Goal: Task Accomplishment & Management: Manage account settings

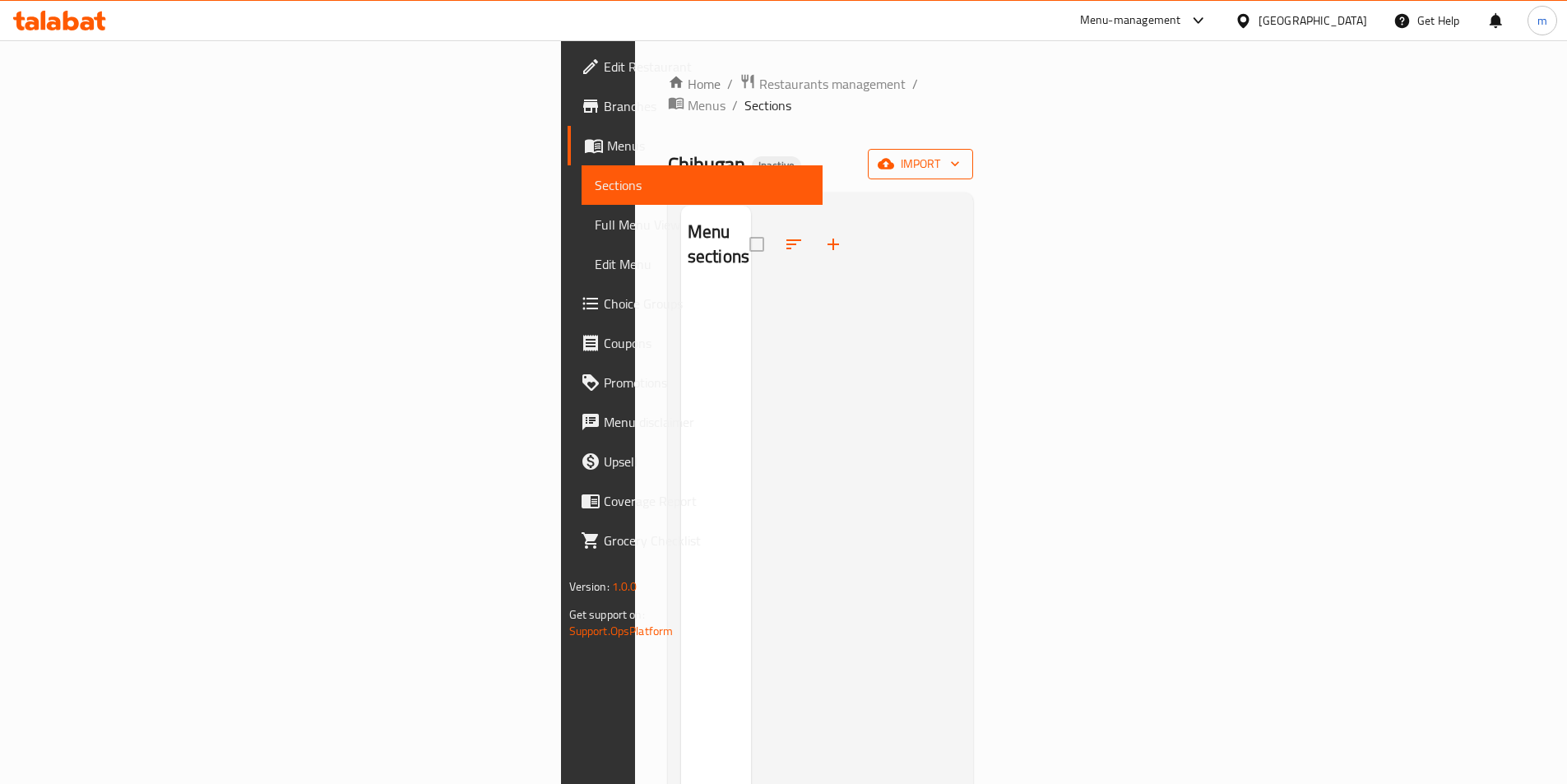
drag, startPoint x: 1477, startPoint y: 114, endPoint x: 1510, endPoint y: 150, distance: 48.8
click at [974, 133] on div "Home / Restaurants management / Menus / Sections Chibugan Inactive import Menu …" at bounding box center [821, 538] width 306 height 929
click at [963, 156] on icon "button" at bounding box center [955, 164] width 16 height 16
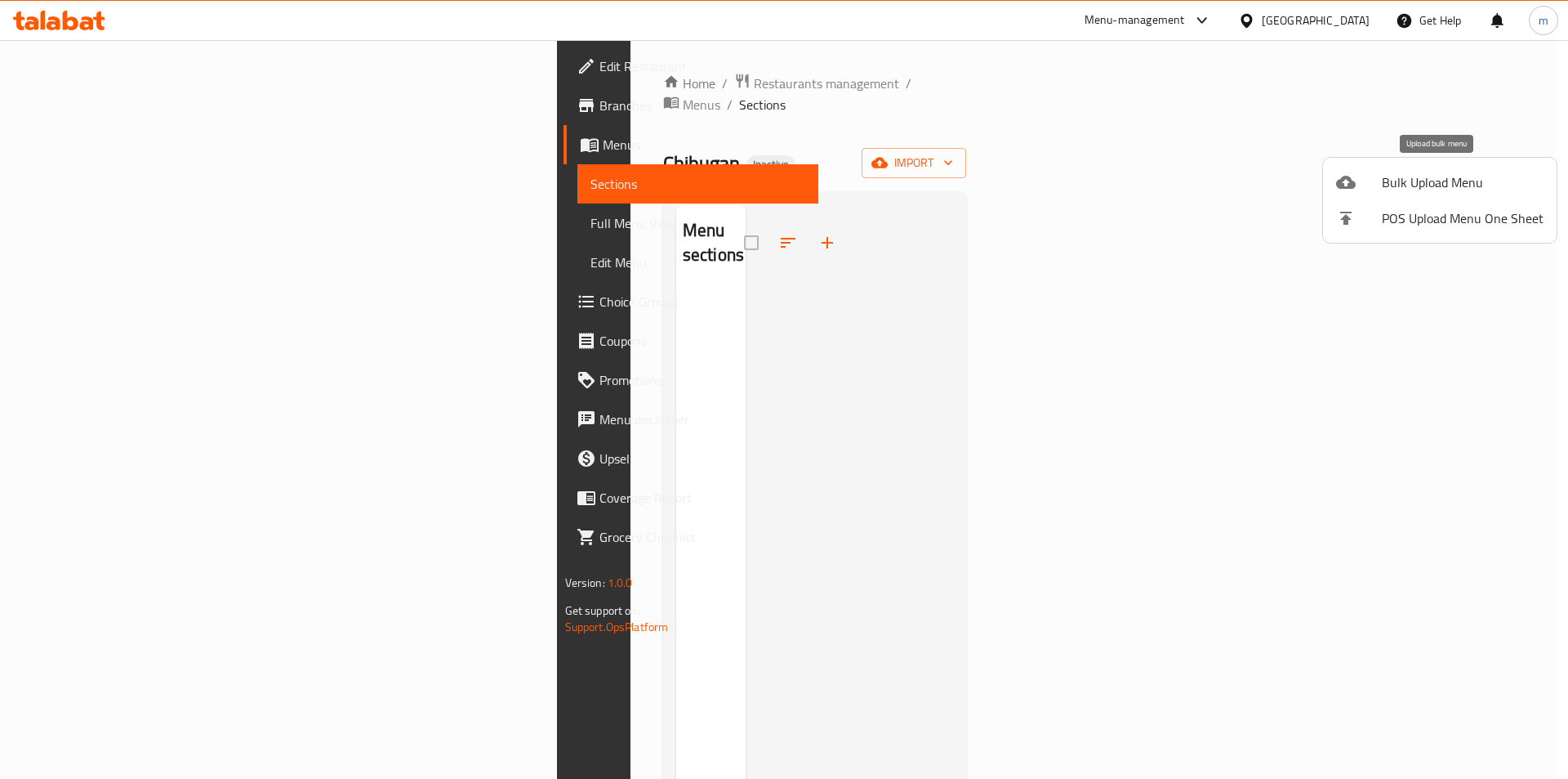
click at [1442, 179] on span "Bulk Upload Menu" at bounding box center [1462, 182] width 161 height 20
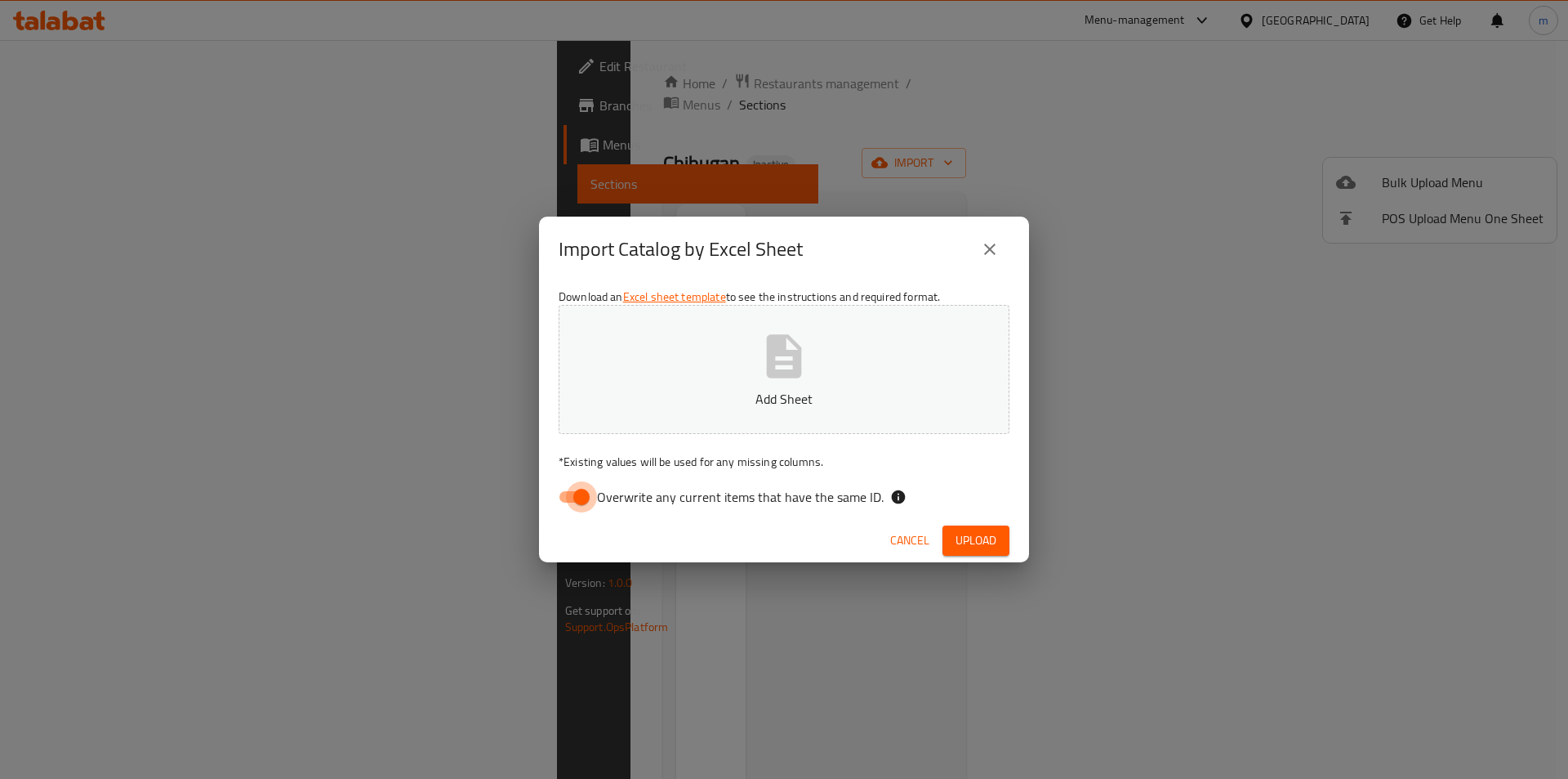
click at [561, 502] on input "Overwrite any current items that have the same ID." at bounding box center [581, 496] width 93 height 31
checkbox input "false"
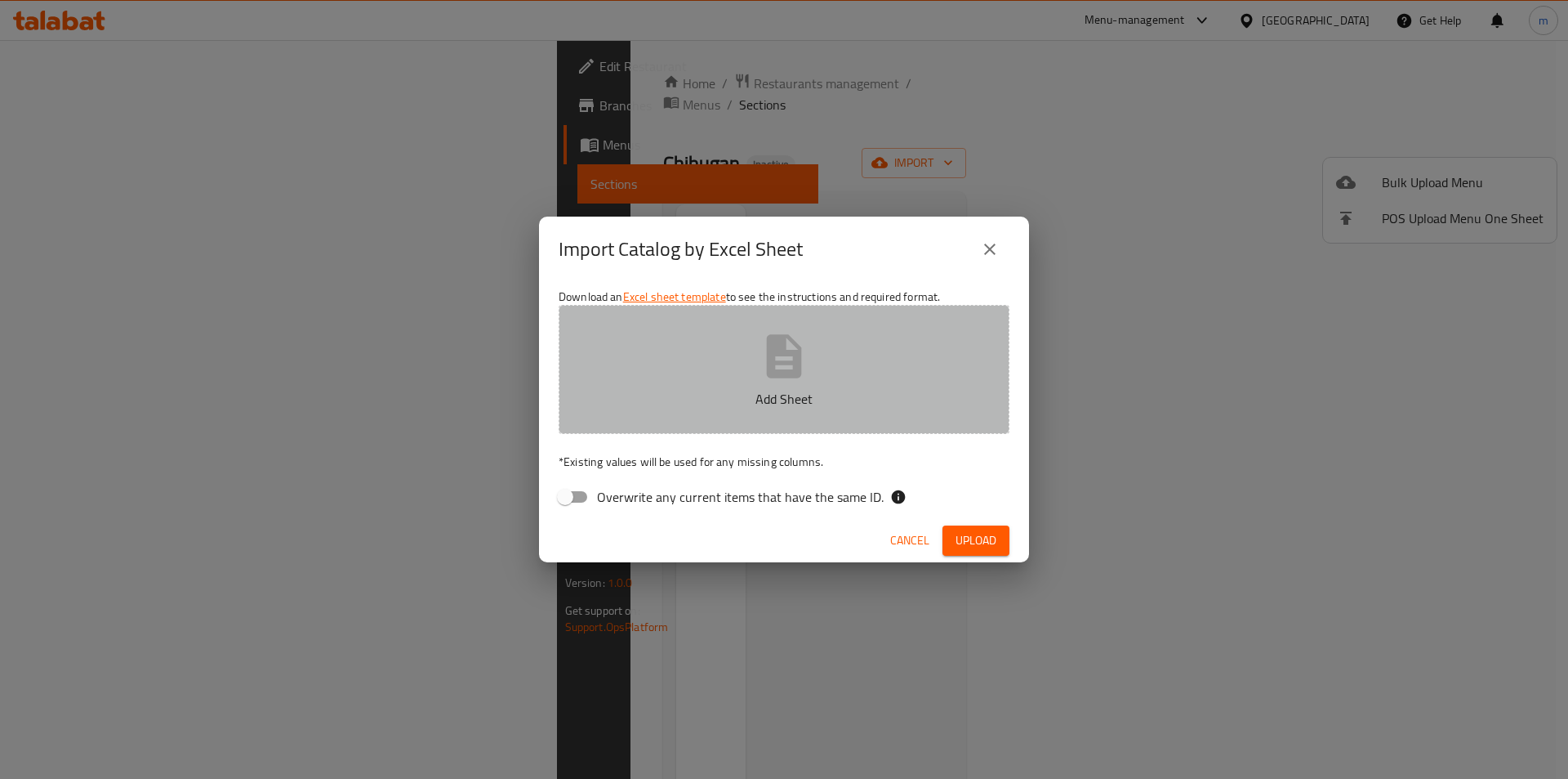
click at [749, 402] on p "Add Sheet" at bounding box center [784, 399] width 400 height 20
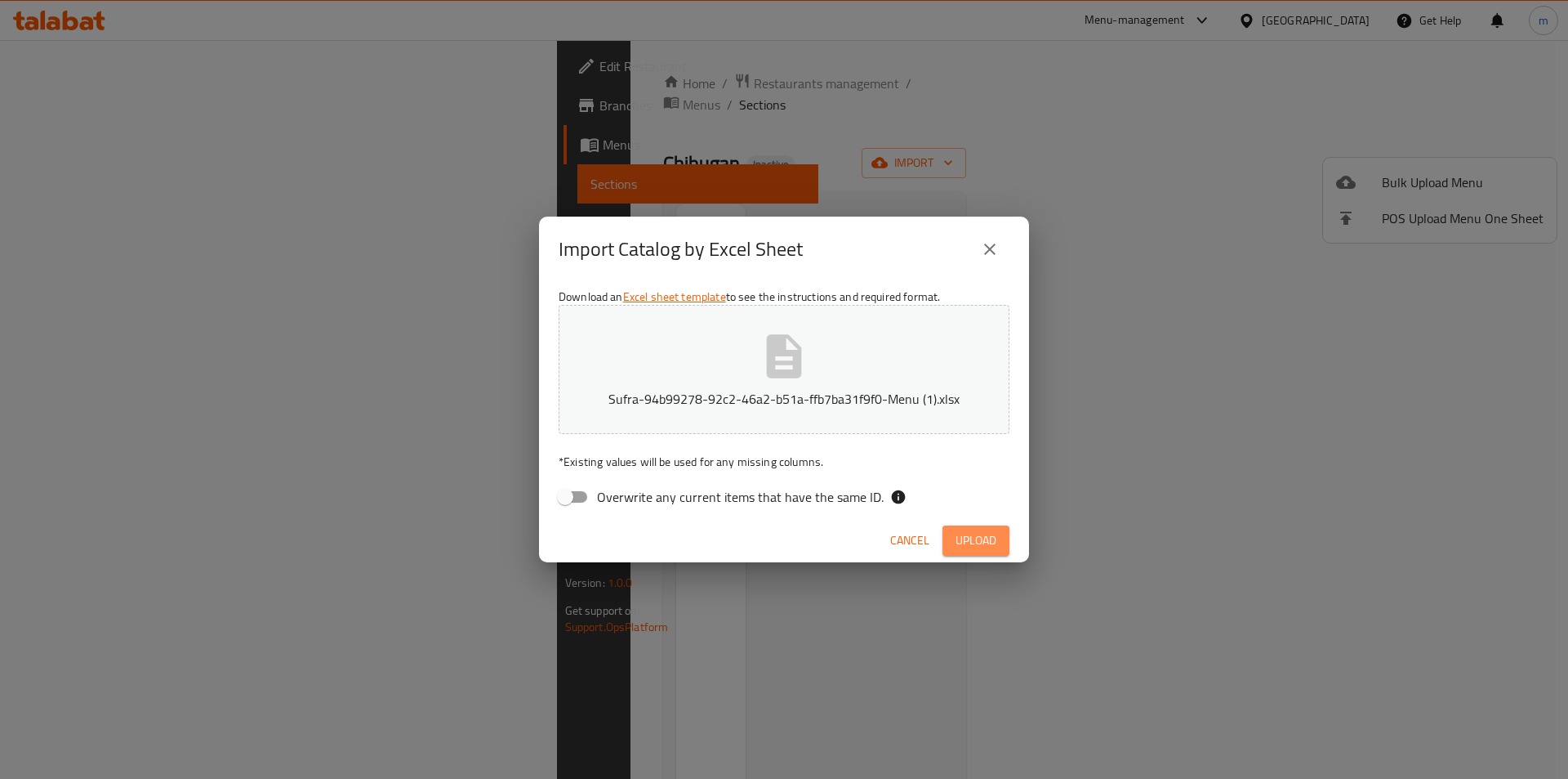
click at [981, 530] on span "Upload" at bounding box center [976, 540] width 41 height 20
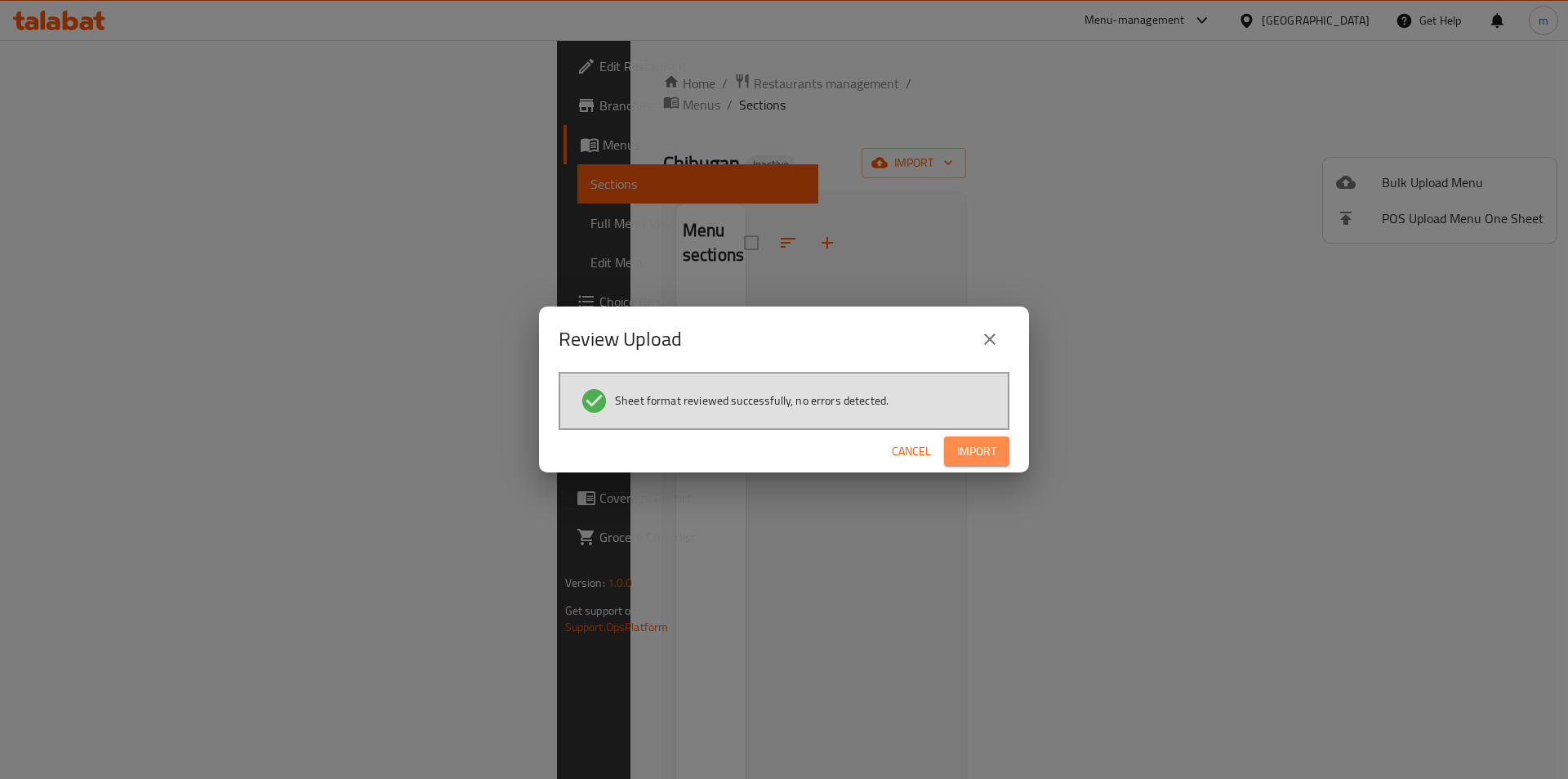
drag, startPoint x: 966, startPoint y: 456, endPoint x: 971, endPoint y: 464, distance: 9.4
click at [967, 456] on span "Import" at bounding box center [977, 451] width 39 height 20
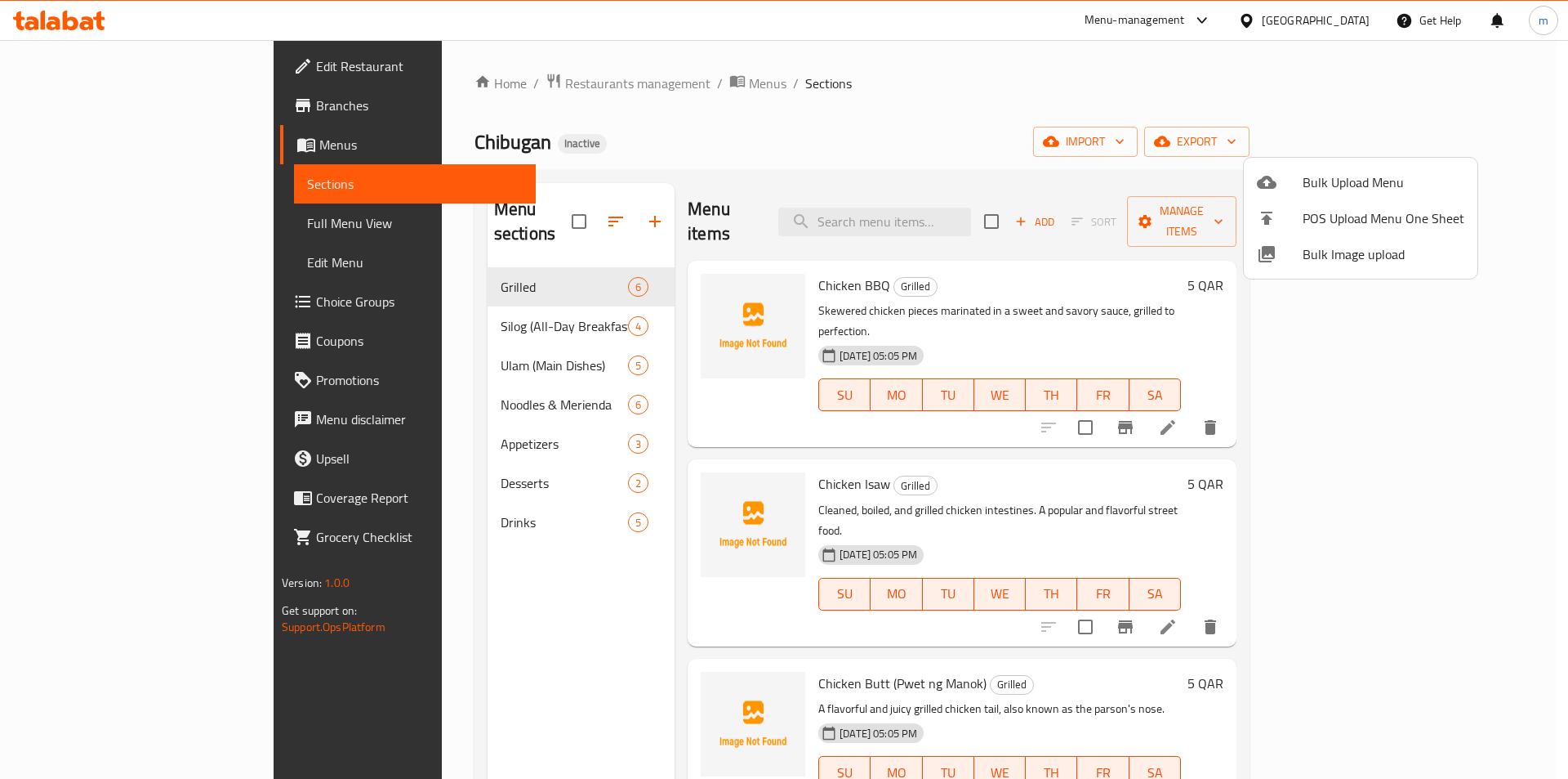
click at [1058, 143] on div at bounding box center [784, 389] width 1568 height 779
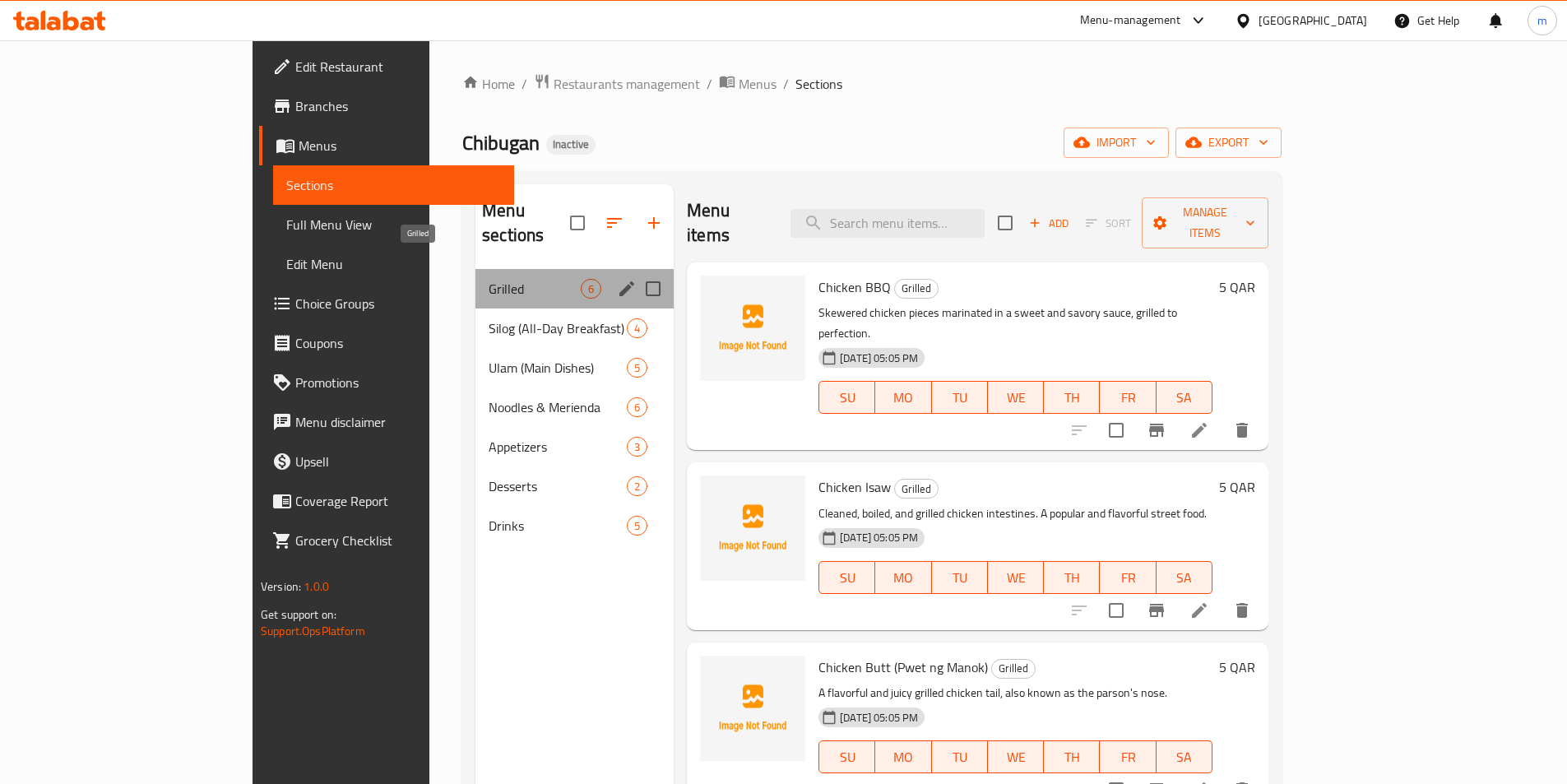
click at [489, 279] on span "Grilled" at bounding box center [535, 289] width 92 height 20
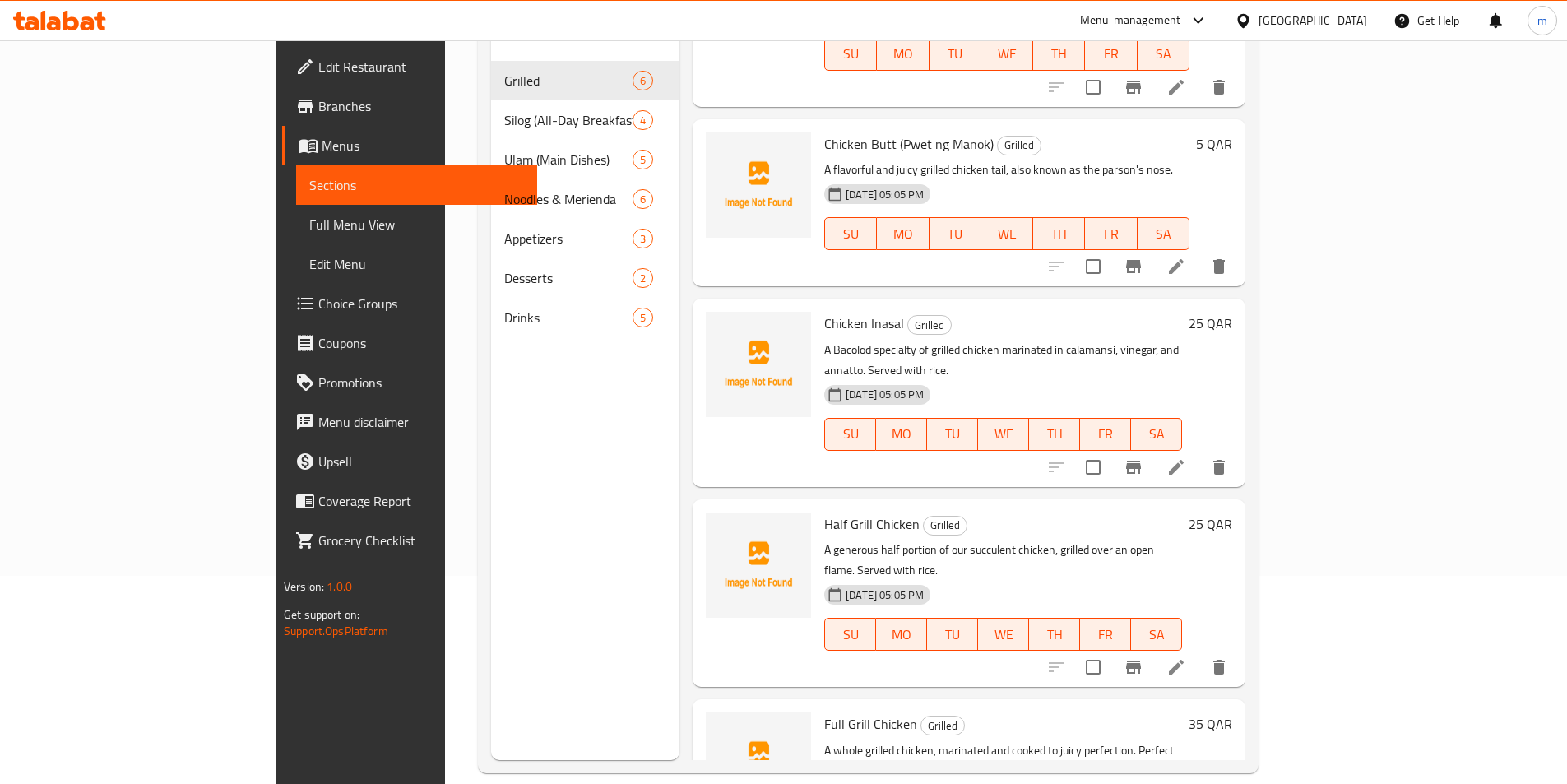
scroll to position [230, 0]
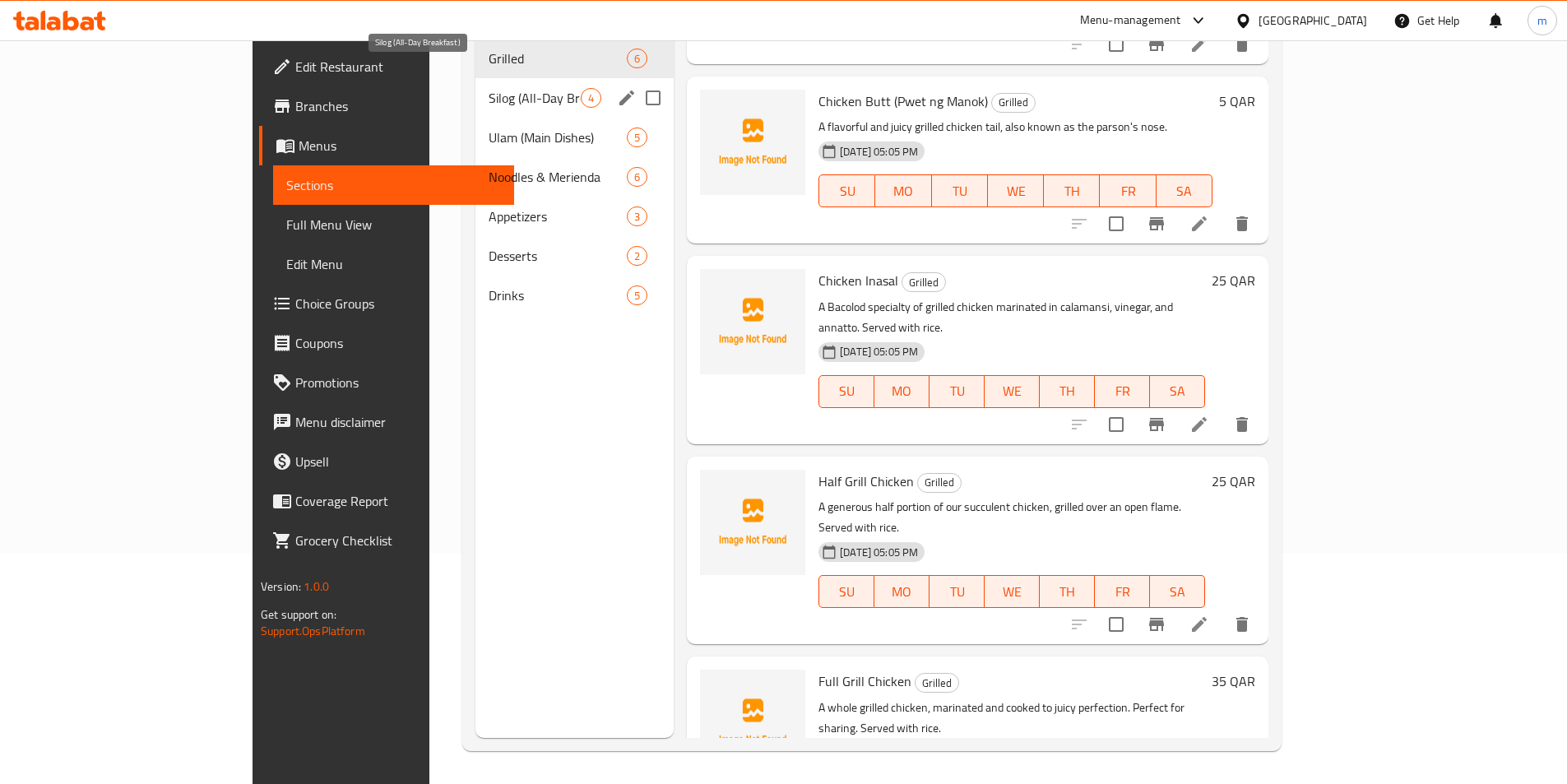
click at [489, 88] on span "Silog (All-Day Breakfast)" at bounding box center [535, 97] width 92 height 20
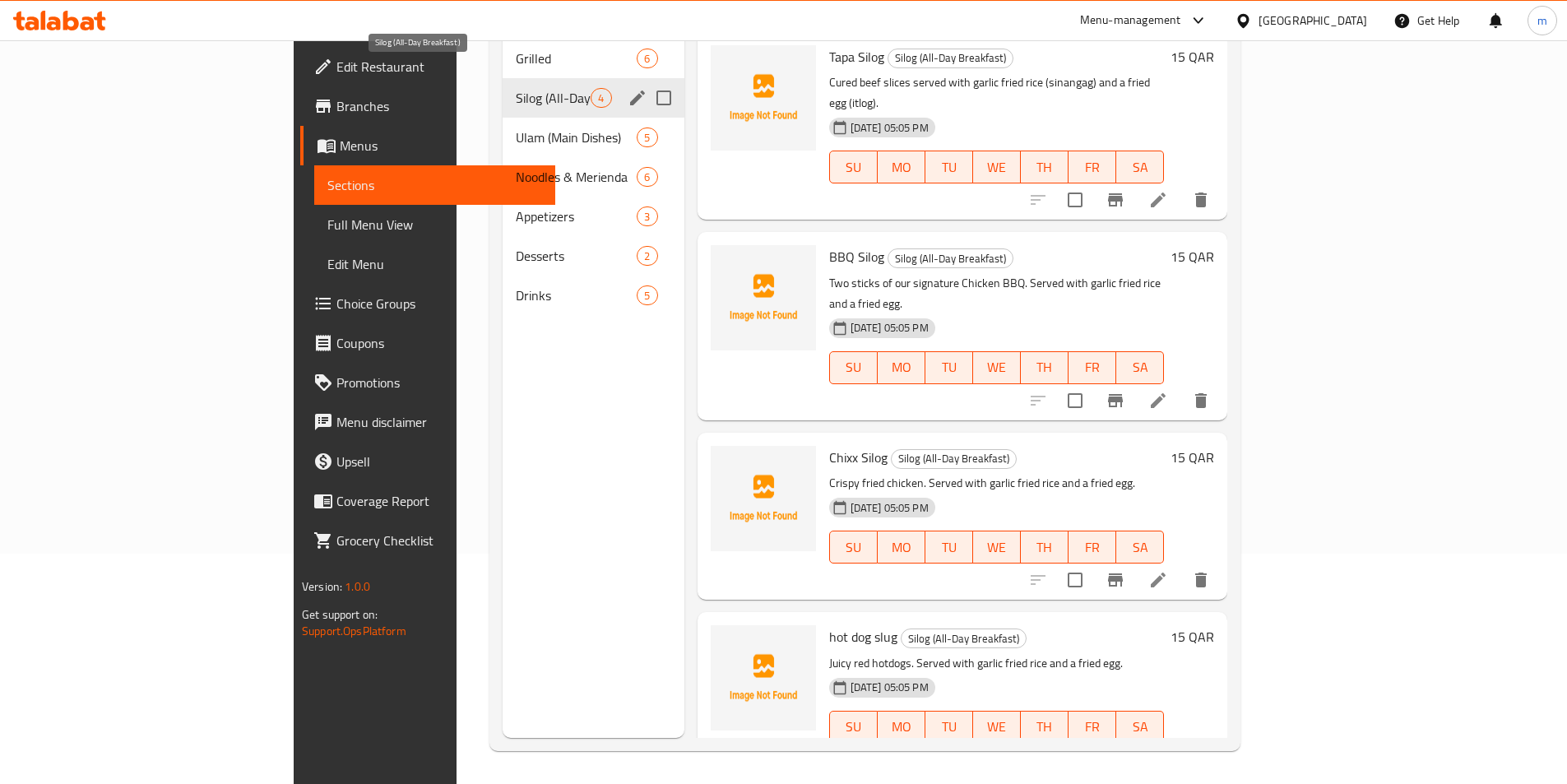
click at [516, 88] on span "Silog (All-Day Breakfast)" at bounding box center [553, 97] width 75 height 20
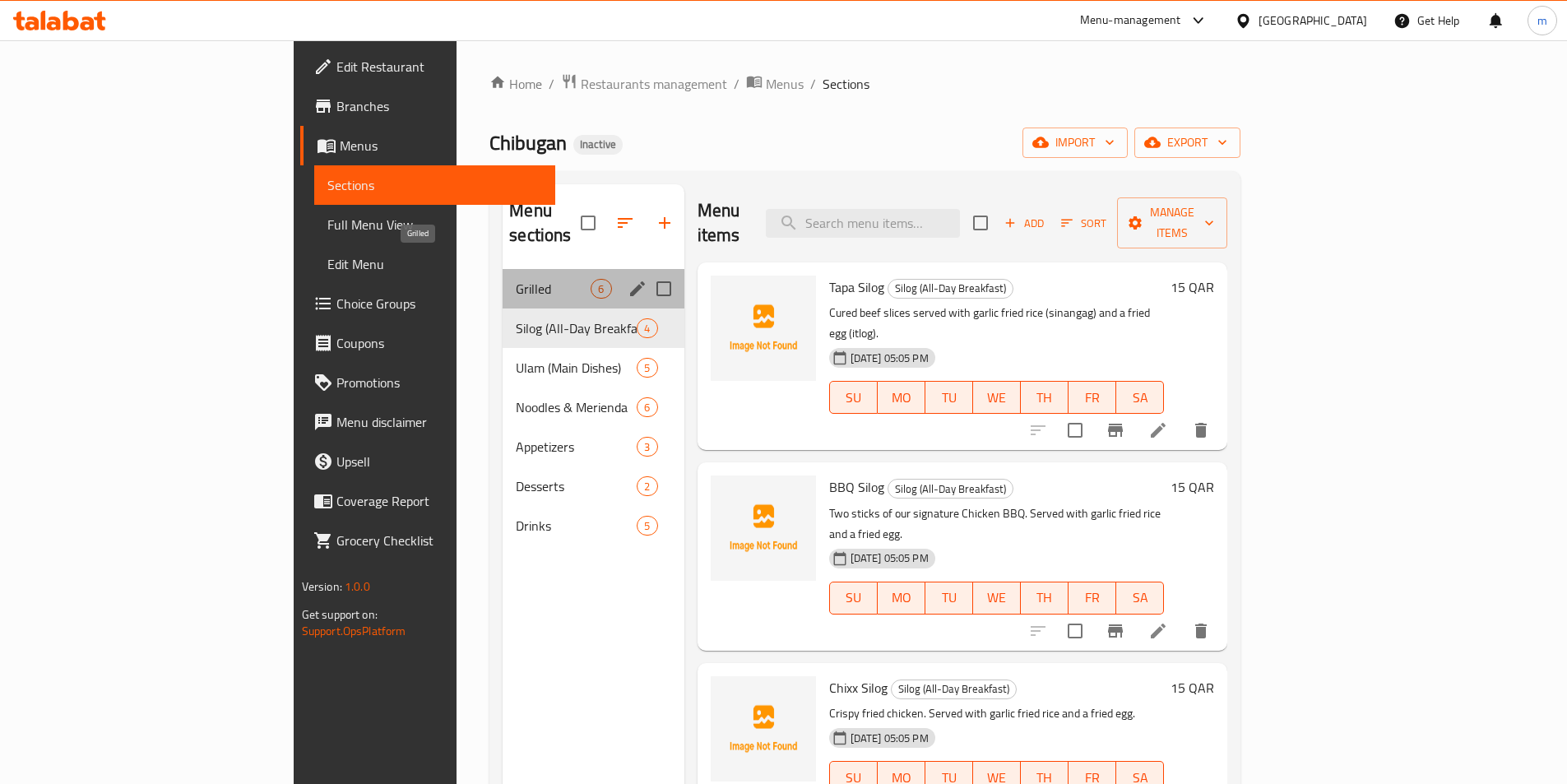
click at [516, 279] on span "Grilled" at bounding box center [553, 289] width 75 height 20
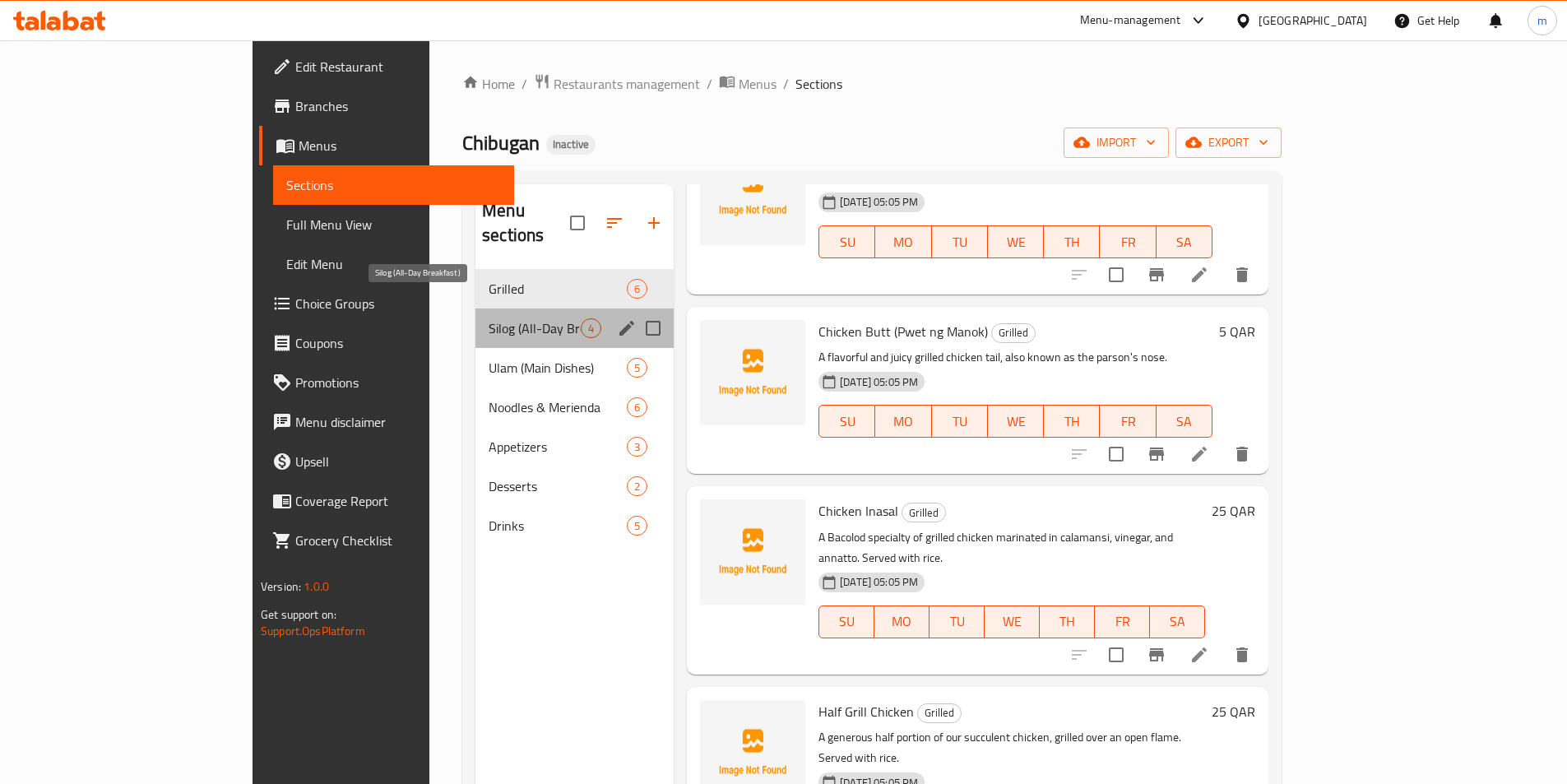
click at [489, 318] on span "Silog (All-Day Breakfast)" at bounding box center [535, 328] width 92 height 20
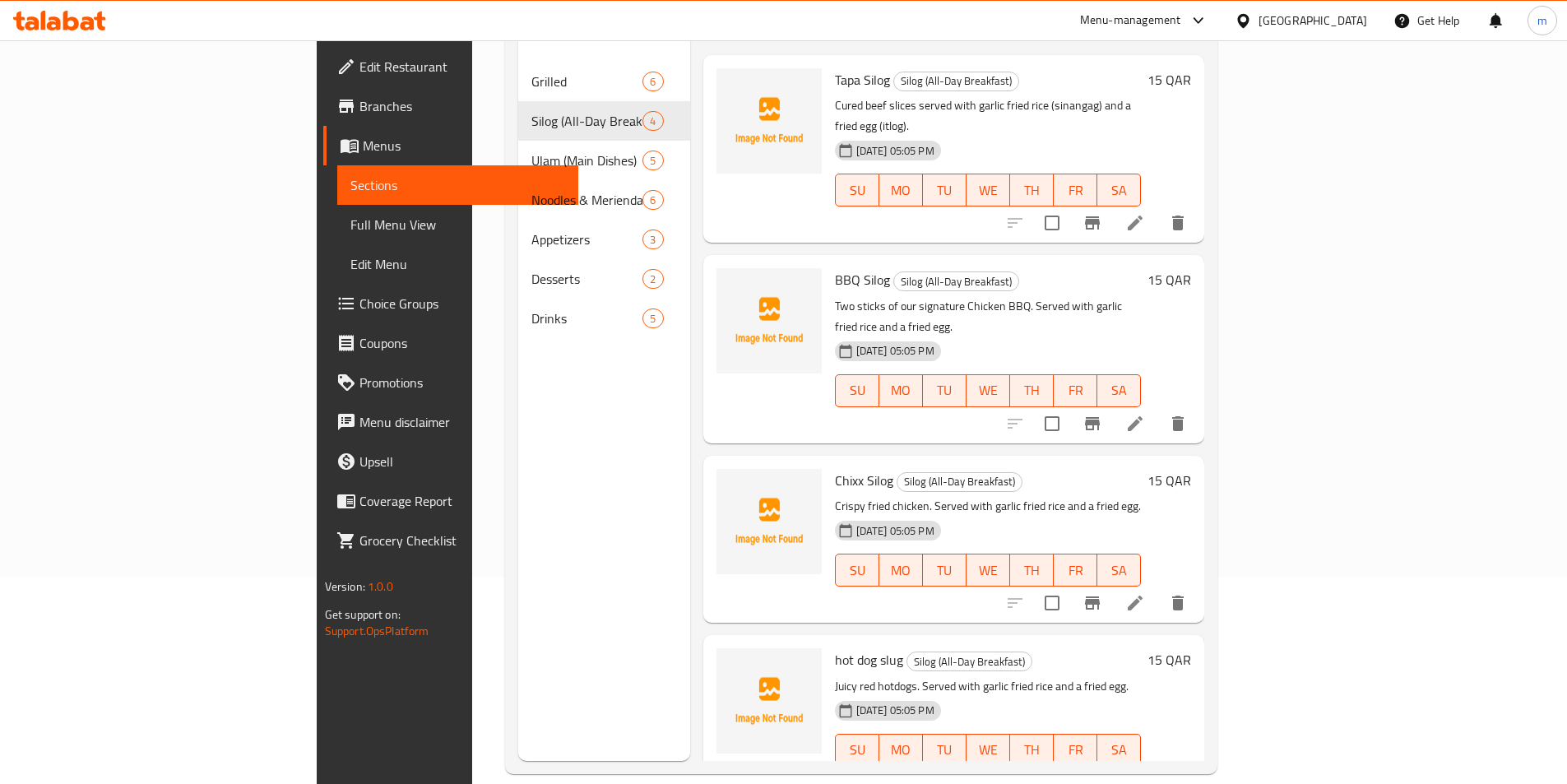
scroll to position [230, 0]
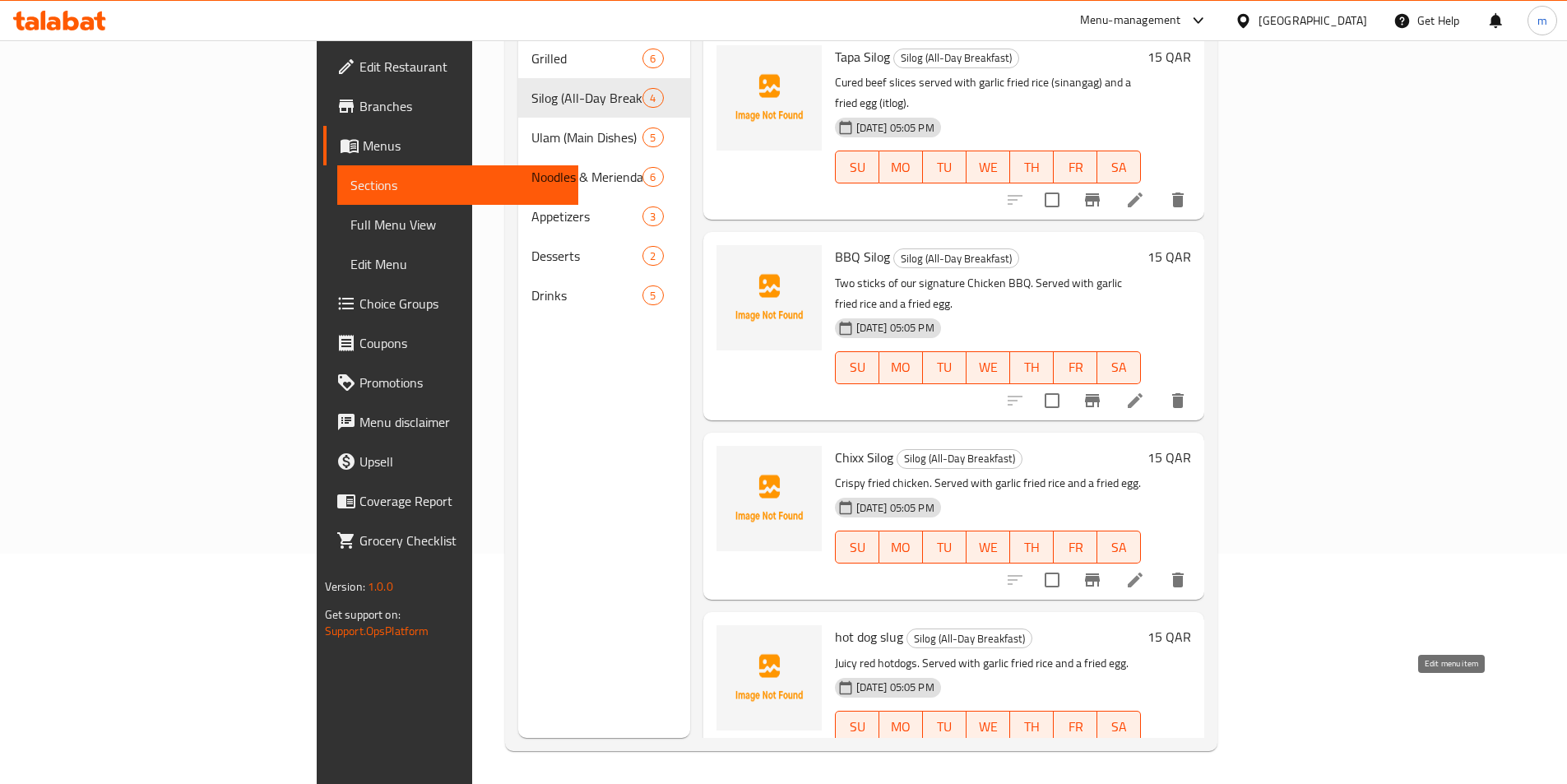
click at [1145, 750] on icon at bounding box center [1135, 760] width 20 height 20
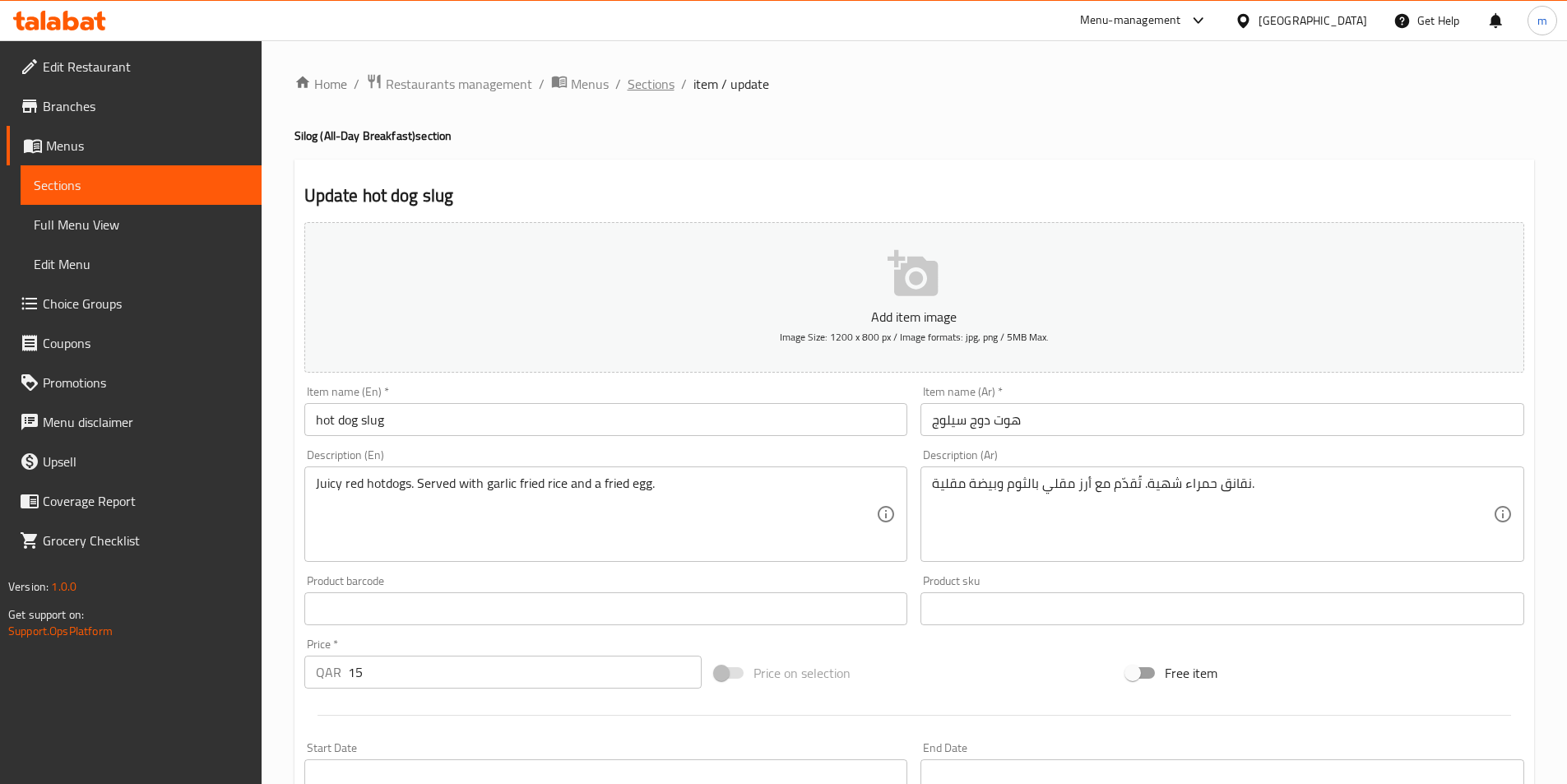
click at [654, 74] on span "Sections" at bounding box center [651, 84] width 47 height 20
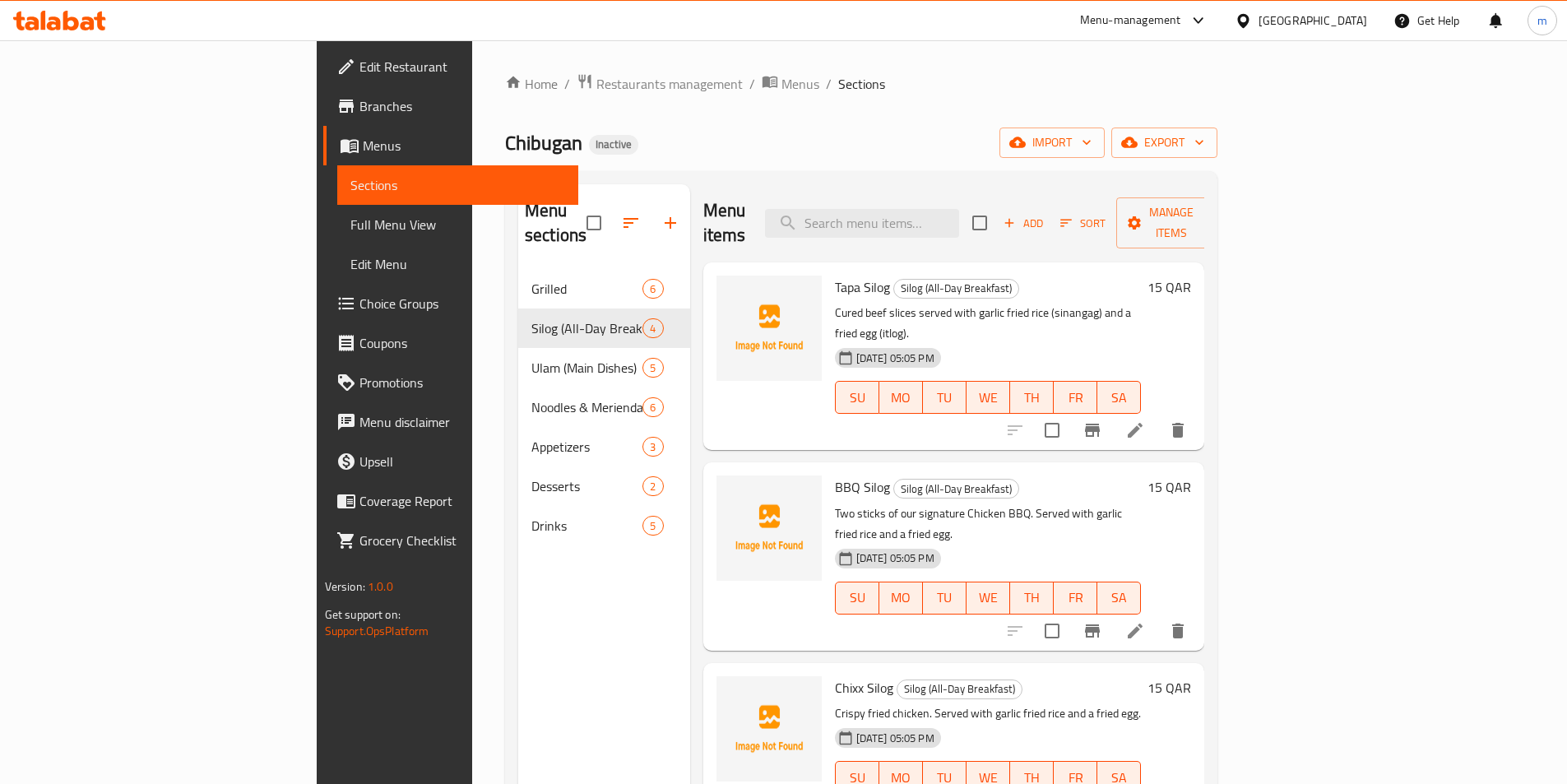
click at [350, 216] on span "Full Menu View" at bounding box center [457, 224] width 215 height 20
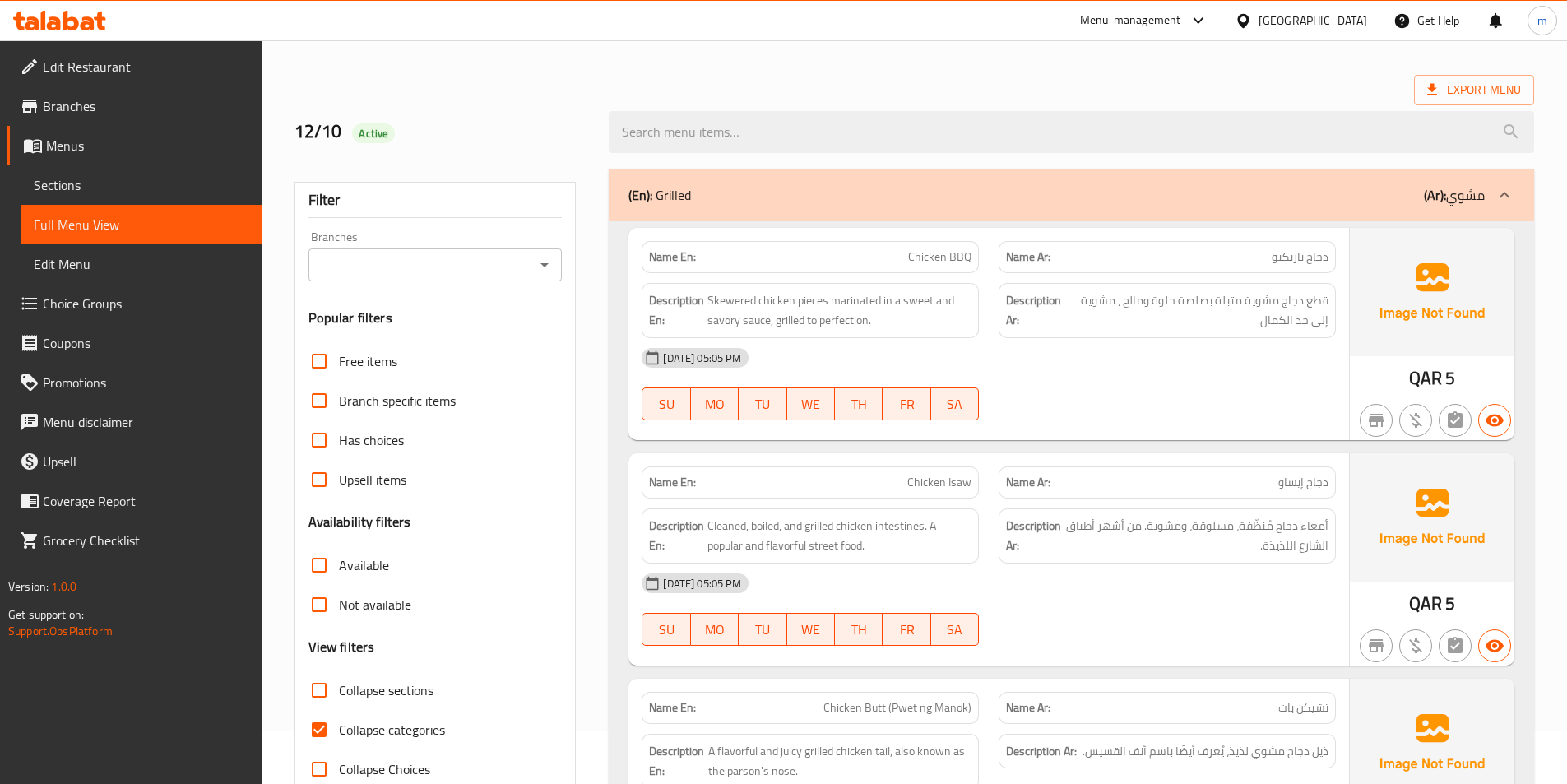
scroll to position [82, 0]
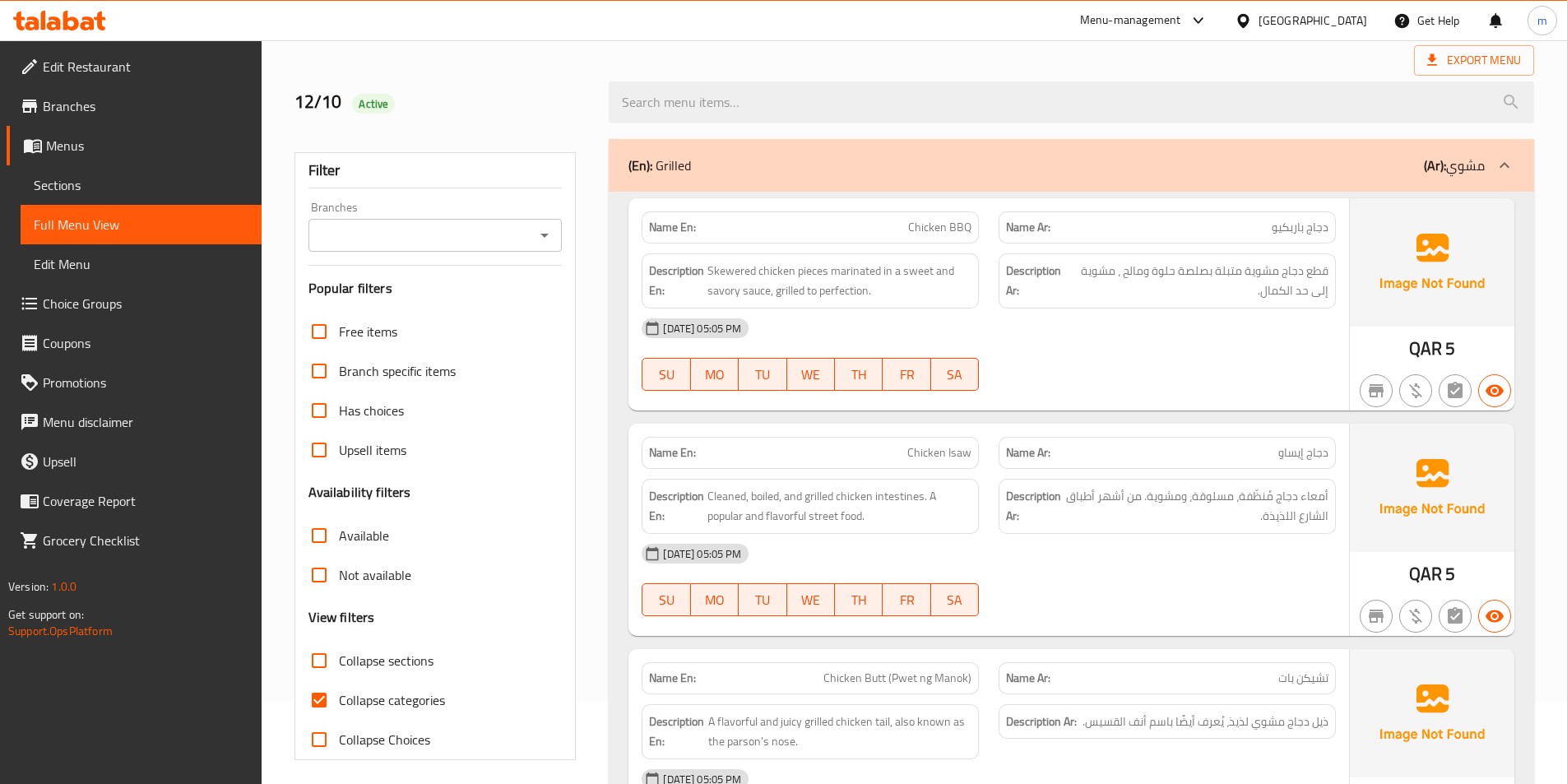
click at [326, 699] on input "Collapse categories" at bounding box center [319, 699] width 39 height 39
checkbox input "false"
click at [937, 229] on span "Chicken BBQ" at bounding box center [940, 227] width 64 height 17
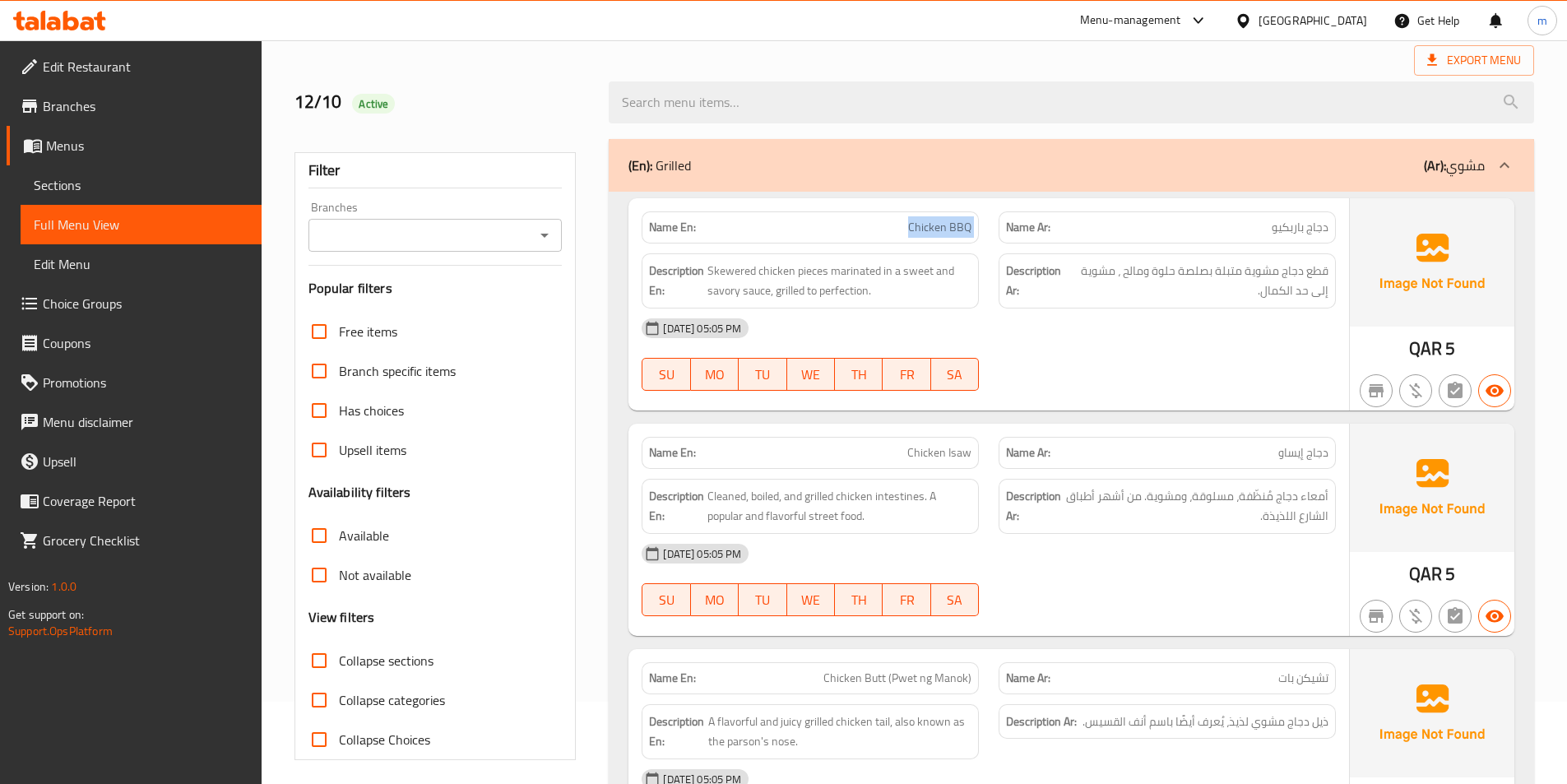
copy span "Chicken BBQ"
click at [1278, 335] on div "[DATE] 05:05 PM" at bounding box center [989, 328] width 714 height 39
click at [716, 492] on span "Cleaned, boiled, and grilled chicken intestines. A popular and flavorful street…" at bounding box center [839, 506] width 264 height 40
copy span "Cleaned"
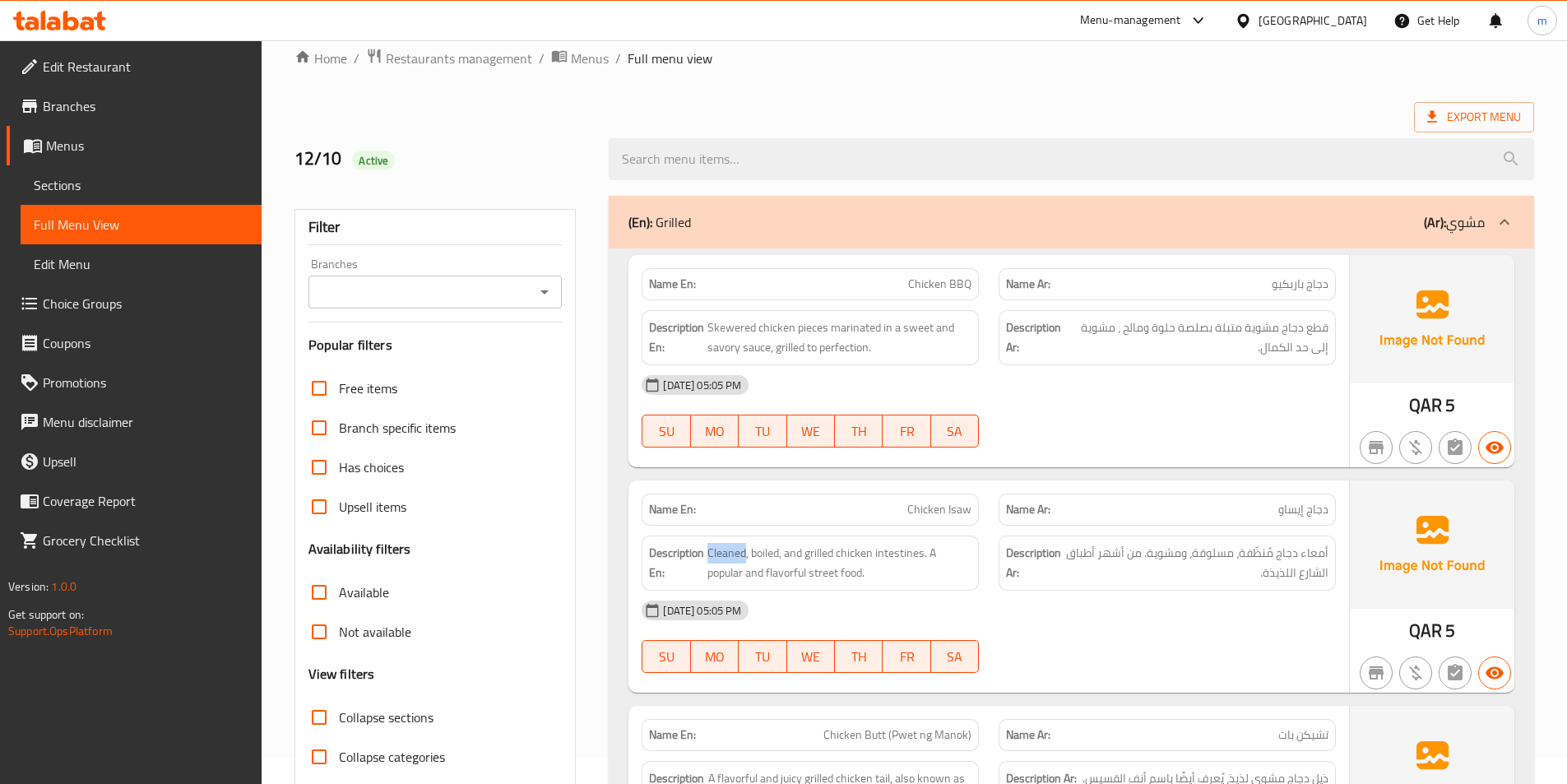
scroll to position [0, 0]
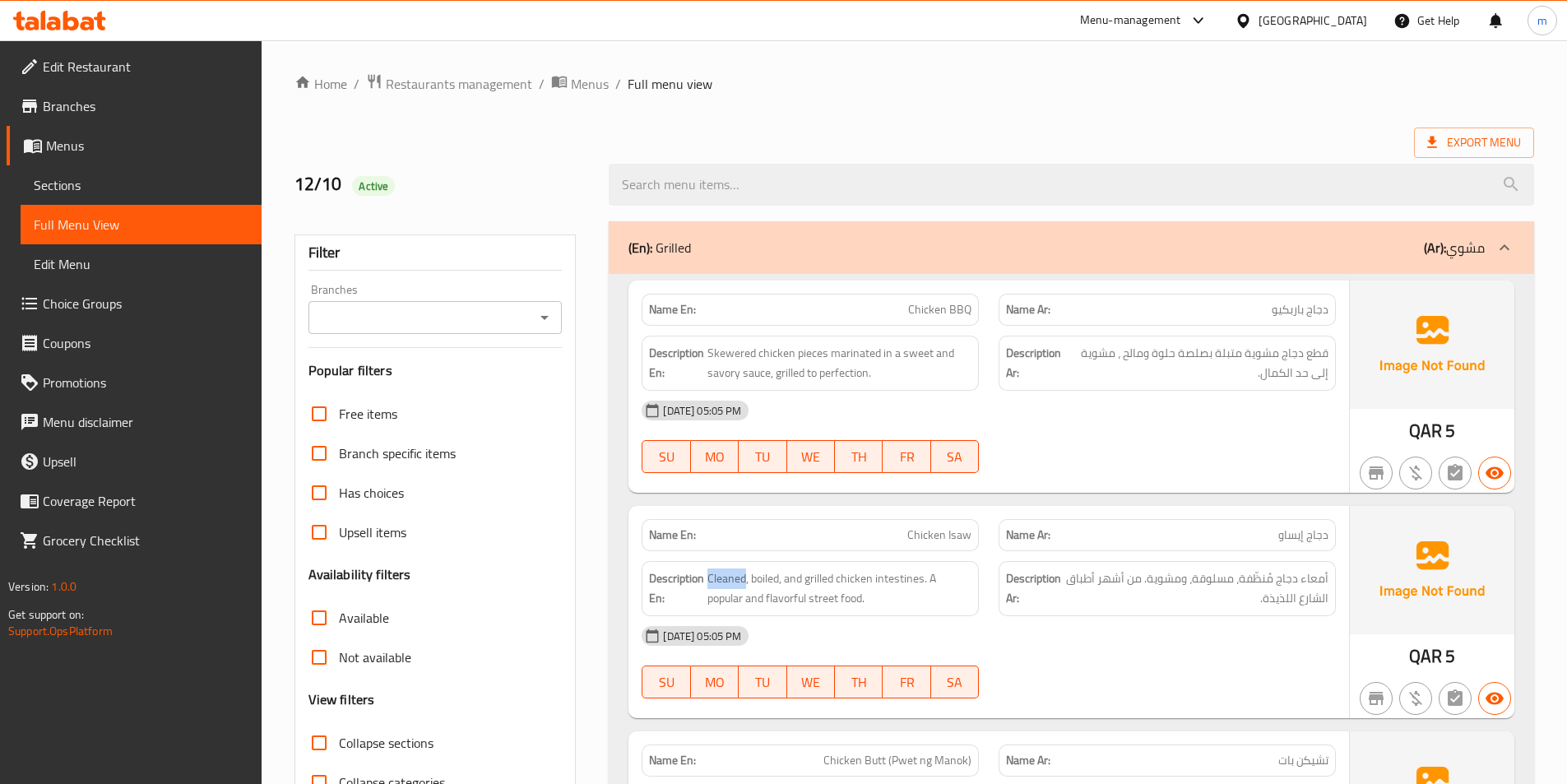
click at [120, 258] on span "Edit Menu" at bounding box center [141, 264] width 215 height 20
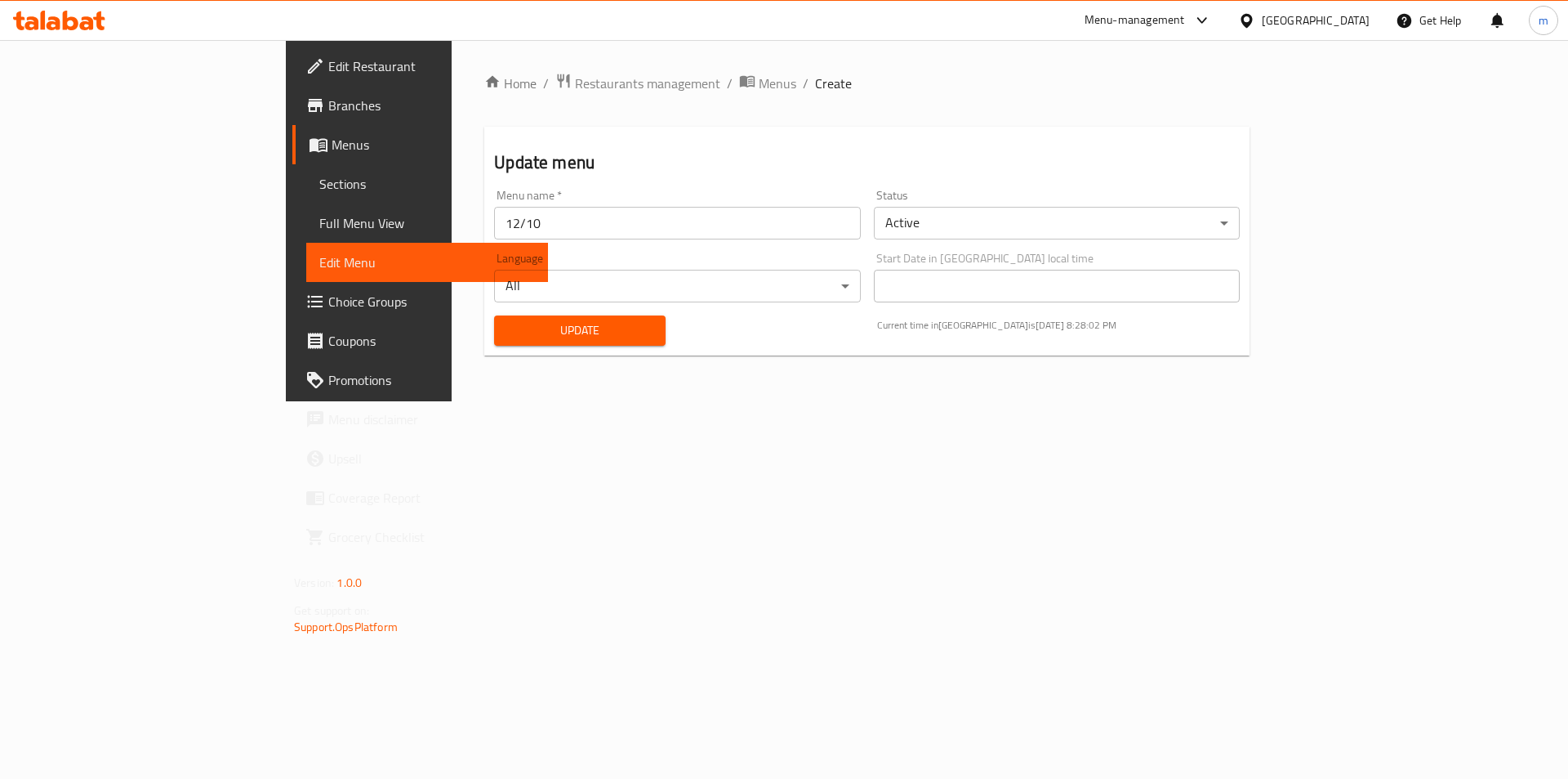
click at [319, 189] on span "Sections" at bounding box center [427, 184] width 216 height 20
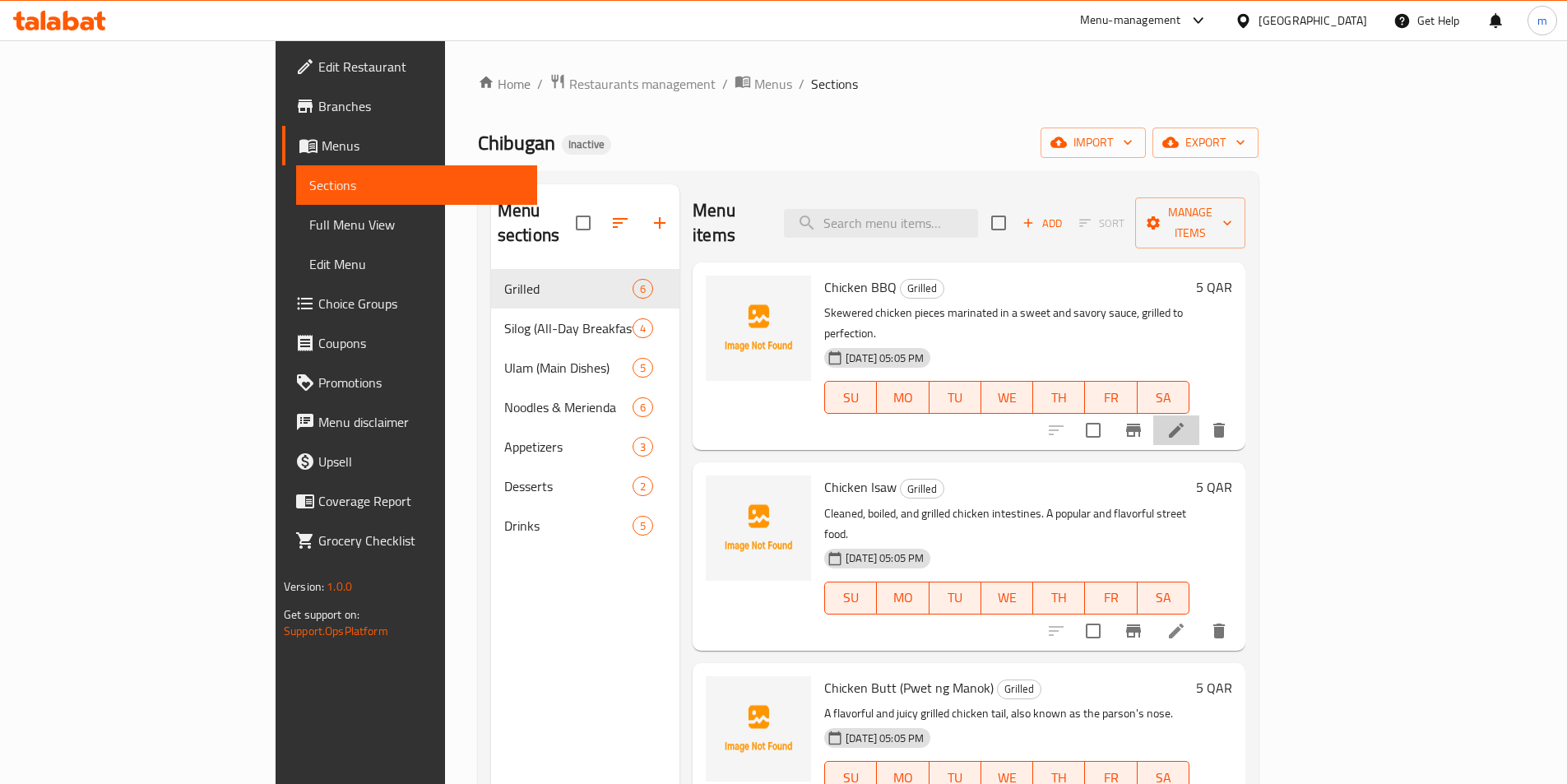
click at [1199, 416] on li at bounding box center [1176, 430] width 46 height 30
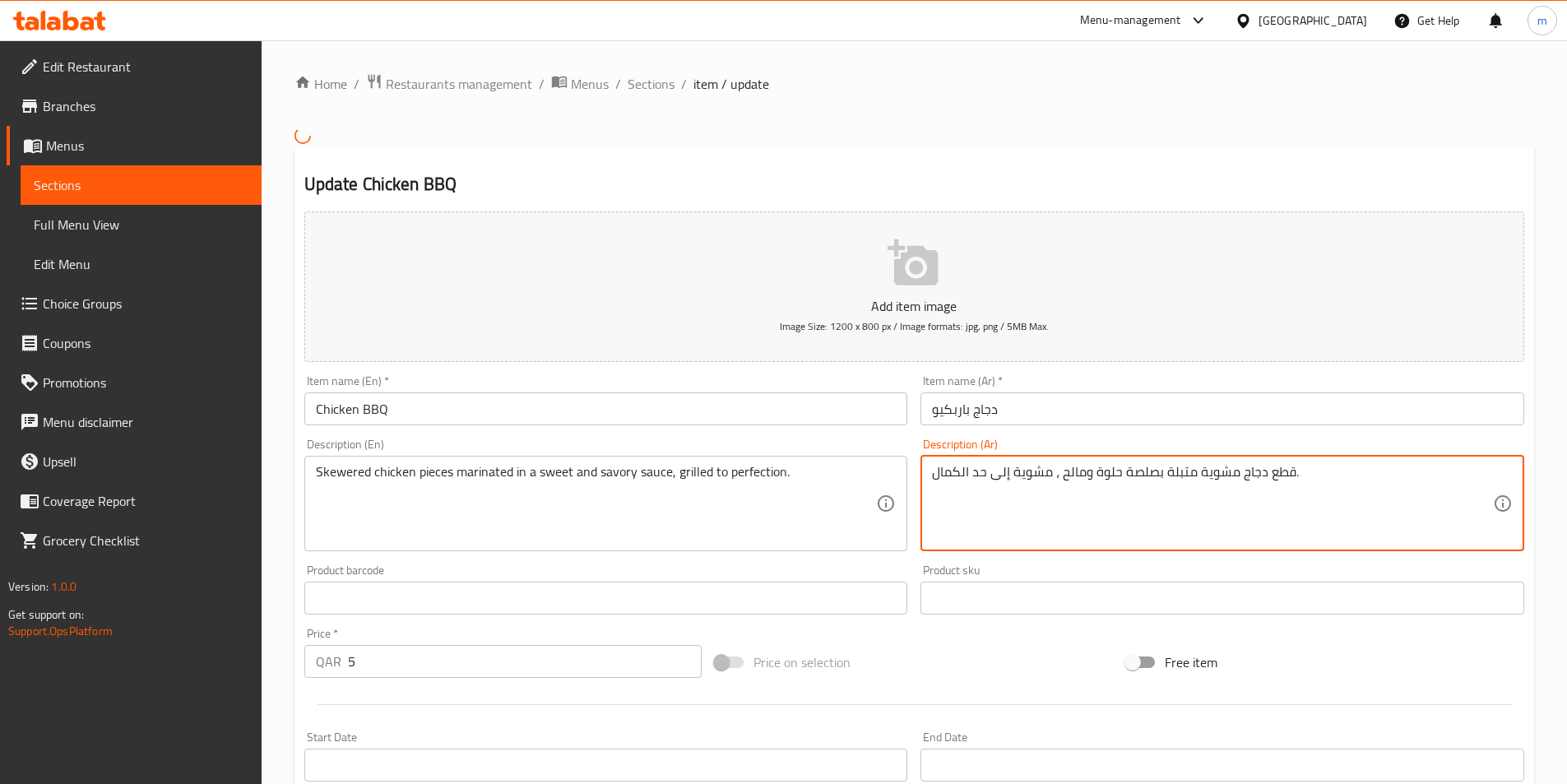
drag, startPoint x: 1235, startPoint y: 471, endPoint x: 1195, endPoint y: 470, distance: 40.0
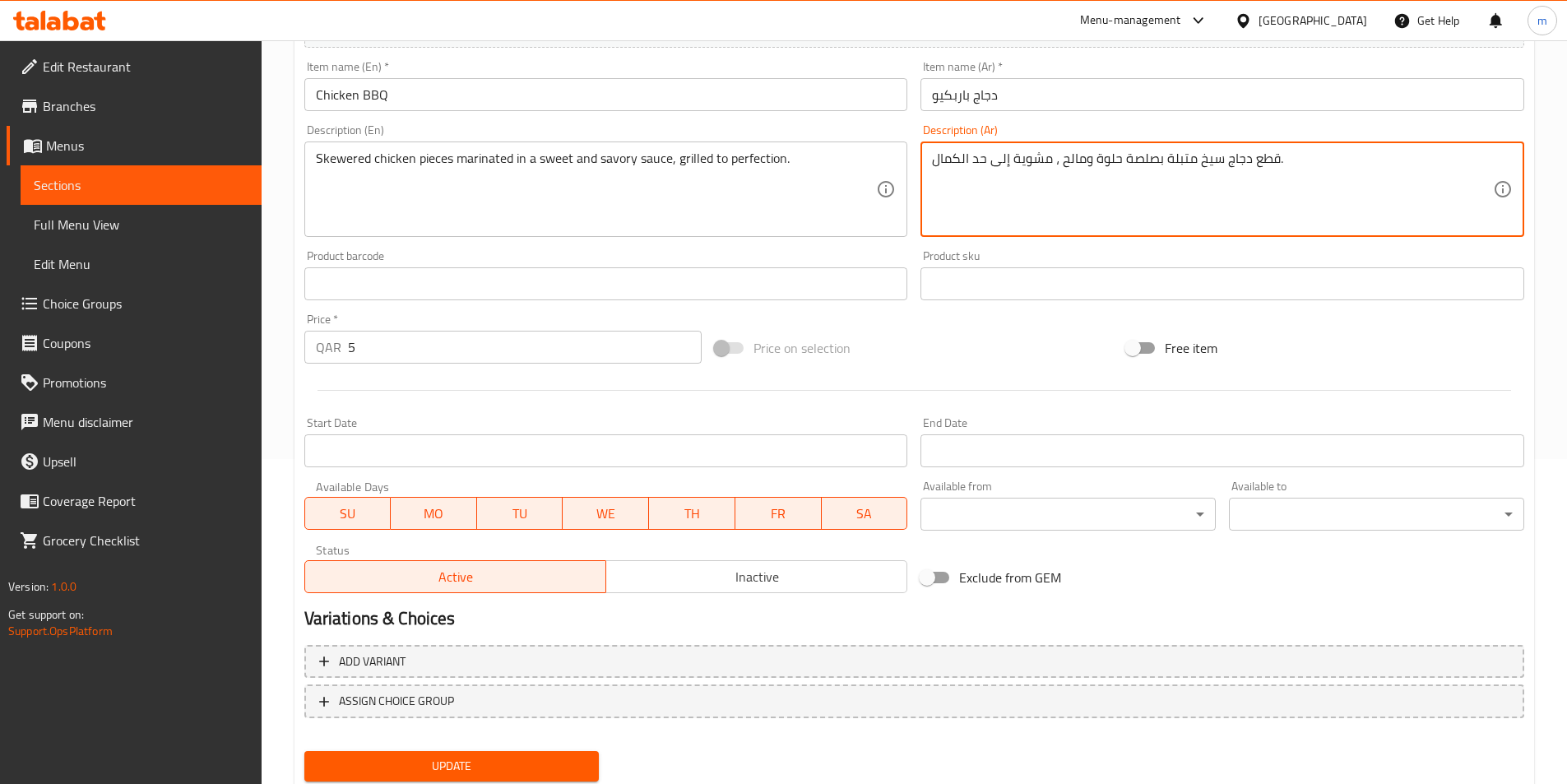
scroll to position [378, 0]
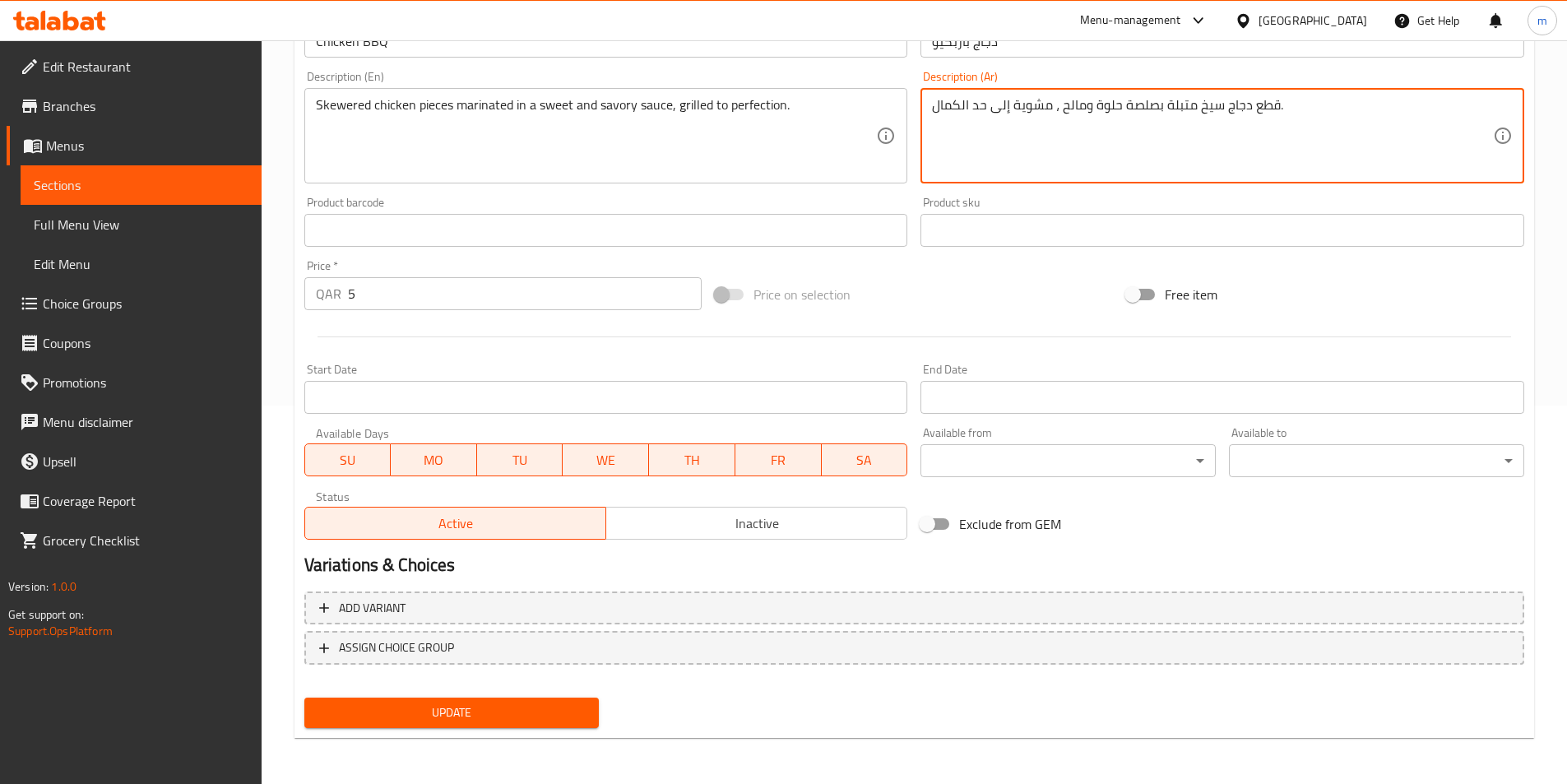
type textarea "قطع دجاج سيخ متبلة بصلصة حلوة ومالح ، مشوية إلى حد الكمال."
click at [534, 705] on span "Update" at bounding box center [452, 712] width 270 height 20
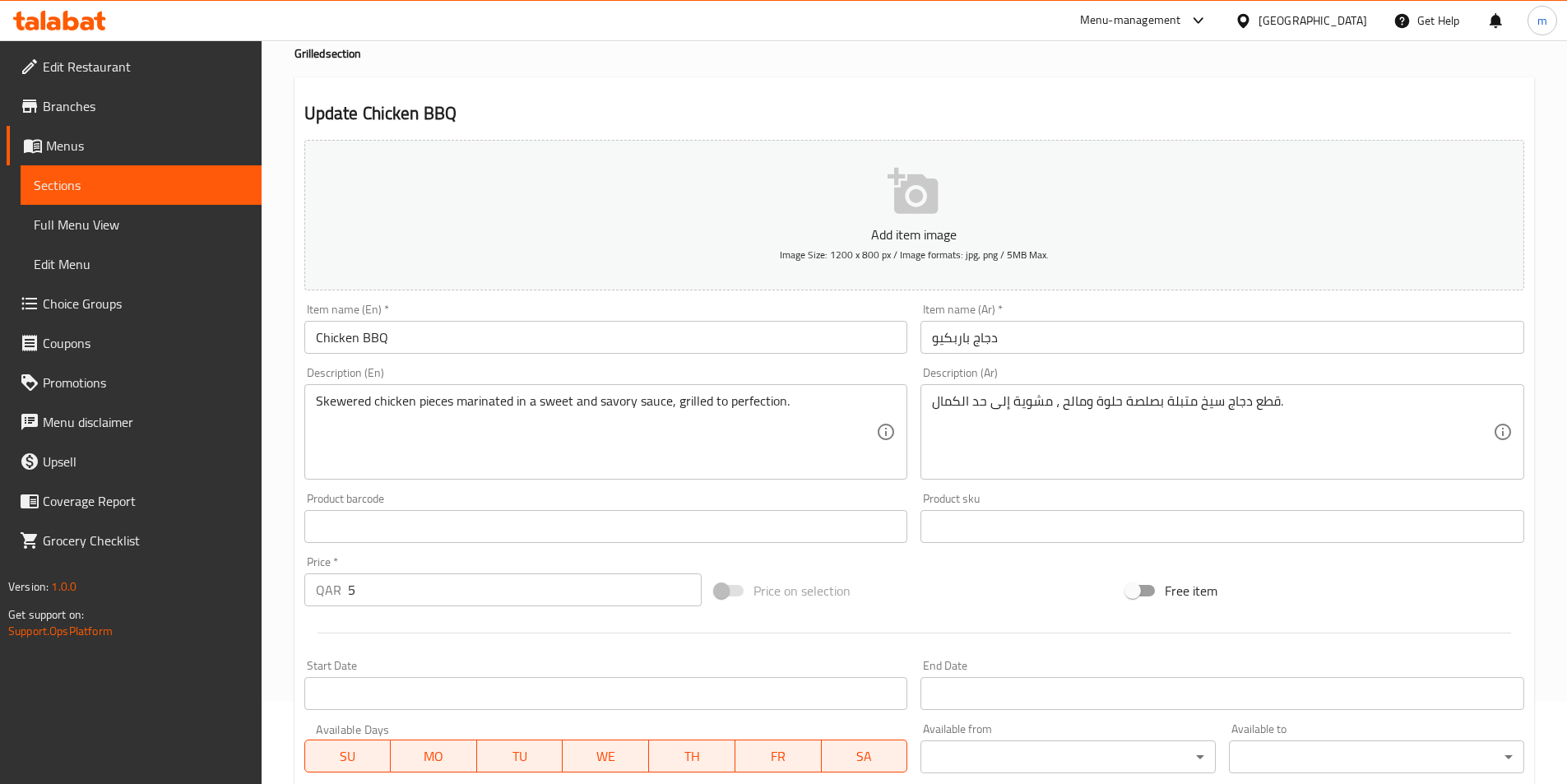
scroll to position [0, 0]
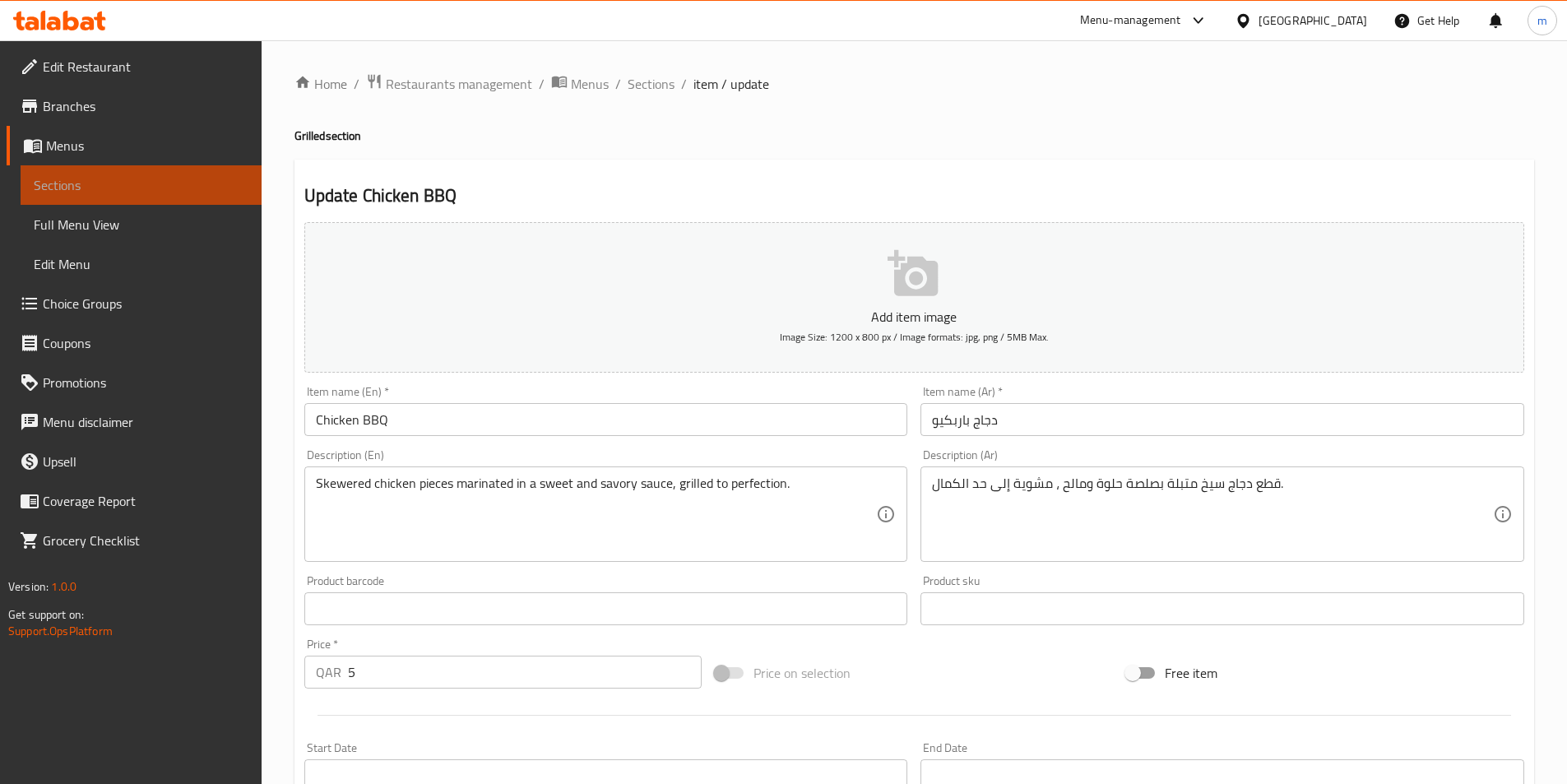
click at [117, 183] on span "Sections" at bounding box center [141, 185] width 215 height 20
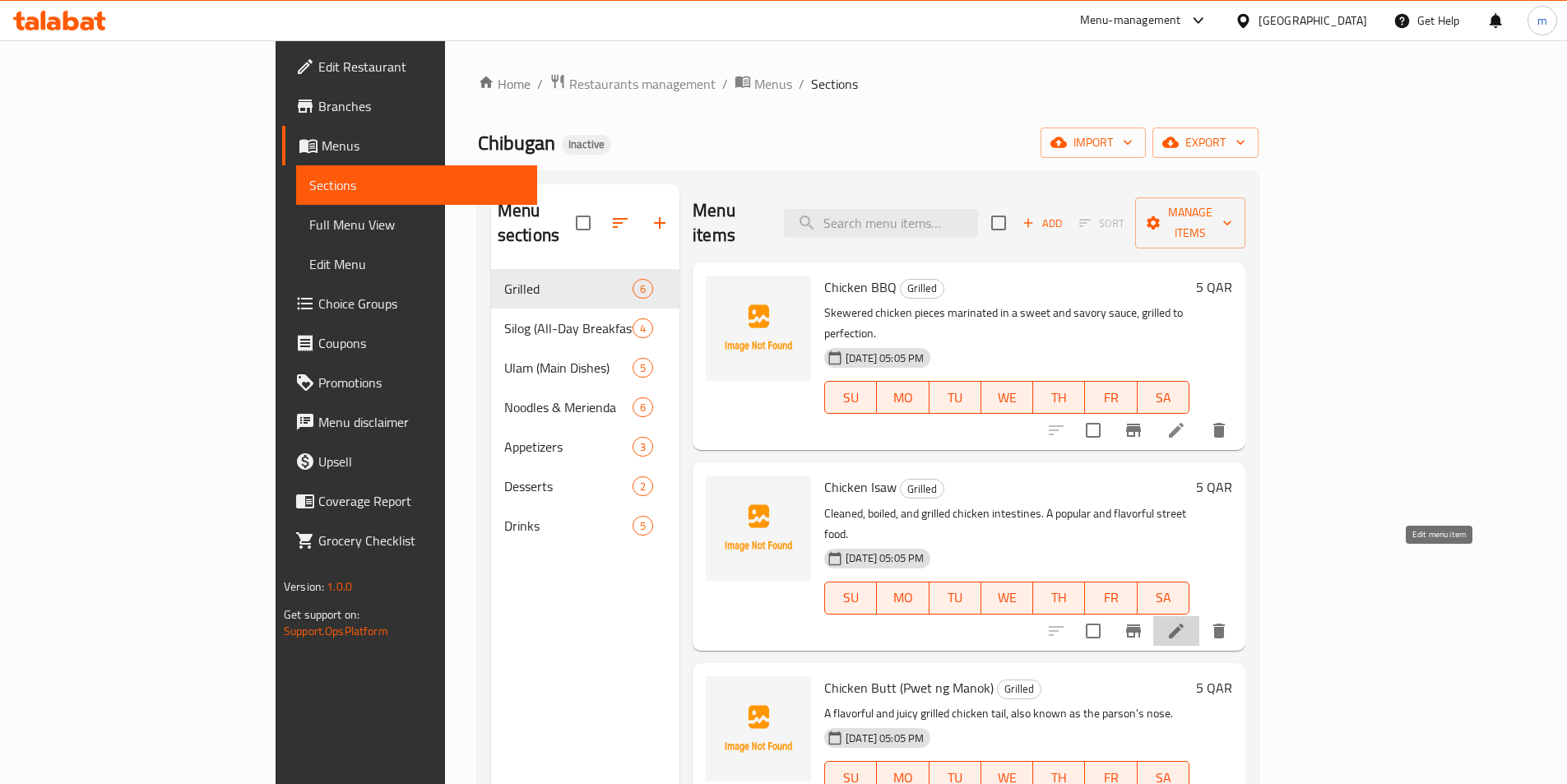
click at [1187, 620] on icon at bounding box center [1176, 630] width 20 height 20
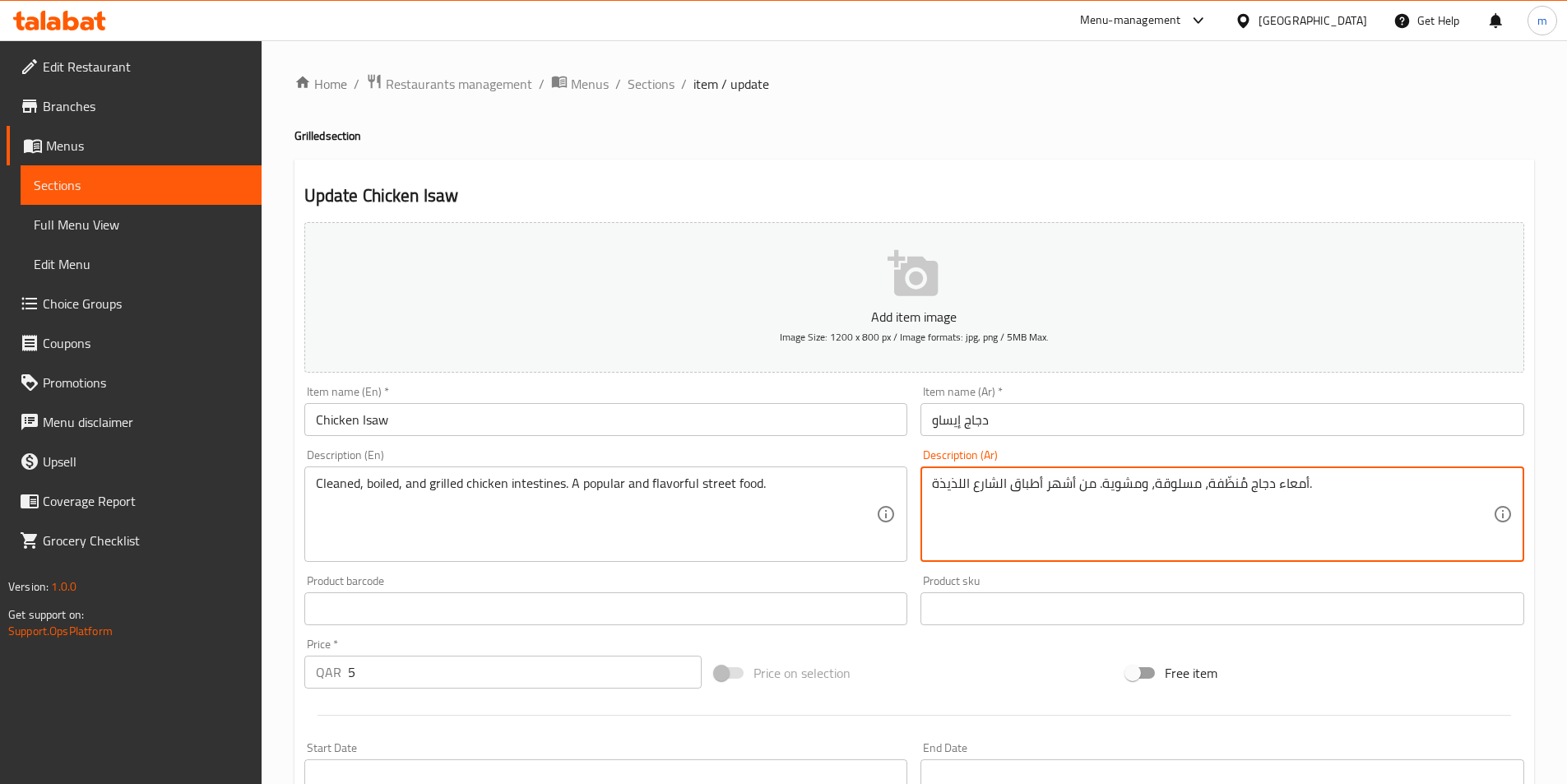
drag, startPoint x: 1273, startPoint y: 484, endPoint x: 1314, endPoint y: 482, distance: 41.0
click at [1317, 487] on textarea "أمعاء دجاج مُنظّفة، مسلوقة، ومشوية. من أشهر أطباق الشارع اللذيذة." at bounding box center [1212, 514] width 561 height 78
drag, startPoint x: 1323, startPoint y: 488, endPoint x: 1298, endPoint y: 487, distance: 25.0
click at [1297, 485] on textarea "أمعاء دجاج مُنظّفة، مسلوقة، ومشوية. من أشهر أطباق الشارع اللذيذة." at bounding box center [1212, 514] width 561 height 78
click at [1320, 506] on textarea "أمعاء دجاج مُنظّفة، مسلوقة، ومشوية. من أشهر أطباق الشارع اللذيذة." at bounding box center [1212, 514] width 561 height 78
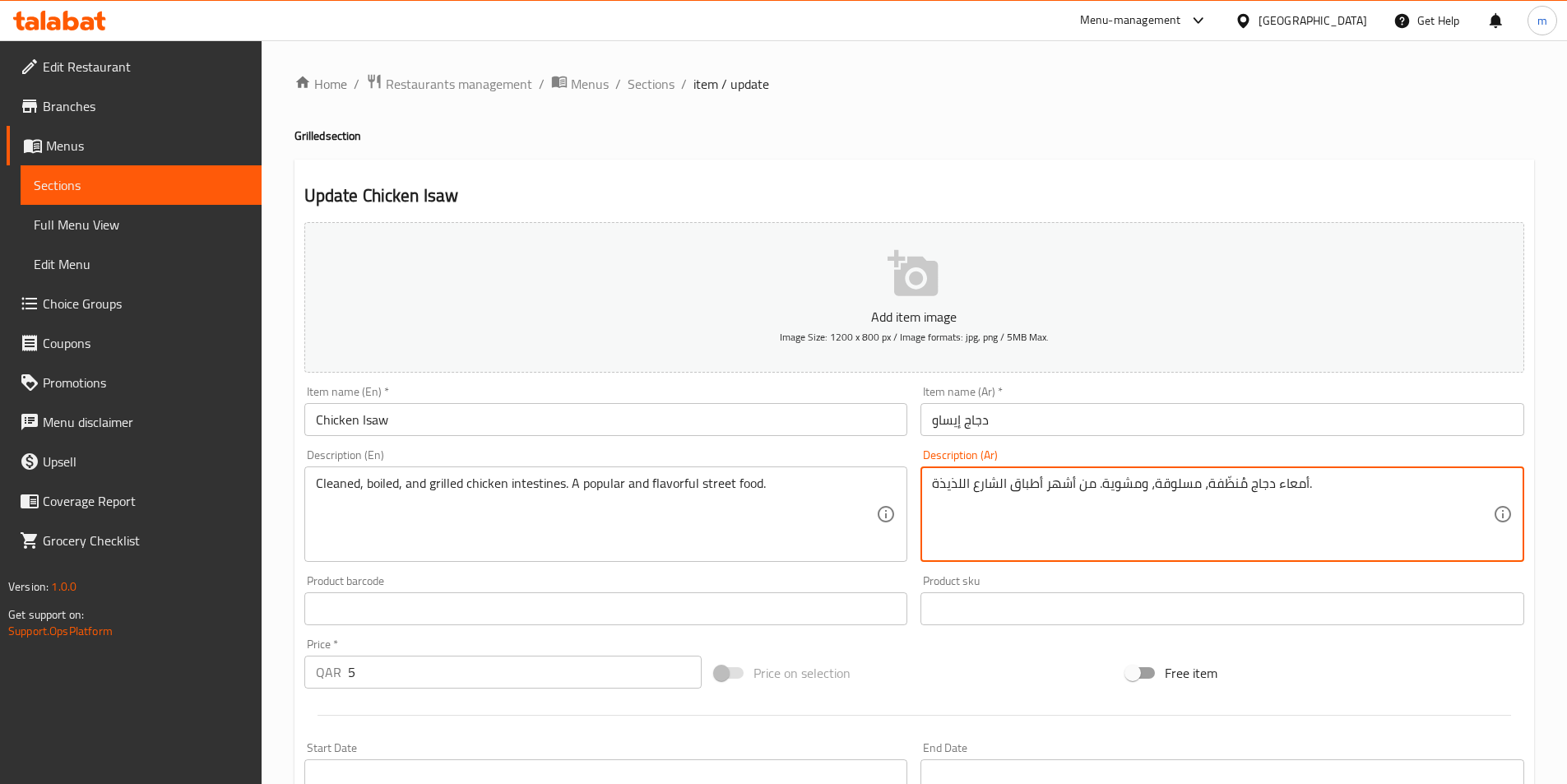
drag, startPoint x: 1312, startPoint y: 490, endPoint x: 1324, endPoint y: 493, distance: 12.4
click at [1312, 491] on textarea "أمعاء دجاج مُنظّفة، مسلوقة، ومشوية. من أشهر أطباق الشارع اللذيذة." at bounding box center [1212, 514] width 561 height 78
click at [1324, 490] on textarea "أمعاء دجاج مُنظّفة، مسلوقة، ومشوية. من أشهر أطباق الشارع اللذيذة." at bounding box center [1212, 514] width 561 height 78
drag, startPoint x: 1322, startPoint y: 486, endPoint x: 1293, endPoint y: 482, distance: 29.3
click at [1293, 482] on textarea "أمعاء دجاج مُنظّفة، مسلوقة، ومشوية. من أشهر أطباق الشارع اللذيذة." at bounding box center [1212, 514] width 561 height 78
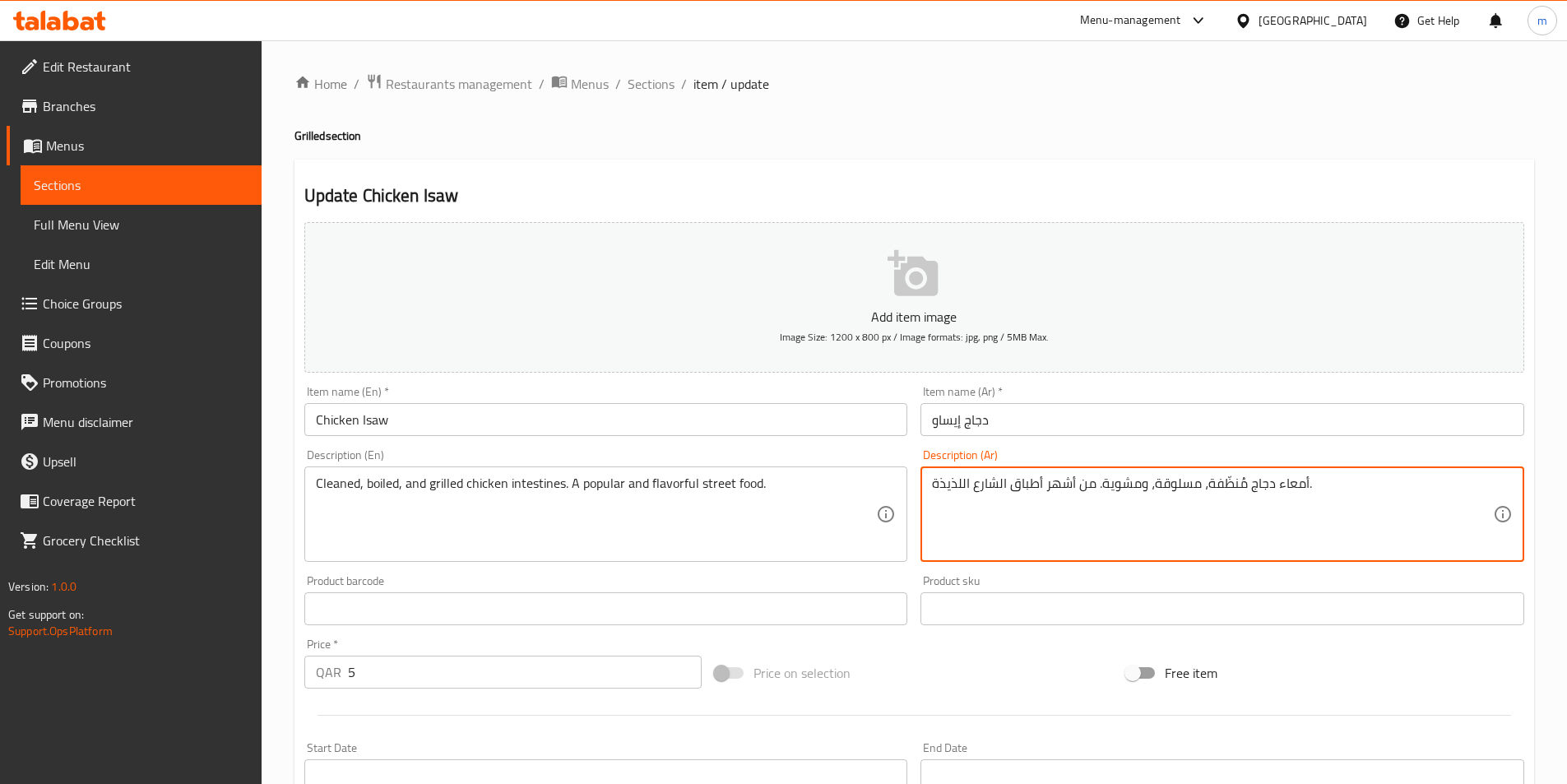
click at [1321, 487] on textarea "أمعاء دجاج مُنظّفة، مسلوقة، ومشوية. من أشهر أطباق الشارع اللذيذة." at bounding box center [1212, 514] width 561 height 78
click at [1323, 483] on textarea "أمعاء دجاج مُنظّفة، مسلوقة، ومشوية. من أشهر أطباق الشارع اللذيذة." at bounding box center [1212, 514] width 561 height 78
drag, startPoint x: 1319, startPoint y: 486, endPoint x: 1286, endPoint y: 506, distance: 38.6
click at [1289, 488] on textarea "أمعاء دجاج مُنظّفة، مسلوقة، ومشوية. من أشهر أطباق الشارع اللذيذة." at bounding box center [1212, 514] width 561 height 78
click at [1289, 506] on textarea "أمعاء دجاج مُنظّفة، مسلوقة، ومشوية. من أشهر أطباق الشارع اللذيذة." at bounding box center [1212, 514] width 561 height 78
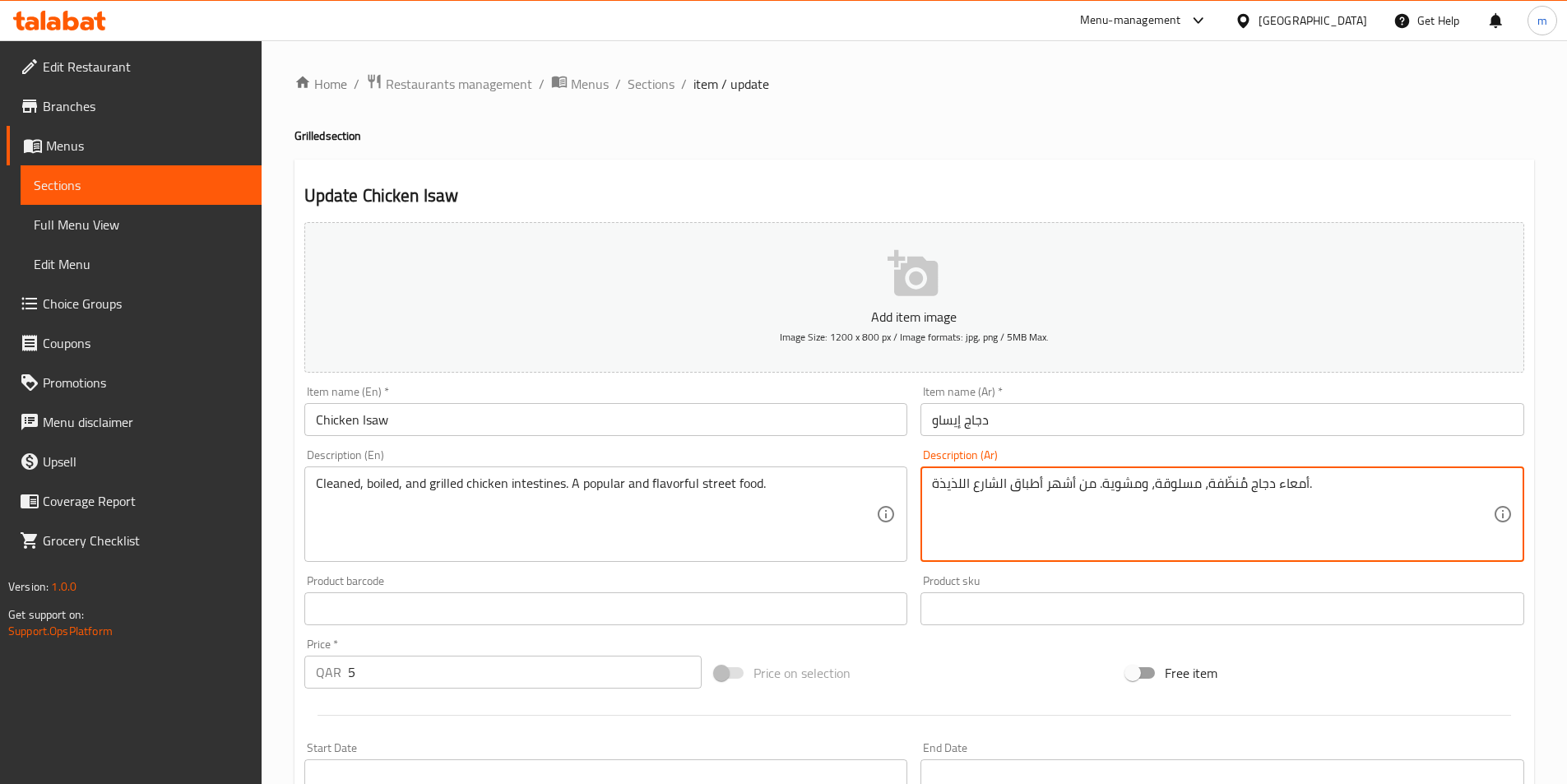
click at [1278, 501] on textarea "أمعاء دجاج مُنظّفة، مسلوقة، ومشوية. من أشهر أطباق الشارع اللذيذة." at bounding box center [1212, 514] width 561 height 78
drag, startPoint x: 1269, startPoint y: 487, endPoint x: 1302, endPoint y: 485, distance: 33.1
click at [1302, 485] on textarea "أمعاء دجاج مُنظّفة، مسلوقة، ومشوية. من أشهر أطباق الشارع اللذيذة." at bounding box center [1212, 514] width 561 height 78
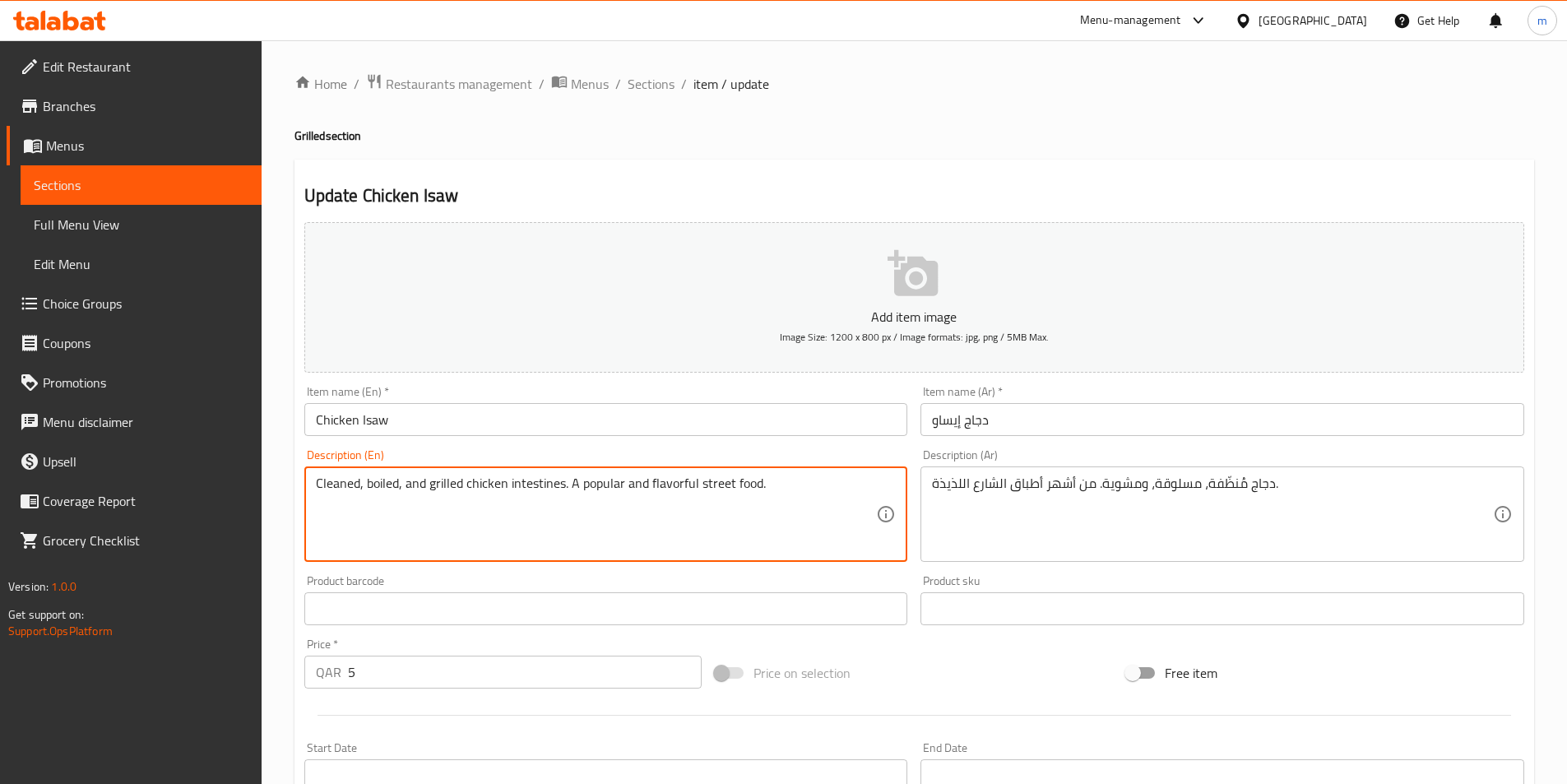
drag, startPoint x: 564, startPoint y: 486, endPoint x: 514, endPoint y: 478, distance: 50.6
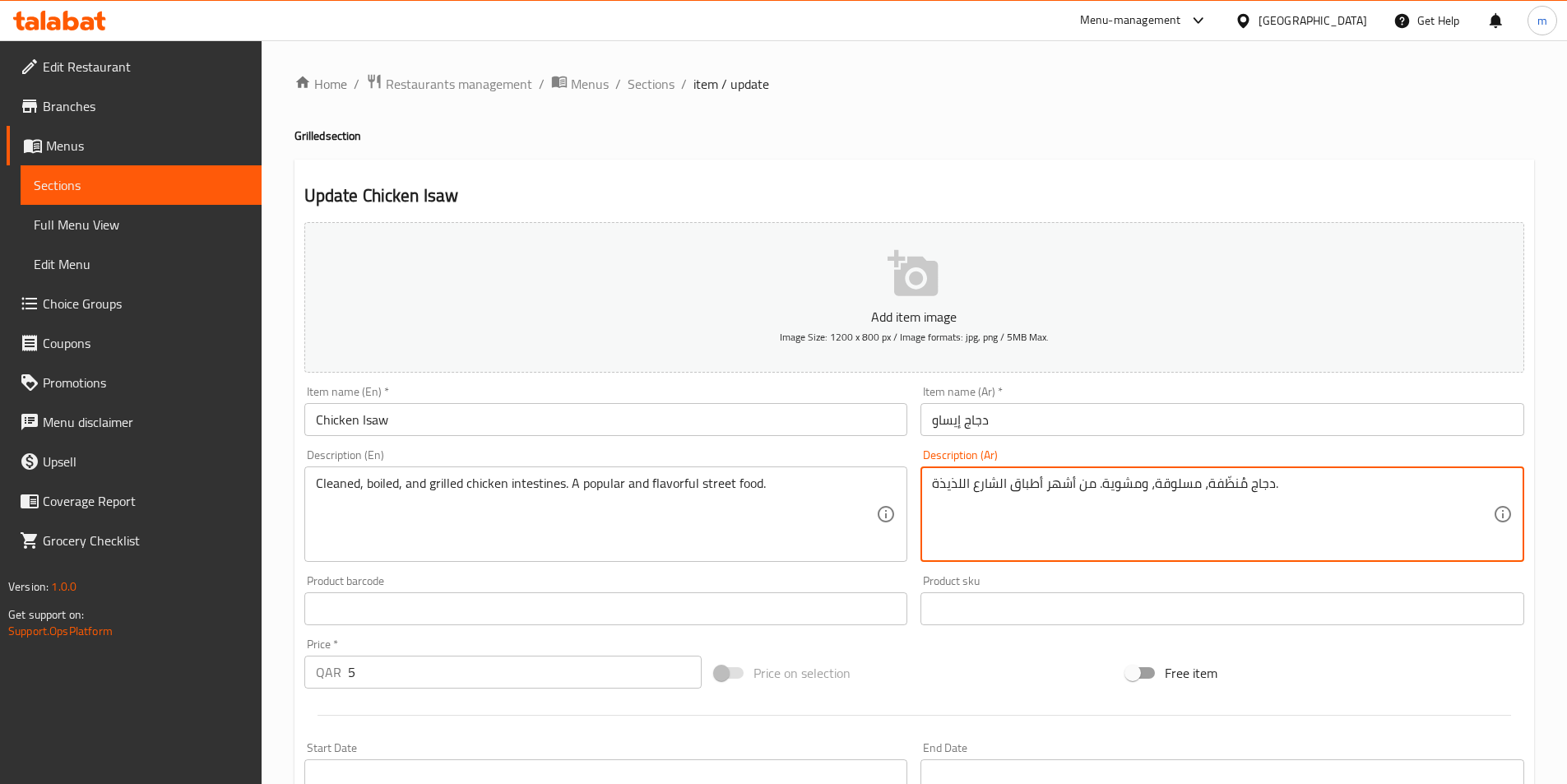
click at [1271, 488] on textarea "دجاج مُنظّفة، مسلوقة، ومشوية. من أشهر أطباق الشارع اللذيذة." at bounding box center [1212, 514] width 561 height 78
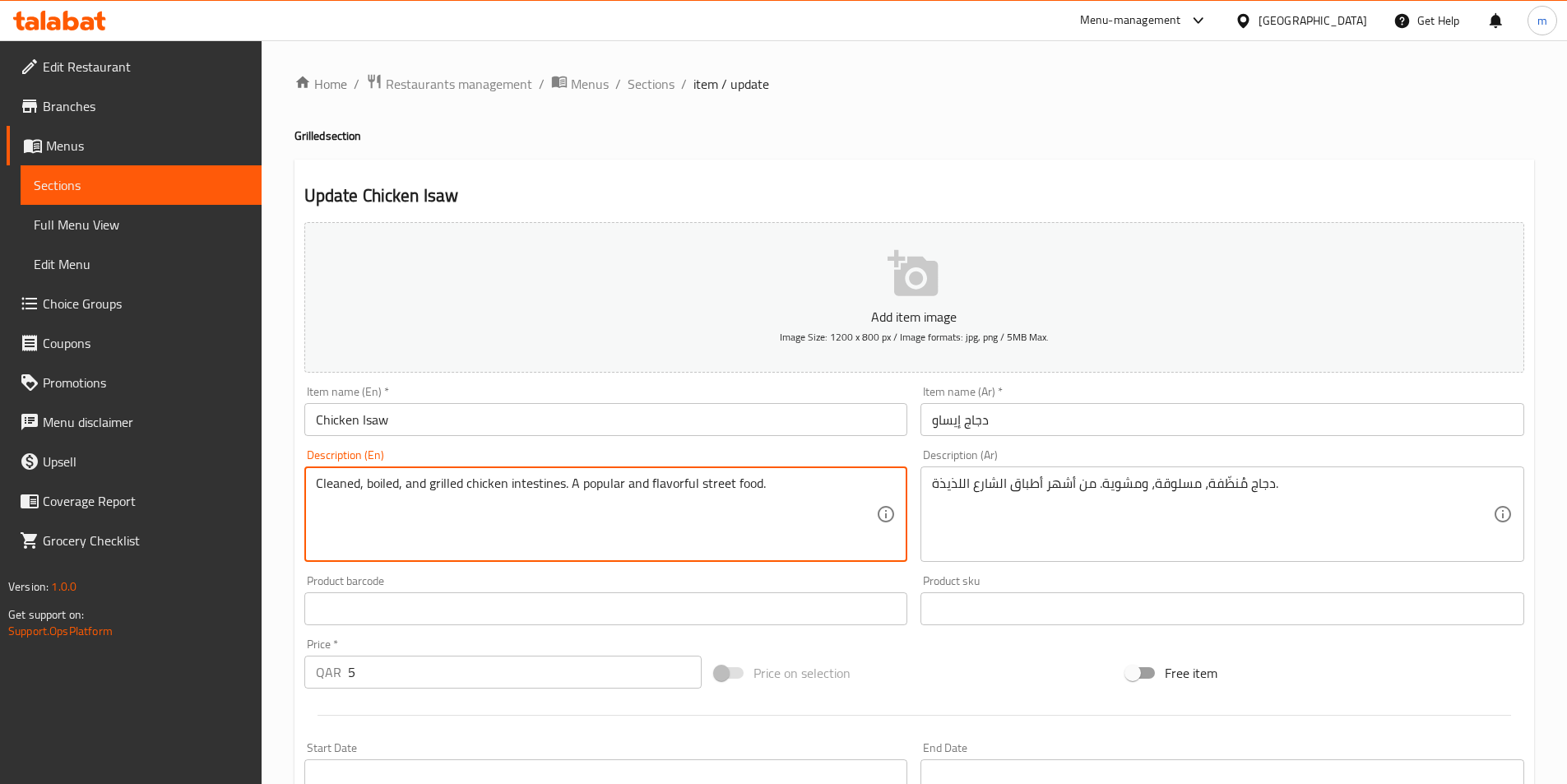
click at [535, 484] on textarea "Cleaned, boiled, and grilled chicken intestines. A popular and flavorful street…" at bounding box center [596, 514] width 561 height 78
click at [586, 487] on textarea "Cleaned, boiled, and grilled chicken intestines. A popular and flavorful street…" at bounding box center [596, 514] width 561 height 78
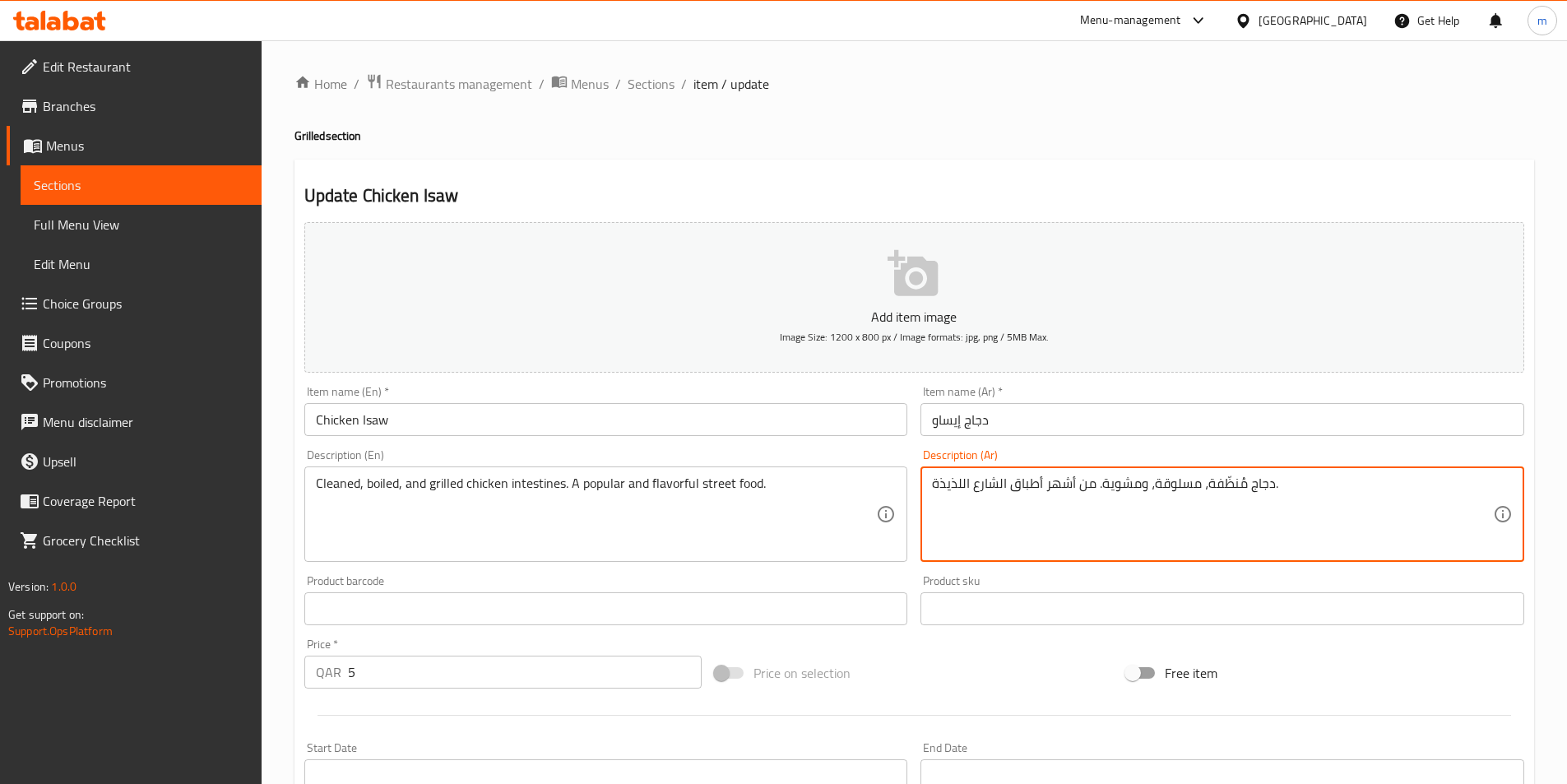
drag, startPoint x: 1269, startPoint y: 484, endPoint x: 1276, endPoint y: 516, distance: 32.8
click at [1270, 490] on textarea "دجاج مُنظّفة، مسلوقة، ومشوية. من أشهر أطباق الشارع اللذيذة." at bounding box center [1212, 514] width 561 height 78
click at [1272, 487] on textarea "دجاج مُنظّفة، مسلوقة، ومشوية. من أشهر أطباق الشارع اللذيذة." at bounding box center [1212, 514] width 561 height 78
click at [932, 480] on div "دجاج مُنظّفة، مسلوقة، ومشوية. من أشهر أطباق الشارع اللذيذة يبقثة. Description (…" at bounding box center [1221, 514] width 604 height 95
click at [935, 487] on textarea "دجاج مُنظّفة، مسلوقة، ومشوية. من أشهر أطباق الشارع اللذيذة يبقثة." at bounding box center [1212, 514] width 561 height 78
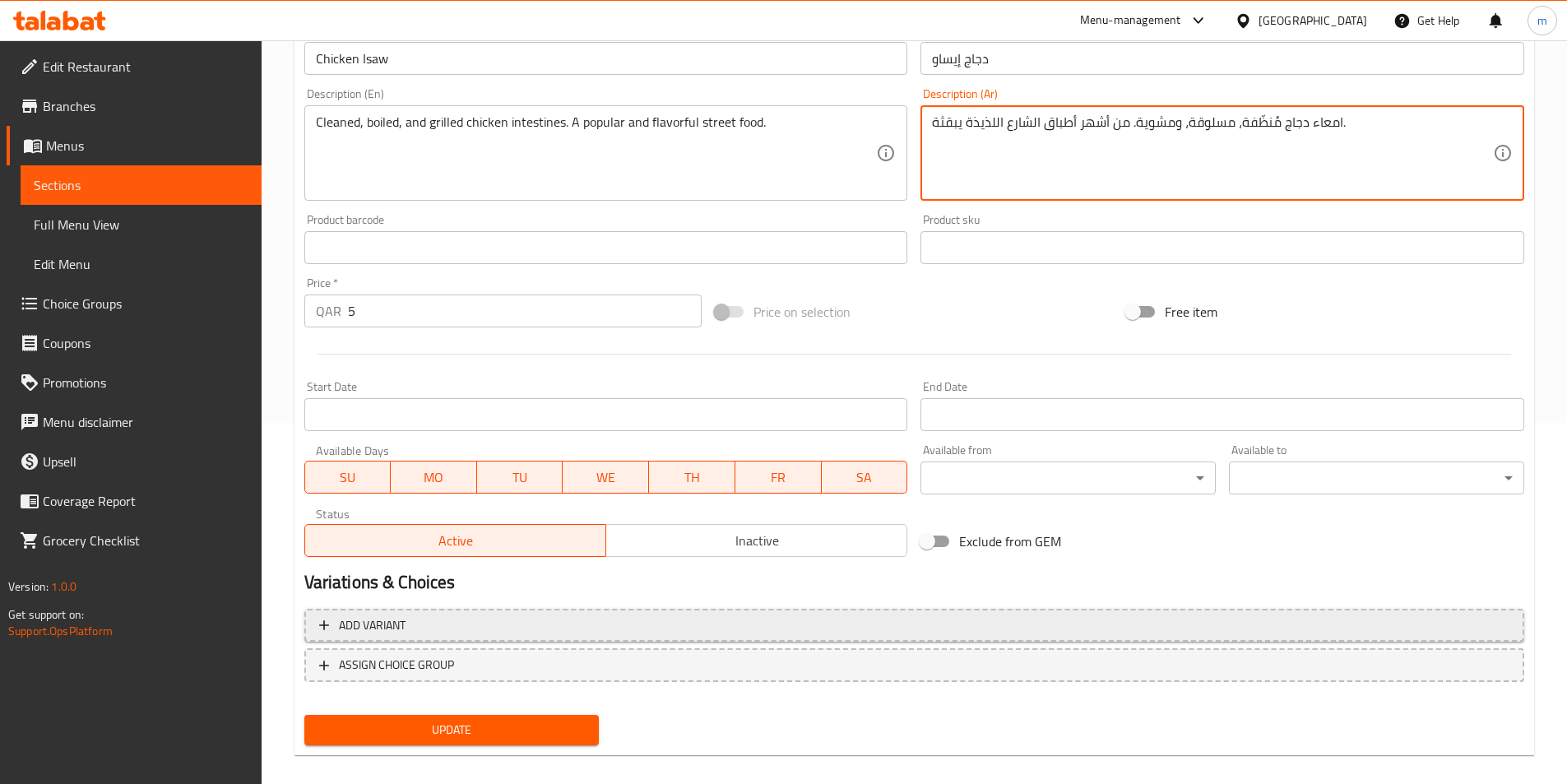
scroll to position [378, 0]
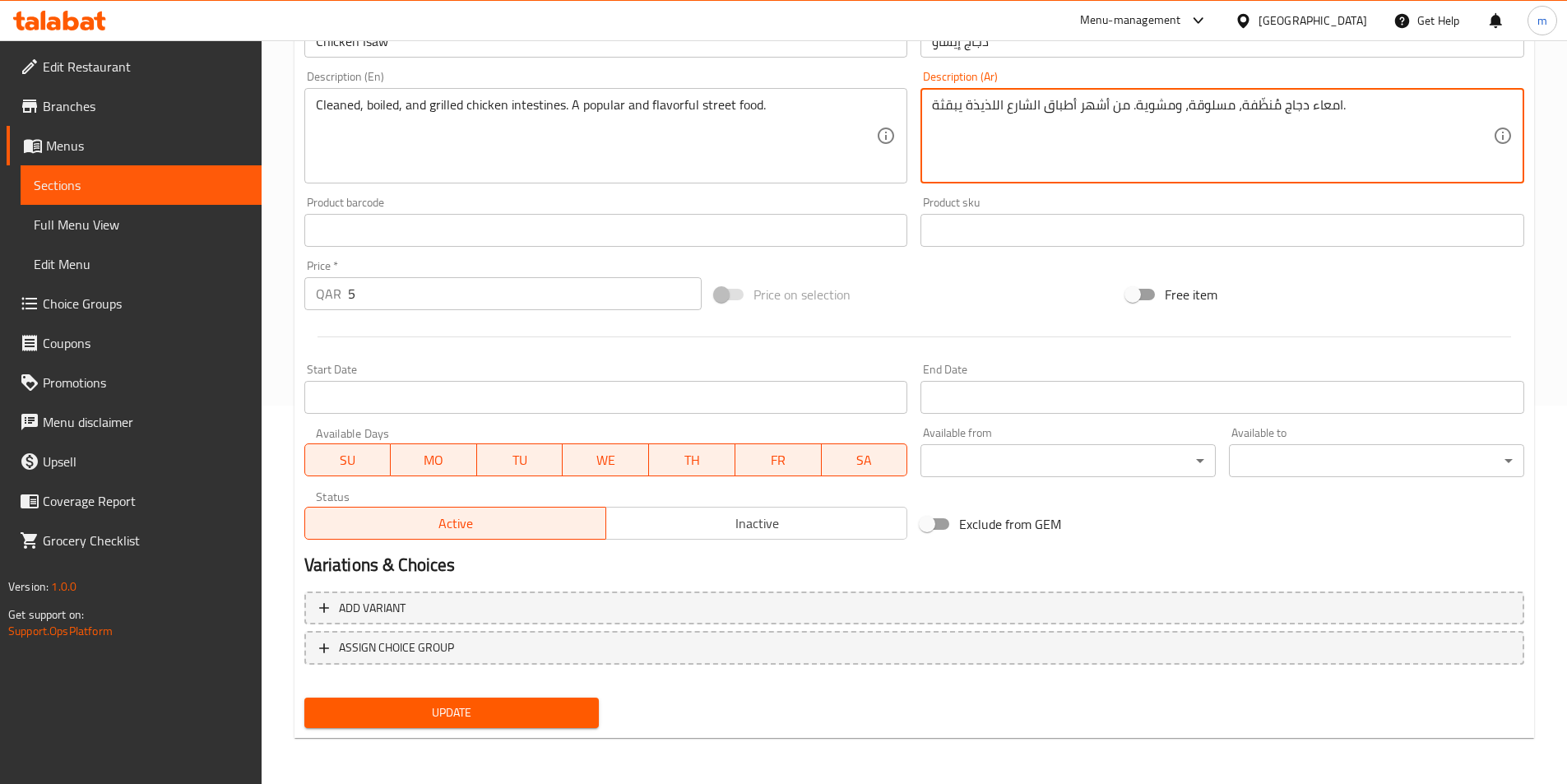
type textarea "امعاء دجاج مُنظّفة، مسلوقة، ومشوية. من أشهر أطباق الشارع اللذيذة يبقثة."
click at [533, 710] on span "Update" at bounding box center [452, 712] width 270 height 20
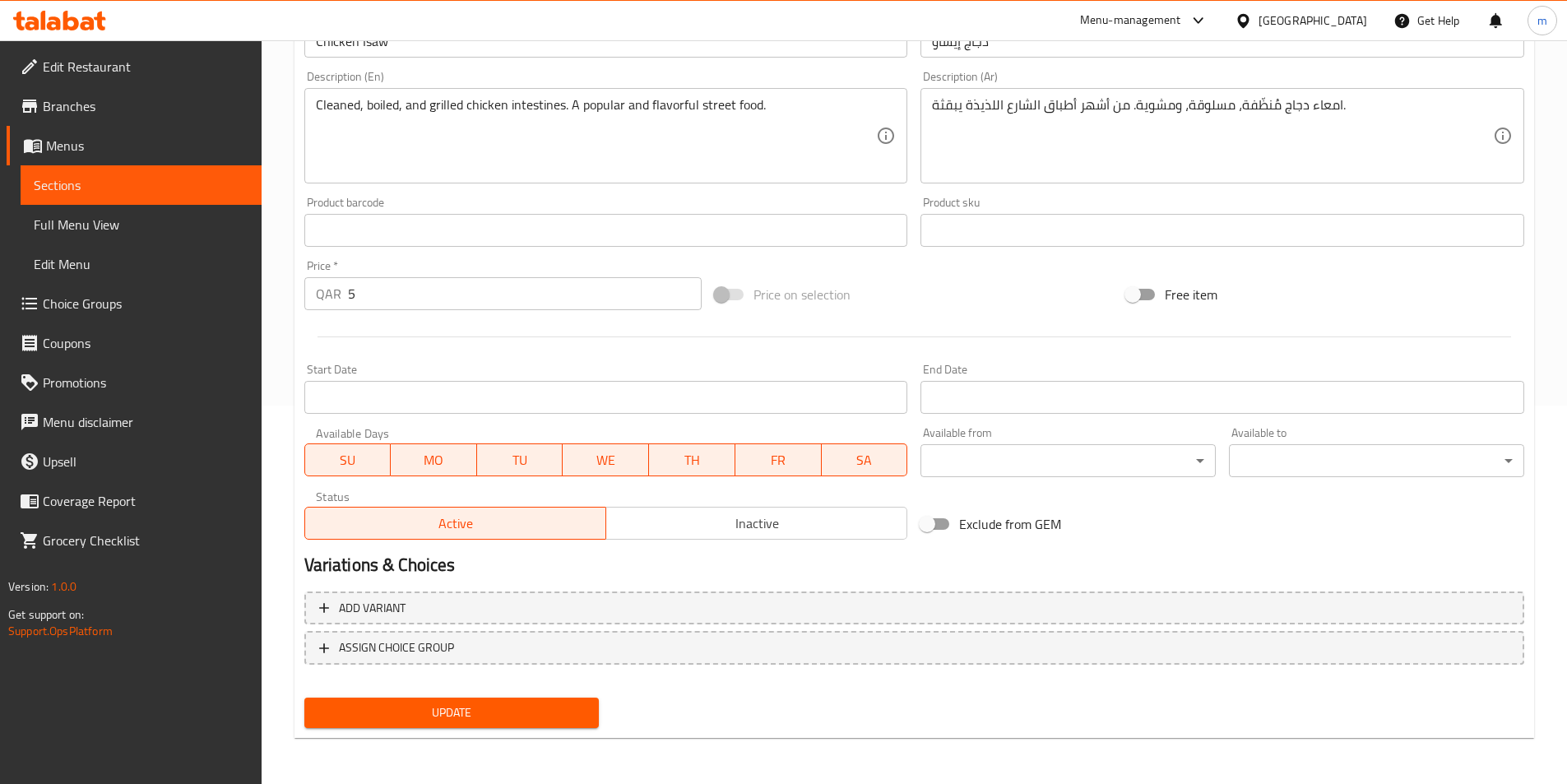
click at [78, 185] on span "Sections" at bounding box center [141, 185] width 215 height 20
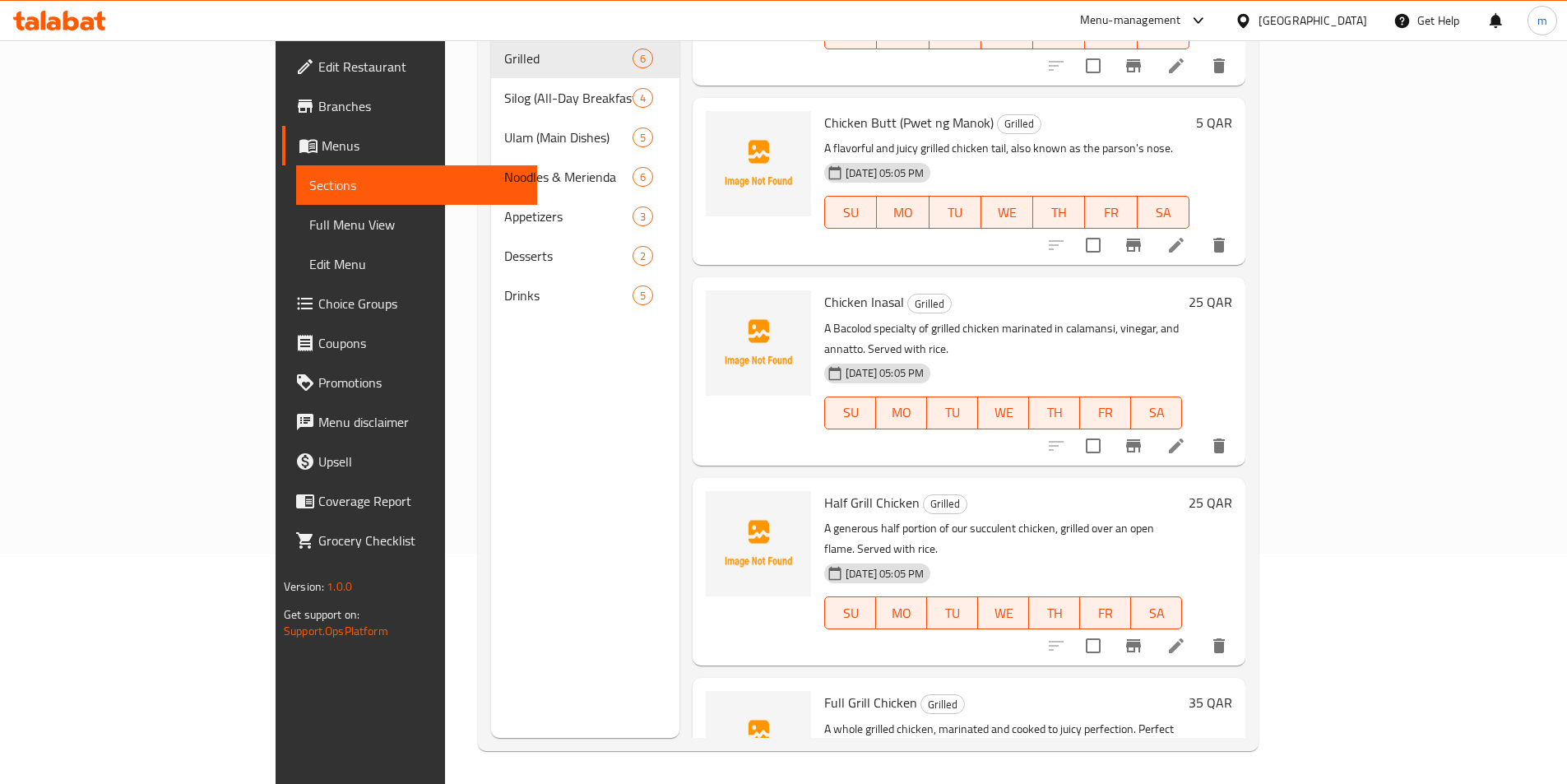
scroll to position [336, 0]
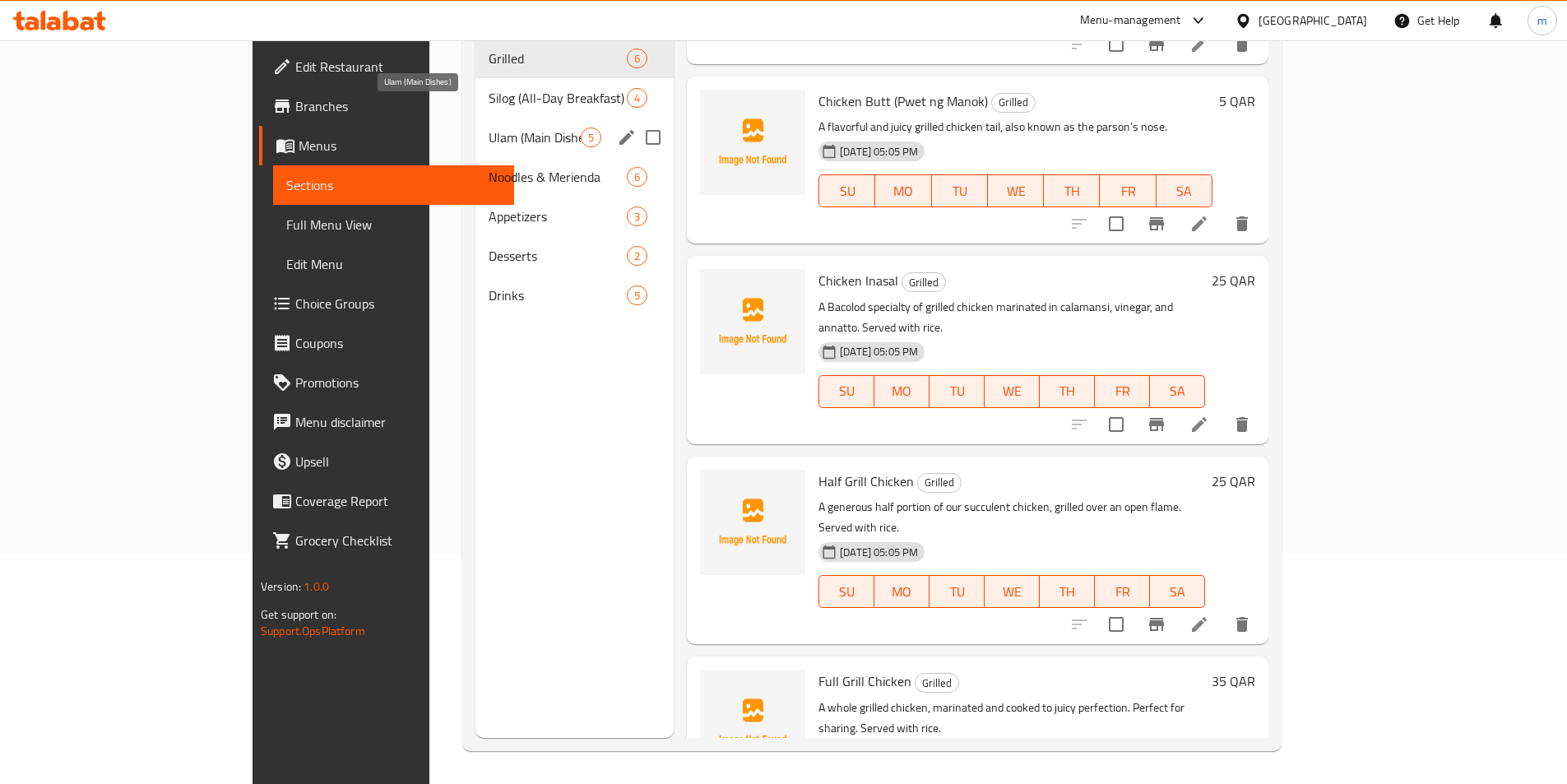
click at [489, 127] on span "Ulam (Main Dishes)" at bounding box center [535, 137] width 92 height 20
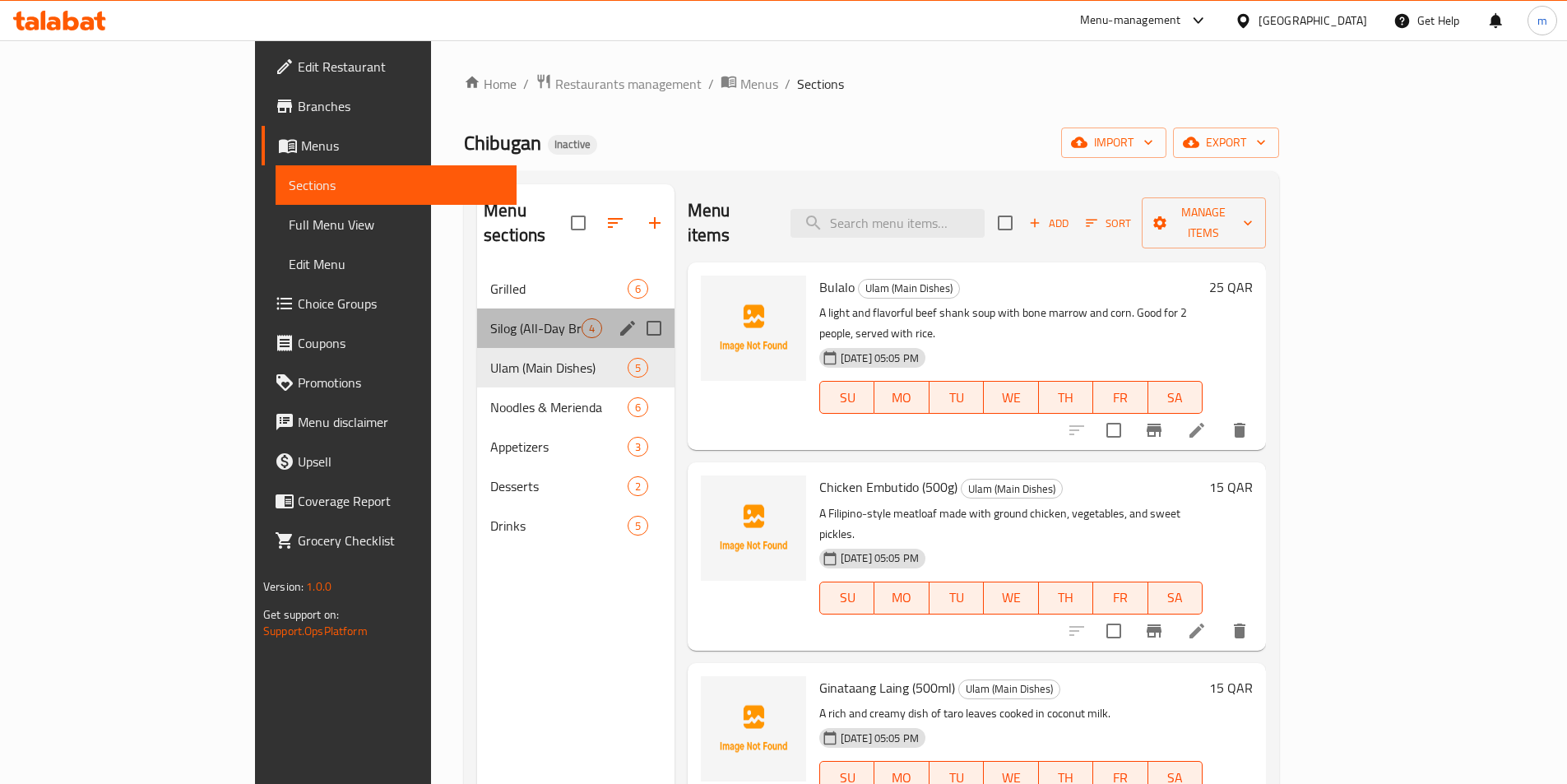
click at [477, 309] on div "Silog (All-Day Breakfast) 4" at bounding box center [576, 328] width 197 height 39
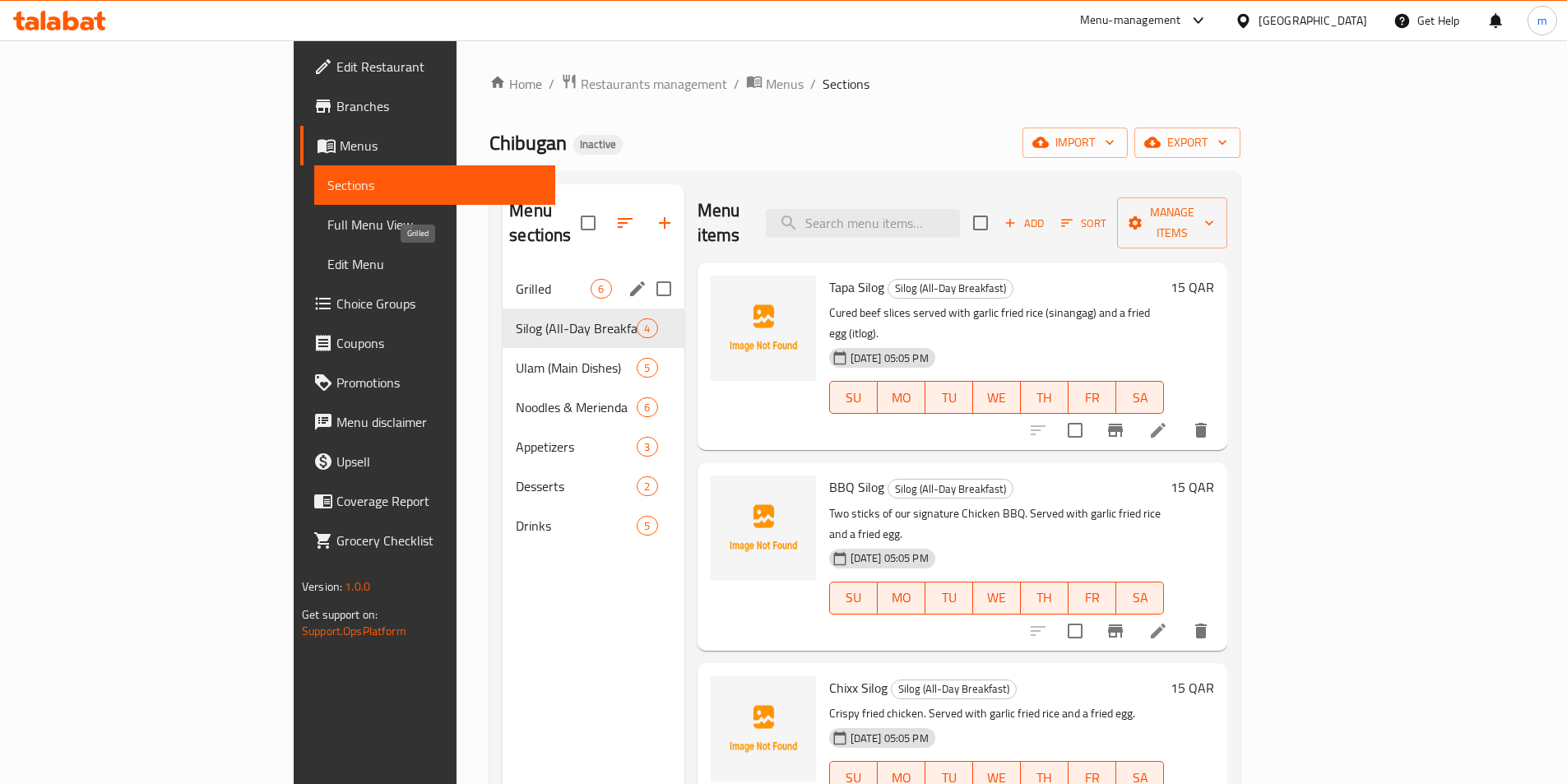
click at [516, 279] on span "Grilled" at bounding box center [553, 289] width 75 height 20
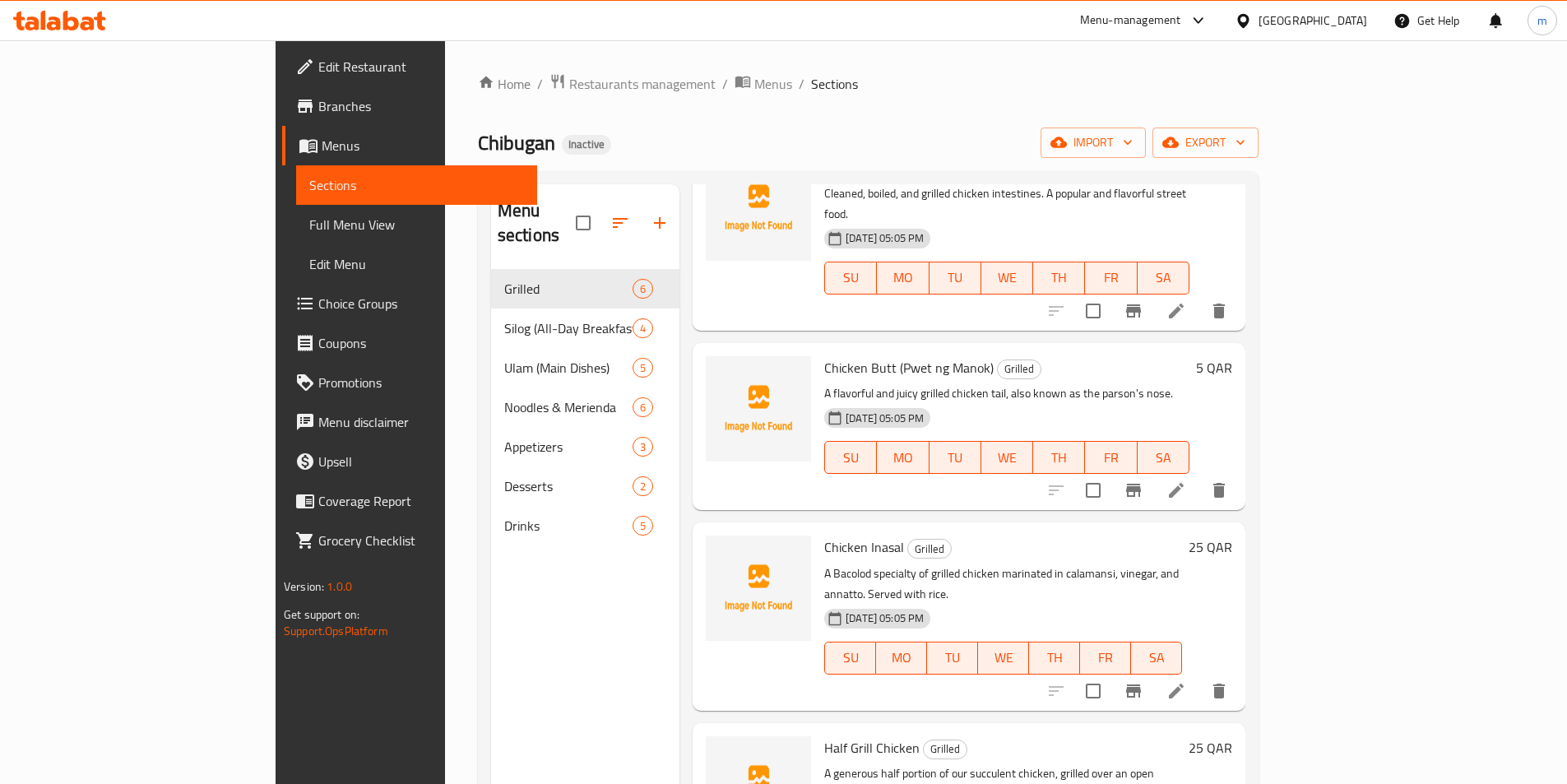
scroll to position [329, 0]
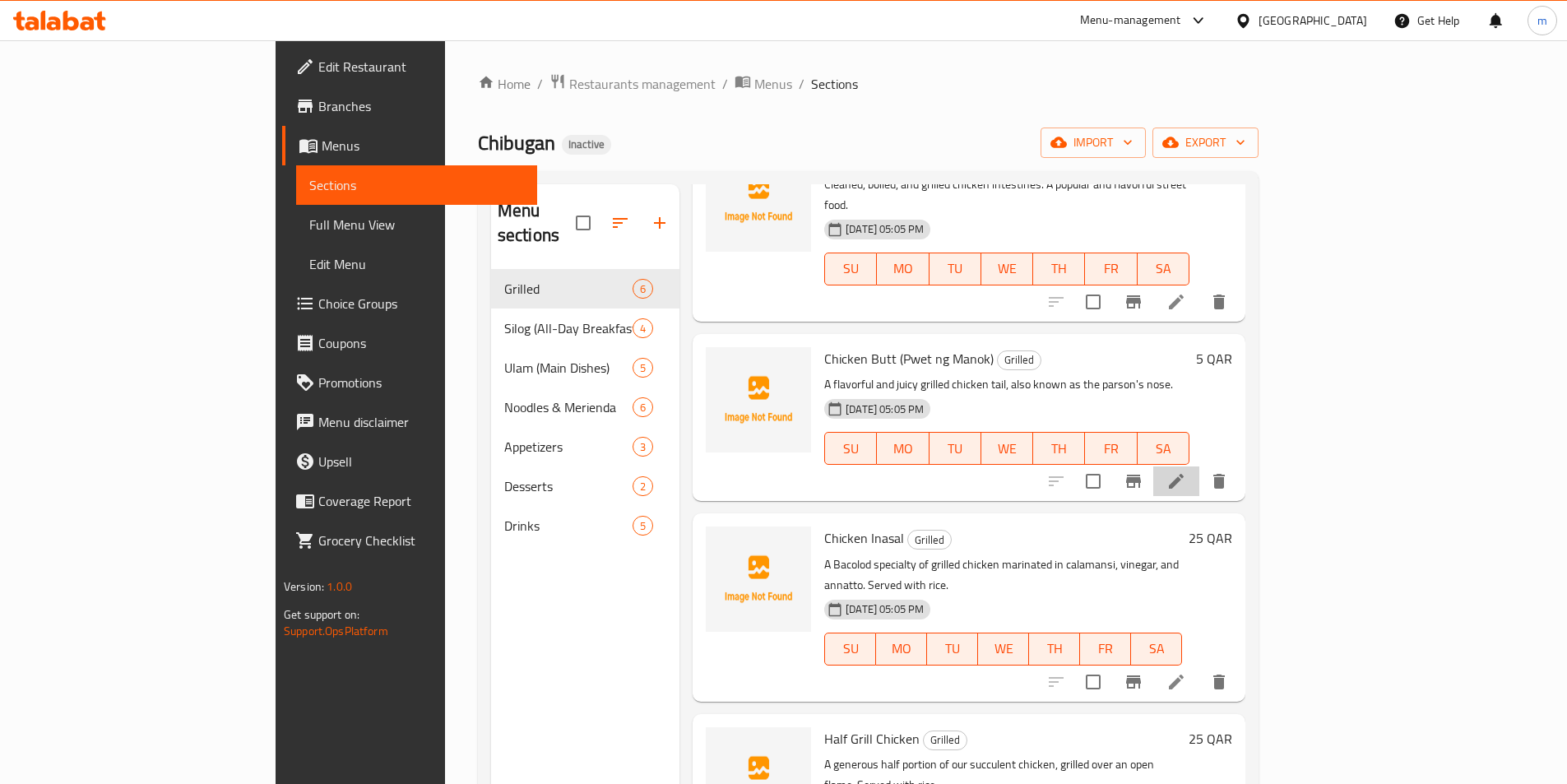
click at [1199, 467] on li at bounding box center [1176, 481] width 46 height 30
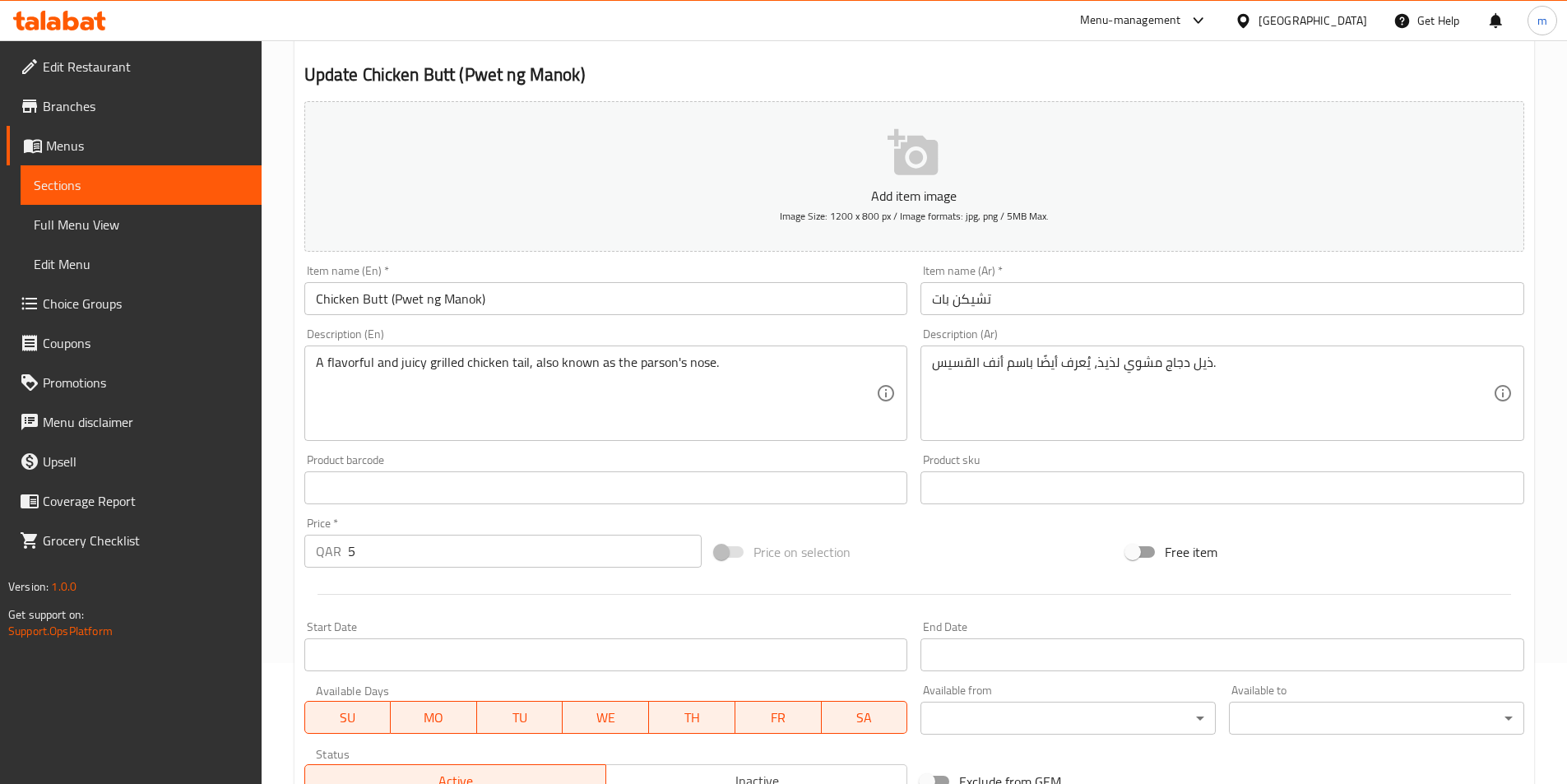
scroll to position [164, 0]
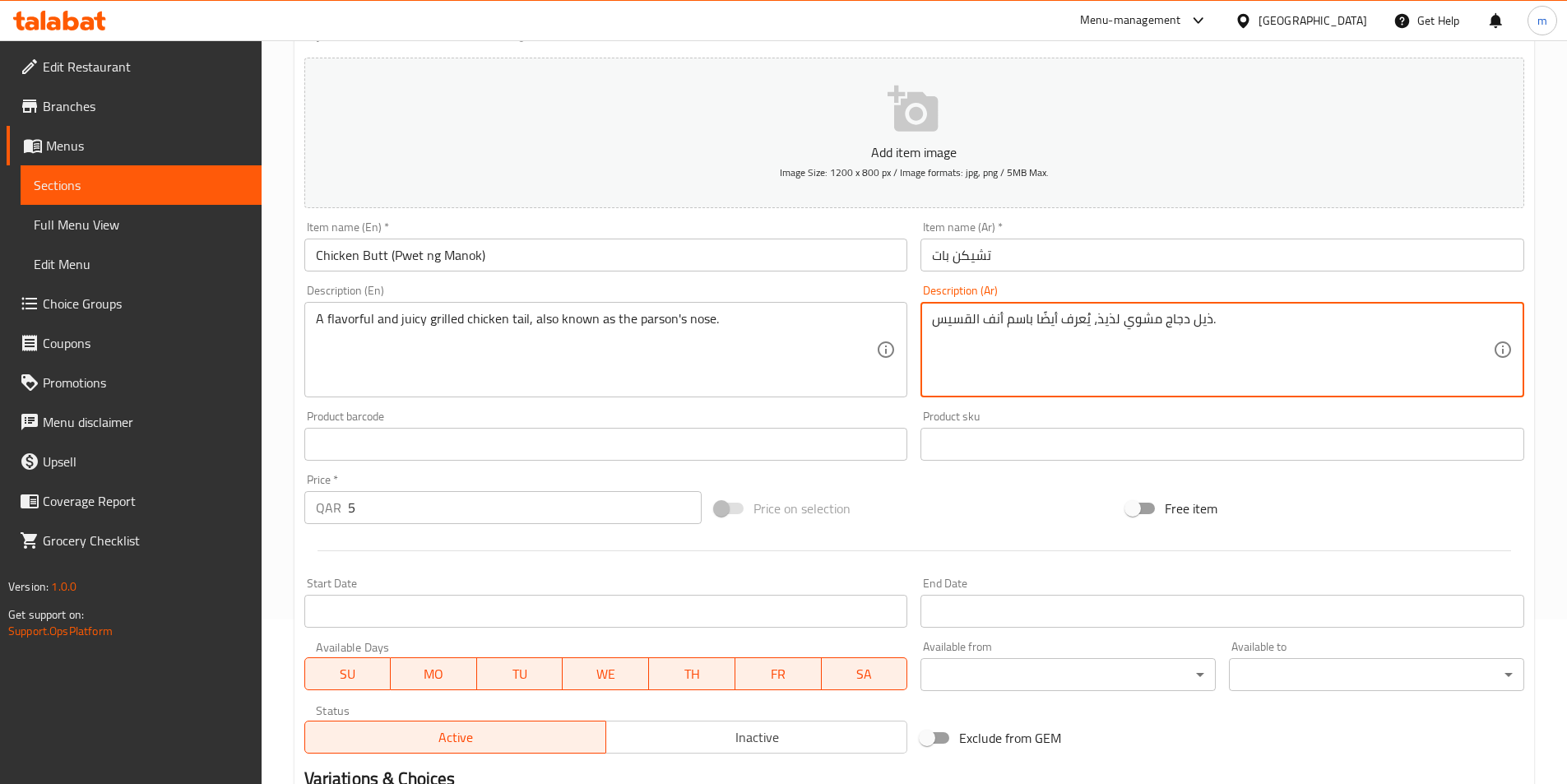
drag, startPoint x: 1118, startPoint y: 322, endPoint x: 1096, endPoint y: 321, distance: 22.0
click at [1093, 319] on textarea "ذيل دجاج مشوي لذيذ، يُعرف أيضًا باسم أنف القسيس." at bounding box center [1212, 349] width 561 height 78
click at [1101, 317] on textarea "ذيل دجاج مشوي لذيذ، يُعرف أيضًا باسم أنف القسيس." at bounding box center [1212, 349] width 561 height 78
click at [1094, 319] on textarea "ذيل دجاج مشوي لذيذ، يُعرف أيضًا باسم أنف القسيس." at bounding box center [1212, 349] width 561 height 78
click at [1101, 321] on textarea "ذيل دجاج مشوي لذيذ، يُعرف أيضًا باسم أنف القسيس." at bounding box center [1212, 349] width 561 height 78
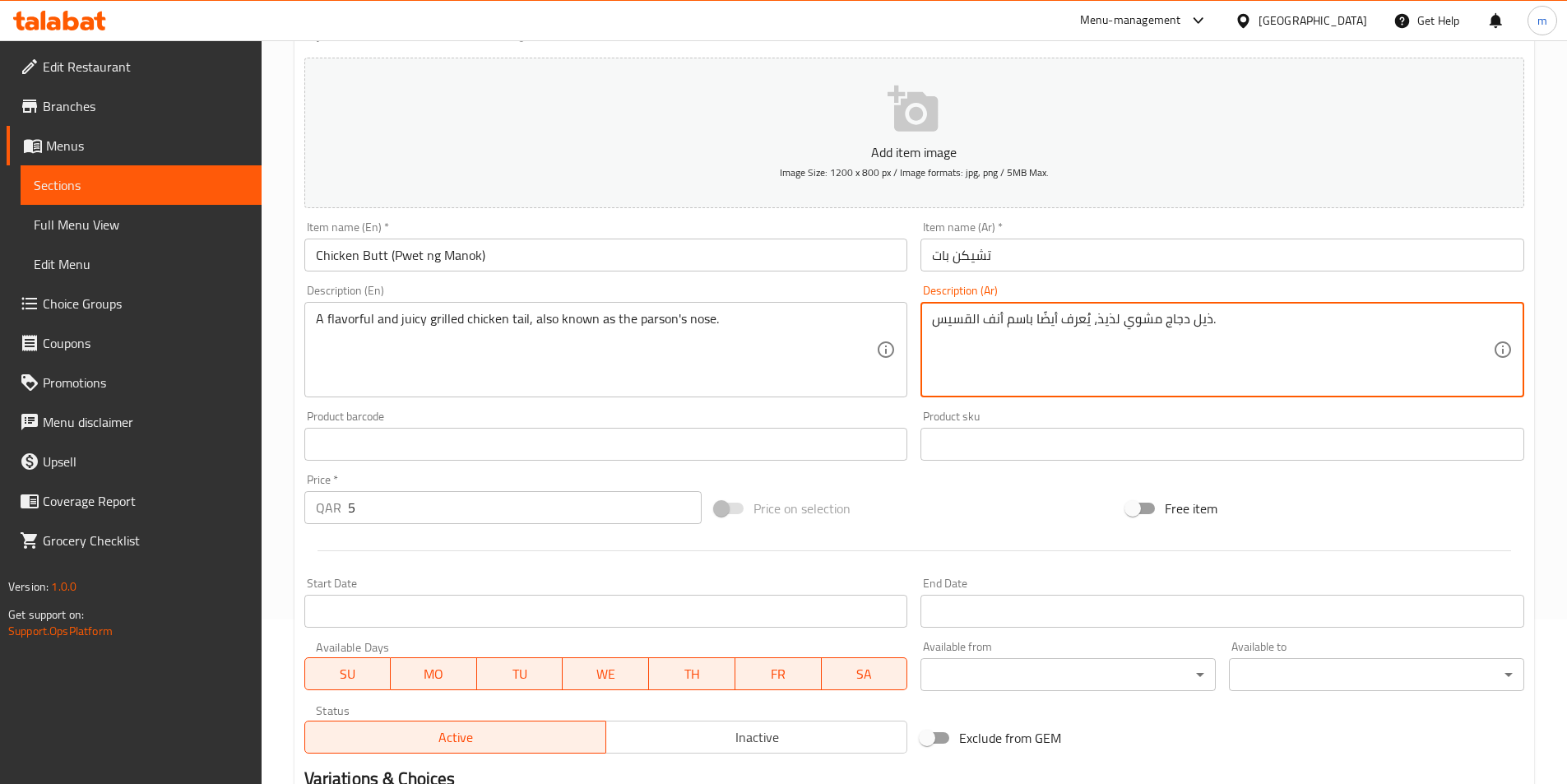
click at [1101, 319] on textarea "ذيل دجاج مشوي لذيذ، يُعرف أيضًا باسم أنف القسيس." at bounding box center [1212, 349] width 561 height 78
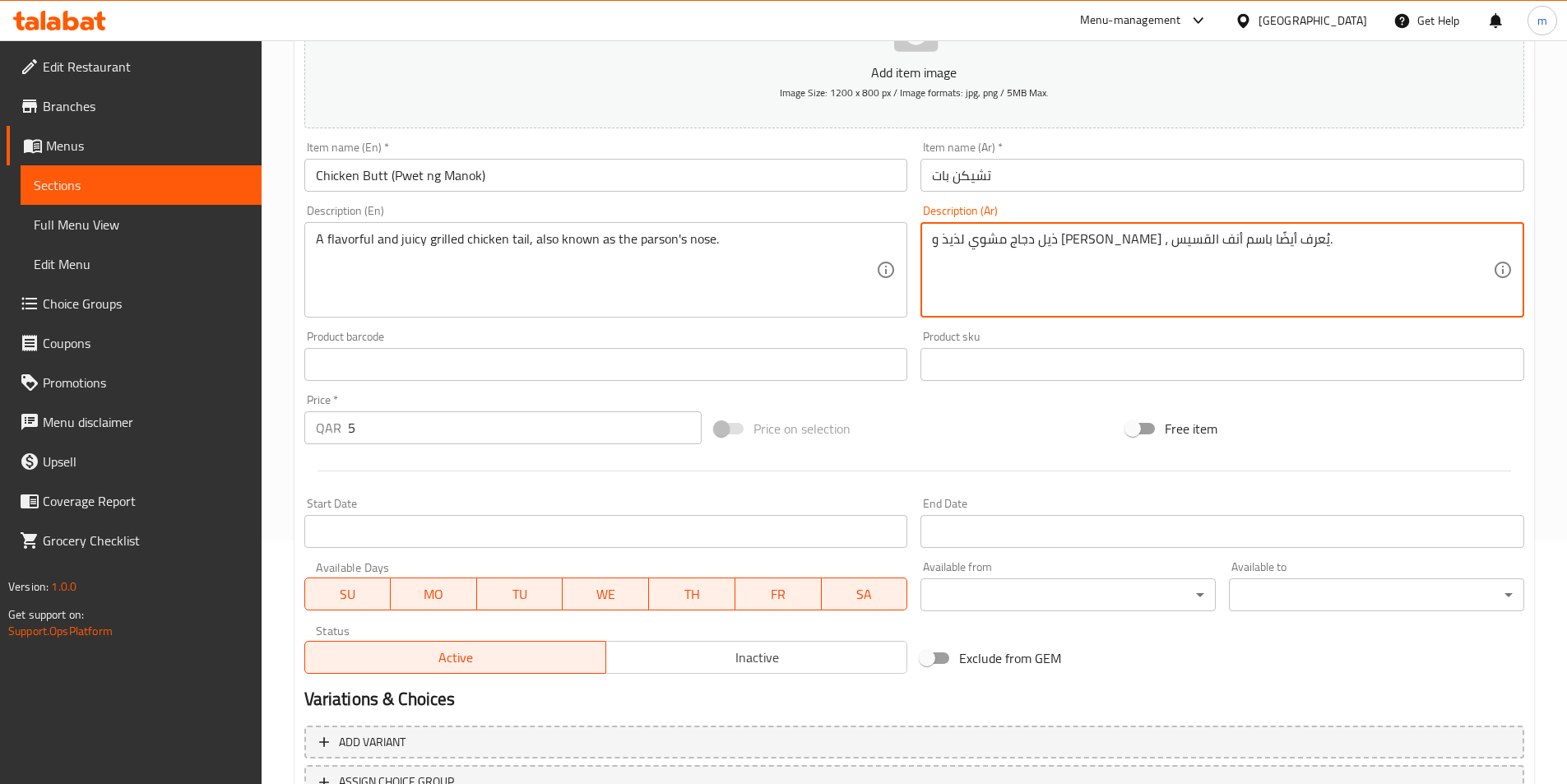
scroll to position [378, 0]
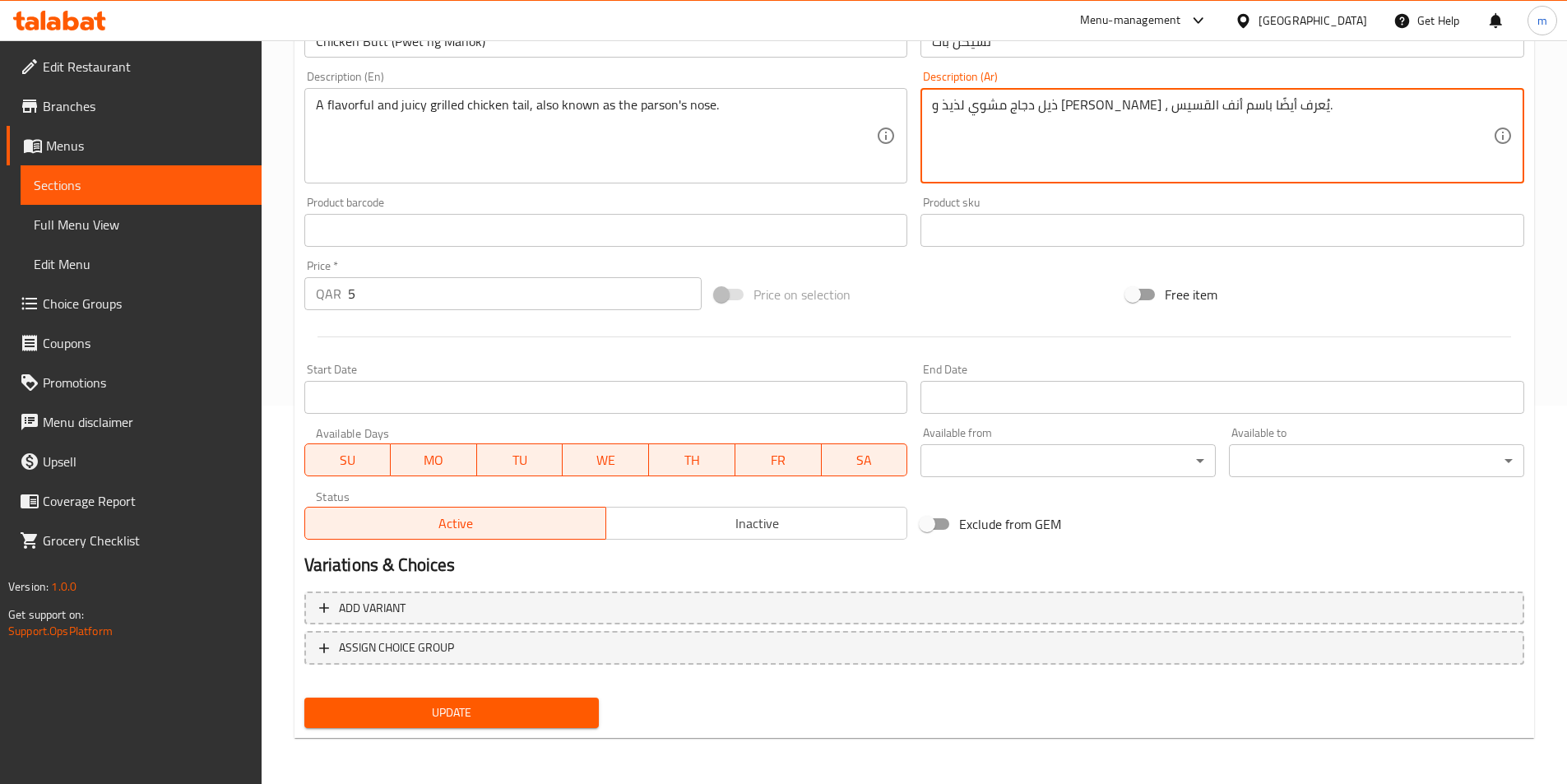
type textarea "ذيل دجاج مشوي لذيذ و جوسي ، يُعرف أيضًا باسم أنف القسيس."
click at [423, 717] on span "Update" at bounding box center [452, 712] width 270 height 20
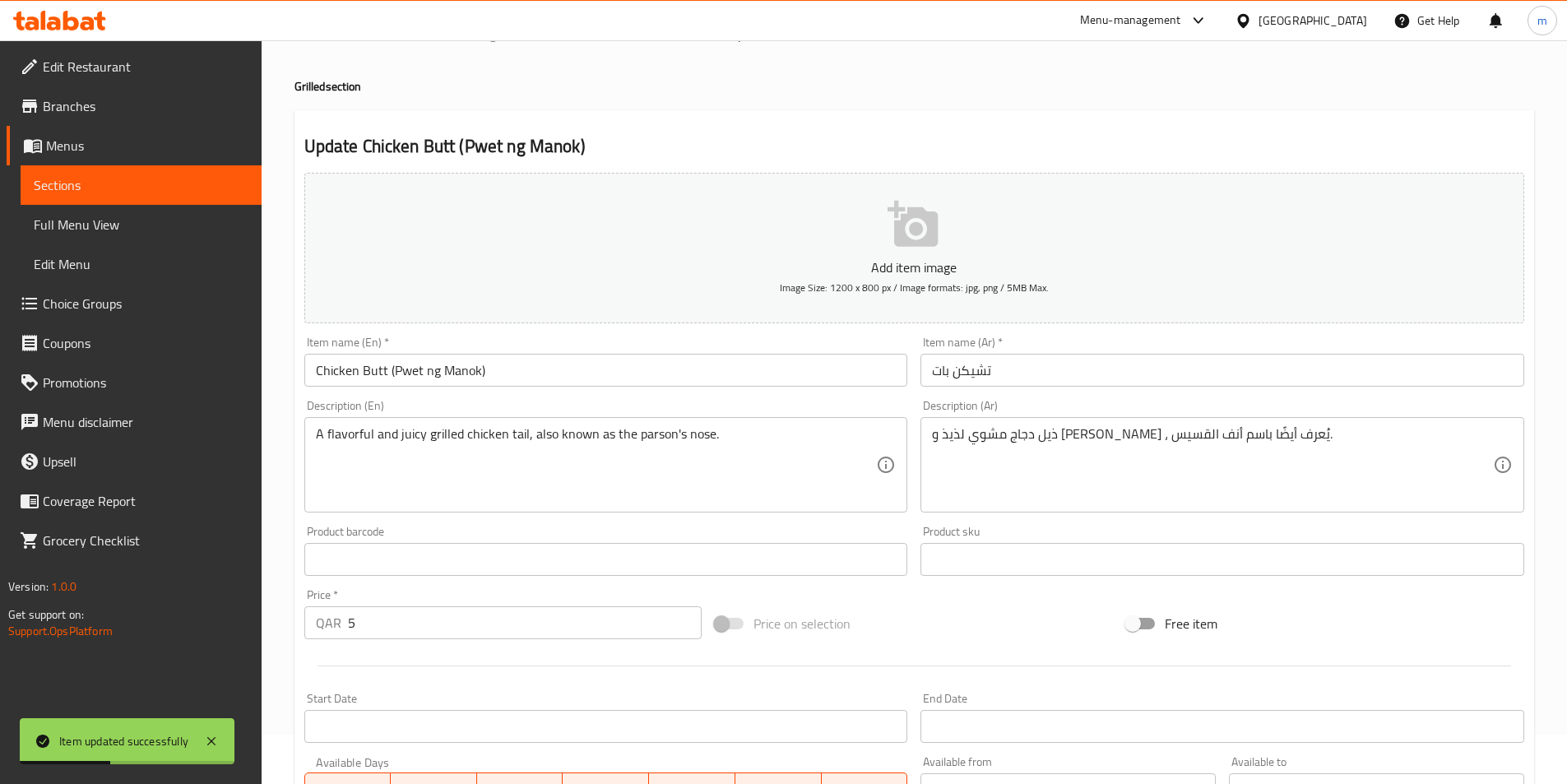
scroll to position [0, 0]
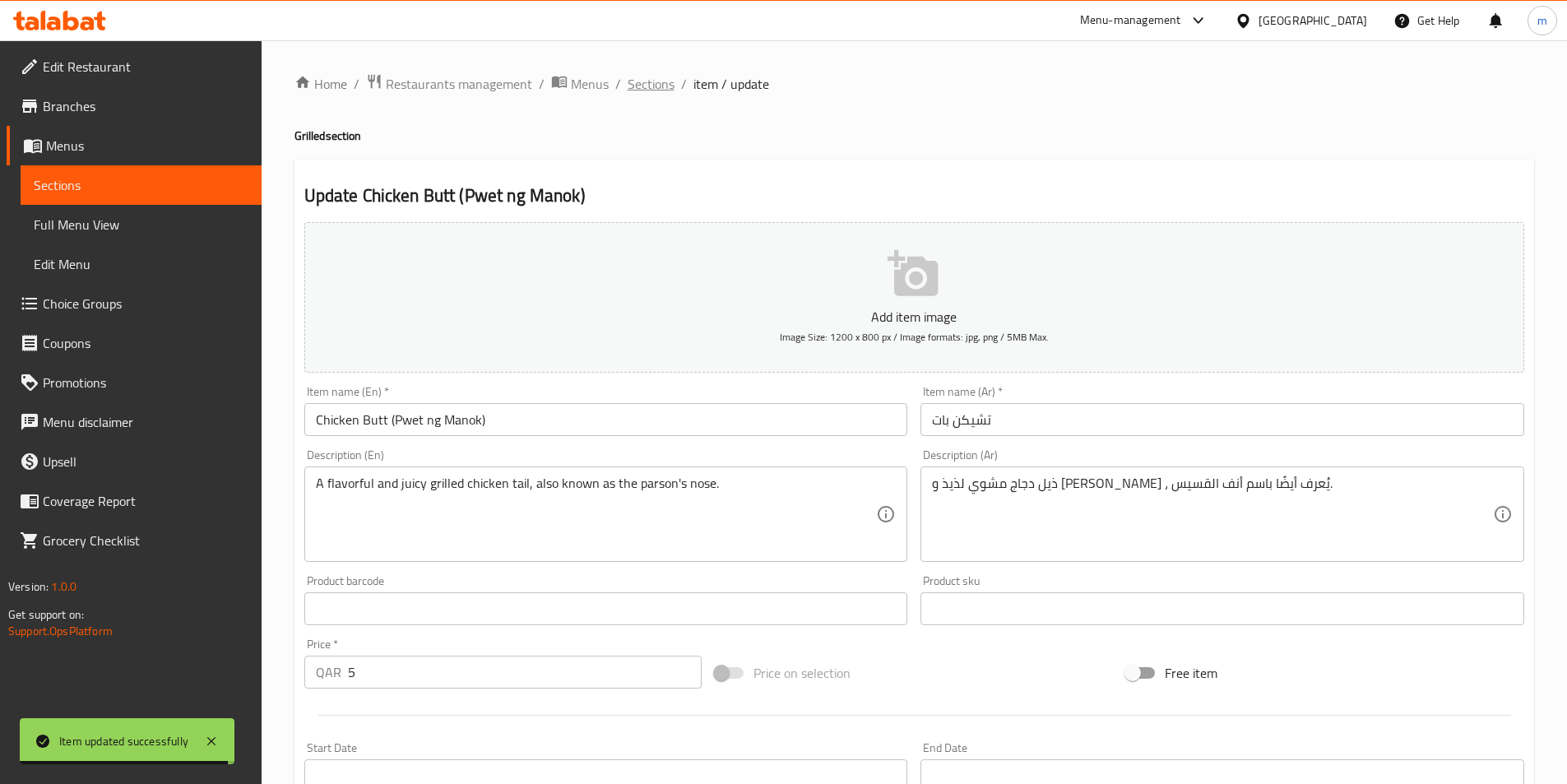
click at [648, 84] on span "Sections" at bounding box center [651, 84] width 47 height 20
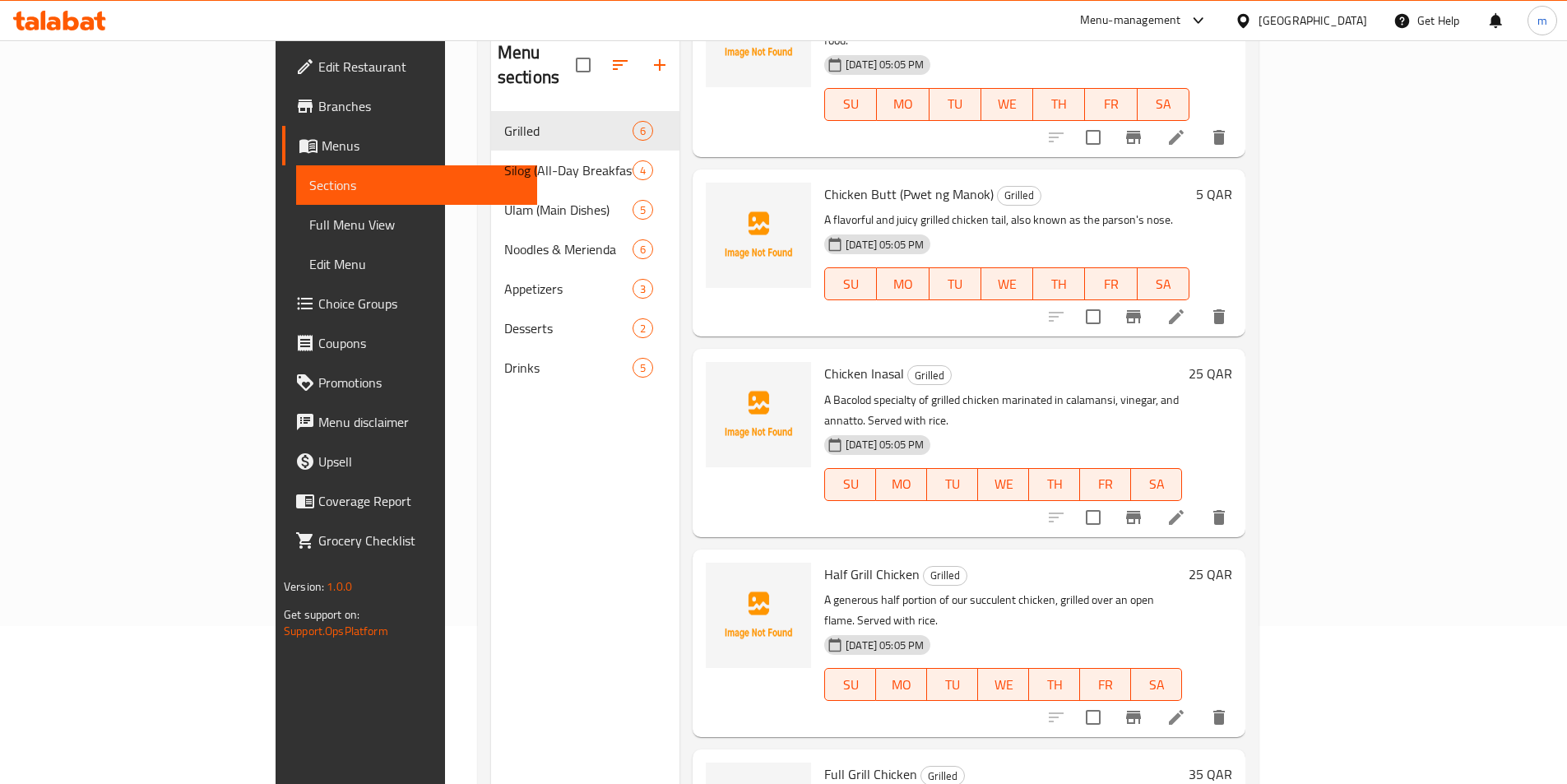
scroll to position [164, 0]
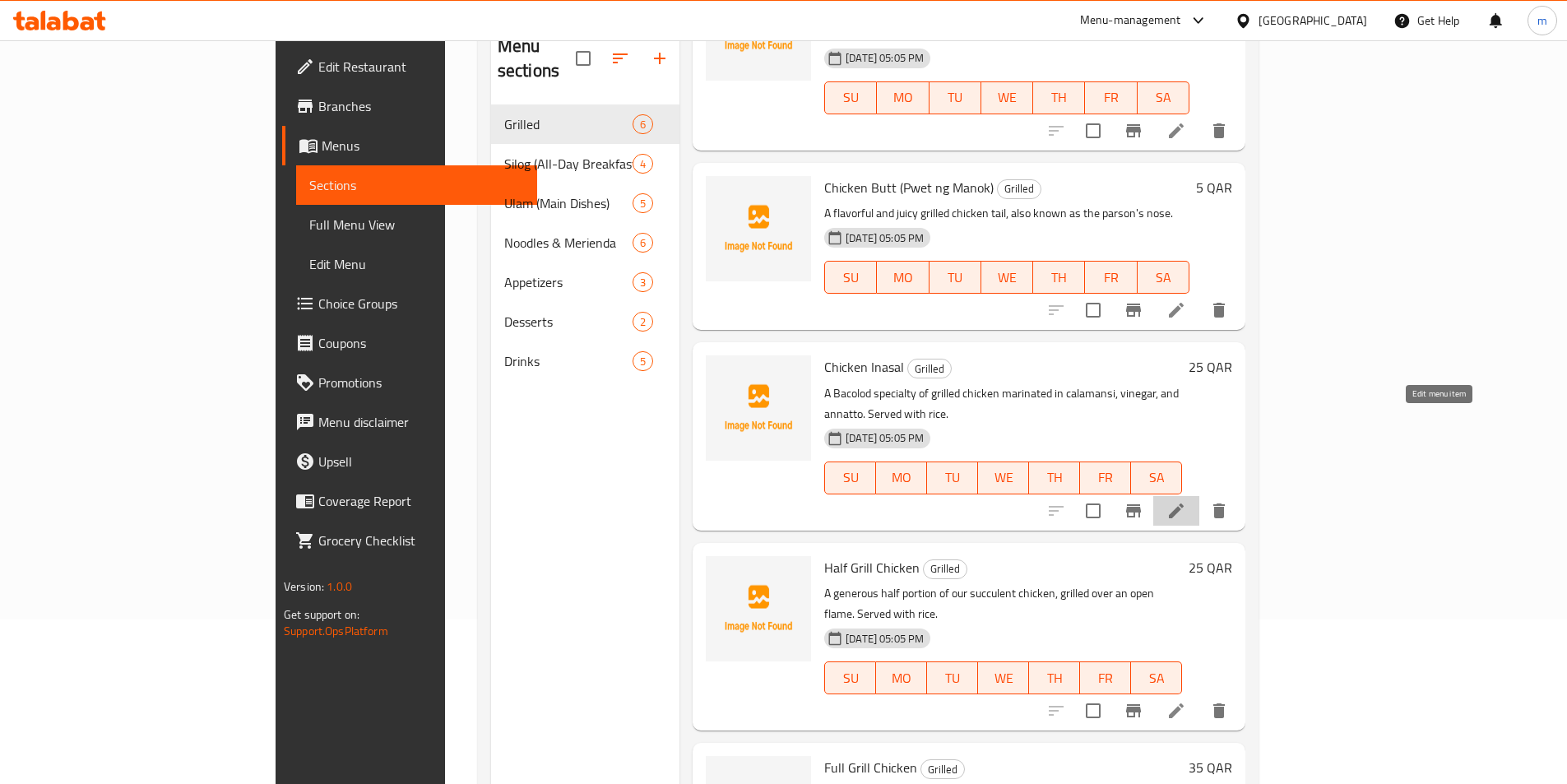
click at [1187, 501] on icon at bounding box center [1176, 511] width 20 height 20
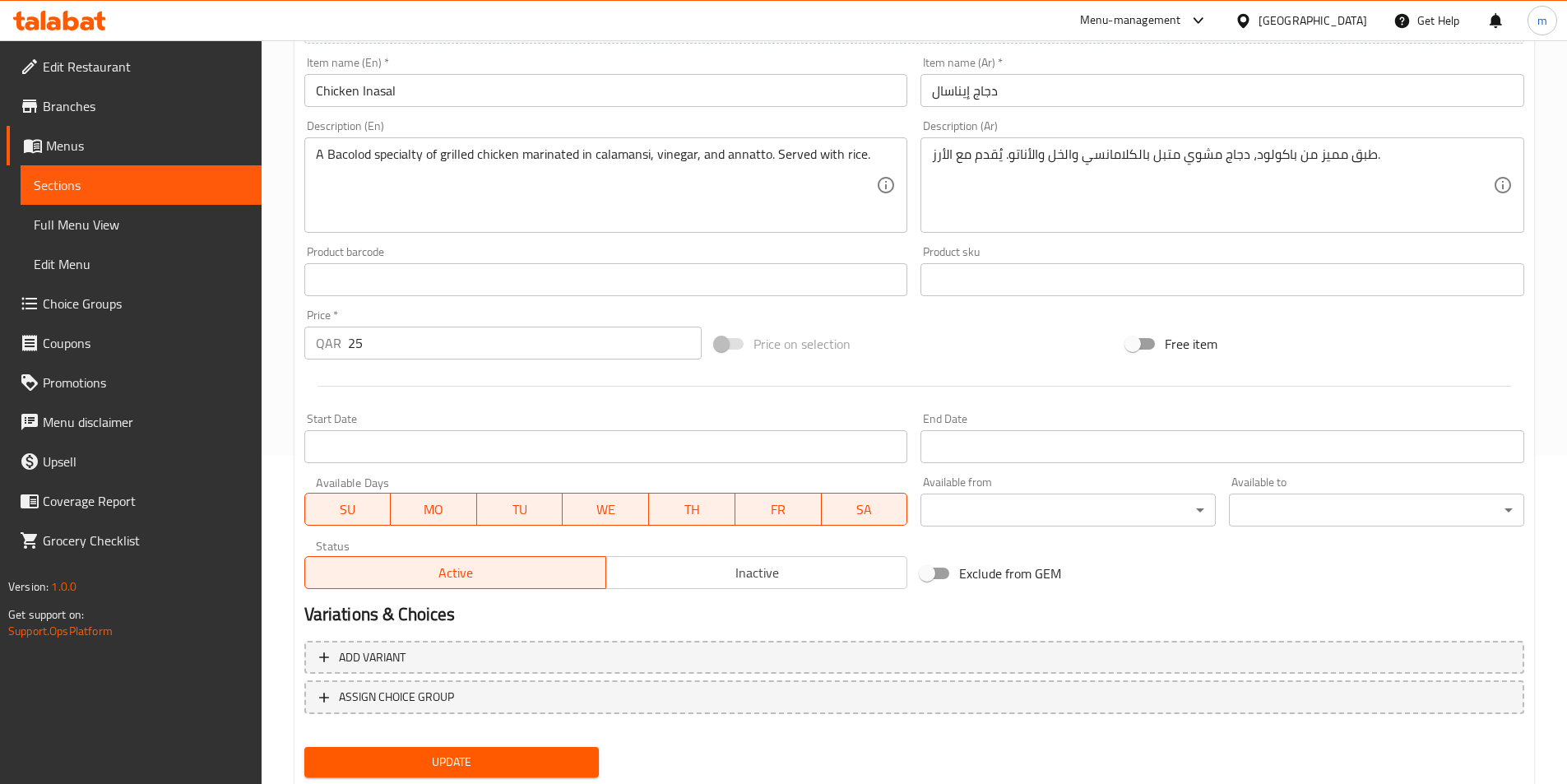
scroll to position [378, 0]
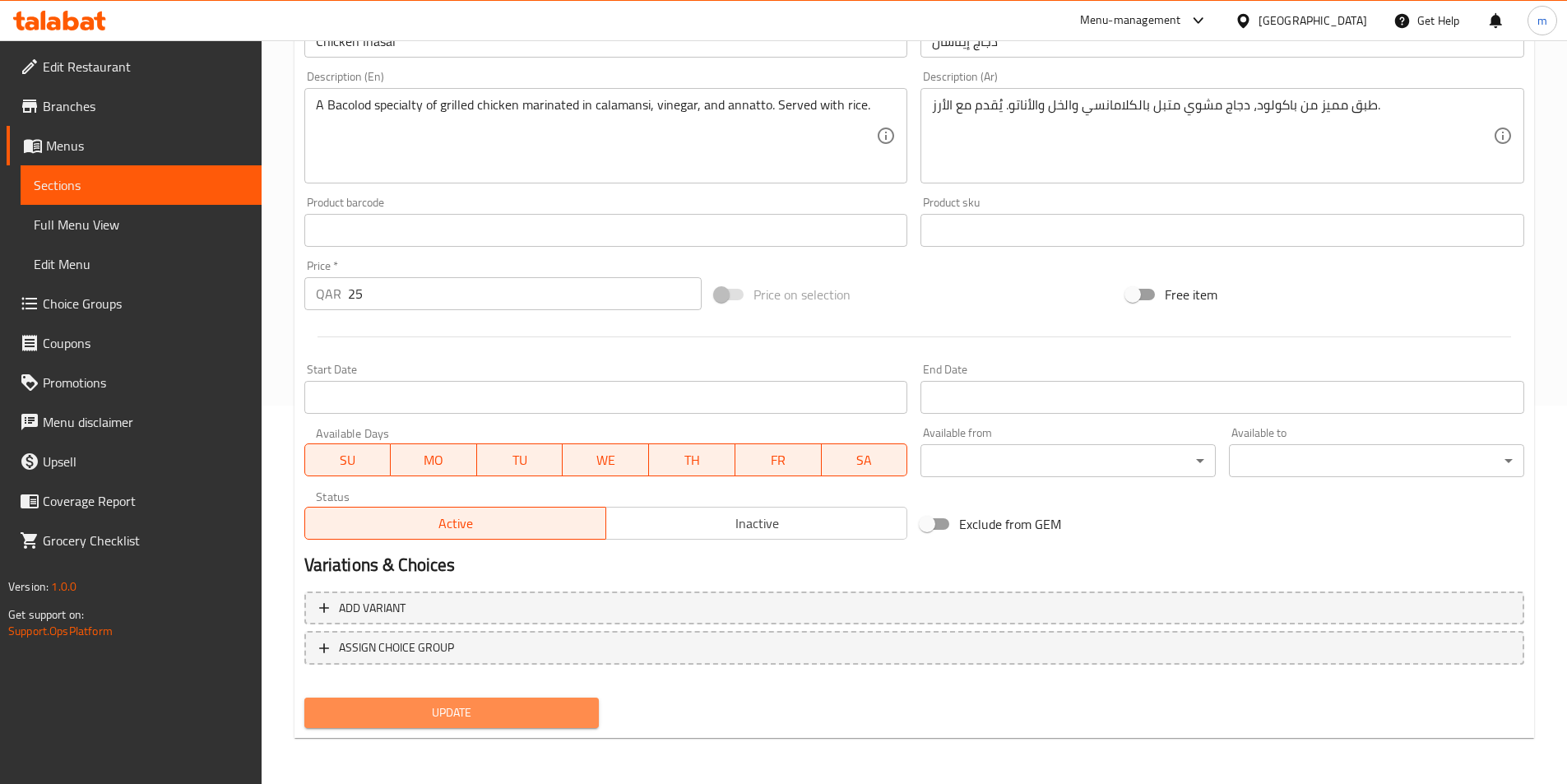
click at [401, 717] on span "Update" at bounding box center [452, 712] width 270 height 20
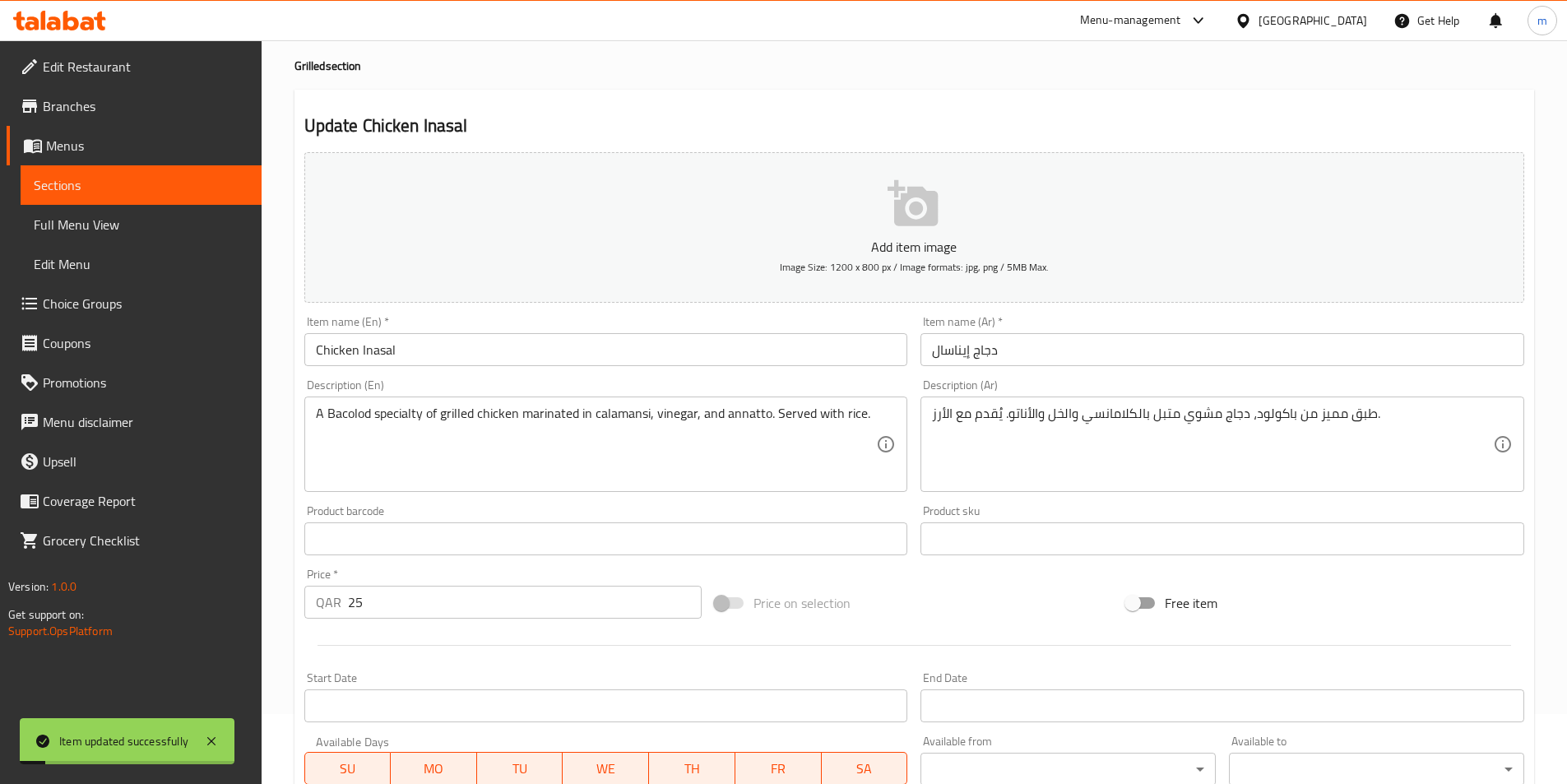
scroll to position [0, 0]
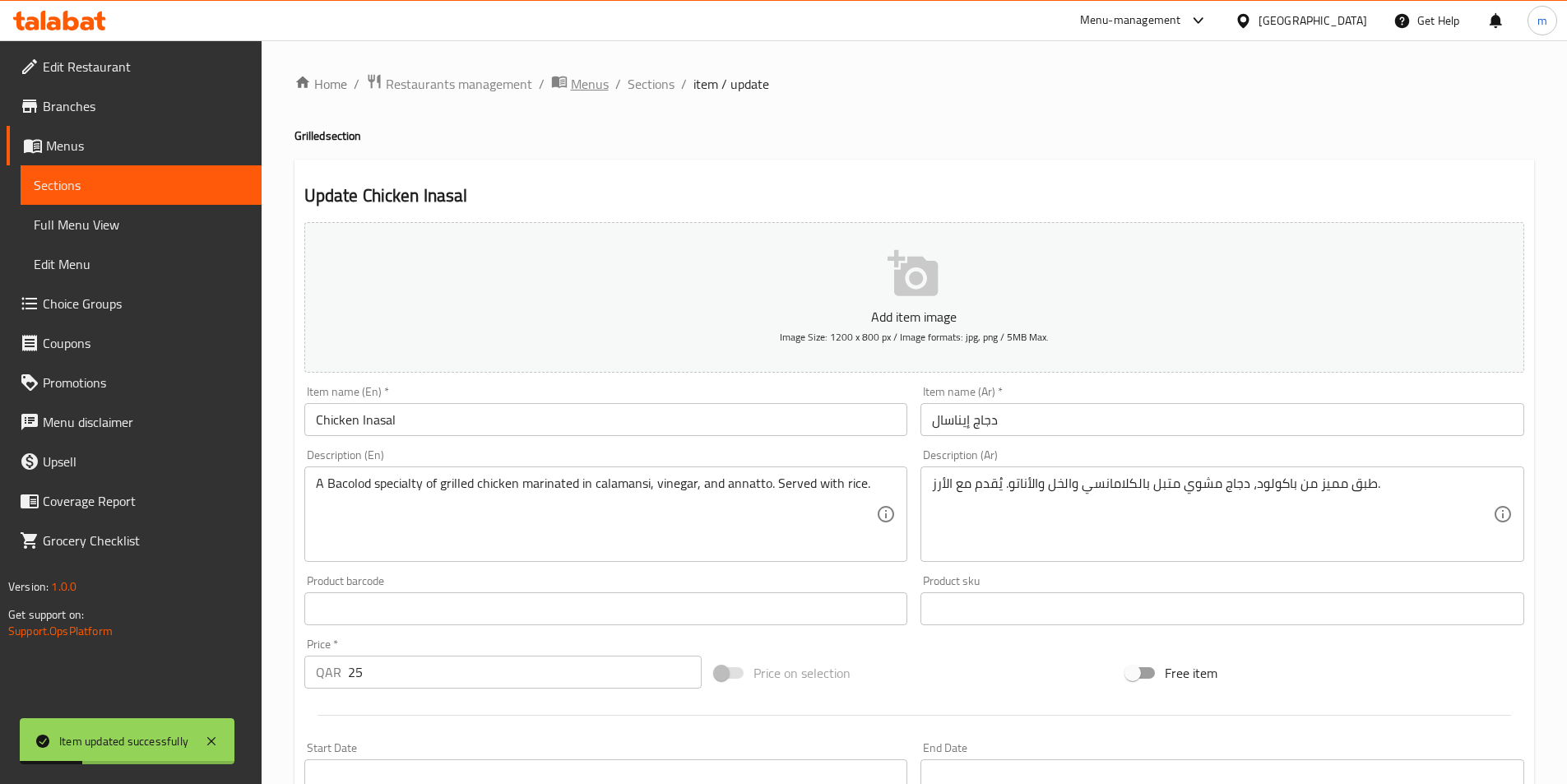
click at [584, 85] on span "Menus" at bounding box center [589, 84] width 38 height 20
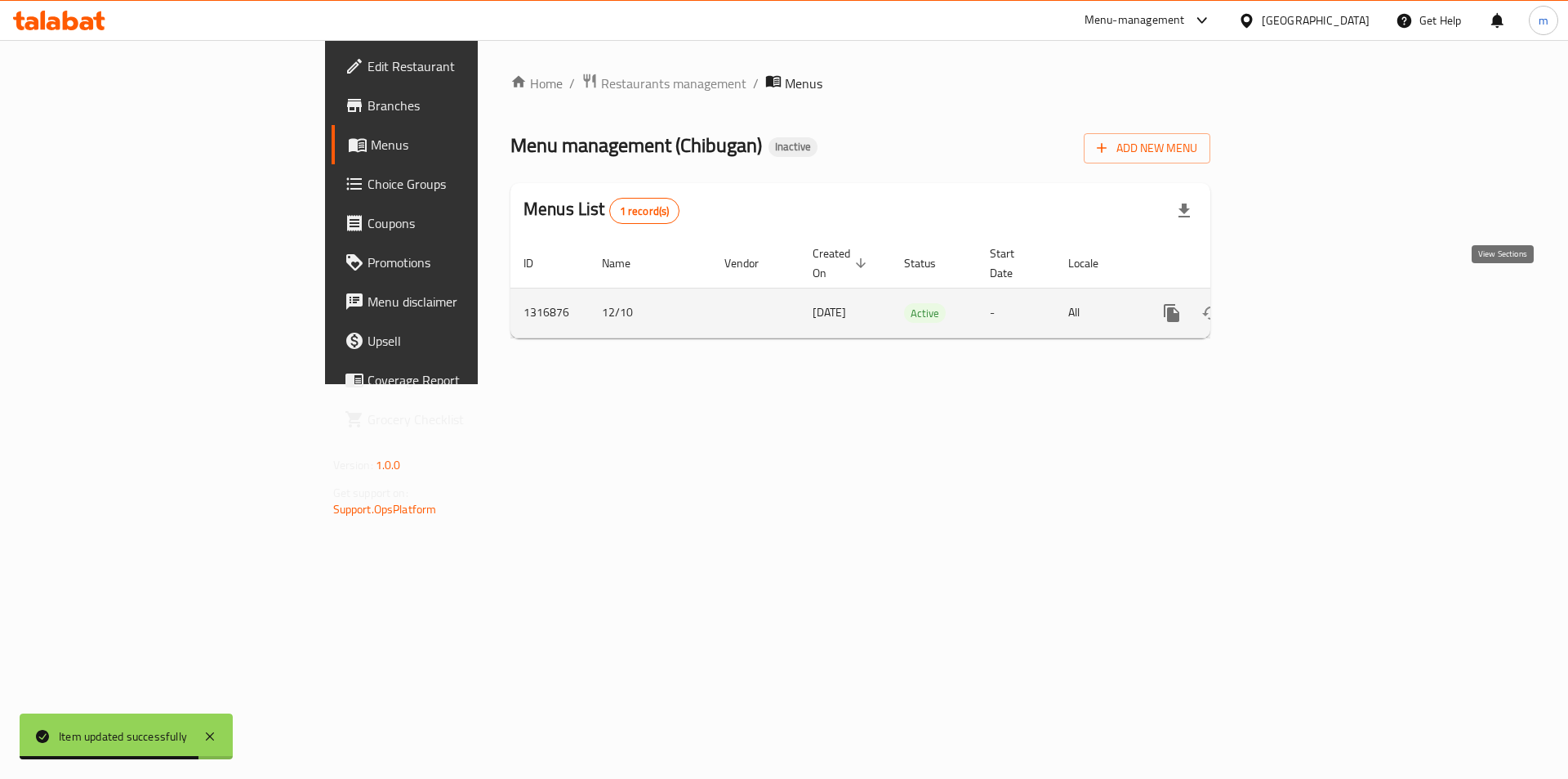
click at [1297, 306] on icon "enhanced table" at bounding box center [1289, 313] width 14 height 14
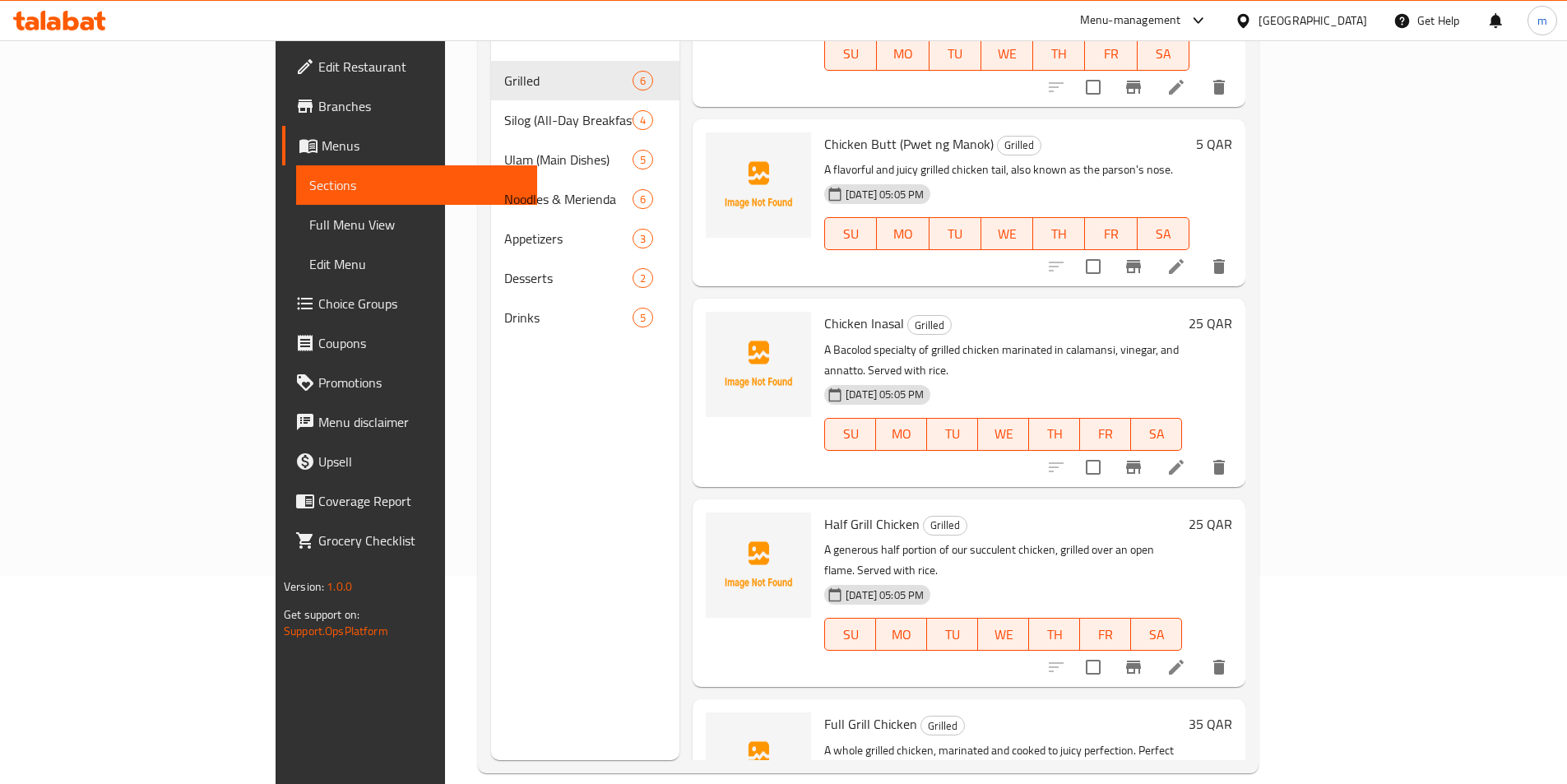
scroll to position [230, 0]
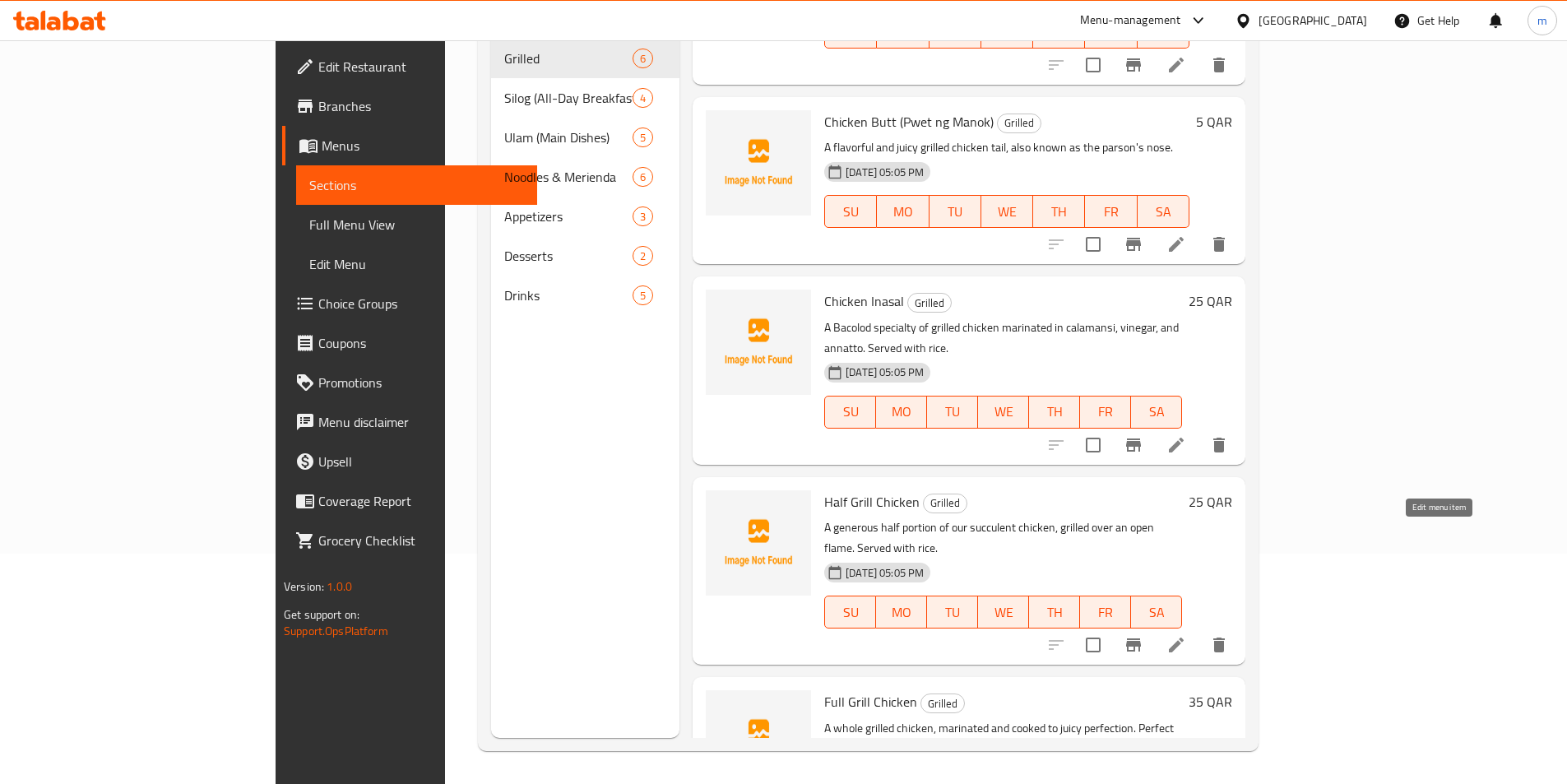
click at [1184, 637] on icon at bounding box center [1176, 644] width 14 height 14
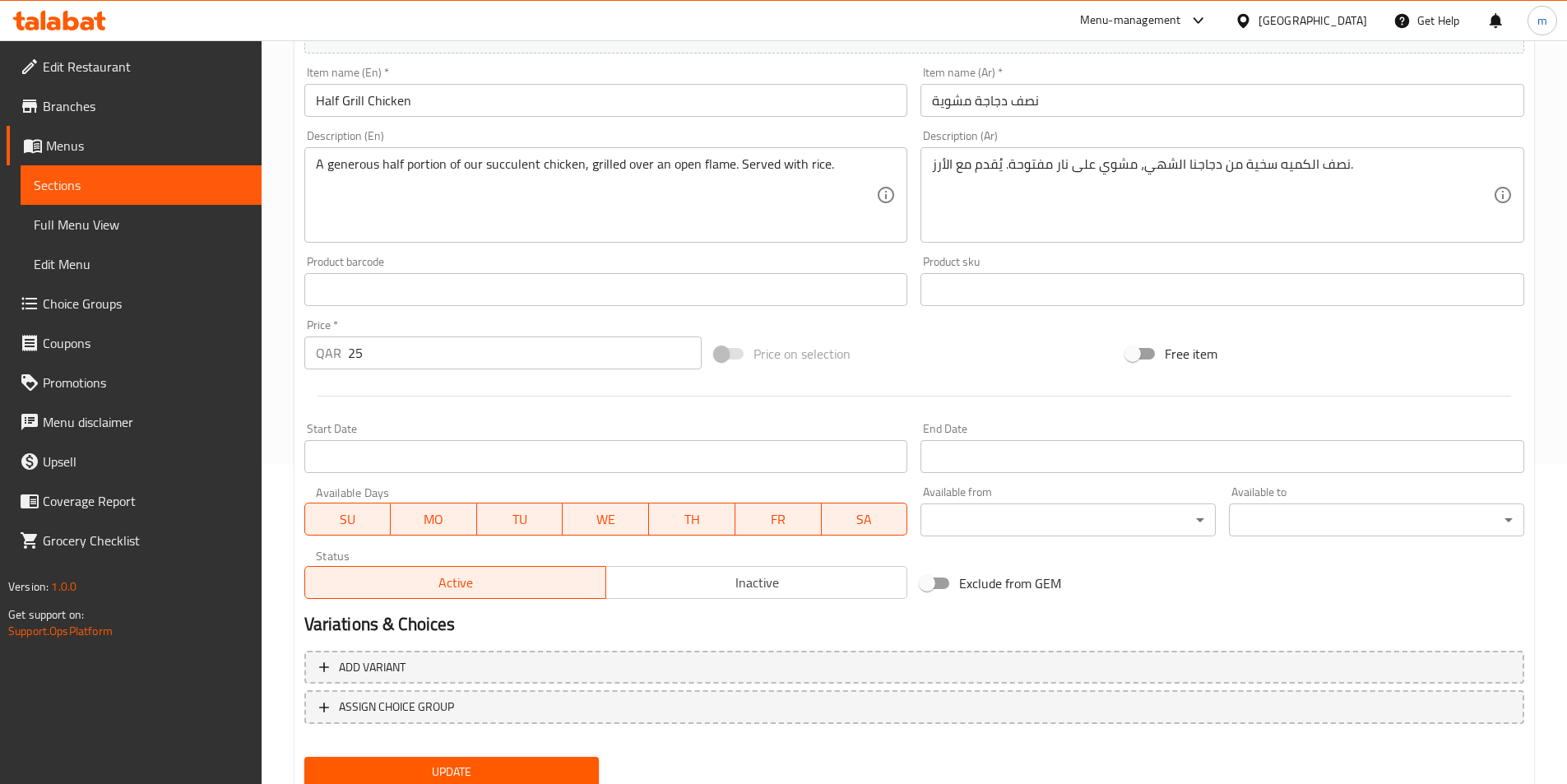
scroll to position [378, 0]
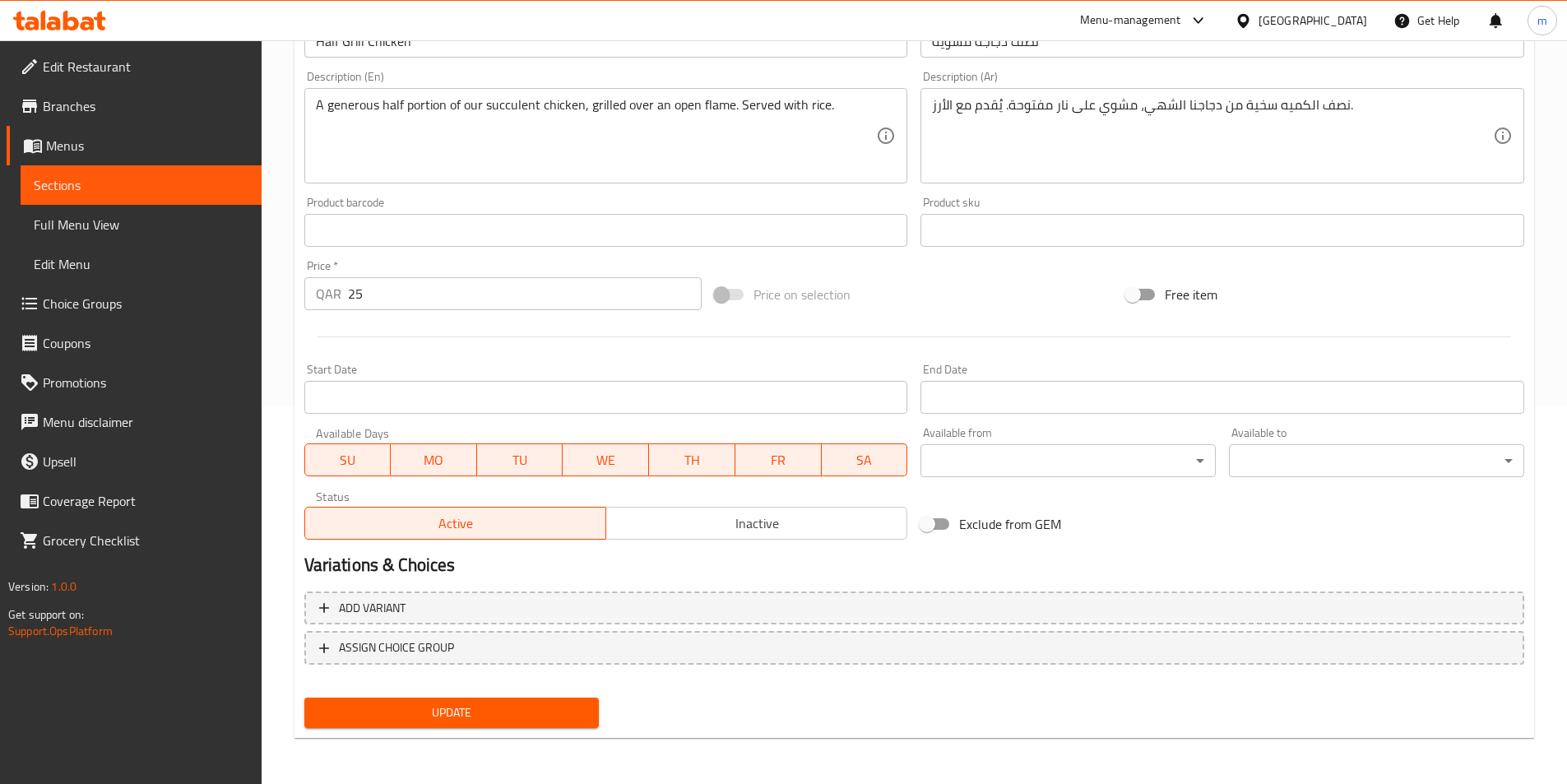
click at [508, 706] on span "Update" at bounding box center [452, 712] width 270 height 20
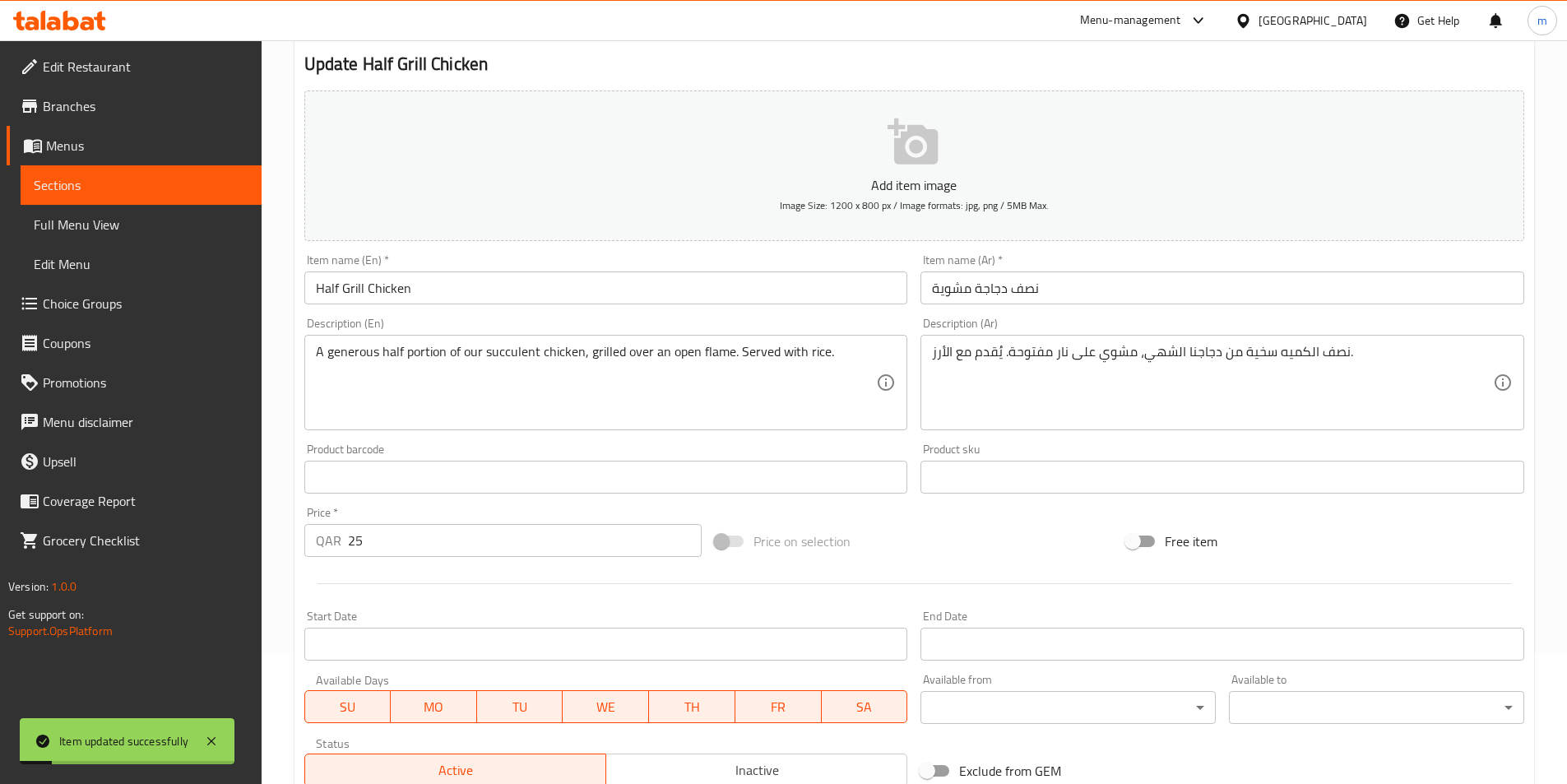
scroll to position [0, 0]
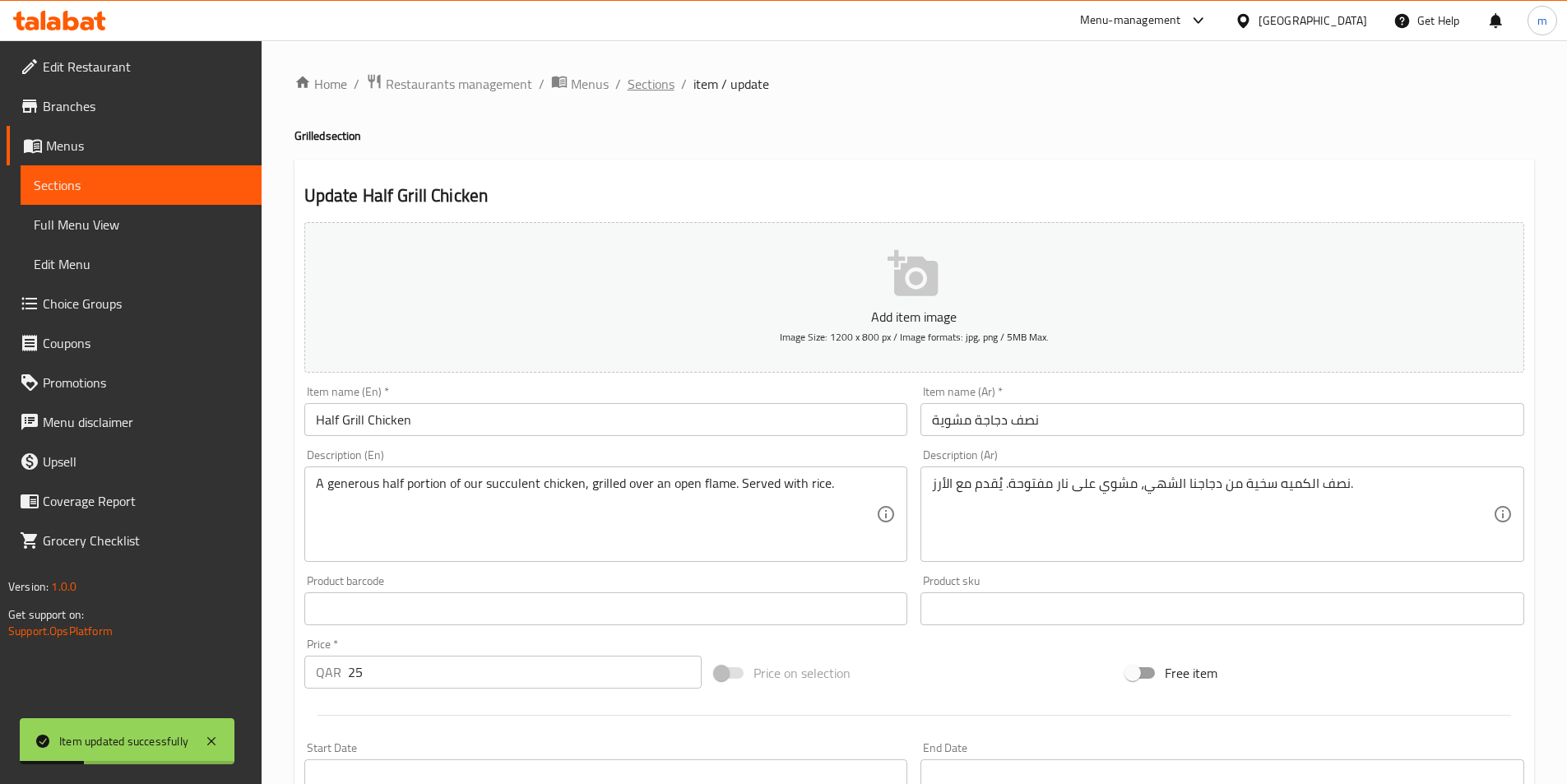
click at [648, 84] on span "Sections" at bounding box center [651, 84] width 47 height 20
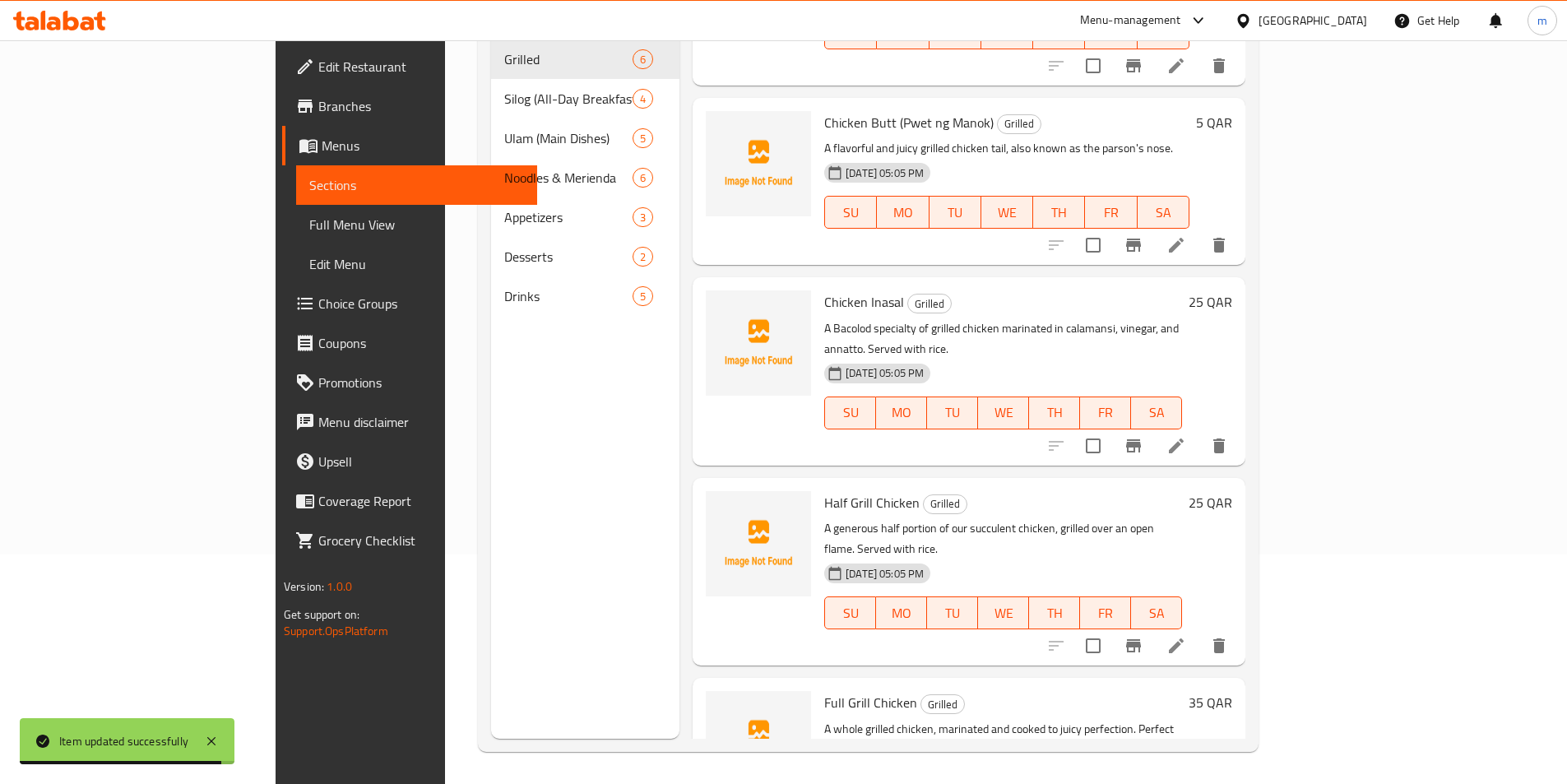
scroll to position [230, 0]
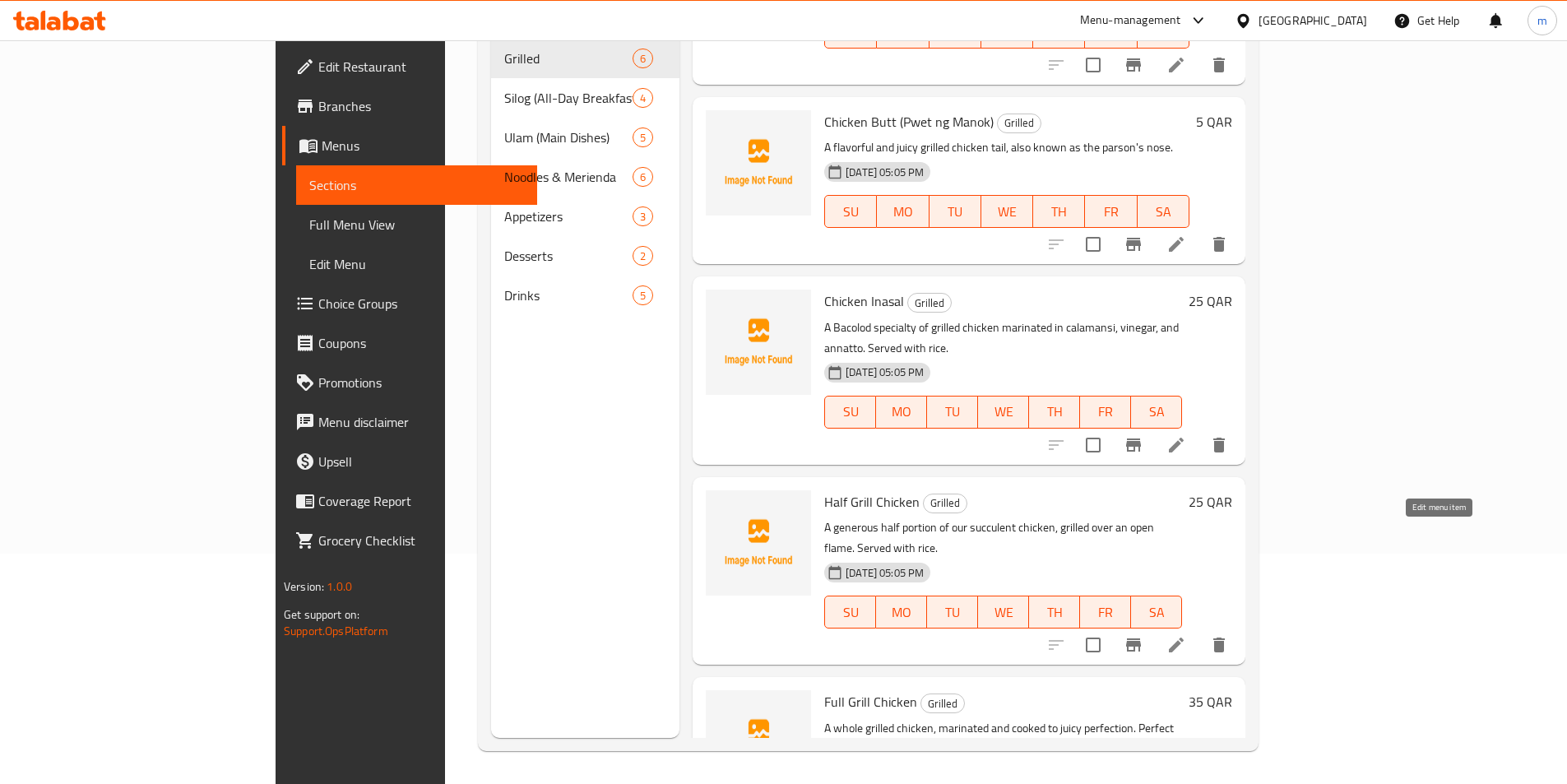
click at [1184, 637] on icon at bounding box center [1176, 644] width 14 height 14
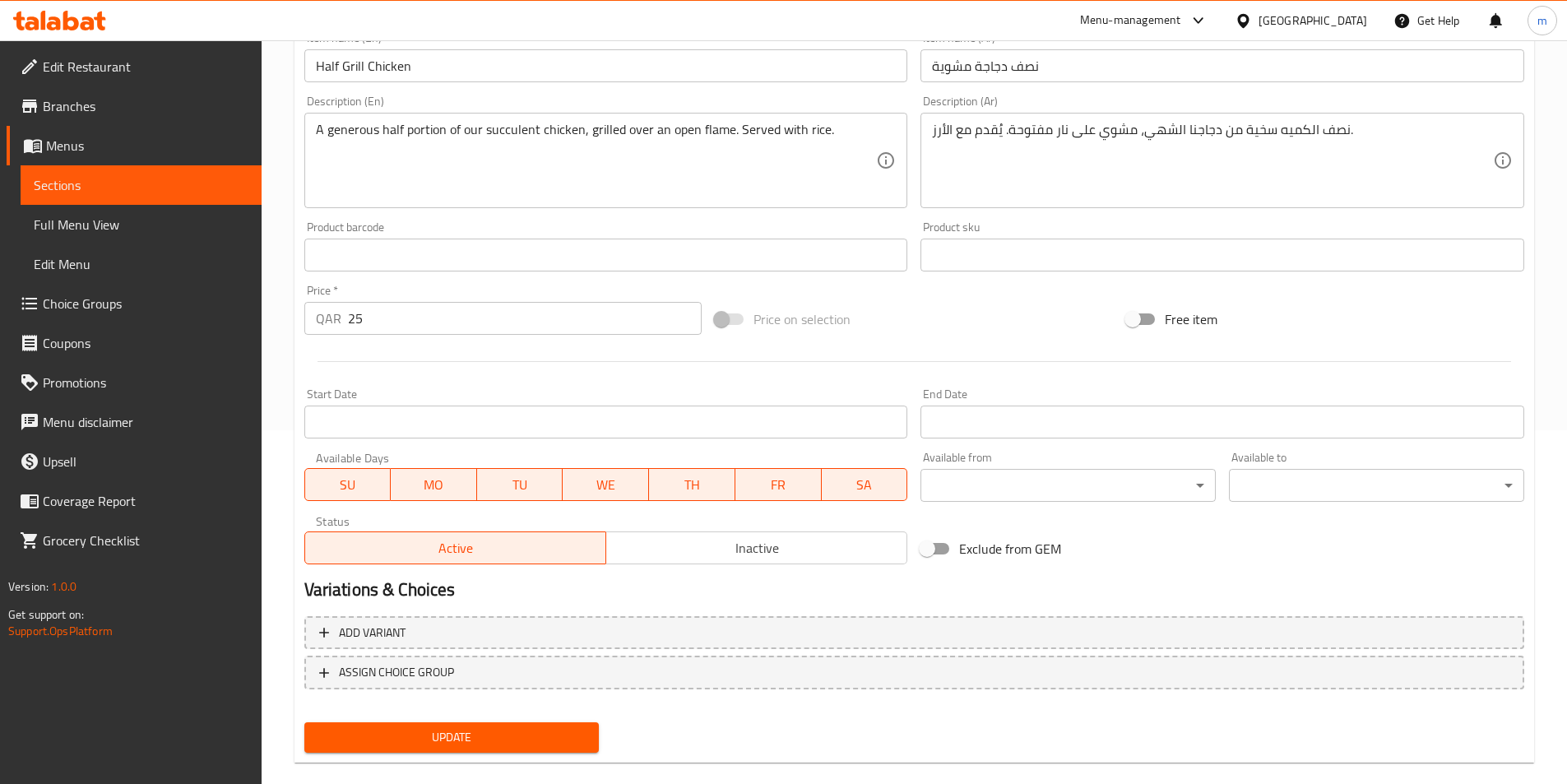
scroll to position [378, 0]
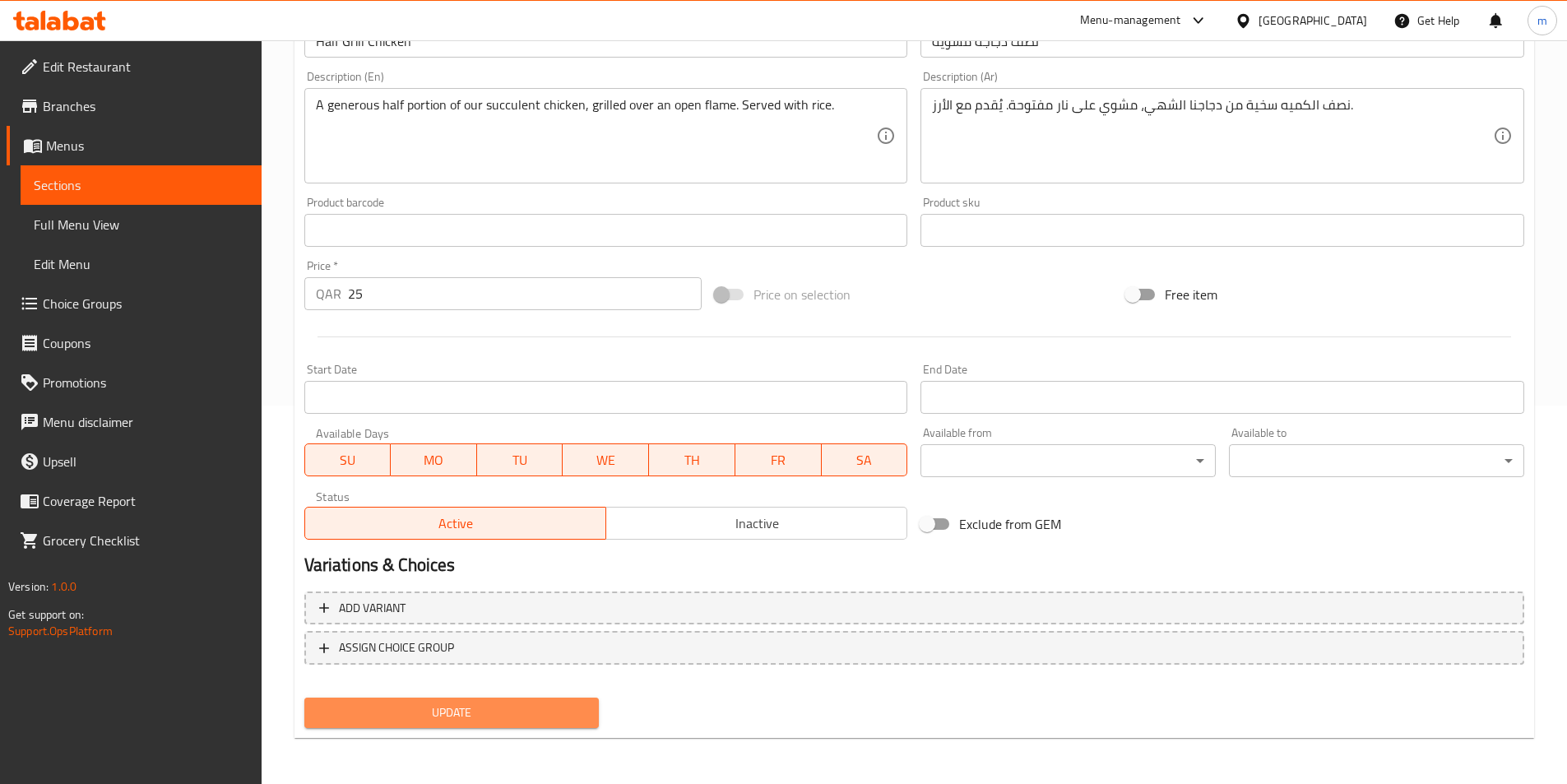
click at [473, 711] on span "Update" at bounding box center [452, 712] width 270 height 20
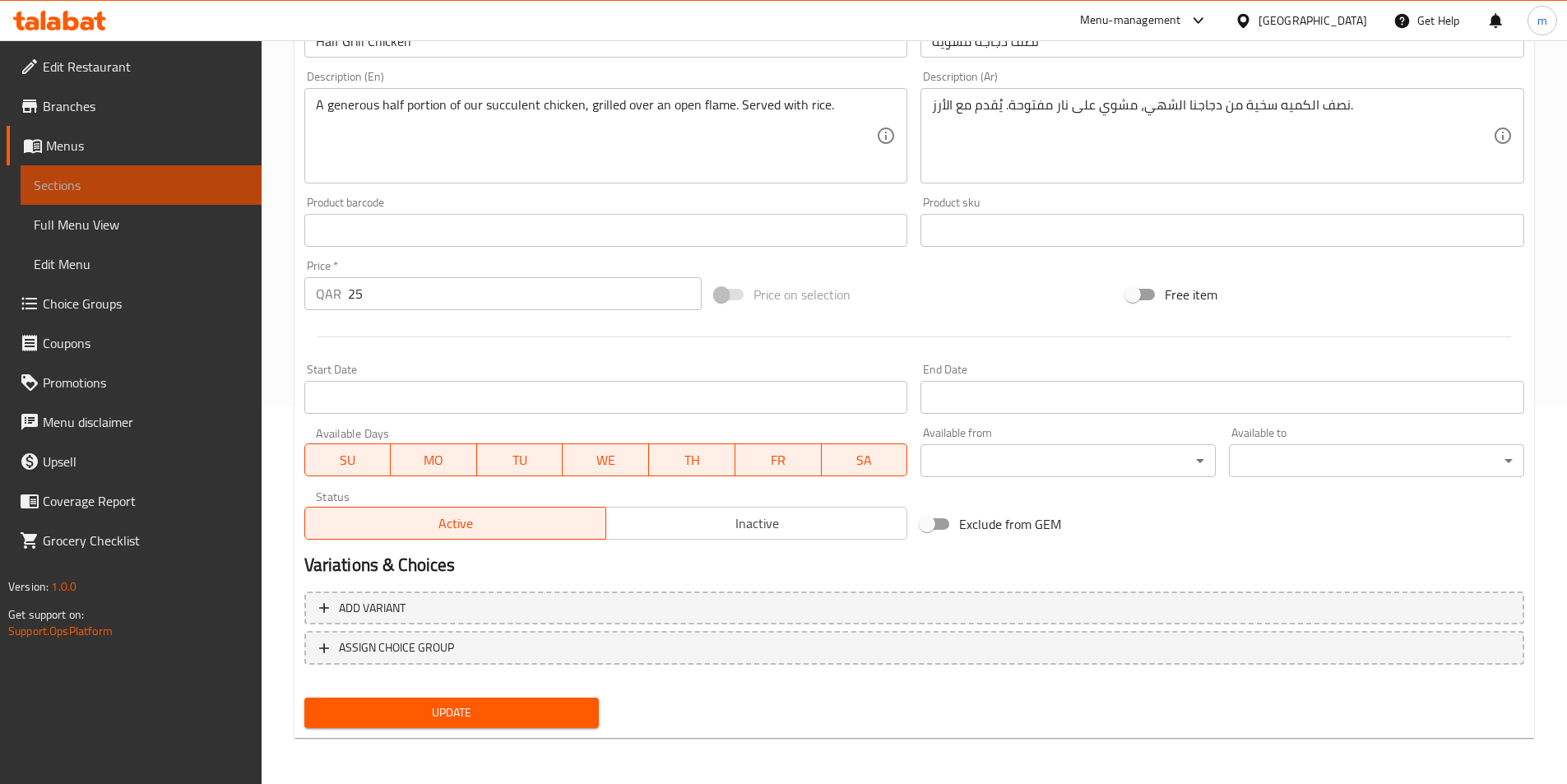
click at [116, 182] on span "Sections" at bounding box center [141, 185] width 215 height 20
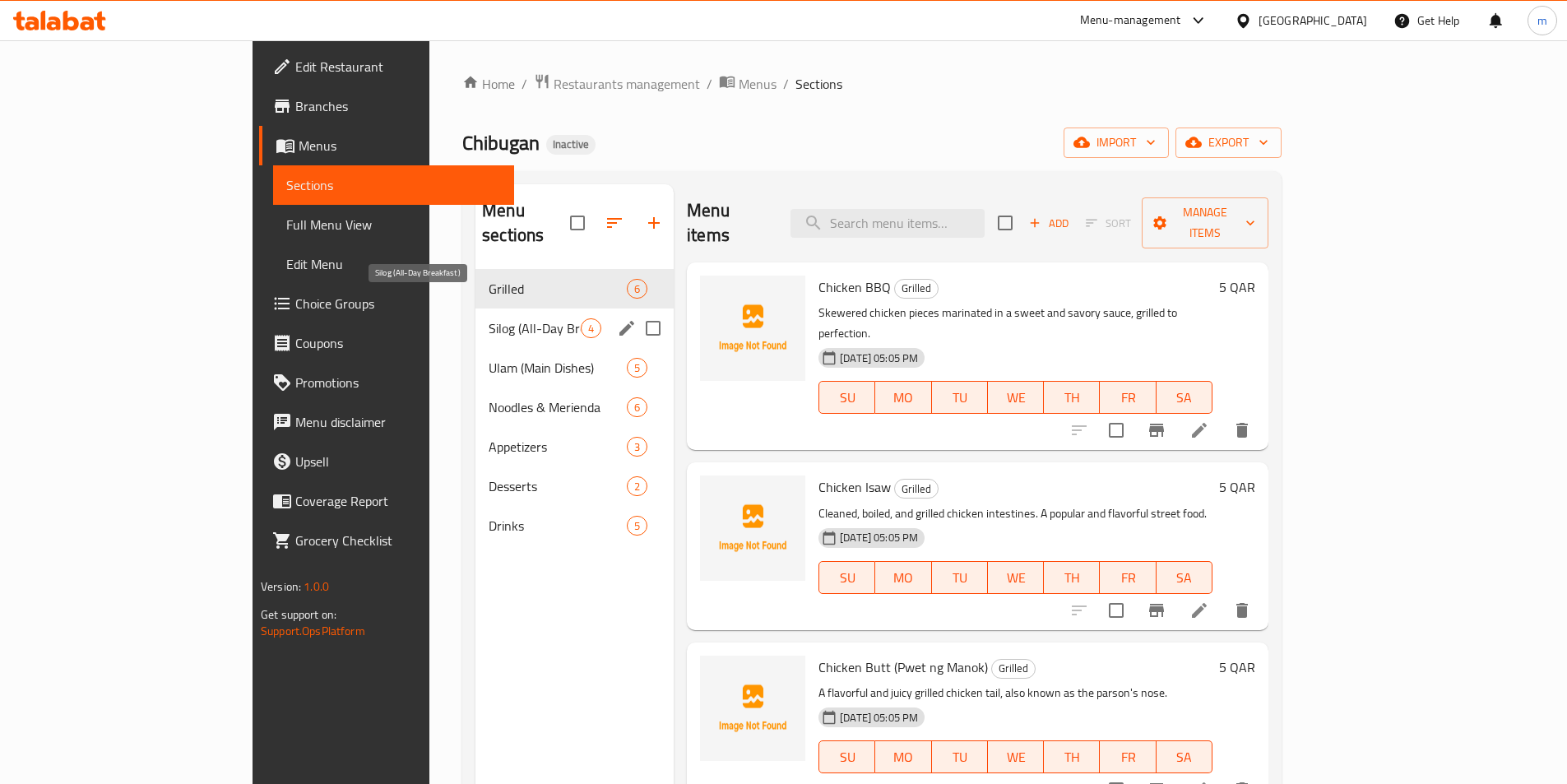
click at [489, 318] on span "Silog (All-Day Breakfast)" at bounding box center [535, 328] width 92 height 20
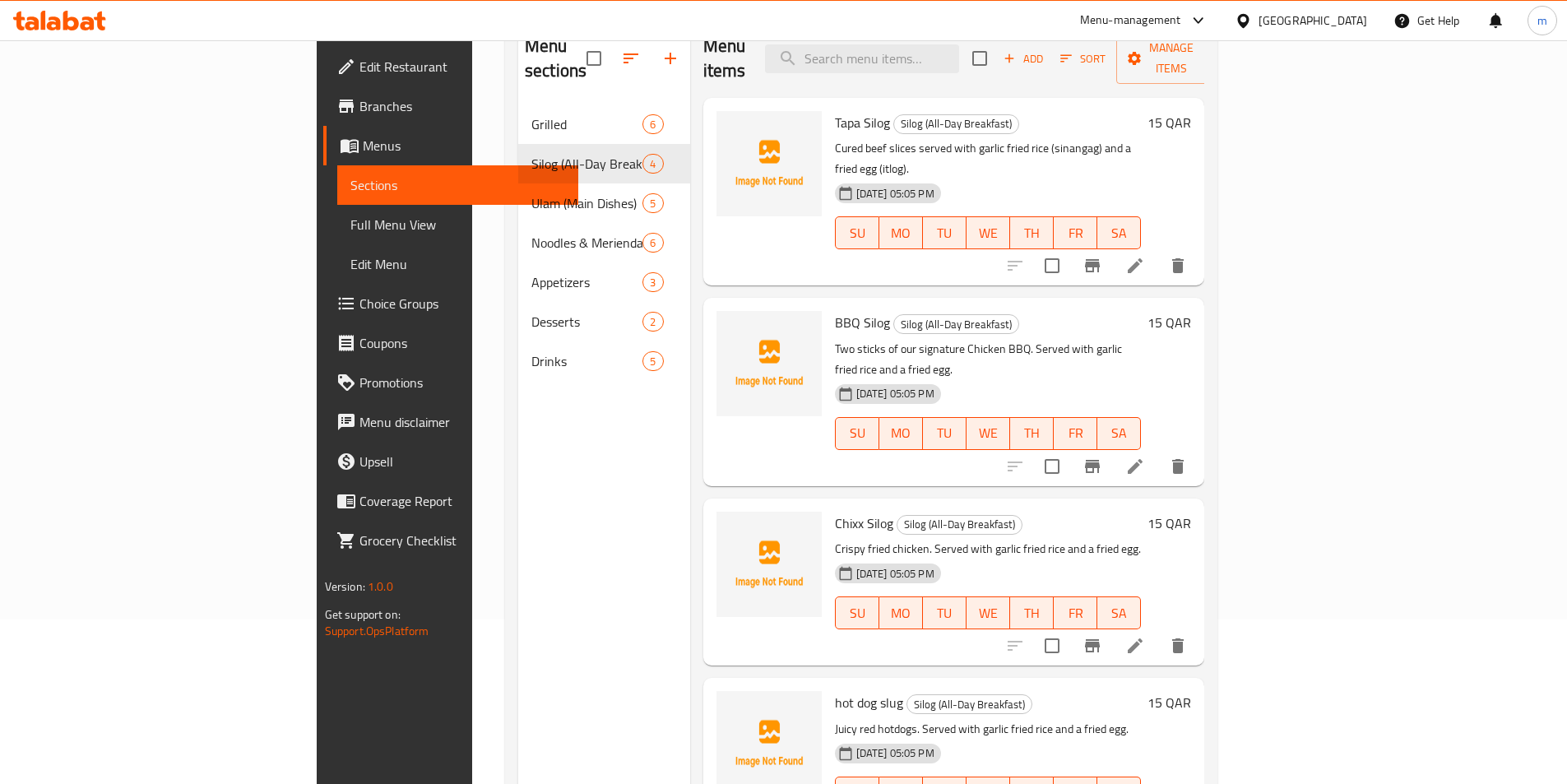
scroll to position [230, 0]
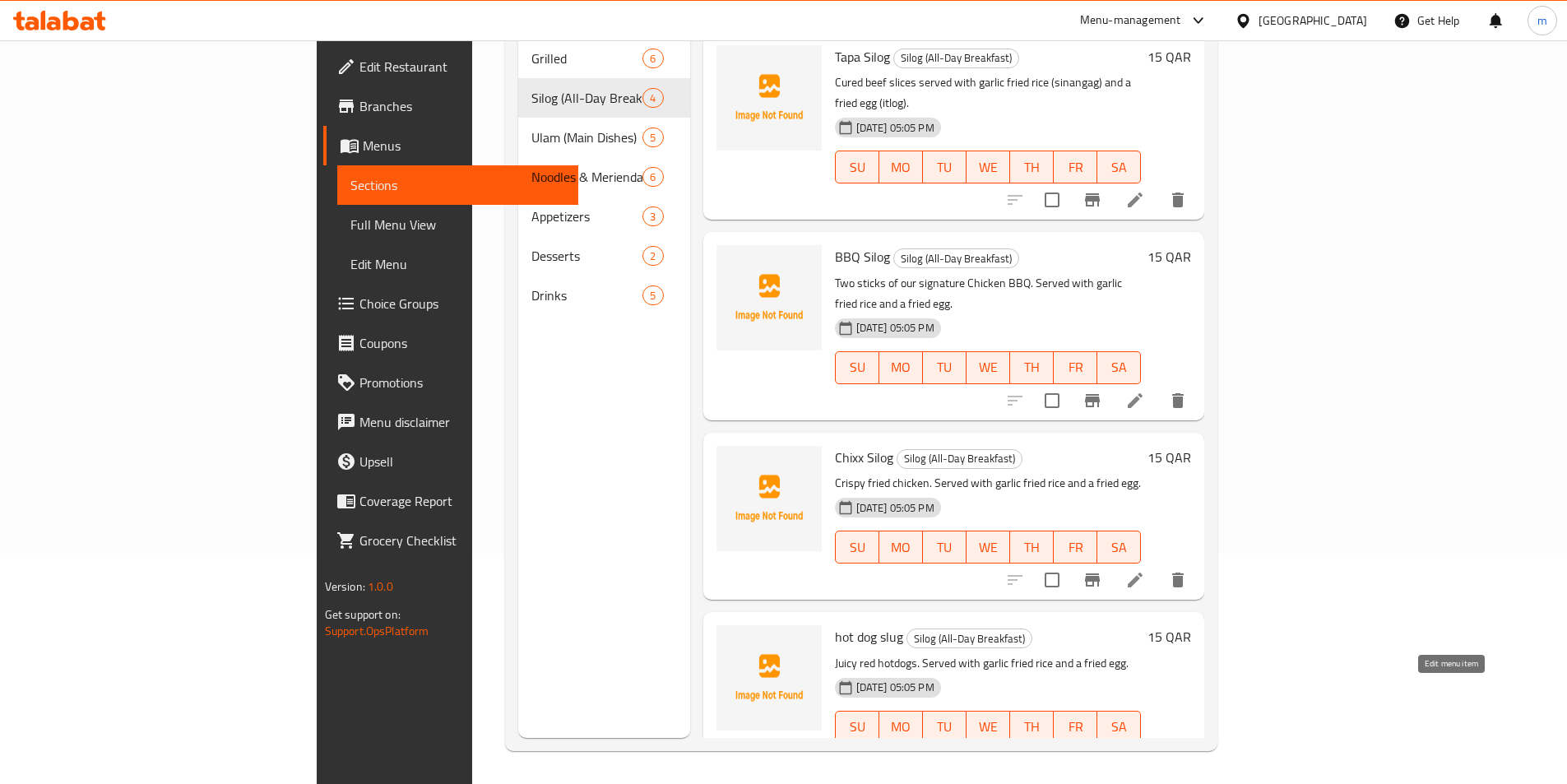
click at [1145, 750] on icon at bounding box center [1135, 760] width 20 height 20
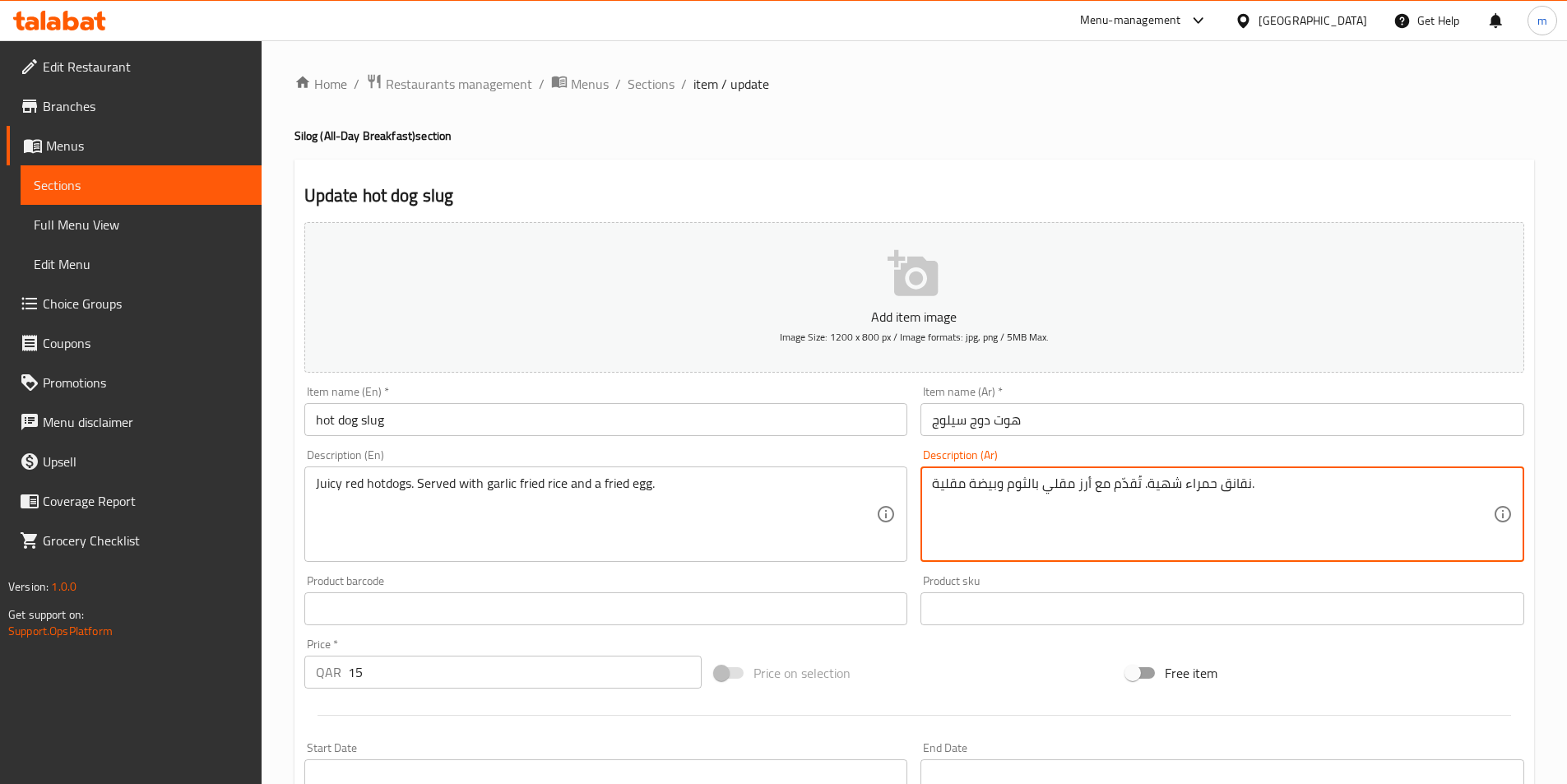
drag, startPoint x: 1175, startPoint y: 488, endPoint x: 1152, endPoint y: 481, distance: 24.0
click at [1142, 485] on textarea "نقانق حمرا. تُقدّم مع أرز مقلي بالثوم وبيضة مقلية." at bounding box center [1212, 514] width 561 height 78
click at [1145, 493] on textarea "نقانق حمرا. تُقدّم مع أرز مقلي بالثوم وبيضة مقلية." at bounding box center [1212, 514] width 561 height 78
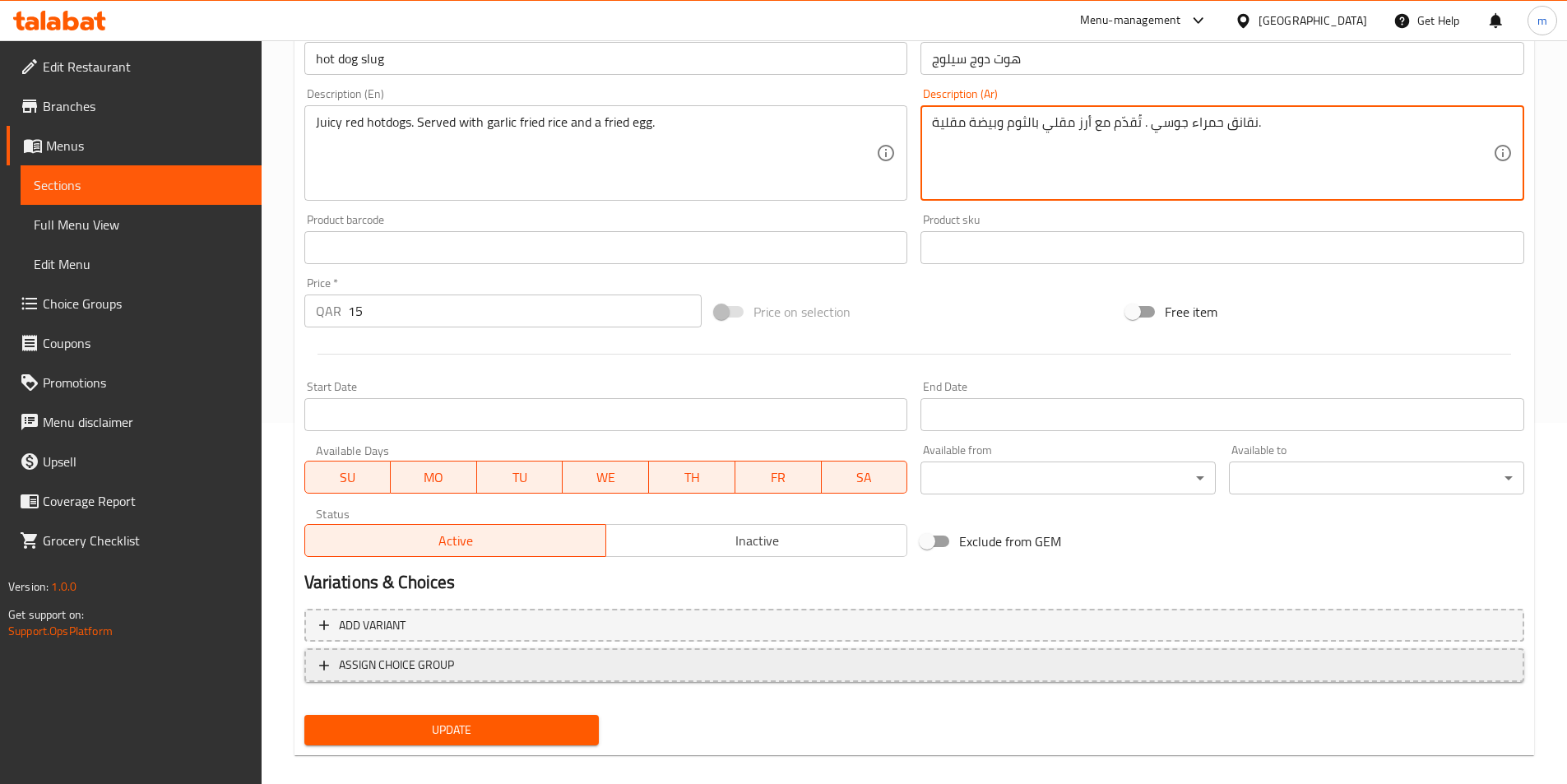
scroll to position [378, 0]
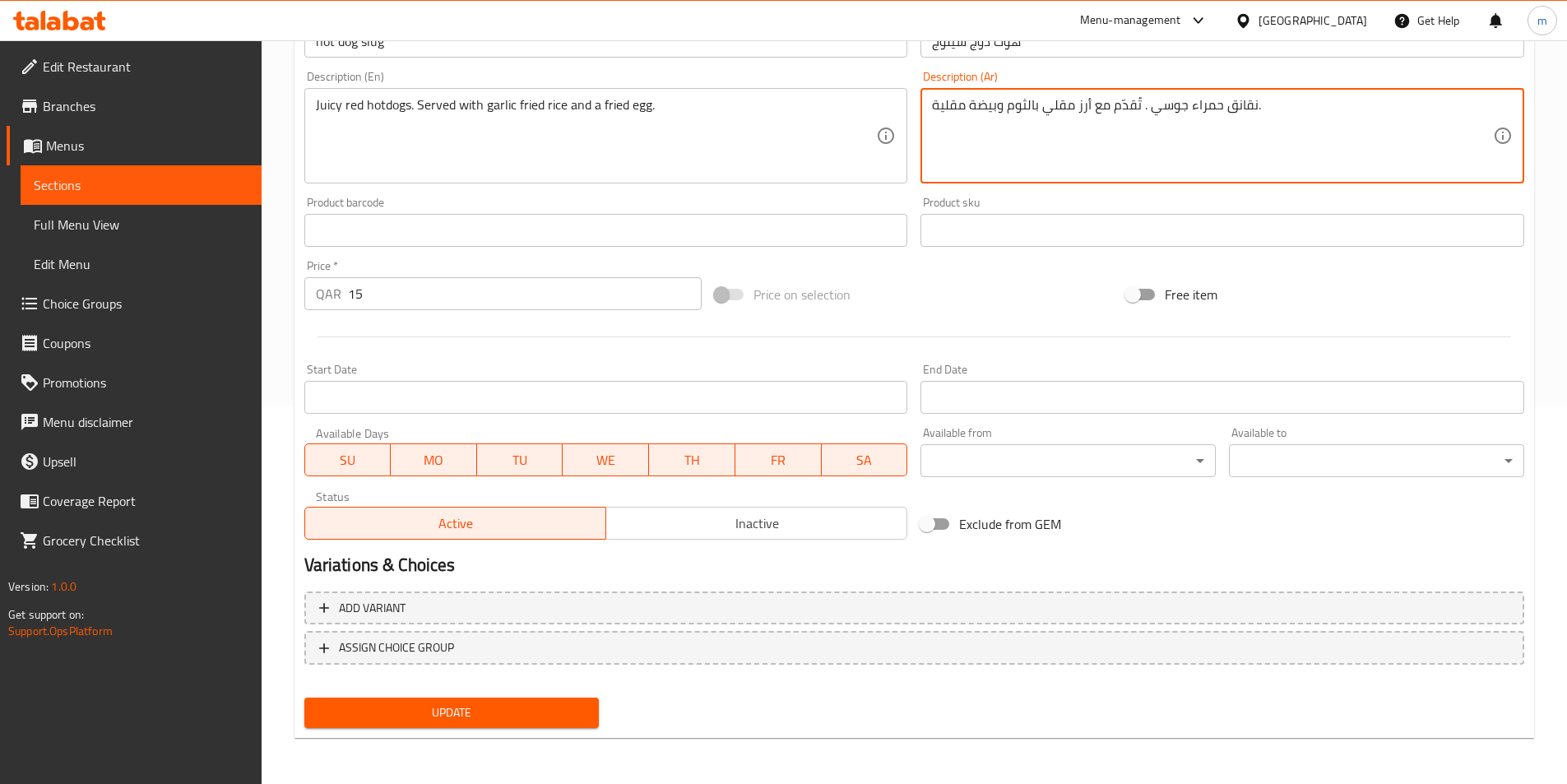
type textarea "نقانق حمراء جوسي . تُقدّم مع أرز مقلي بالثوم وبيضة مقلية."
click at [571, 717] on span "Update" at bounding box center [452, 712] width 270 height 20
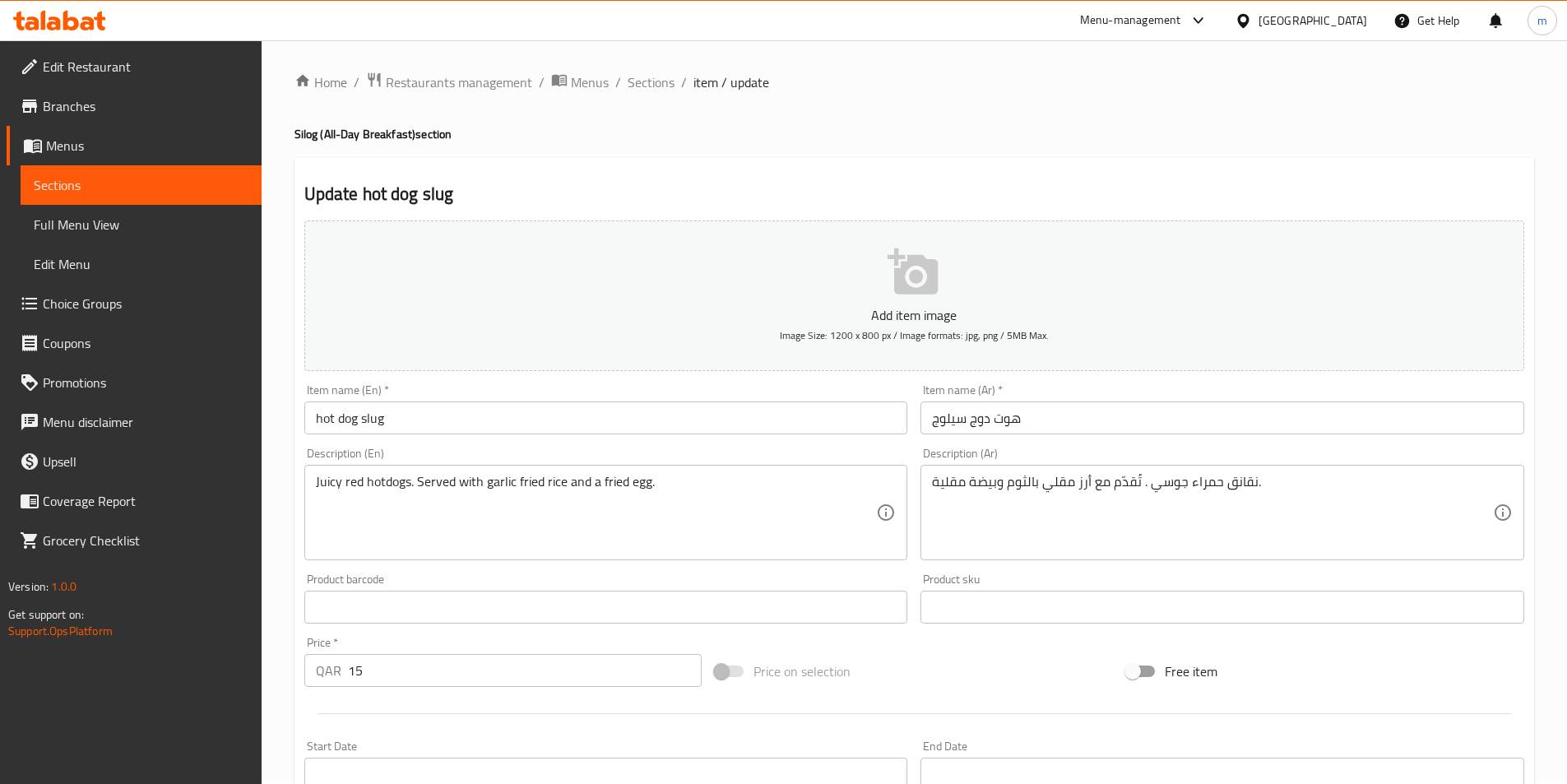
scroll to position [0, 0]
click at [645, 86] on span "Sections" at bounding box center [651, 84] width 47 height 20
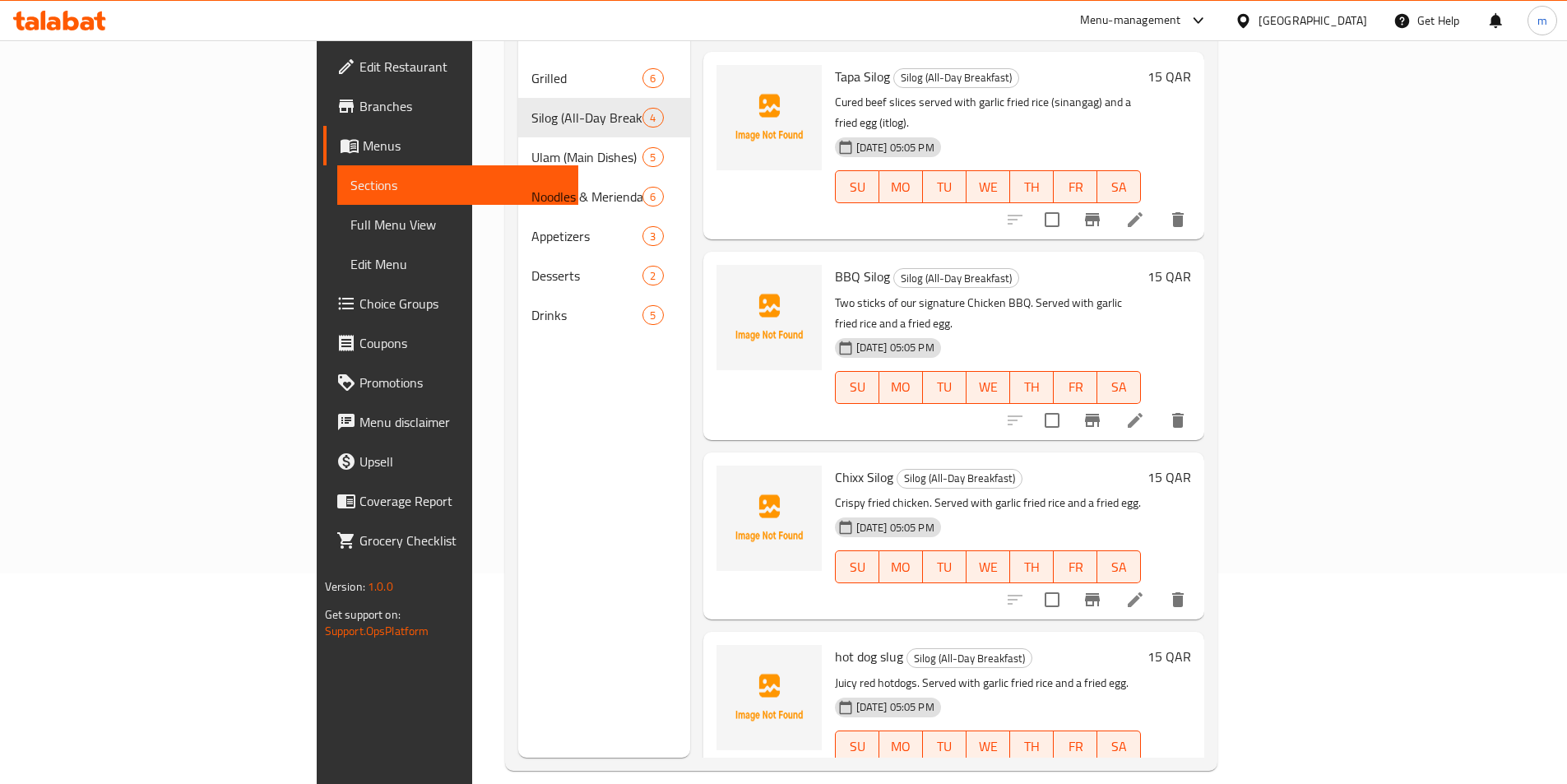
scroll to position [230, 0]
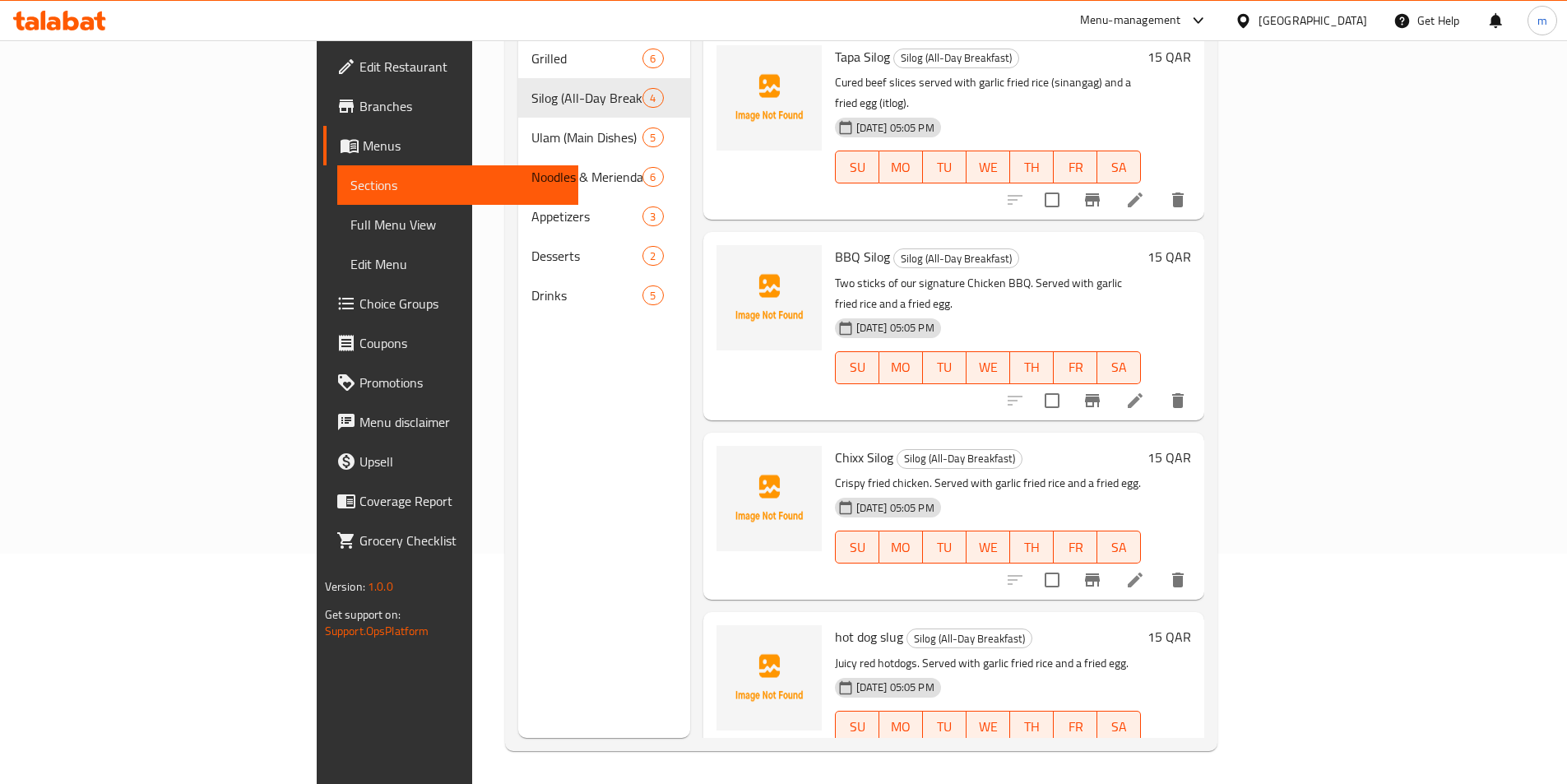
click at [1159, 386] on li at bounding box center [1136, 400] width 46 height 30
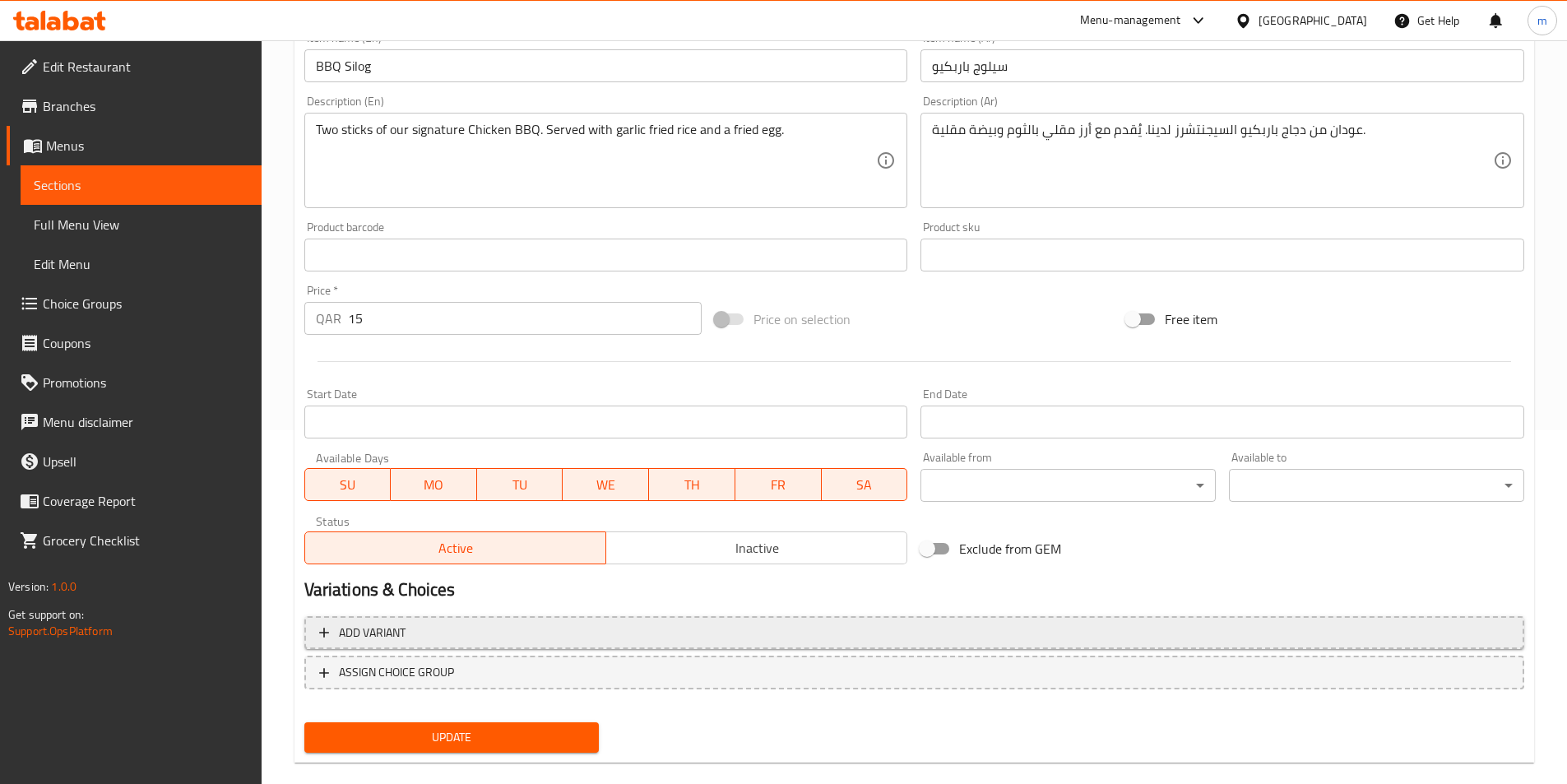
scroll to position [378, 0]
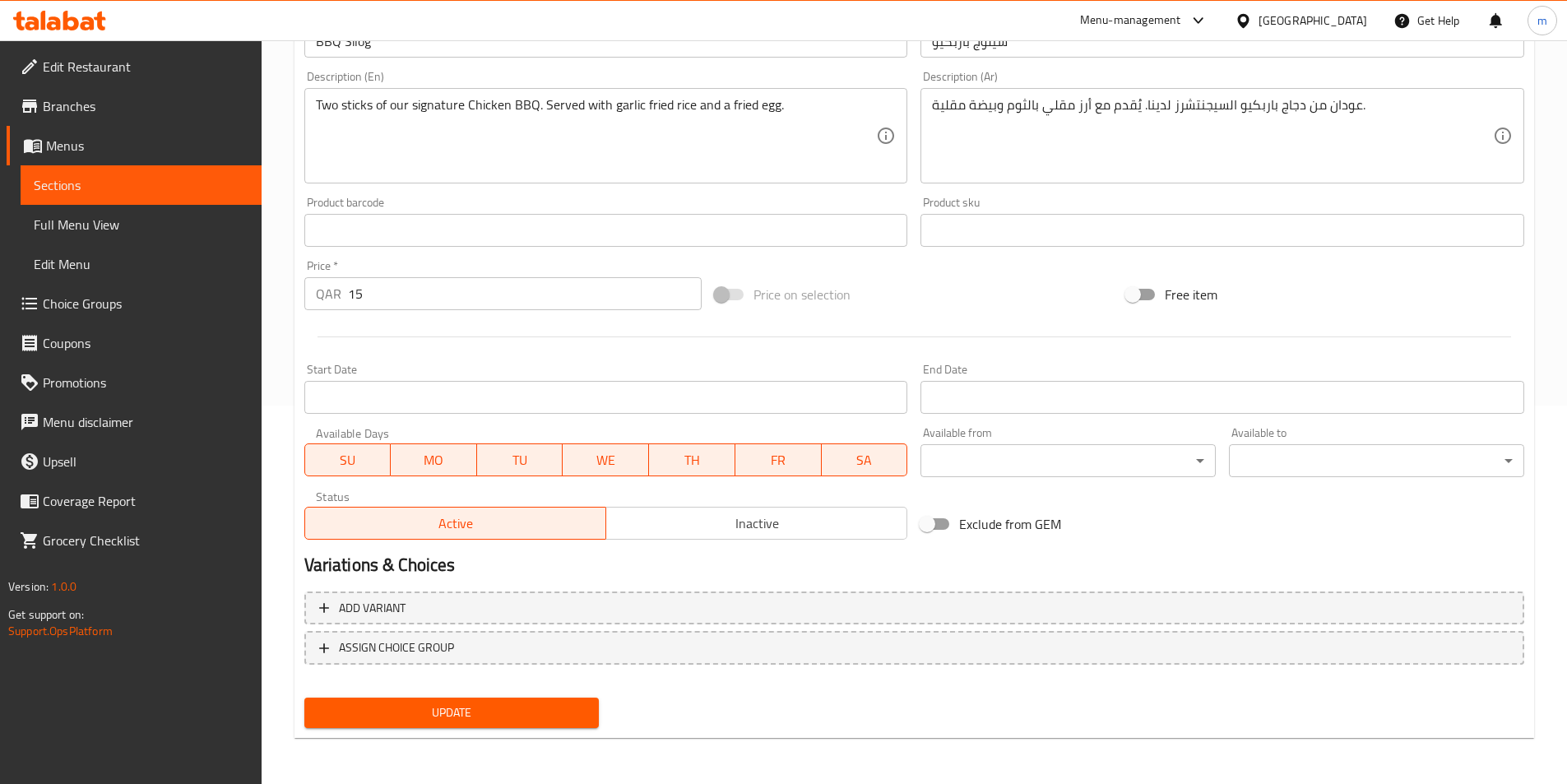
click at [534, 703] on span "Update" at bounding box center [452, 712] width 270 height 20
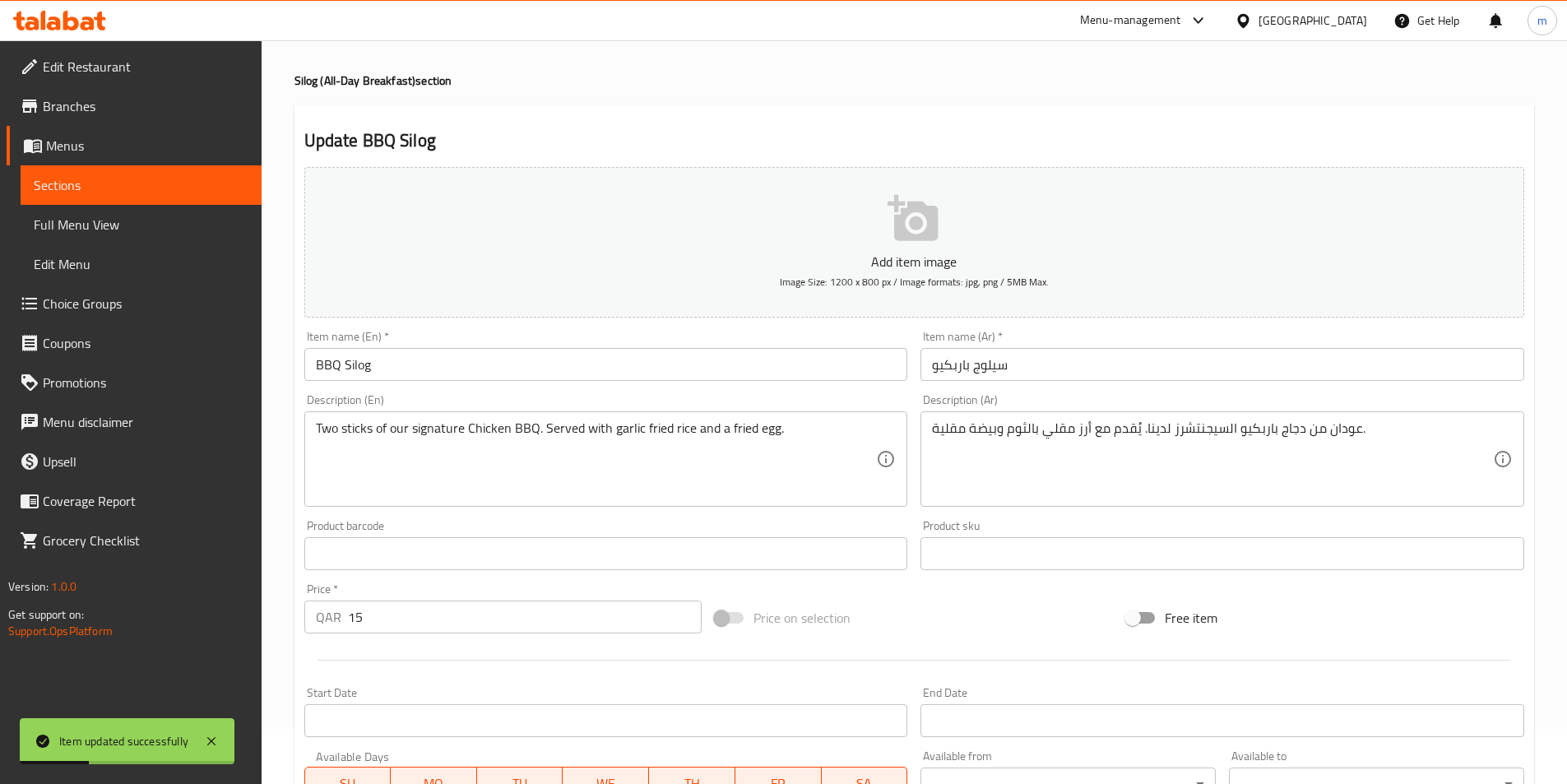
scroll to position [0, 0]
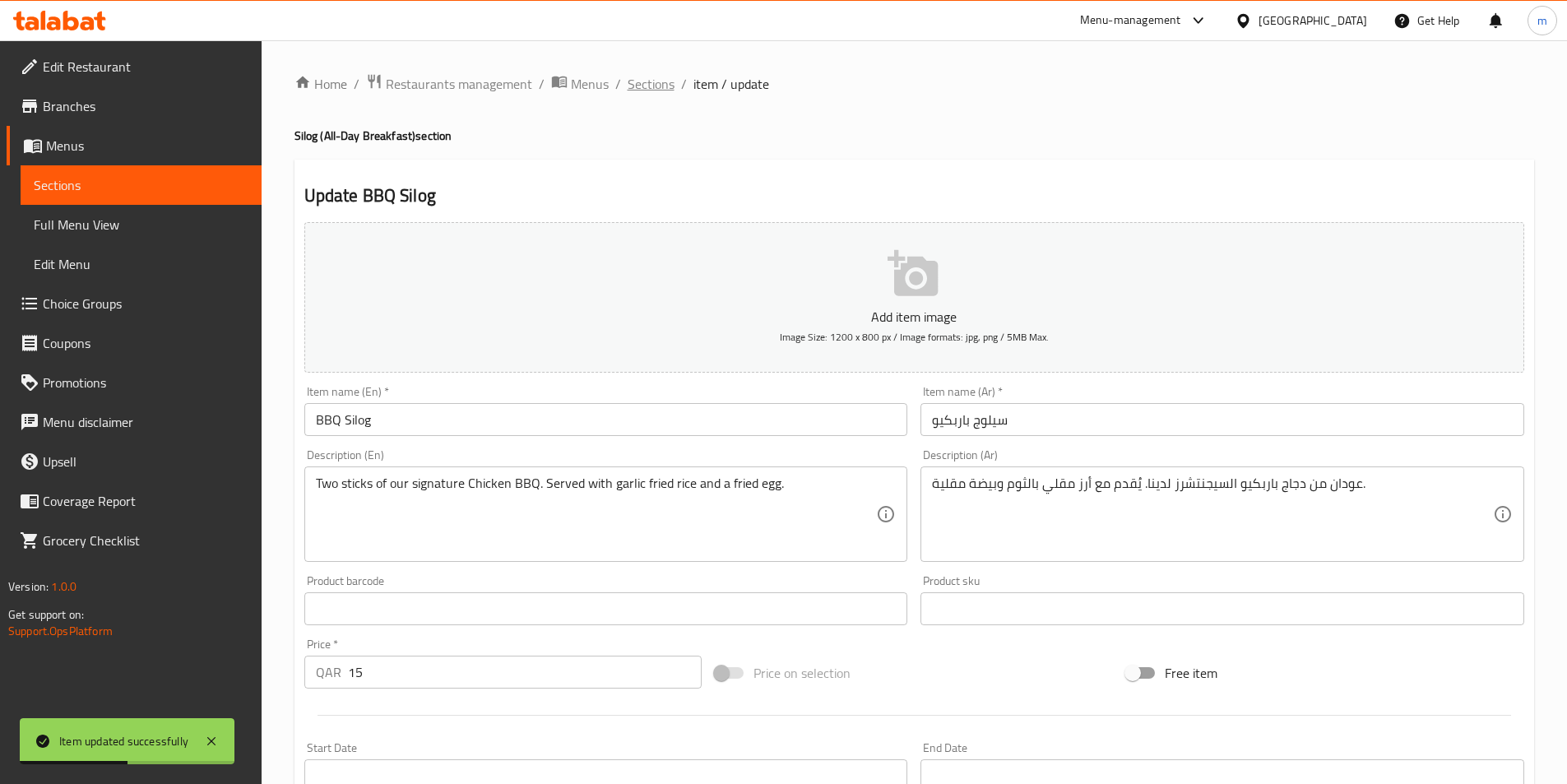
click at [641, 79] on span "Sections" at bounding box center [651, 84] width 47 height 20
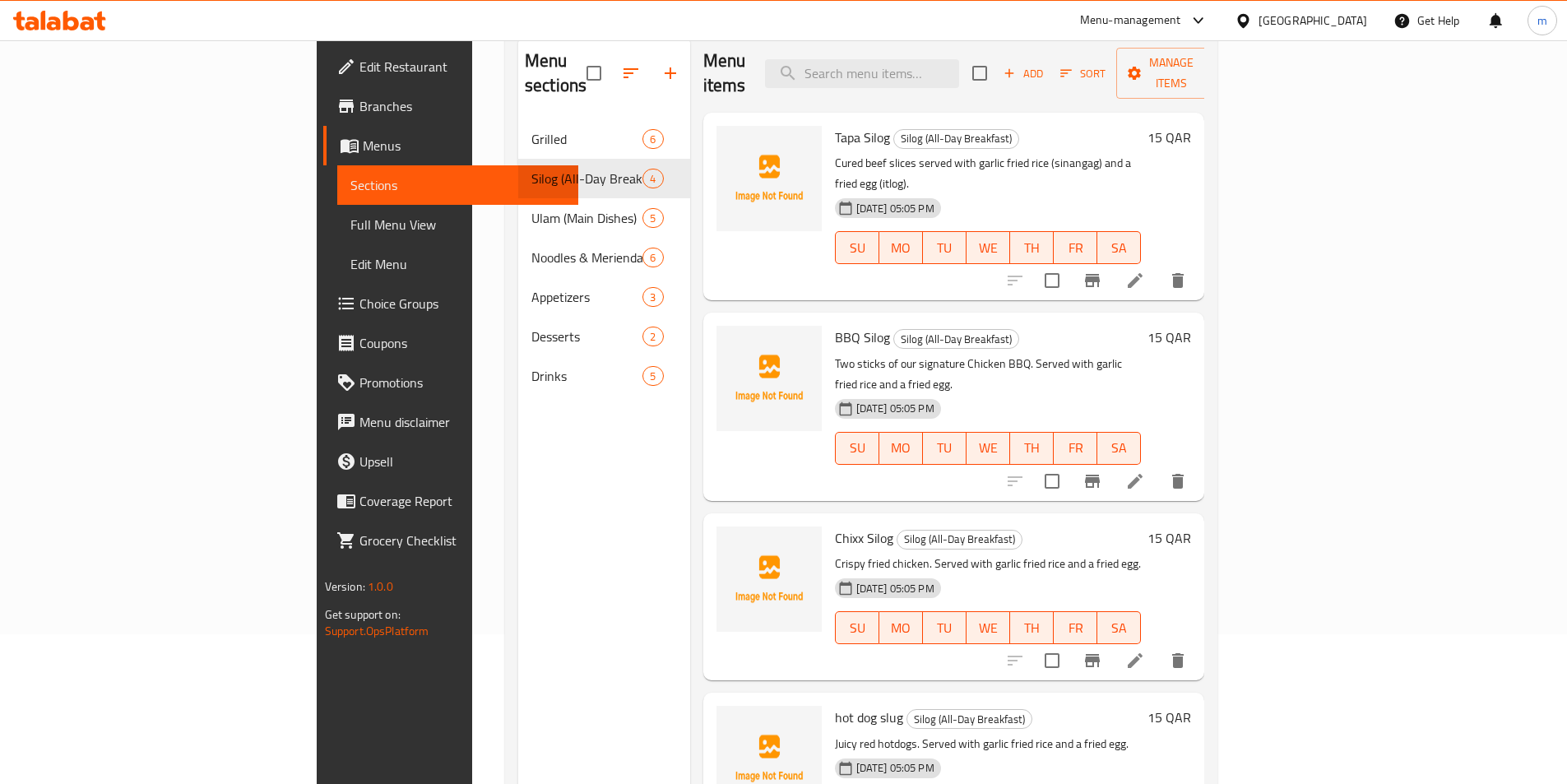
scroll to position [230, 0]
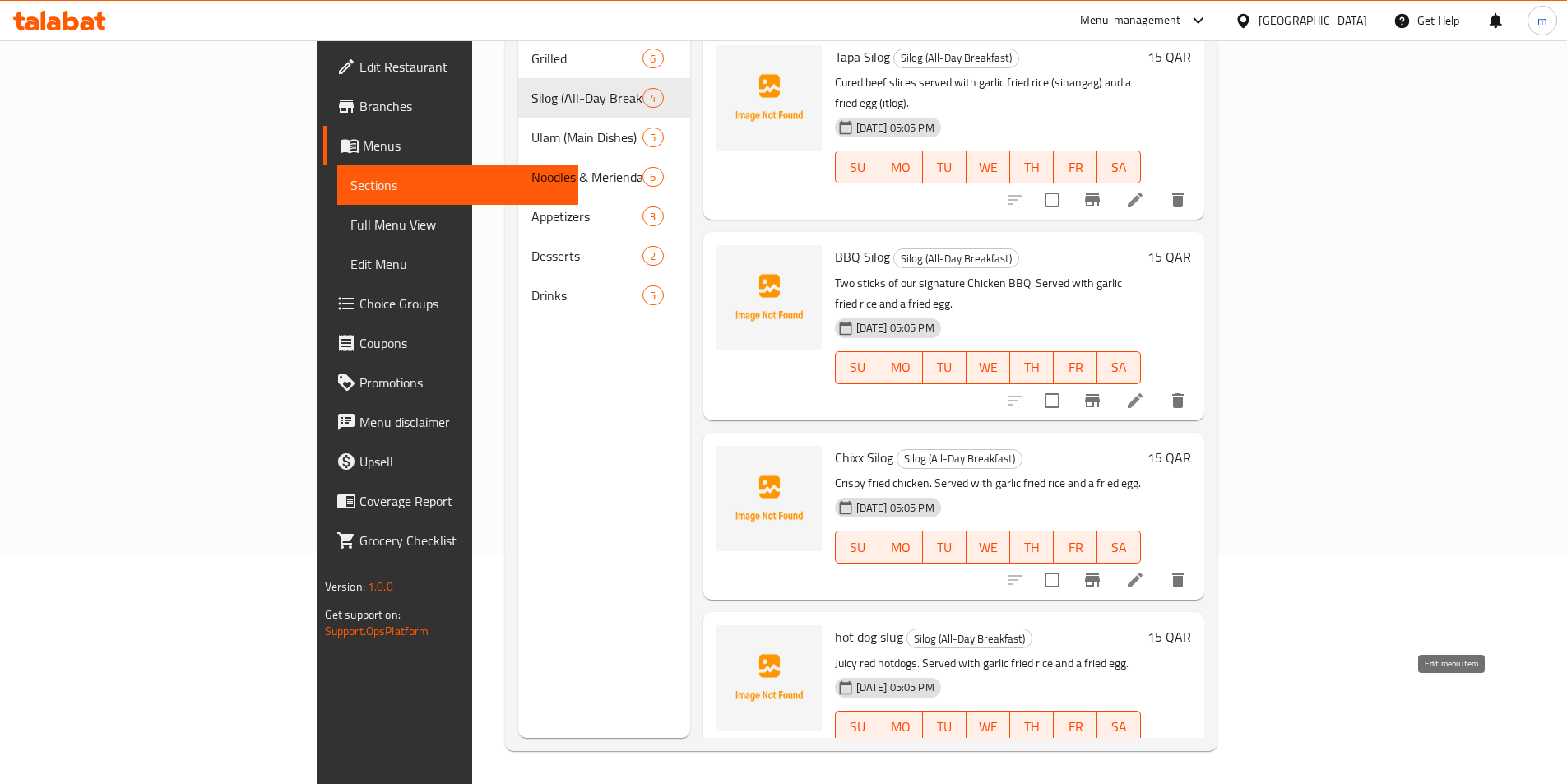
click at [1143, 752] on icon at bounding box center [1135, 759] width 14 height 14
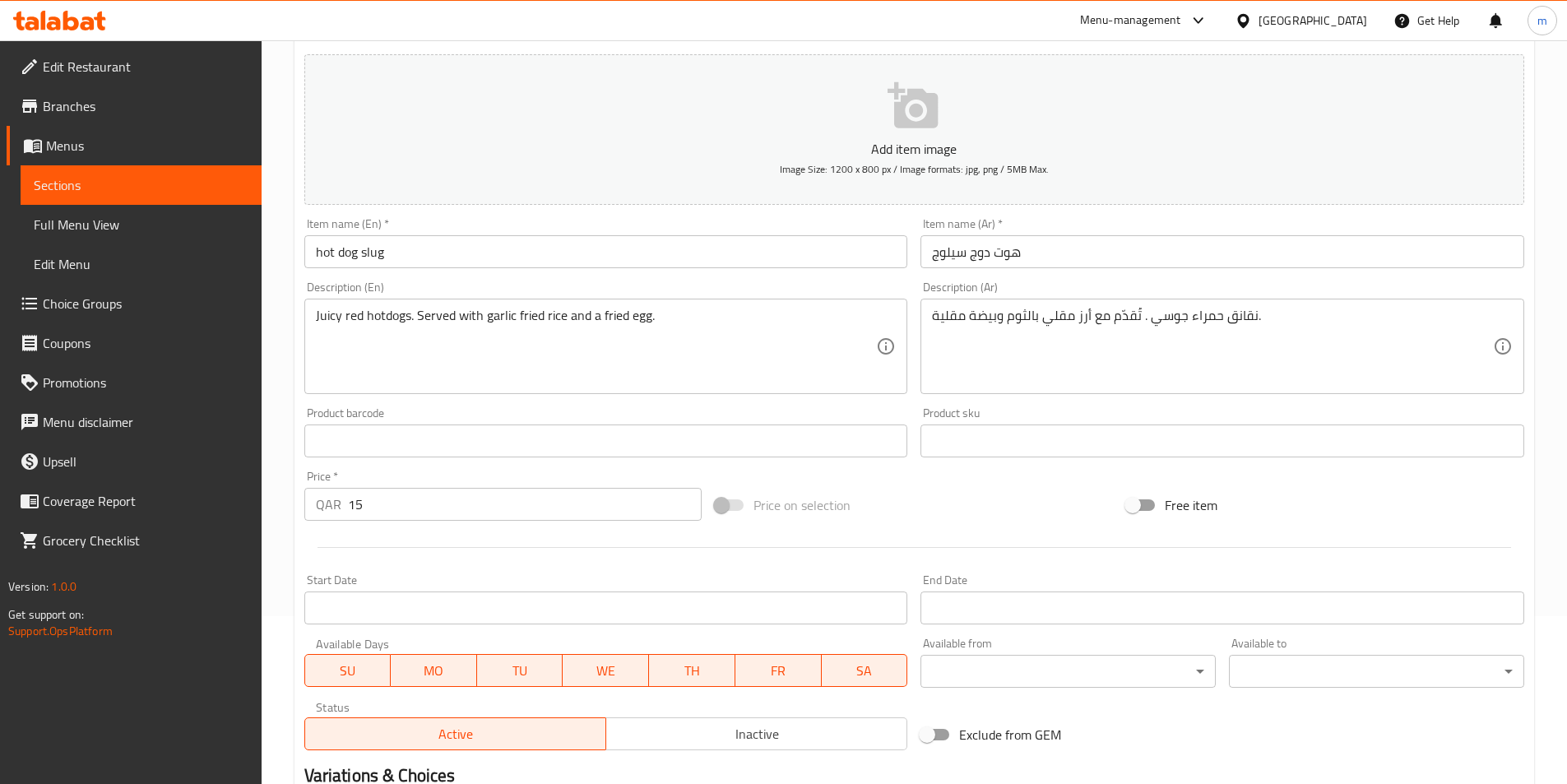
scroll to position [329, 0]
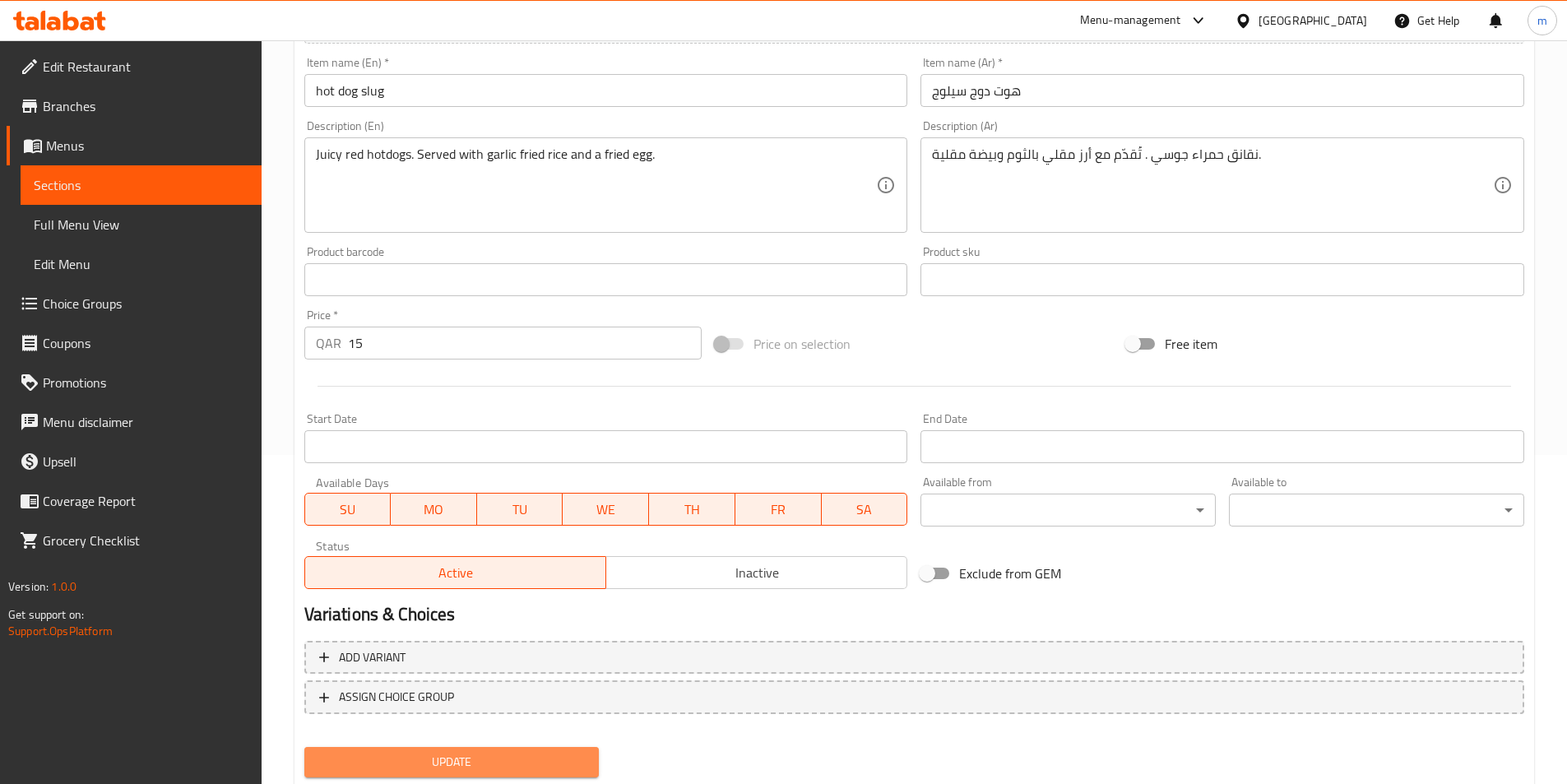
click at [451, 752] on span "Update" at bounding box center [452, 761] width 270 height 20
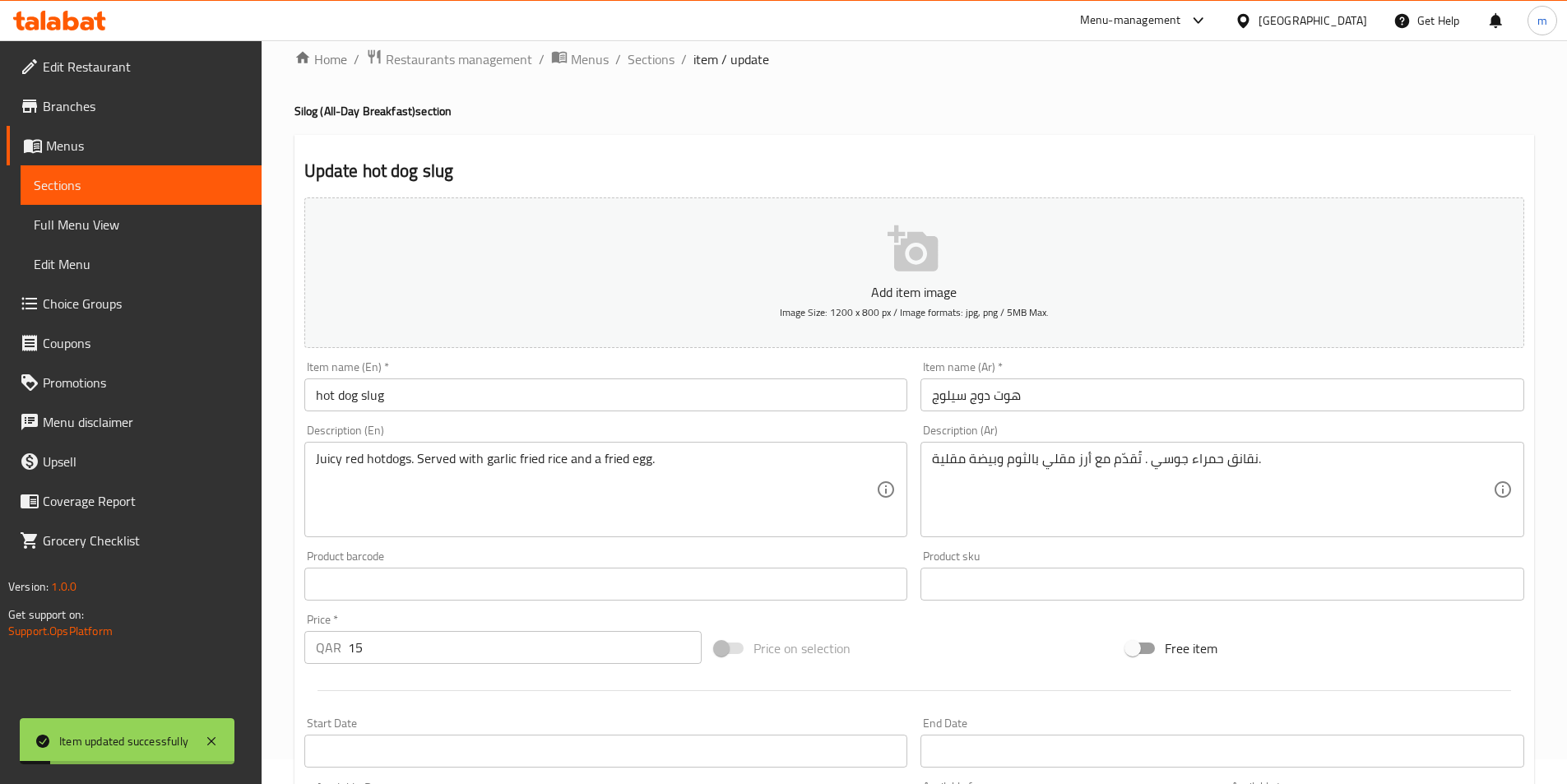
scroll to position [0, 0]
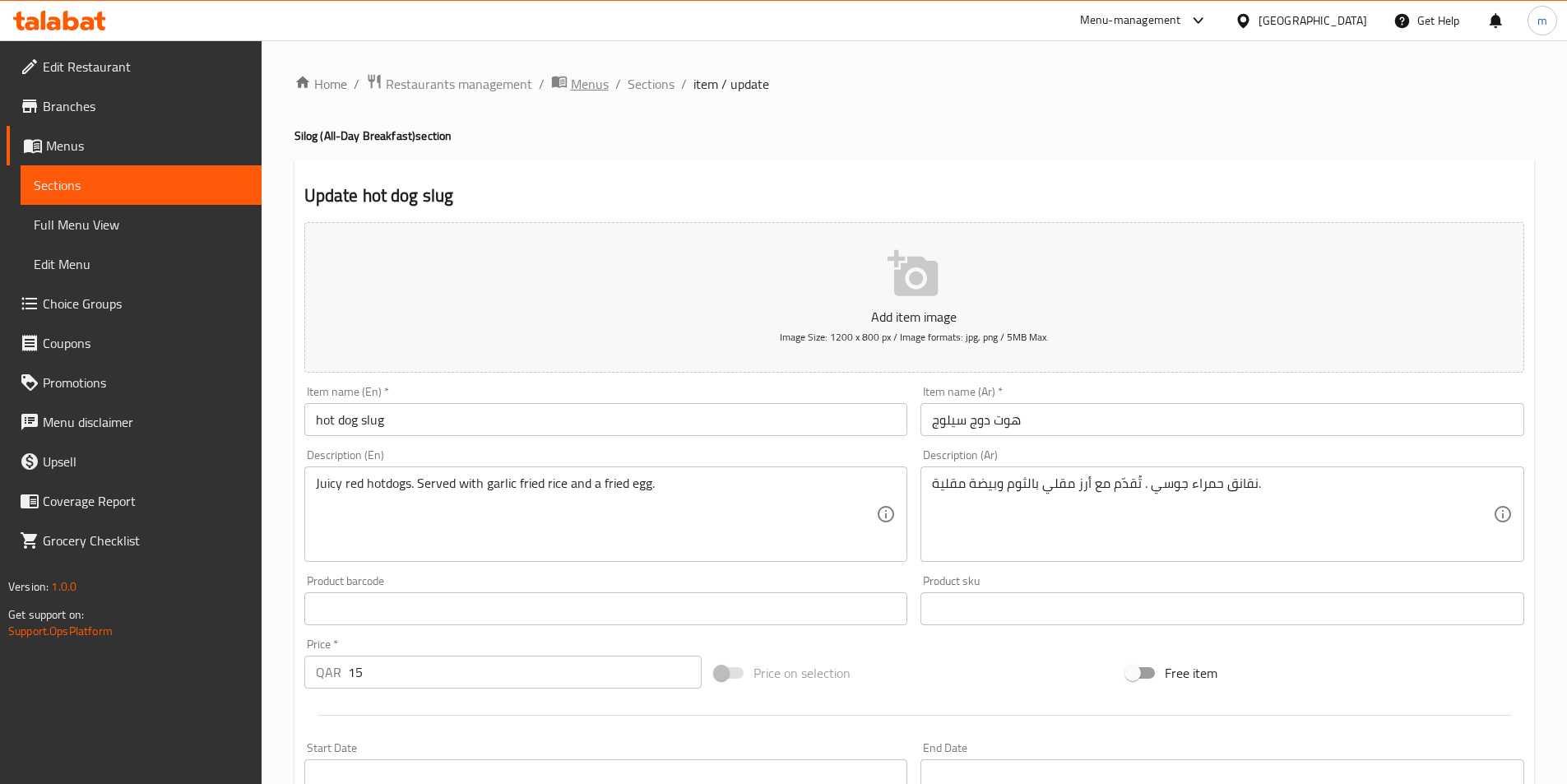
click at [571, 86] on span "Menus" at bounding box center [589, 84] width 38 height 20
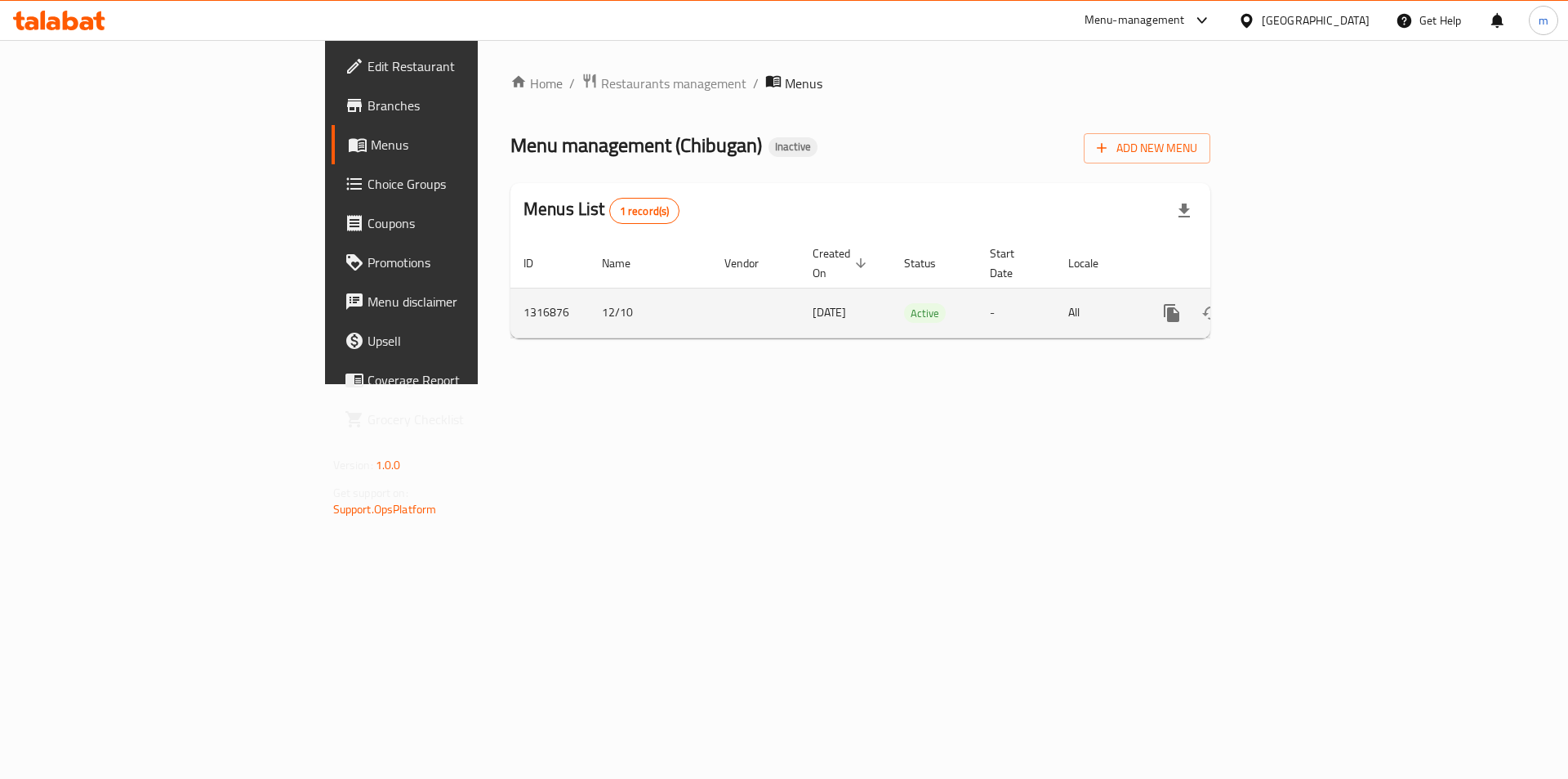
click at [1300, 303] on icon "enhanced table" at bounding box center [1289, 313] width 20 height 20
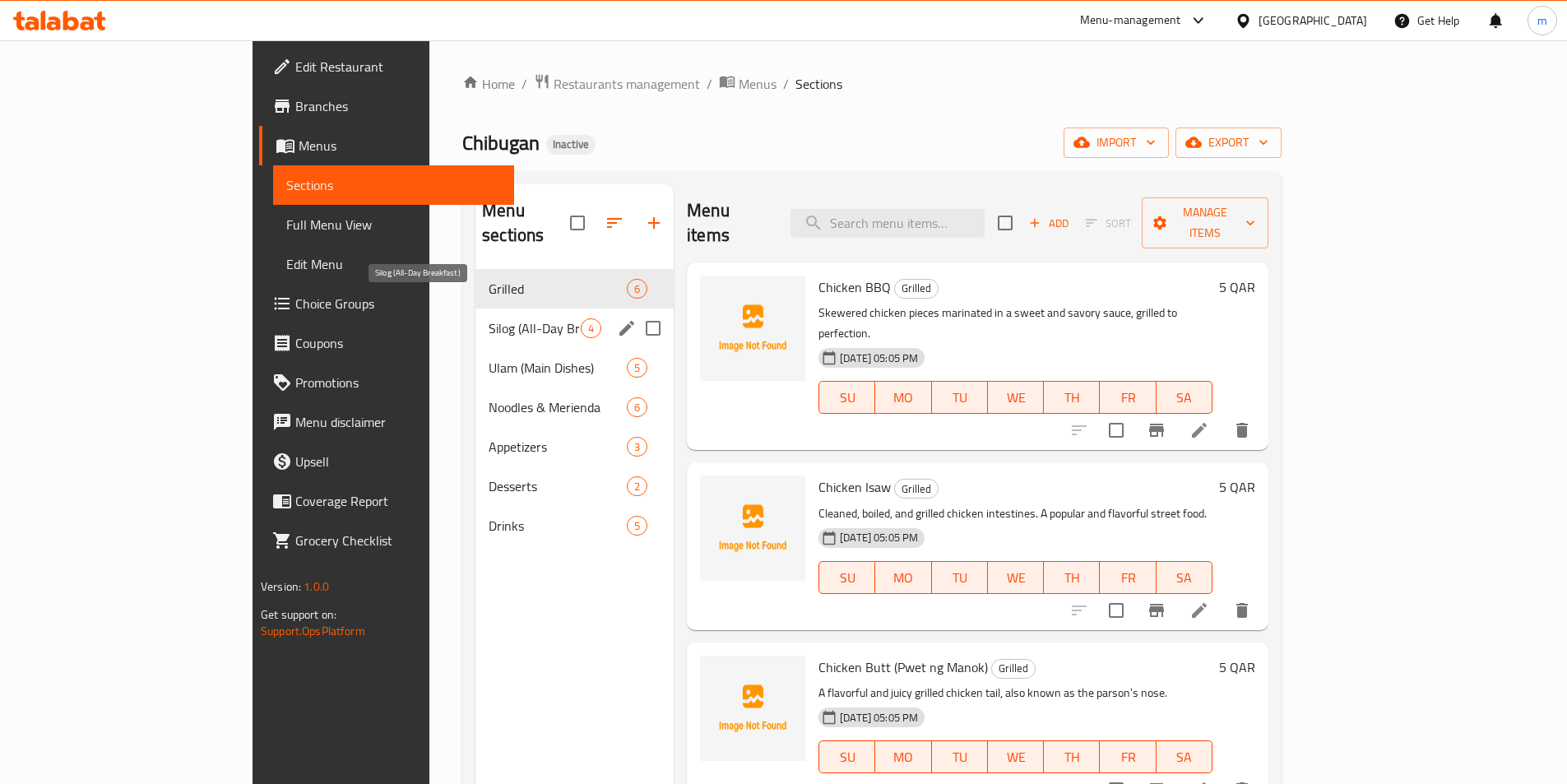
click at [489, 318] on span "Silog (All-Day Breakfast)" at bounding box center [535, 328] width 92 height 20
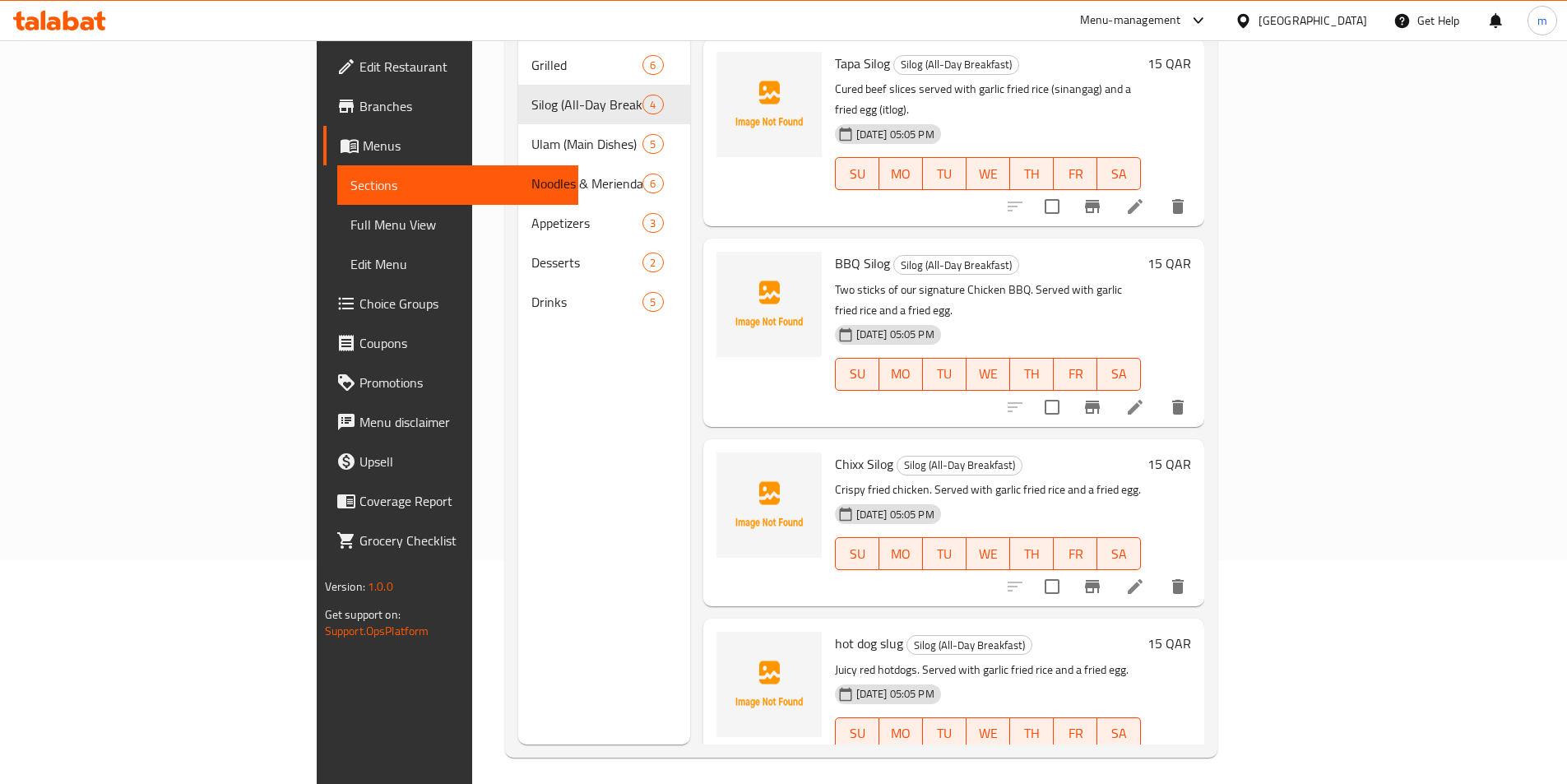
scroll to position [230, 0]
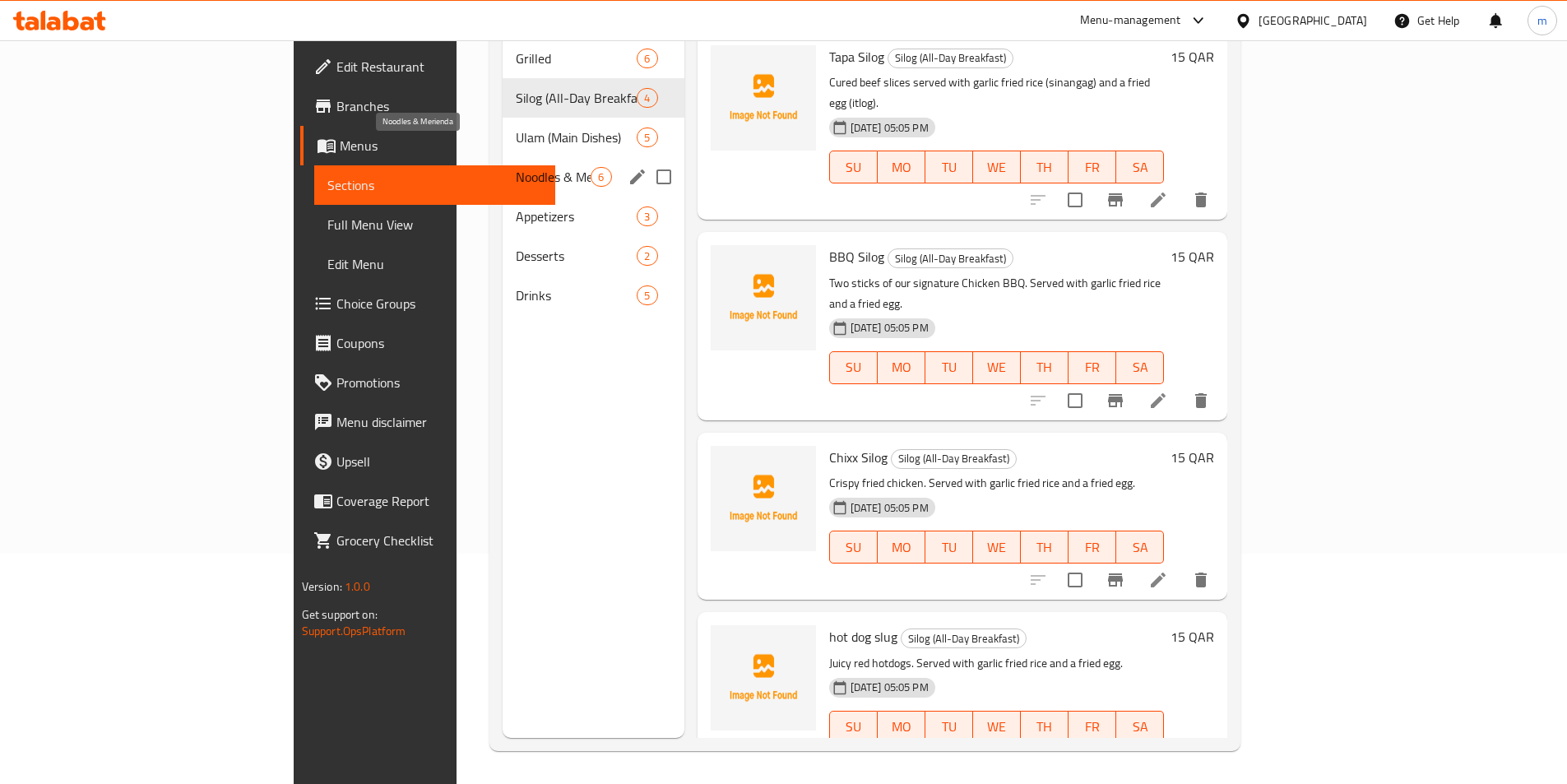
click at [516, 167] on span "Noodles & Merienda" at bounding box center [553, 177] width 75 height 20
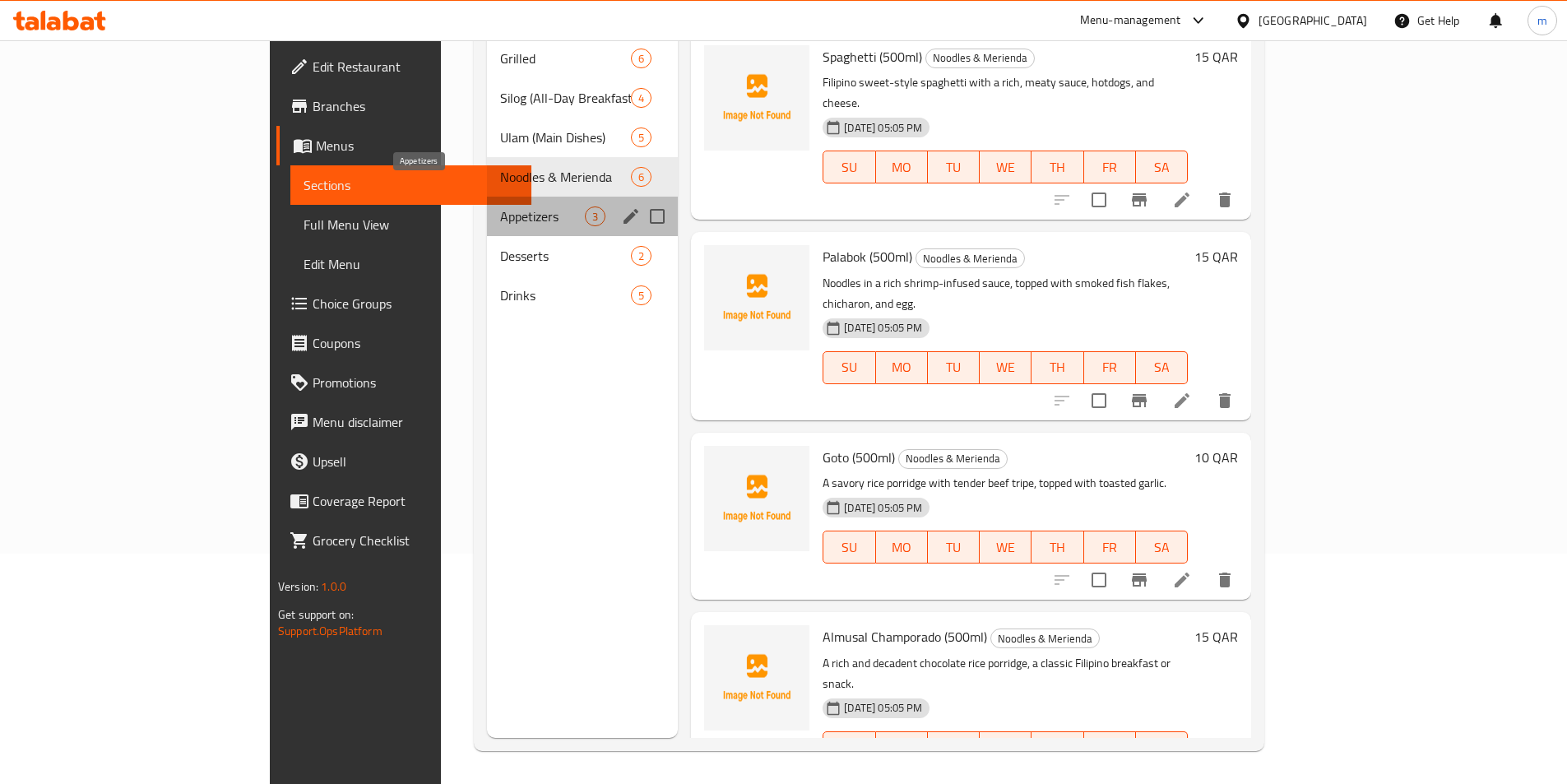
click at [501, 207] on span "Appetizers" at bounding box center [543, 216] width 85 height 20
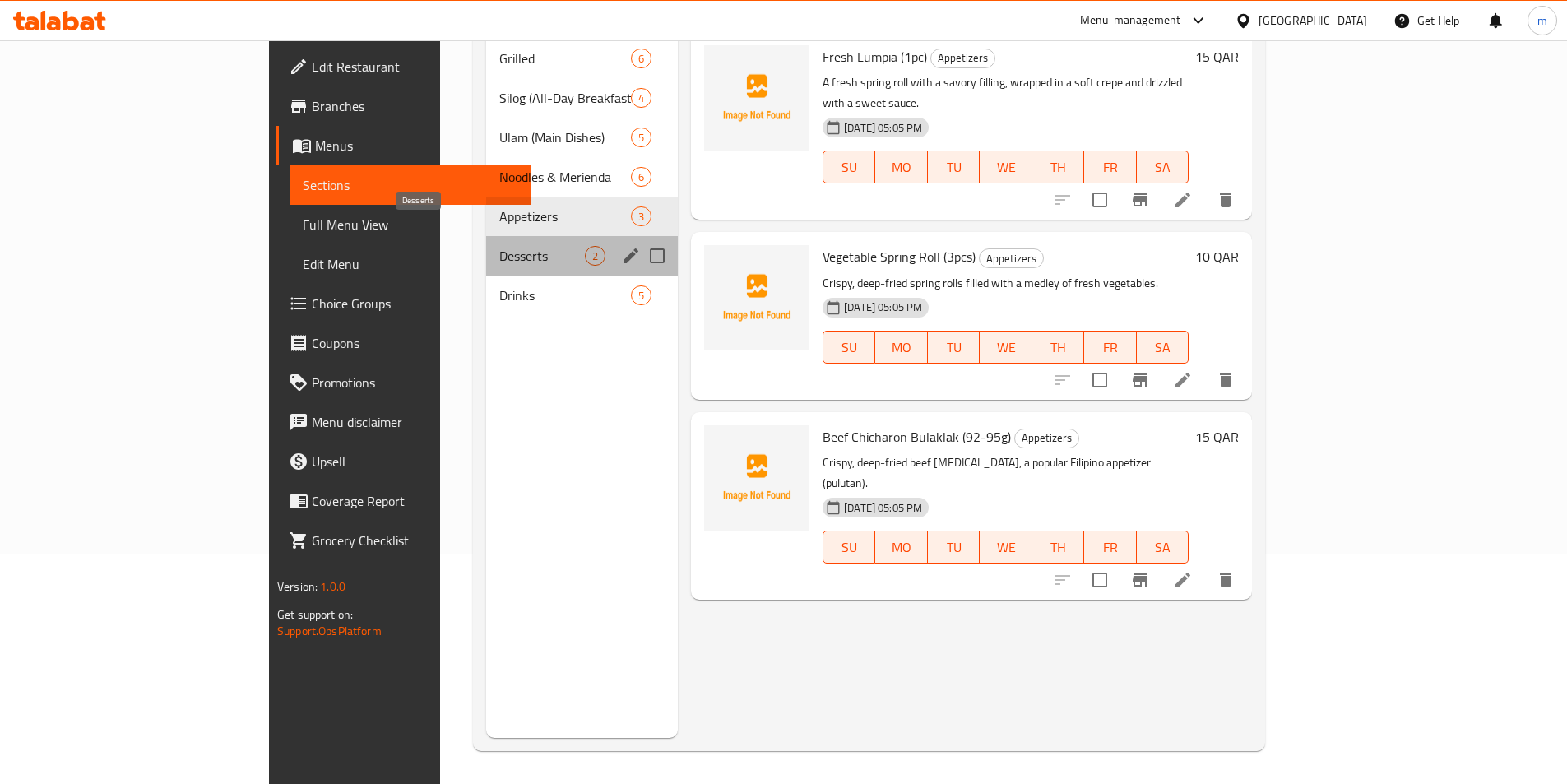
click at [500, 246] on span "Desserts" at bounding box center [542, 256] width 86 height 20
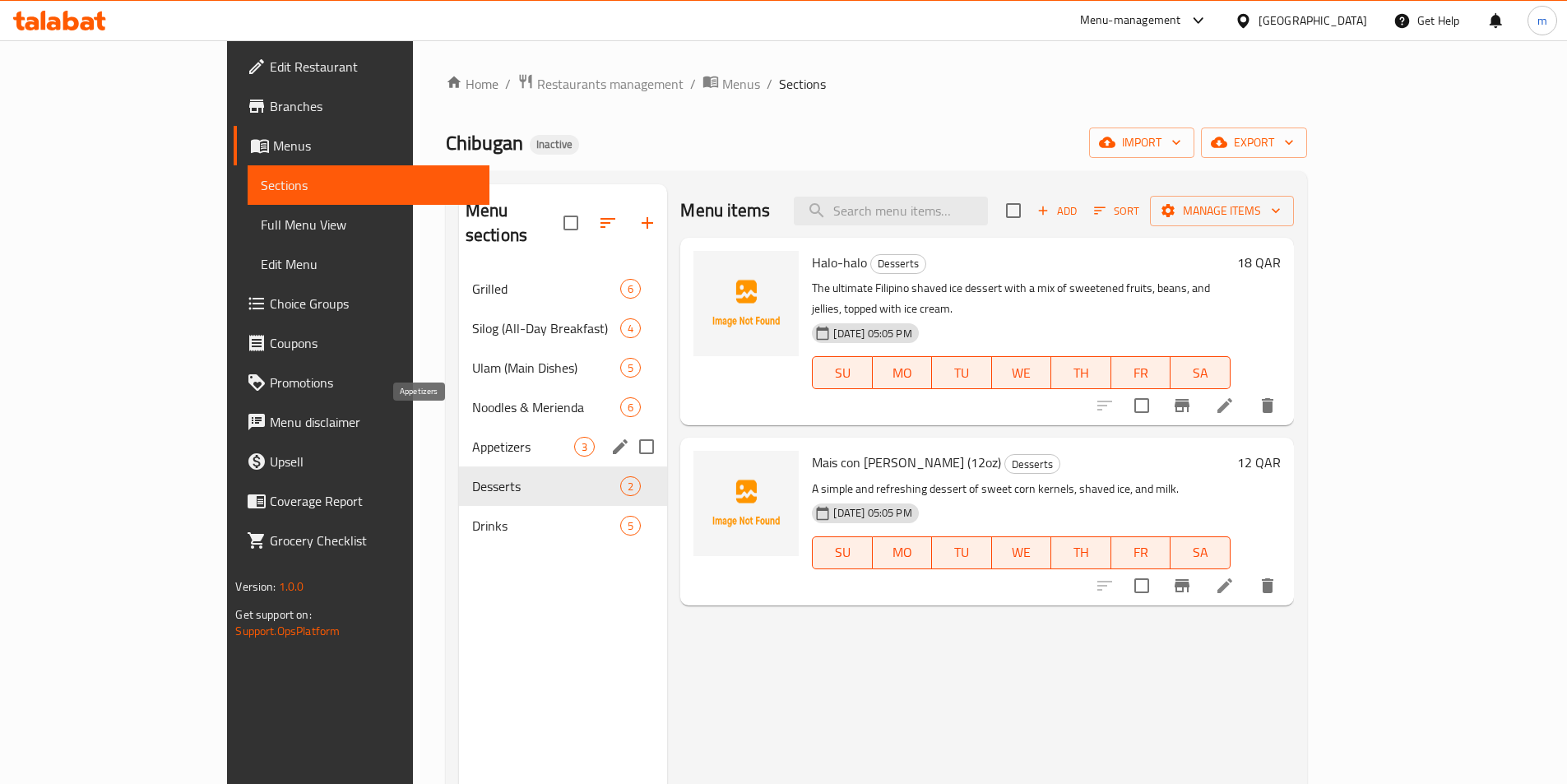
click at [473, 437] on span "Appetizers" at bounding box center [524, 446] width 103 height 20
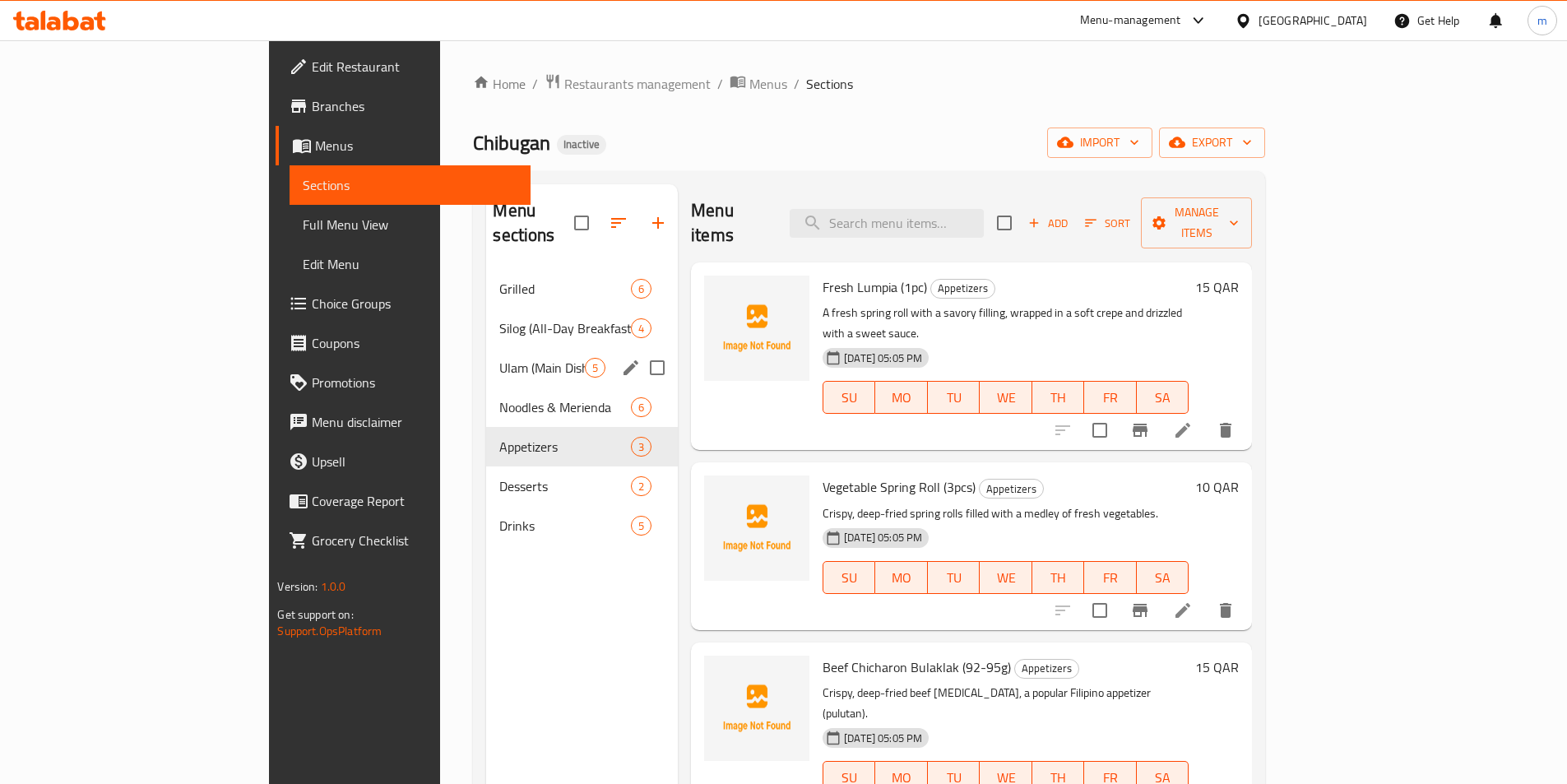
click at [486, 358] on div "Ulam (Main Dishes) 5" at bounding box center [581, 367] width 192 height 39
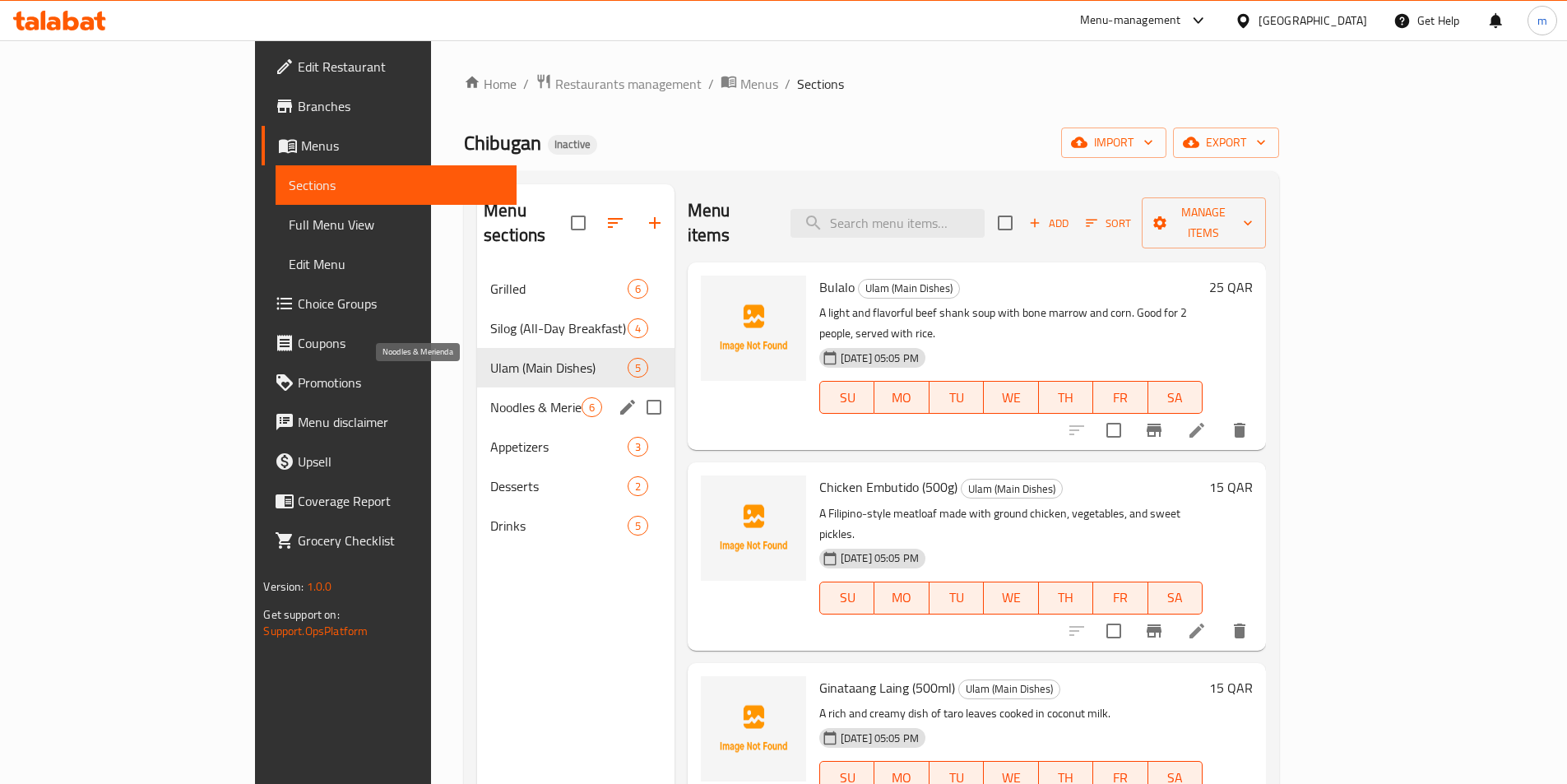
click at [490, 397] on span "Noodles & Merienda" at bounding box center [535, 407] width 91 height 20
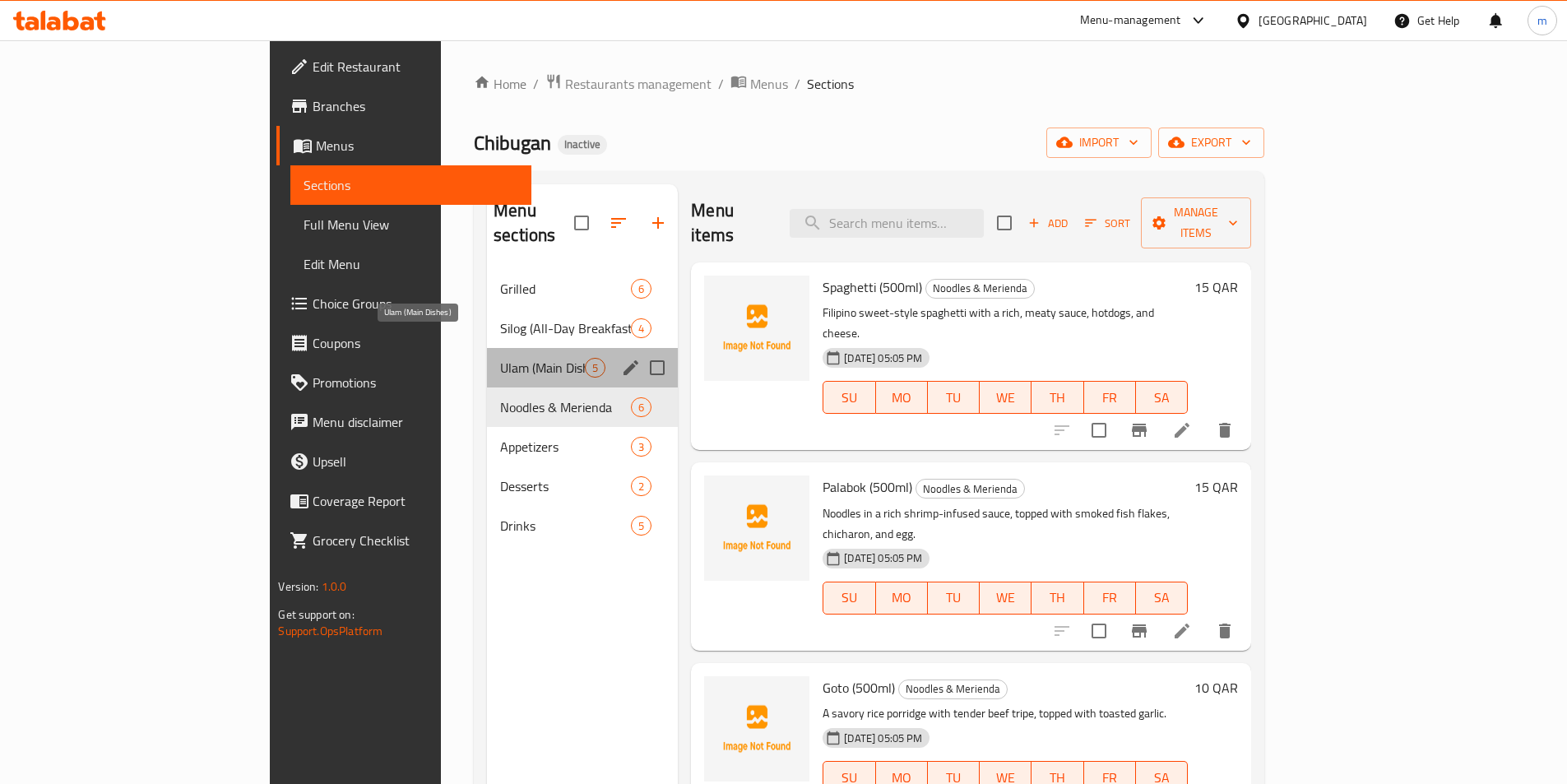
click at [501, 358] on span "Ulam (Main Dishes)" at bounding box center [543, 367] width 85 height 20
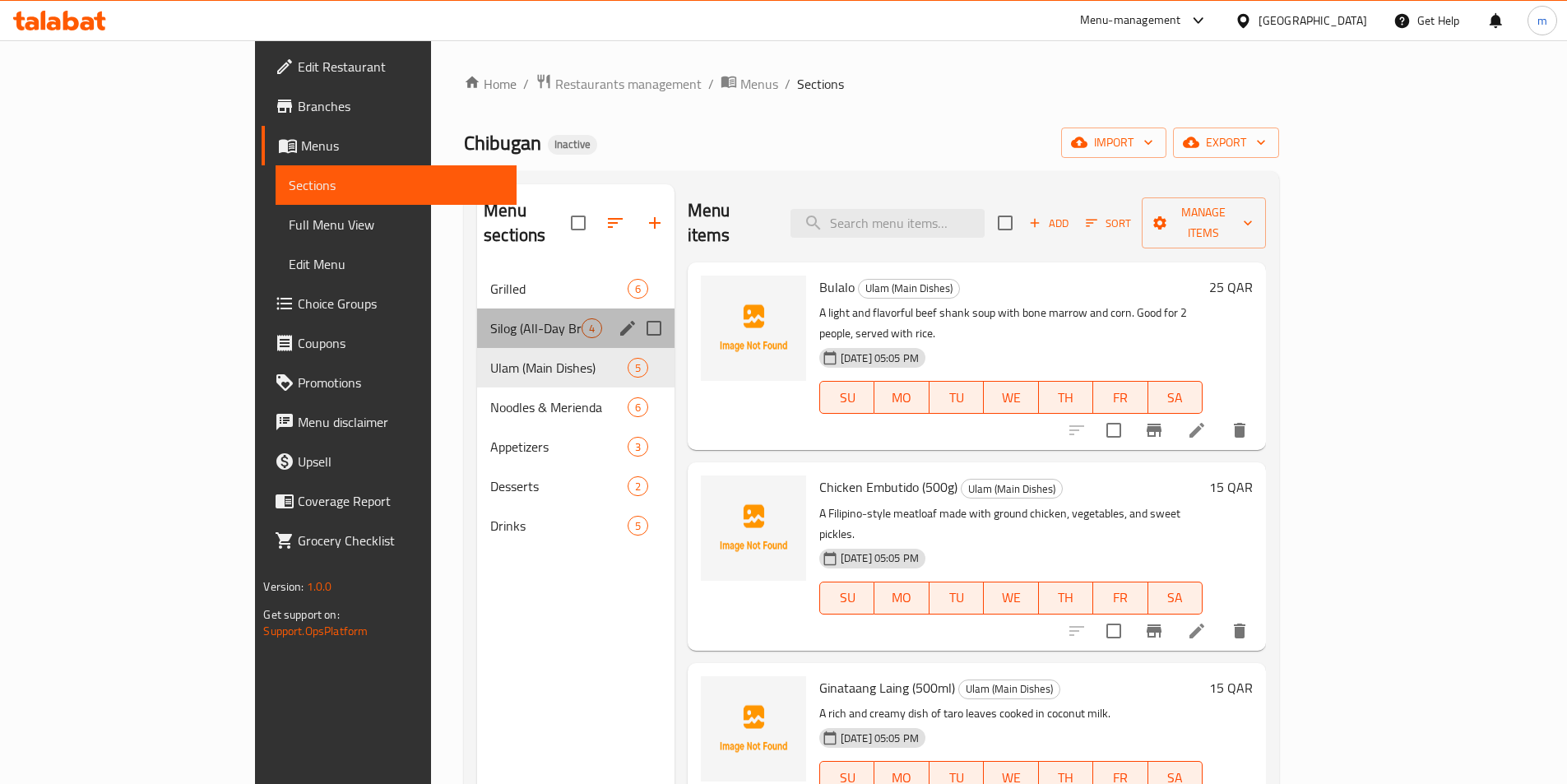
click at [477, 318] on div "Silog (All-Day Breakfast) 4" at bounding box center [576, 328] width 197 height 39
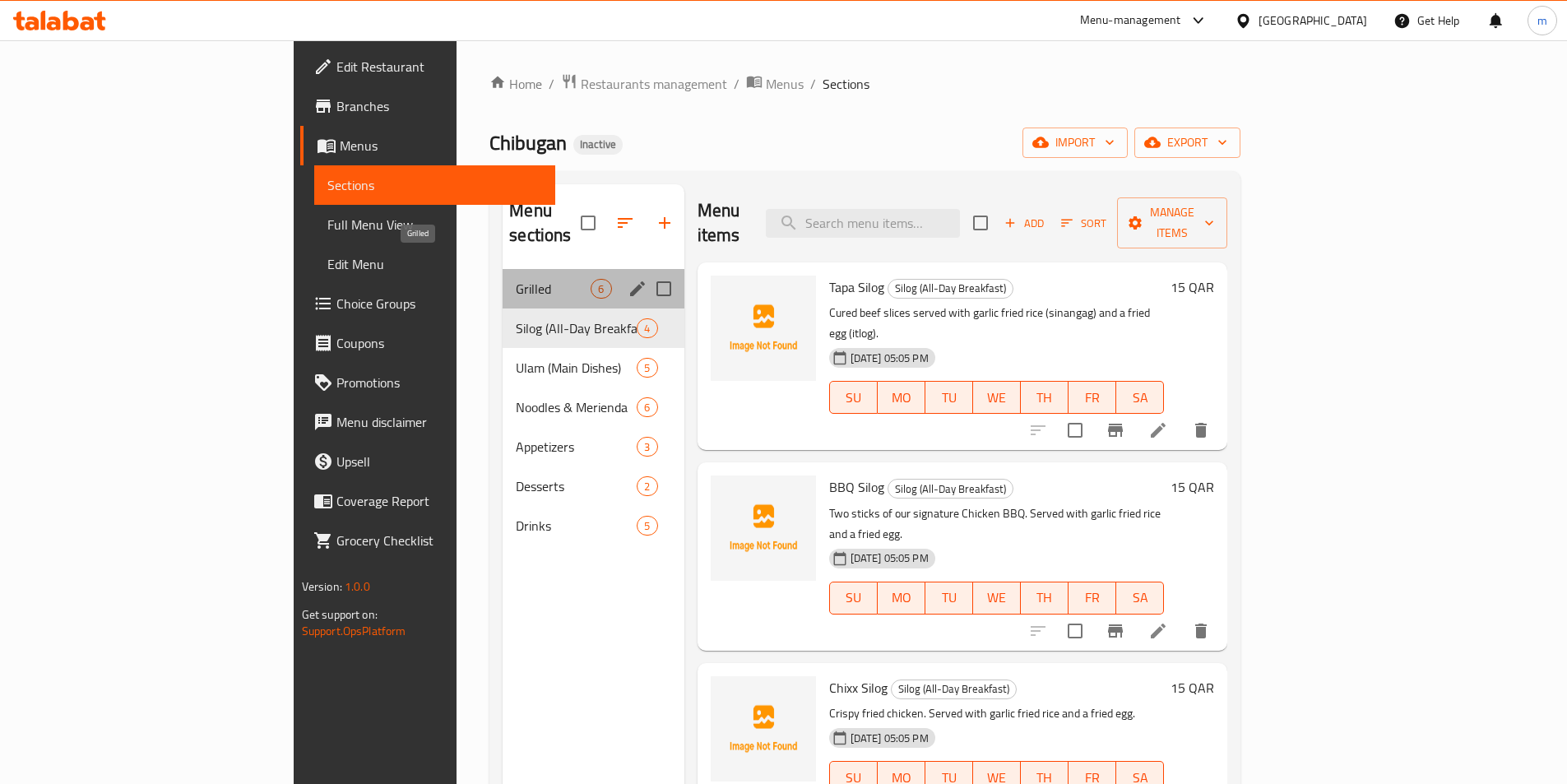
click at [516, 279] on span "Grilled" at bounding box center [553, 289] width 75 height 20
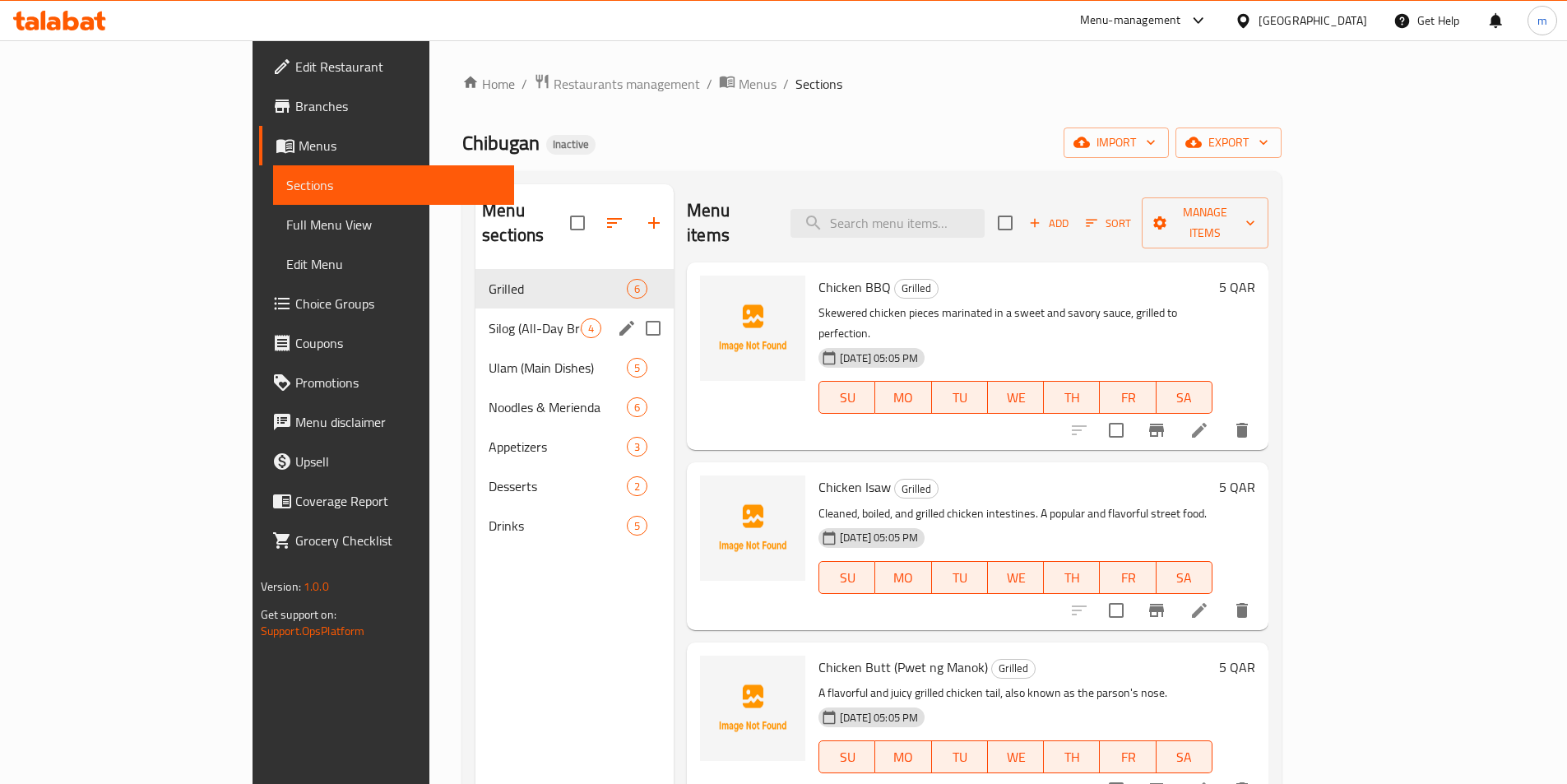
click at [475, 309] on div "Silog (All-Day Breakfast) 4" at bounding box center [575, 328] width 198 height 39
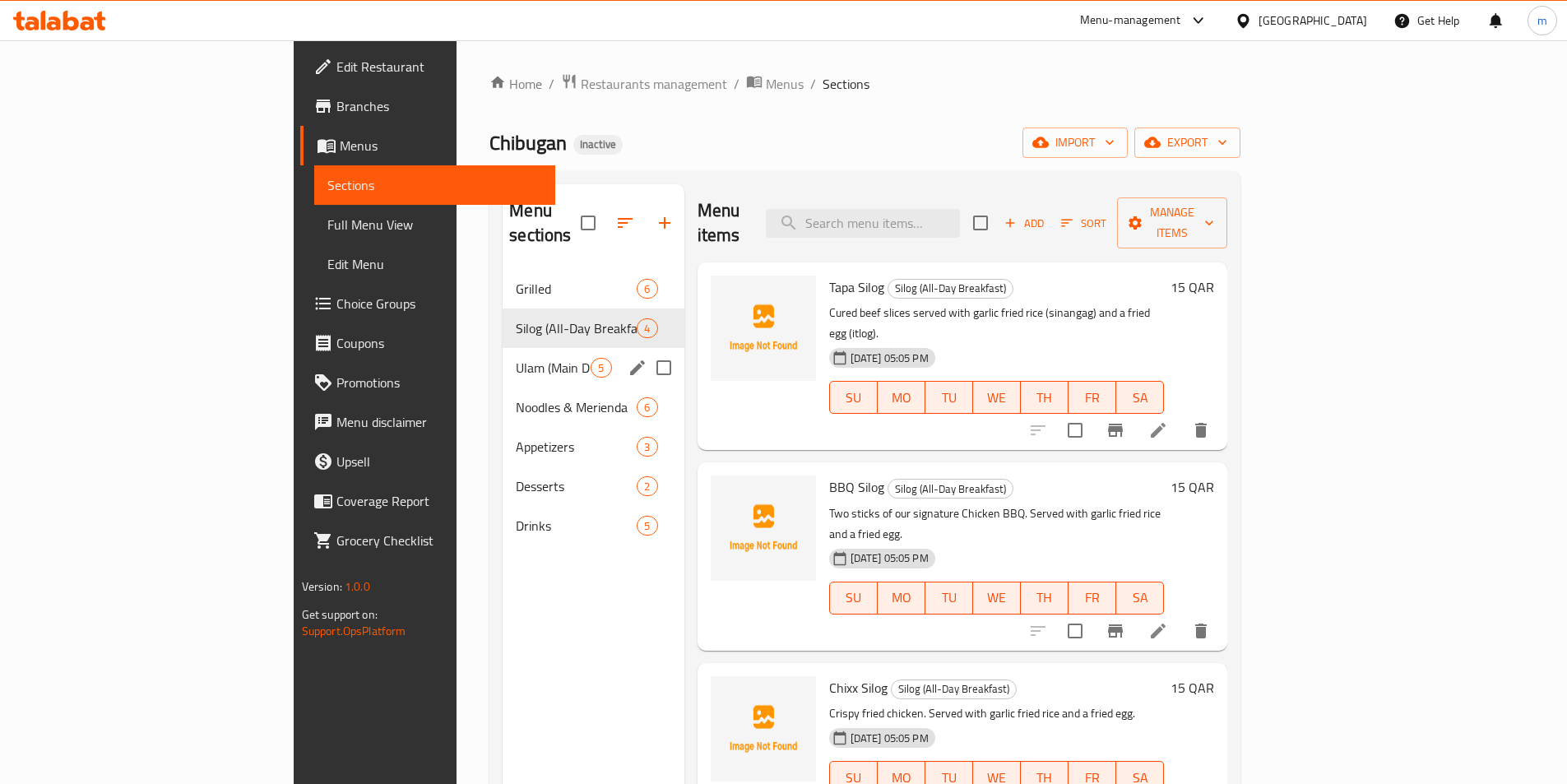
drag, startPoint x: 385, startPoint y: 331, endPoint x: 376, endPoint y: 346, distance: 17.5
click at [502, 348] on div "Ulam (Main Dishes) 5" at bounding box center [593, 367] width 181 height 39
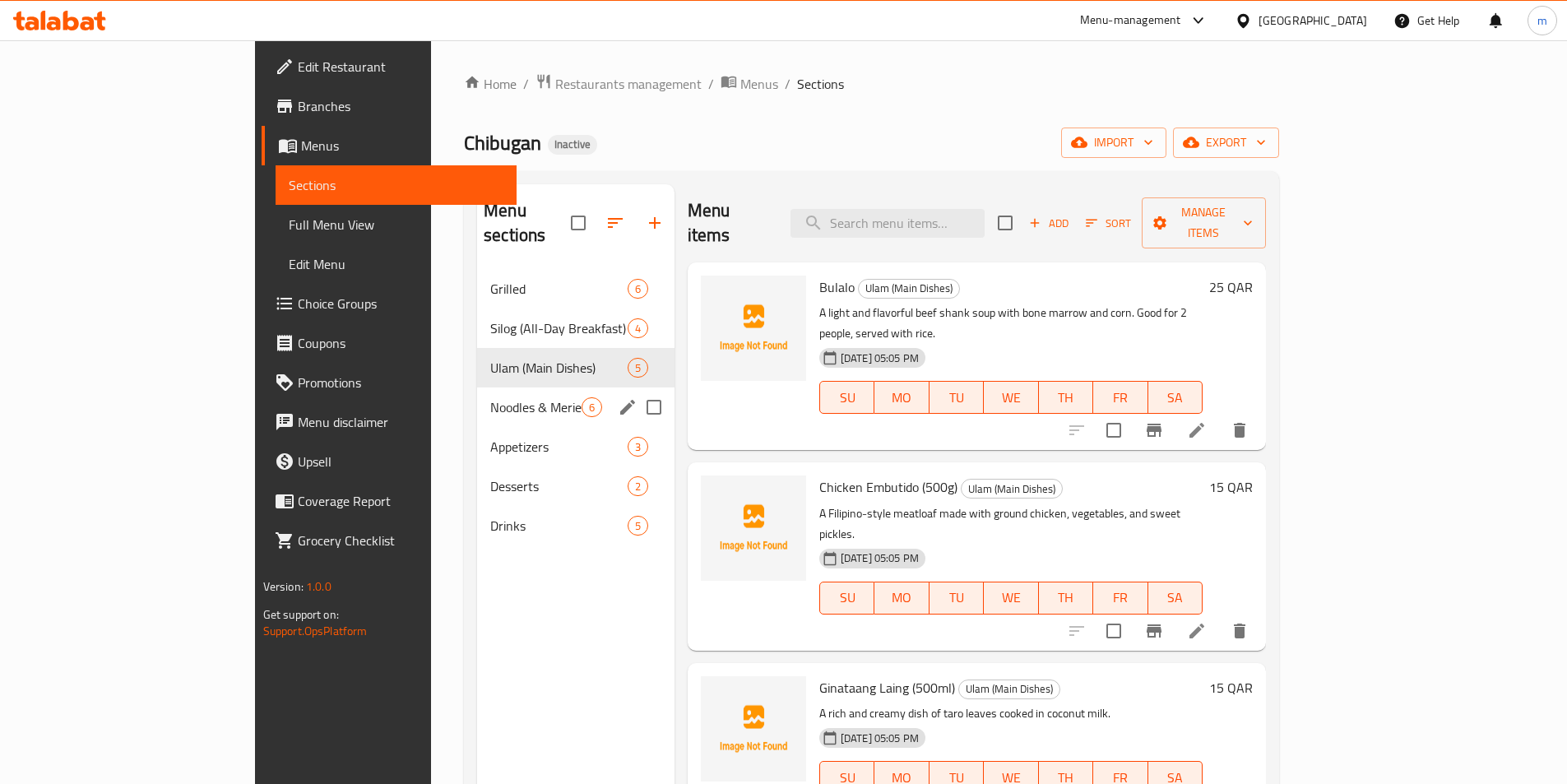
click at [490, 397] on span "Noodles & Merienda" at bounding box center [535, 407] width 91 height 20
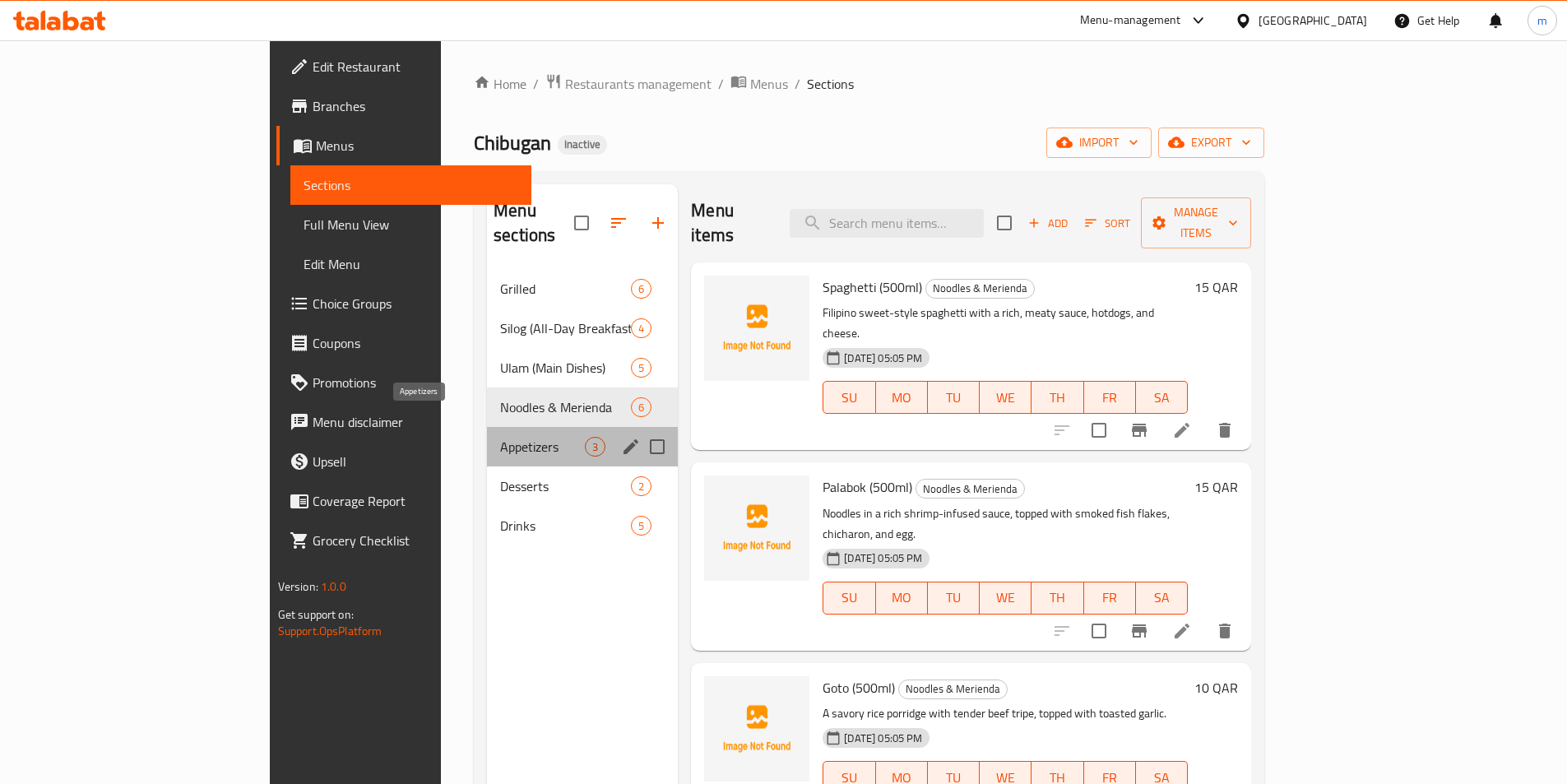
drag, startPoint x: 364, startPoint y: 423, endPoint x: 363, endPoint y: 441, distance: 18.0
click at [501, 437] on span "Appetizers" at bounding box center [543, 446] width 85 height 20
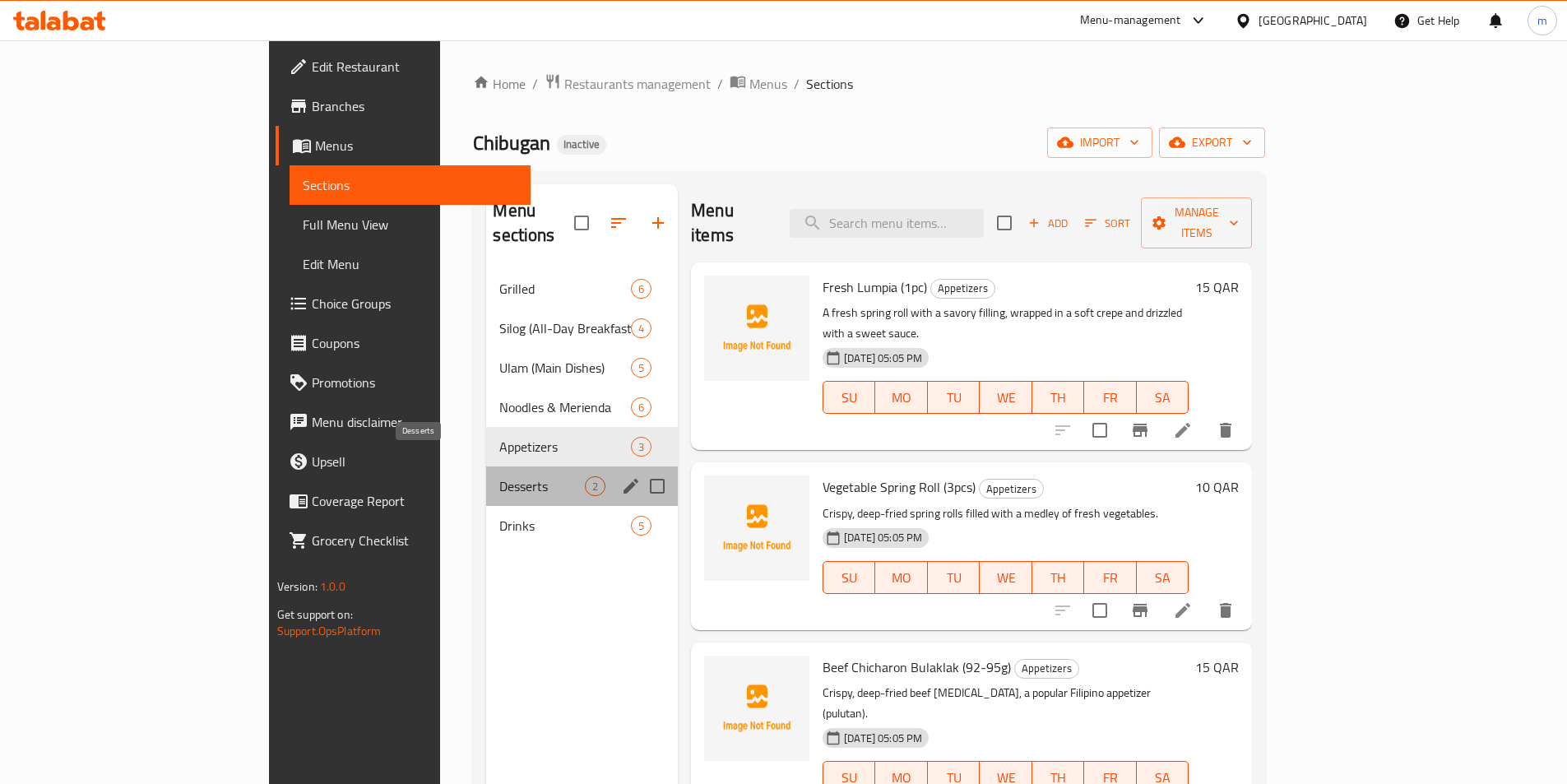
drag, startPoint x: 360, startPoint y: 460, endPoint x: 356, endPoint y: 478, distance: 18.4
click at [500, 476] on span "Desserts" at bounding box center [542, 486] width 86 height 20
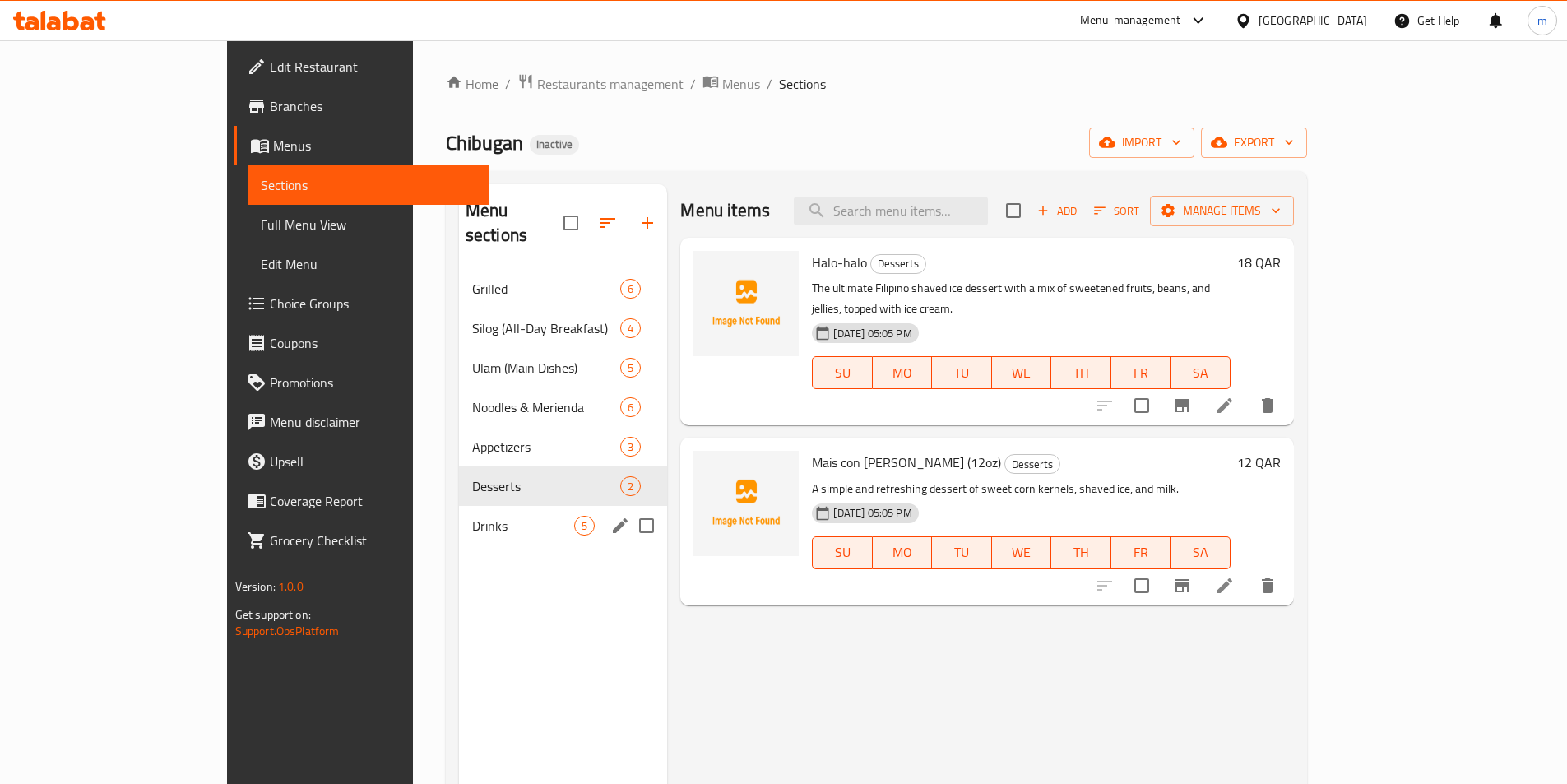
drag, startPoint x: 350, startPoint y: 490, endPoint x: 348, endPoint y: 501, distance: 11.2
click at [473, 516] on span "Drinks" at bounding box center [524, 525] width 103 height 20
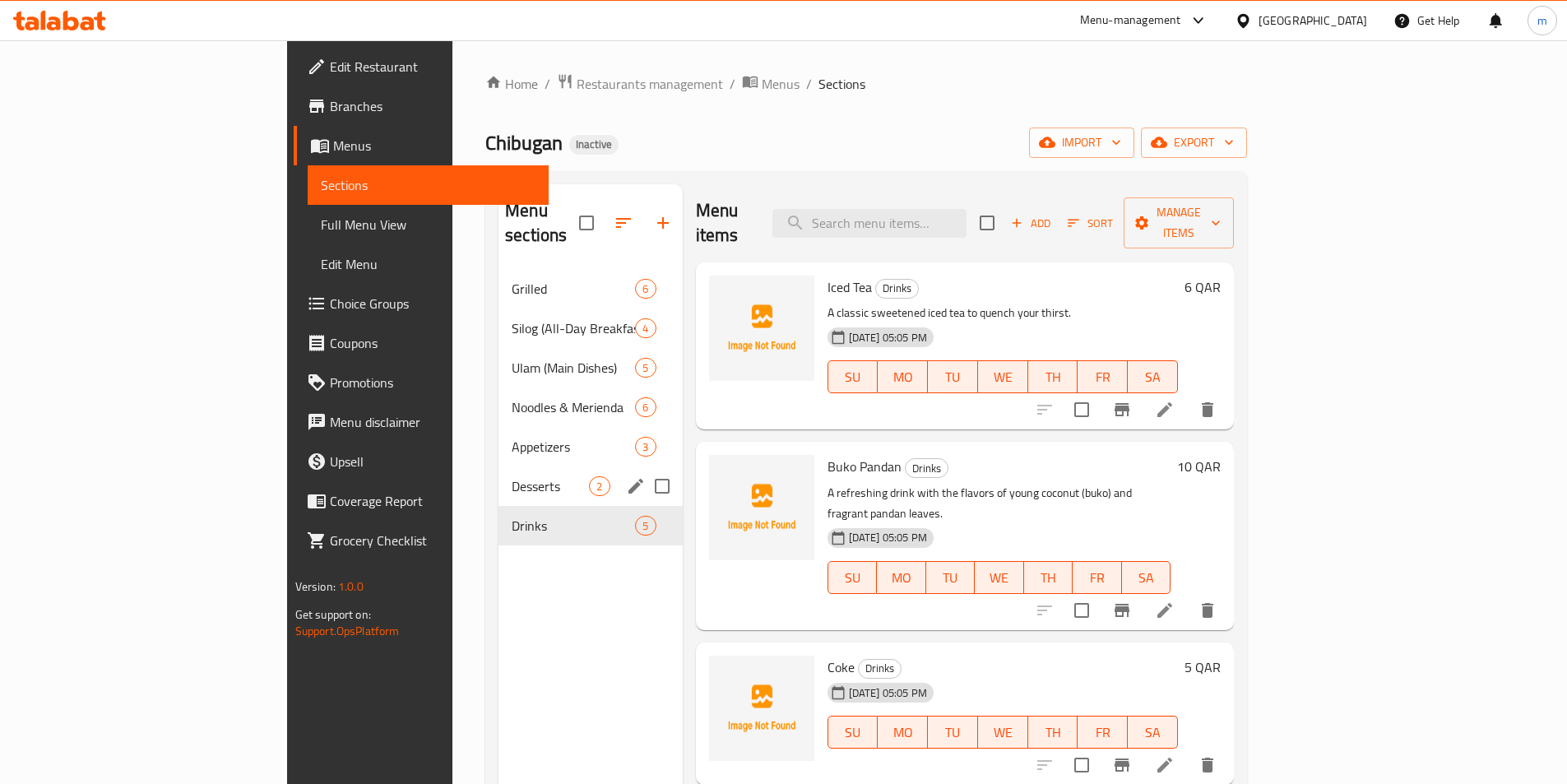
click at [512, 476] on span "Desserts" at bounding box center [551, 486] width 77 height 20
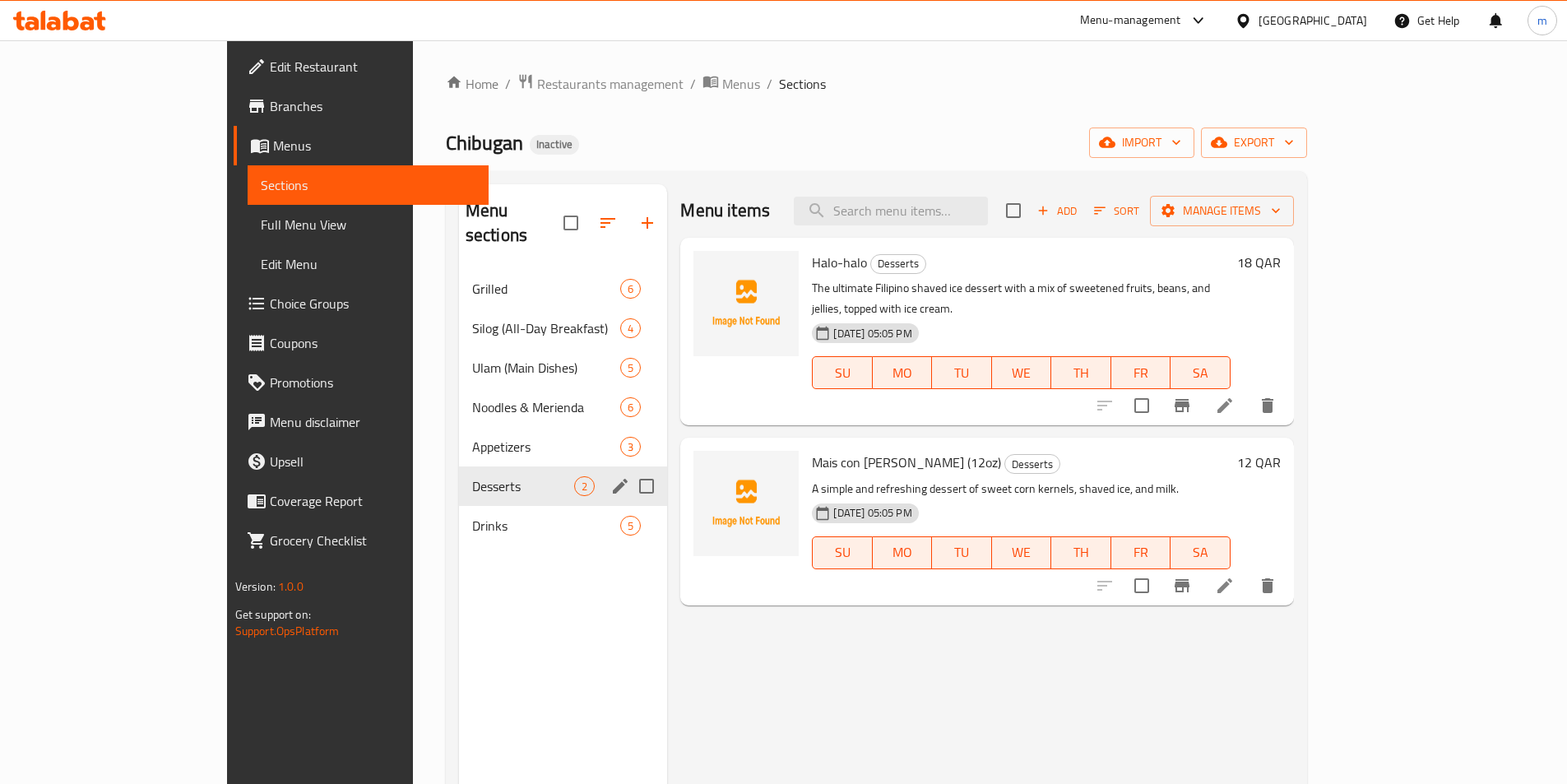
click at [459, 434] on div "Appetizers 3" at bounding box center [563, 446] width 209 height 39
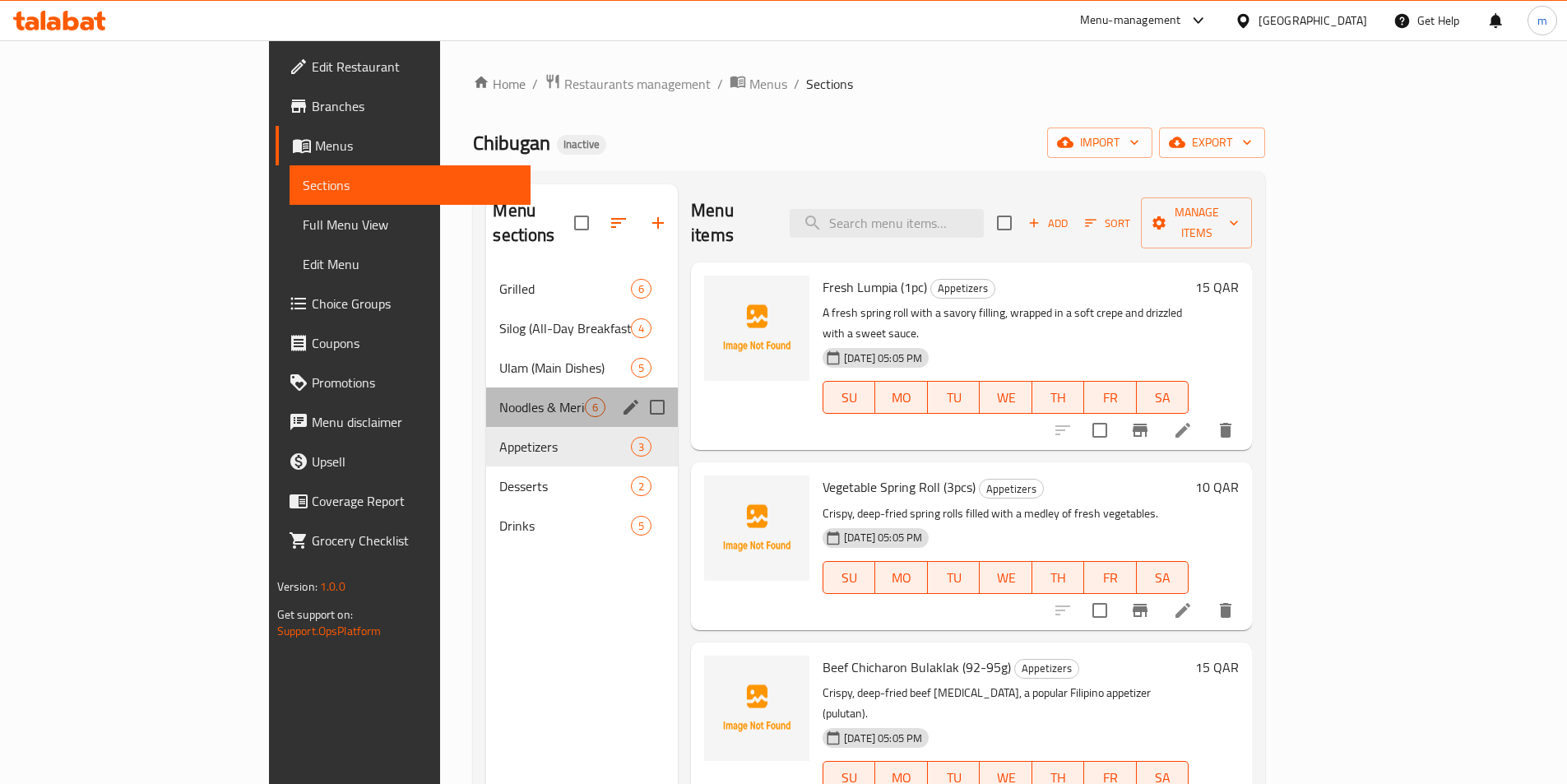
click at [486, 392] on div "Noodles & Merienda 6" at bounding box center [581, 407] width 192 height 39
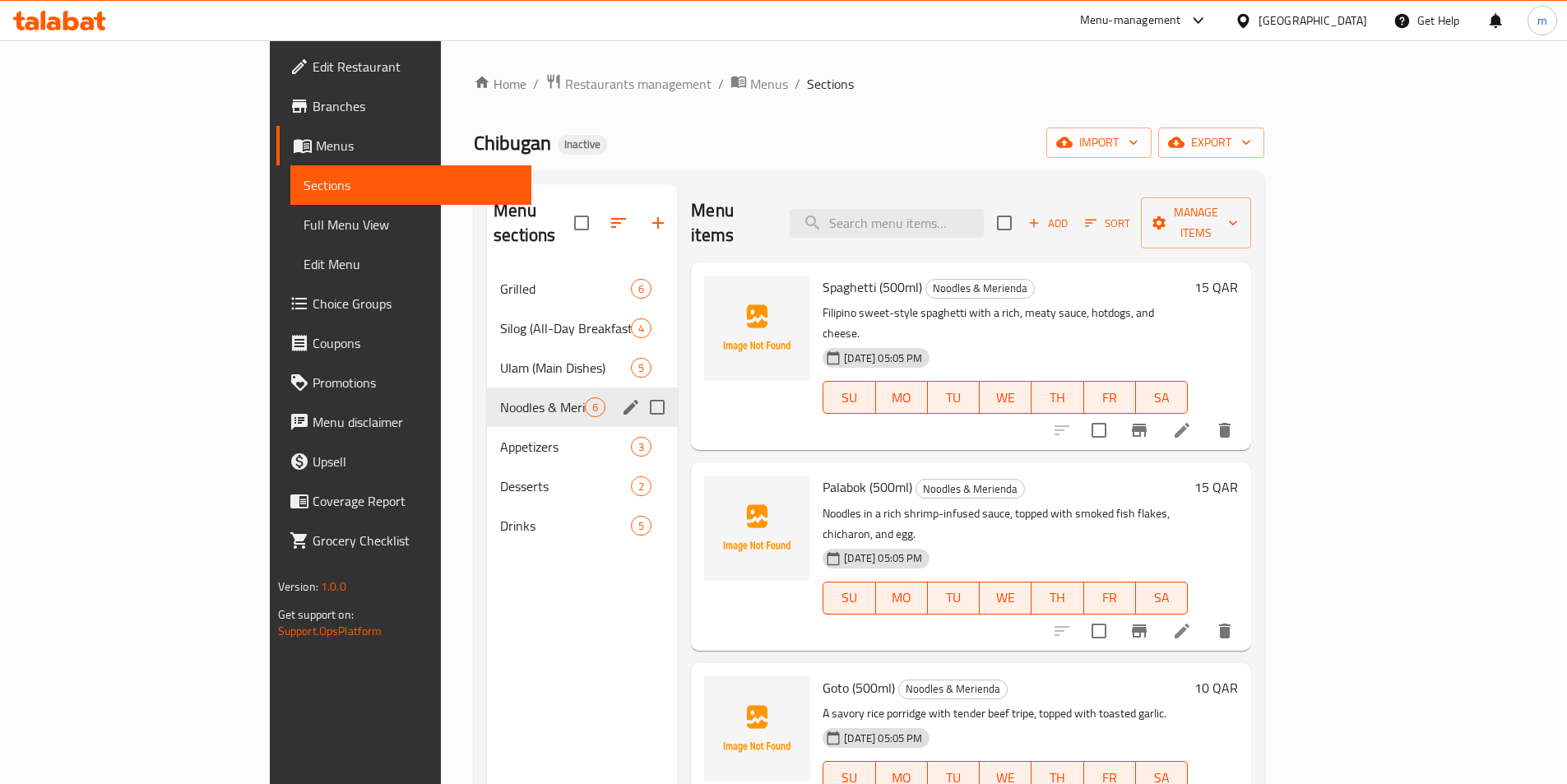
click at [487, 388] on div "Noodles & Merienda 6" at bounding box center [582, 407] width 191 height 39
click at [487, 348] on div "Ulam (Main Dishes) 5" at bounding box center [582, 367] width 191 height 39
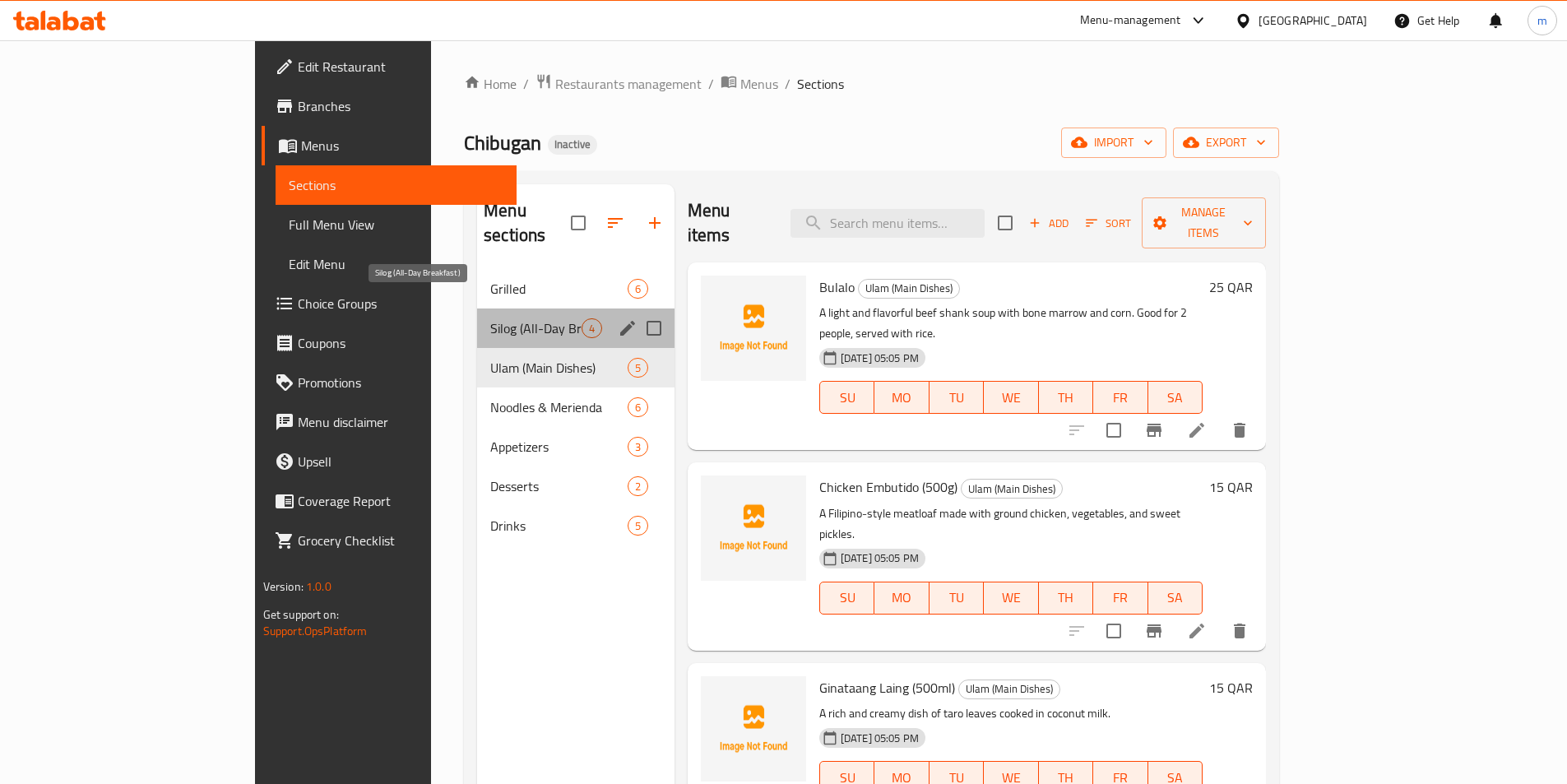
click at [490, 318] on span "Silog (All-Day Breakfast)" at bounding box center [535, 328] width 91 height 20
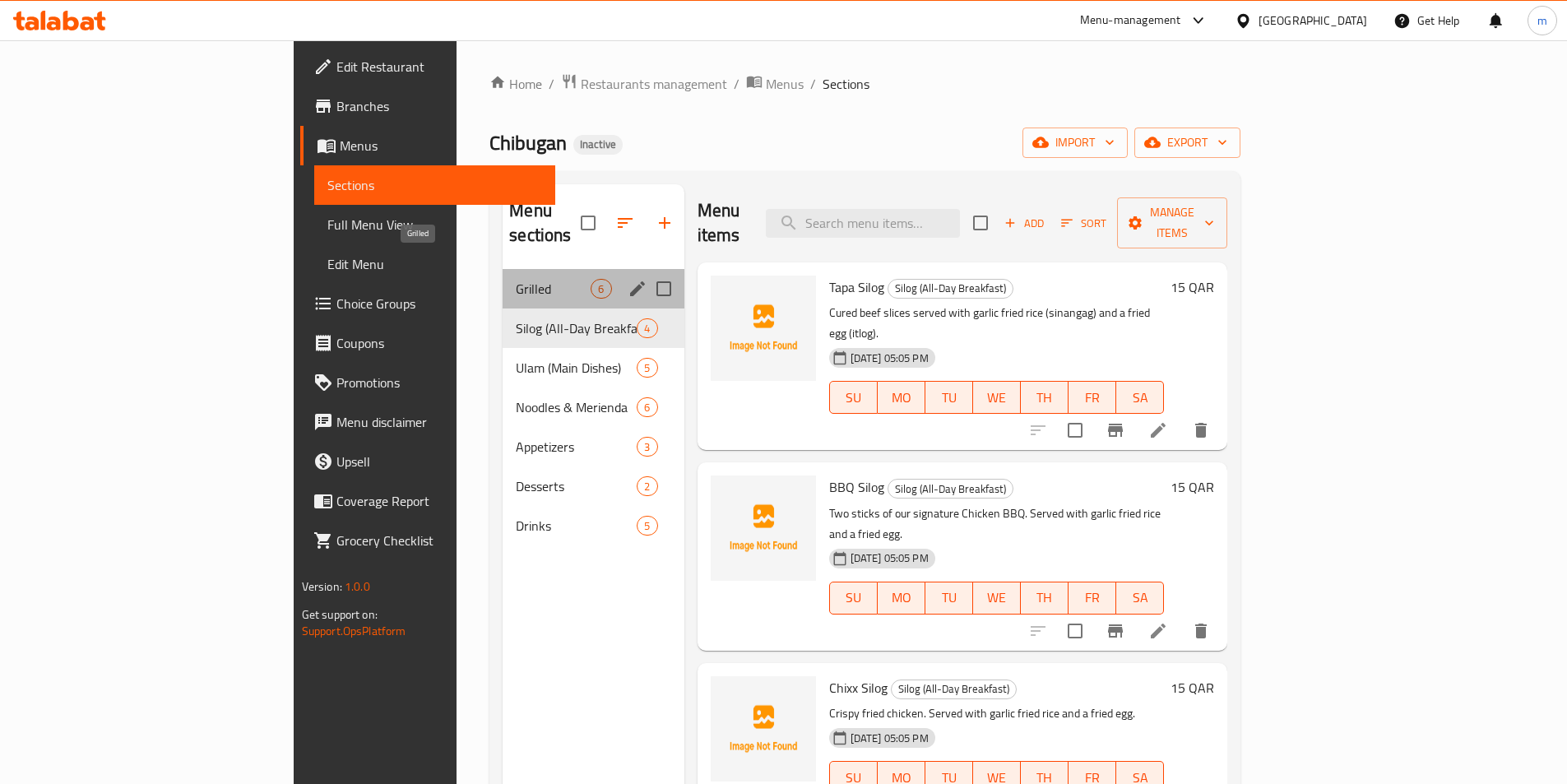
click at [516, 279] on span "Grilled" at bounding box center [553, 289] width 75 height 20
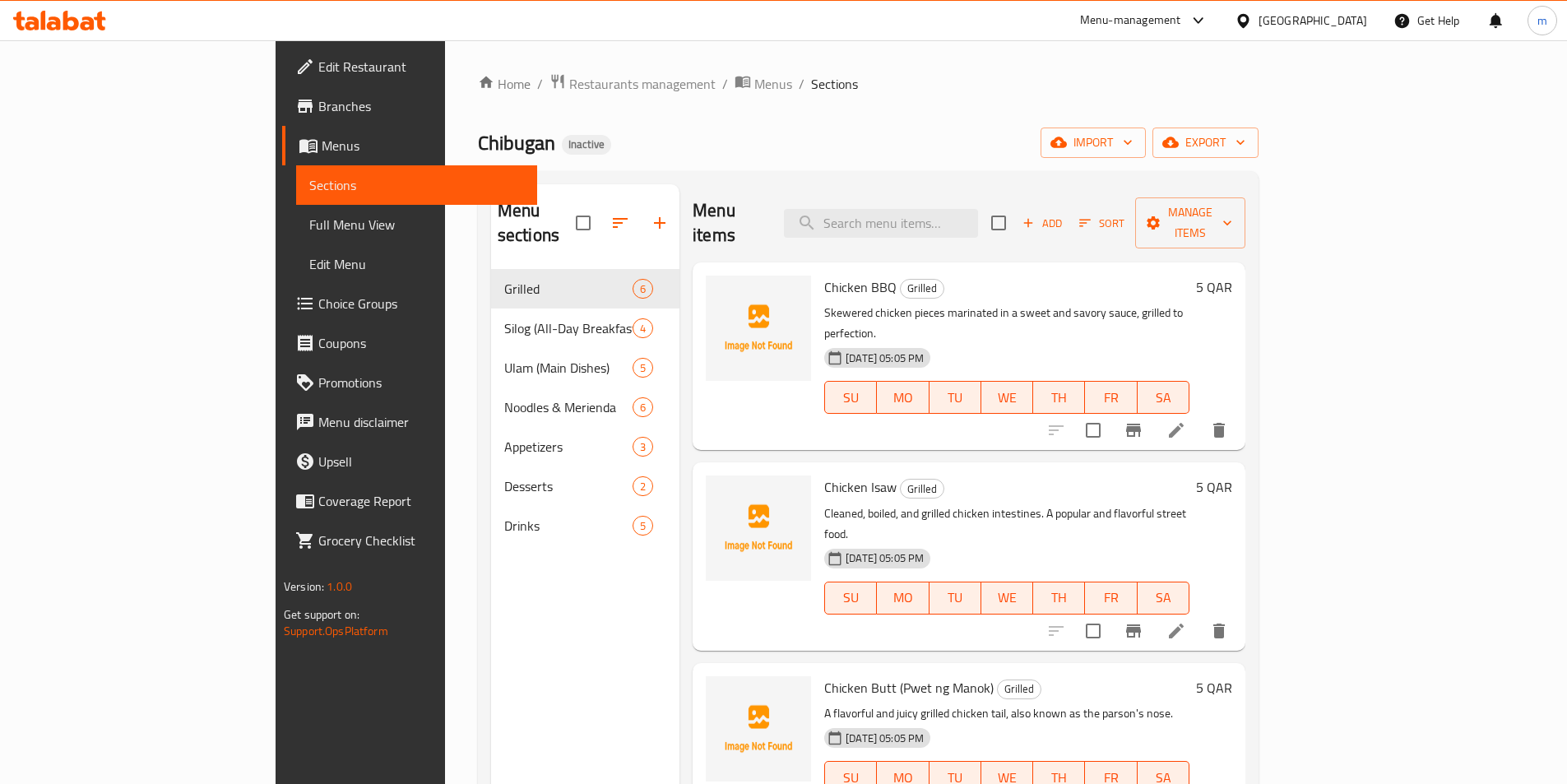
click at [296, 201] on link "Sections" at bounding box center [417, 185] width 241 height 39
click at [309, 228] on span "Full Menu View" at bounding box center [416, 224] width 215 height 20
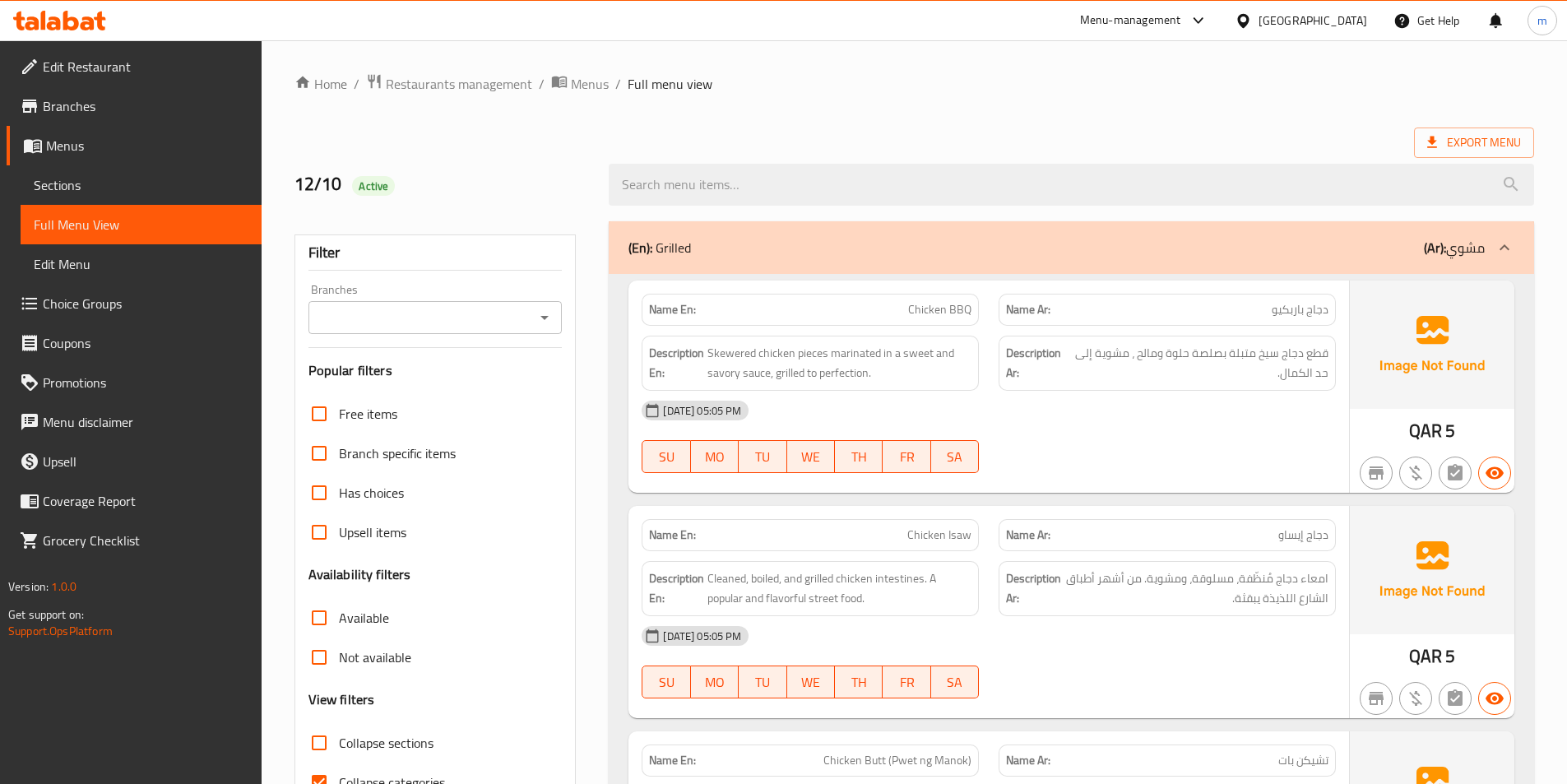
click at [1156, 396] on div "[DATE] 05:05 PM" at bounding box center [989, 410] width 714 height 39
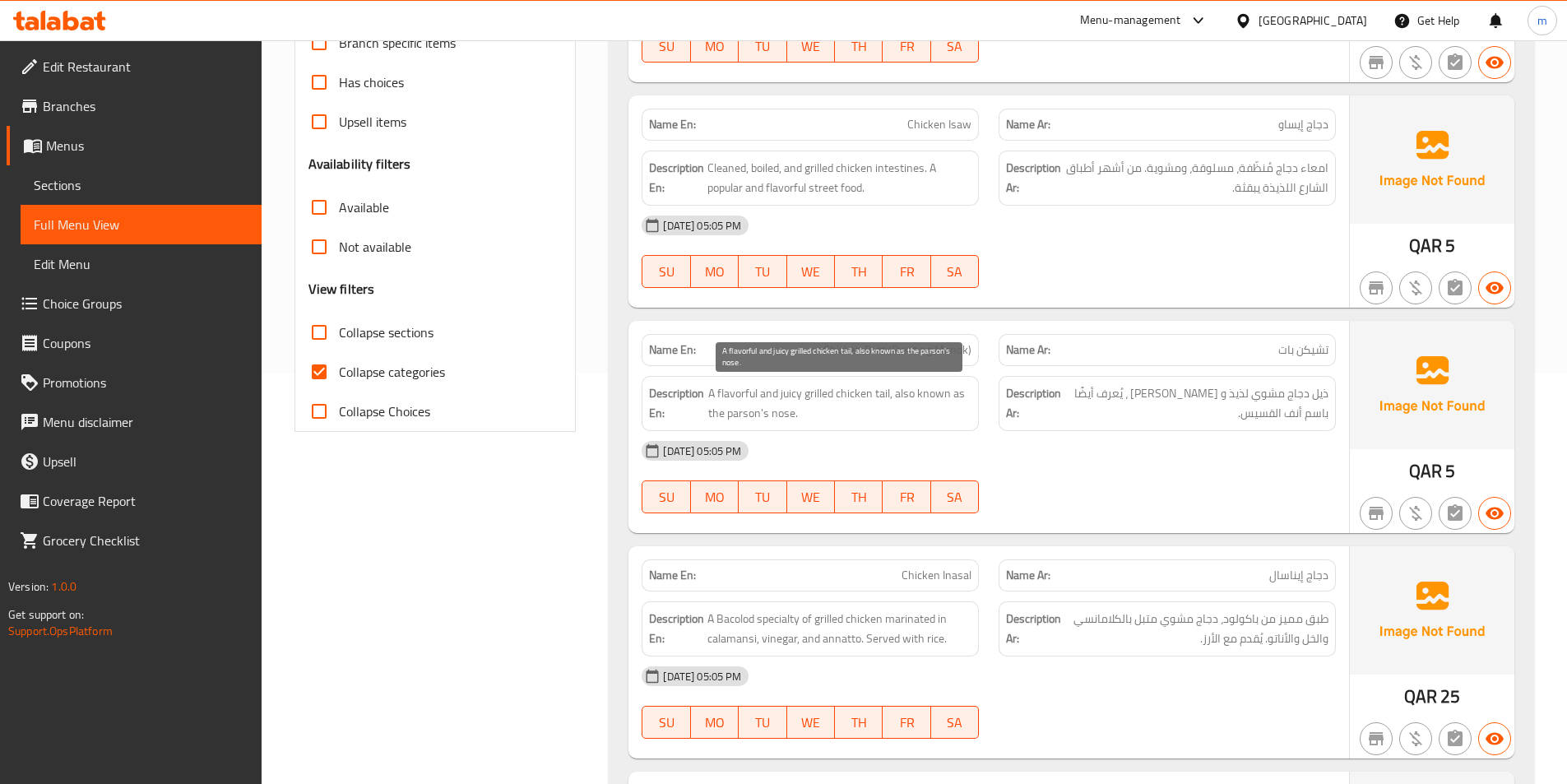
scroll to position [411, 0]
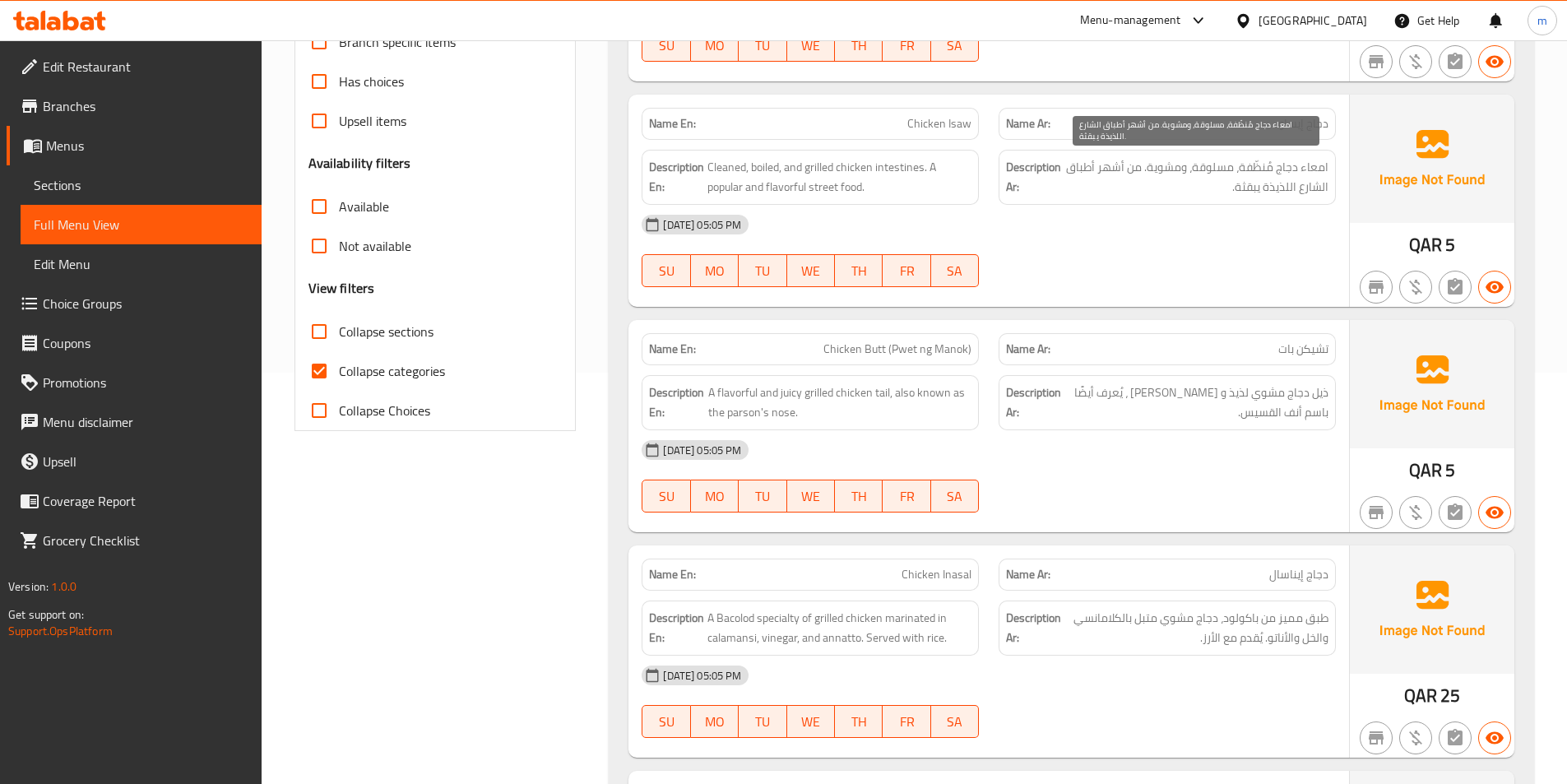
drag, startPoint x: 1256, startPoint y: 181, endPoint x: 1240, endPoint y: 181, distance: 16.0
click at [1249, 181] on span "امعاء دجاج مُنظّفة، مسلوقة، ومشوية. من أشهر أطباق الشارع اللذيذة يبقثة." at bounding box center [1196, 177] width 264 height 40
click at [1240, 182] on span "امعاء دجاج مُنظّفة، مسلوقة، ومشوية. من أشهر أطباق الشارع اللذيذة يبقثة." at bounding box center [1196, 177] width 264 height 40
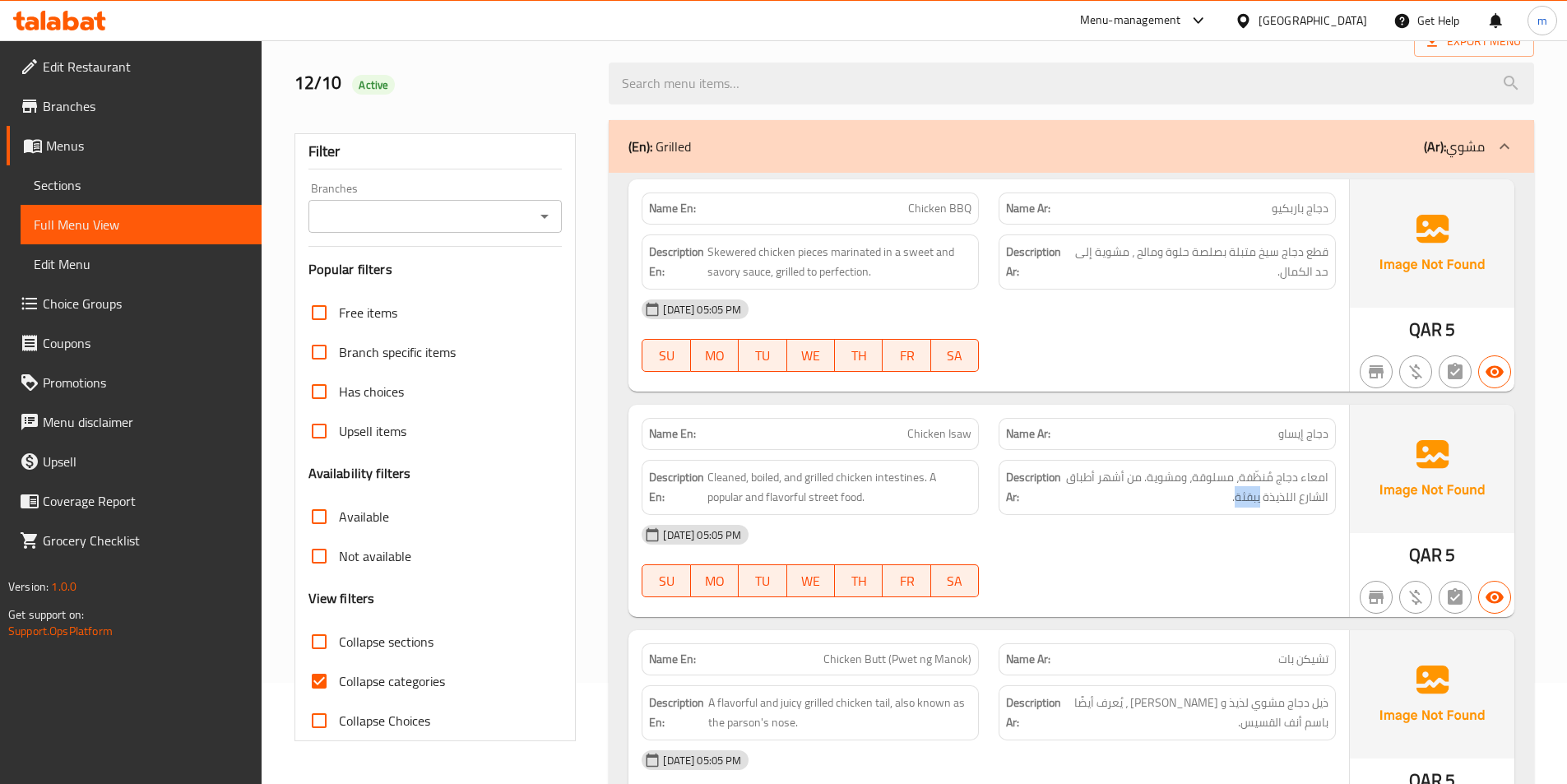
scroll to position [62, 0]
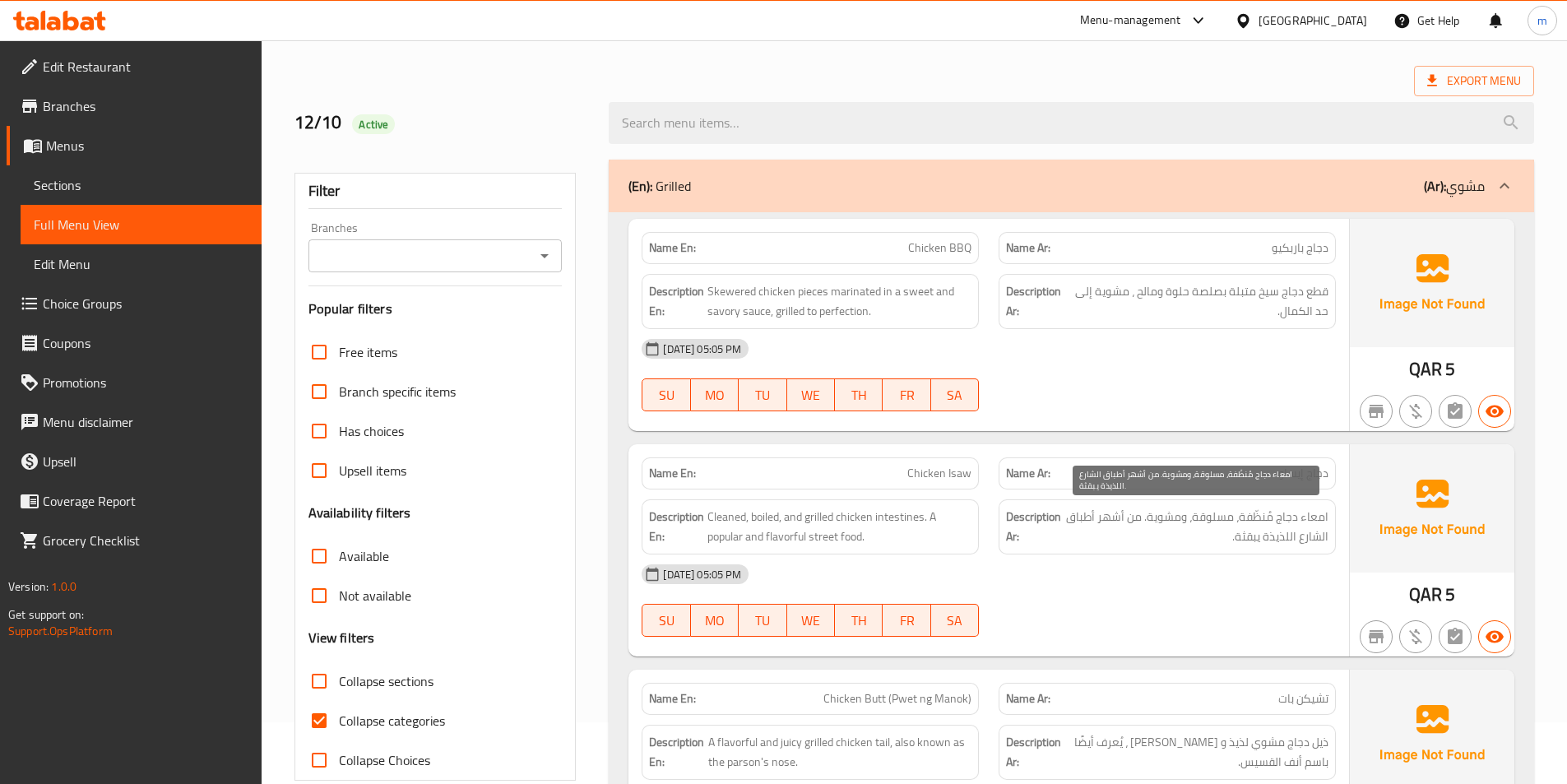
click at [1226, 542] on span "امعاء دجاج مُنظّفة، مسلوقة، ومشوية. من أشهر أطباق الشارع اللذيذة يبقثة." at bounding box center [1196, 527] width 264 height 40
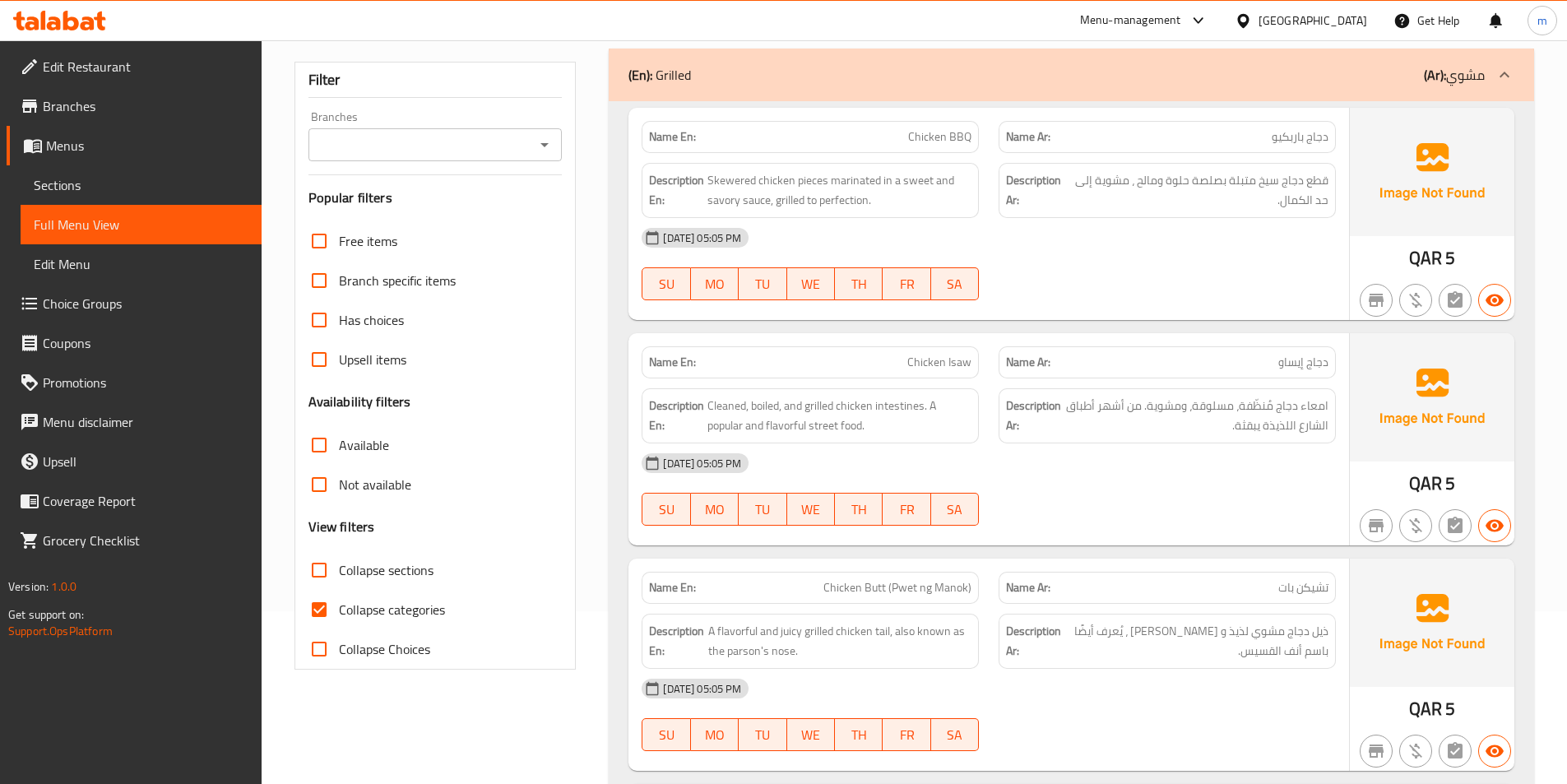
scroll to position [144, 0]
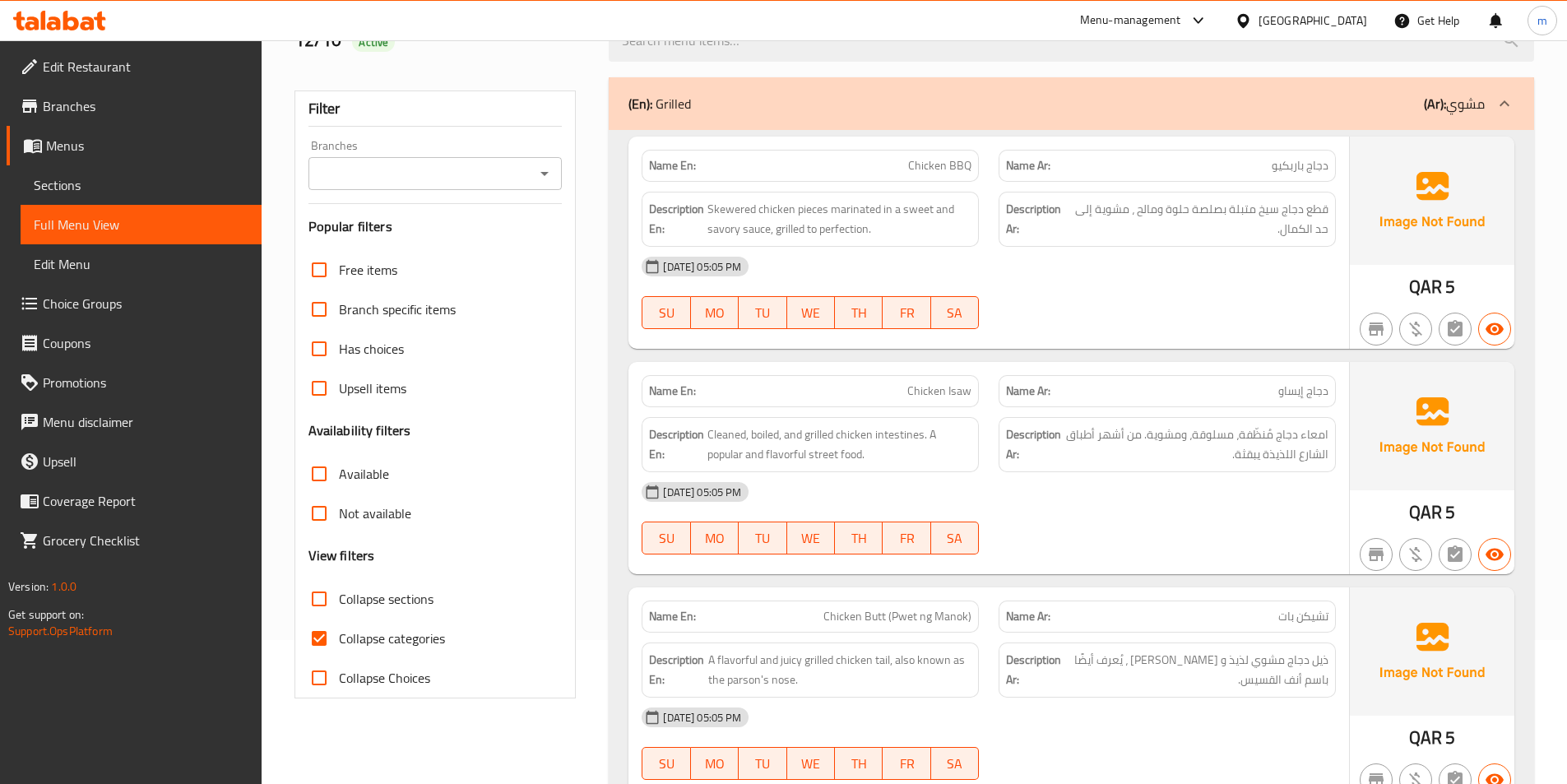
click at [321, 631] on input "Collapse categories" at bounding box center [319, 638] width 39 height 39
checkbox input "false"
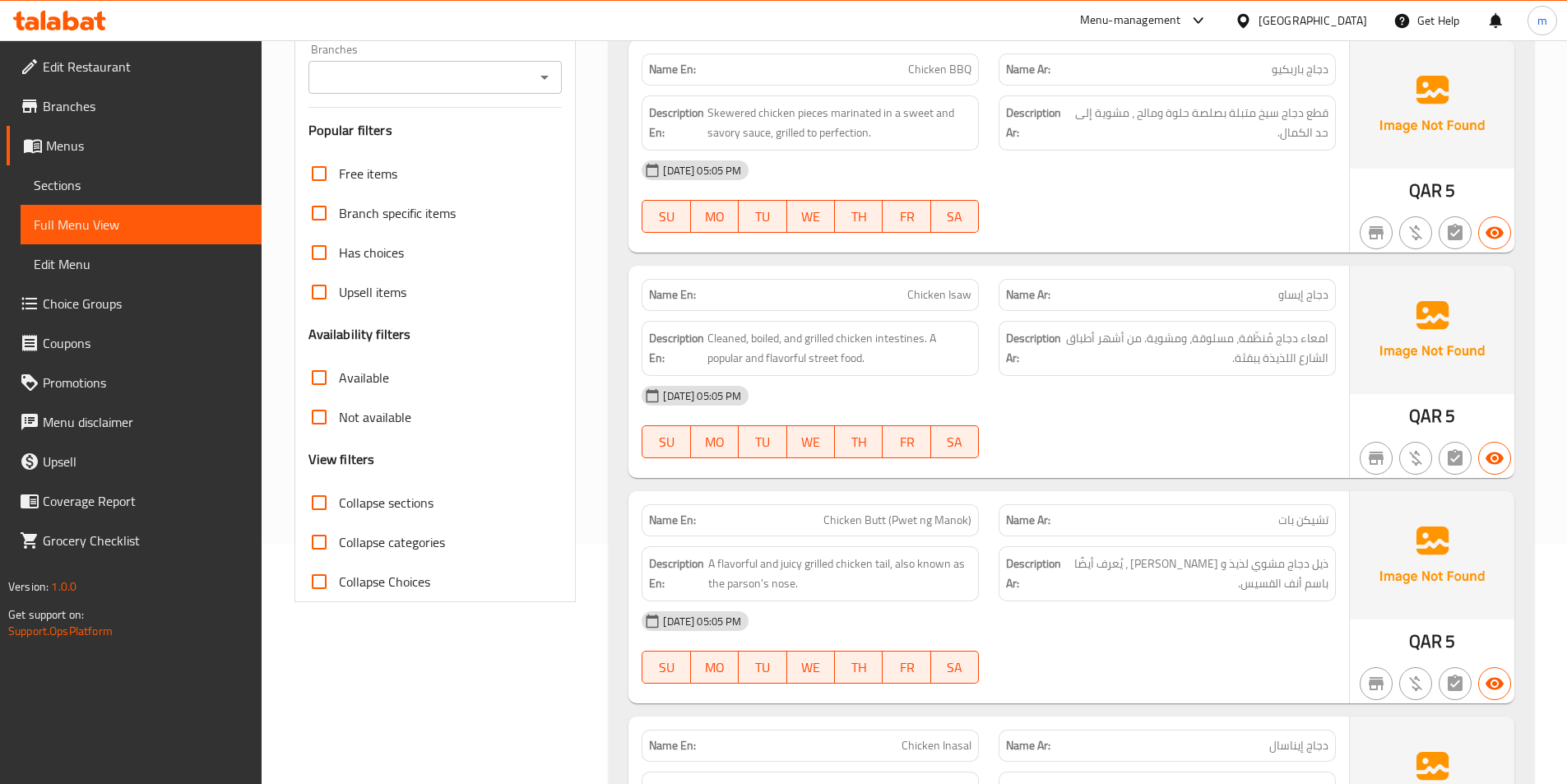
scroll to position [204, 0]
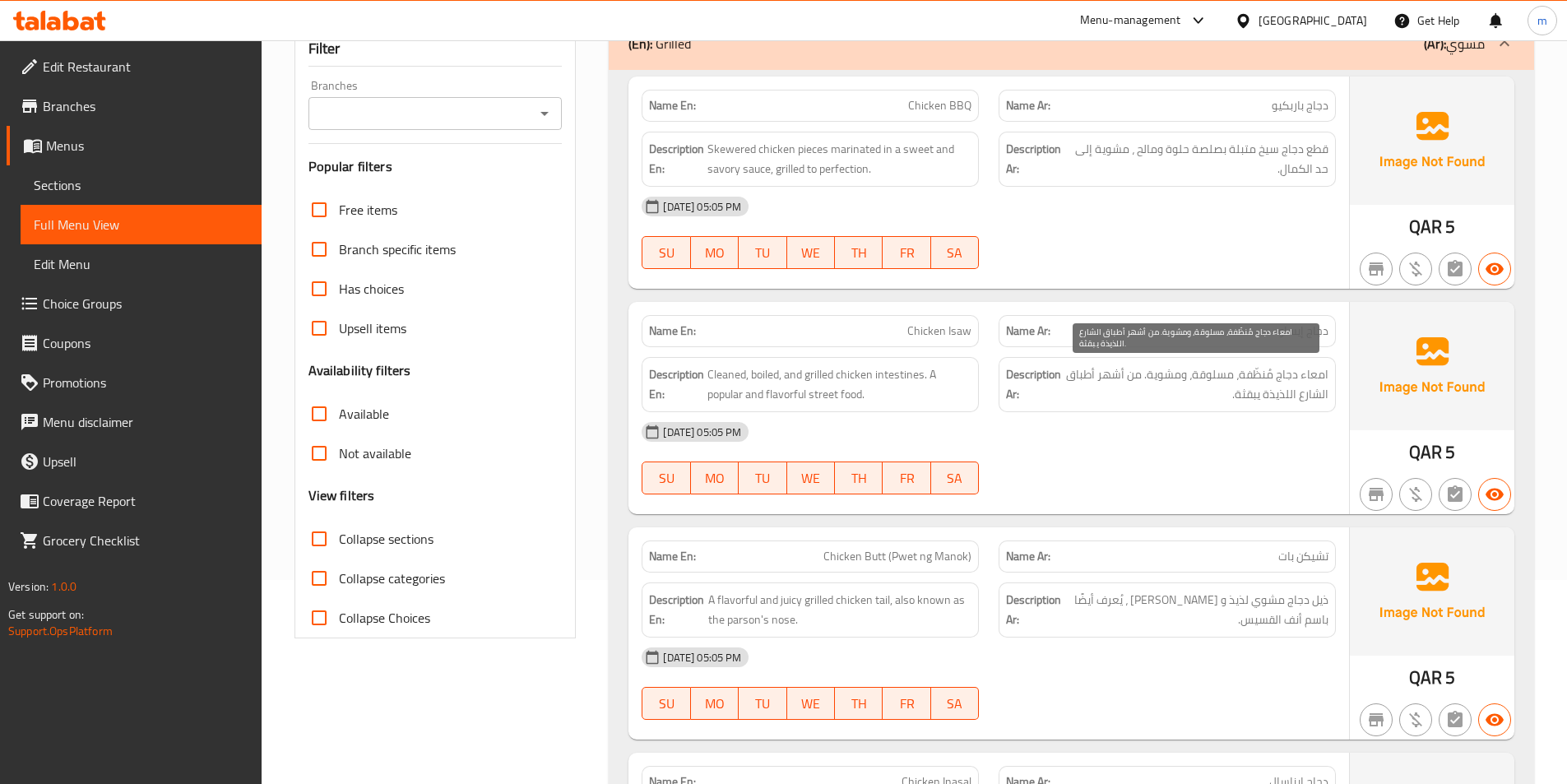
click at [1205, 398] on span "امعاء دجاج مُنظّفة، مسلوقة، ومشوية. من أشهر أطباق الشارع اللذيذة يبقثة." at bounding box center [1196, 385] width 264 height 40
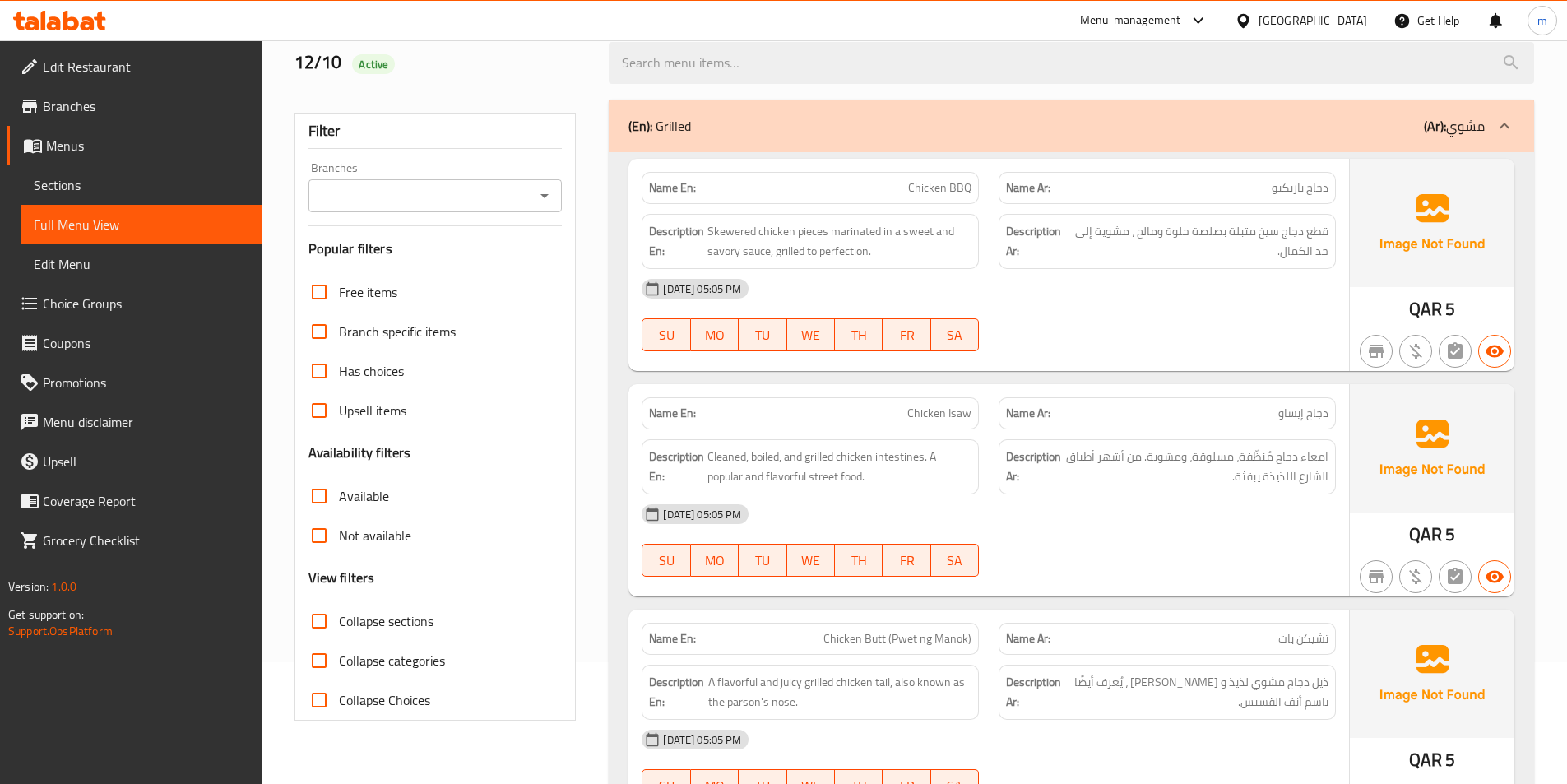
scroll to position [0, 0]
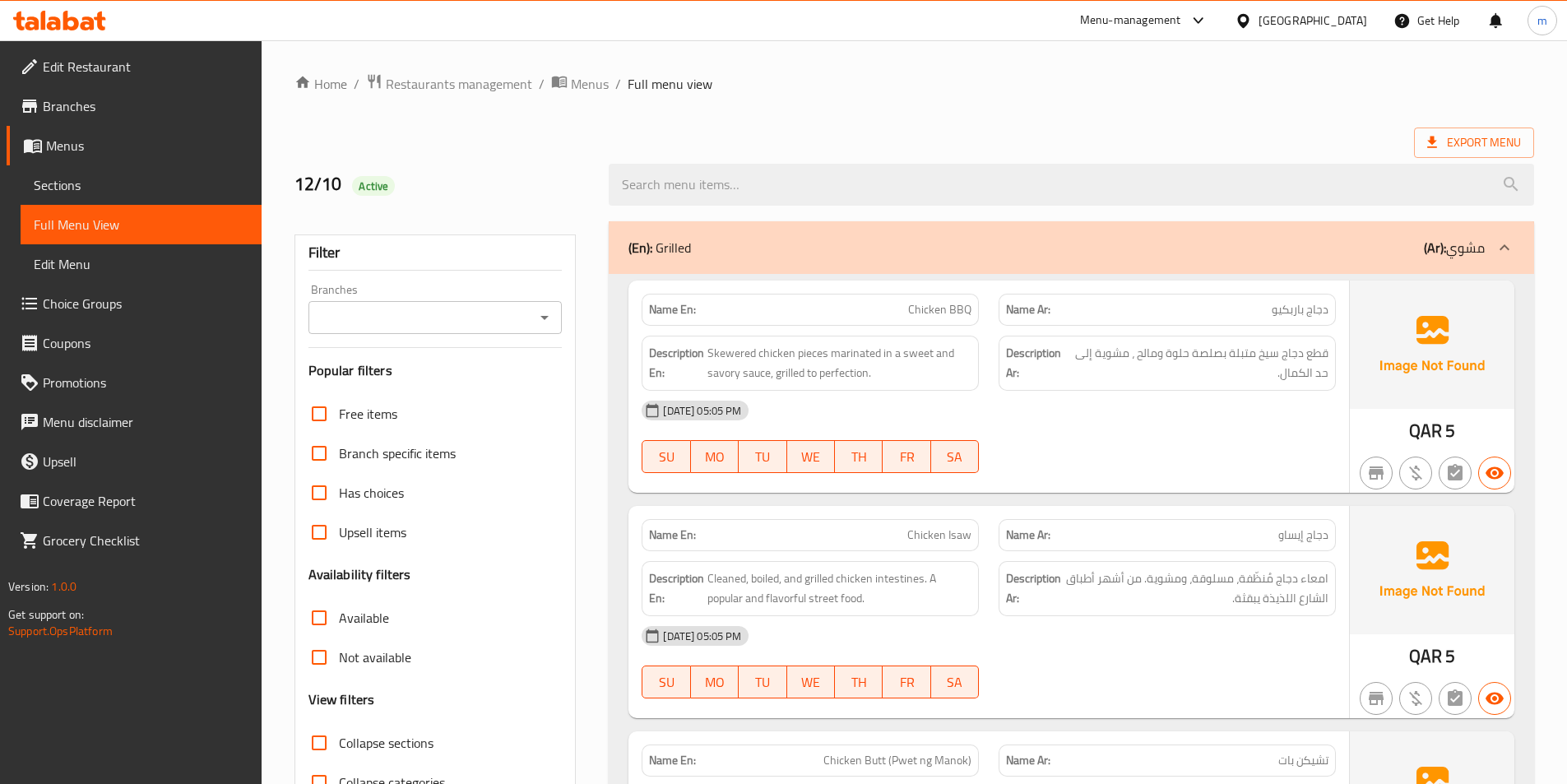
click at [75, 189] on span "Sections" at bounding box center [141, 185] width 215 height 20
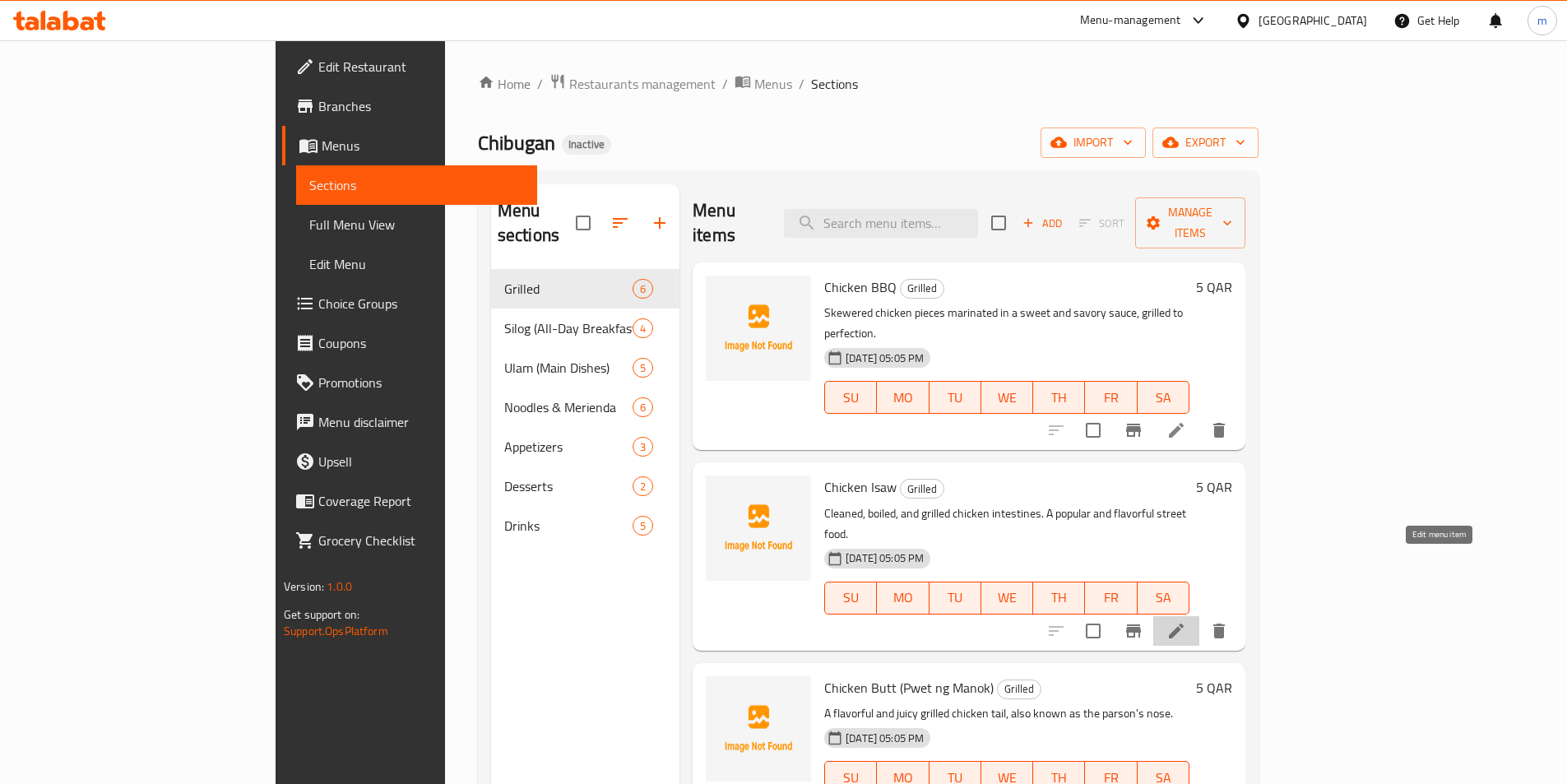
click at [1187, 620] on icon at bounding box center [1176, 630] width 20 height 20
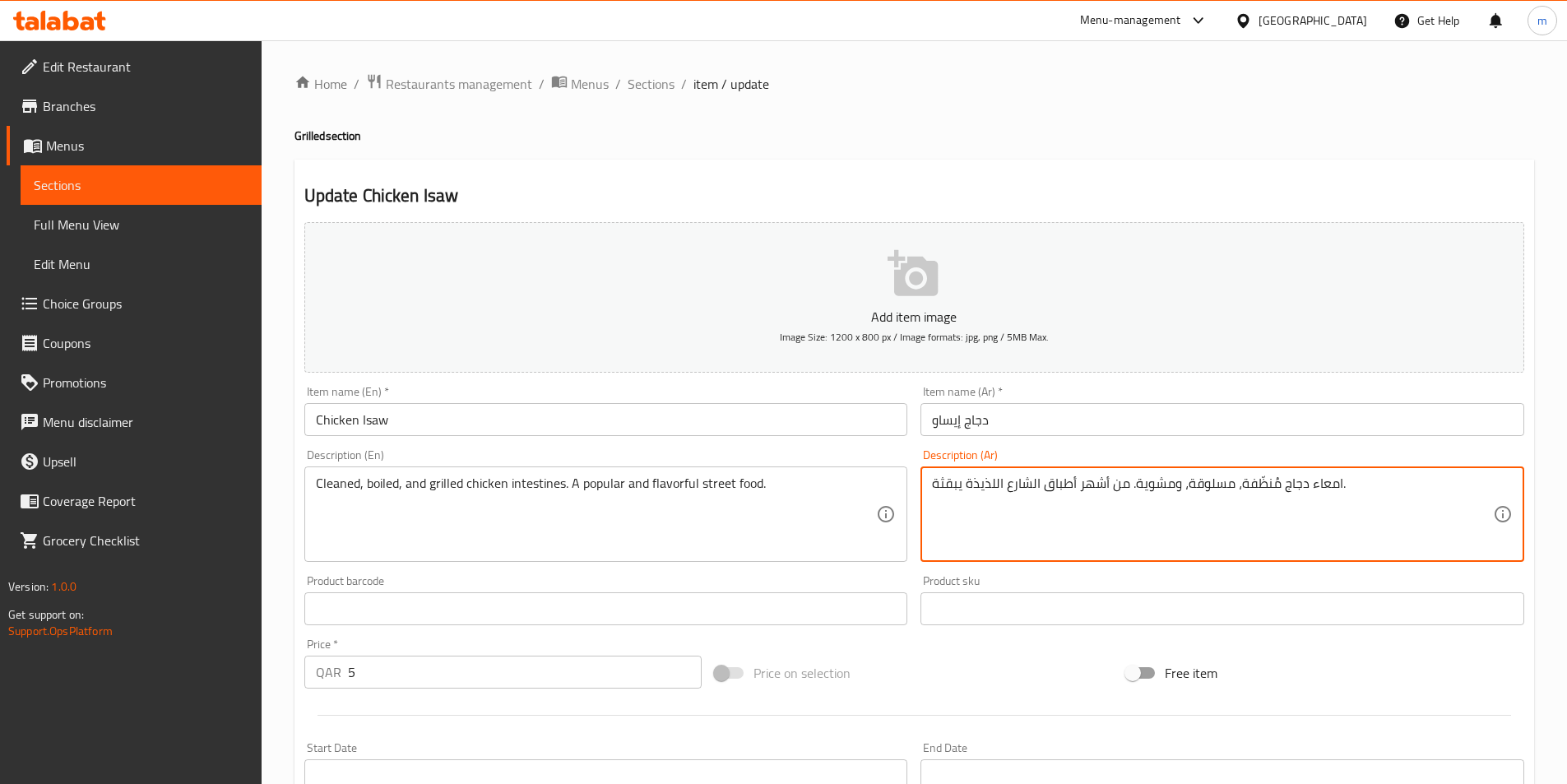
drag, startPoint x: 963, startPoint y: 487, endPoint x: 943, endPoint y: 489, distance: 20.1
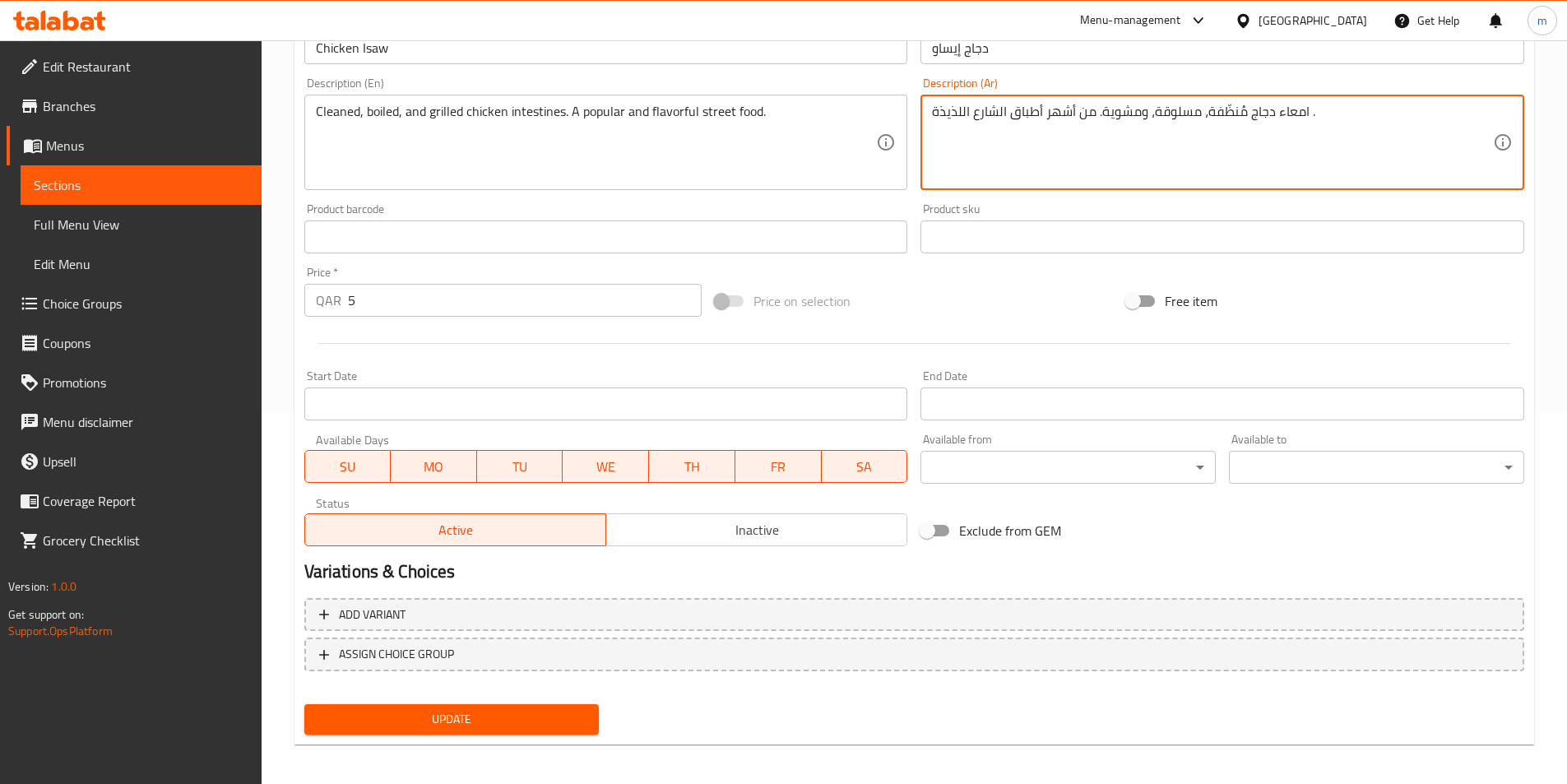
scroll to position [378, 0]
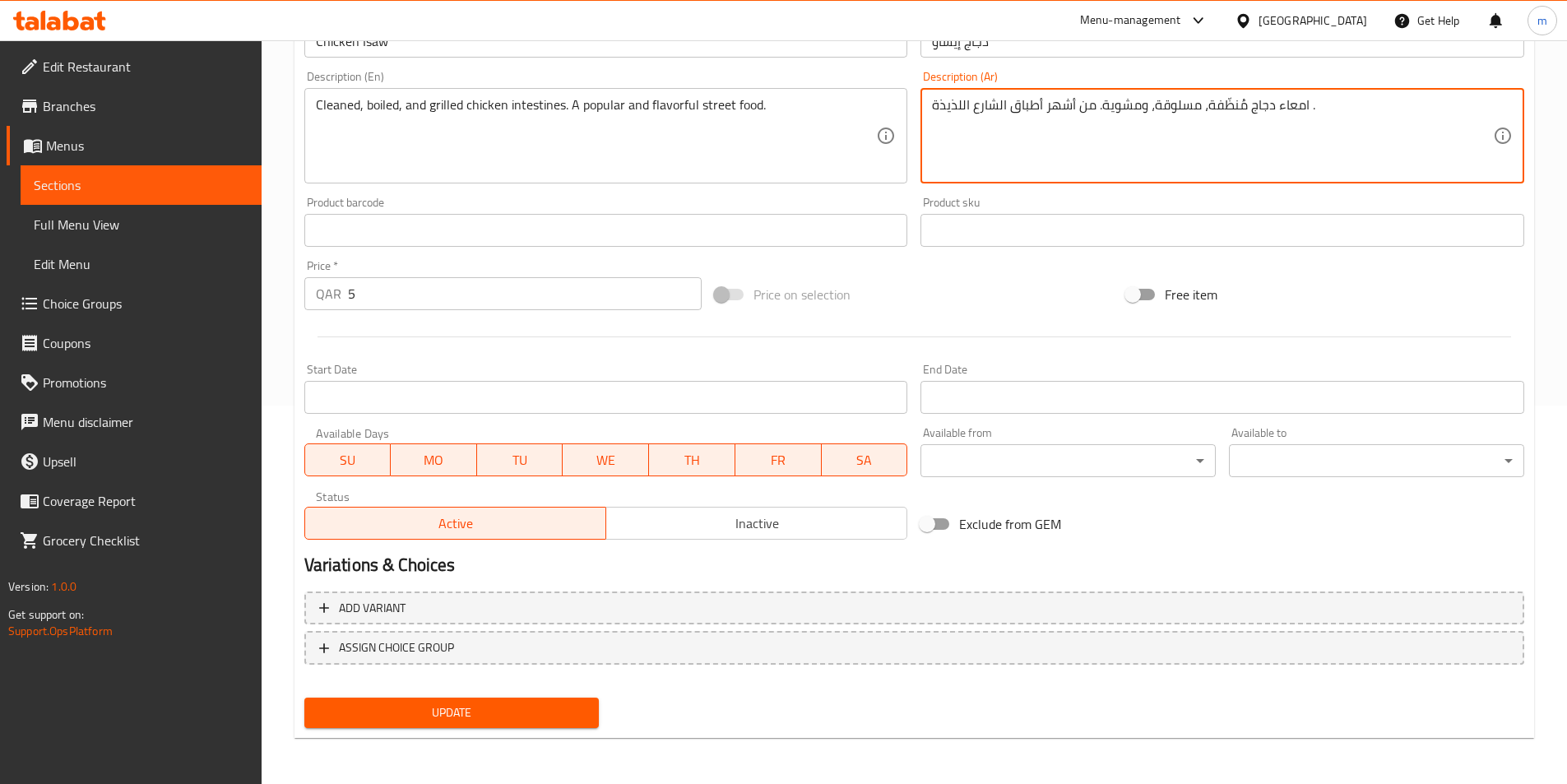
type textarea "امعاء دجاج مُنظّفة، مسلوقة، ومشوية. من أشهر أطباق الشارع اللذيذة ."
click at [560, 710] on span "Update" at bounding box center [452, 712] width 270 height 20
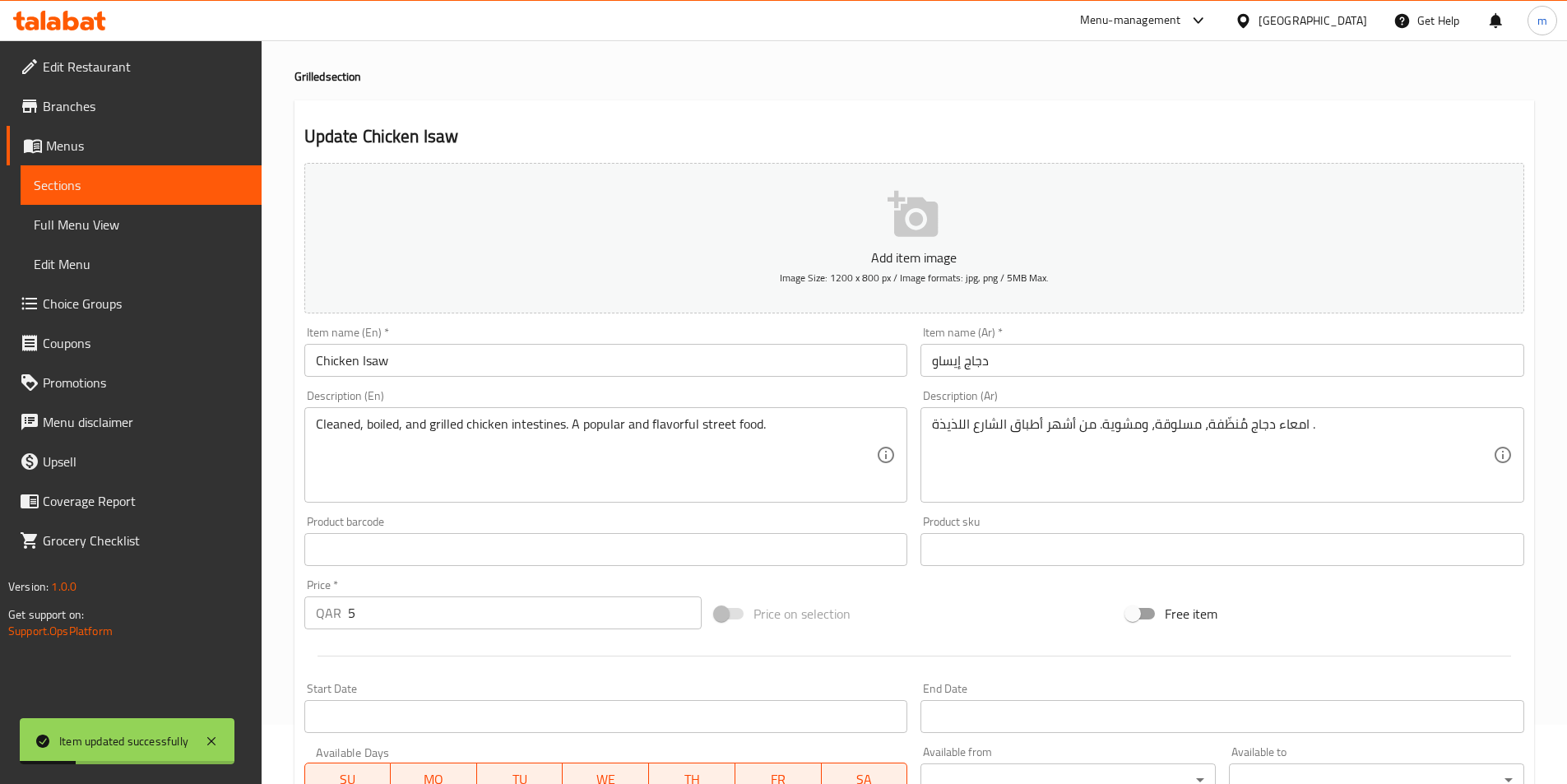
scroll to position [0, 0]
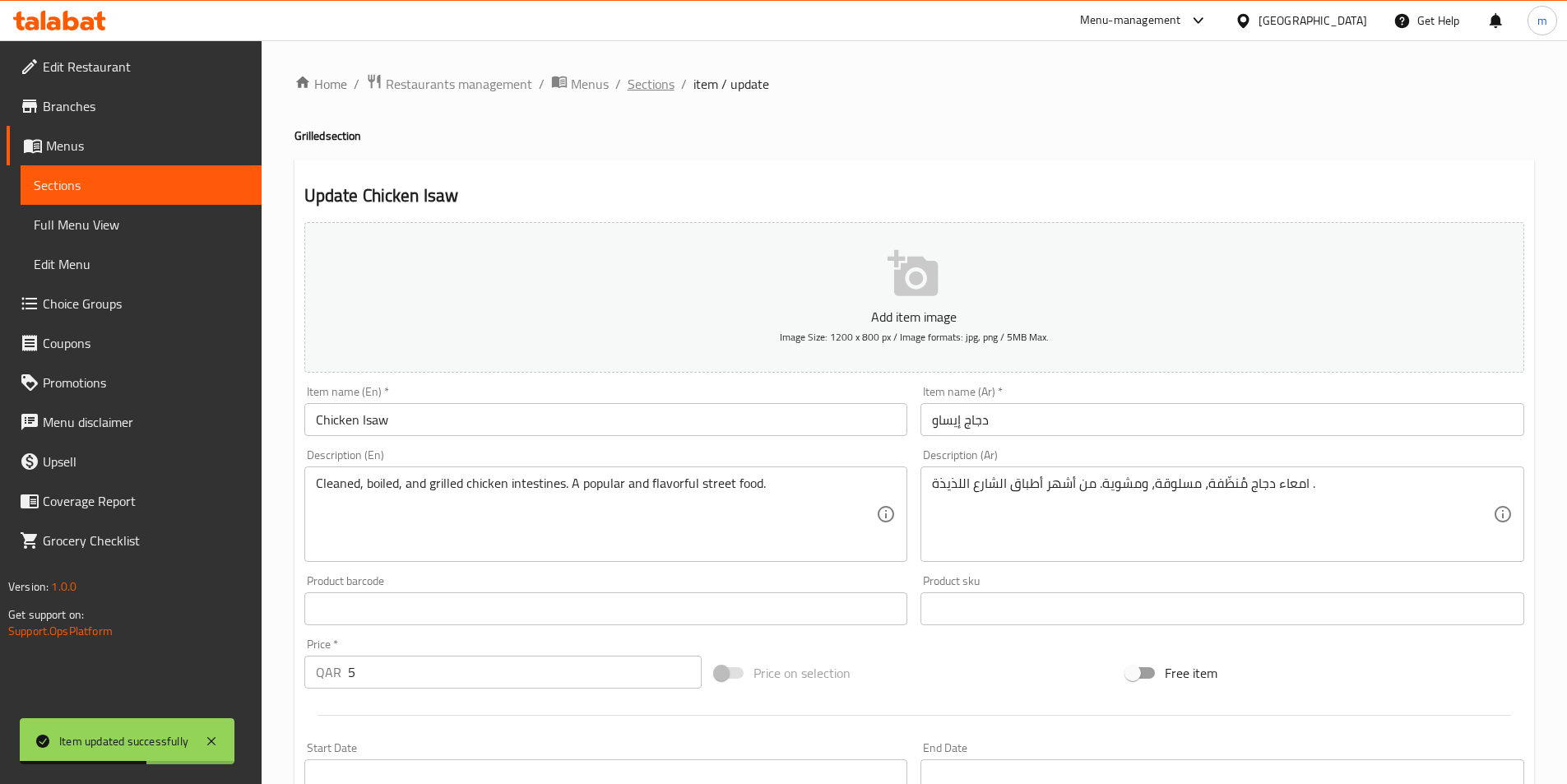
click at [662, 82] on span "Sections" at bounding box center [651, 84] width 47 height 20
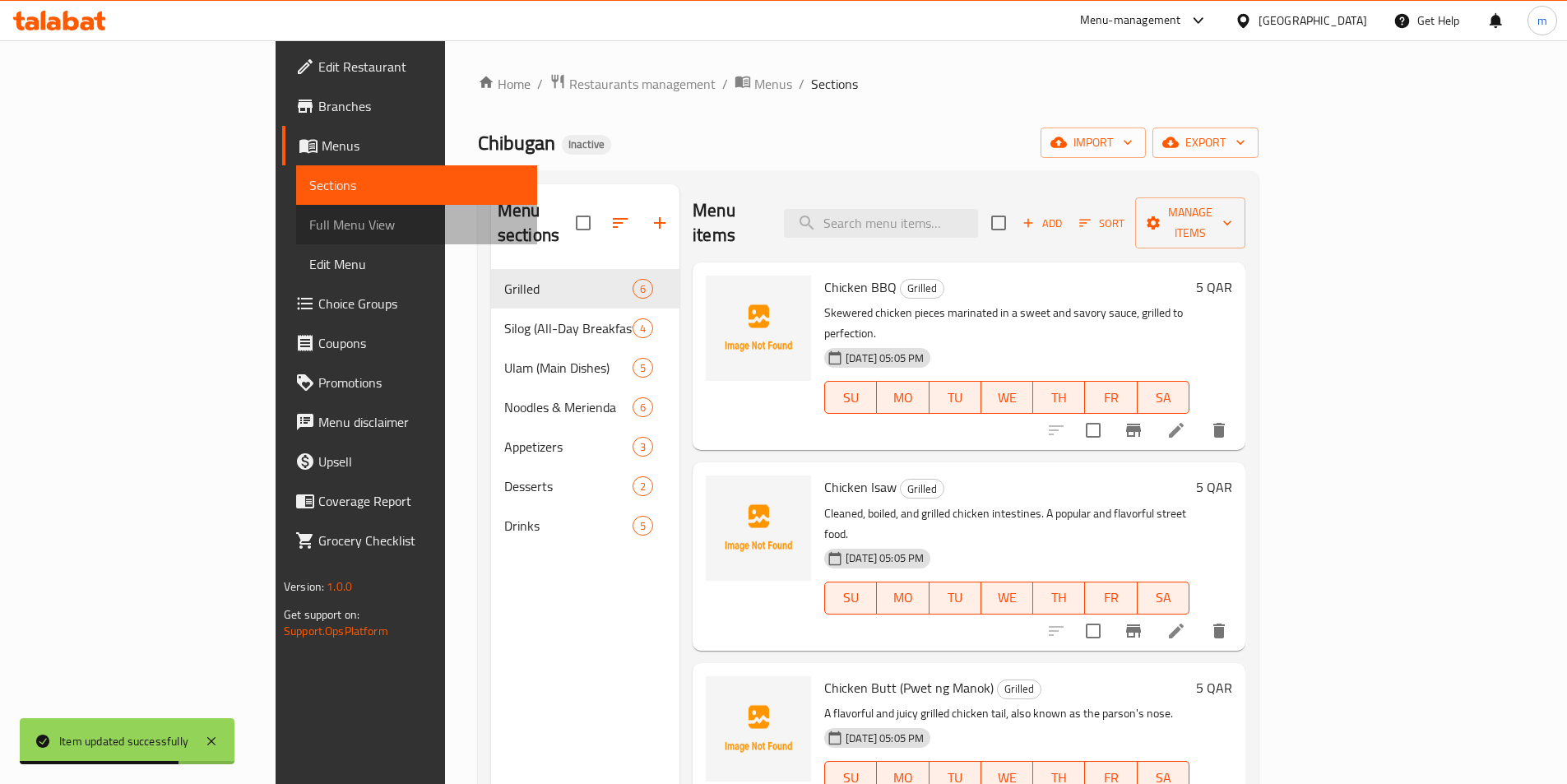
click at [309, 224] on span "Full Menu View" at bounding box center [416, 224] width 215 height 20
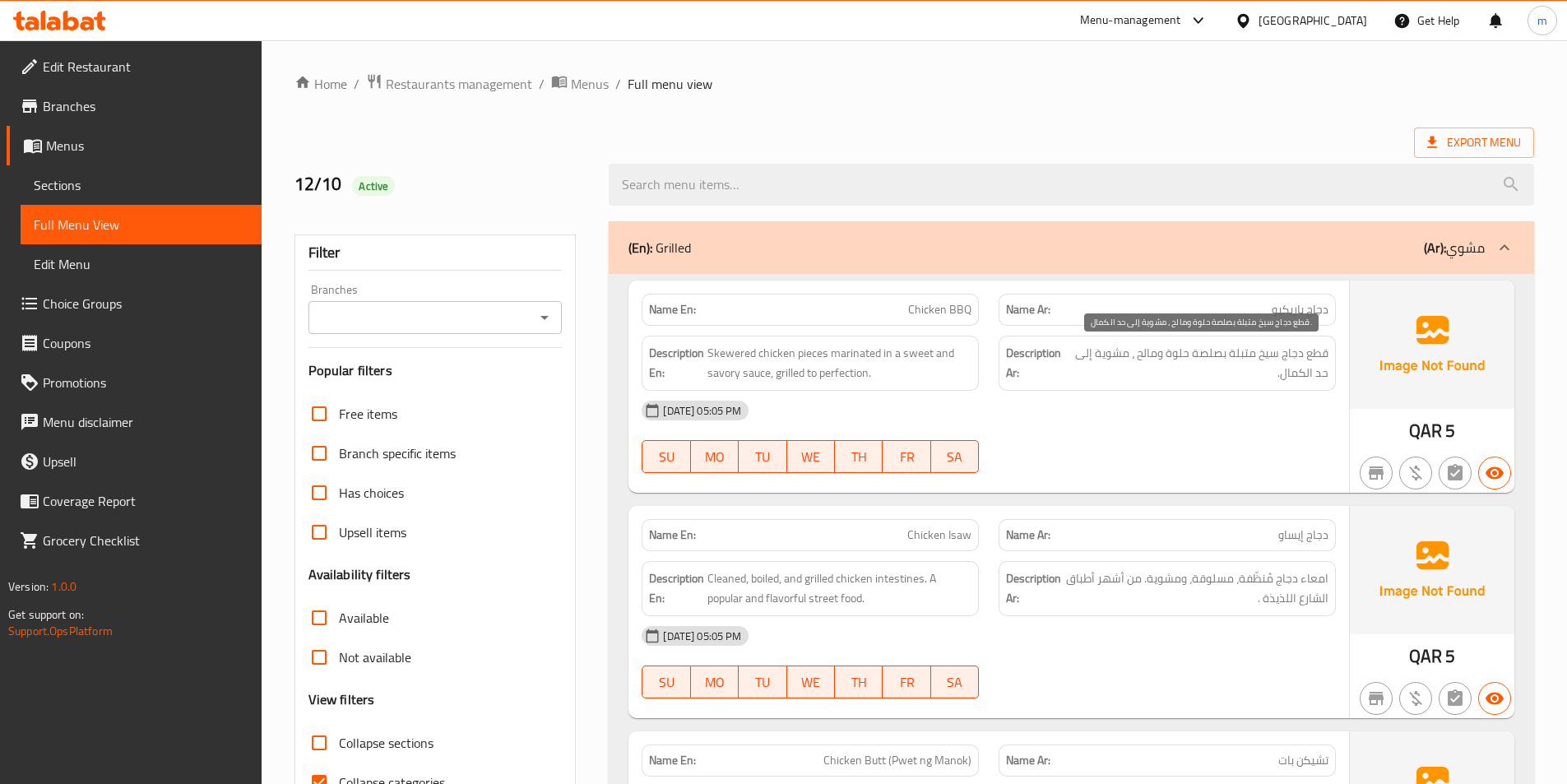
click at [1325, 355] on div "Description Ar: قطع دجاج سيخ متبلة بصلصة حلوة ومالح ، مشوية إلى حد الكمال." at bounding box center [1168, 363] width 337 height 55
drag, startPoint x: 1312, startPoint y: 357, endPoint x: 1259, endPoint y: 352, distance: 53.2
click at [1259, 352] on span "قطع دجاج سيخ متبلة بصلصة حلوة ومالح ، مشوية إلى حد الكمال." at bounding box center [1198, 363] width 259 height 40
click at [1293, 358] on span "قطع دجاج سيخ متبلة بصلصة حلوة ومالح ، مشوية إلى حد الكمال." at bounding box center [1198, 363] width 259 height 40
drag, startPoint x: 1249, startPoint y: 359, endPoint x: 1140, endPoint y: 358, distance: 109.0
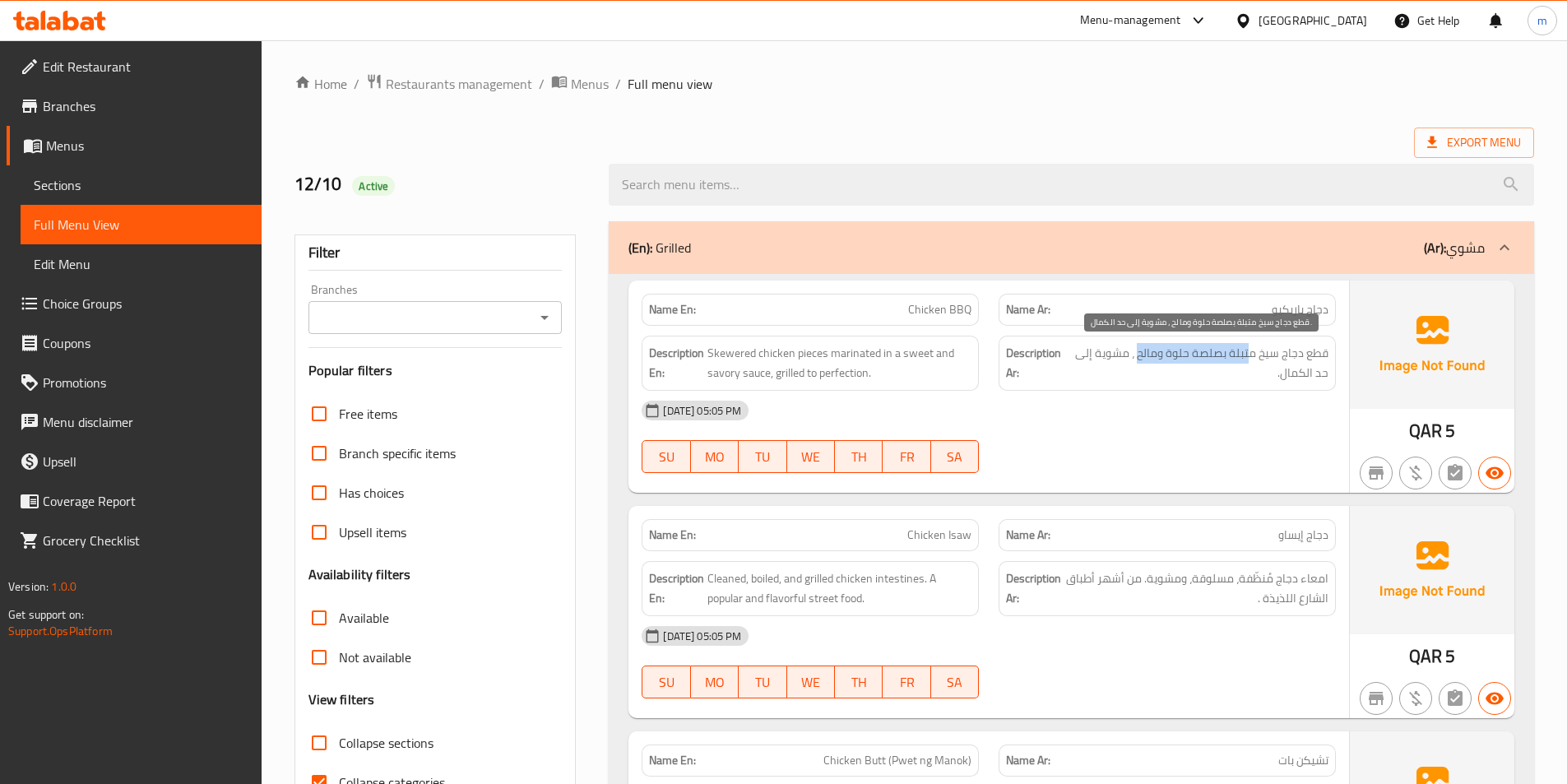
click at [1140, 358] on span "قطع دجاج سيخ متبلة بصلصة حلوة ومالح ، مشوية إلى حد الكمال." at bounding box center [1198, 363] width 259 height 40
click at [1152, 356] on span "قطع دجاج سيخ متبلة بصلصة حلوة ومالح ، مشوية إلى حد الكمال." at bounding box center [1198, 363] width 259 height 40
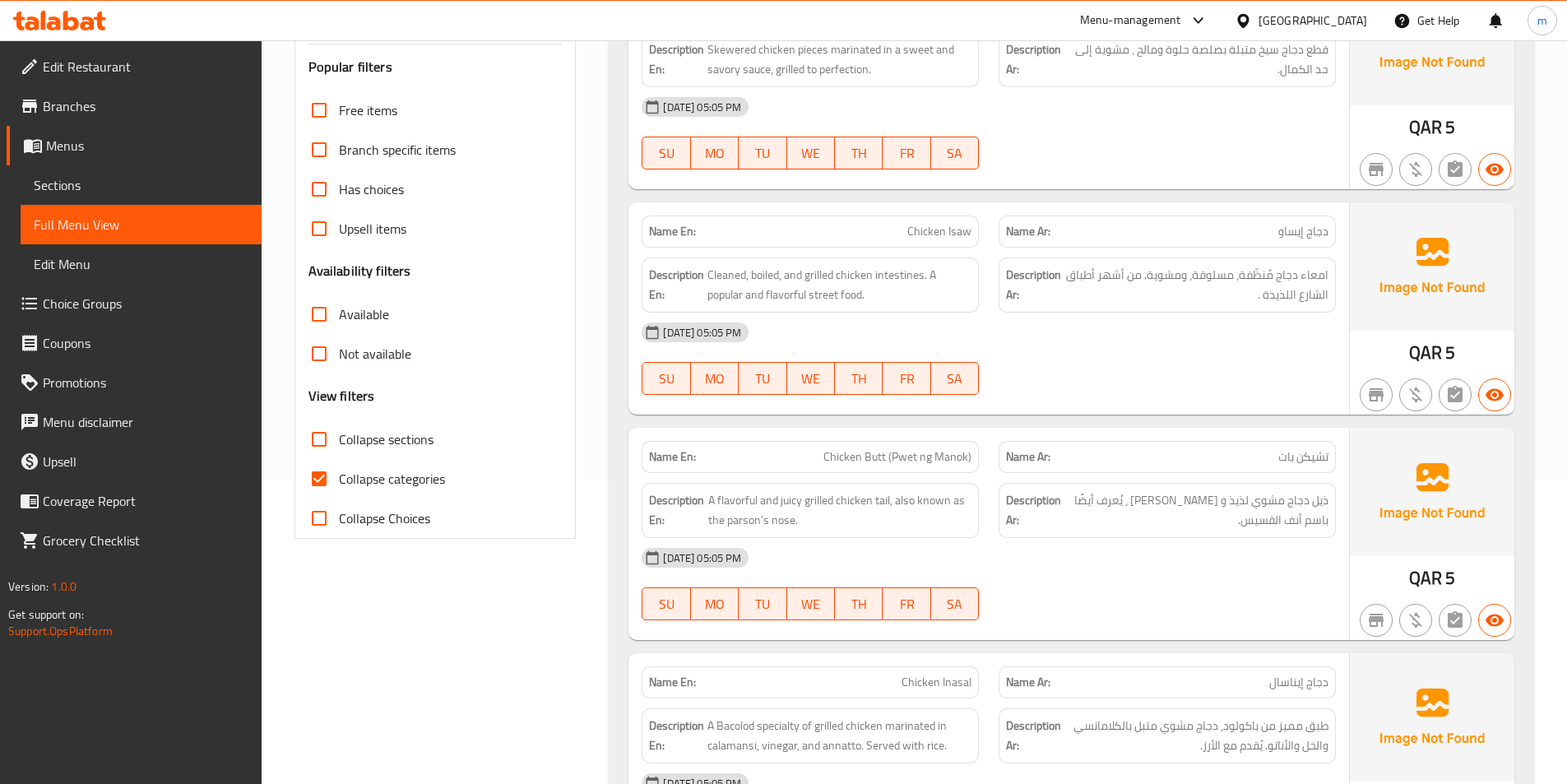
scroll to position [329, 0]
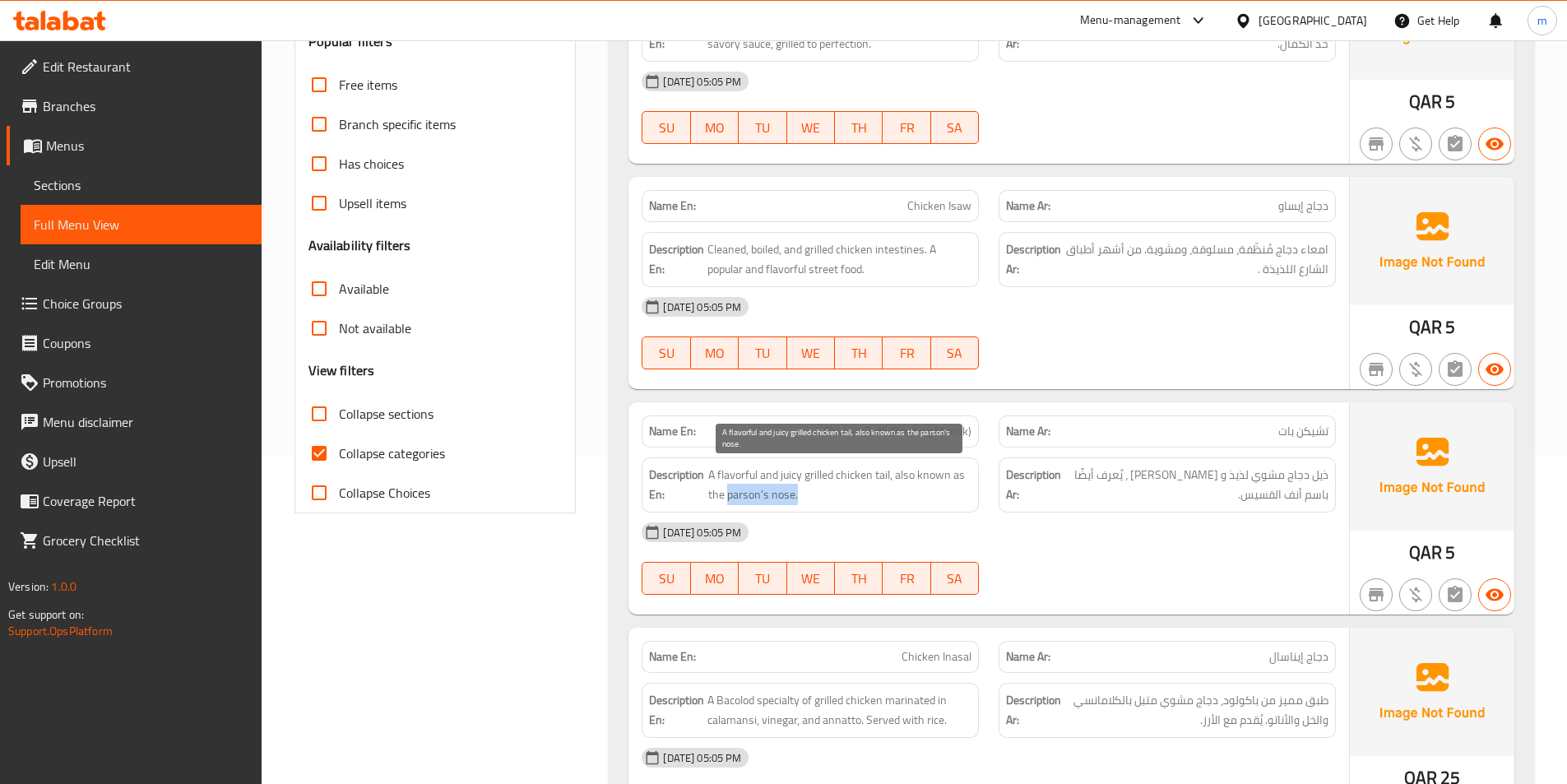
drag, startPoint x: 798, startPoint y: 498, endPoint x: 727, endPoint y: 497, distance: 71.0
click at [727, 497] on span "A flavorful and juicy grilled chicken tail, also known as the parson's nose." at bounding box center [840, 485] width 264 height 40
copy span "parson's nose."
click at [751, 496] on span "A flavorful and juicy grilled chicken tail, also known as the parson's nose." at bounding box center [840, 485] width 264 height 40
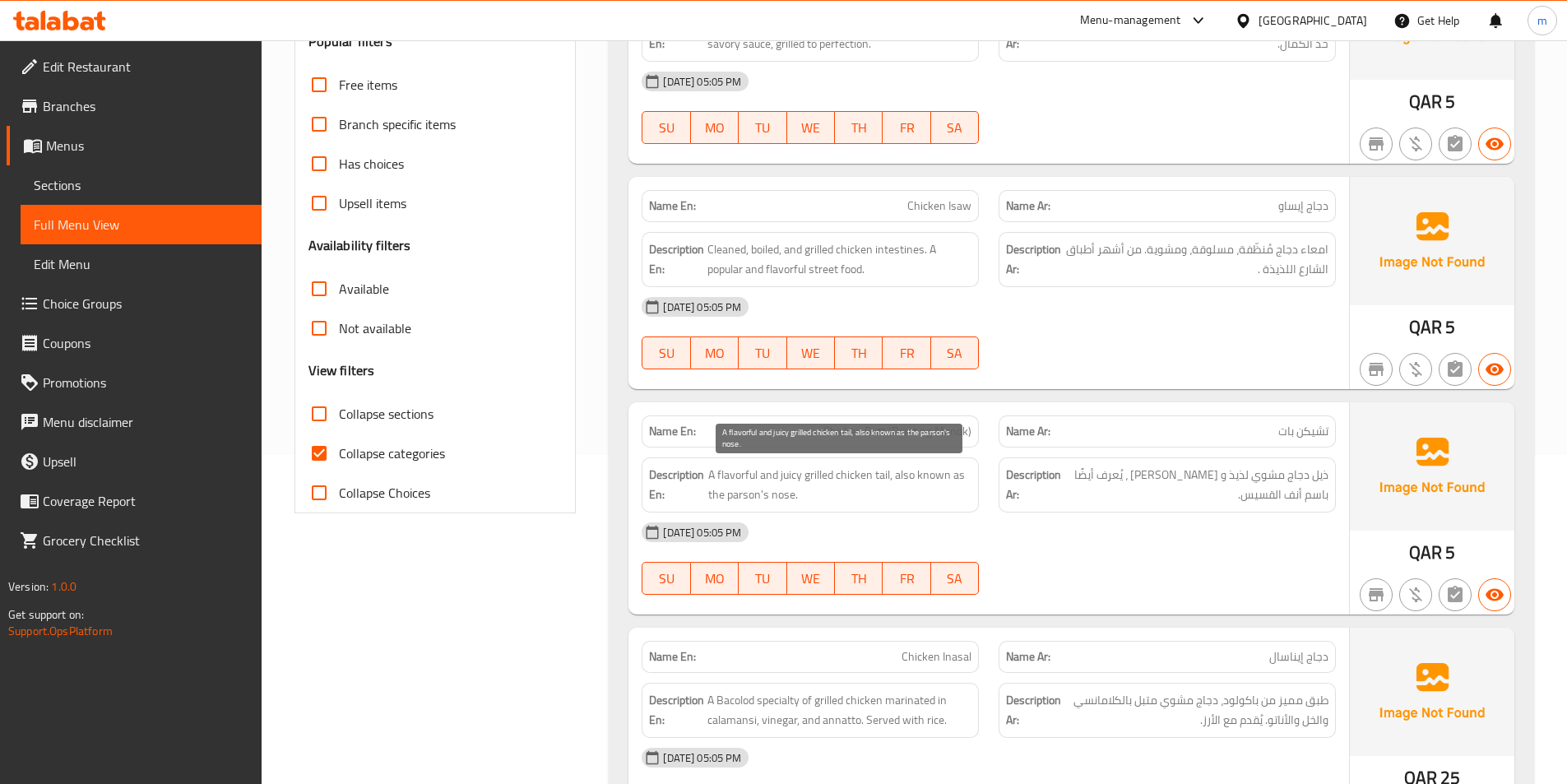
click at [779, 501] on span "A flavorful and juicy grilled chicken tail, also known as the parson's nose." at bounding box center [840, 485] width 264 height 40
click at [738, 495] on span "A flavorful and juicy grilled chicken tail, also known as the parson's nose." at bounding box center [840, 485] width 264 height 40
click at [856, 438] on span "Chicken Butt (Pwet ng Manok)" at bounding box center [898, 431] width 148 height 17
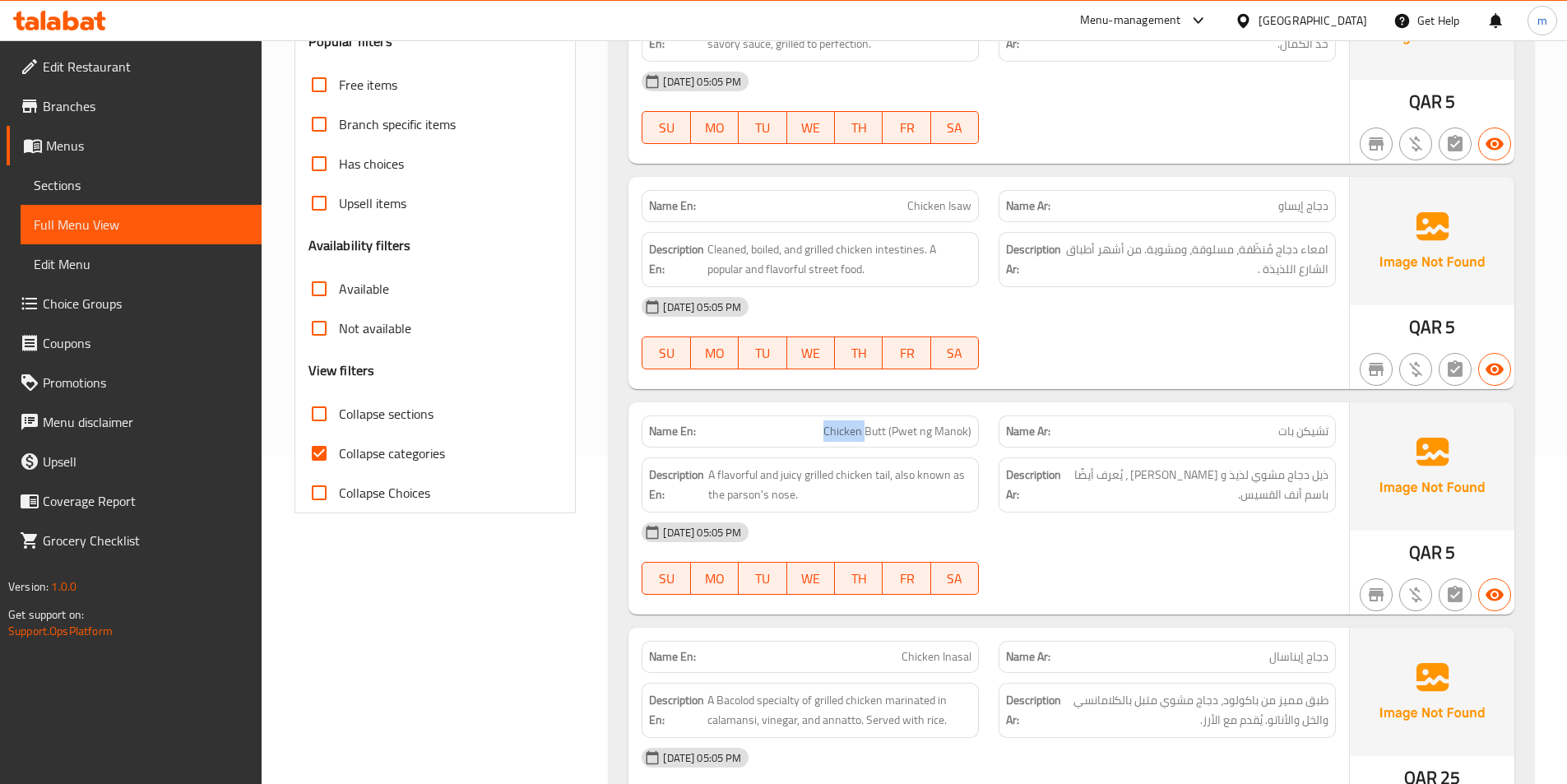
click at [856, 438] on span "Chicken Butt (Pwet ng Manok)" at bounding box center [898, 431] width 148 height 17
click at [1320, 430] on span "تشيكن بات" at bounding box center [1303, 431] width 50 height 17
click at [917, 425] on span "Chicken Butt (Pwet ng Manok)" at bounding box center [898, 431] width 148 height 17
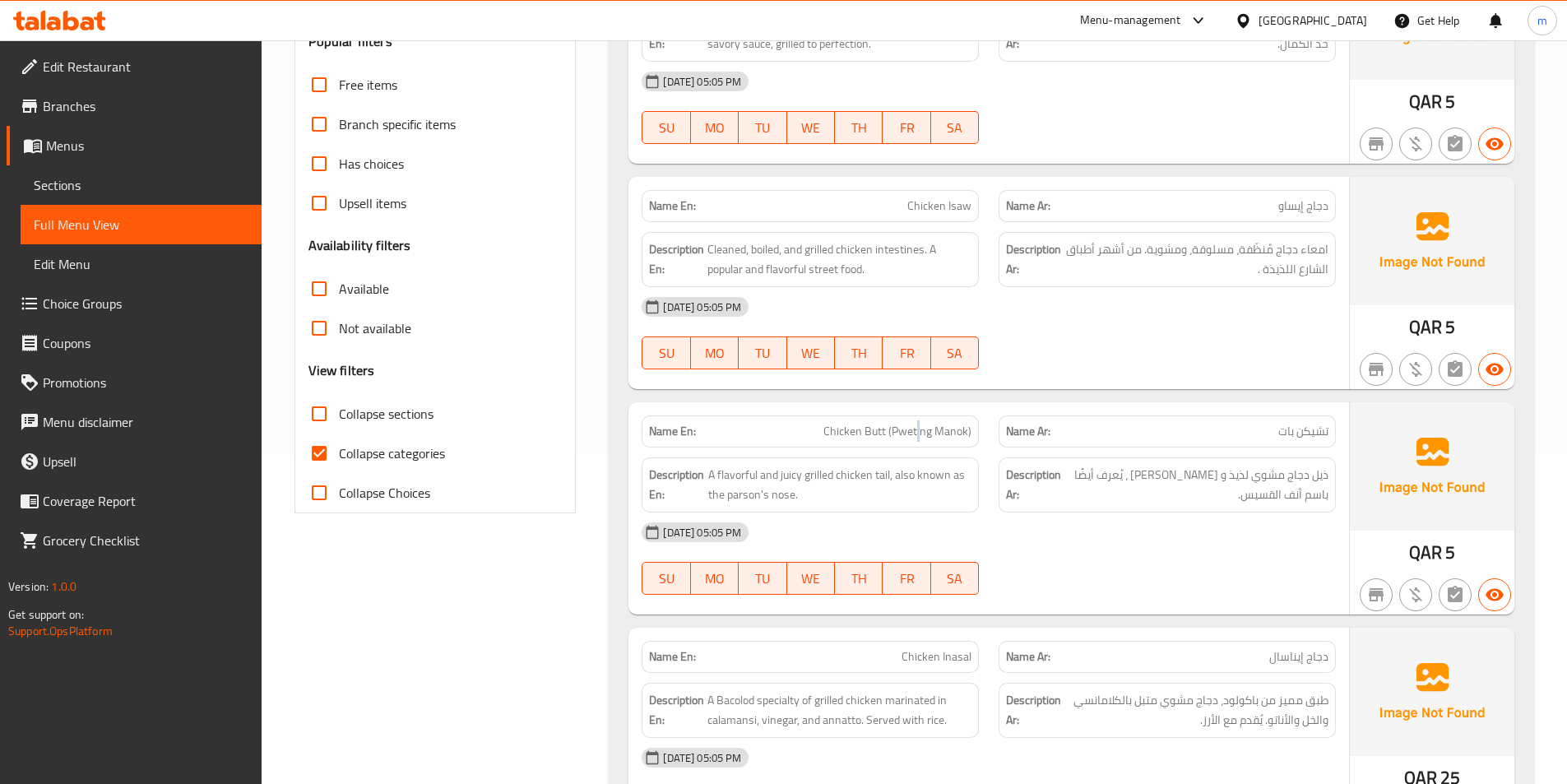
click at [917, 425] on span "Chicken Butt (Pwet ng Manok)" at bounding box center [898, 431] width 148 height 17
click at [1311, 413] on div "Name Ar: تشيكن بات" at bounding box center [1167, 431] width 357 height 52
drag, startPoint x: 889, startPoint y: 436, endPoint x: 973, endPoint y: 433, distance: 84.1
click at [973, 433] on div "Name En: Chicken Butt (Pwet ng Manok)" at bounding box center [810, 431] width 337 height 32
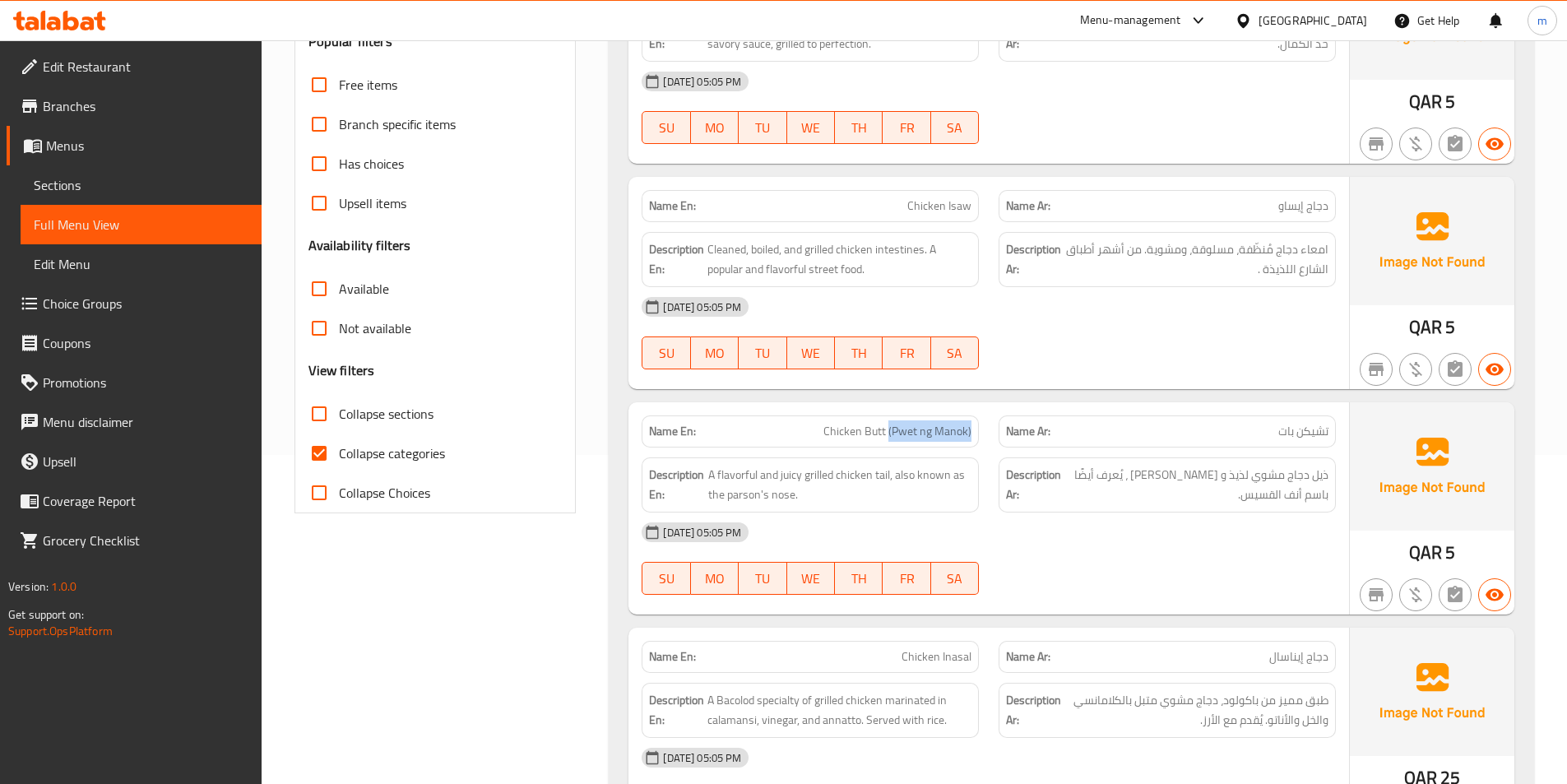
copy span "(Pwet ng Manok)"
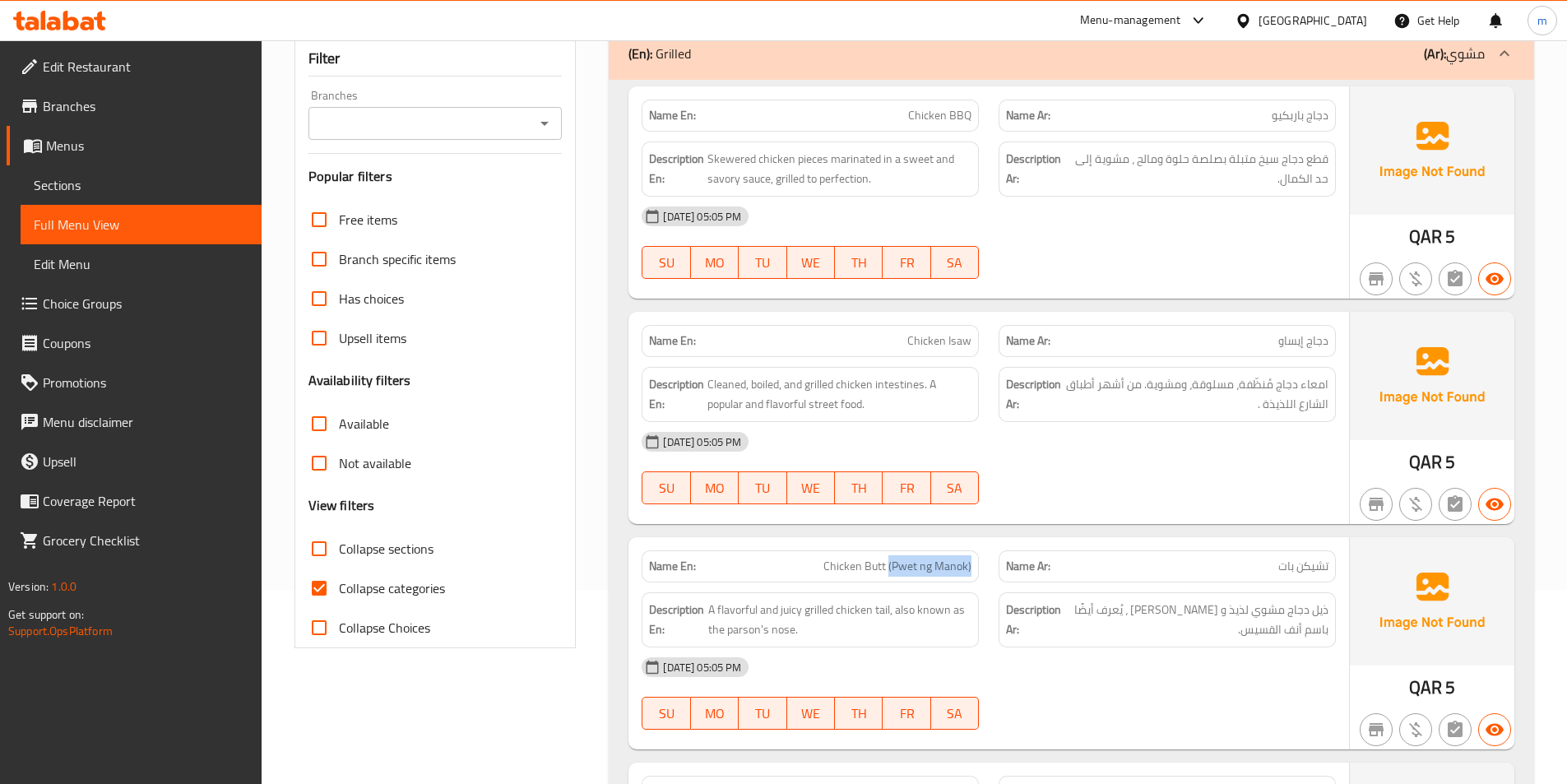
scroll to position [164, 0]
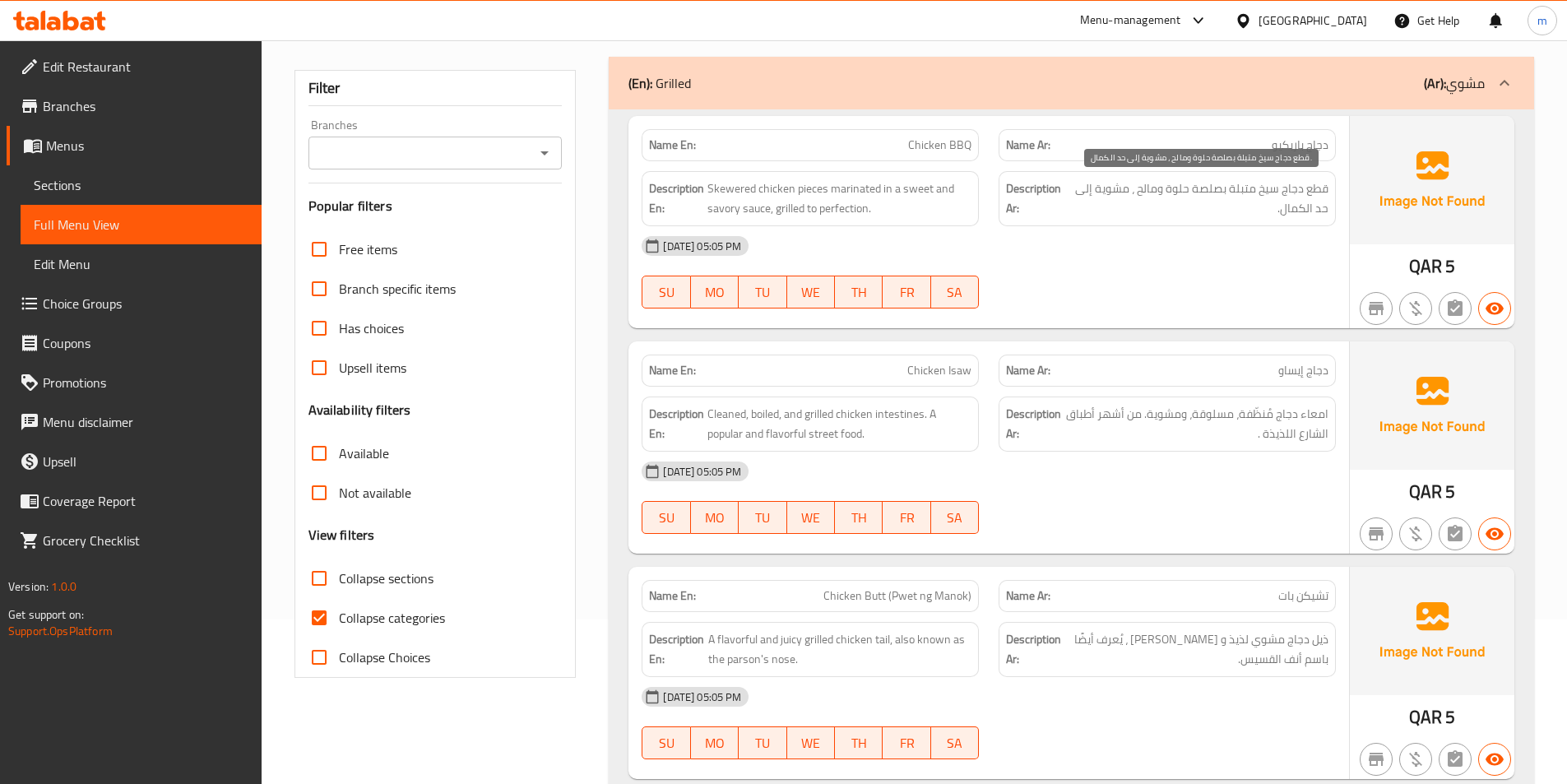
click at [1220, 192] on span "قطع دجاج سيخ متبلة بصلصة حلوة ومالح ، مشوية إلى حد الكمال." at bounding box center [1198, 198] width 259 height 40
click at [1169, 192] on span "قطع دجاج سيخ متبلة بصلصة حلوة ومالح ، مشوية إلى حد الكمال." at bounding box center [1198, 198] width 259 height 40
click at [1143, 188] on span "قطع دجاج سيخ متبلة بصلصة حلوة ومالح ، مشوية إلى حد الكمال." at bounding box center [1198, 198] width 259 height 40
click at [1155, 222] on div "Description Ar: قطع دجاج سيخ متبلة بصلصة حلوة ومالح ، مشوية إلى حد الكمال." at bounding box center [1168, 198] width 337 height 55
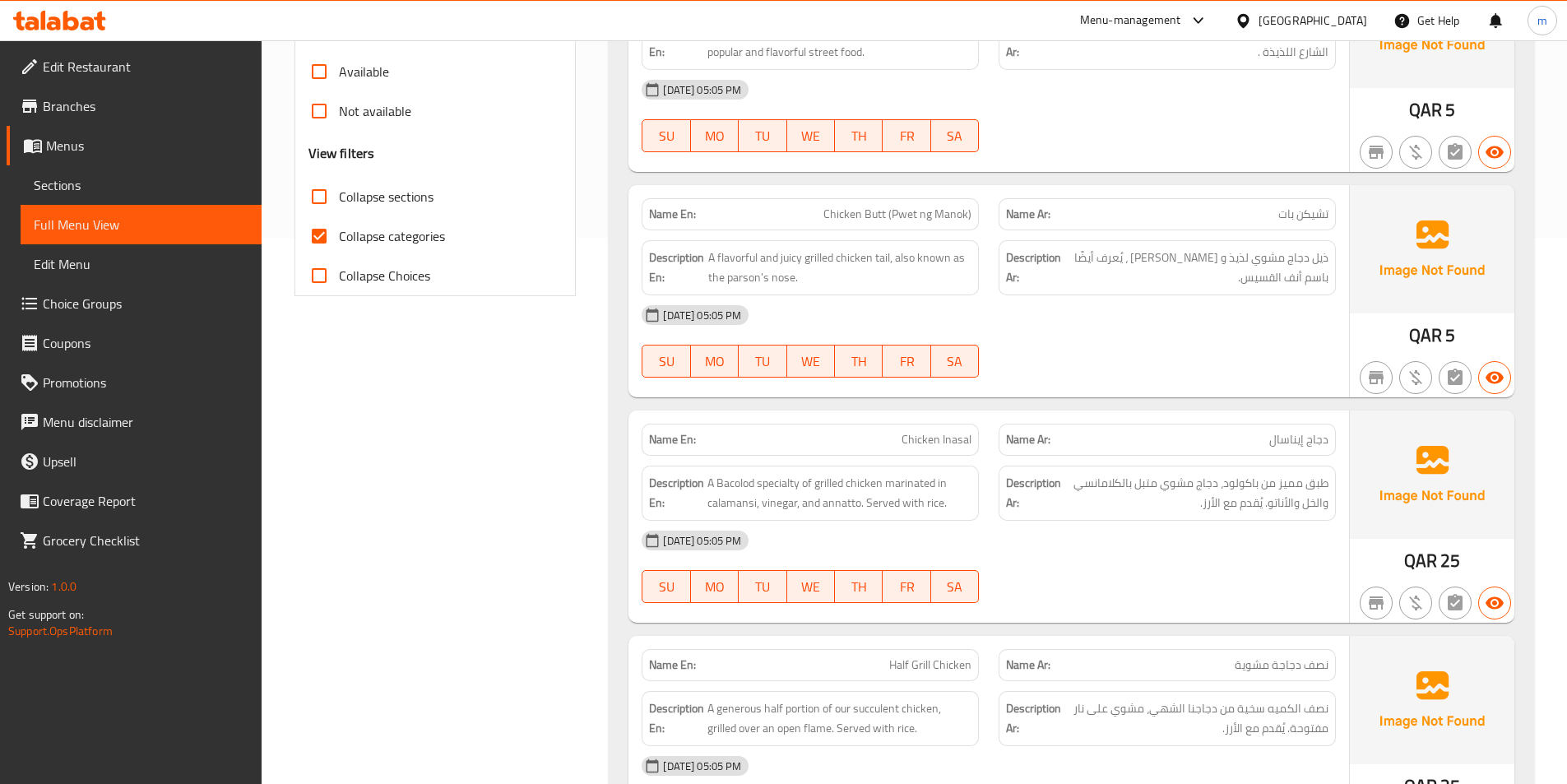
scroll to position [575, 0]
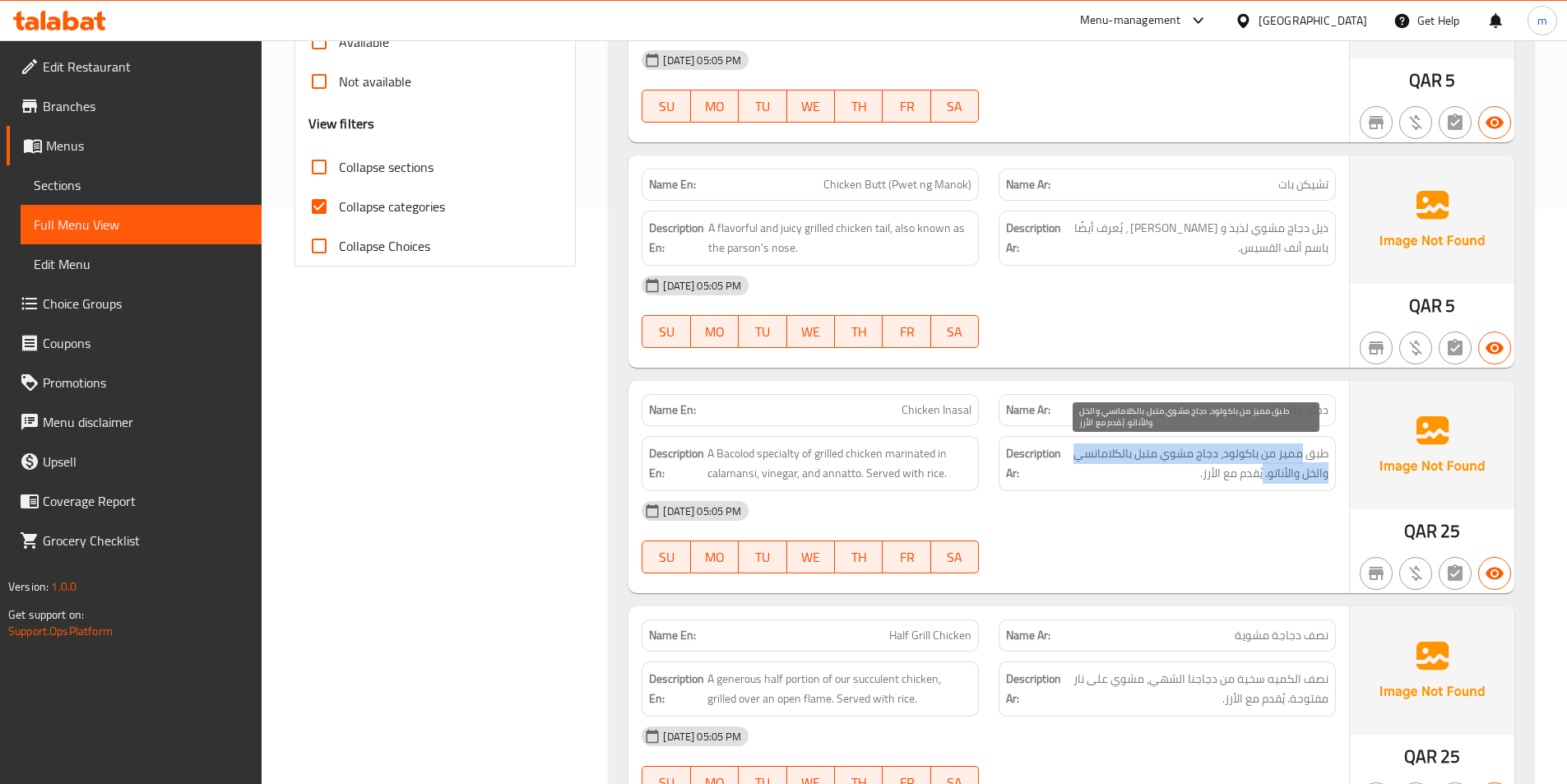
drag, startPoint x: 1304, startPoint y: 463, endPoint x: 1263, endPoint y: 466, distance: 41.1
click at [1263, 466] on span "طبق مميز من باكولود، دجاج مشوي متبل بالكلامانسي والخل والأناتو. يُقدم مع الأرز." at bounding box center [1196, 464] width 264 height 40
click at [1234, 460] on span "طبق مميز من باكولود، دجاج مشوي متبل بالكلامانسي والخل والأناتو. يُقدم مع الأرز." at bounding box center [1196, 464] width 264 height 40
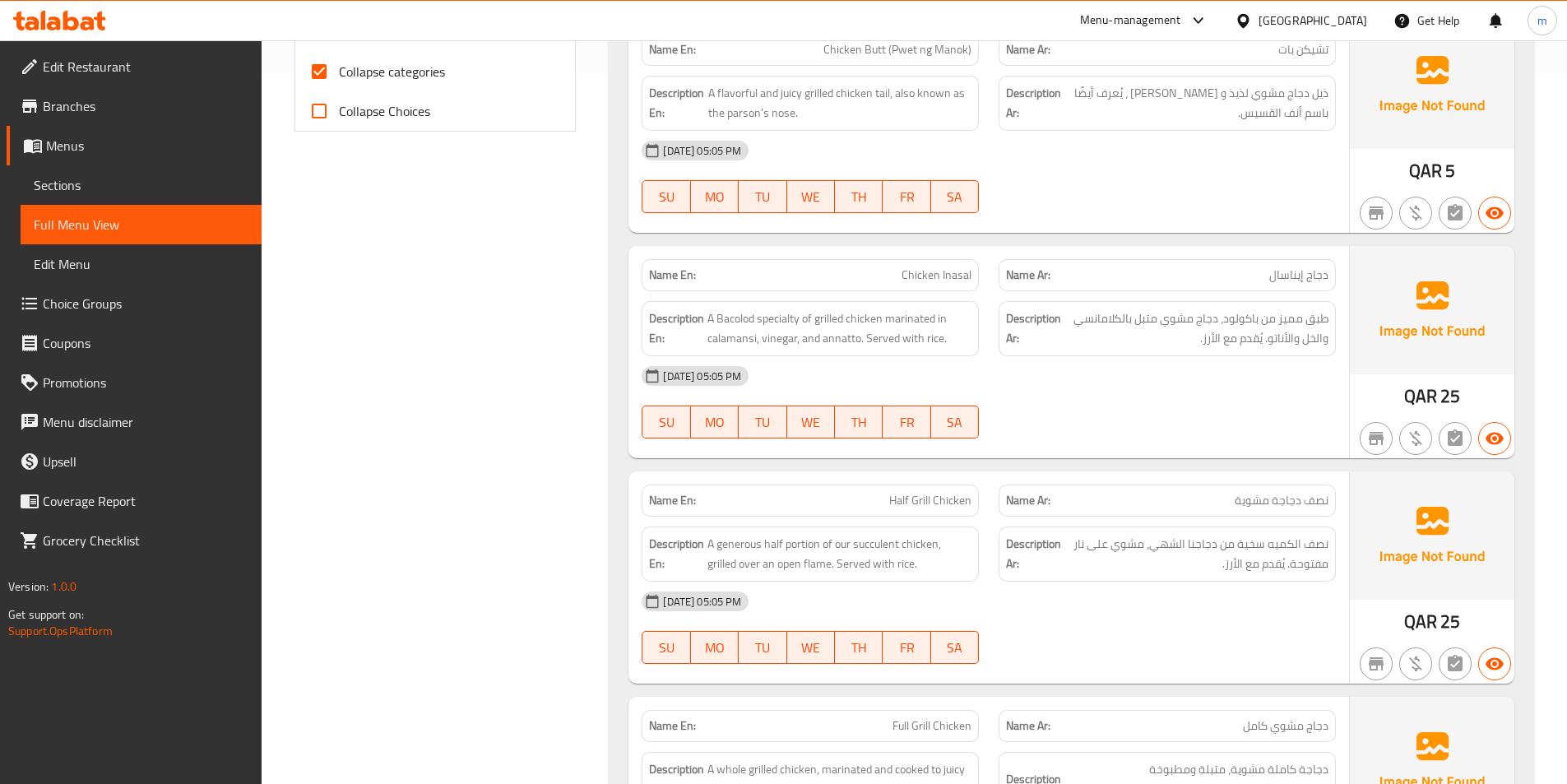
scroll to position [740, 0]
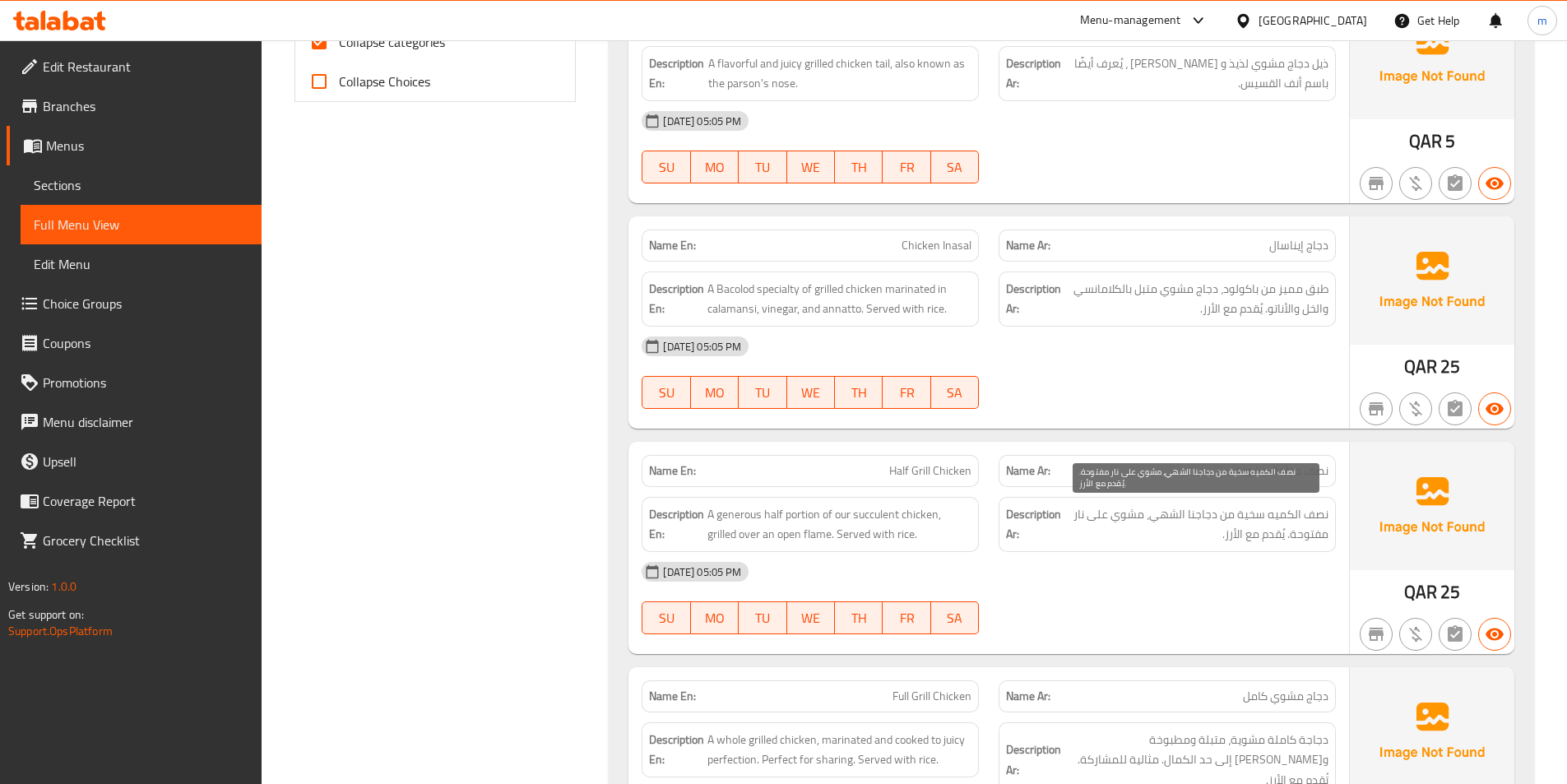
click at [1313, 510] on span "نصف الكميه سخية من دجاجنا الشهي، مشوي على نار مفتوحة. يُقدم مع الأرز." at bounding box center [1196, 524] width 264 height 40
click at [1284, 515] on span "نصف الكميه سخية من دجاجنا الشهي، مشوي على نار مفتوحة. يُقدم مع الأرز." at bounding box center [1196, 524] width 264 height 40
click at [1245, 515] on span "نصف الكميه سخية من دجاجنا الشهي، مشوي على نار مفتوحة. يُقدم مع الأرز." at bounding box center [1196, 524] width 264 height 40
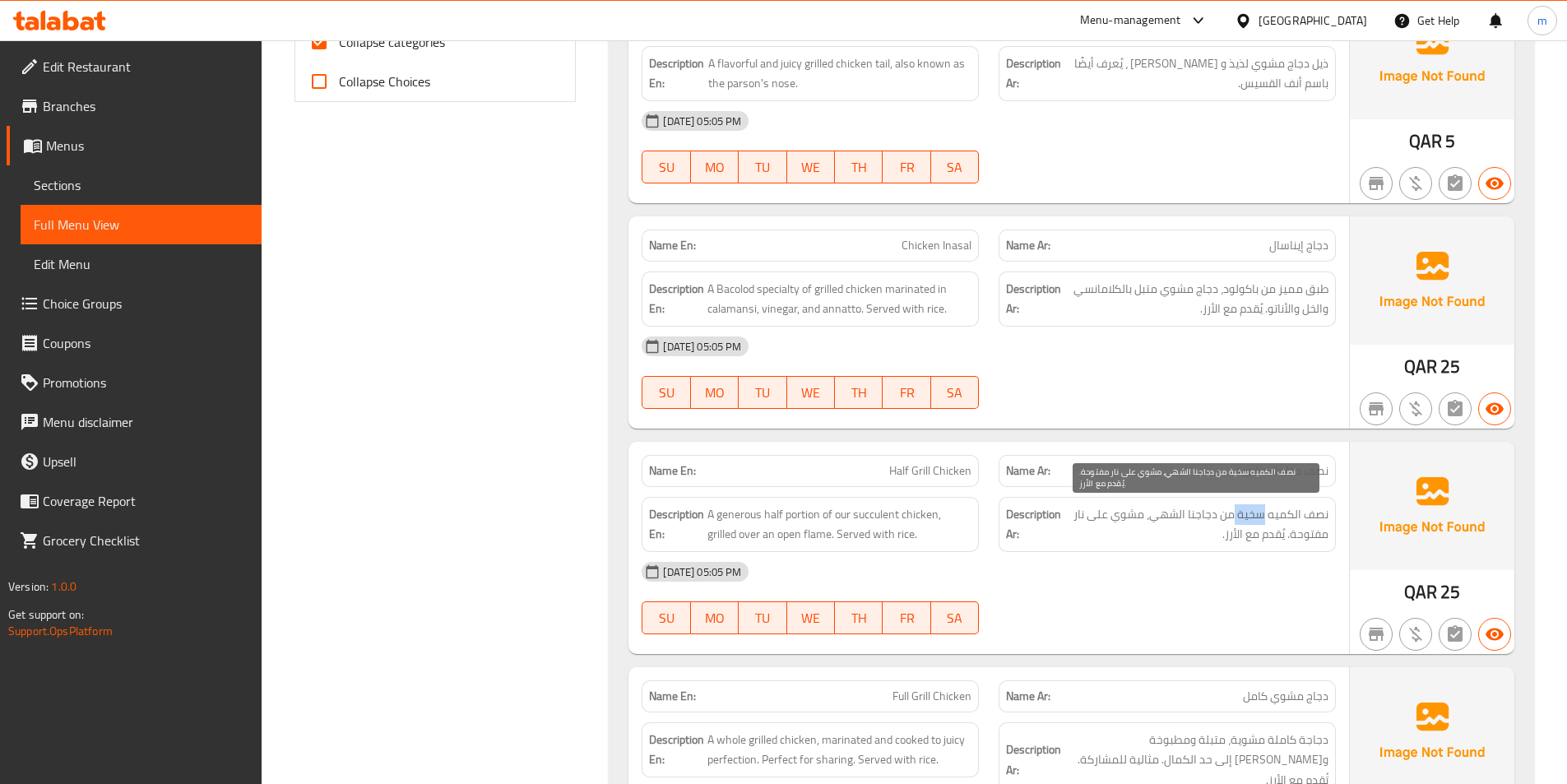
click at [1245, 515] on span "نصف الكميه سخية من دجاجنا الشهي، مشوي على نار مفتوحة. يُقدم مع الأرز." at bounding box center [1196, 524] width 264 height 40
click at [1224, 518] on span "نصف الكميه سخية من دجاجنا الشهي، مشوي على نار مفتوحة. يُقدم مع الأرز." at bounding box center [1196, 524] width 264 height 40
click at [1200, 518] on span "نصف الكميه سخية من دجاجنا الشهي، مشوي على نار مفتوحة. يُقدم مع الأرز." at bounding box center [1196, 524] width 264 height 40
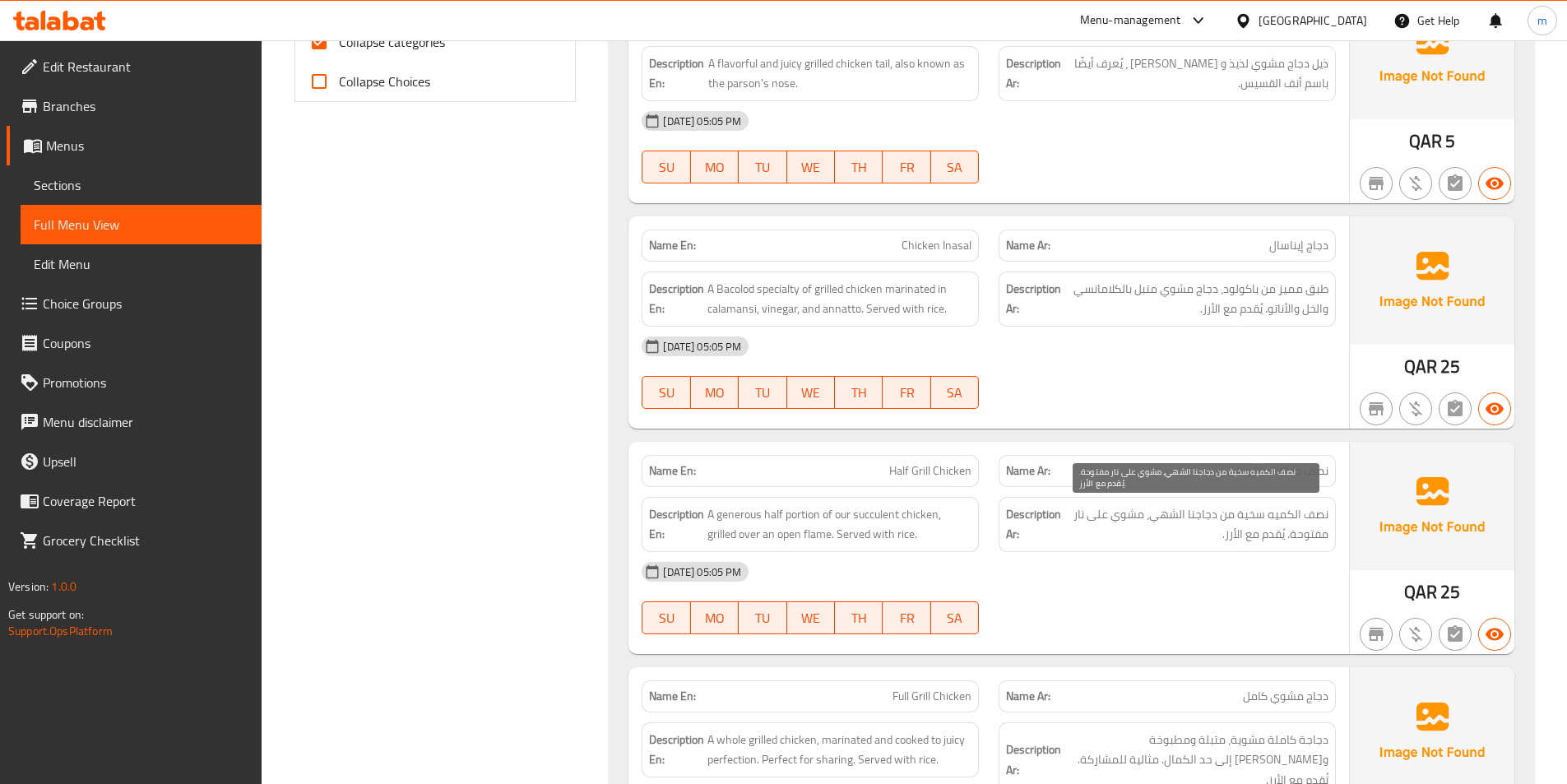
click at [1164, 512] on span "نصف الكميه سخية من دجاجنا الشهي، مشوي على نار مفتوحة. يُقدم مع الأرز." at bounding box center [1196, 524] width 264 height 40
drag, startPoint x: 1267, startPoint y: 519, endPoint x: 1166, endPoint y: 518, distance: 101.0
click at [1166, 518] on span "نصف الكميه سخية من دجاجنا الشهي، مشوي على نار مفتوحة. يُقدم مع الأرز." at bounding box center [1196, 524] width 264 height 40
click at [1227, 520] on span "نصف الكميه سخية من دجاجنا الشهي، مشوي على نار مفتوحة. يُقدم مع الأرز." at bounding box center [1196, 524] width 264 height 40
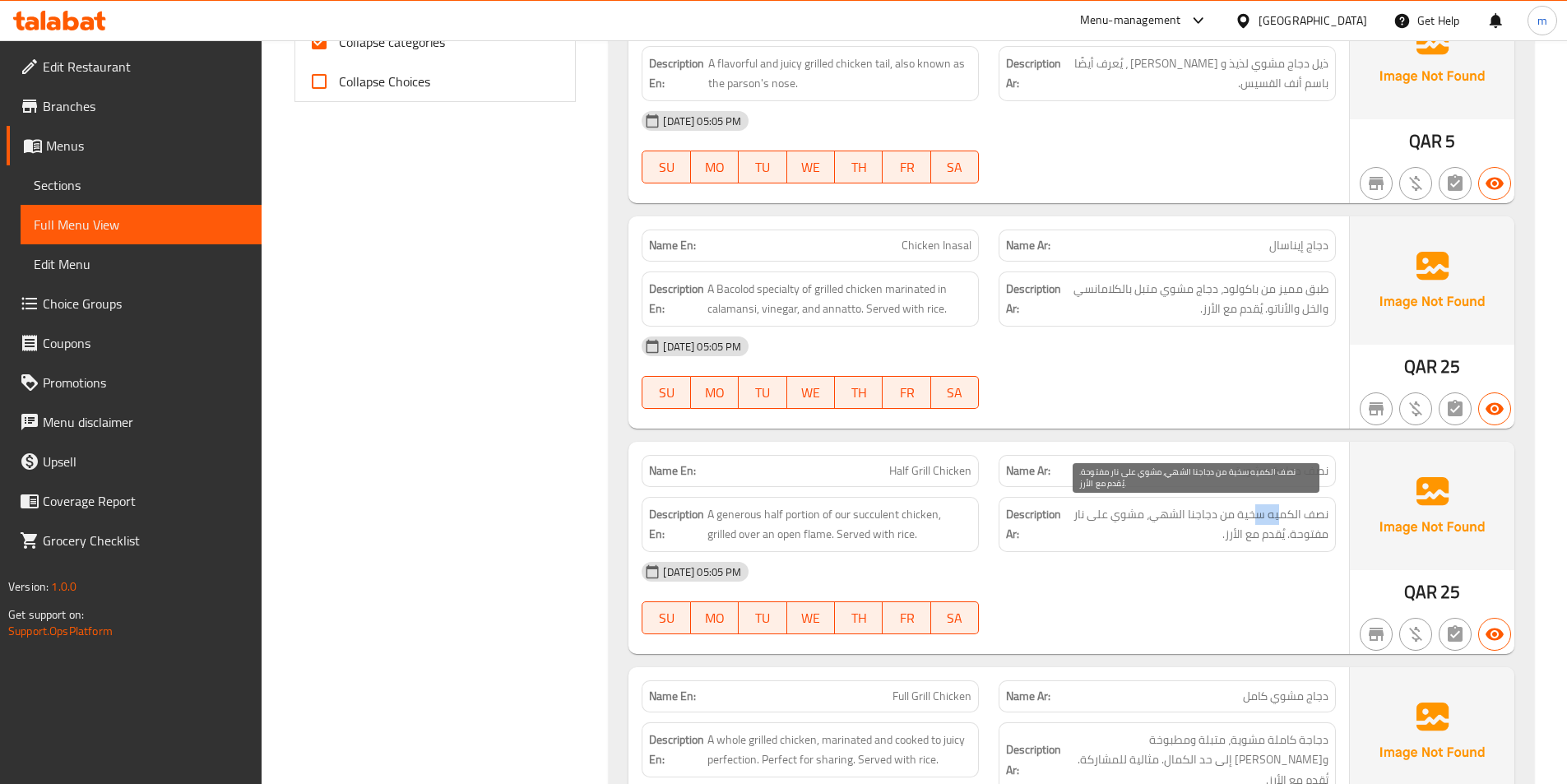
drag, startPoint x: 1283, startPoint y: 518, endPoint x: 1256, endPoint y: 518, distance: 27.0
click at [1256, 518] on span "نصف الكميه سخية من دجاجنا الشهي، مشوي على نار مفتوحة. يُقدم مع الأرز." at bounding box center [1196, 524] width 264 height 40
click at [1262, 518] on span "نصف الكميه سخية من دجاجنا الشهي، مشوي على نار مفتوحة. يُقدم مع الأرز." at bounding box center [1196, 524] width 264 height 40
click at [1247, 515] on span "نصف الكميه سخية من دجاجنا الشهي، مشوي على نار مفتوحة. يُقدم مع الأرز." at bounding box center [1196, 524] width 264 height 40
click at [1244, 515] on span "نصف الكميه سخية من دجاجنا الشهي، مشوي على نار مفتوحة. يُقدم مع الأرز." at bounding box center [1196, 524] width 264 height 40
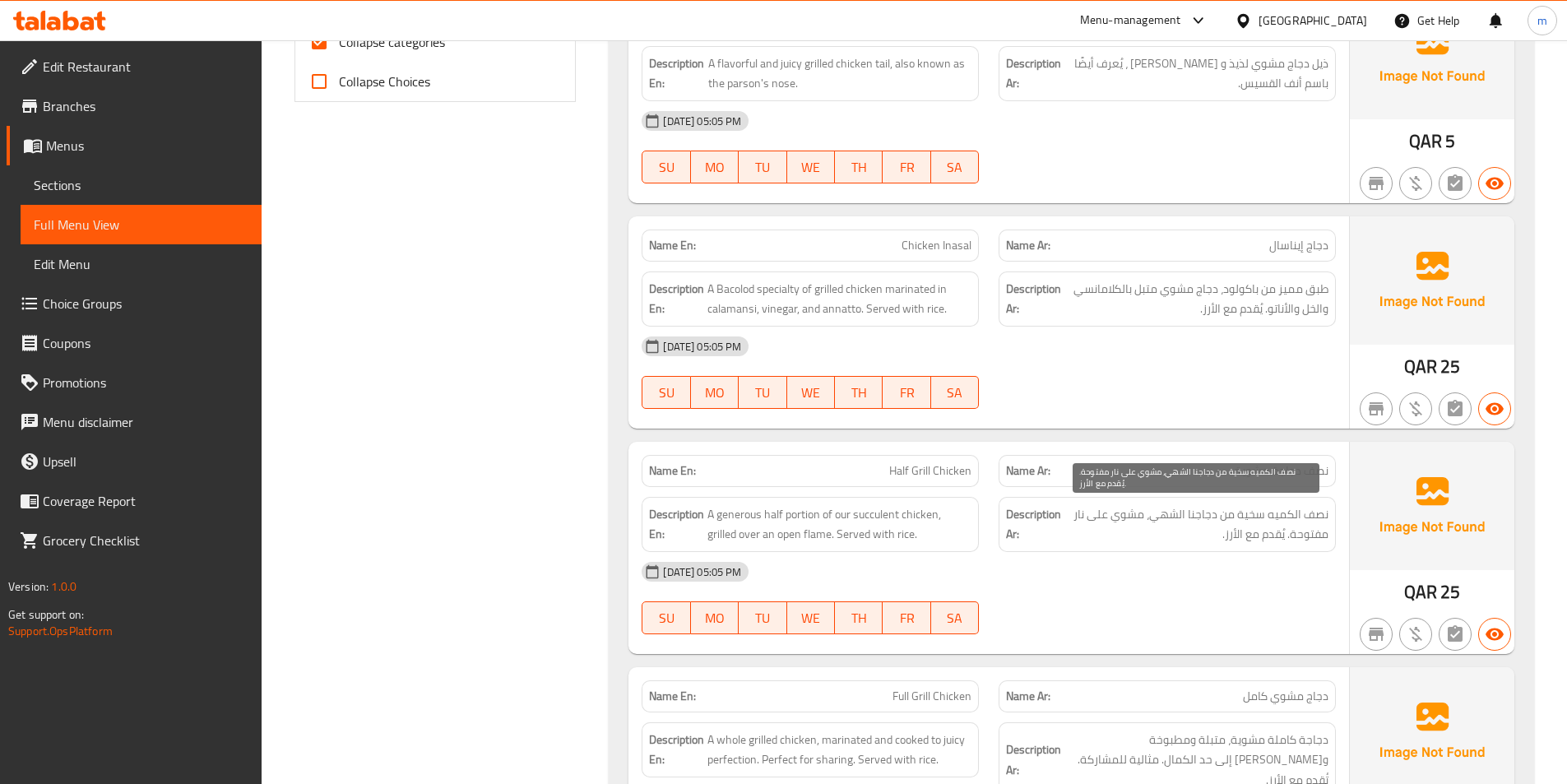
click at [1235, 513] on span "نصف الكميه سخية من دجاجنا الشهي، مشوي على نار مفتوحة. يُقدم مع الأرز." at bounding box center [1196, 524] width 264 height 40
click at [1220, 512] on span "نصف الكميه سخية من دجاجنا الشهي، مشوي على نار مفتوحة. يُقدم مع الأرز." at bounding box center [1196, 524] width 264 height 40
drag, startPoint x: 1255, startPoint y: 513, endPoint x: 1272, endPoint y: 513, distance: 17.0
click at [1259, 513] on span "نصف الكميه سخية من دجاجنا الشهي، مشوي على نار مفتوحة. يُقدم مع الأرز." at bounding box center [1196, 524] width 264 height 40
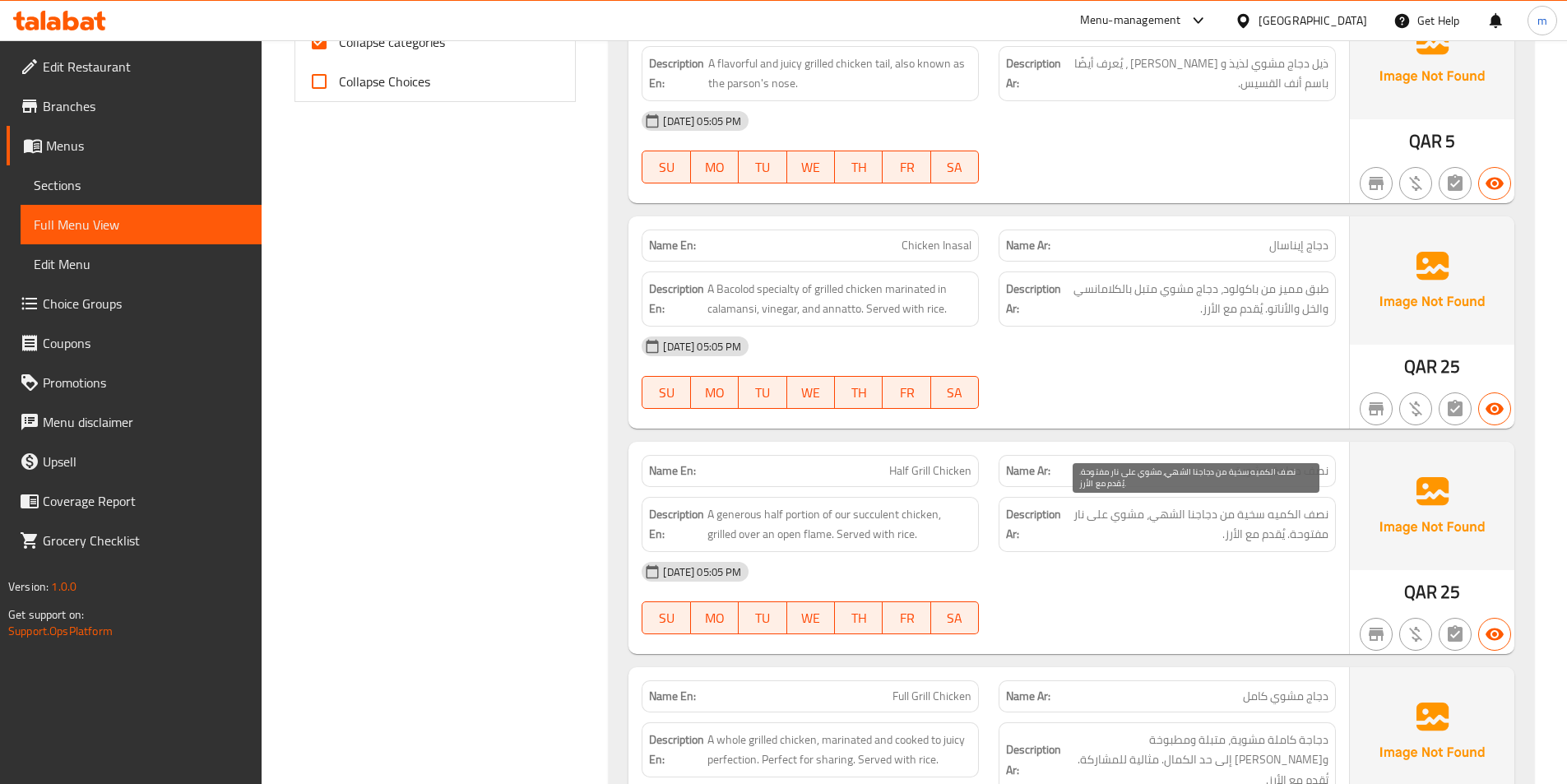
click at [1272, 513] on span "نصف الكميه سخية من دجاجنا الشهي، مشوي على نار مفتوحة. يُقدم مع الأرز." at bounding box center [1196, 524] width 264 height 40
click at [1252, 514] on span "نصف الكميه سخية من دجاجنا الشهي، مشوي على نار مفتوحة. يُقدم مع الأرز." at bounding box center [1196, 524] width 264 height 40
click at [1262, 552] on div "[DATE] 05:05 PM" at bounding box center [989, 571] width 714 height 39
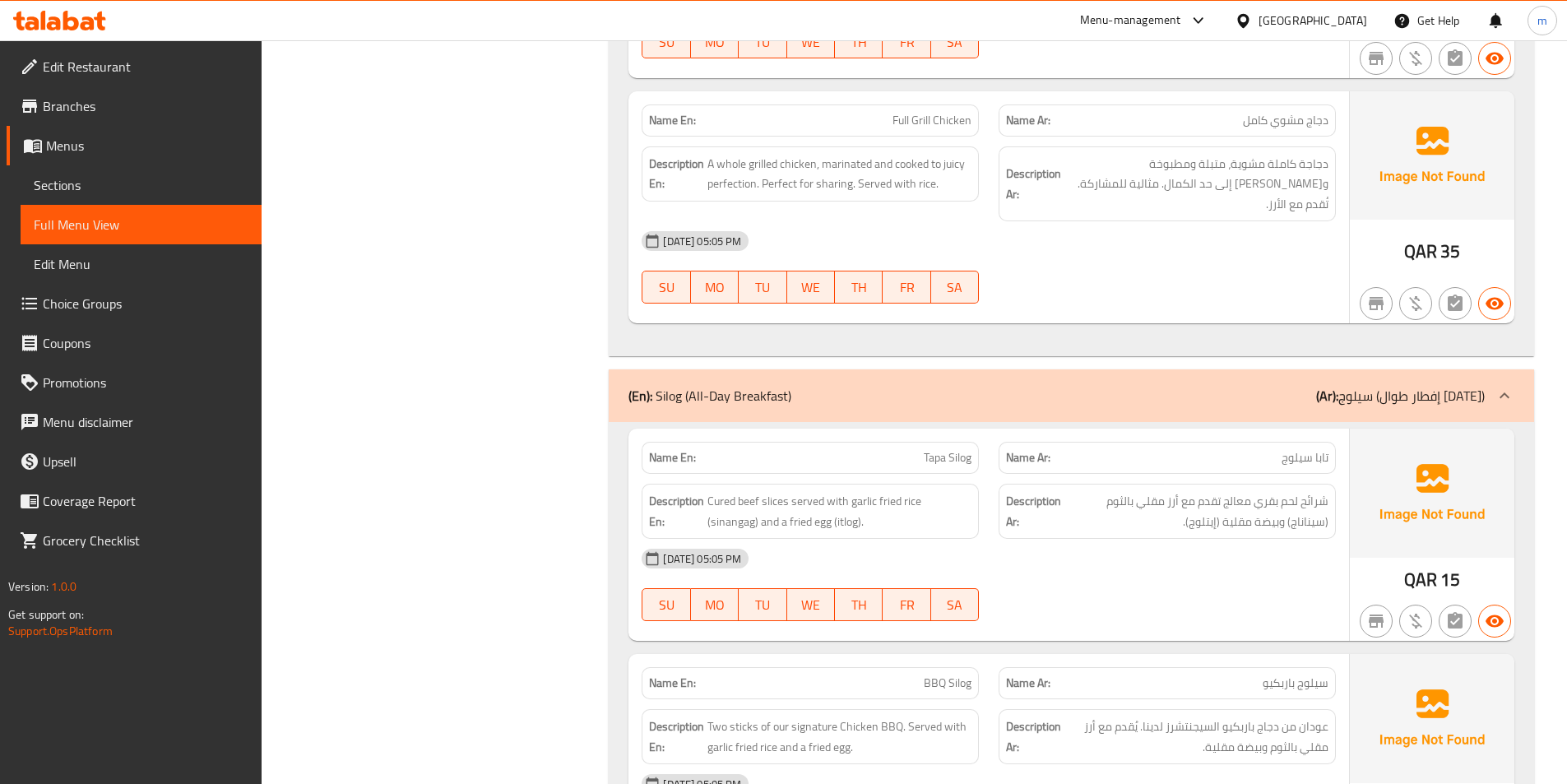
scroll to position [1398, 0]
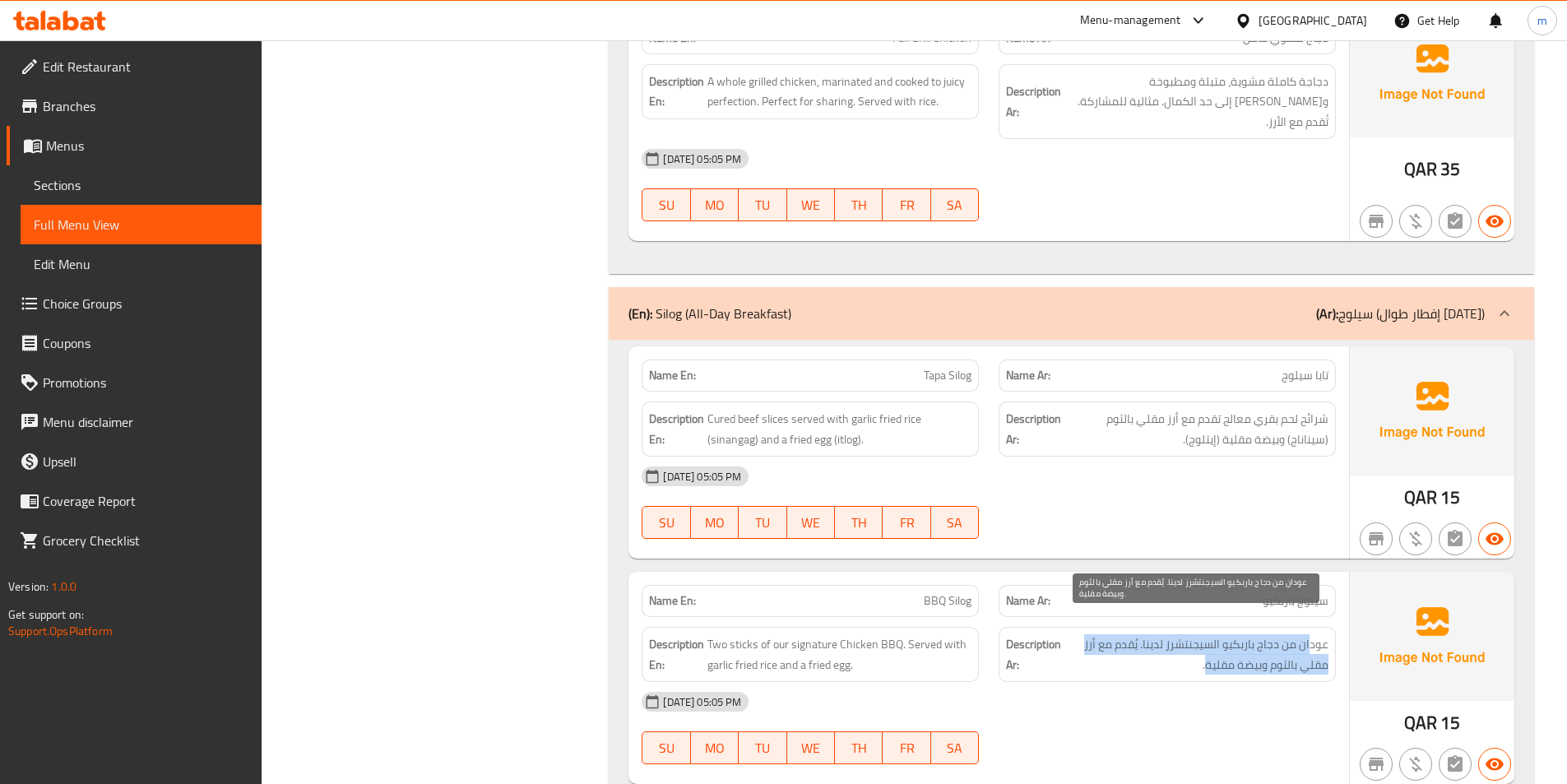
drag, startPoint x: 1309, startPoint y: 625, endPoint x: 1205, endPoint y: 648, distance: 106.5
click at [1205, 648] on span "عودان من دجاج باربكيو السيجنتشرز لدينا. يُقدم مع أرز مقلي بالثوم وبيضة مقلية." at bounding box center [1196, 654] width 264 height 40
click at [1214, 648] on span "عودان من دجاج باربكيو السيجنتشرز لدينا. يُقدم مع أرز مقلي بالثوم وبيضة مقلية." at bounding box center [1196, 654] width 264 height 40
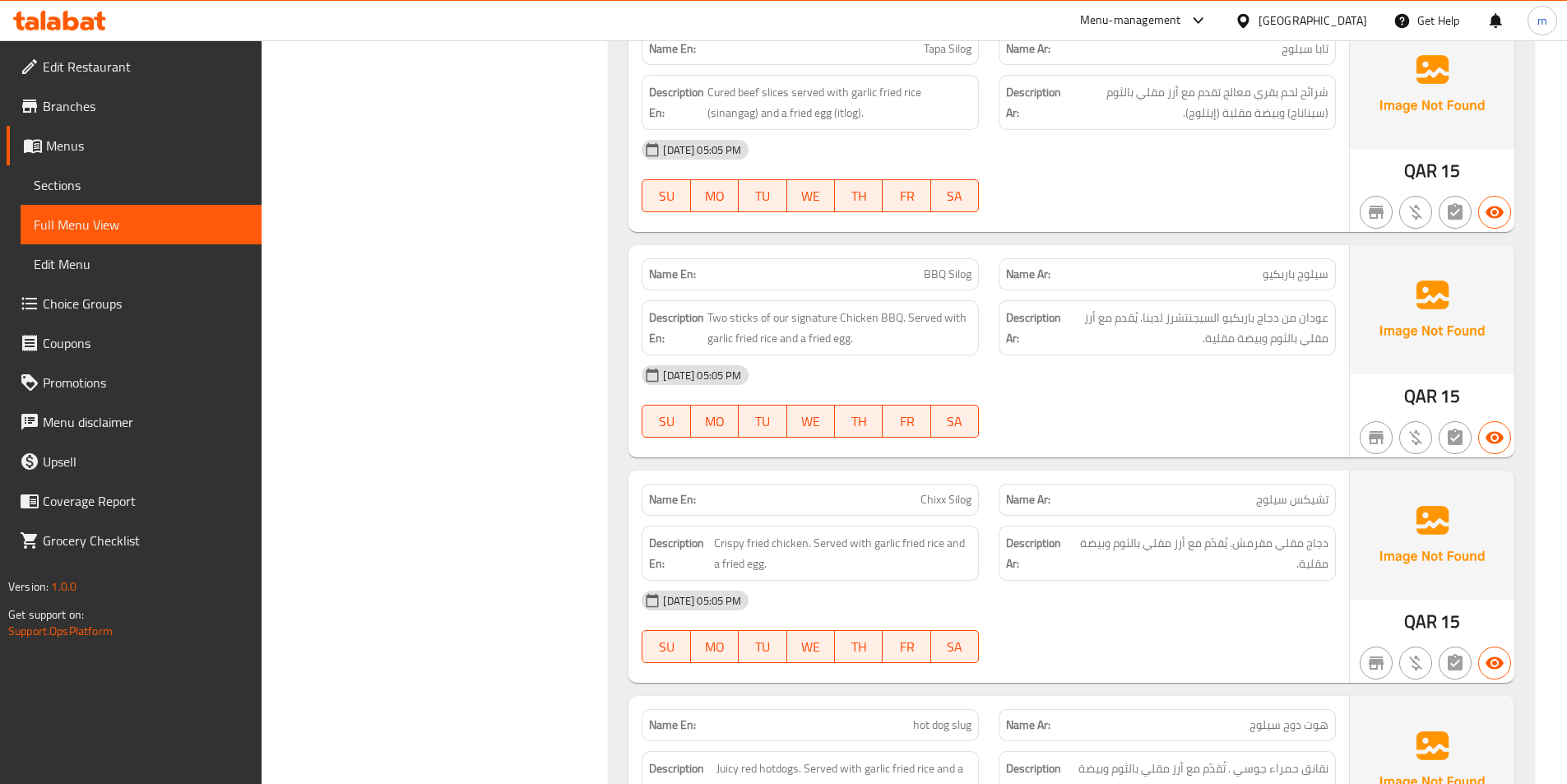
scroll to position [1727, 0]
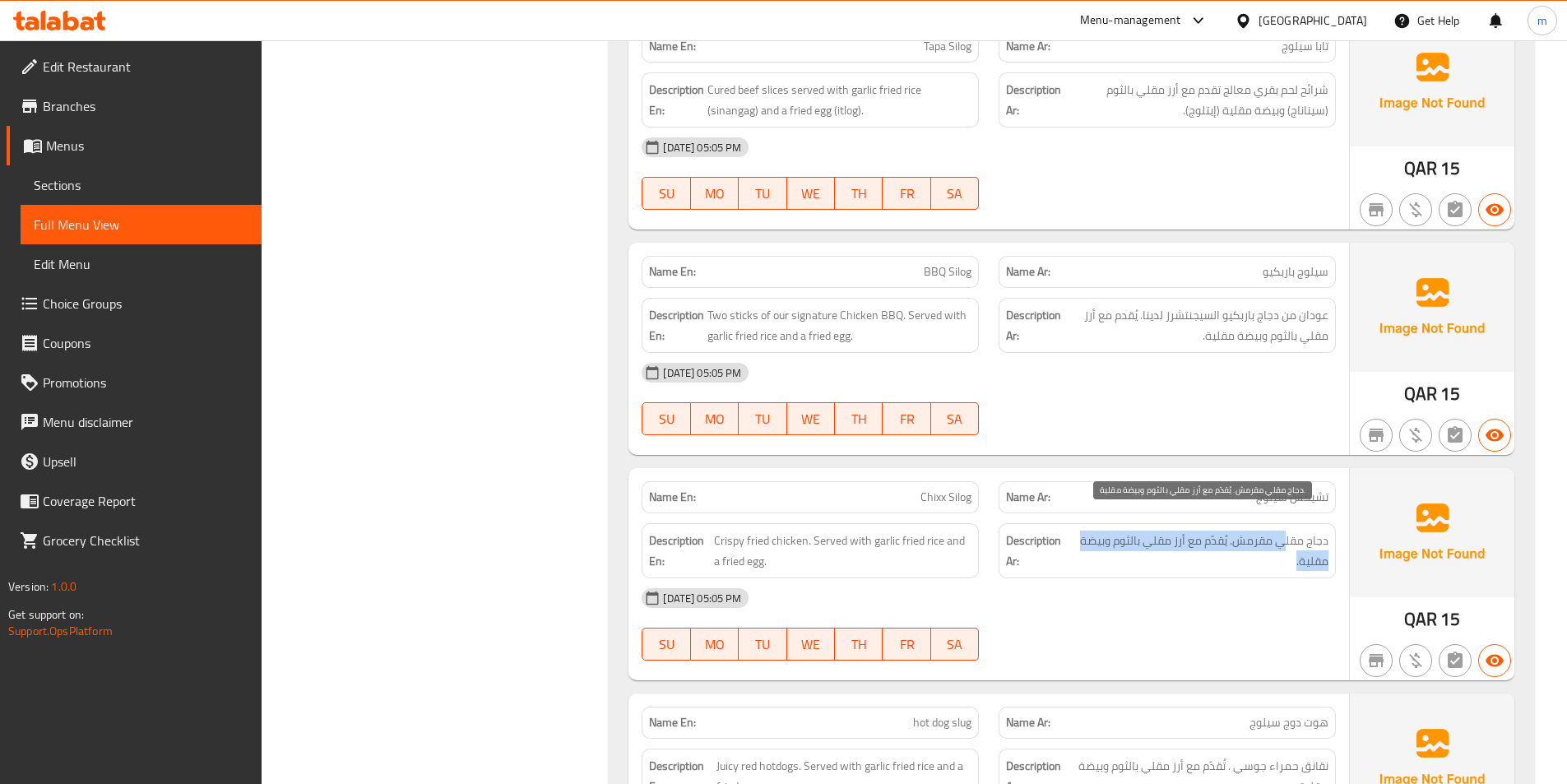
drag, startPoint x: 1288, startPoint y: 516, endPoint x: 1216, endPoint y: 535, distance: 74.5
click at [1216, 535] on span "دجاج مقلي مقرمش. يُقدّم مع أرز مقلي بالثوم وبيضة مقلية." at bounding box center [1200, 550] width 255 height 40
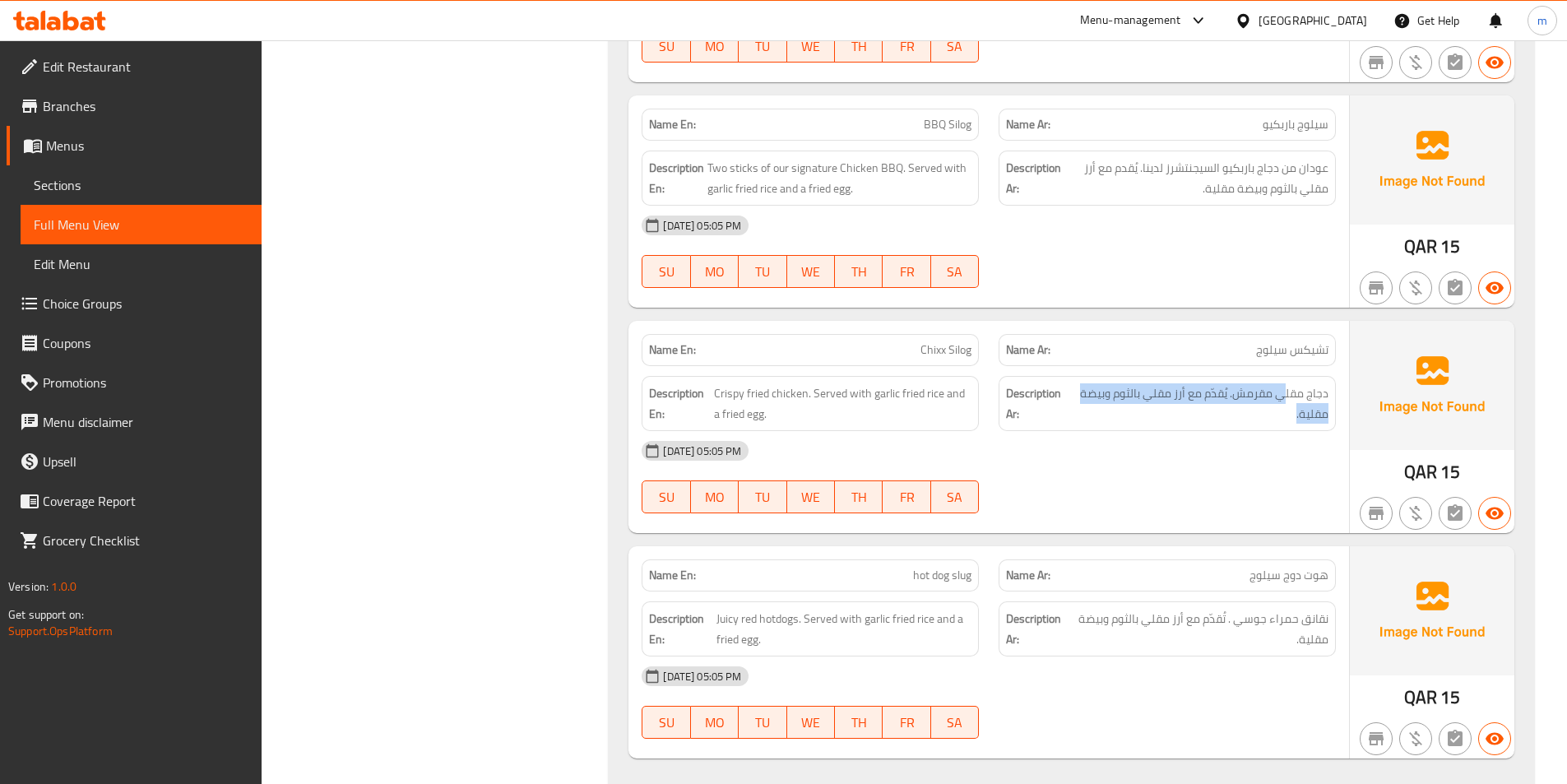
scroll to position [1891, 0]
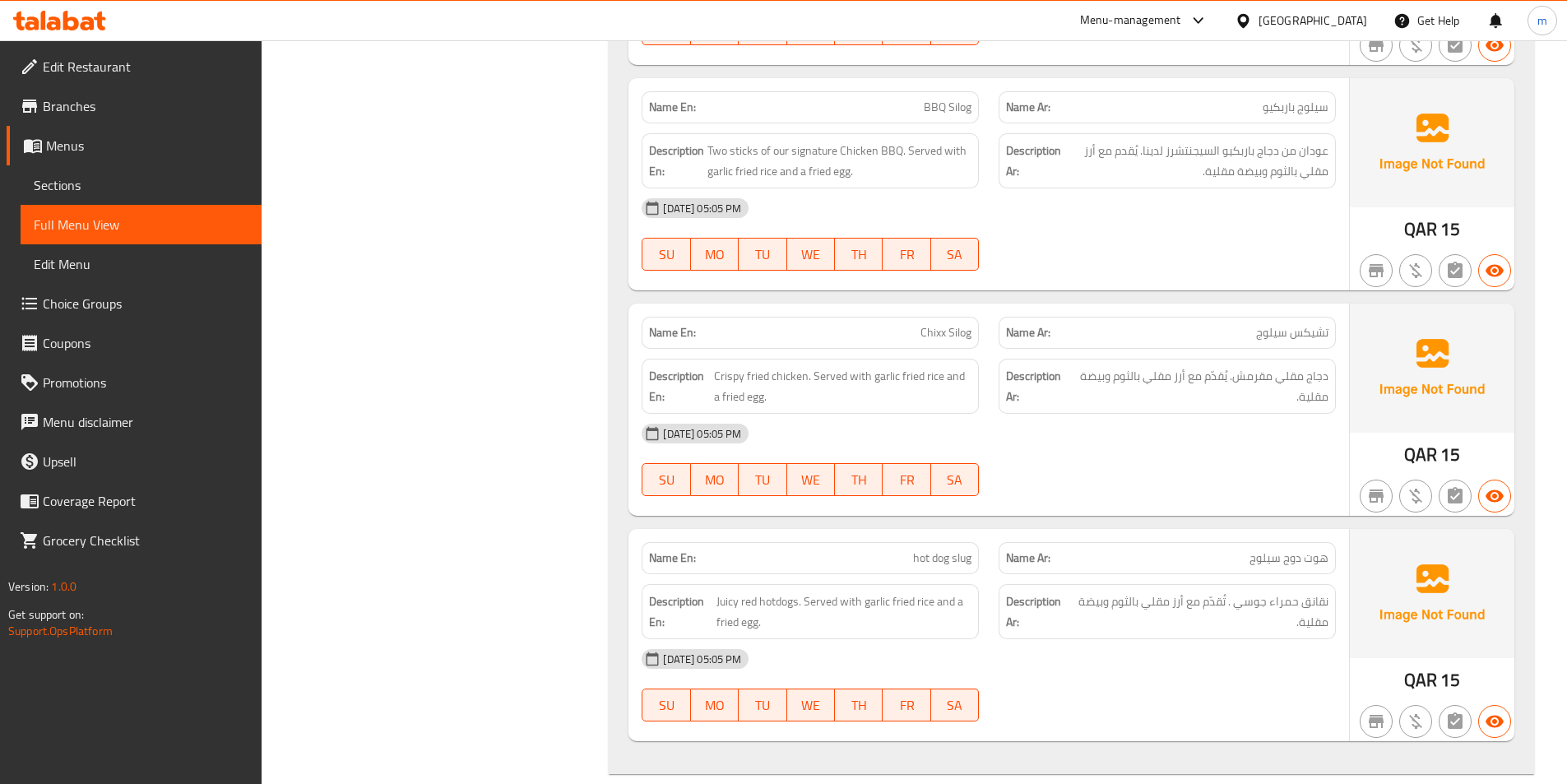
click at [941, 549] on span "hot dog slug" at bounding box center [942, 558] width 59 height 17
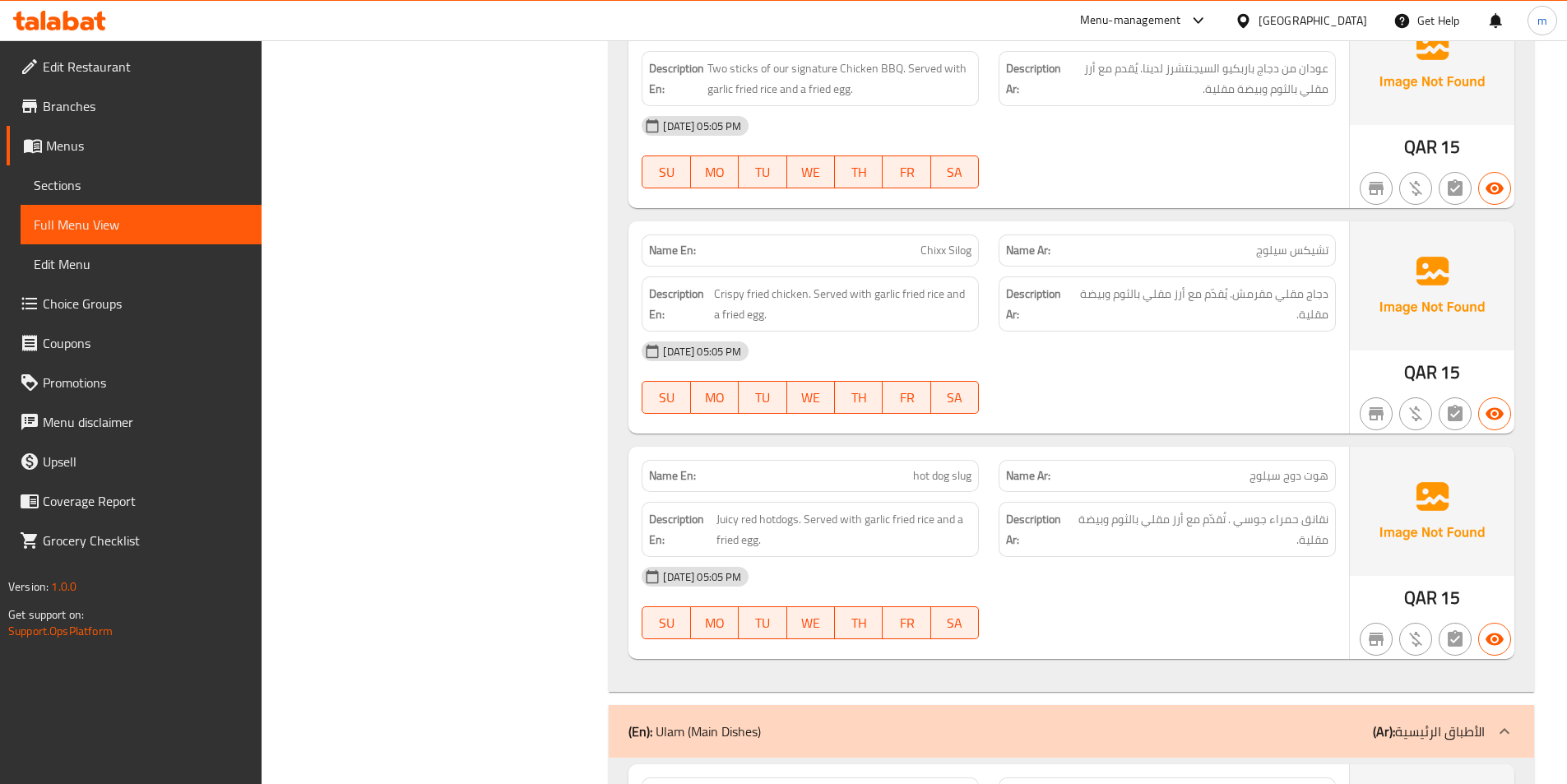
click at [965, 468] on span "hot dog slug" at bounding box center [942, 476] width 59 height 17
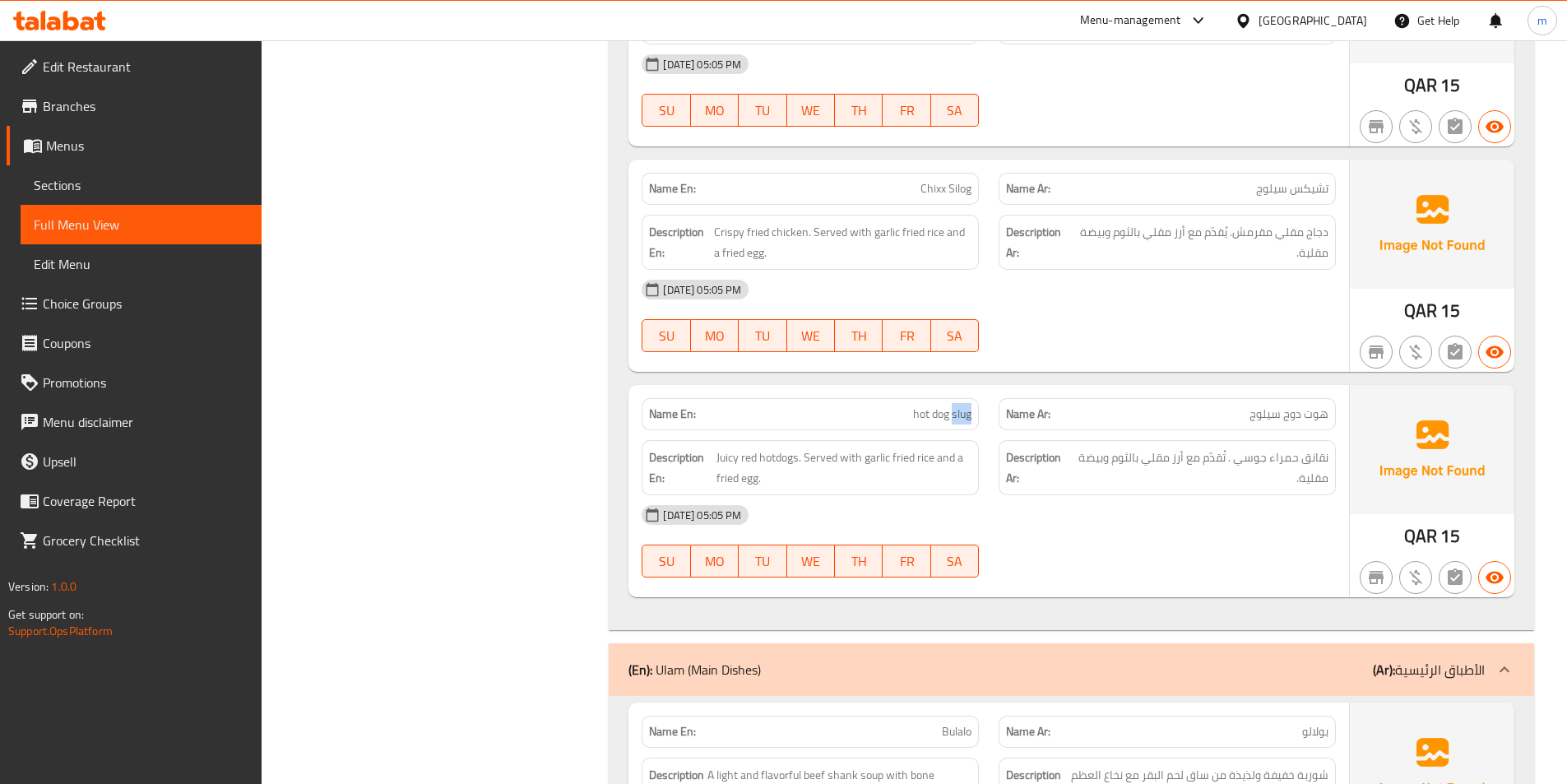
scroll to position [2137, 0]
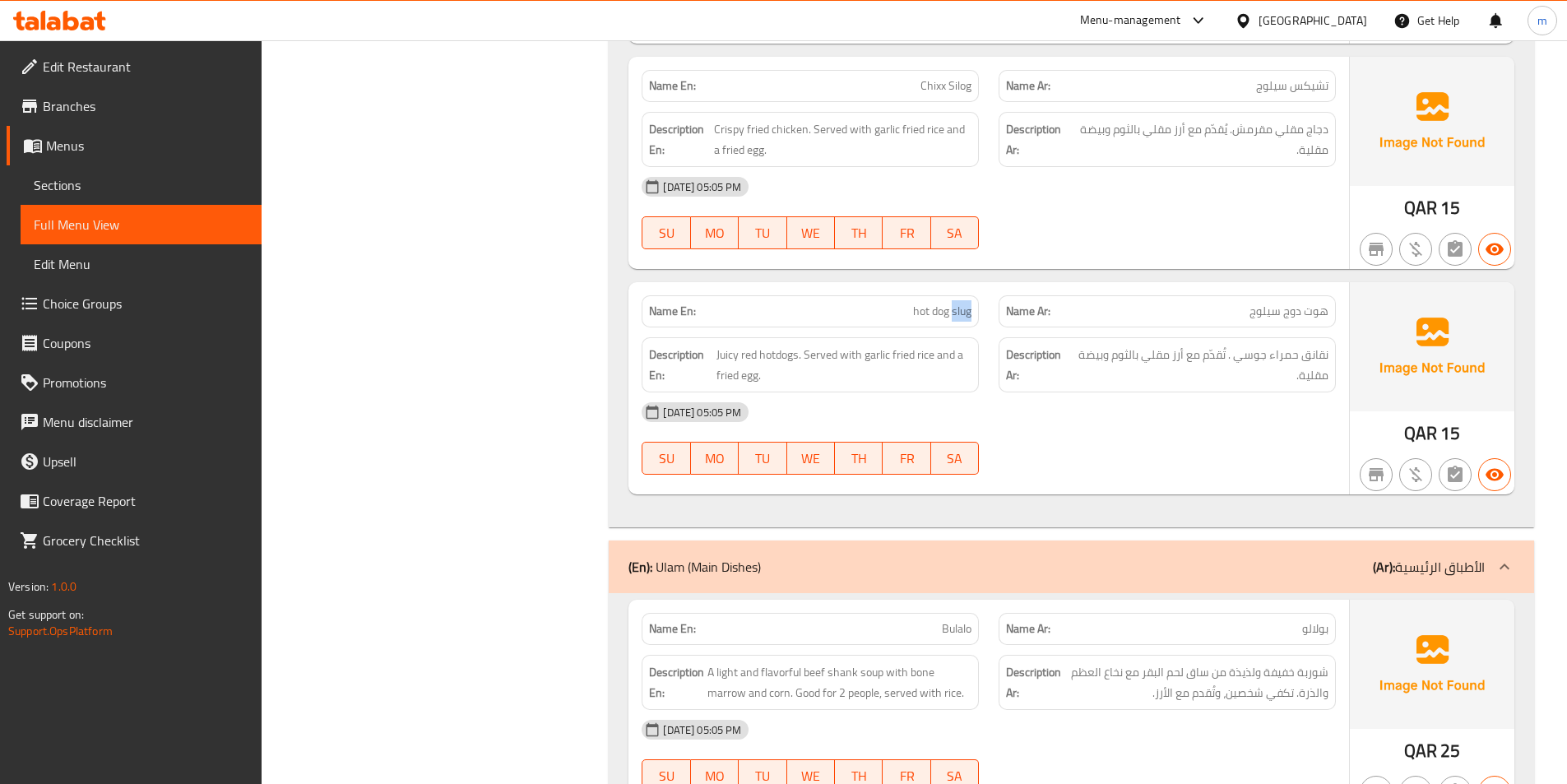
click at [957, 303] on span "hot dog slug" at bounding box center [942, 312] width 59 height 17
drag, startPoint x: 957, startPoint y: 297, endPoint x: 1340, endPoint y: -37, distance: 508.2
drag, startPoint x: 1340, startPoint y: -37, endPoint x: 888, endPoint y: 280, distance: 552.1
click at [888, 295] on div "Name En: hot dog slug" at bounding box center [810, 311] width 337 height 32
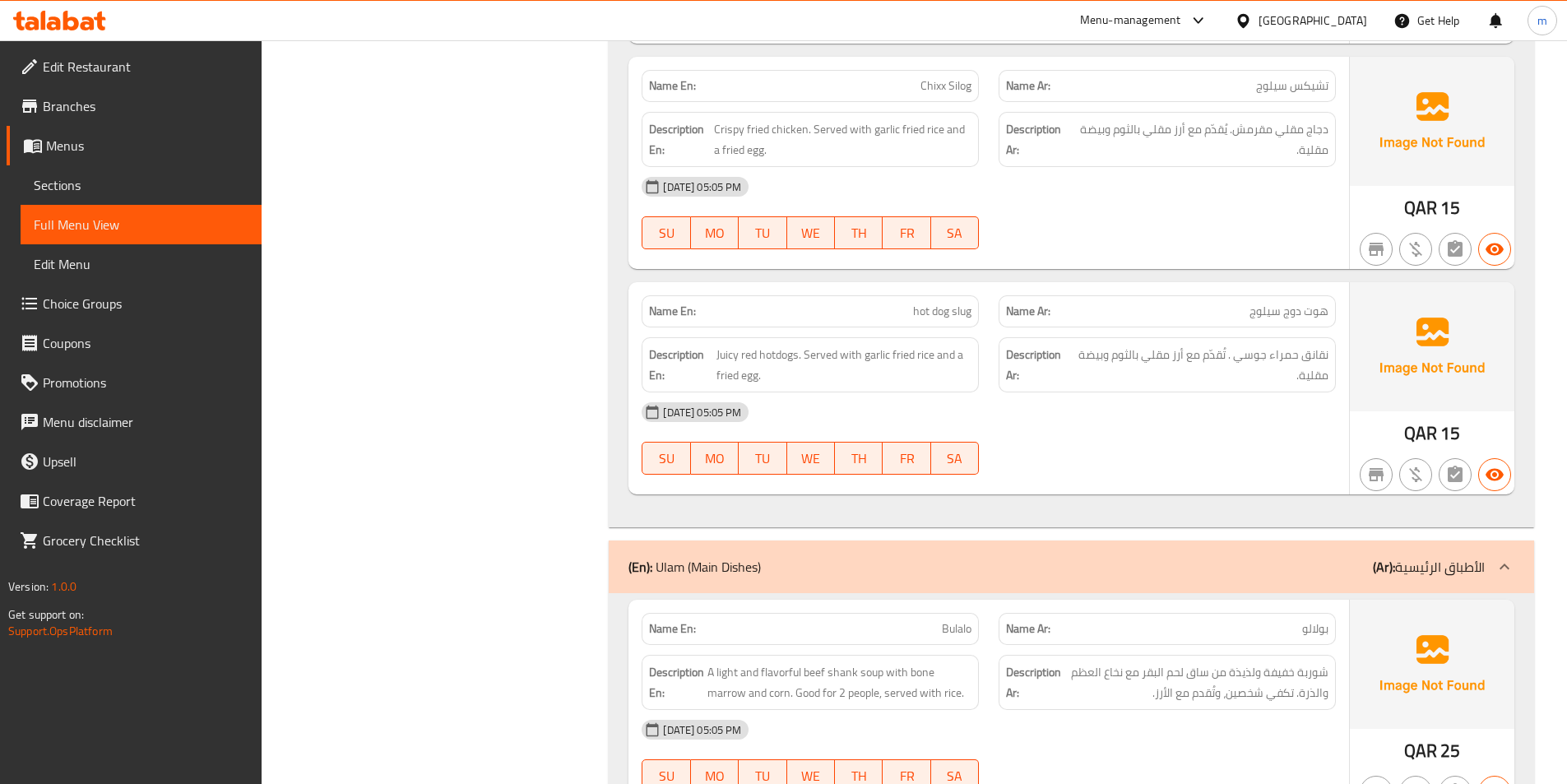
click at [90, 190] on span "Sections" at bounding box center [141, 185] width 215 height 20
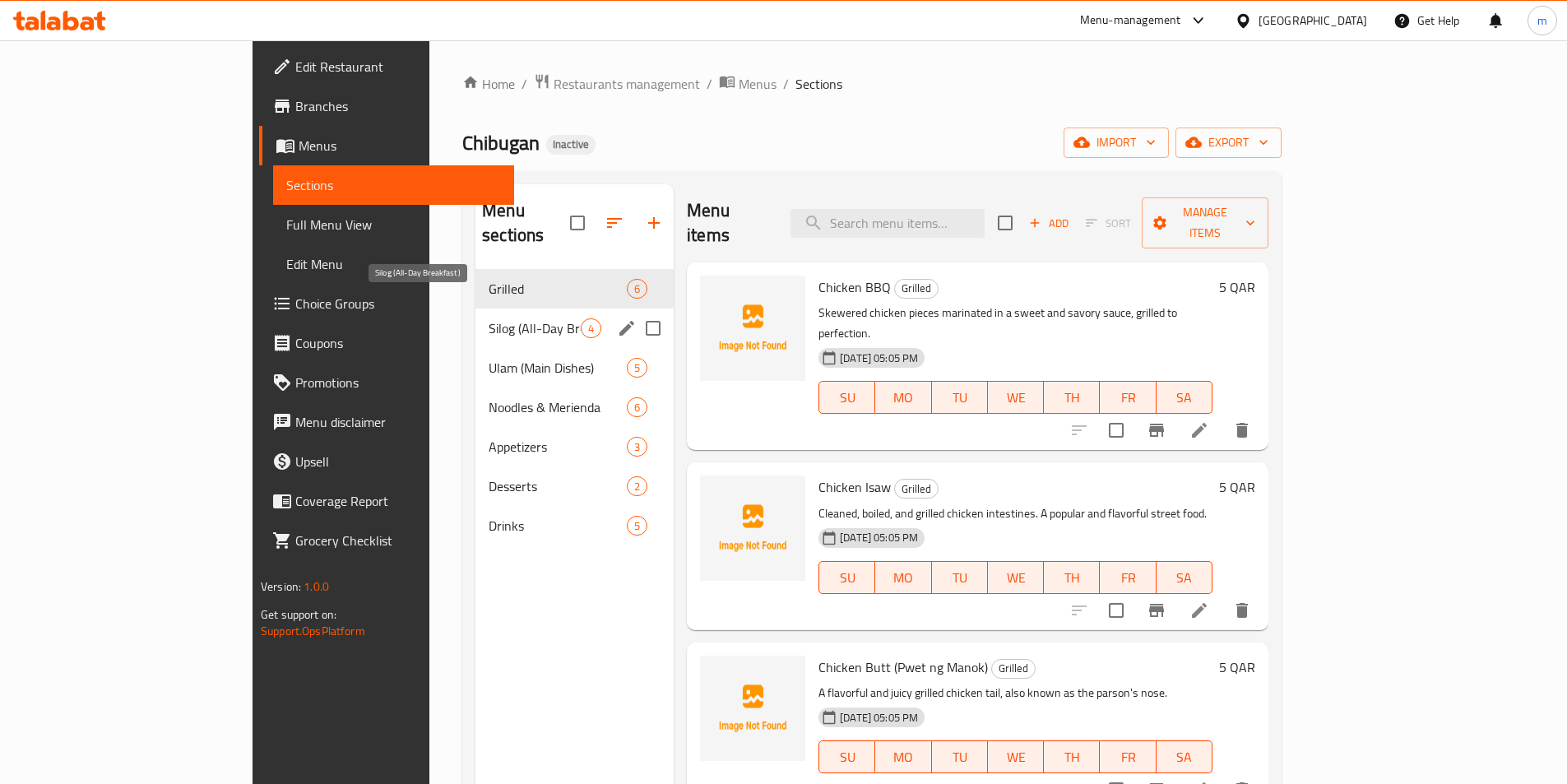
click at [489, 318] on span "Silog (All-Day Breakfast)" at bounding box center [535, 328] width 92 height 20
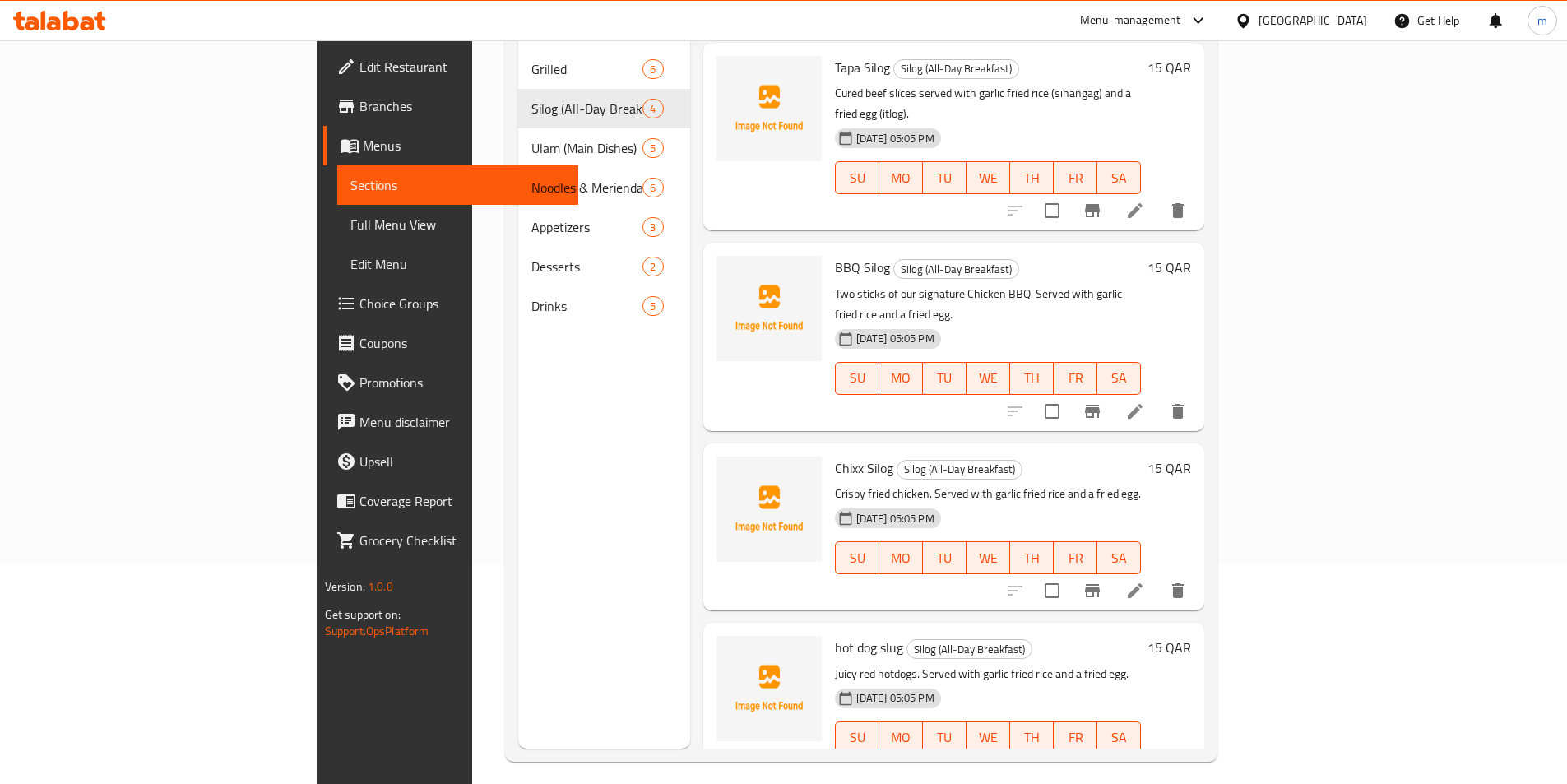
scroll to position [230, 0]
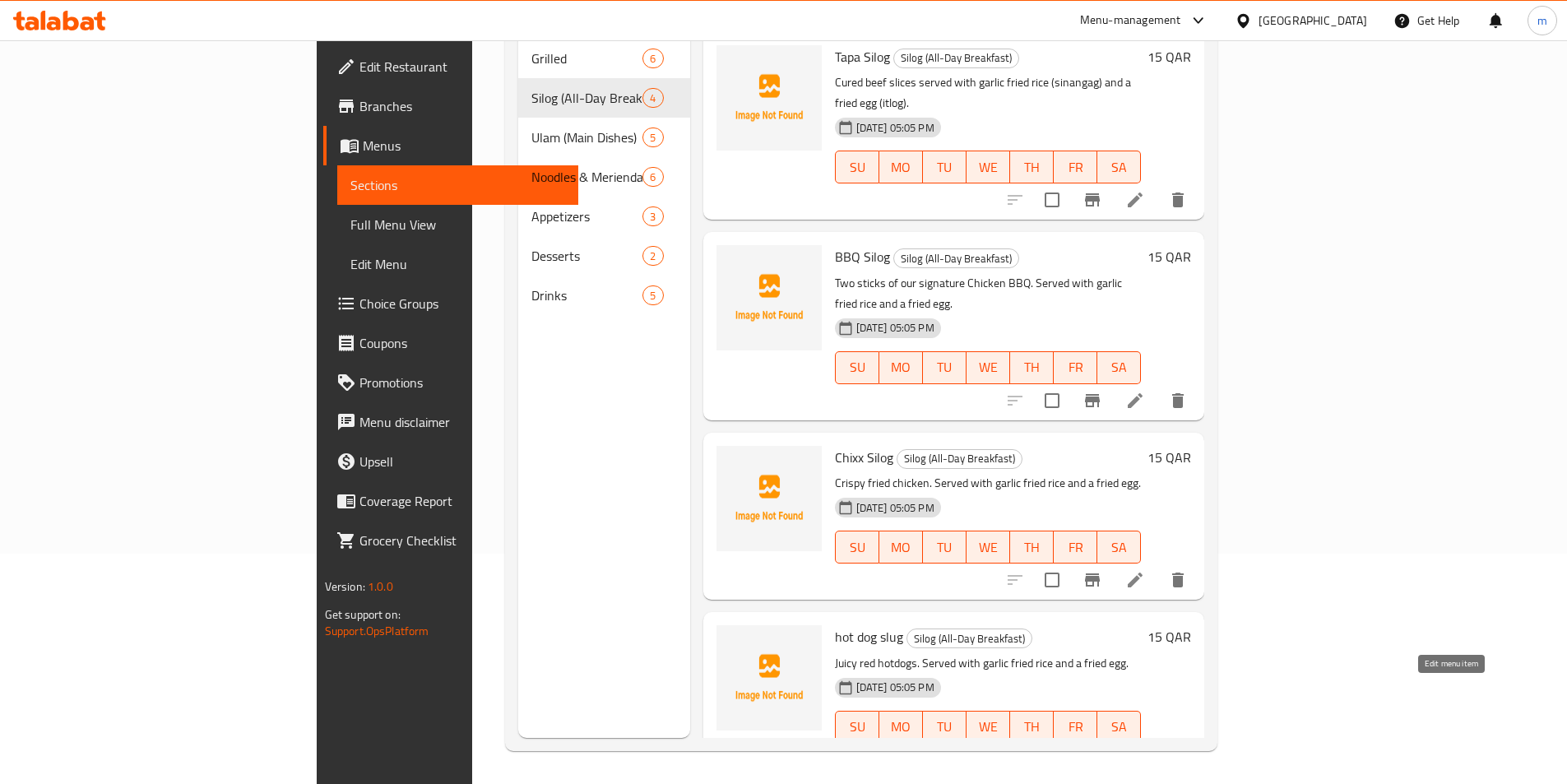
click at [1145, 750] on icon at bounding box center [1135, 760] width 20 height 20
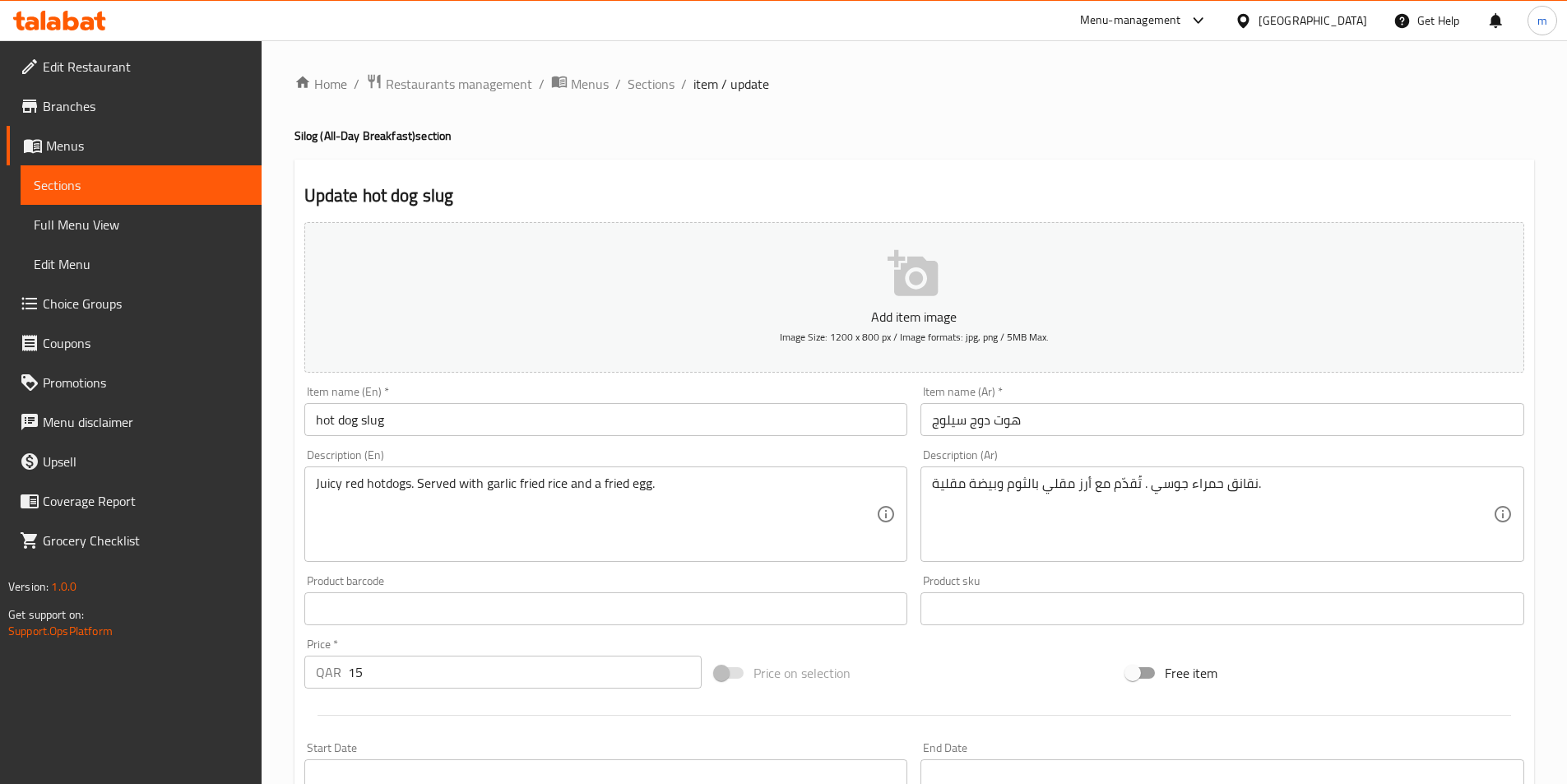
click at [390, 425] on input "hot dog slug" at bounding box center [605, 419] width 604 height 33
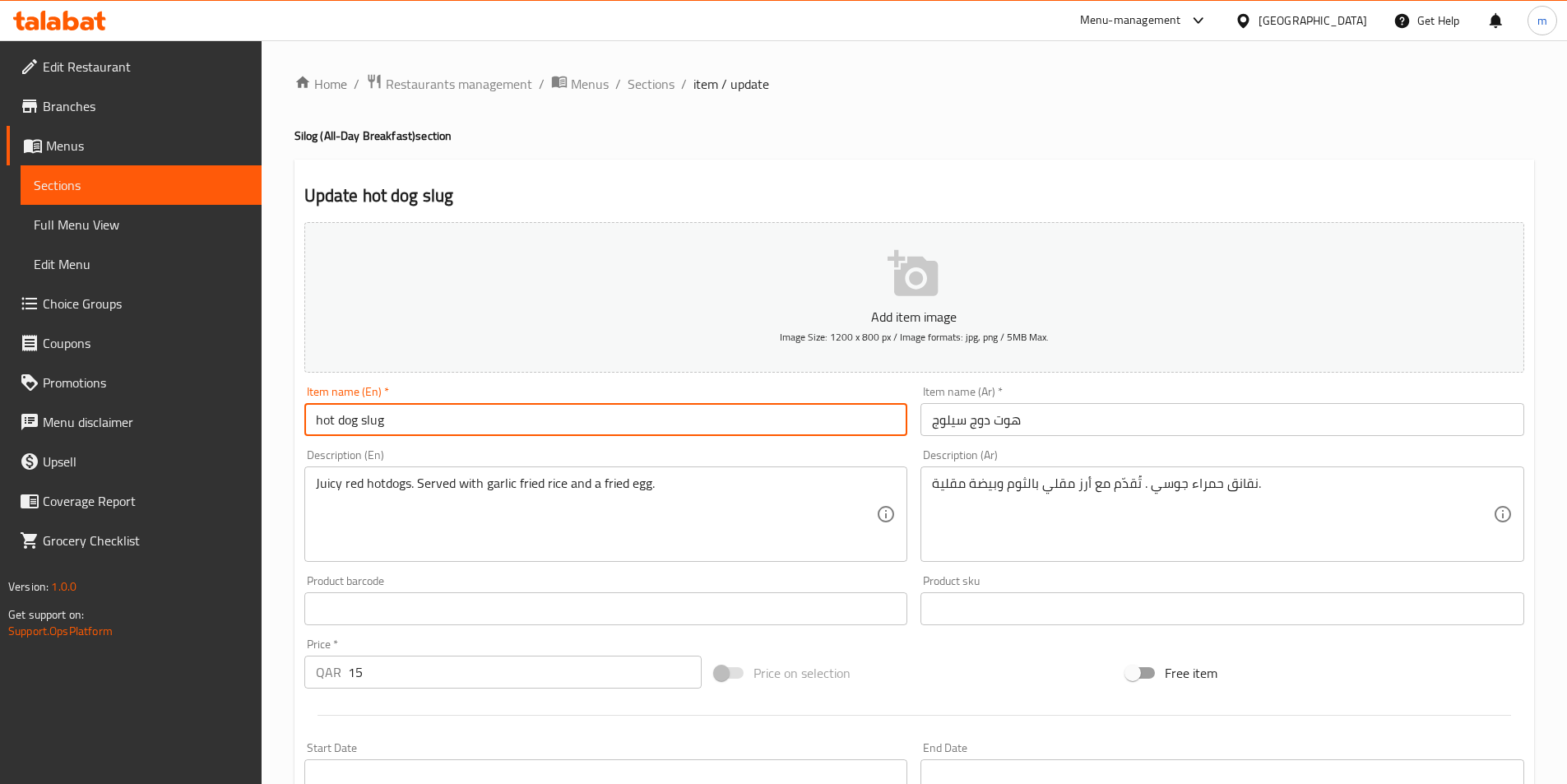
click at [394, 426] on input "hot dog slug" at bounding box center [605, 419] width 604 height 33
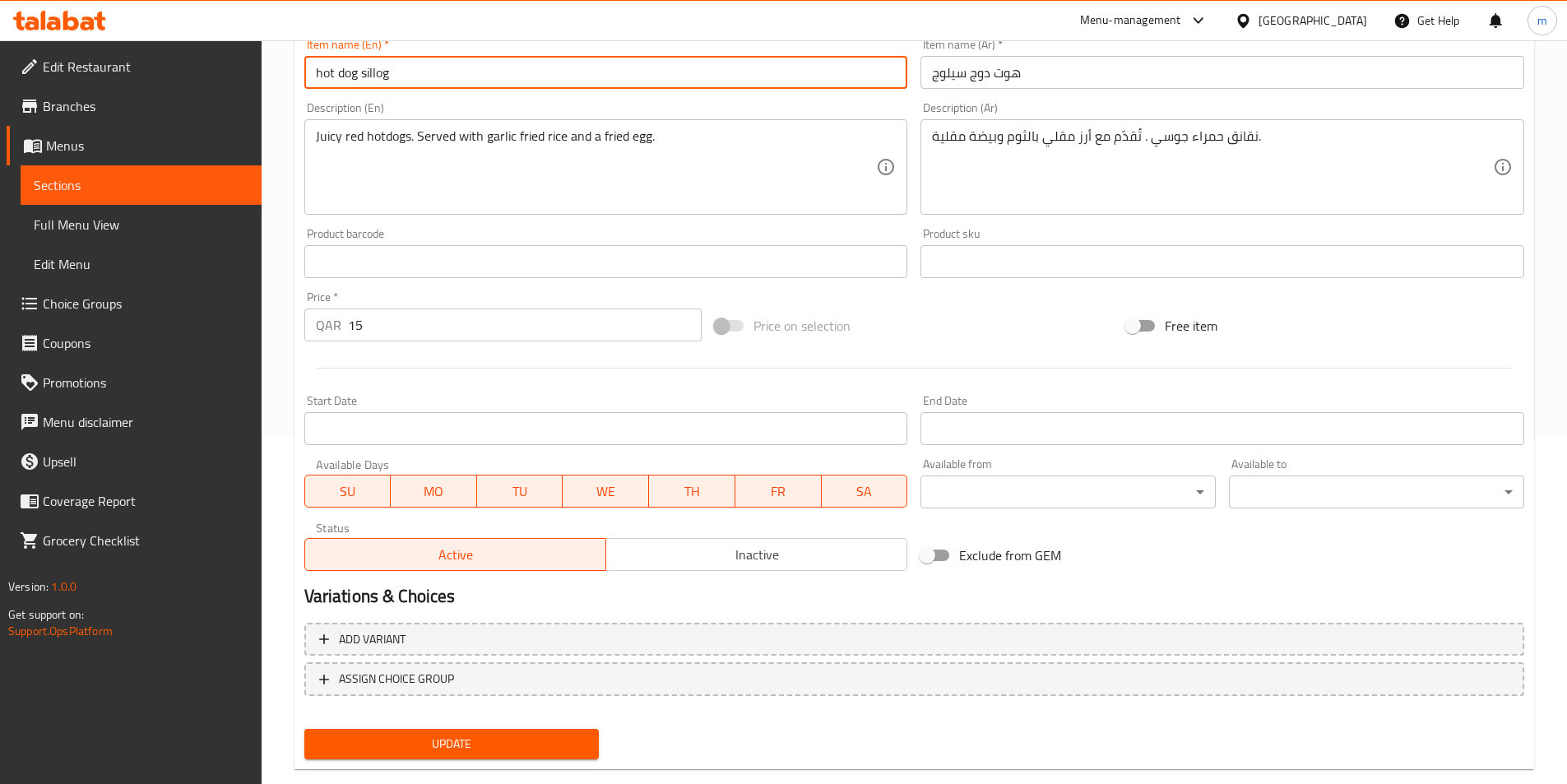
scroll to position [378, 0]
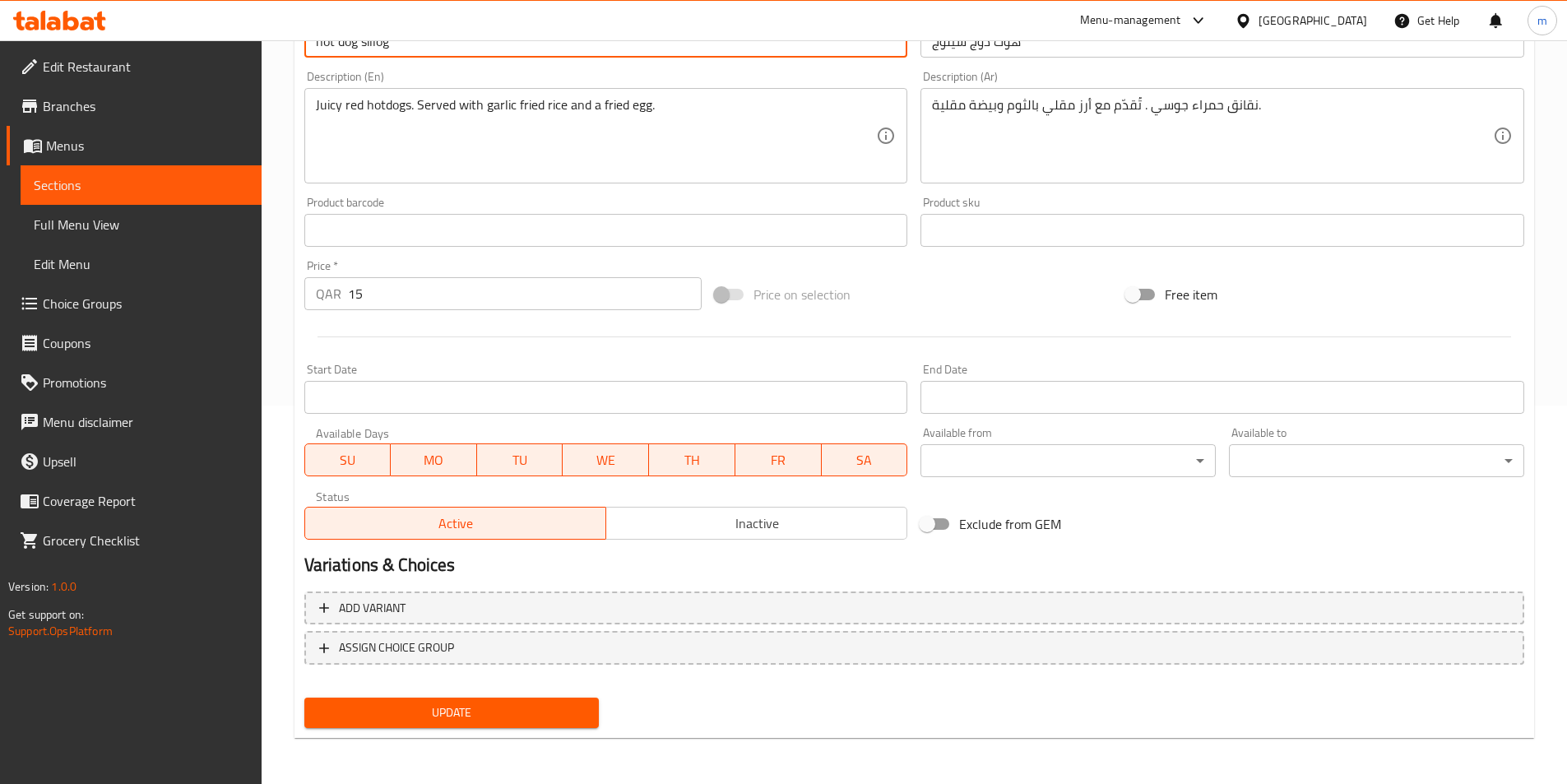
type input "hot dog sillog"
click at [493, 711] on span "Update" at bounding box center [452, 712] width 270 height 20
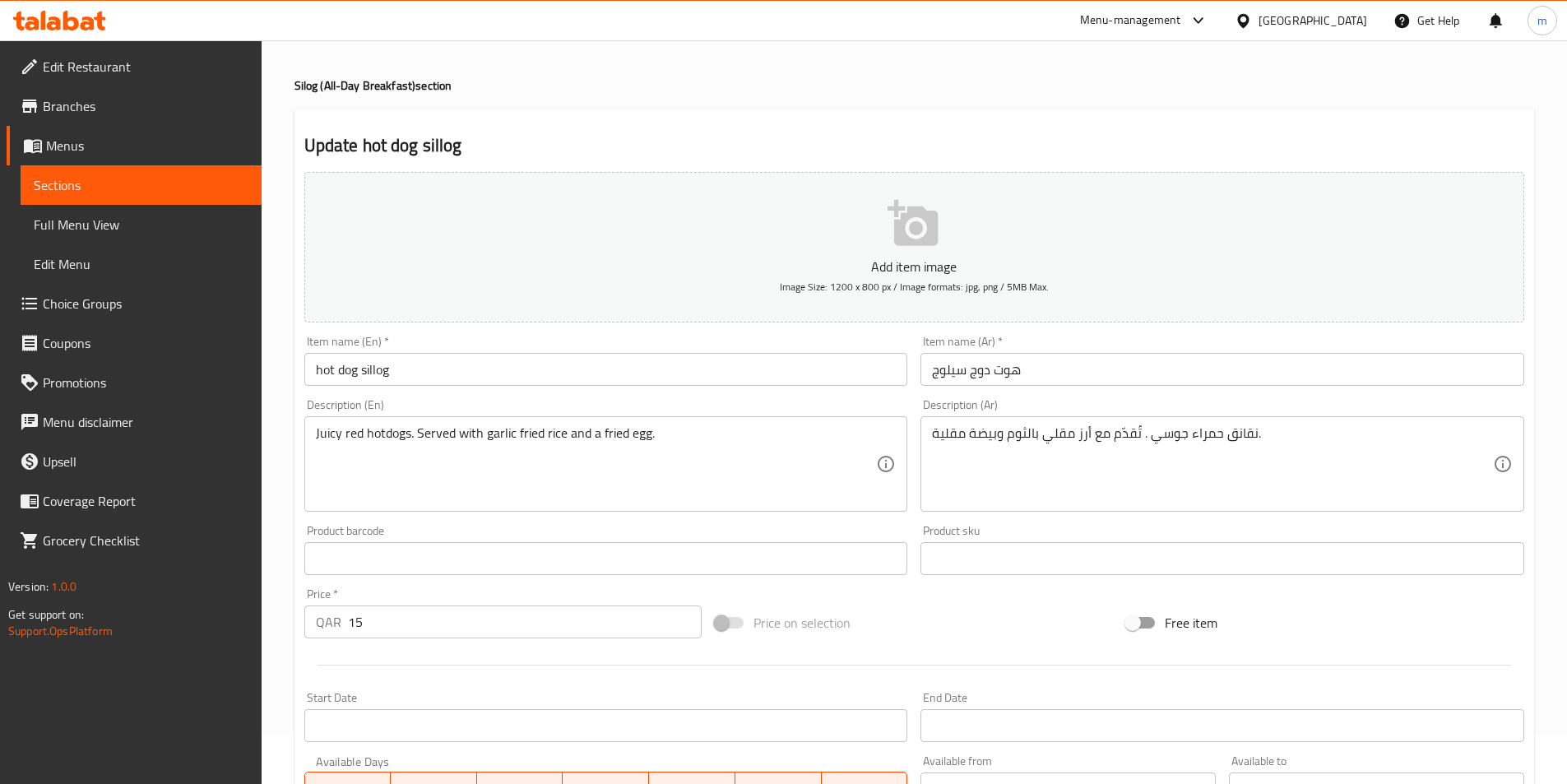
scroll to position [49, 0]
click at [70, 148] on span "Menus" at bounding box center [147, 145] width 202 height 20
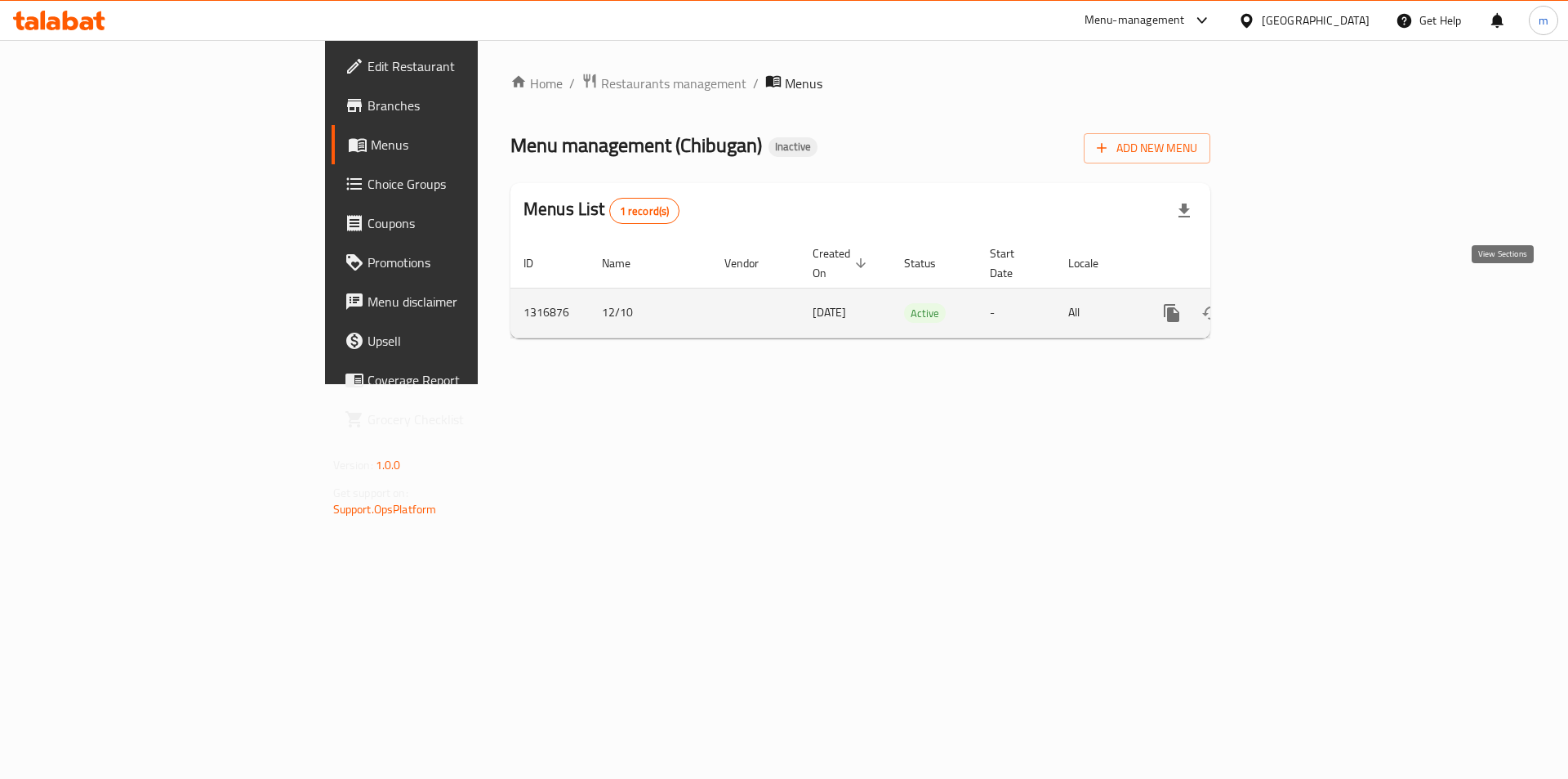
click at [1297, 306] on icon "enhanced table" at bounding box center [1289, 313] width 14 height 14
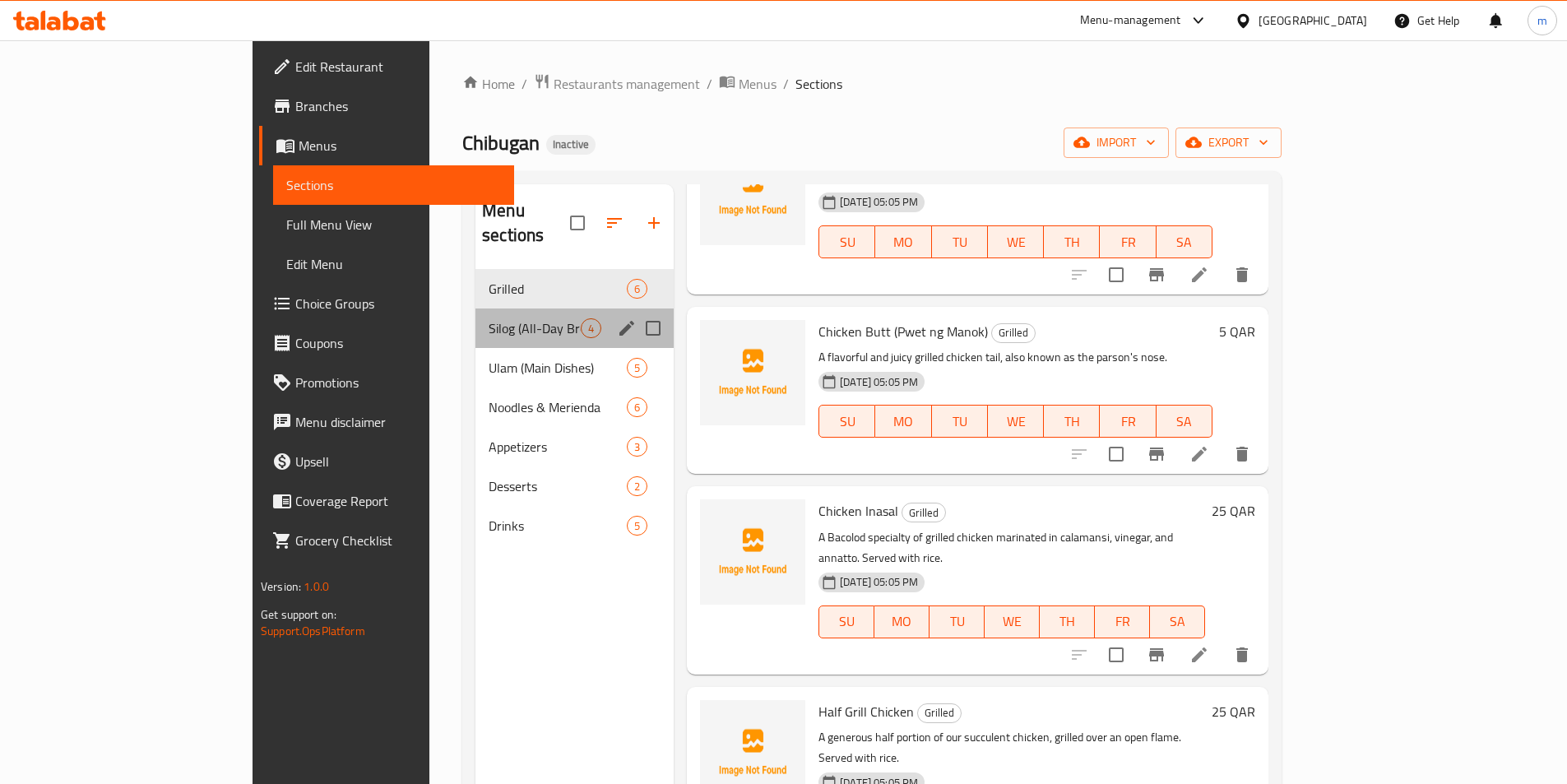
click at [475, 315] on div "Silog (All-Day Breakfast) 4" at bounding box center [575, 328] width 198 height 39
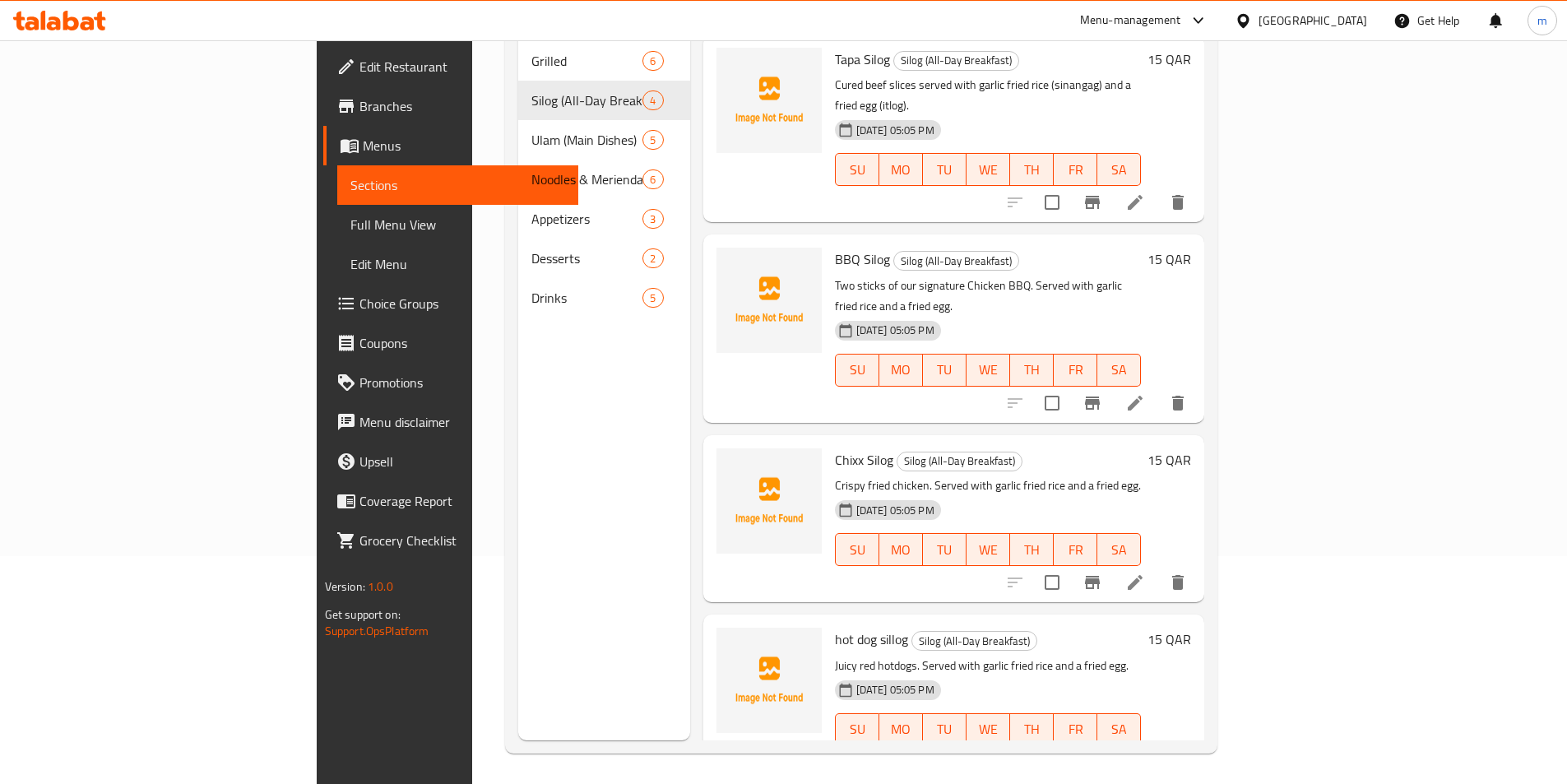
scroll to position [230, 0]
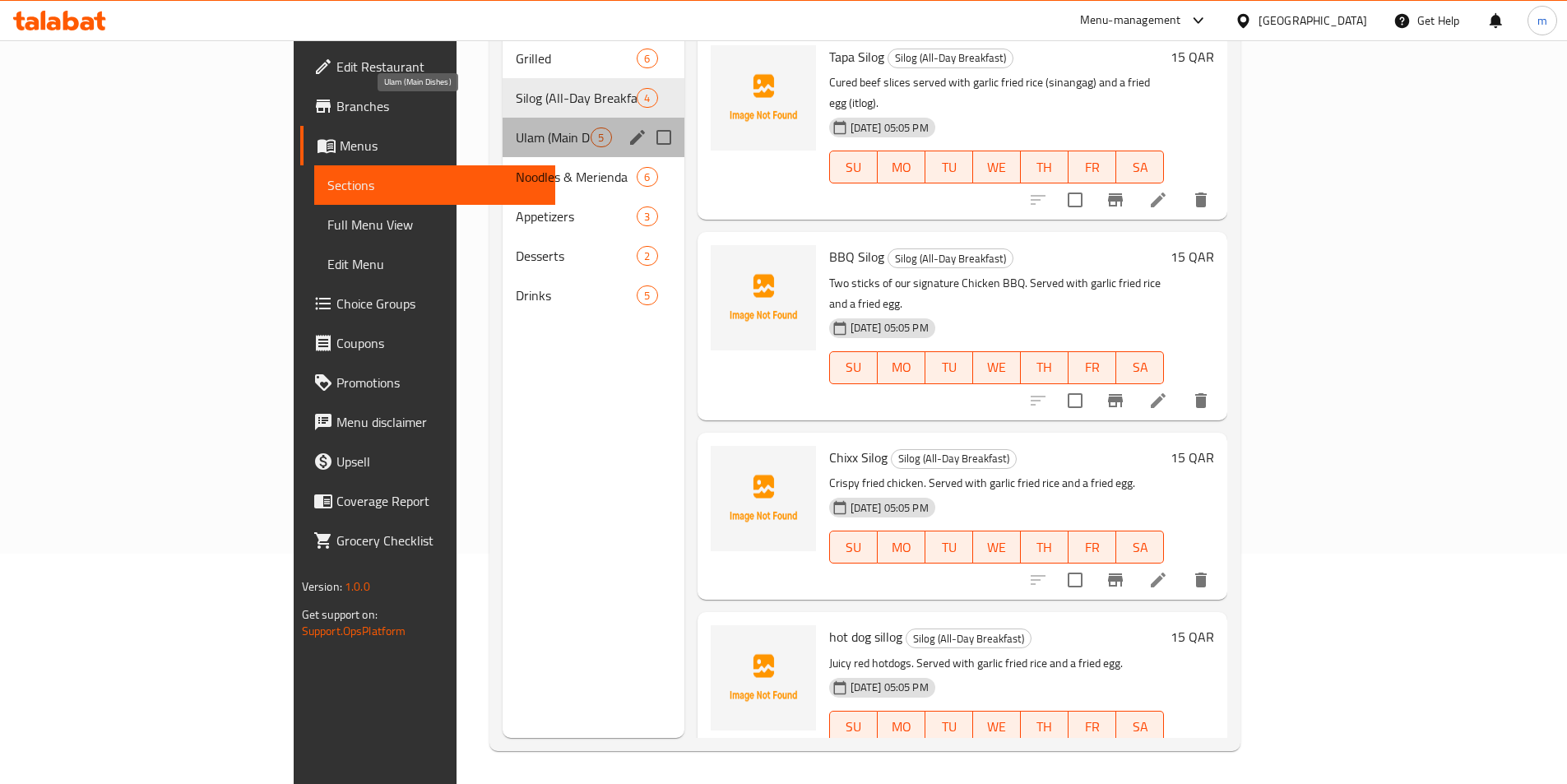
click at [516, 127] on span "Ulam (Main Dishes)" at bounding box center [553, 137] width 75 height 20
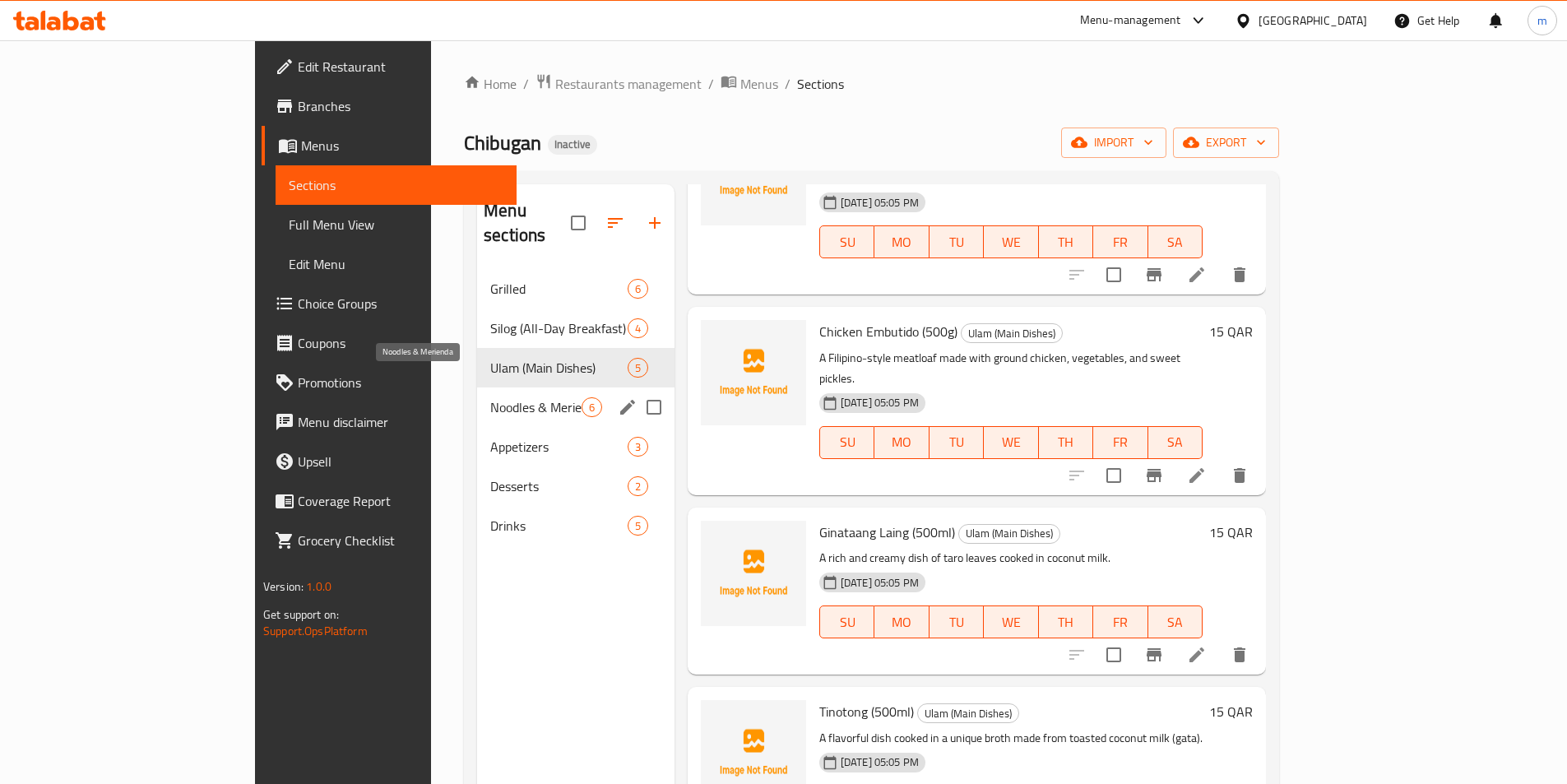
click at [490, 397] on span "Noodles & Merienda" at bounding box center [535, 407] width 91 height 20
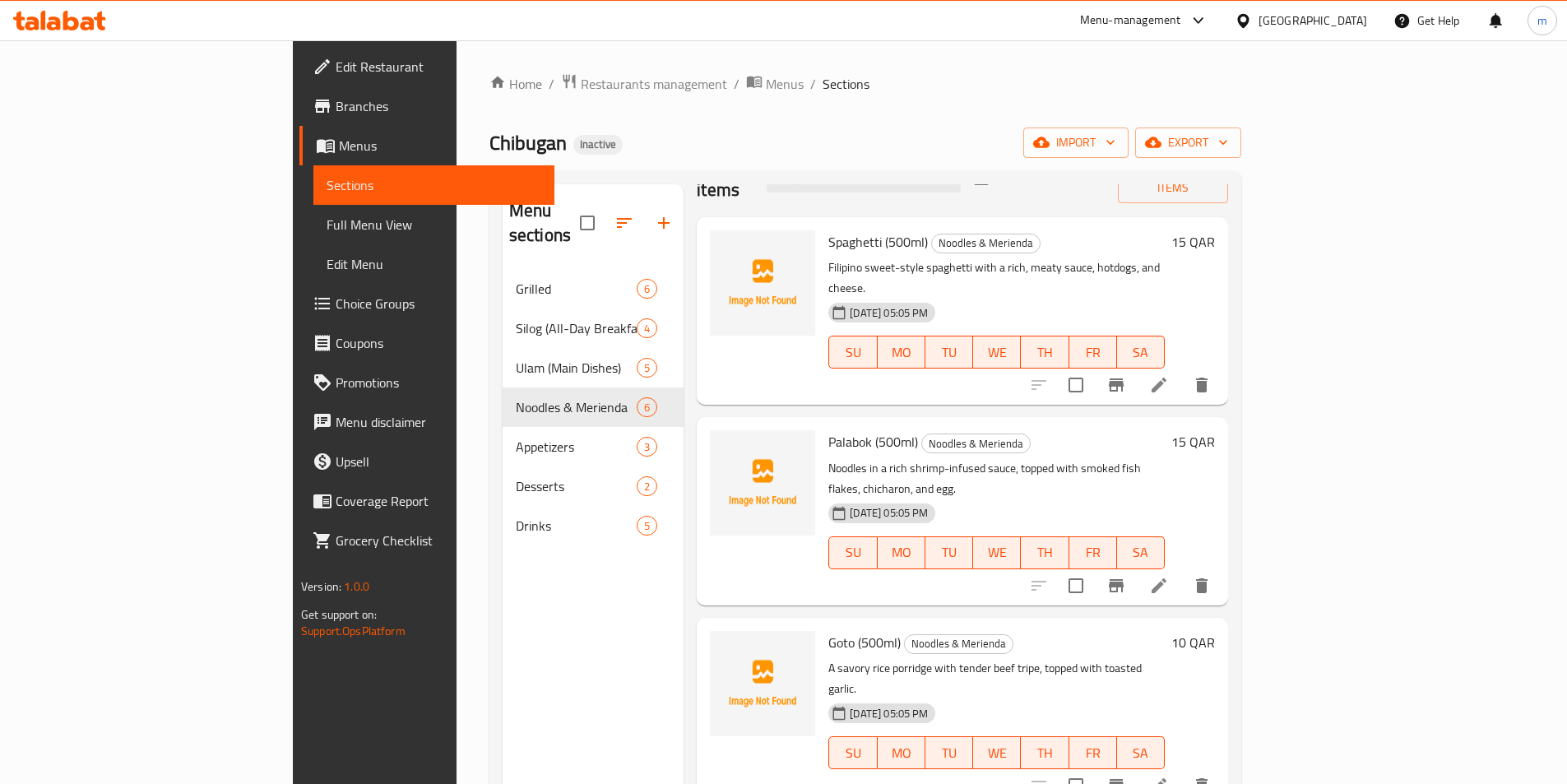
scroll to position [82, 0]
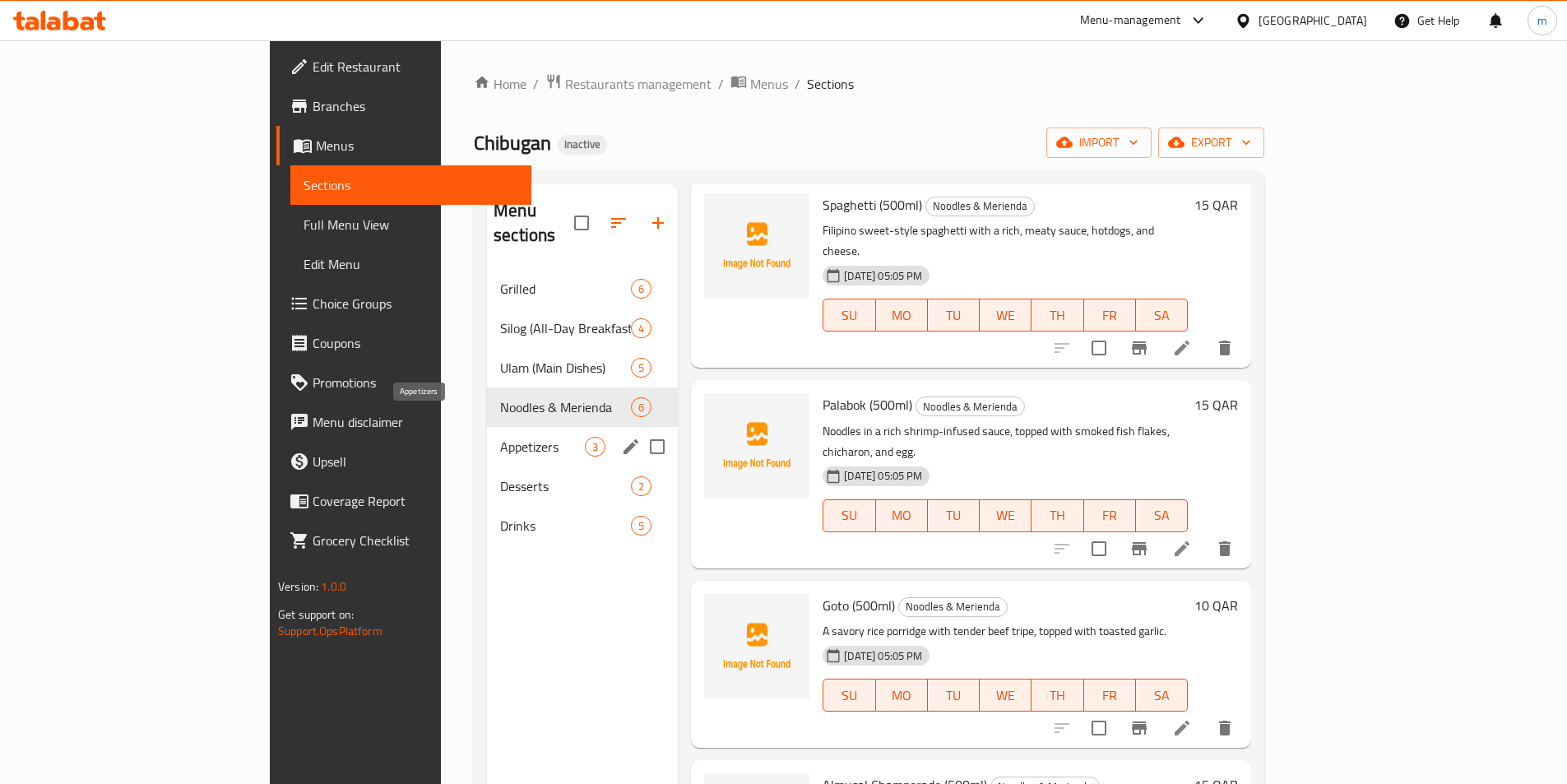
click at [501, 437] on span "Appetizers" at bounding box center [543, 446] width 85 height 20
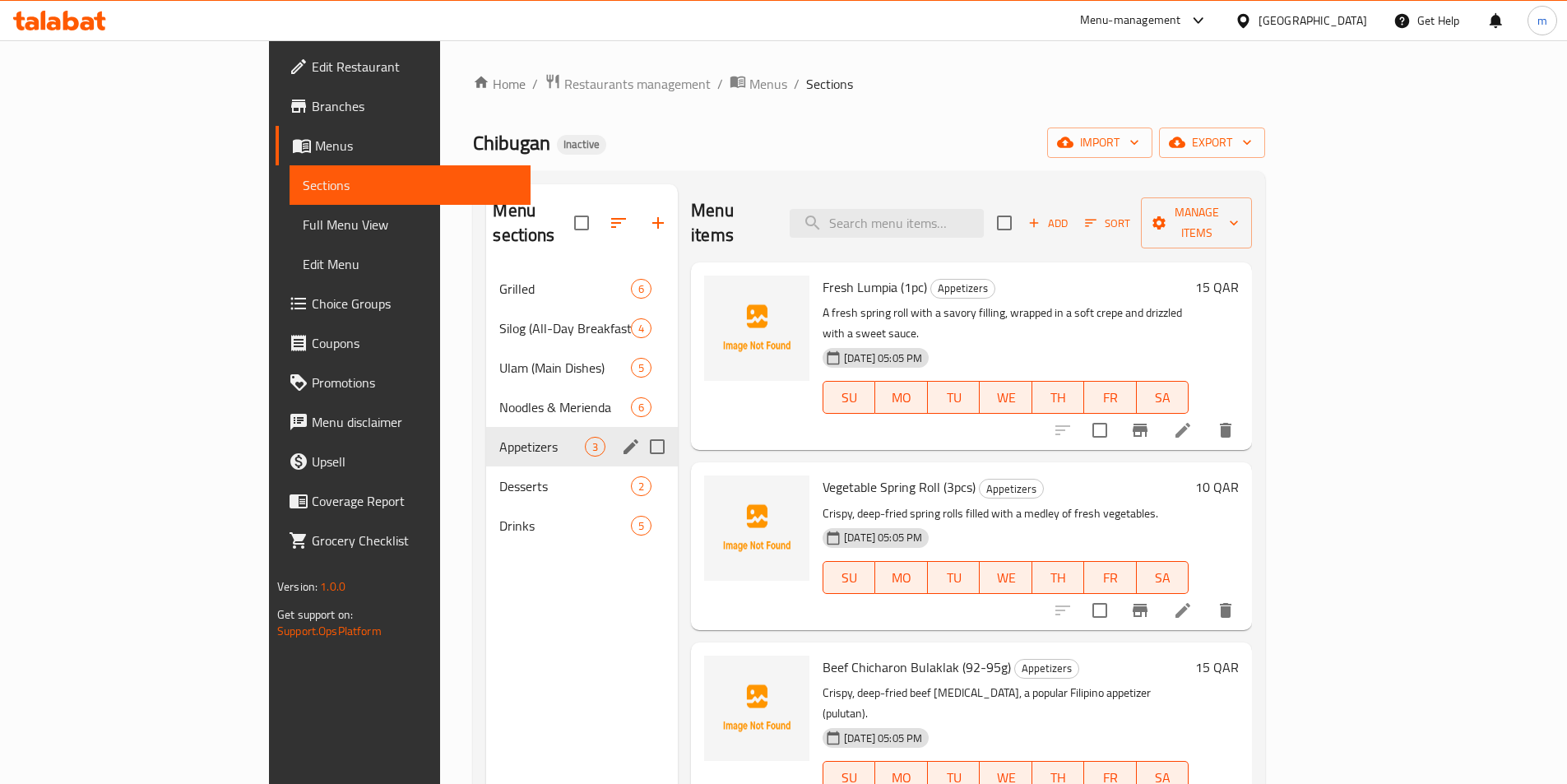
click at [486, 427] on div "Appetizers 3" at bounding box center [581, 446] width 192 height 39
click at [500, 397] on span "Noodles & Merienda" at bounding box center [542, 407] width 86 height 20
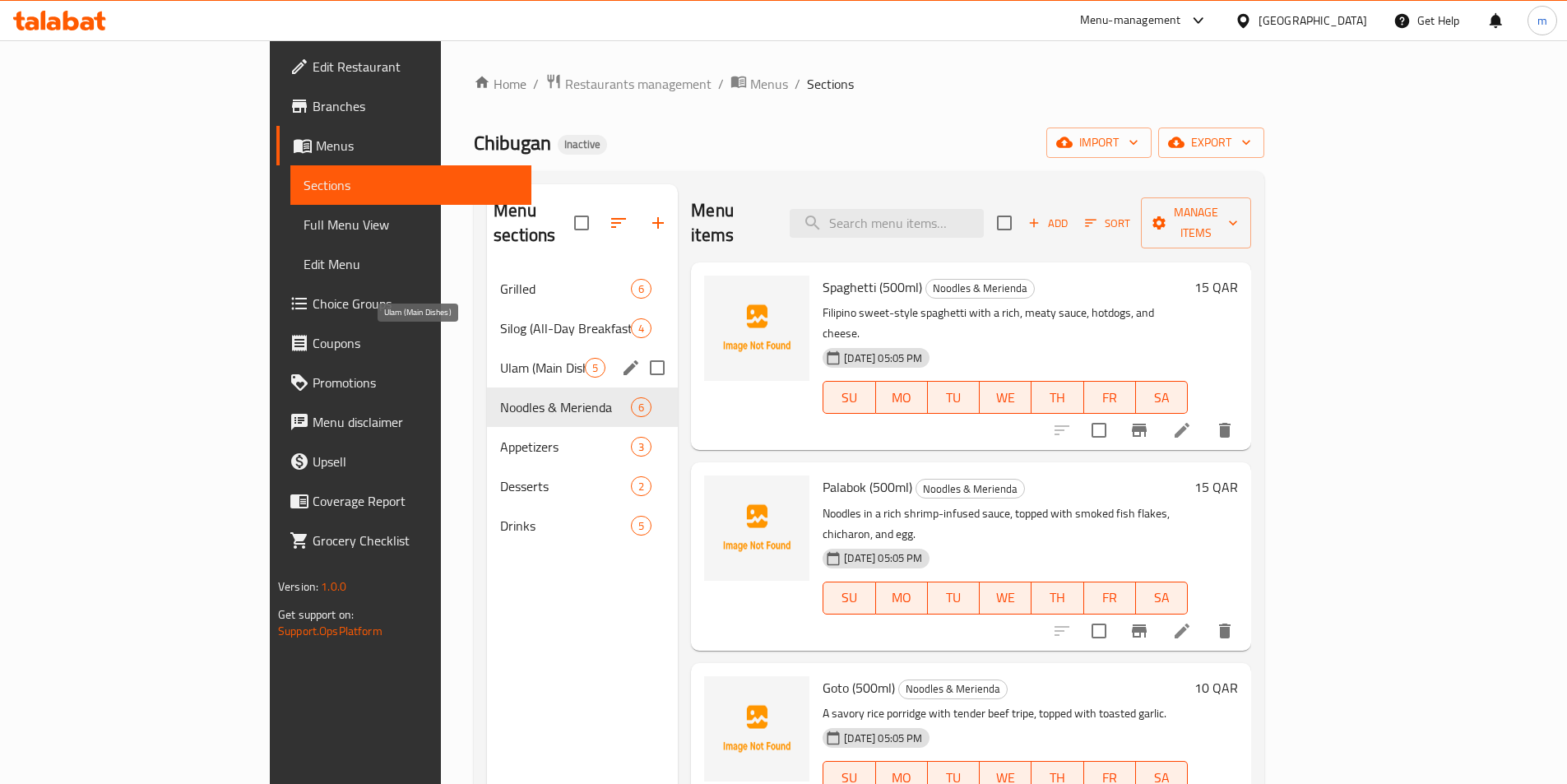
click at [501, 358] on span "Ulam (Main Dishes)" at bounding box center [543, 367] width 85 height 20
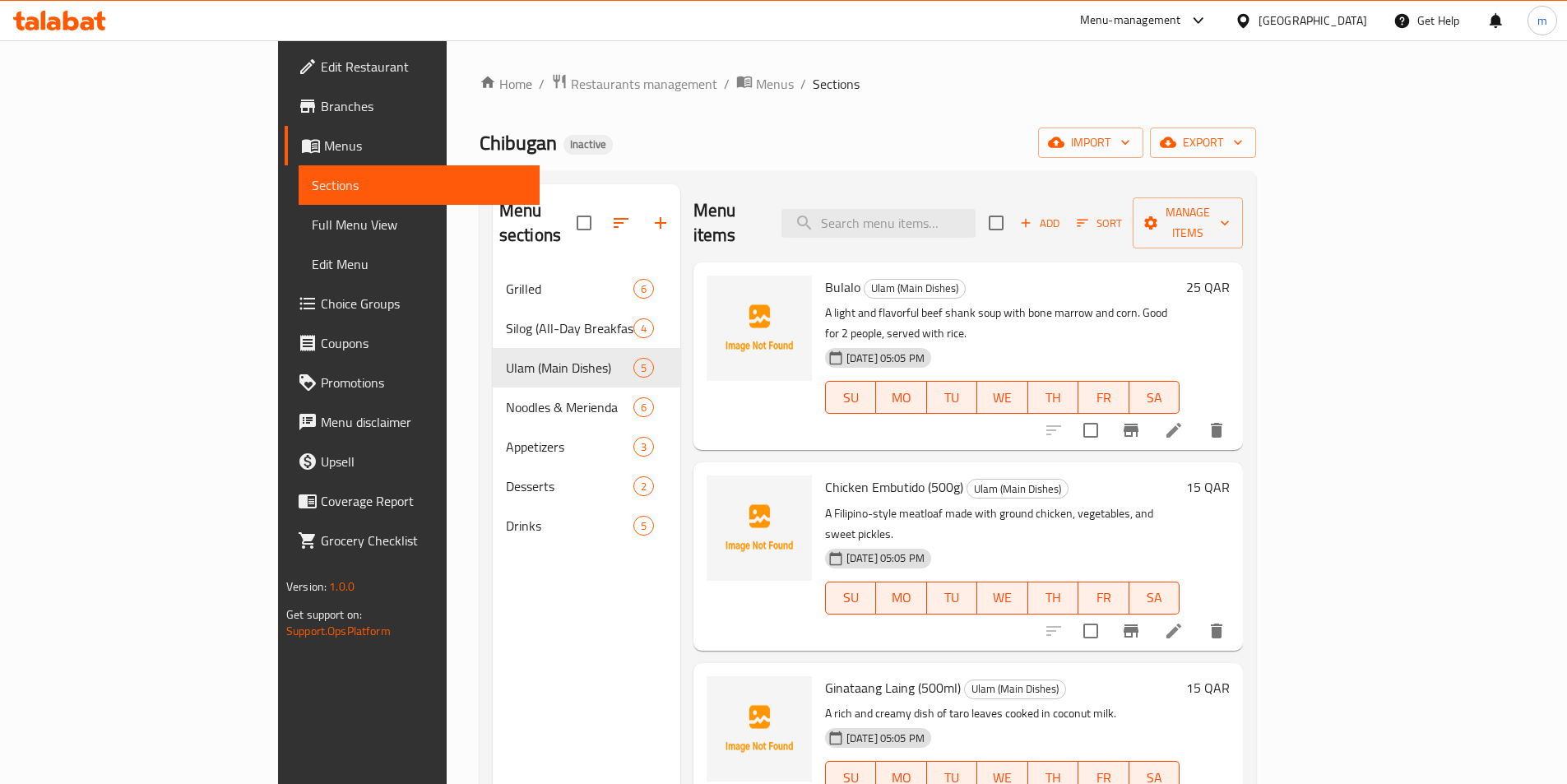
click at [312, 231] on span "Full Menu View" at bounding box center [419, 224] width 215 height 20
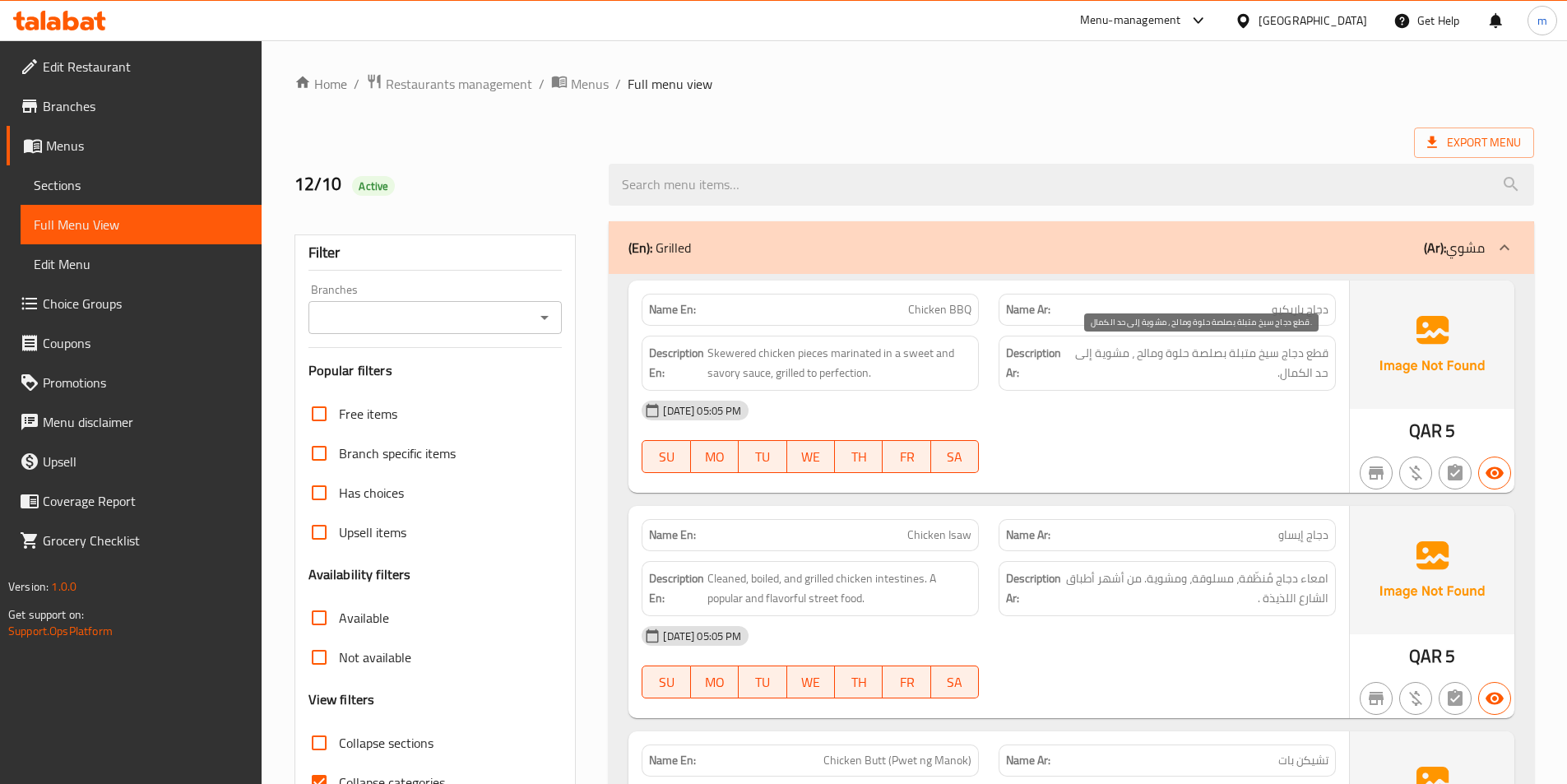
click at [1130, 356] on span "قطع دجاج سيخ متبلة بصلصة حلوة ومالح ، مشوية إلى حد الكمال." at bounding box center [1198, 363] width 259 height 40
click at [1077, 352] on span "قطع دجاج سيخ متبلة بصلصة حلوة ومالح ، مشوية إلى حد الكمال." at bounding box center [1198, 363] width 259 height 40
click at [1081, 366] on span "قطع دجاج سيخ متبلة بصلصة حلوة ومالح ، مشوية إلى حد الكمال." at bounding box center [1198, 363] width 259 height 40
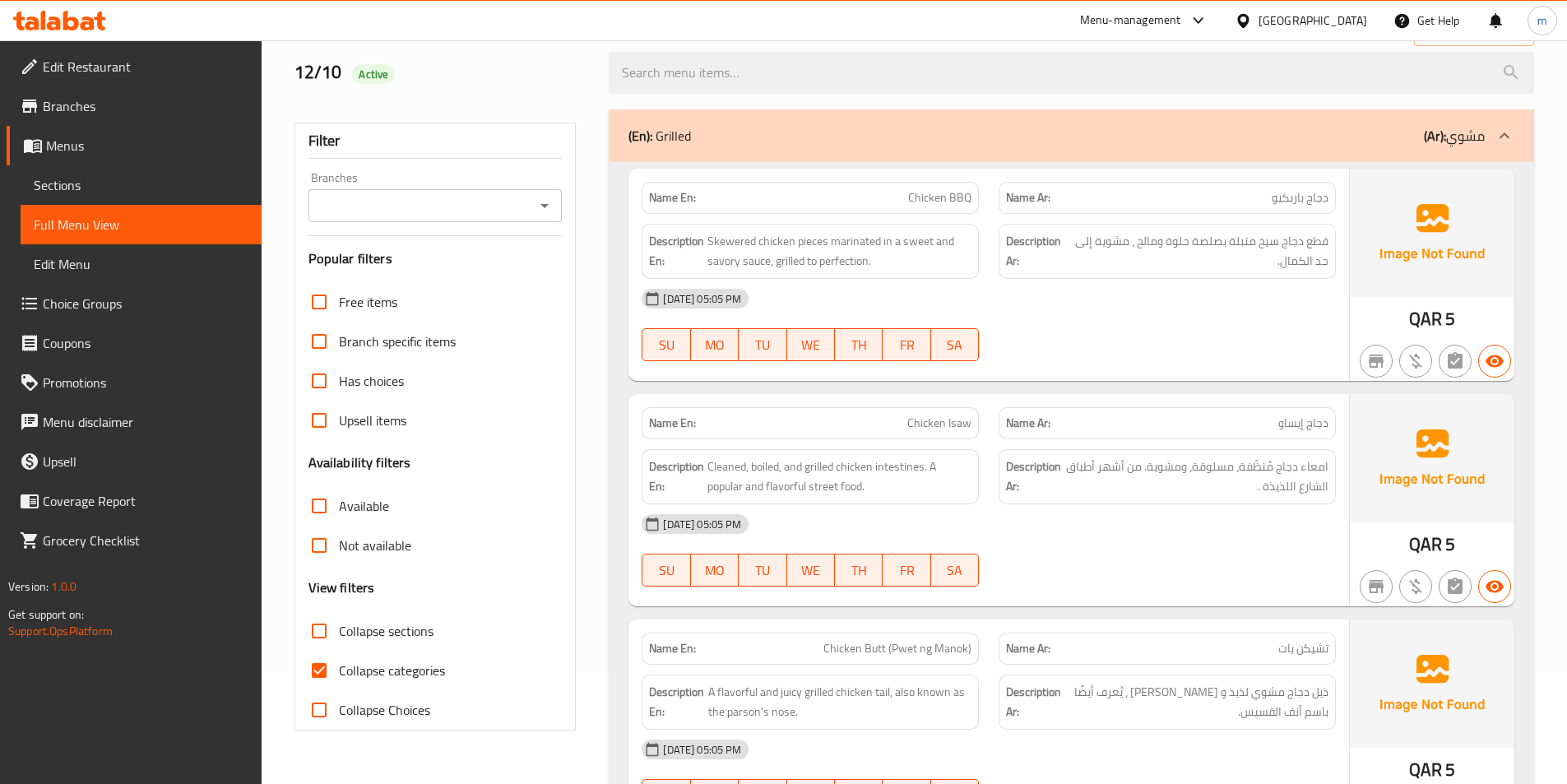
scroll to position [82, 0]
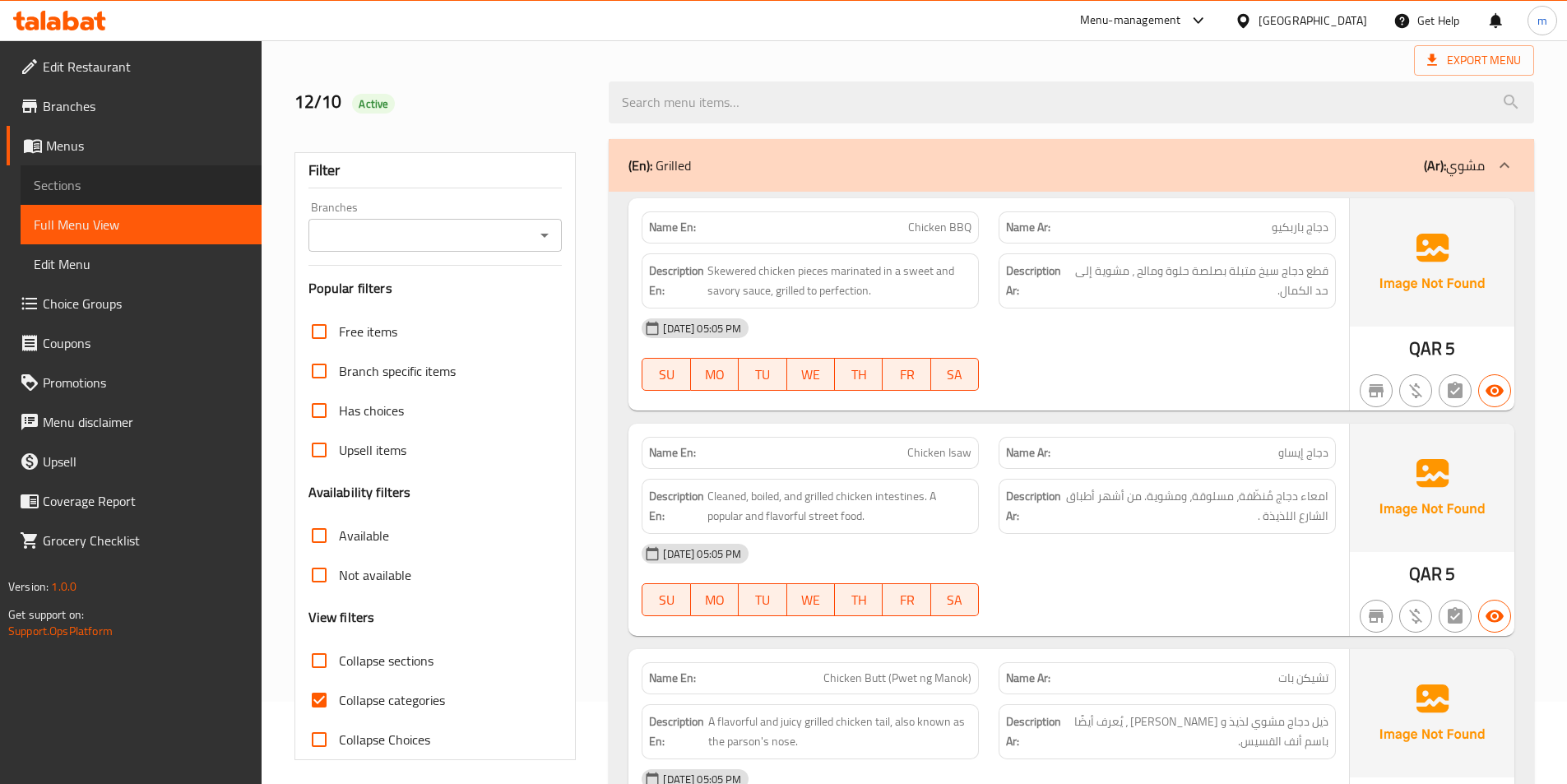
click at [94, 189] on span "Sections" at bounding box center [141, 185] width 215 height 20
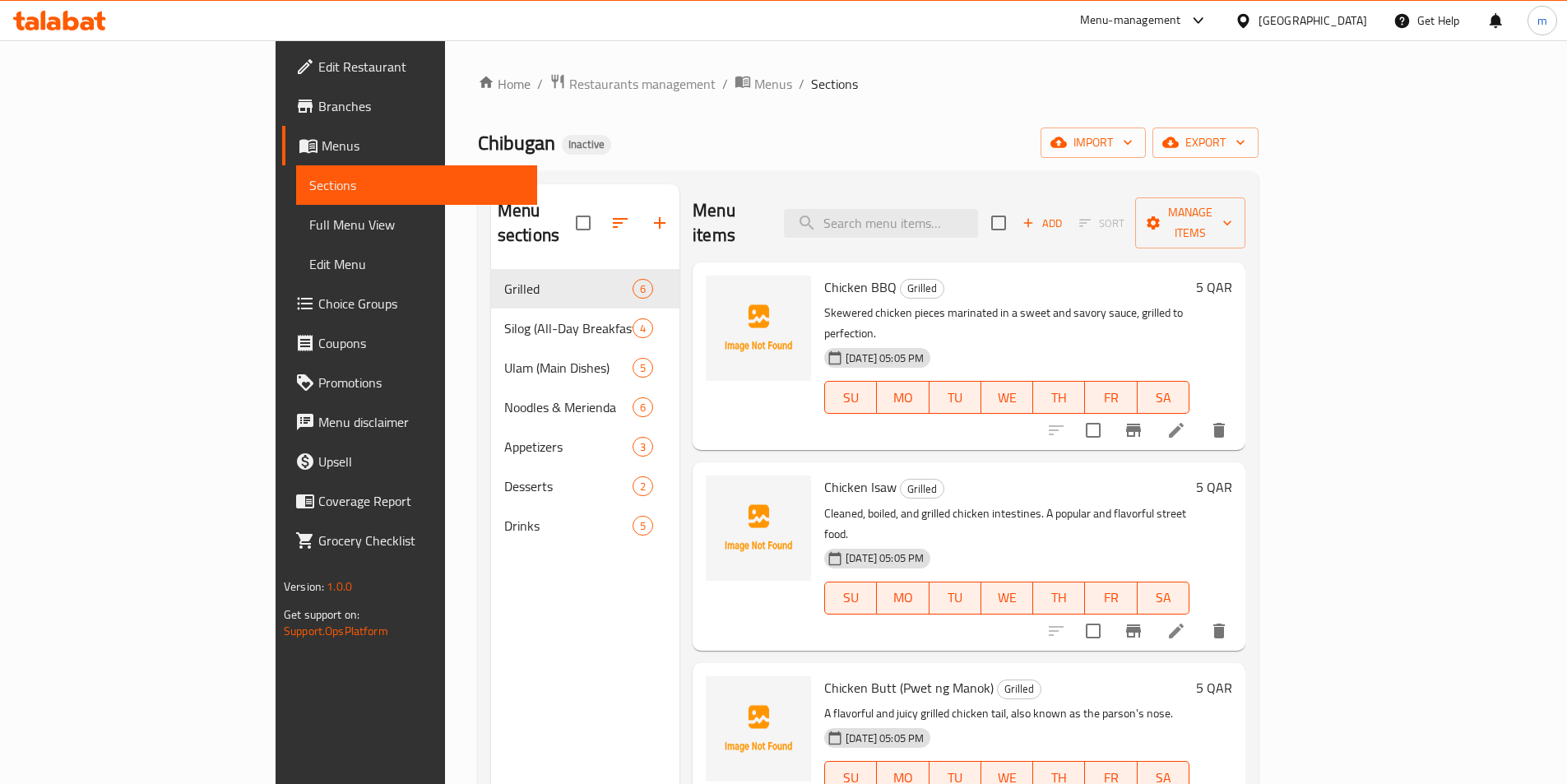
click at [1184, 422] on icon at bounding box center [1176, 429] width 14 height 14
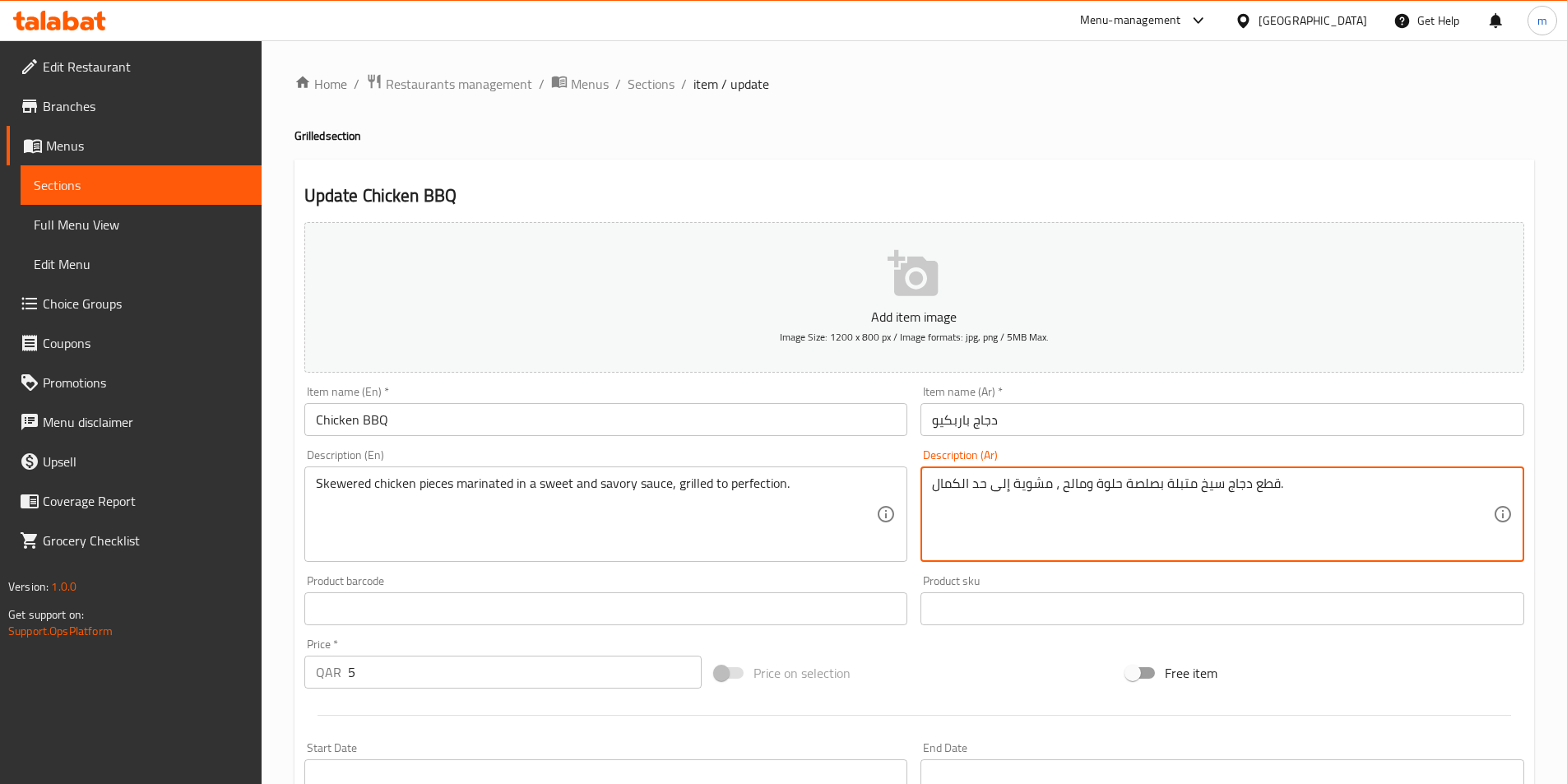
drag, startPoint x: 1060, startPoint y: 487, endPoint x: 1075, endPoint y: 498, distance: 18.6
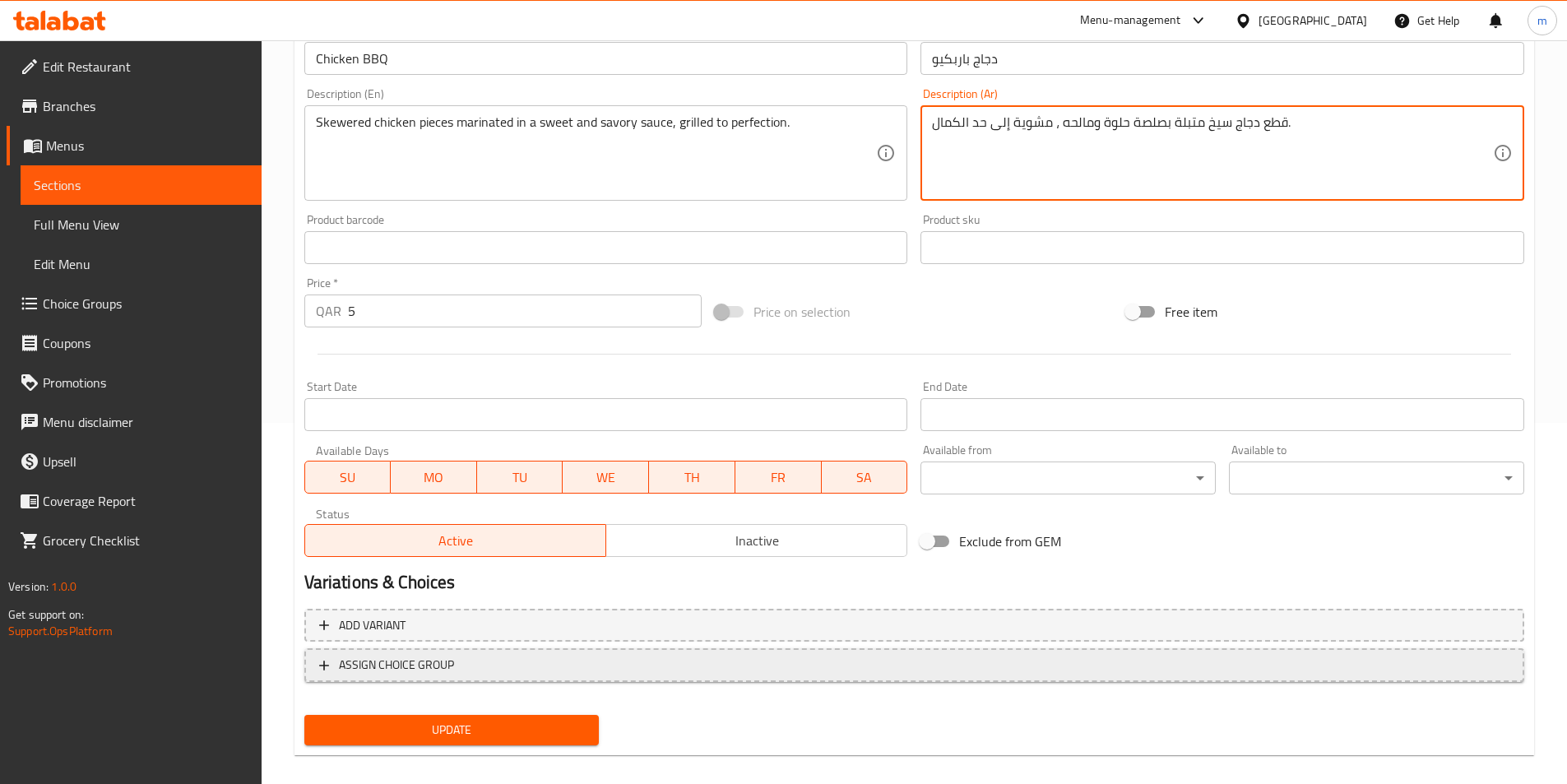
scroll to position [378, 0]
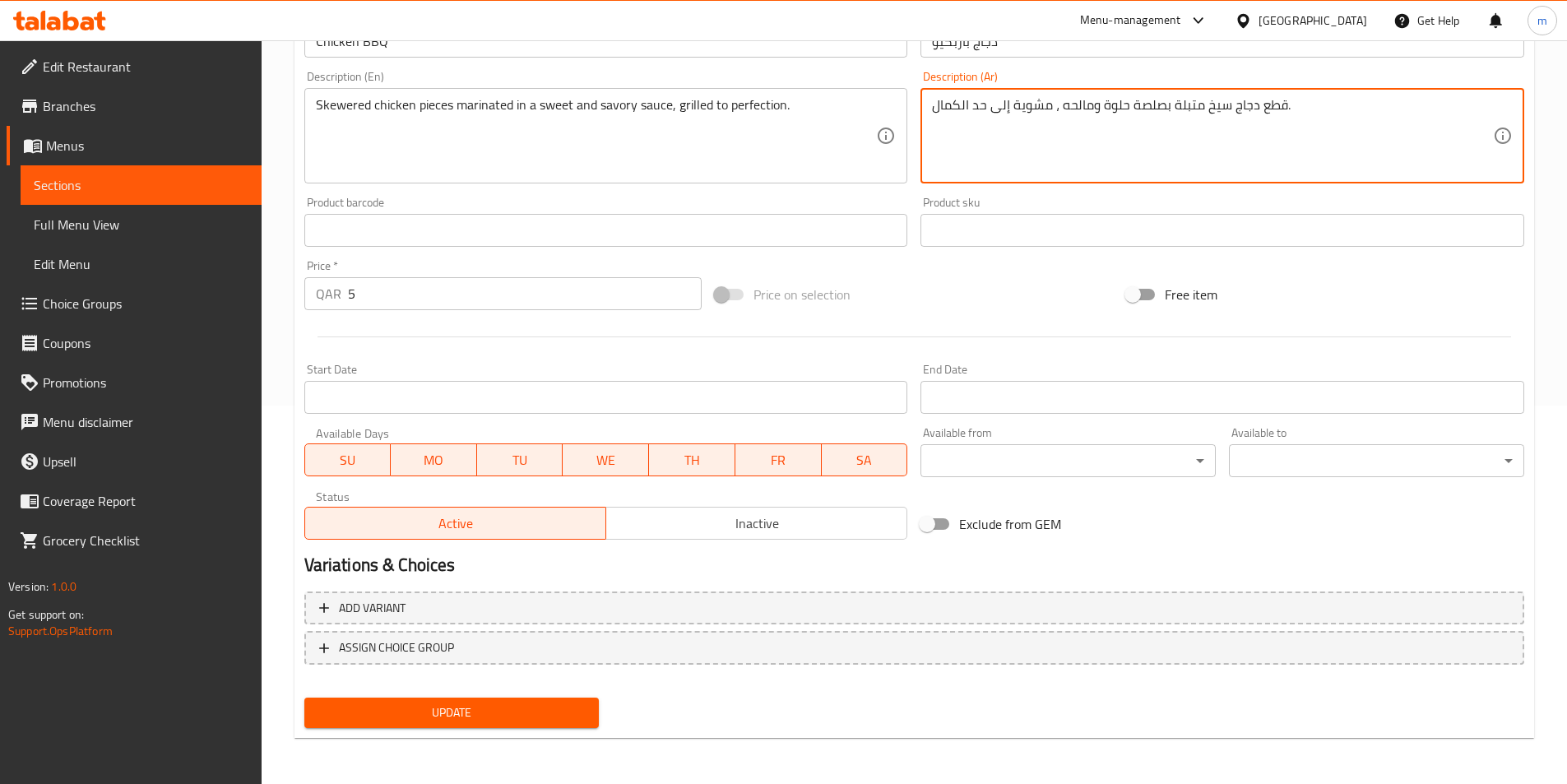
type textarea "قطع دجاج سيخ متبلة بصلصة حلوة ومالحه ، مشوية إلى حد الكمال."
click at [564, 722] on button "Update" at bounding box center [451, 713] width 295 height 31
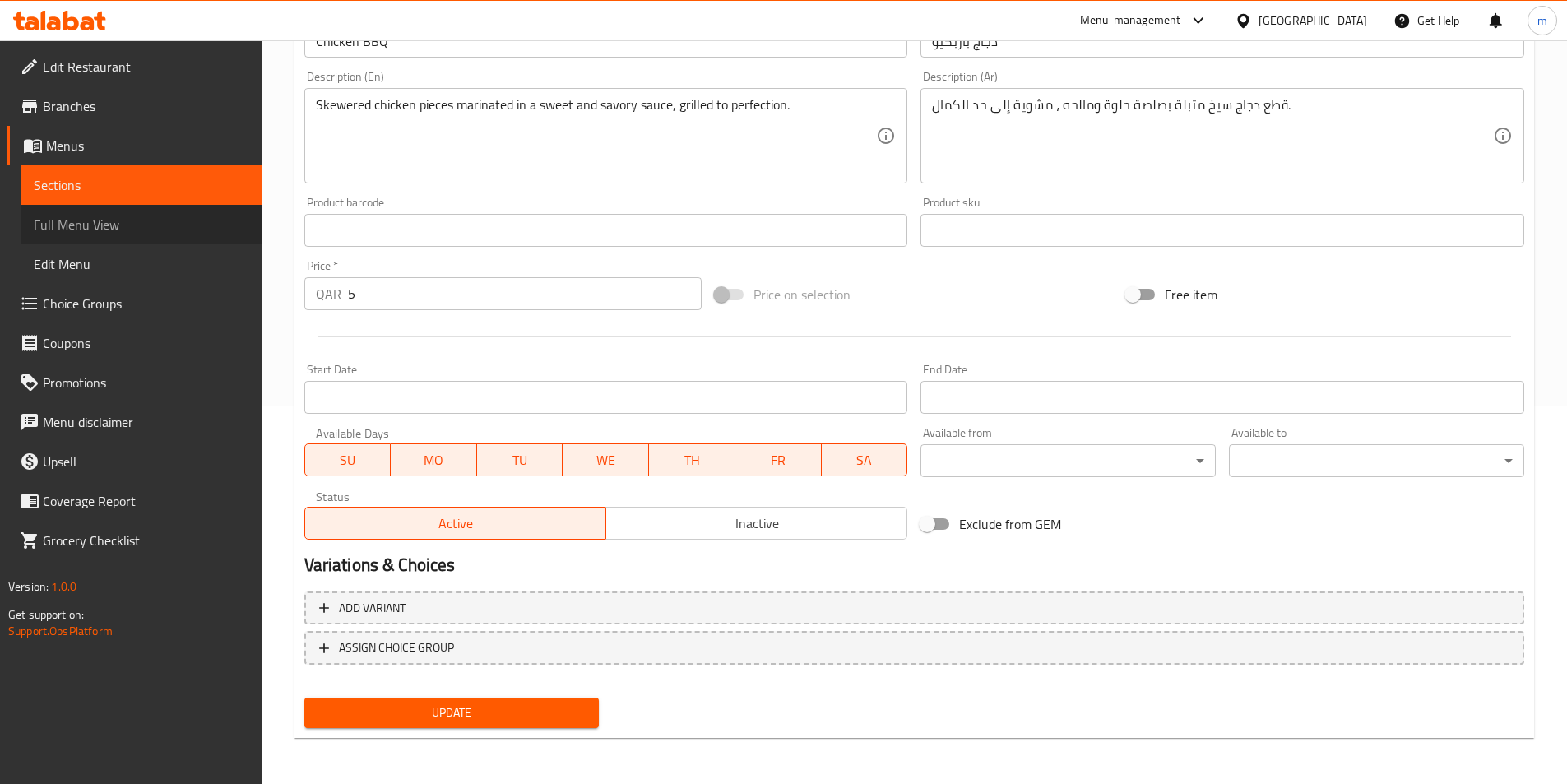
click at [150, 232] on span "Full Menu View" at bounding box center [141, 224] width 215 height 20
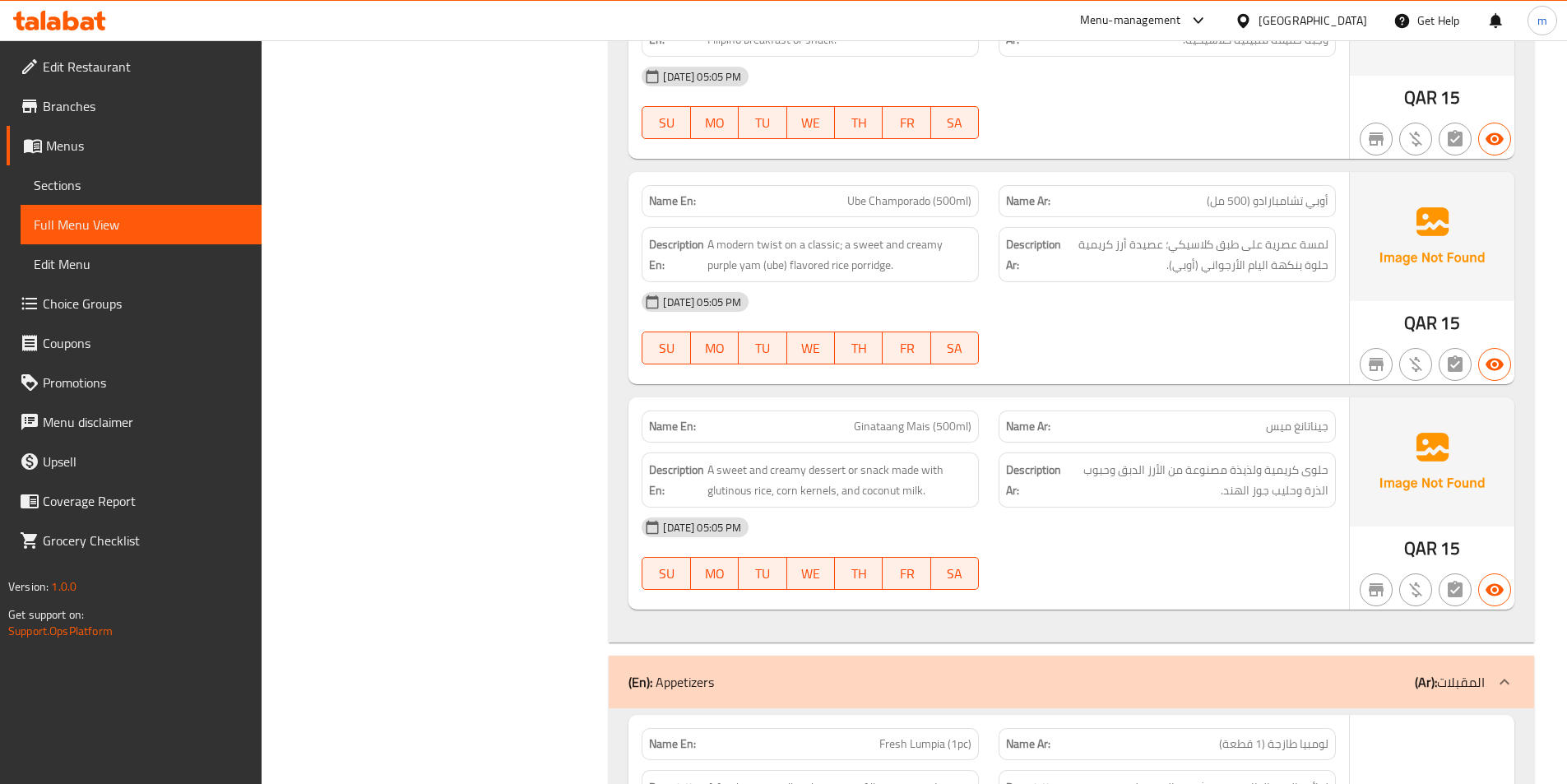
scroll to position [4687, 0]
click at [1260, 417] on p "Name Ar: جيناتانغ ميس" at bounding box center [1167, 425] width 322 height 17
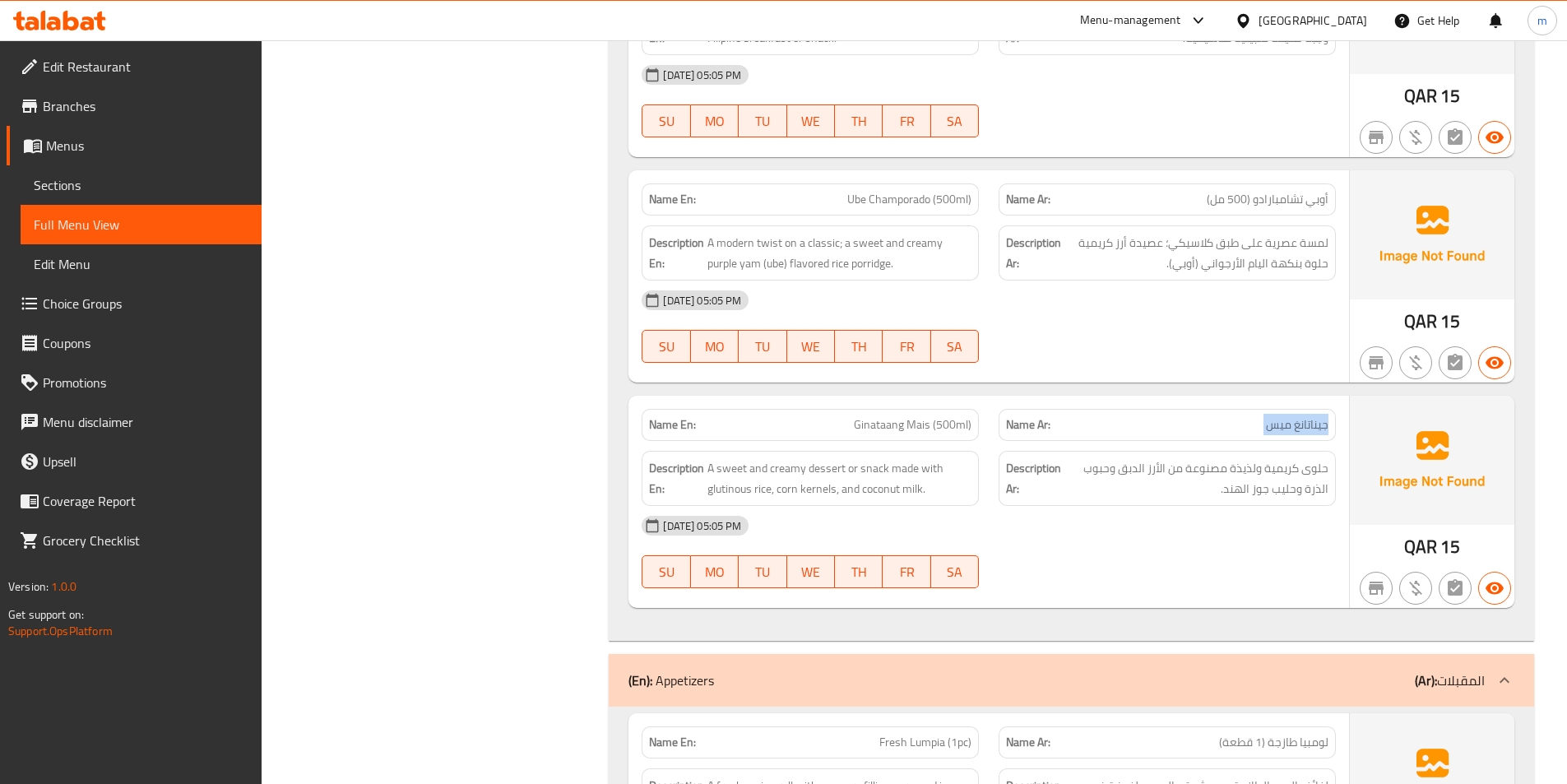
click at [1253, 417] on p "Name Ar: جيناتانغ ميس" at bounding box center [1167, 425] width 322 height 17
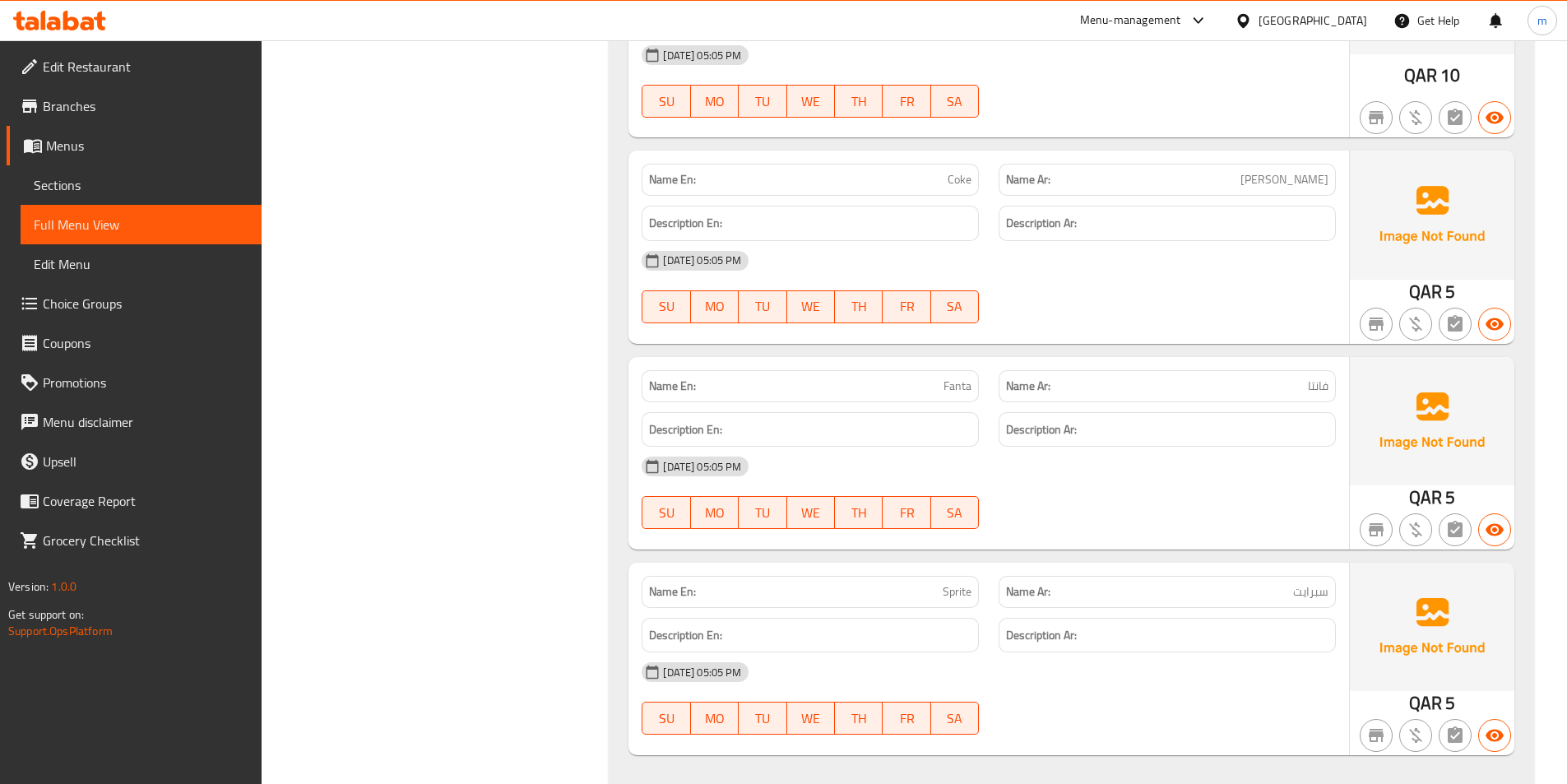
scroll to position [7029, 0]
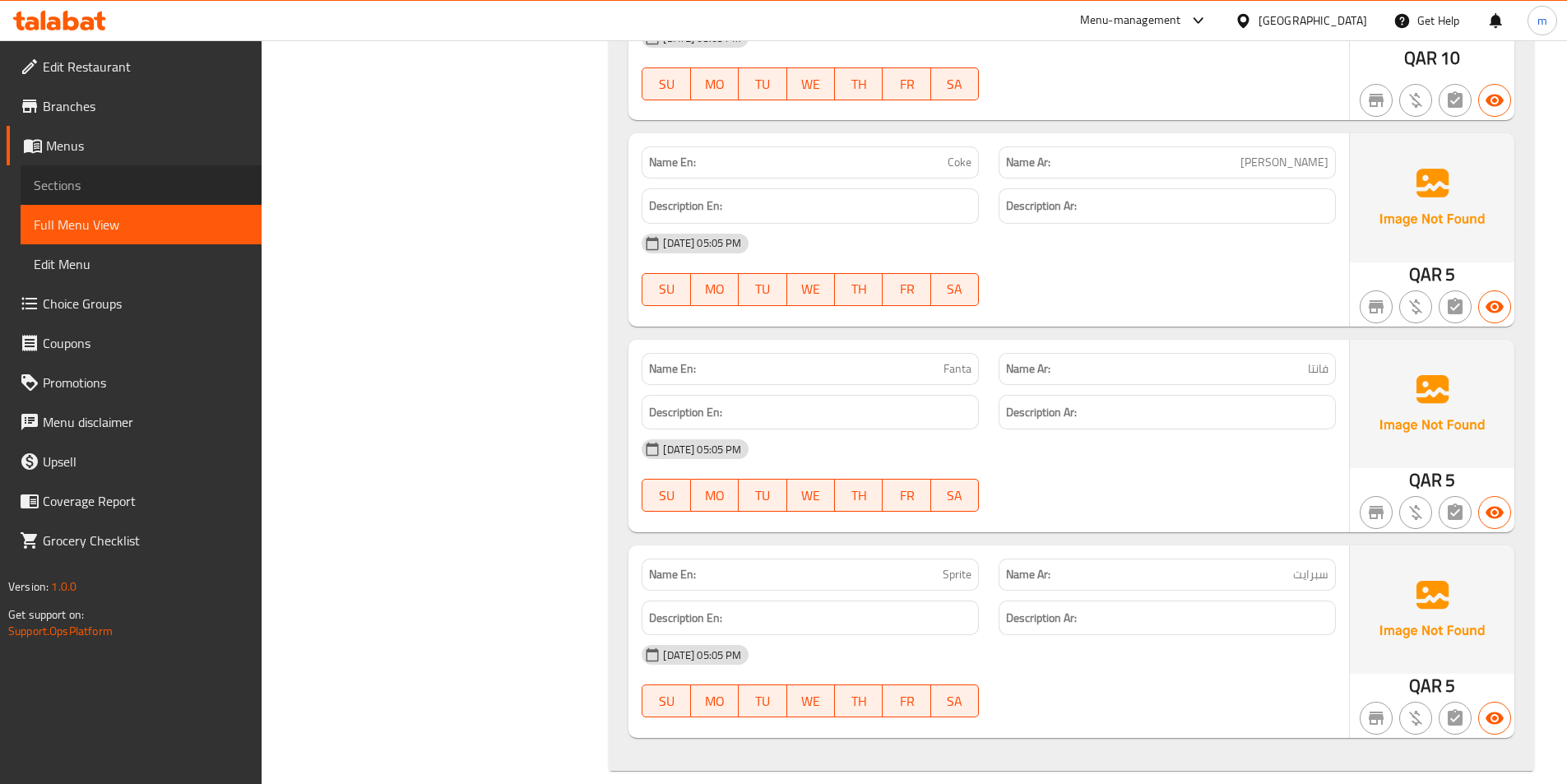
click at [81, 190] on span "Sections" at bounding box center [141, 185] width 215 height 20
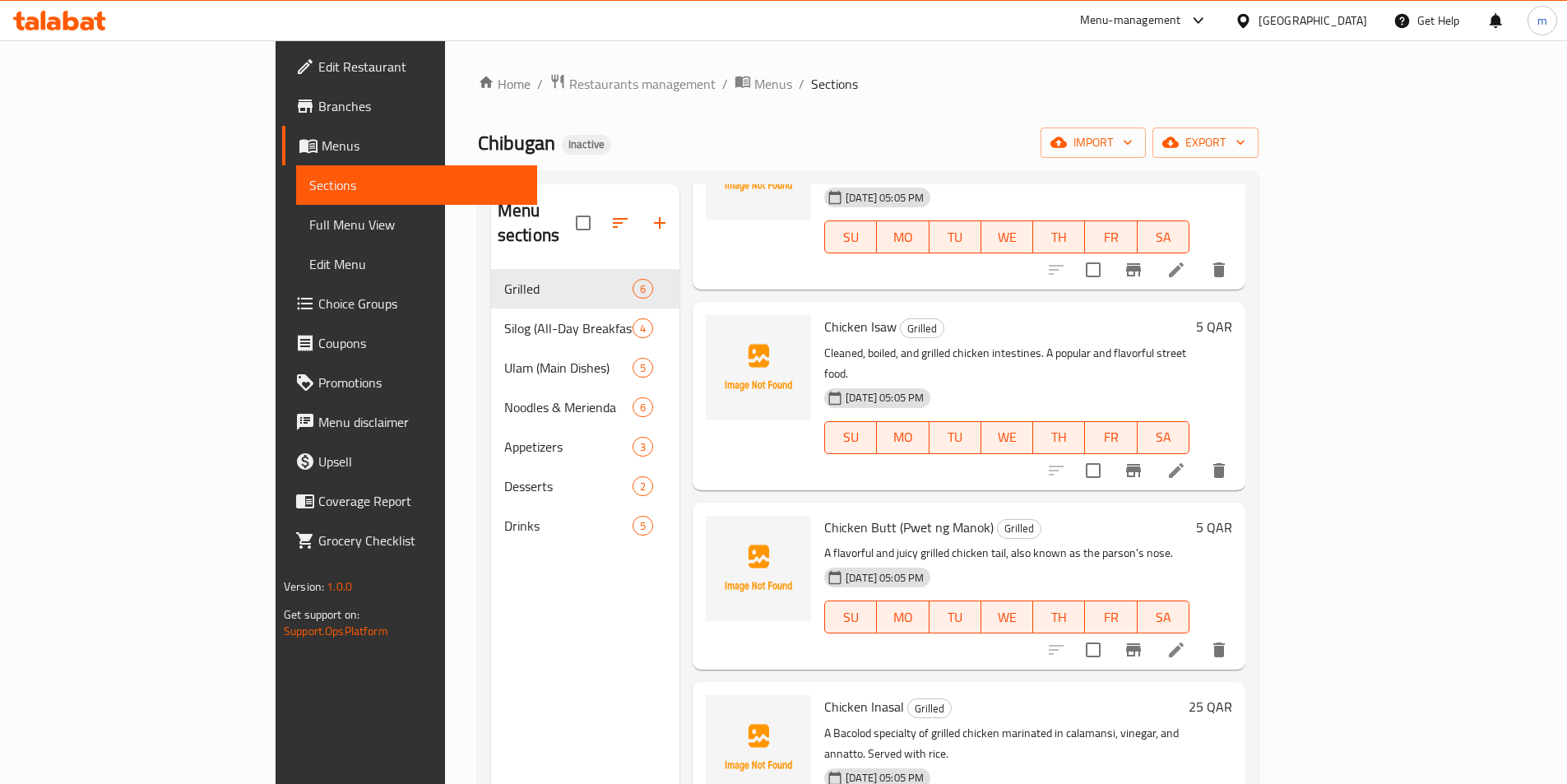
scroll to position [329, 0]
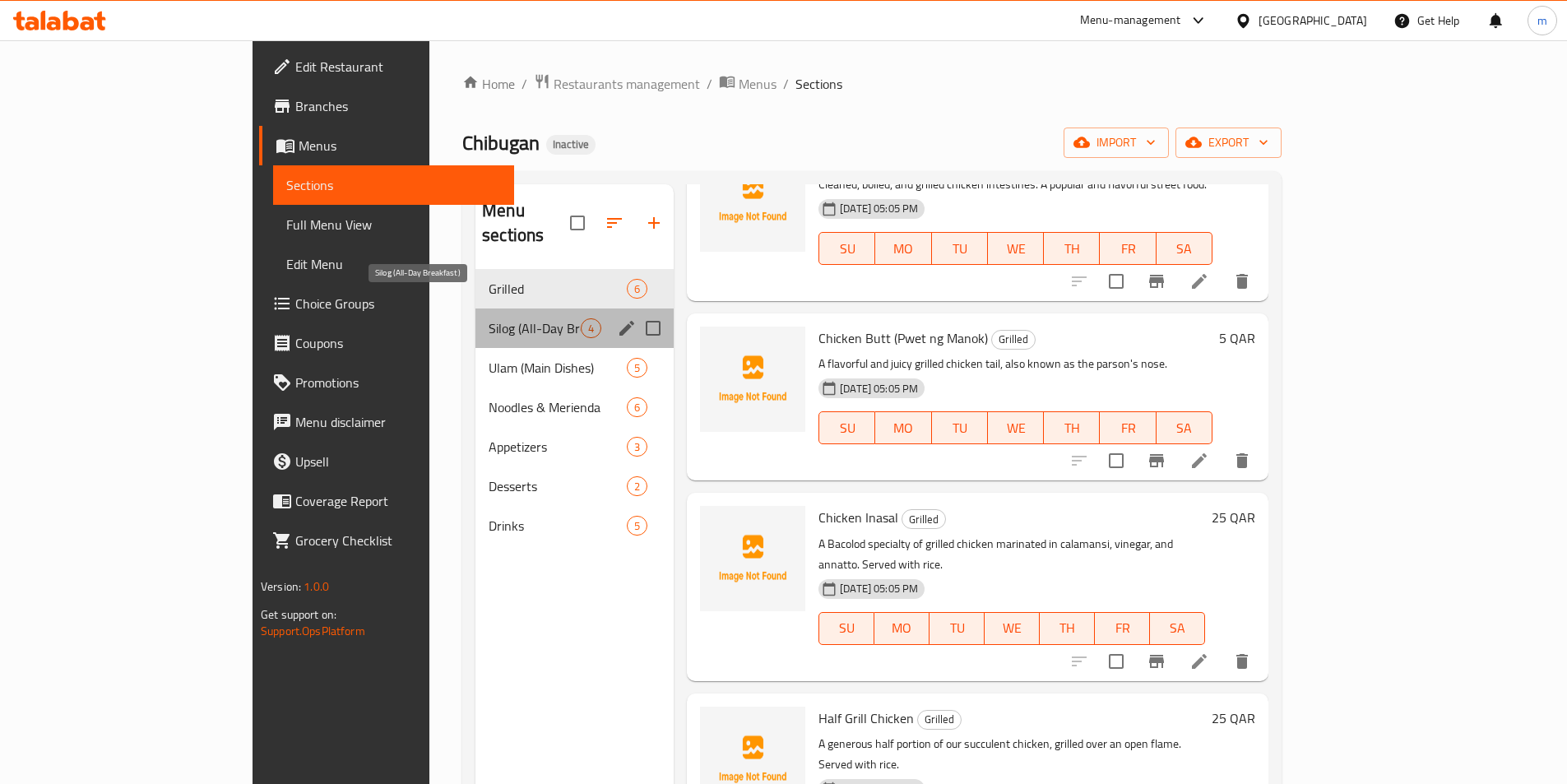
click at [489, 318] on span "Silog (All-Day Breakfast)" at bounding box center [535, 328] width 92 height 20
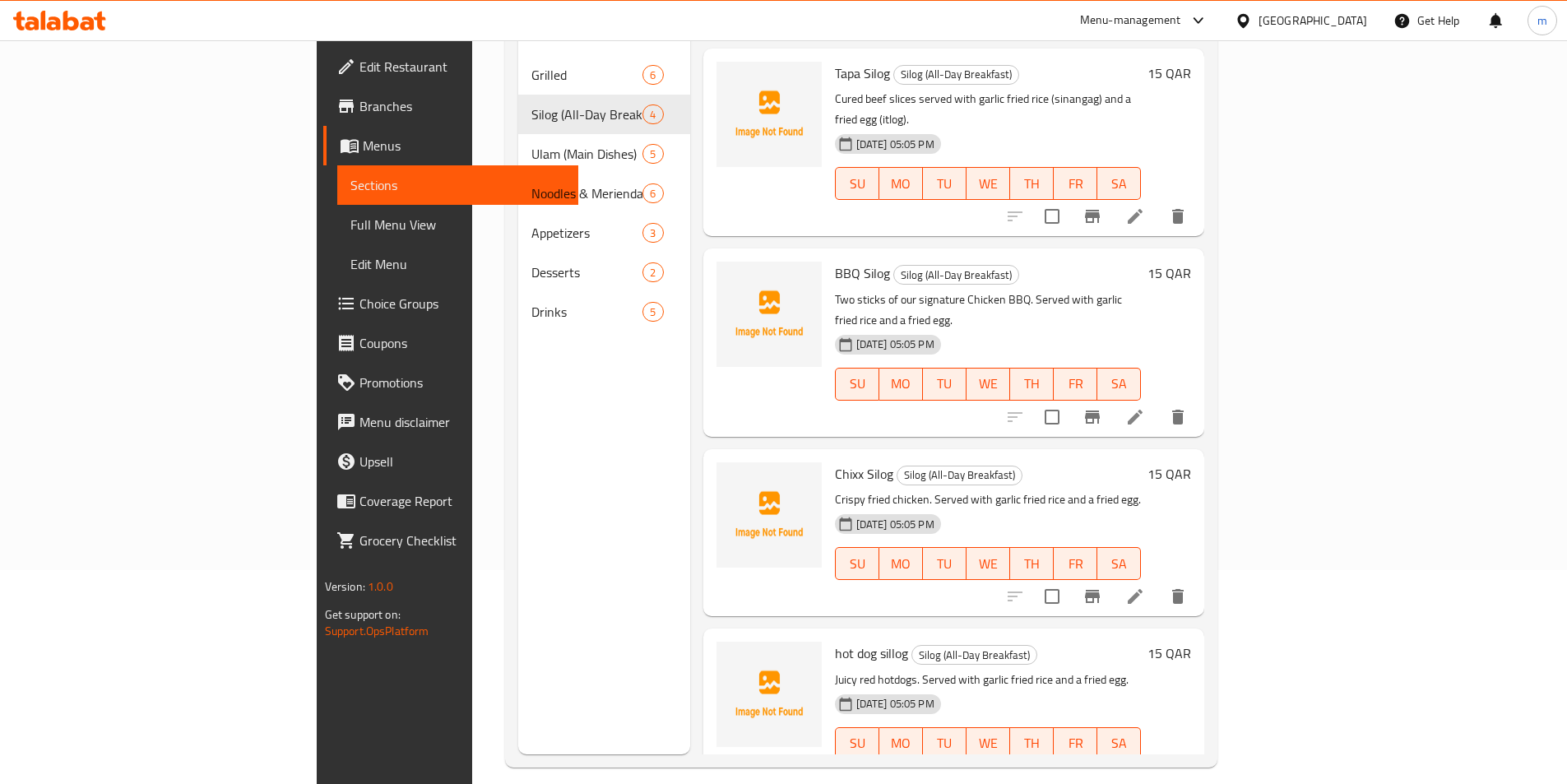
scroll to position [230, 0]
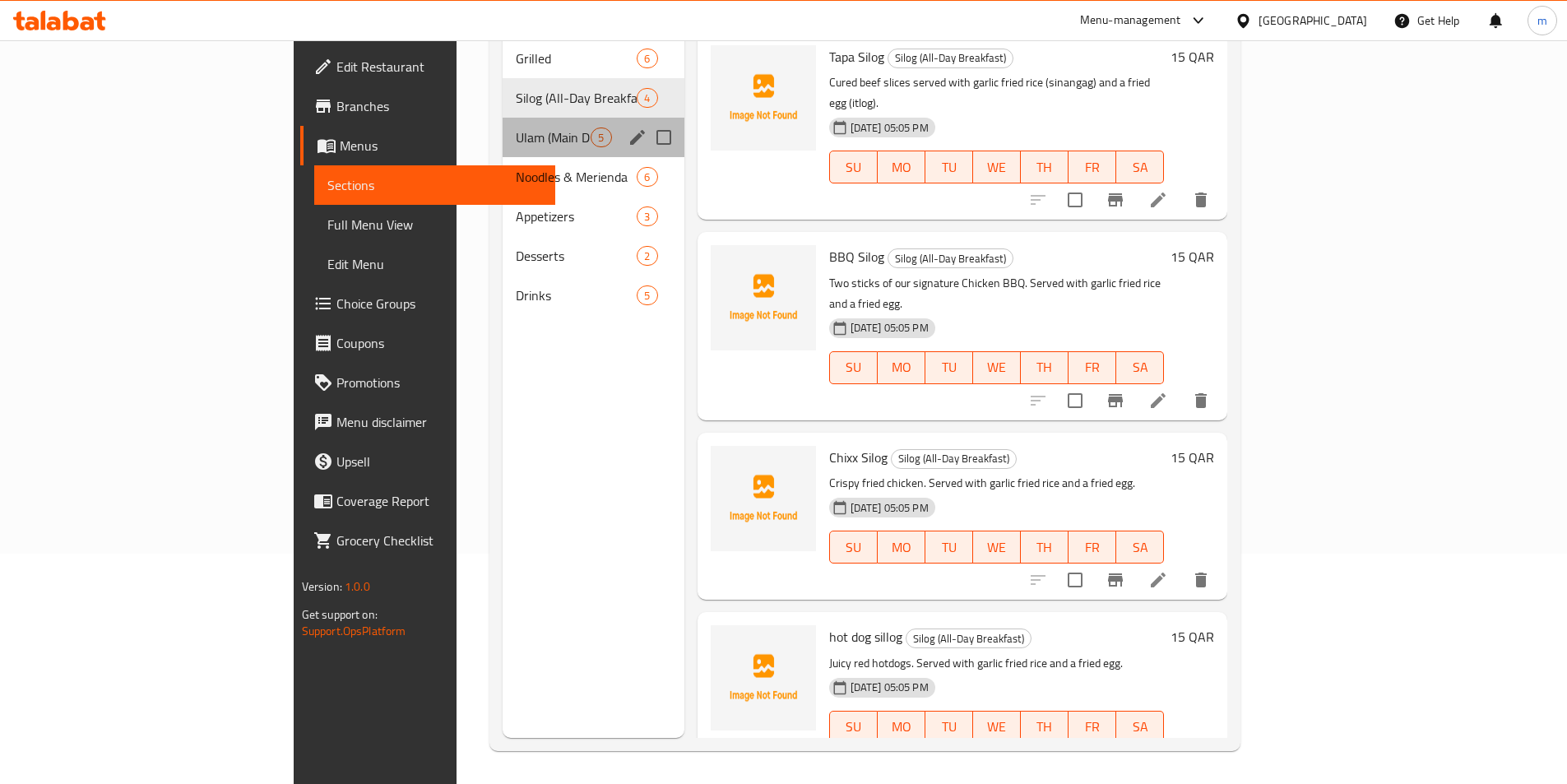
click at [502, 122] on div "Ulam (Main Dishes) 5" at bounding box center [593, 137] width 181 height 39
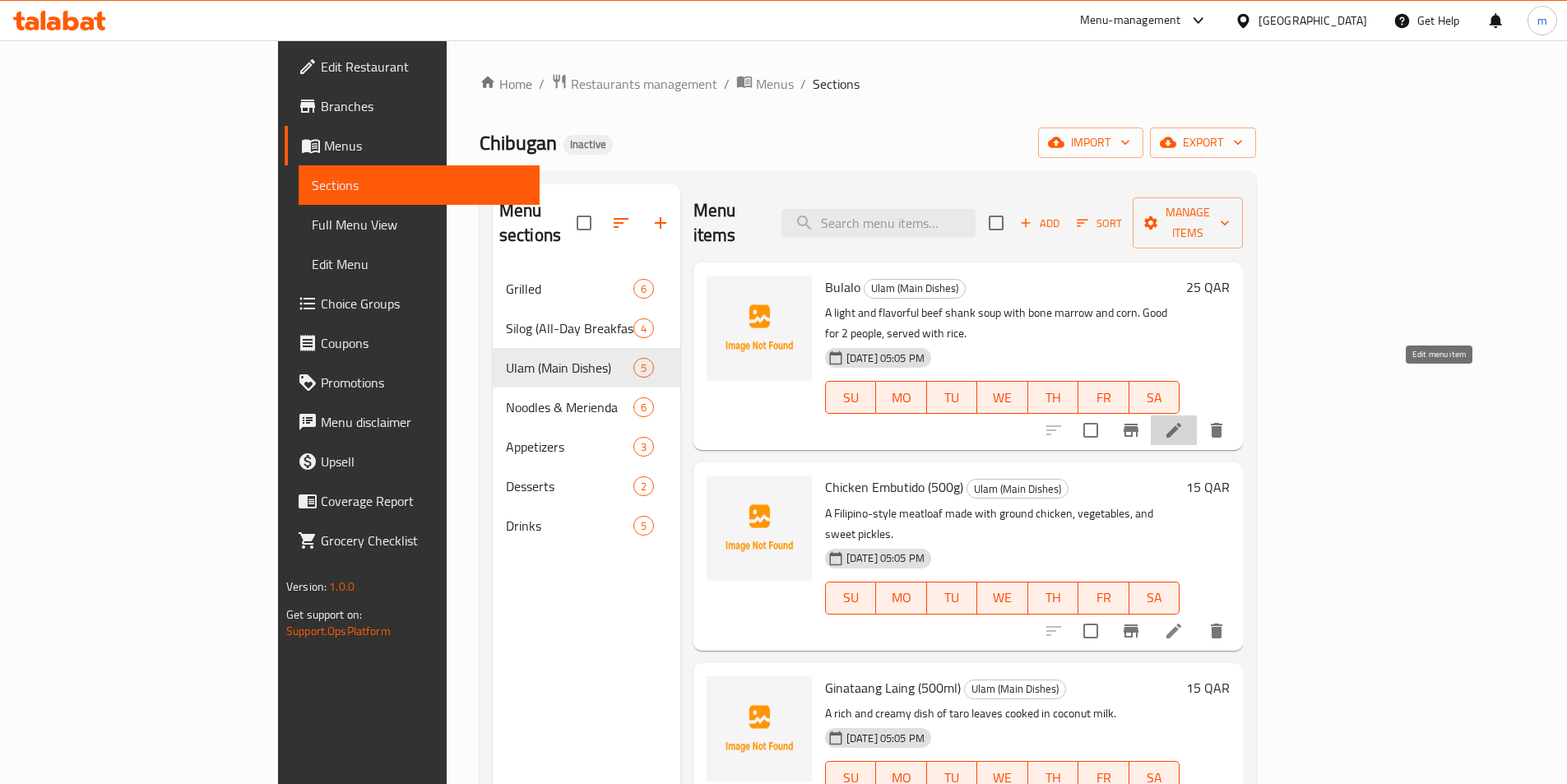
click at [1181, 422] on icon at bounding box center [1173, 429] width 14 height 14
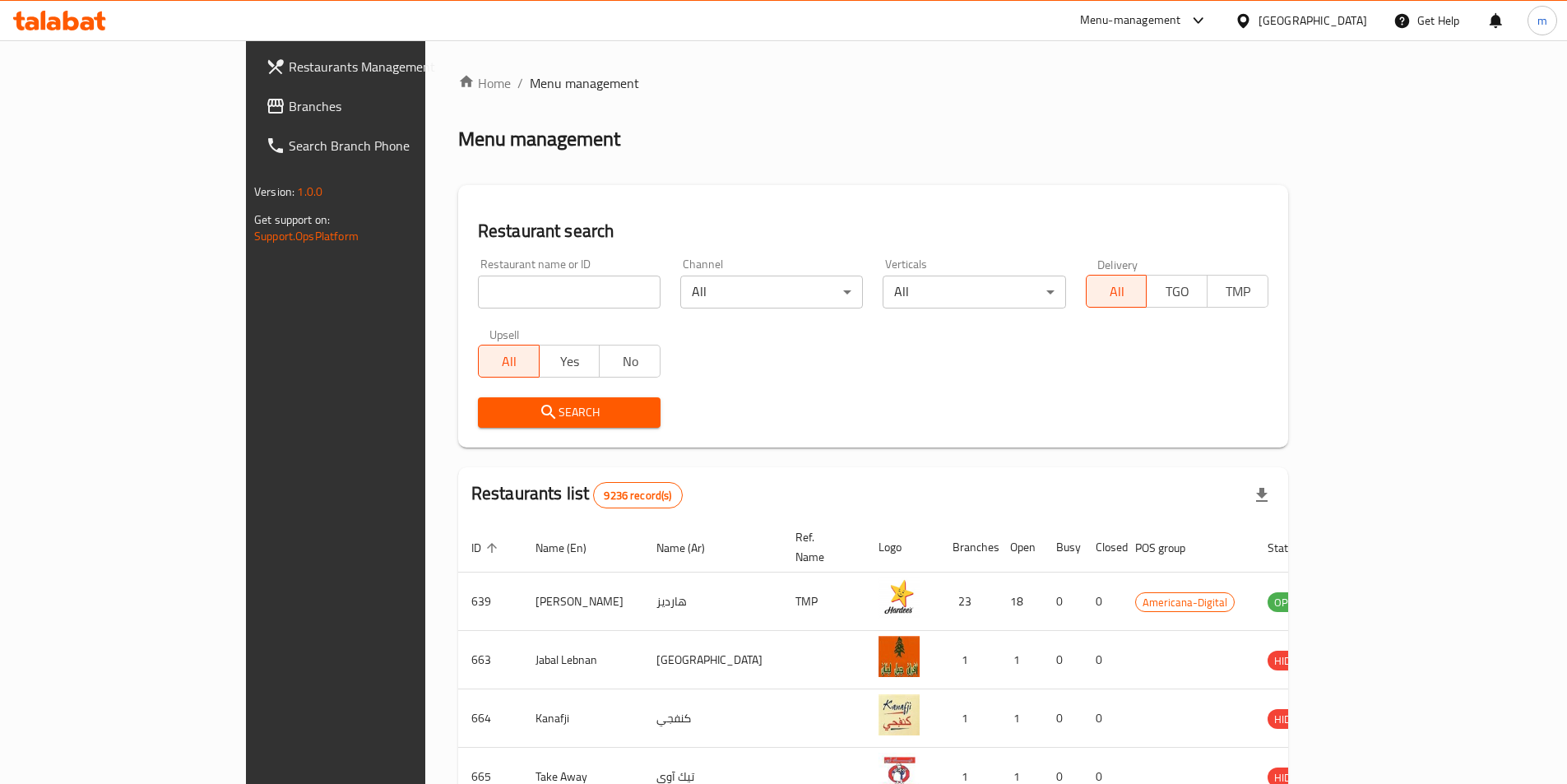
click at [289, 116] on span "Branches" at bounding box center [392, 106] width 206 height 20
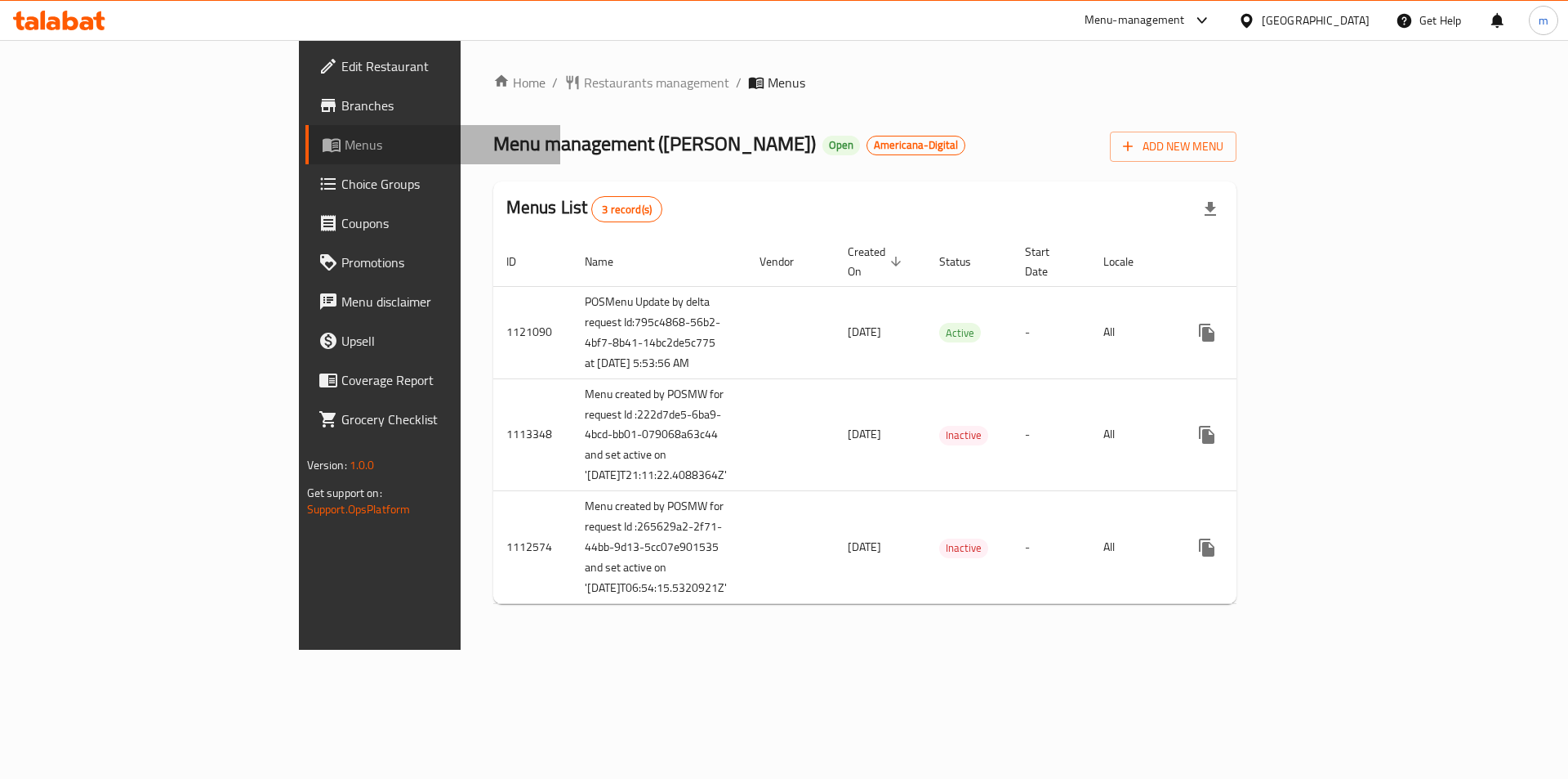
click at [345, 155] on span "Menus" at bounding box center [446, 144] width 204 height 20
click at [345, 148] on span "Menus" at bounding box center [446, 144] width 204 height 20
click at [341, 99] on span "Branches" at bounding box center [444, 105] width 206 height 20
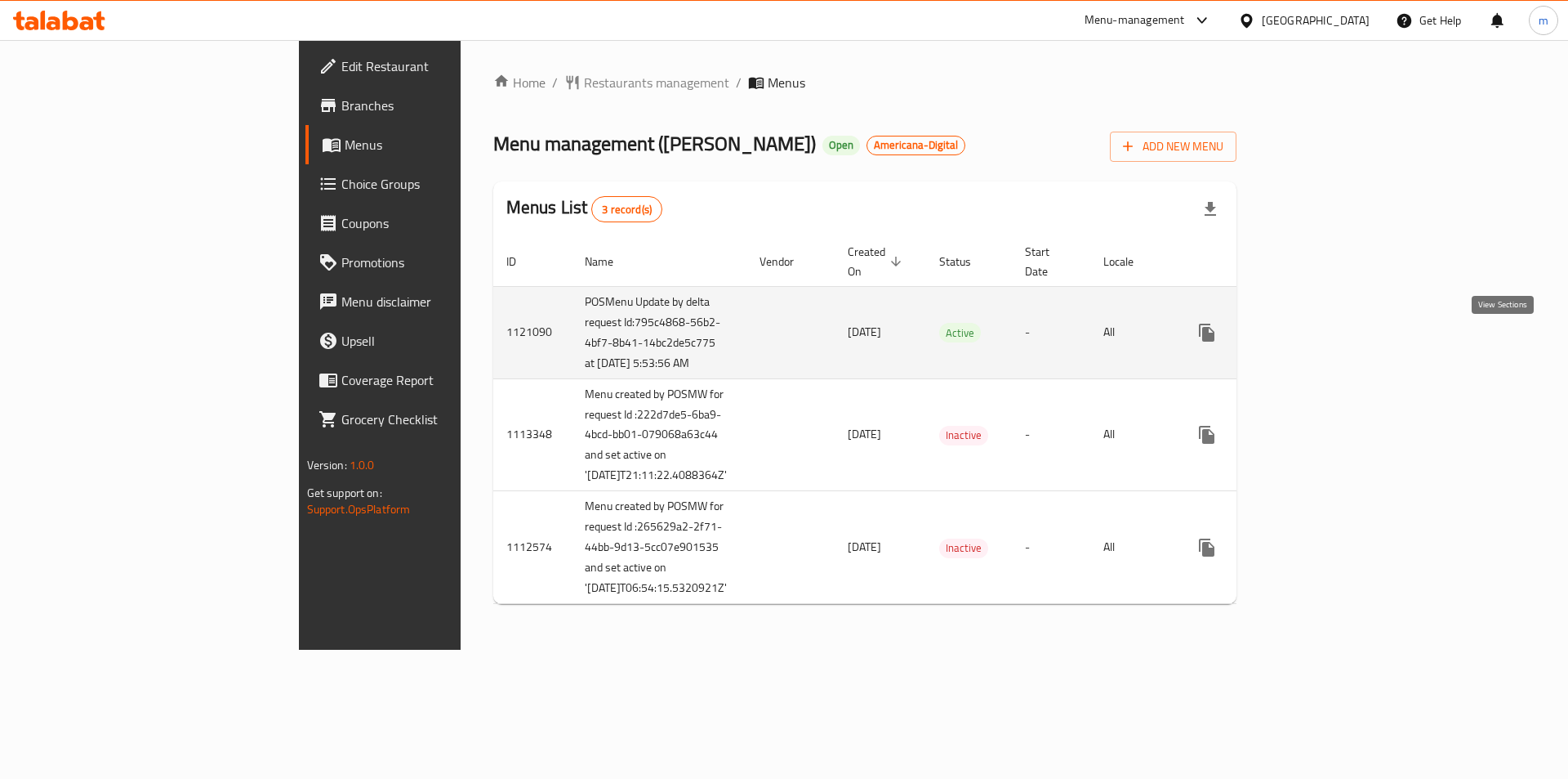
click at [1335, 342] on icon "enhanced table" at bounding box center [1324, 333] width 20 height 20
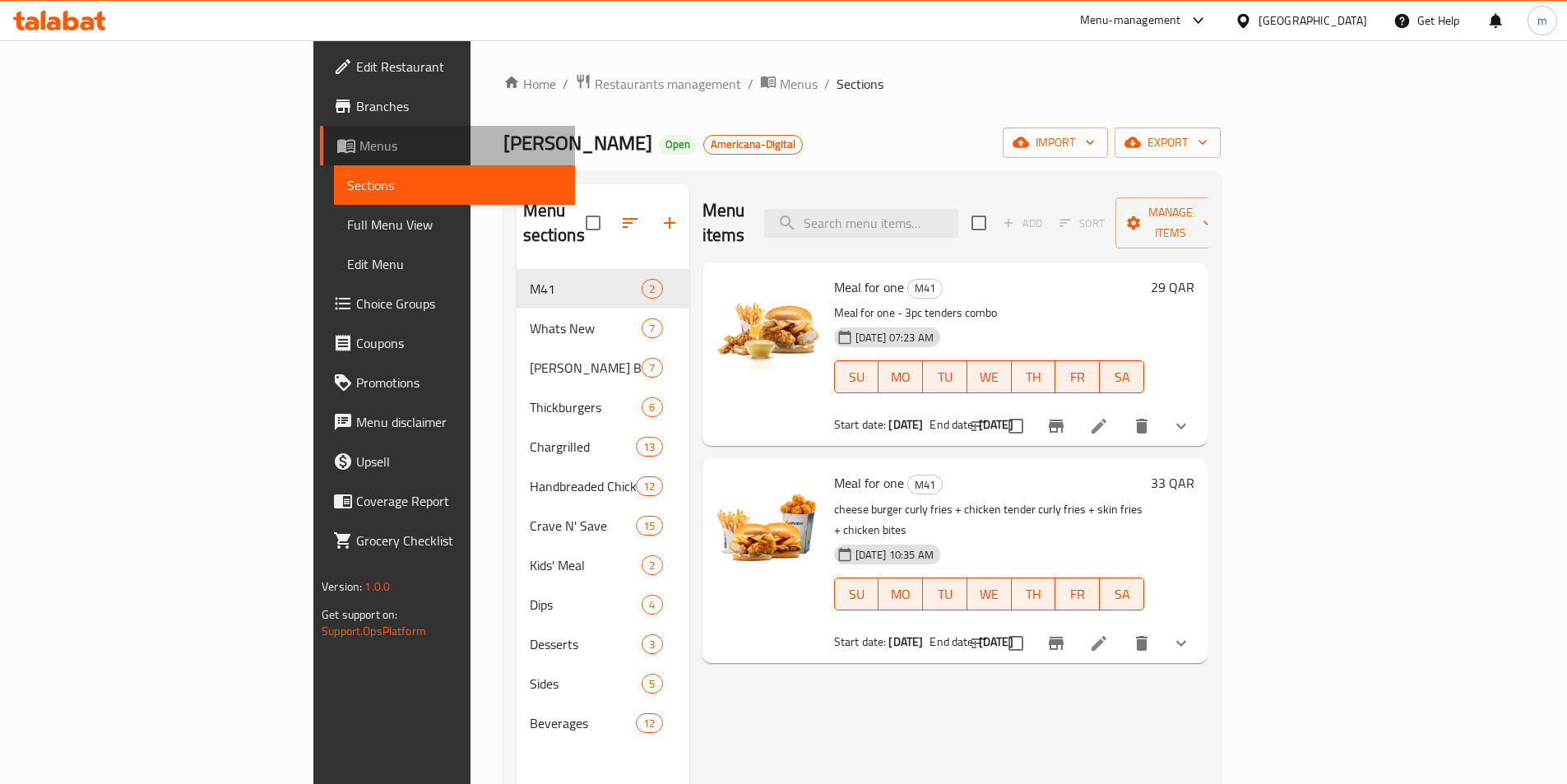
click at [360, 148] on span "Menus" at bounding box center [461, 145] width 202 height 20
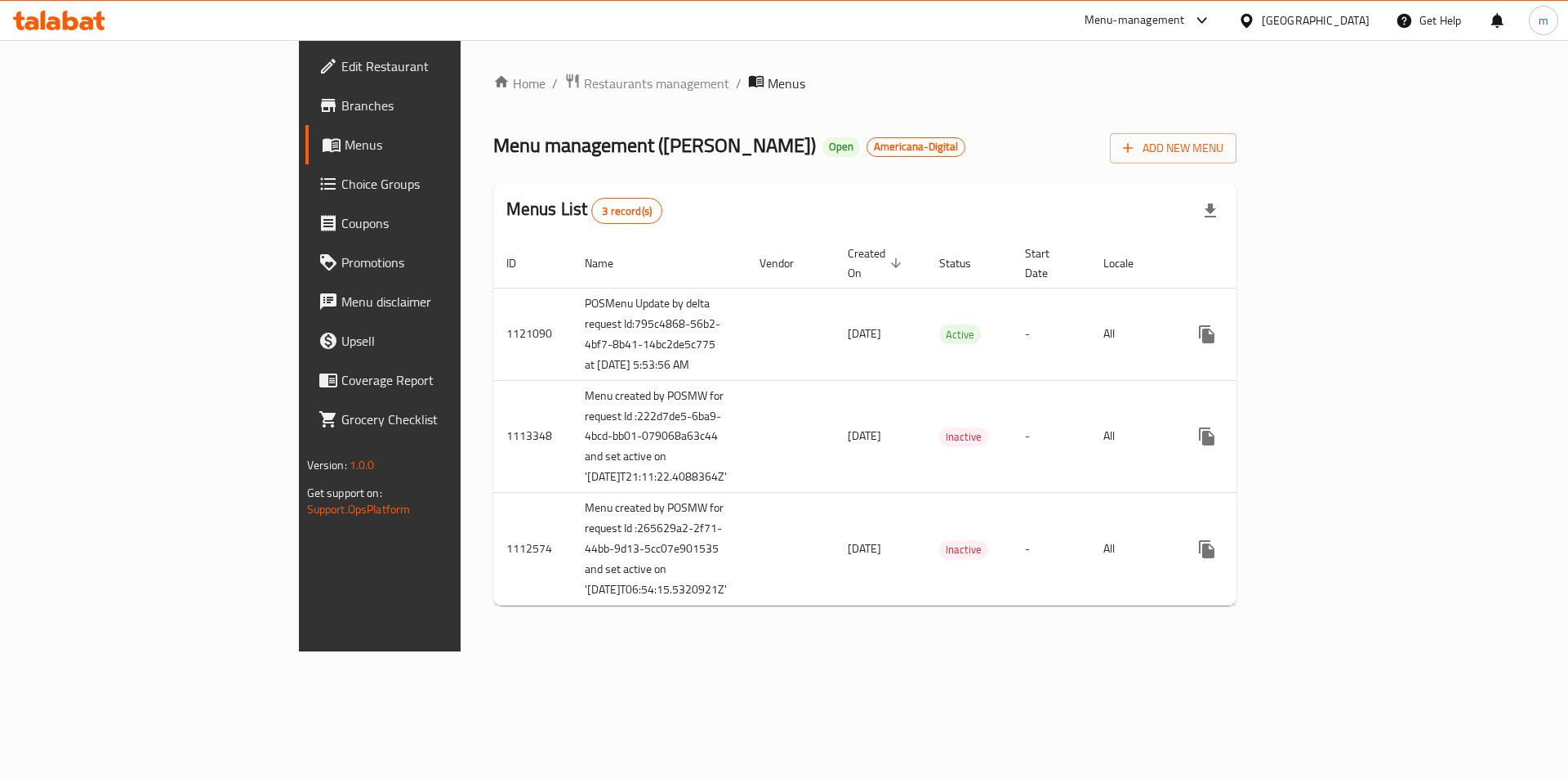
click at [341, 72] on span "Edit Restaurant" at bounding box center [444, 66] width 206 height 20
click at [341, 105] on span "Branches" at bounding box center [444, 105] width 206 height 20
click at [341, 297] on span "Menu disclaimer" at bounding box center [444, 301] width 206 height 20
click at [341, 115] on span "Branches" at bounding box center [444, 105] width 206 height 20
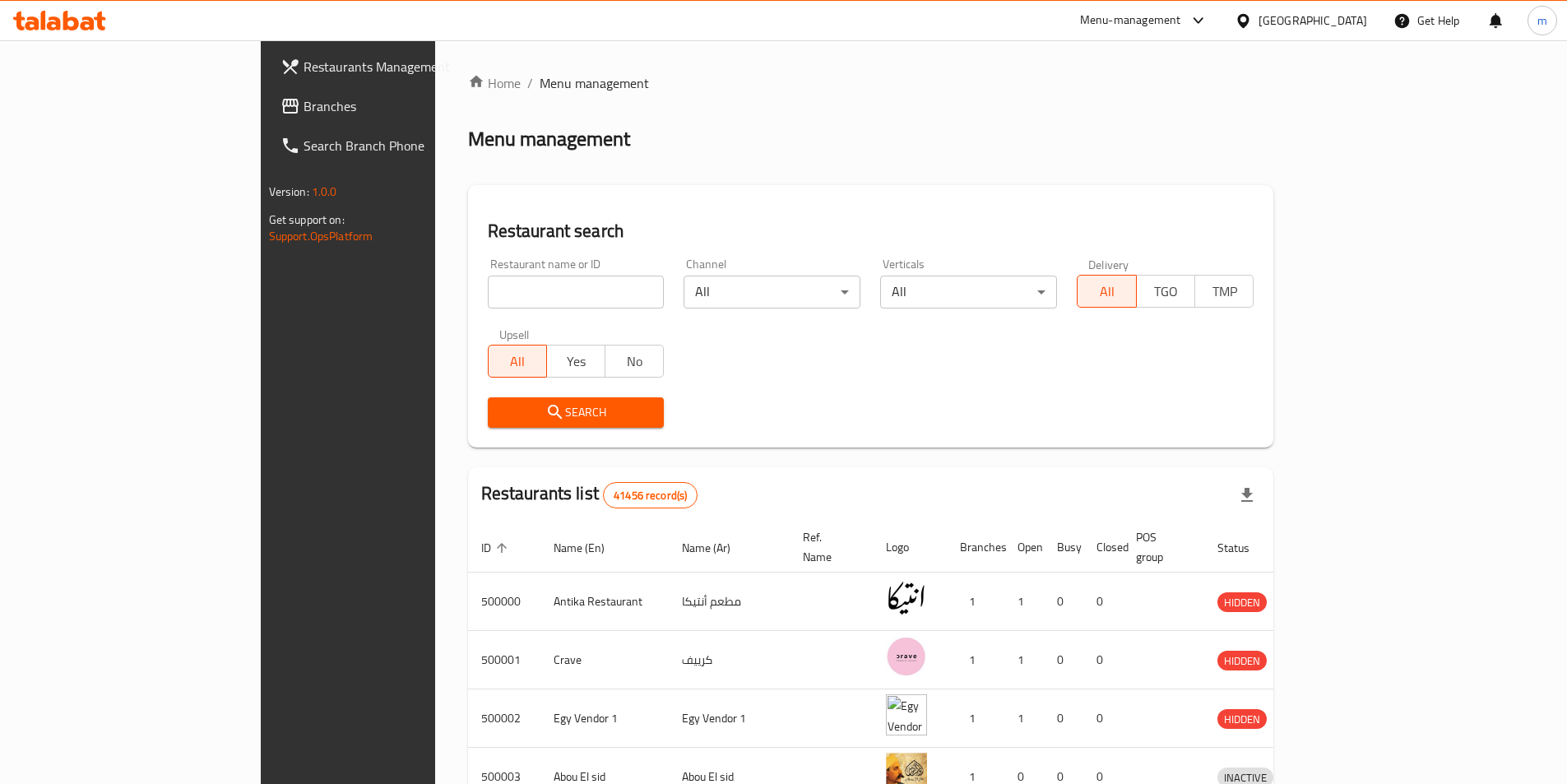
click at [1259, 12] on div at bounding box center [1246, 20] width 24 height 18
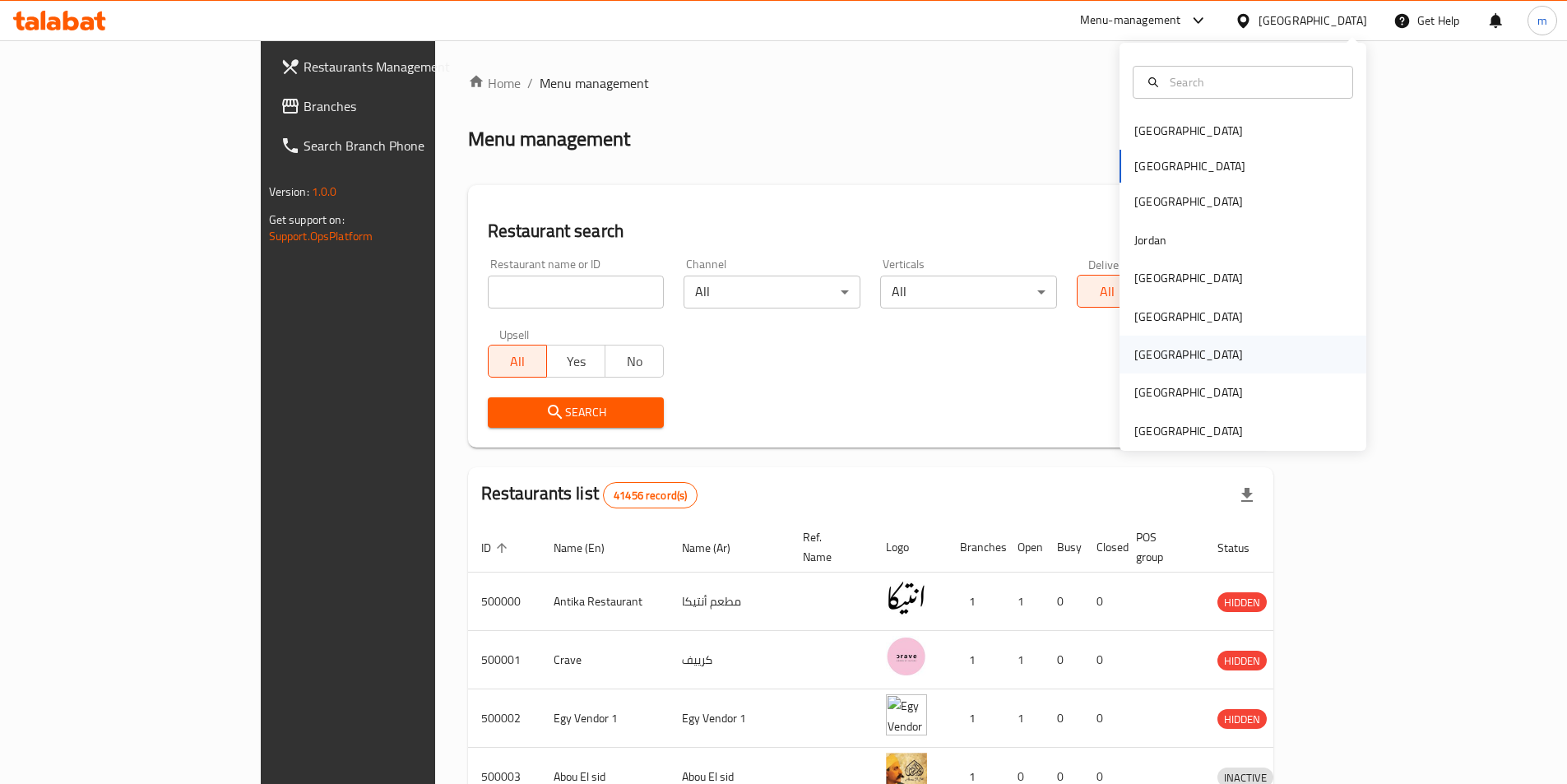
click at [1167, 367] on div "[GEOGRAPHIC_DATA]" at bounding box center [1243, 354] width 246 height 38
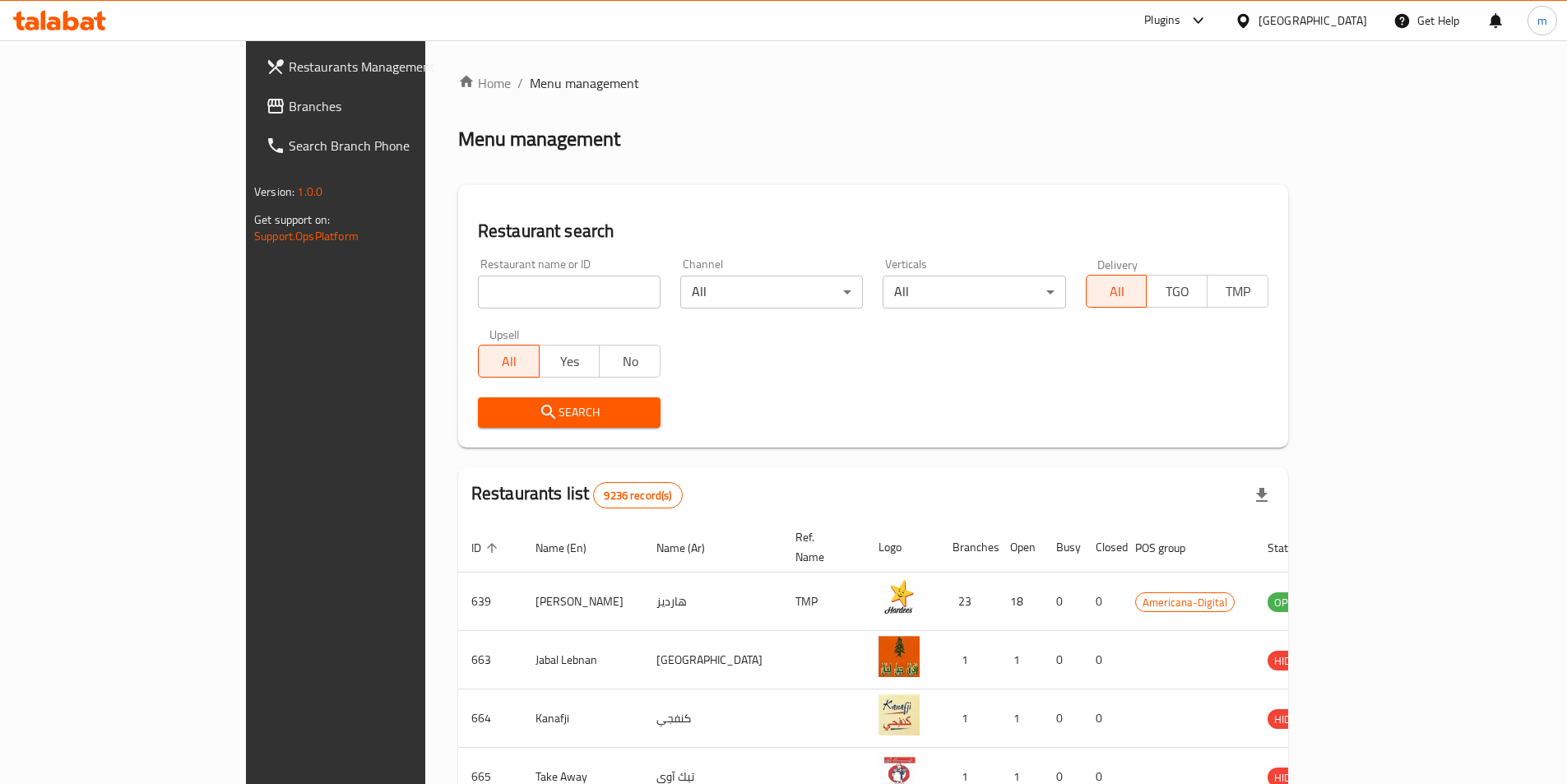
click at [562, 300] on input "search" at bounding box center [570, 291] width 183 height 33
click at [489, 289] on input "search" at bounding box center [570, 291] width 183 height 33
paste input "780335"
type input "780335"
click at [507, 403] on span "Search" at bounding box center [569, 412] width 156 height 20
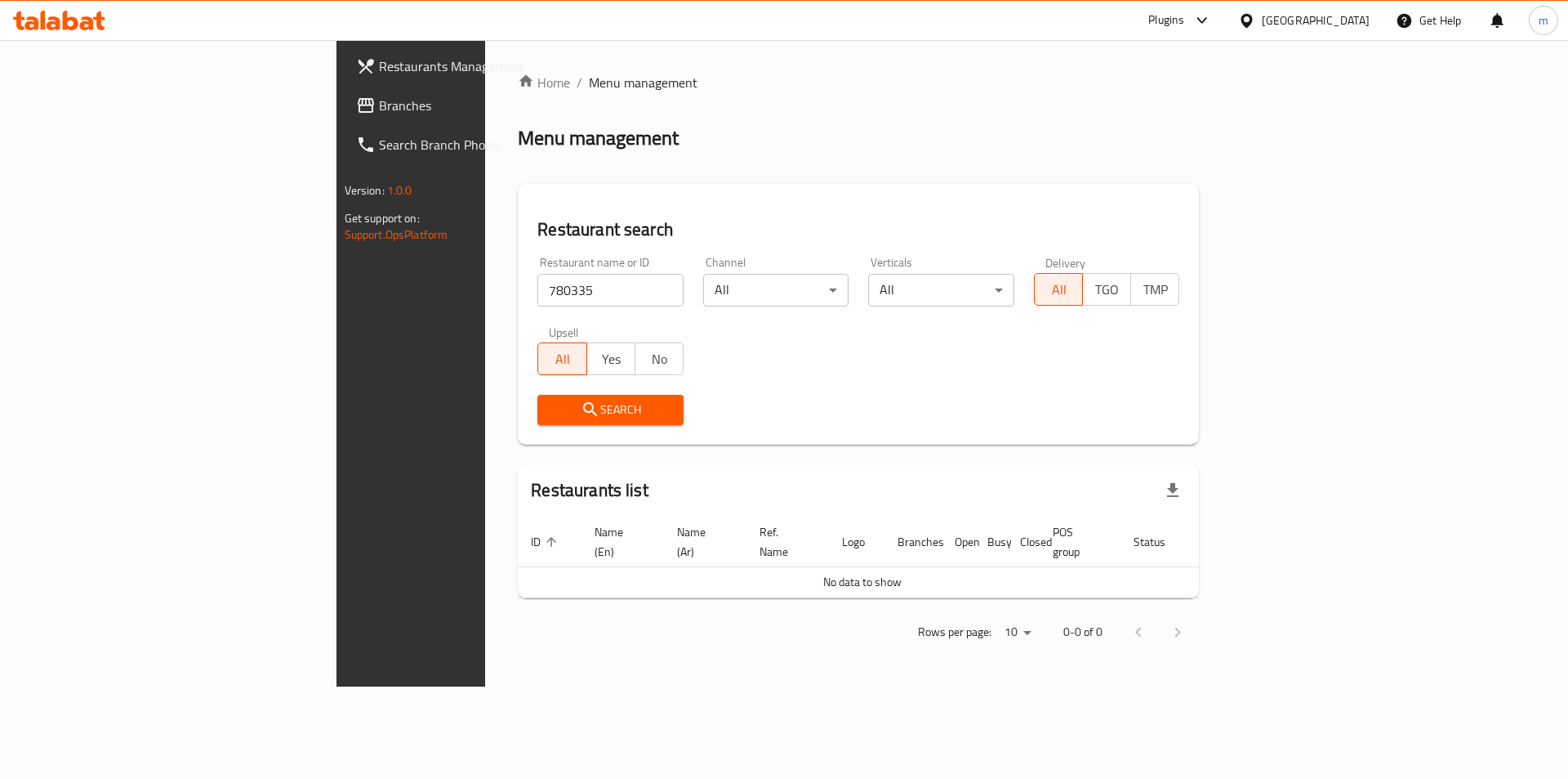
click at [379, 108] on span "Branches" at bounding box center [483, 105] width 206 height 20
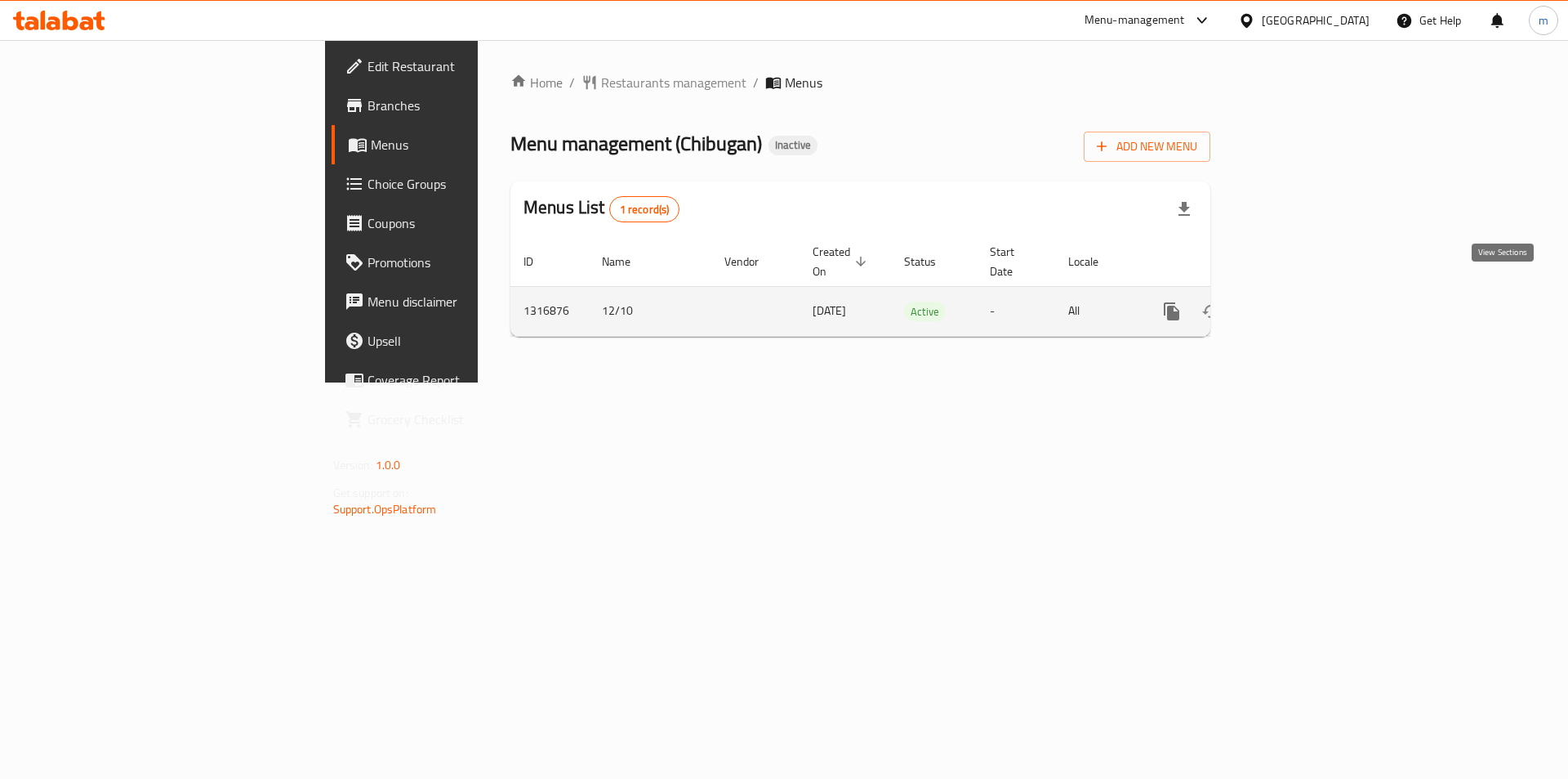
click at [1300, 301] on icon "enhanced table" at bounding box center [1289, 311] width 20 height 20
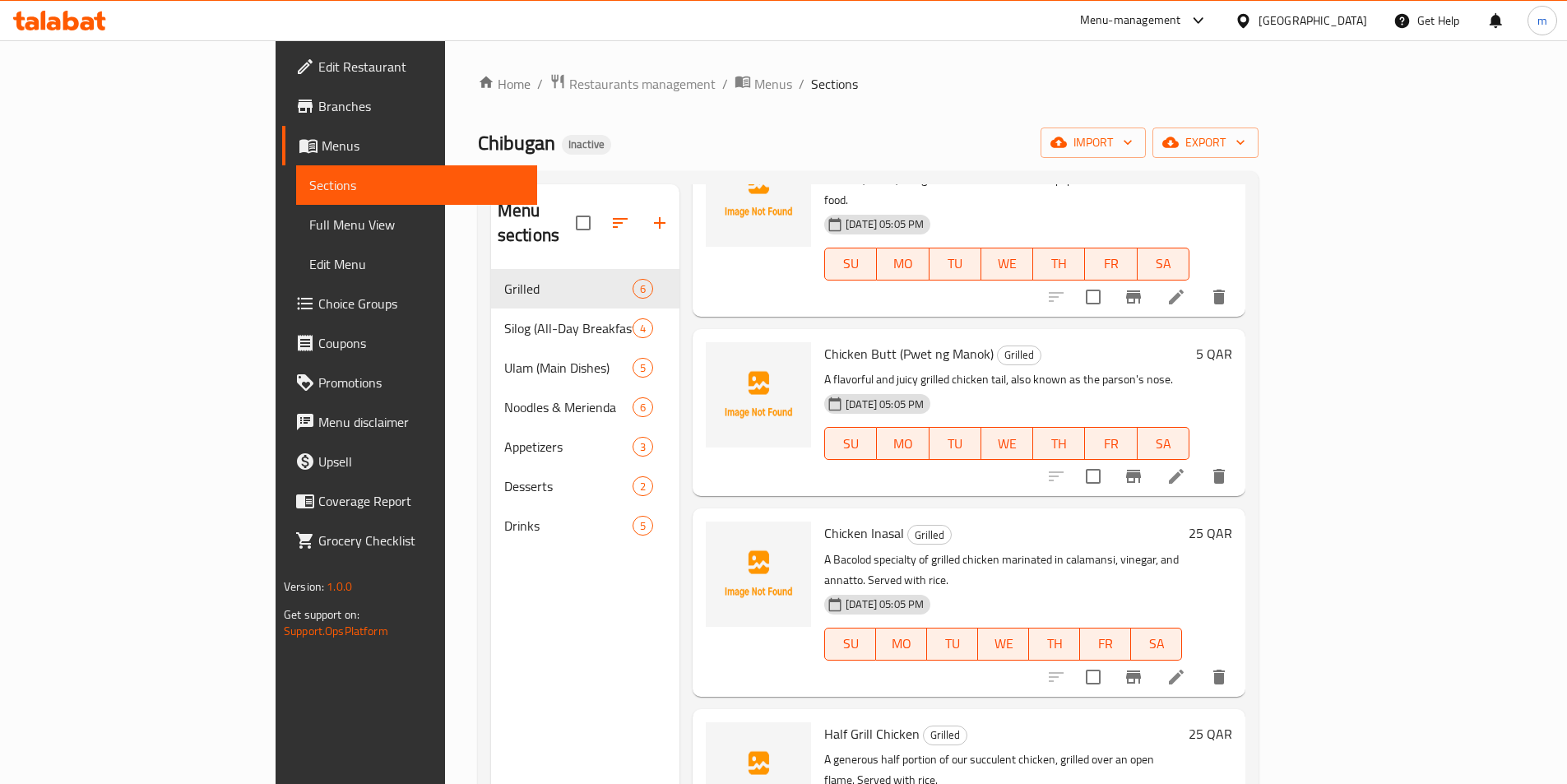
scroll to position [336, 0]
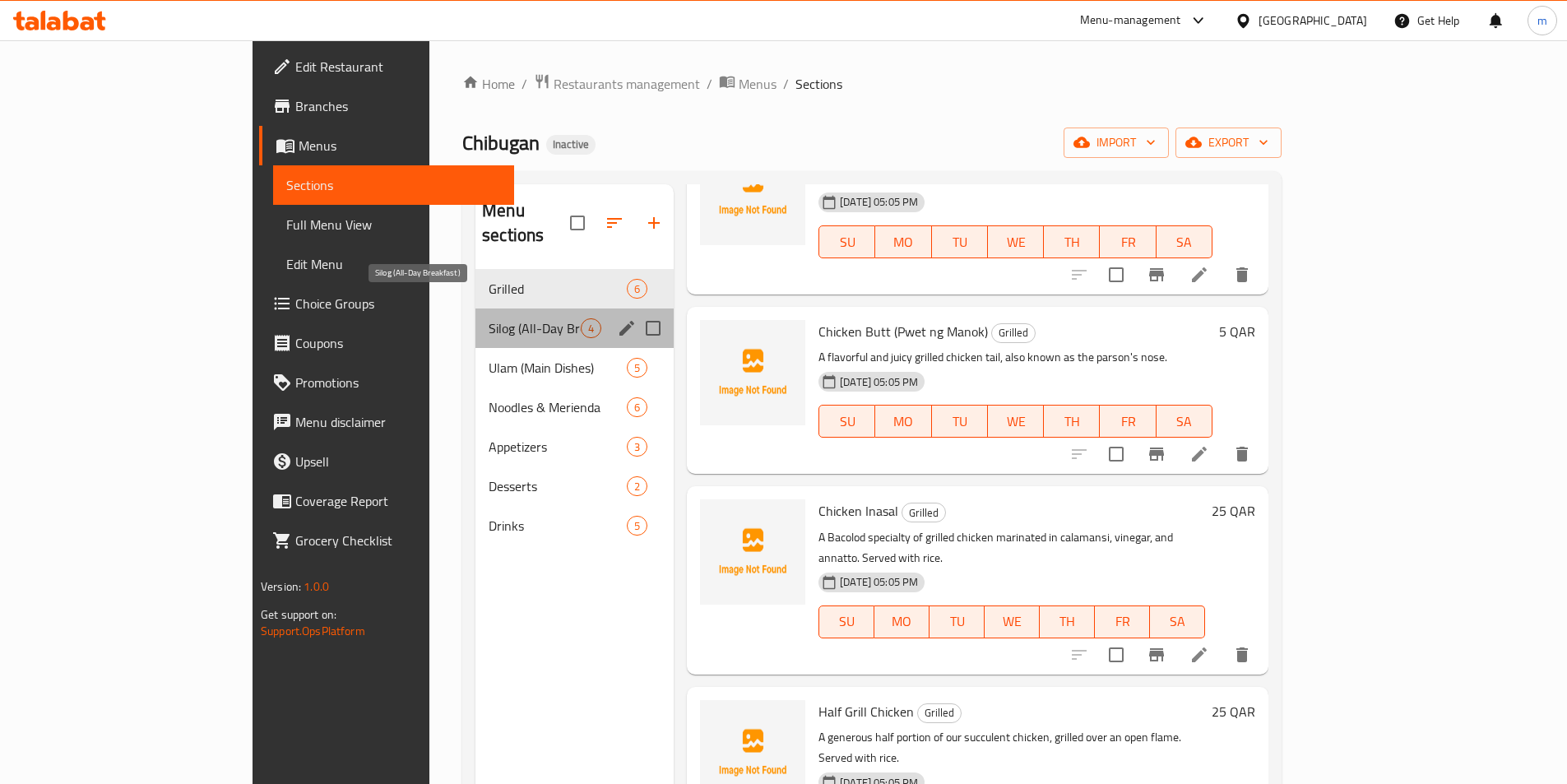
click at [489, 318] on span "Silog (All-Day Breakfast)" at bounding box center [535, 328] width 92 height 20
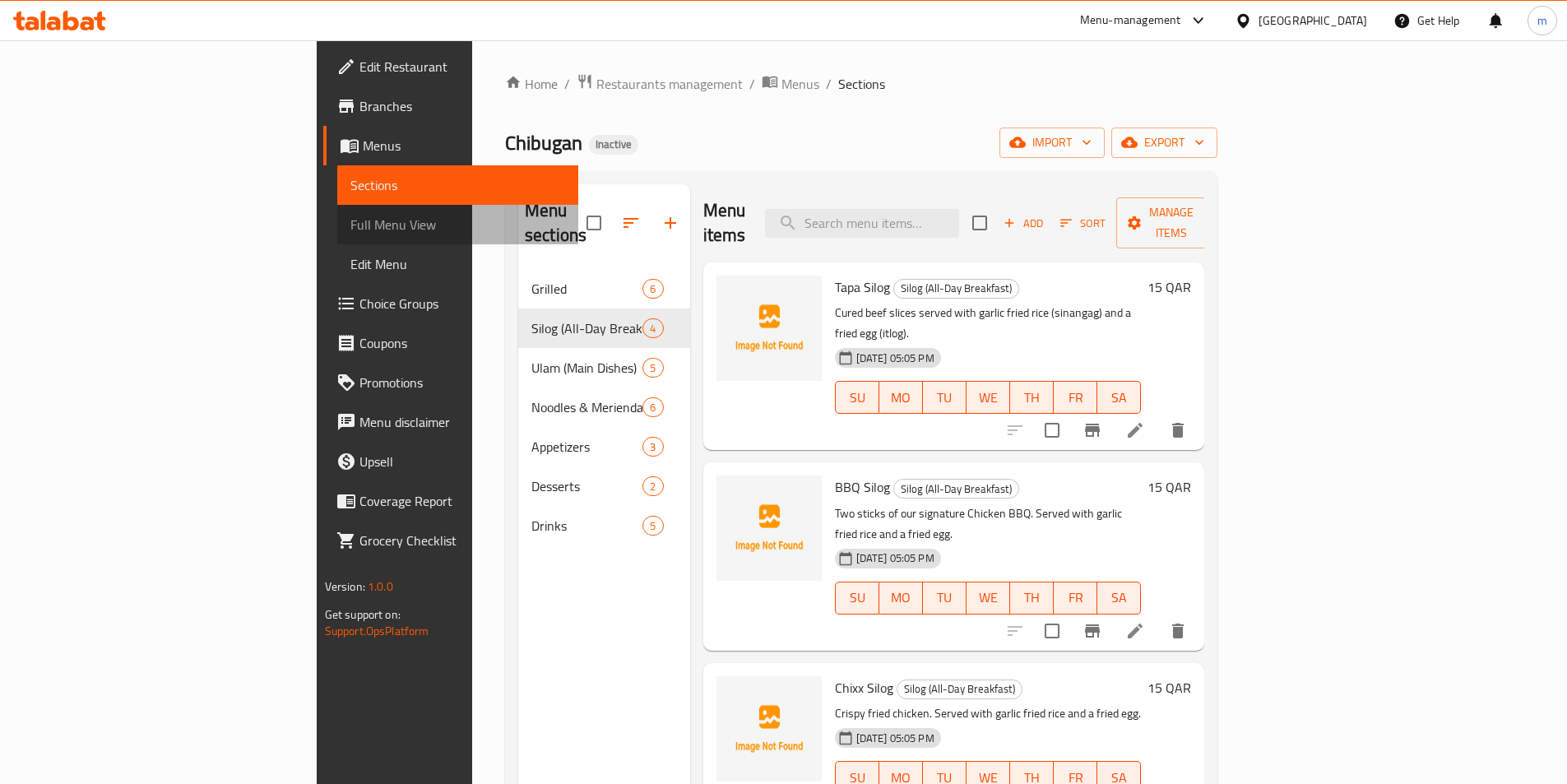
click at [350, 220] on span "Full Menu View" at bounding box center [457, 224] width 215 height 20
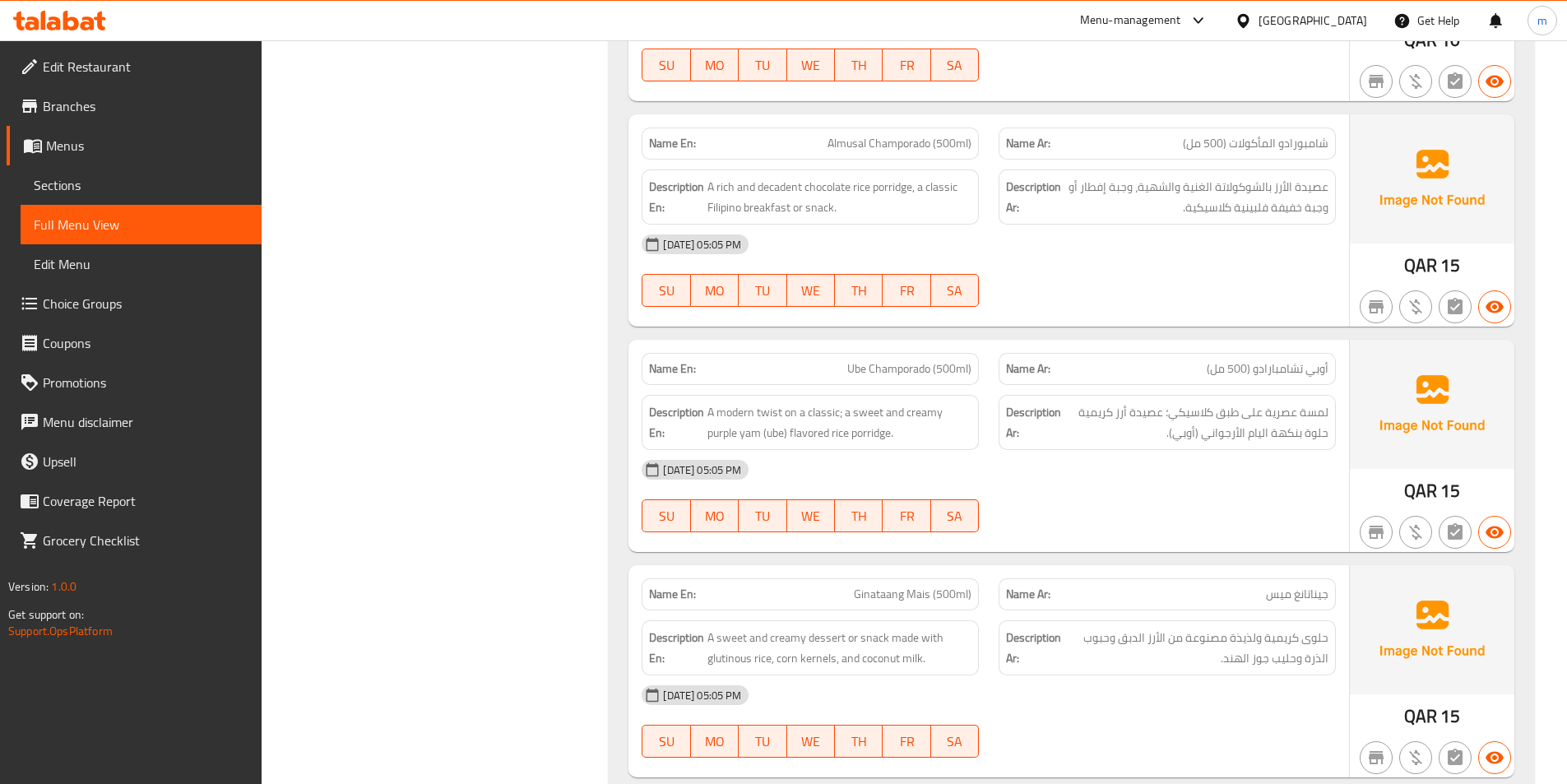
scroll to position [4522, 0]
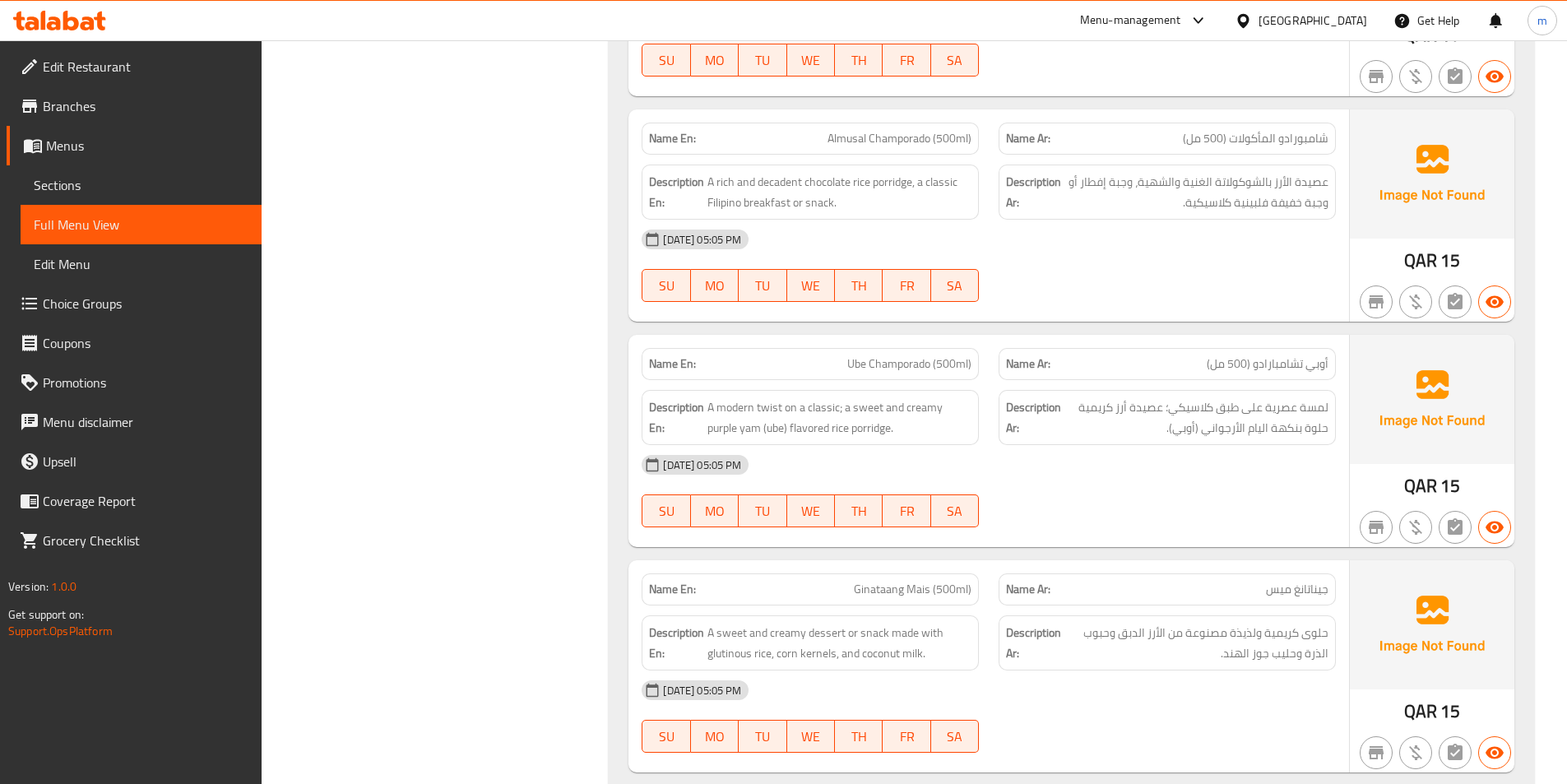
click at [957, 580] on span "Ginataang Mais (500ml)" at bounding box center [912, 589] width 117 height 17
click at [968, 580] on span "Ginataang Mais (500ml)" at bounding box center [912, 589] width 117 height 17
click at [971, 580] on span "Ginataang Mais (500ml)" at bounding box center [912, 589] width 117 height 17
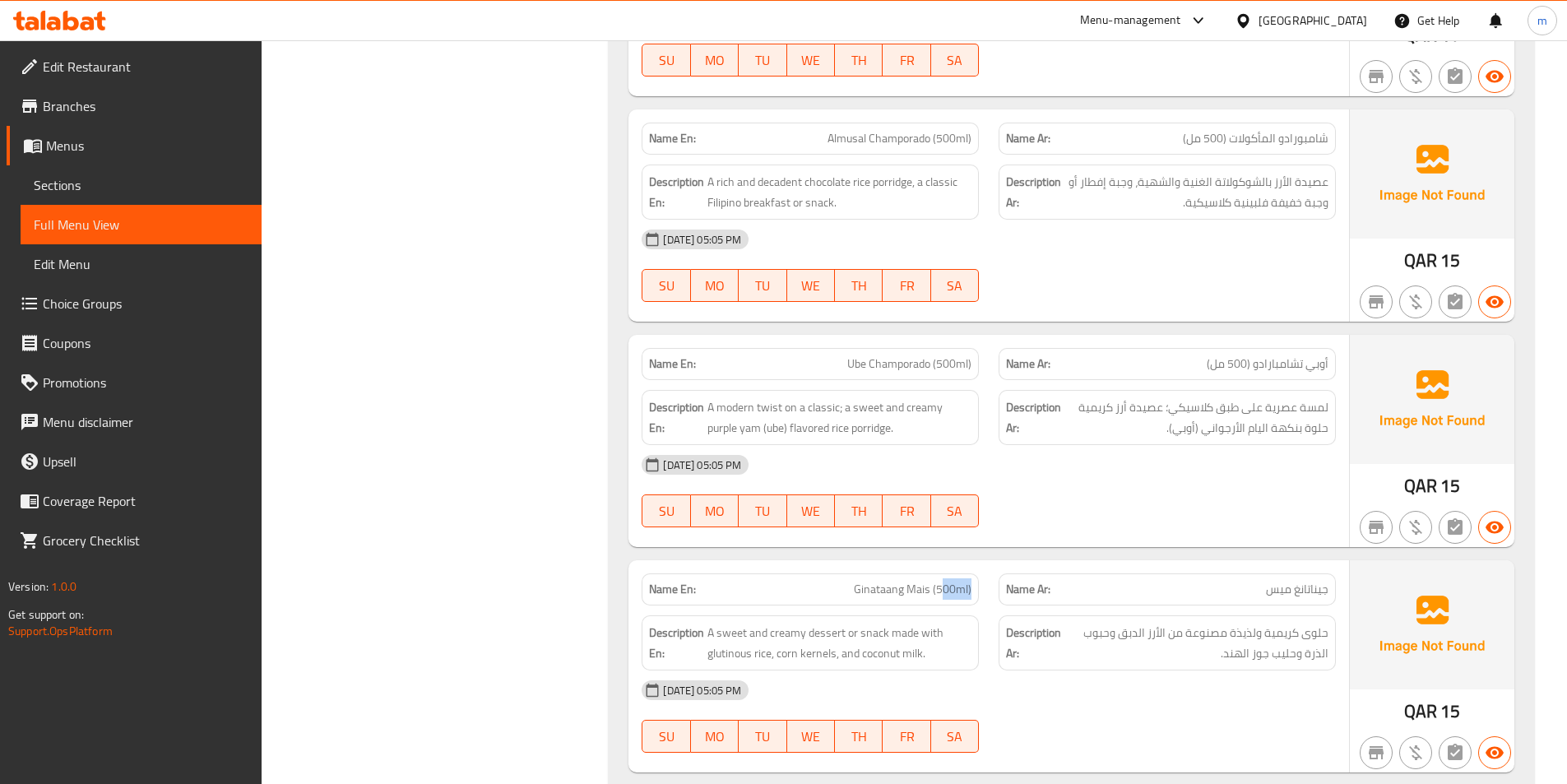
drag, startPoint x: 972, startPoint y: 569, endPoint x: 945, endPoint y: 562, distance: 27.9
click at [945, 573] on div "Name En: Ginataang Mais (500ml)" at bounding box center [810, 589] width 337 height 32
click at [956, 580] on span "Ginataang Mais (500ml)" at bounding box center [912, 589] width 117 height 17
click at [968, 580] on span "Ginataang Mais (500ml)" at bounding box center [912, 589] width 117 height 17
drag, startPoint x: 974, startPoint y: 567, endPoint x: 943, endPoint y: 569, distance: 31.1
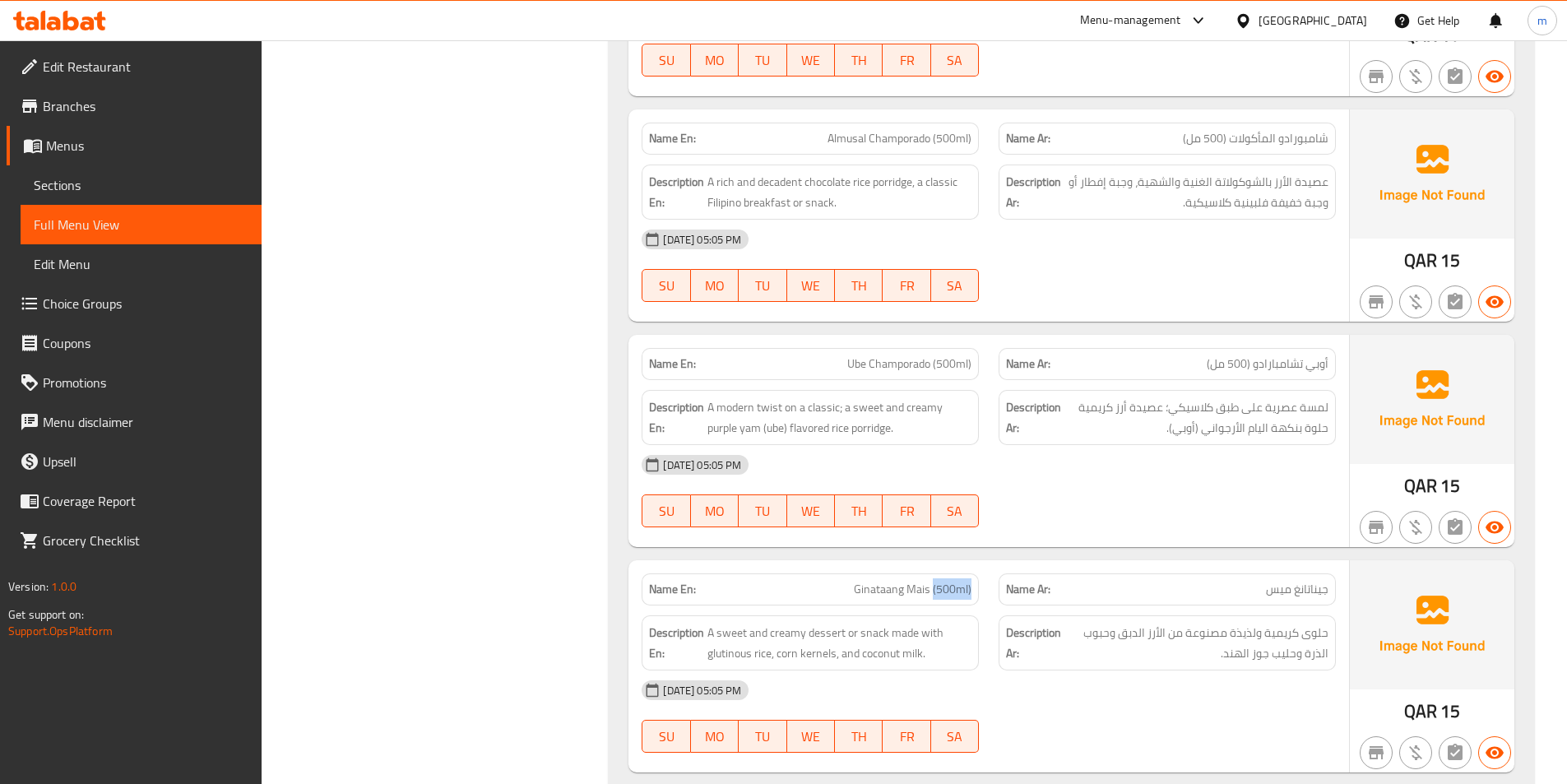
click at [941, 573] on div "Name En: Ginataang Mais (500ml)" at bounding box center [810, 589] width 337 height 32
drag, startPoint x: 934, startPoint y: 569, endPoint x: 973, endPoint y: 562, distance: 39.6
click at [973, 573] on div "Name En: Ginataang Mais (500ml)" at bounding box center [810, 589] width 337 height 32
drag, startPoint x: 961, startPoint y: 563, endPoint x: 983, endPoint y: 540, distance: 31.8
click at [983, 560] on div "Name En: Ginataang Mais (500ml) Name Ar: جيناتانغ ميس Description En: A sweet a…" at bounding box center [989, 666] width 721 height 213
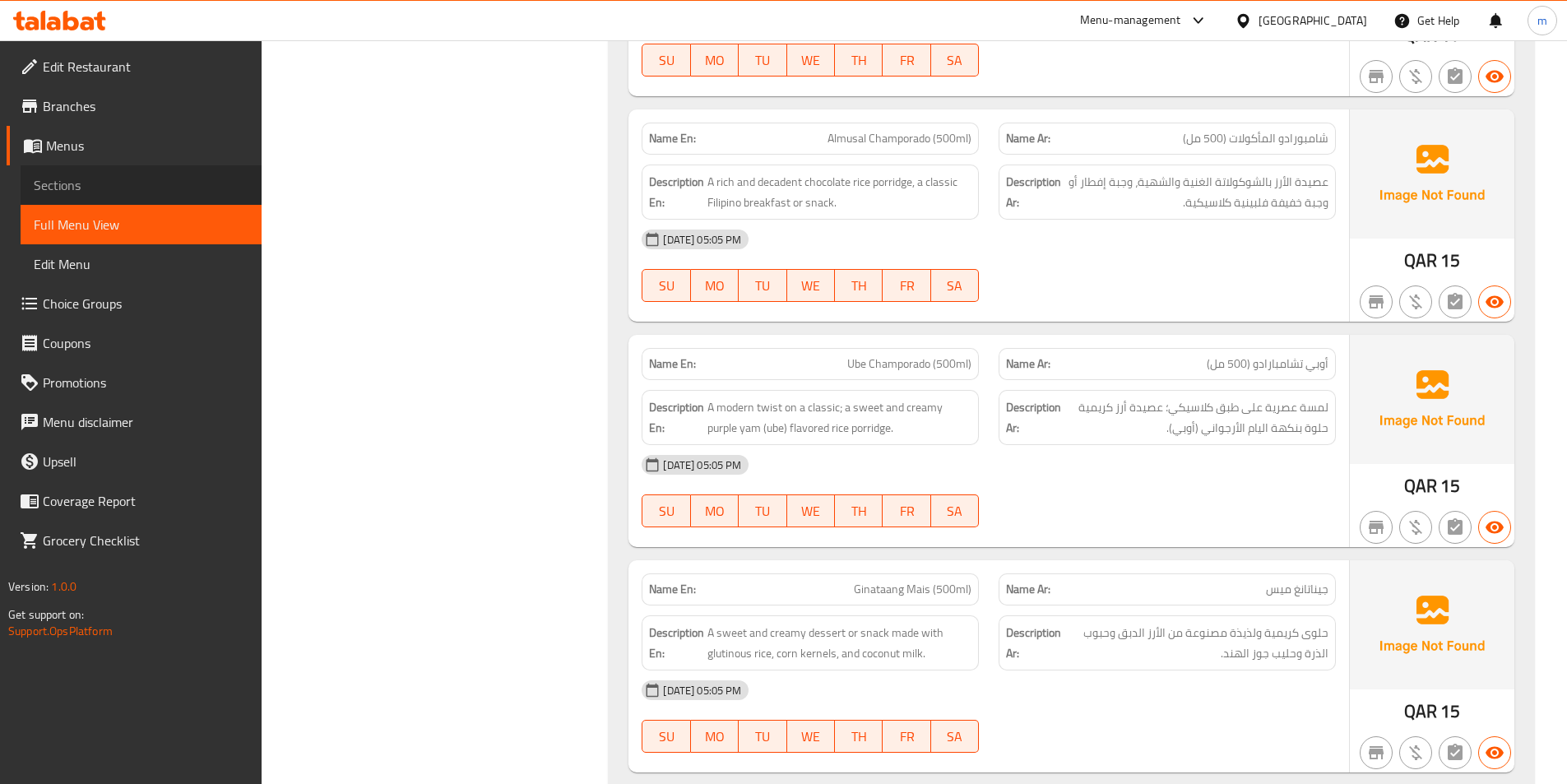
click at [172, 168] on link "Sections" at bounding box center [141, 185] width 241 height 39
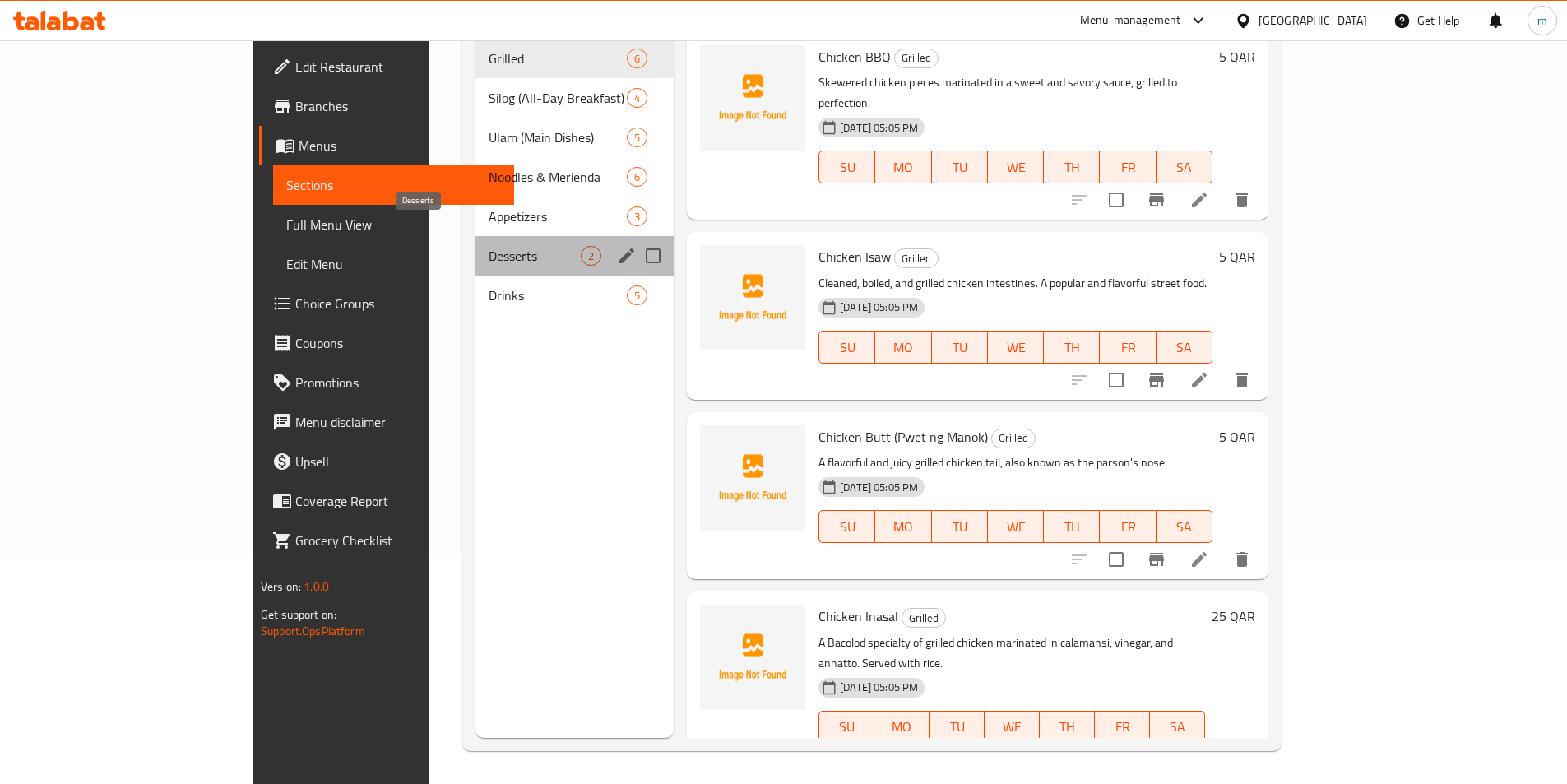
click at [489, 246] on span "Desserts" at bounding box center [535, 256] width 92 height 20
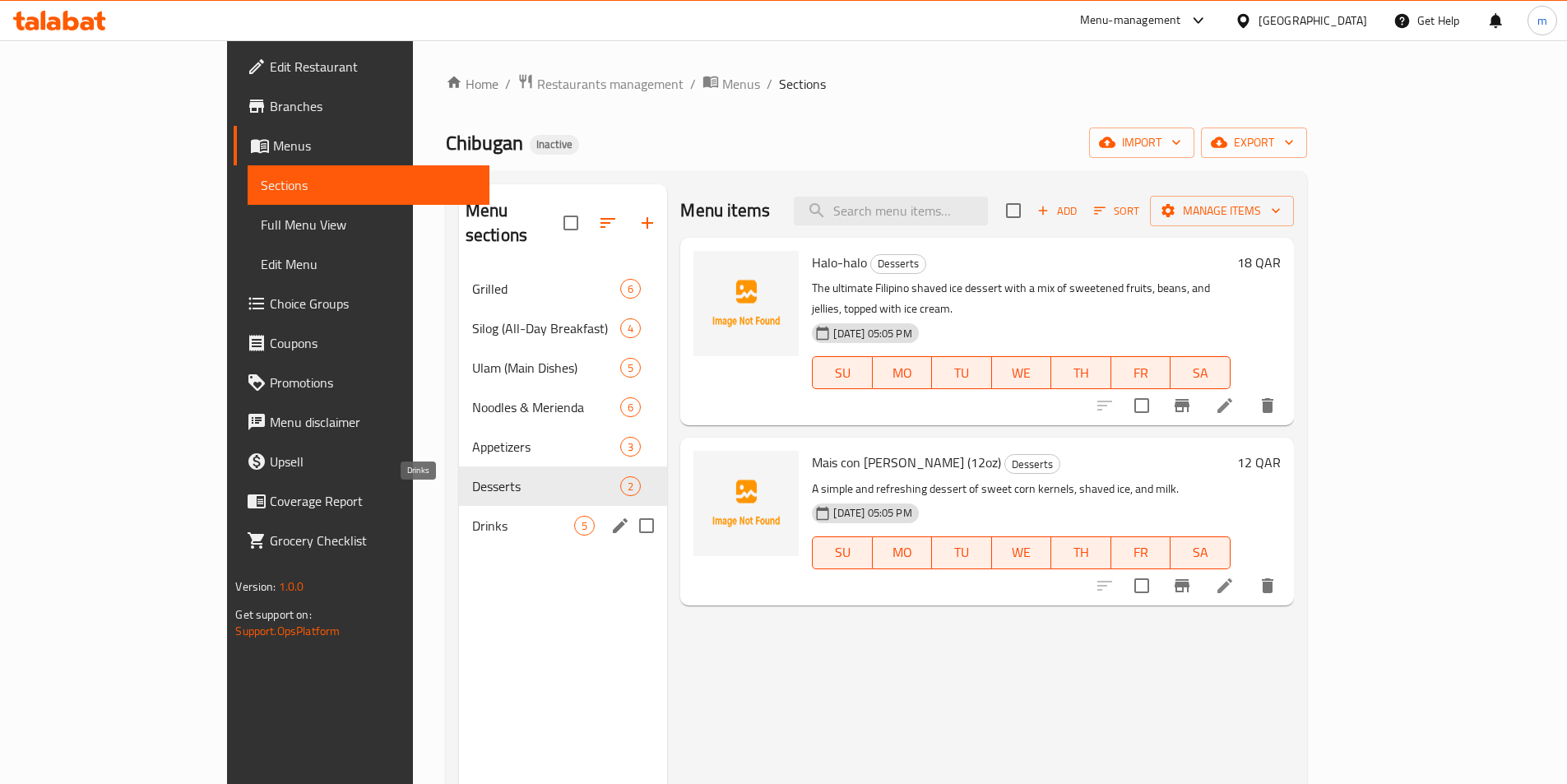
click at [473, 516] on span "Drinks" at bounding box center [524, 525] width 103 height 20
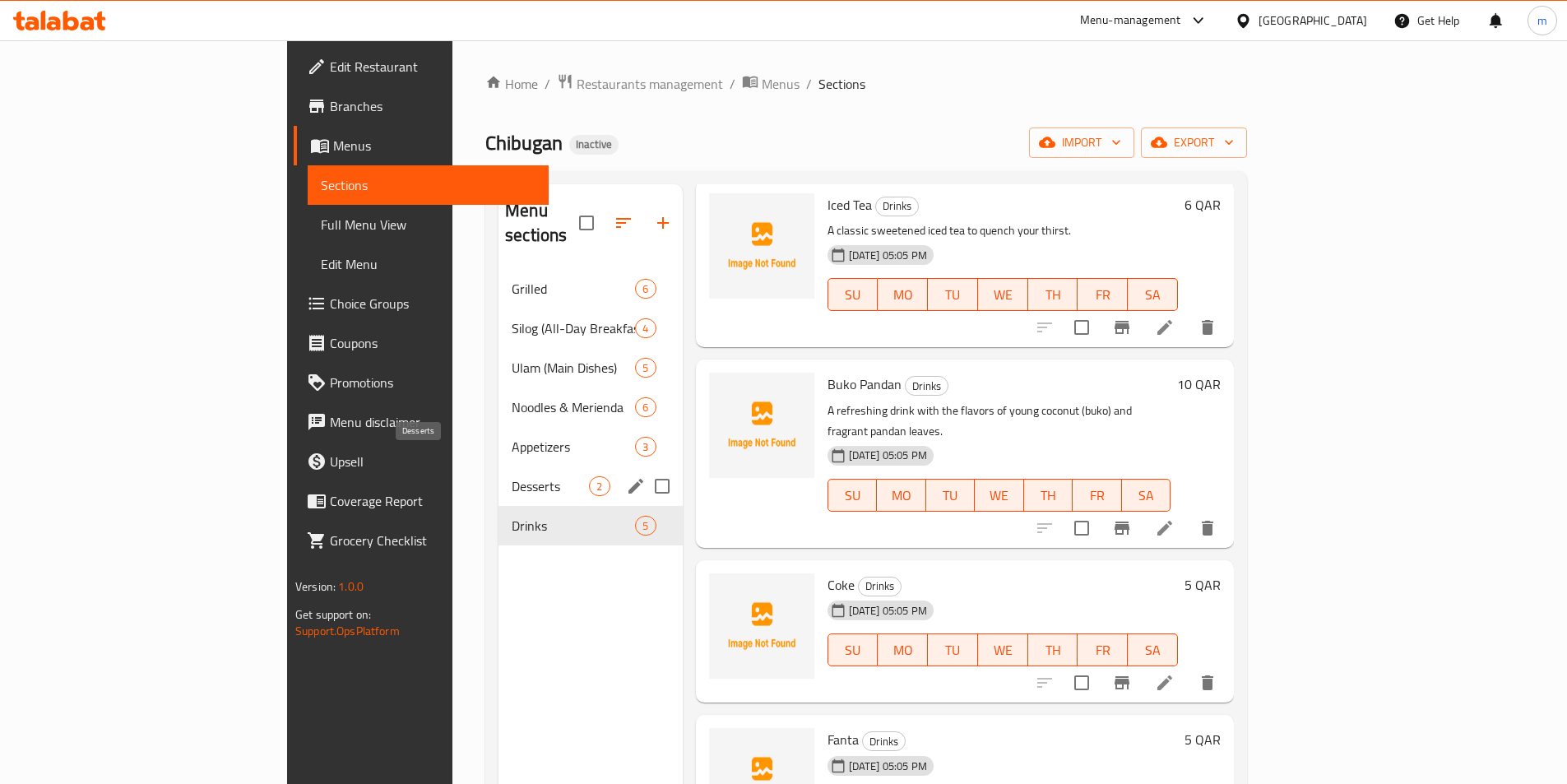
click at [499, 471] on div "Desserts 2" at bounding box center [590, 486] width 184 height 39
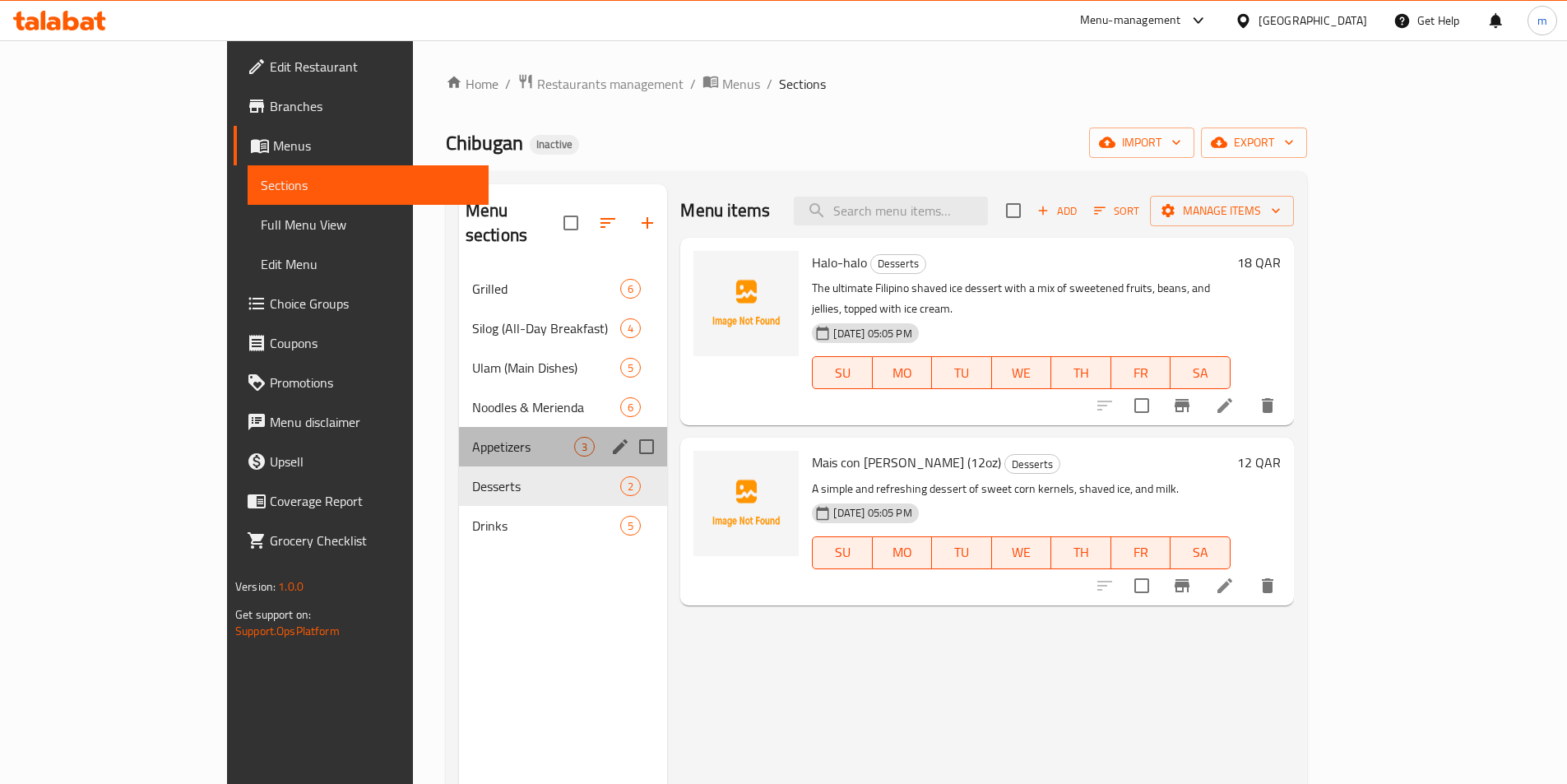
click at [459, 435] on div "Appetizers 3" at bounding box center [563, 446] width 209 height 39
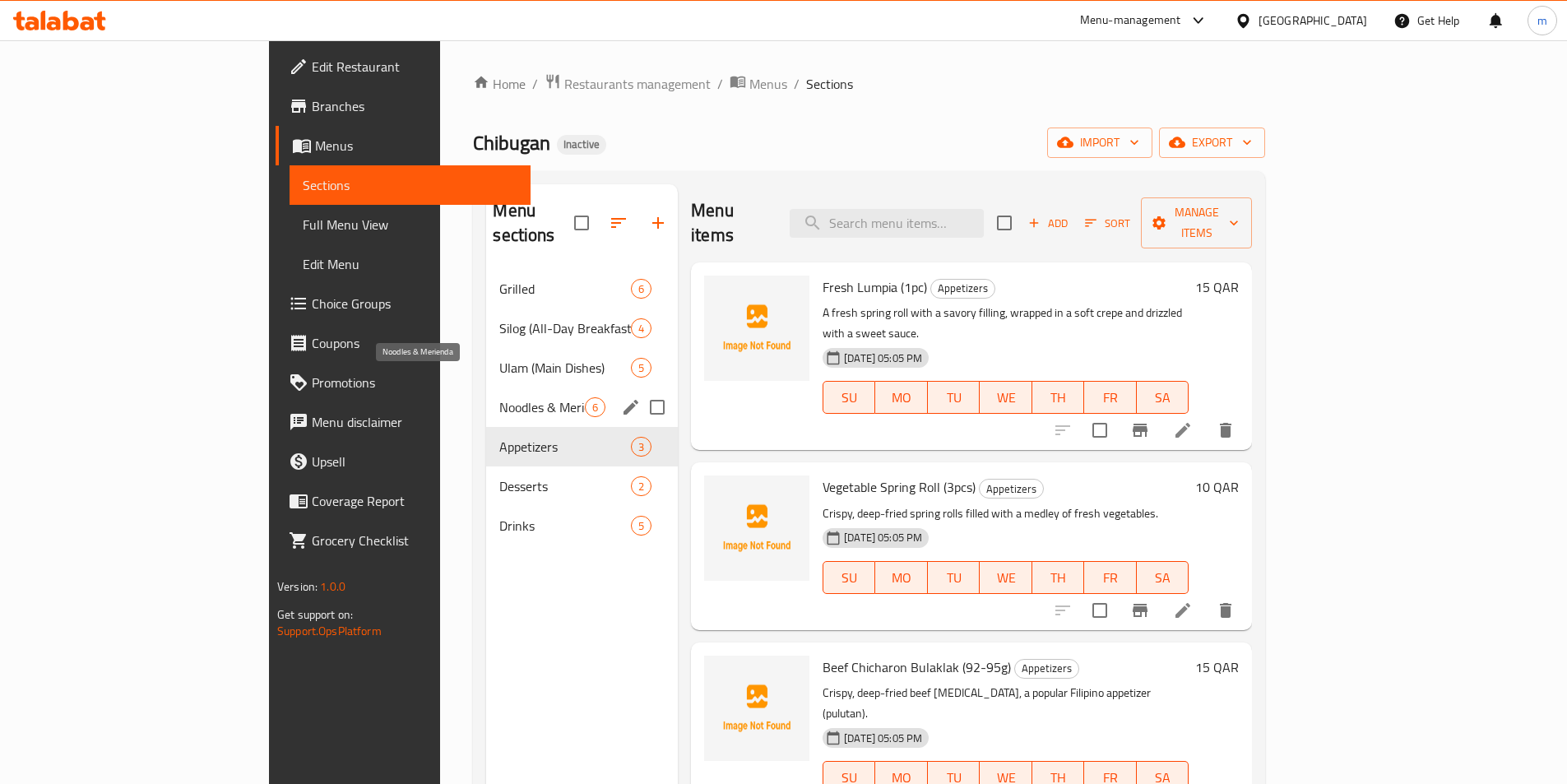
click at [500, 397] on span "Noodles & Merienda" at bounding box center [542, 407] width 86 height 20
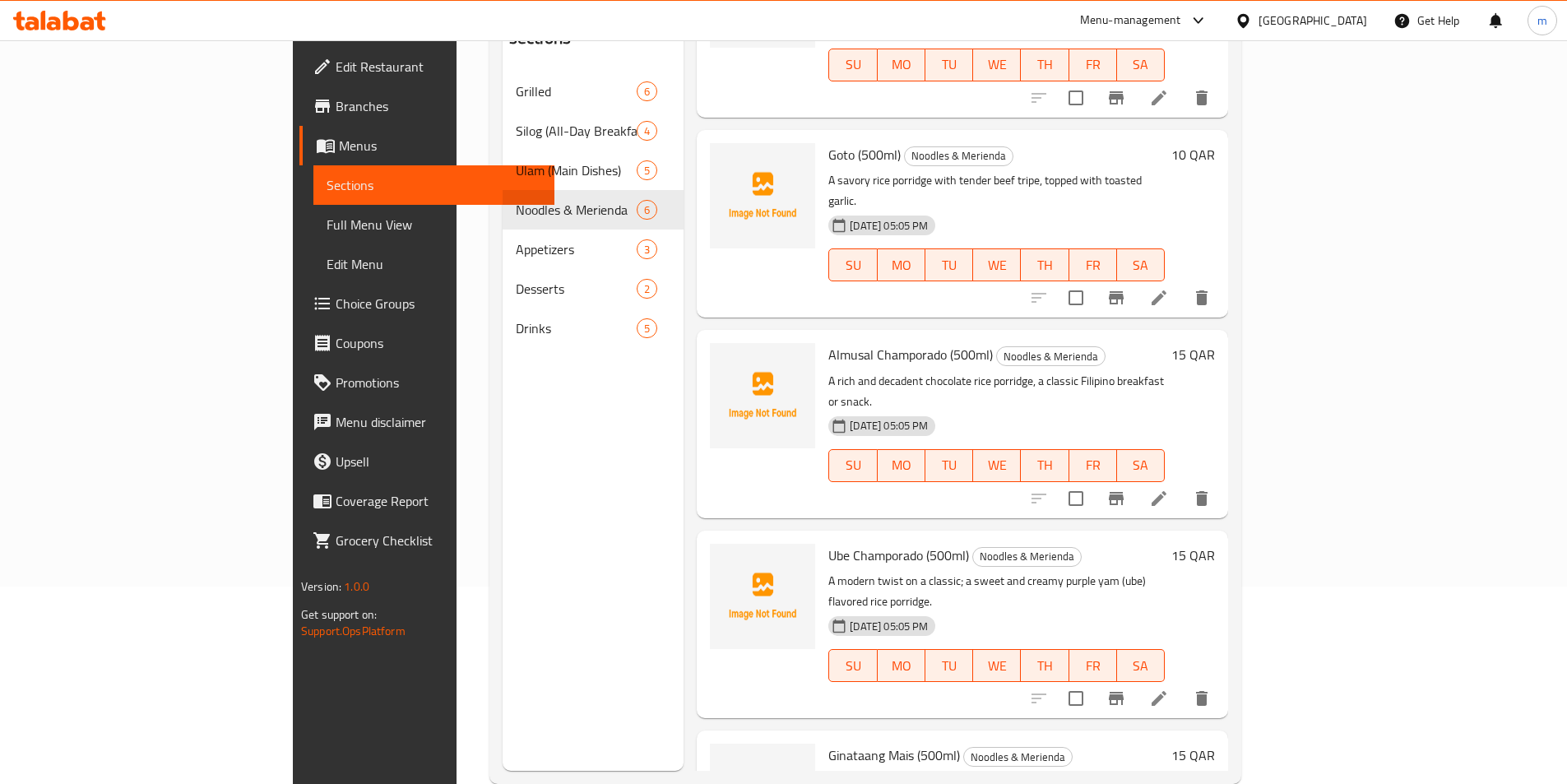
scroll to position [230, 0]
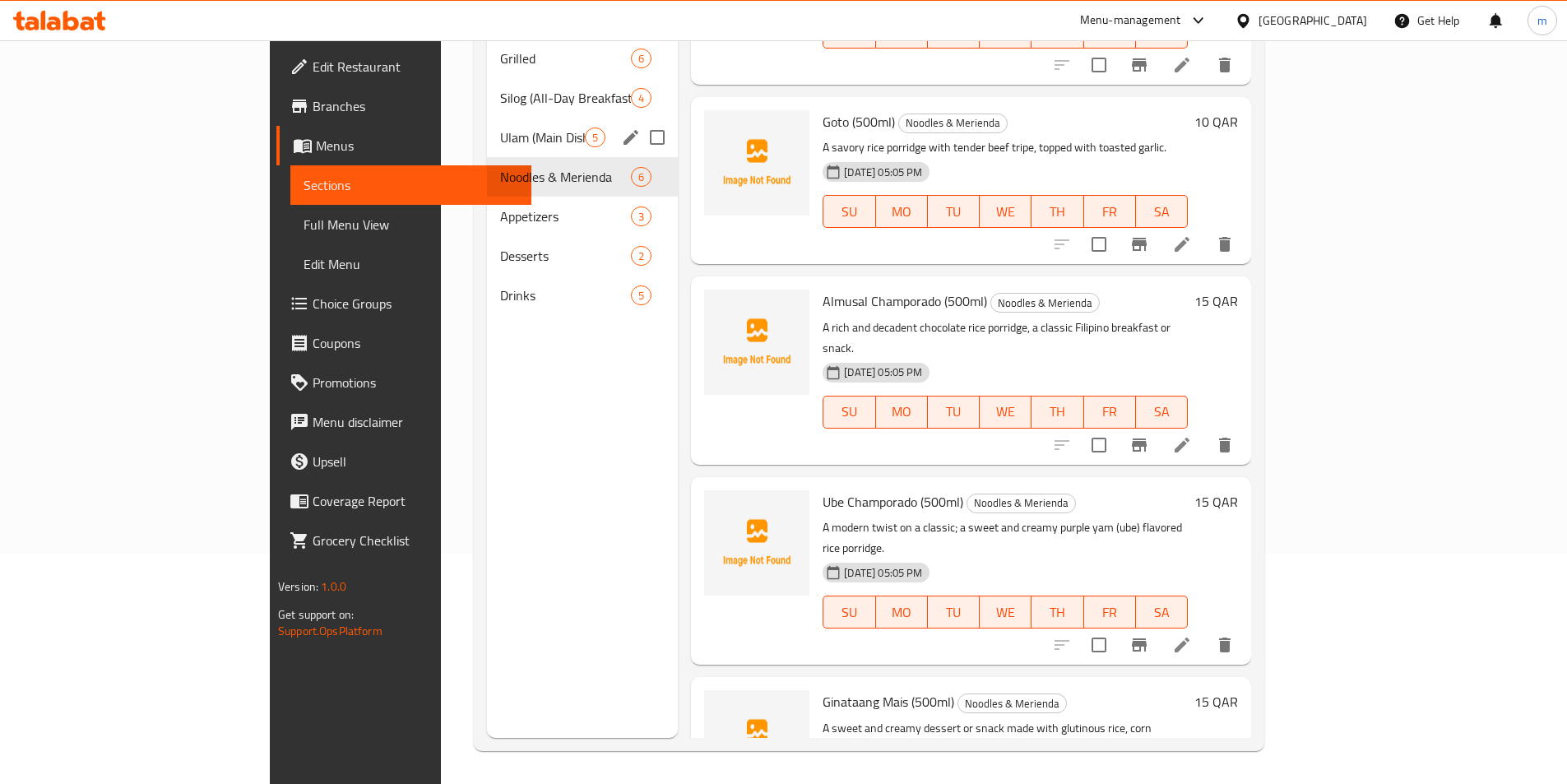
click at [487, 123] on div "Ulam (Main Dishes) 5" at bounding box center [582, 137] width 191 height 39
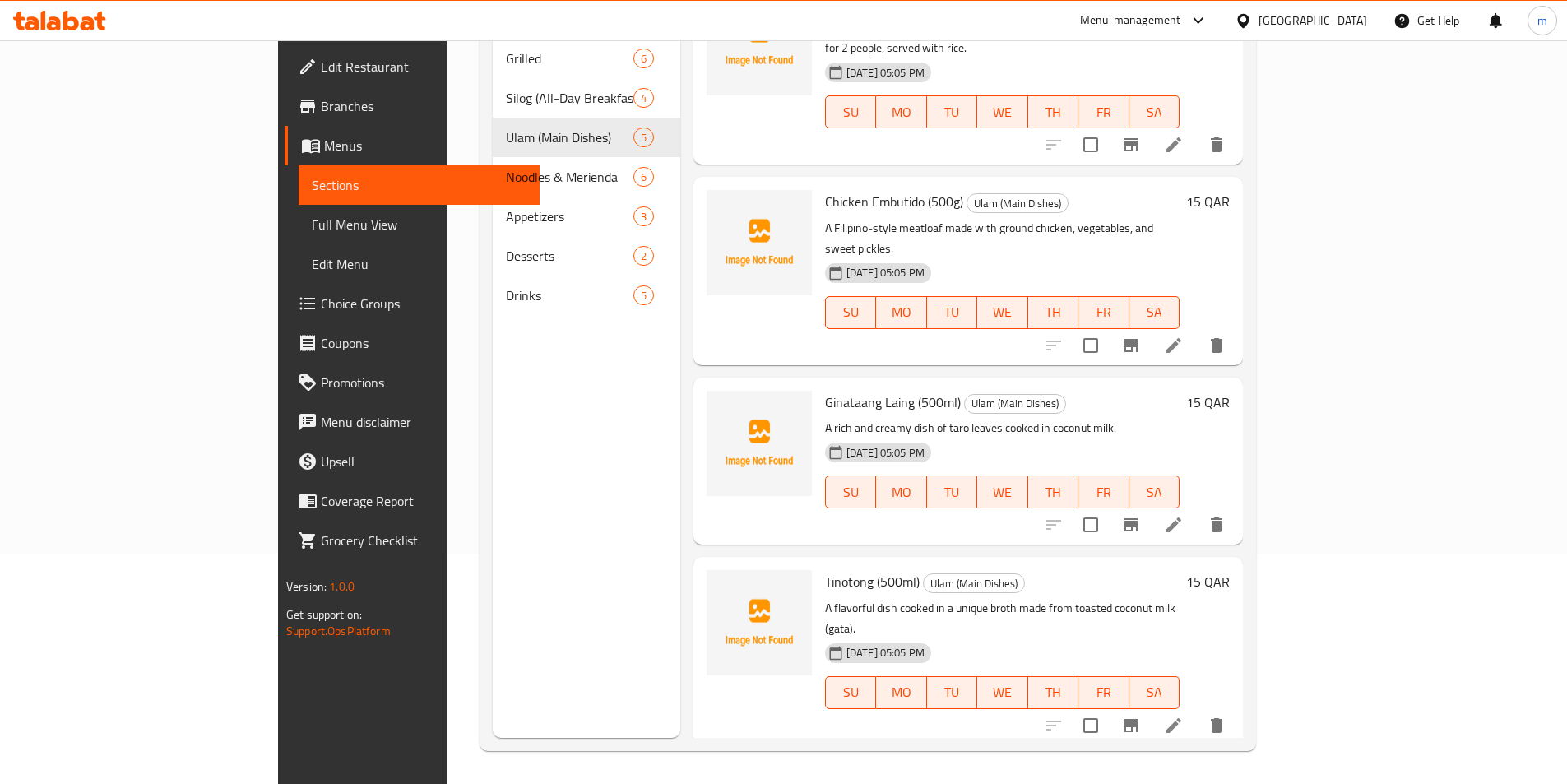
scroll to position [82, 0]
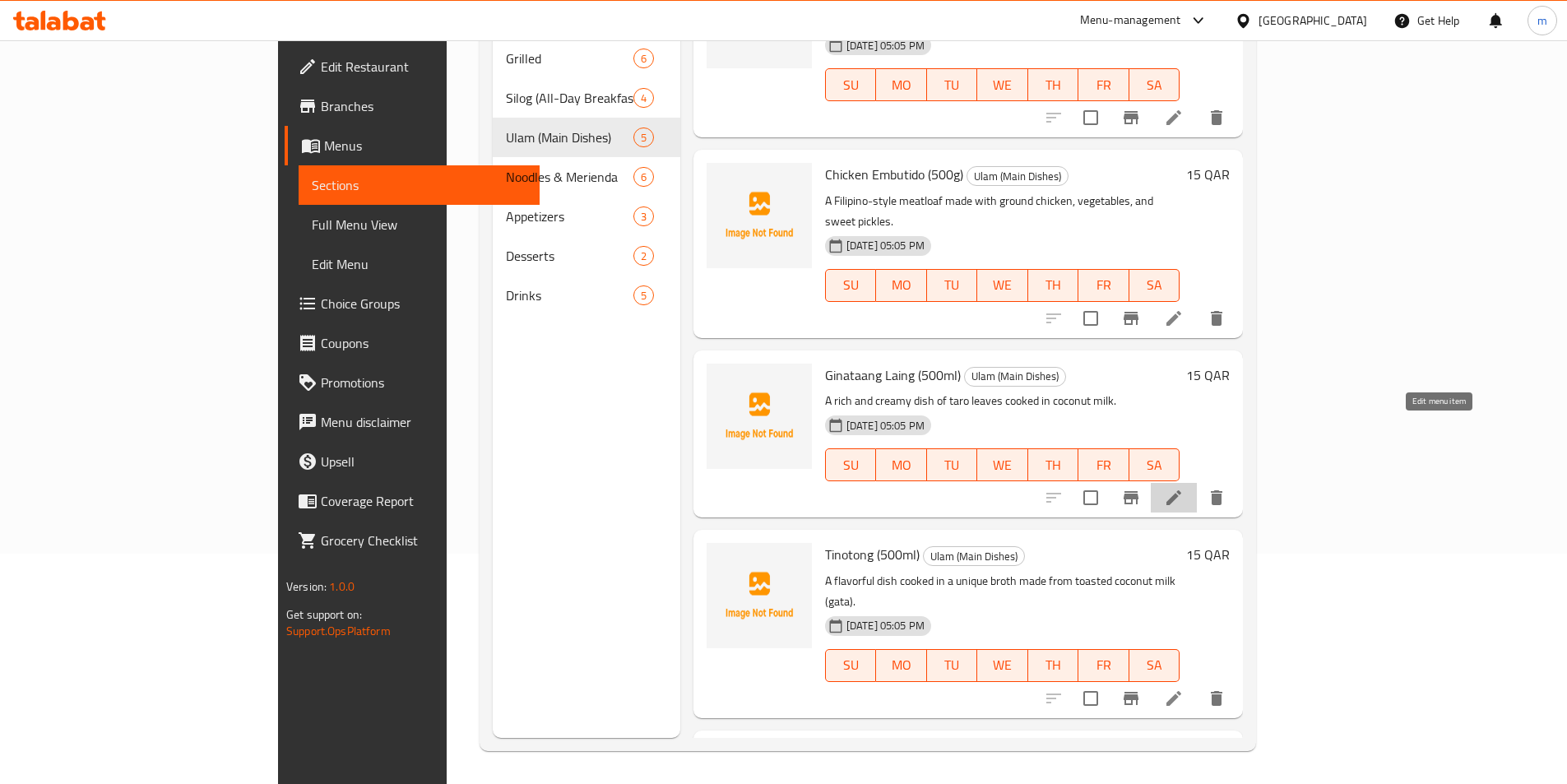
click at [1184, 488] on icon at bounding box center [1174, 497] width 20 height 20
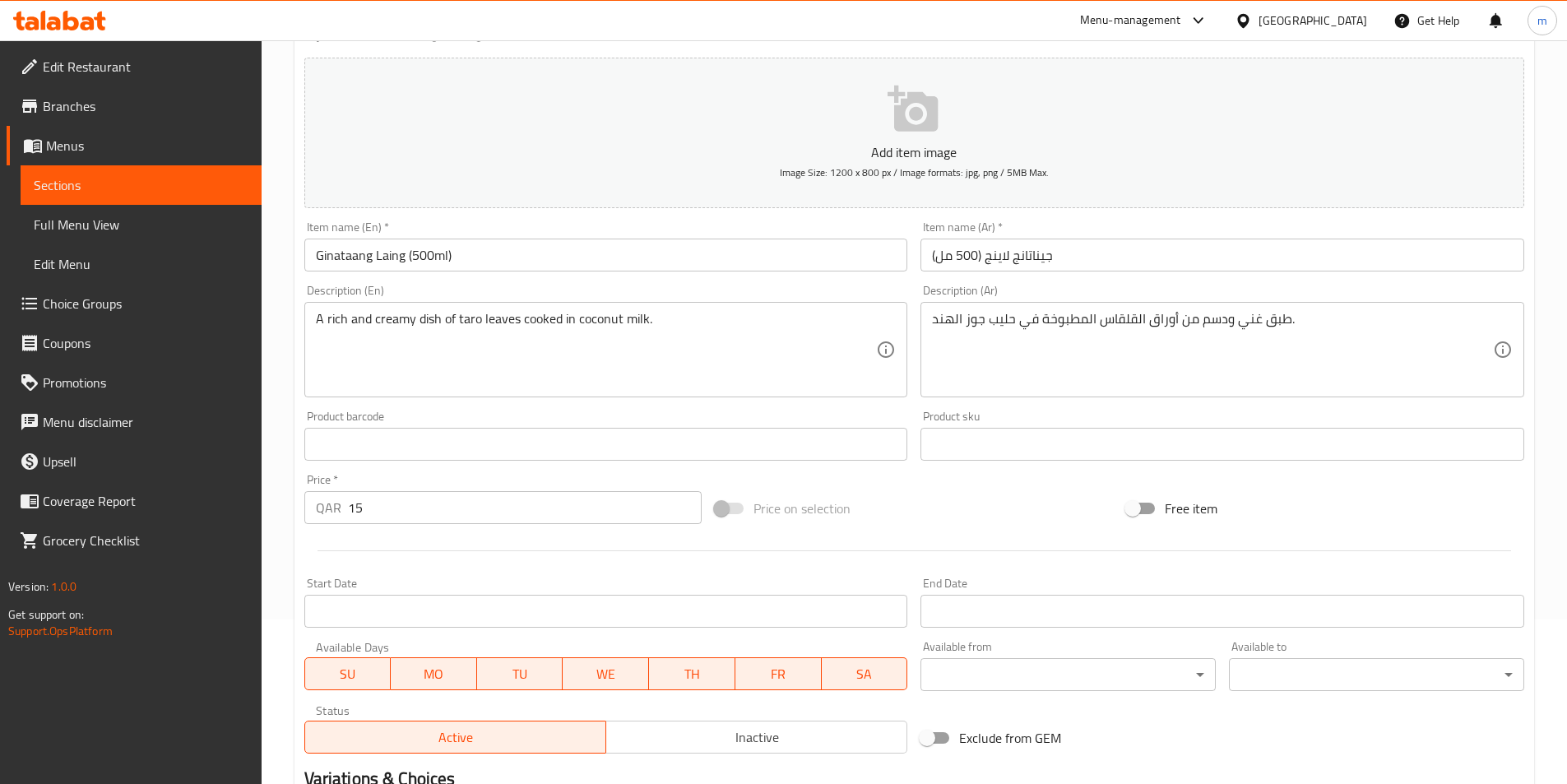
scroll to position [378, 0]
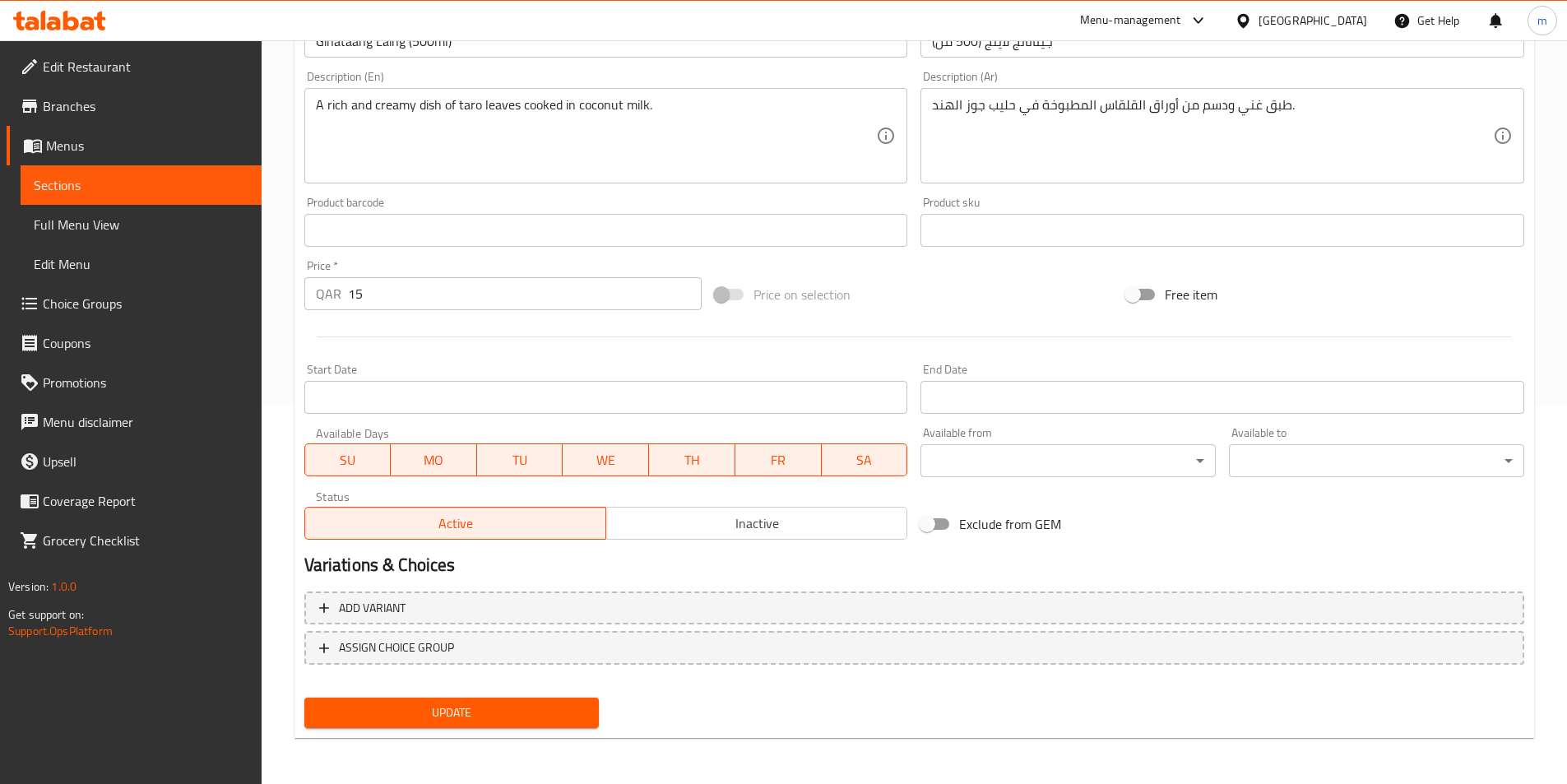
click at [531, 700] on button "Update" at bounding box center [451, 713] width 295 height 31
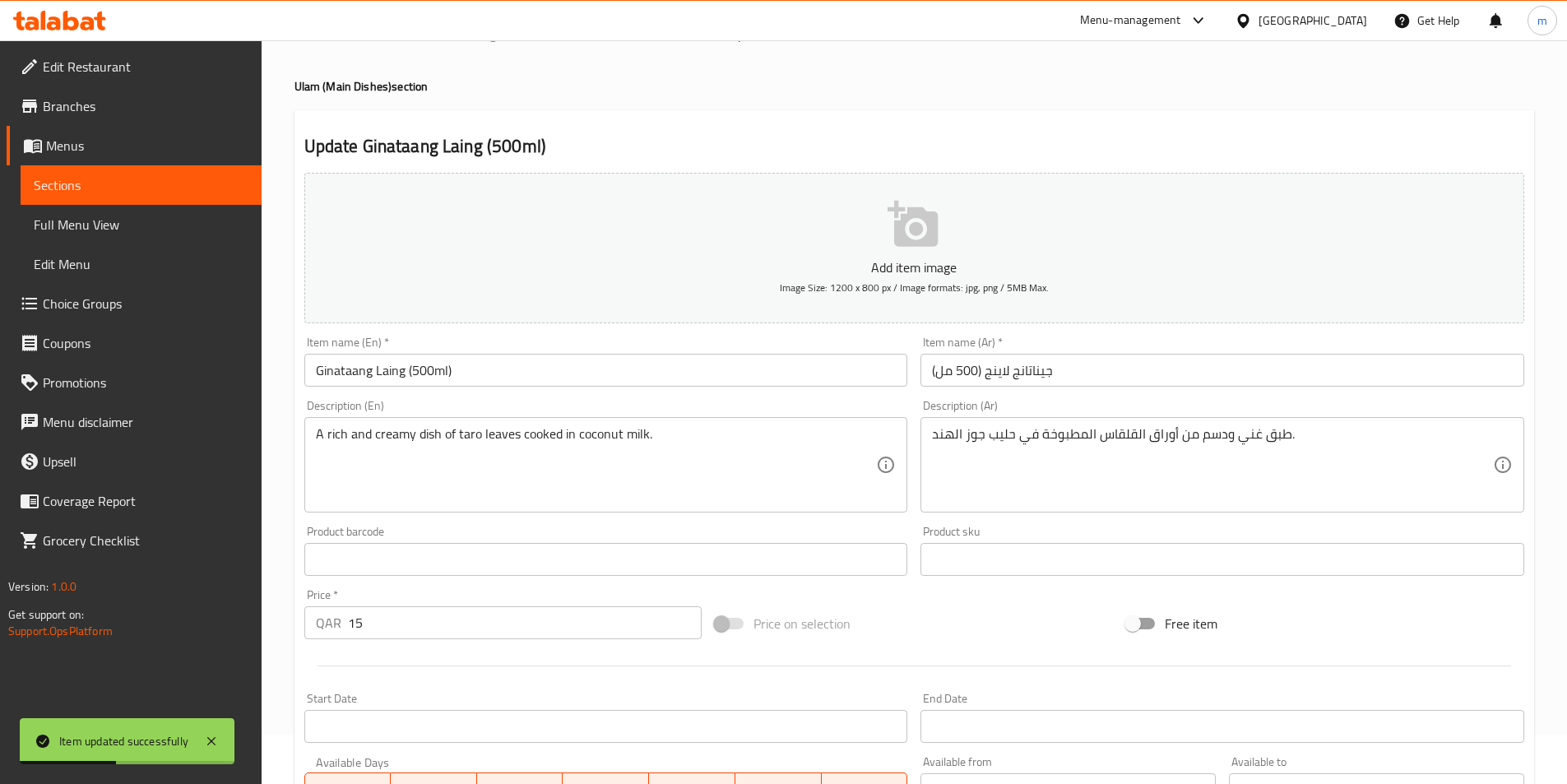
scroll to position [0, 0]
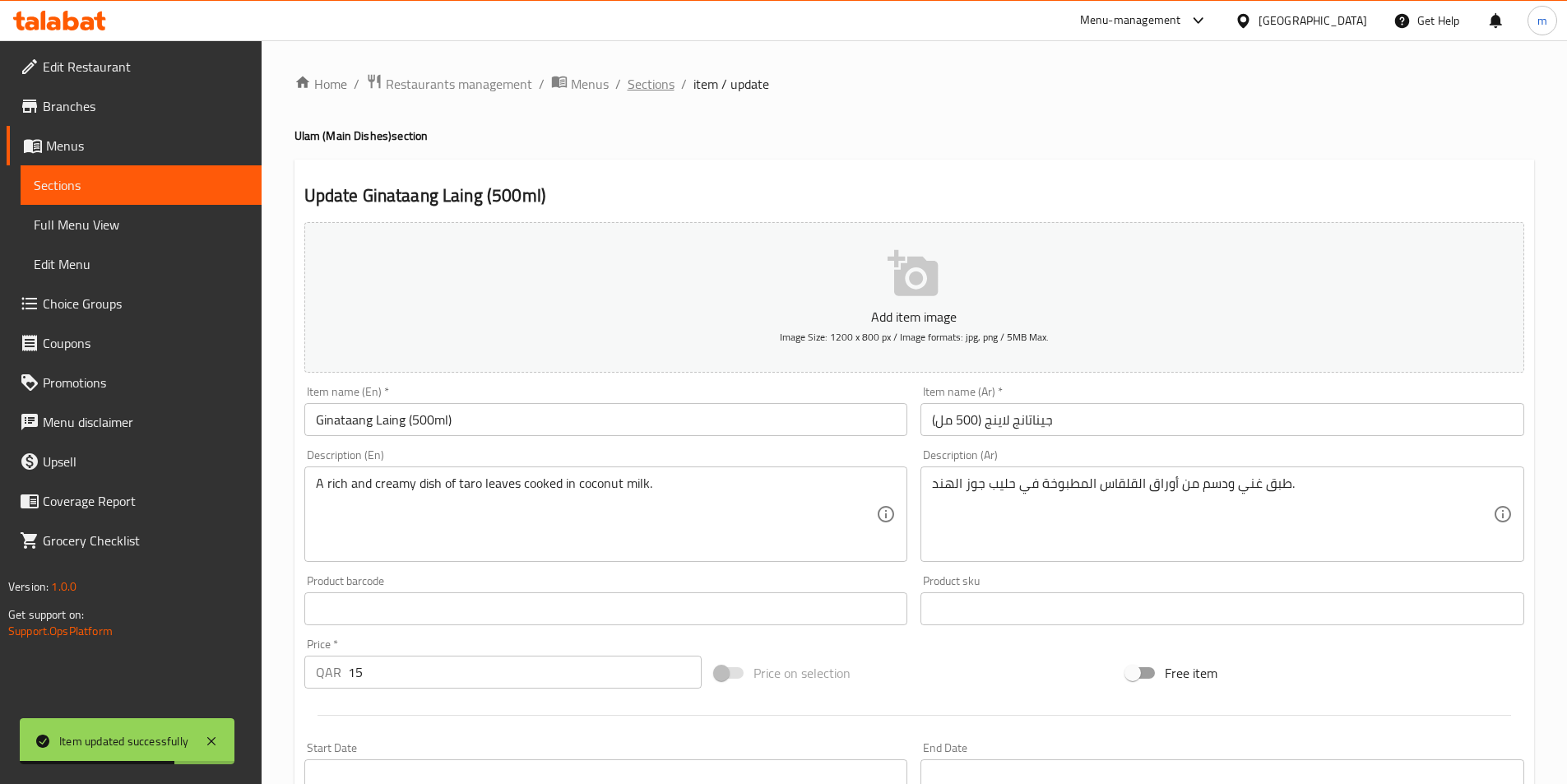
click at [643, 88] on span "Sections" at bounding box center [651, 84] width 47 height 20
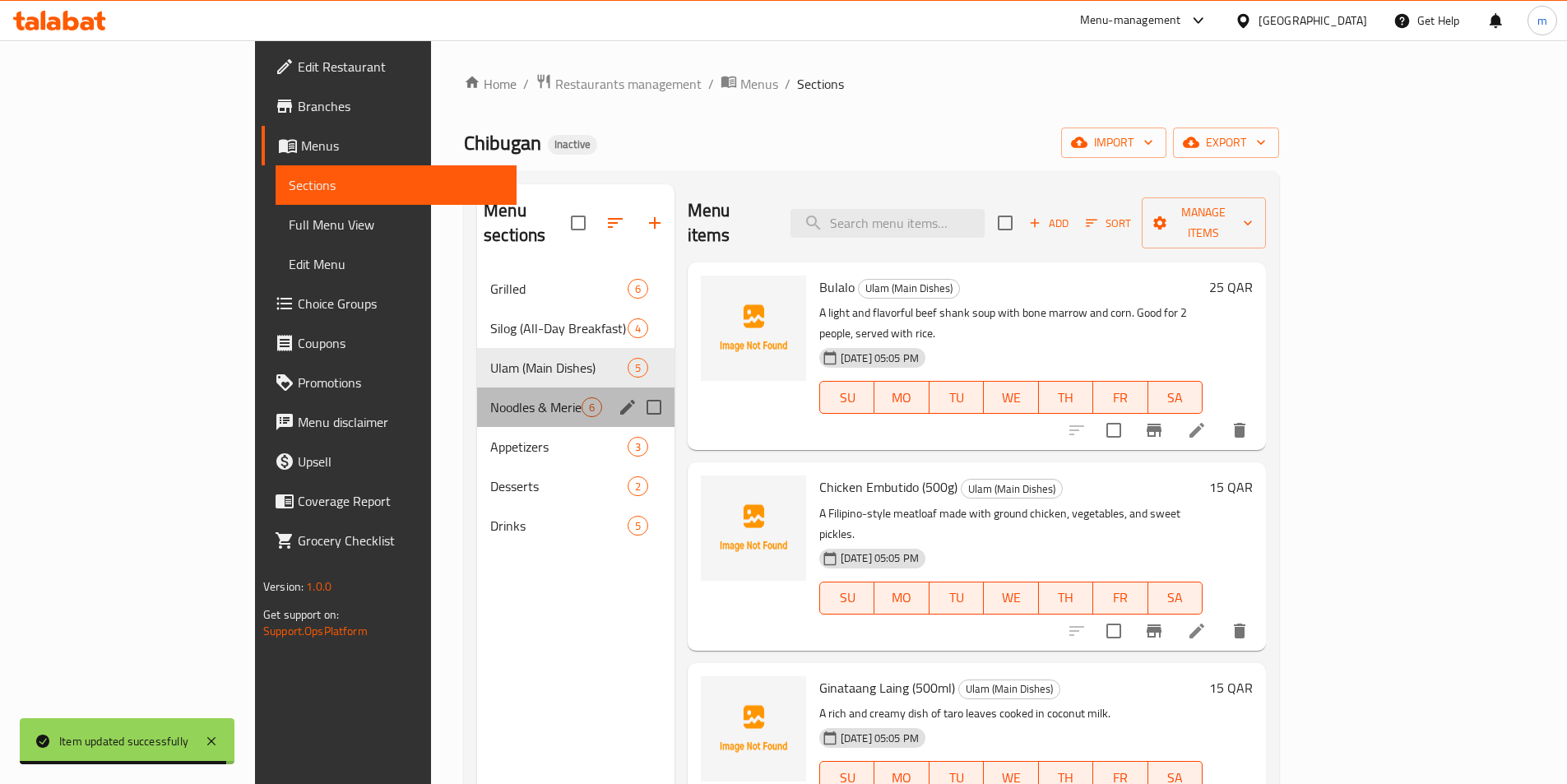
click at [477, 393] on div "Noodles & Merienda 6" at bounding box center [576, 407] width 197 height 39
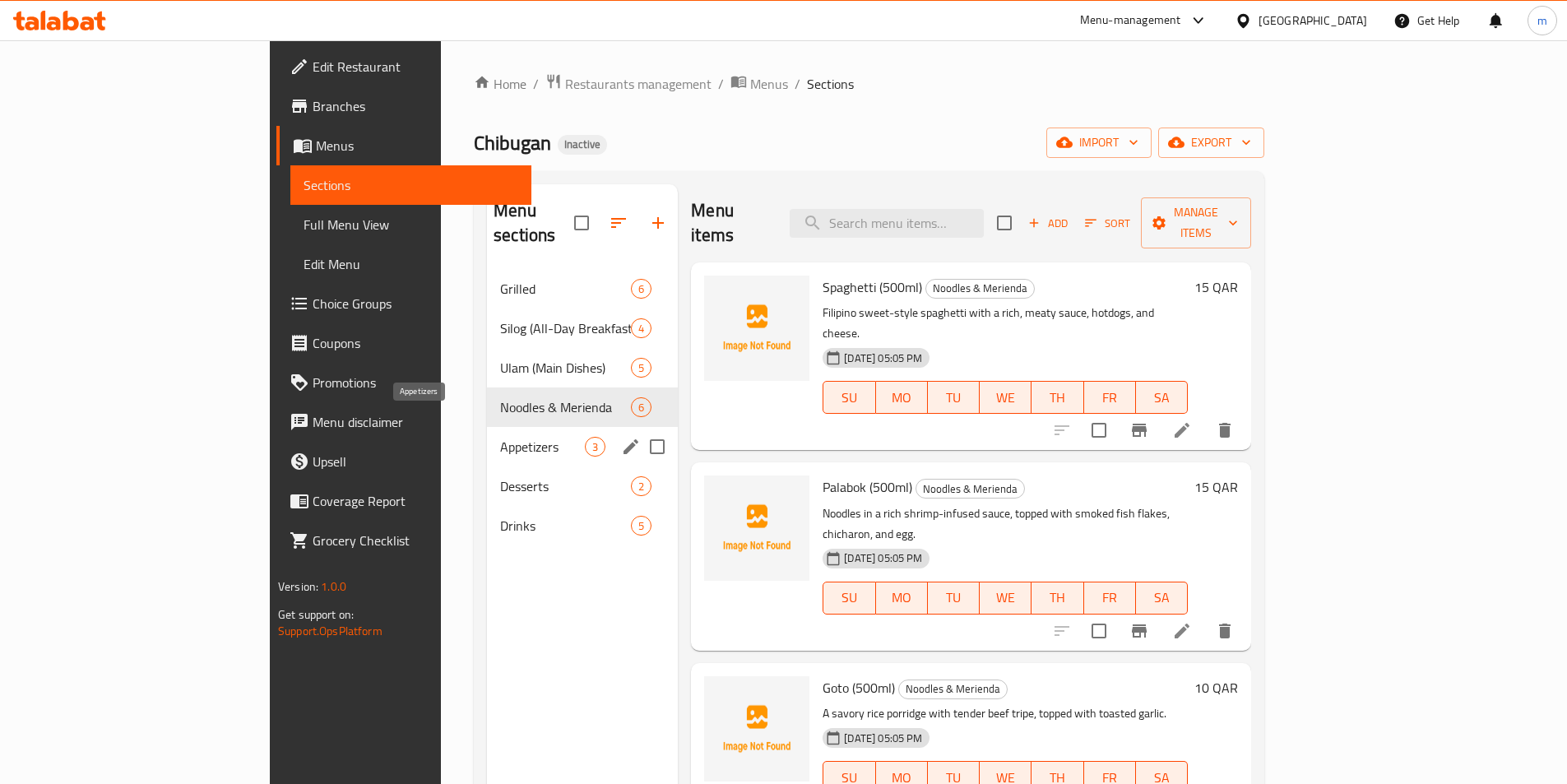
drag, startPoint x: 468, startPoint y: 417, endPoint x: 460, endPoint y: 417, distance: 8.0
click at [501, 437] on span "Appetizers" at bounding box center [543, 446] width 85 height 20
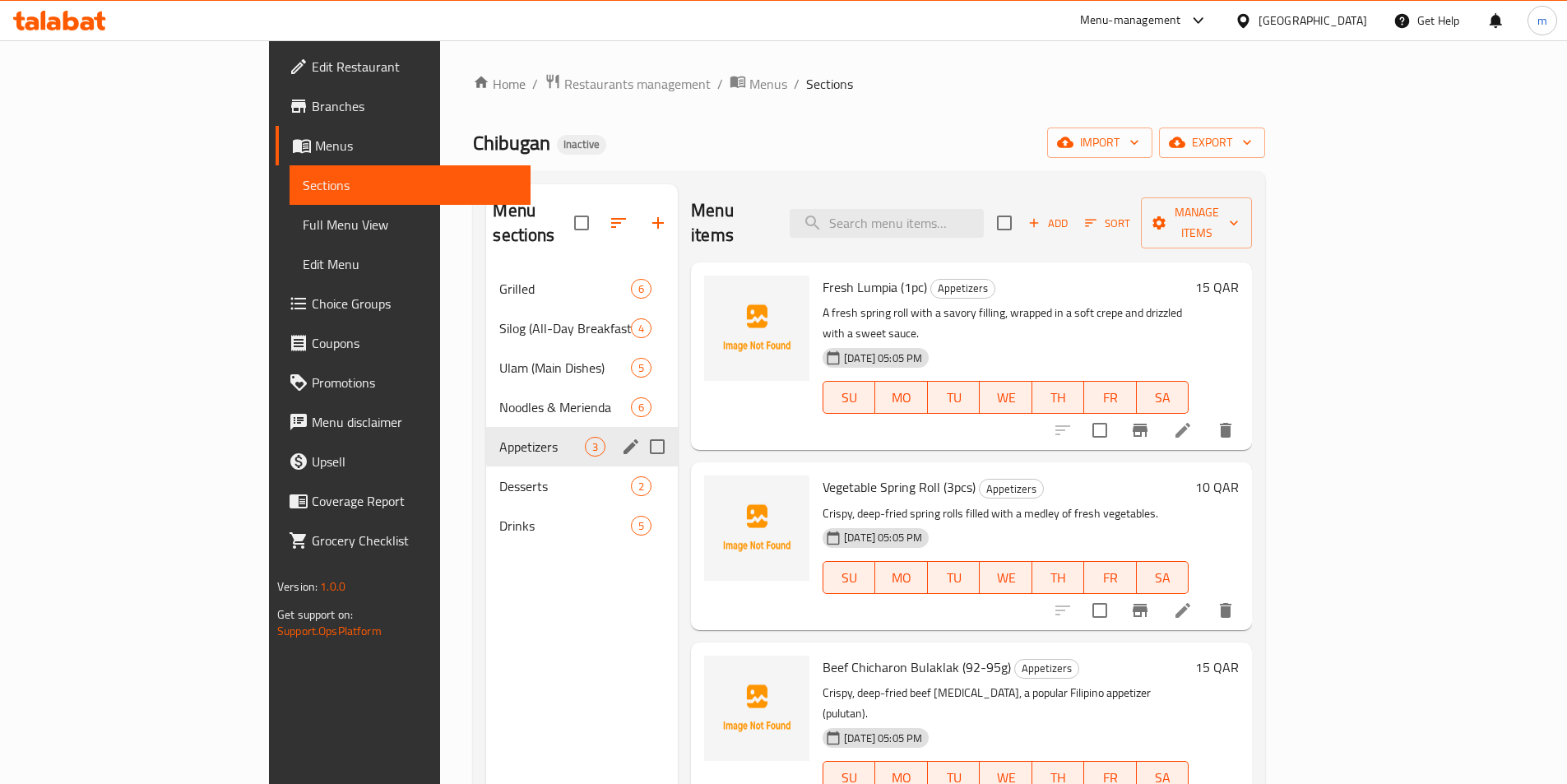
click at [486, 438] on div "Appetizers 3" at bounding box center [581, 446] width 192 height 39
click at [486, 467] on div "Desserts 2" at bounding box center [581, 486] width 192 height 39
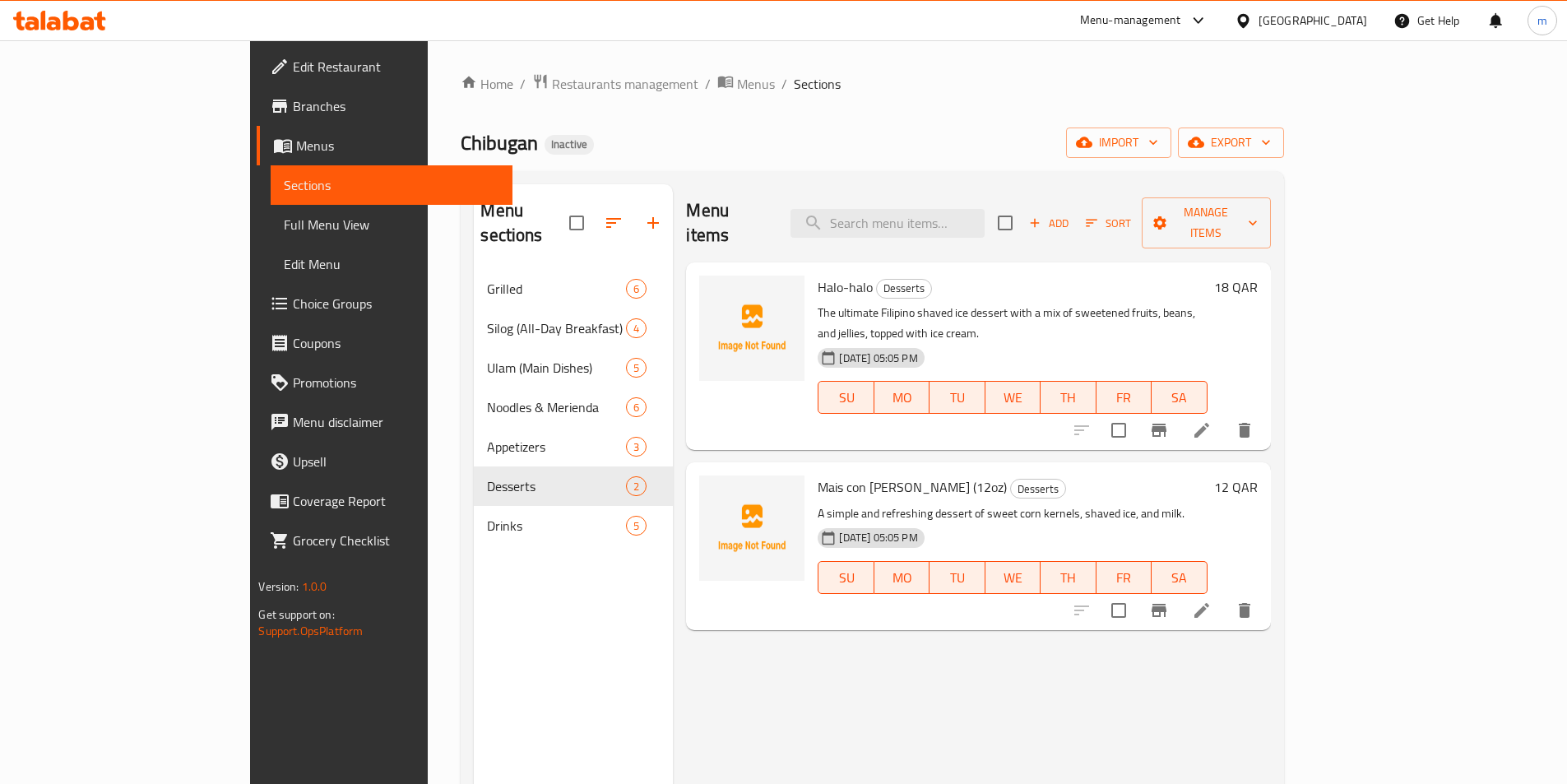
click at [284, 216] on span "Full Menu View" at bounding box center [391, 224] width 215 height 20
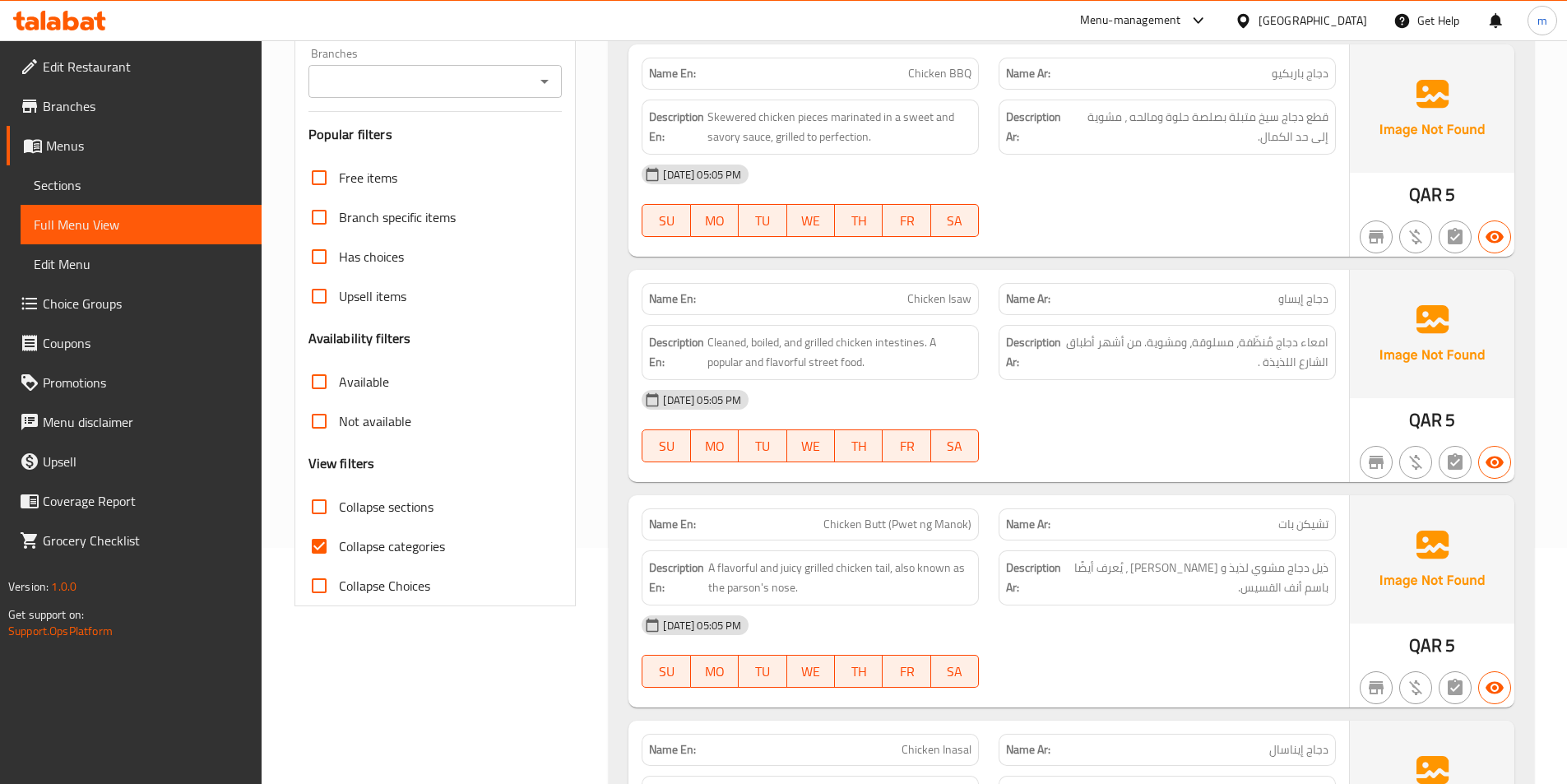
scroll to position [246, 0]
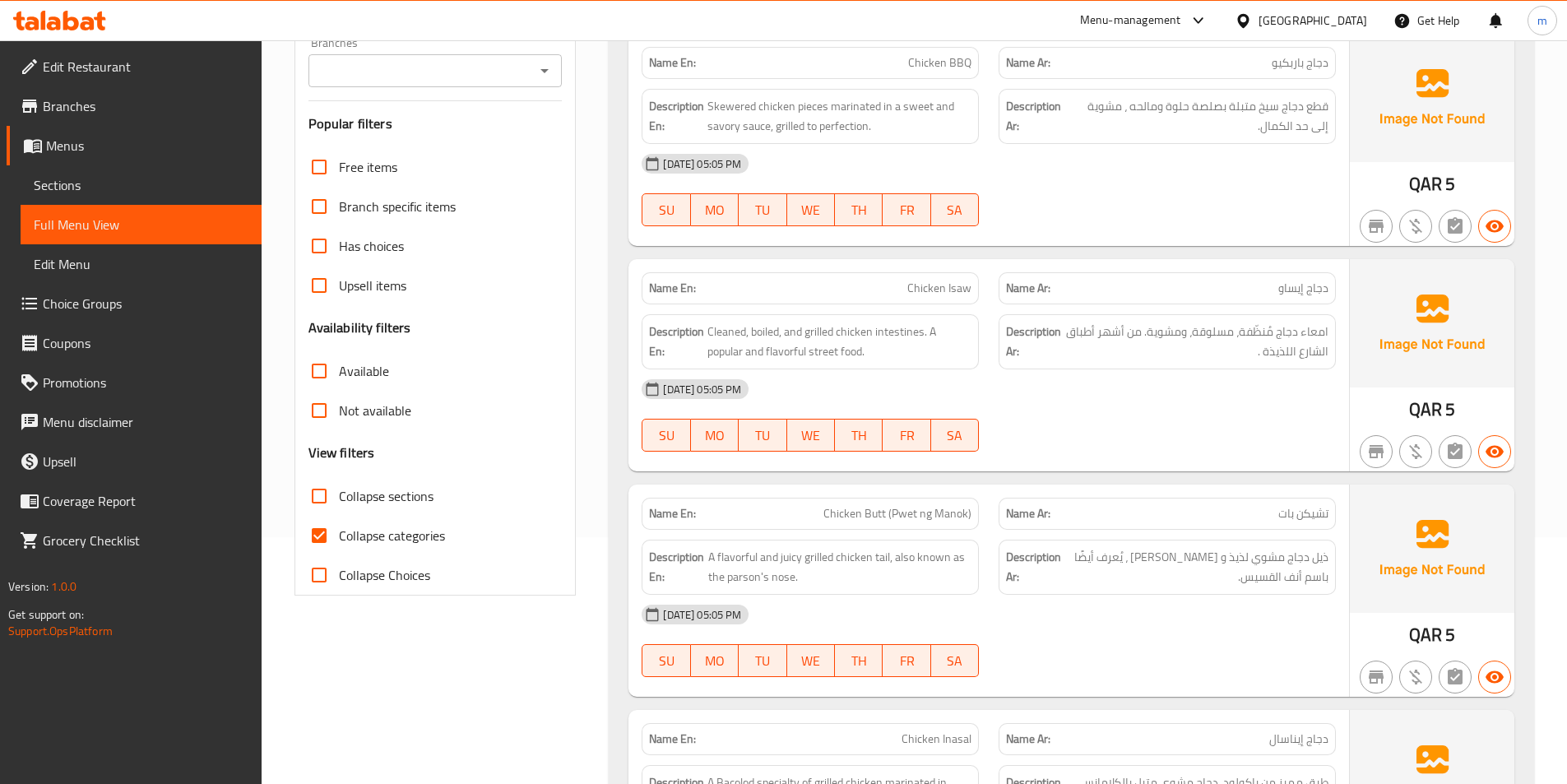
click at [372, 531] on span "Collapse categories" at bounding box center [392, 535] width 106 height 20
click at [339, 531] on input "Collapse categories" at bounding box center [319, 535] width 39 height 39
checkbox input "false"
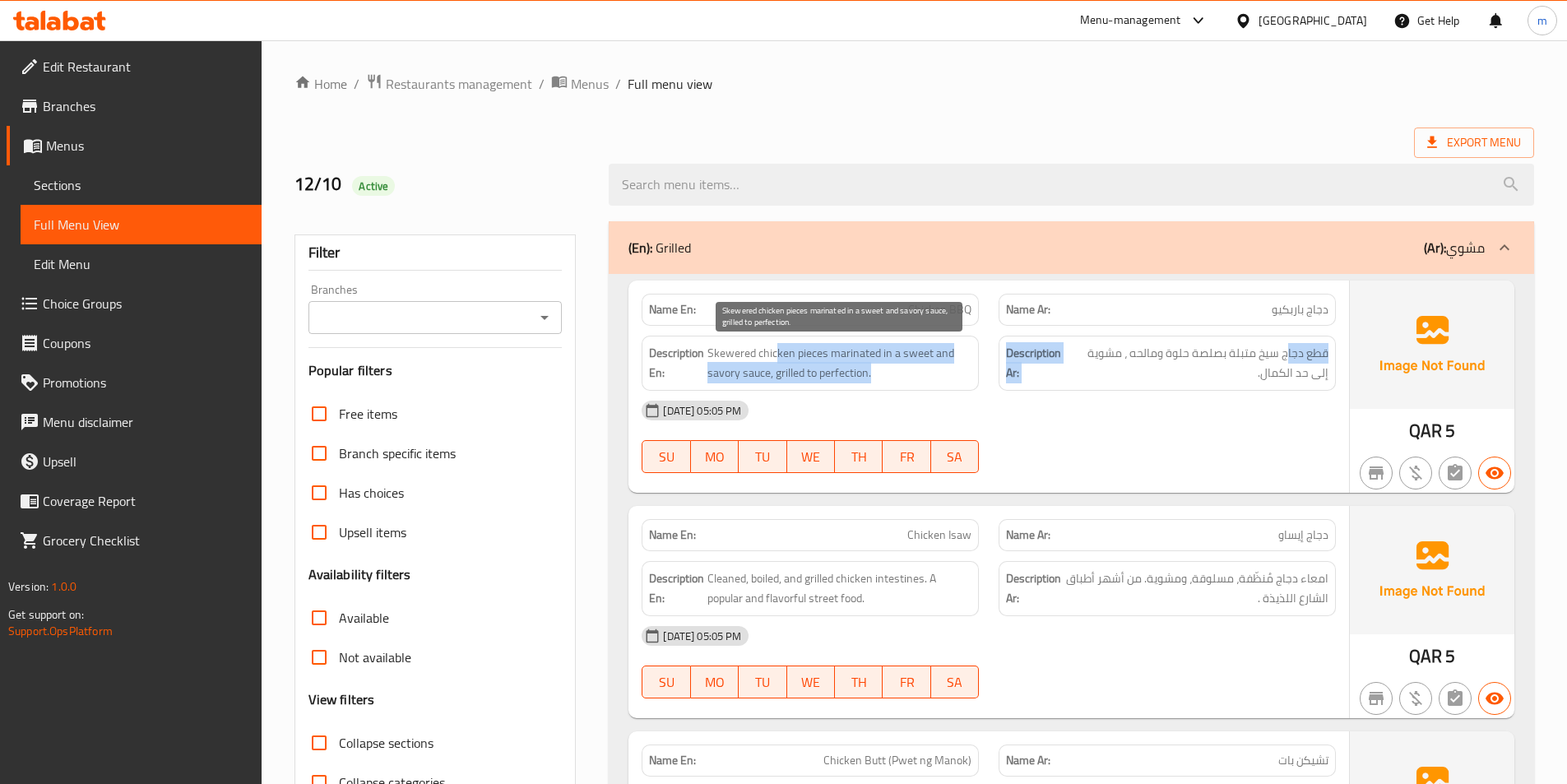
drag, startPoint x: 1289, startPoint y: 344, endPoint x: 775, endPoint y: 354, distance: 514.1
click at [775, 354] on div "Description En: Skewered chicken pieces marinated in a sweet and savory sauce, …" at bounding box center [989, 363] width 714 height 75
click at [829, 359] on span "Skewered chicken pieces marinated in a sweet and savory sauce, grilled to perfe…" at bounding box center [839, 363] width 264 height 40
drag, startPoint x: 840, startPoint y: 376, endPoint x: 808, endPoint y: 381, distance: 32.4
click at [799, 382] on span "Skewered chicken pieces marinated in a sweet and savory sauce, grilled to perfe…" at bounding box center [839, 363] width 264 height 40
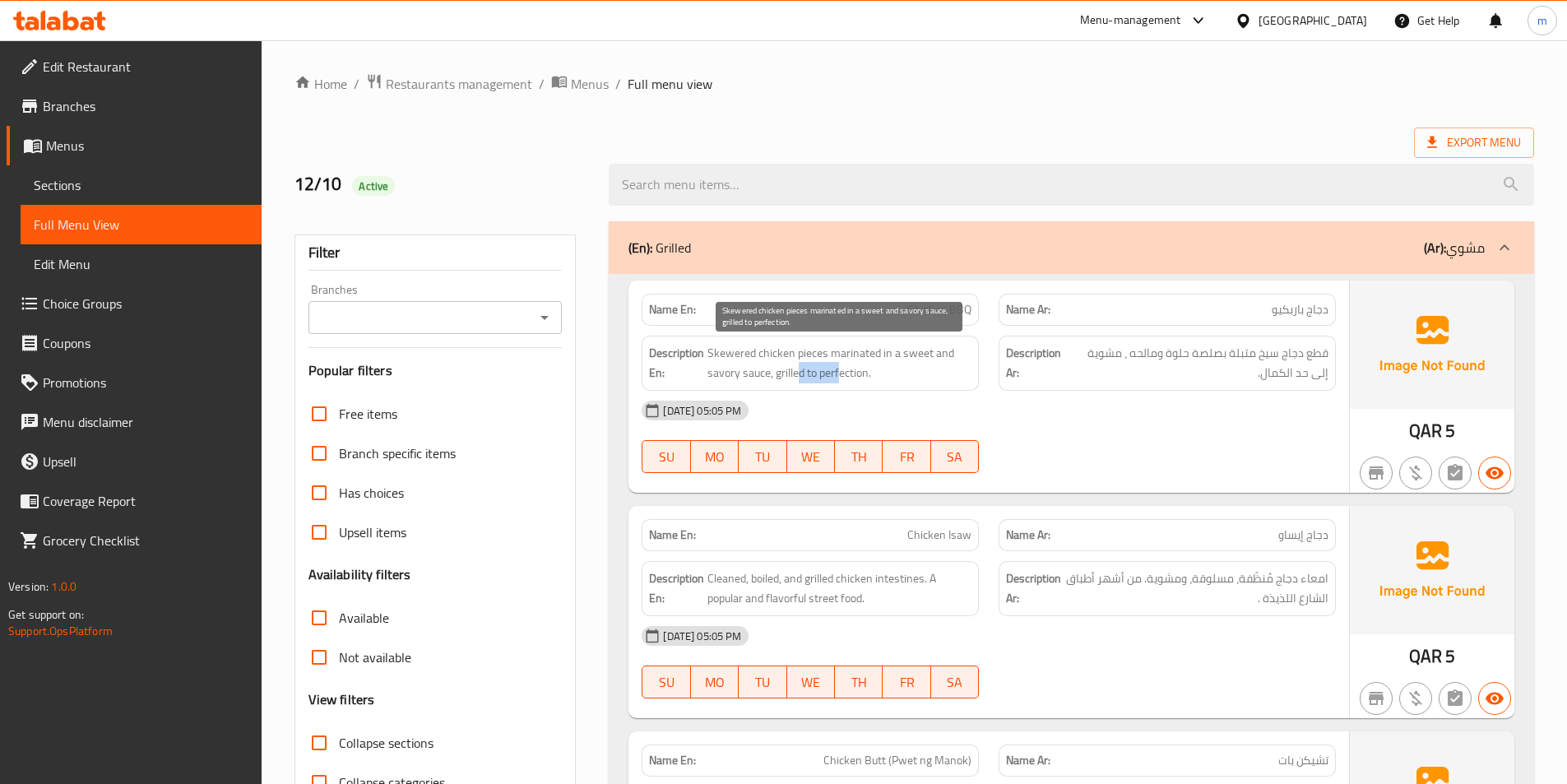
click at [811, 380] on span "Skewered chicken pieces marinated in a sweet and savory sauce, grilled to perfe…" at bounding box center [839, 363] width 264 height 40
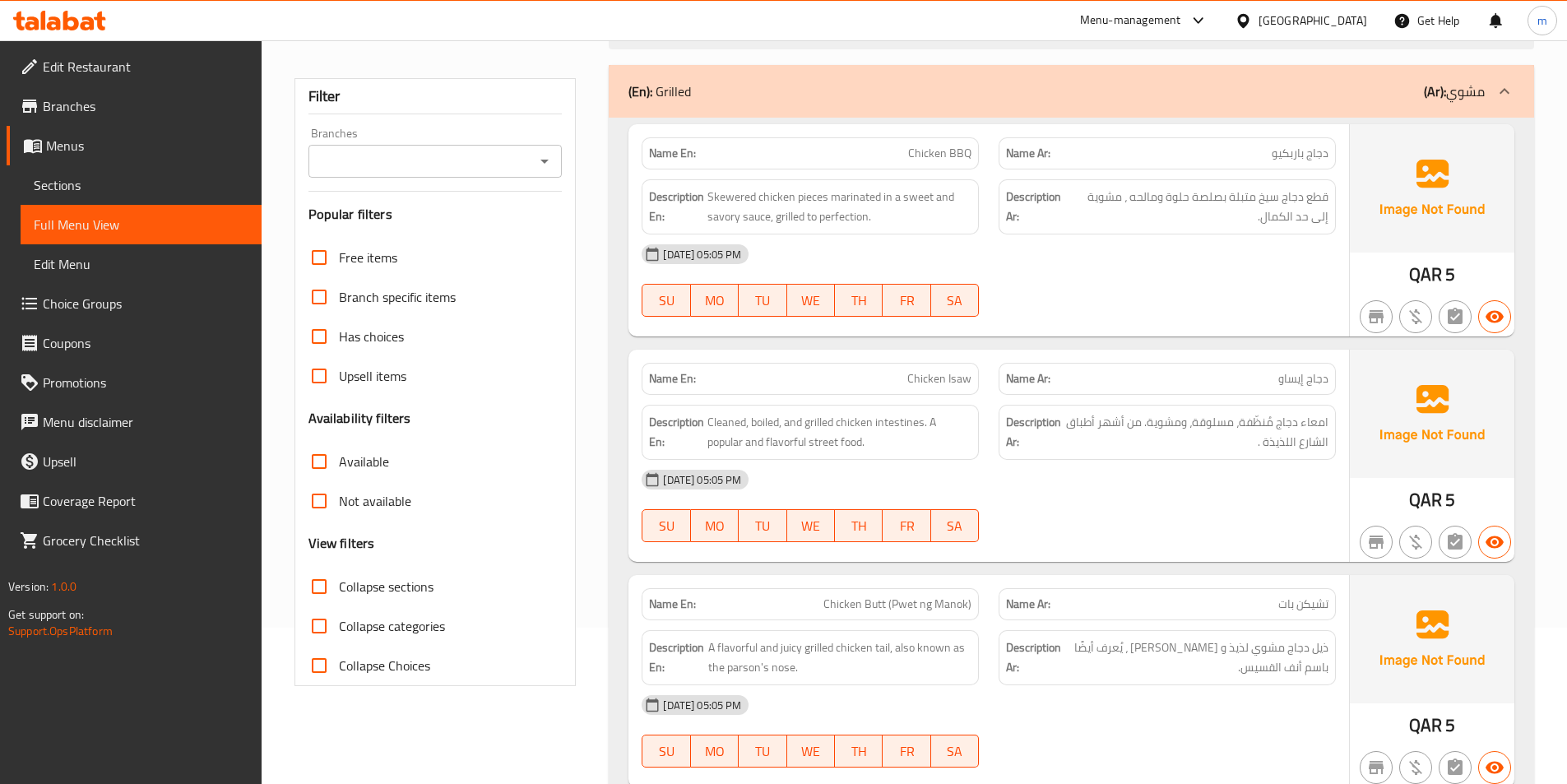
scroll to position [164, 0]
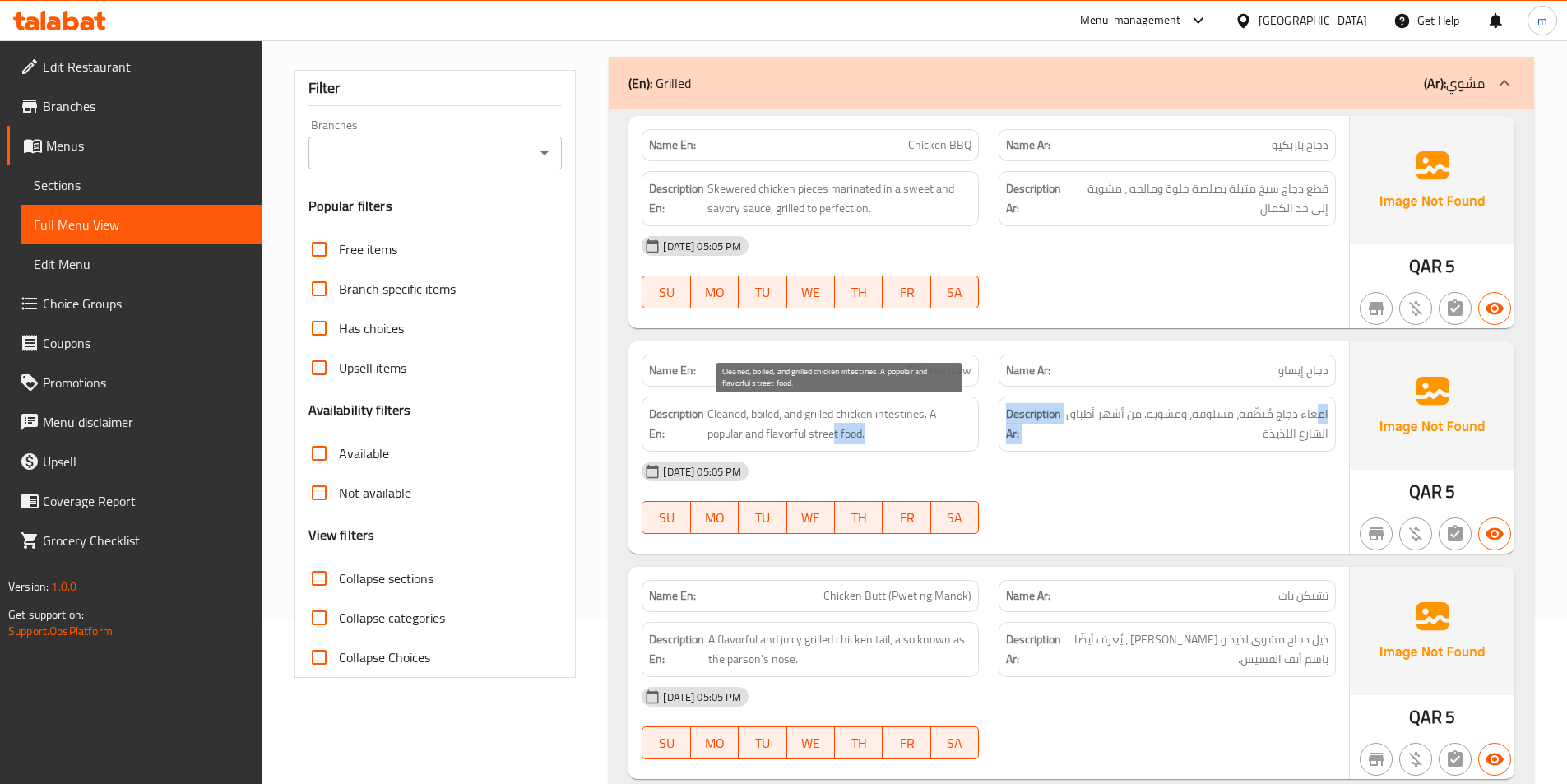
drag, startPoint x: 1319, startPoint y: 417, endPoint x: 943, endPoint y: 429, distance: 376.2
click at [905, 428] on div "Description En: Cleaned, boiled, and grilled chicken intestines. A popular and …" at bounding box center [989, 424] width 714 height 75
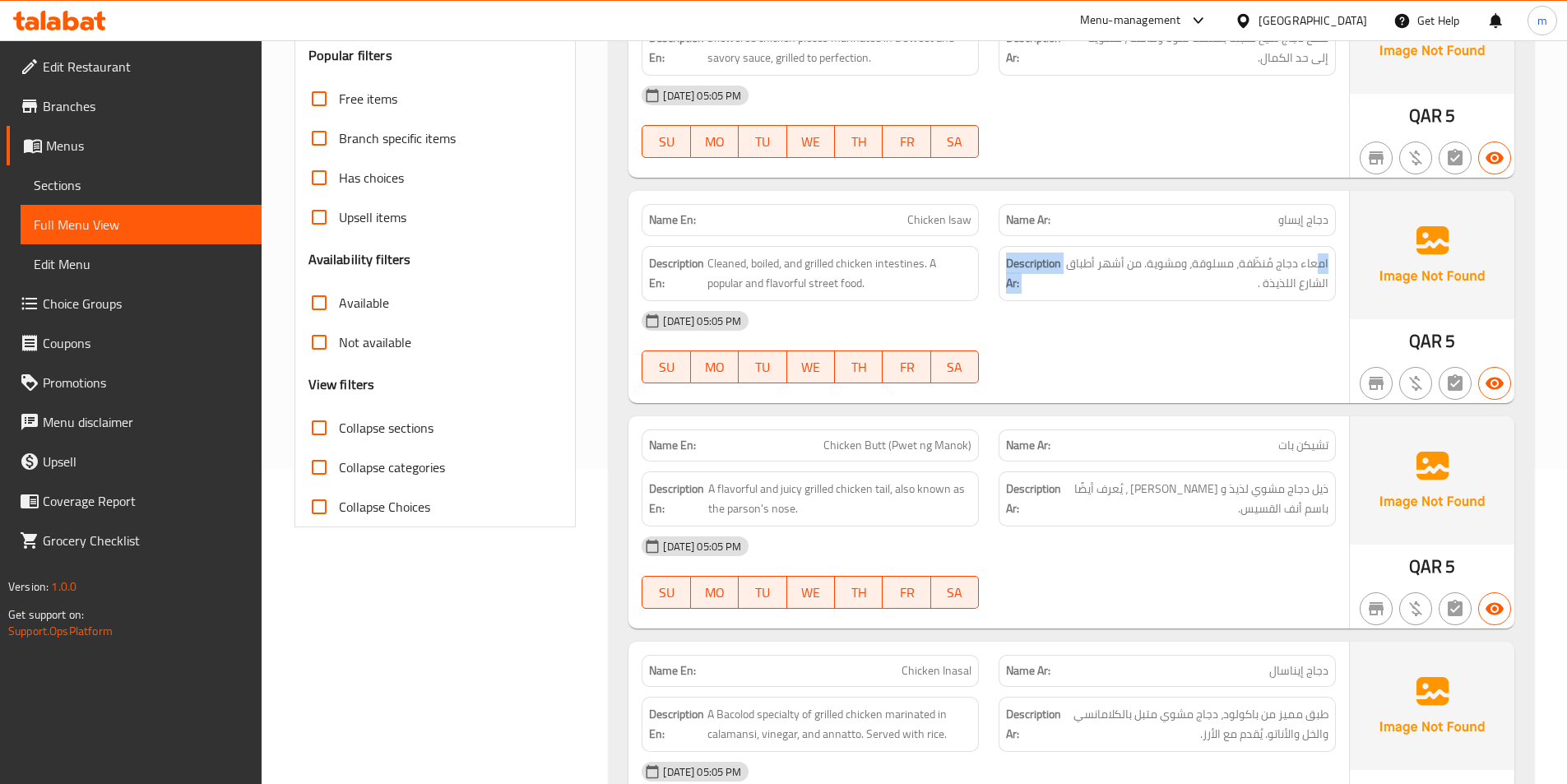
scroll to position [329, 0]
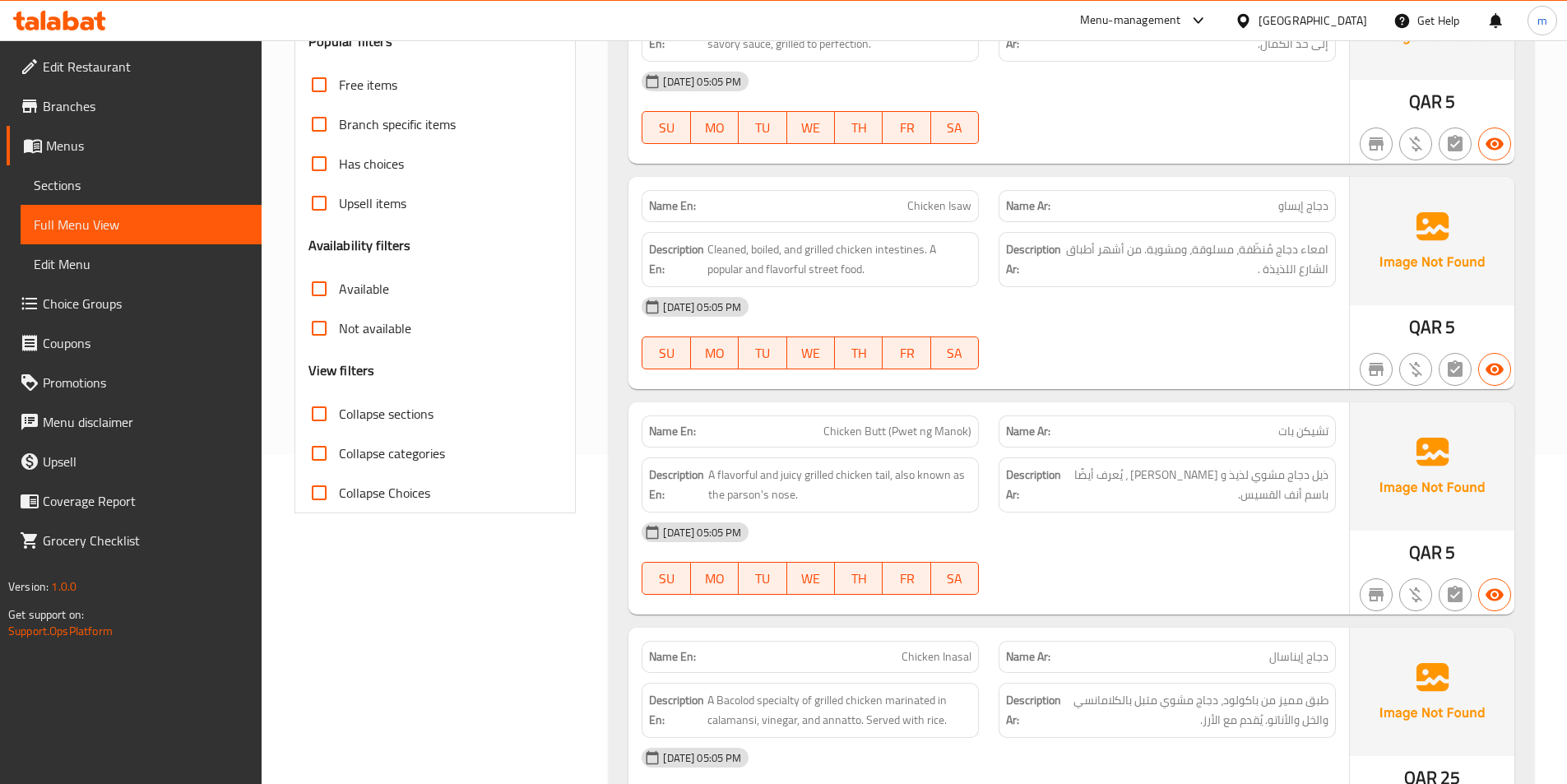
click at [921, 433] on span "Chicken Butt (Pwet ng Manok)" at bounding box center [898, 431] width 148 height 17
click at [913, 440] on span "Chicken Butt (Pwet ng Manok)" at bounding box center [898, 431] width 148 height 17
drag, startPoint x: 893, startPoint y: 431, endPoint x: 971, endPoint y: 437, distance: 78.2
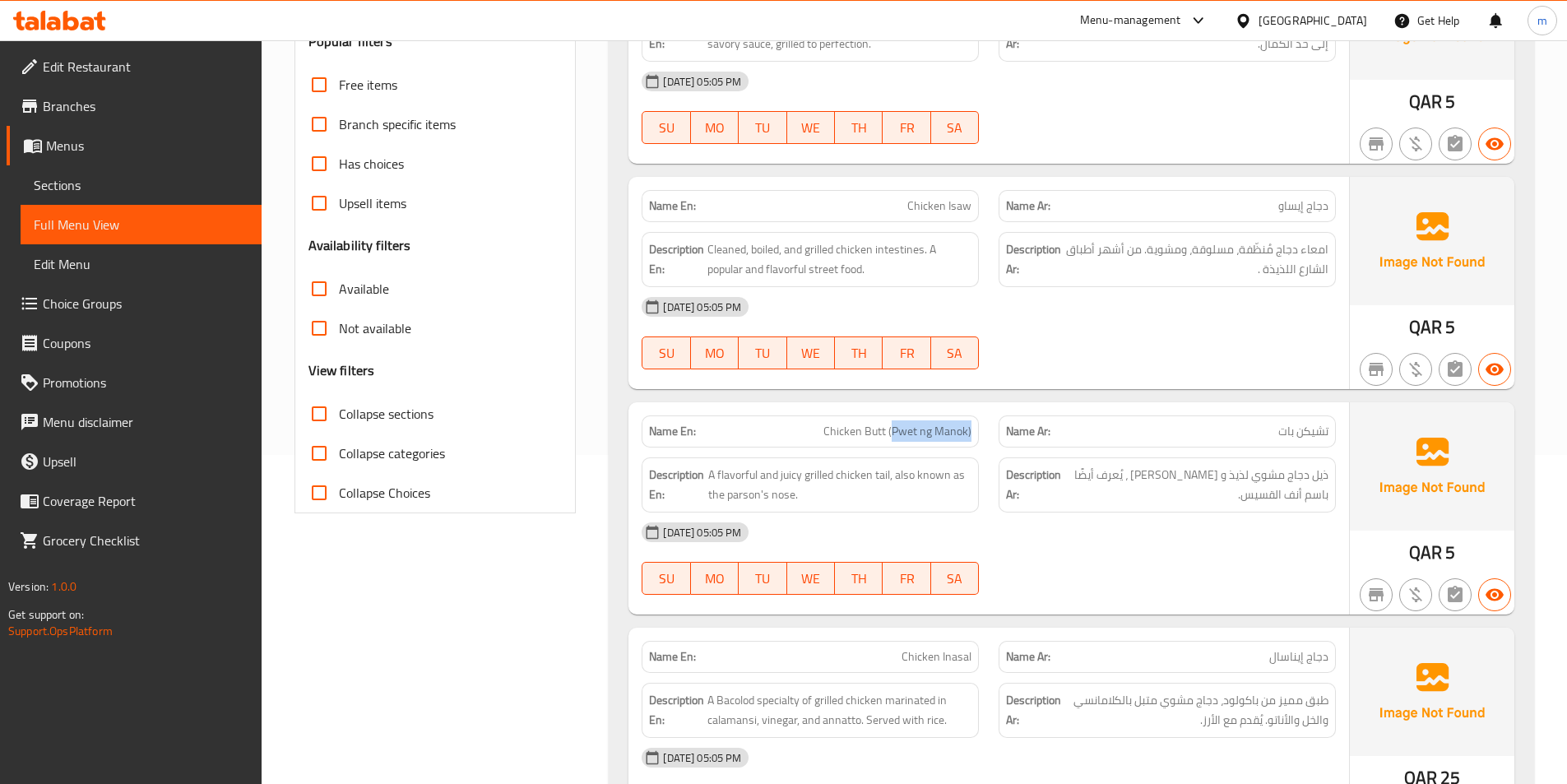
click at [971, 437] on span "Chicken Butt (Pwet ng Manok)" at bounding box center [898, 431] width 148 height 17
copy span "Pwet ng Manok)"
click at [908, 458] on div "Description En: A flavorful and juicy grilled chicken tail, also known as the p…" at bounding box center [810, 484] width 337 height 55
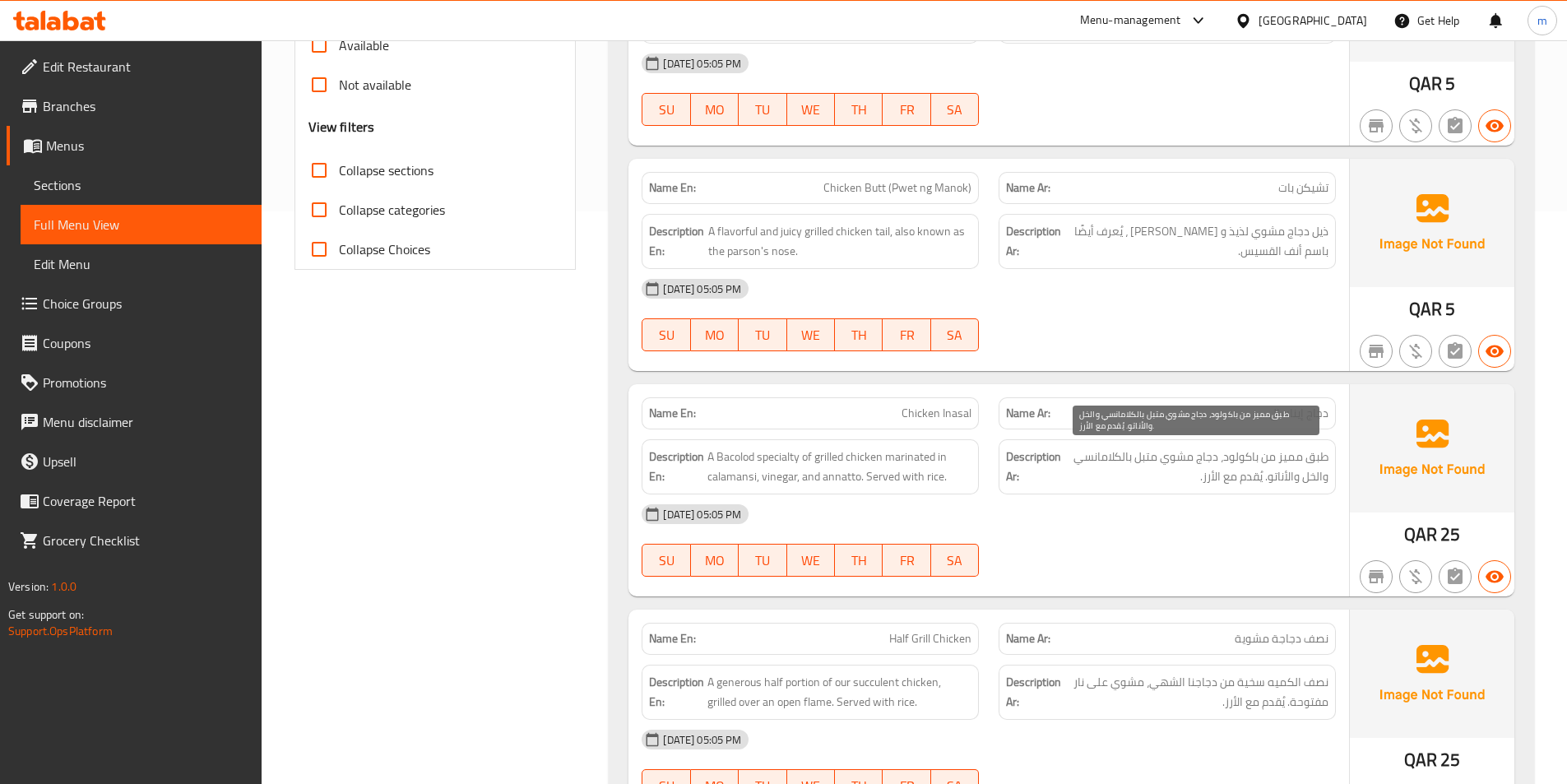
scroll to position [575, 0]
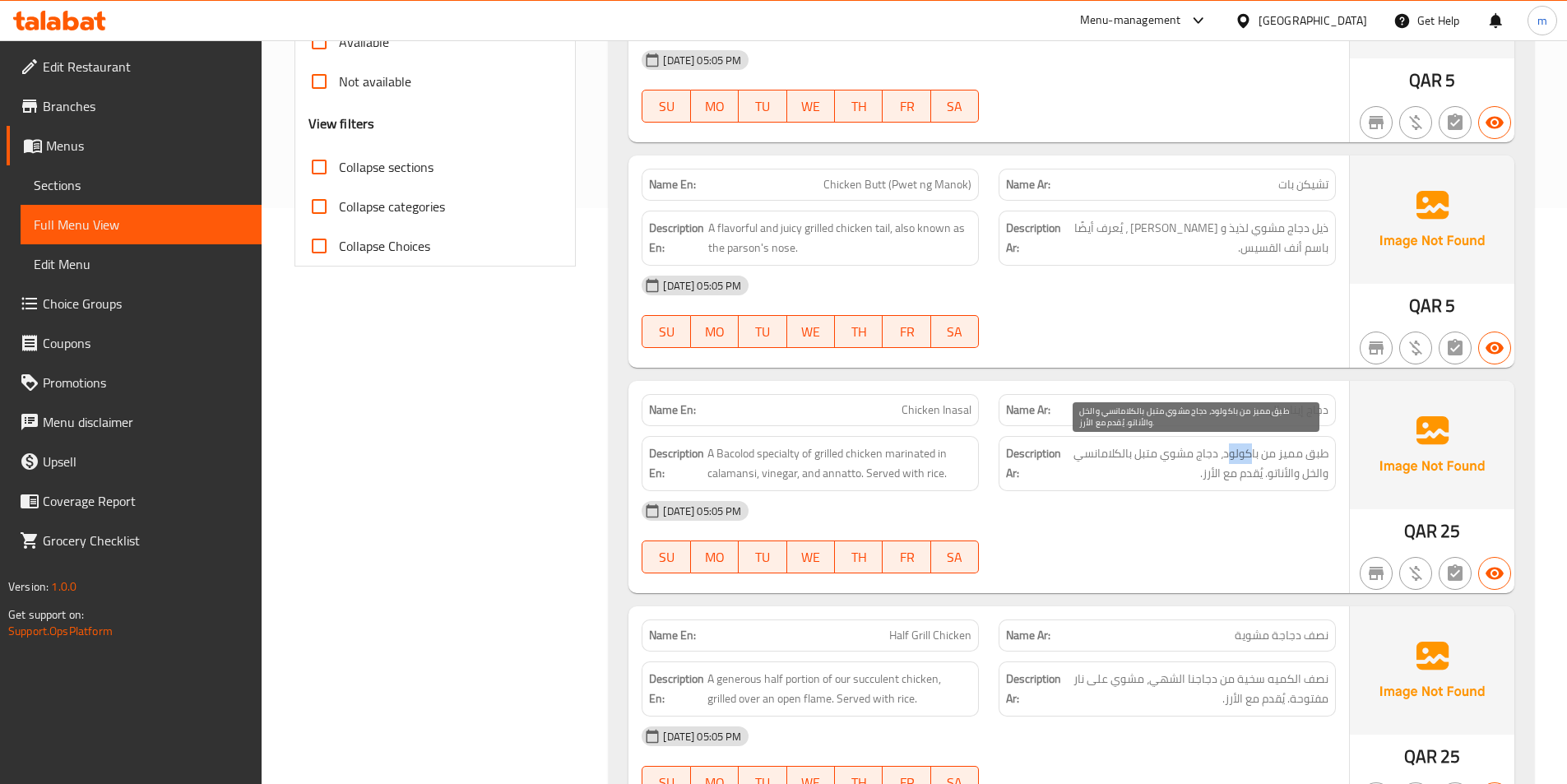
drag, startPoint x: 1251, startPoint y: 455, endPoint x: 1230, endPoint y: 457, distance: 21.1
click at [1230, 457] on span "طبق مميز من باكولود، دجاج مشوي متبل بالكلامانسي والخل والأناتو. يُقدم مع الأرز." at bounding box center [1196, 464] width 264 height 40
click at [1231, 457] on span "طبق مميز من باكولود، دجاج مشوي متبل بالكلامانسي والخل والأناتو. يُقدم مع الأرز." at bounding box center [1196, 464] width 264 height 40
click at [1313, 458] on span "طبق مميز من باكولود، دجاج مشوي متبل بالكلامانسي والخل والأناتو. يُقدم مع الأرز." at bounding box center [1196, 464] width 264 height 40
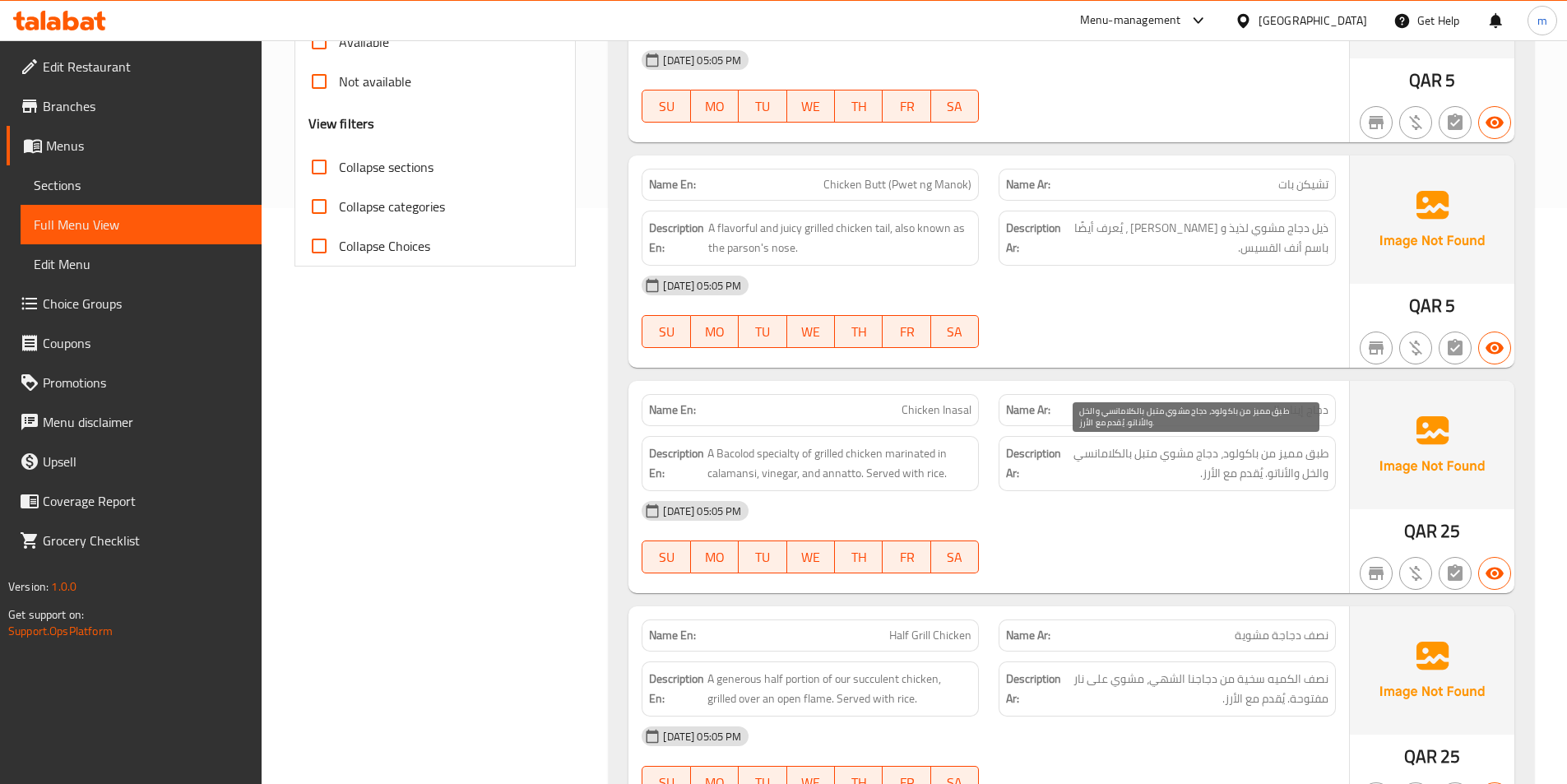
click at [1295, 455] on span "طبق مميز من باكولود، دجاج مشوي متبل بالكلامانسي والخل والأناتو. يُقدم مع الأرز." at bounding box center [1196, 464] width 264 height 40
click at [1286, 454] on span "طبق مميز من باكولود، دجاج مشوي متبل بالكلامانسي والخل والأناتو. يُقدم مع الأرز." at bounding box center [1196, 464] width 264 height 40
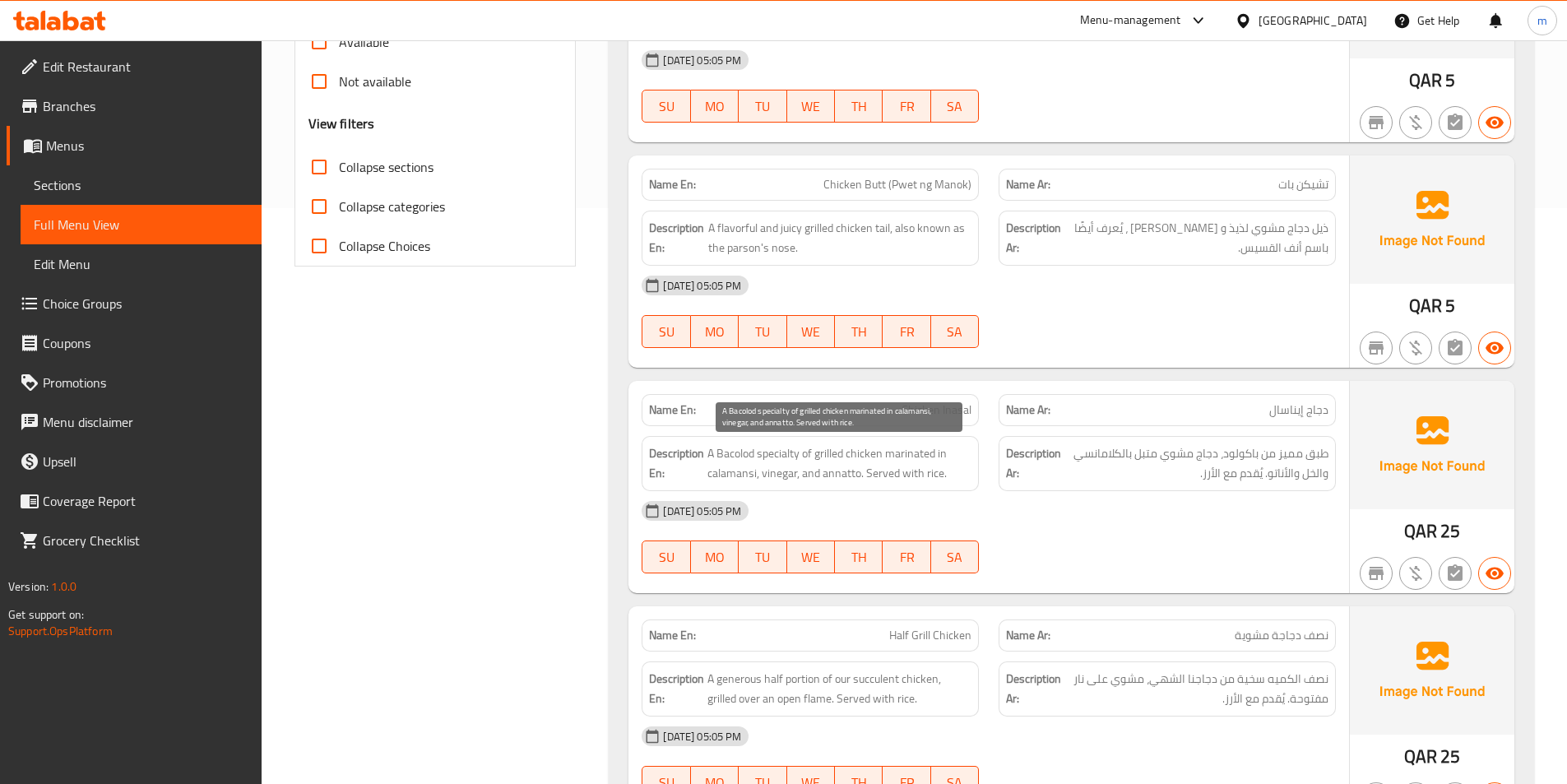
click at [772, 449] on span "A Bacolod specialty of grilled chicken marinated in calamansi, vinegar, and ann…" at bounding box center [839, 464] width 264 height 40
click at [781, 466] on span "A Bacolod specialty of grilled chicken marinated in calamansi, vinegar, and ann…" at bounding box center [839, 464] width 264 height 40
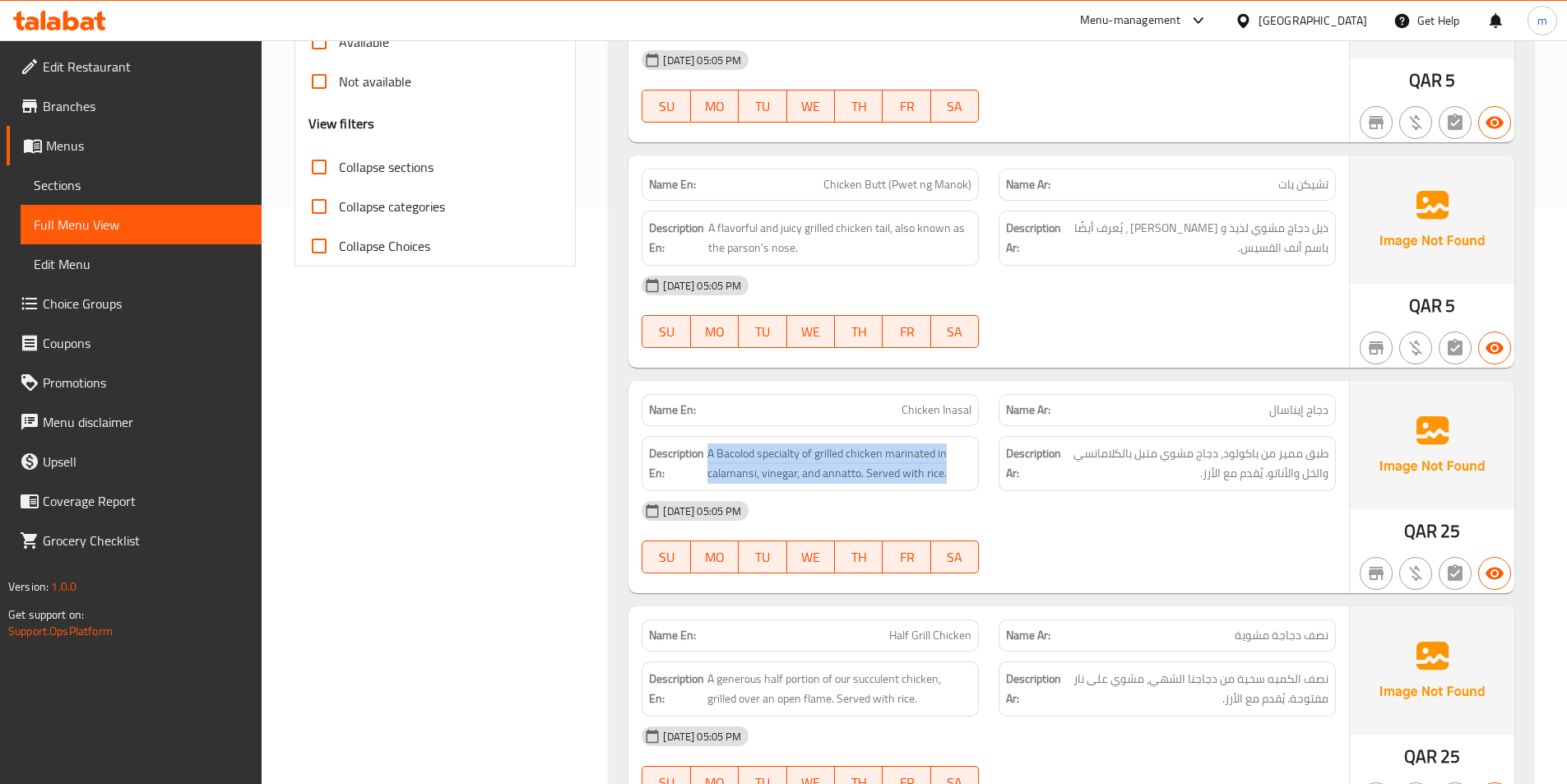
copy span "A Bacolod specialty of grilled chicken marinated in calamansi, vinegar, and ann…"
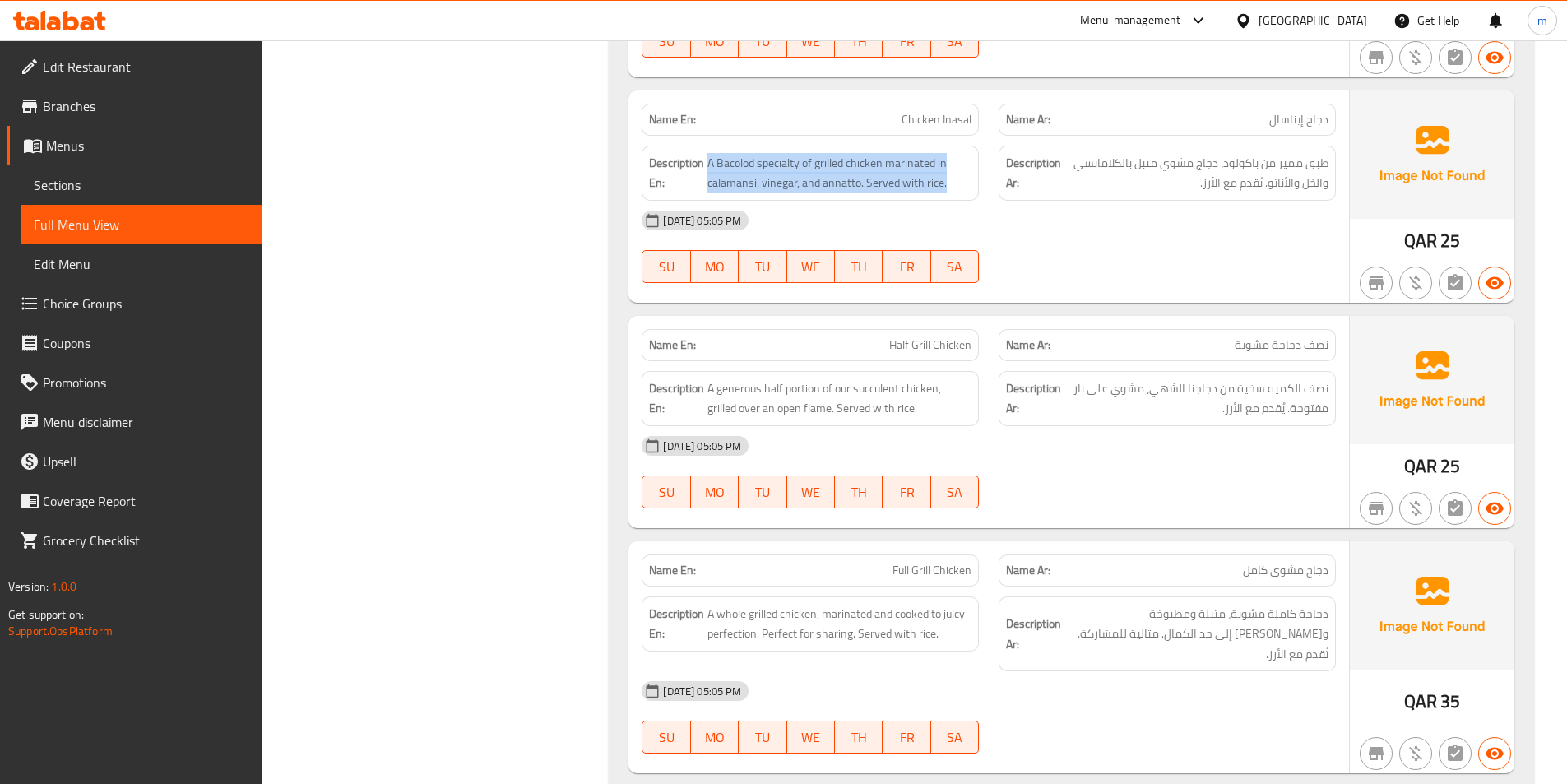
scroll to position [904, 0]
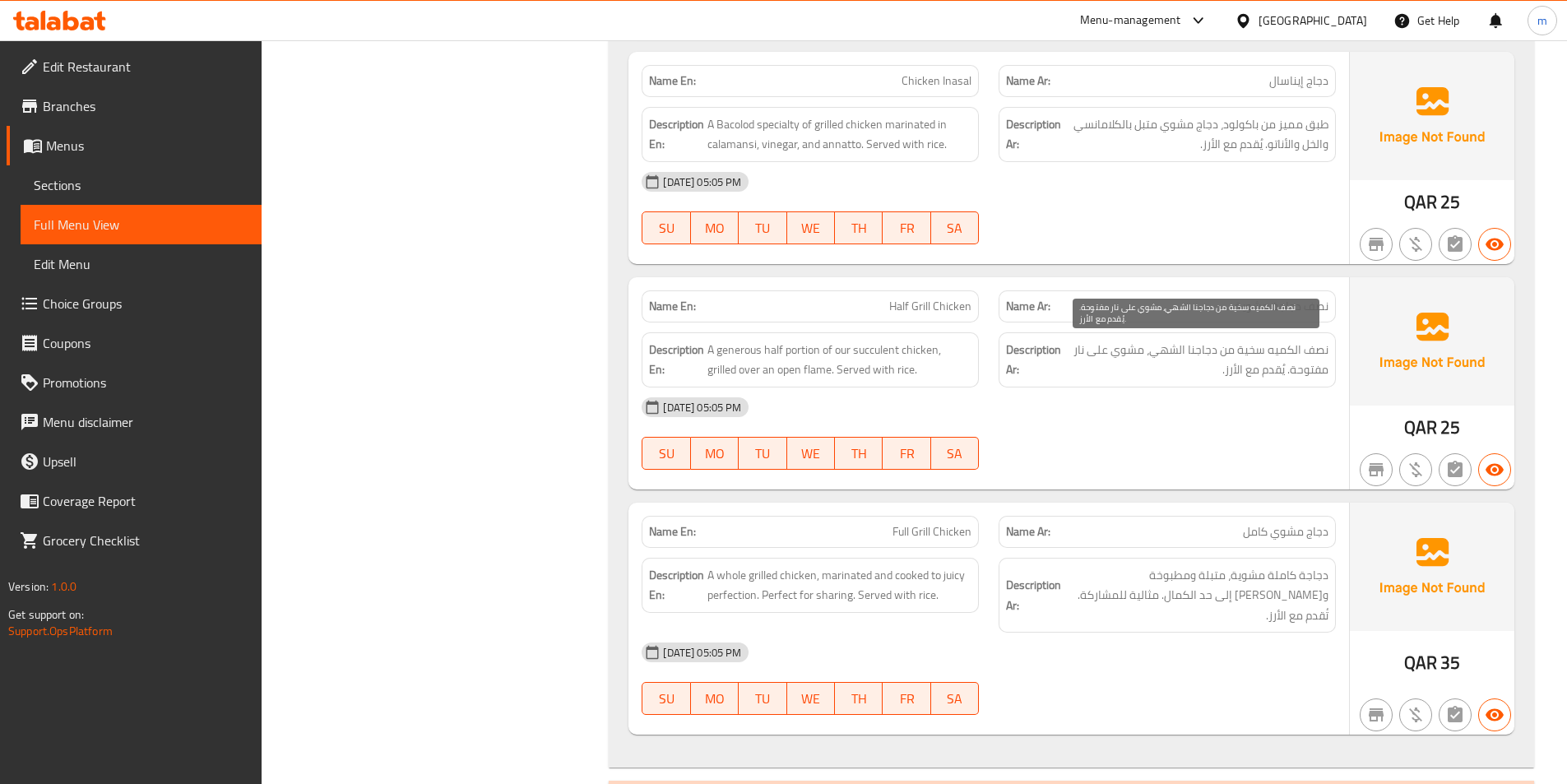
click at [1310, 349] on span "نصف الكميه سخية من دجاجنا الشهي، مشوي على نار مفتوحة. يُقدم مع الأرز." at bounding box center [1196, 360] width 264 height 40
drag, startPoint x: 1290, startPoint y: 356, endPoint x: 1230, endPoint y: 356, distance: 60.0
click at [1230, 356] on span "نصف الكميه سخية من دجاجنا الشهي، مشوي على نار مفتوحة. يُقدم مع الأرز." at bounding box center [1196, 360] width 264 height 40
click at [1249, 354] on span "نصف الكميه سخية من دجاجنا الشهي، مشوي على نار مفتوحة. يُقدم مع الأرز." at bounding box center [1196, 360] width 264 height 40
drag, startPoint x: 1224, startPoint y: 359, endPoint x: 1226, endPoint y: 367, distance: 8.2
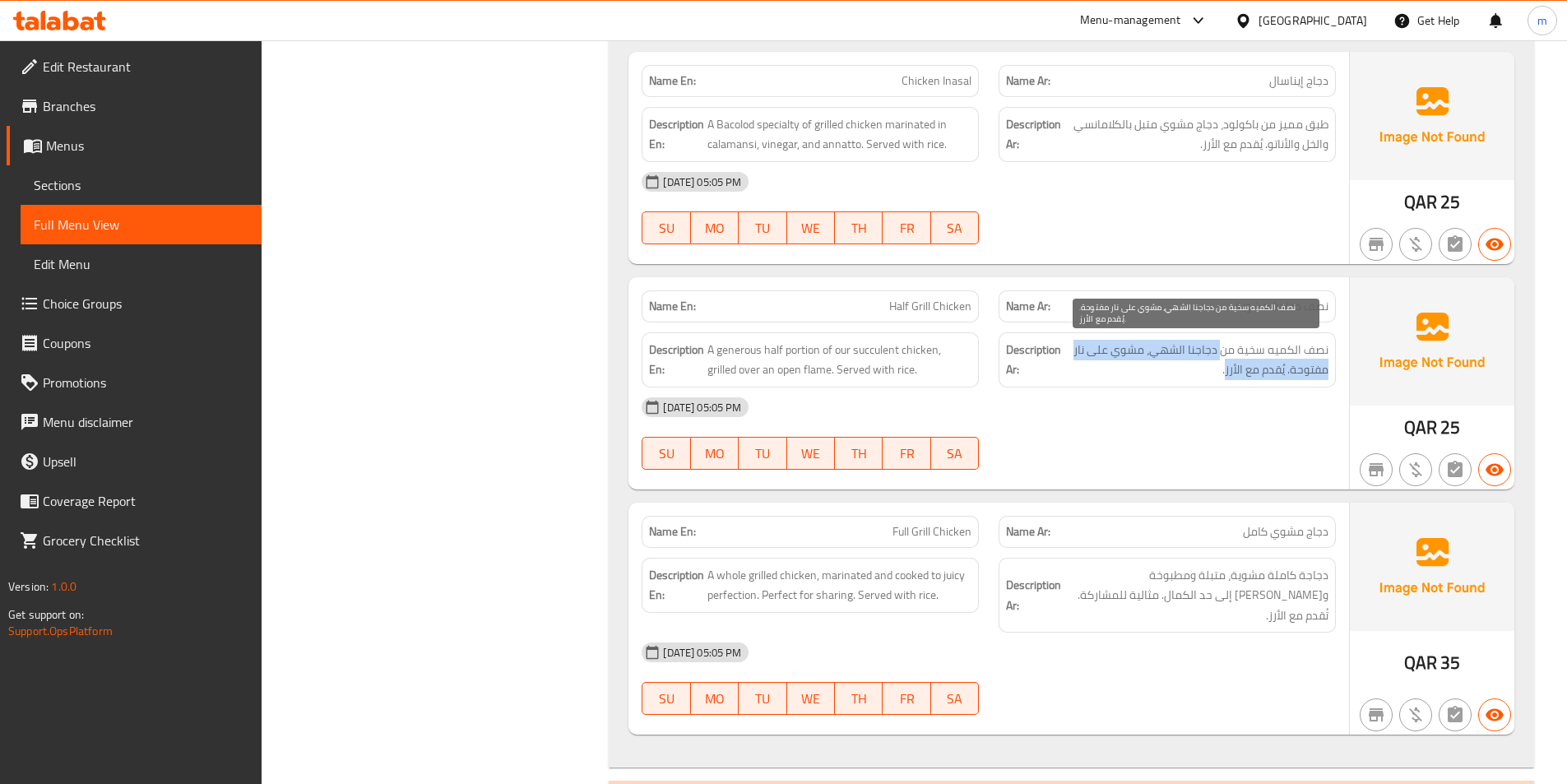
click at [1226, 367] on span "نصف الكميه سخية من دجاجنا الشهي، مشوي على نار مفتوحة. يُقدم مع الأرز." at bounding box center [1196, 360] width 264 height 40
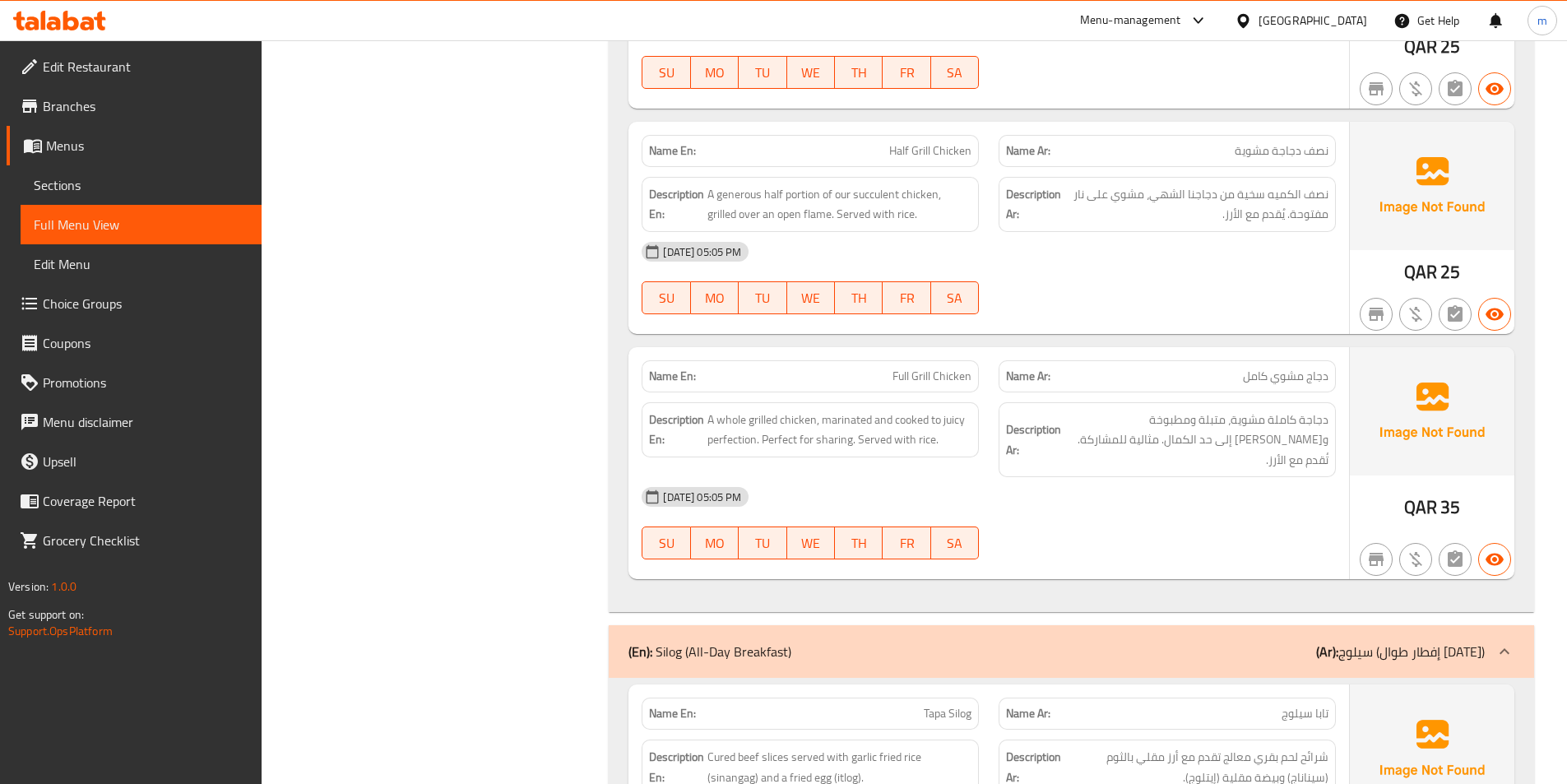
scroll to position [1069, 0]
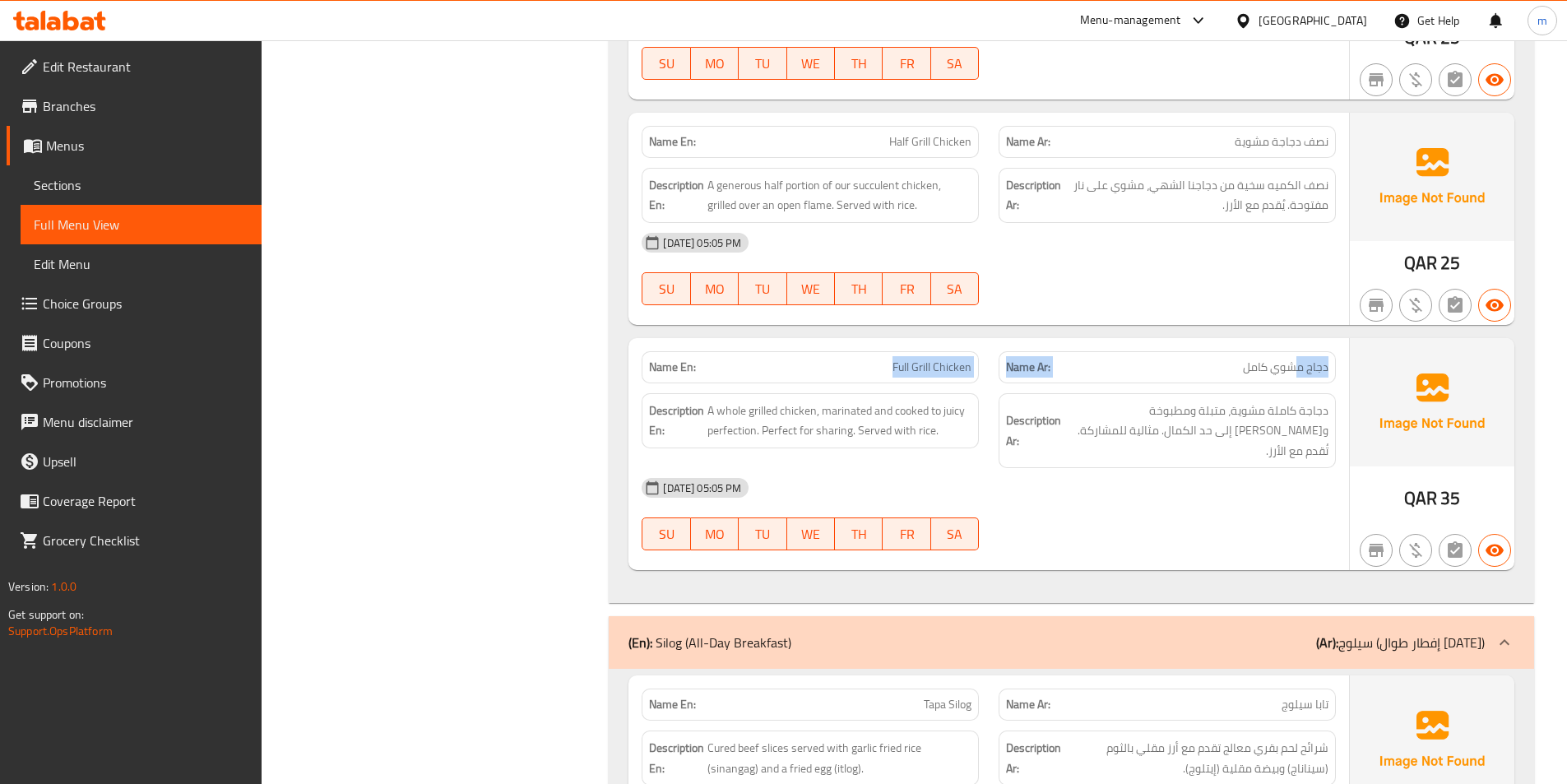
drag, startPoint x: 1299, startPoint y: 366, endPoint x: 855, endPoint y: 371, distance: 444.0
click at [855, 371] on div "Name En: Full Grill Chicken Name Ar: دجاج مشوي كامل" at bounding box center [989, 367] width 714 height 52
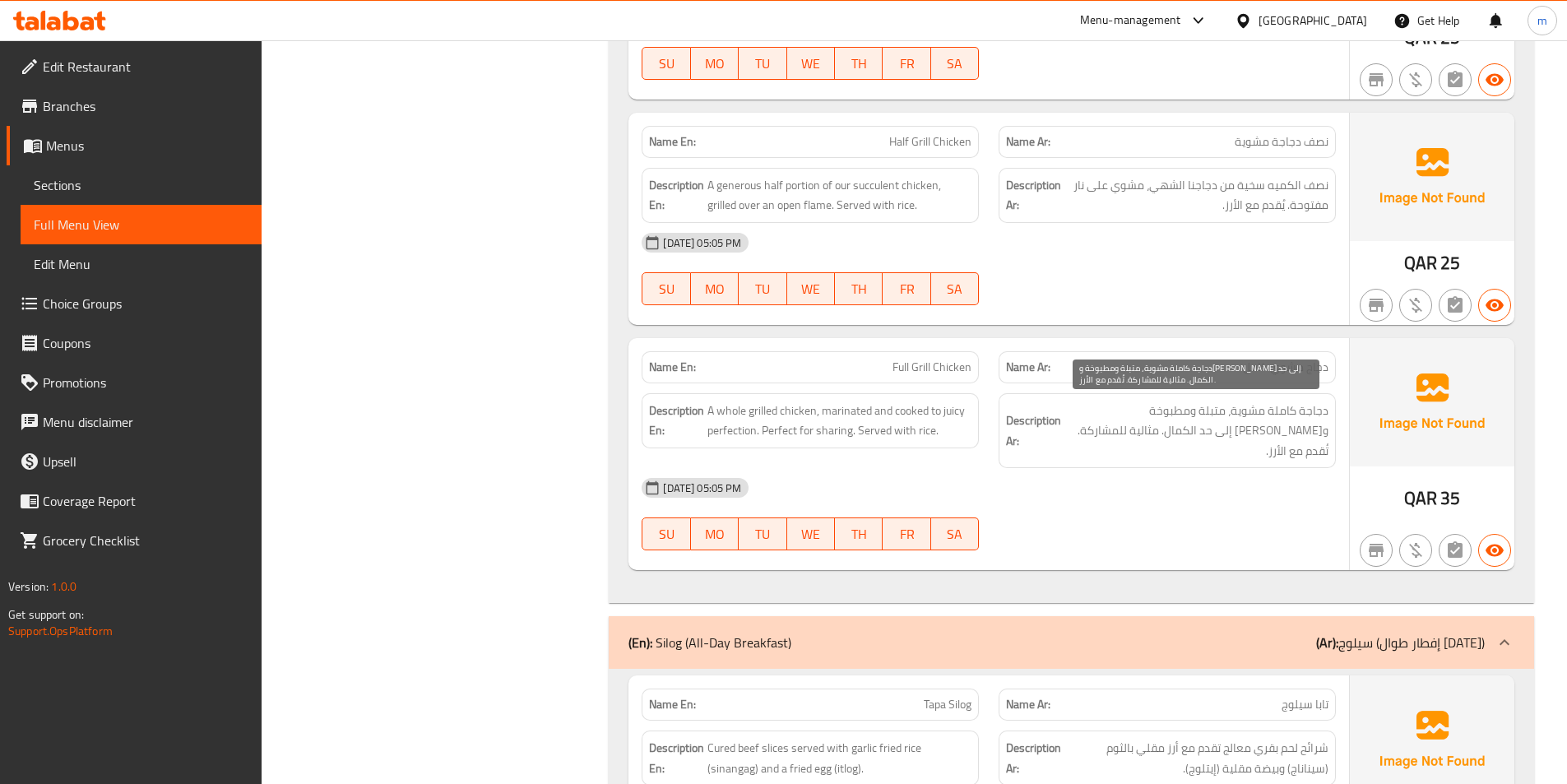
click at [1304, 411] on span "دجاجة كاملة مشوية، متبلة ومطبوخة و[PERSON_NAME] إلى حد الكمال. مثالية للمشاركة.…" at bounding box center [1196, 430] width 264 height 61
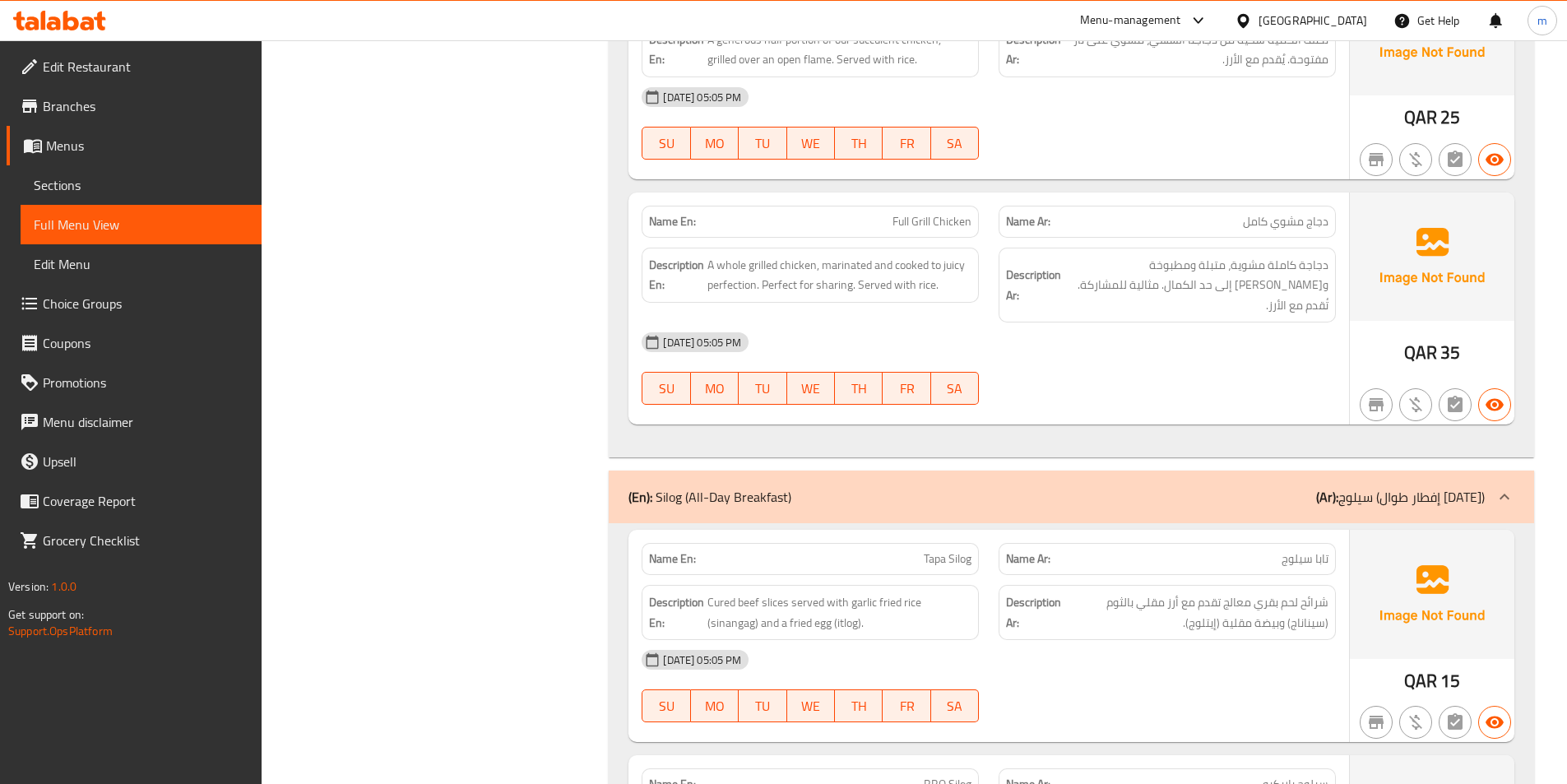
scroll to position [1233, 0]
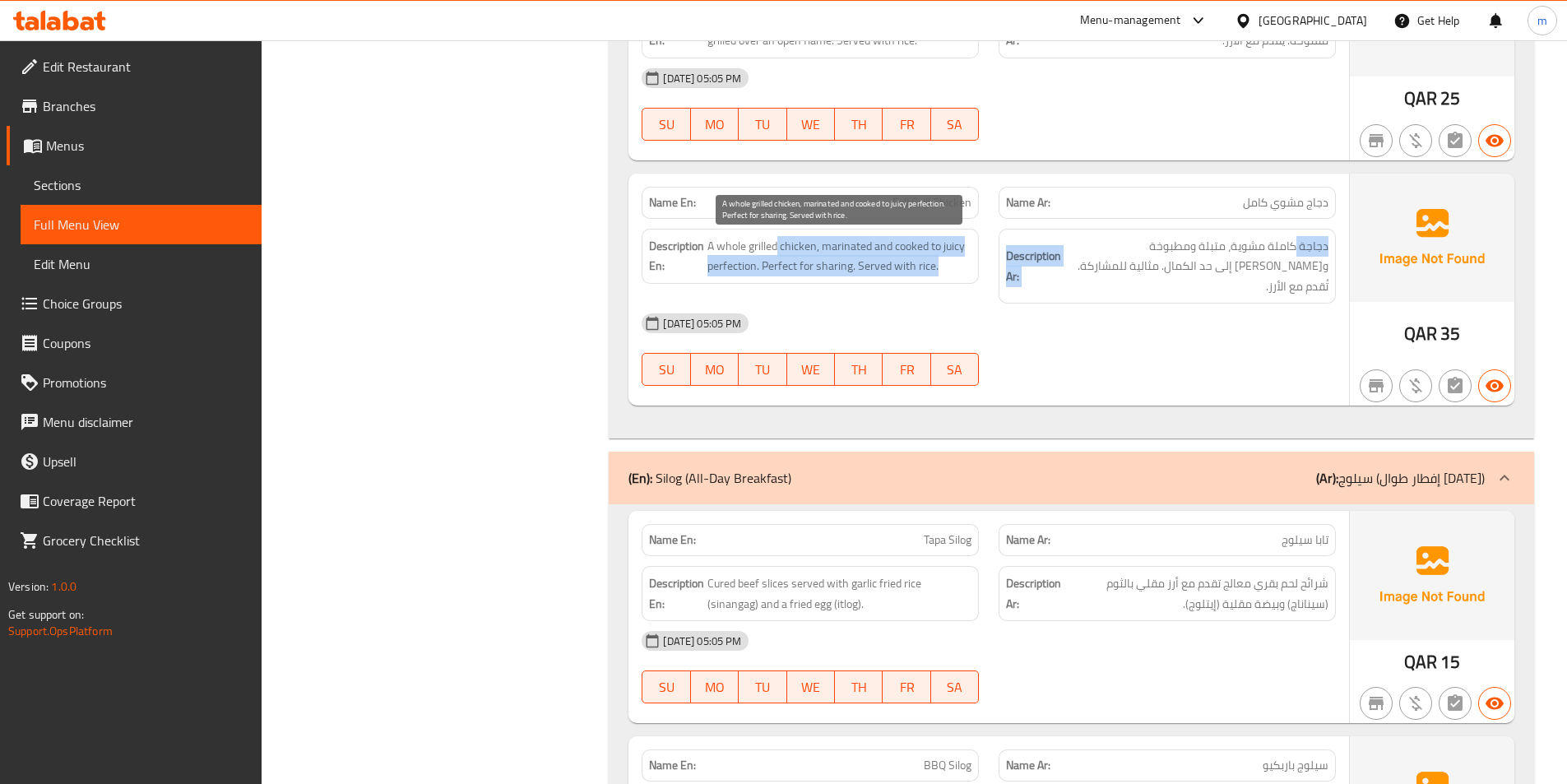
drag, startPoint x: 1299, startPoint y: 243, endPoint x: 772, endPoint y: 250, distance: 527.0
click at [773, 251] on div "Description En: A whole grilled chicken, marinated and cooked to juicy perfecti…" at bounding box center [989, 266] width 714 height 95
click at [772, 250] on span "A whole grilled chicken, marinated and cooked to juicy perfection. Perfect for …" at bounding box center [839, 256] width 264 height 40
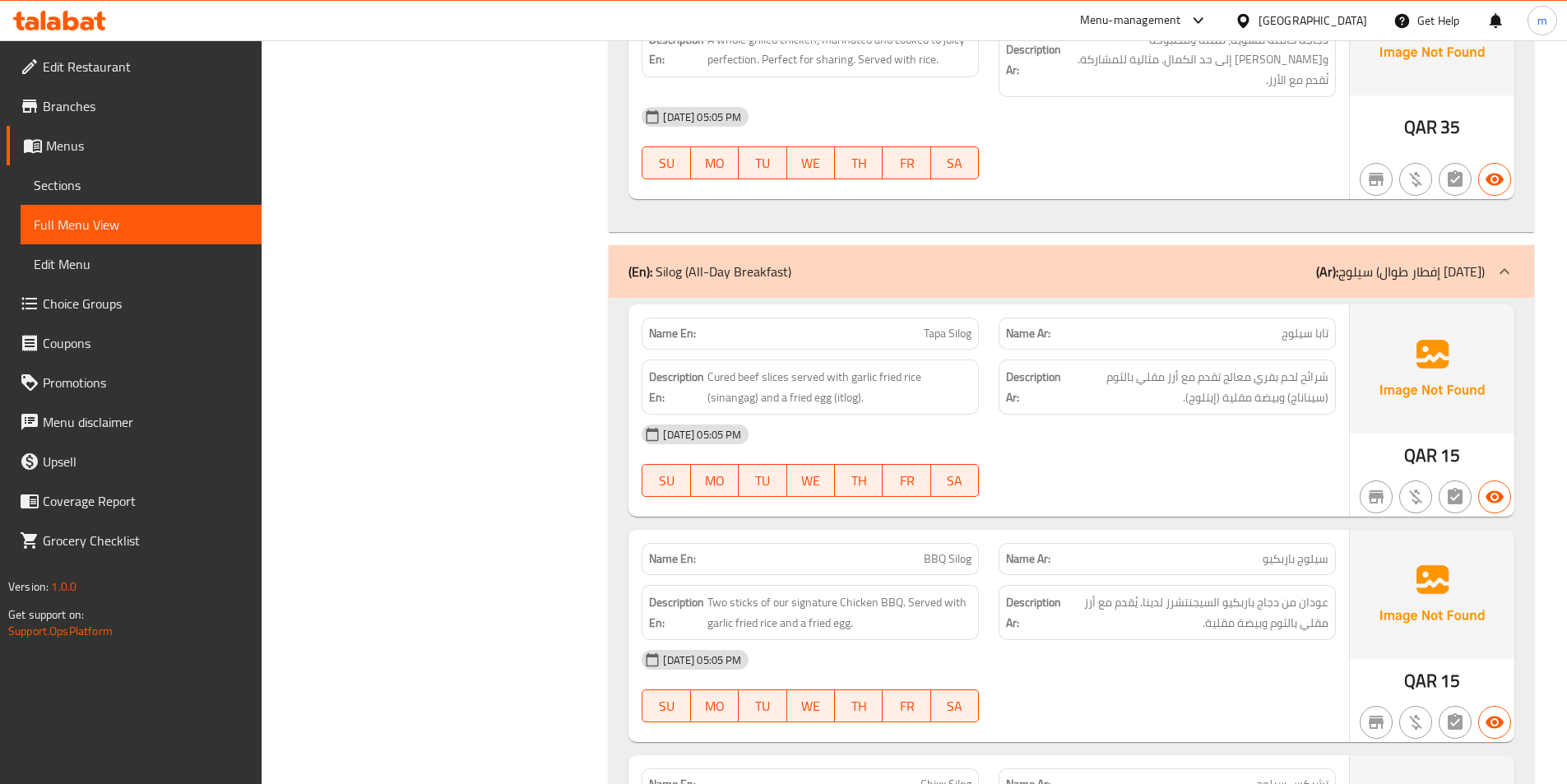
scroll to position [1480, 0]
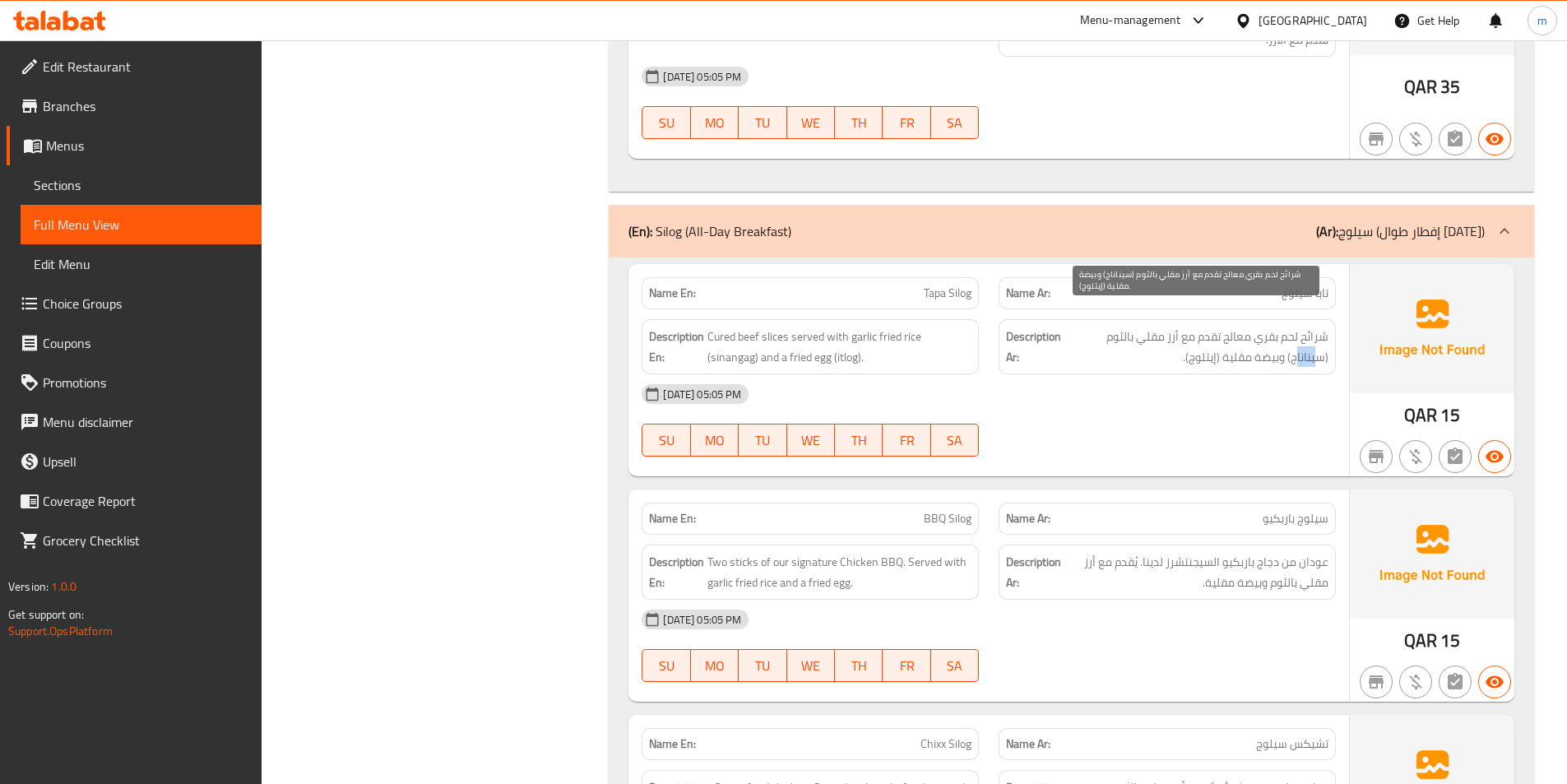
drag, startPoint x: 1321, startPoint y: 330, endPoint x: 1298, endPoint y: 316, distance: 26.9
click at [1297, 328] on span "شرائح لحم بقري معالج تقدم مع أرز مقلي بالثوم (سيناناج) وبيضة مقلية (إيتلوج)." at bounding box center [1196, 346] width 264 height 40
drag, startPoint x: 1298, startPoint y: 316, endPoint x: 1202, endPoint y: 338, distance: 98.5
click at [1204, 337] on span "شرائح لحم بقري معالج تقدم مع أرز مقلي بالثوم (سيناناج) وبيضة مقلية (إيتلوج)." at bounding box center [1196, 346] width 264 height 40
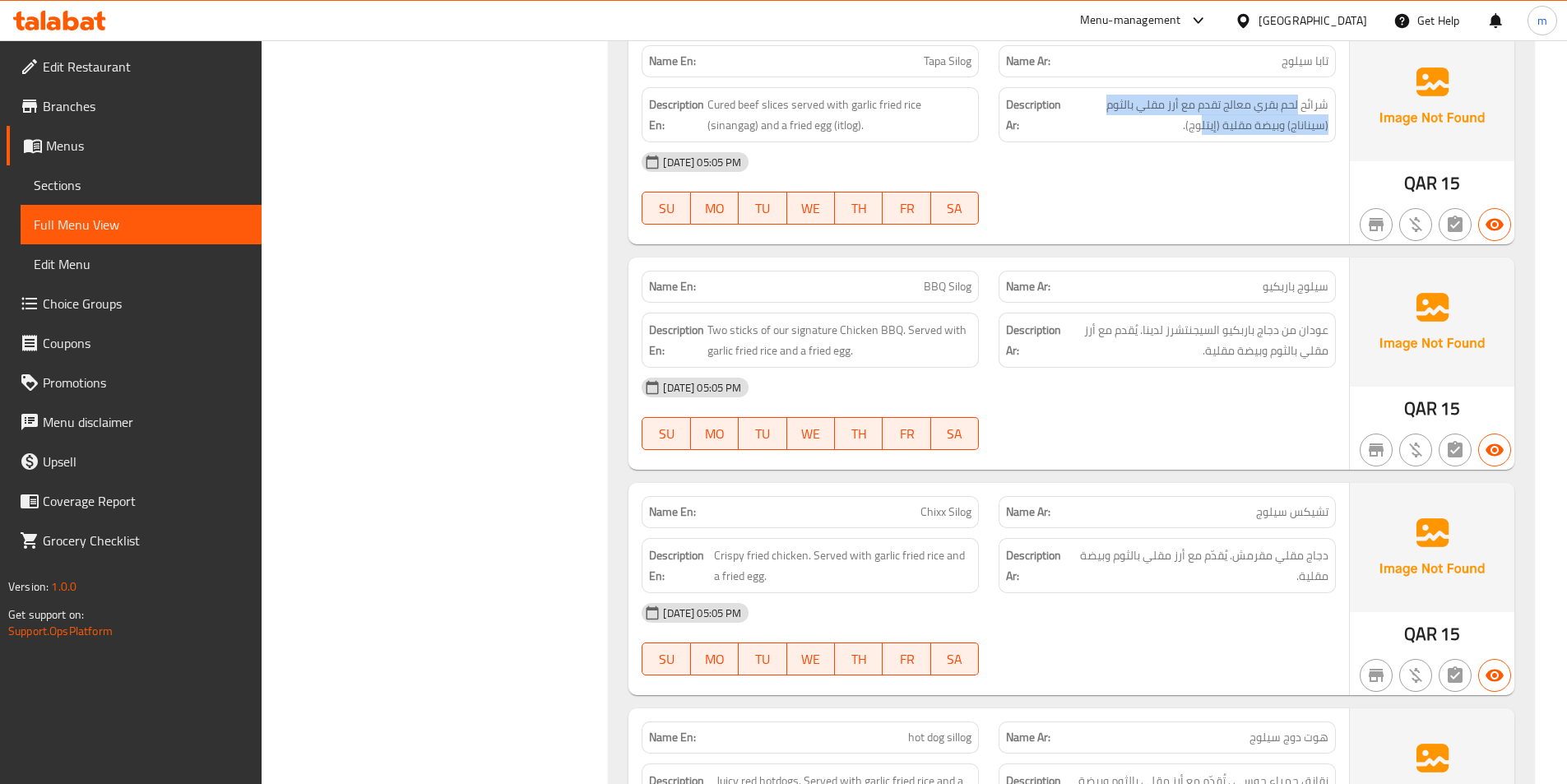
scroll to position [1727, 0]
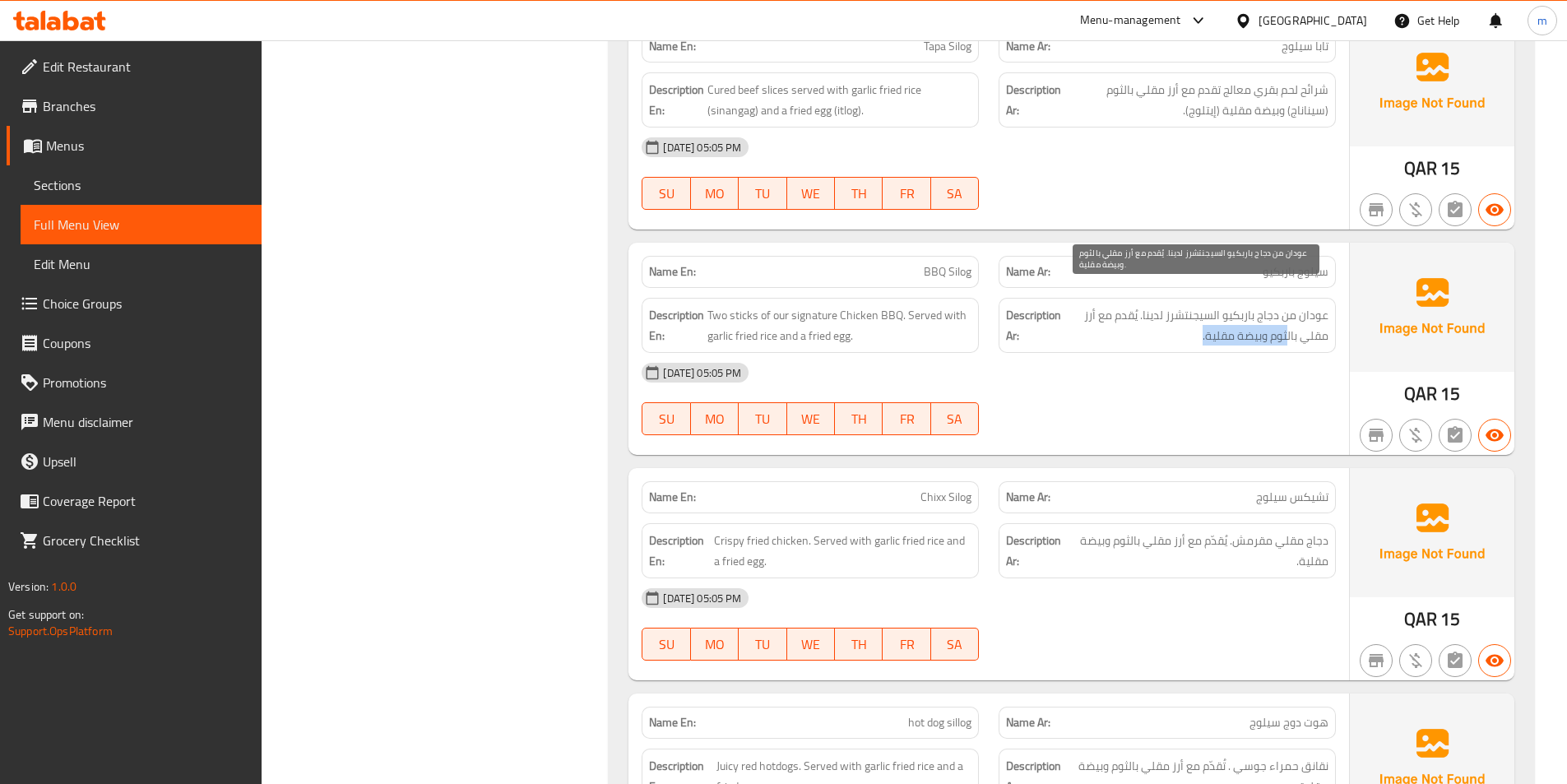
drag, startPoint x: 1281, startPoint y: 317, endPoint x: 1176, endPoint y: 310, distance: 105.2
click at [1173, 312] on span "عودان من دجاج باربكيو السيجنتشرز لدينا. يُقدم مع أرز مقلي بالثوم وبيضة مقلية." at bounding box center [1196, 325] width 264 height 40
click at [1193, 305] on span "عودان من دجاج باربكيو السيجنتشرز لدينا. يُقدم مع أرز مقلي بالثوم وبيضة مقلية." at bounding box center [1196, 325] width 264 height 40
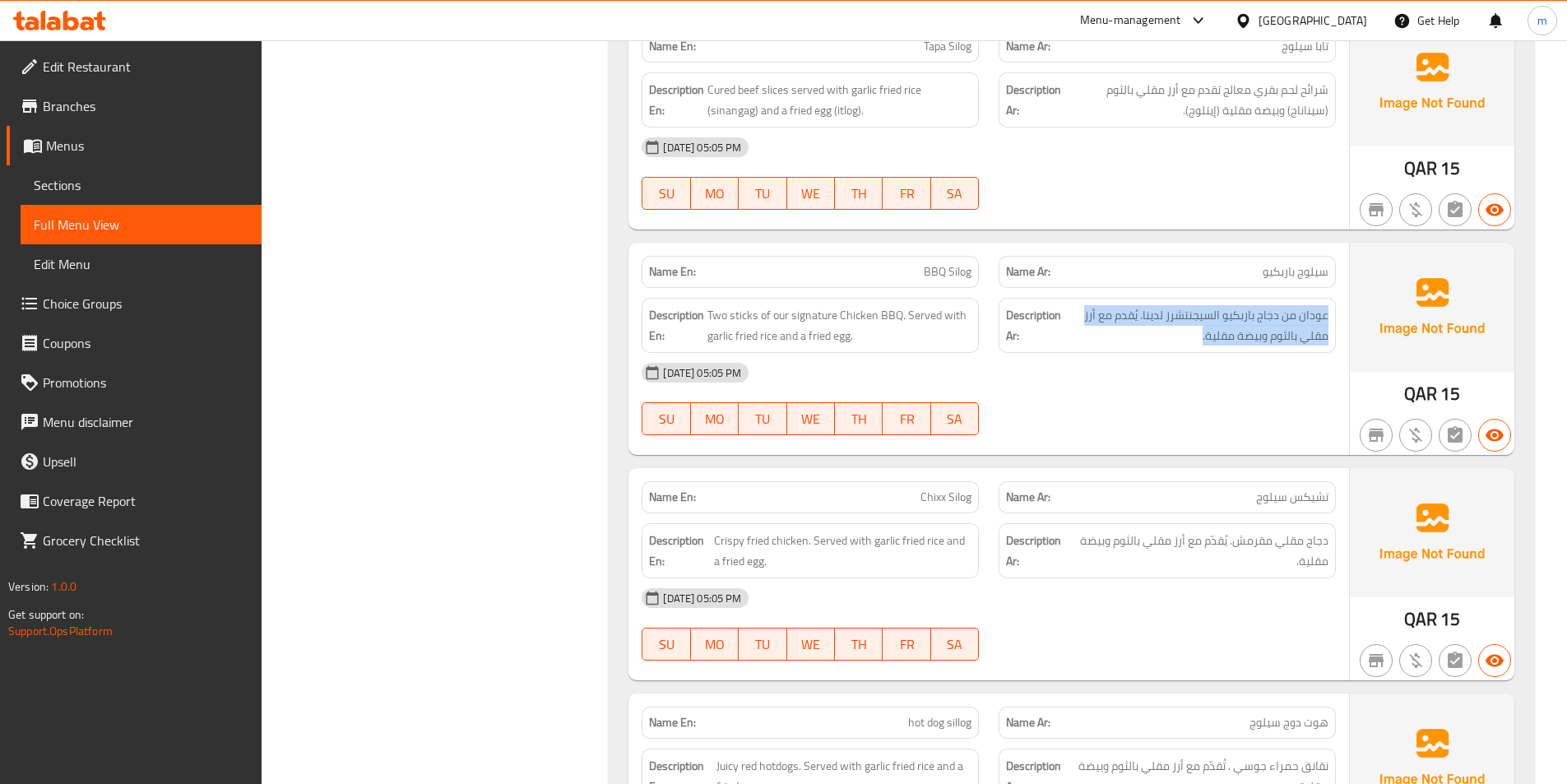
drag, startPoint x: 1329, startPoint y: 291, endPoint x: 1183, endPoint y: 328, distance: 150.6
click at [1183, 328] on div "Description Ar: عودان من دجاج باربكيو السيجنتشرز لدينا. يُقدم مع أرز مقلي بالثو…" at bounding box center [1168, 324] width 337 height 55
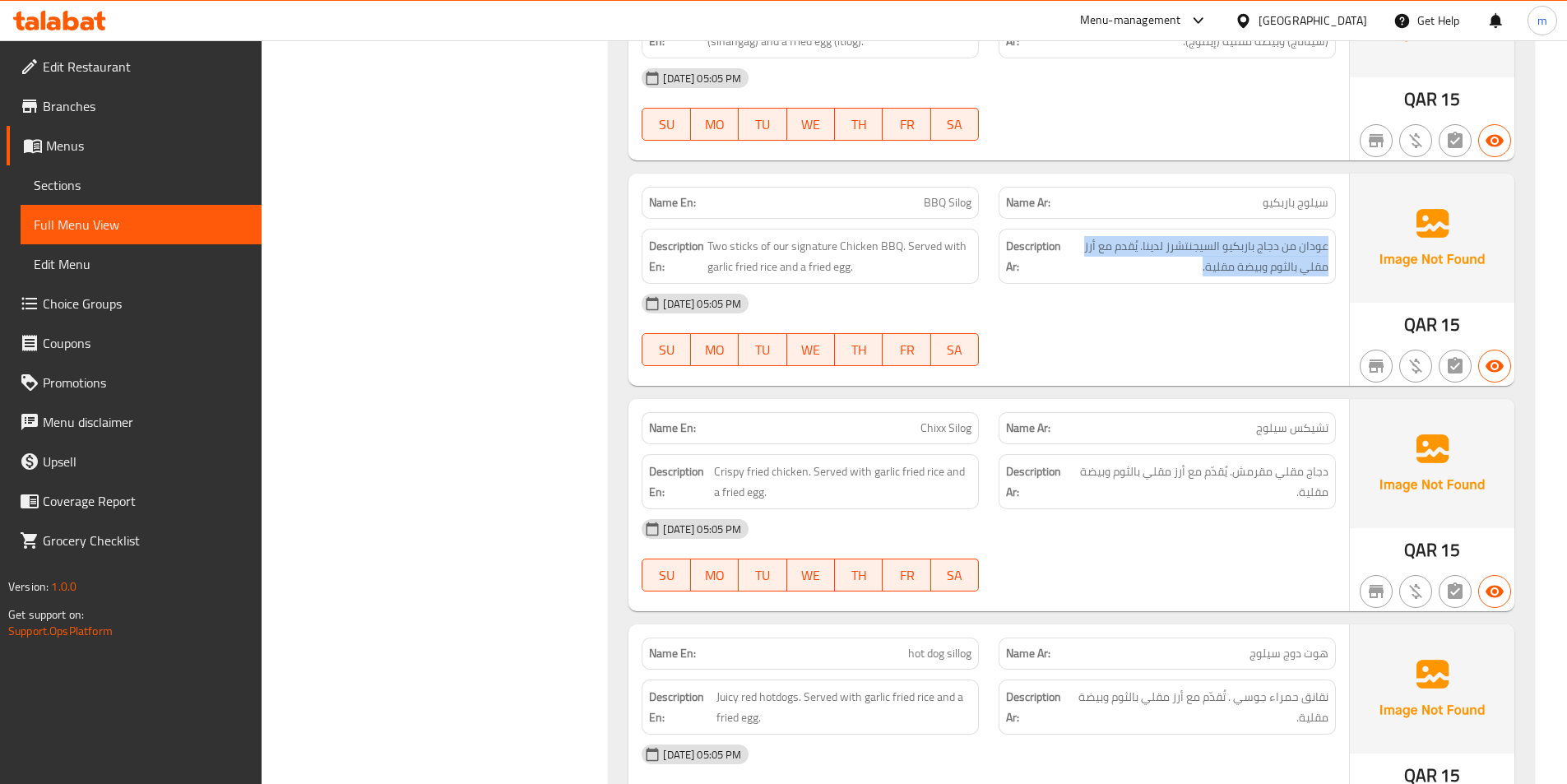
scroll to position [1891, 0]
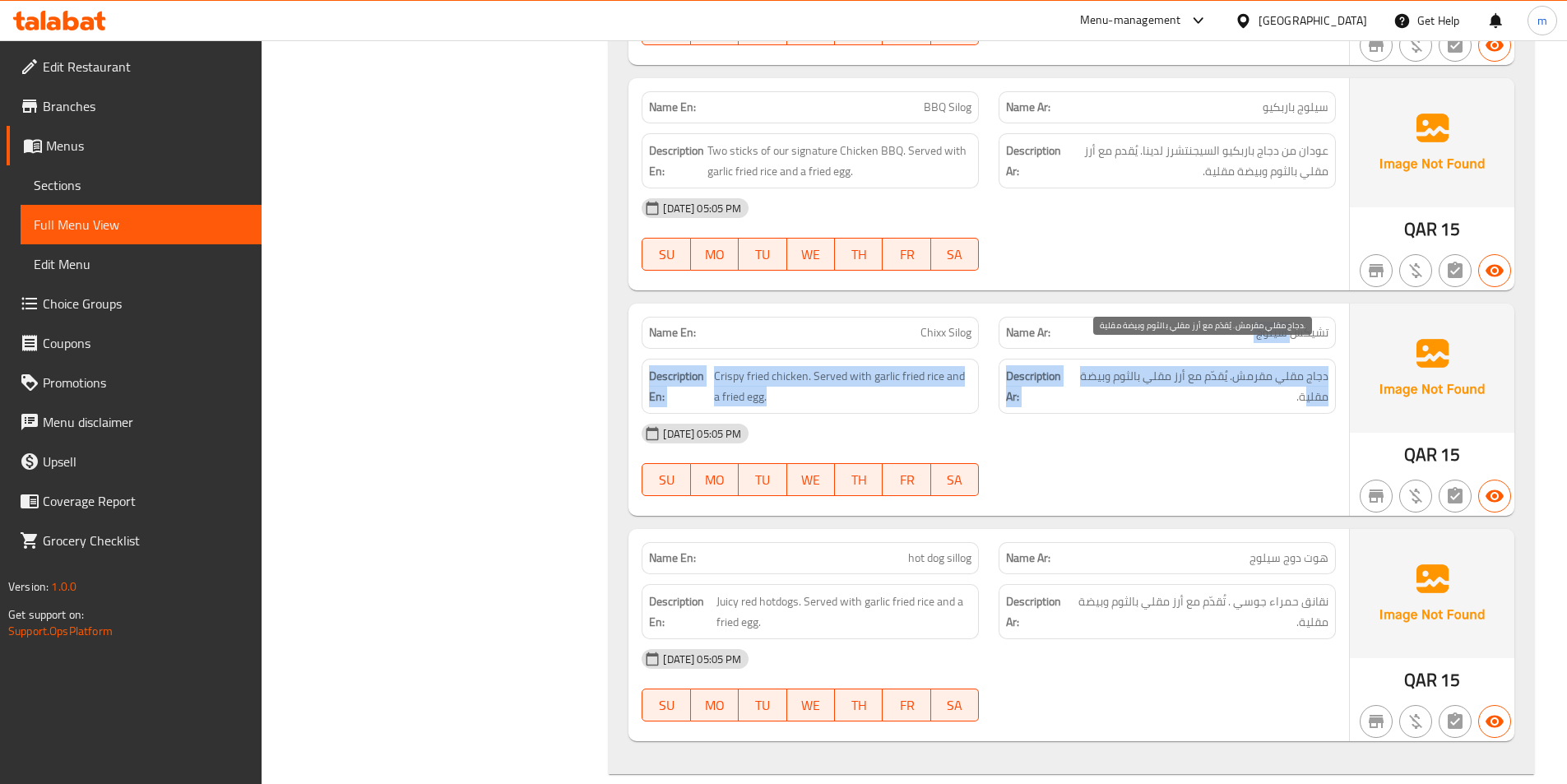
drag, startPoint x: 1295, startPoint y: 321, endPoint x: 1312, endPoint y: 362, distance: 44.4
click at [1310, 374] on div "Name En: Chixx Silog Name Ar: تشيكس سيلوج Description En: Crispy fried chicken.…" at bounding box center [989, 409] width 721 height 213
click at [1312, 366] on span "دجاج مقلي مقرمش. يُقدّم مع أرز مقلي بالثوم وبيضة مقلية." at bounding box center [1200, 386] width 255 height 40
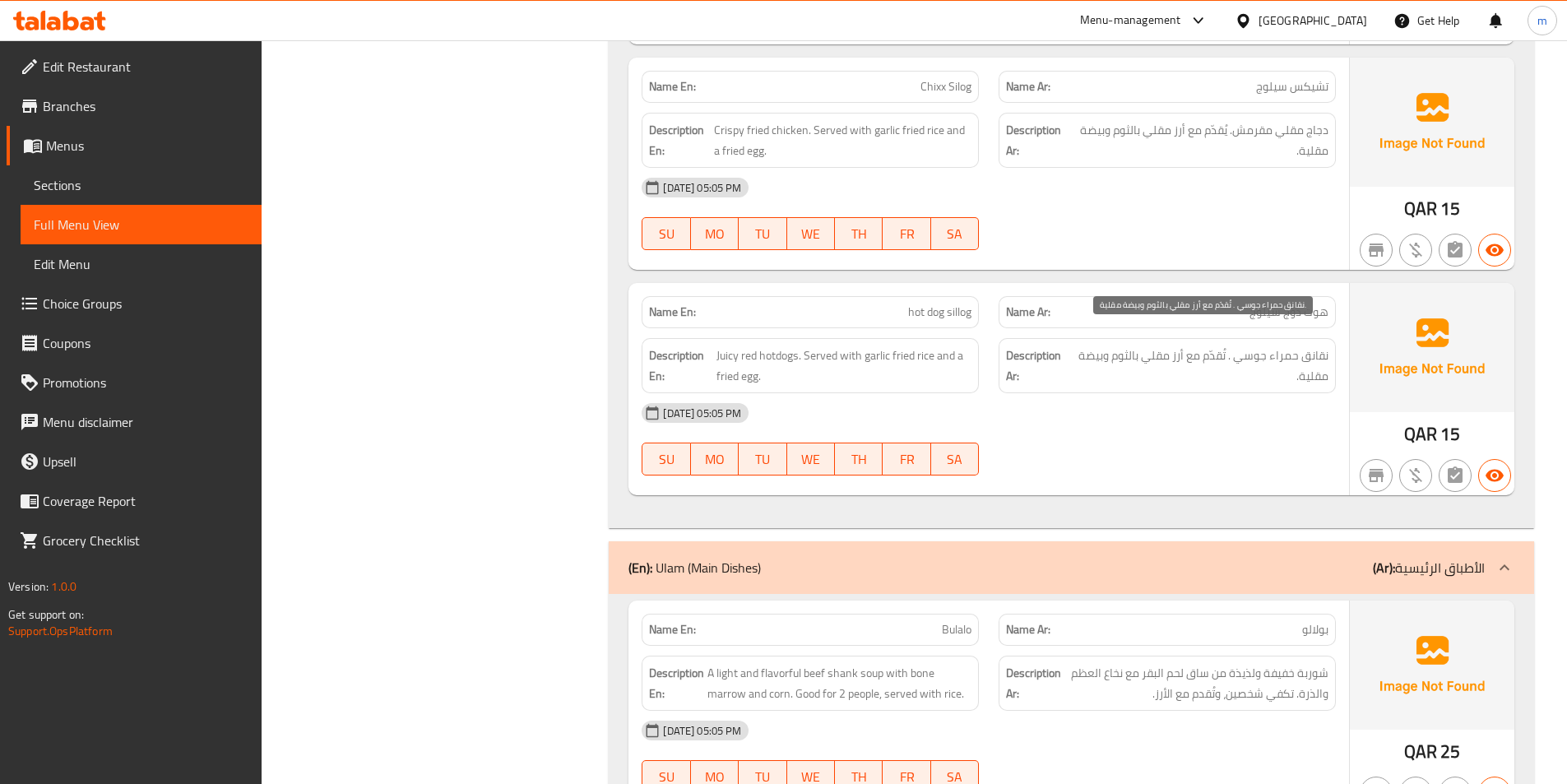
scroll to position [2137, 0]
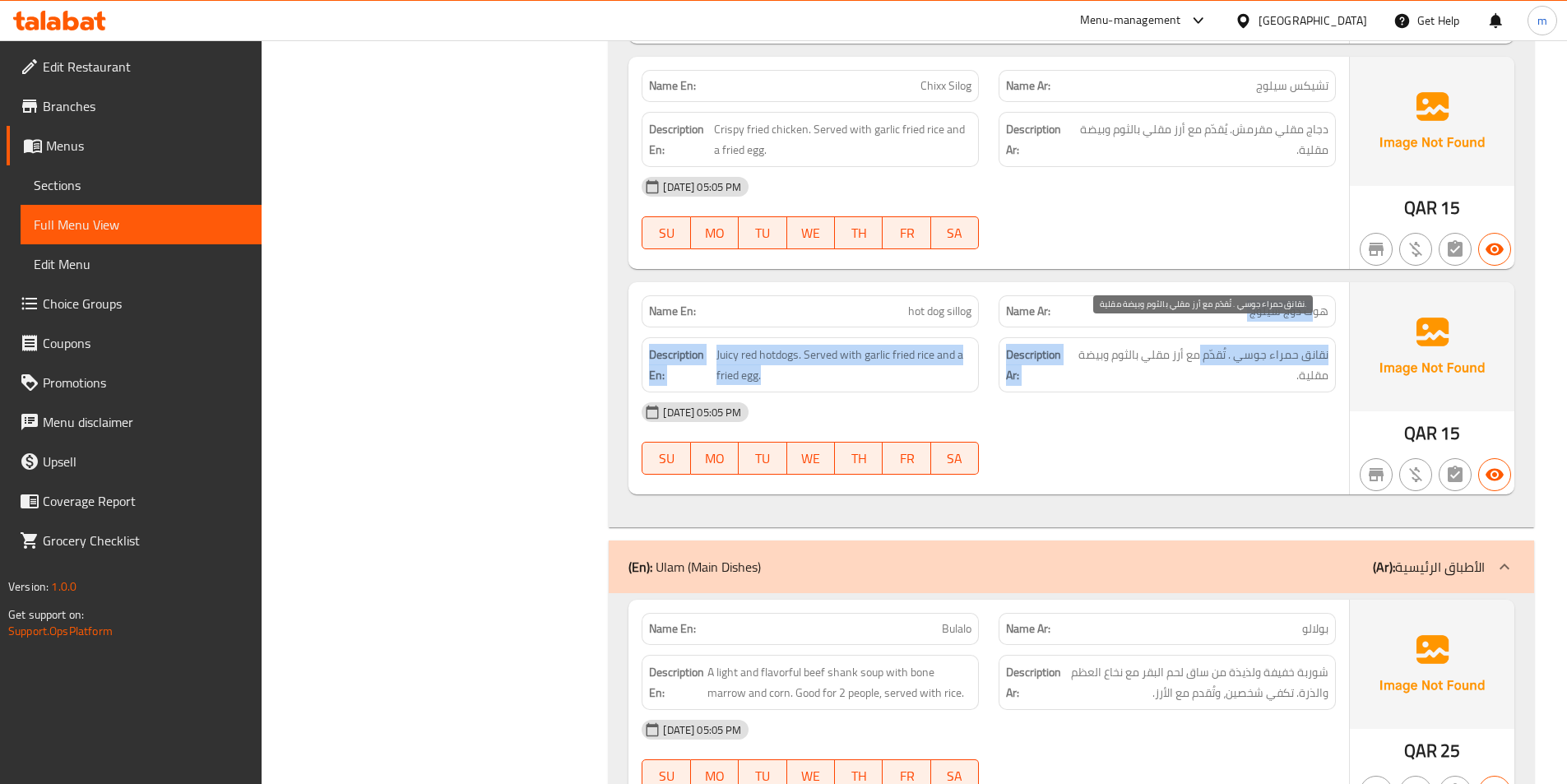
drag, startPoint x: 1315, startPoint y: 292, endPoint x: 1200, endPoint y: 333, distance: 122.1
click at [1200, 333] on div "Name En: hot dog sillog Name Ar: هوت دوج سيلوج Description En: Juicy red hotdog…" at bounding box center [989, 388] width 721 height 213
click at [1223, 344] on span "نقانق حمراء جوسي . تُقدّم مع أرز مقلي بالثوم وبيضة مقلية." at bounding box center [1201, 365] width 256 height 40
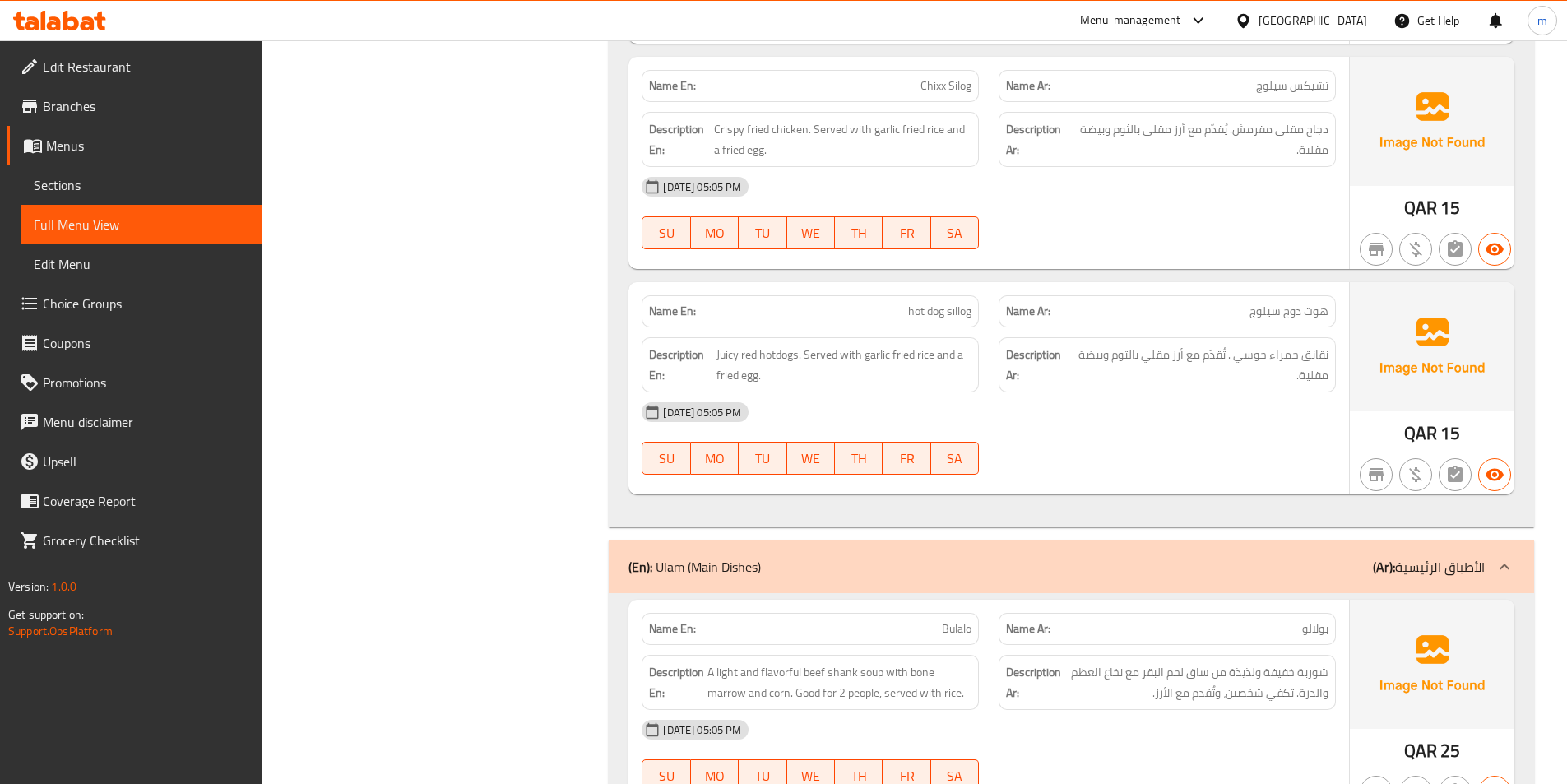
click at [952, 303] on span "hot dog sillog" at bounding box center [940, 312] width 64 height 17
copy span "hot dog sillog"
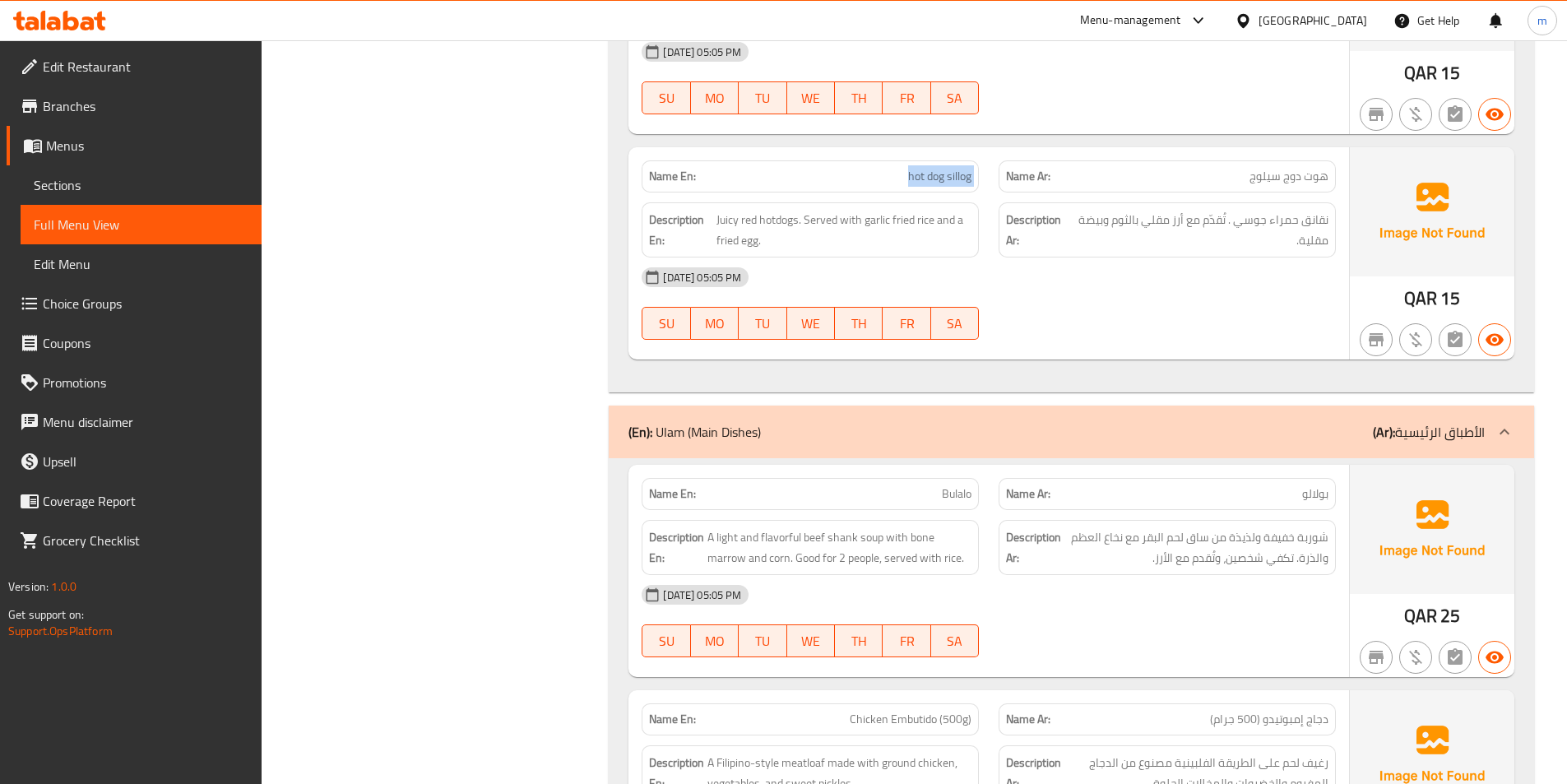
scroll to position [2302, 0]
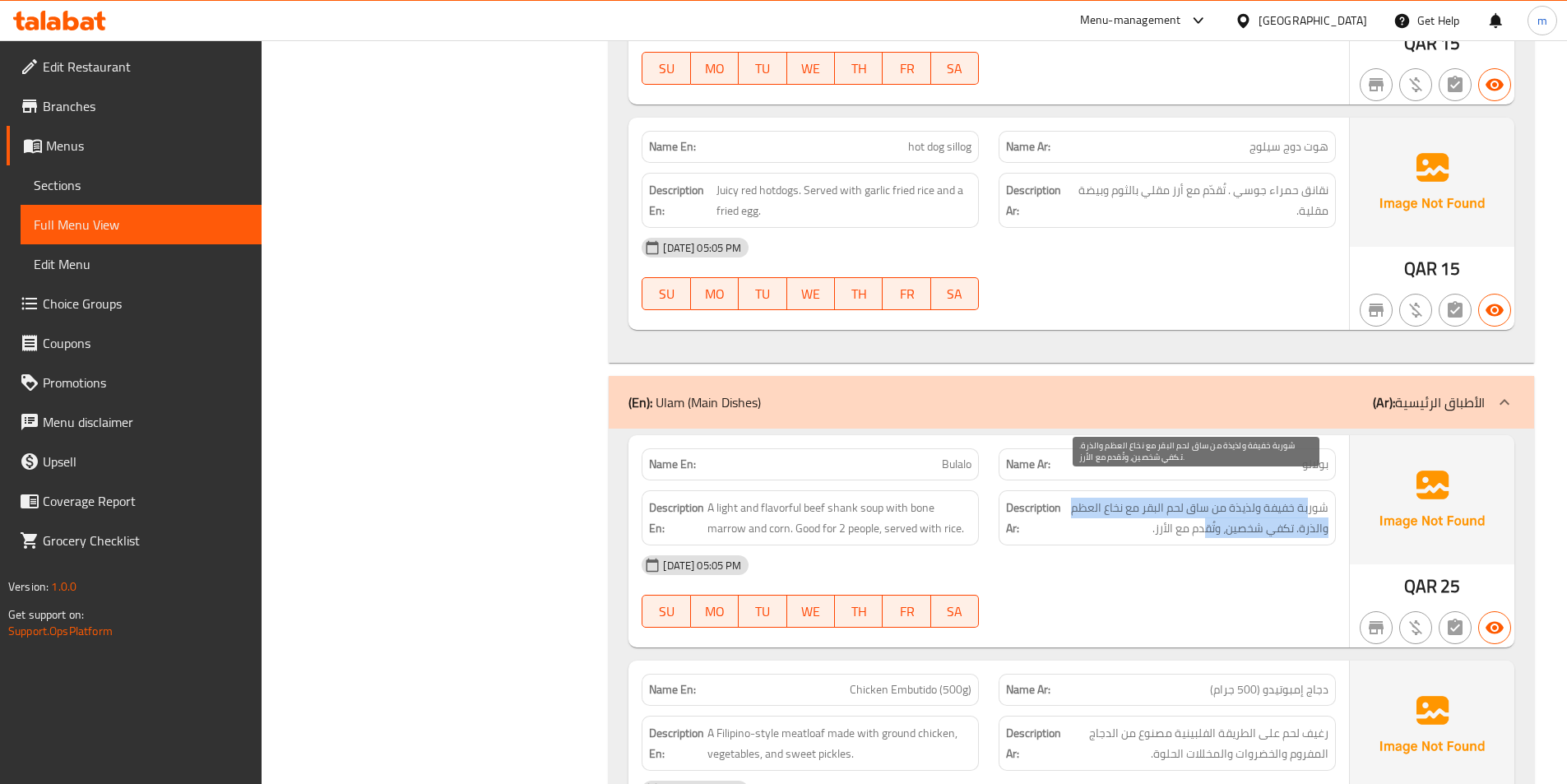
drag, startPoint x: 1311, startPoint y: 497, endPoint x: 1205, endPoint y: 509, distance: 106.7
click at [1205, 509] on span "شوربة خفيفة ولذيذة من ساق لحم البقر مع نخاع العظم والذرة. تكفي شخصين، وتُقدم مع…" at bounding box center [1196, 518] width 264 height 40
click at [1226, 505] on span "شوربة خفيفة ولذيذة من ساق لحم البقر مع نخاع العظم والذرة. تكفي شخصين، وتُقدم مع…" at bounding box center [1196, 518] width 264 height 40
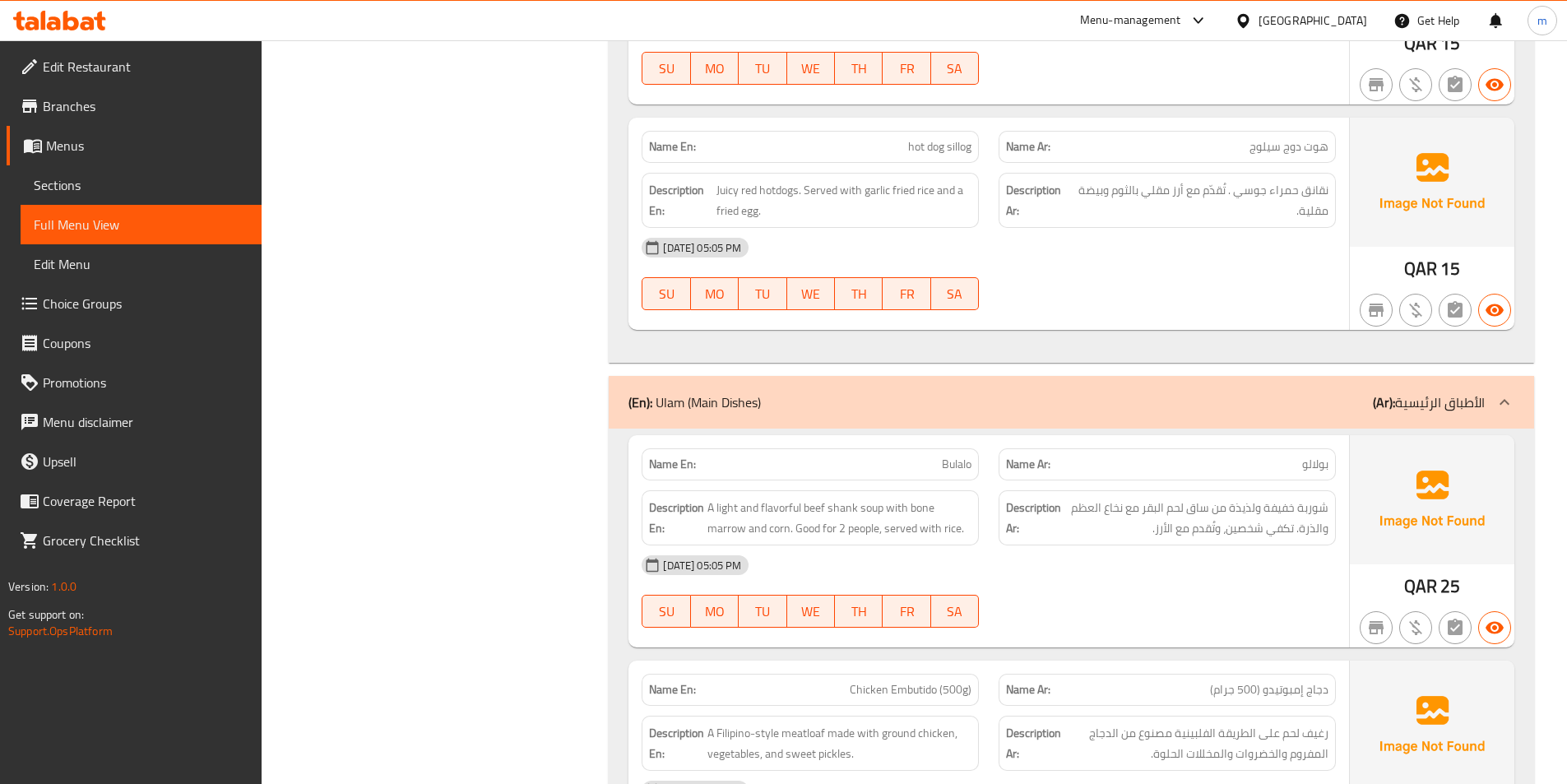
click at [957, 456] on span "Bulalo" at bounding box center [957, 465] width 30 height 17
copy span "Bulalo"
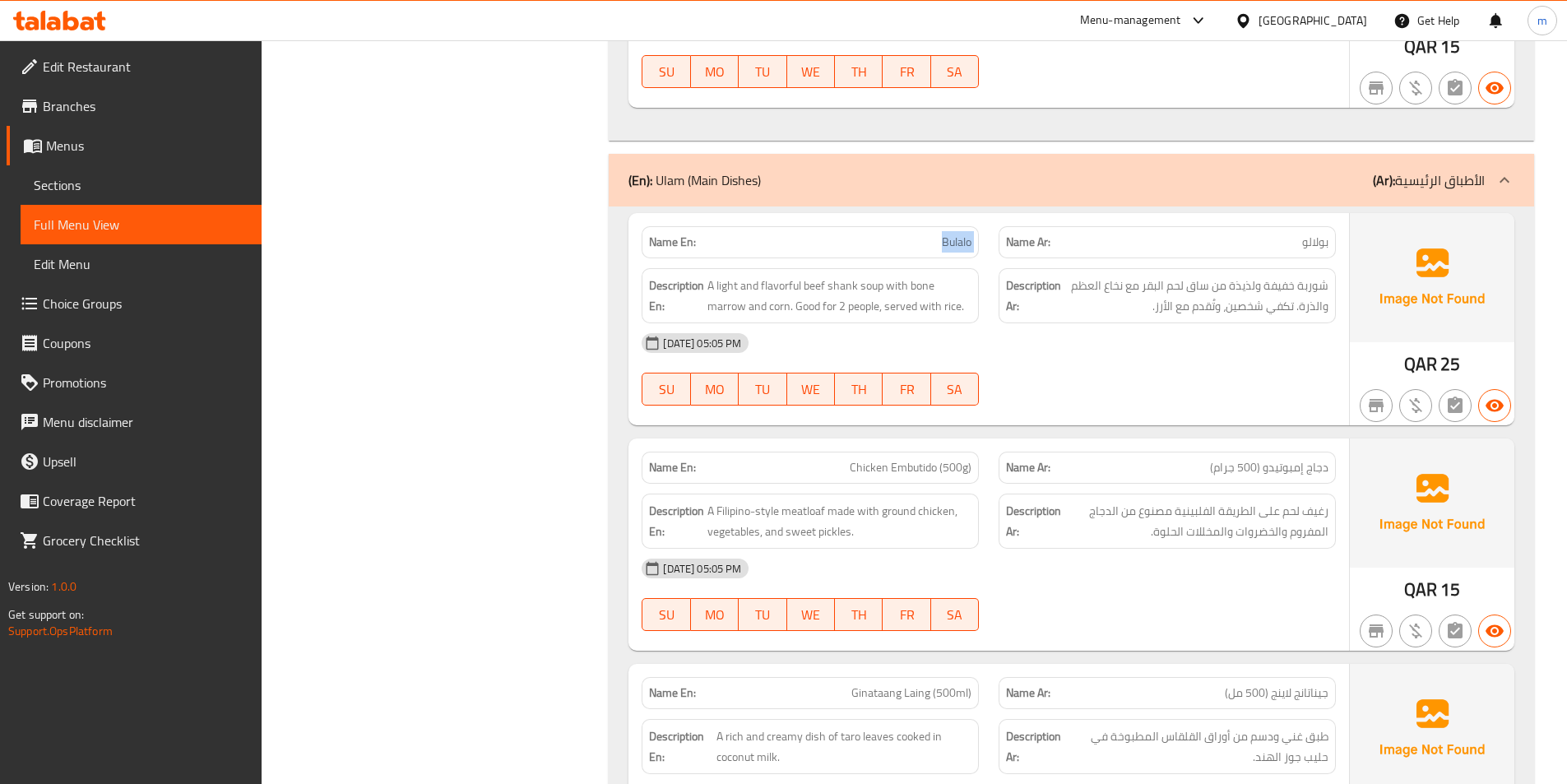
scroll to position [2549, 0]
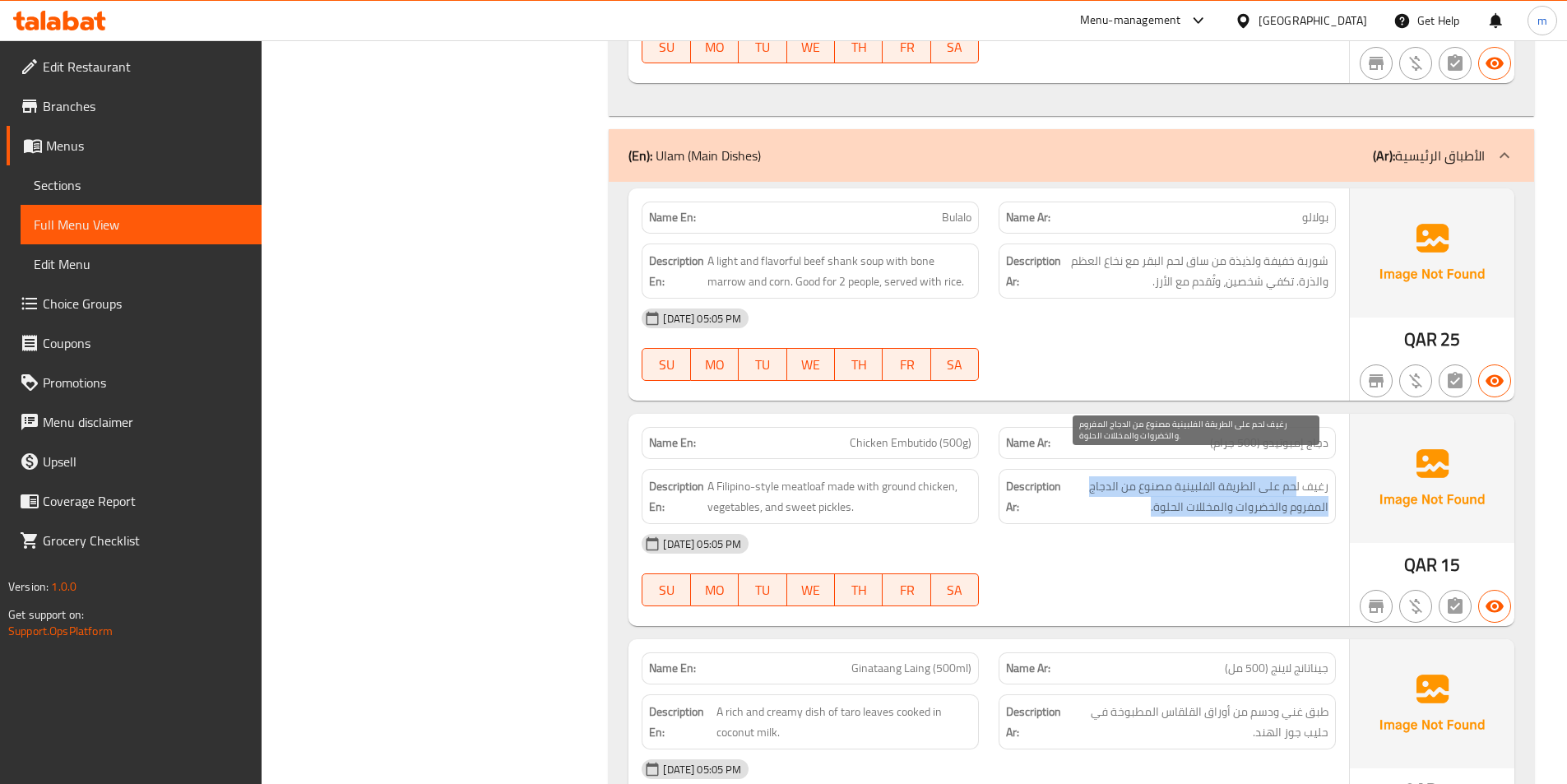
drag, startPoint x: 1298, startPoint y: 468, endPoint x: 1143, endPoint y: 492, distance: 156.8
click at [1143, 492] on span "رغيف لحم على الطريقة الفلبينية مصنوع من الدجاج المفروم والخضروات والمخللات الحل…" at bounding box center [1196, 496] width 264 height 40
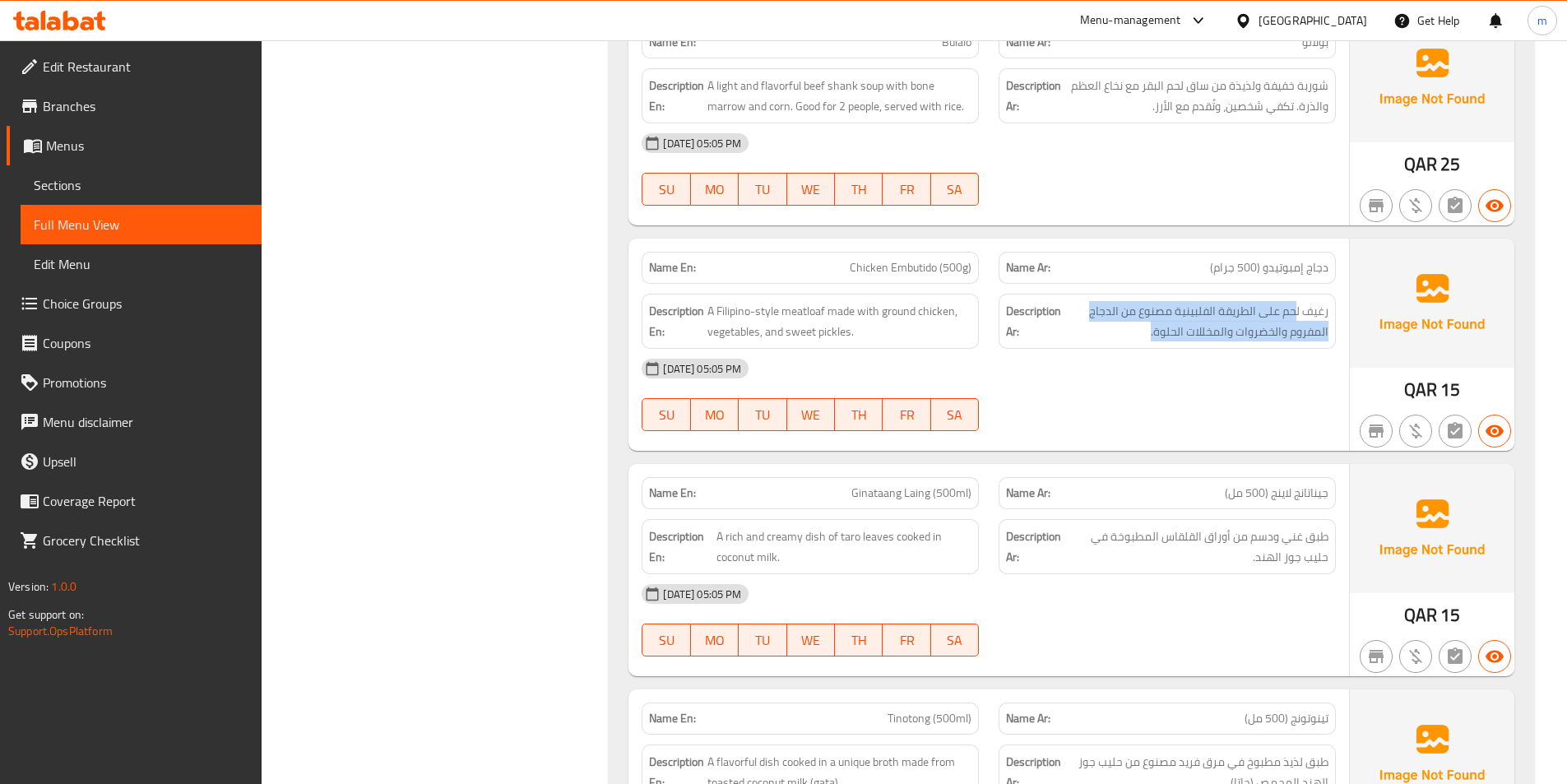
scroll to position [2795, 0]
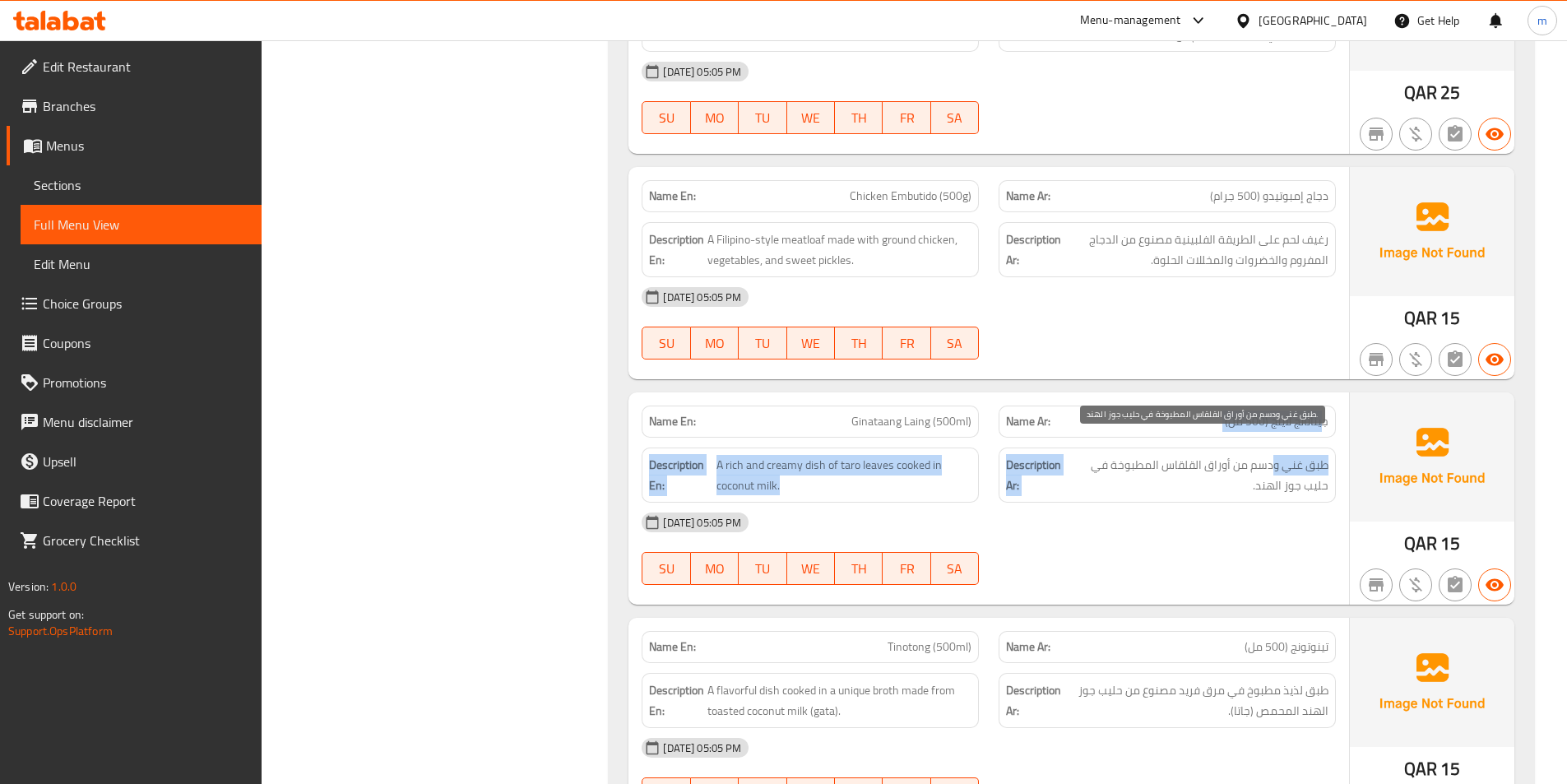
drag, startPoint x: 1324, startPoint y: 408, endPoint x: 1275, endPoint y: 447, distance: 62.6
click at [1275, 447] on div "Name En: Ginataang Laing (500ml) Name Ar: جيناتانج لاينج (500 مل) Description E…" at bounding box center [989, 498] width 721 height 213
click at [1275, 455] on span "طبق غني ودسم من أوراق القلقاس المطبوخة في حليب جوز الهند." at bounding box center [1197, 475] width 261 height 40
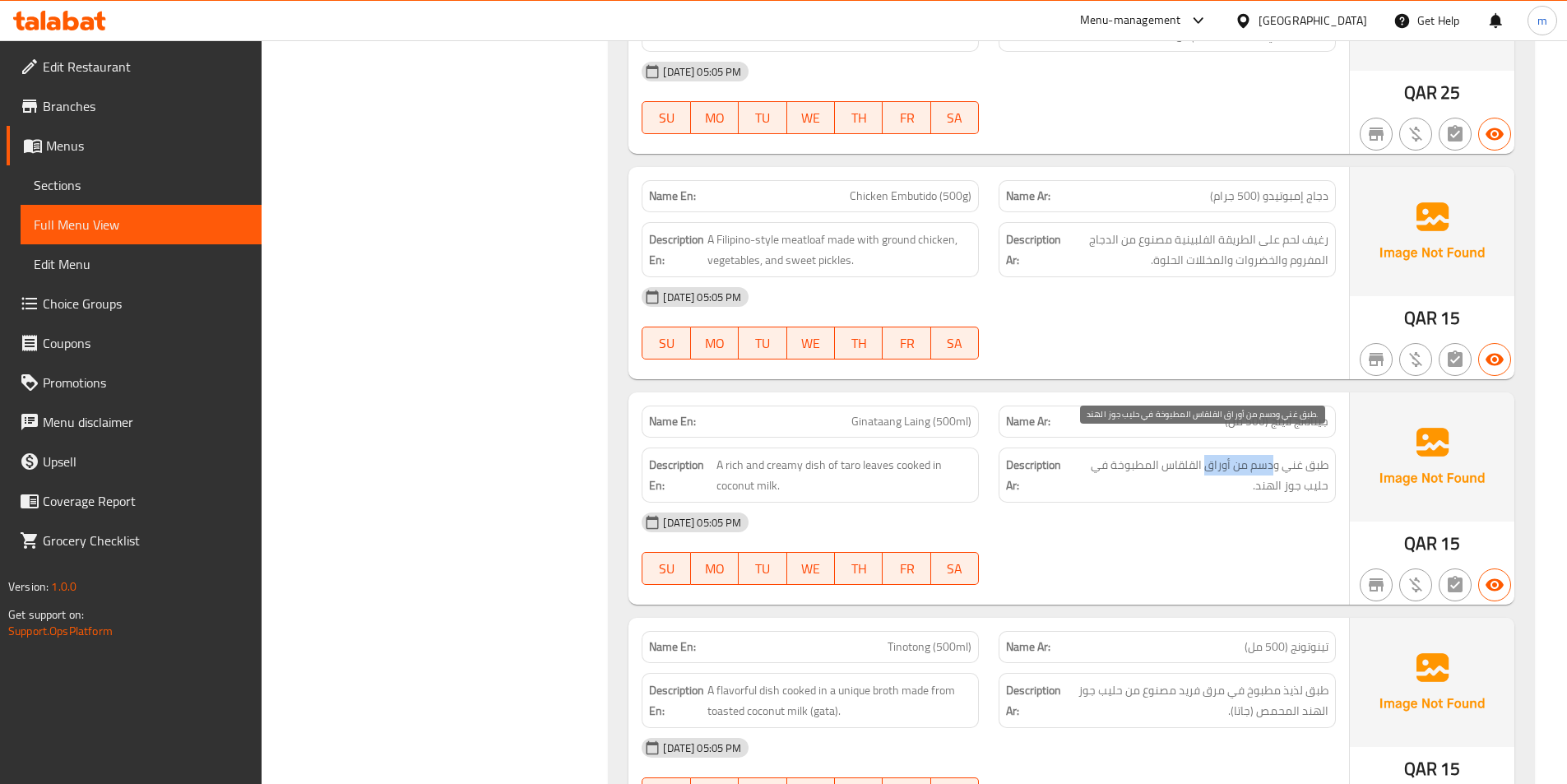
drag, startPoint x: 1275, startPoint y: 441, endPoint x: 1206, endPoint y: 447, distance: 69.3
click at [1206, 455] on span "طبق غني ودسم من أوراق القلقاس المطبوخة في حليب جوز الهند." at bounding box center [1197, 475] width 261 height 40
click at [1297, 455] on span "طبق غني ودسم من أوراق القلقاس المطبوخة في حليب جوز الهند." at bounding box center [1197, 475] width 261 height 40
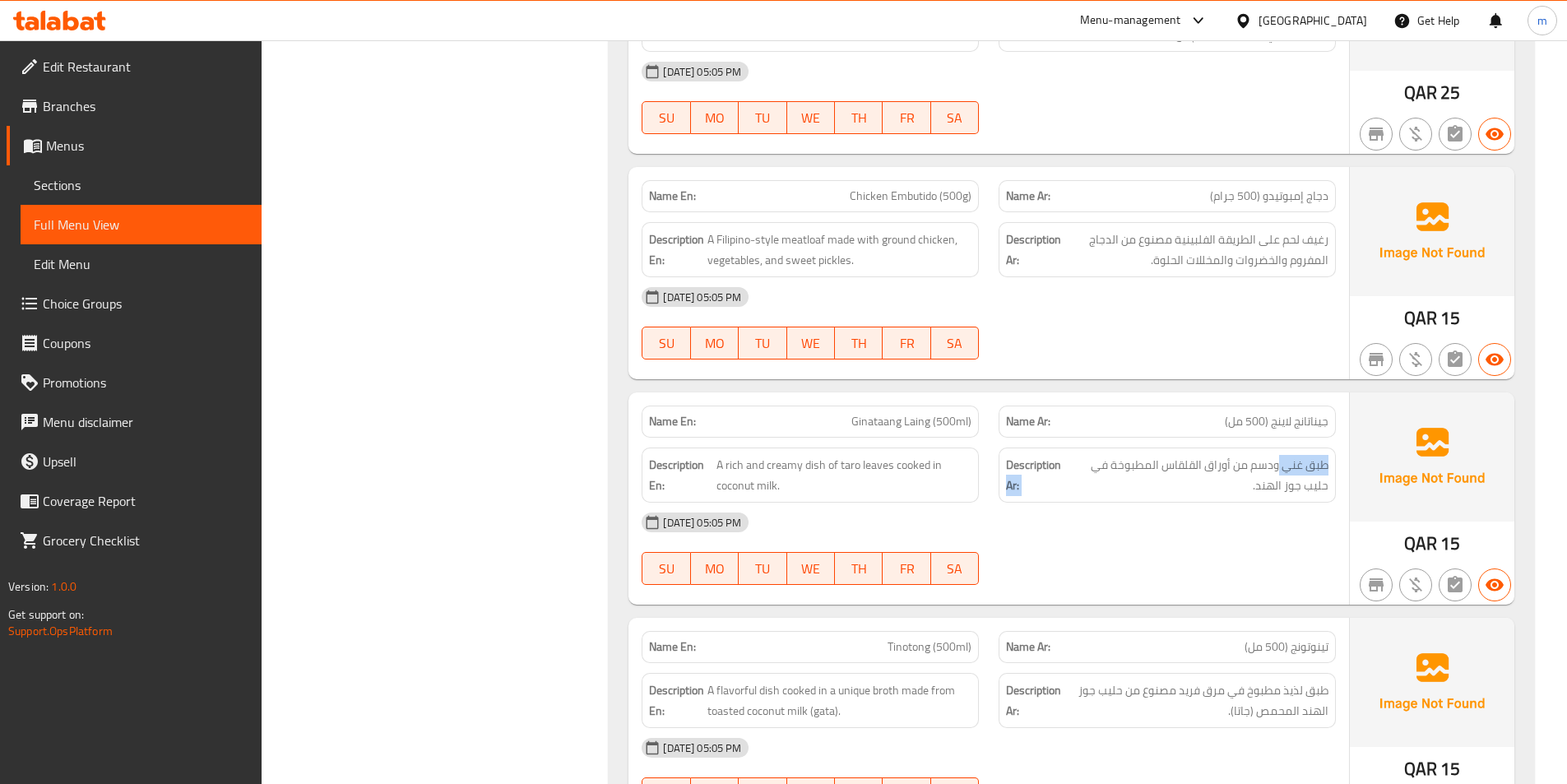
drag, startPoint x: 1277, startPoint y: 448, endPoint x: 1005, endPoint y: 457, distance: 272.1
click at [1005, 457] on div "Description Ar: طبق غني ودسم من أوراق القلقاس المطبوخة في حليب جوز الهند." at bounding box center [1168, 474] width 337 height 55
click at [844, 455] on span "A rich and creamy dish of taro leaves cooked in coconut milk." at bounding box center [844, 475] width 255 height 40
copy span "taro"
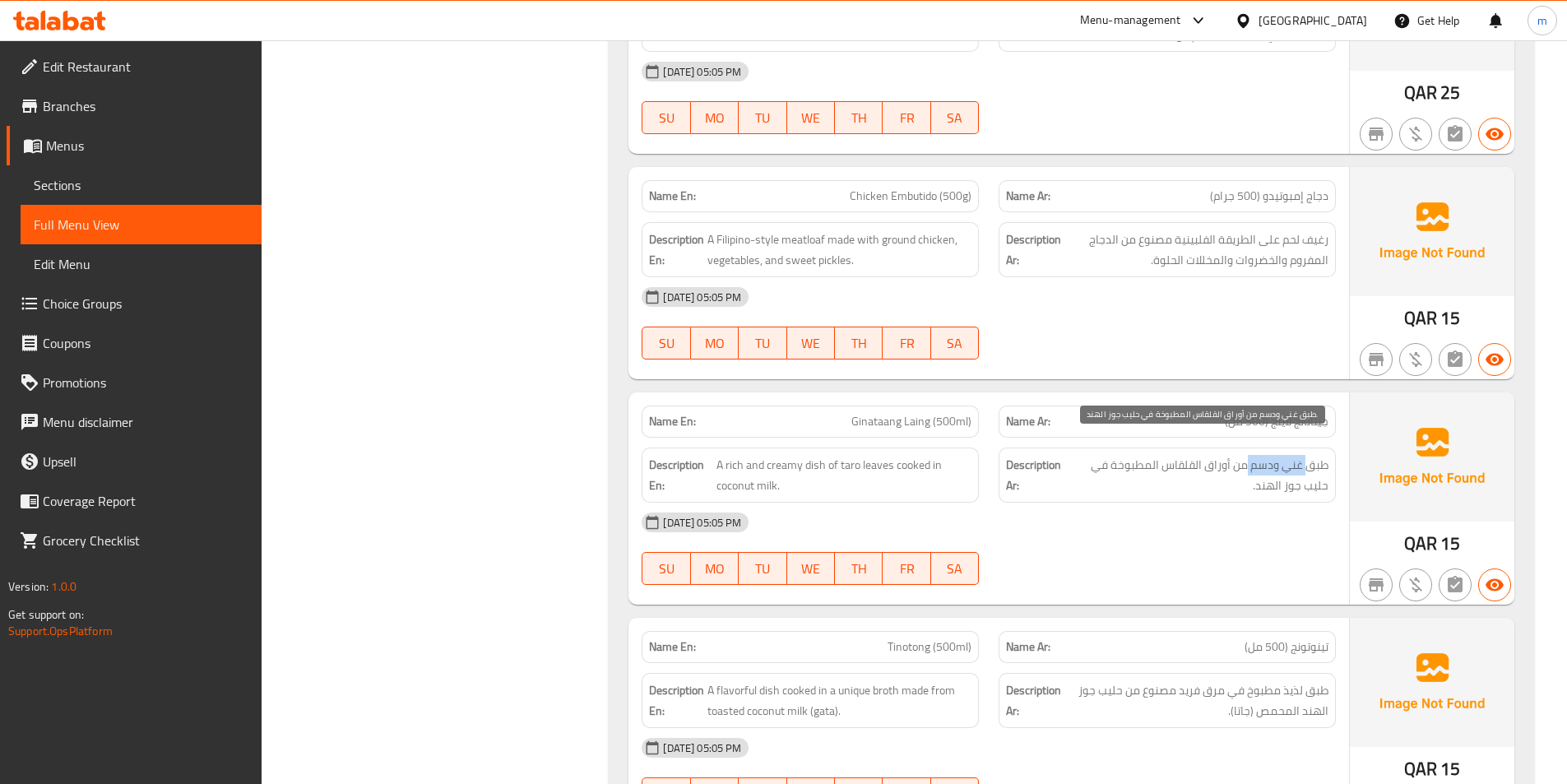
drag, startPoint x: 1306, startPoint y: 441, endPoint x: 1246, endPoint y: 441, distance: 60.0
click at [1246, 455] on span "طبق غني ودسم من أوراق القلقاس المطبوخة في حليب جوز الهند." at bounding box center [1197, 475] width 261 height 40
click at [1267, 455] on span "طبق غني ودسم من أوراق القلقاس المطبوخة في حليب جوز الهند." at bounding box center [1197, 475] width 261 height 40
click at [1270, 447] on div "Description Ar: طبق غني ودسم من أوراق القلقاس المطبوخة في حليب جوز الهند." at bounding box center [1168, 474] width 337 height 55
click at [1277, 457] on span "طبق غني ودسم من أوراق القلقاس المطبوخة في حليب جوز الهند." at bounding box center [1197, 475] width 261 height 40
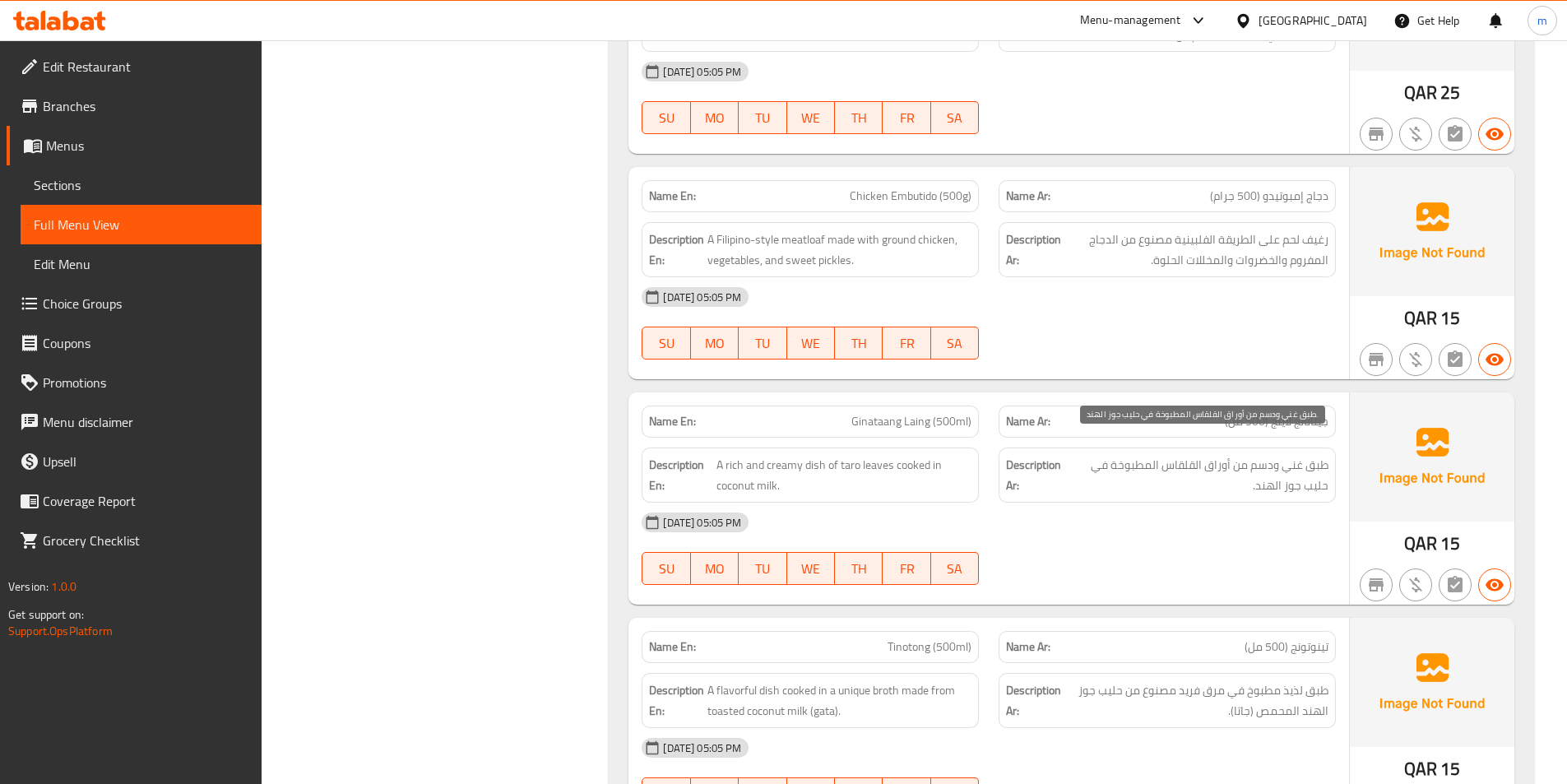
click at [1261, 456] on span "طبق غني ودسم من أوراق القلقاس المطبوخة في حليب جوز الهند." at bounding box center [1197, 475] width 261 height 40
click at [928, 413] on span "Ginataang Laing (500ml)" at bounding box center [912, 421] width 120 height 17
click at [927, 413] on span "Ginataang Laing (500ml)" at bounding box center [912, 421] width 120 height 17
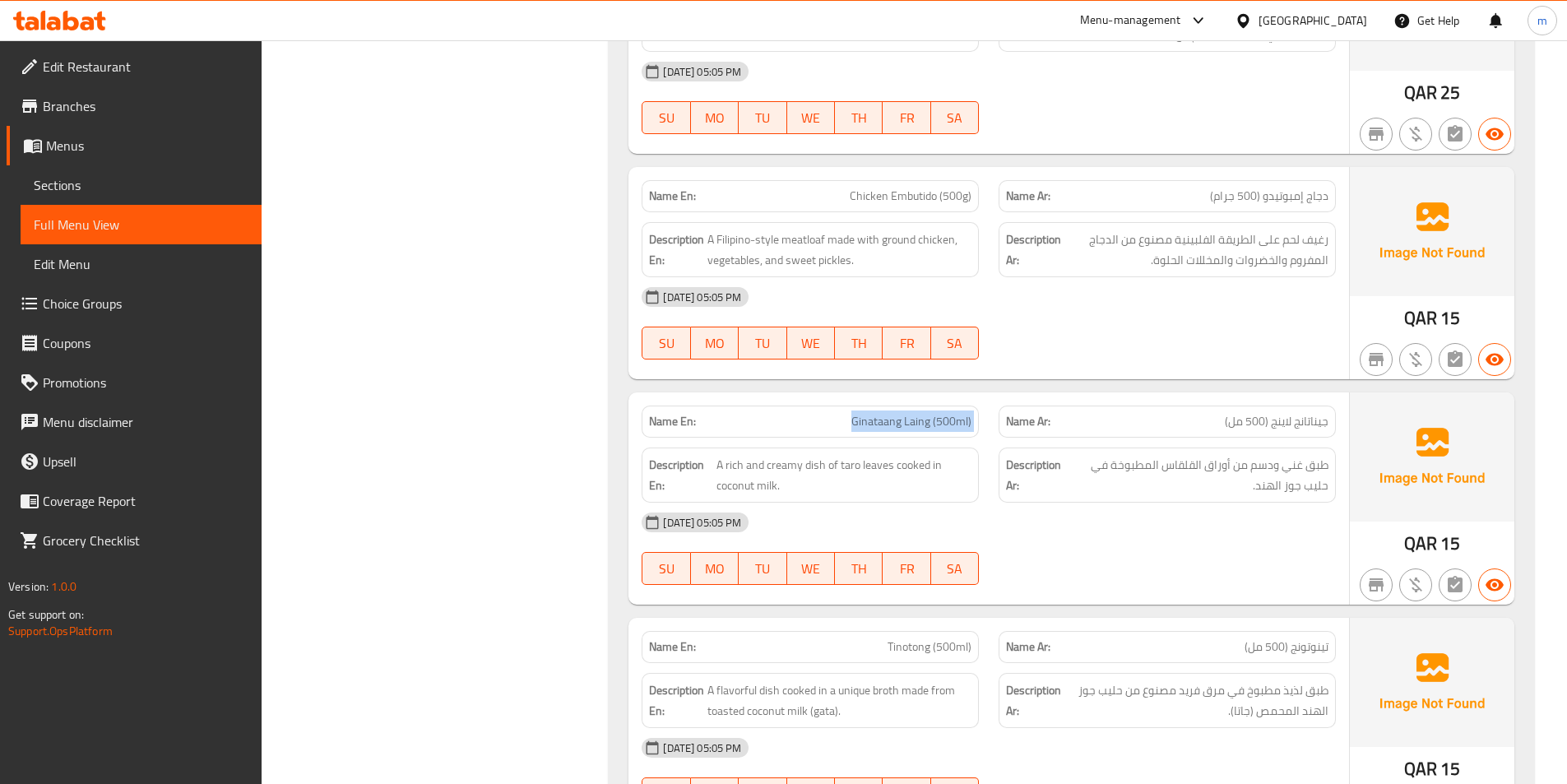
copy span "Ginataang Laing (500ml)"
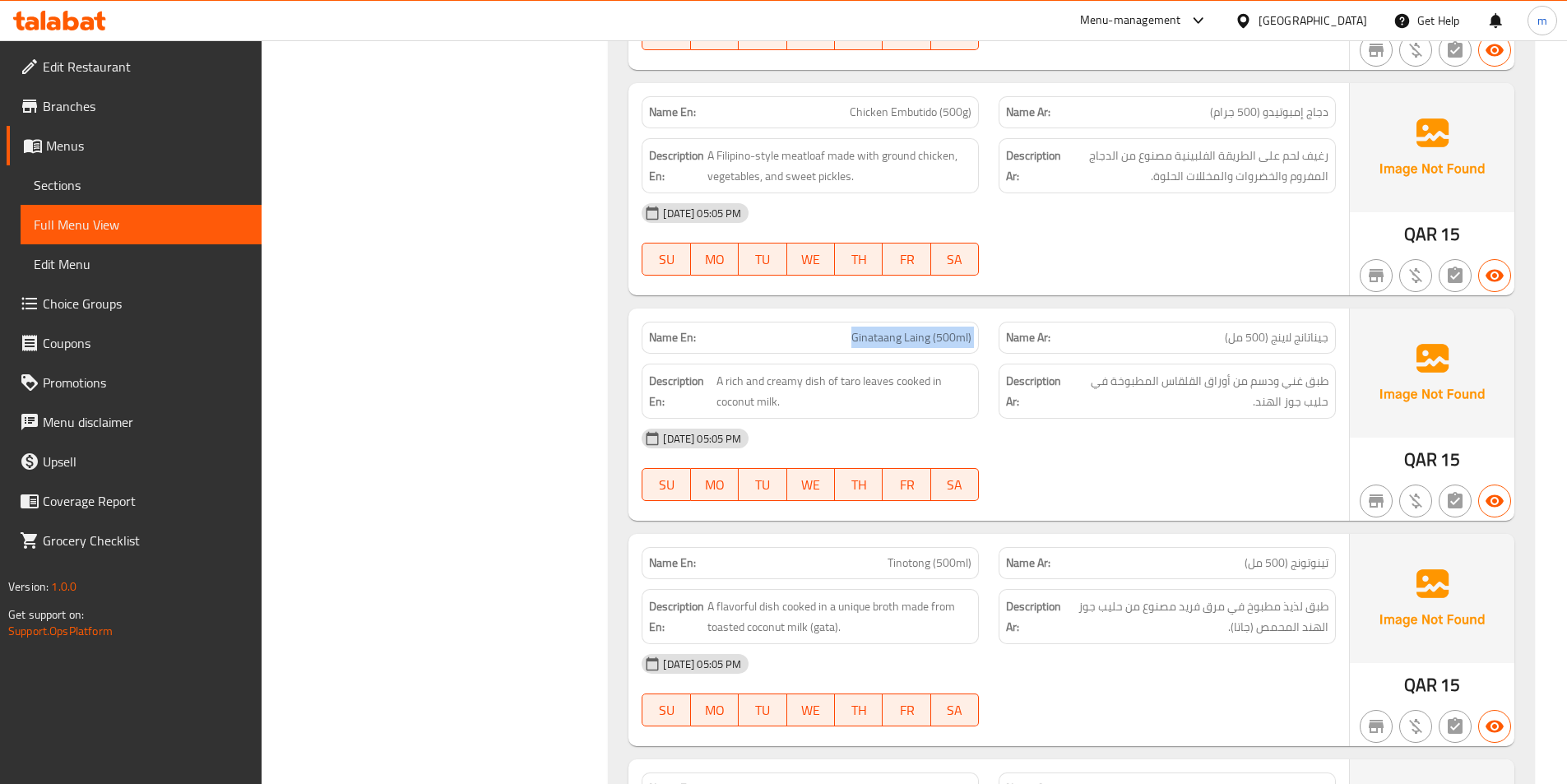
scroll to position [2960, 0]
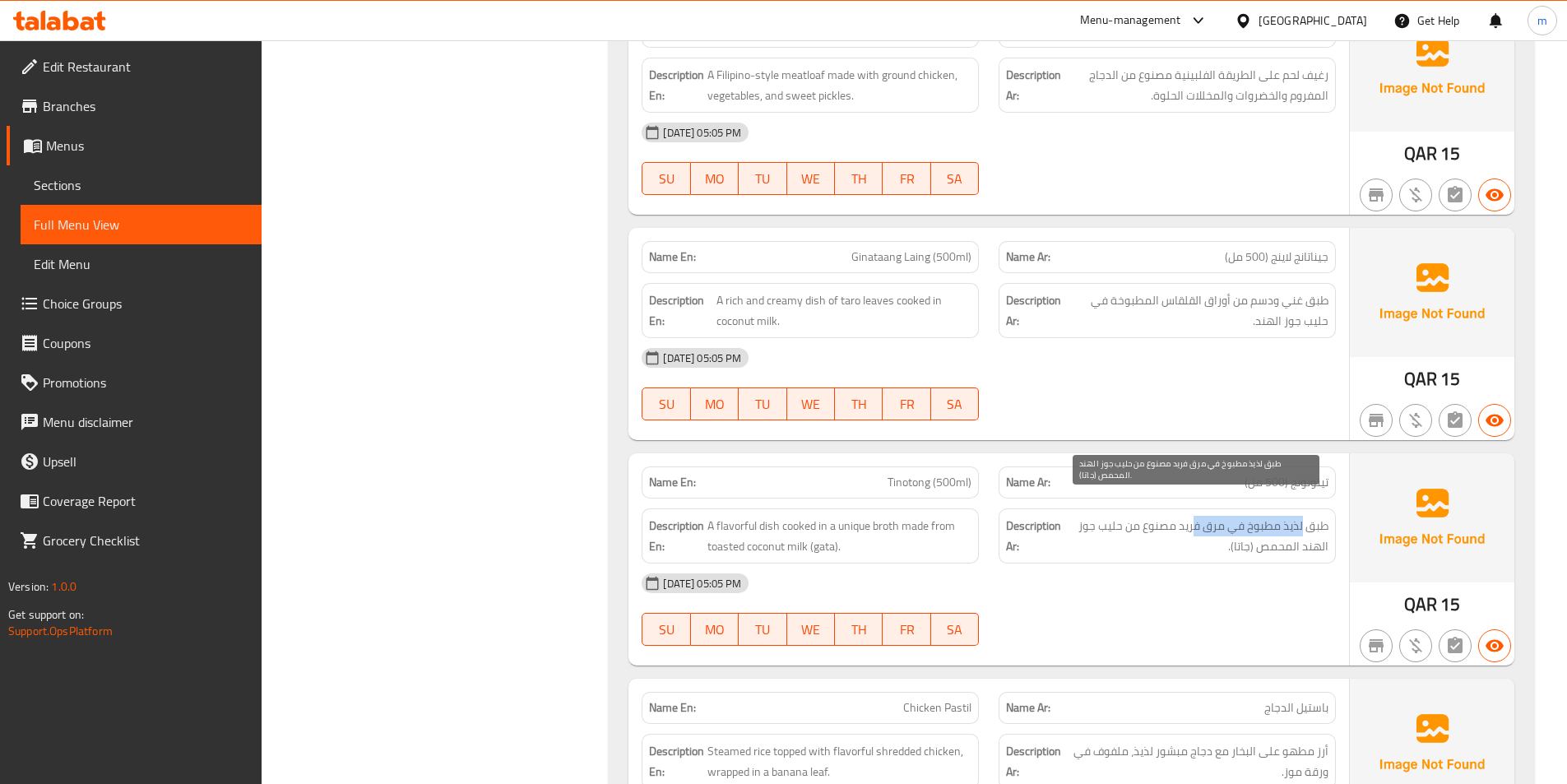
drag, startPoint x: 1302, startPoint y: 513, endPoint x: 1193, endPoint y: 507, distance: 109.2
click at [1193, 516] on span "طبق لذيذ مطبوخ في مرق فريد مصنوع من حليب جوز الهند المحمص (جاتا)." at bounding box center [1196, 536] width 264 height 40
click at [1221, 516] on span "طبق لذيذ مطبوخ في مرق فريد مصنوع من حليب جوز الهند المحمص (جاتا)." at bounding box center [1196, 536] width 264 height 40
drag, startPoint x: 1223, startPoint y: 509, endPoint x: 1230, endPoint y: 529, distance: 21.2
click at [1230, 529] on span "طبق لذيذ مطبوخ في مرق فريد مصنوع من حليب جوز الهند المحمص (جاتا)." at bounding box center [1196, 536] width 264 height 40
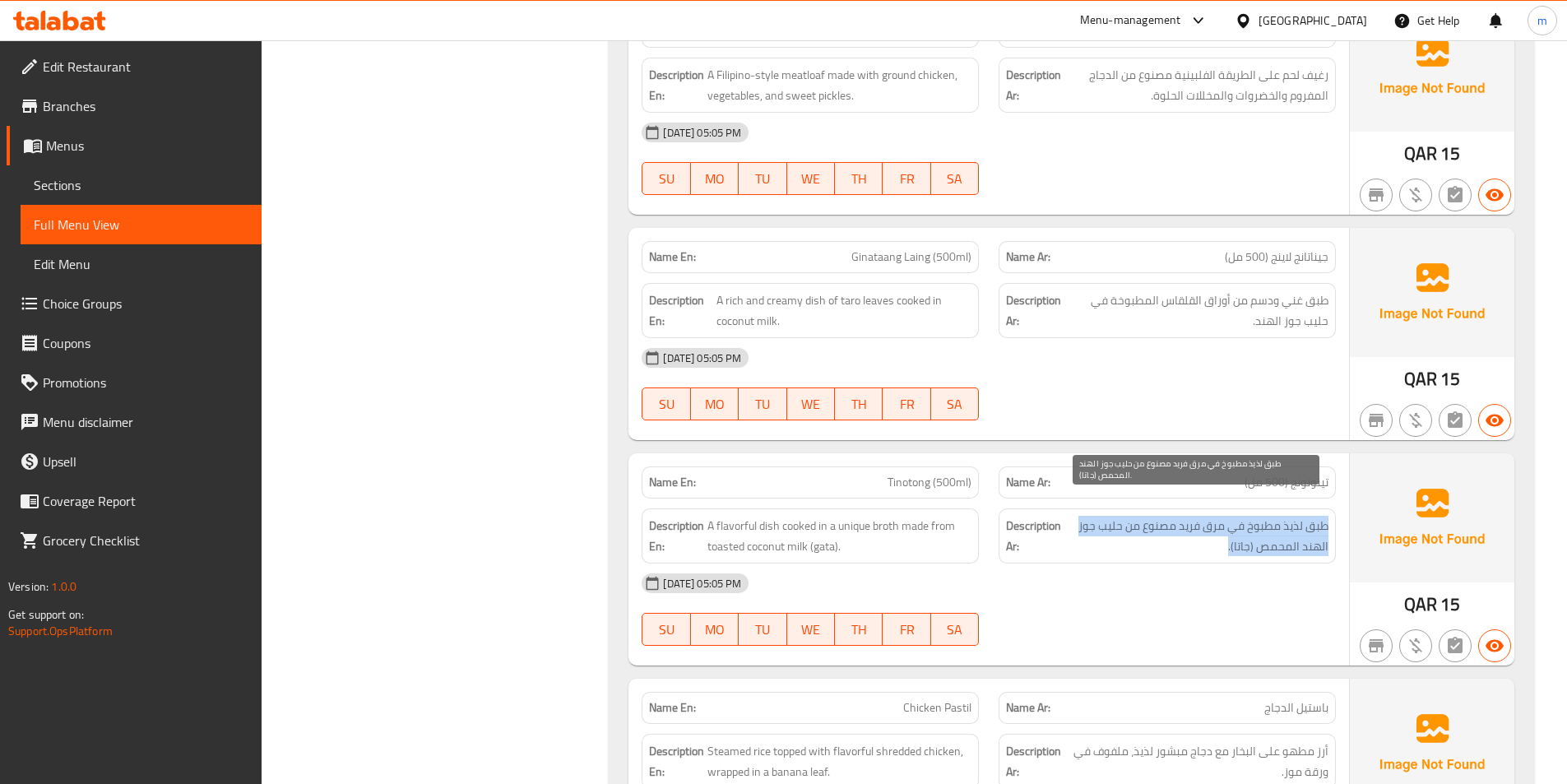
drag, startPoint x: 1326, startPoint y: 512, endPoint x: 1228, endPoint y: 529, distance: 99.5
click at [1228, 529] on span "طبق لذيذ مطبوخ في مرق فريد مصنوع من حليب جوز الهند المحمص (جاتا)." at bounding box center [1196, 536] width 264 height 40
click at [1227, 527] on span "طبق لذيذ مطبوخ في مرق فريد مصنوع من حليب جوز الهند المحمص (جاتا)." at bounding box center [1196, 536] width 264 height 40
drag, startPoint x: 1221, startPoint y: 521, endPoint x: 1177, endPoint y: 510, distance: 45.4
click at [1177, 516] on span "طبق لذيذ مطبوخ في مرق فريد مصنوع من حليب جوز الهند المحمص (جاتا)." at bounding box center [1196, 536] width 264 height 40
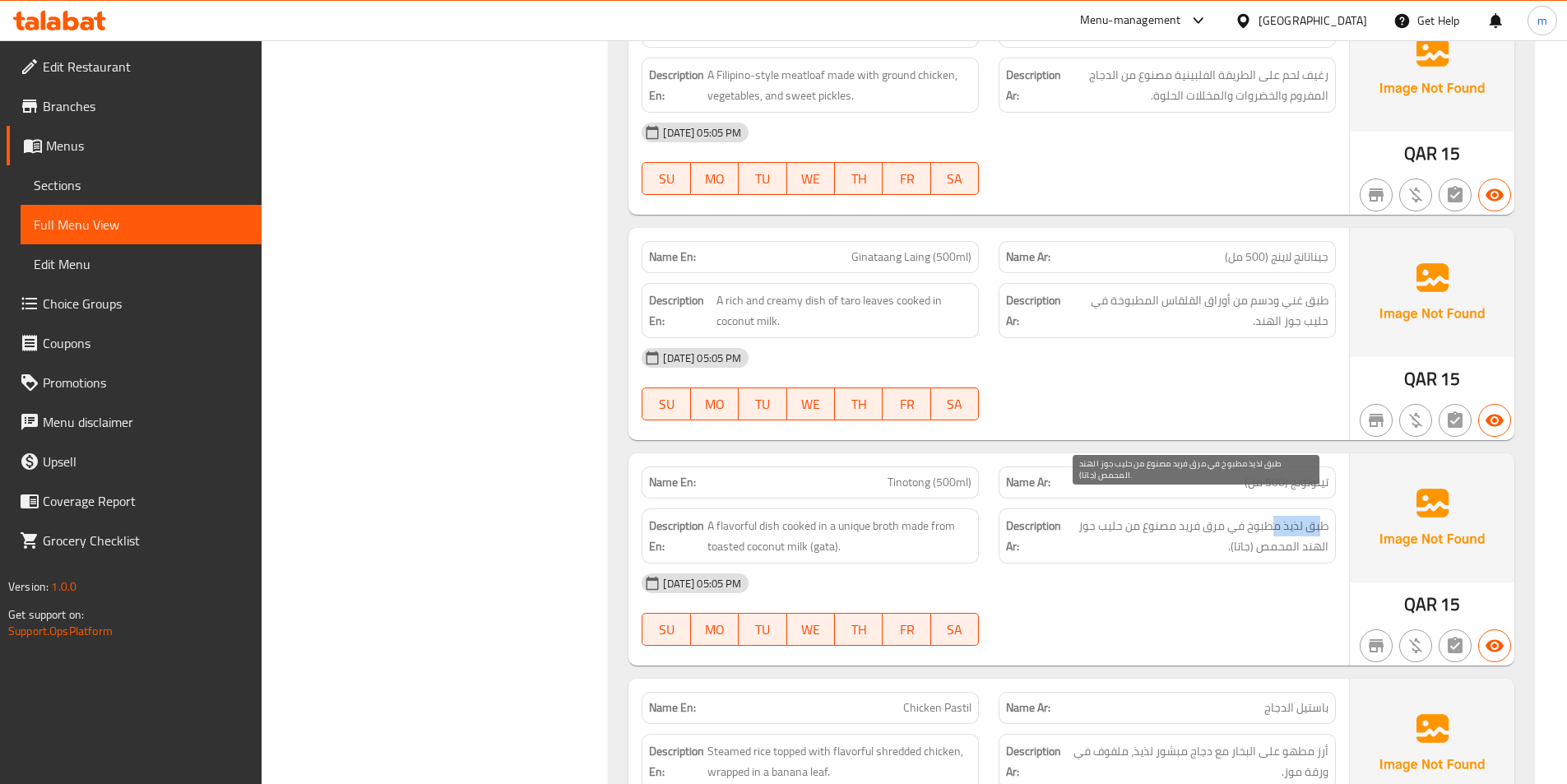
drag, startPoint x: 1322, startPoint y: 507, endPoint x: 1272, endPoint y: 506, distance: 50.0
click at [1272, 516] on span "طبق لذيذ مطبوخ في مرق فريد مصنوع من حليب جوز الهند المحمص (جاتا)." at bounding box center [1196, 536] width 264 height 40
drag, startPoint x: 1328, startPoint y: 505, endPoint x: 1217, endPoint y: 530, distance: 113.8
click at [1217, 530] on span "طبق لذيذ مطبوخ في مرق فريد مصنوع من حليب جوز الهند المحمص (جاتا)." at bounding box center [1196, 536] width 264 height 40
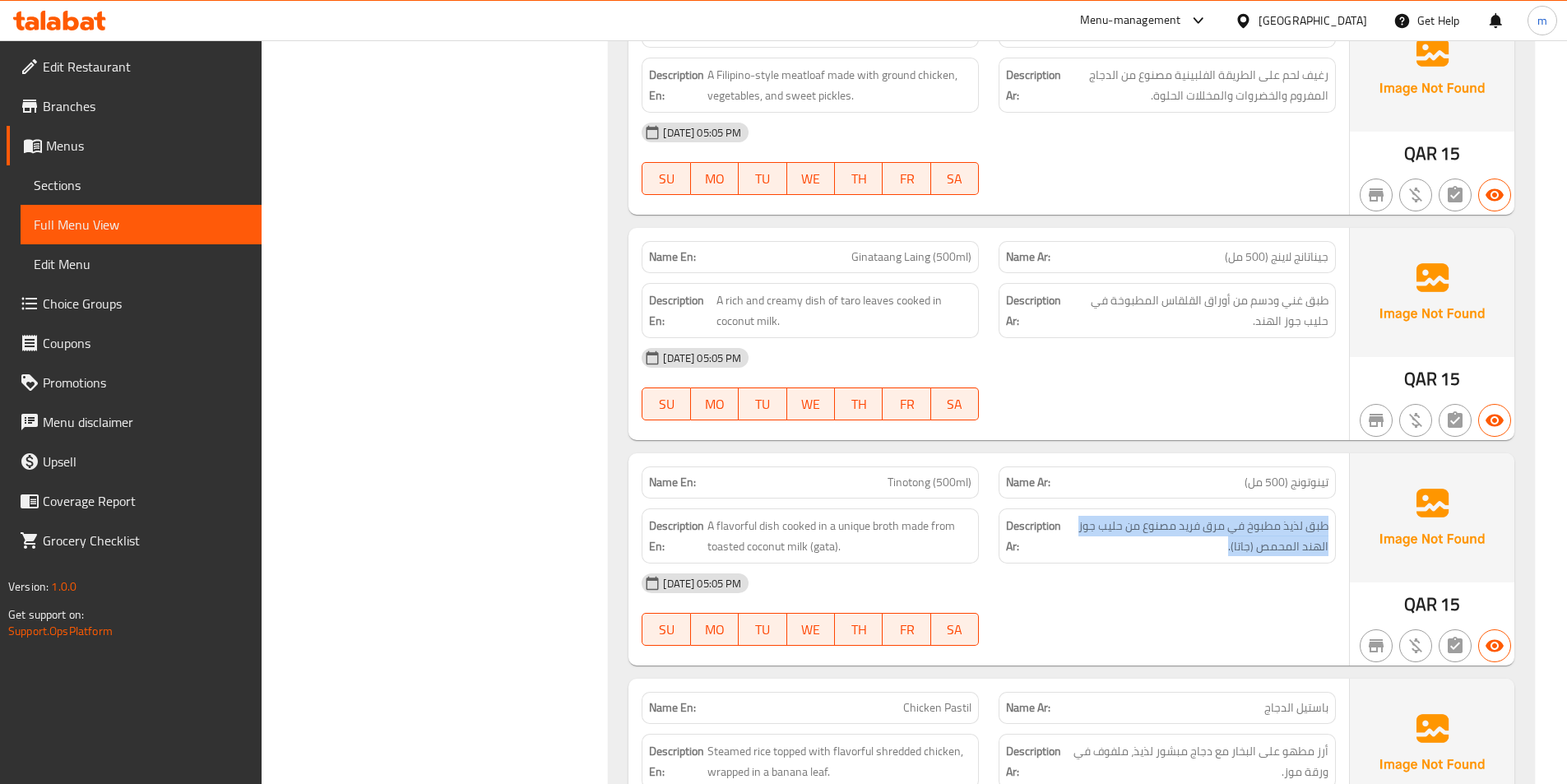
click at [1174, 539] on div "Description Ar: طبق لذيذ مطبوخ في مرق فريد مصنوع من حليب جوز الهند المحمص (جاتا…" at bounding box center [1168, 535] width 337 height 55
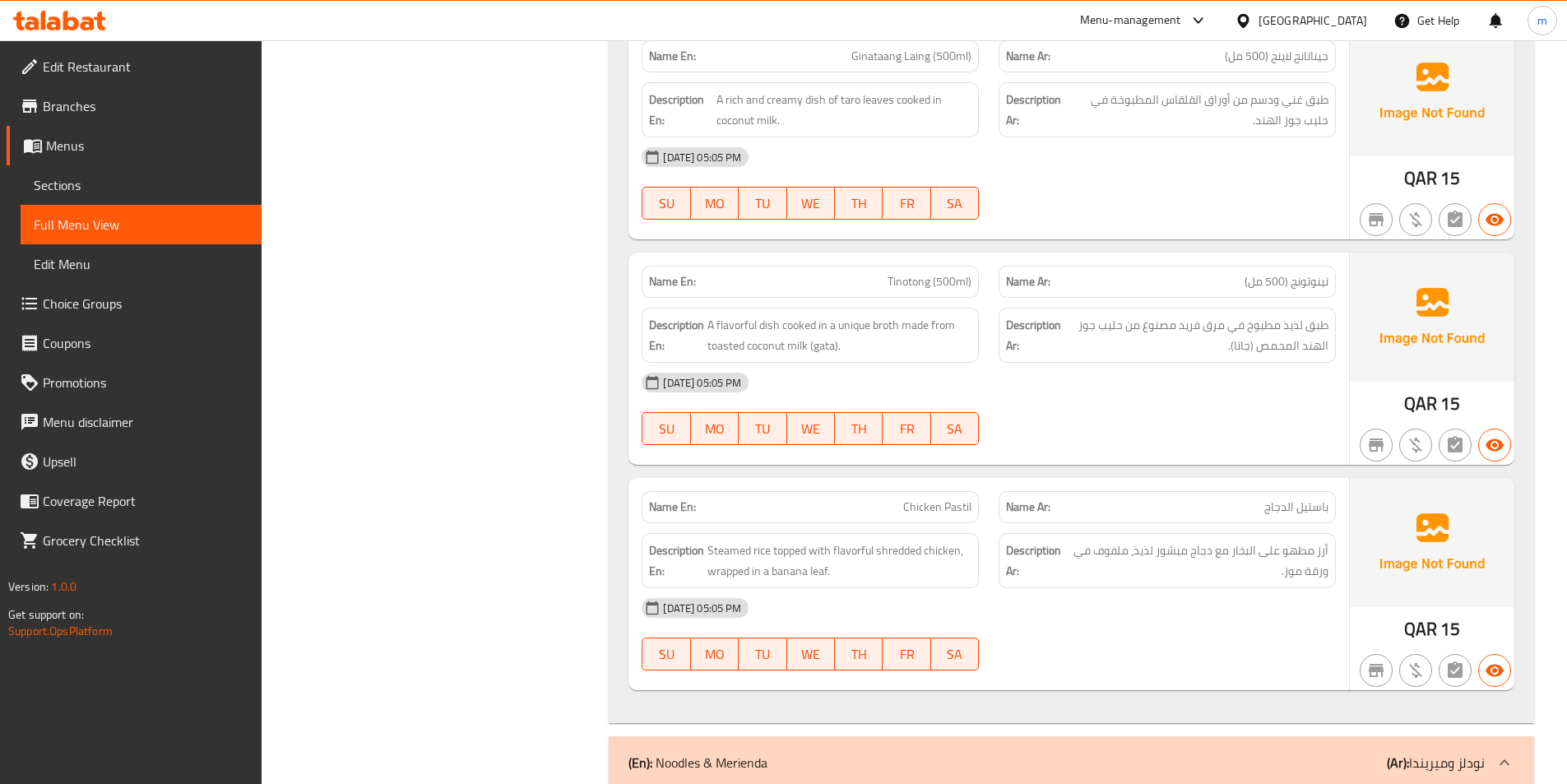
scroll to position [3207, 0]
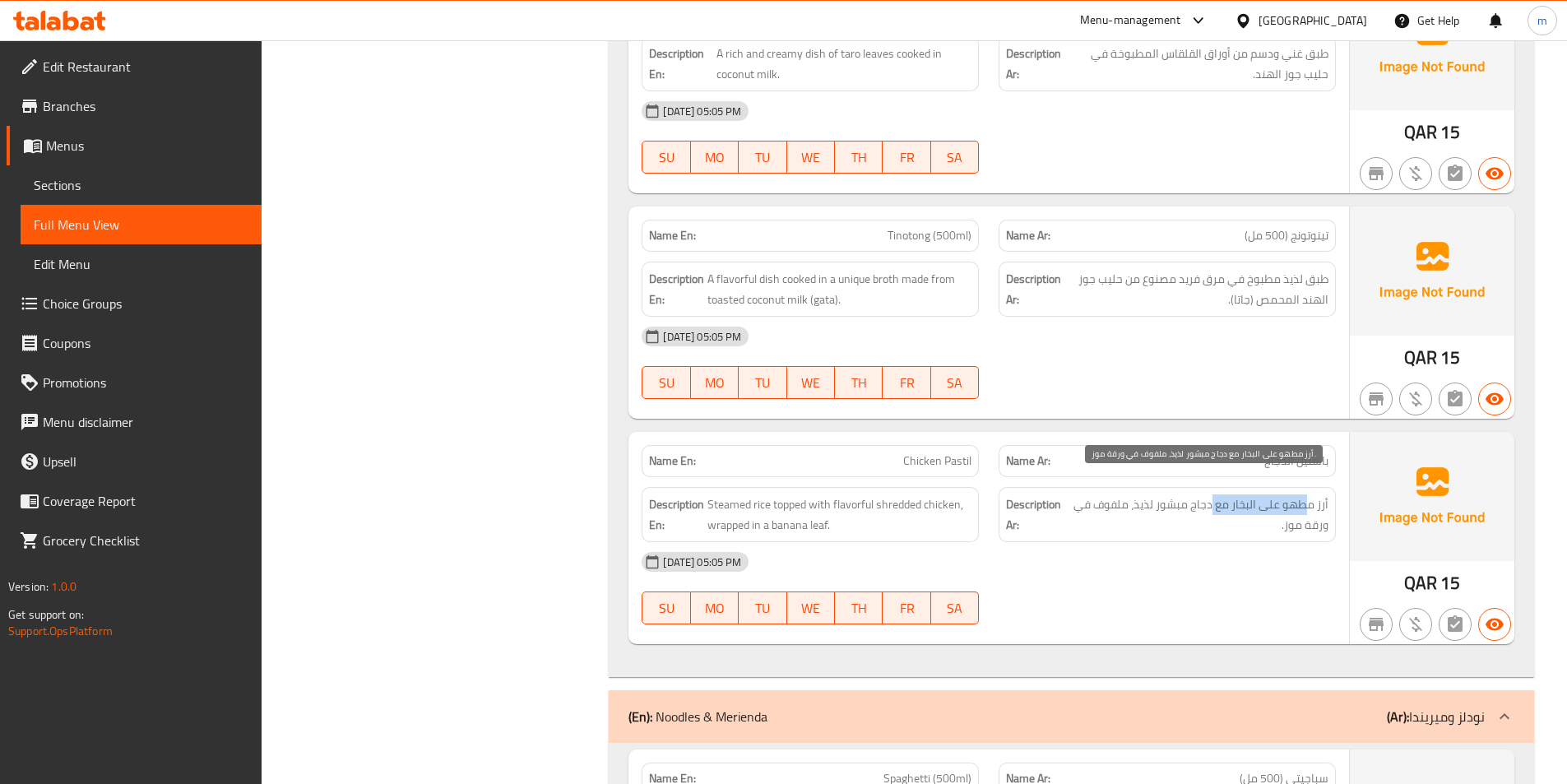
drag, startPoint x: 1311, startPoint y: 485, endPoint x: 1214, endPoint y: 490, distance: 97.1
click at [1214, 494] on span "أرز مطهو على البخار مع دجاج مبشور لذيذ، ملفوف في ورقة موز." at bounding box center [1198, 515] width 259 height 40
click at [1311, 494] on span "أرز مطهو على البخار مع دجاج مبشور لذيذ، ملفوف في ورقة موز." at bounding box center [1198, 515] width 259 height 40
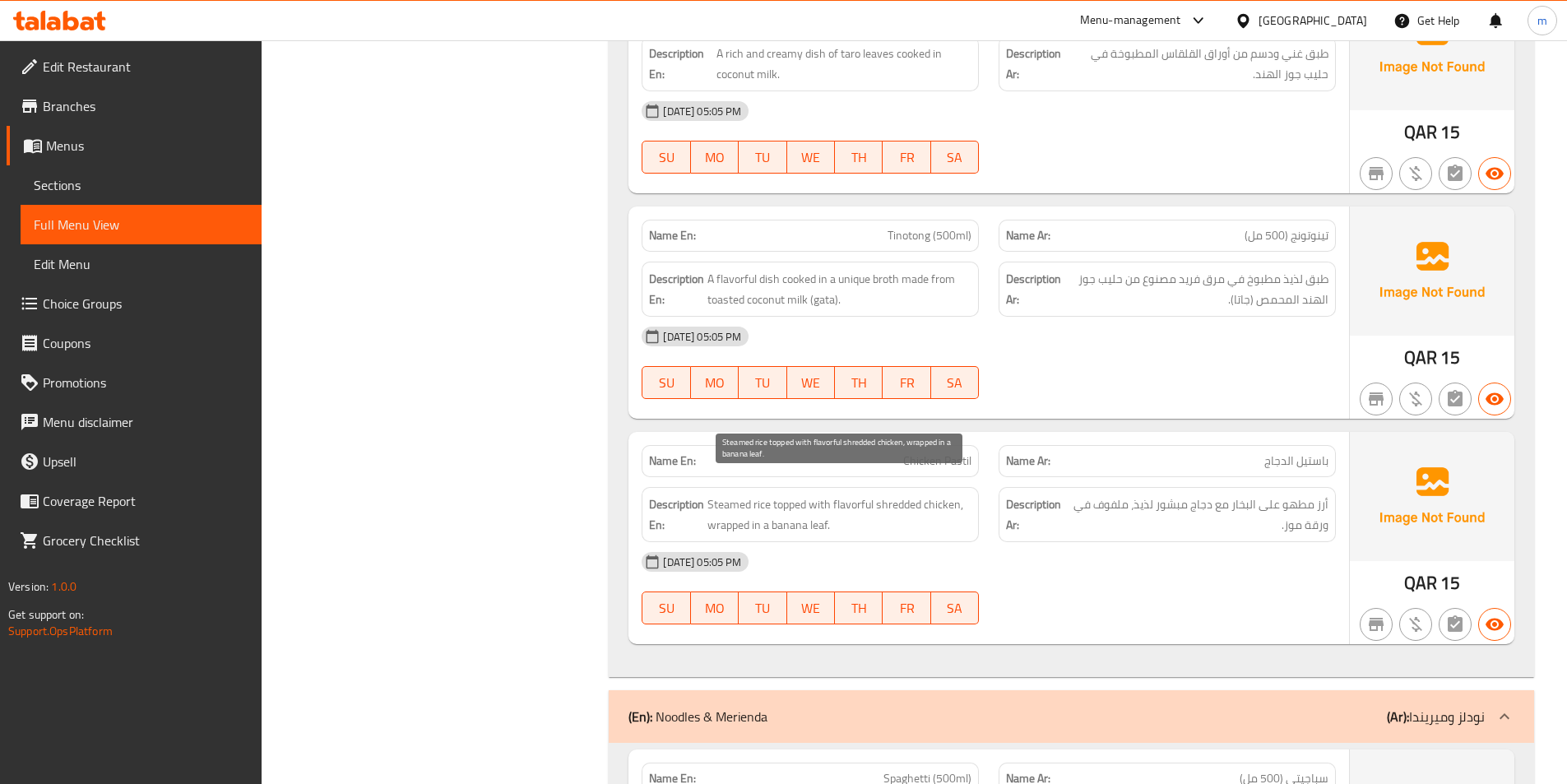
click at [772, 494] on span "Steamed rice topped with flavorful shredded chicken, wrapped in a banana leaf." at bounding box center [839, 515] width 264 height 40
click at [788, 494] on span "Steamed rice topped with flavorful shredded chicken, wrapped in a banana leaf." at bounding box center [839, 515] width 264 height 40
click at [961, 452] on span "Chicken Pastil" at bounding box center [938, 461] width 68 height 17
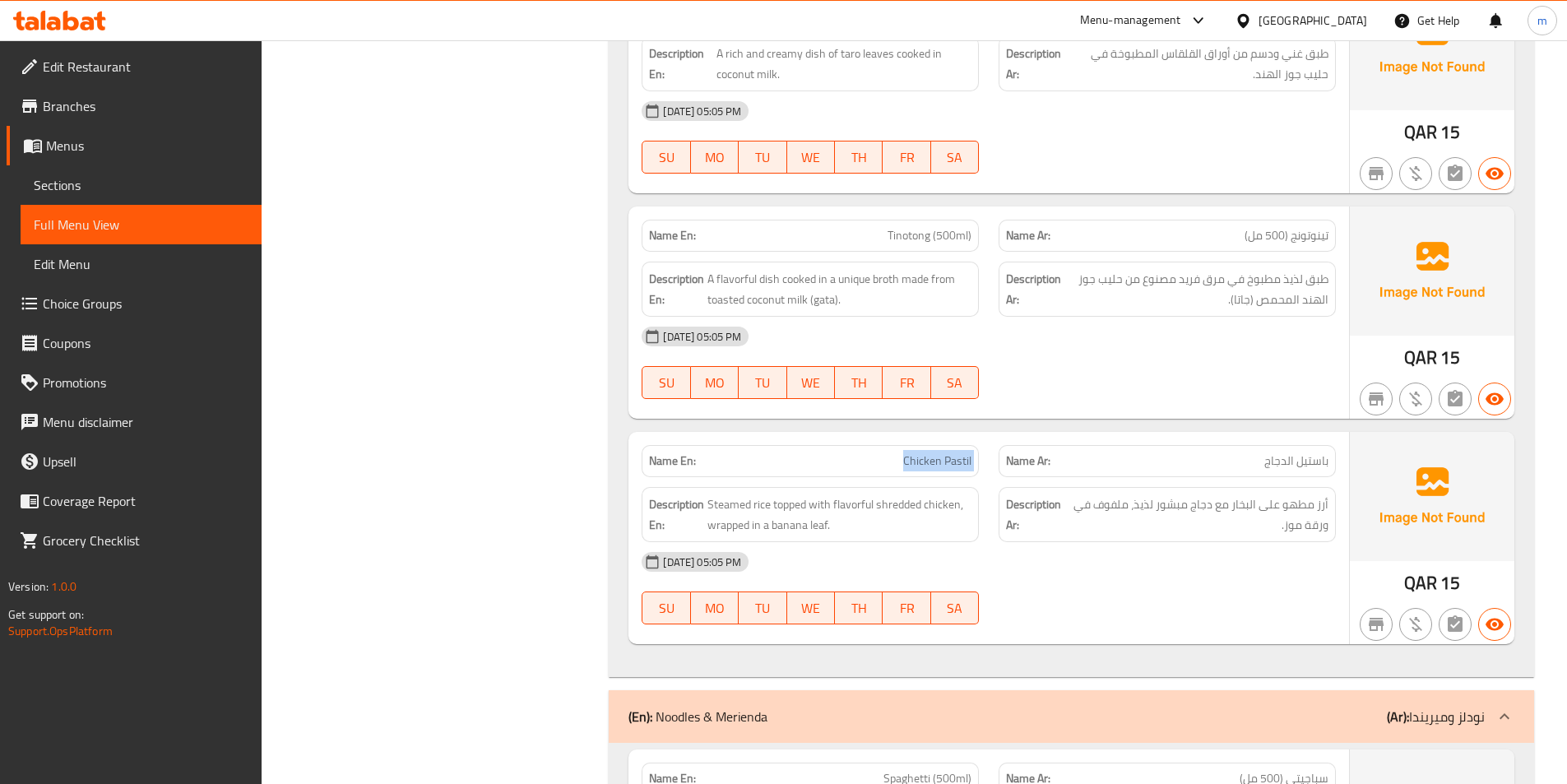
click at [961, 452] on span "Chicken Pastil" at bounding box center [938, 461] width 68 height 17
copy span "Chicken Pastil"
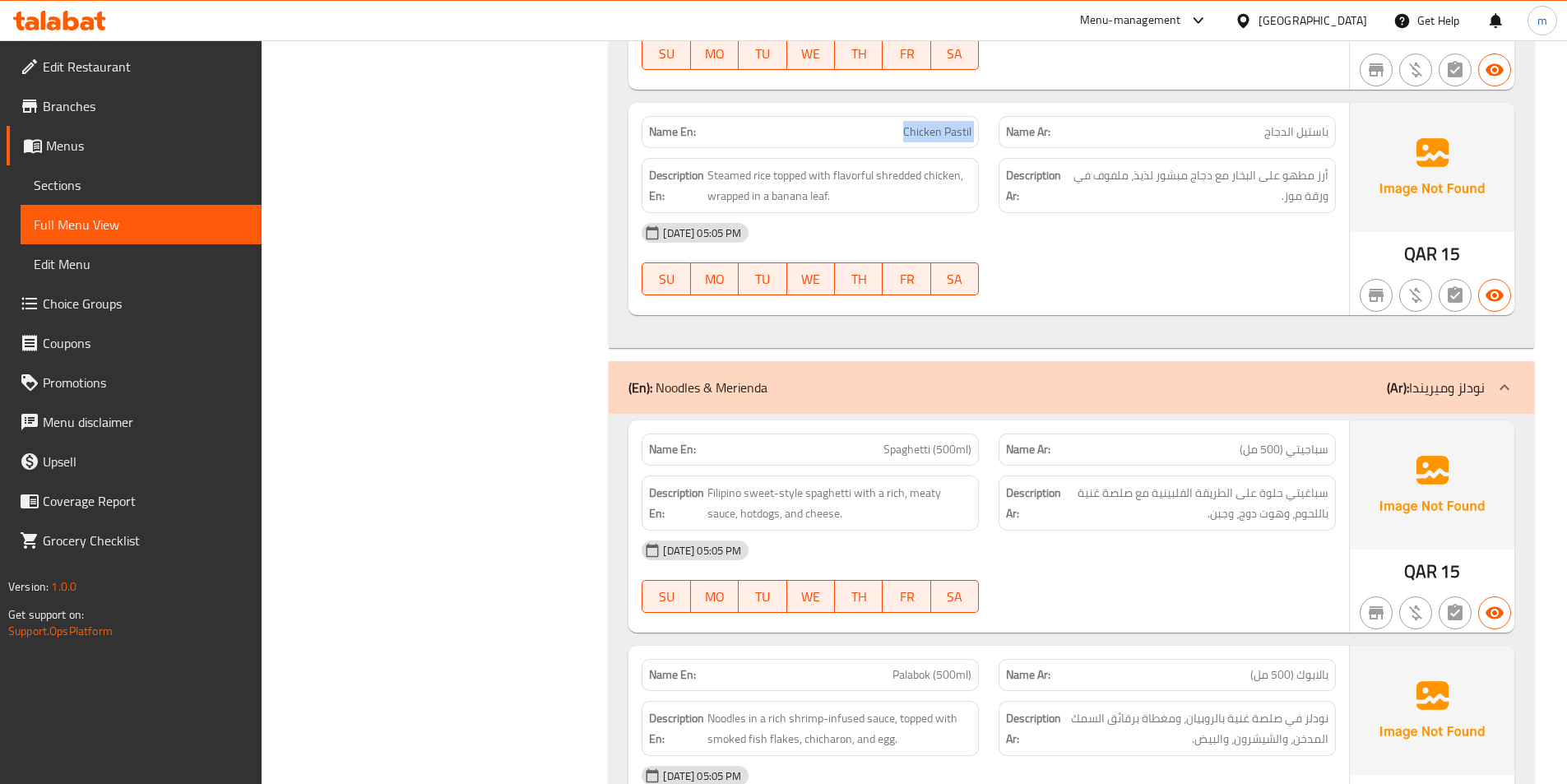
scroll to position [3618, 0]
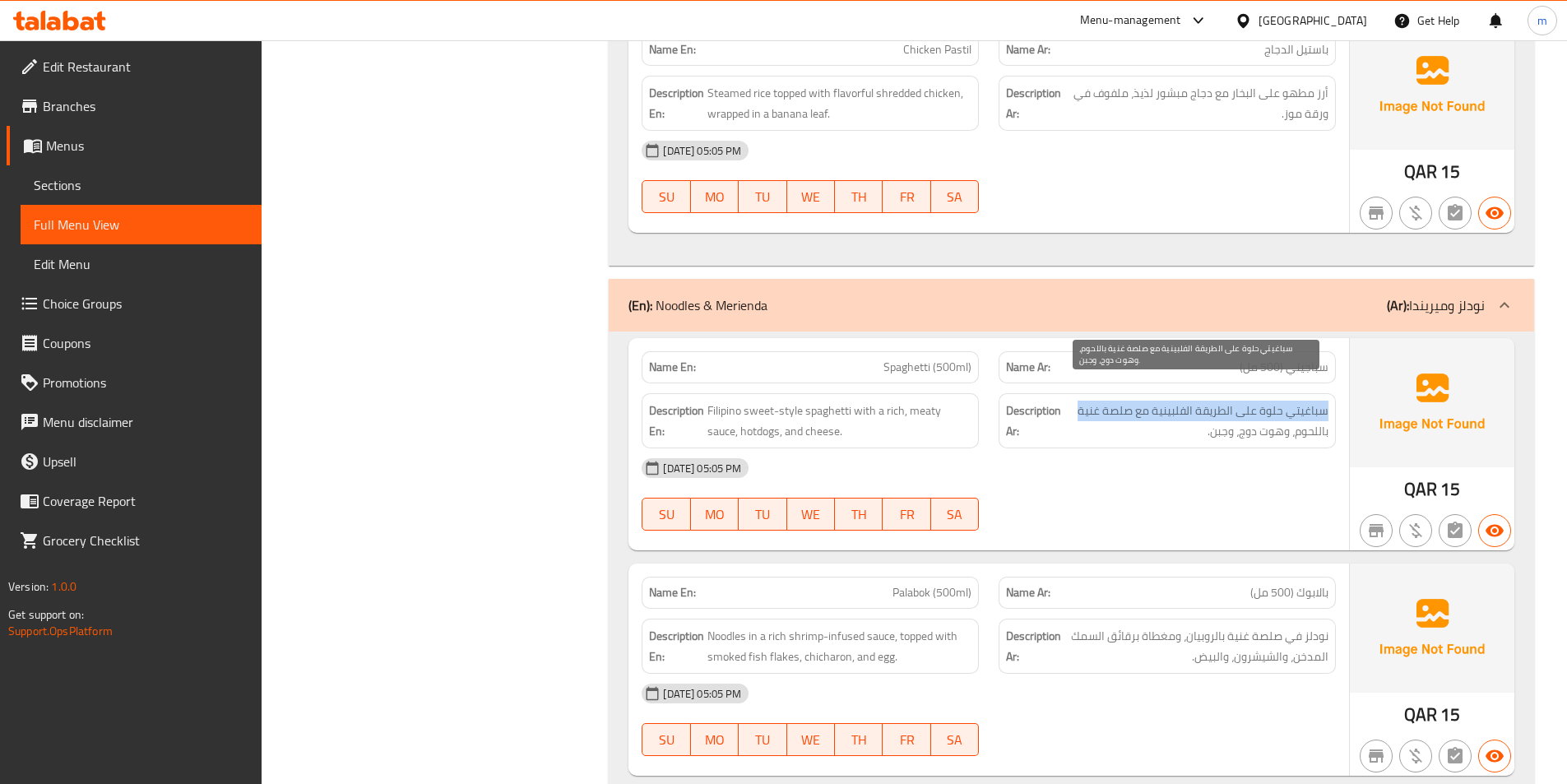
drag, startPoint x: 1326, startPoint y: 394, endPoint x: 1080, endPoint y: 396, distance: 246.0
click at [1080, 400] on span "سباغيتي حلوة على الطريقة الفلبينية مع صلصة غنية باللحوم، وهوت دوج، وجبن." at bounding box center [1196, 420] width 264 height 40
click at [1108, 400] on span "سباغيتي حلوة على الطريقة الفلبينية مع صلصة غنية باللحوم، وهوت دوج، وجبن." at bounding box center [1196, 420] width 264 height 40
click at [1085, 400] on span "سباغيتي حلوة على الطريقة الفلبينية مع صلصة غنية باللحوم، وهوت دوج، وجبن." at bounding box center [1196, 420] width 264 height 40
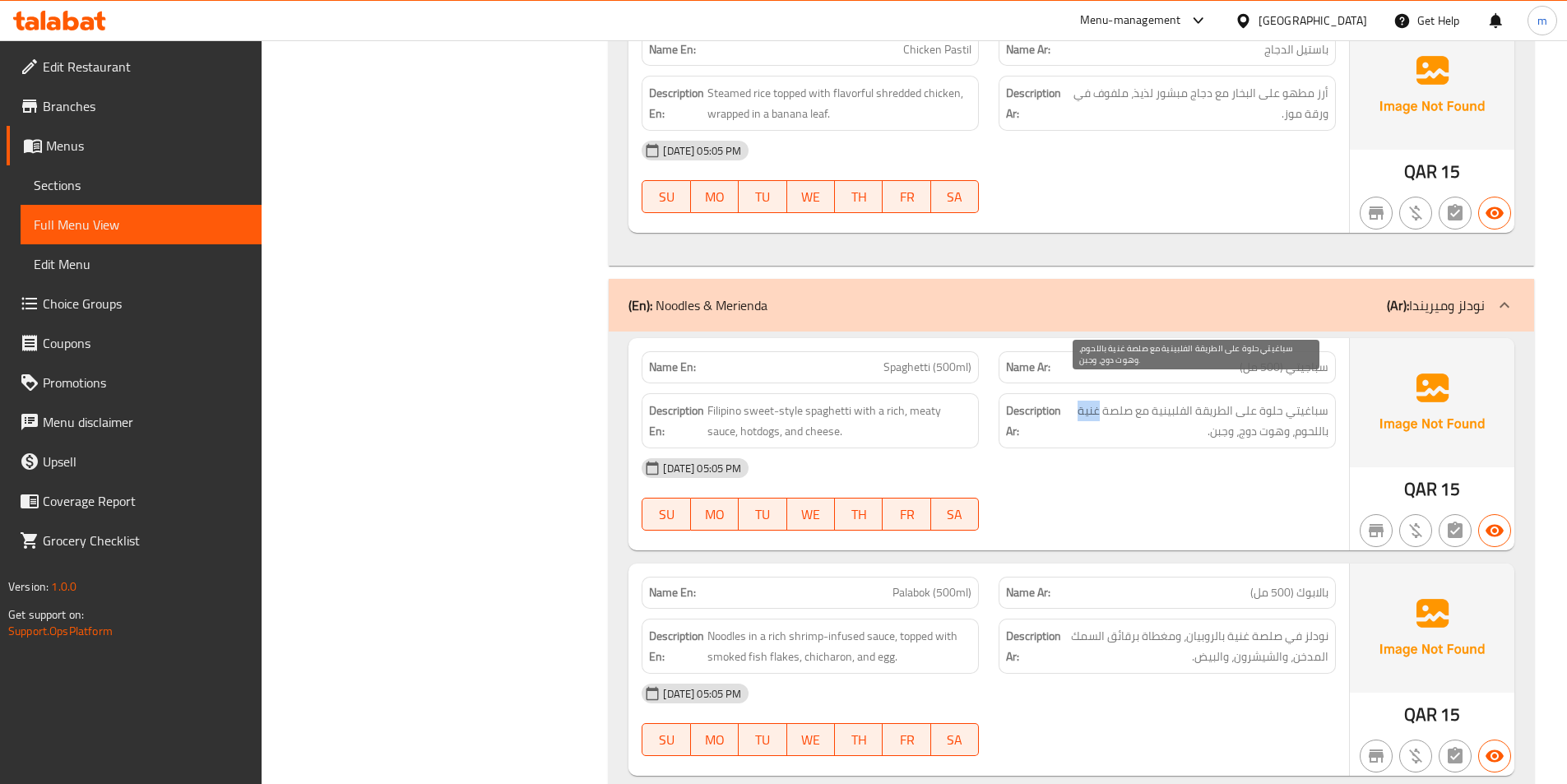
click at [1085, 400] on span "سباغيتي حلوة على الطريقة الفلبينية مع صلصة غنية باللحوم، وهوت دوج، وجبن." at bounding box center [1196, 420] width 264 height 40
click at [1314, 400] on span "سباغيتي حلوة على الطريقة الفلبينية مع صلصة غنية باللحوم، وهوت دوج، وجبن." at bounding box center [1196, 420] width 264 height 40
click at [1277, 400] on span "سباغيتي حلوة على الطريقة الفلبينية مع صلصة غنية باللحوم، وهوت دوج، وجبن." at bounding box center [1196, 420] width 264 height 40
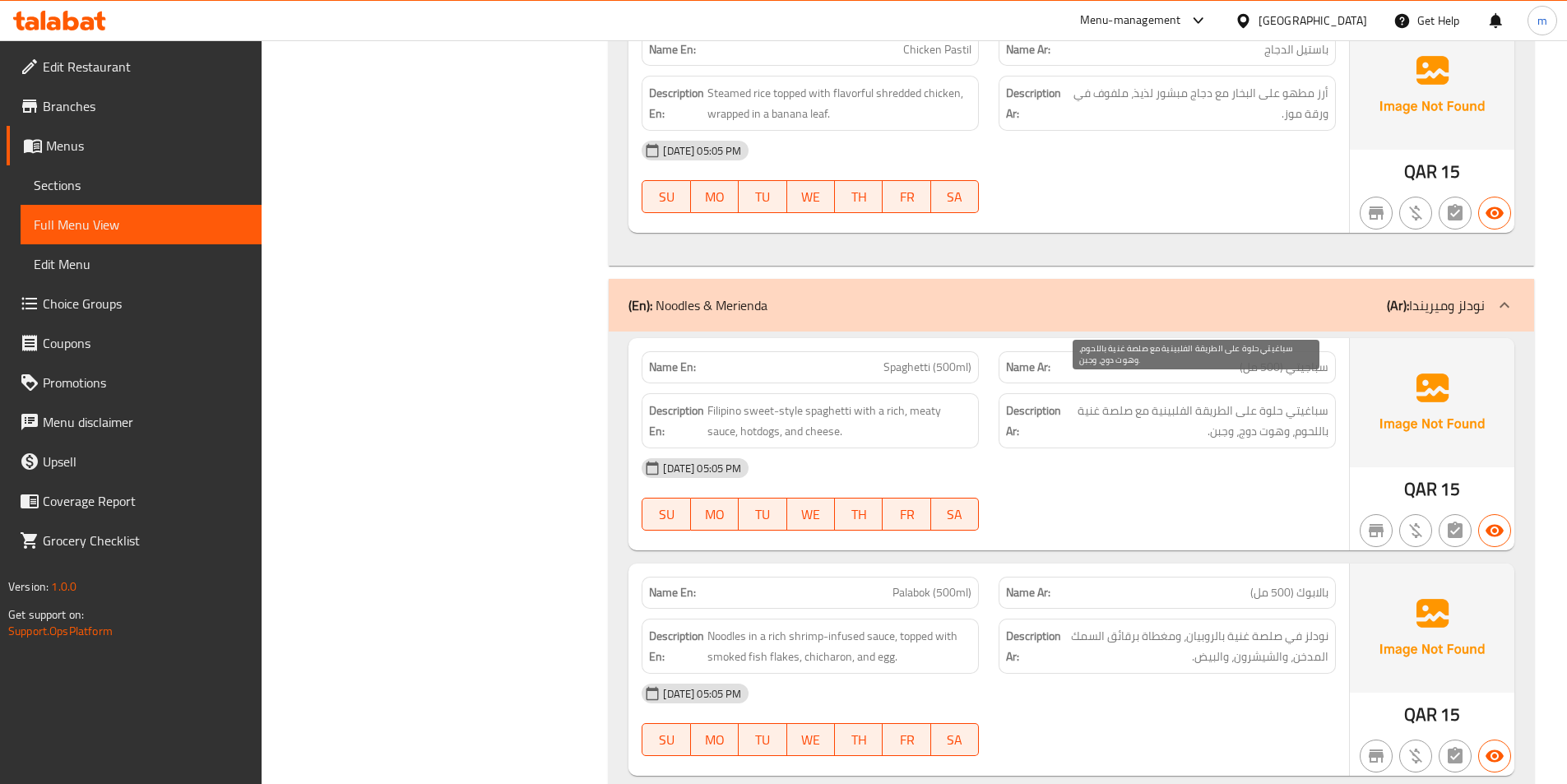
click at [1186, 400] on span "سباغيتي حلوة على الطريقة الفلبينية مع صلصة غنية باللحوم، وهوت دوج، وجبن." at bounding box center [1196, 420] width 264 height 40
click at [1122, 400] on span "سباغيتي حلوة على الطريقة الفلبينية مع صلصة غنية باللحوم، وهوت دوج، وجبن." at bounding box center [1196, 420] width 264 height 40
click at [1091, 400] on span "سباغيتي حلوة على الطريقة الفلبينية مع صلصة غنية باللحوم، وهوت دوج، وجبن." at bounding box center [1196, 420] width 264 height 40
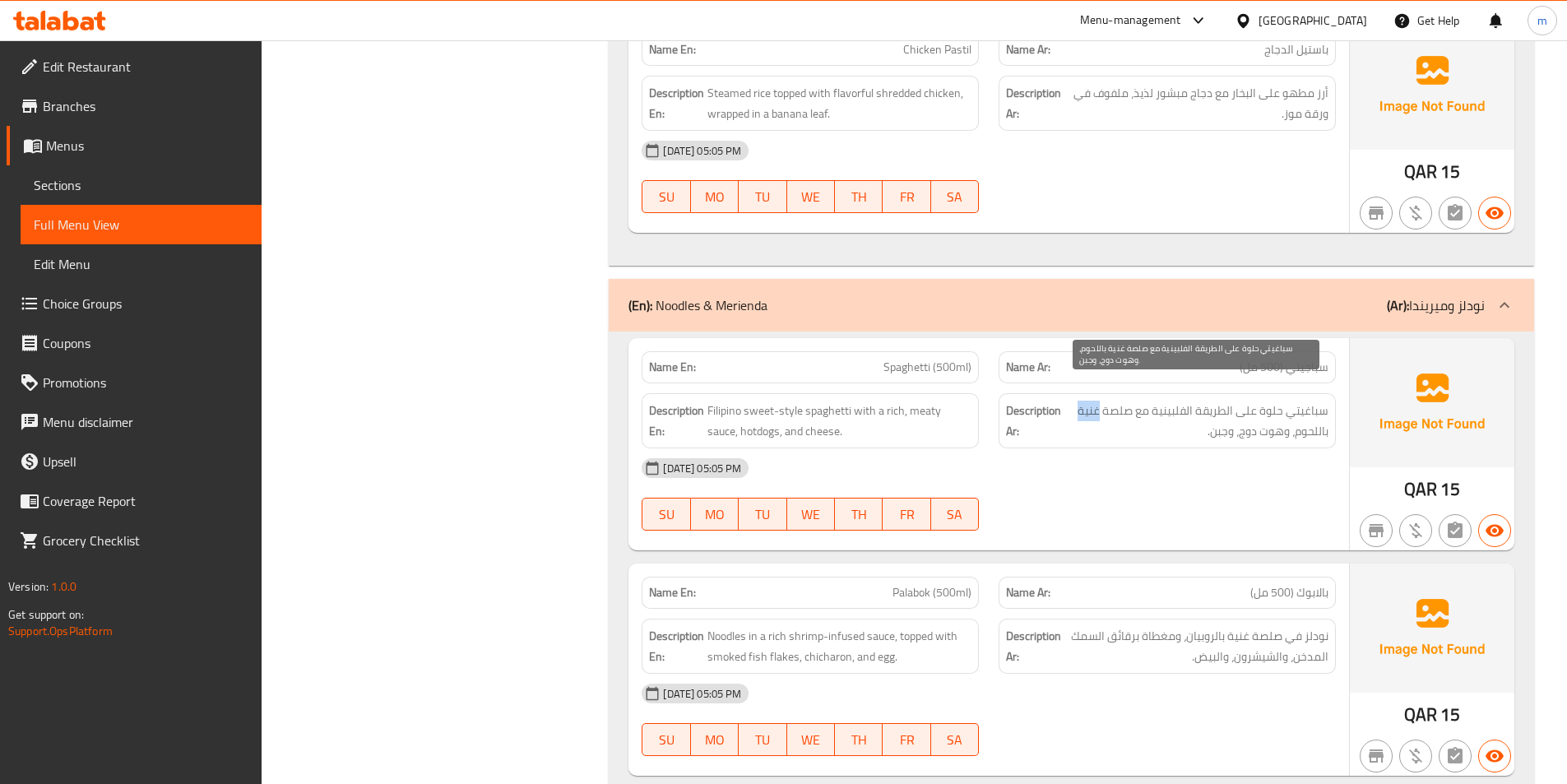
click at [1091, 400] on span "سباغيتي حلوة على الطريقة الفلبينية مع صلصة غنية باللحوم، وهوت دوج، وجبن." at bounding box center [1196, 420] width 264 height 40
click at [1309, 412] on span "سباغيتي حلوة على الطريقة الفلبينية مع صلصة غنية باللحوم، وهوت دوج، وجبن." at bounding box center [1196, 420] width 264 height 40
click at [1268, 412] on span "سباغيتي حلوة على الطريقة الفلبينية مع صلصة غنية باللحوم، وهوت دوج، وجبن." at bounding box center [1196, 420] width 264 height 40
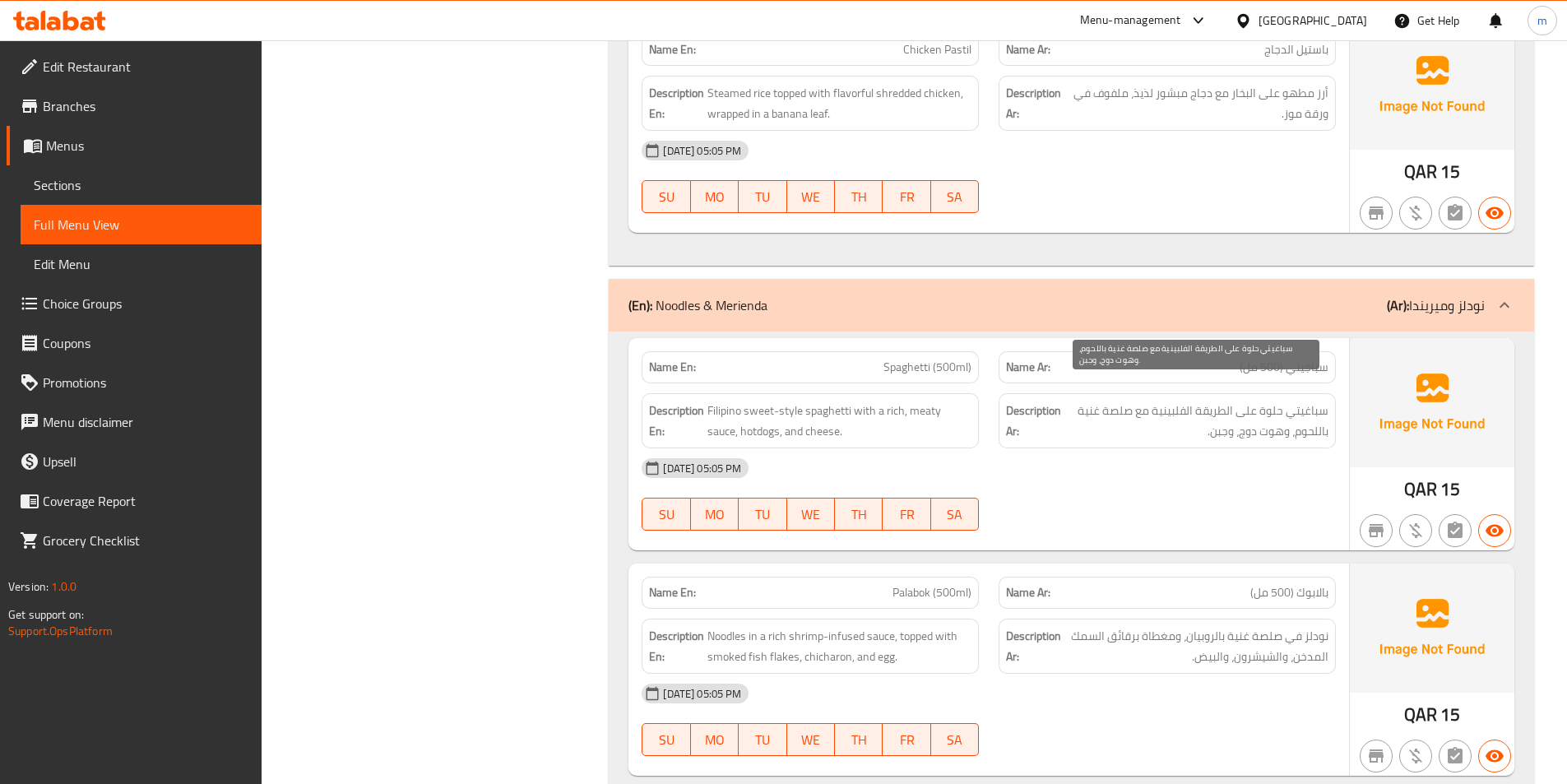
click at [1241, 413] on span "سباغيتي حلوة على الطريقة الفلبينية مع صلصة غنية باللحوم، وهوت دوج، وجبن." at bounding box center [1196, 420] width 264 height 40
click at [1224, 413] on span "سباغيتي حلوة على الطريقة الفلبينية مع صلصة غنية باللحوم، وهوت دوج، وجبن." at bounding box center [1196, 420] width 264 height 40
click at [1207, 400] on span "سباغيتي حلوة على الطريقة الفلبينية مع صلصة غنية باللحوم، وهوت دوج، وجبن." at bounding box center [1196, 420] width 264 height 40
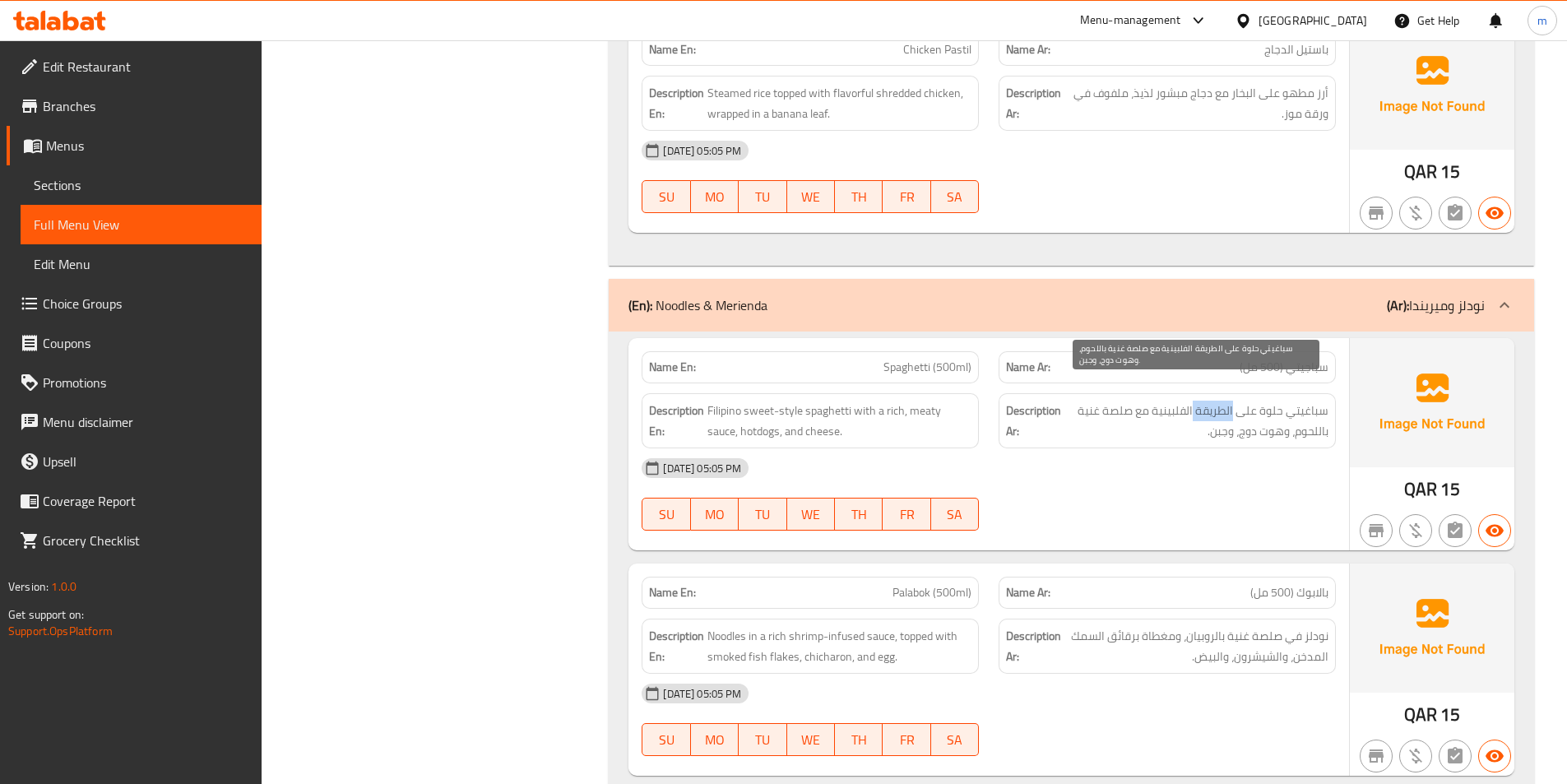
click at [1207, 400] on span "سباغيتي حلوة على الطريقة الفلبينية مع صلصة غنية باللحوم، وهوت دوج، وجبن." at bounding box center [1196, 420] width 264 height 40
click at [1179, 400] on span "سباغيتي حلوة على الطريقة الفلبينية مع صلصة غنية باللحوم، وهوت دوج، وجبن." at bounding box center [1196, 420] width 264 height 40
drag, startPoint x: 1315, startPoint y: 393, endPoint x: 1206, endPoint y: 415, distance: 111.2
click at [1206, 415] on span "سباغيتي حلوة على الطريقة الفلبينية مع صلصة غنية باللحوم، وهوت دوج، وجبن." at bounding box center [1196, 420] width 264 height 40
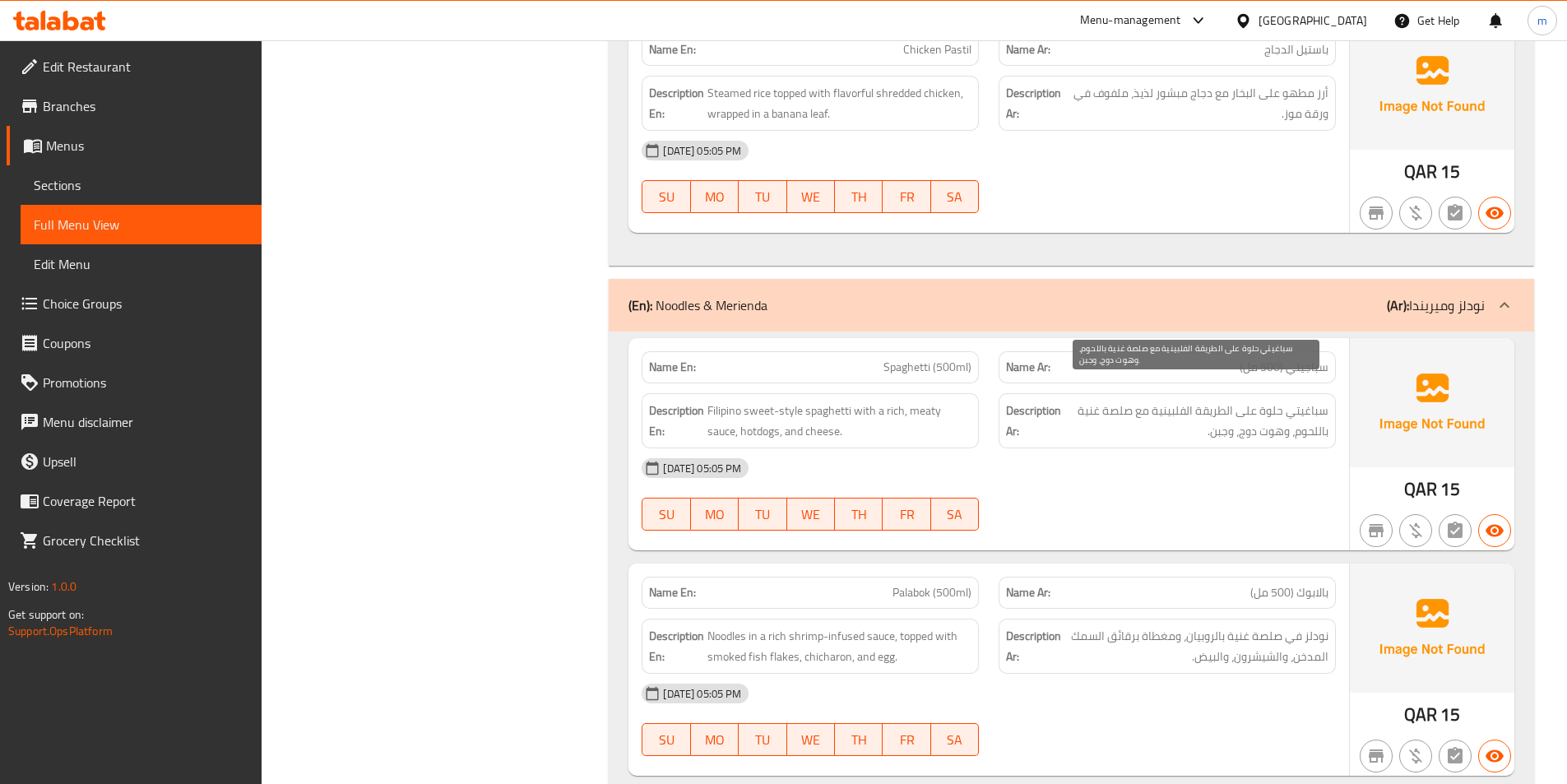
click at [1327, 400] on span "سباغيتي حلوة على الطريقة الفلبينية مع صلصة غنية باللحوم، وهوت دوج، وجبن." at bounding box center [1196, 420] width 264 height 40
click at [1266, 400] on span "سباغيتي حلوة على الطريقة الفلبينية مع صلصة غنية باللحوم، وهوت دوج، وجبن." at bounding box center [1196, 420] width 264 height 40
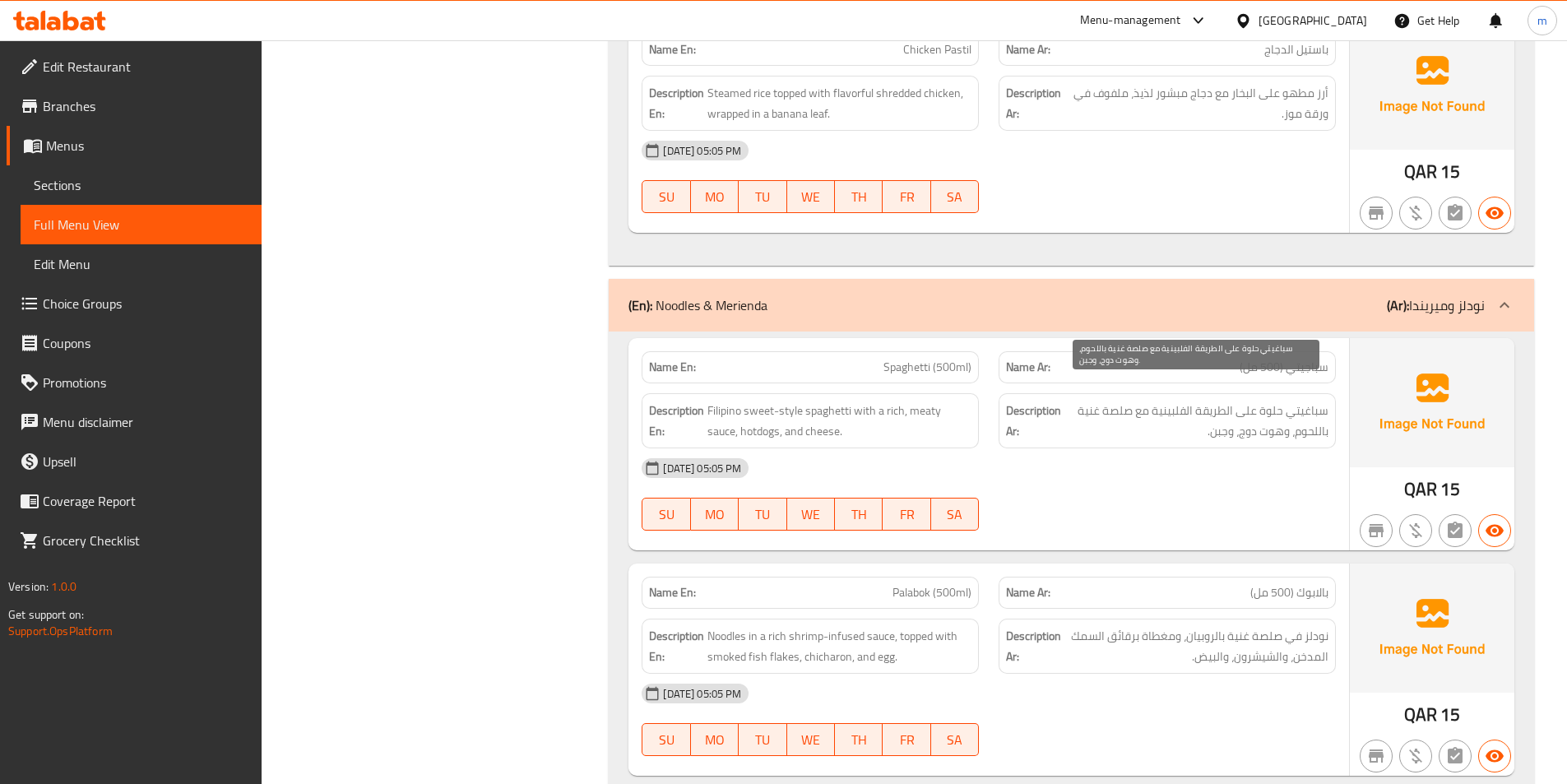
click at [1302, 400] on span "سباغيتي حلوة على الطريقة الفلبينية مع صلصة غنية باللحوم، وهوت دوج، وجبن." at bounding box center [1196, 420] width 264 height 40
click at [1272, 400] on span "سباغيتي حلوة على الطريقة الفلبينية مع صلصة غنية باللحوم، وهوت دوج، وجبن." at bounding box center [1196, 420] width 264 height 40
click at [1308, 400] on span "سباغيتي حلوة على الطريقة الفلبينية مع صلصة غنية باللحوم، وهوت دوج، وجبن." at bounding box center [1196, 420] width 264 height 40
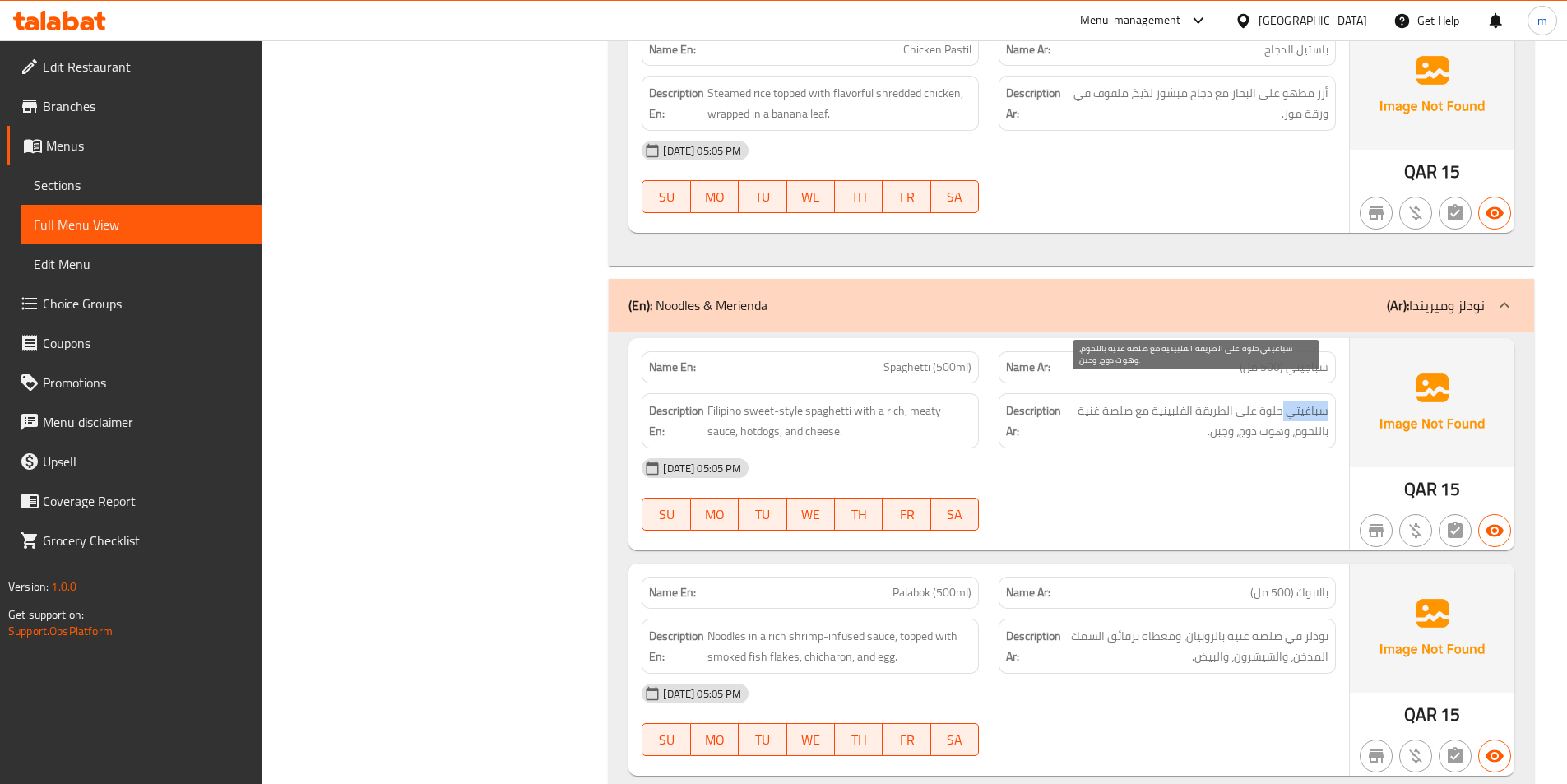
click at [1308, 400] on span "سباغيتي حلوة على الطريقة الفلبينية مع صلصة غنية باللحوم، وهوت دوج، وجبن." at bounding box center [1196, 420] width 264 height 40
click at [1269, 400] on span "سباغيتي حلوة على الطريقة الفلبينية مع صلصة غنية باللحوم، وهوت دوج، وجبن." at bounding box center [1196, 420] width 264 height 40
click at [1299, 400] on span "سباغيتي حلوة على الطريقة الفلبينية مع صلصة غنية باللحوم، وهوت دوج، وجبن." at bounding box center [1196, 420] width 264 height 40
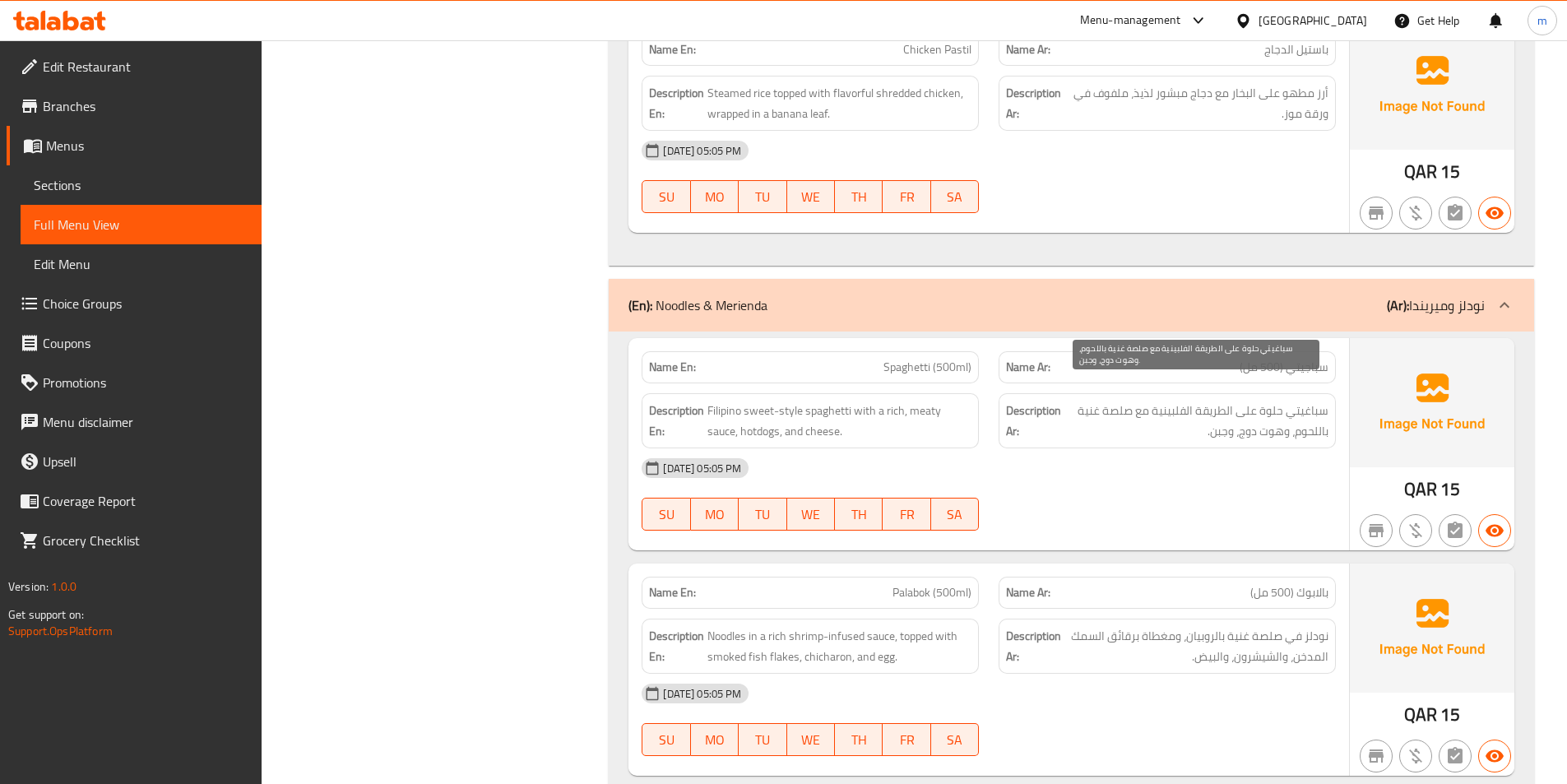
click at [1268, 400] on span "سباغيتي حلوة على الطريقة الفلبينية مع صلصة غنية باللحوم، وهوت دوج، وجبن." at bounding box center [1196, 420] width 264 height 40
click at [1308, 400] on span "سباغيتي حلوة على الطريقة الفلبينية مع صلصة غنية باللحوم، وهوت دوج، وجبن." at bounding box center [1196, 420] width 264 height 40
drag, startPoint x: 1199, startPoint y: 400, endPoint x: 1079, endPoint y: 391, distance: 120.3
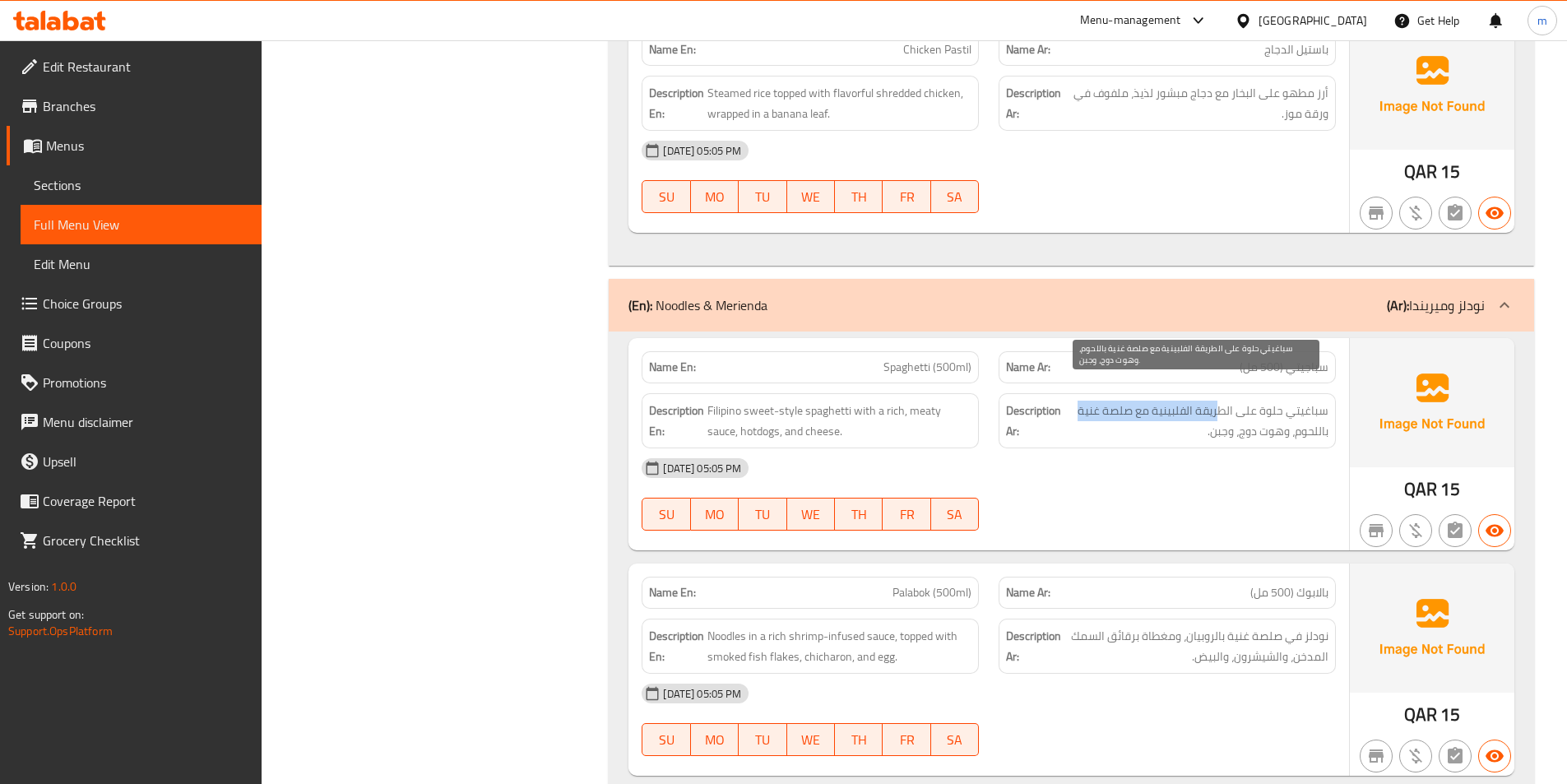
click at [1079, 400] on span "سباغيتي حلوة على الطريقة الفلبينية مع صلصة غنية باللحوم، وهوت دوج، وجبن." at bounding box center [1196, 420] width 264 height 40
drag, startPoint x: 1325, startPoint y: 395, endPoint x: 1205, endPoint y: 408, distance: 120.7
click at [1283, 409] on span "سباغيتي حلوة على الطريقة الفلبينية مع صلصة غنية باللحوم، وهوت دوج، وجبن." at bounding box center [1196, 420] width 264 height 40
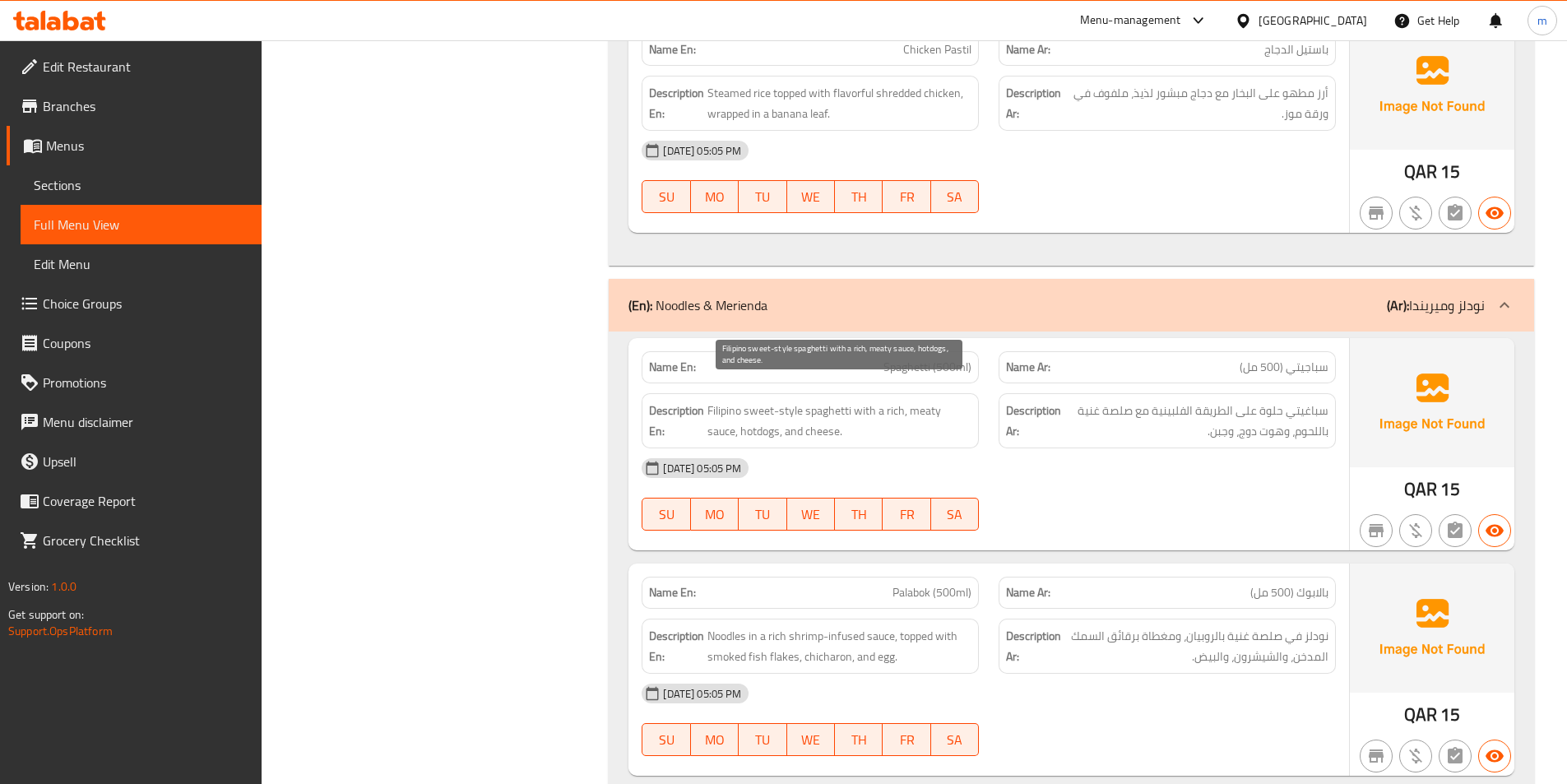
click at [787, 400] on span "Filipino sweet-style spaghetti with a rich, meaty sauce, hotdogs, and cheese." at bounding box center [839, 420] width 264 height 40
click at [767, 400] on span "Filipino sweet-style spaghetti with a rich, meaty sauce, hotdogs, and cheese." at bounding box center [839, 420] width 264 height 40
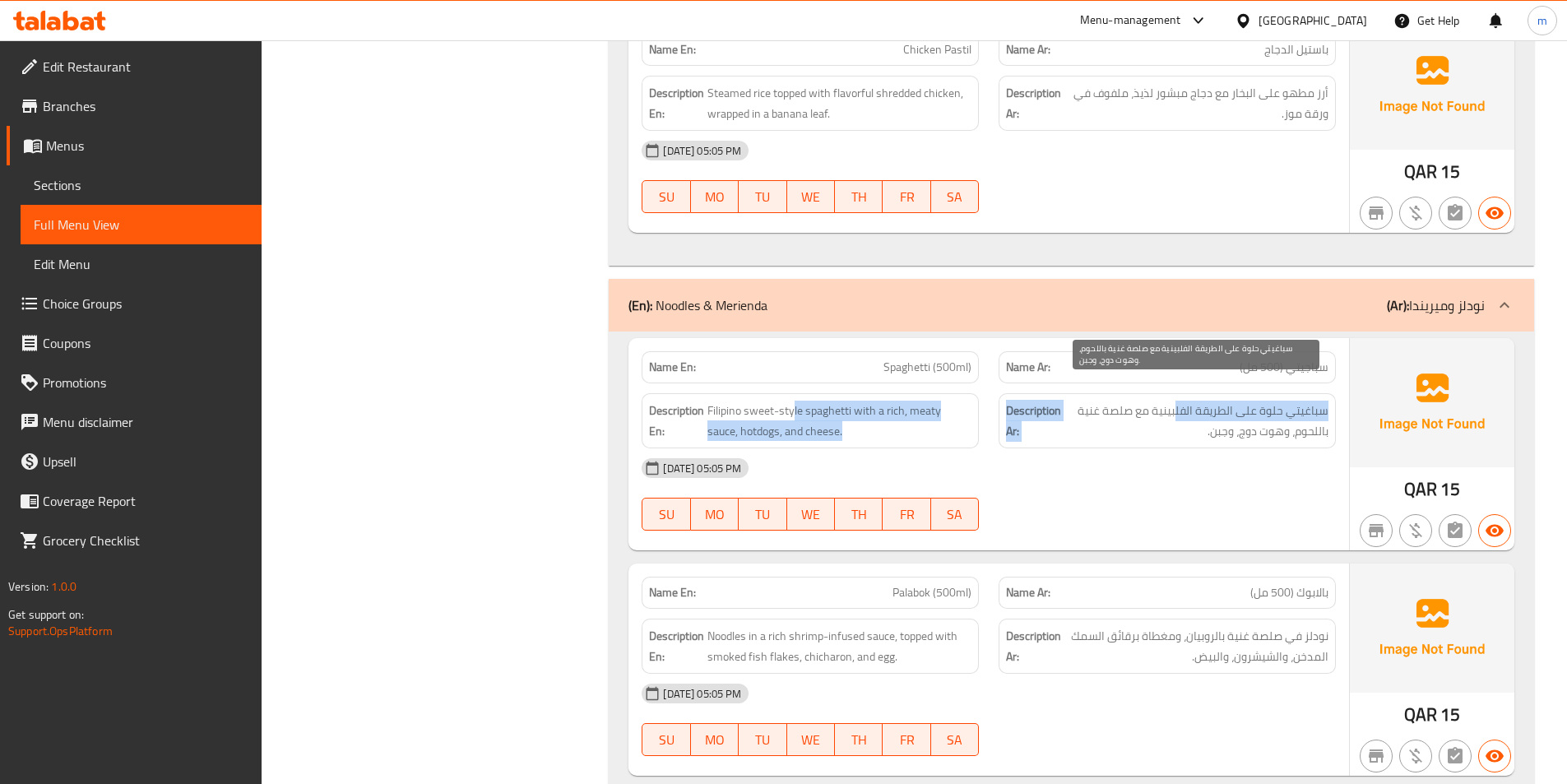
drag, startPoint x: 792, startPoint y: 392, endPoint x: 1169, endPoint y: 393, distance: 377.0
click at [1171, 393] on div "Description En: Filipino sweet-style spaghetti with a rich, meaty sauce, hotdog…" at bounding box center [989, 420] width 714 height 75
click at [1169, 400] on span "سباغيتي حلوة على الطريقة الفلبينية مع صلصة غنية باللحوم، وهوت دوج، وجبن." at bounding box center [1196, 420] width 264 height 40
click at [1311, 416] on span "سباغيتي حلوة على الطريقة الفلبينية مع صلصة غنية باللحوم، وهوت دوج، وجبن." at bounding box center [1196, 420] width 264 height 40
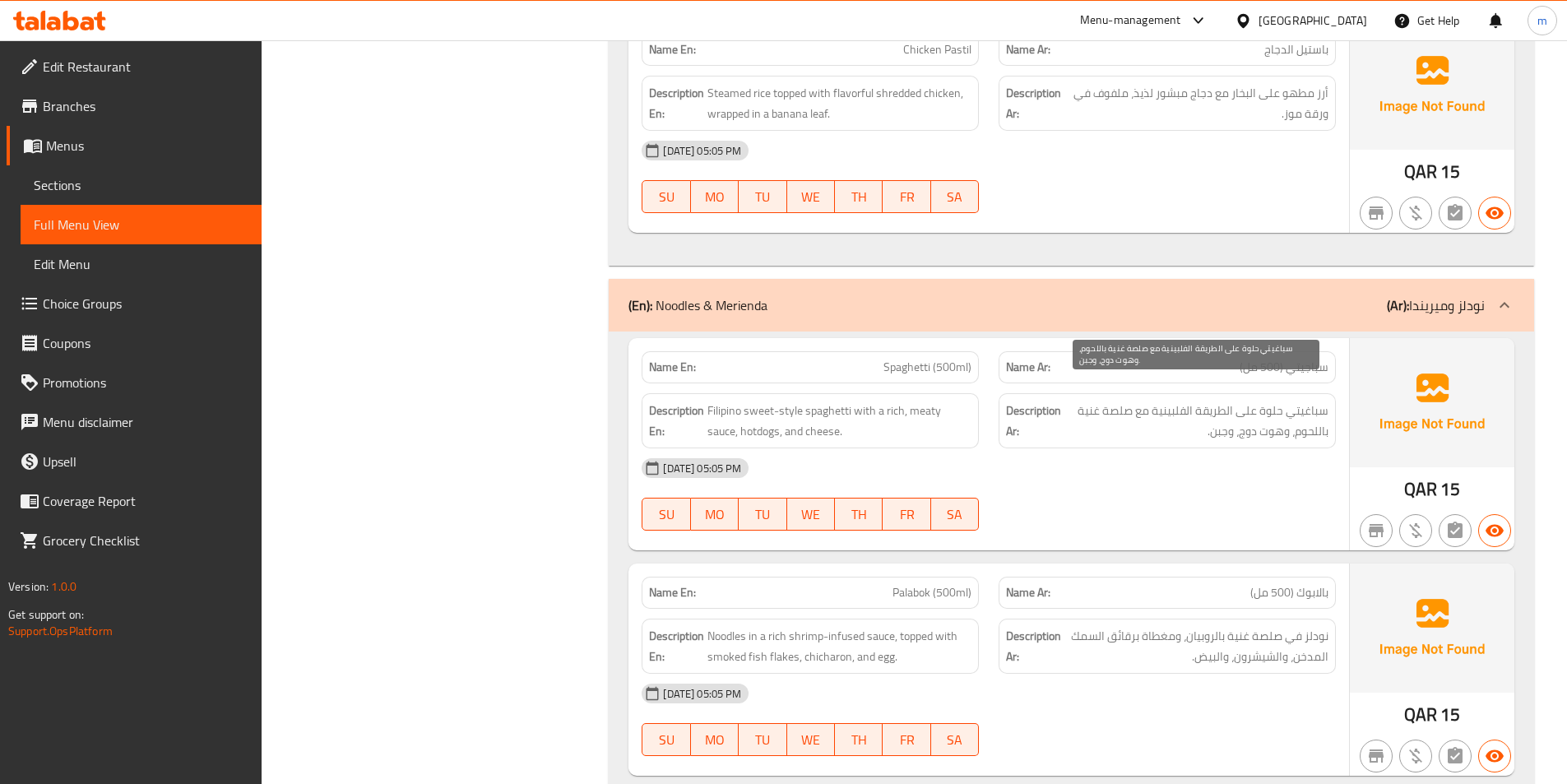
click at [1222, 411] on span "سباغيتي حلوة على الطريقة الفلبينية مع صلصة غنية باللحوم، وهوت دوج، وجبن." at bounding box center [1196, 420] width 264 height 40
click at [1257, 411] on span "سباغيتي حلوة على الطريقة الفلبينية مع صلصة غنية باللحوم، وهوت دوج، وجبن." at bounding box center [1196, 420] width 264 height 40
click at [923, 359] on span "Spaghetti (500ml)" at bounding box center [927, 367] width 88 height 17
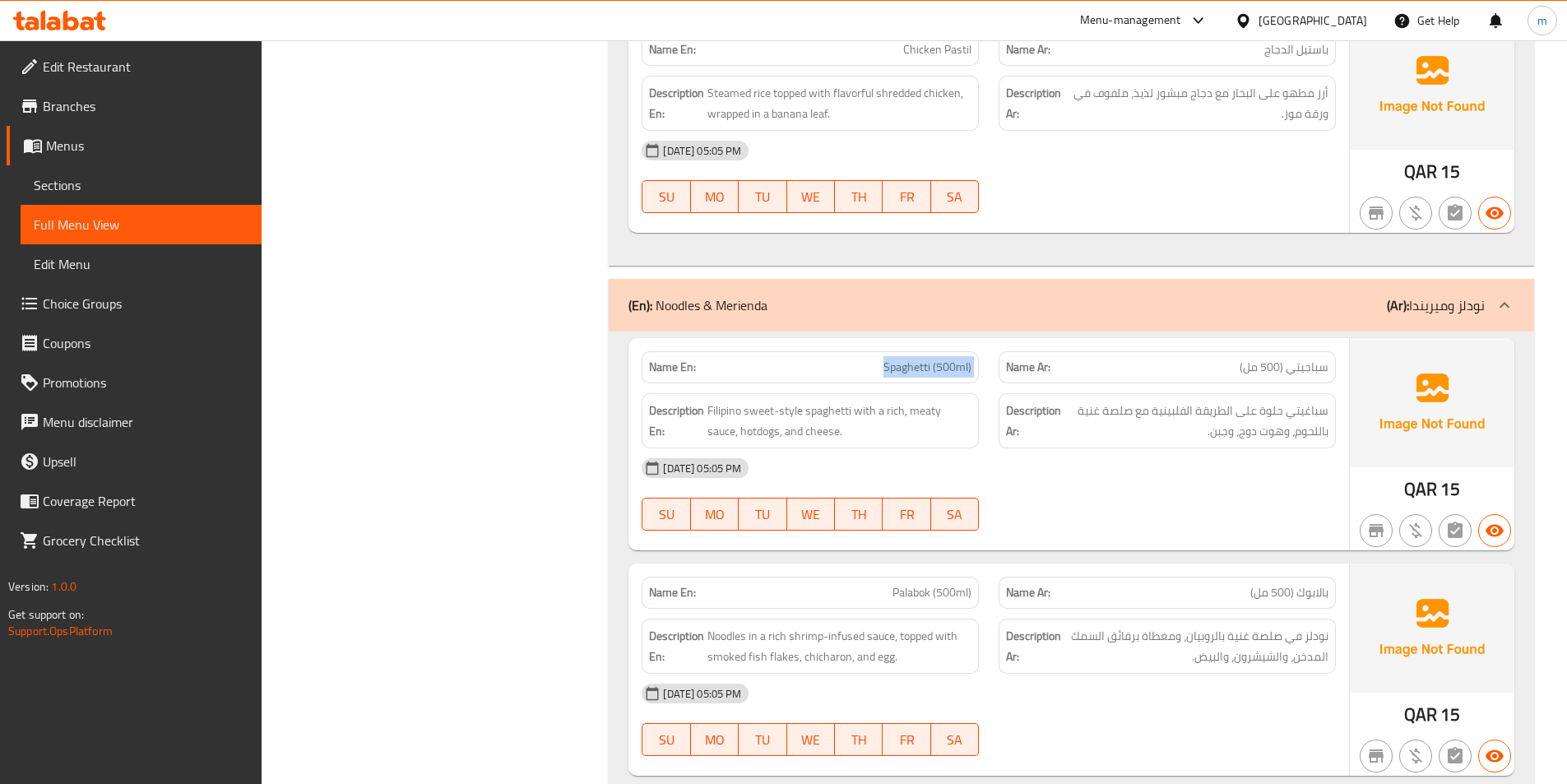
copy span "Spaghetti (500ml)"
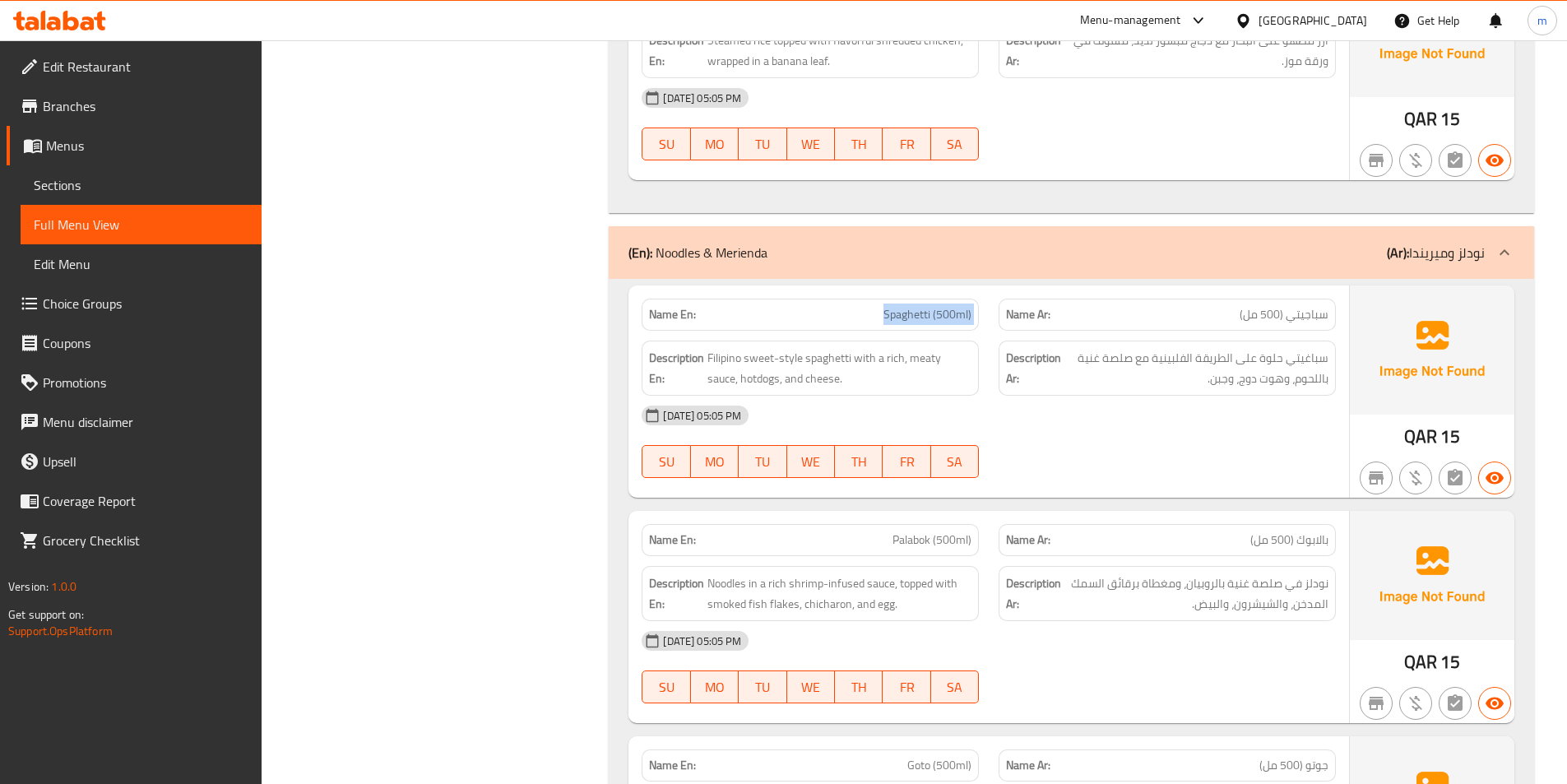
scroll to position [3700, 0]
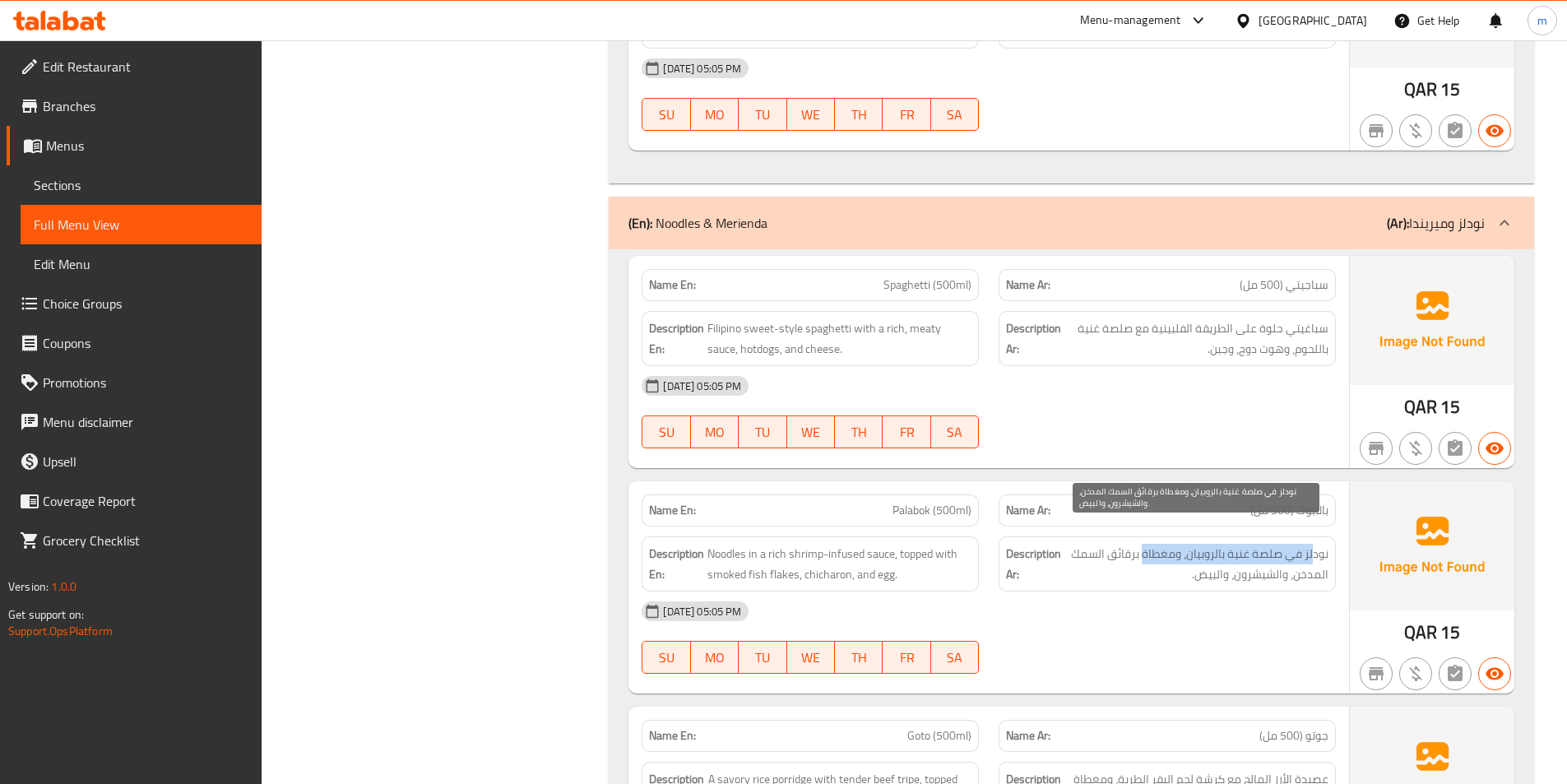
drag, startPoint x: 1316, startPoint y: 536, endPoint x: 1147, endPoint y: 536, distance: 169.0
click at [1147, 544] on span "نودلز في صلصة غنية بالروبيان، ومغطاة برقائق السمك المدخن، والشيشرون، والبيض." at bounding box center [1196, 564] width 264 height 40
click at [1318, 544] on span "نودلز في صلصة غنية بالروبيان، ومغطاة برقائق السمك المدخن، والشيشرون، والبيض." at bounding box center [1196, 564] width 264 height 40
click at [1296, 544] on span "نودلز في صلصة غنية بالروبيان، ومغطاة برقائق السمك المدخن، والشيشرون، والبيض." at bounding box center [1196, 564] width 264 height 40
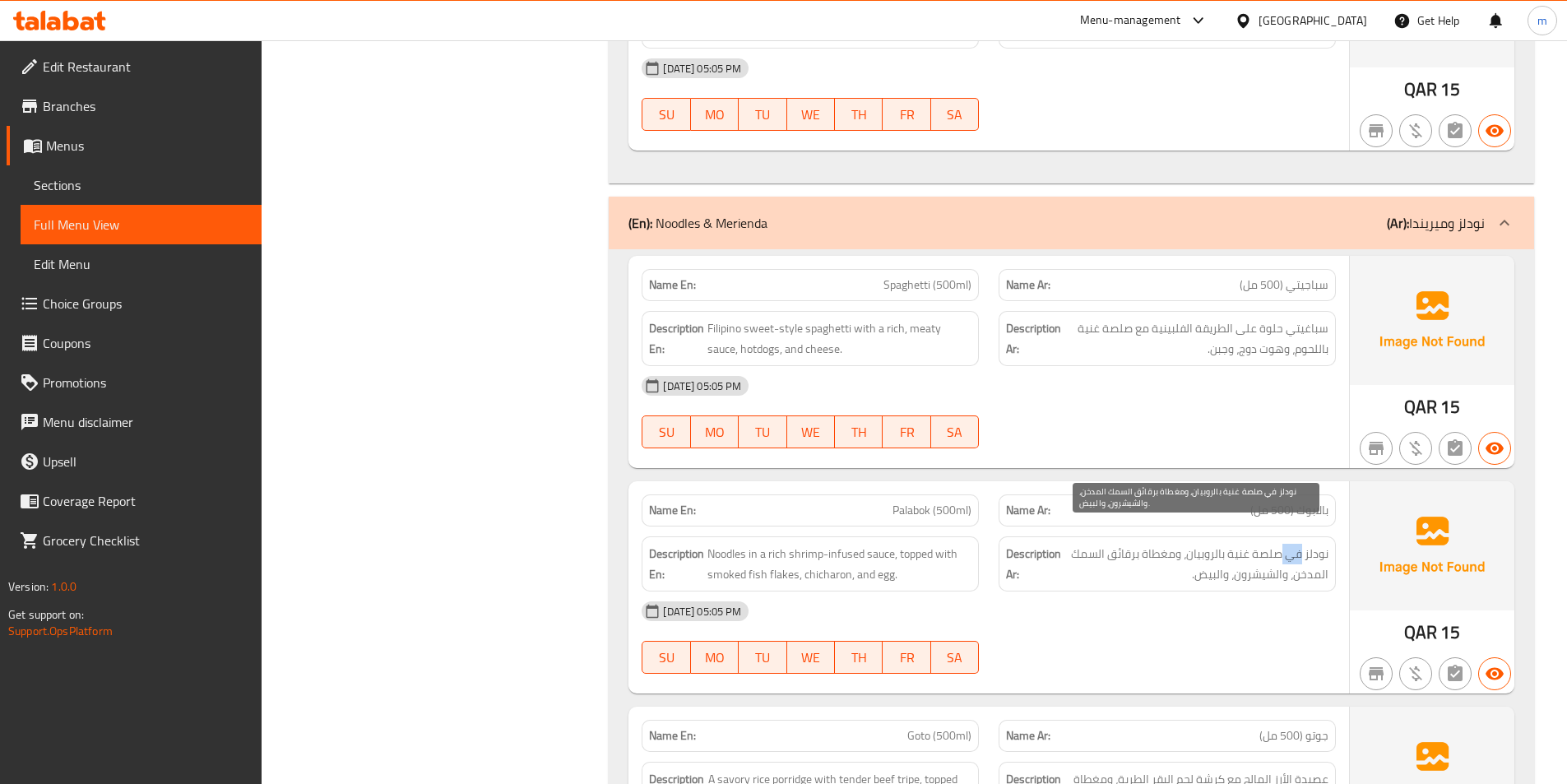
click at [1296, 544] on span "نودلز في صلصة غنية بالروبيان، ومغطاة برقائق السمك المدخن، والشيشرون، والبيض." at bounding box center [1196, 564] width 264 height 40
click at [1313, 544] on span "نودلز في صلصة غنية بالروبيان، ومغطاة برقائق السمك المدخن، والشيشرون، والبيض." at bounding box center [1196, 564] width 264 height 40
click at [1295, 544] on span "نودلز في صلصة غنية بالروبيان، ومغطاة برقائق السمك المدخن، والشيشرون، والبيض." at bounding box center [1196, 564] width 264 height 40
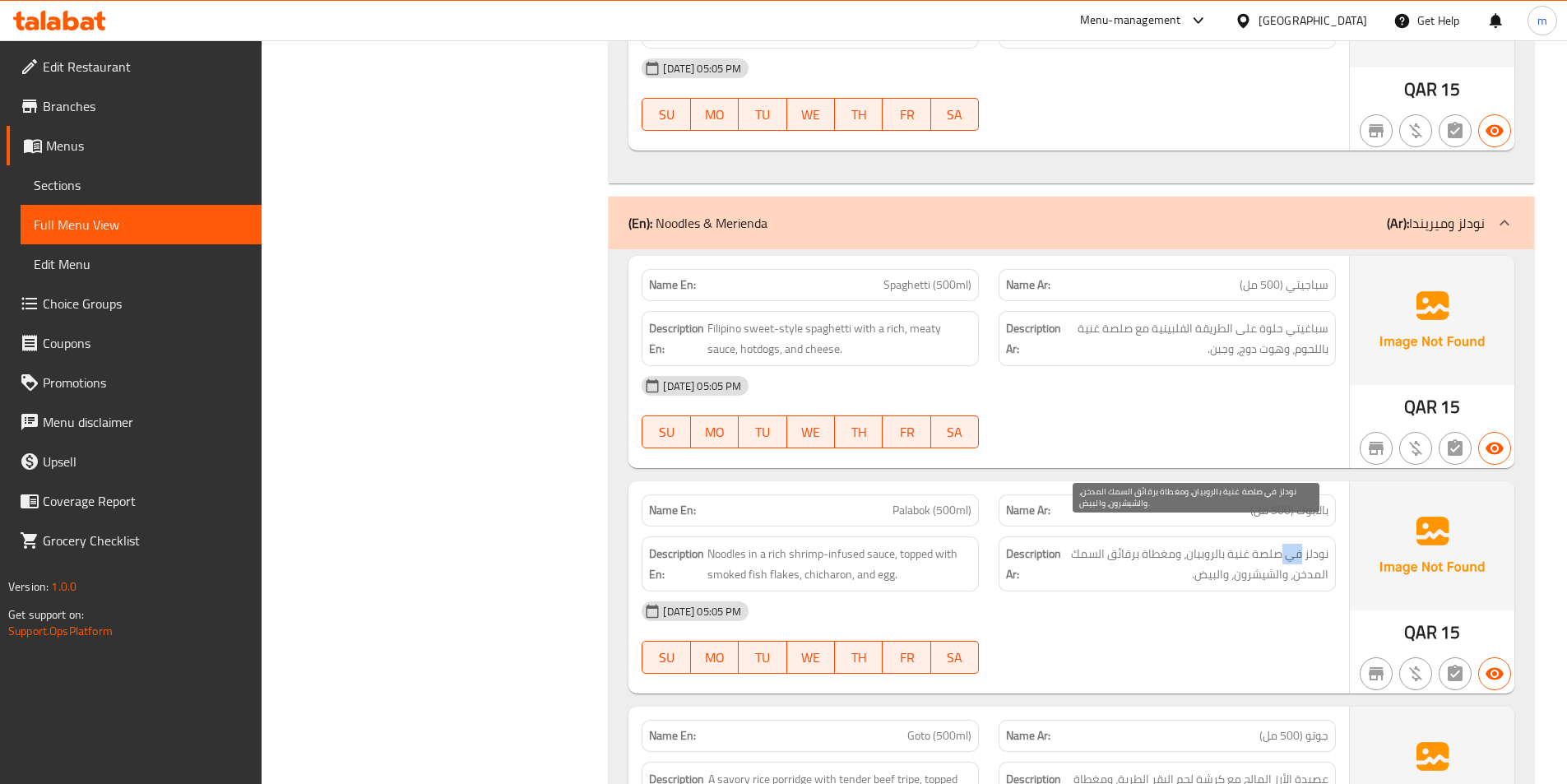
click at [1301, 544] on span "نودلز في صلصة غنية بالروبيان، ومغطاة برقائق السمك المدخن، والشيشرون، والبيض." at bounding box center [1196, 564] width 264 height 40
click at [1308, 544] on span "نودلز في صلصة غنية بالروبيان، ومغطاة برقائق السمك المدخن، والشيشرون، والبيض." at bounding box center [1196, 564] width 264 height 40
click at [1289, 544] on span "نودلز في صلصة غنية بالروبيان، ومغطاة برقائق السمك المدخن، والشيشرون، والبيض." at bounding box center [1196, 564] width 264 height 40
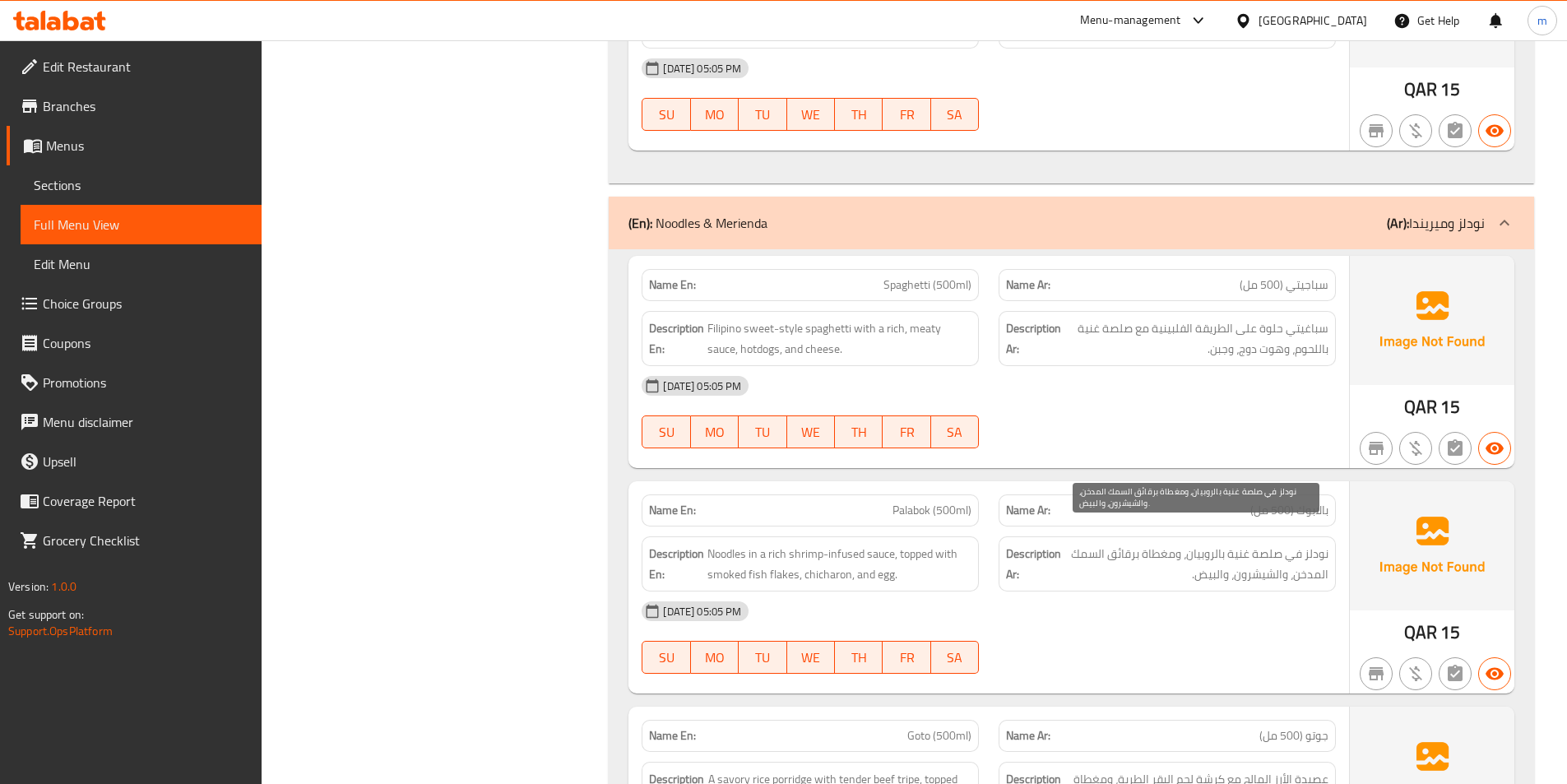
click at [1270, 544] on span "نودلز في صلصة غنية بالروبيان، ومغطاة برقائق السمك المدخن، والشيشرون، والبيض." at bounding box center [1196, 564] width 264 height 40
click at [1239, 544] on span "نودلز في صلصة غنية بالروبيان، ومغطاة برقائق السمك المدخن، والشيشرون، والبيض." at bounding box center [1196, 564] width 264 height 40
click at [1207, 544] on span "نودلز في صلصة غنية بالروبيان، ومغطاة برقائق السمك المدخن، والشيشرون، والبيض." at bounding box center [1196, 564] width 264 height 40
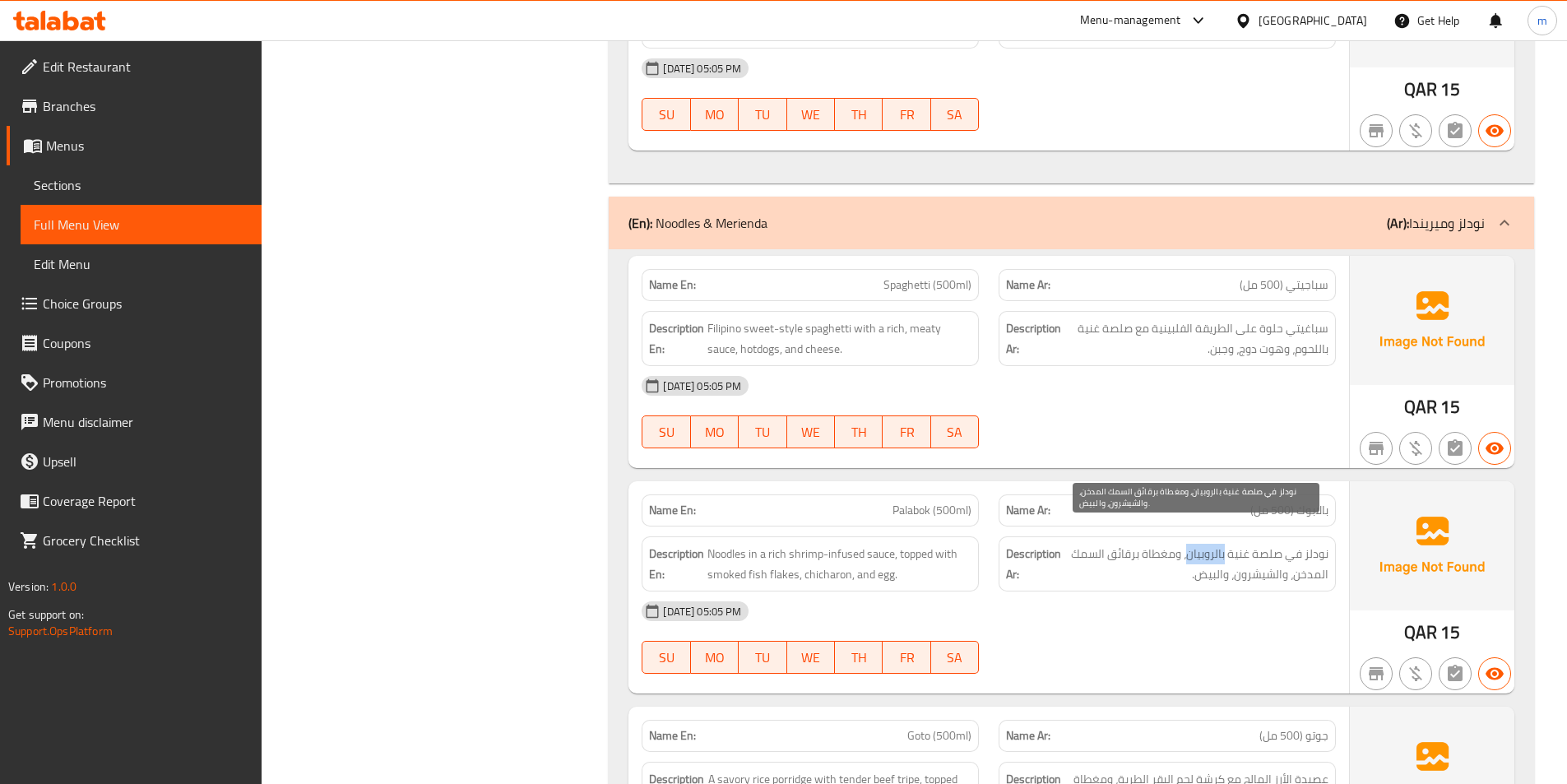
click at [1206, 544] on span "نودلز في صلصة غنية بالروبيان، ومغطاة برقائق السمك المدخن، والشيشرون، والبيض." at bounding box center [1196, 564] width 264 height 40
click at [1313, 544] on span "نودلز في صلصة غنية بالروبيان، ومغطاة برقائق السمك المدخن، والشيشرون، والبيض." at bounding box center [1196, 564] width 264 height 40
click at [1289, 544] on span "نودلز في صلصة غنية بالروبيان، ومغطاة برقائق السمك المدخن، والشيشرون، والبيض." at bounding box center [1196, 564] width 264 height 40
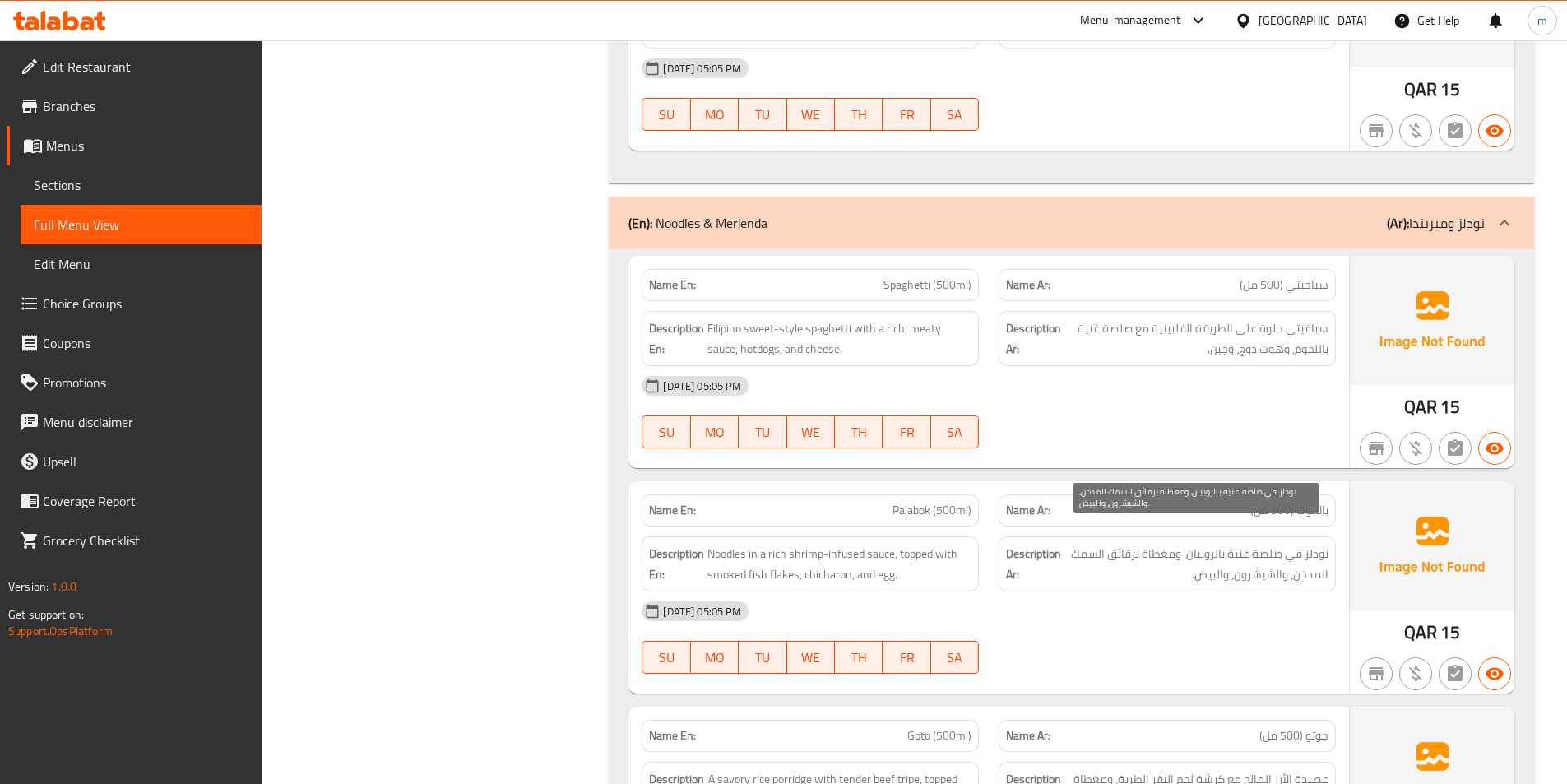
click at [1261, 544] on span "نودلز في صلصة غنية بالروبيان، ومغطاة برقائق السمك المدخن، والشيشرون، والبيض." at bounding box center [1196, 564] width 264 height 40
click at [1239, 544] on span "نودلز في صلصة غنية بالروبيان، ومغطاة برقائق السمك المدخن، والشيشرون، والبيض." at bounding box center [1196, 564] width 264 height 40
click at [1203, 544] on span "نودلز في صلصة غنية بالروبيان، ومغطاة برقائق السمك المدخن، والشيشرون، والبيض." at bounding box center [1196, 564] width 264 height 40
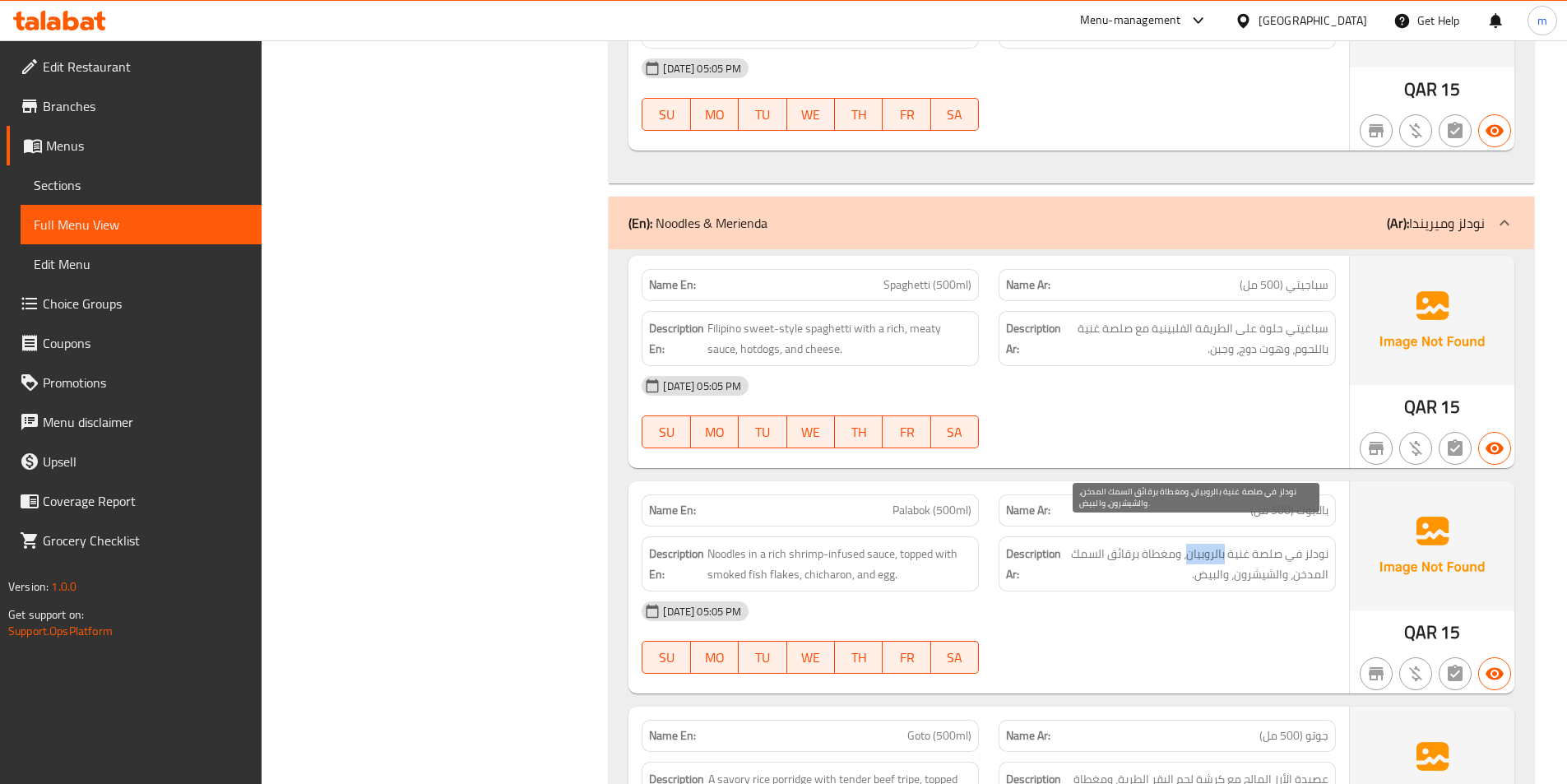
click at [1203, 544] on span "نودلز في صلصة غنية بالروبيان، ومغطاة برقائق السمك المدخن، والشيشرون، والبيض." at bounding box center [1196, 564] width 264 height 40
click at [1314, 544] on span "نودلز في صلصة غنية بالروبيان، ومغطاة برقائق السمك المدخن، والشيشرون، والبيض." at bounding box center [1196, 564] width 264 height 40
click at [1276, 544] on span "نودلز في صلصة غنية بالروبيان، ومغطاة برقائق السمك المدخن، والشيشرون، والبيض." at bounding box center [1196, 564] width 264 height 40
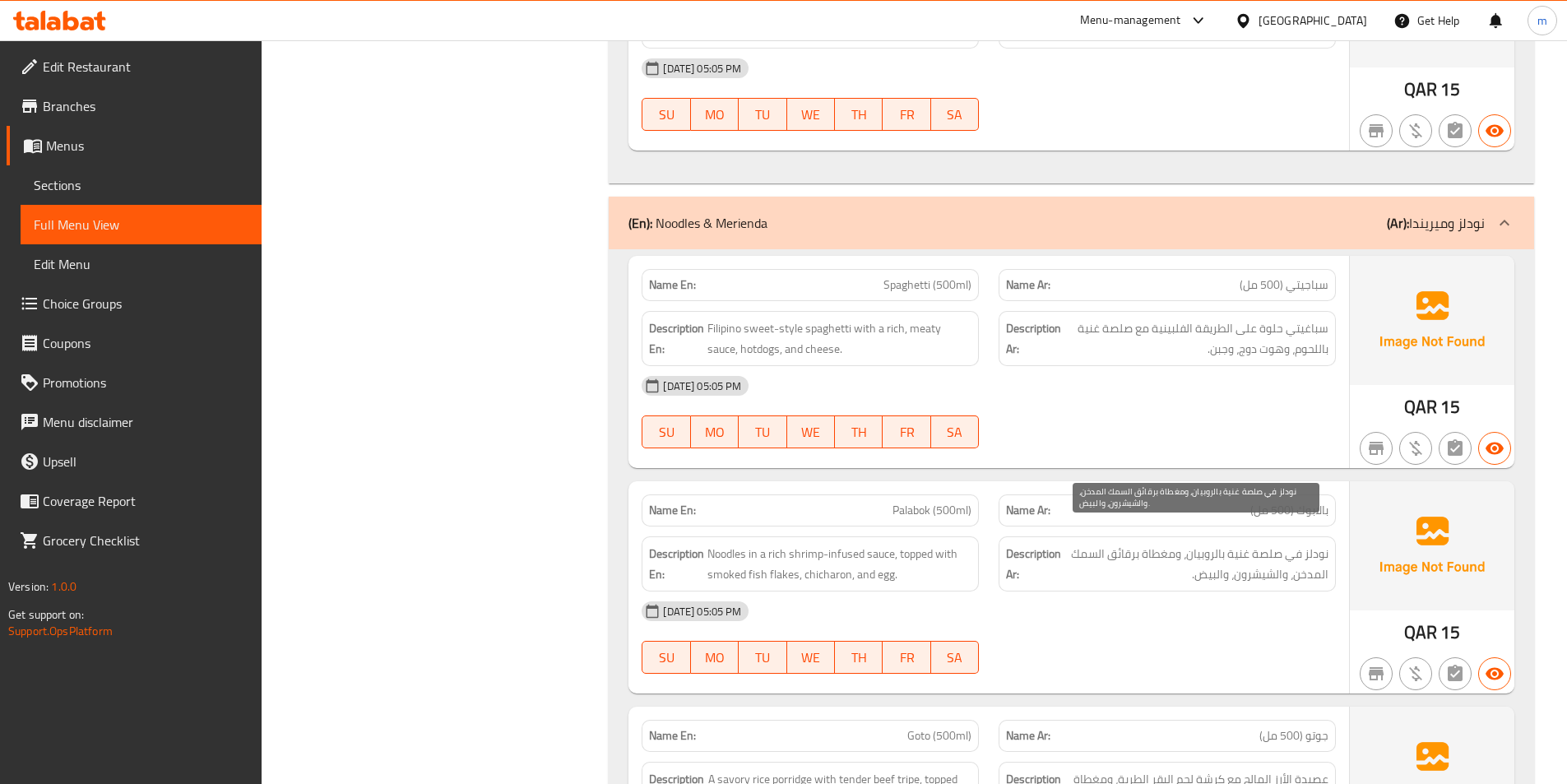
click at [1239, 544] on span "نودلز في صلصة غنية بالروبيان، ومغطاة برقائق السمك المدخن، والشيشرون، والبيض." at bounding box center [1196, 564] width 264 height 40
click at [1209, 544] on span "نودلز في صلصة غنية بالروبيان، ومغطاة برقائق السمك المدخن، والشيشرون، والبيض." at bounding box center [1196, 564] width 264 height 40
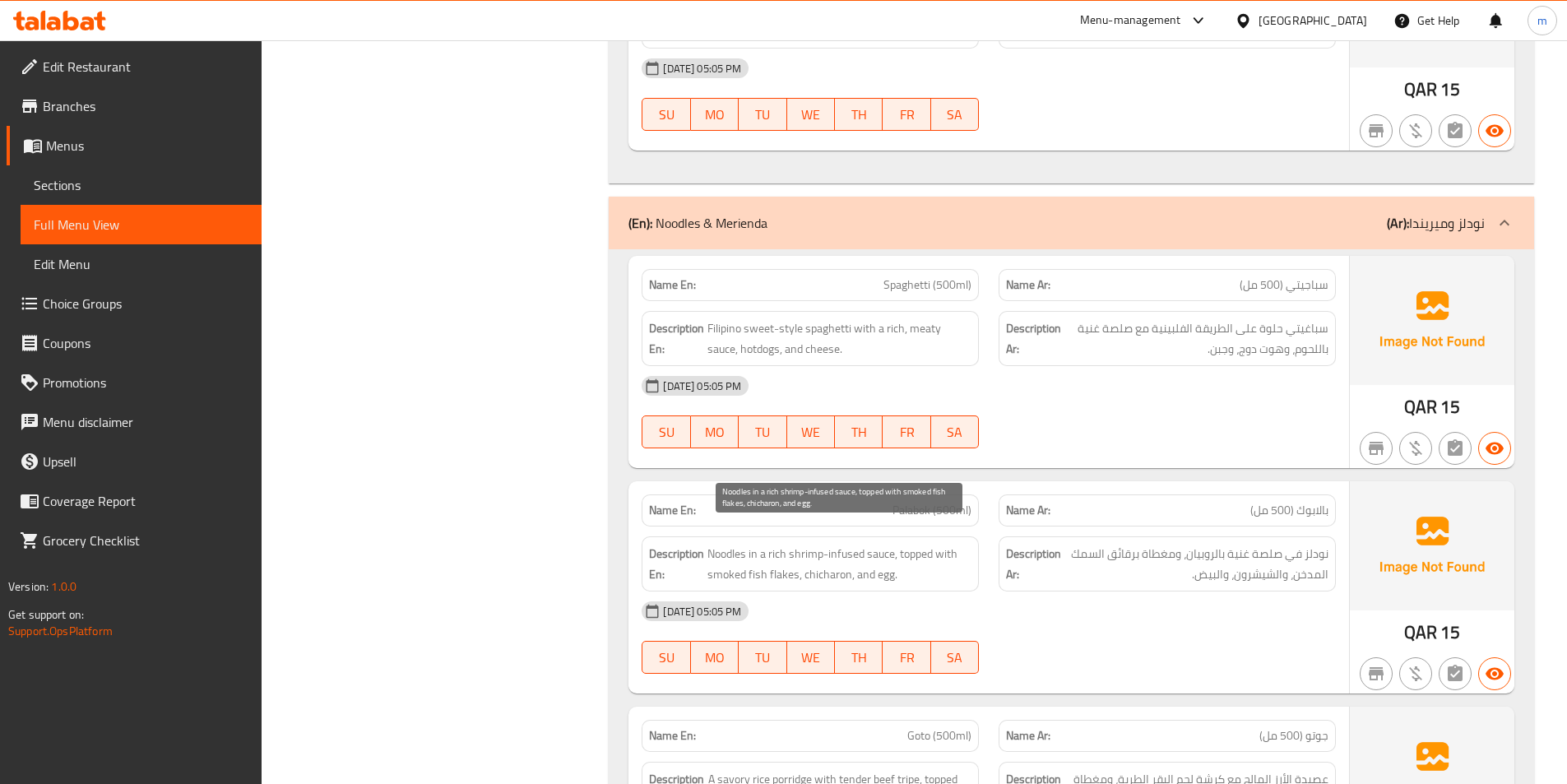
click at [836, 544] on span "Noodles in a rich shrimp-infused sauce, topped with smoked fish flakes, chichar…" at bounding box center [839, 564] width 264 height 40
copy span "Noodles in a rich shrimp-infused sauce, topped with smoked fish flakes, chichar…"
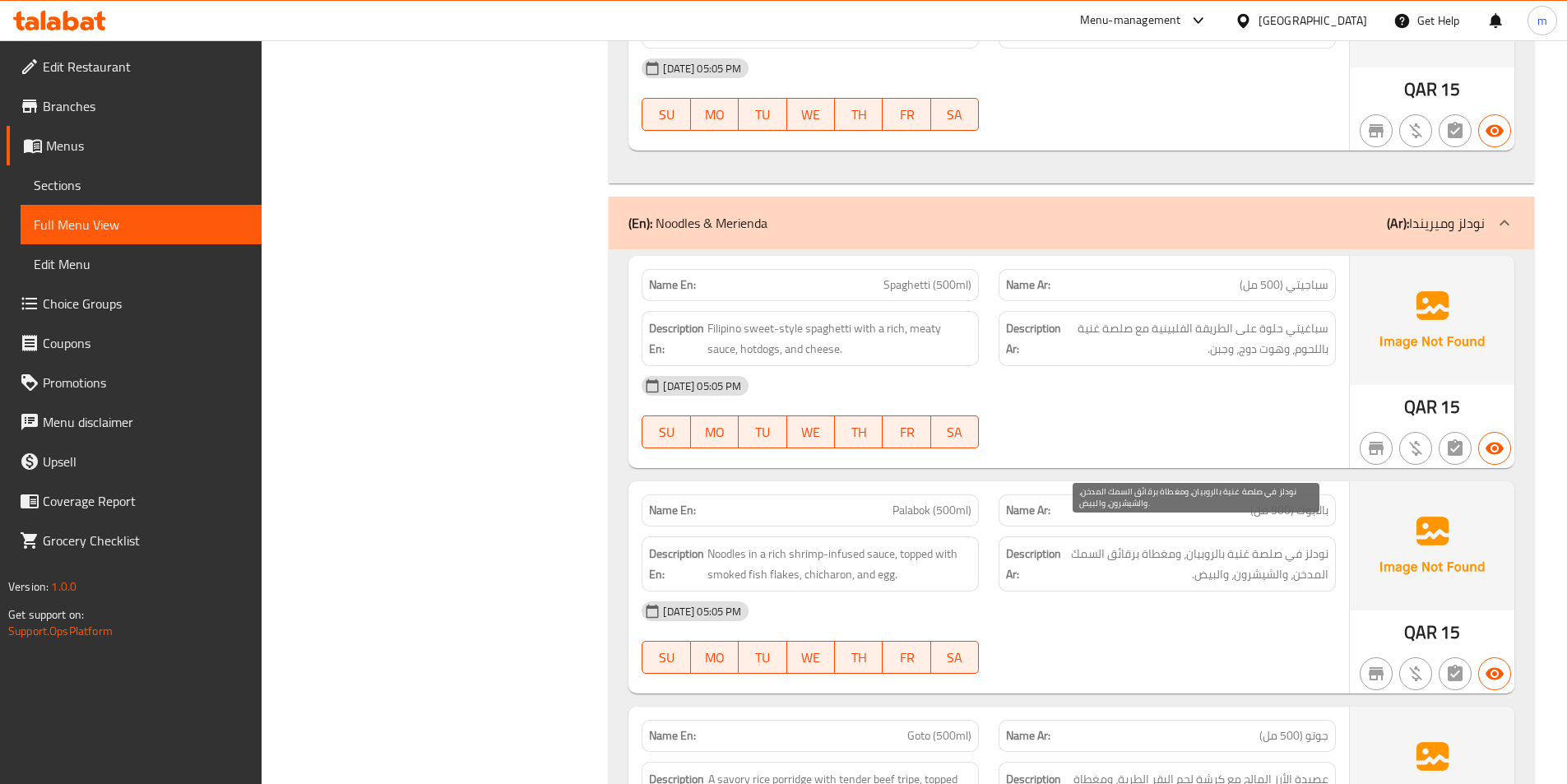
click at [1276, 544] on span "نودلز في صلصة غنية بالروبيان، ومغطاة برقائق السمك المدخن، والشيشرون، والبيض." at bounding box center [1196, 564] width 264 height 40
drag, startPoint x: 1304, startPoint y: 535, endPoint x: 1080, endPoint y: 536, distance: 224.0
click at [1080, 544] on span "نودلز في صلصة غنية بالروبيان، ومغطاة برقائق السمك المدخن، والشيشرون، والبيض." at bounding box center [1196, 564] width 264 height 40
drag, startPoint x: 1231, startPoint y: 558, endPoint x: 1197, endPoint y: 553, distance: 34.4
click at [1197, 553] on span "نودلز في صلصة غنية بالروبيان، ومغطاة برقائق السمك المدخن، والشيشرون، والبيض." at bounding box center [1196, 564] width 264 height 40
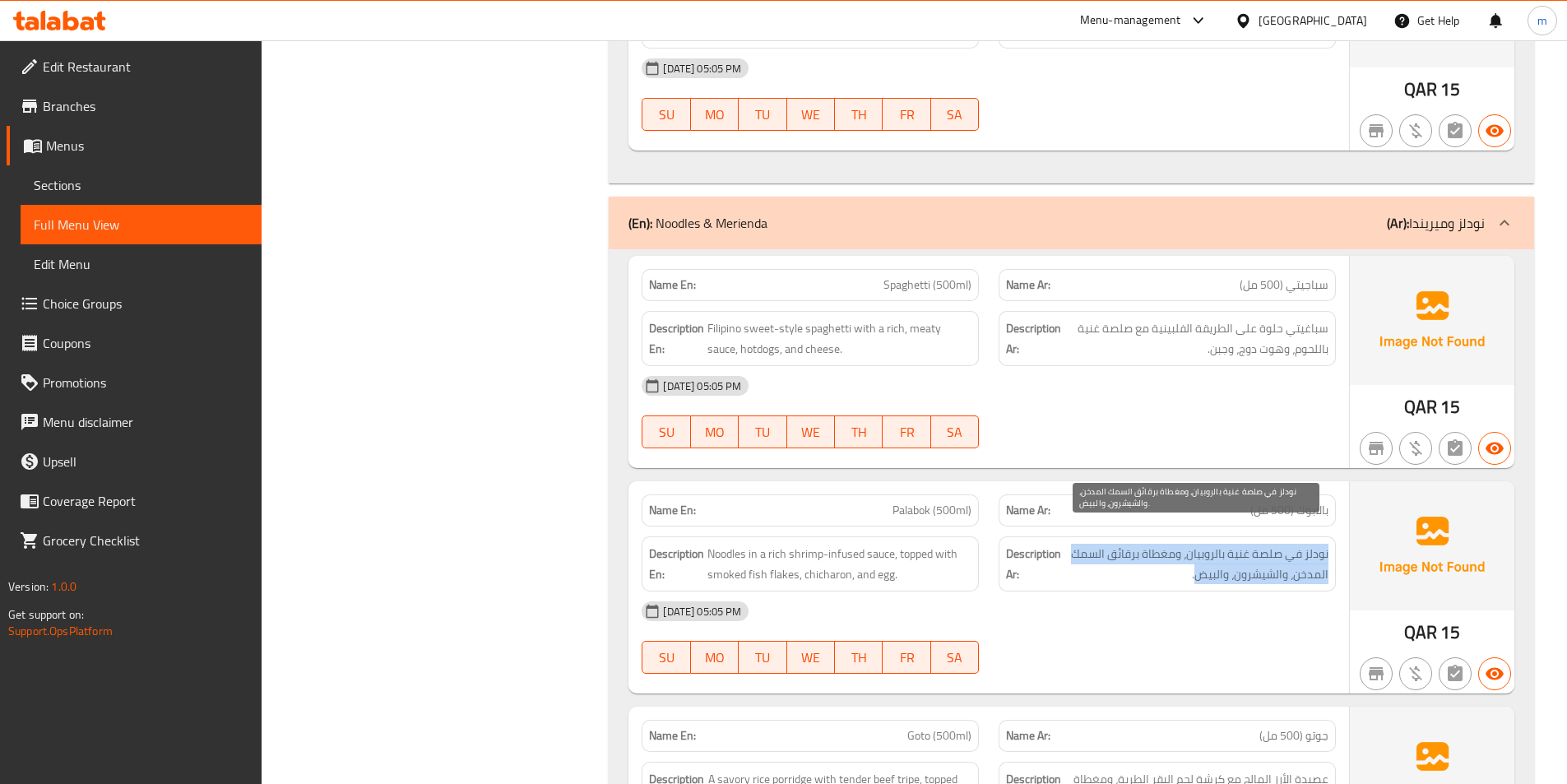
drag, startPoint x: 1328, startPoint y: 536, endPoint x: 1201, endPoint y: 550, distance: 127.8
click at [1201, 550] on div "Description Ar: نودلز في صلصة غنية بالروبيان، ومغطاة برقائق السمك المدخن، والشي…" at bounding box center [1168, 563] width 337 height 55
click at [1249, 546] on span "نودلز في صلصة غنية بالروبيان، ومغطاة برقائق السمك المدخن، والشيشرون، والبيض." at bounding box center [1196, 564] width 264 height 40
drag, startPoint x: 1315, startPoint y: 532, endPoint x: 1207, endPoint y: 548, distance: 109.2
click at [1207, 548] on span "نودلز في صلصة غنية بالروبيان، ومغطاة برقائق السمك المدخن، والشيشرون، والبيض." at bounding box center [1196, 564] width 264 height 40
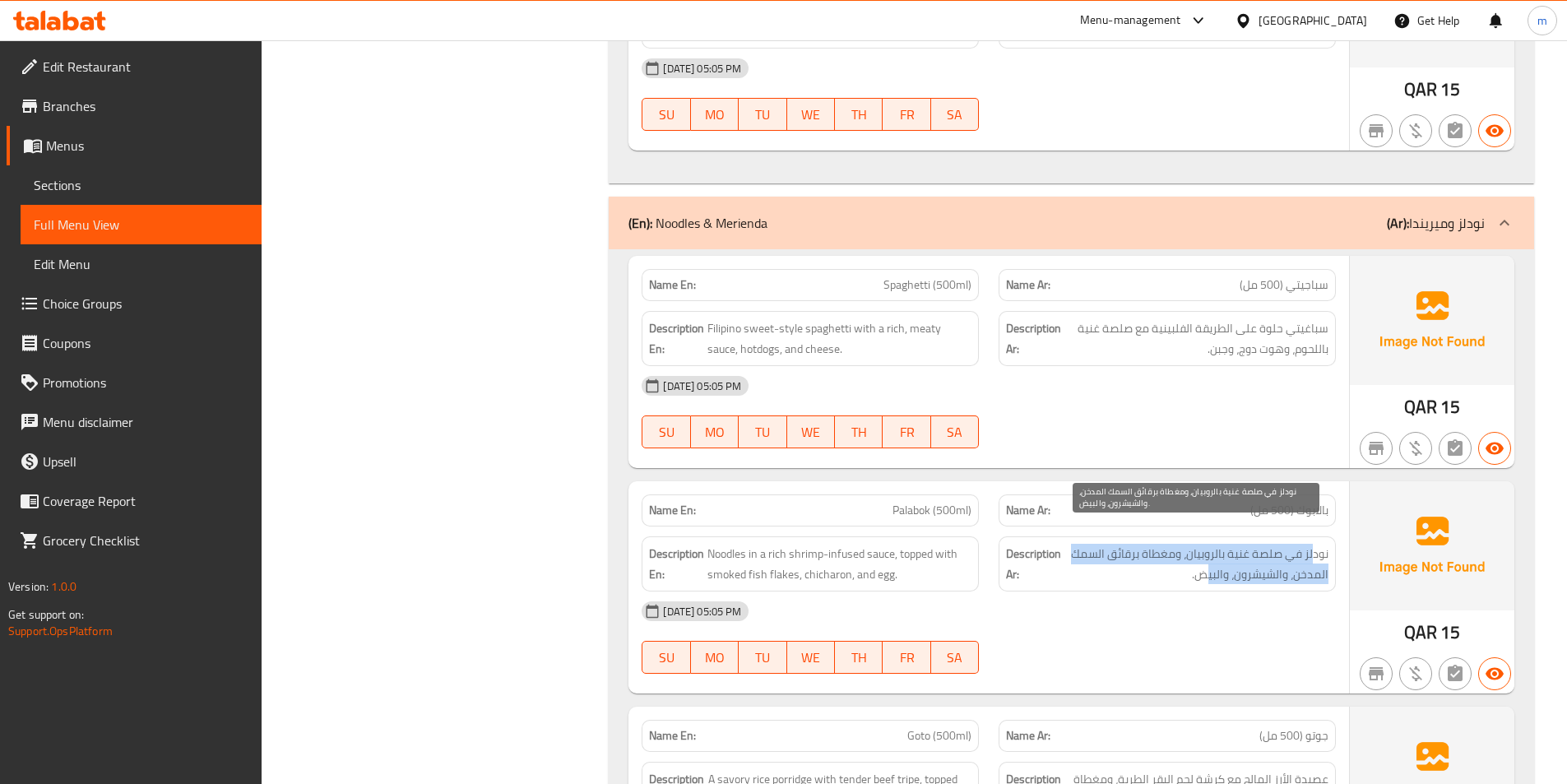
click at [1207, 548] on span "نودلز في صلصة غنية بالروبيان، ومغطاة برقائق السمك المدخن، والشيشرون، والبيض." at bounding box center [1196, 564] width 264 height 40
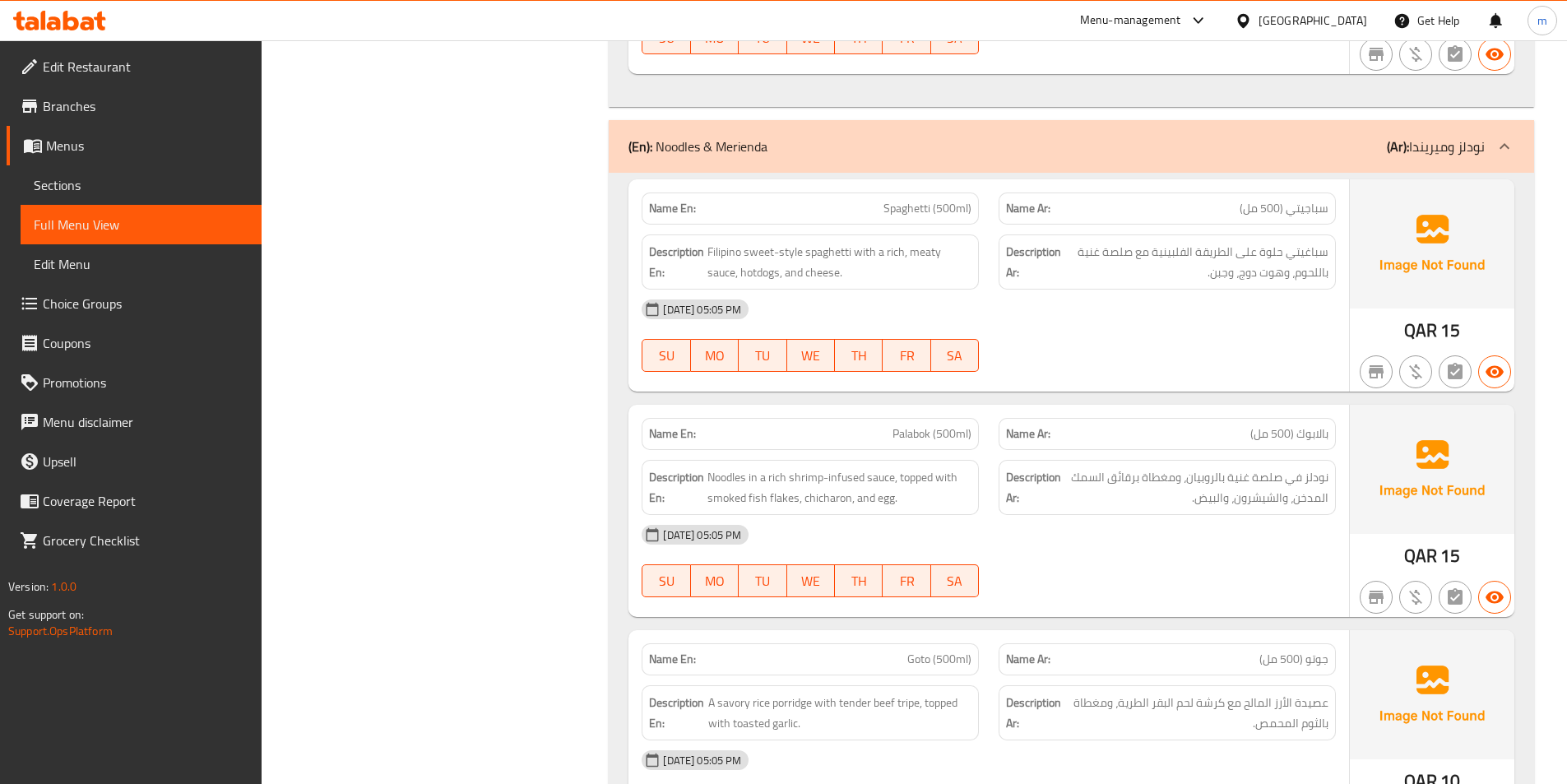
scroll to position [3947, 0]
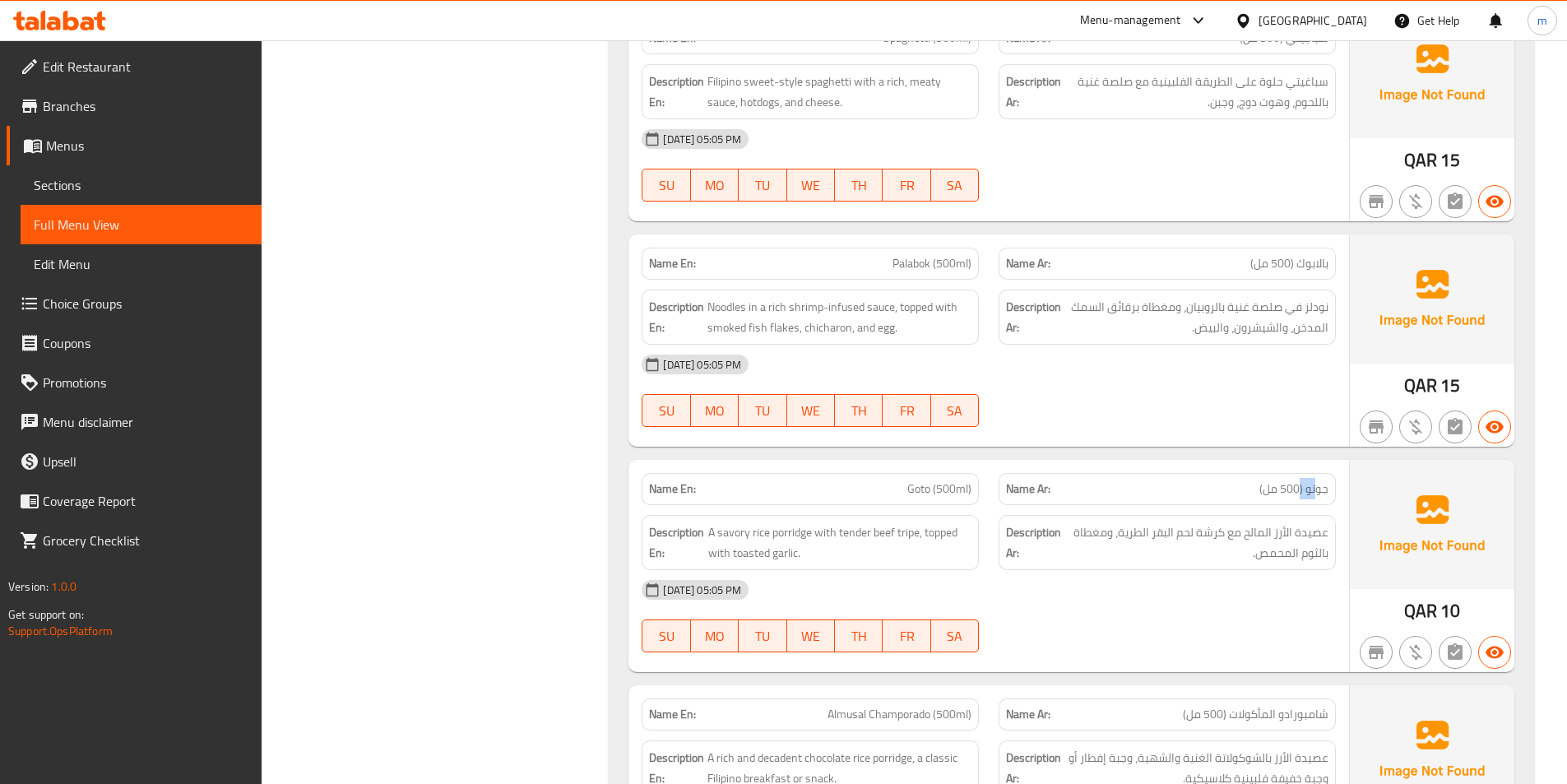
drag, startPoint x: 1319, startPoint y: 475, endPoint x: 1298, endPoint y: 475, distance: 21.0
click at [1298, 480] on span "جوتو (500 مل)" at bounding box center [1295, 489] width 69 height 17
click at [1319, 522] on span "عصيدة الأرز المالح مع كرشة لحم البقر الطرية، ومغطاة بالثوم المحمص." at bounding box center [1197, 543] width 264 height 40
drag, startPoint x: 1323, startPoint y: 518, endPoint x: 1230, endPoint y: 521, distance: 93.0
click at [1230, 522] on span "عصيدة الأرز المالح مع كرشة لحم البقر الطرية، ومغطاة بالثوم المحمص." at bounding box center [1197, 543] width 264 height 40
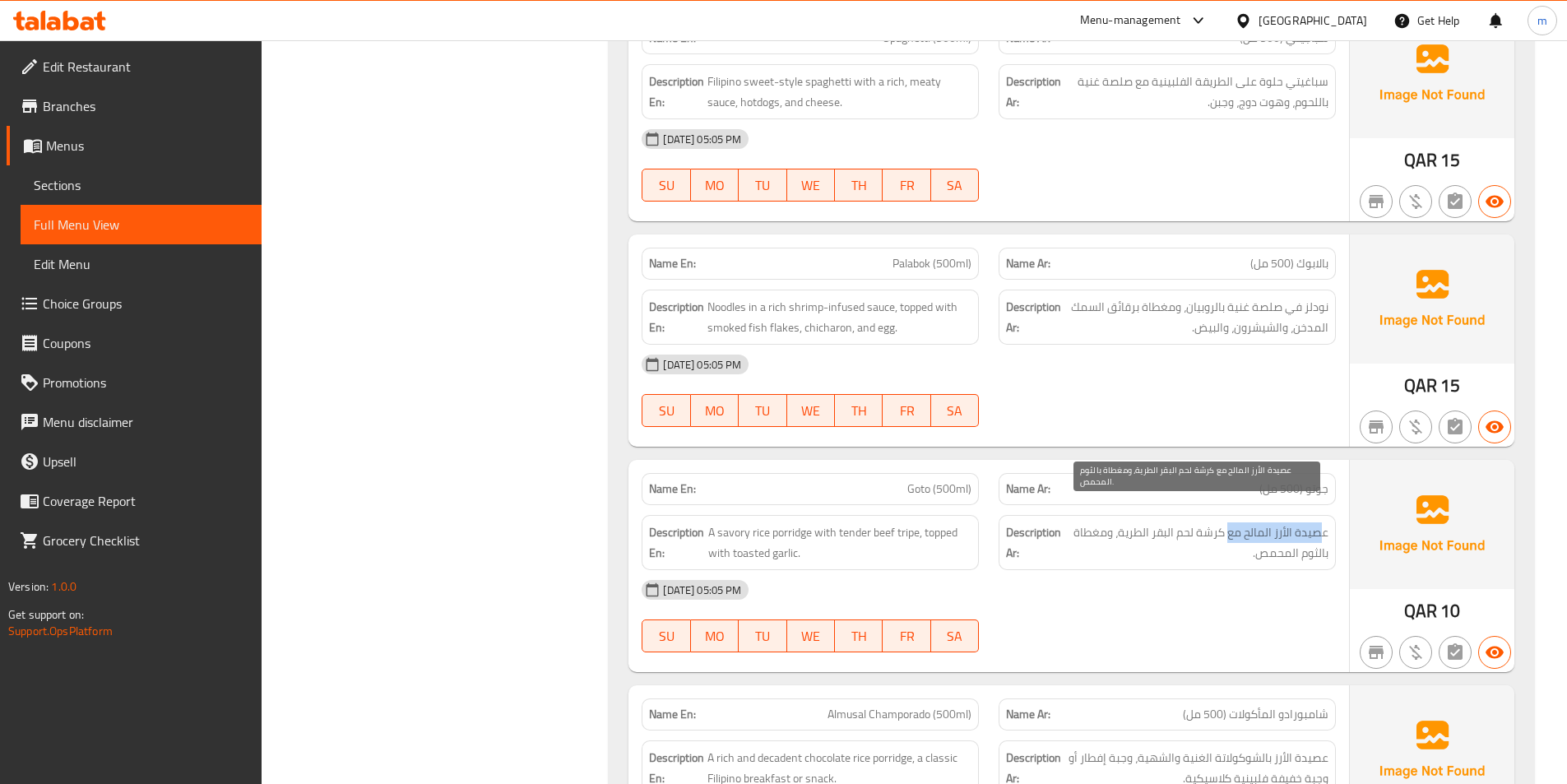
click at [1283, 522] on span "عصيدة الأرز المالح مع كرشة لحم البقر الطرية، ومغطاة بالثوم المحمص." at bounding box center [1197, 543] width 264 height 40
drag, startPoint x: 1300, startPoint y: 513, endPoint x: 1131, endPoint y: 514, distance: 169.0
click at [1131, 522] on span "عصيدة الأرز المالح مع كرشة لحم البقر الطرية، ومغطاة بالثوم المحمص." at bounding box center [1197, 543] width 264 height 40
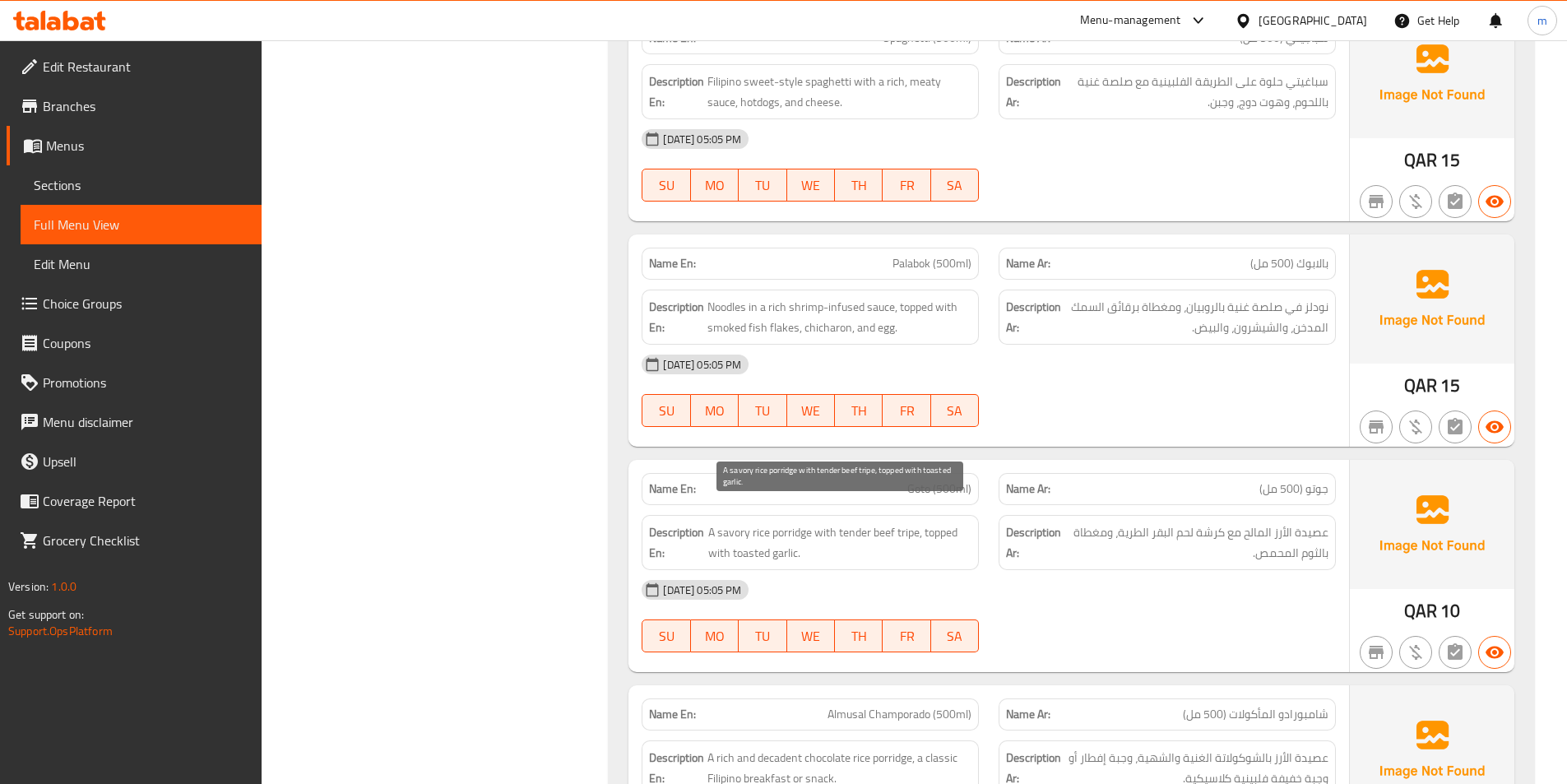
click at [919, 522] on span "A savory rice porridge with tender beef tripe, topped with toasted garlic." at bounding box center [840, 543] width 264 height 40
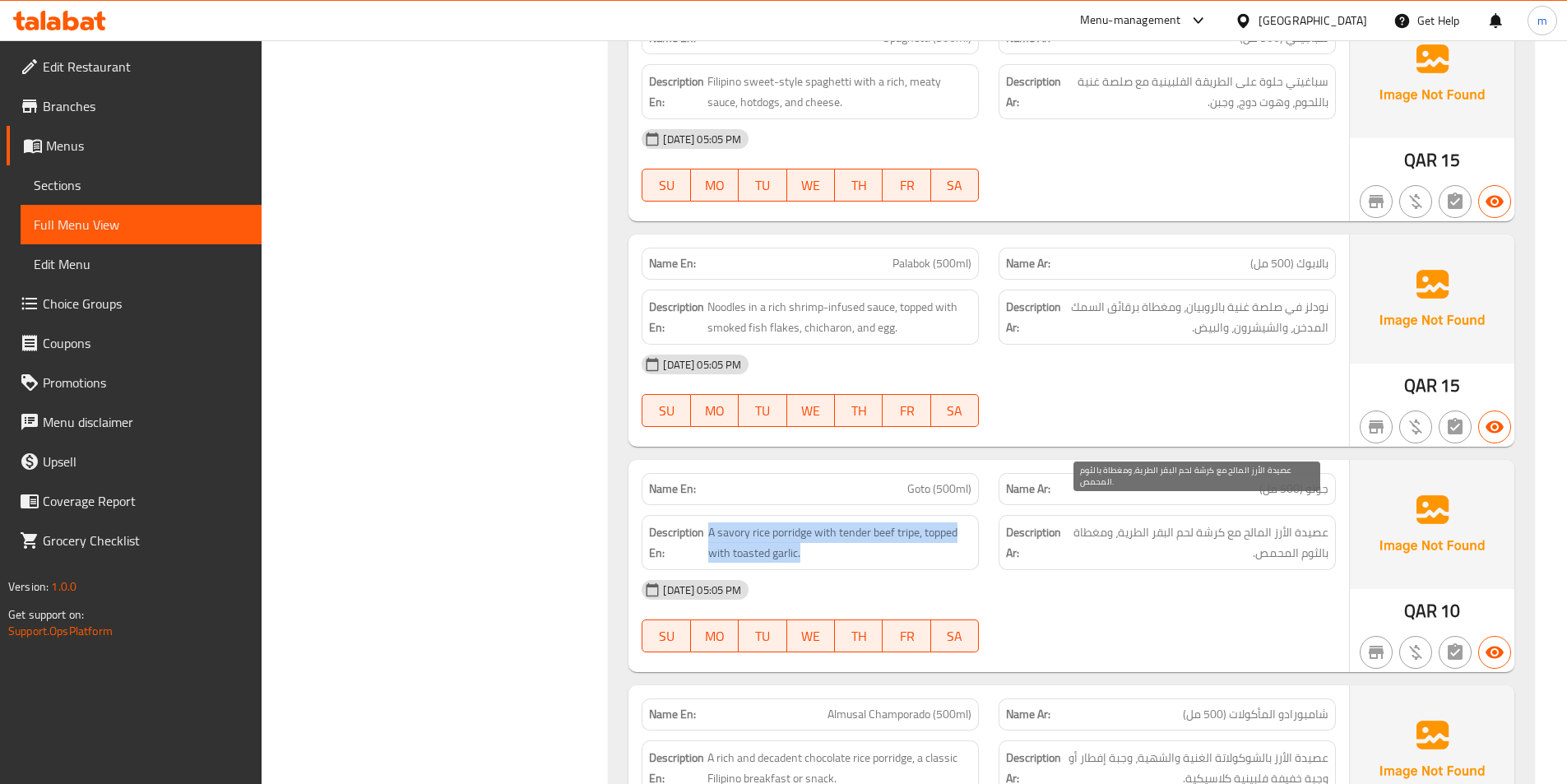
copy span "A savory rice porridge with tender beef tripe, topped with toasted garlic."
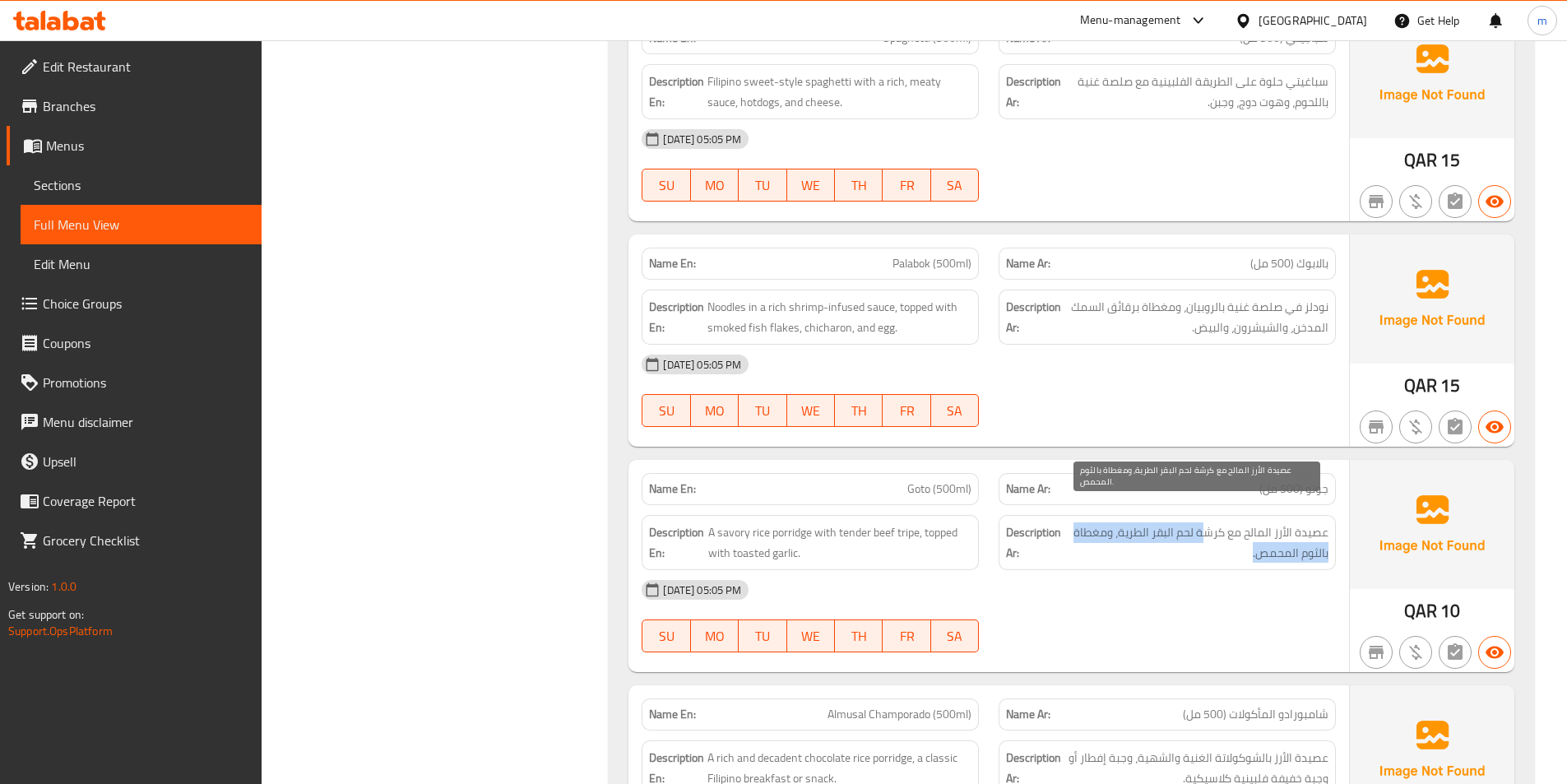
drag, startPoint x: 1191, startPoint y: 514, endPoint x: 1253, endPoint y: 537, distance: 66.1
click at [1253, 537] on span "عصيدة الأرز المالح مع كرشة لحم البقر الطرية، ومغطاة بالثوم المحمص." at bounding box center [1197, 543] width 264 height 40
click at [1253, 535] on span "عصيدة الأرز المالح مع كرشة لحم البقر الطرية، ومغطاة بالثوم المحمص." at bounding box center [1197, 543] width 264 height 40
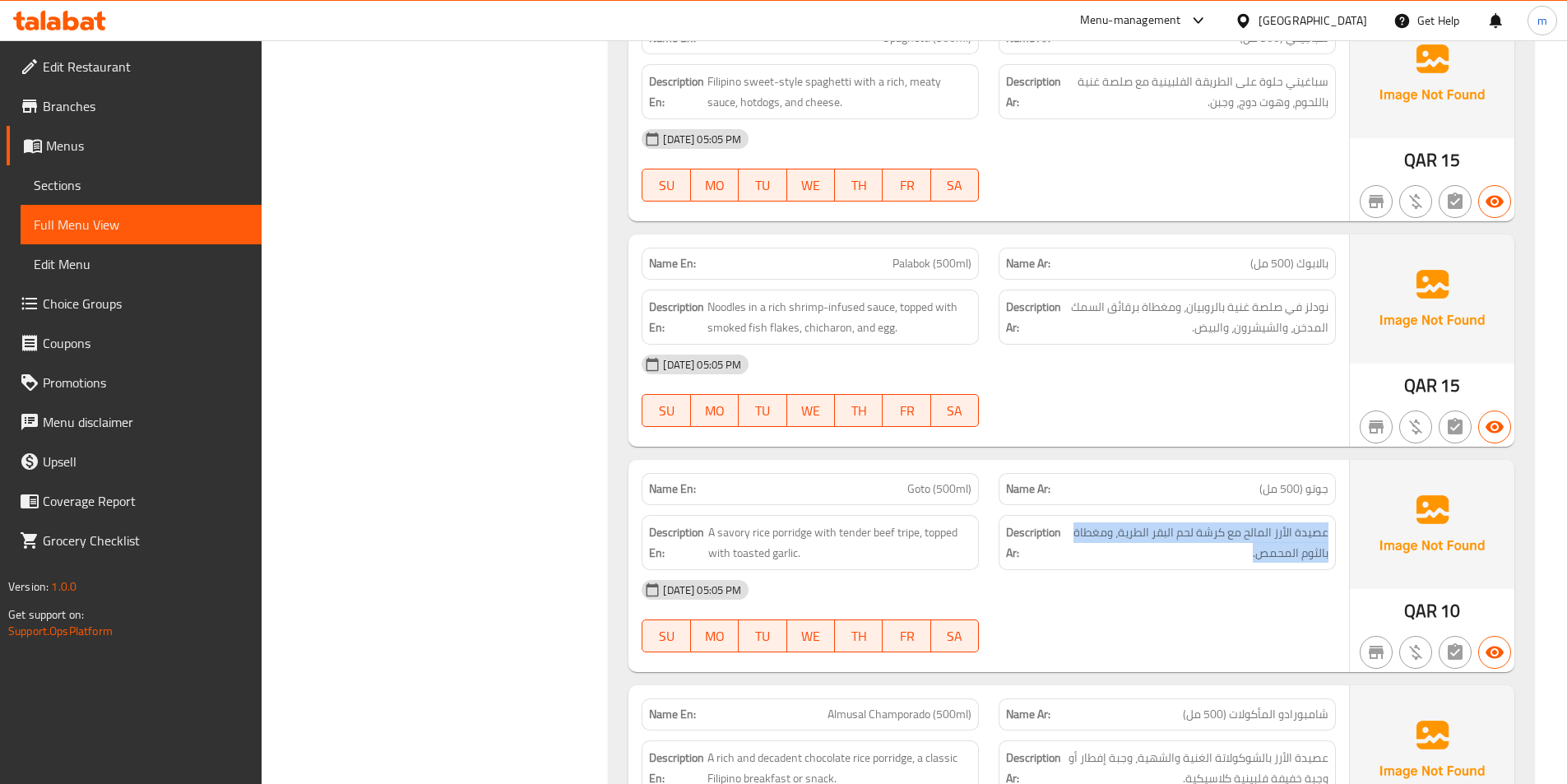
drag, startPoint x: 1244, startPoint y: 531, endPoint x: 1328, endPoint y: 513, distance: 85.9
click at [1328, 515] on div "Description Ar: عصيدة الأرز المالح مع كرشة لحم البقر الطرية، ومغطاة بالثوم المح…" at bounding box center [1168, 542] width 337 height 55
click at [1303, 522] on span "عصيدة الأرز المالح مع كرشة لحم البقر الطرية، ومغطاة بالثوم المحمص." at bounding box center [1197, 543] width 264 height 40
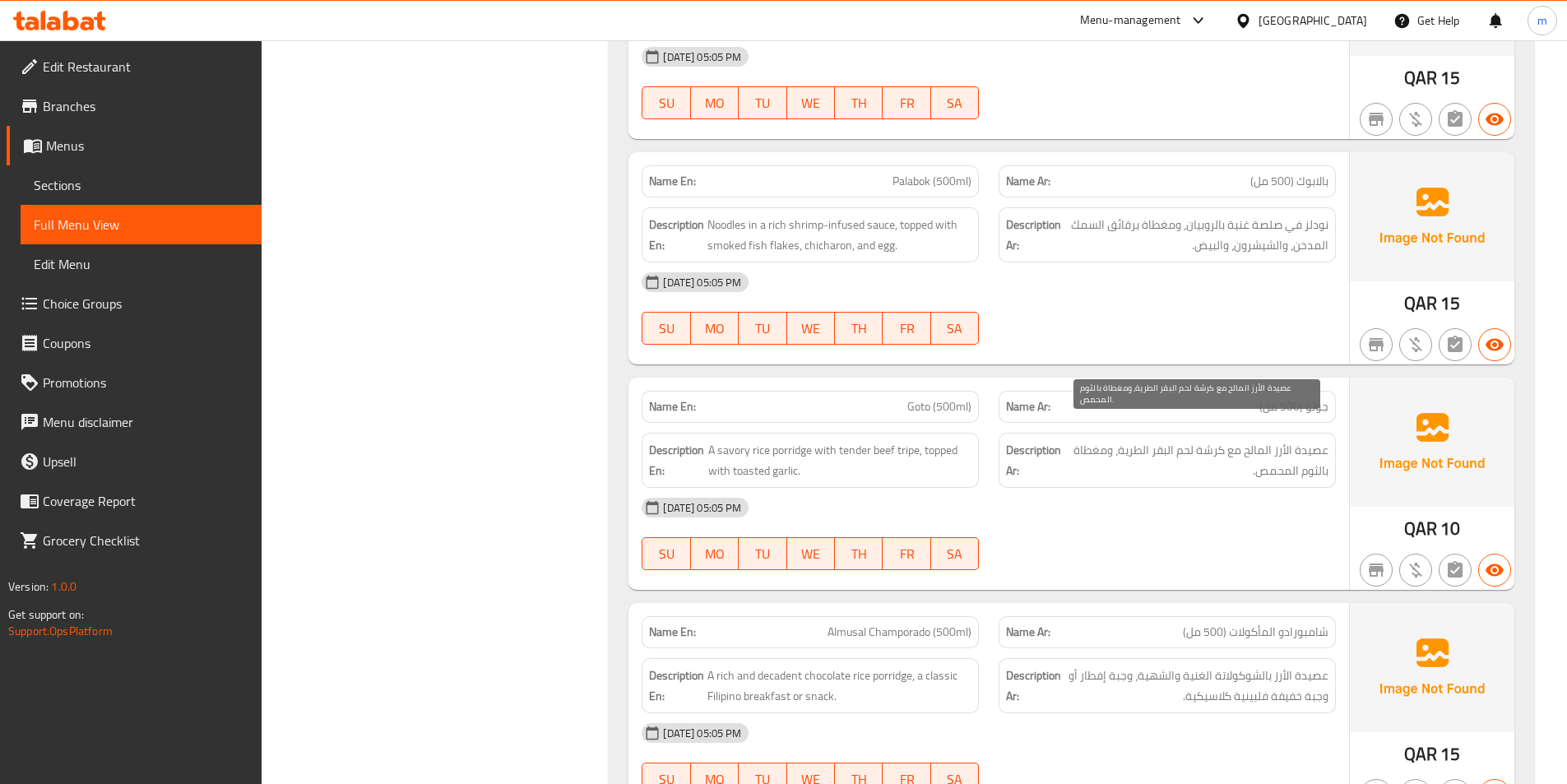
click at [1298, 440] on span "عصيدة الأرز المالح مع كرشة لحم البقر الطرية، ومغطاة بالثوم المحمص." at bounding box center [1197, 460] width 264 height 40
click at [1289, 450] on span "عصيدة الأرز المالح مع كرشة لحم البقر الطرية، ومغطاة بالثوم المحمص." at bounding box center [1197, 460] width 264 height 40
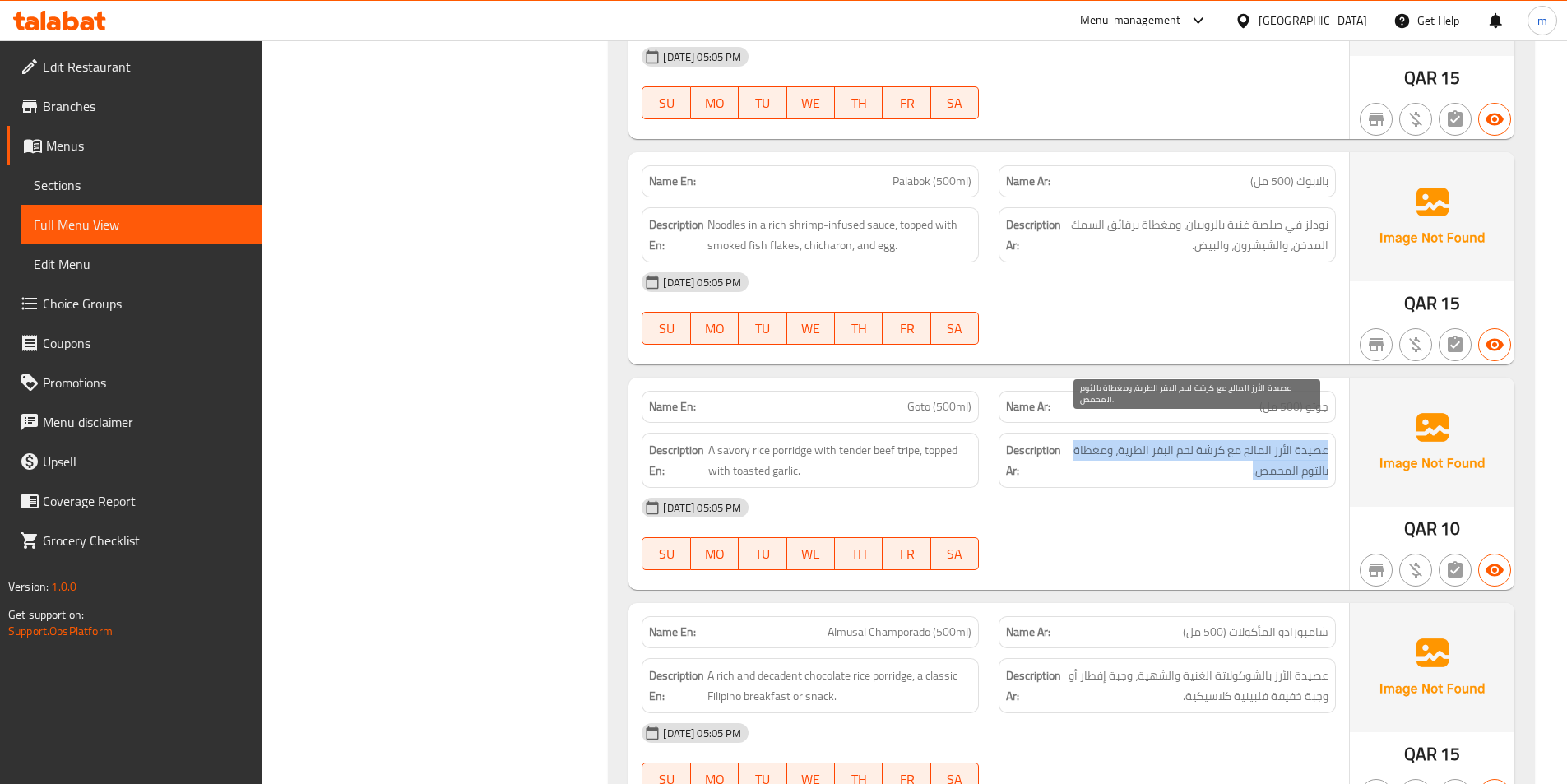
drag, startPoint x: 1236, startPoint y: 448, endPoint x: 1328, endPoint y: 423, distance: 95.3
click at [1328, 440] on span "عصيدة الأرز المالح مع كرشة لحم البقر الطرية، ومغطاة بالثوم المحمص." at bounding box center [1197, 460] width 264 height 40
click at [1303, 440] on span "عصيدة الأرز المالح مع كرشة لحم البقر الطرية، ومغطاة بالثوم المحمص." at bounding box center [1197, 460] width 264 height 40
drag, startPoint x: 1286, startPoint y: 444, endPoint x: 1335, endPoint y: 433, distance: 50.2
click at [1335, 433] on div "Description Ar: عصيدة الأرز المالح مع كرشة لحم البقر الطرية، ومغطاة بالثوم المح…" at bounding box center [1168, 460] width 337 height 55
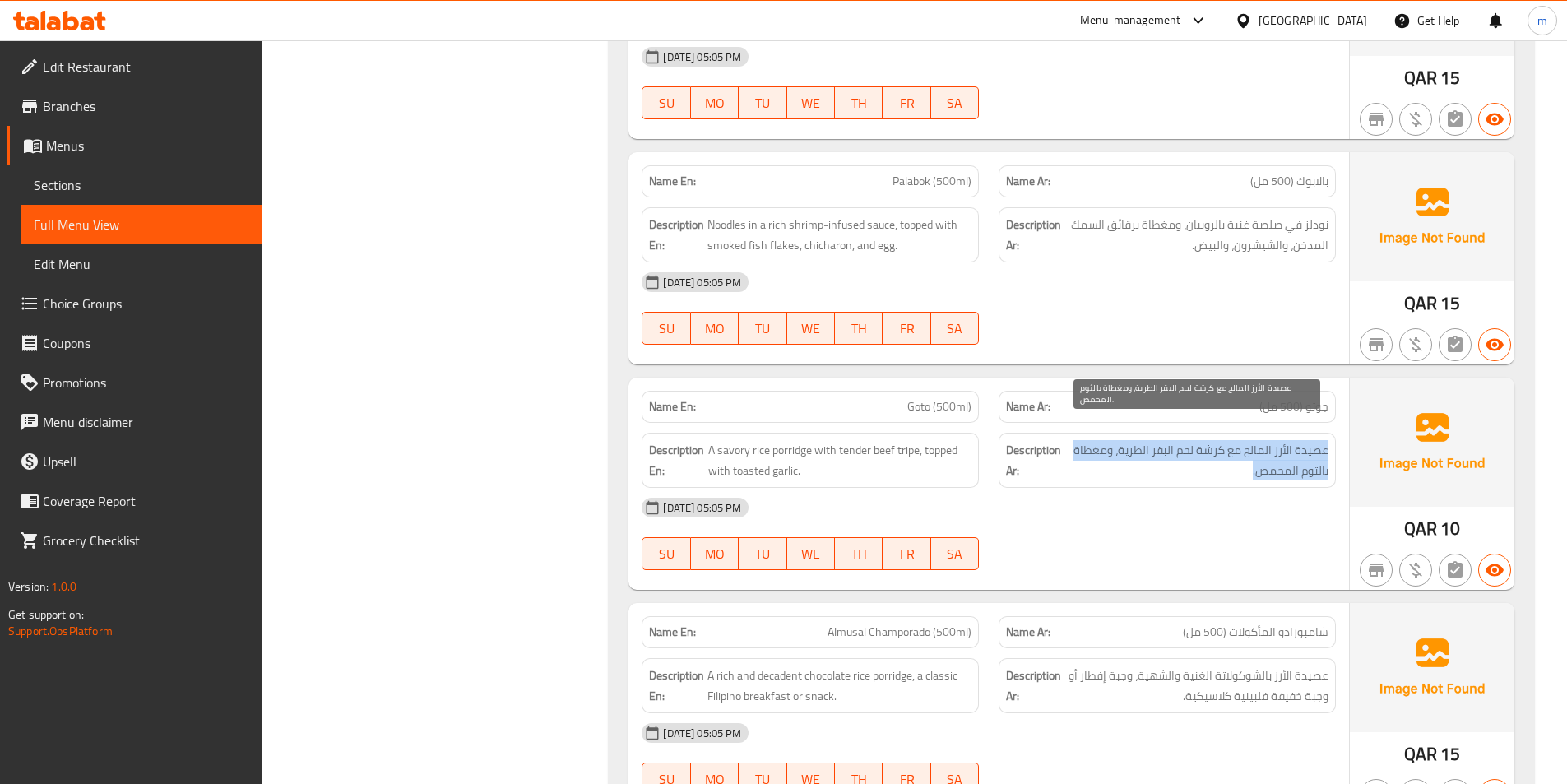
click at [1238, 449] on span "عصيدة الأرز المالح مع كرشة لحم البقر الطرية، ومغطاة بالثوم المحمص." at bounding box center [1197, 460] width 264 height 40
drag, startPoint x: 1242, startPoint y: 449, endPoint x: 1329, endPoint y: 430, distance: 89.1
click at [1329, 433] on div "Description Ar: عصيدة الأرز المالح مع كرشة لحم البقر الطرية، ومغطاة بالثوم المح…" at bounding box center [1168, 460] width 337 height 55
click at [1241, 443] on span "عصيدة الأرز المالح مع كرشة لحم البقر الطرية، ومغطاة بالثوم المحمص." at bounding box center [1197, 460] width 264 height 40
drag, startPoint x: 1275, startPoint y: 452, endPoint x: 1328, endPoint y: 433, distance: 56.3
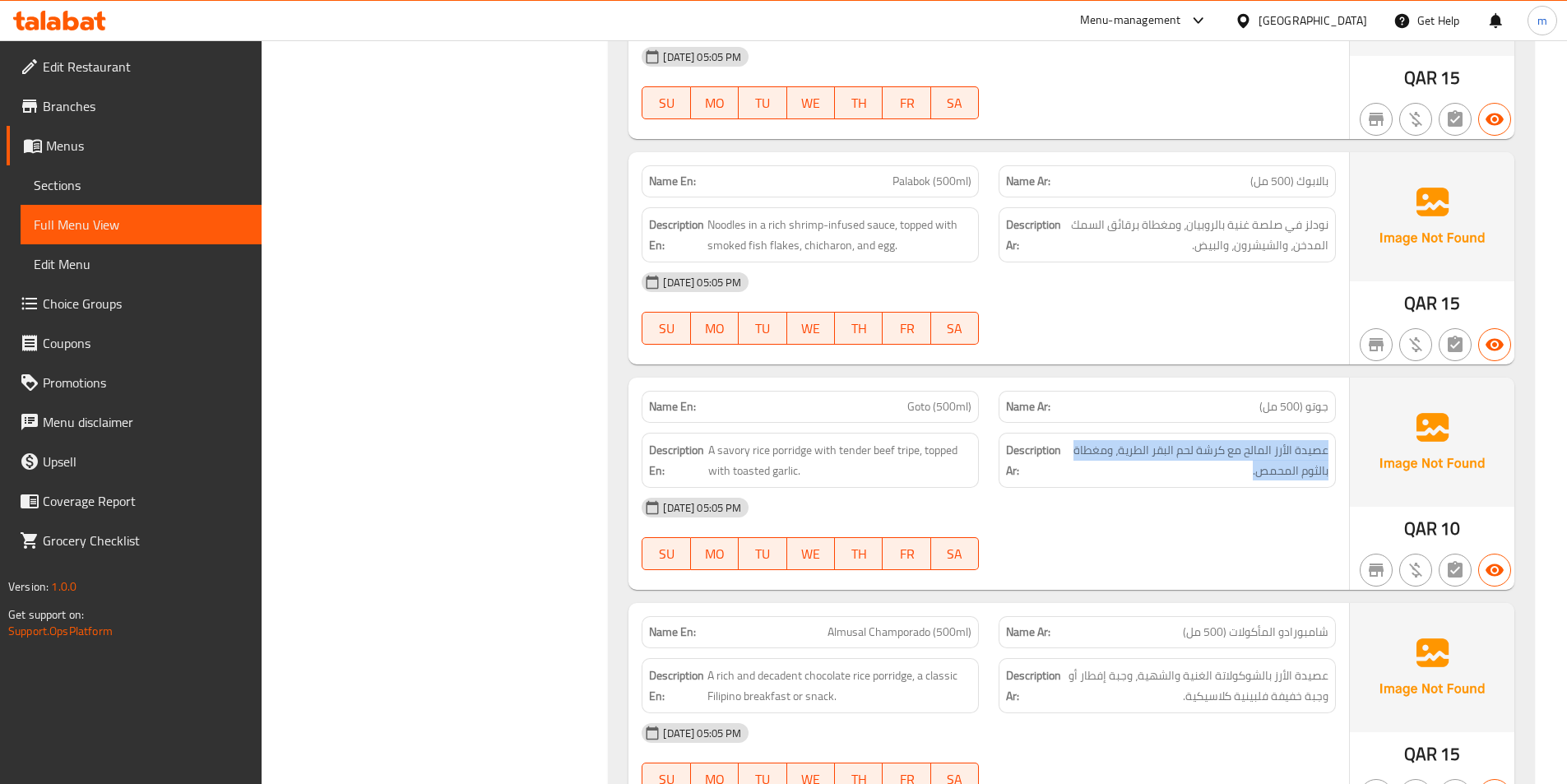
click at [1328, 433] on div "Description Ar: عصيدة الأرز المالح مع كرشة لحم البقر الطرية، ومغطاة بالثوم المح…" at bounding box center [1168, 460] width 337 height 55
click at [1297, 440] on span "عصيدة الأرز المالح مع كرشة لحم البقر الطرية، ومغطاة بالثوم المحمص." at bounding box center [1197, 460] width 264 height 40
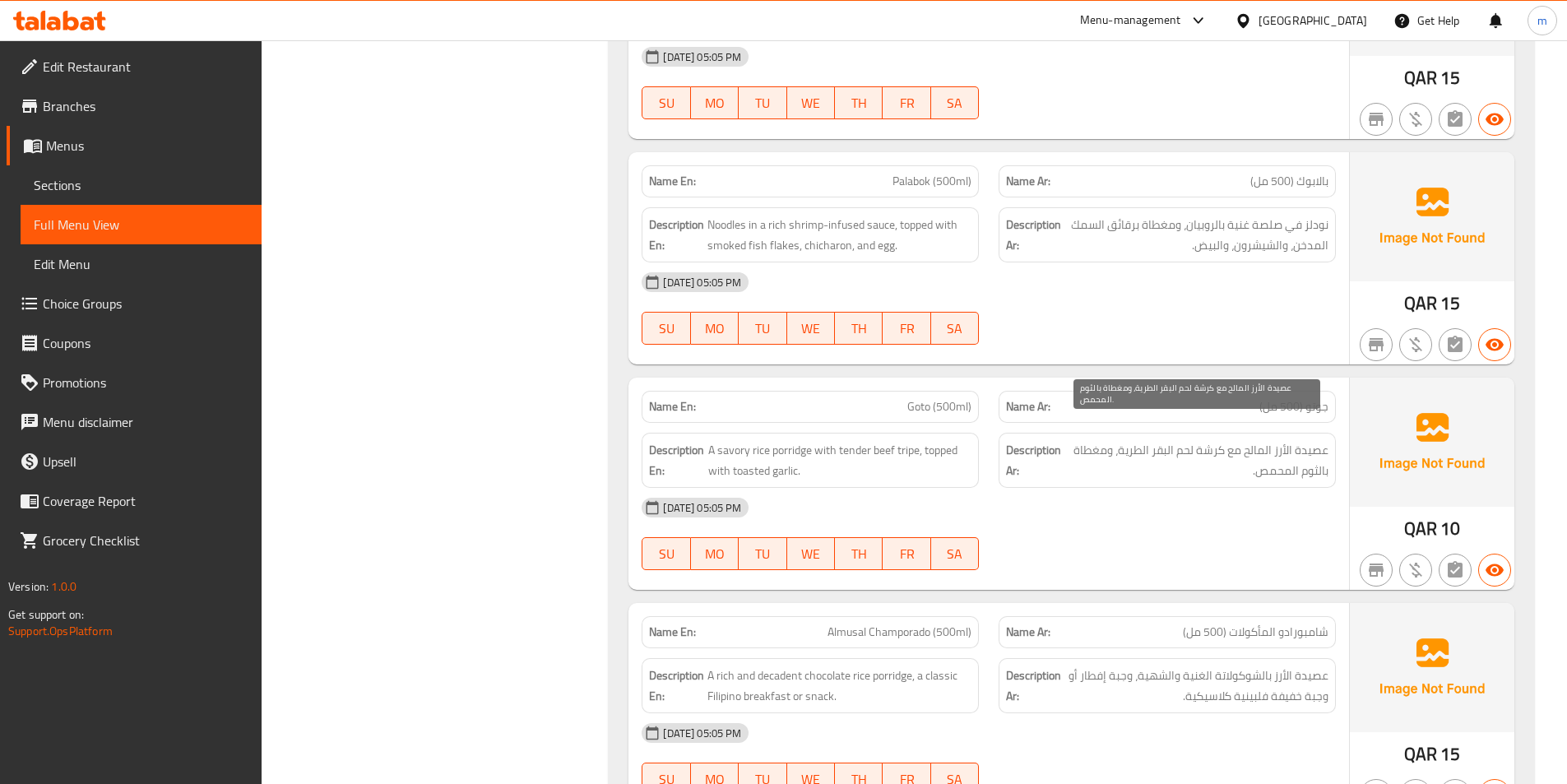
click at [1283, 440] on span "عصيدة الأرز المالح مع كرشة لحم البقر الطرية، ومغطاة بالثوم المحمص." at bounding box center [1197, 460] width 264 height 40
click at [1261, 440] on span "عصيدة الأرز المالح مع كرشة لحم البقر الطرية، ومغطاة بالثوم المحمص." at bounding box center [1197, 460] width 264 height 40
click at [1214, 440] on span "عصيدة الأرز المالح مع كرشة لحم البقر الطرية، ومغطاة بالثوم المحمص." at bounding box center [1197, 460] width 264 height 40
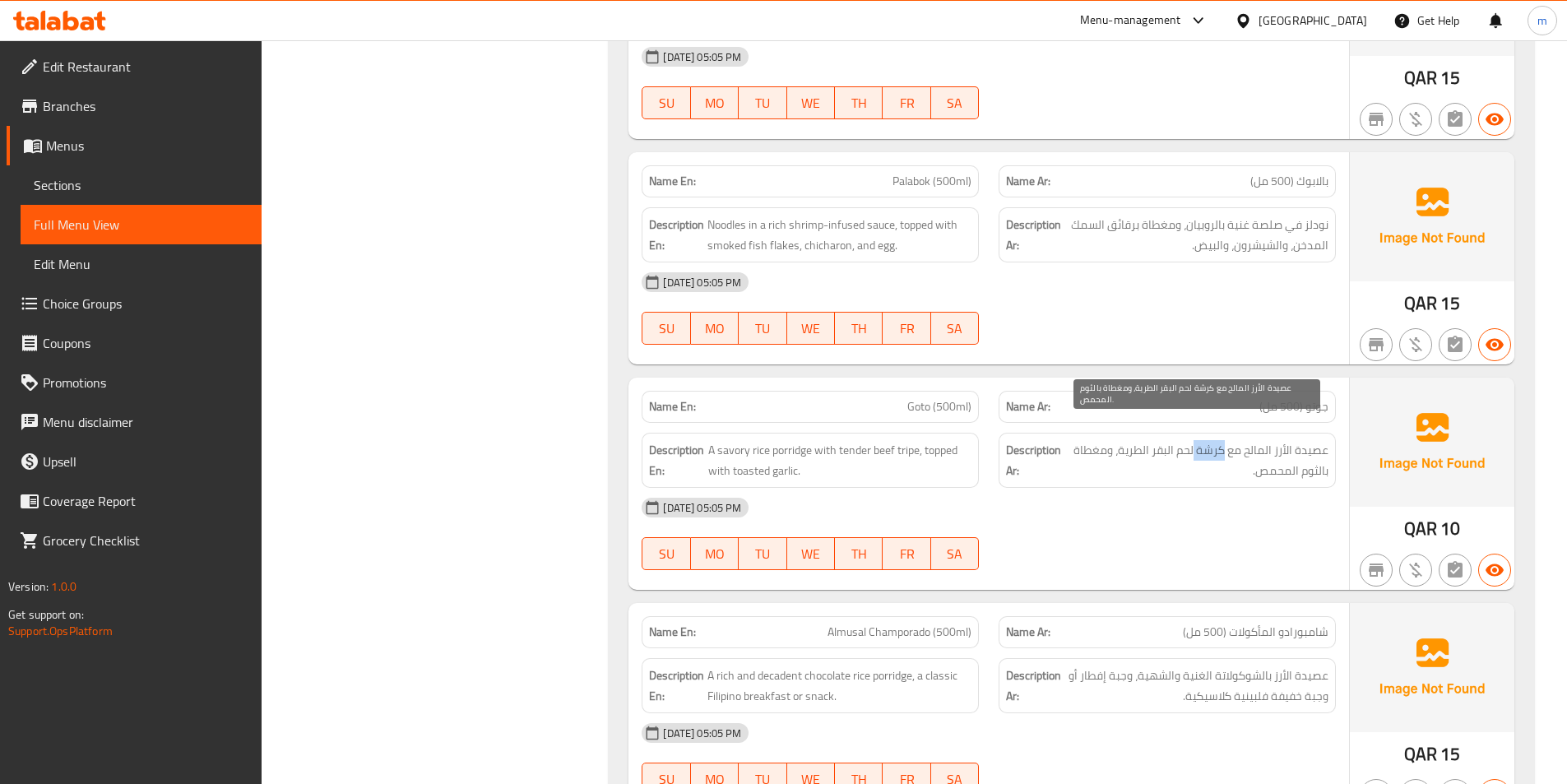
click at [1214, 440] on span "عصيدة الأرز المالح مع كرشة لحم البقر الطرية، ومغطاة بالثوم المحمص." at bounding box center [1197, 460] width 264 height 40
click at [1193, 440] on span "عصيدة الأرز المالح مع كرشة لحم البقر الطرية، ومغطاة بالثوم المحمص." at bounding box center [1197, 460] width 264 height 40
click at [1187, 440] on span "عصيدة الأرز المالح مع كرشة لحم البقر الطرية، ومغطاة بالثوم المحمص." at bounding box center [1197, 460] width 264 height 40
click at [1155, 440] on span "عصيدة الأرز المالح مع كرشة لحم البقر الطرية، ومغطاة بالثوم المحمص." at bounding box center [1197, 460] width 264 height 40
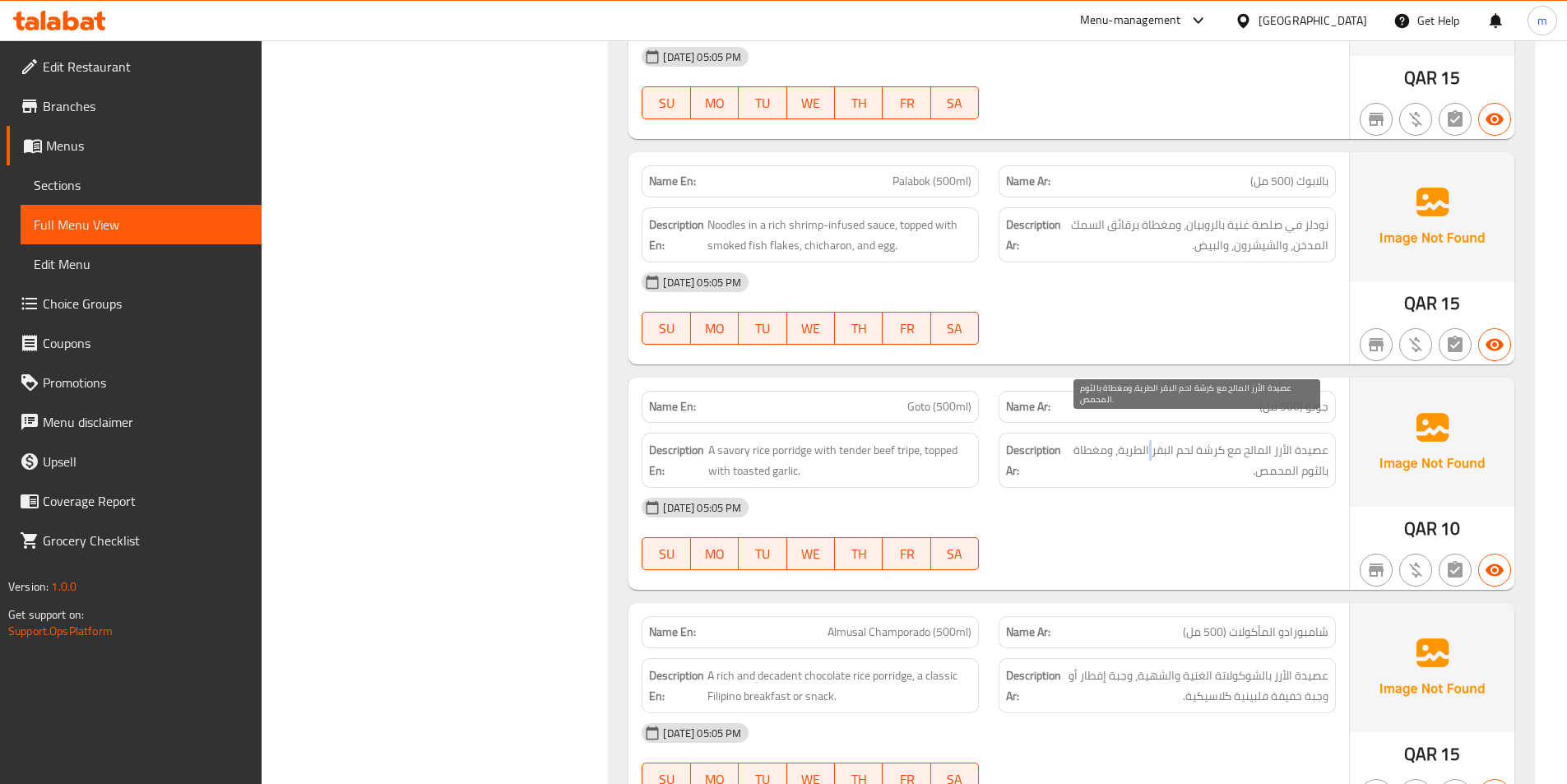
click at [1155, 440] on span "عصيدة الأرز المالح مع كرشة لحم البقر الطرية، ومغطاة بالثوم المحمص." at bounding box center [1197, 460] width 264 height 40
click at [1133, 440] on span "عصيدة الأرز المالح مع كرشة لحم البقر الطرية، ومغطاة بالثوم المحمص." at bounding box center [1197, 460] width 264 height 40
click at [1090, 440] on span "عصيدة الأرز المالح مع كرشة لحم البقر الطرية، ومغطاة بالثوم المحمص." at bounding box center [1197, 460] width 264 height 40
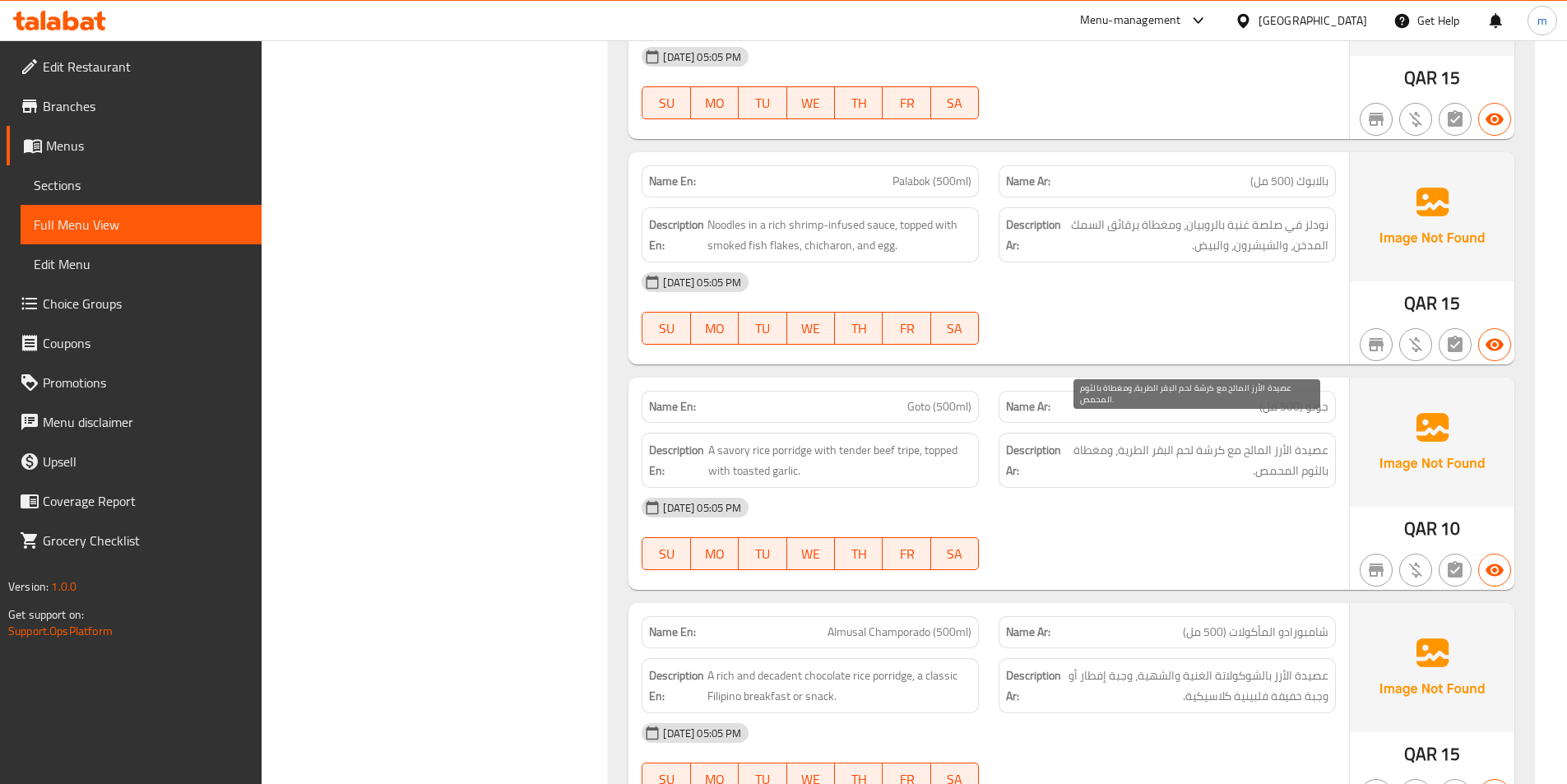
click at [1267, 456] on span "عصيدة الأرز المالح مع كرشة لحم البقر الطرية، ومغطاة بالثوم المحمص." at bounding box center [1197, 460] width 264 height 40
click at [1317, 450] on span "عصيدة الأرز المالح مع كرشة لحم البقر الطرية، ومغطاة بالثوم المحمص." at bounding box center [1197, 460] width 264 height 40
click at [1312, 440] on span "عصيدة الأرز المالح مع كرشة لحم البقر الطرية، ومغطاة بالثوم المحمص." at bounding box center [1197, 460] width 264 height 40
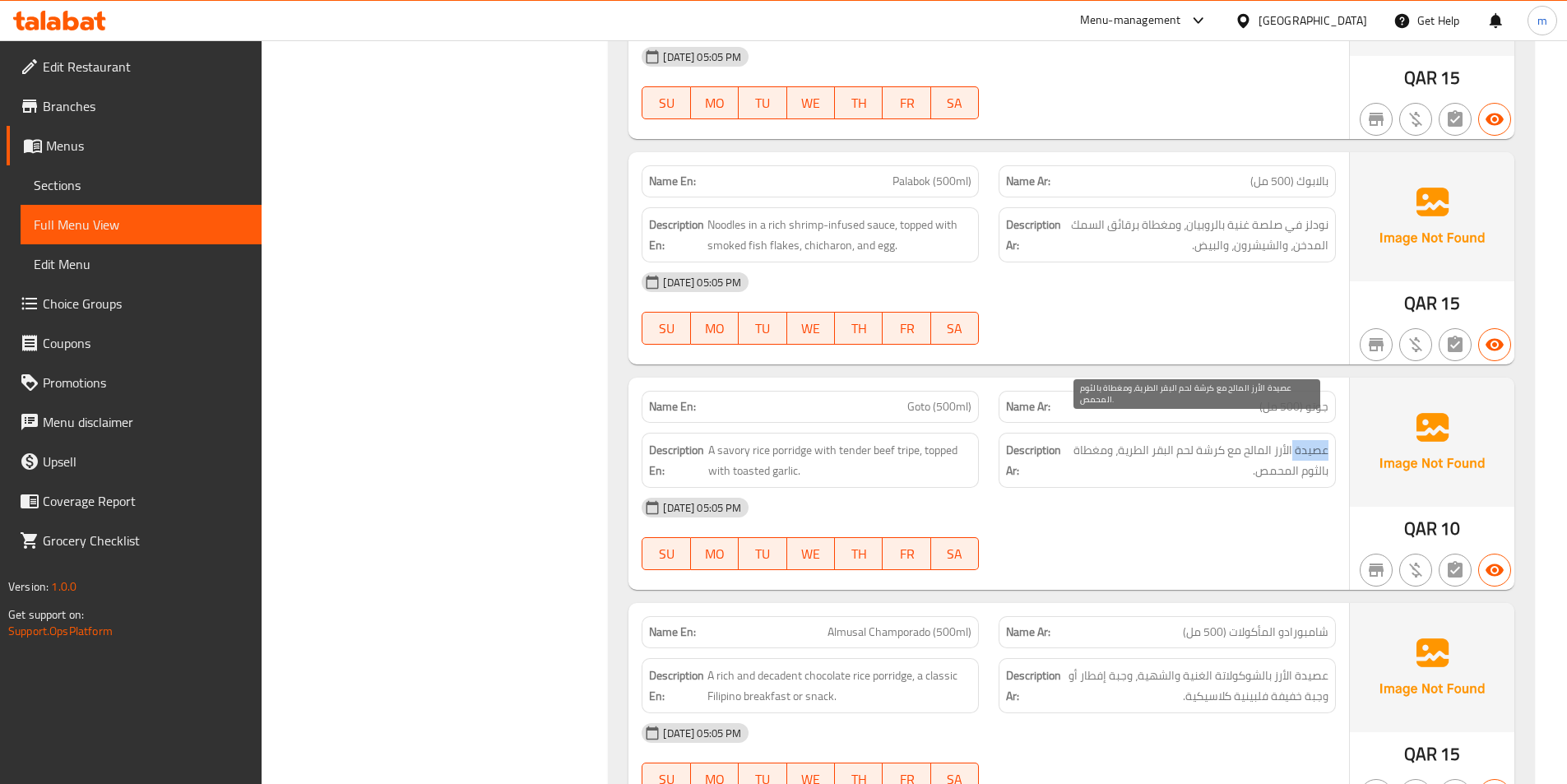
click at [1312, 440] on span "عصيدة الأرز المالح مع كرشة لحم البقر الطرية، ومغطاة بالثوم المحمص." at bounding box center [1197, 460] width 264 height 40
click at [1273, 440] on span "عصيدة الأرز المالح مع كرشة لحم البقر الطرية، ومغطاة بالثوم المحمص." at bounding box center [1197, 460] width 264 height 40
click at [1289, 440] on span "عصيدة الأرز المالح مع كرشة لحم البقر الطرية، ومغطاة بالثوم المحمص." at bounding box center [1197, 460] width 264 height 40
click at [1254, 440] on span "عصيدة الأرز المالح مع كرشة لحم البقر الطرية، ومغطاة بالثوم المحمص." at bounding box center [1197, 460] width 264 height 40
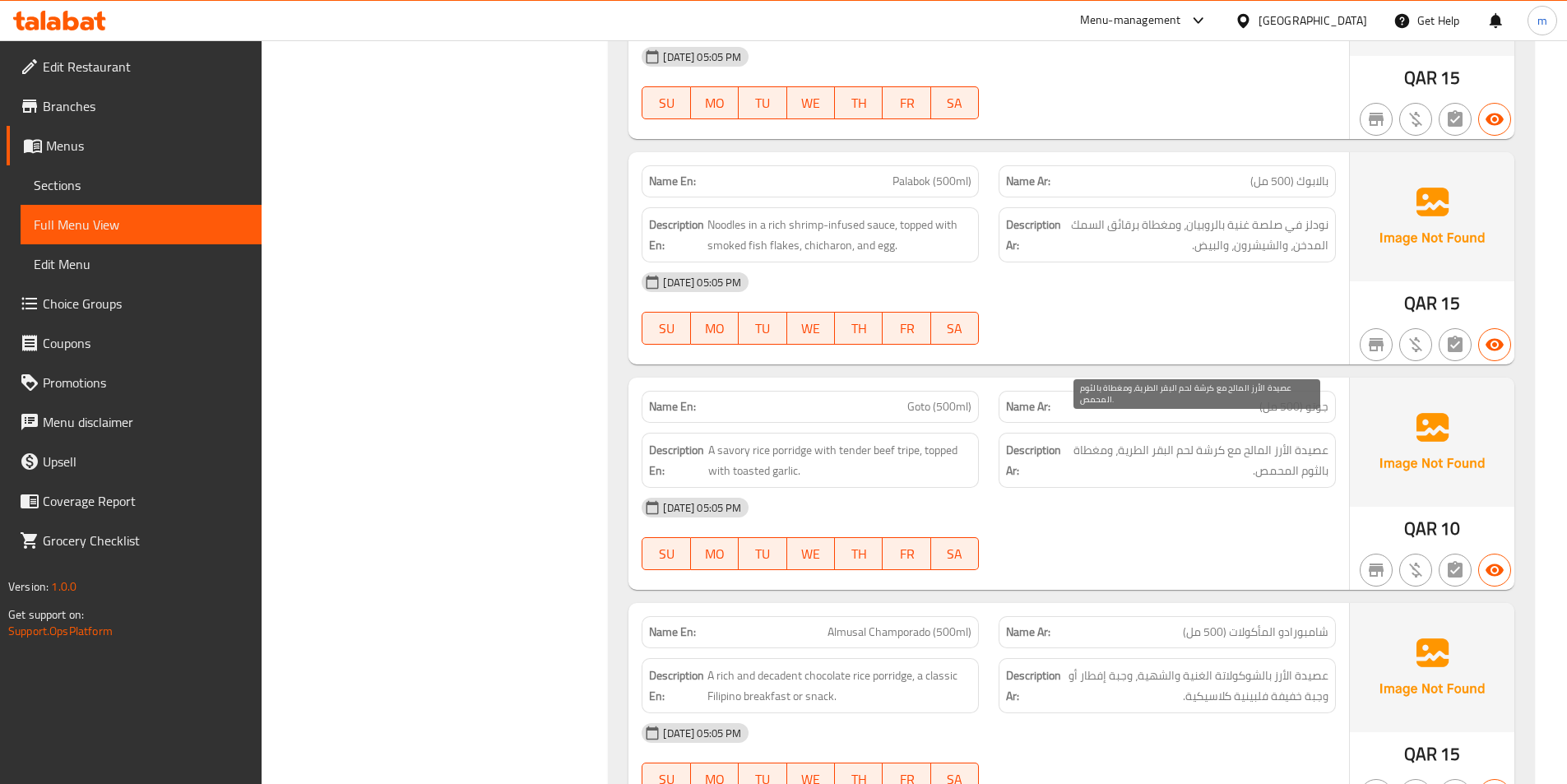
click at [1257, 456] on span "عصيدة الأرز المالح مع كرشة لحم البقر الطرية، ومغطاة بالثوم المحمص." at bounding box center [1197, 460] width 264 height 40
click at [1277, 450] on span "عصيدة الأرز المالح مع كرشة لحم البقر الطرية، ومغطاة بالثوم المحمص." at bounding box center [1197, 460] width 264 height 40
click at [1312, 440] on span "عصيدة الأرز المالح مع كرشة لحم البقر الطرية، ومغطاة بالثوم المحمص." at bounding box center [1197, 460] width 264 height 40
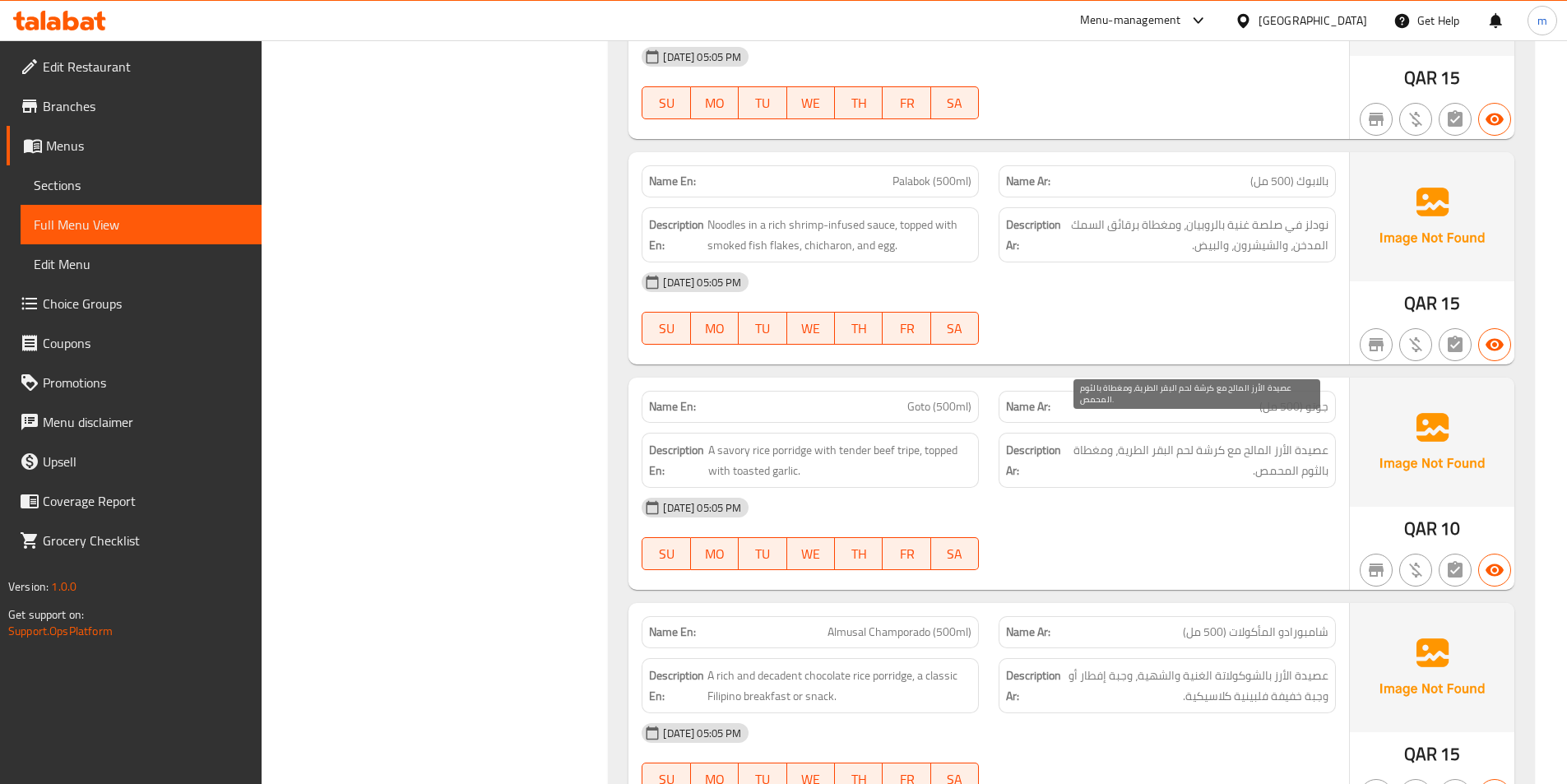
click at [1198, 450] on span "عصيدة الأرز المالح مع كرشة لحم البقر الطرية، ومغطاة بالثوم المحمص." at bounding box center [1197, 460] width 264 height 40
drag, startPoint x: 1270, startPoint y: 435, endPoint x: 1226, endPoint y: 448, distance: 45.9
click at [1226, 448] on span "عصيدة الأرز المالح مع كرشة لحم البقر الطرية، ومغطاة بالثوم المحمص." at bounding box center [1197, 460] width 264 height 40
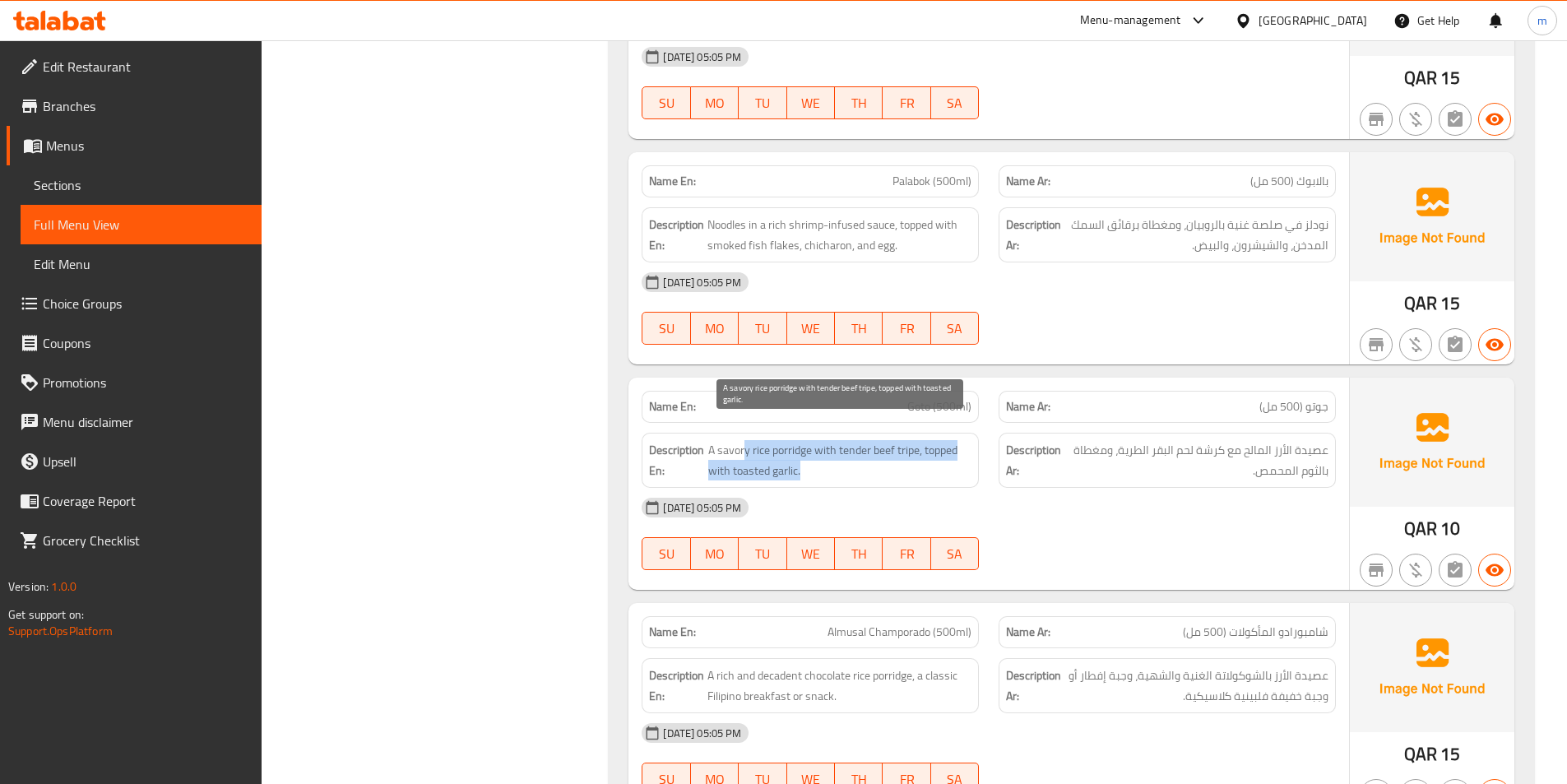
drag, startPoint x: 744, startPoint y: 429, endPoint x: 802, endPoint y: 450, distance: 61.7
click at [802, 450] on span "A savory rice porridge with tender beef tripe, topped with toasted garlic." at bounding box center [840, 460] width 264 height 40
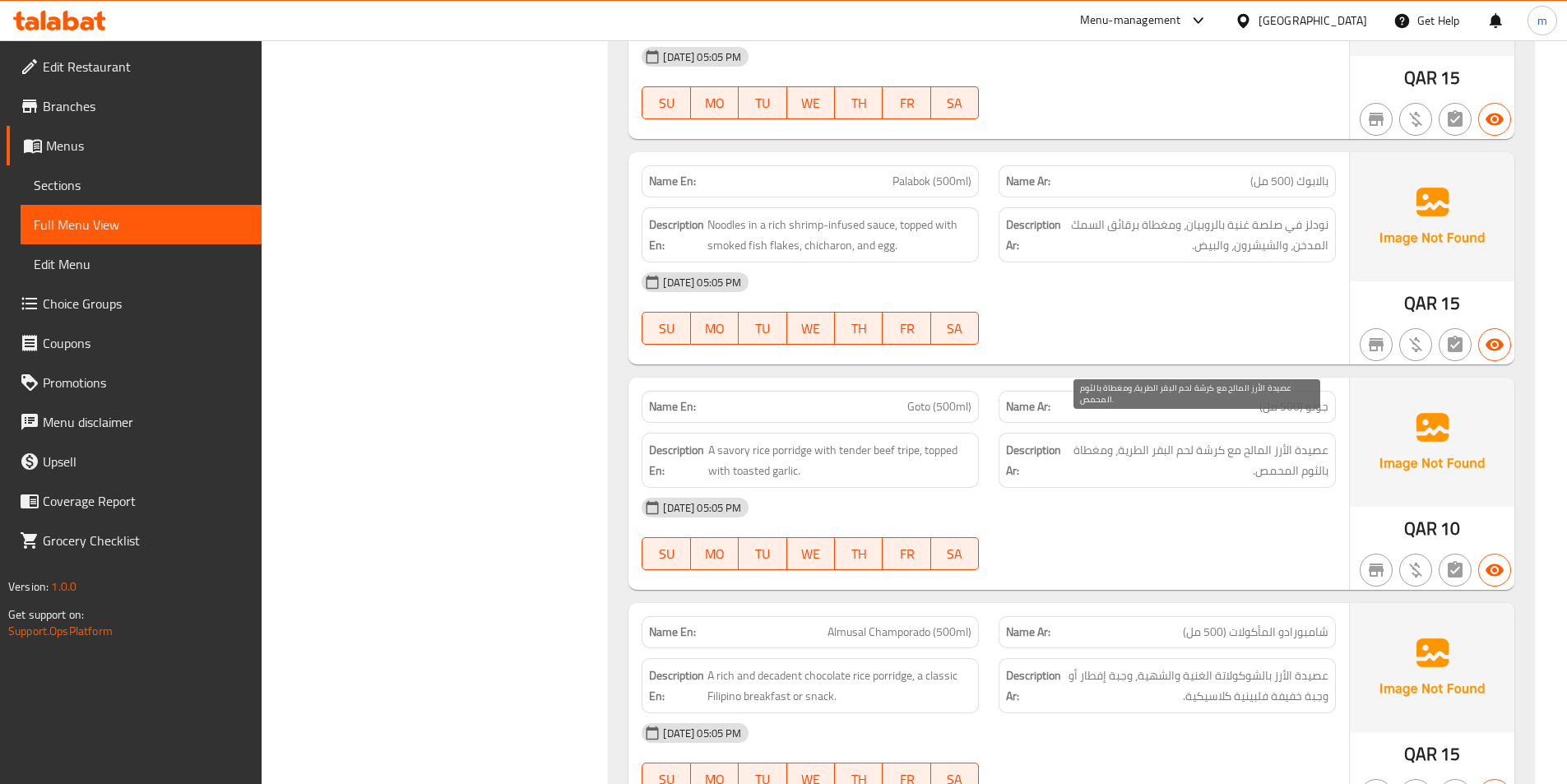
click at [1232, 457] on span "عصيدة الأرز المالح مع كرشة لحم البقر الطرية، ومغطاة بالثوم المحمص." at bounding box center [1197, 460] width 264 height 40
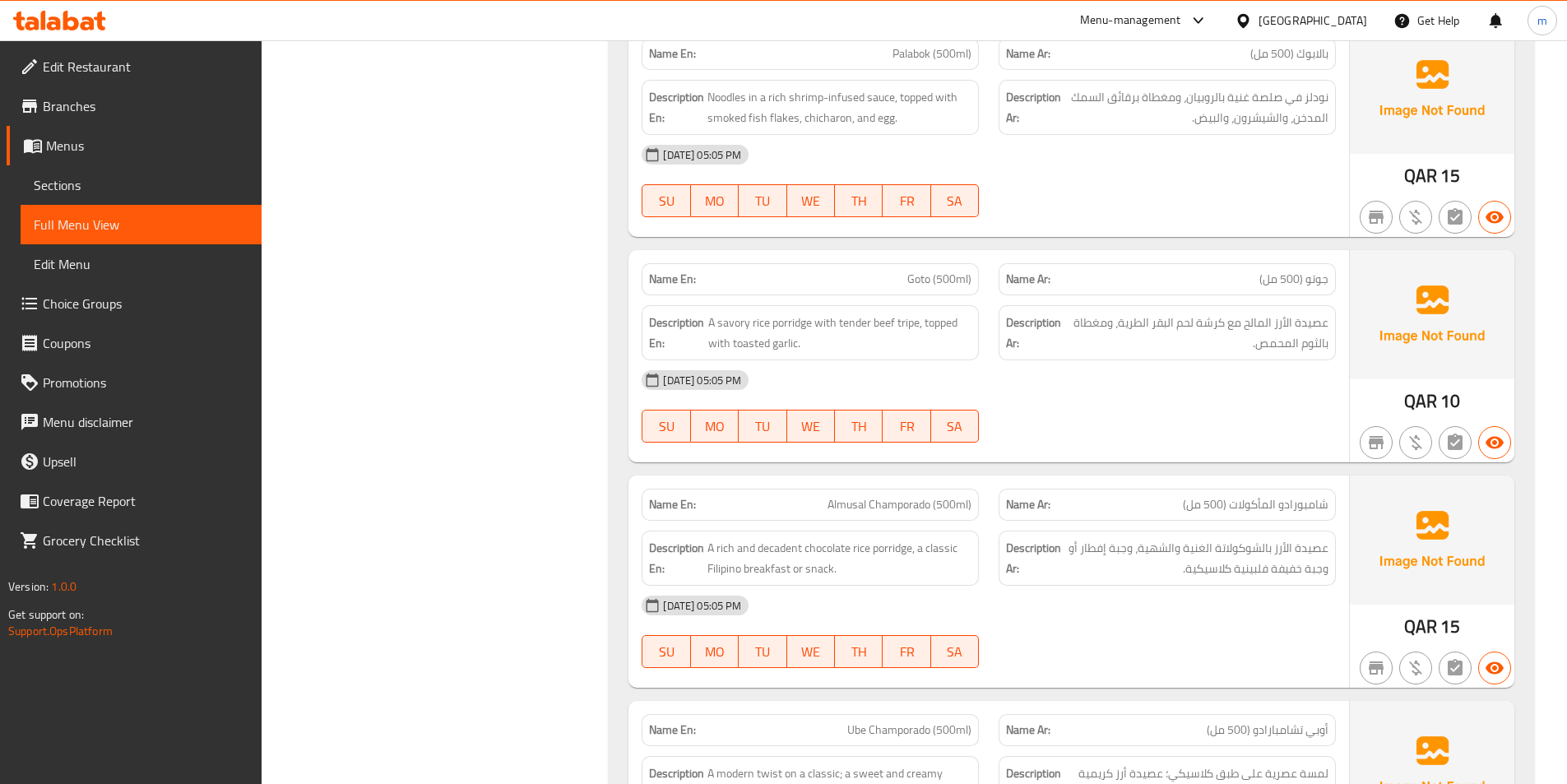
scroll to position [4193, 0]
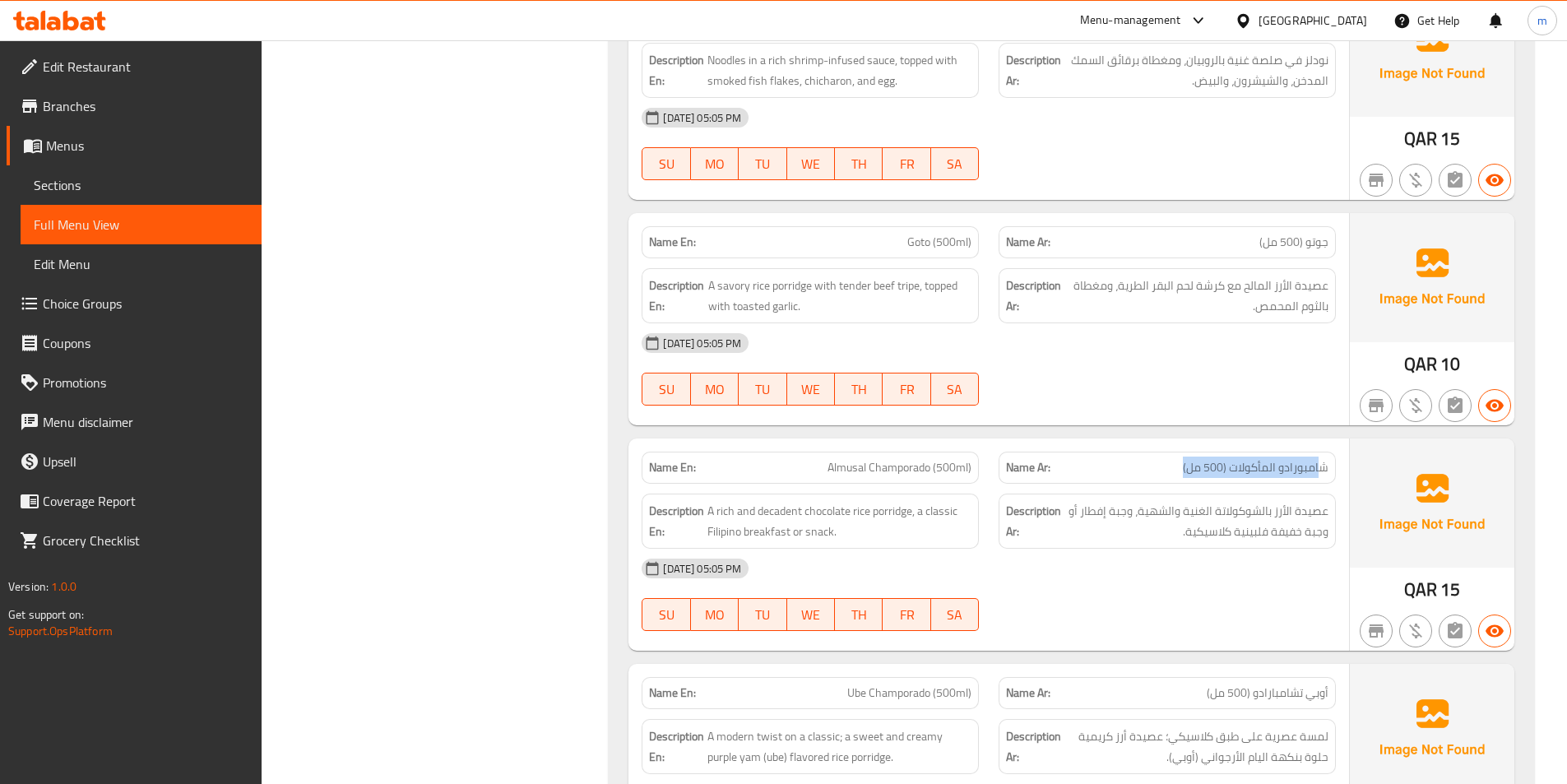
drag, startPoint x: 1321, startPoint y: 452, endPoint x: 1148, endPoint y: 450, distance: 173.0
click at [1148, 459] on p "Name Ar: شامبورادو المأكولات (500 مل)" at bounding box center [1167, 468] width 322 height 17
click at [1102, 459] on p "Name Ar: شامبورادو المأكولات (500 مل)" at bounding box center [1167, 468] width 322 height 17
click at [906, 459] on span "Almusal Champorado (500ml)" at bounding box center [900, 468] width 144 height 17
drag, startPoint x: 869, startPoint y: 452, endPoint x: 826, endPoint y: 450, distance: 43.0
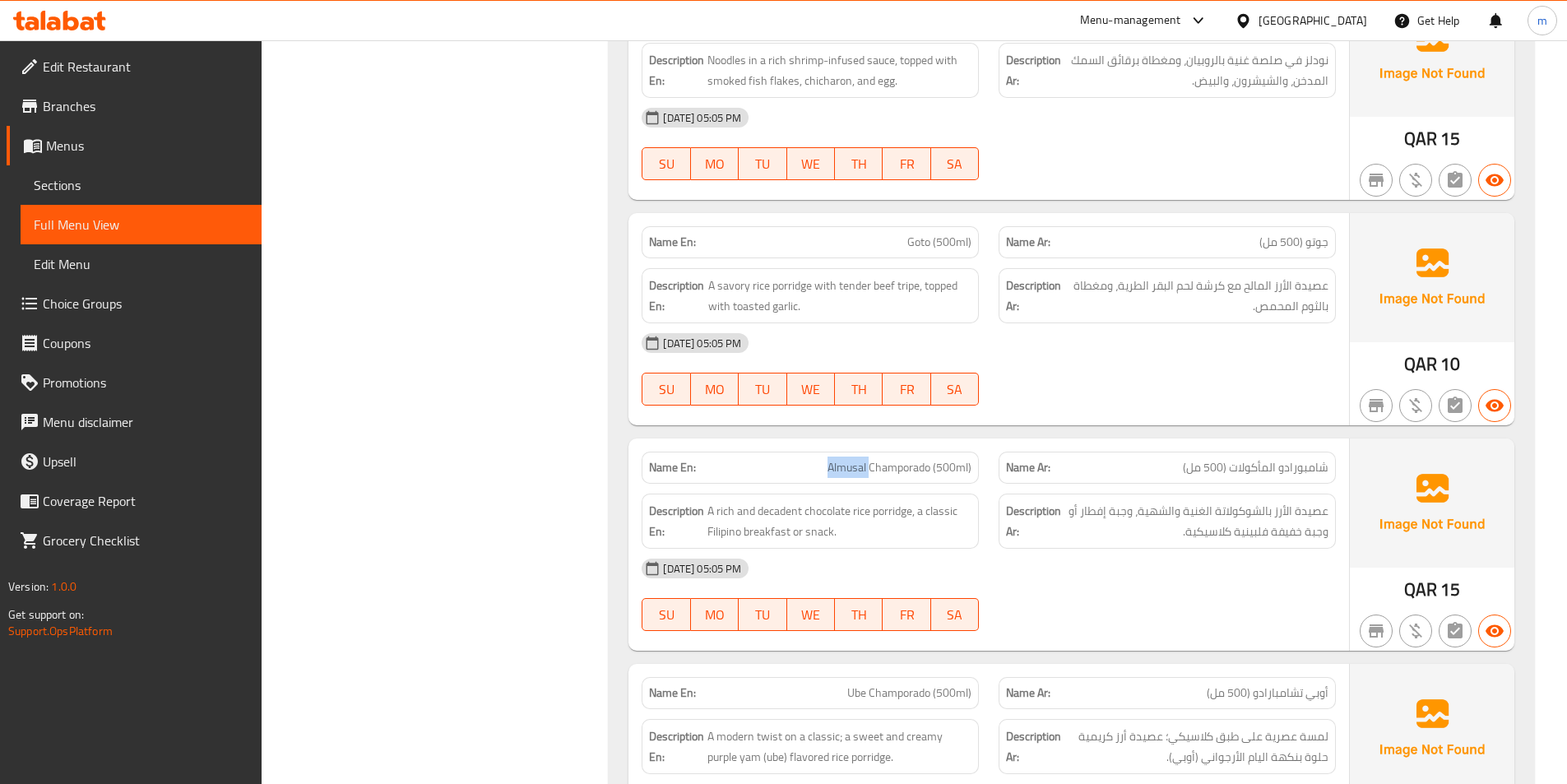
click at [818, 459] on p "Name En: Almusal Champorado (500ml)" at bounding box center [809, 468] width 322 height 17
click at [72, 187] on span "Sections" at bounding box center [141, 185] width 215 height 20
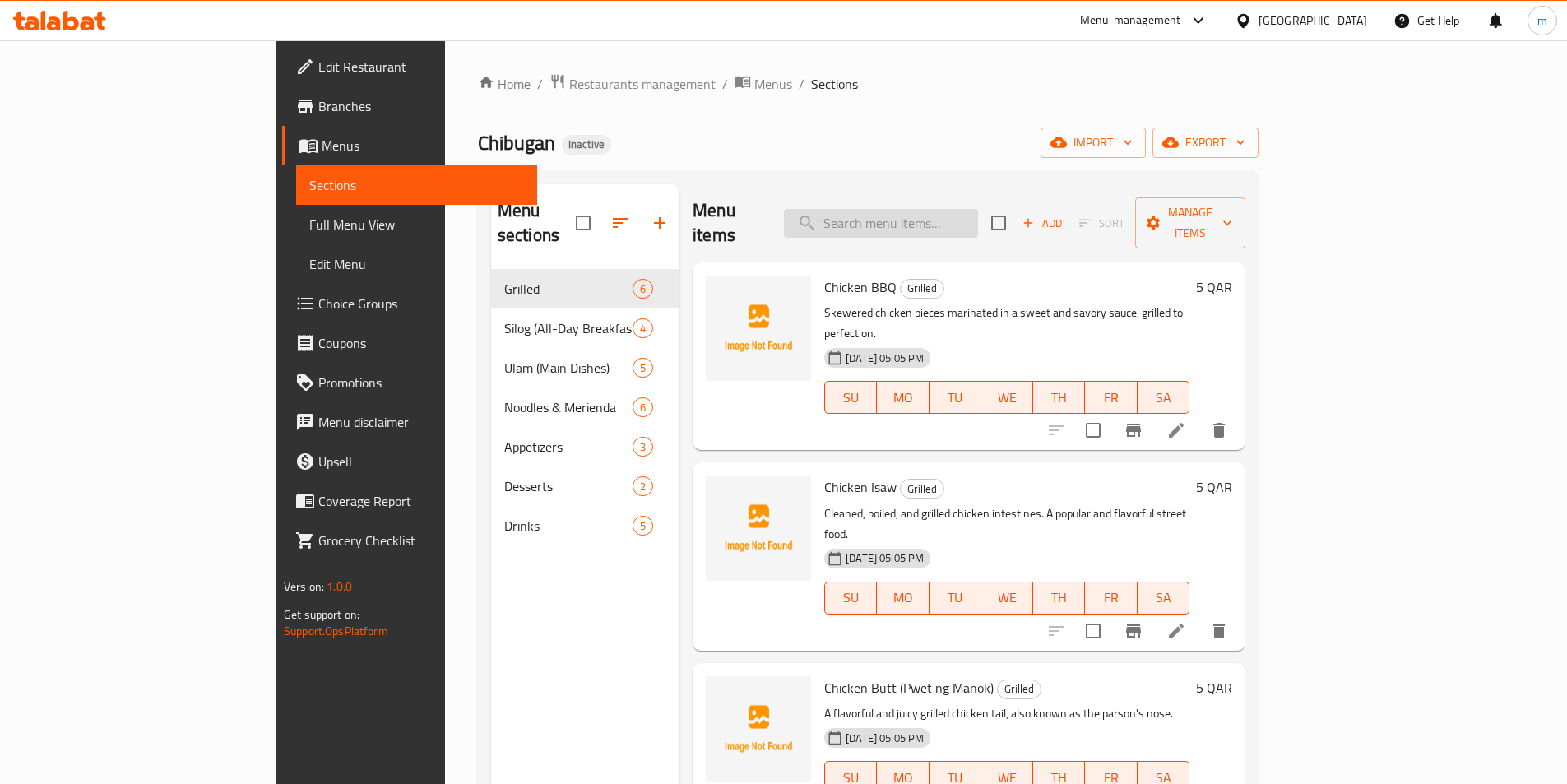
click at [934, 218] on input "search" at bounding box center [882, 223] width 194 height 29
paste input "Almusal"
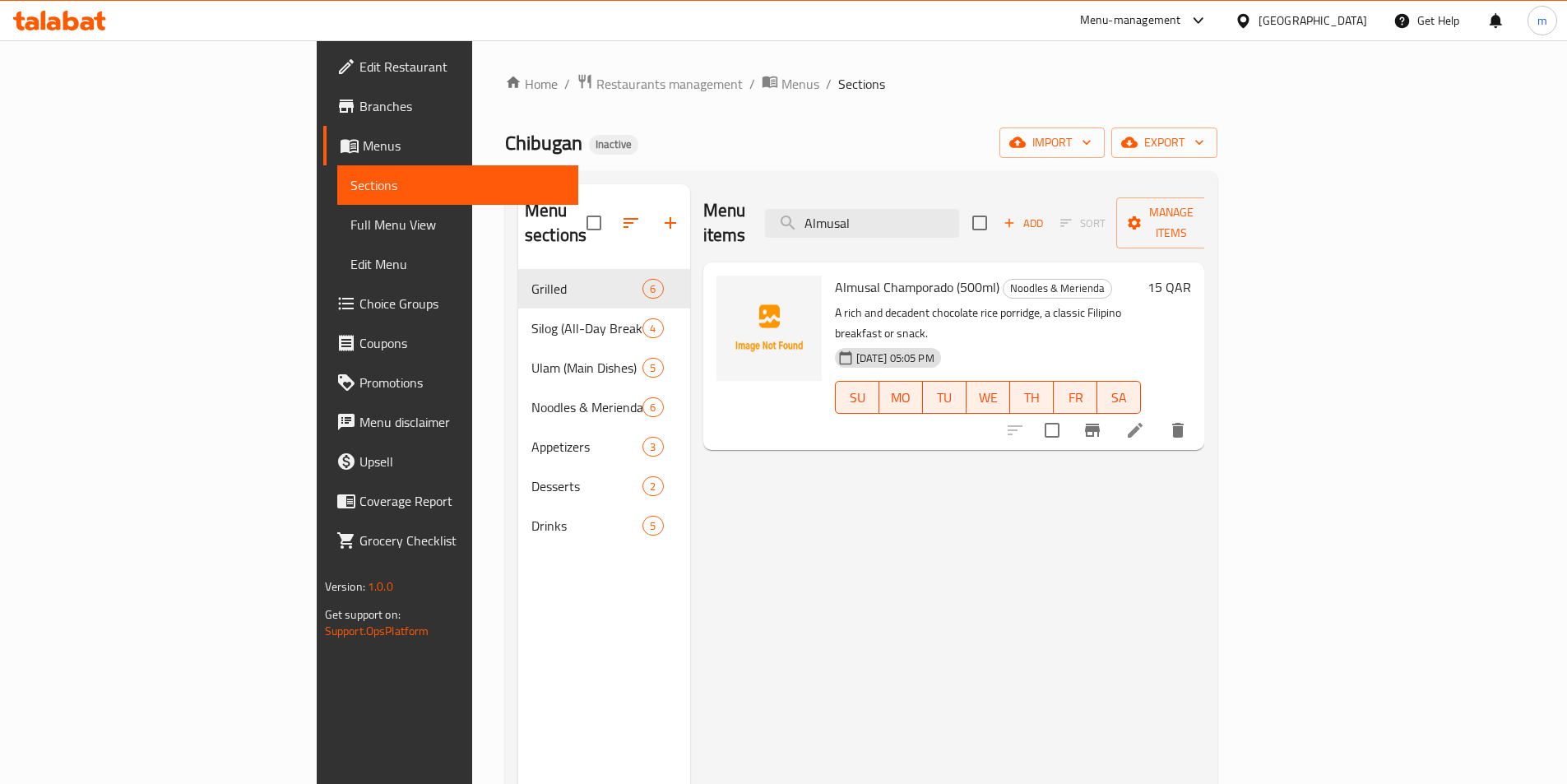
type input "Almusal"
click at [1159, 416] on li at bounding box center [1136, 430] width 46 height 30
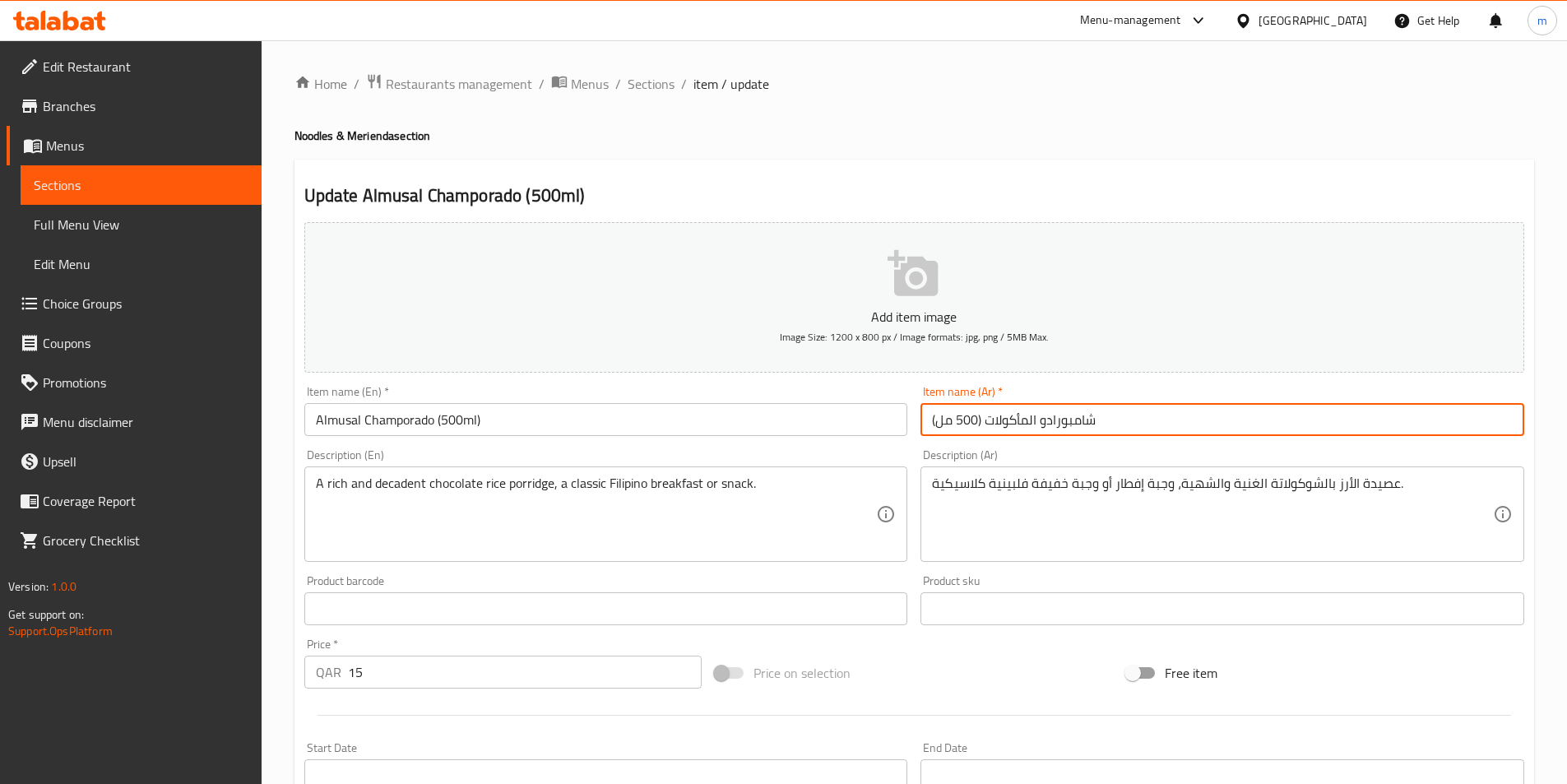
click at [1171, 420] on input "شامبورادو المأكولات (500 مل)" at bounding box center [1221, 419] width 604 height 33
paste input "almusalaa"
drag, startPoint x: 1187, startPoint y: 412, endPoint x: 1116, endPoint y: 427, distance: 72.6
click at [1116, 427] on input "شامبورادو المأكولات (500 مل)almusalaa" at bounding box center [1221, 419] width 604 height 33
click at [1436, 403] on input "شامبورادو المأكولات (500 مل)" at bounding box center [1221, 419] width 604 height 33
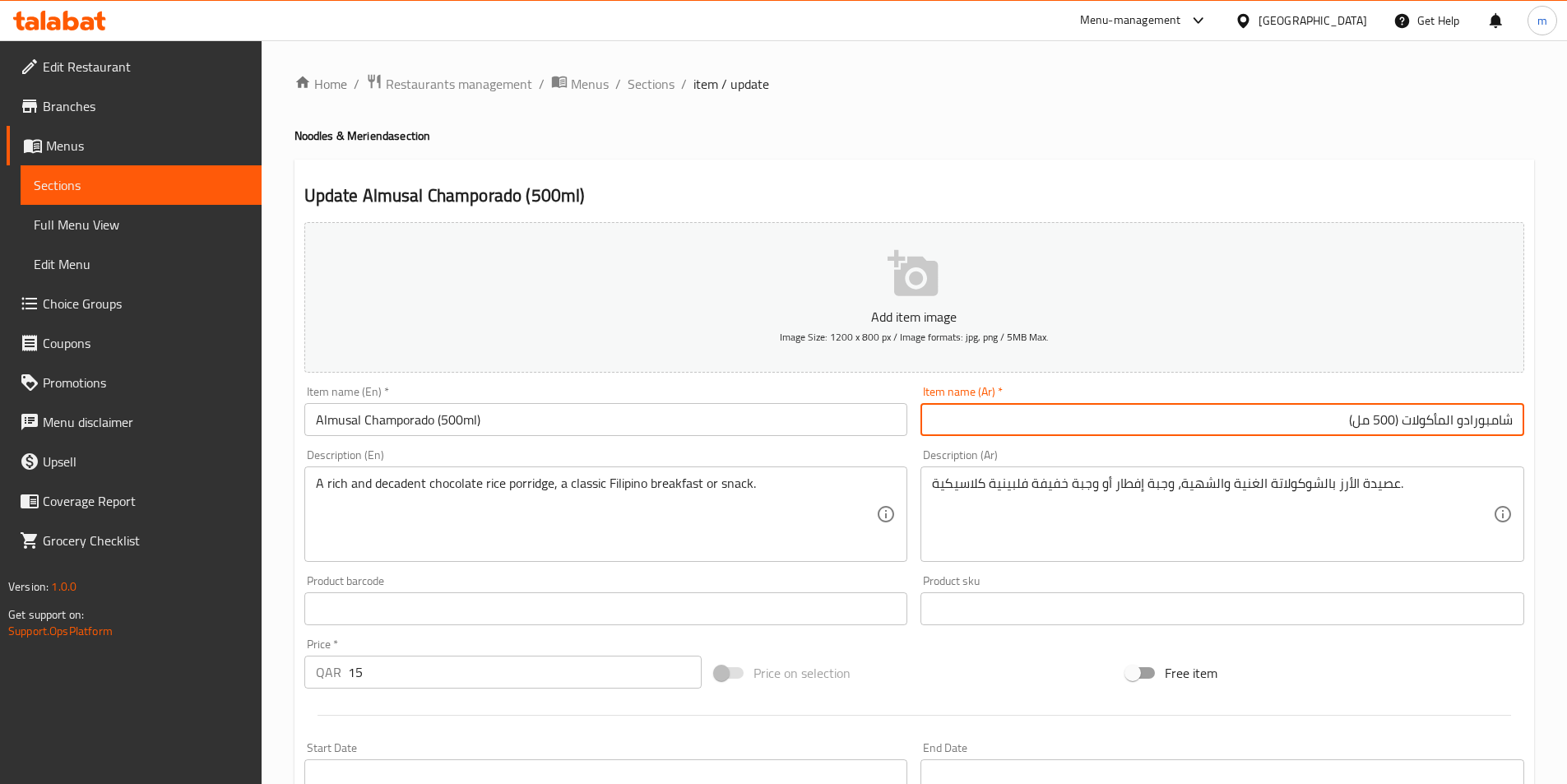
click at [1430, 422] on input "شامبورادو المأكولات (500 مل)" at bounding box center [1221, 419] width 604 height 33
type input "شامبورادو الموسال (500 مل)"
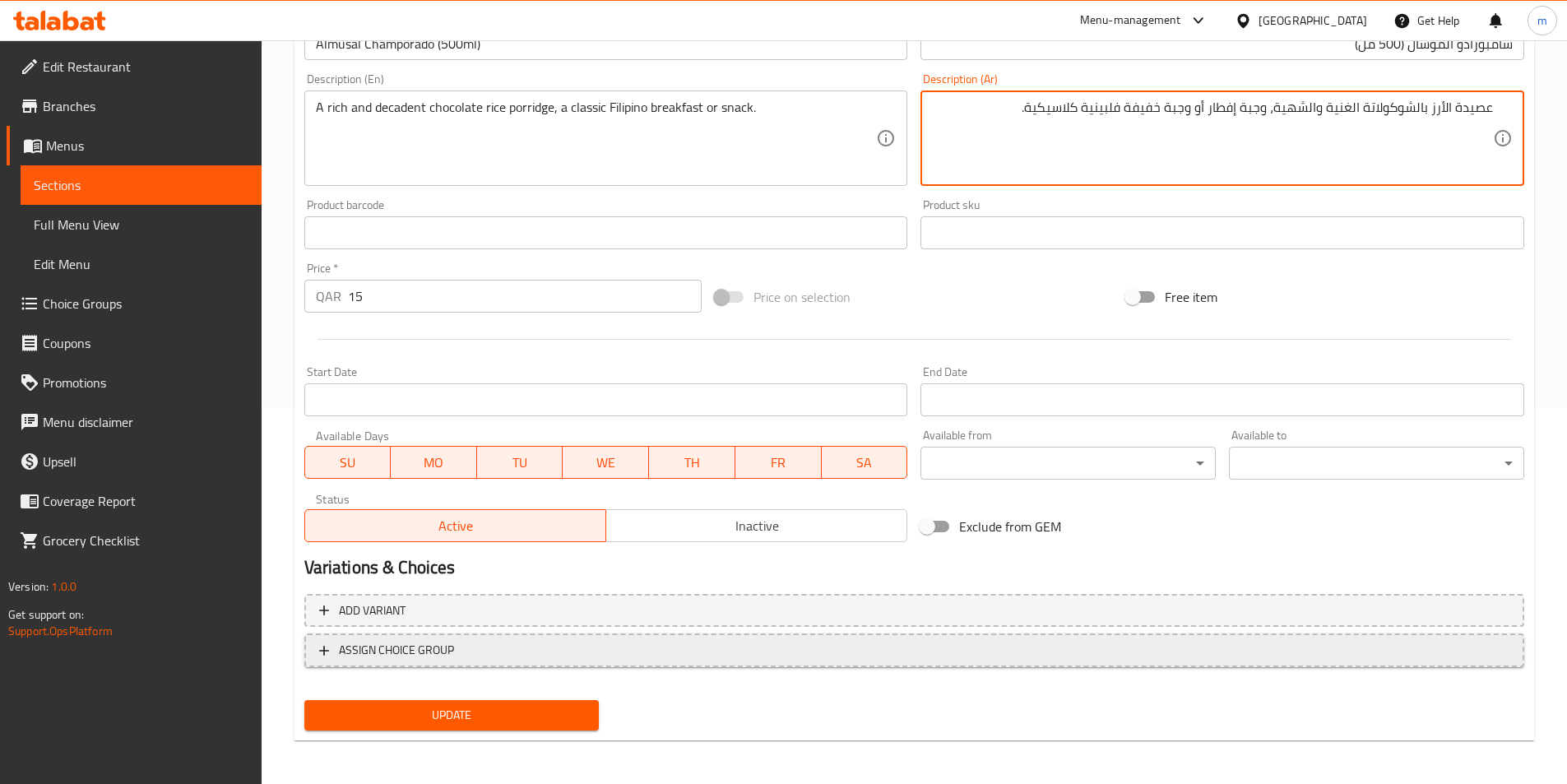
scroll to position [378, 0]
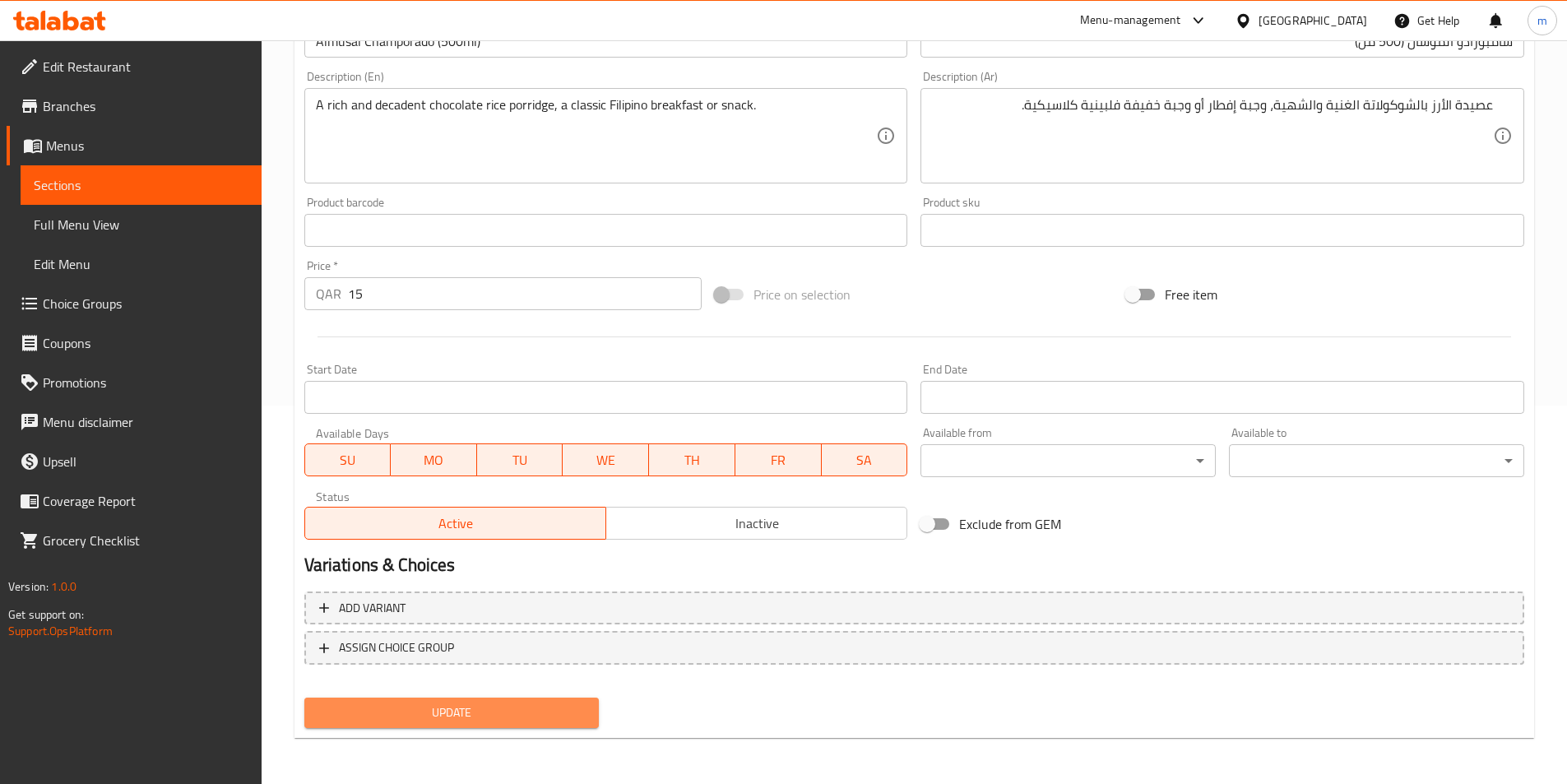
click at [549, 717] on span "Update" at bounding box center [452, 712] width 270 height 20
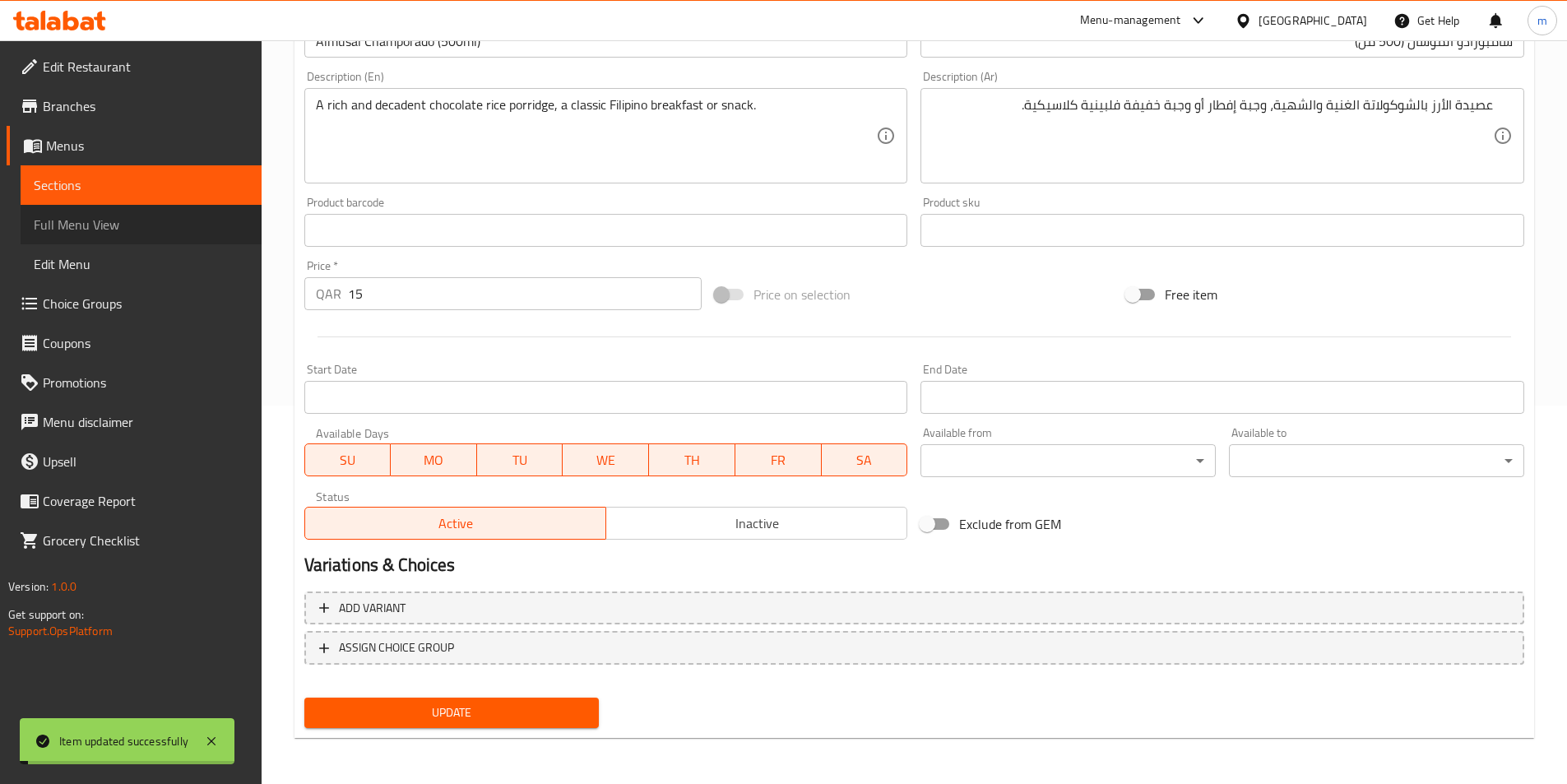
click at [99, 223] on span "Full Menu View" at bounding box center [141, 224] width 215 height 20
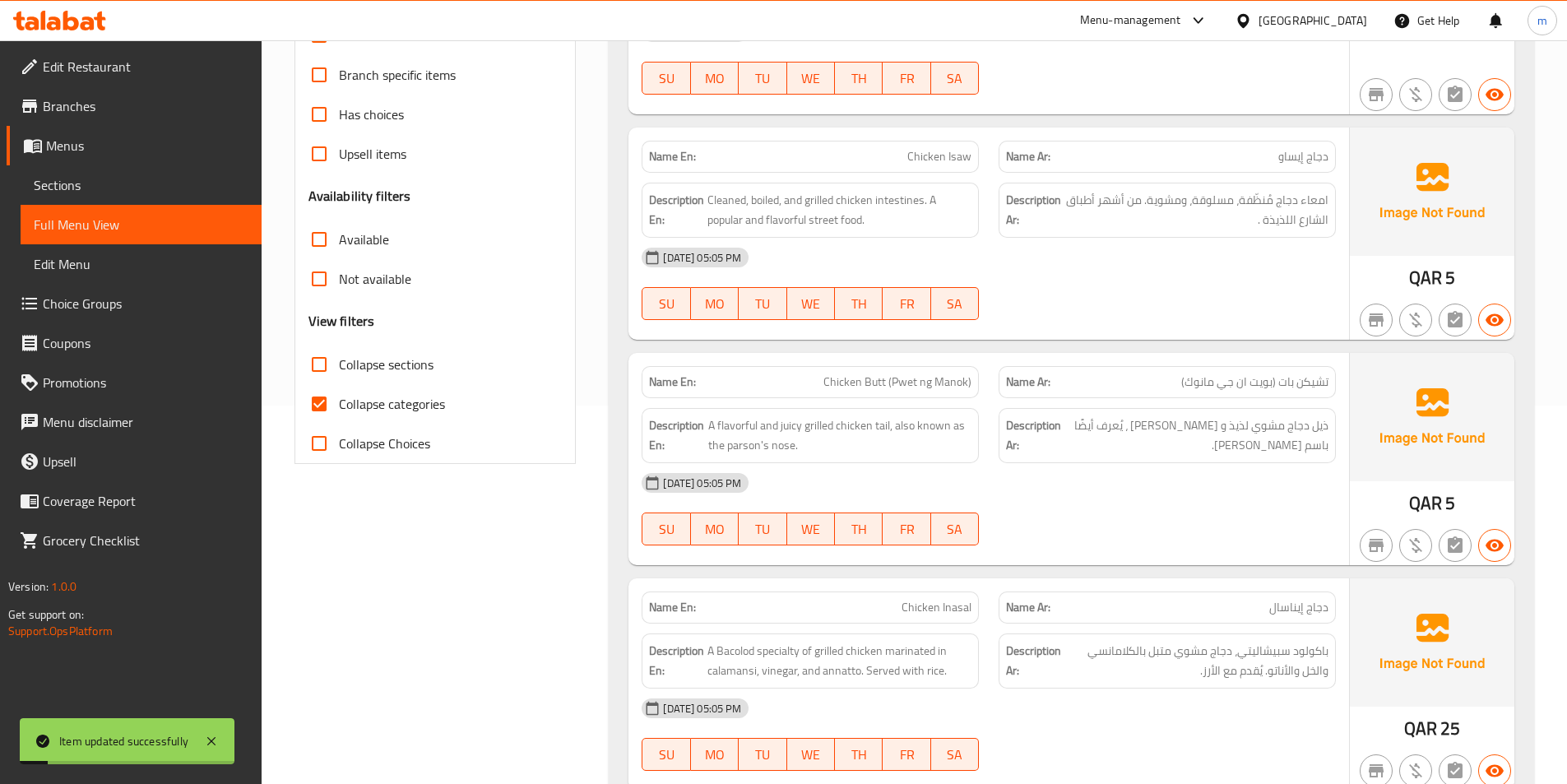
click at [375, 393] on span "Collapse categories" at bounding box center [392, 403] width 106 height 20
click at [339, 393] on input "Collapse categories" at bounding box center [319, 403] width 39 height 39
checkbox input "false"
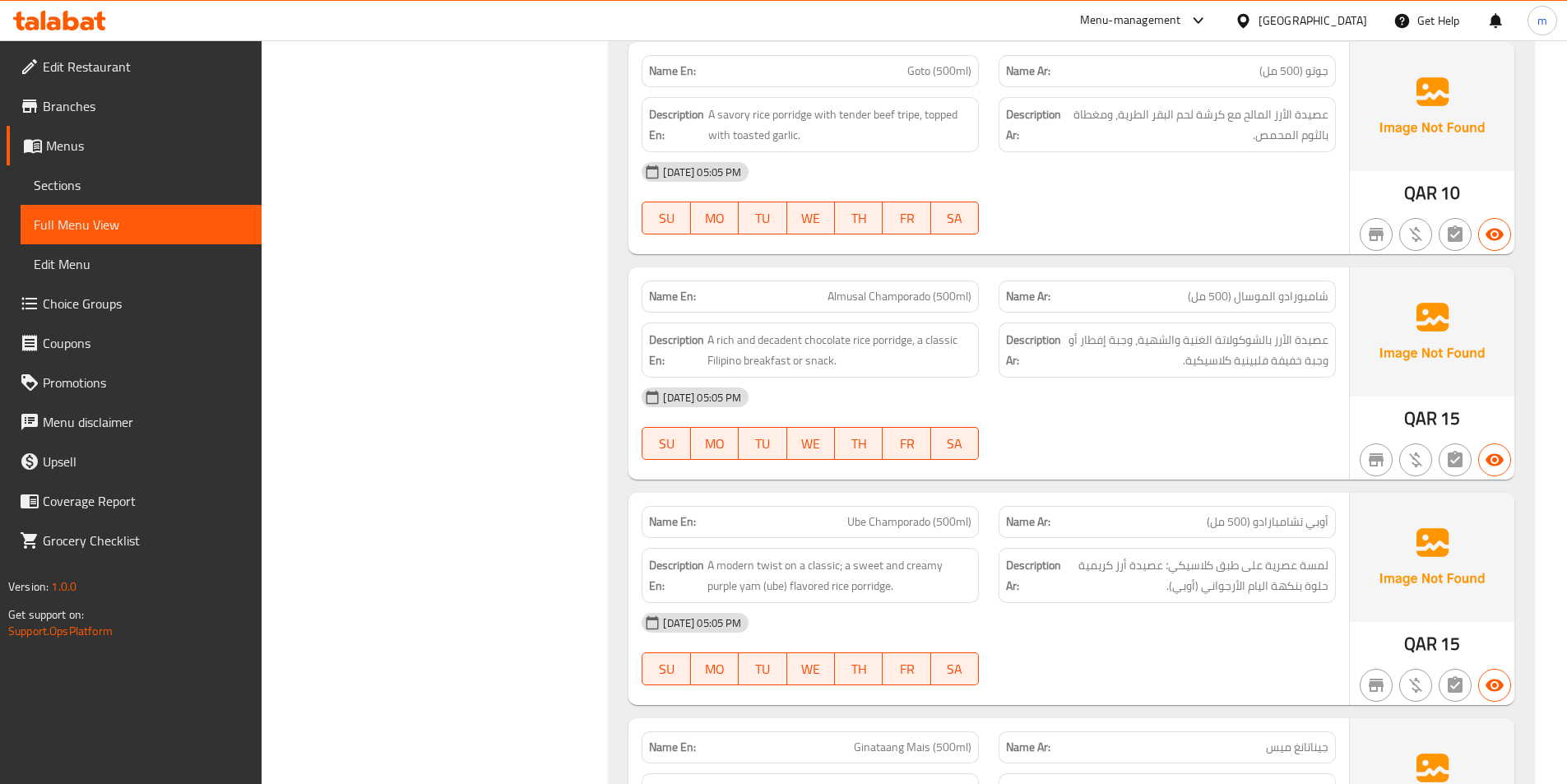
scroll to position [4394, 0]
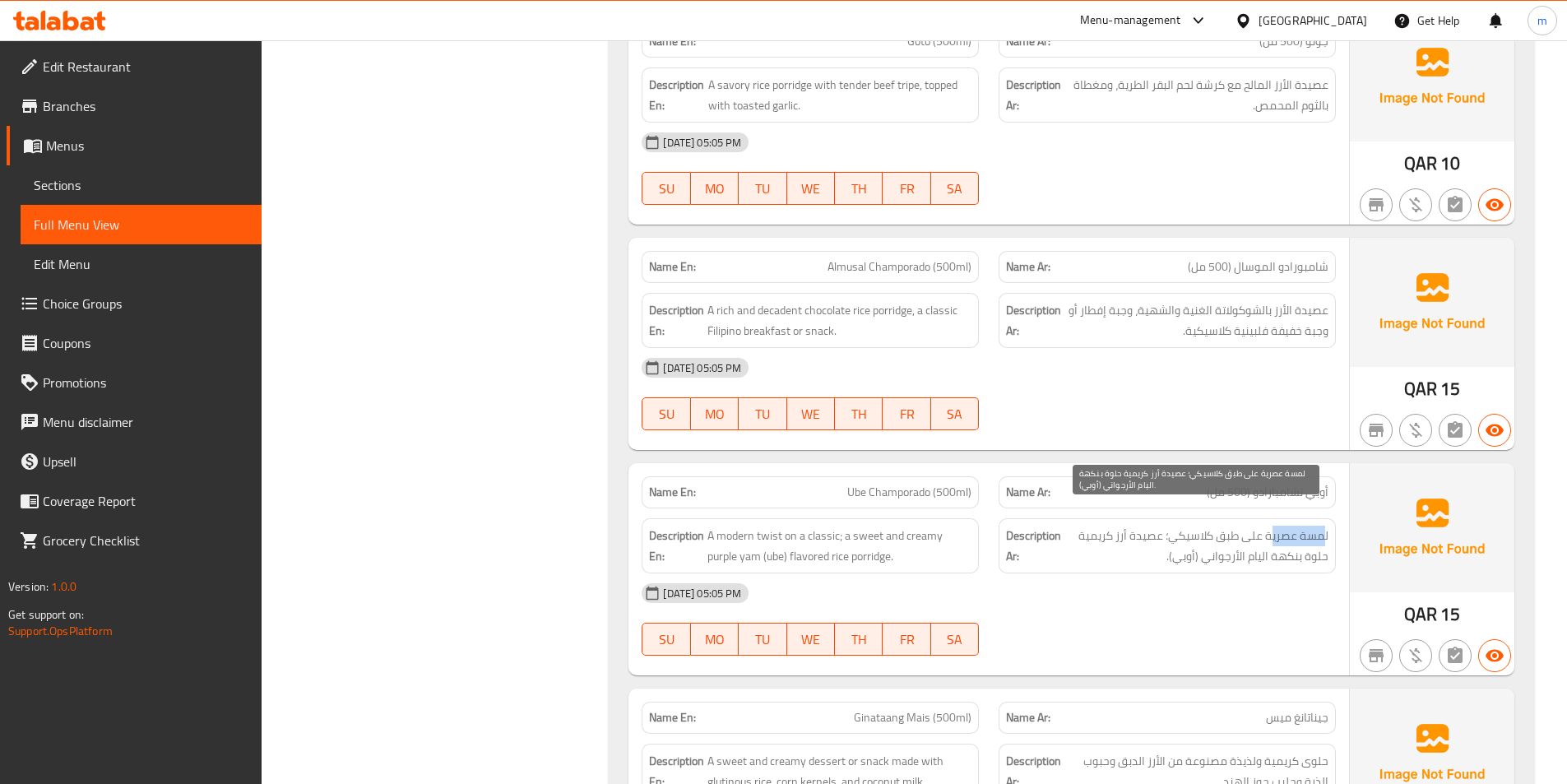
drag, startPoint x: 1325, startPoint y: 516, endPoint x: 1272, endPoint y: 518, distance: 53.0
click at [1272, 525] on span "لمسة عصرية على طبق كلاسيكي؛ عصيدة أرز كريمية حلوة بنكهة اليام الأرجواني (أوبي)." at bounding box center [1196, 545] width 264 height 40
click at [1285, 525] on span "لمسة عصرية على طبق كلاسيكي؛ عصيدة أرز كريمية حلوة بنكهة اليام الأرجواني (أوبي)." at bounding box center [1196, 545] width 264 height 40
click at [947, 484] on span "Ube Champorado (500ml)" at bounding box center [909, 493] width 124 height 17
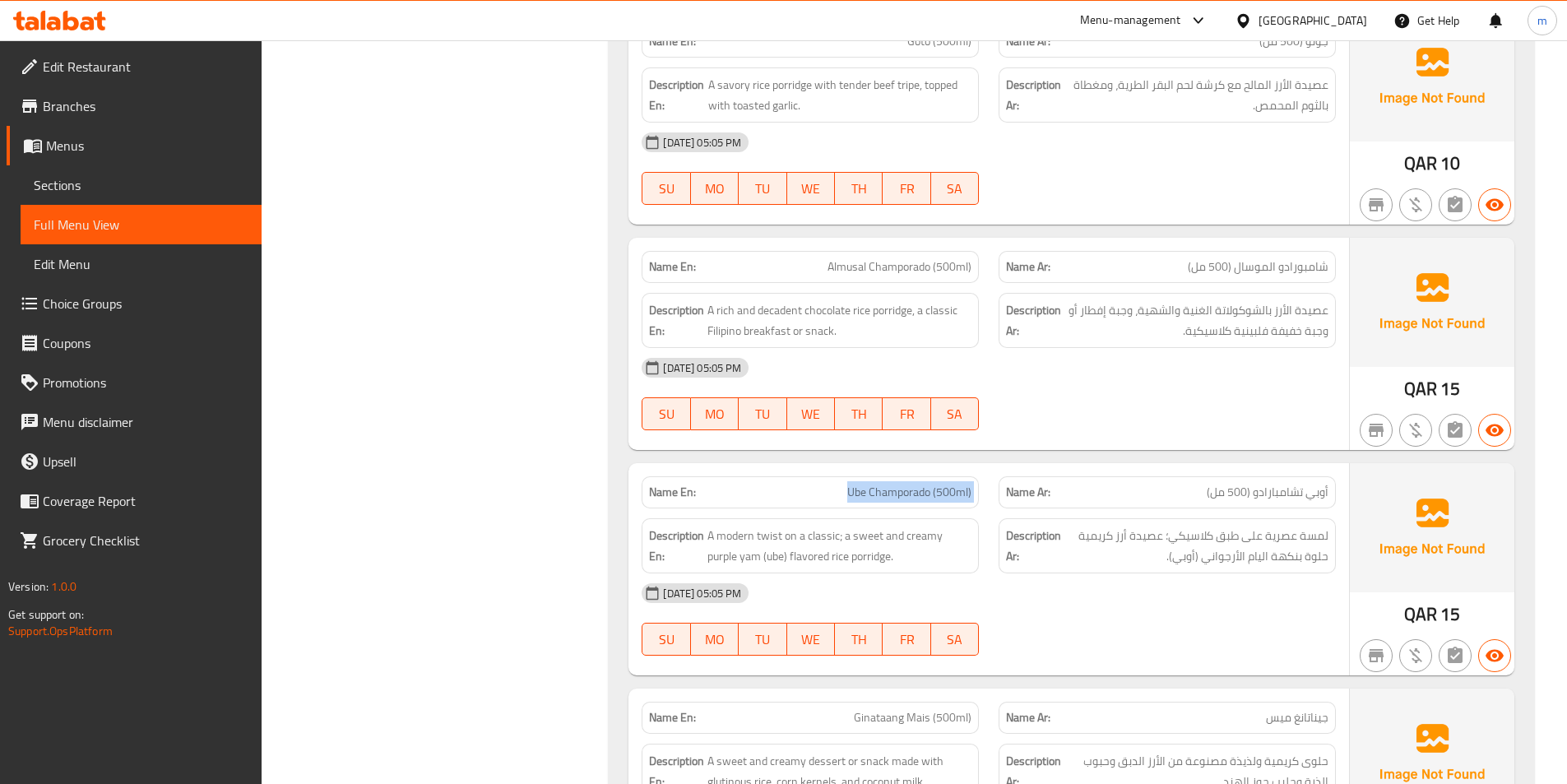
click at [947, 484] on span "Ube Champorado (500ml)" at bounding box center [909, 493] width 124 height 17
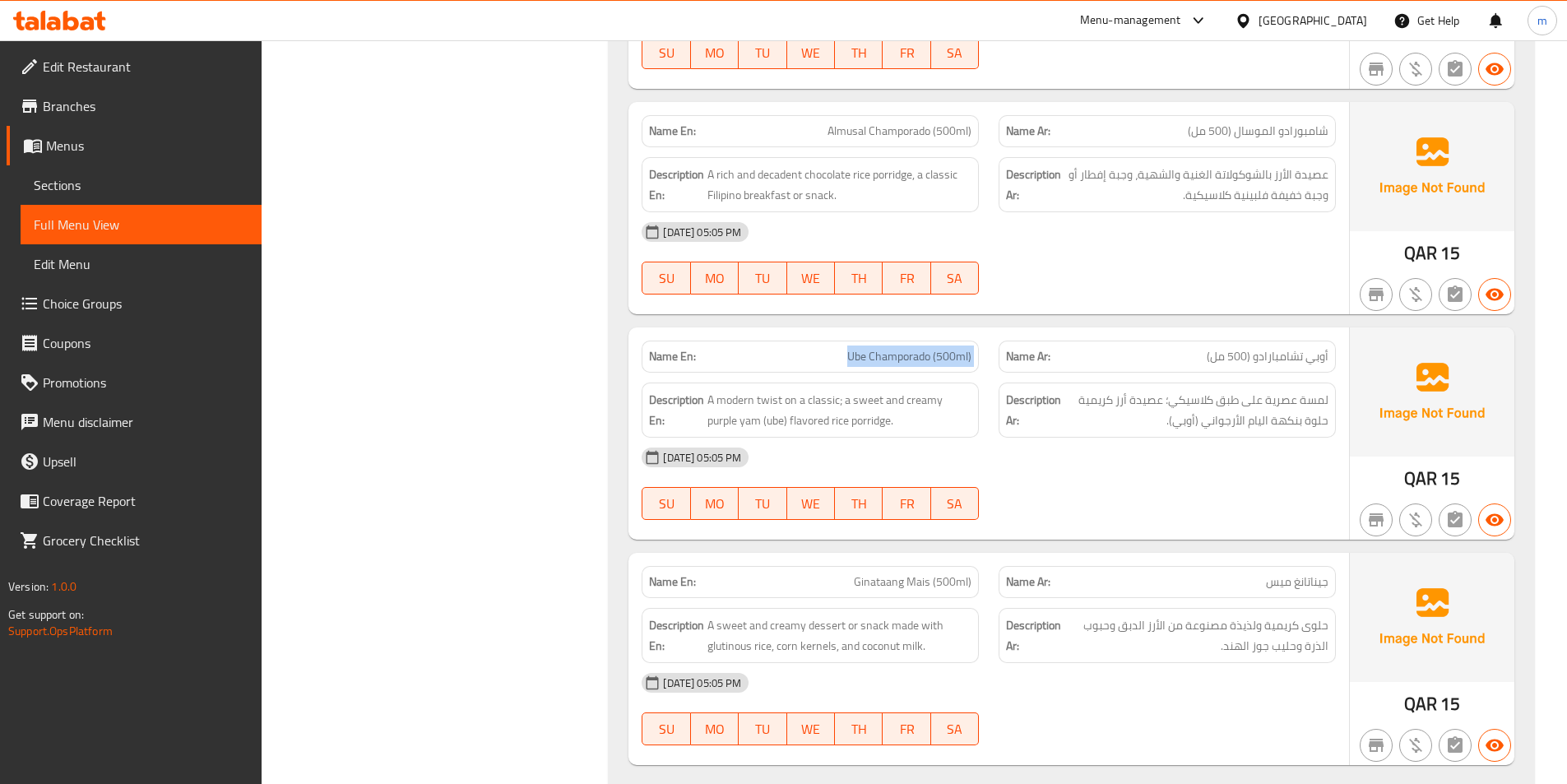
scroll to position [4559, 0]
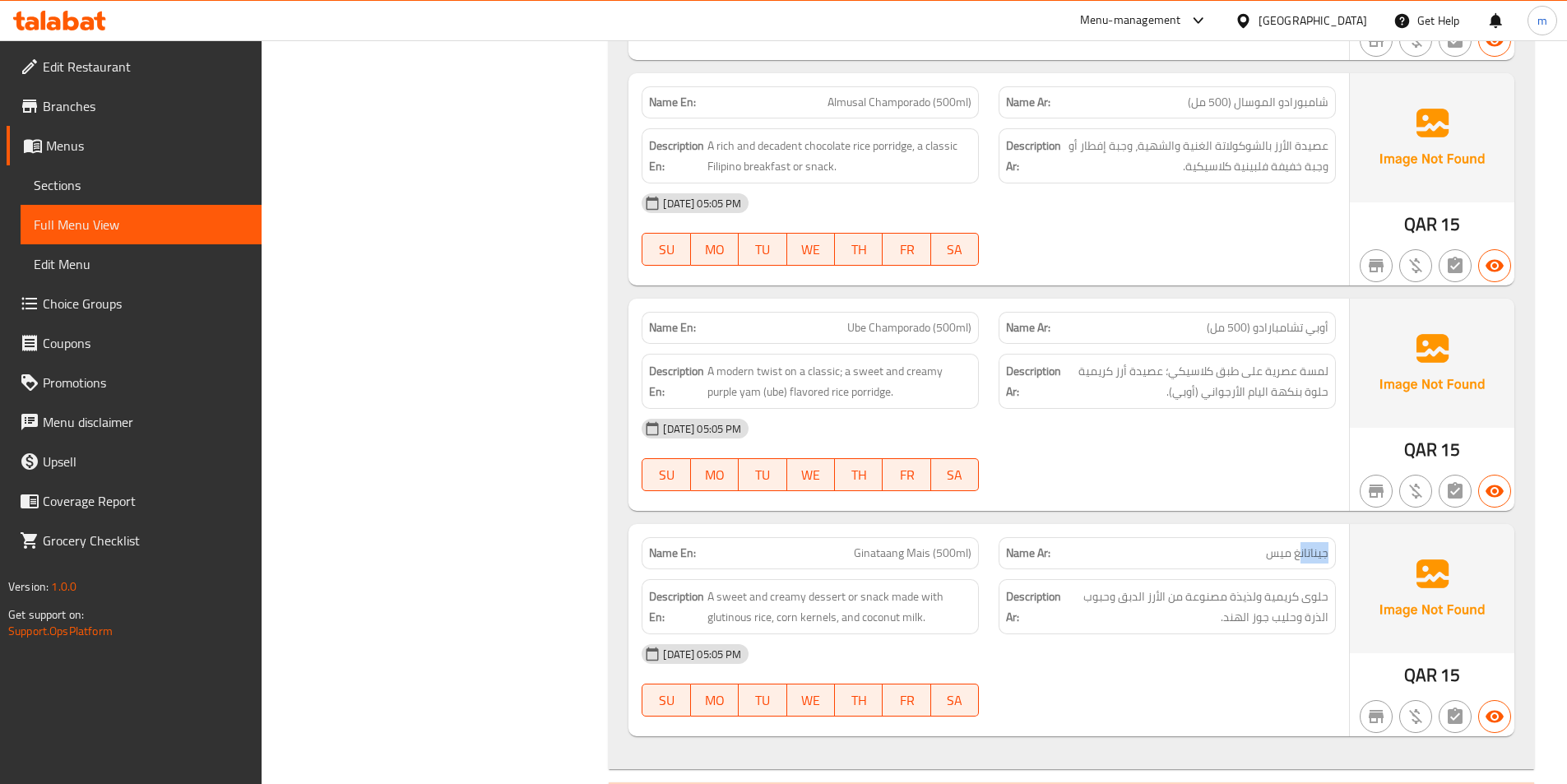
drag, startPoint x: 1326, startPoint y: 535, endPoint x: 1300, endPoint y: 537, distance: 26.1
click at [1300, 544] on span "جيناتانغ ميس" at bounding box center [1297, 553] width 63 height 17
drag, startPoint x: 1319, startPoint y: 592, endPoint x: 1259, endPoint y: 588, distance: 60.1
click at [1259, 588] on span "حلوى كريمية ولذيذة مصنوعة من الأرز الدبق وحبوب الذرة وحليب جوز الهند." at bounding box center [1196, 606] width 264 height 40
click at [1266, 586] on span "حلوى كريمية ولذيذة مصنوعة من الأرز الدبق وحبوب الذرة وحليب جوز الهند." at bounding box center [1196, 606] width 264 height 40
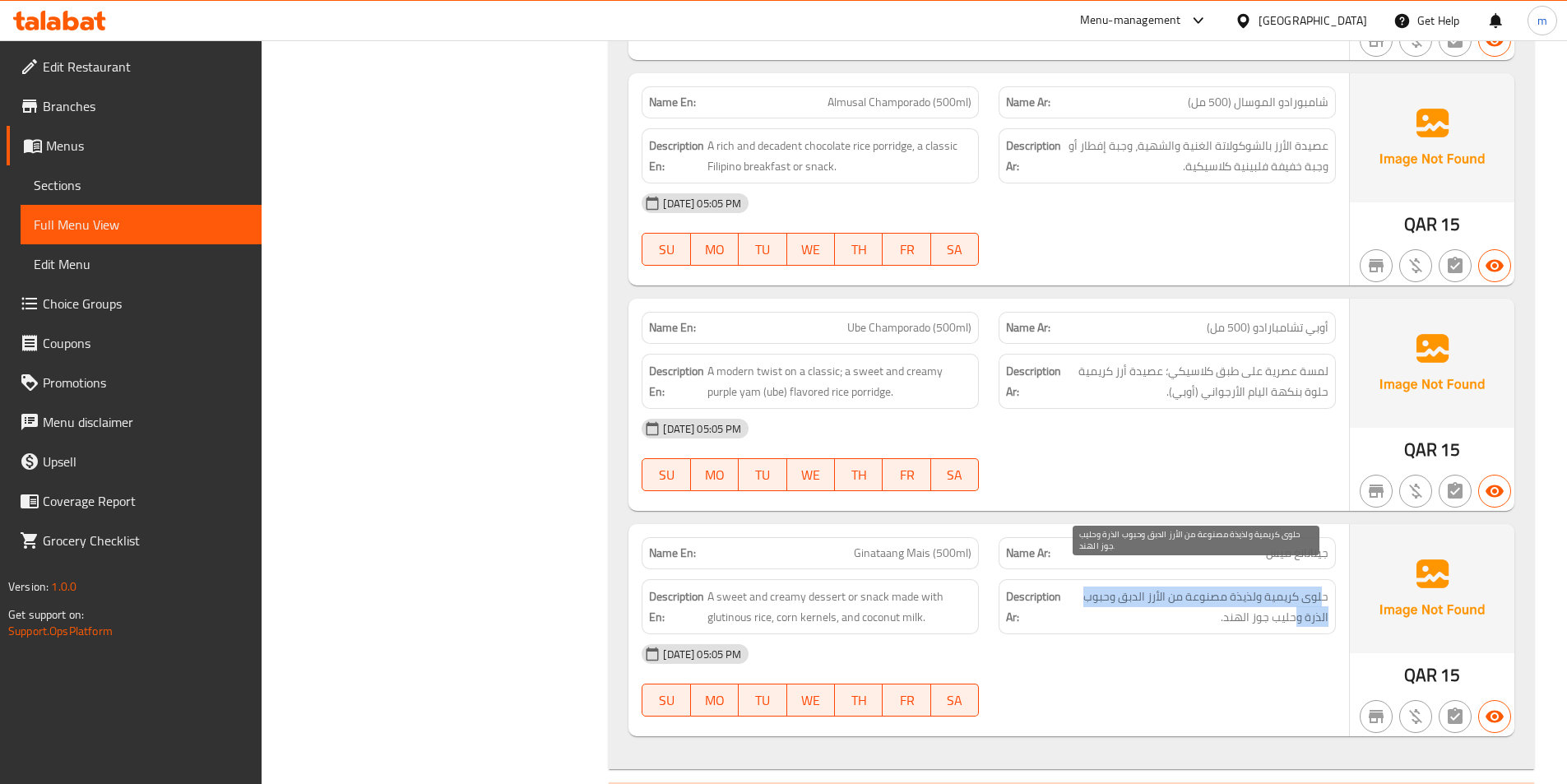
drag, startPoint x: 1323, startPoint y: 575, endPoint x: 1300, endPoint y: 594, distance: 29.8
click at [1300, 594] on span "حلوى كريمية ولذيذة مصنوعة من الأرز الدبق وحبوب الذرة وحليب جوز الهند." at bounding box center [1196, 606] width 264 height 40
click at [1313, 586] on span "حلوى كريمية ولذيذة مصنوعة من الأرز الدبق وحبوب الذرة وحليب جوز الهند." at bounding box center [1196, 606] width 264 height 40
drag, startPoint x: 1327, startPoint y: 571, endPoint x: 1145, endPoint y: 581, distance: 182.3
click at [1145, 586] on span "حلوى كريمية ولذيذة مصنوعة من الأرز الدبق وحبوب الذرة وحليب جوز الهند." at bounding box center [1196, 606] width 264 height 40
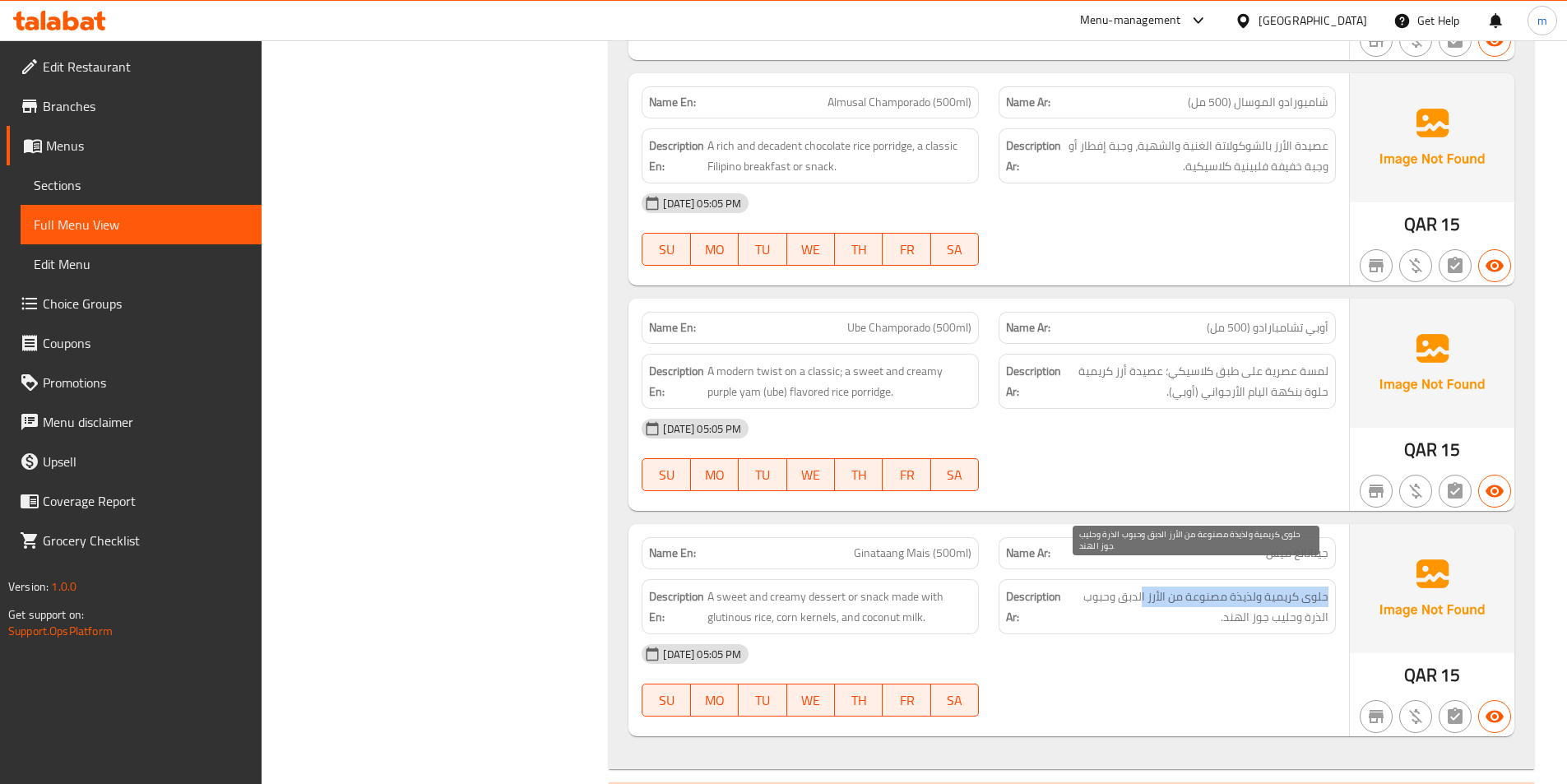
click at [1182, 586] on span "حلوى كريمية ولذيذة مصنوعة من الأرز الدبق وحبوب الذرة وحليب جوز الهند." at bounding box center [1196, 606] width 264 height 40
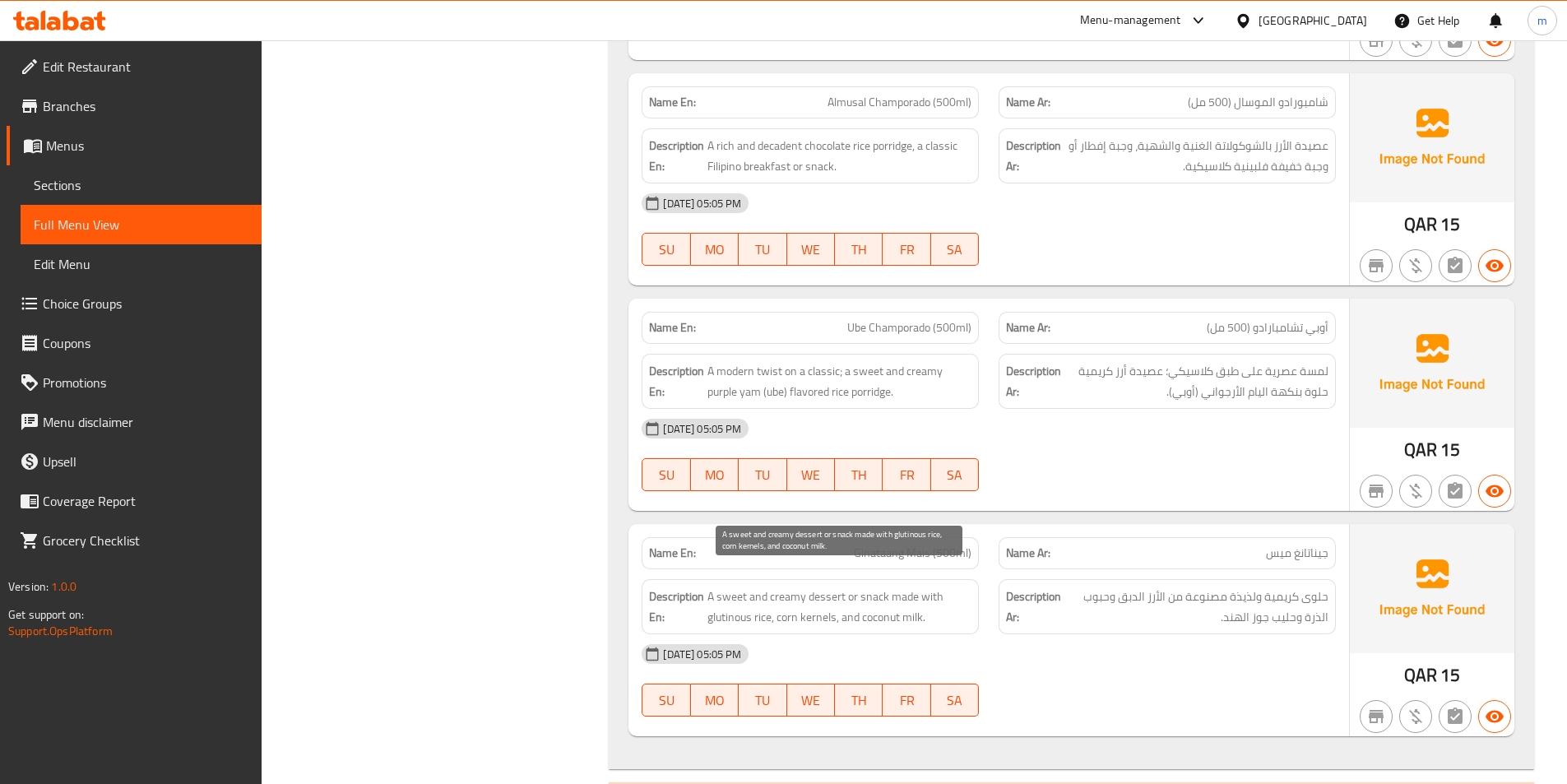
click at [824, 586] on span "A sweet and creamy dessert or snack made with glutinous rice, corn kernels, and…" at bounding box center [839, 606] width 264 height 40
click at [874, 586] on span "A sweet and creamy dessert or snack made with glutinous rice, corn kernels, and…" at bounding box center [839, 606] width 264 height 40
click at [876, 586] on span "A sweet and creamy dessert or snack made with glutinous rice, corn kernels, and…" at bounding box center [839, 606] width 264 height 40
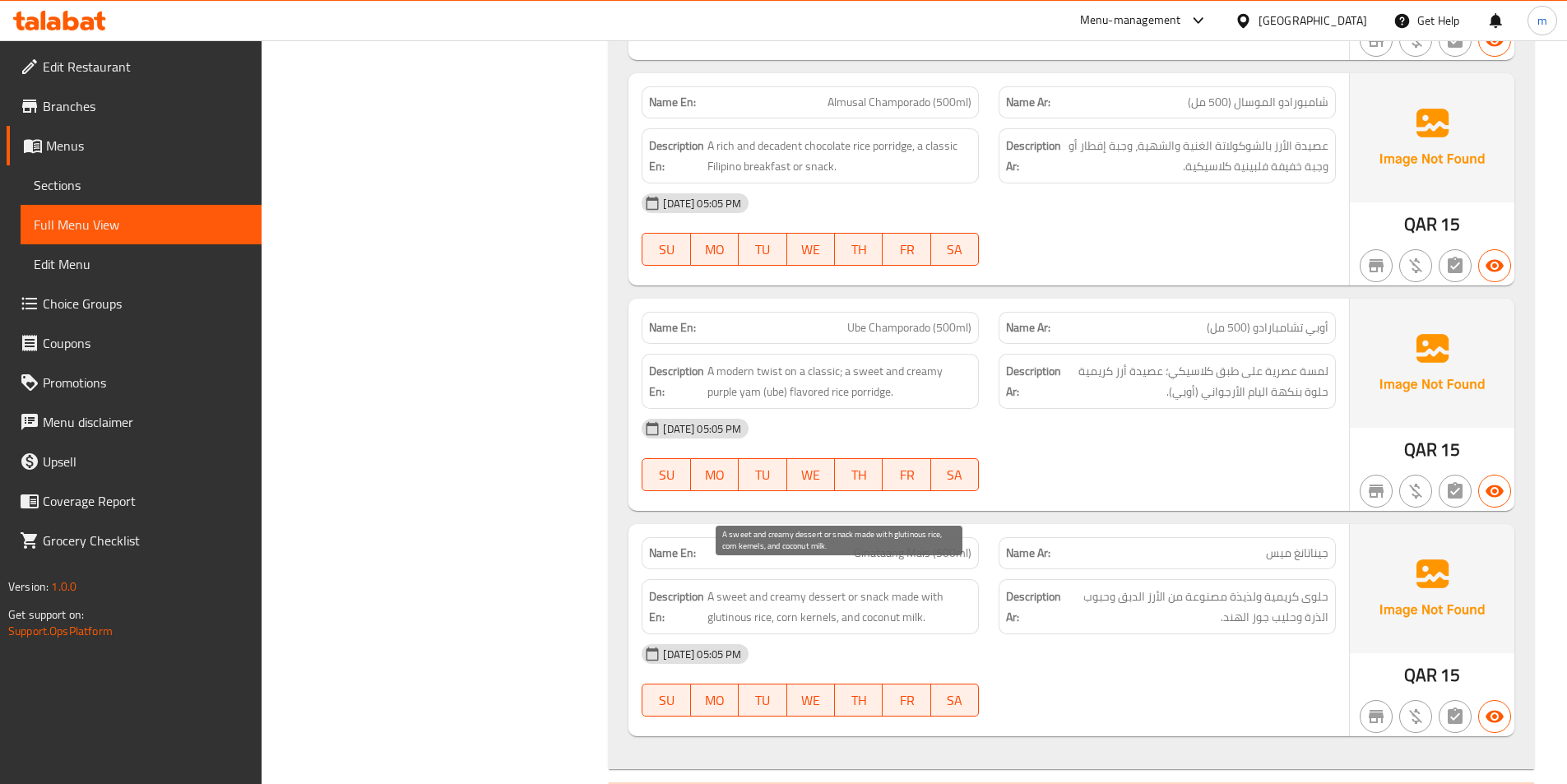
click at [949, 586] on span "A sweet and creamy dessert or snack made with glutinous rice, corn kernels, and…" at bounding box center [839, 606] width 264 height 40
click at [941, 544] on span "Ginataang Mais (500ml)" at bounding box center [912, 553] width 117 height 17
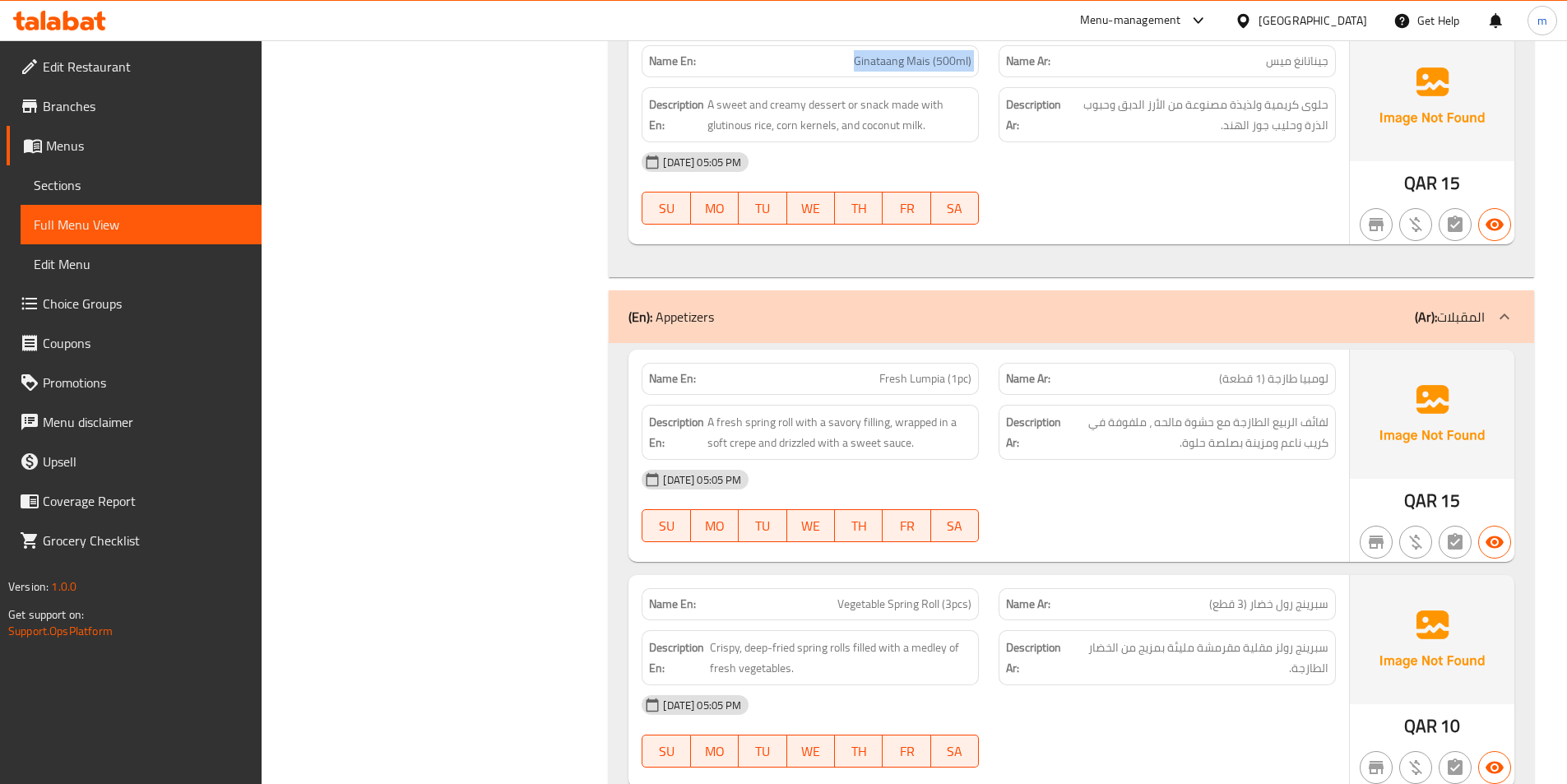
scroll to position [5052, 0]
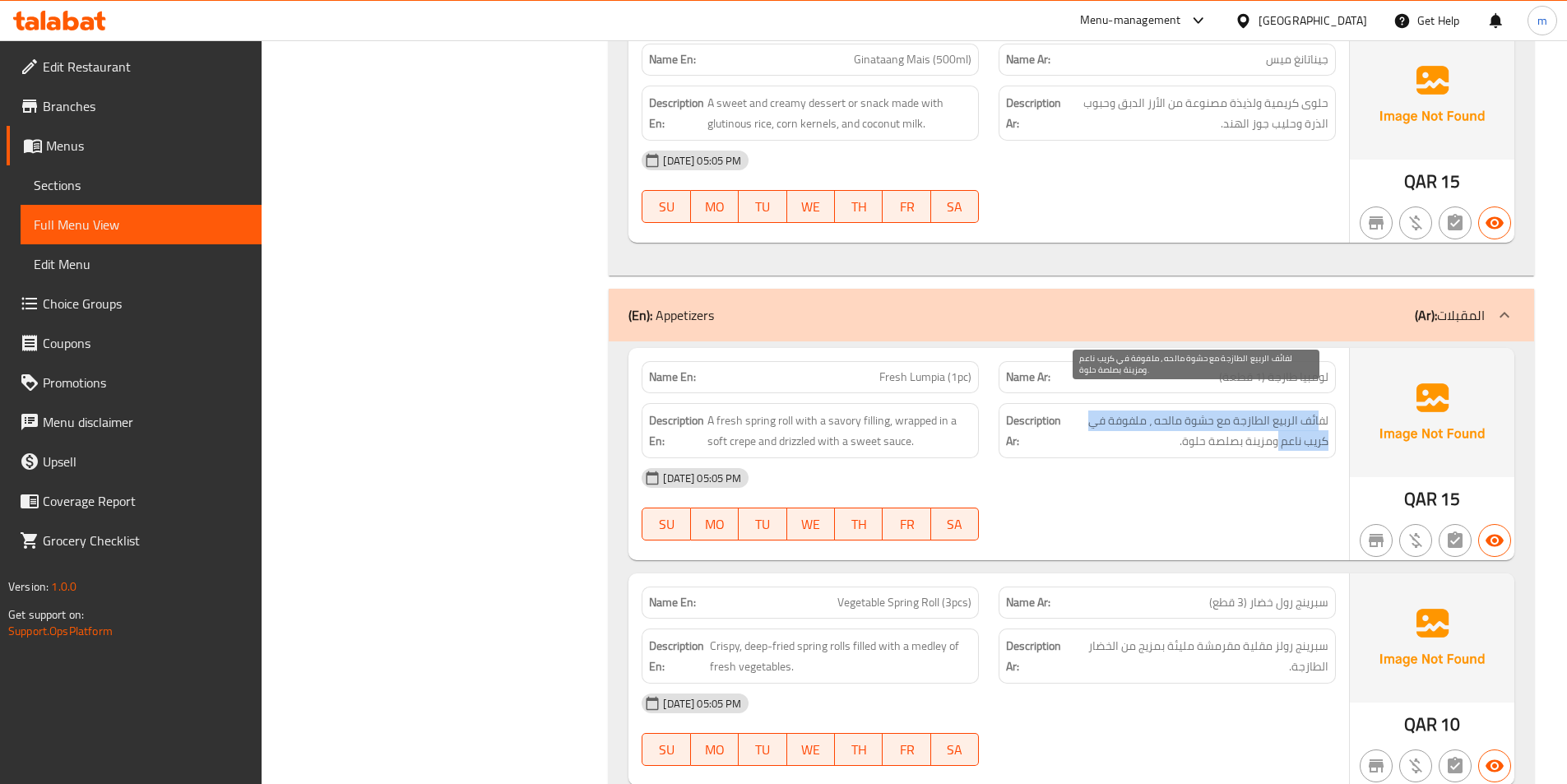
drag, startPoint x: 1321, startPoint y: 404, endPoint x: 1278, endPoint y: 411, distance: 43.6
click at [1278, 411] on span "لفائف الربيع الطازجة مع حشوة مالحه ، ملفوفة في كريب ناعم ومزينة بصلصة حلوة." at bounding box center [1196, 431] width 264 height 40
click at [1289, 403] on div "Description Ar: لفائف الربيع الطازجة مع حشوة مالحه ، ملفوفة في كريب ناعم ومزينة…" at bounding box center [1168, 430] width 337 height 55
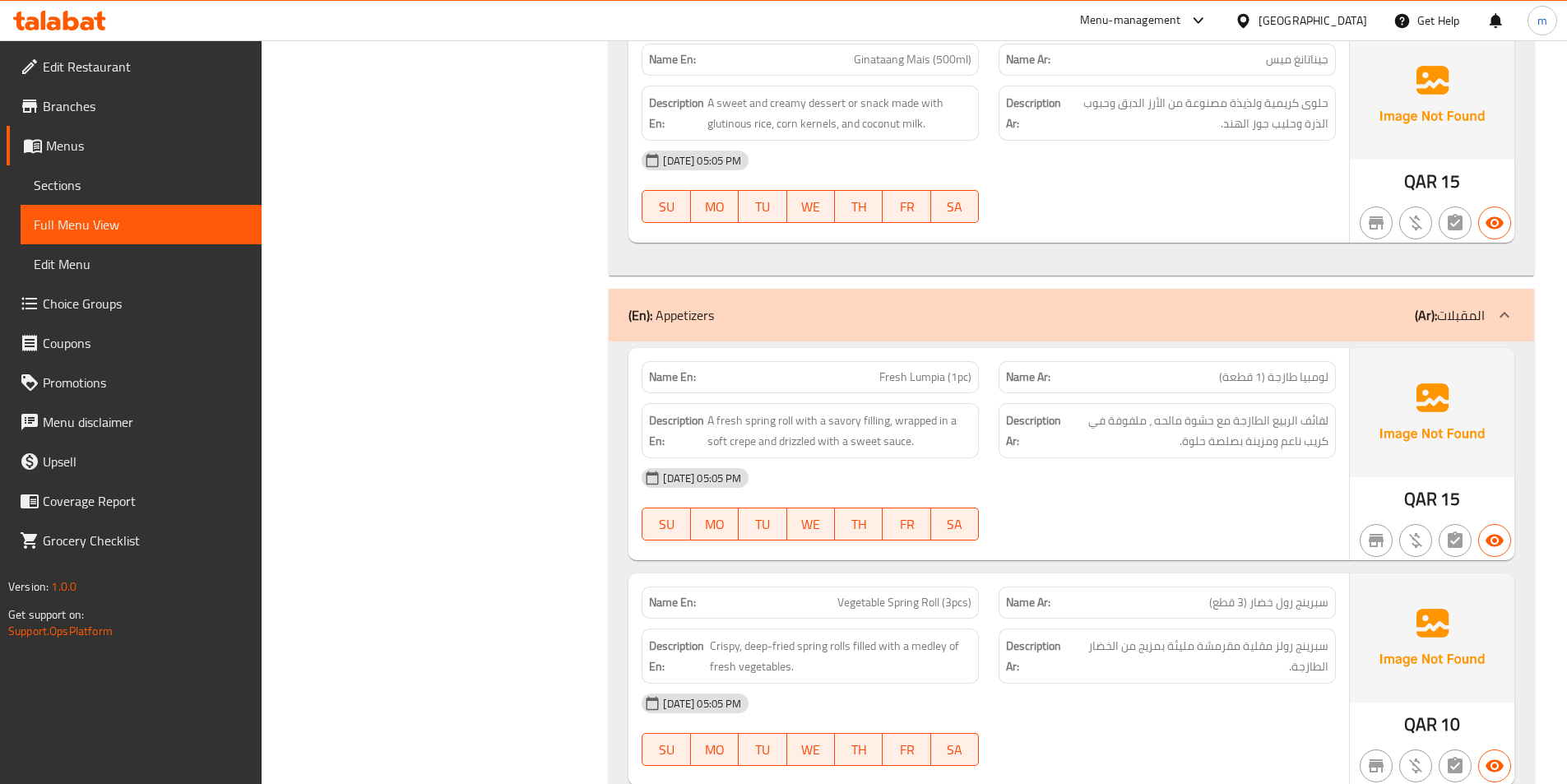
click at [941, 368] on span "Fresh Lumpia (1pc)" at bounding box center [926, 377] width 92 height 17
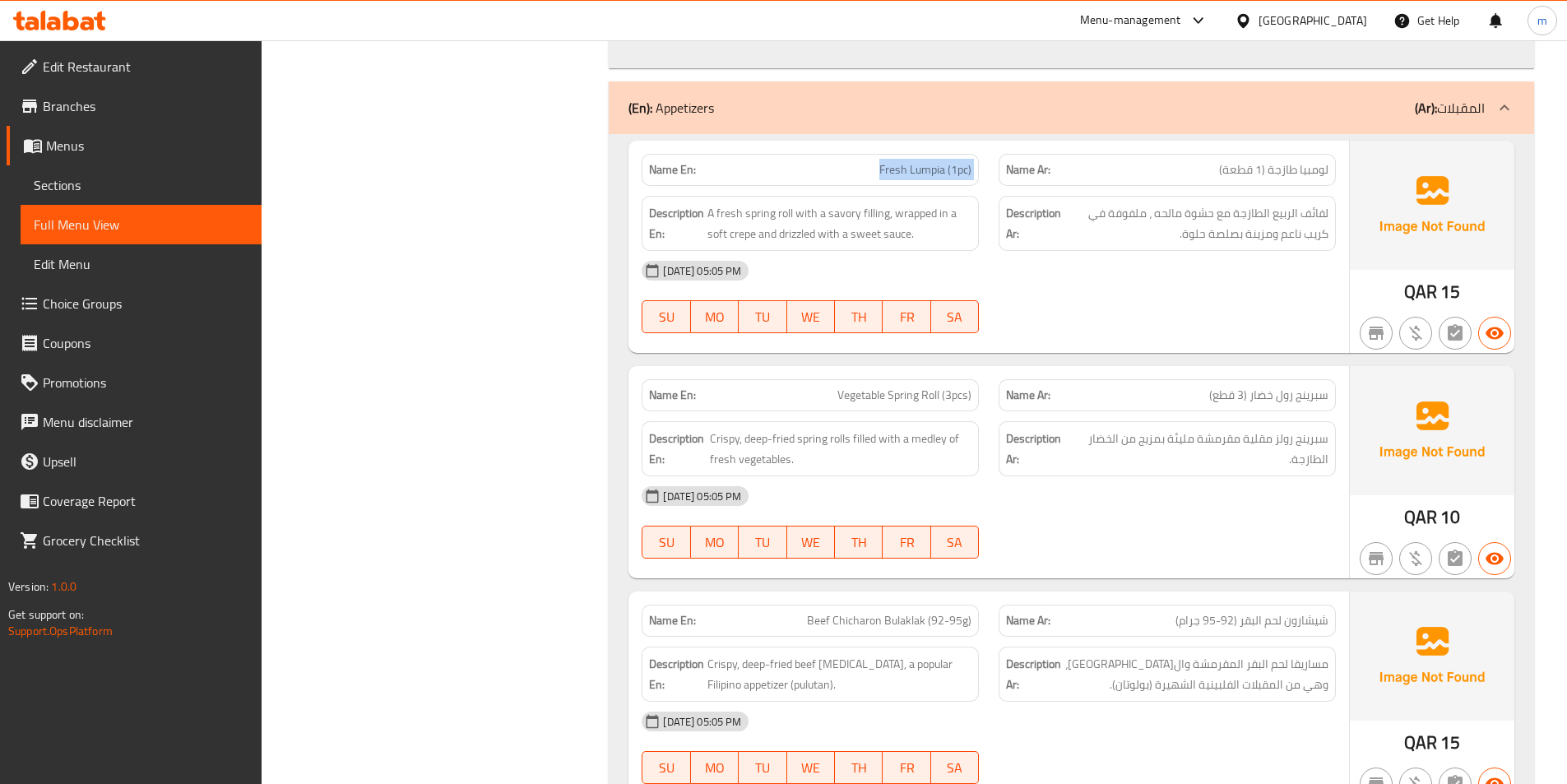
scroll to position [5298, 0]
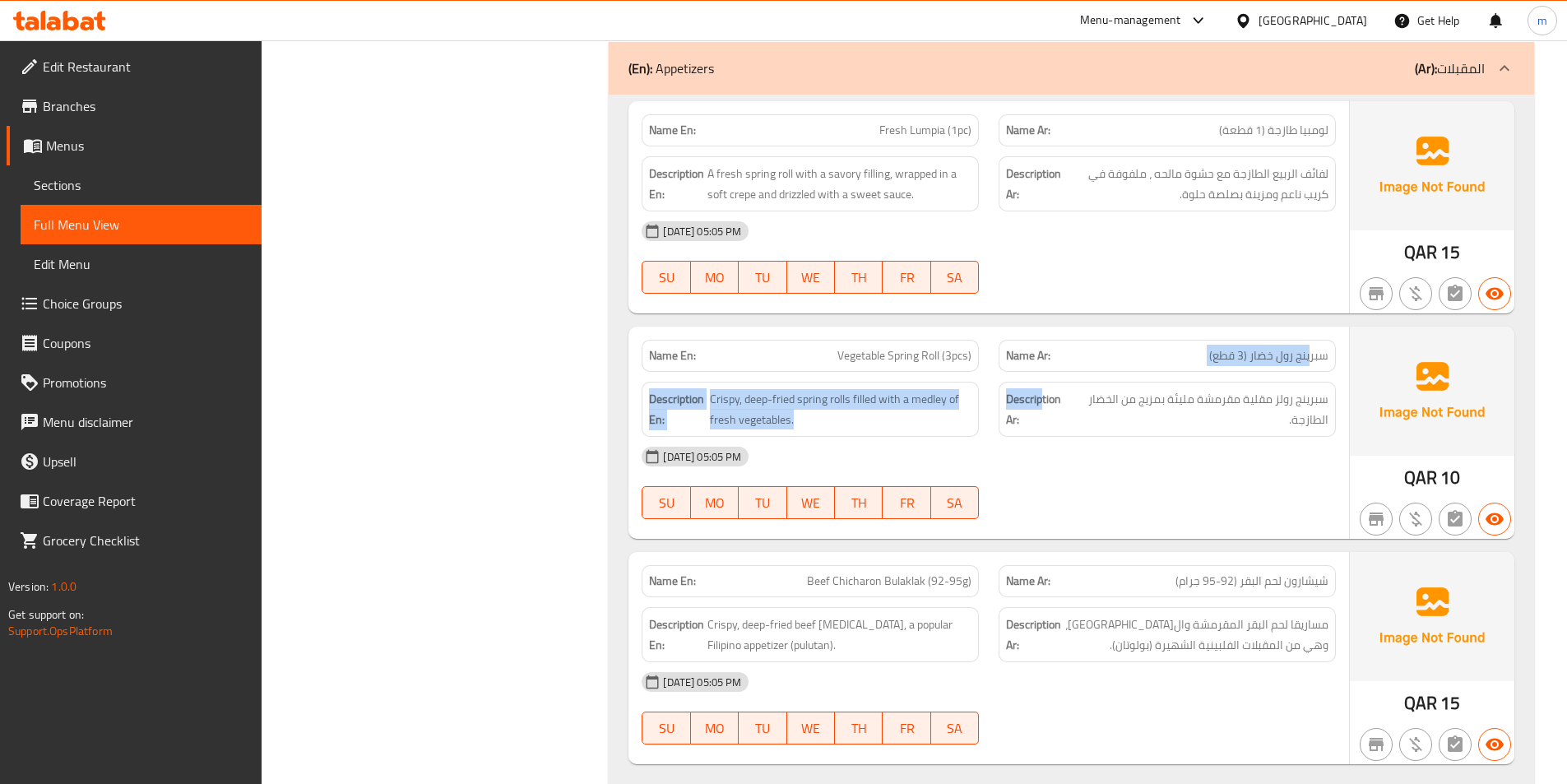
drag, startPoint x: 1312, startPoint y: 343, endPoint x: 1167, endPoint y: 365, distance: 146.7
click at [1167, 365] on div "Name En: Vegetable Spring Roll (3pcs) Name Ar: سبرينج رول خضار (3 قطع) Descript…" at bounding box center [989, 432] width 721 height 213
click at [1272, 389] on span "سبرينج رولز مقلية مقرمشة مليئة بمزيج من الخضار الطازجة." at bounding box center [1200, 409] width 255 height 40
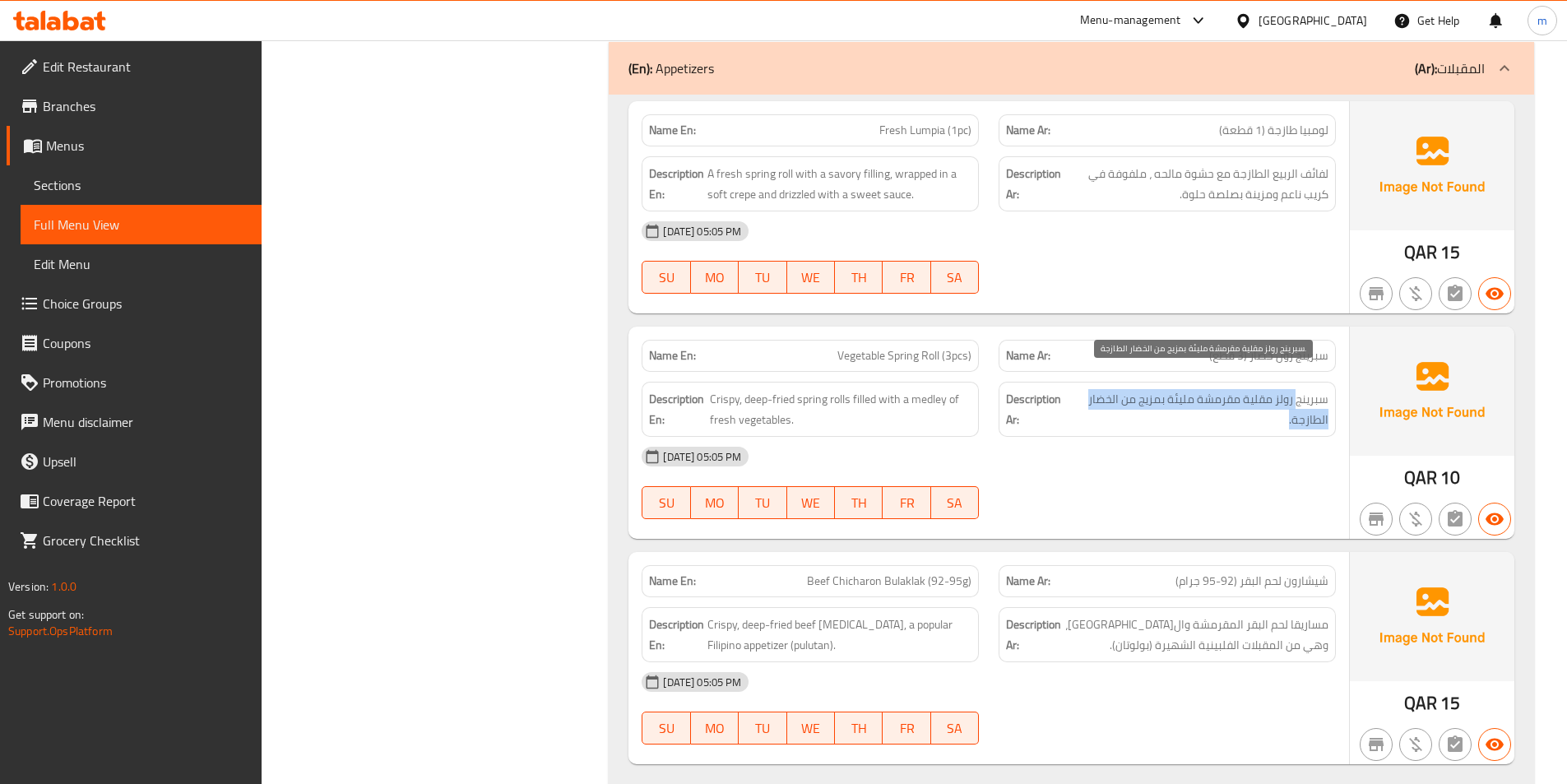
drag, startPoint x: 1298, startPoint y: 383, endPoint x: 1253, endPoint y: 402, distance: 48.8
click at [1253, 402] on span "سبرينج رولز مقلية مقرمشة مليئة بمزيج من الخضار الطازجة." at bounding box center [1200, 409] width 255 height 40
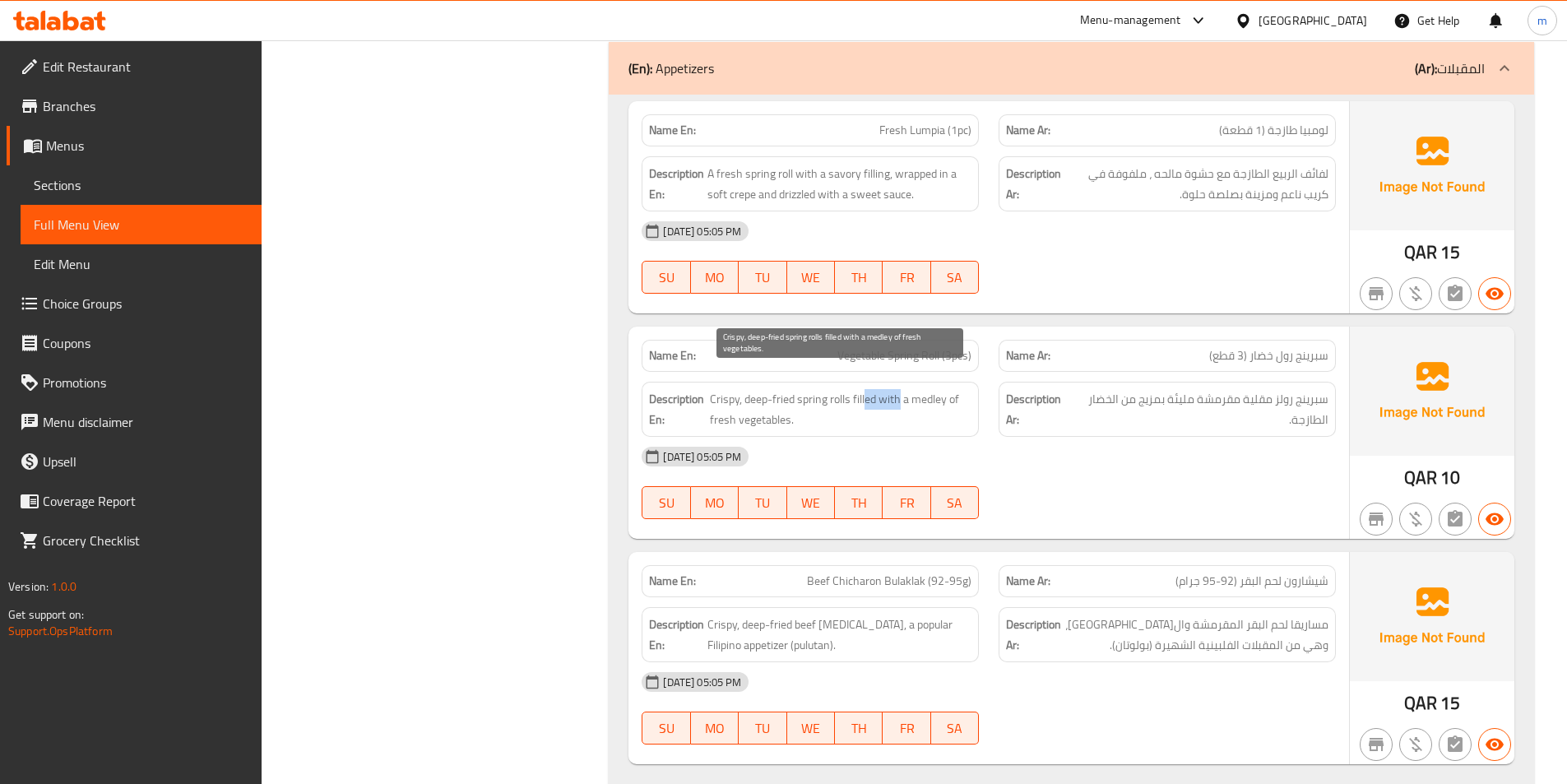
drag, startPoint x: 864, startPoint y: 382, endPoint x: 898, endPoint y: 382, distance: 34.0
click at [898, 389] on span "Crispy, deep-fried spring rolls filled with a medley of fresh vegetables." at bounding box center [841, 409] width 262 height 40
click at [926, 389] on span "Crispy, deep-fried spring rolls filled with a medley of fresh vegetables." at bounding box center [841, 409] width 262 height 40
click at [910, 389] on span "Crispy, deep-fried spring rolls filled with a medley of fresh vegetables." at bounding box center [841, 409] width 262 height 40
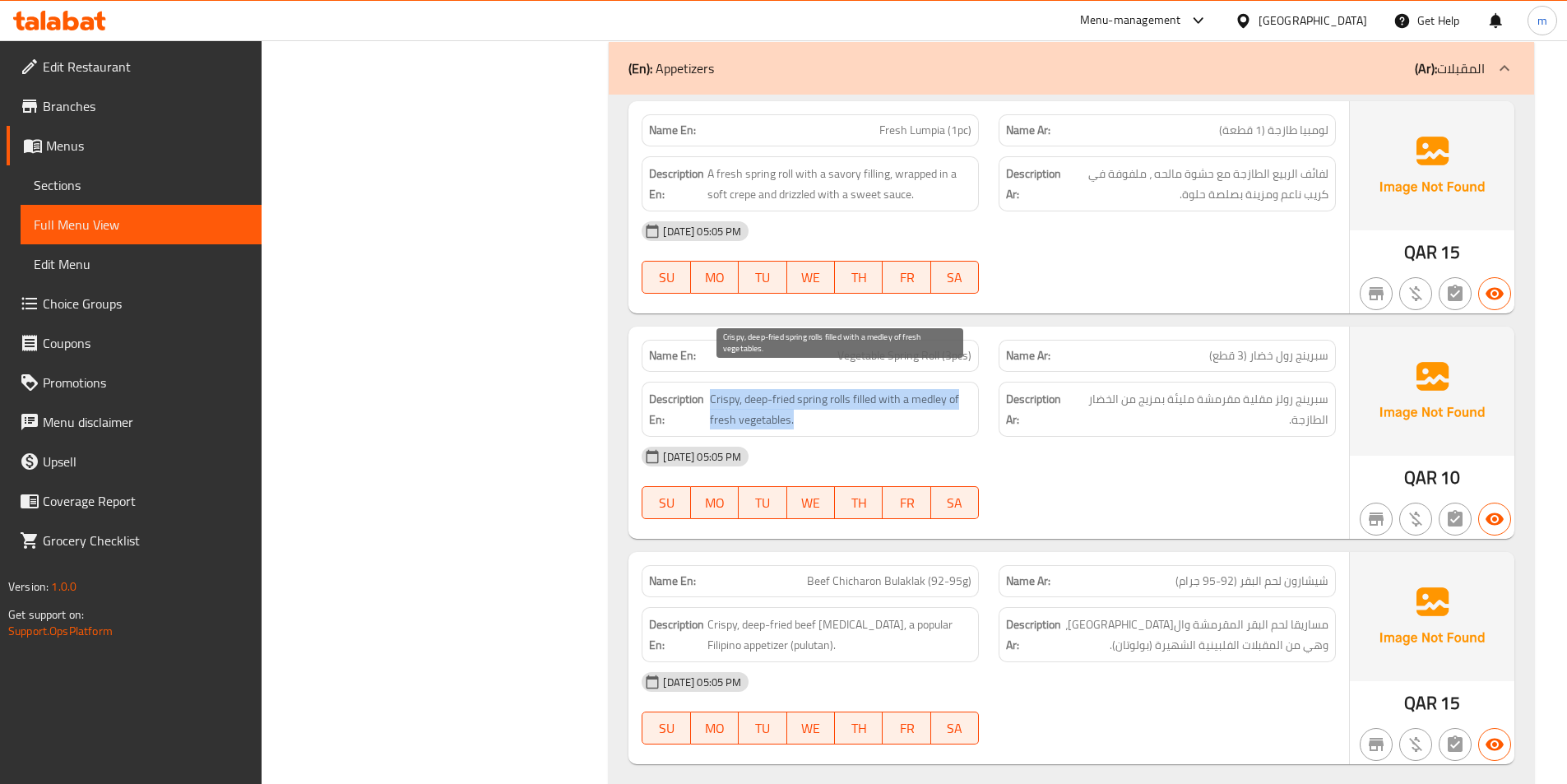
click at [910, 389] on span "Crispy, deep-fried spring rolls filled with a medley of fresh vegetables." at bounding box center [841, 409] width 262 height 40
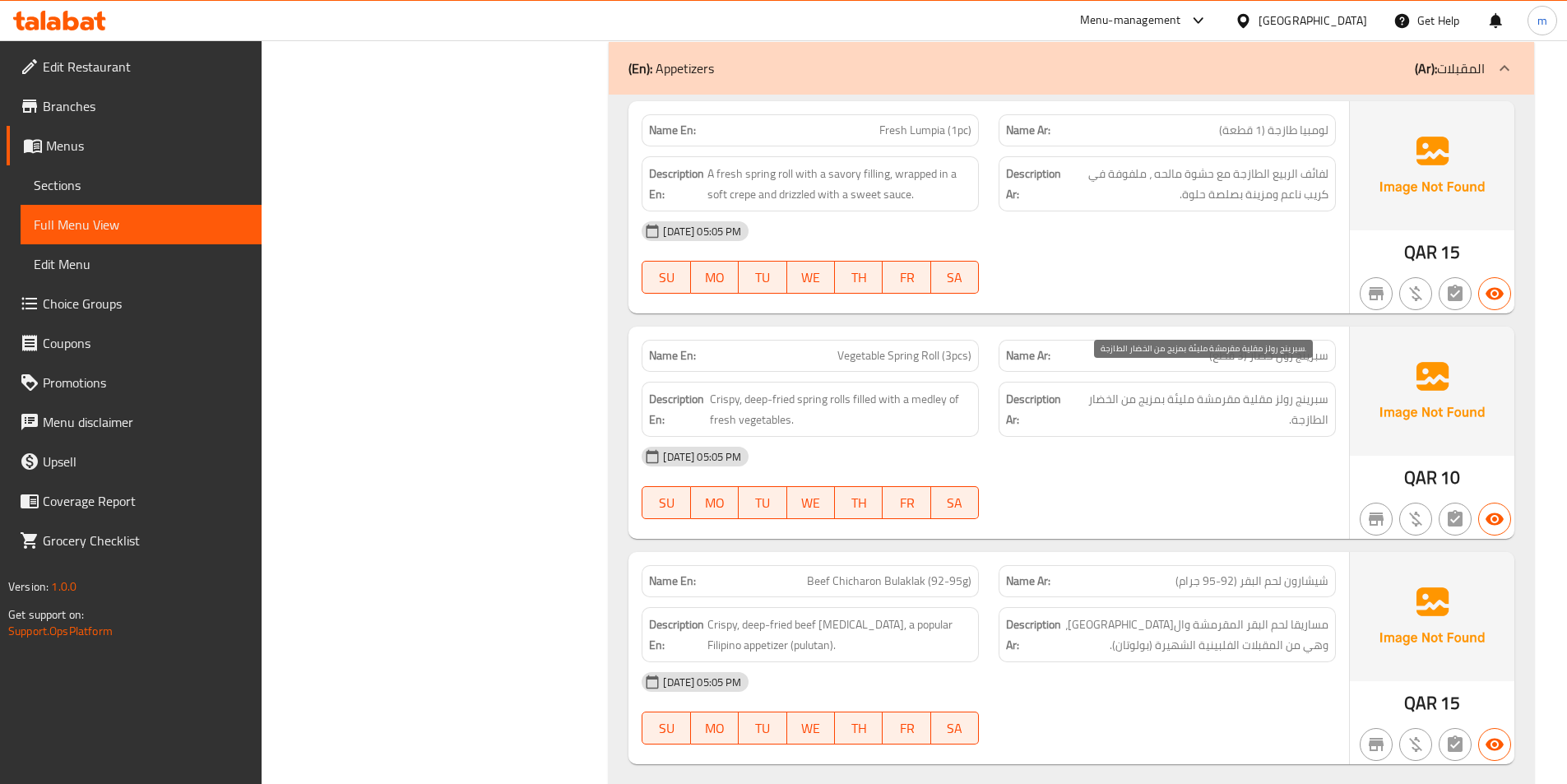
click at [1150, 404] on span "سبرينج رولز مقلية مقرمشة مليئة بمزيج من الخضار الطازجة." at bounding box center [1200, 409] width 255 height 40
click at [923, 347] on span "Vegetable Spring Roll (3pcs)" at bounding box center [904, 356] width 134 height 17
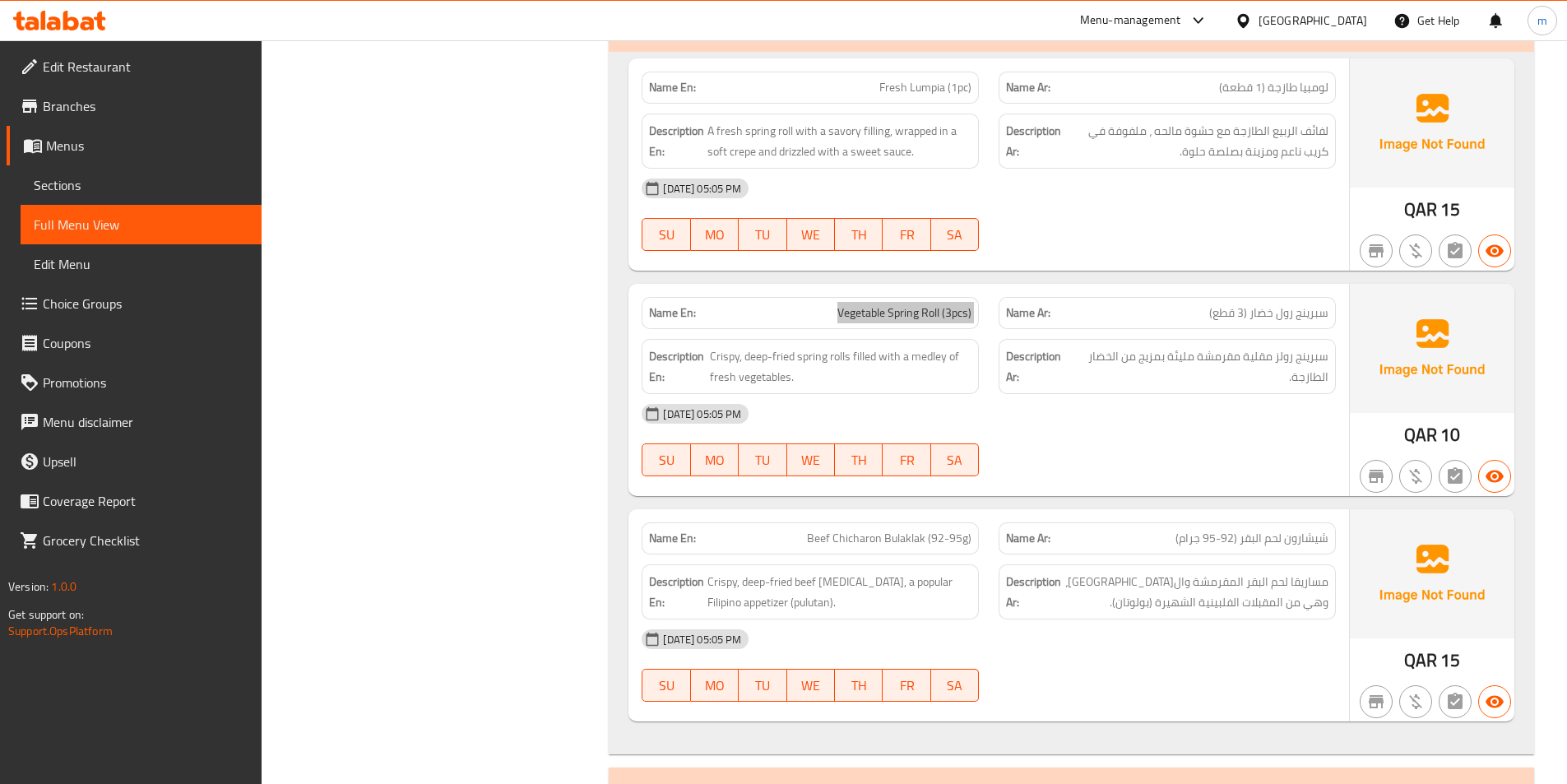
scroll to position [5381, 0]
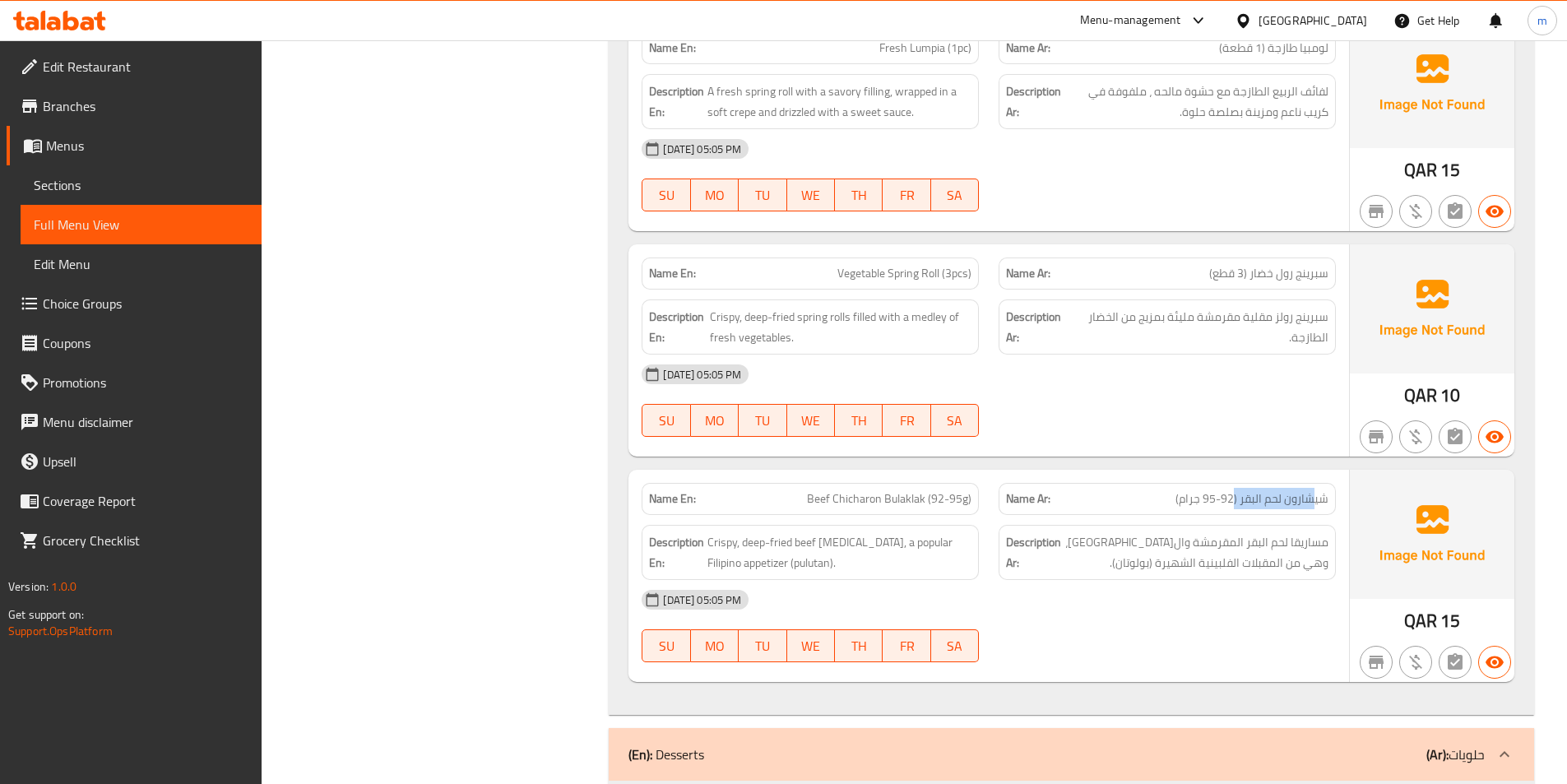
drag, startPoint x: 1311, startPoint y: 486, endPoint x: 1232, endPoint y: 482, distance: 79.1
click at [1232, 490] on span "شيشارون لحم البقر (92-95 جرام)" at bounding box center [1251, 498] width 153 height 17
click at [899, 490] on span "Beef Chicharon Bulaklak (92-95g)" at bounding box center [889, 498] width 165 height 17
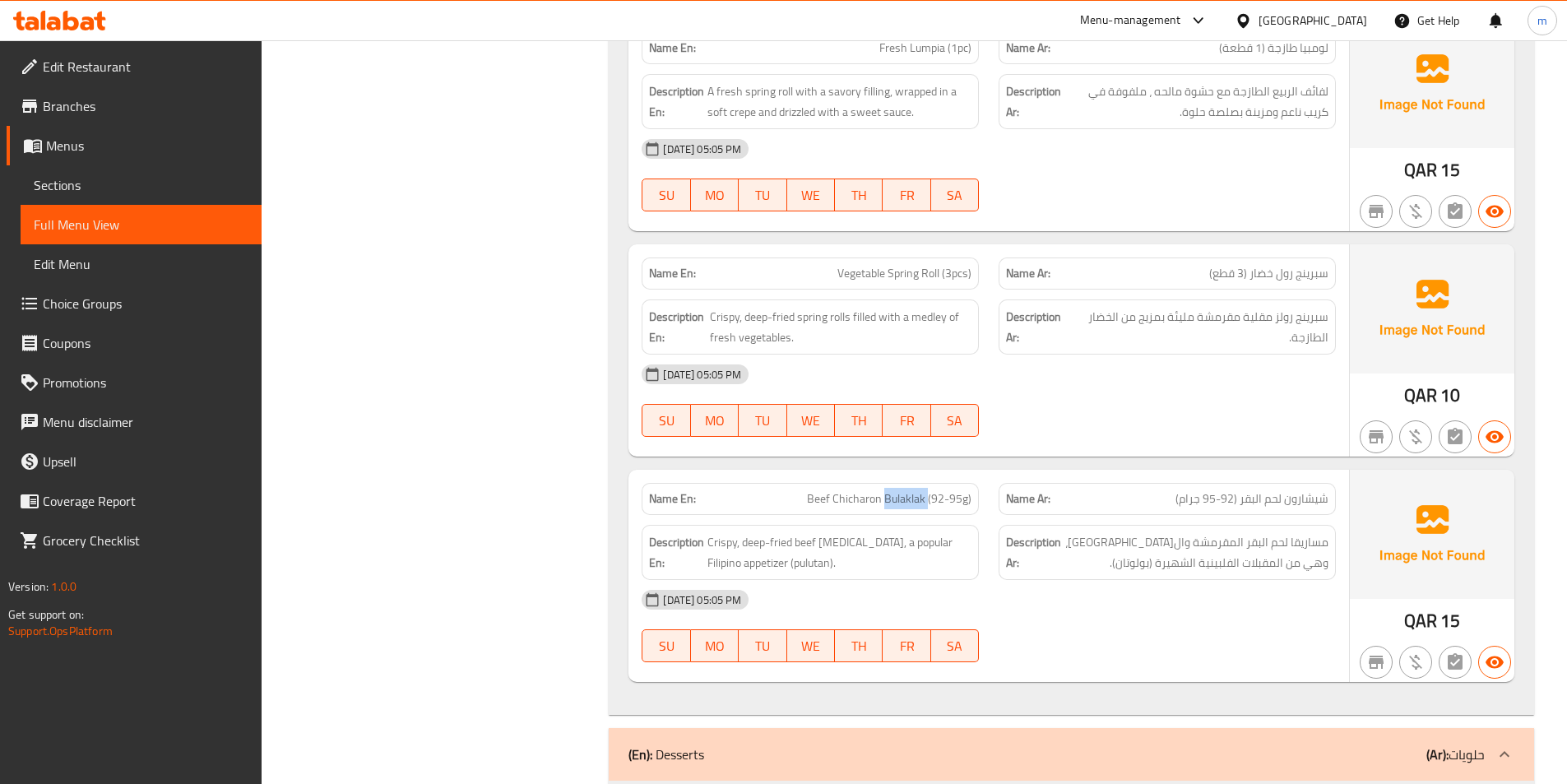
click at [899, 490] on span "Beef Chicharon Bulaklak (92-95g)" at bounding box center [889, 498] width 165 height 17
click at [909, 490] on span "Beef Chicharon Bulaklak (92-95g)" at bounding box center [889, 498] width 165 height 17
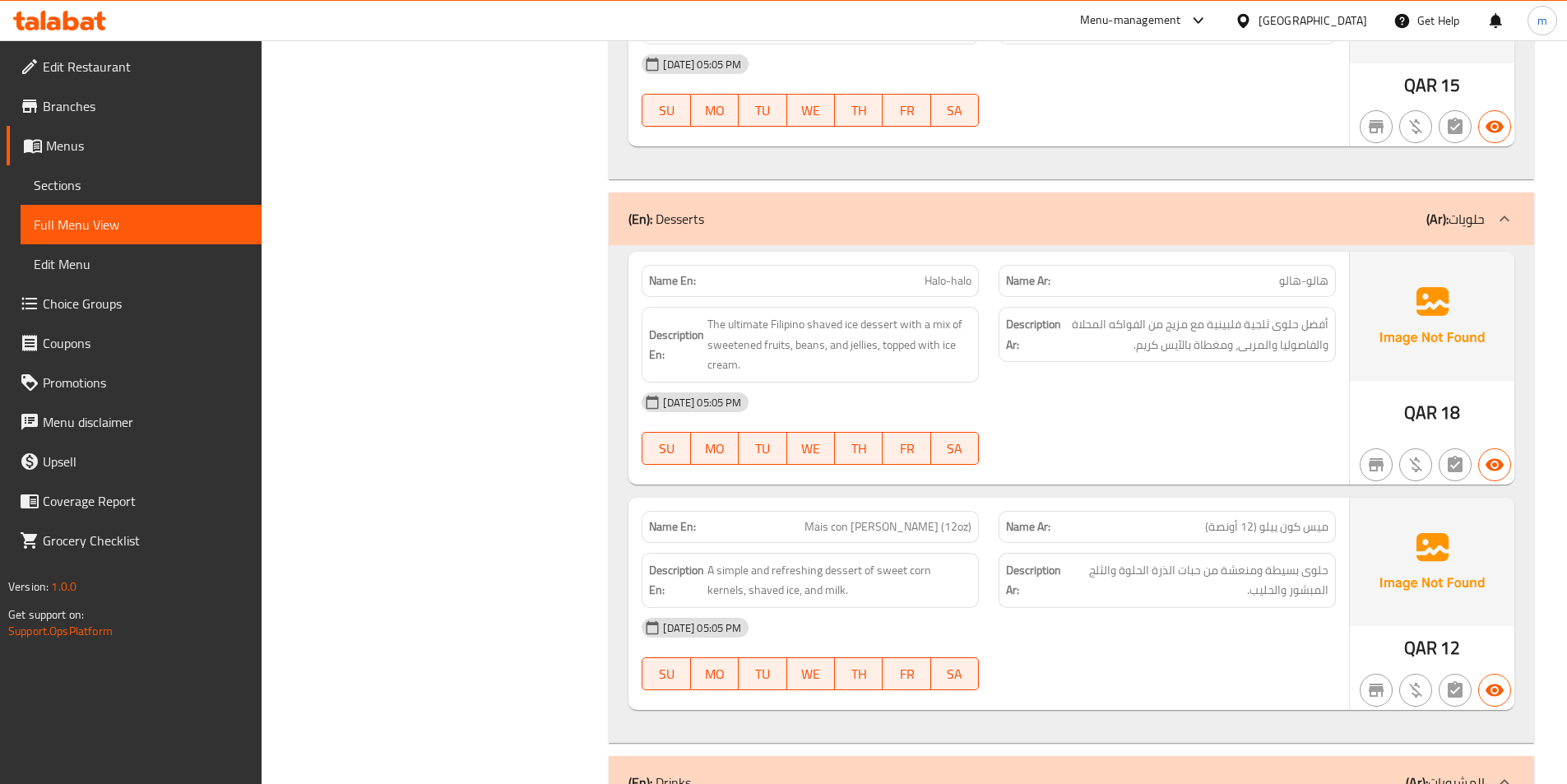
scroll to position [5956, 0]
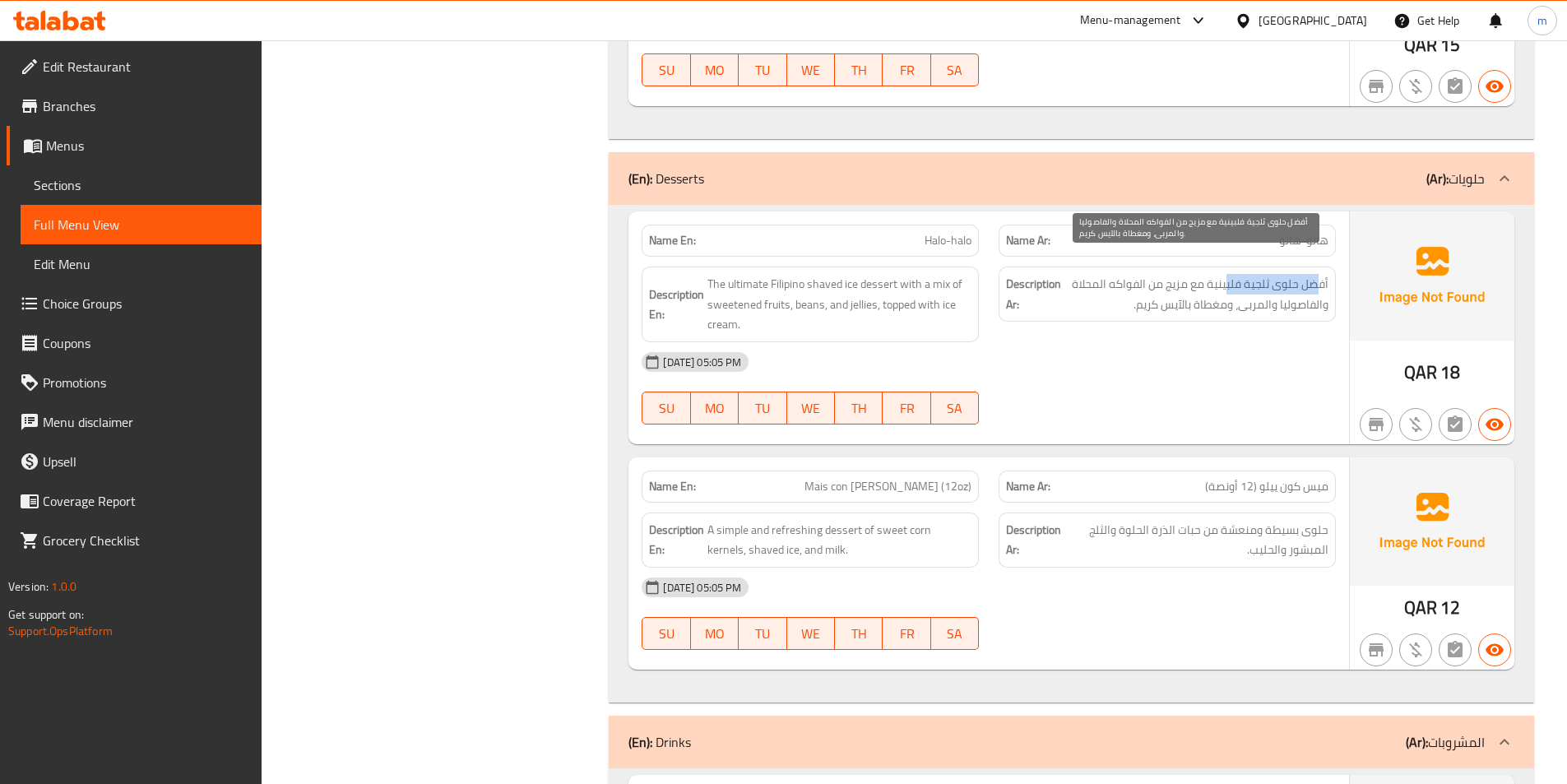
drag, startPoint x: 1320, startPoint y: 273, endPoint x: 1227, endPoint y: 265, distance: 93.3
click at [1227, 274] on span "أفضل حلوى ثلجية فلبينية مع مزيج من الفواكه المحلاة والفاصوليا والمربى، ومغطاة ب…" at bounding box center [1196, 294] width 264 height 40
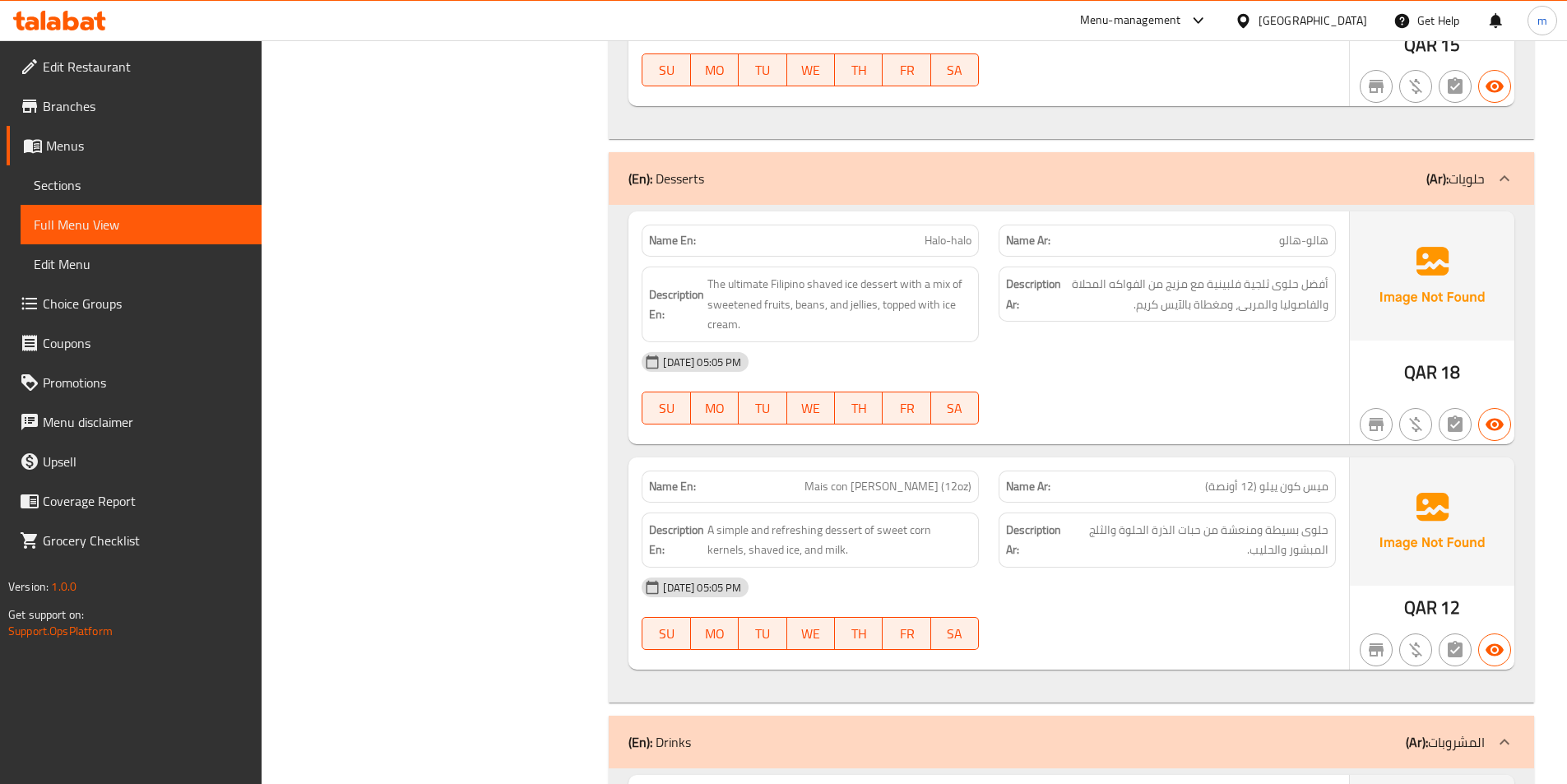
click at [1233, 342] on div "[DATE] 05:05 PM" at bounding box center [989, 362] width 714 height 39
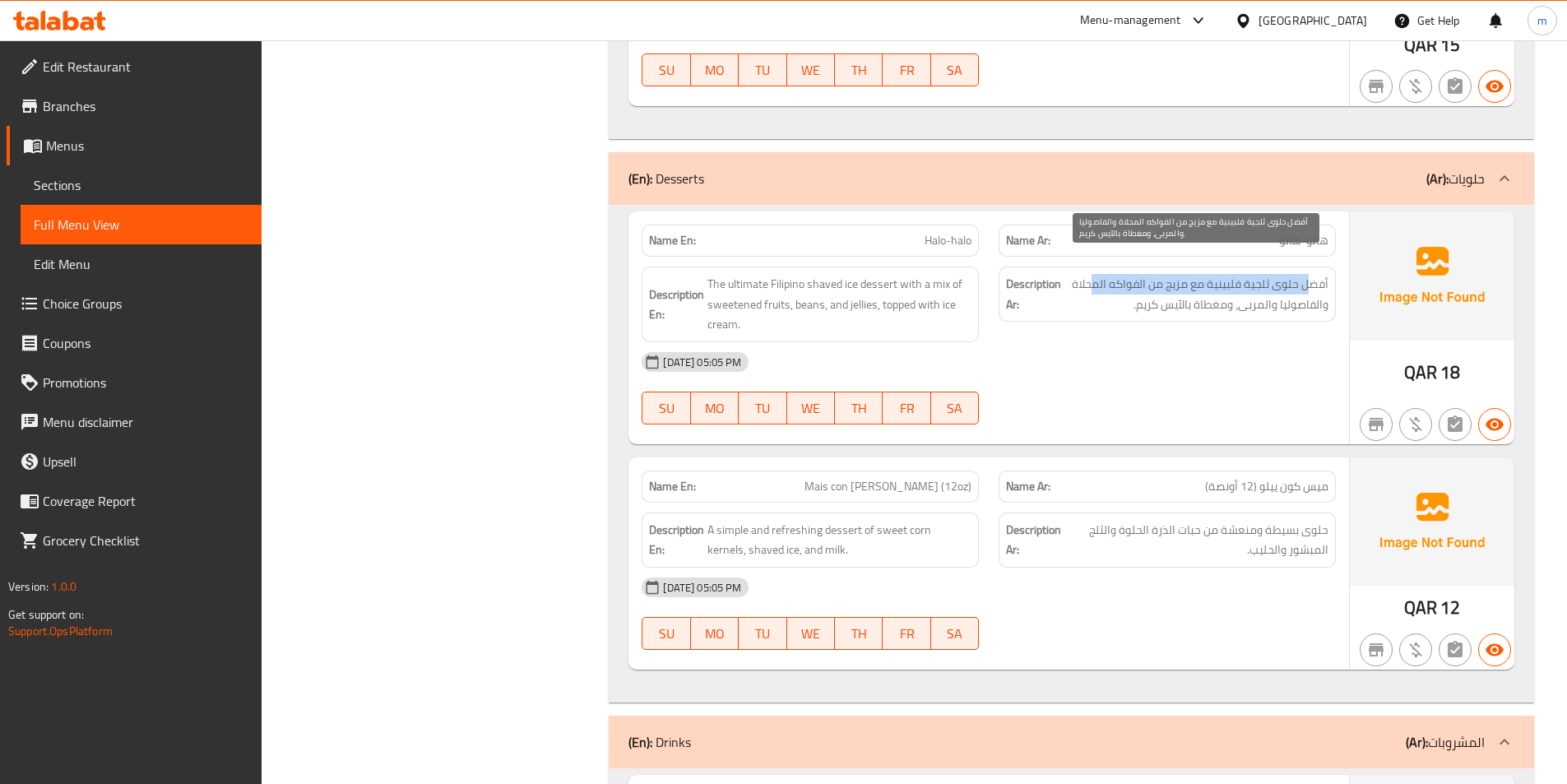
drag, startPoint x: 1310, startPoint y: 265, endPoint x: 1091, endPoint y: 266, distance: 219.0
click at [1091, 274] on span "أفضل حلوى ثلجية فلبينية مع مزيج من الفواكه المحلاة والفاصوليا والمربى، ومغطاة ب…" at bounding box center [1196, 294] width 264 height 40
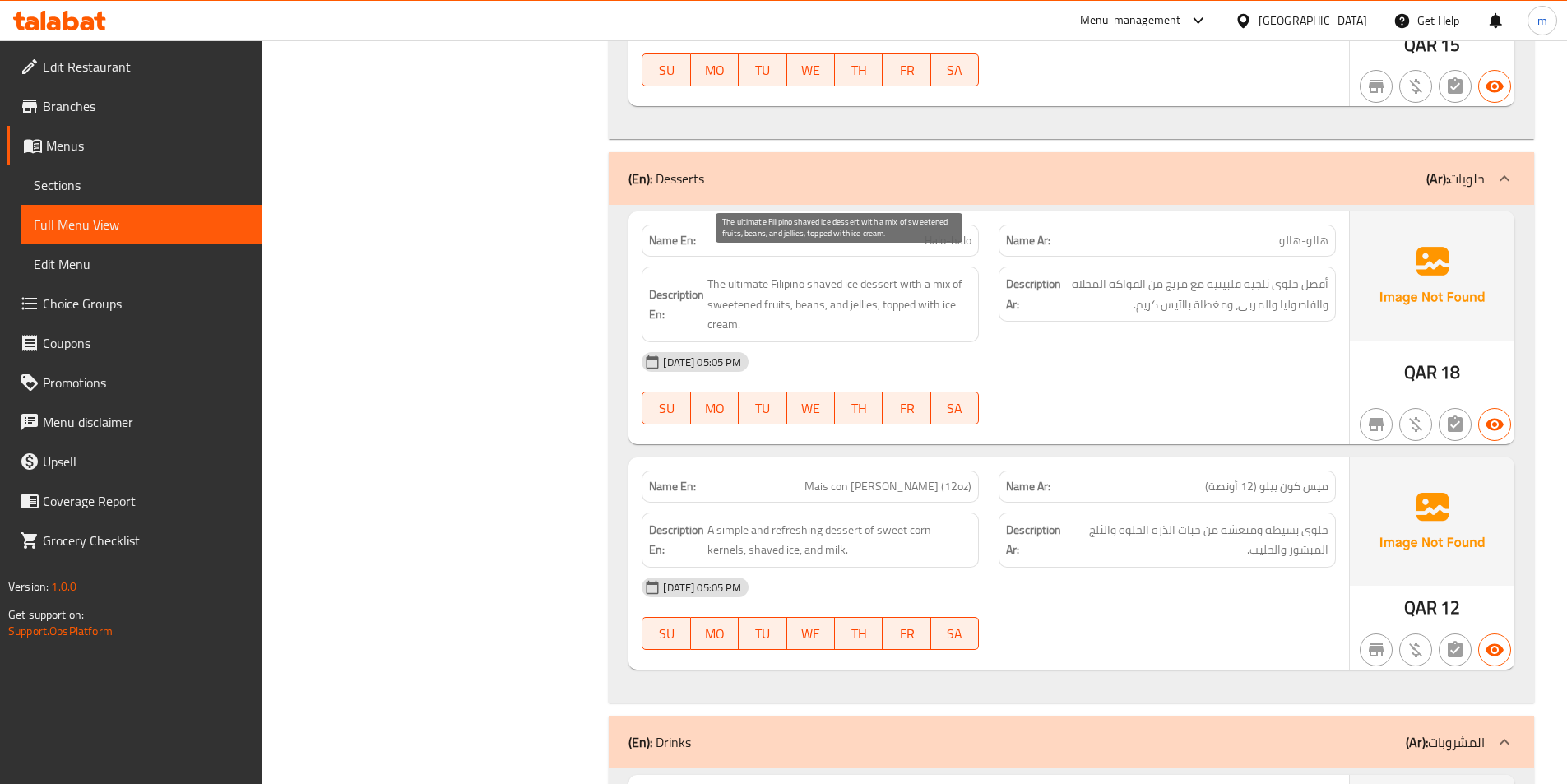
click at [883, 274] on span "The ultimate Filipino shaved ice dessert with a mix of sweetened fruits, beans,…" at bounding box center [839, 304] width 264 height 61
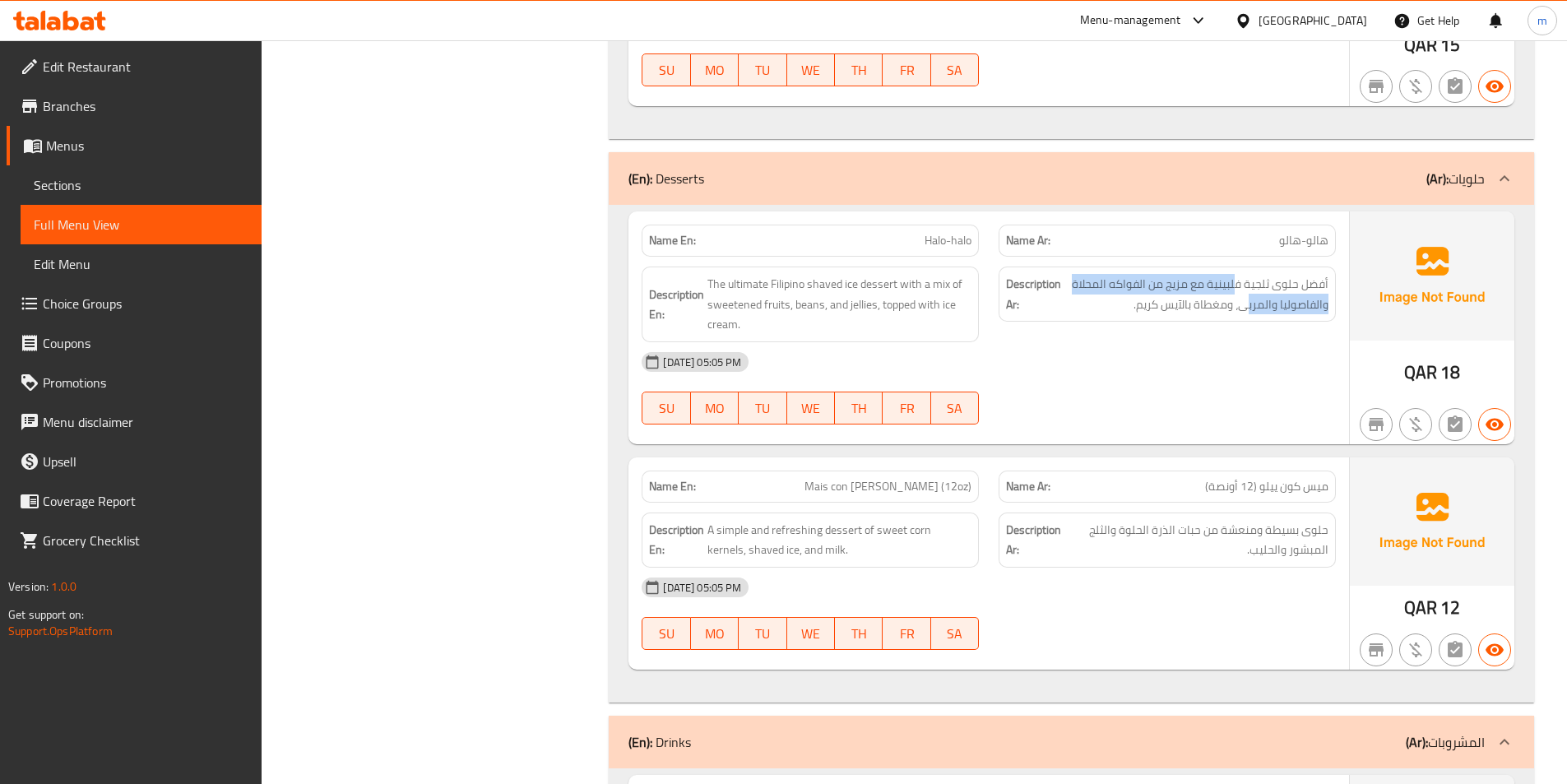
drag, startPoint x: 1234, startPoint y: 274, endPoint x: 1245, endPoint y: 294, distance: 22.8
click at [1245, 294] on div "Description Ar: أفضل حلوى ثلجية فلبينية مع مزيج من الفواكه المحلاة والفاصوليا و…" at bounding box center [1168, 293] width 337 height 55
click at [958, 232] on span "Halo-halo" at bounding box center [948, 240] width 47 height 17
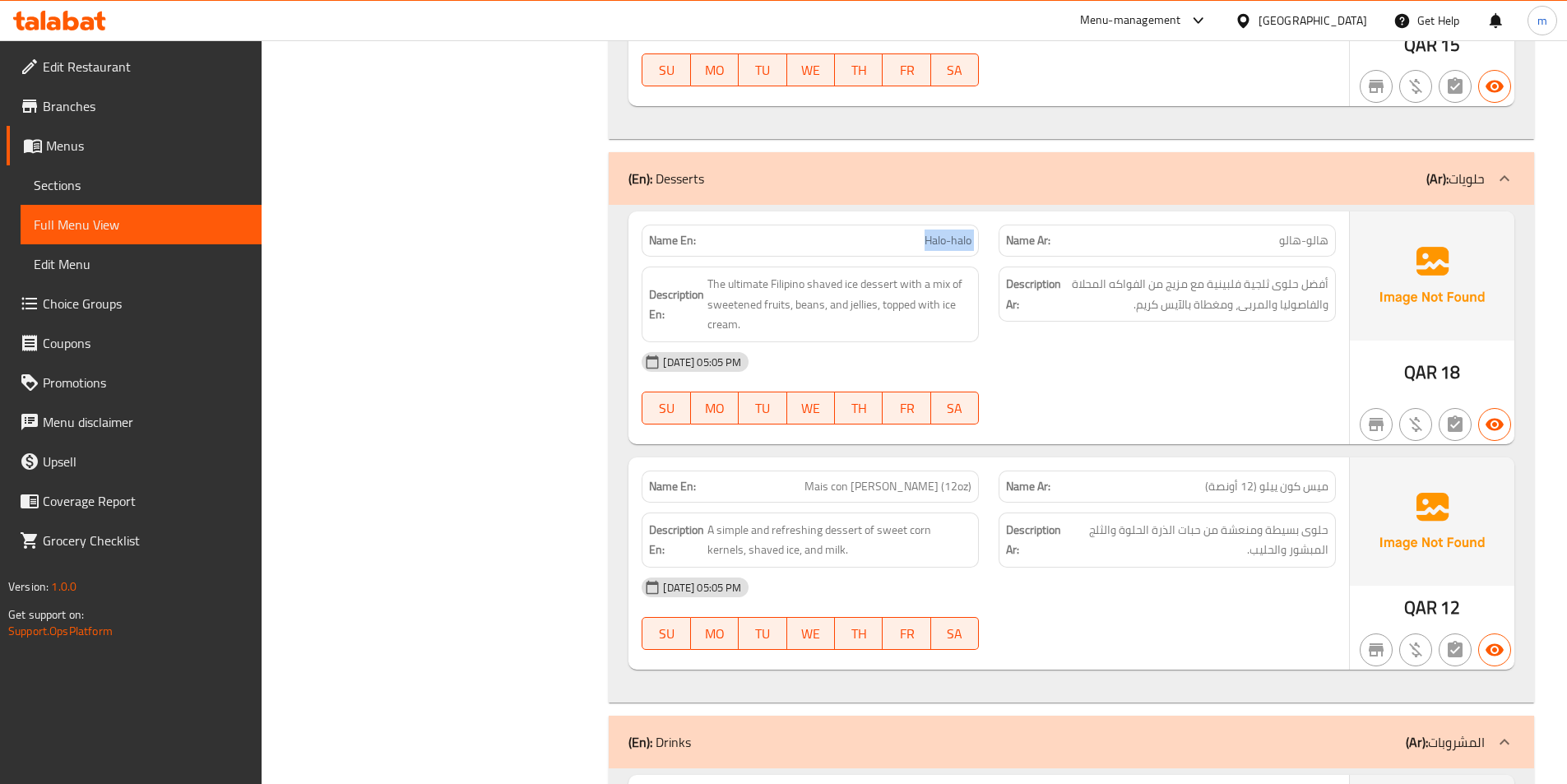
click at [957, 232] on span "Halo-halo" at bounding box center [948, 240] width 47 height 17
click at [956, 232] on span "Halo-halo" at bounding box center [948, 240] width 47 height 17
click at [1323, 520] on span "حلوى بسيطة ومنعشة من حبات الذرة الحلوة والثلج المبشور والحليب." at bounding box center [1198, 540] width 262 height 40
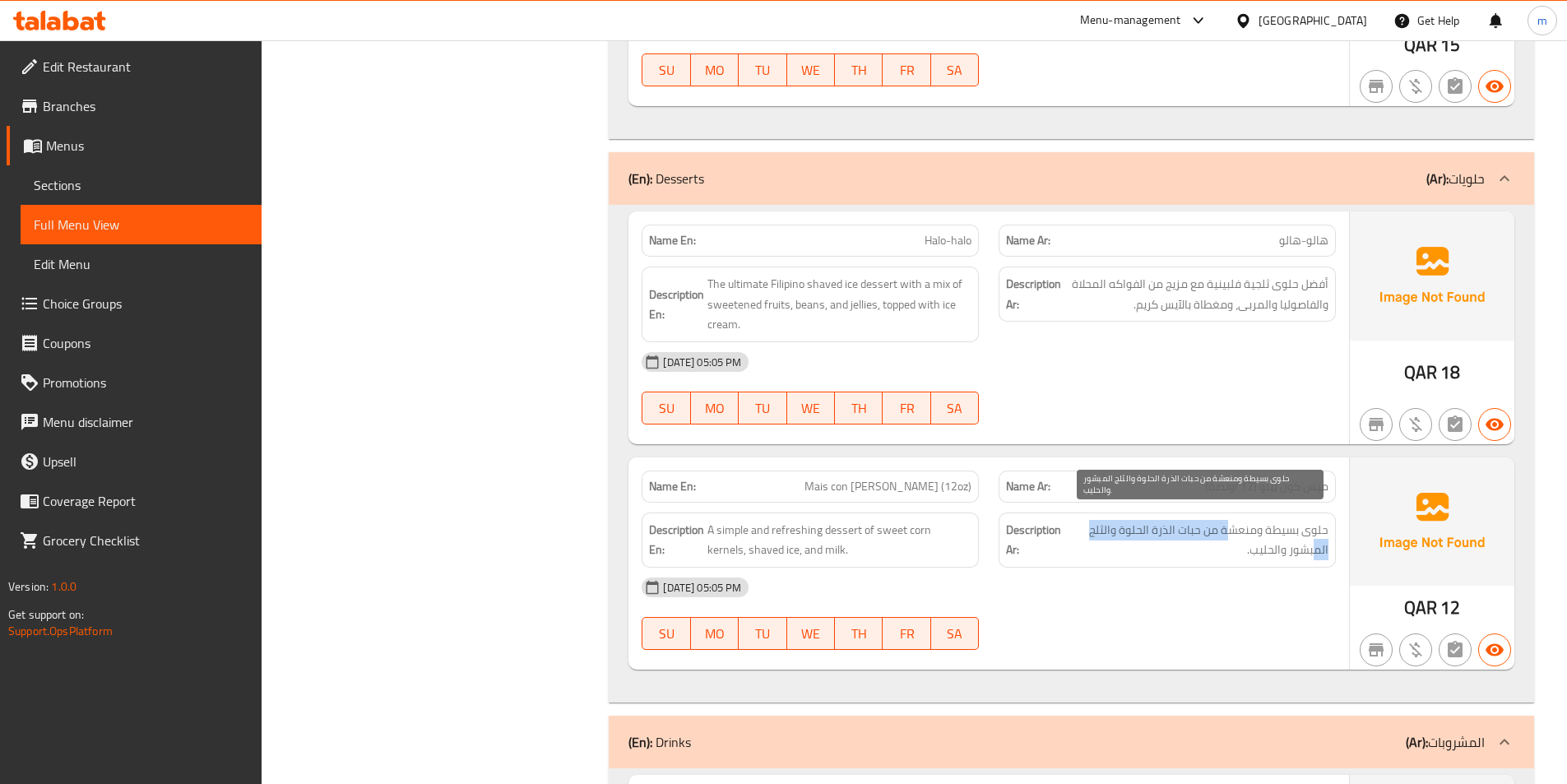
drag, startPoint x: 1315, startPoint y: 521, endPoint x: 1233, endPoint y: 513, distance: 82.4
click at [1233, 519] on span "حلوى بسيطة ومنعشة من حبات الذرة الحلوة والثلج المبشور والحليب." at bounding box center [1198, 540] width 262 height 40
click at [1240, 519] on span "حلوى بسيطة ومنعشة من حبات الذرة الحلوة والثلج المبشور والحليب." at bounding box center [1198, 540] width 262 height 40
drag, startPoint x: 1267, startPoint y: 509, endPoint x: 1233, endPoint y: 535, distance: 42.8
click at [1233, 535] on span "حلوى بسيطة ومنعشة من حبات الذرة الحلوة والثلج المبشور والحليب." at bounding box center [1198, 540] width 262 height 40
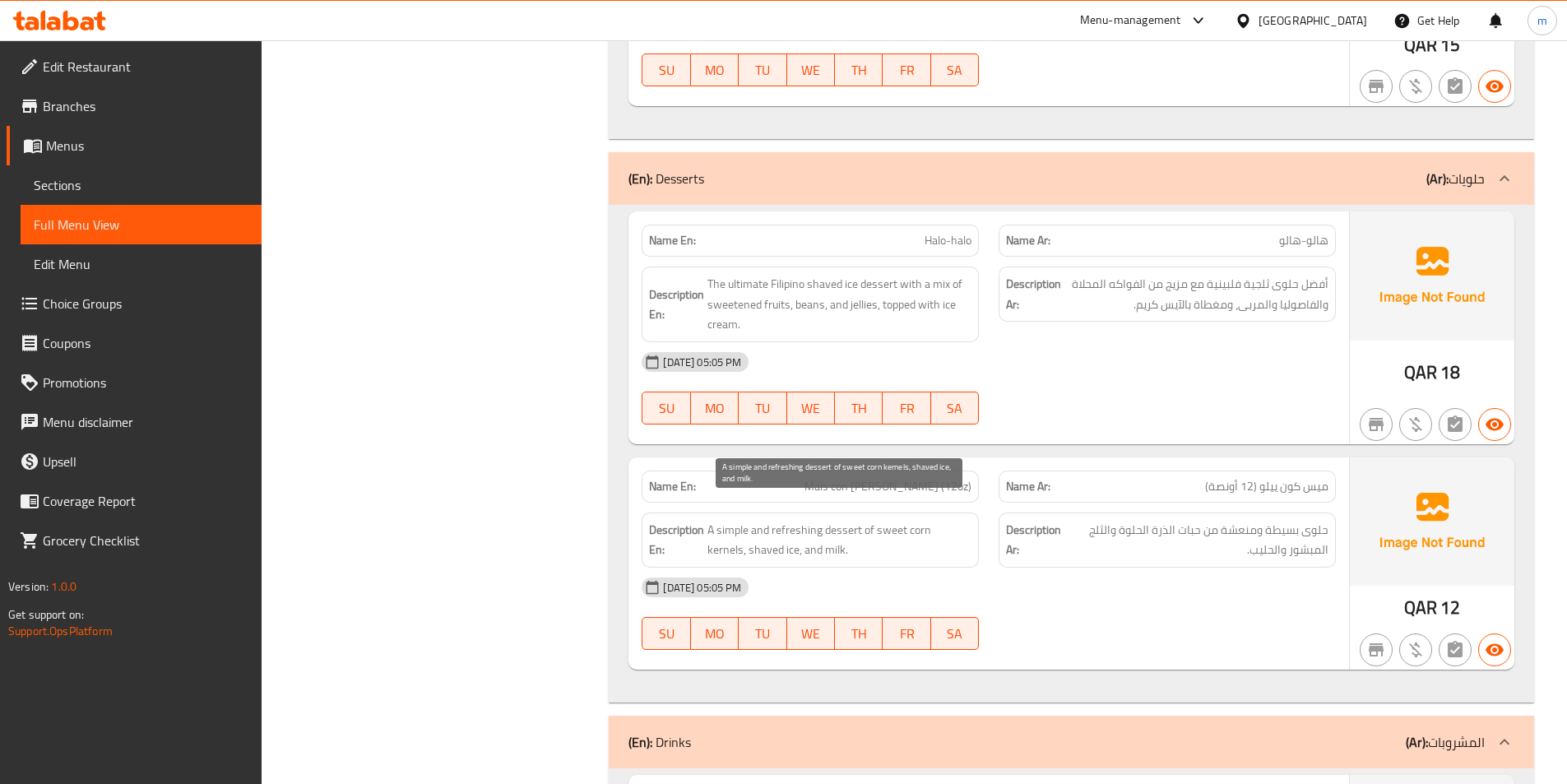
click at [849, 519] on span "A simple and refreshing dessert of sweet corn kernels, shaved ice, and milk." at bounding box center [839, 540] width 264 height 40
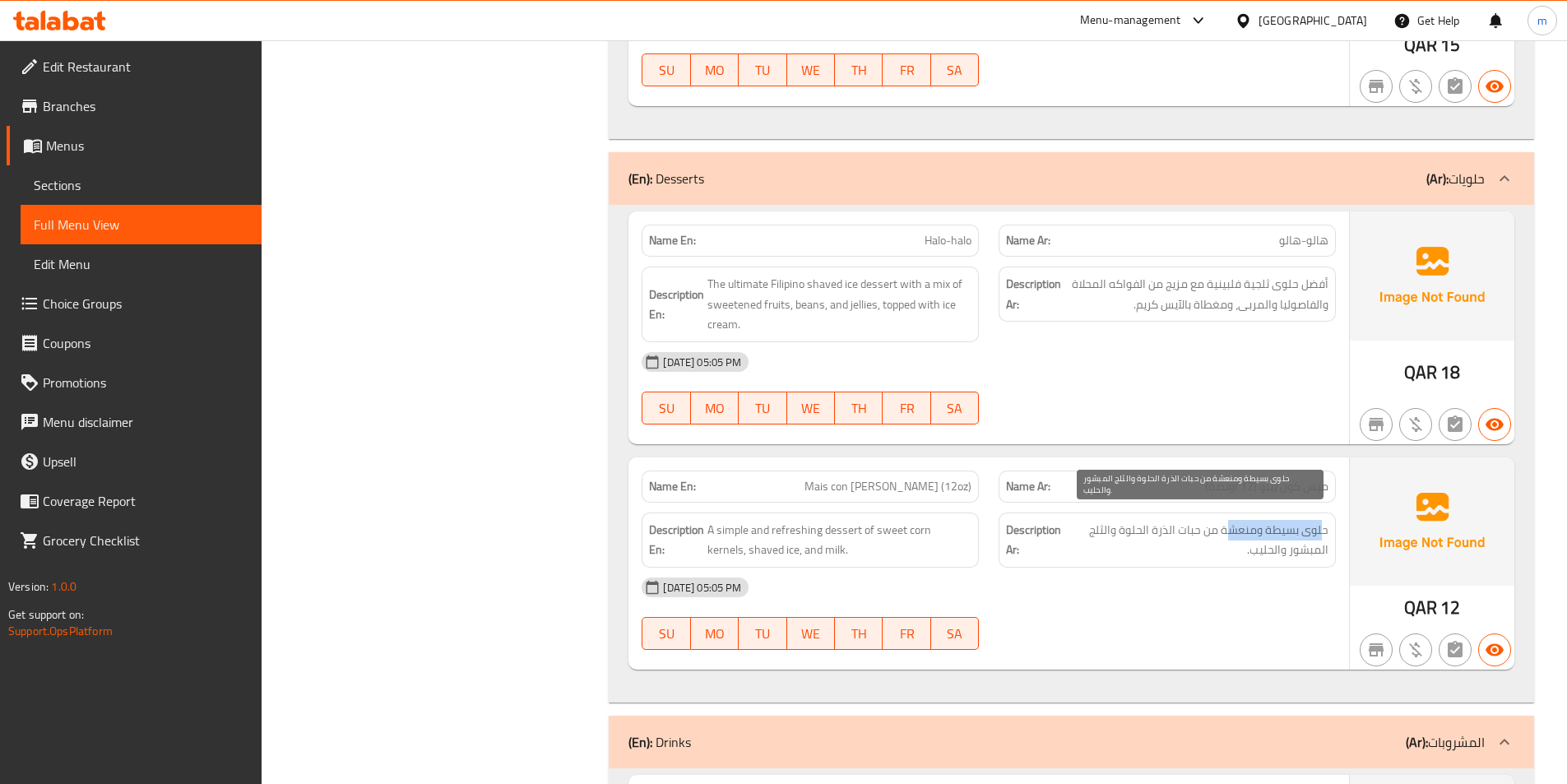
drag, startPoint x: 1323, startPoint y: 507, endPoint x: 1232, endPoint y: 514, distance: 91.3
click at [1232, 519] on span "حلوى بسيطة ومنعشة من حبات الذرة الحلوة والثلج المبشور والحليب." at bounding box center [1198, 540] width 262 height 40
click at [1311, 519] on span "حلوى بسيطة ومنعشة من حبات الذرة الحلوة والثلج المبشور والحليب." at bounding box center [1198, 540] width 262 height 40
click at [1278, 519] on span "حلوى بسيطة ومنعشة من حبات الذرة الحلوة والثلج المبشور والحليب." at bounding box center [1198, 540] width 262 height 40
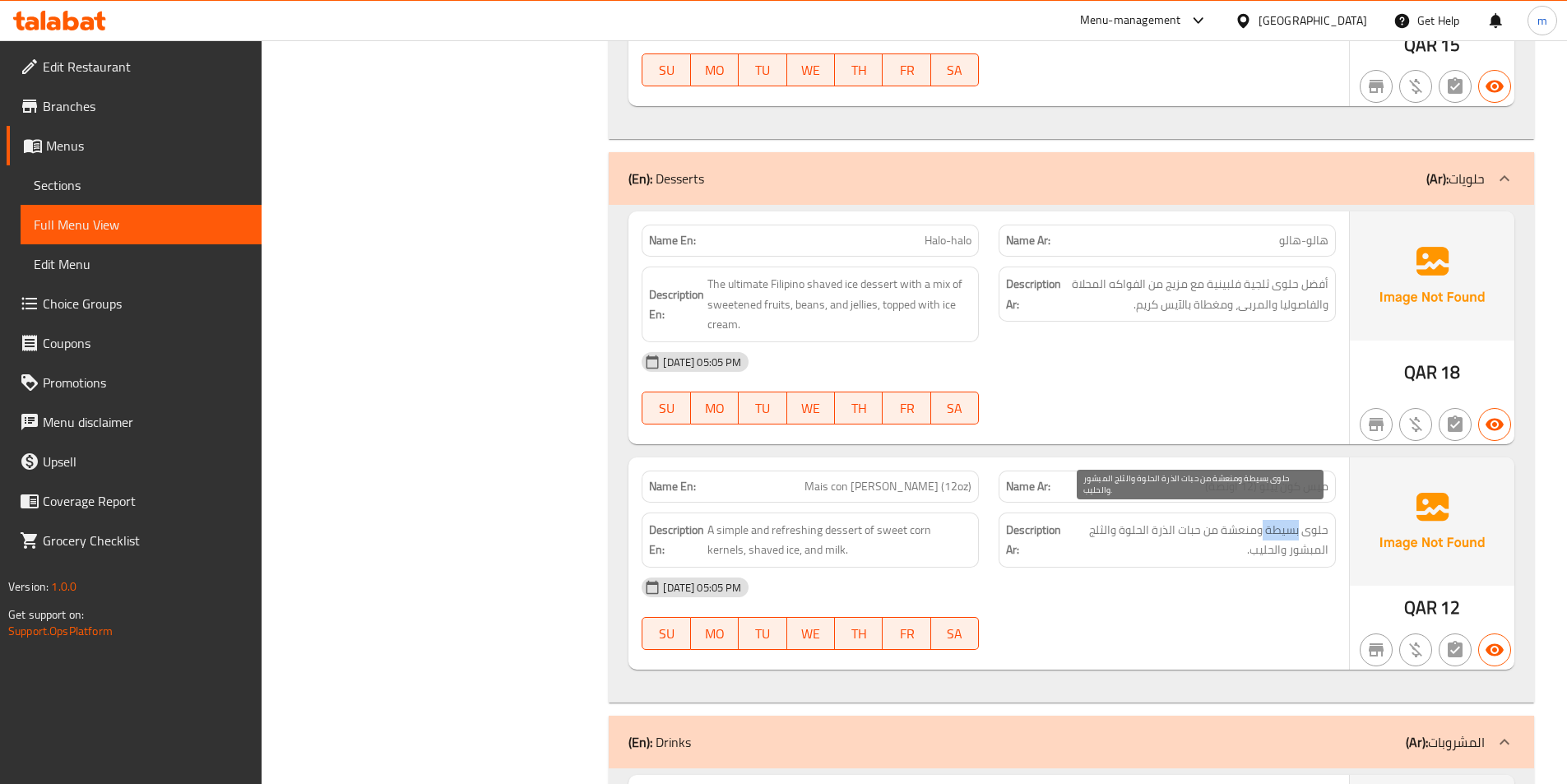
click at [1278, 519] on span "حلوى بسيطة ومنعشة من حبات الذرة الحلوة والثلج المبشور والحليب." at bounding box center [1198, 540] width 262 height 40
click at [1236, 519] on span "حلوى بسيطة ومنعشة من حبات الذرة الحلوة والثلج المبشور والحليب." at bounding box center [1198, 540] width 262 height 40
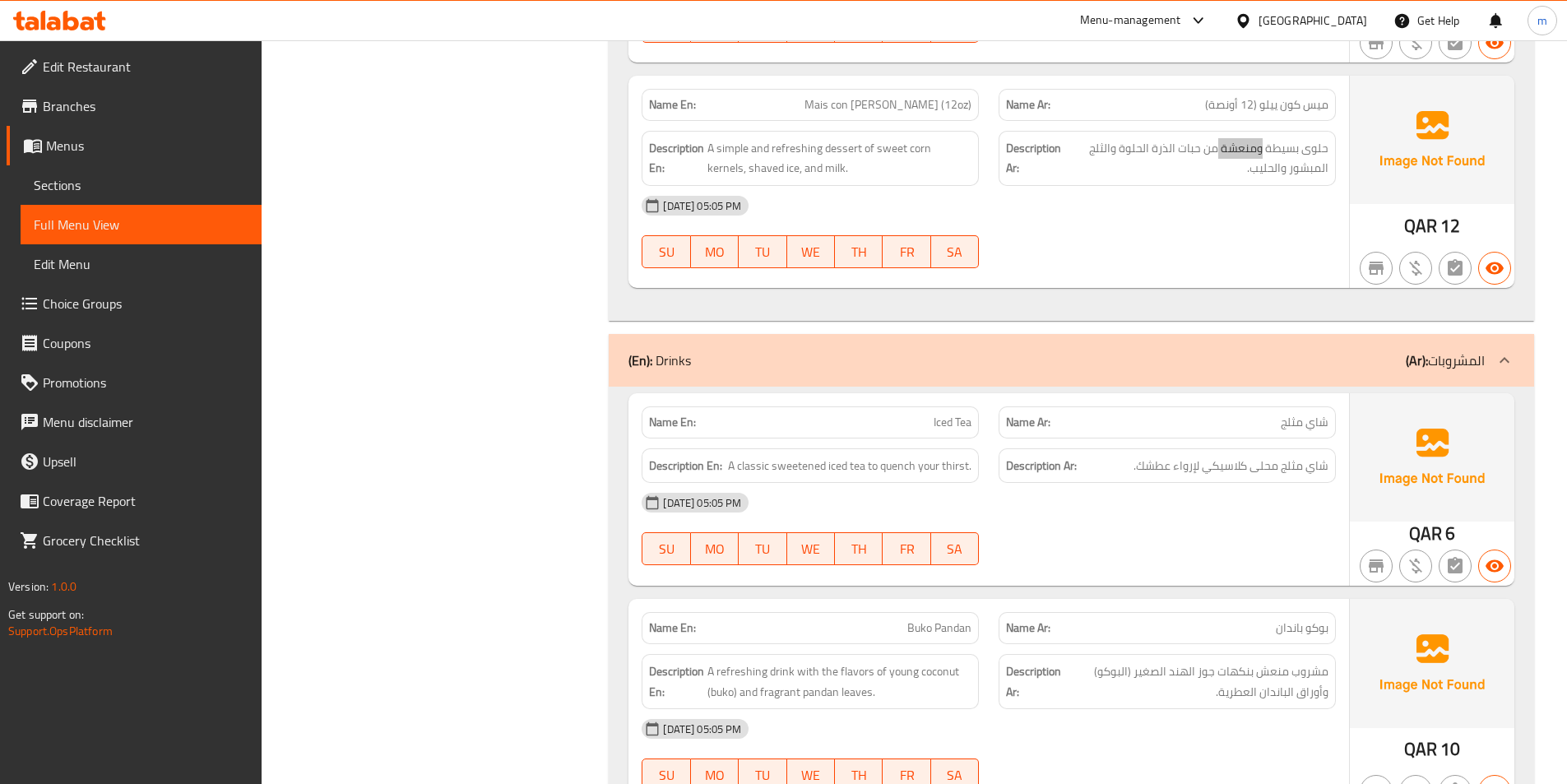
scroll to position [6367, 0]
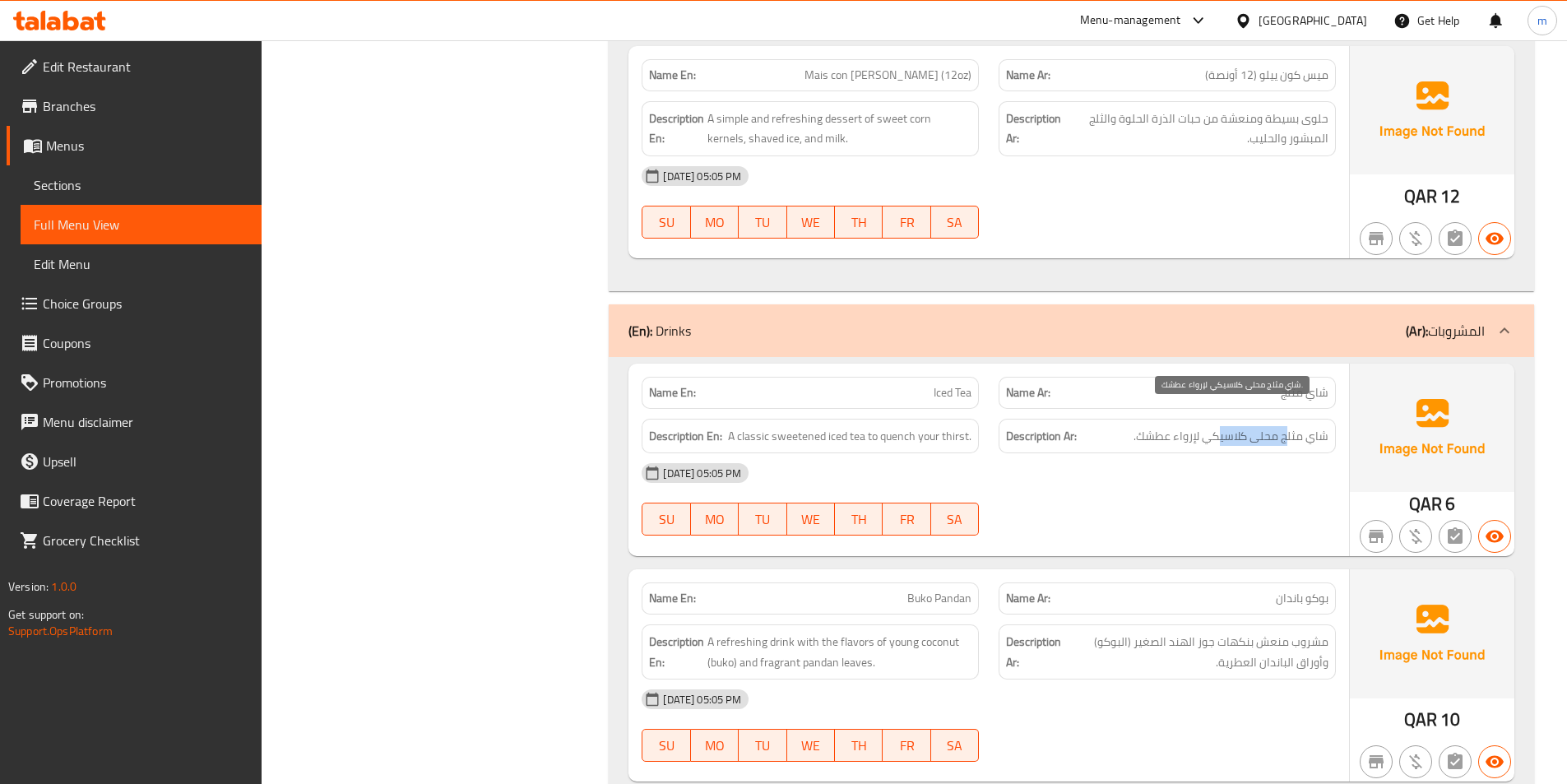
drag, startPoint x: 1284, startPoint y: 419, endPoint x: 1220, endPoint y: 423, distance: 64.1
click at [1220, 426] on span "شاي مثلج محلى كلاسيكي لإرواء عطشك." at bounding box center [1231, 436] width 195 height 20
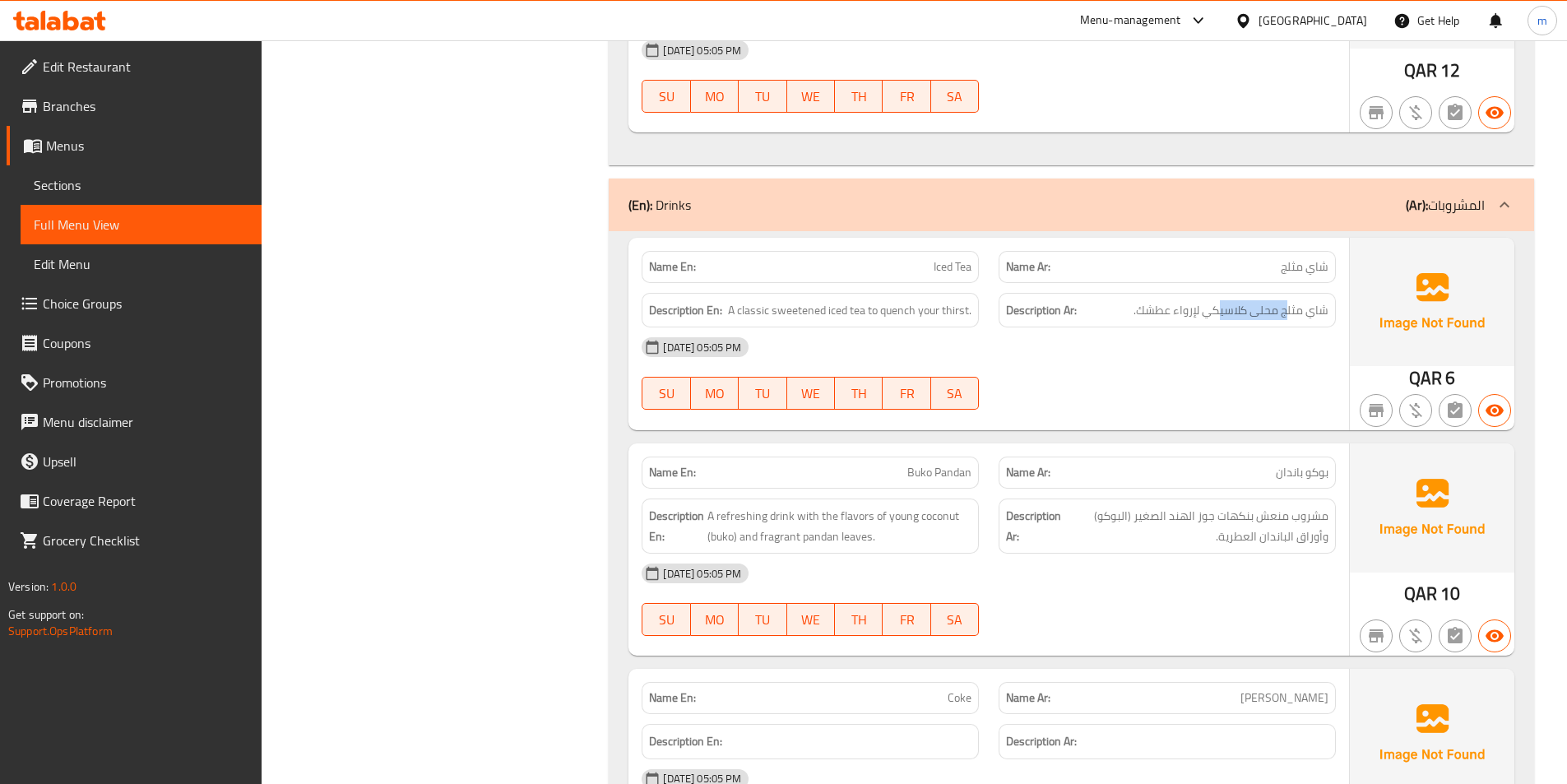
scroll to position [6532, 0]
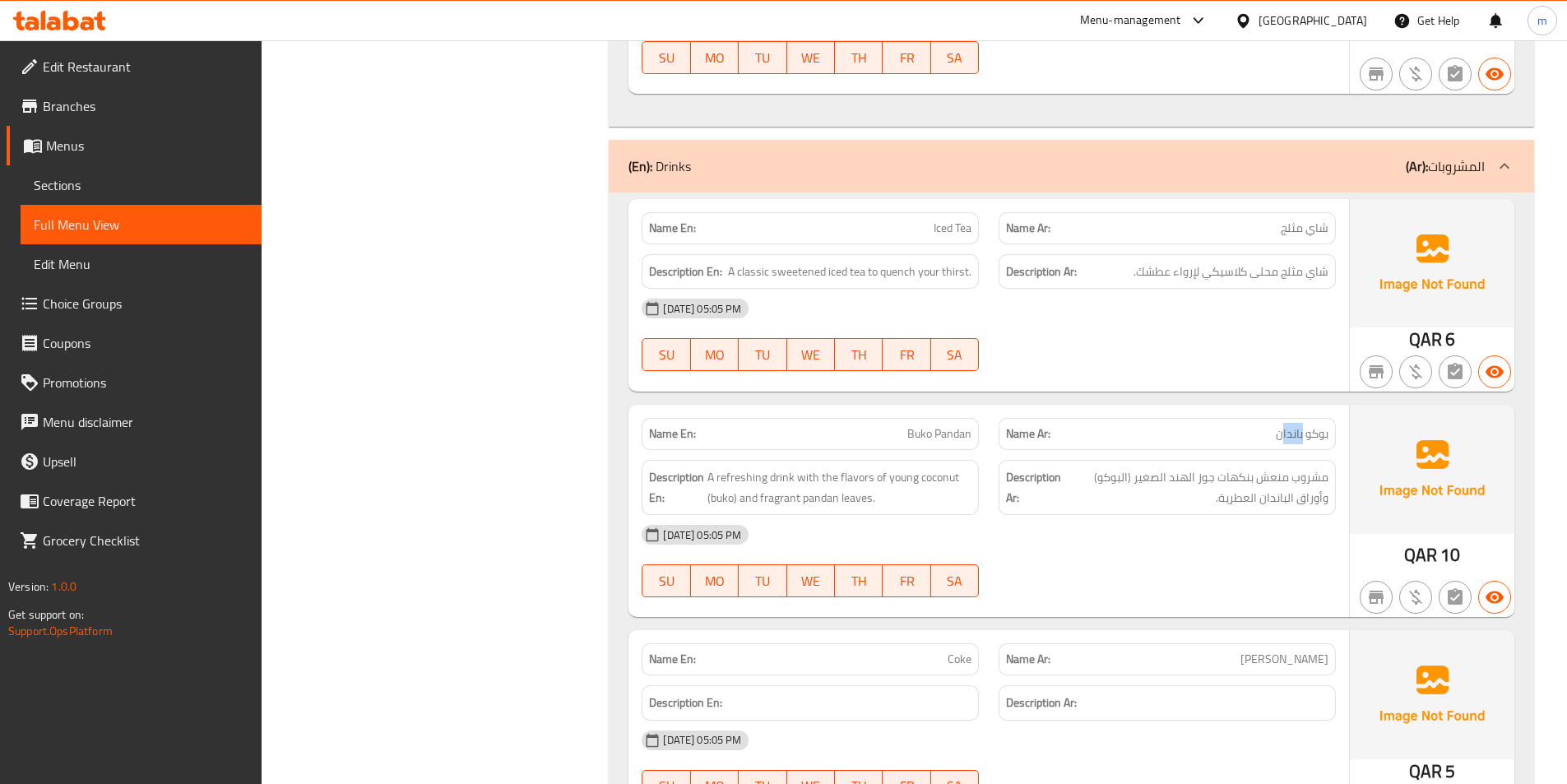
drag, startPoint x: 1304, startPoint y: 415, endPoint x: 1283, endPoint y: 418, distance: 21.2
click at [1283, 425] on span "بوكو باندان" at bounding box center [1302, 434] width 53 height 17
click at [1316, 450] on div "Description Ar: مشروب منعش بنكهات جوز الهند الصغير (البوكو) وأوراق الباندان الع…" at bounding box center [1167, 488] width 357 height 75
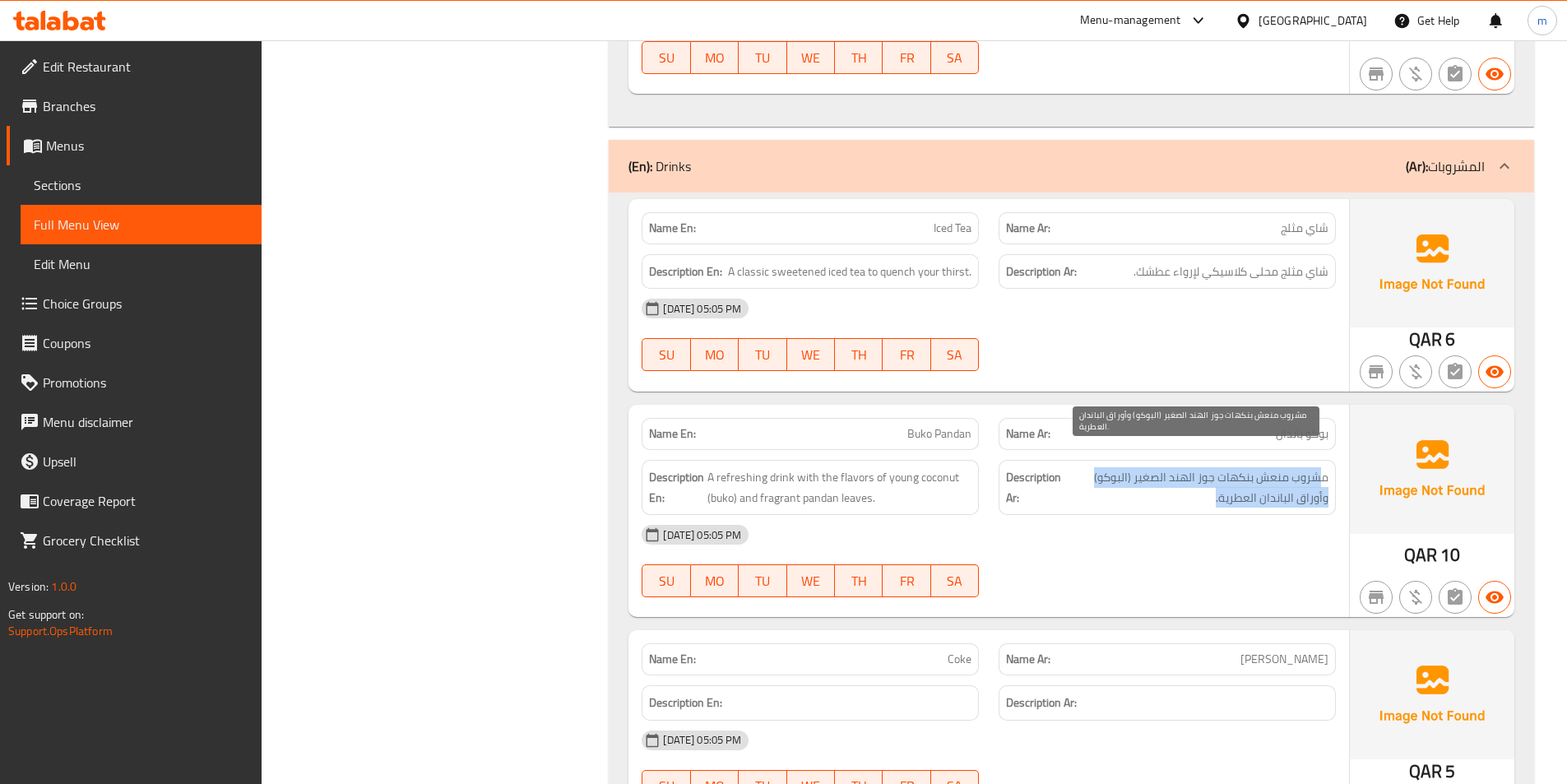
drag, startPoint x: 1320, startPoint y: 449, endPoint x: 1216, endPoint y: 474, distance: 107.0
click at [1216, 474] on span "مشروب منعش بنكهات جوز الهند الصغير (البوكو) وأوراق الباندان العطرية." at bounding box center [1196, 488] width 264 height 40
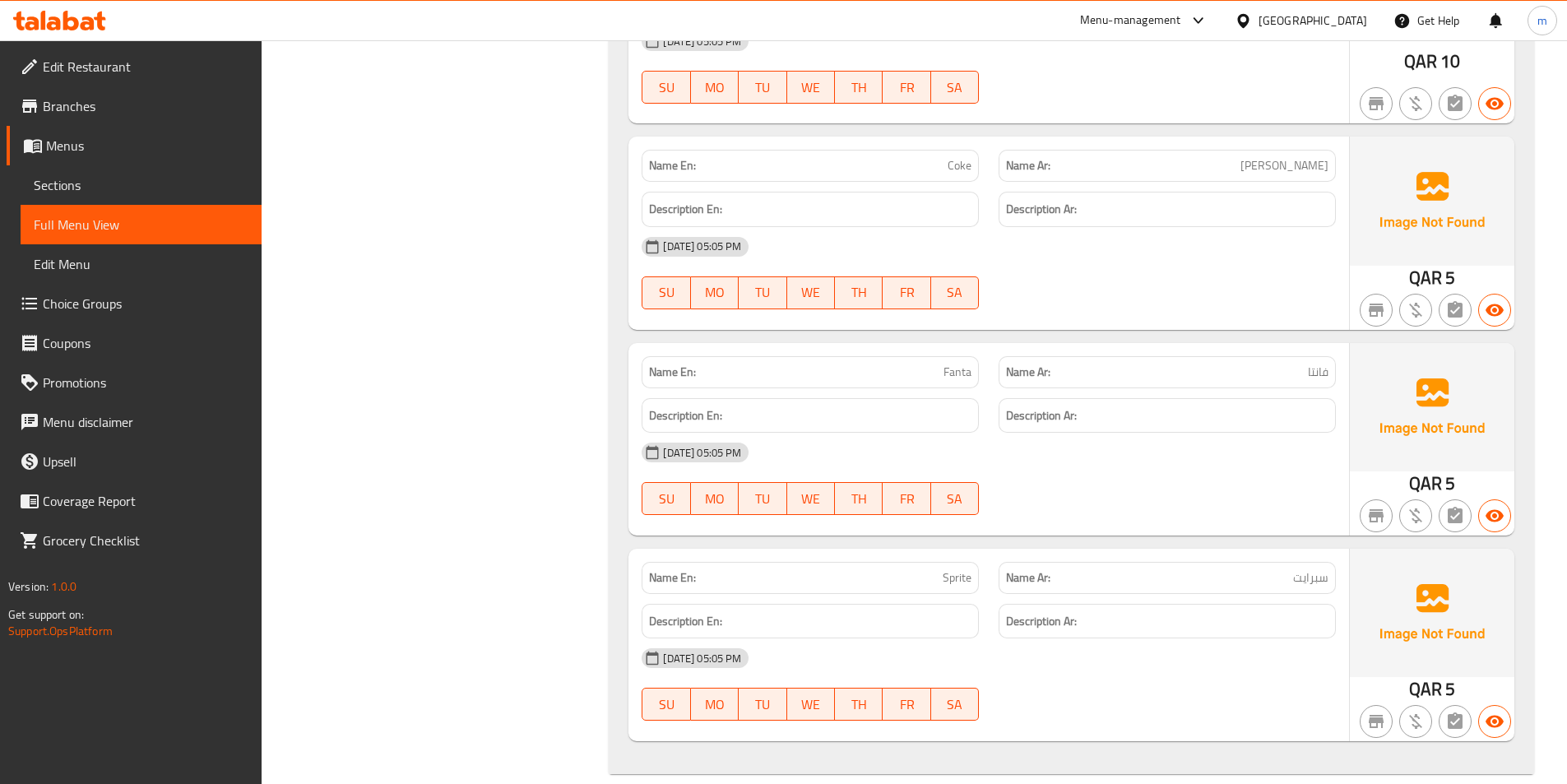
scroll to position [7029, 0]
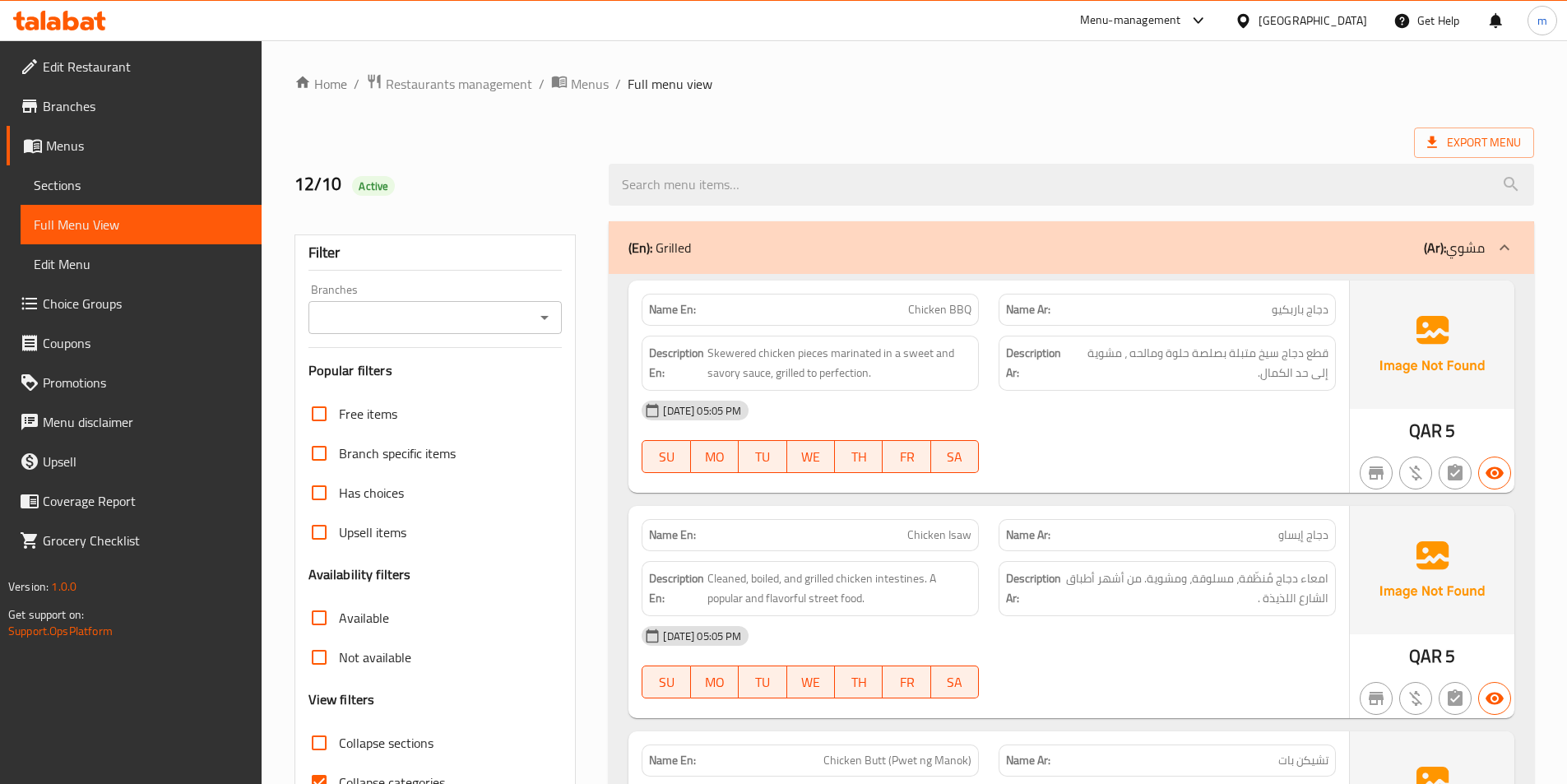
click at [85, 190] on span "Sections" at bounding box center [141, 185] width 215 height 20
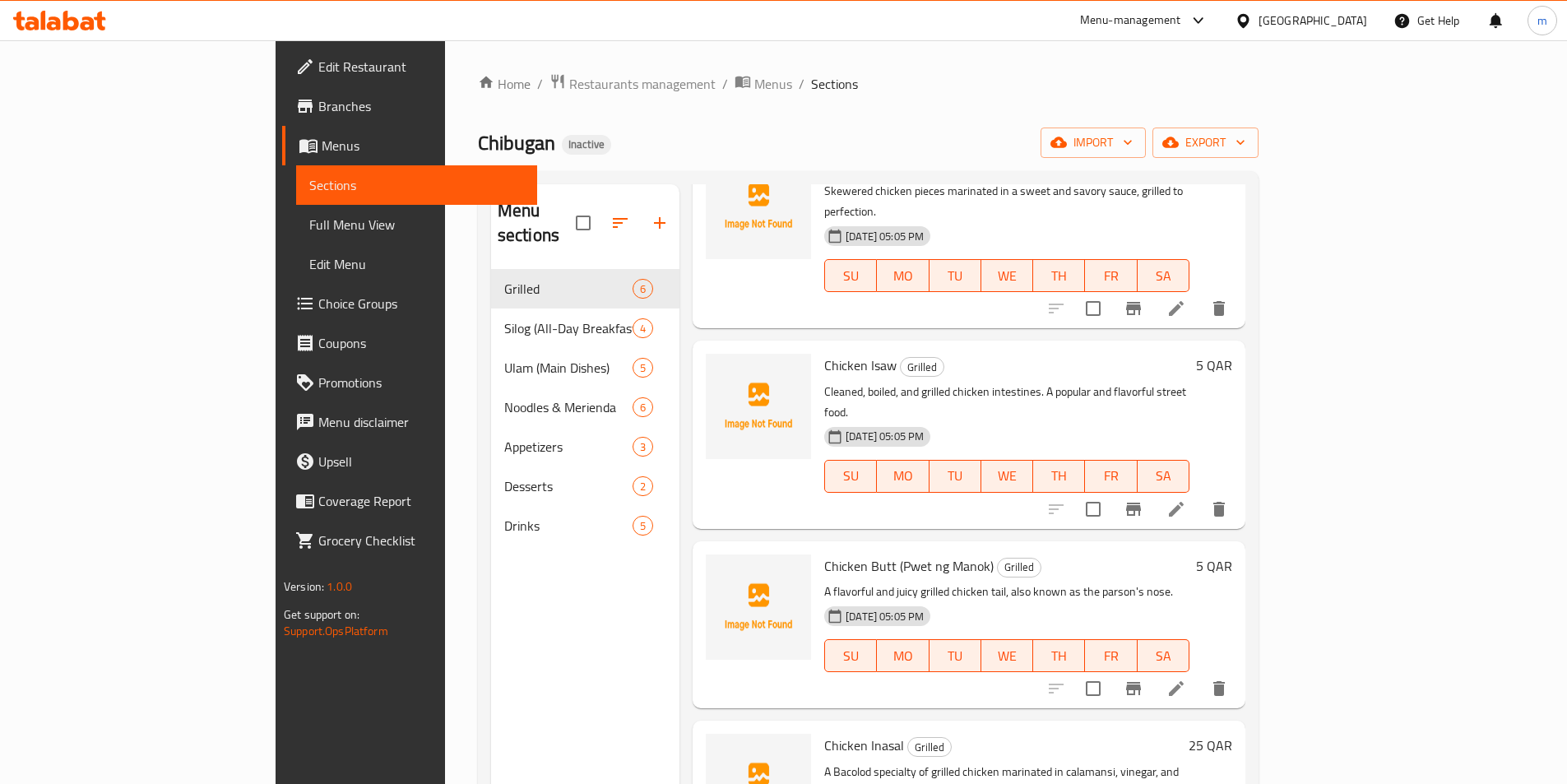
scroll to position [164, 0]
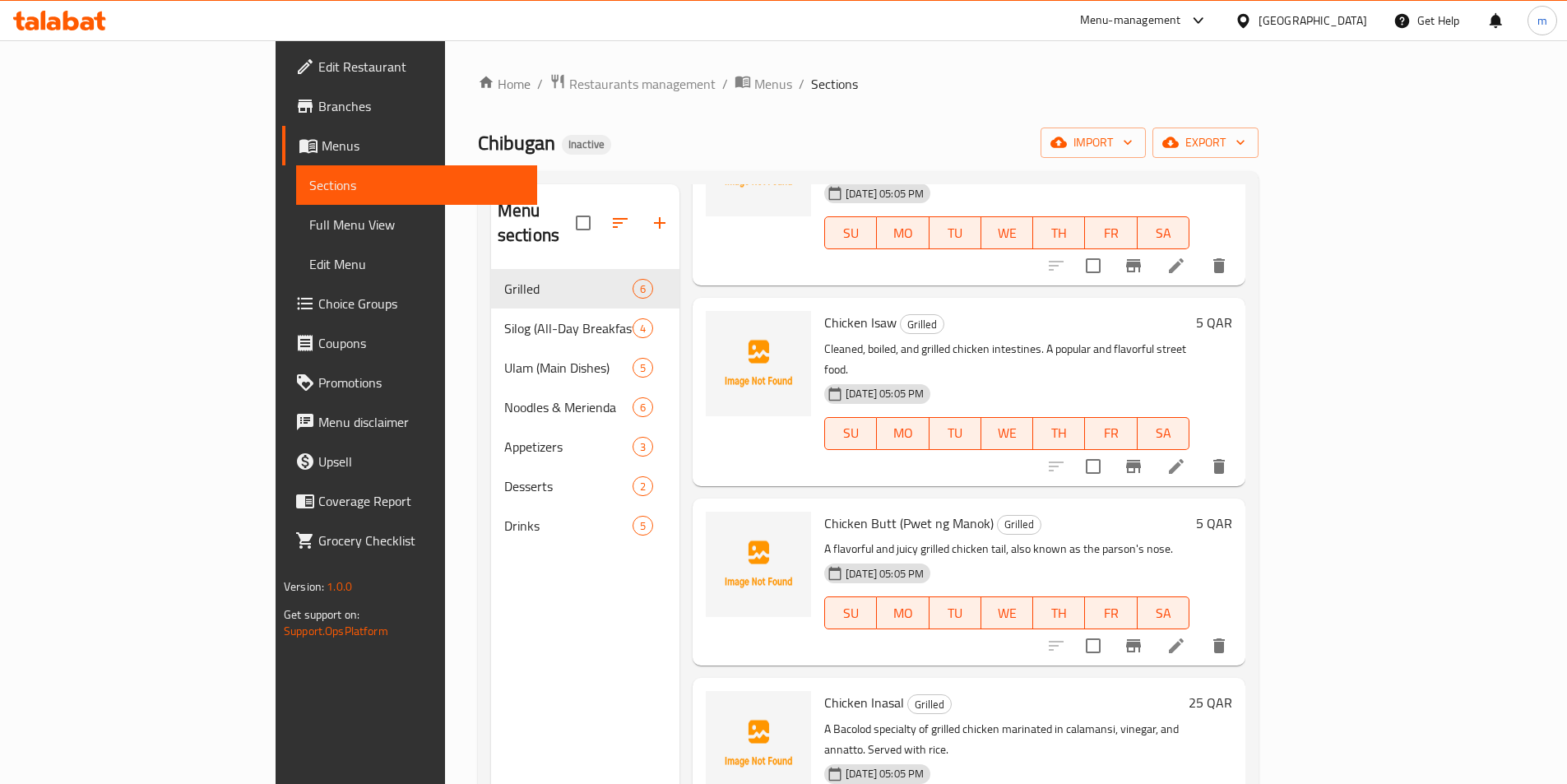
click at [1187, 636] on icon at bounding box center [1176, 645] width 20 height 20
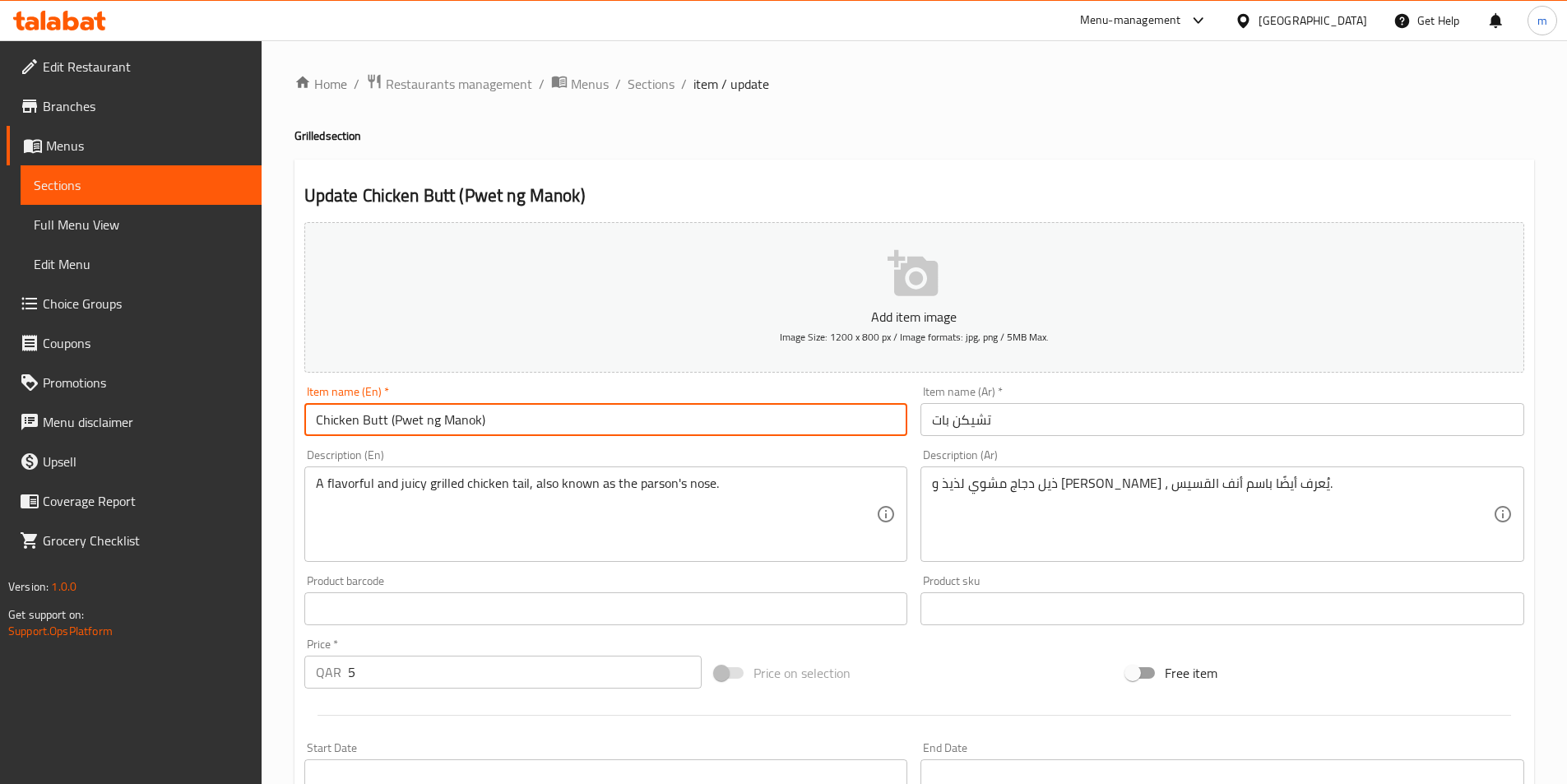
drag, startPoint x: 493, startPoint y: 420, endPoint x: 389, endPoint y: 428, distance: 104.3
click at [389, 428] on input "Chicken Butt (Pwet ng Manok)" at bounding box center [605, 419] width 604 height 33
click at [1026, 402] on div "Item name (Ar)   * [PERSON_NAME] Item name (Ar) *" at bounding box center [1221, 411] width 604 height 50
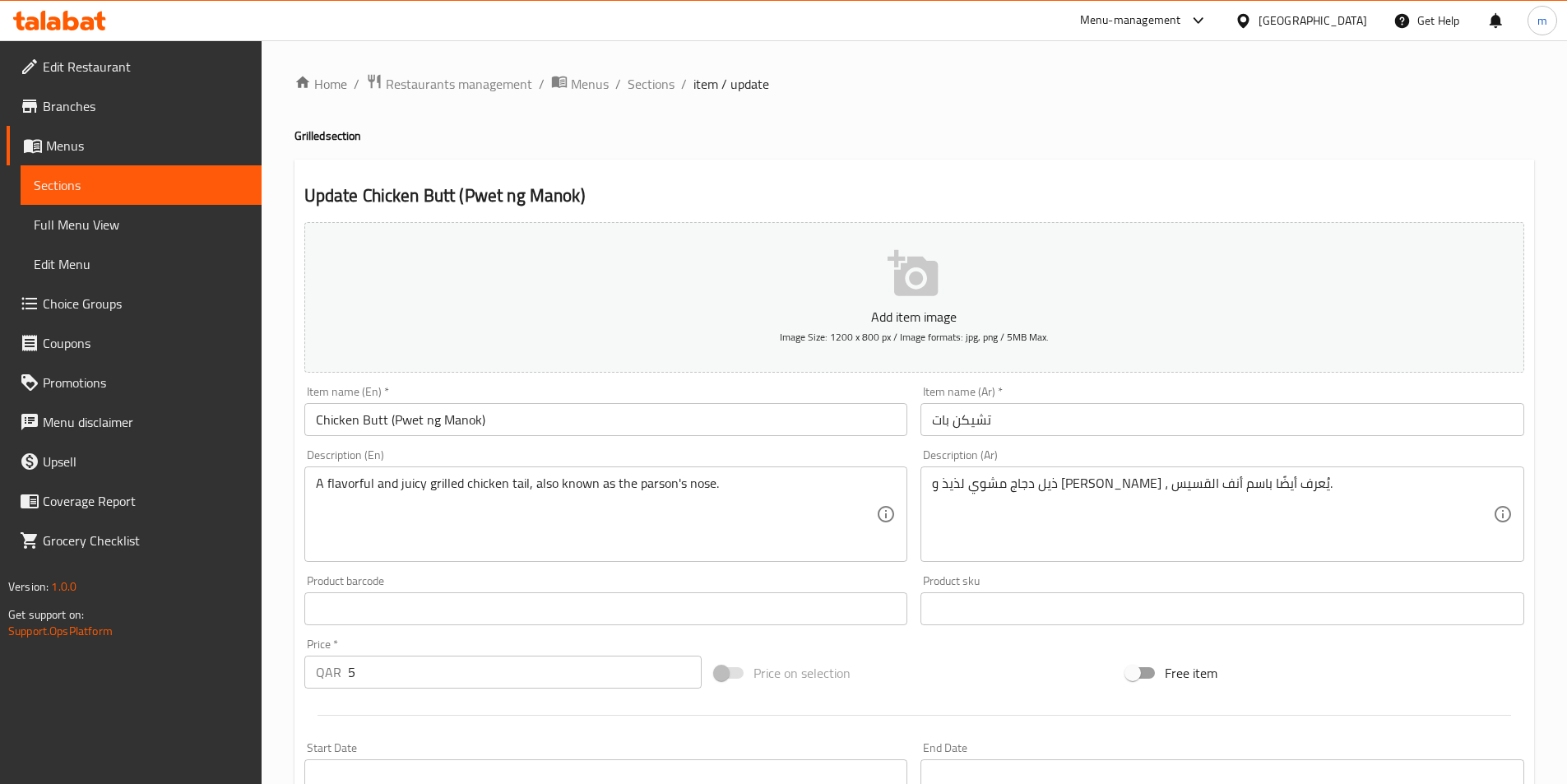
click at [1027, 403] on input "تشيكن بات" at bounding box center [1221, 419] width 604 height 33
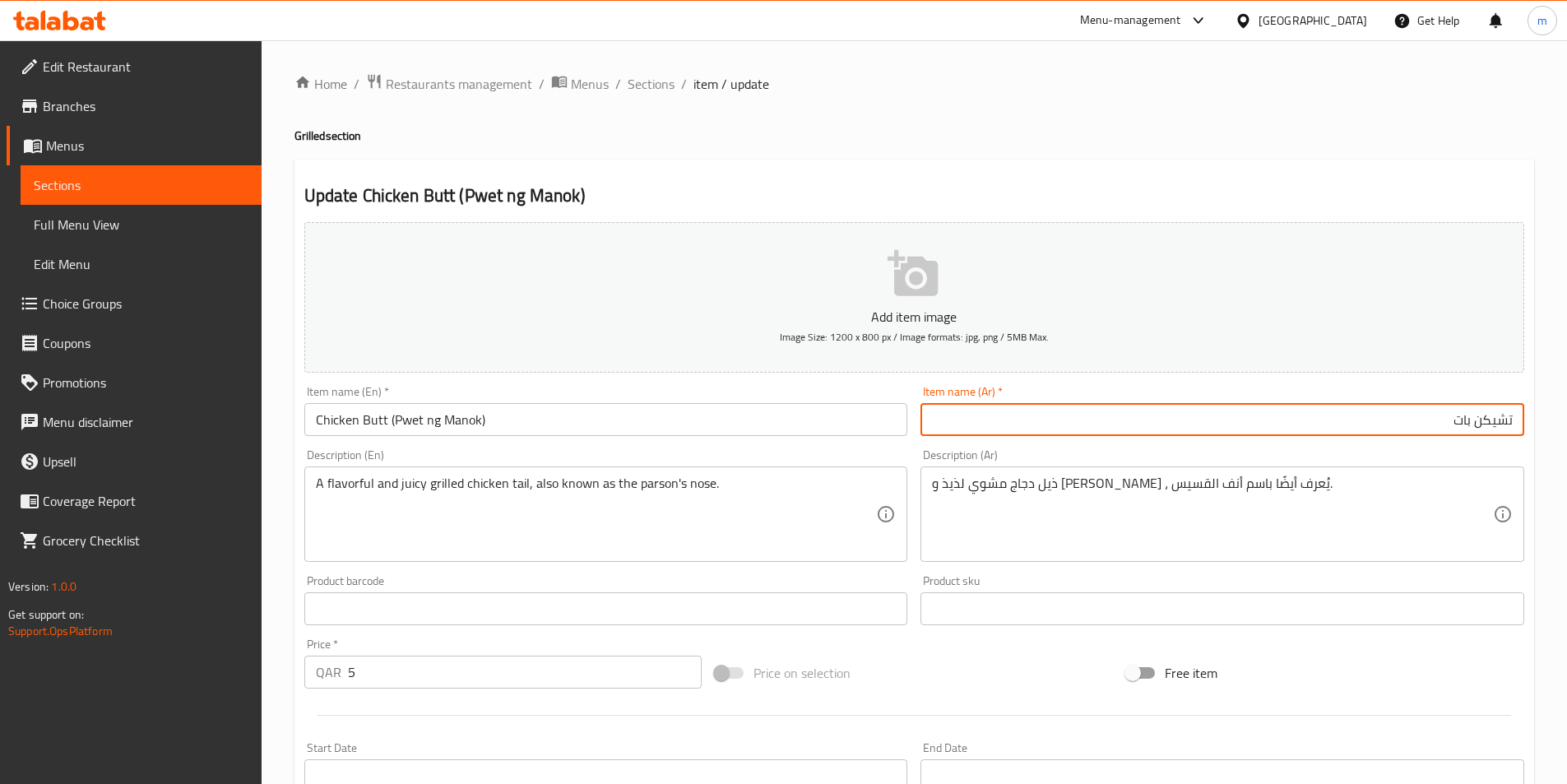
click at [1088, 416] on input "تشيكن بات" at bounding box center [1221, 419] width 604 height 33
type input "تشيكن بات (بويت ان جي مانوك)"
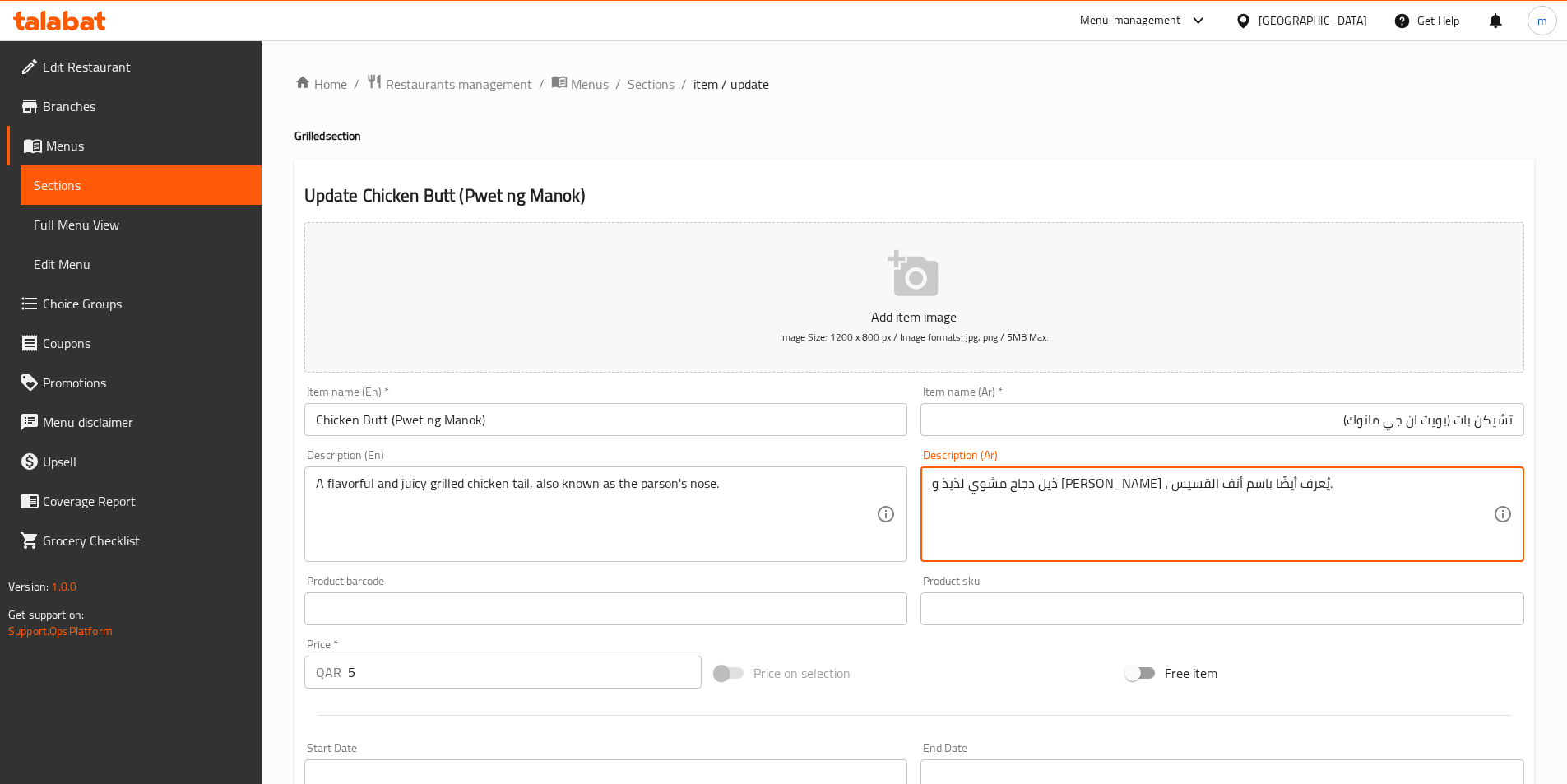
click at [963, 488] on textarea "ذيل دجاج مشوي لذيذ و جوسي ، يُعرف أيضًا باسم أنف القسيس." at bounding box center [1212, 514] width 561 height 78
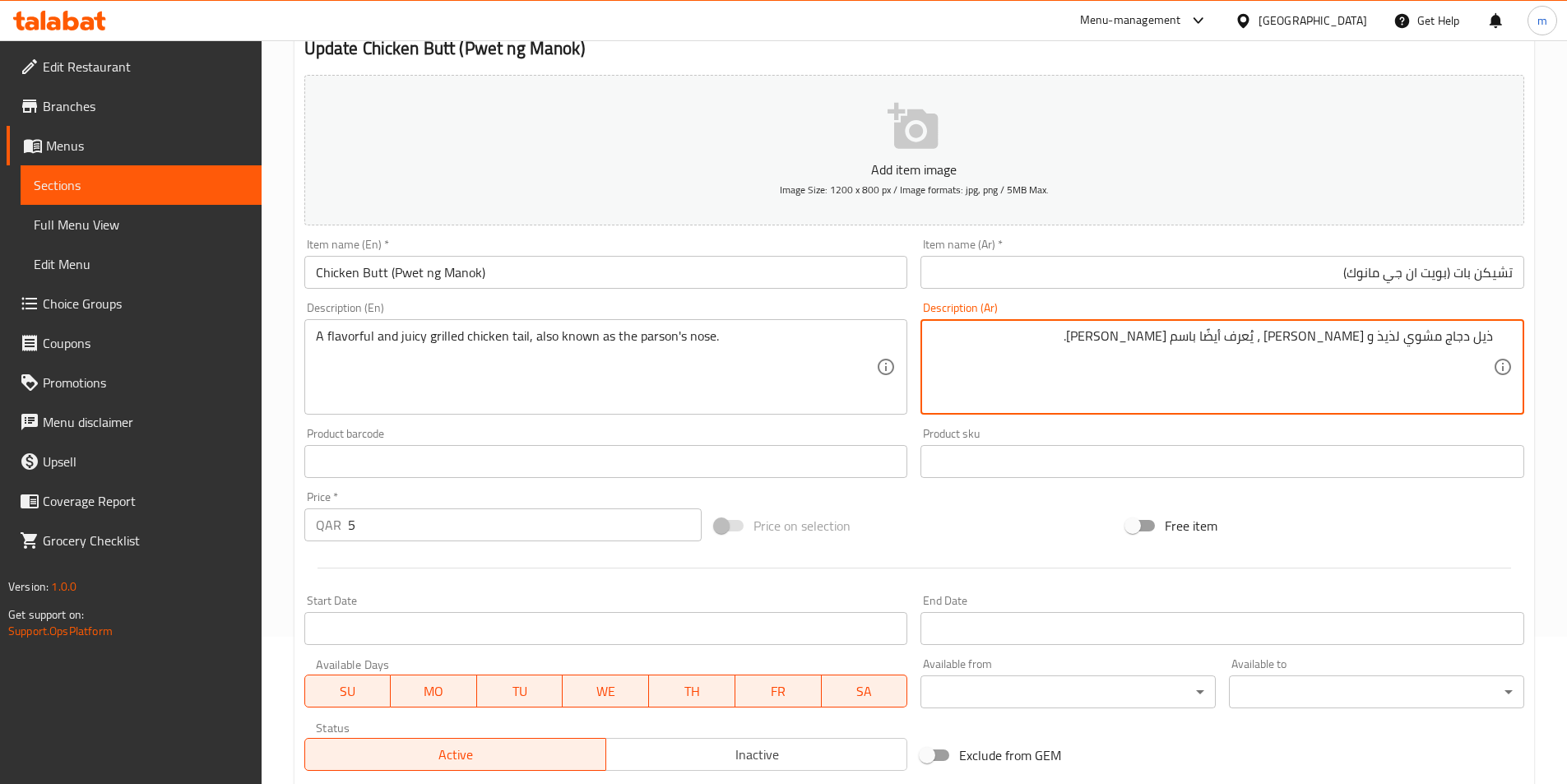
scroll to position [378, 0]
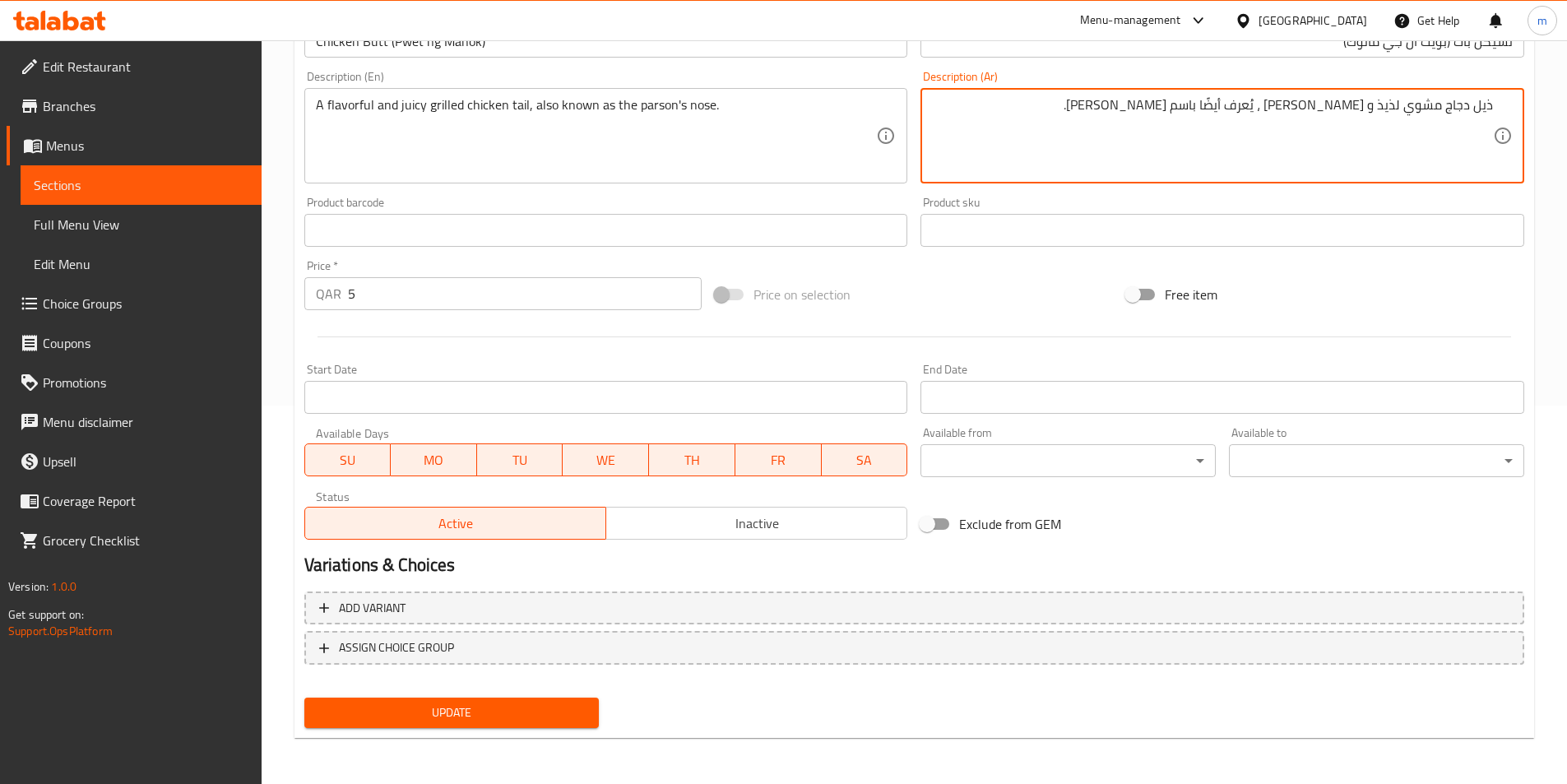
type textarea "ذيل دجاج مشوي لذيذ و [PERSON_NAME] ، يُعرف أيضًا باسم [PERSON_NAME]."
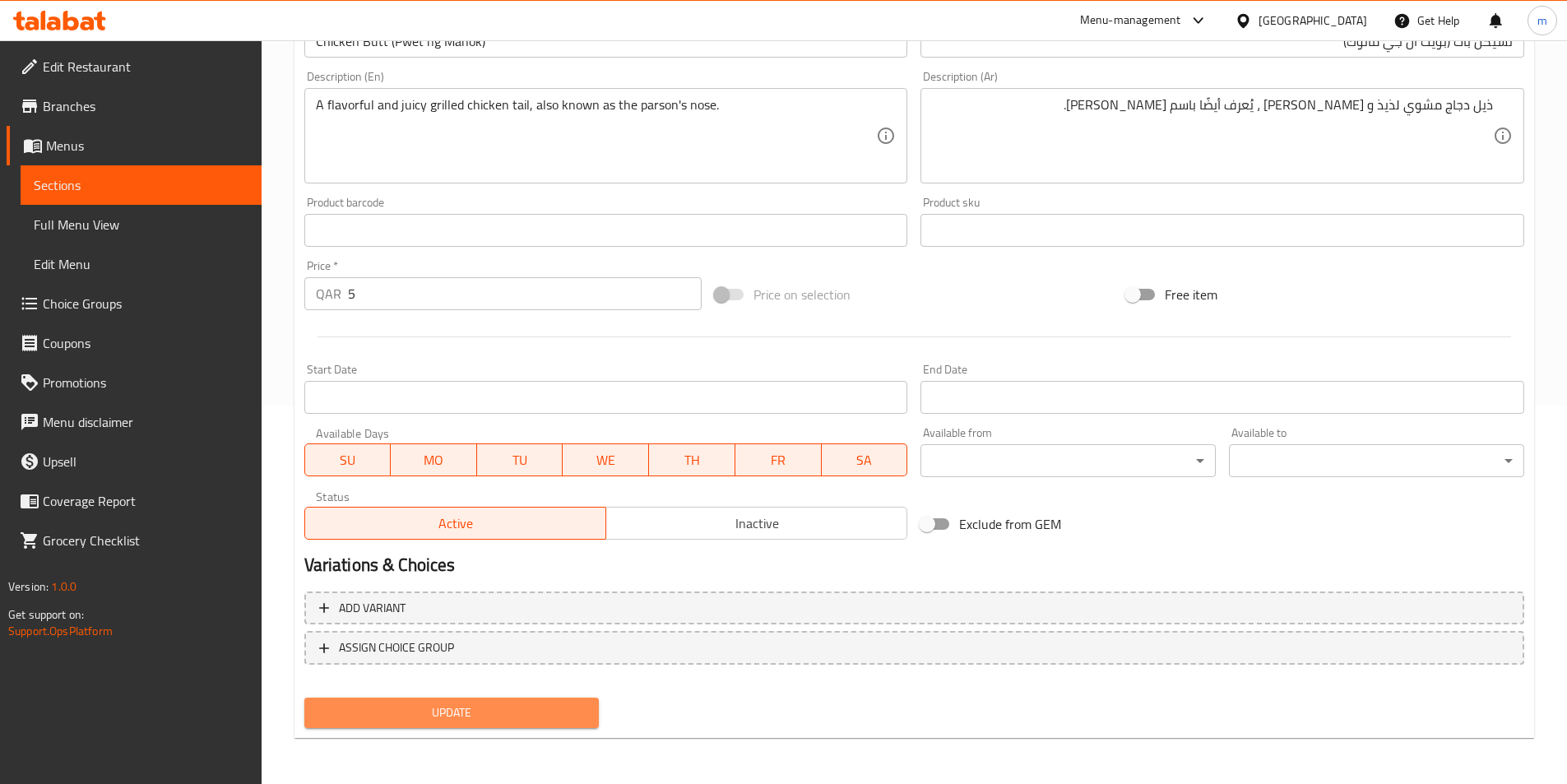
click at [563, 711] on span "Update" at bounding box center [452, 712] width 270 height 20
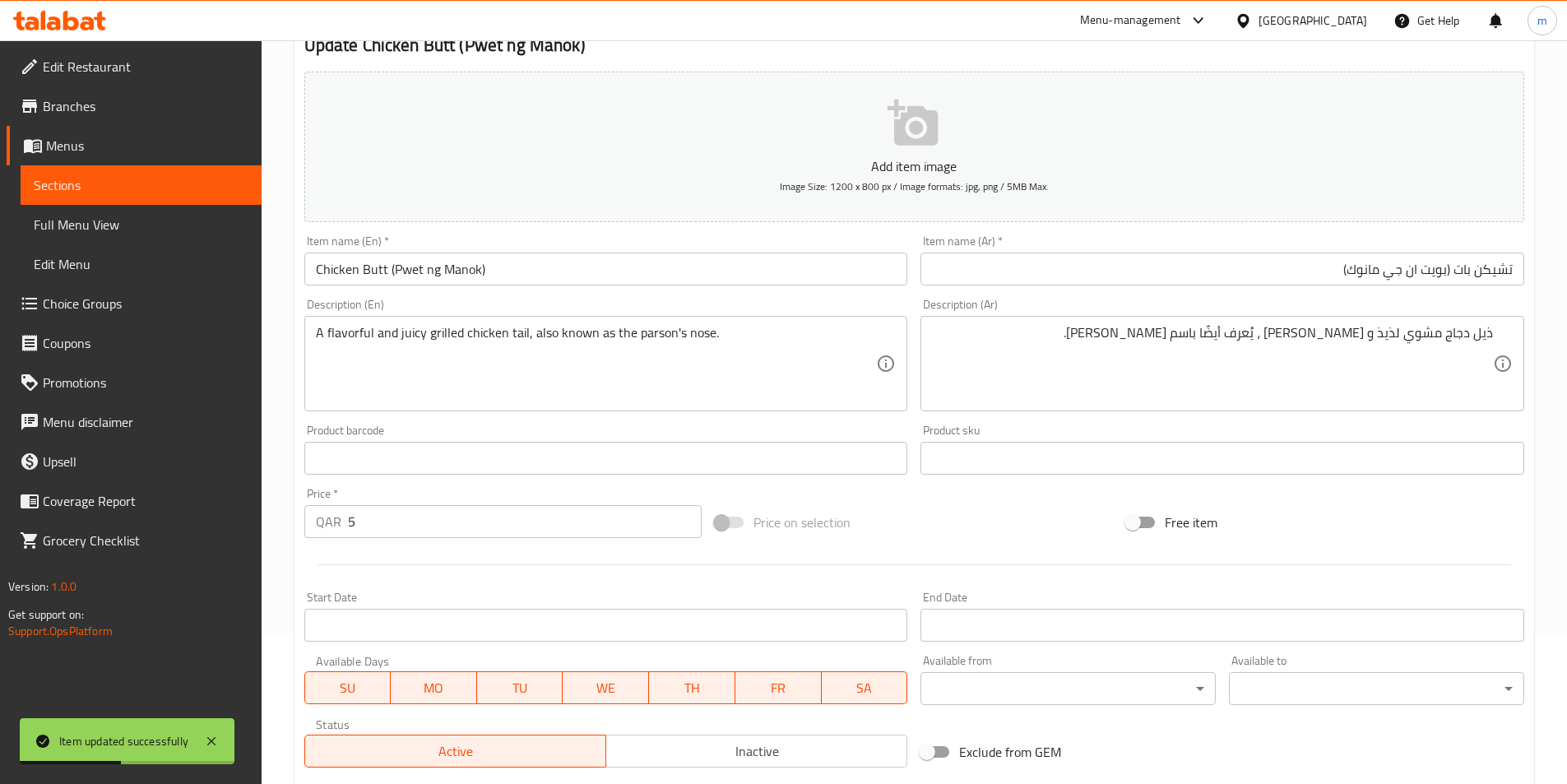
scroll to position [0, 0]
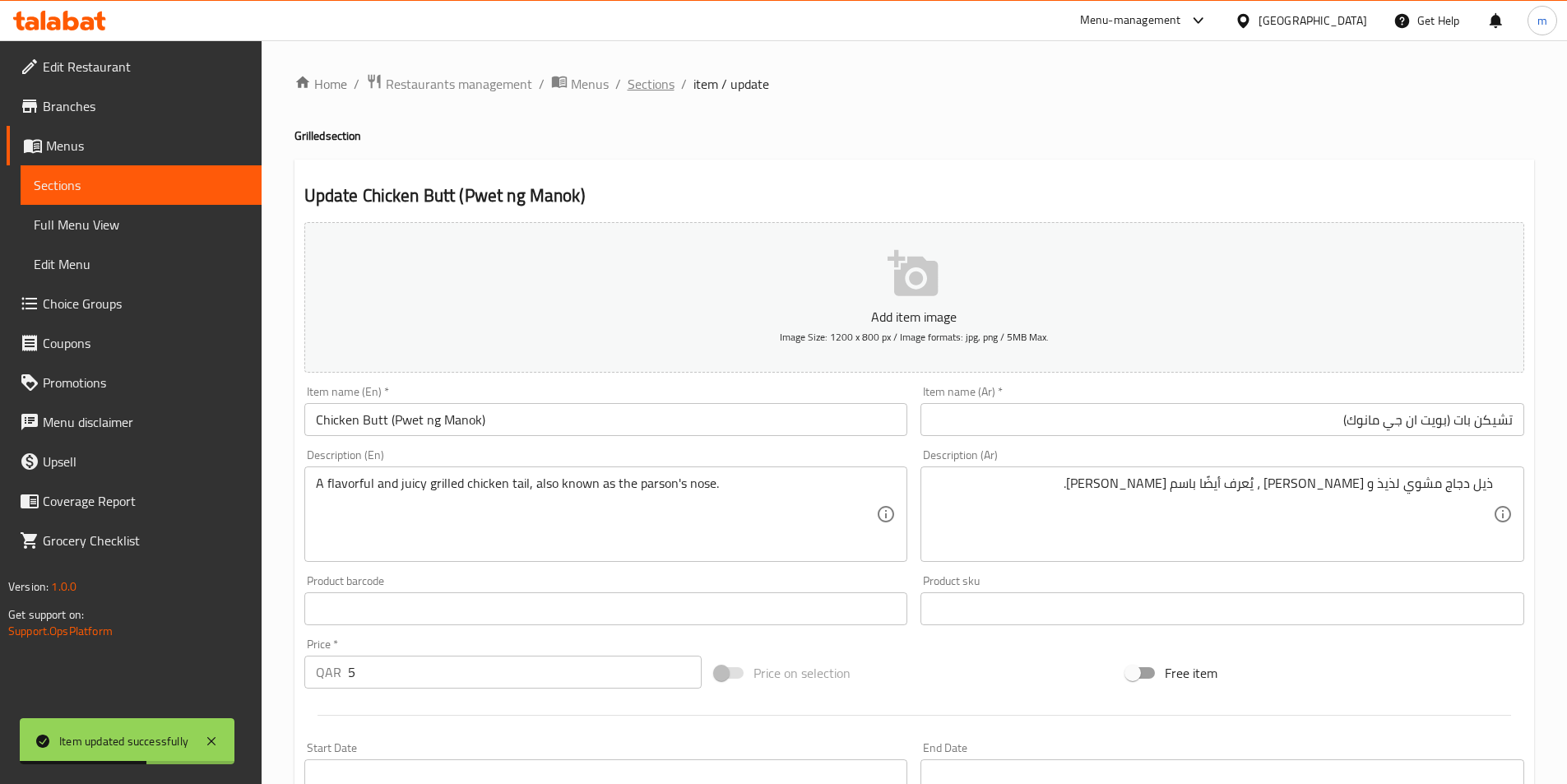
click at [637, 87] on span "Sections" at bounding box center [651, 84] width 47 height 20
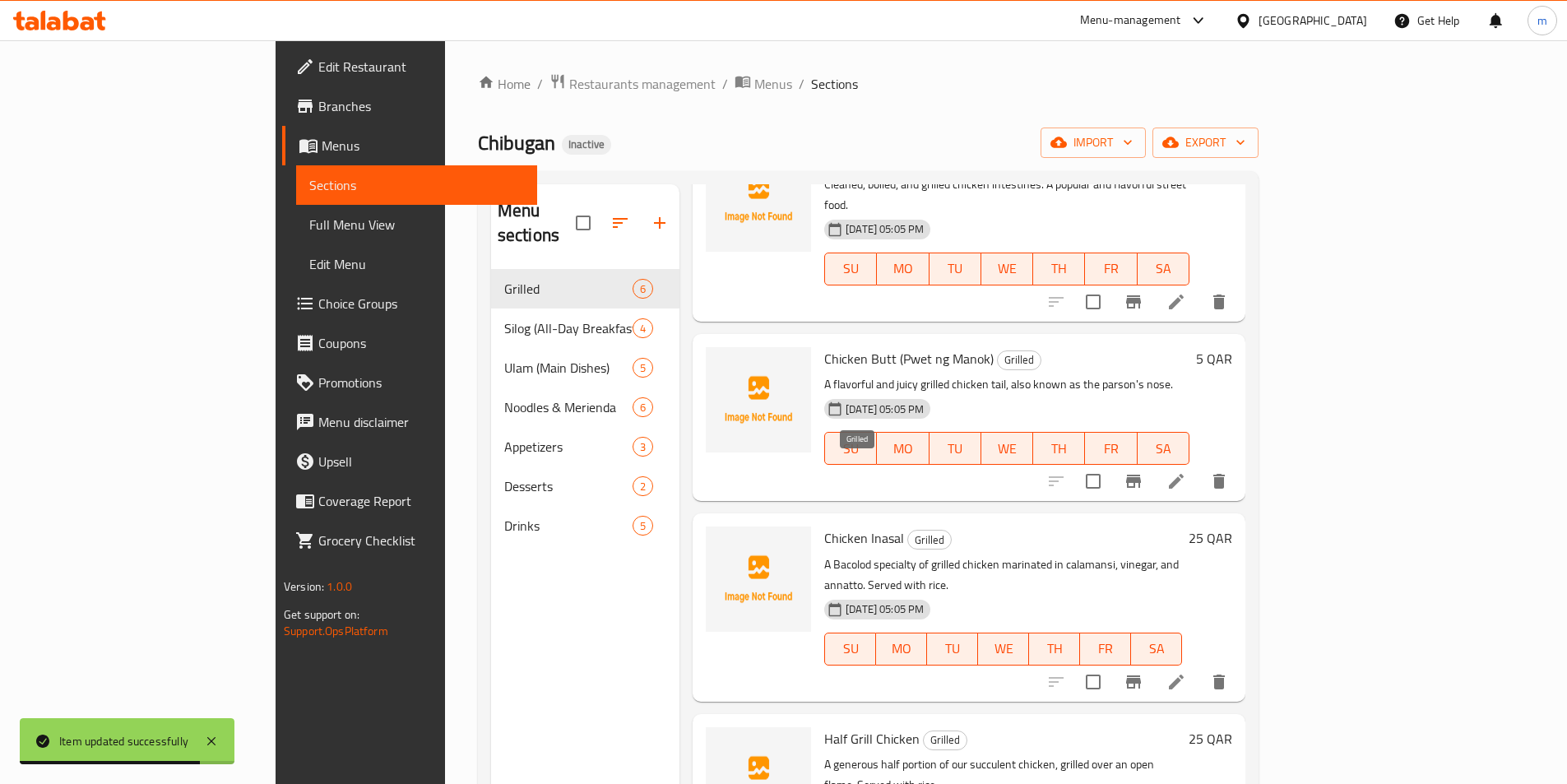
scroll to position [336, 0]
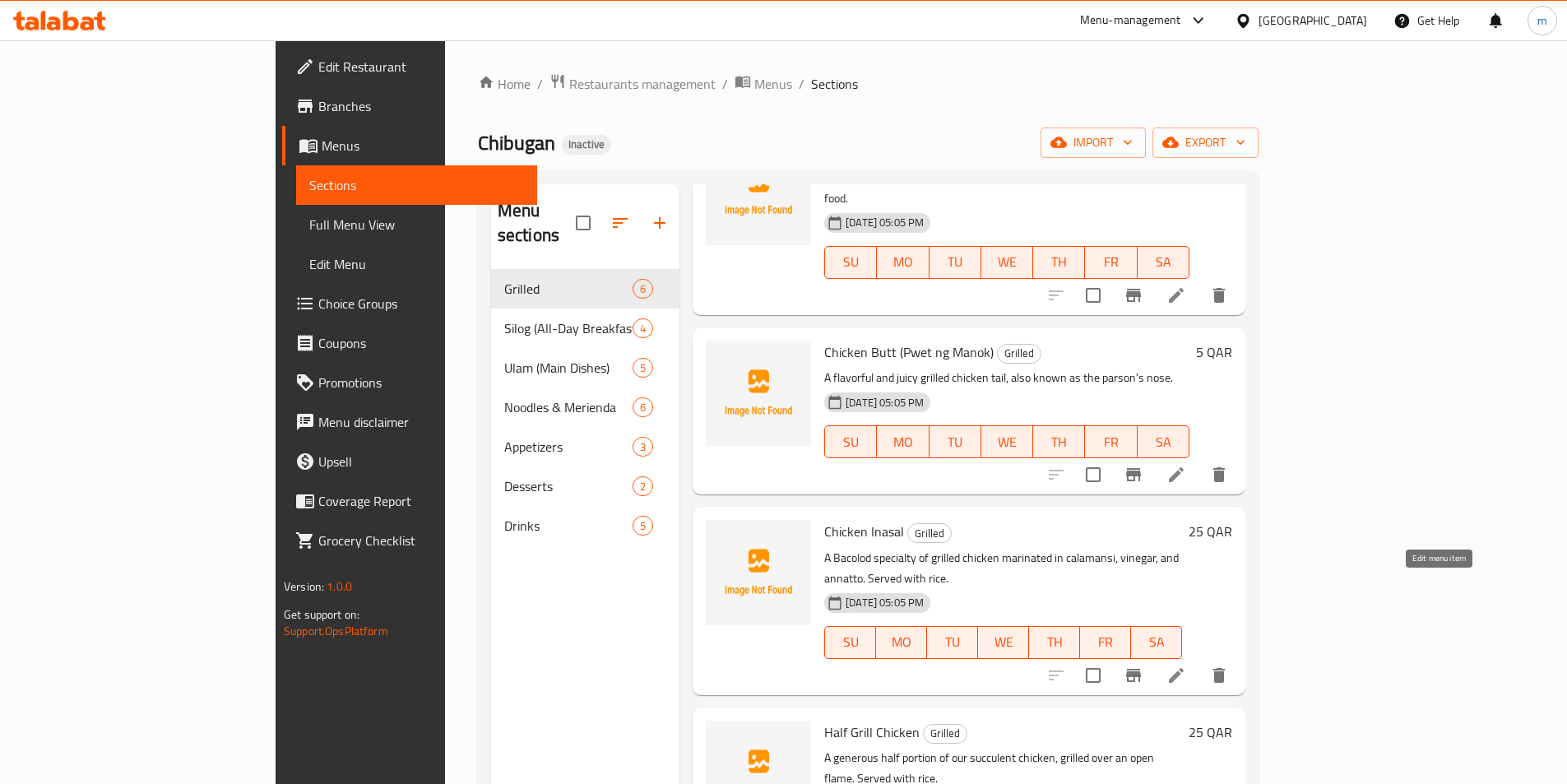
click at [1184, 668] on icon at bounding box center [1176, 674] width 14 height 14
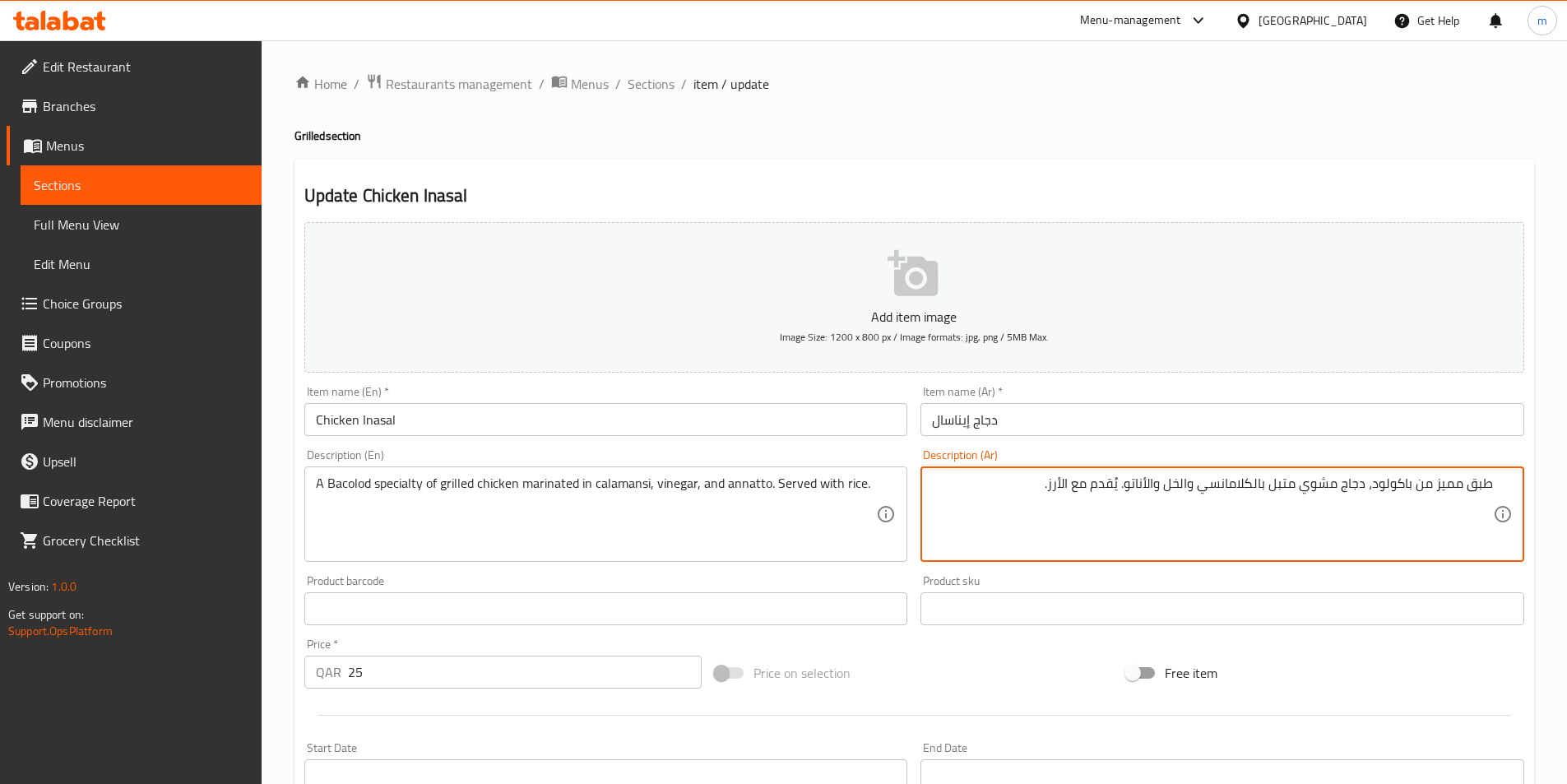
click at [1471, 491] on textarea "طبق مميز من باكولود، دجاج مشوي متبل بالكلامانسي والخل والأناتو. يُقدم مع الأرز." at bounding box center [1212, 514] width 561 height 78
click at [1481, 487] on textarea "طبق مميز من باكولود، دجاج مشوي متبل بالكلامانسي والخل والأناتو. يُقدم مع الأرز." at bounding box center [1212, 514] width 561 height 78
click at [1438, 484] on textarea "مميز من باكولود، دجاج مشوي متبل بالكلامانسي والخل والأناتو. يُقدم مع الأرز." at bounding box center [1212, 514] width 561 height 78
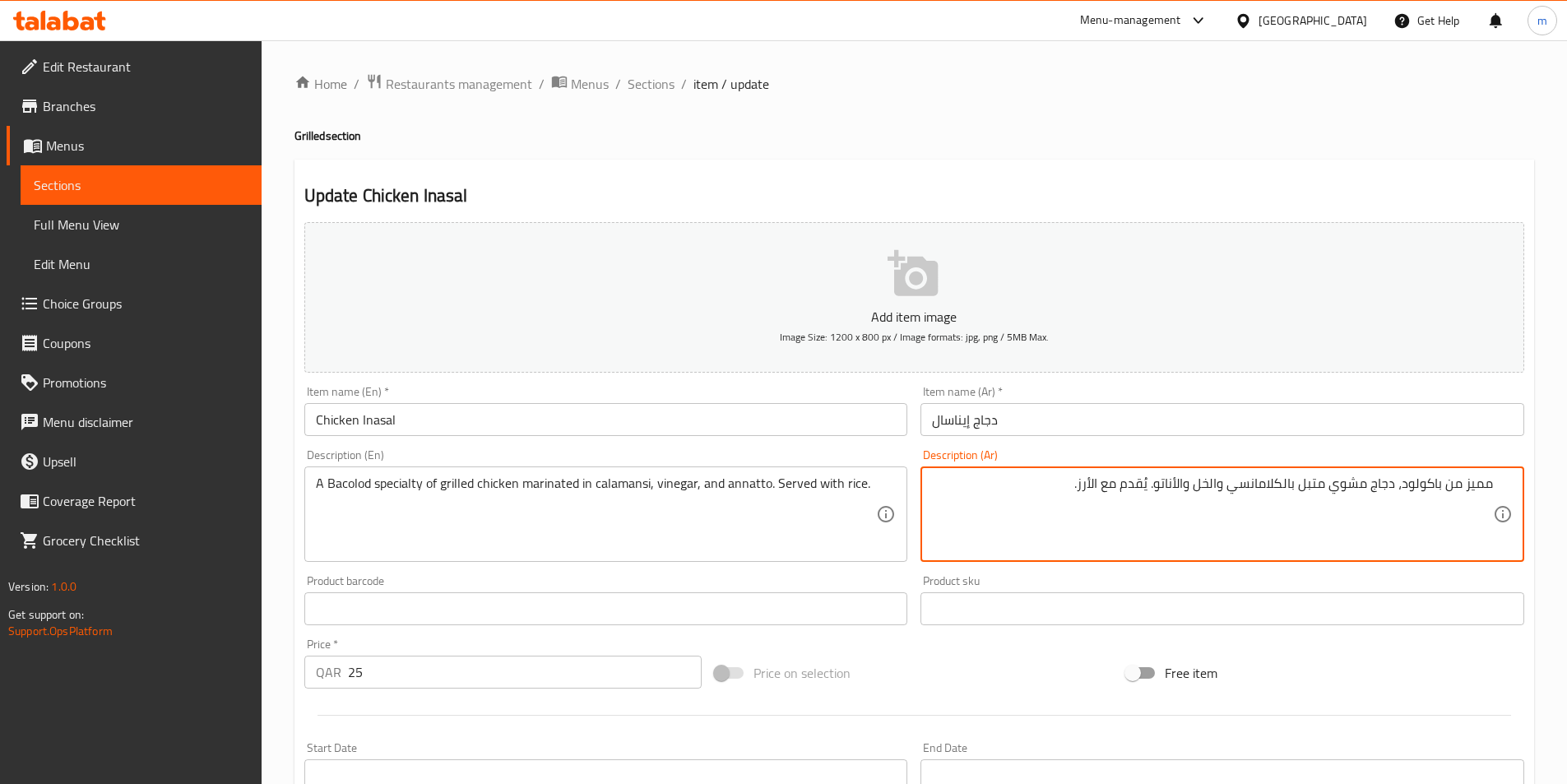
click at [1448, 486] on textarea "مميز من باكولود، دجاج مشوي متبل بالكلامانسي والخل والأناتو. يُقدم مع الأرز." at bounding box center [1212, 514] width 561 height 78
drag, startPoint x: 1442, startPoint y: 484, endPoint x: 1506, endPoint y: 484, distance: 64.0
click at [1506, 484] on div "مميز من باكولود، دجاج مشوي متبل بالكلامانسي والخل والأناتو. يُقدم مع الأرز. Des…" at bounding box center [1221, 514] width 604 height 95
click at [1256, 482] on textarea "باكولود سبيشاليتي، دجاج مشوي متبل بالكلامانسي والخل والأناتو. يُقدم مع الأرز." at bounding box center [1212, 514] width 561 height 78
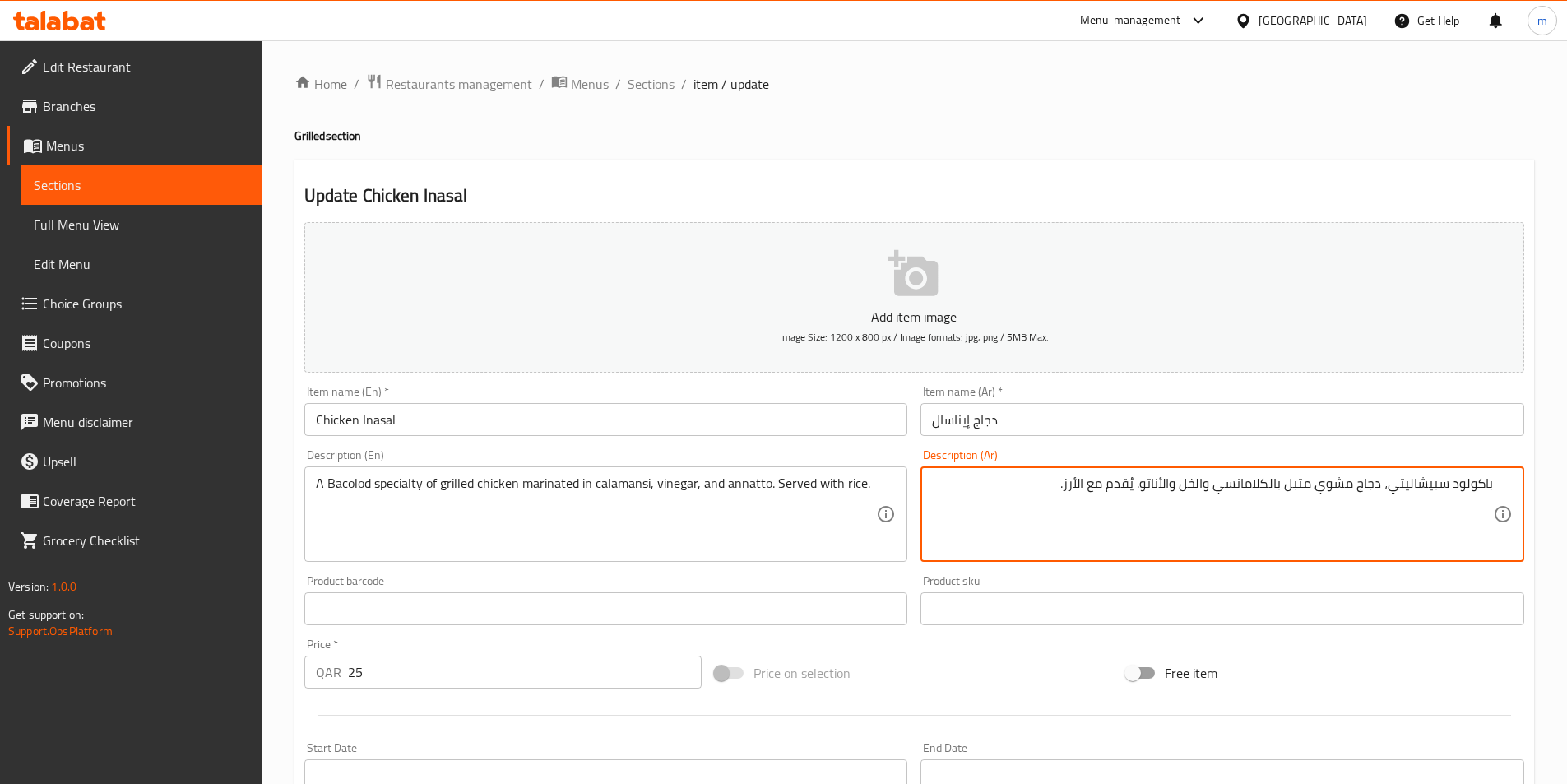
click at [1126, 495] on textarea "باكولود سبيشاليتي، دجاج مشوي متبل بالكلامانسي والخل والأناتو. يُقدم مع الأرز." at bounding box center [1212, 514] width 561 height 78
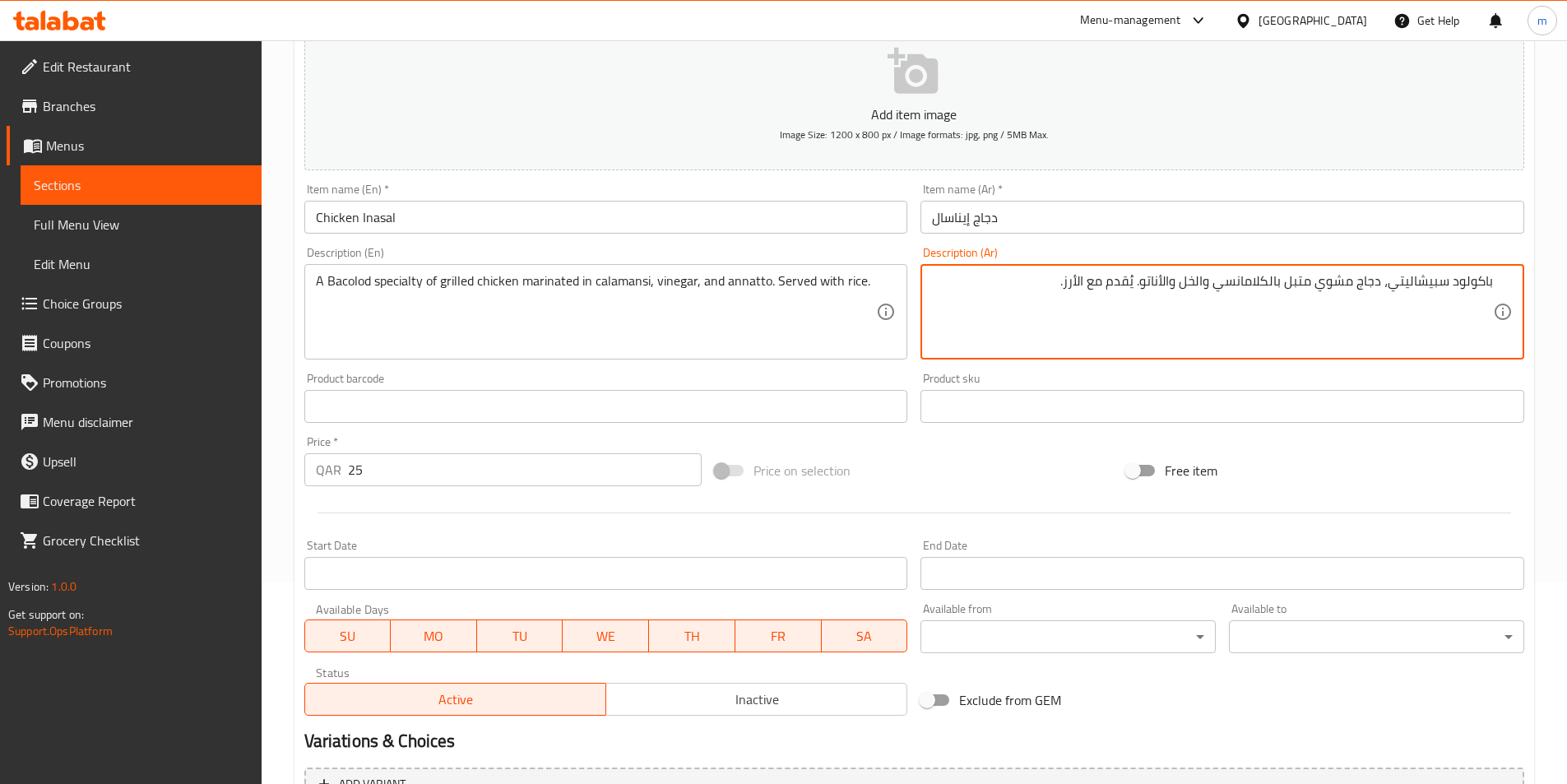
scroll to position [378, 0]
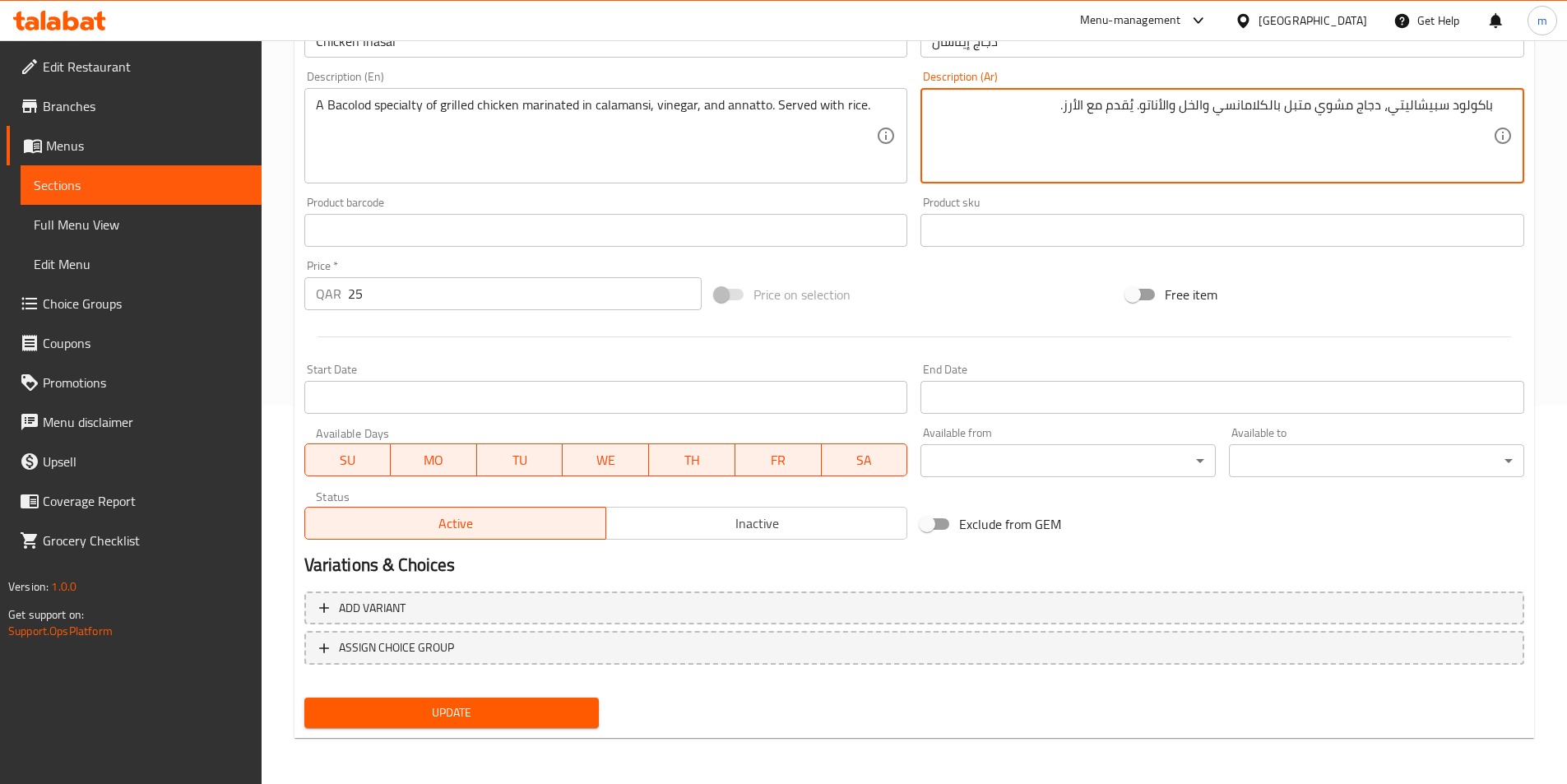
type textarea "باكولود سبيشاليتي، دجاج مشوي متبل بالكلامانسي والخل والأناتو. يُقدم مع الأرز."
click at [594, 711] on button "Update" at bounding box center [451, 713] width 295 height 31
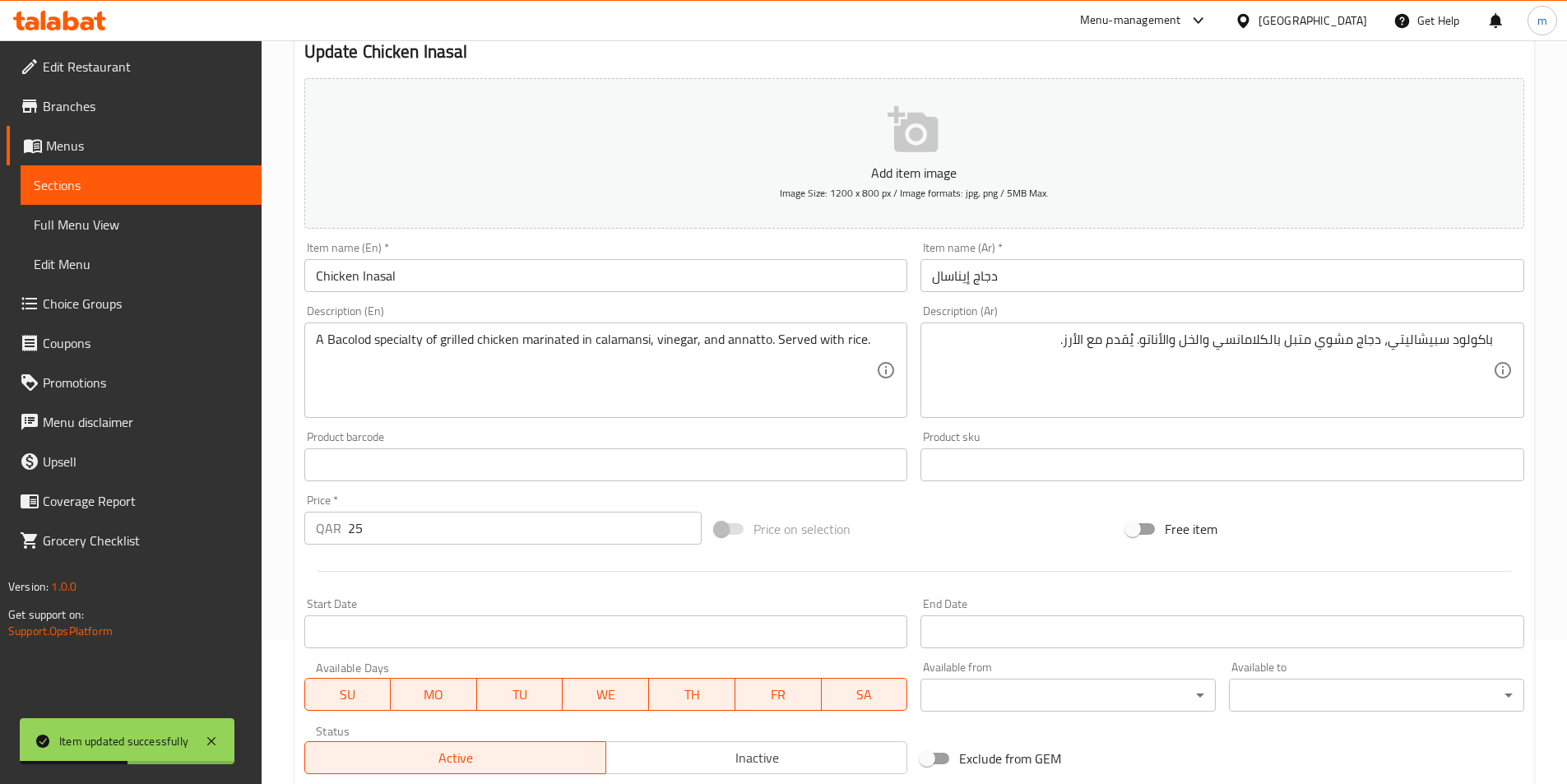
scroll to position [0, 0]
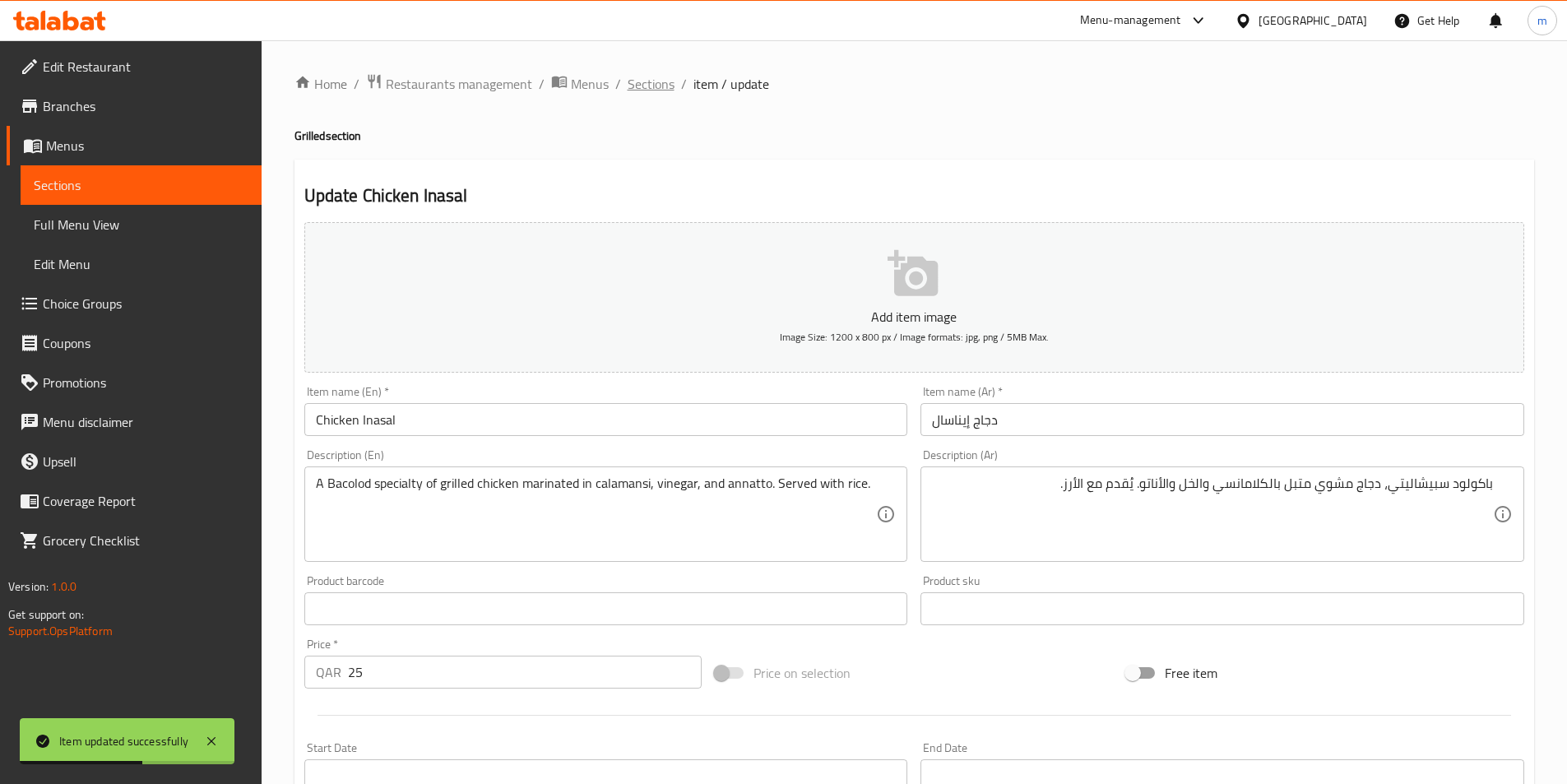
click at [633, 91] on span "Sections" at bounding box center [651, 84] width 47 height 20
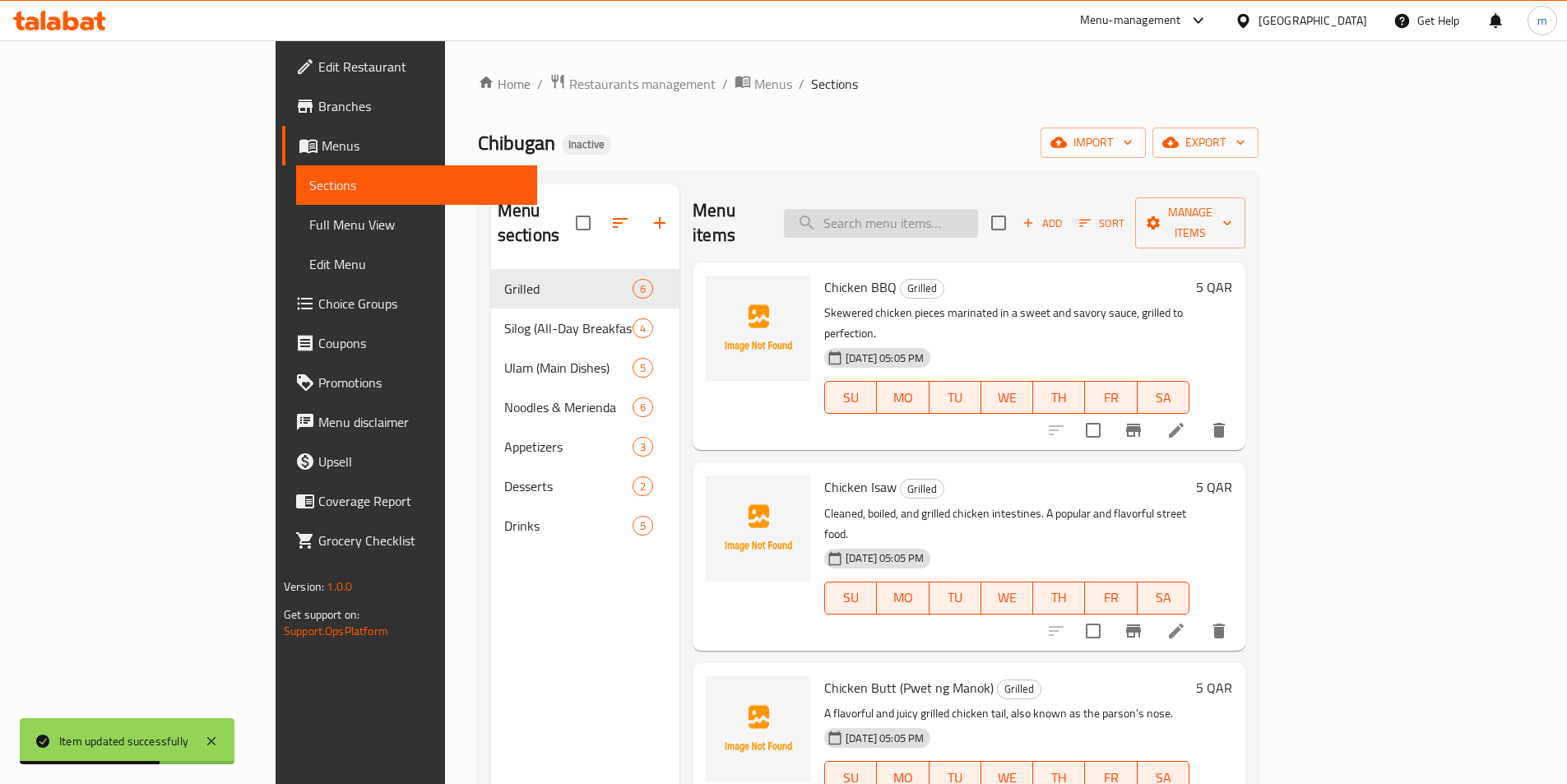
click at [977, 218] on input "search" at bounding box center [882, 223] width 194 height 29
paste input "hot dog sillog"
type input "hot dog sillog"
click at [1184, 422] on icon at bounding box center [1176, 429] width 14 height 14
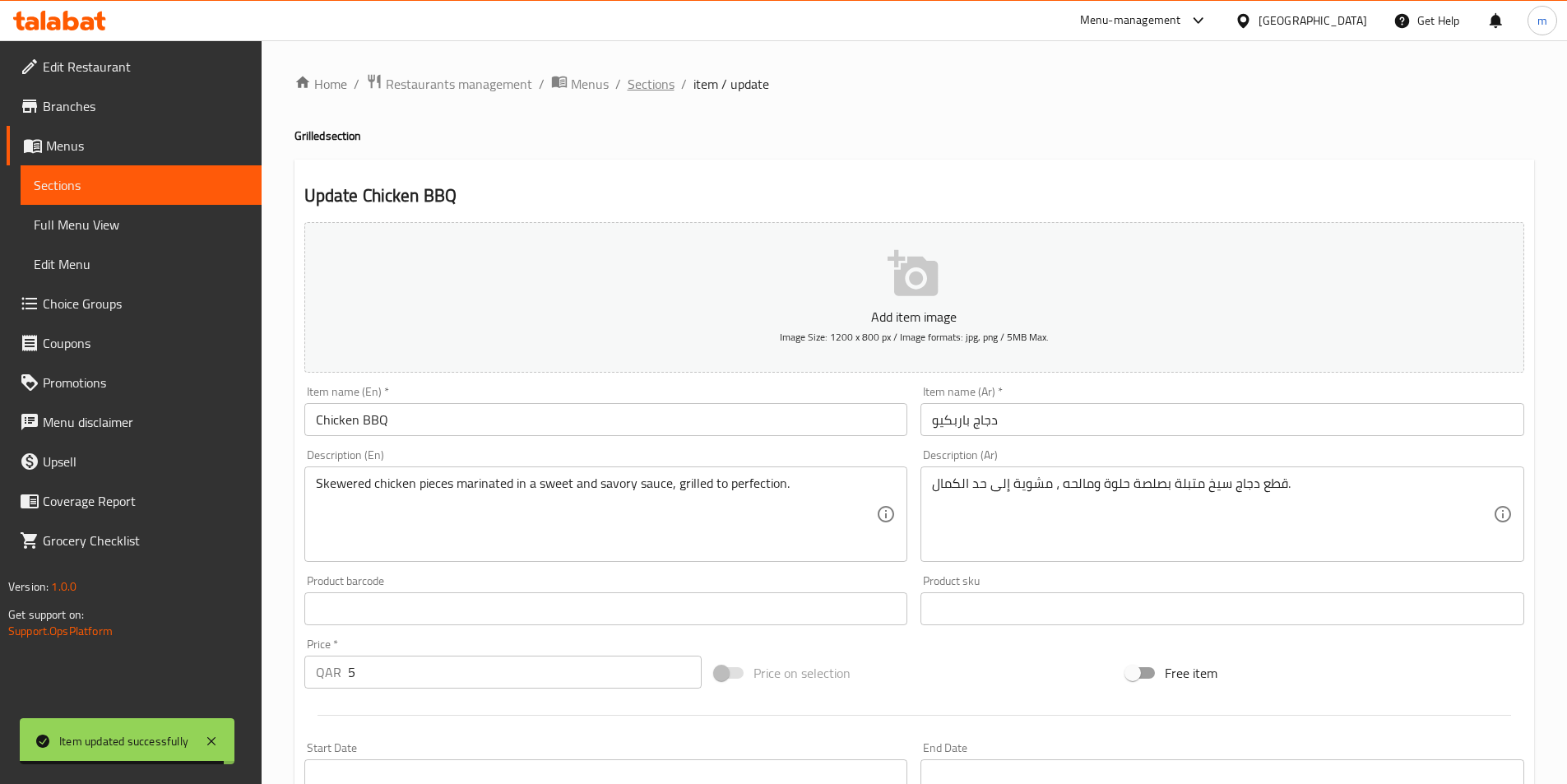
click at [639, 76] on span "Sections" at bounding box center [651, 84] width 47 height 20
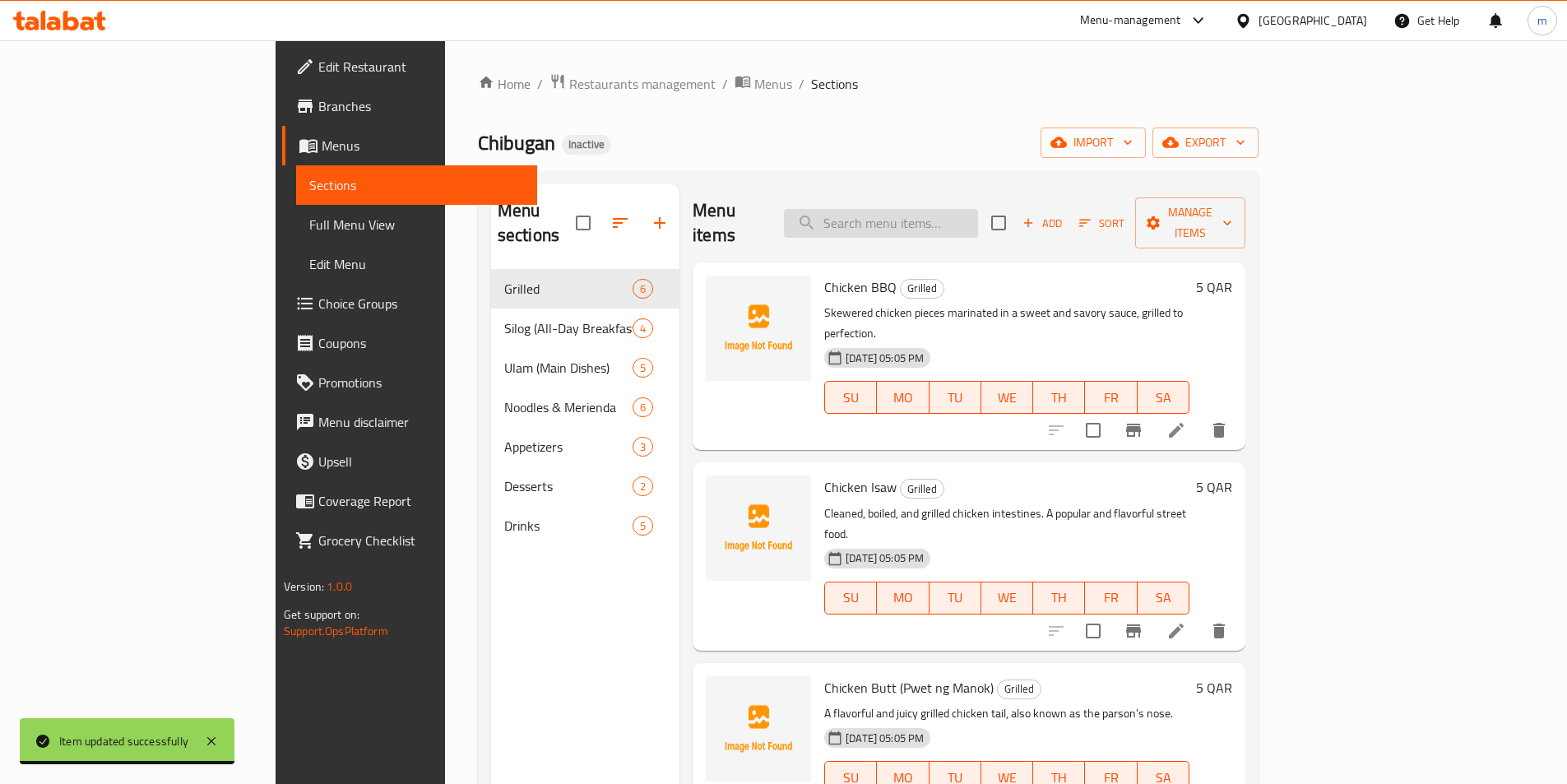
click at [943, 209] on input "search" at bounding box center [882, 223] width 194 height 29
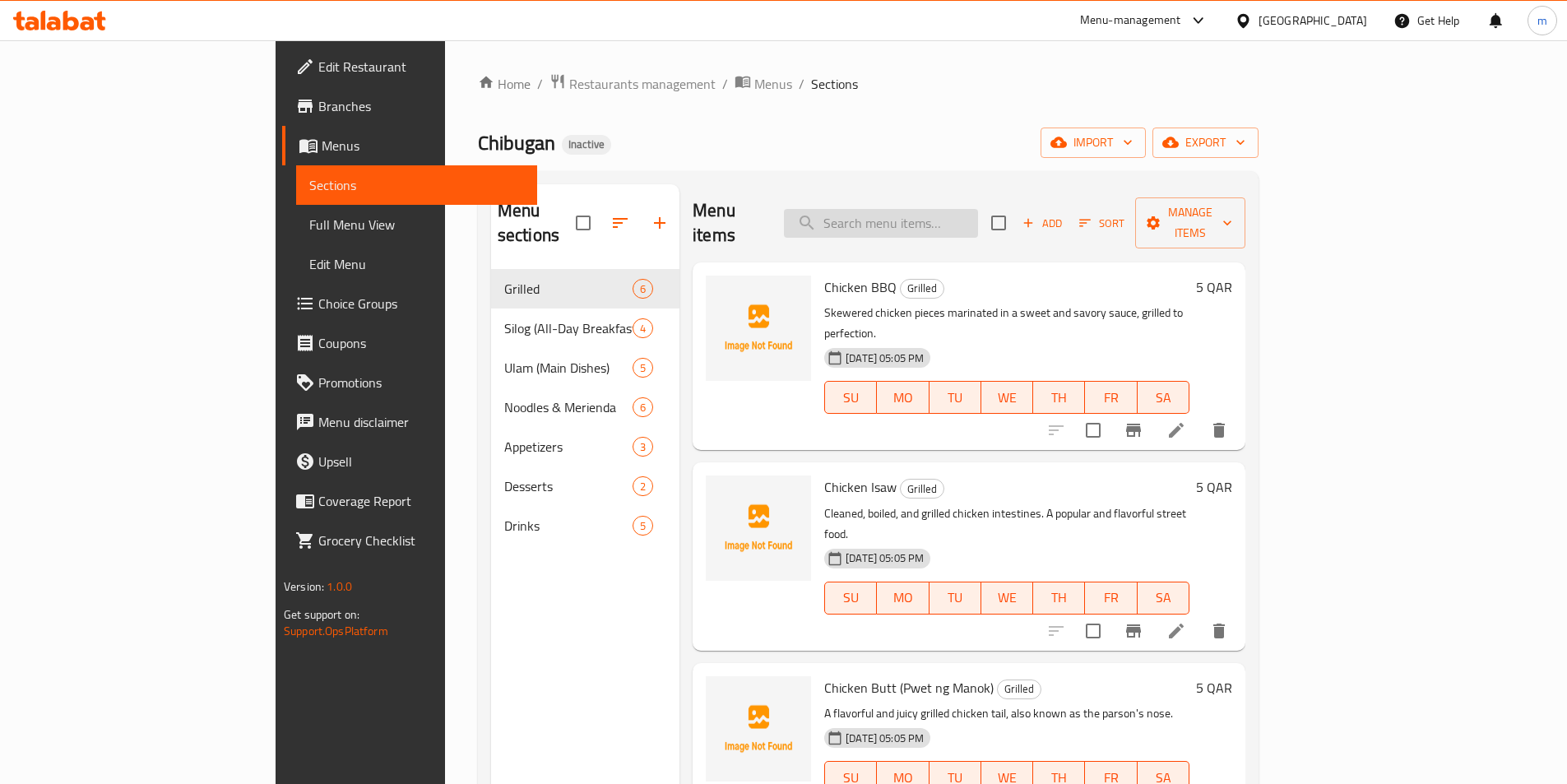
paste input "hot dog sillog"
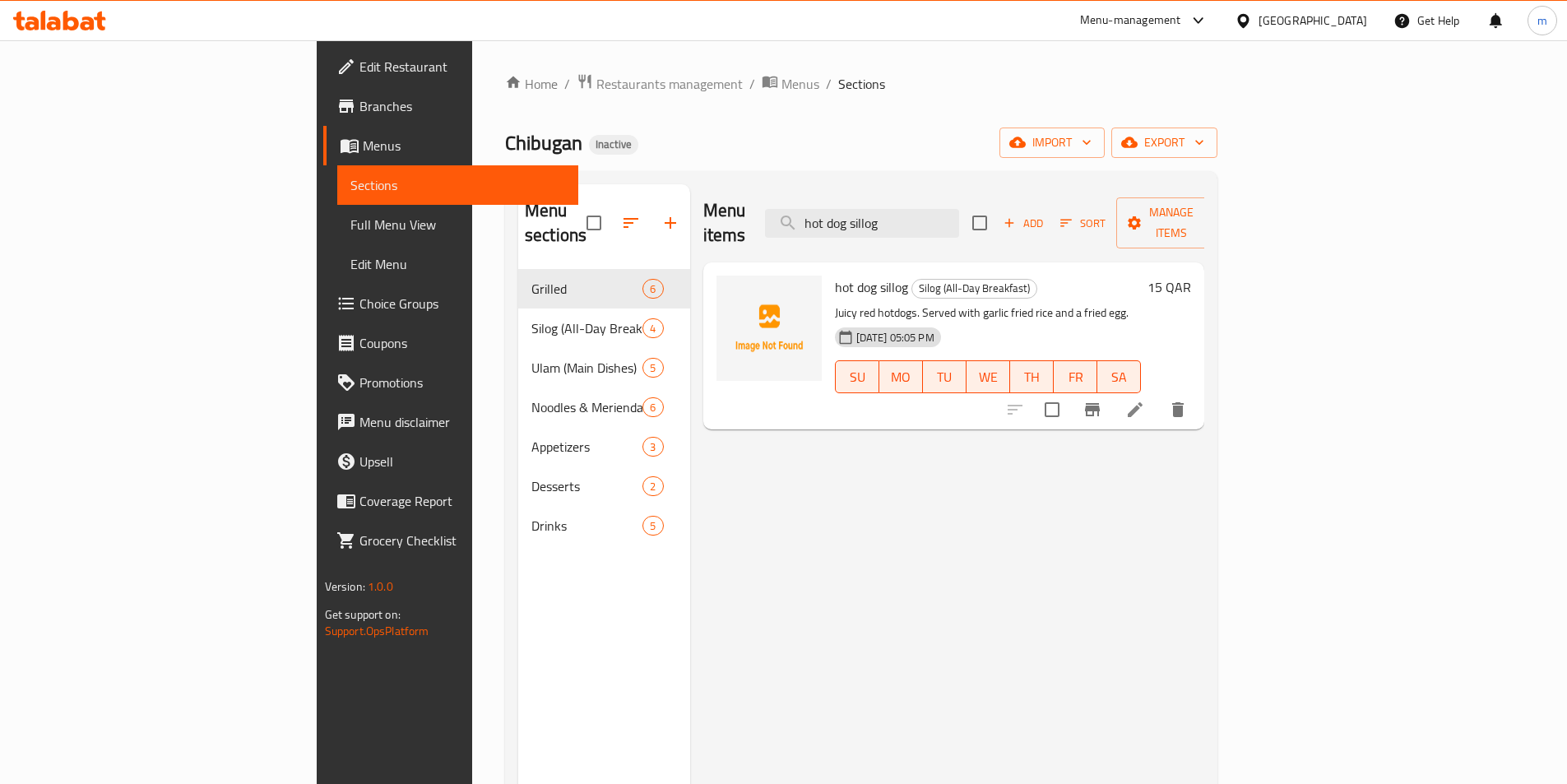
type input "hot dog sillog"
click at [1145, 399] on icon at bounding box center [1135, 409] width 20 height 20
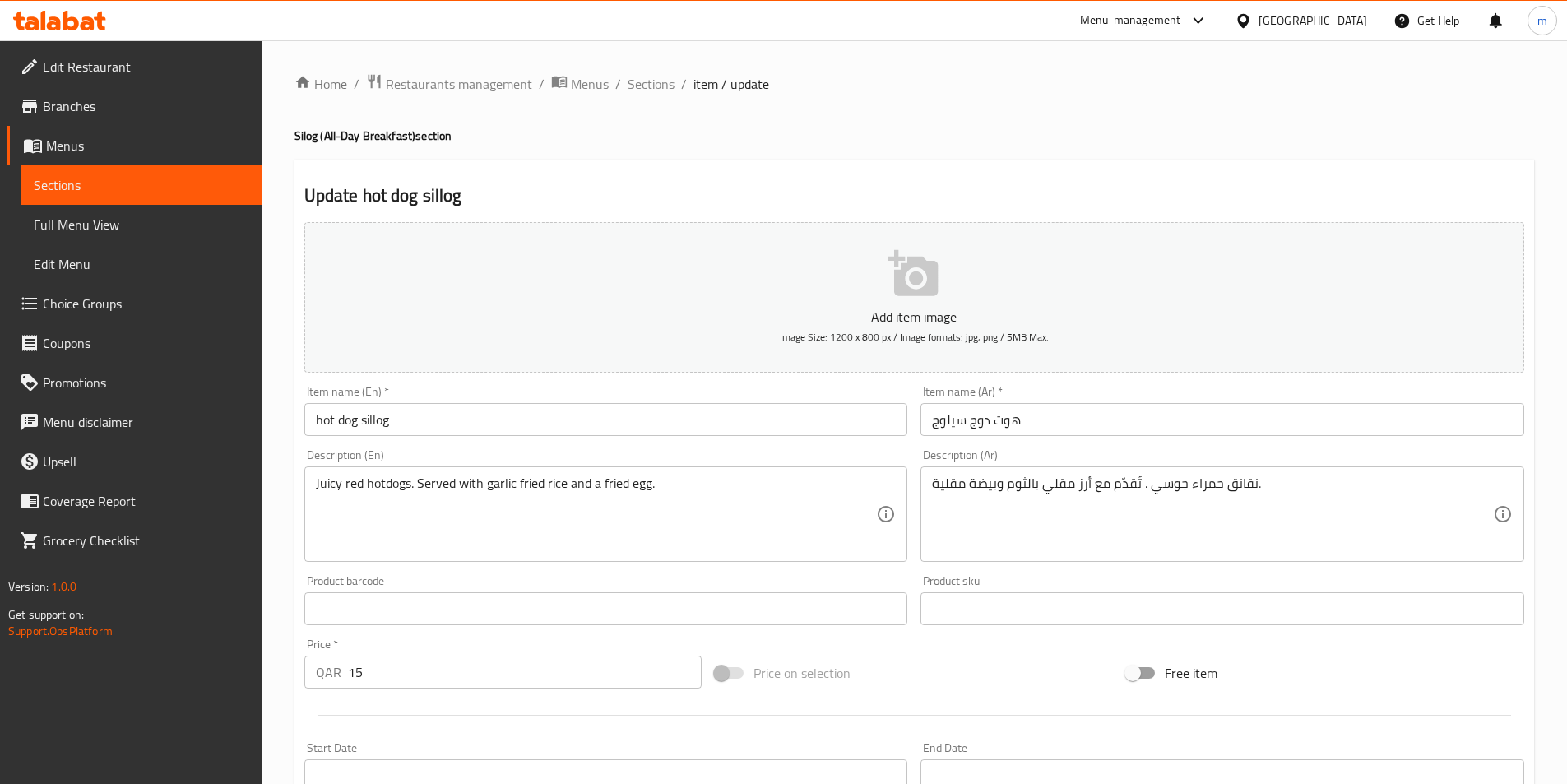
click at [375, 417] on input "hot dog sillog" at bounding box center [605, 419] width 604 height 33
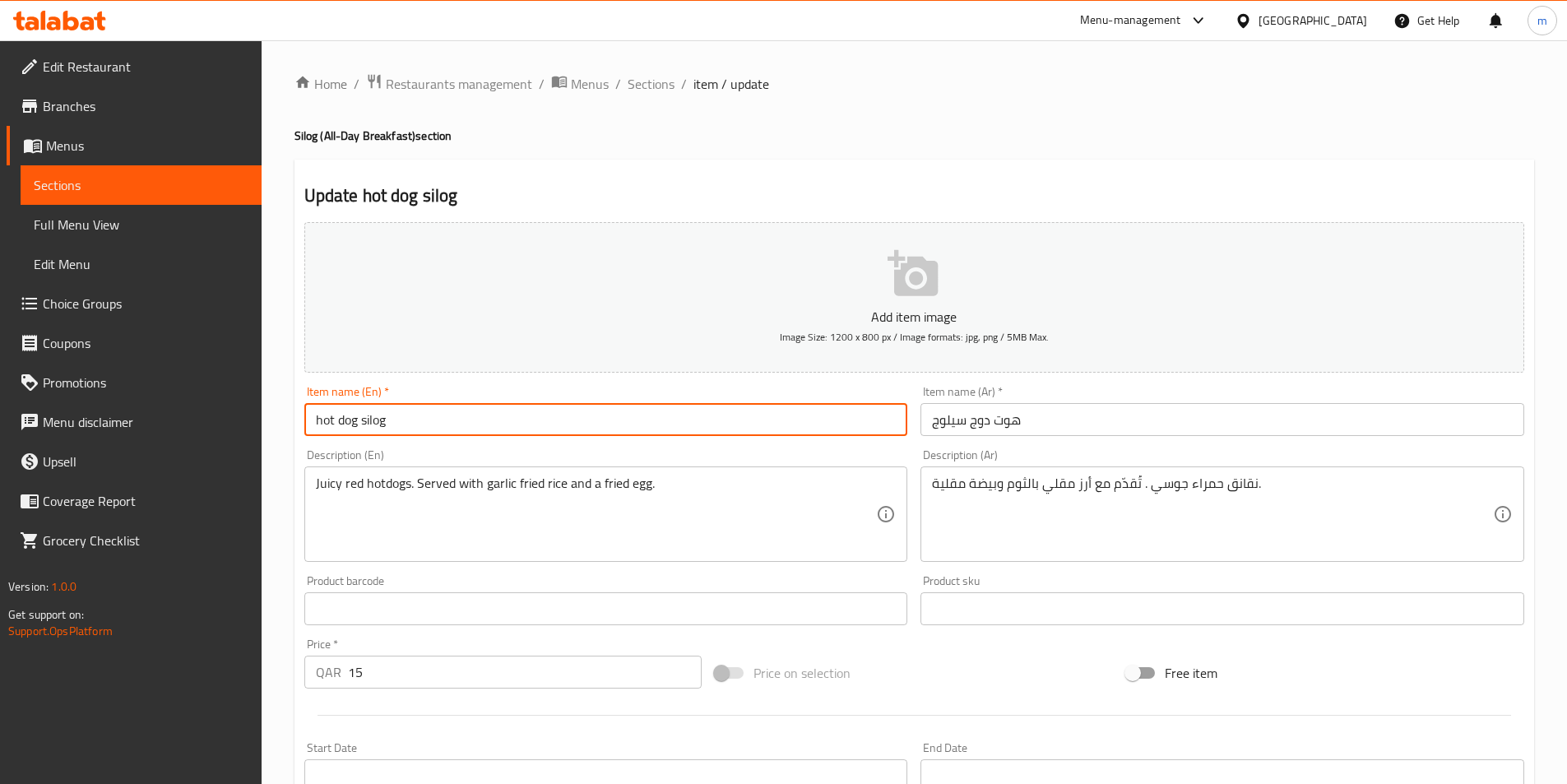
type input "hot dog silog"
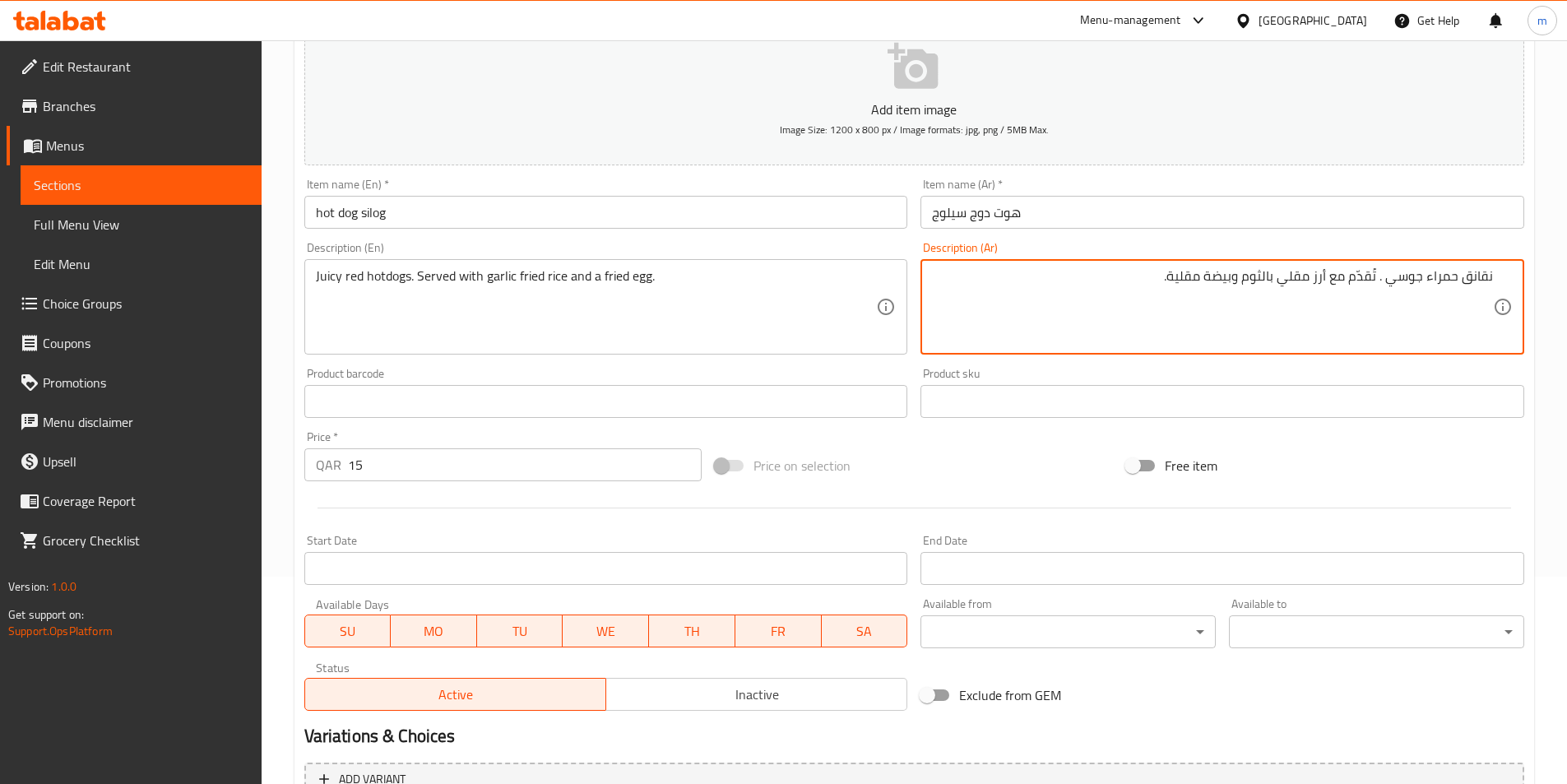
scroll to position [378, 0]
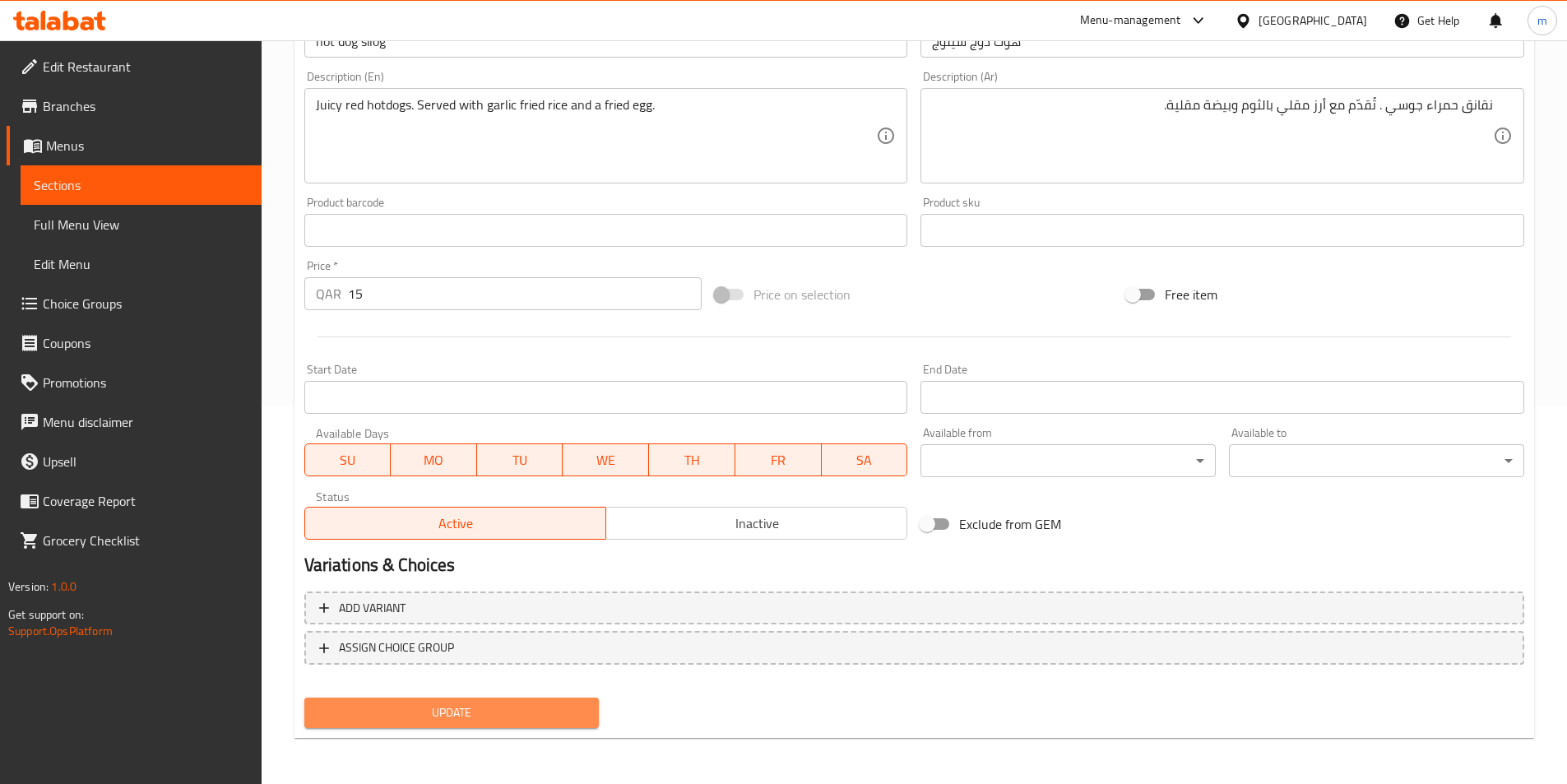
click at [565, 706] on span "Update" at bounding box center [452, 712] width 270 height 20
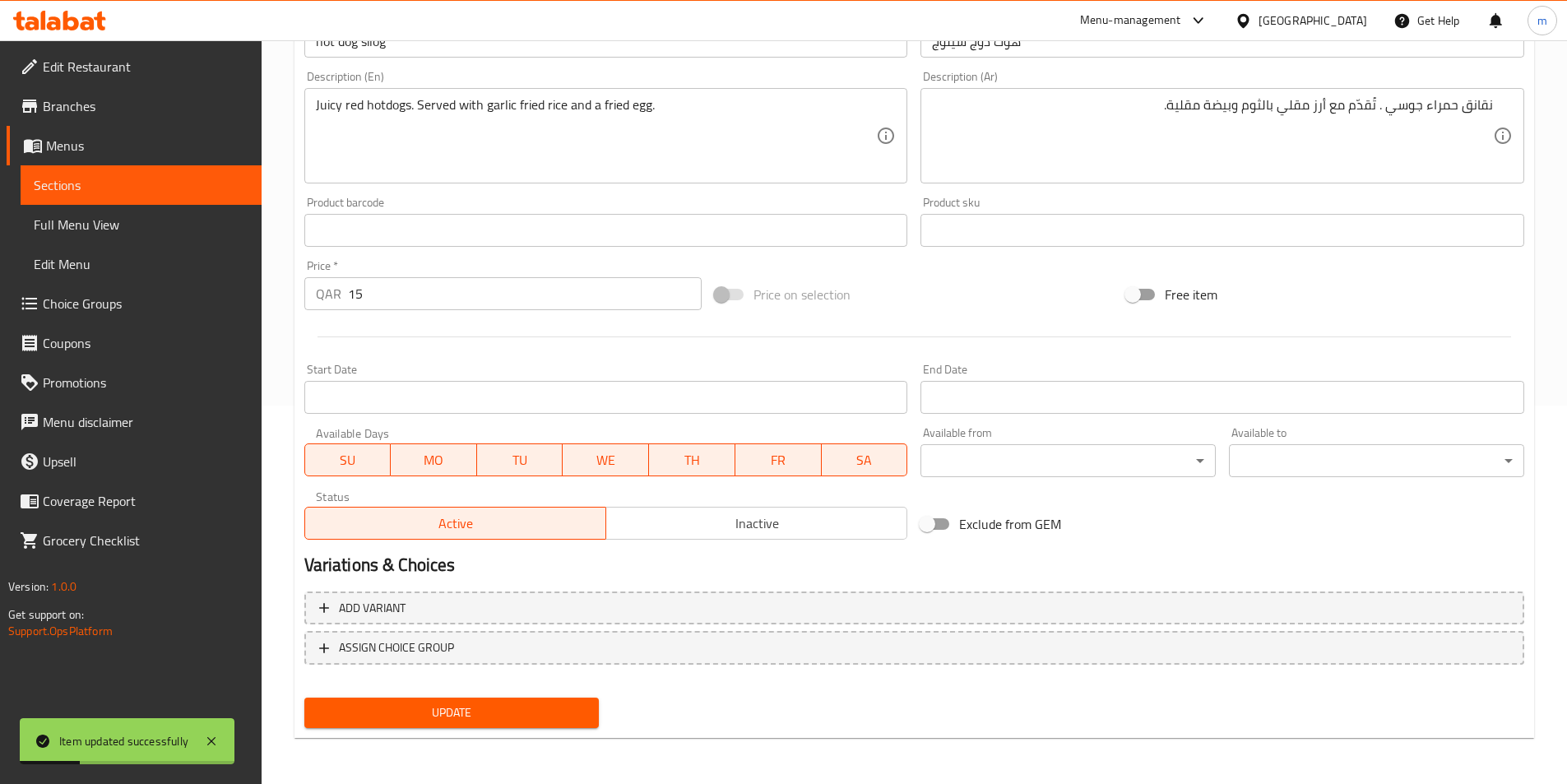
click at [91, 174] on link "Sections" at bounding box center [141, 185] width 241 height 39
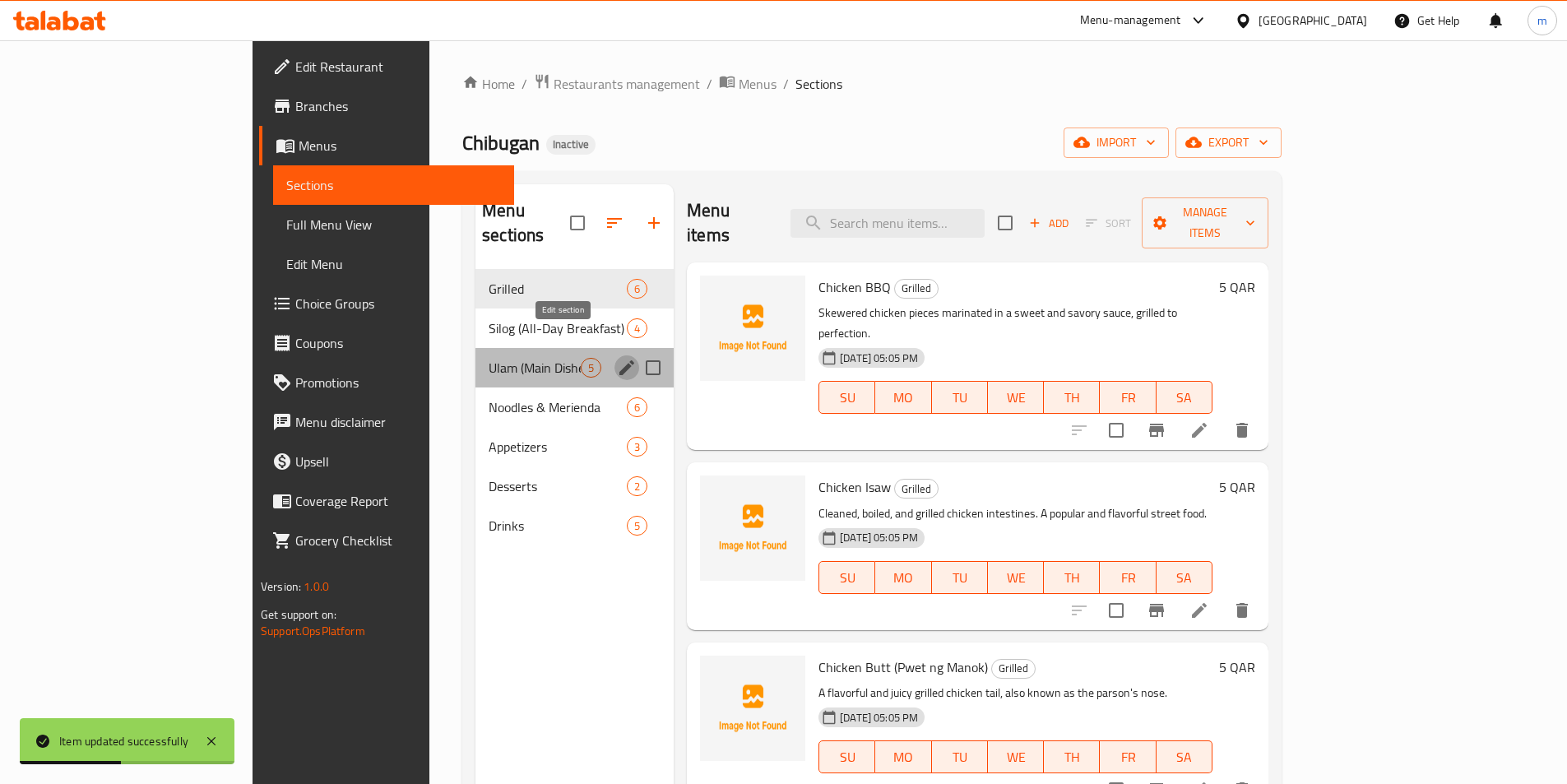
click at [620, 360] on icon "edit" at bounding box center [627, 367] width 14 height 14
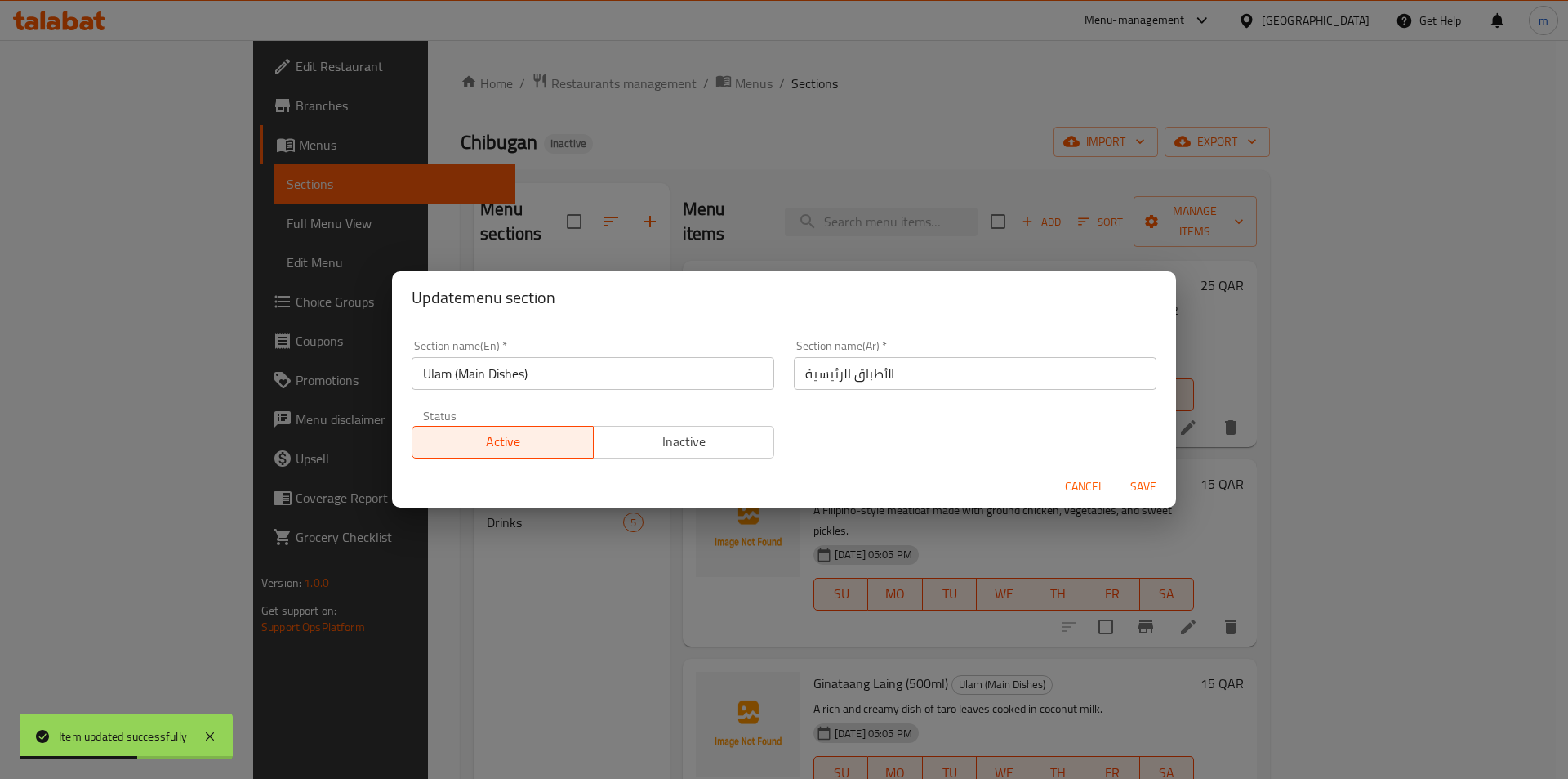
click at [897, 386] on input "الأطباق الرئيسية" at bounding box center [976, 374] width 363 height 32
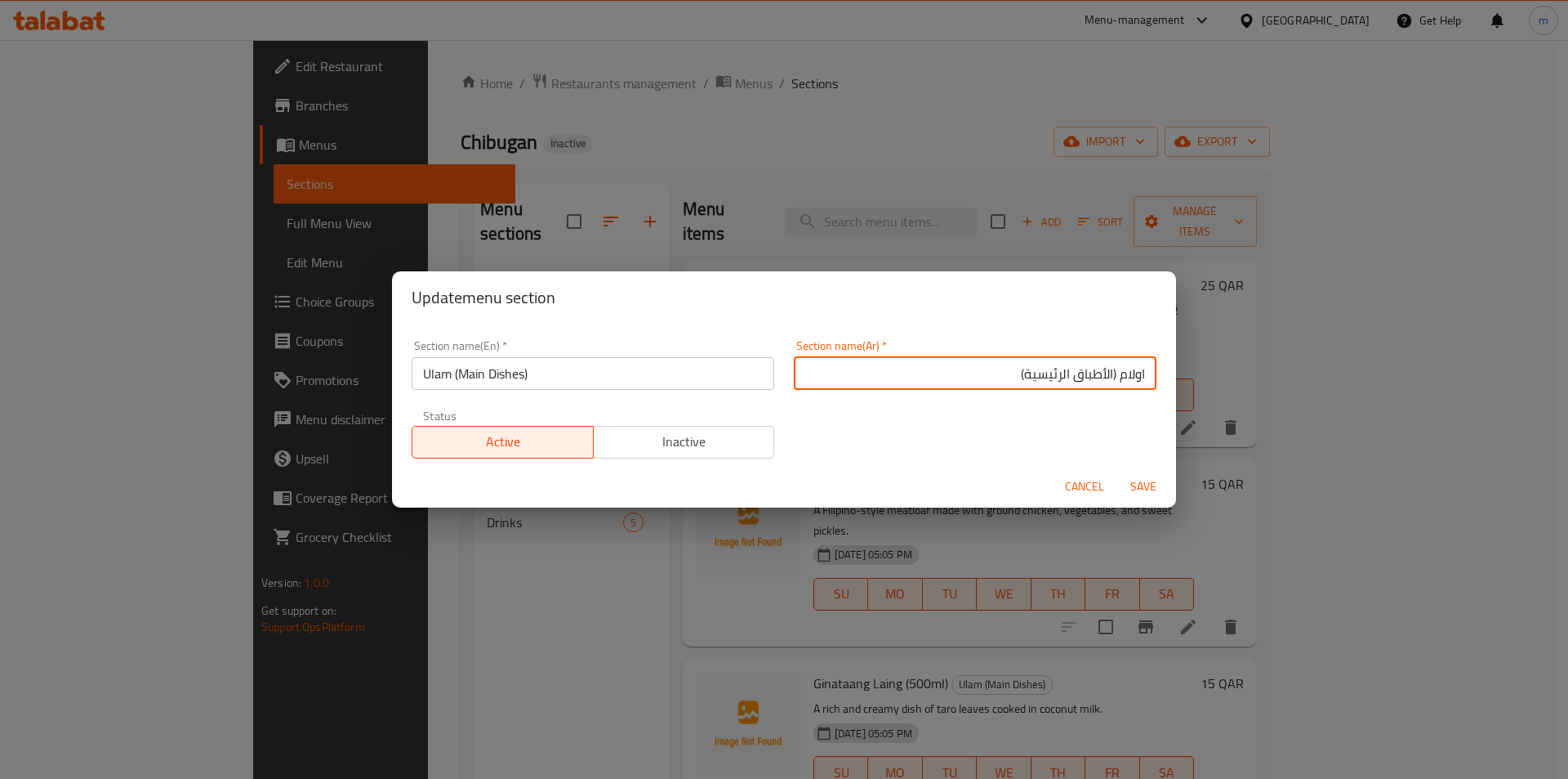
type input "اولام (الأطباق الرئيسية)"
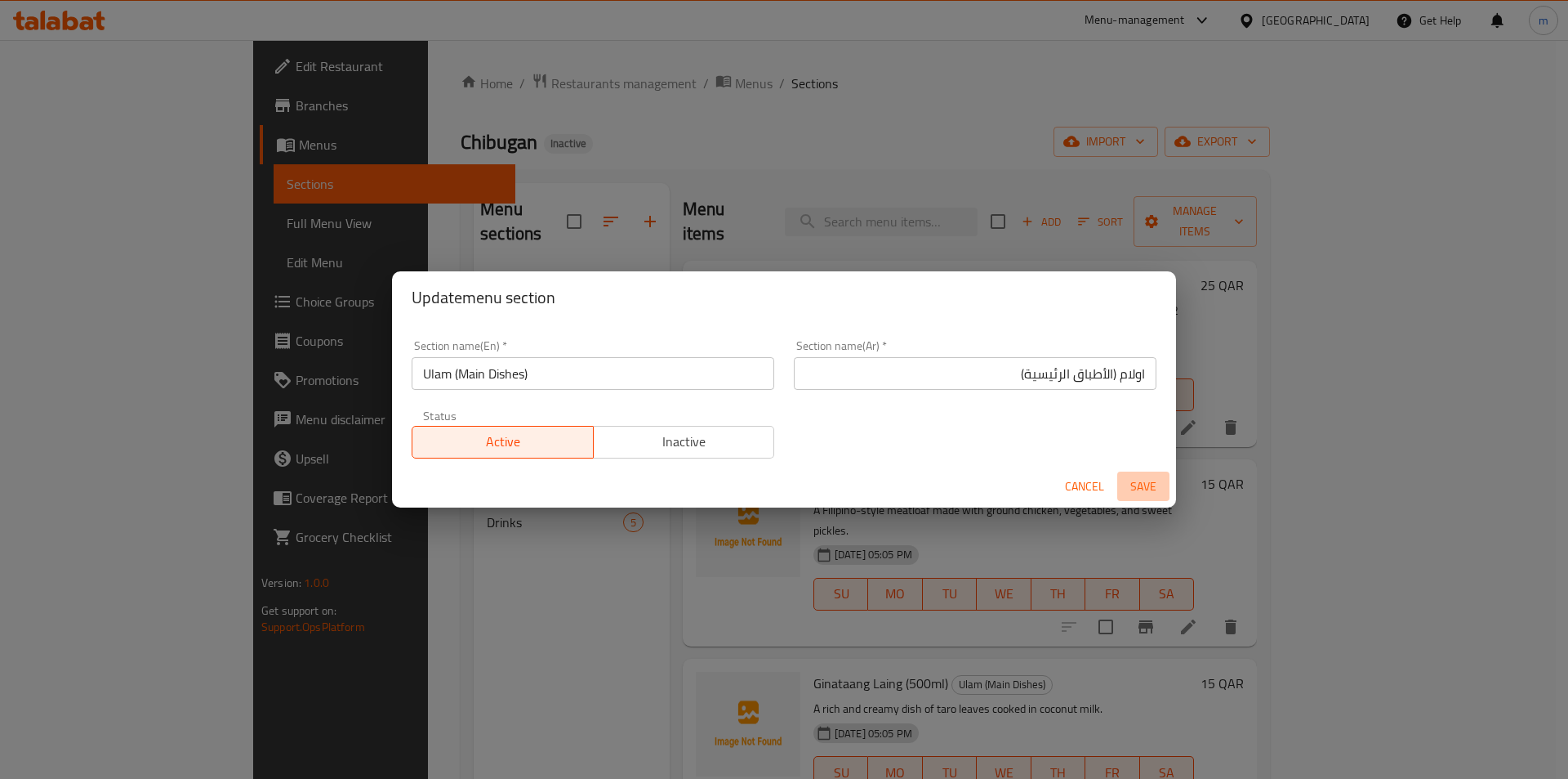
click at [1146, 492] on span "Save" at bounding box center [1143, 486] width 39 height 20
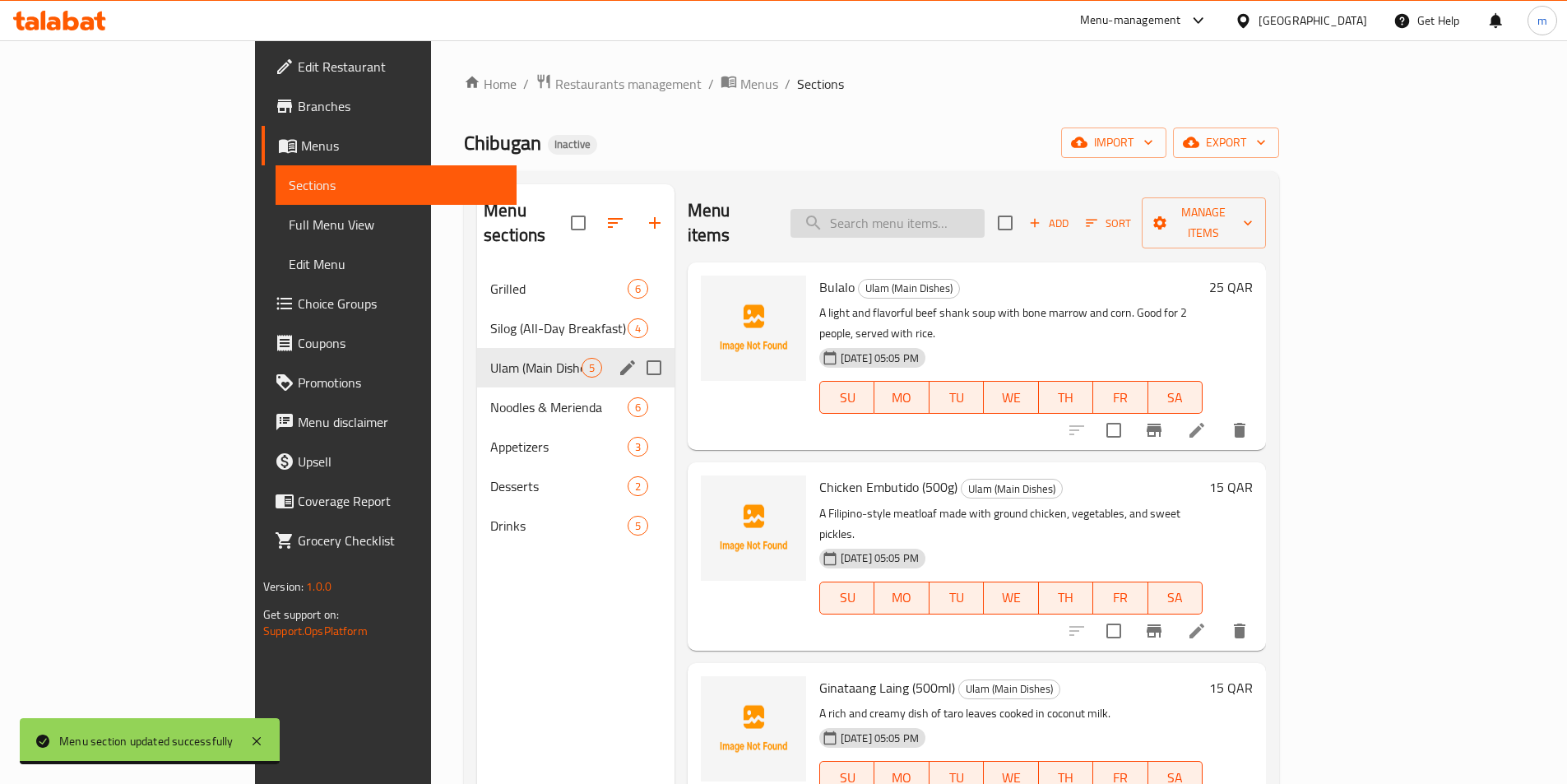
click at [985, 210] on input "search" at bounding box center [887, 223] width 194 height 29
paste input "Bulalo"
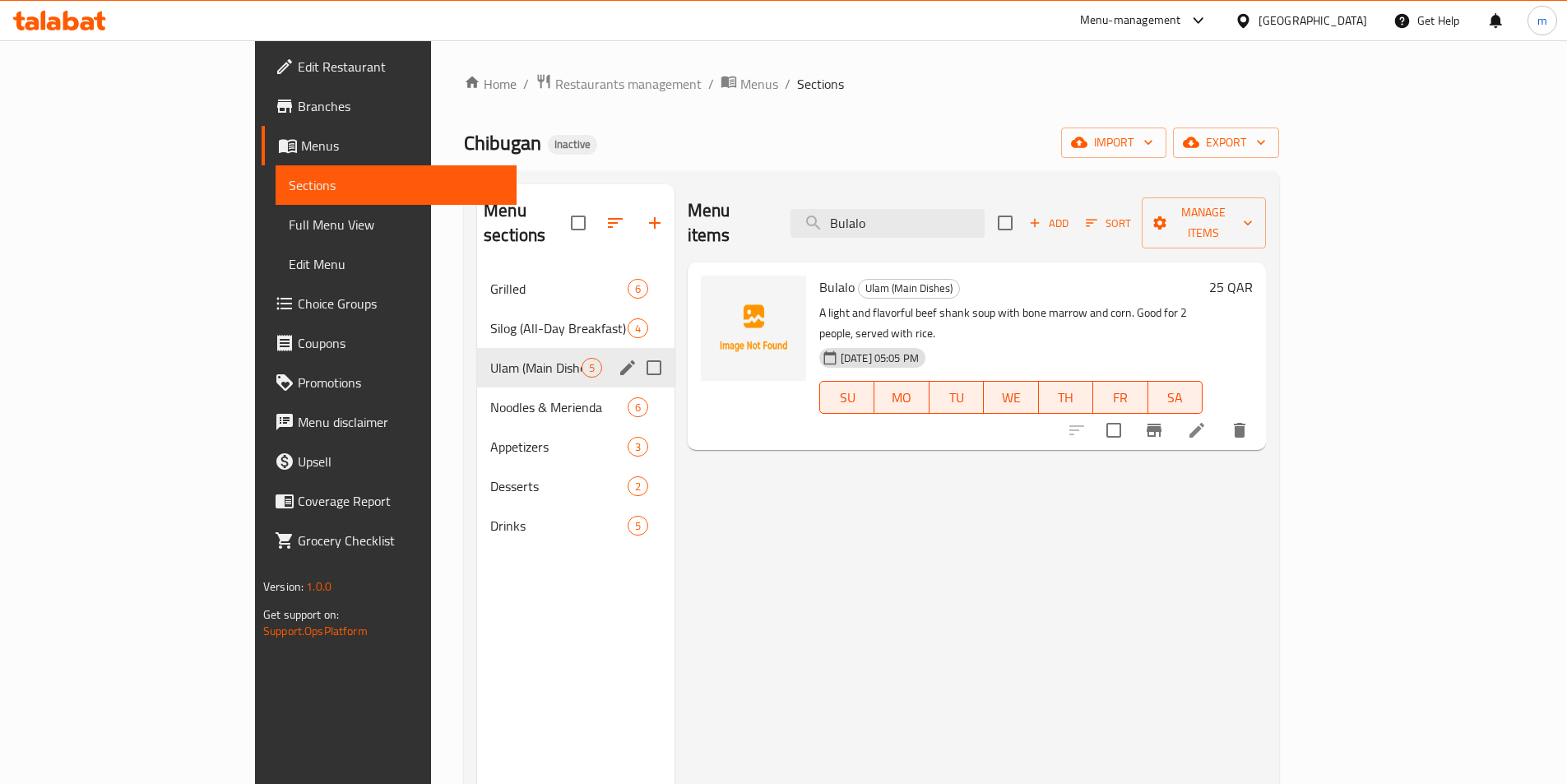
type input "Bulalo"
click at [1207, 420] on icon at bounding box center [1196, 430] width 20 height 20
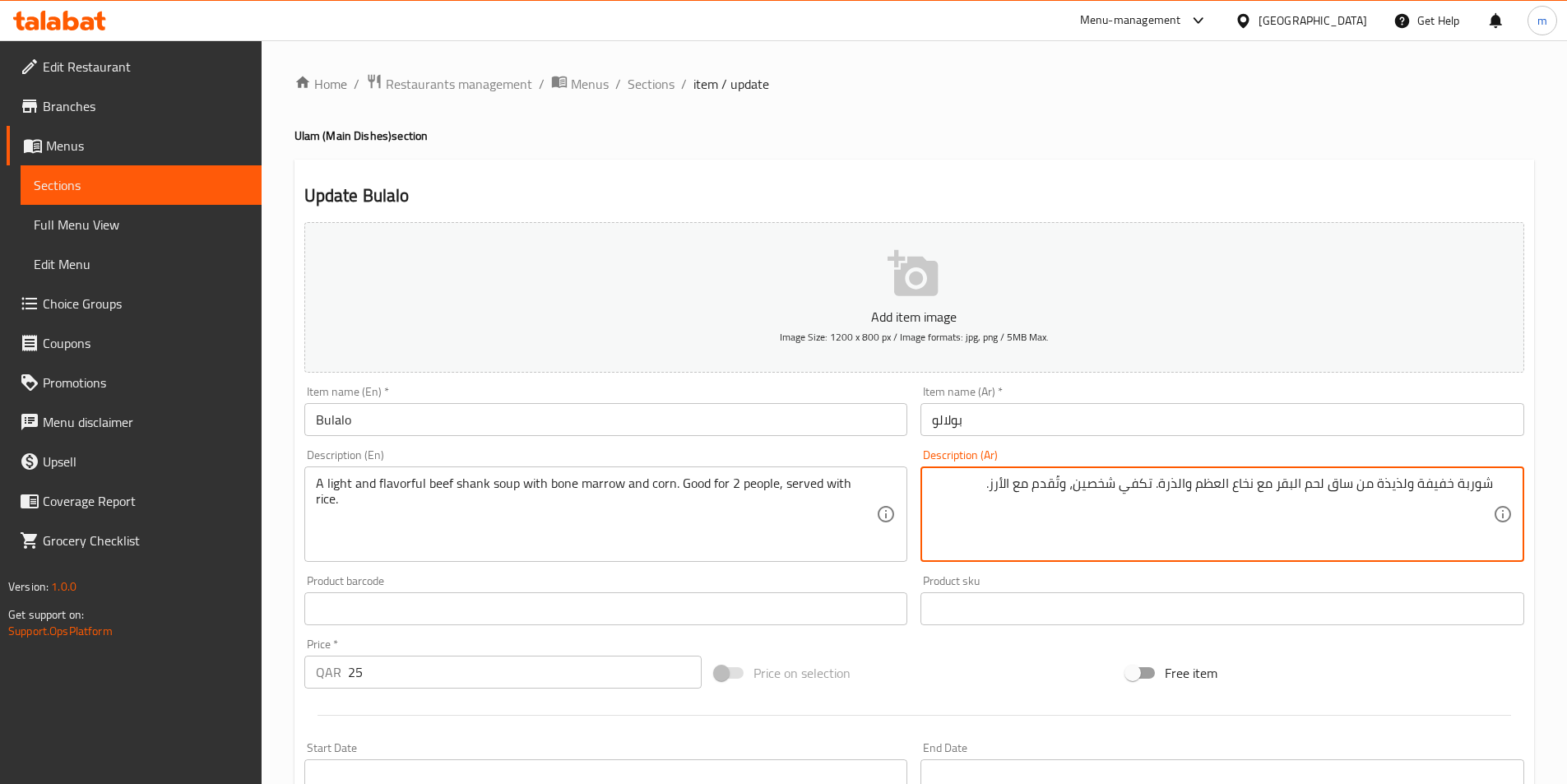
click at [1148, 486] on textarea "شوربة خفيفة ولذيذة من ساق لحم البقر مع نخاع العظم والذرة. تكفي شخصين، وتُقدم مع…" at bounding box center [1212, 514] width 561 height 78
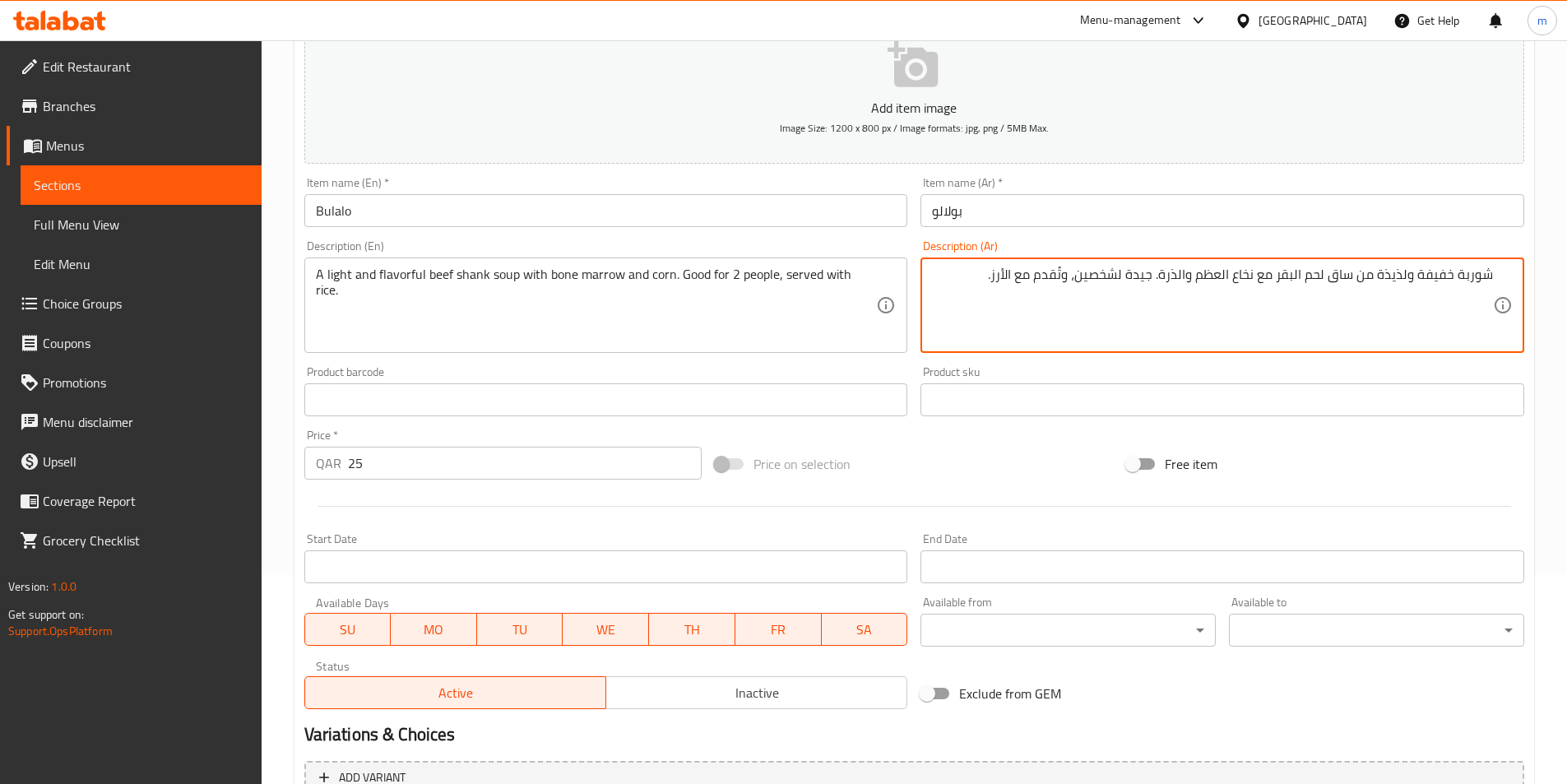
scroll to position [378, 0]
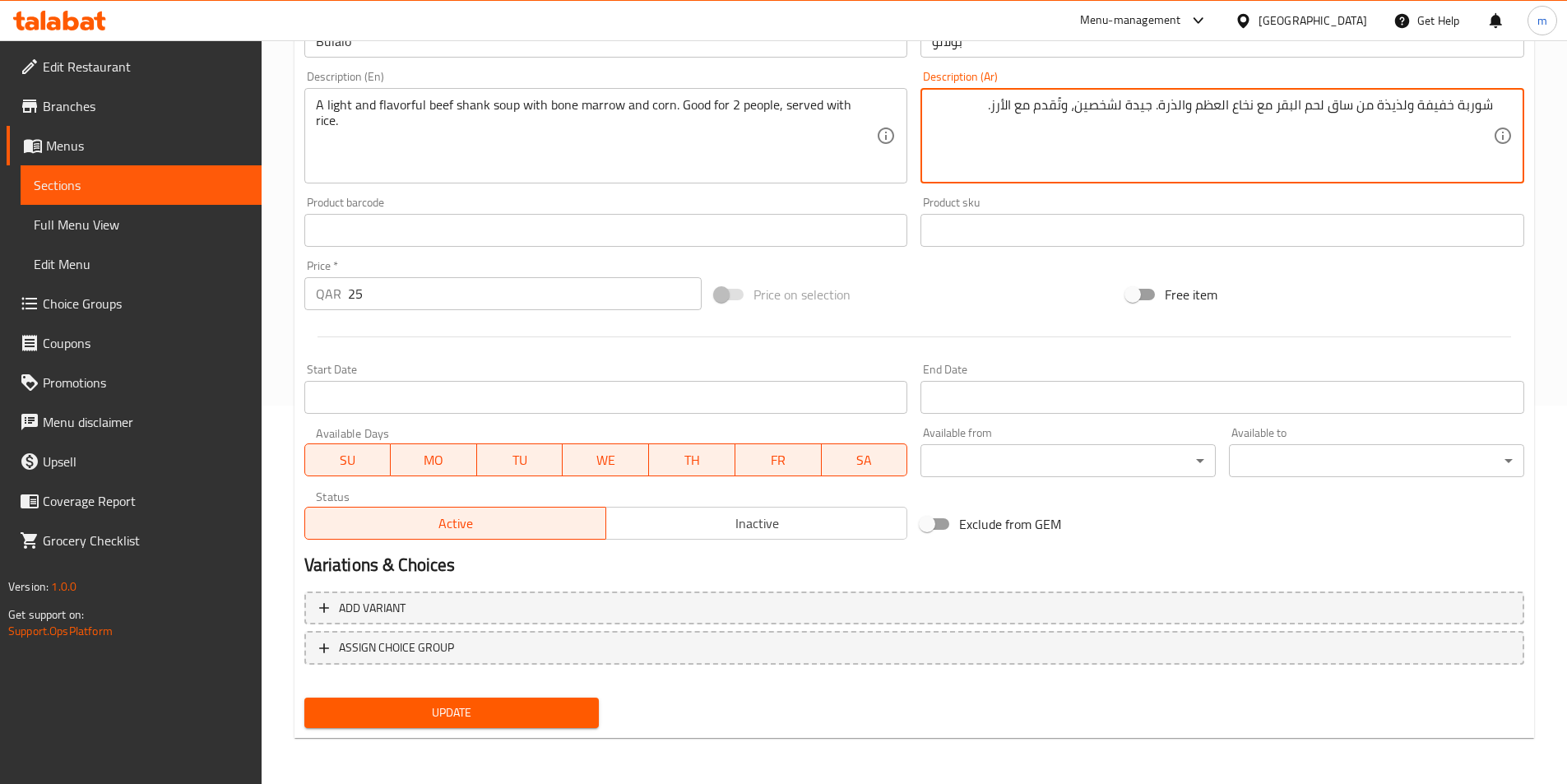
type textarea "شوربة خفيفة ولذيذة من ساق لحم البقر مع نخاع العظم والذرة. جيدة لشخصين، وتُقدم م…"
click at [517, 685] on div "Add variant ASSIGN CHOICE GROUP" at bounding box center [913, 638] width 1233 height 107
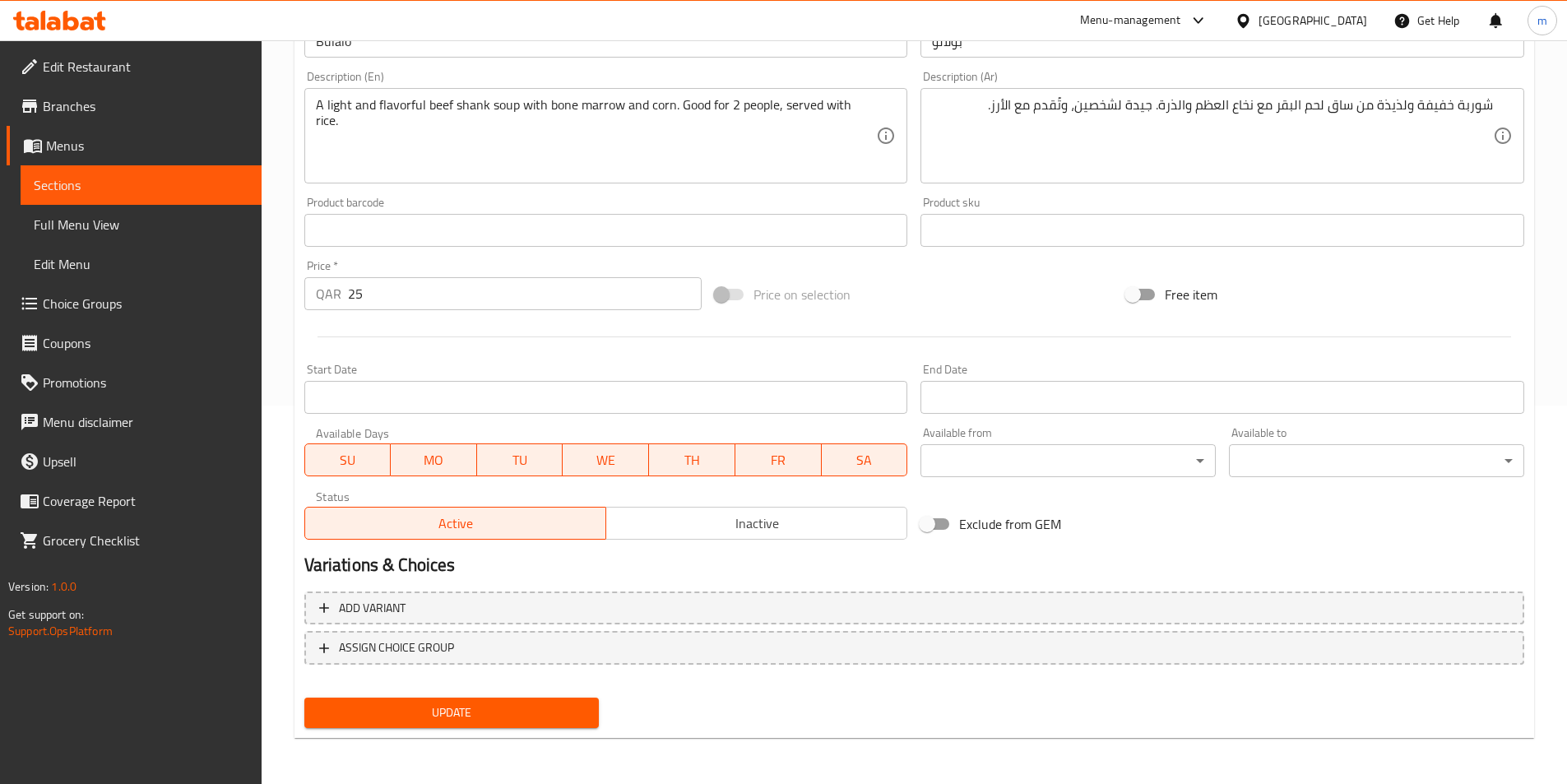
click at [522, 709] on span "Update" at bounding box center [452, 712] width 270 height 20
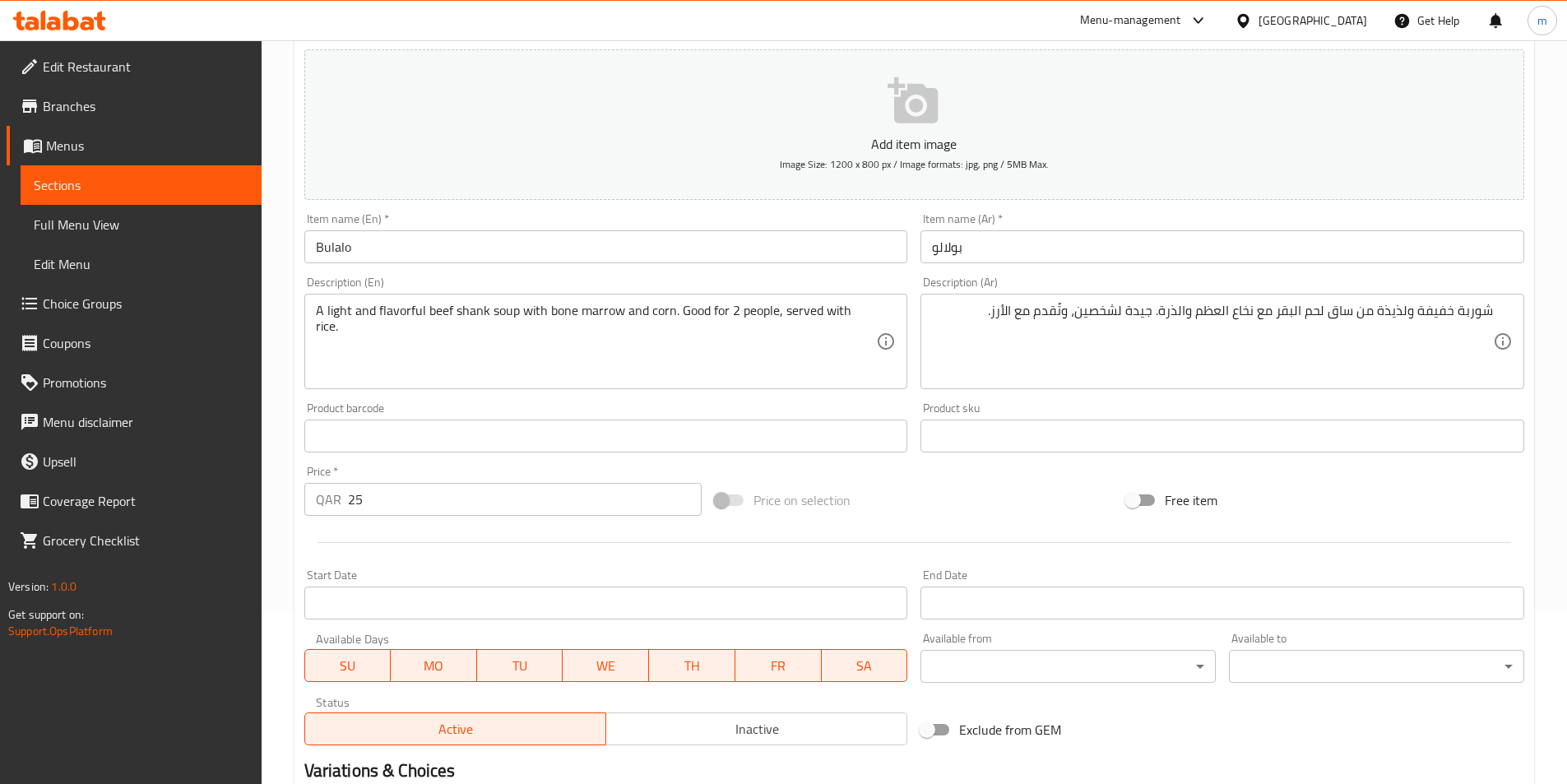
scroll to position [0, 0]
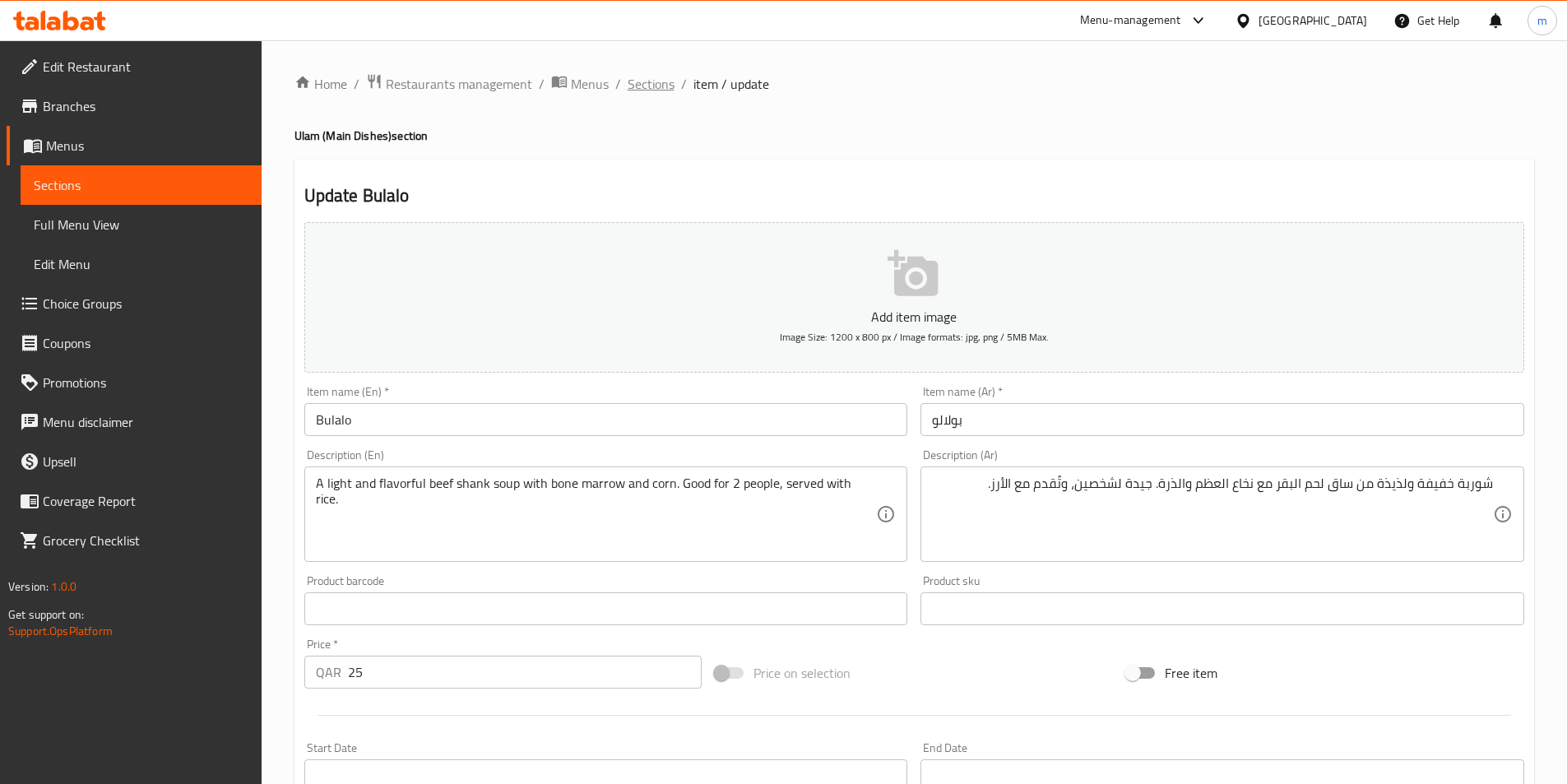
click at [666, 79] on span "Sections" at bounding box center [651, 84] width 47 height 20
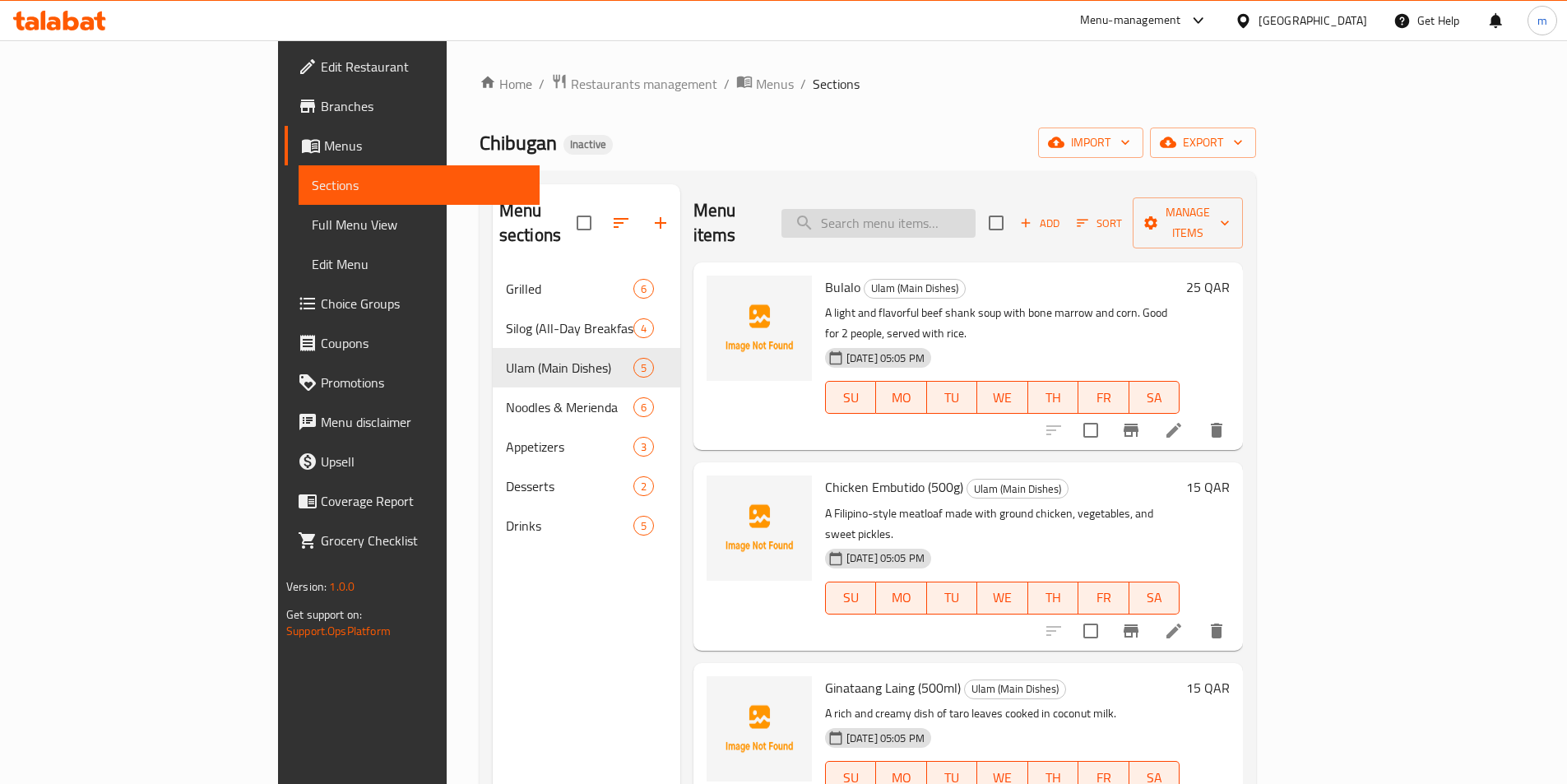
click at [915, 212] on input "search" at bounding box center [879, 223] width 194 height 29
paste input "Ginataang Laing (500ml)"
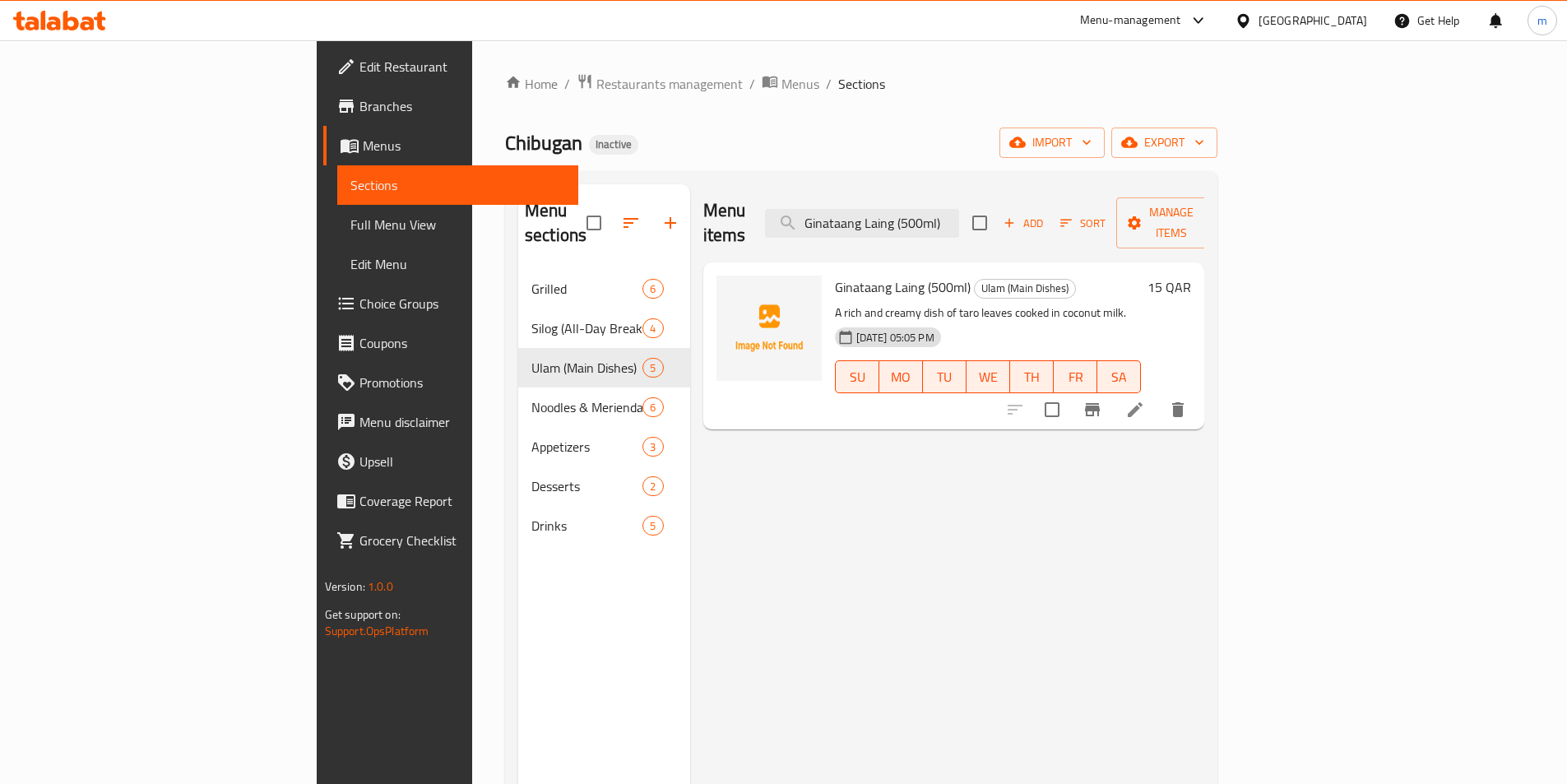
type input "Ginataang Laing (500ml)"
click at [1159, 394] on li at bounding box center [1136, 409] width 46 height 30
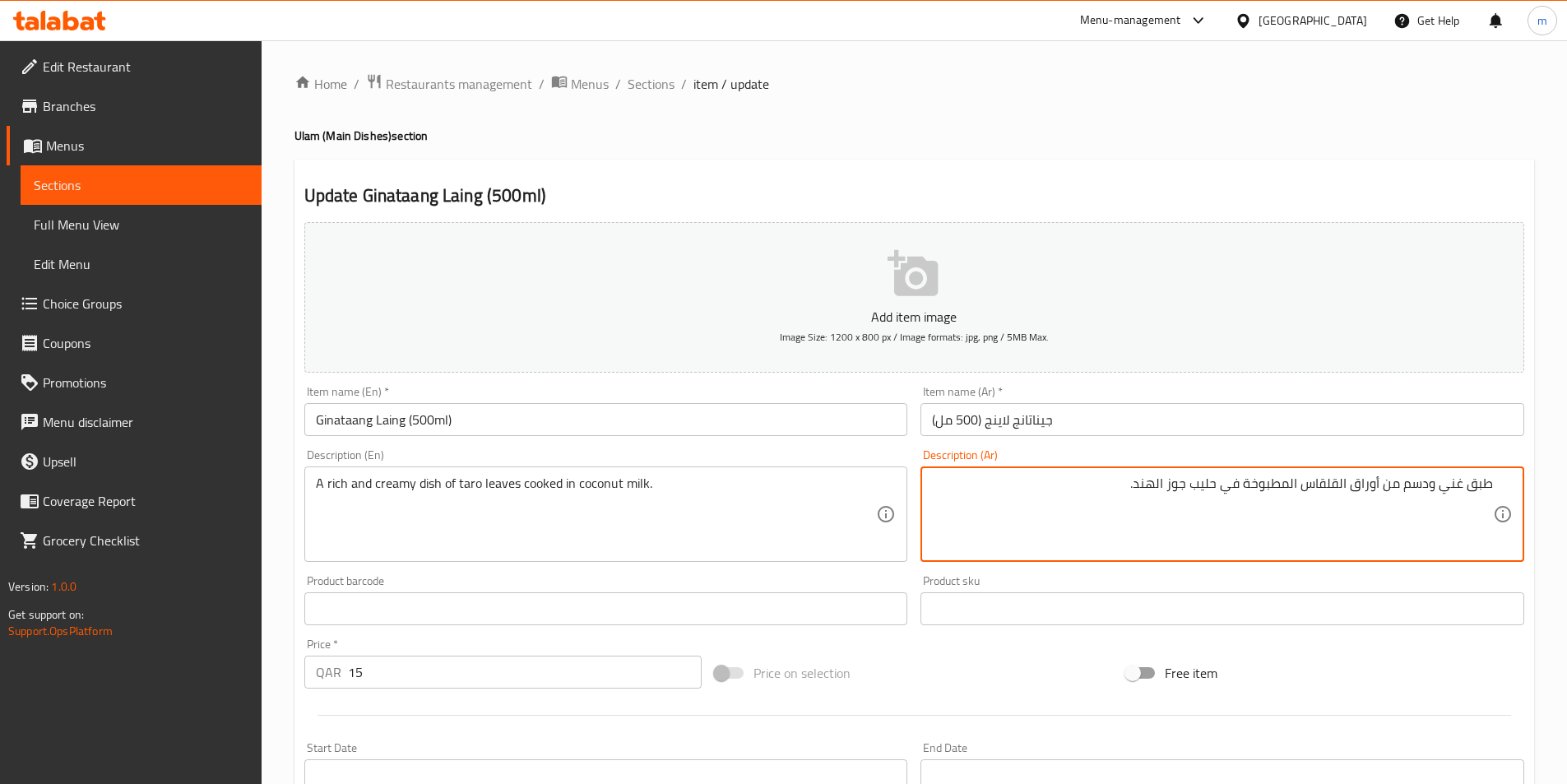
click at [1452, 488] on textarea "طبق غني ودسم من أوراق القلقاس المطبوخة في حليب جوز الهند." at bounding box center [1212, 514] width 561 height 78
click at [1412, 491] on textarea "طبق غني ودسم من أوراق القلقاس المطبوخة في حليب جوز الهند." at bounding box center [1212, 514] width 561 height 78
click at [1374, 492] on textarea "طبق غني ودسم من أوراق القلقاس المطبوخة في حليب جوز الهند." at bounding box center [1212, 514] width 561 height 78
click at [1419, 484] on textarea "طبق غني ودسم من أوراق القلقاس المطبوخة في حليب جوز الهند." at bounding box center [1212, 514] width 561 height 78
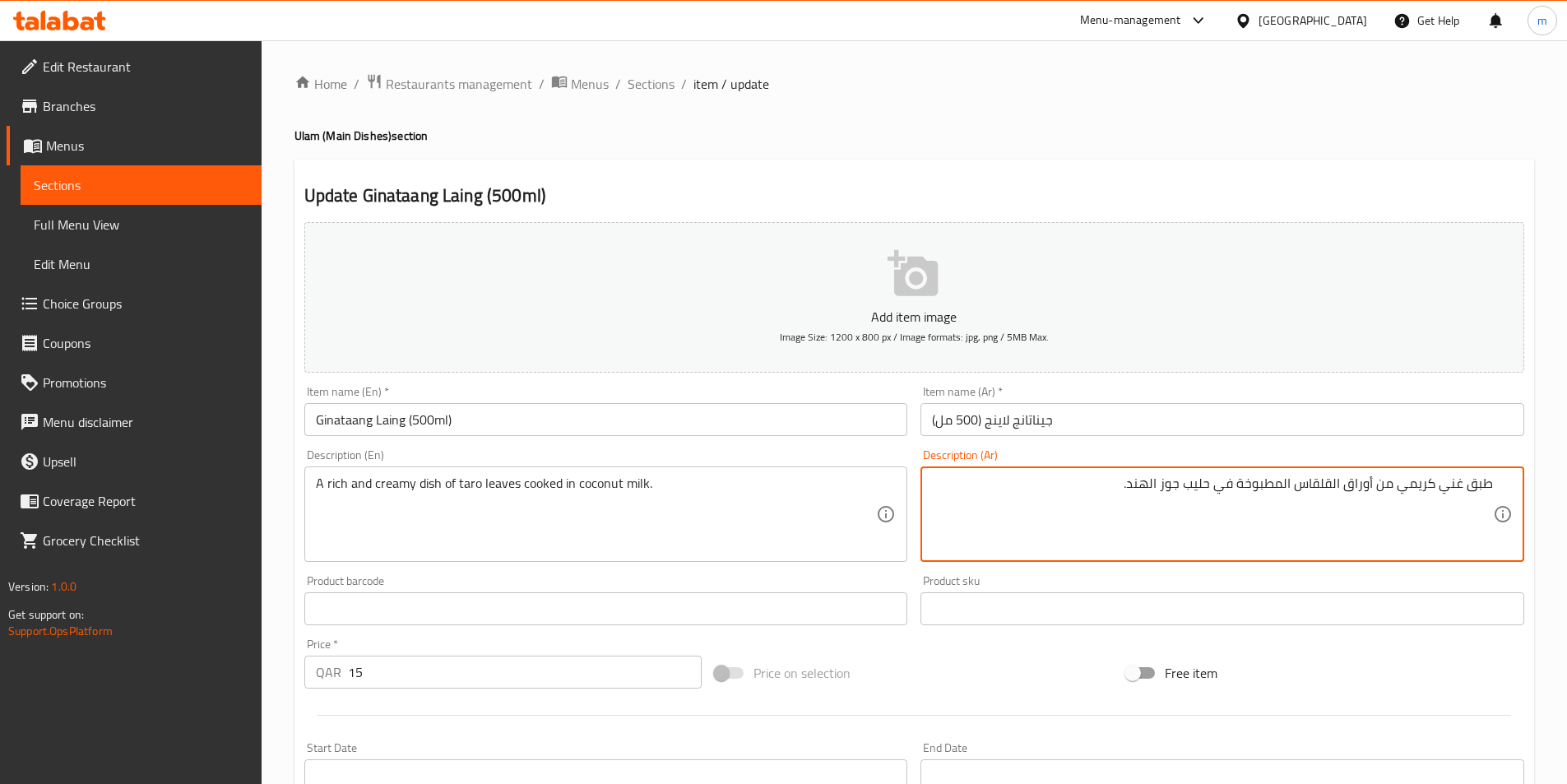
click at [1440, 483] on textarea "طبق غني كريمي من أوراق القلقاس المطبوخة في حليب جوز الهند." at bounding box center [1212, 514] width 561 height 78
click at [1280, 487] on textarea "طبق غني وكريمي من أوراق القلقاس المطبوخة في حليب جوز الهند." at bounding box center [1212, 514] width 561 height 78
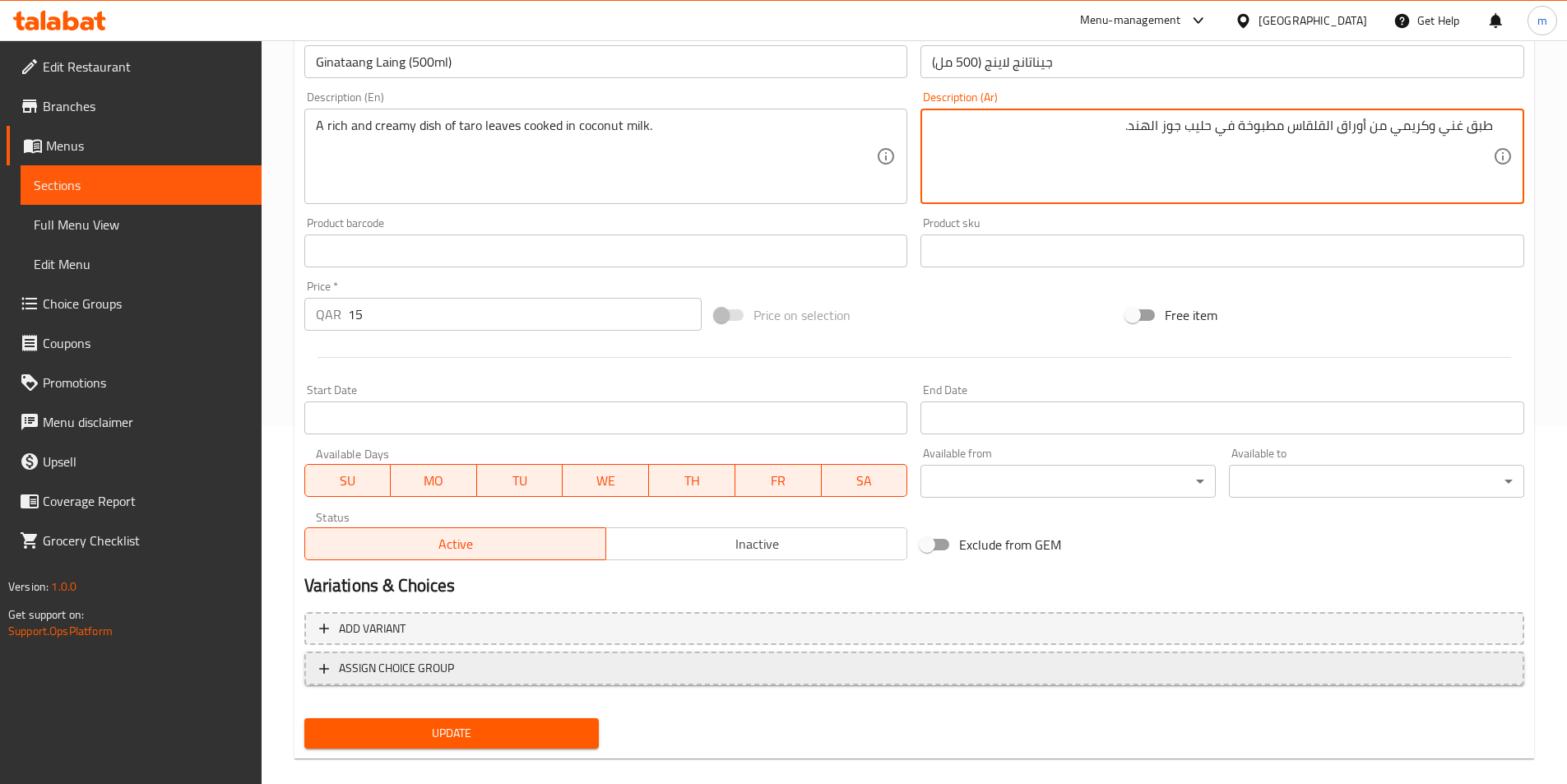
scroll to position [378, 0]
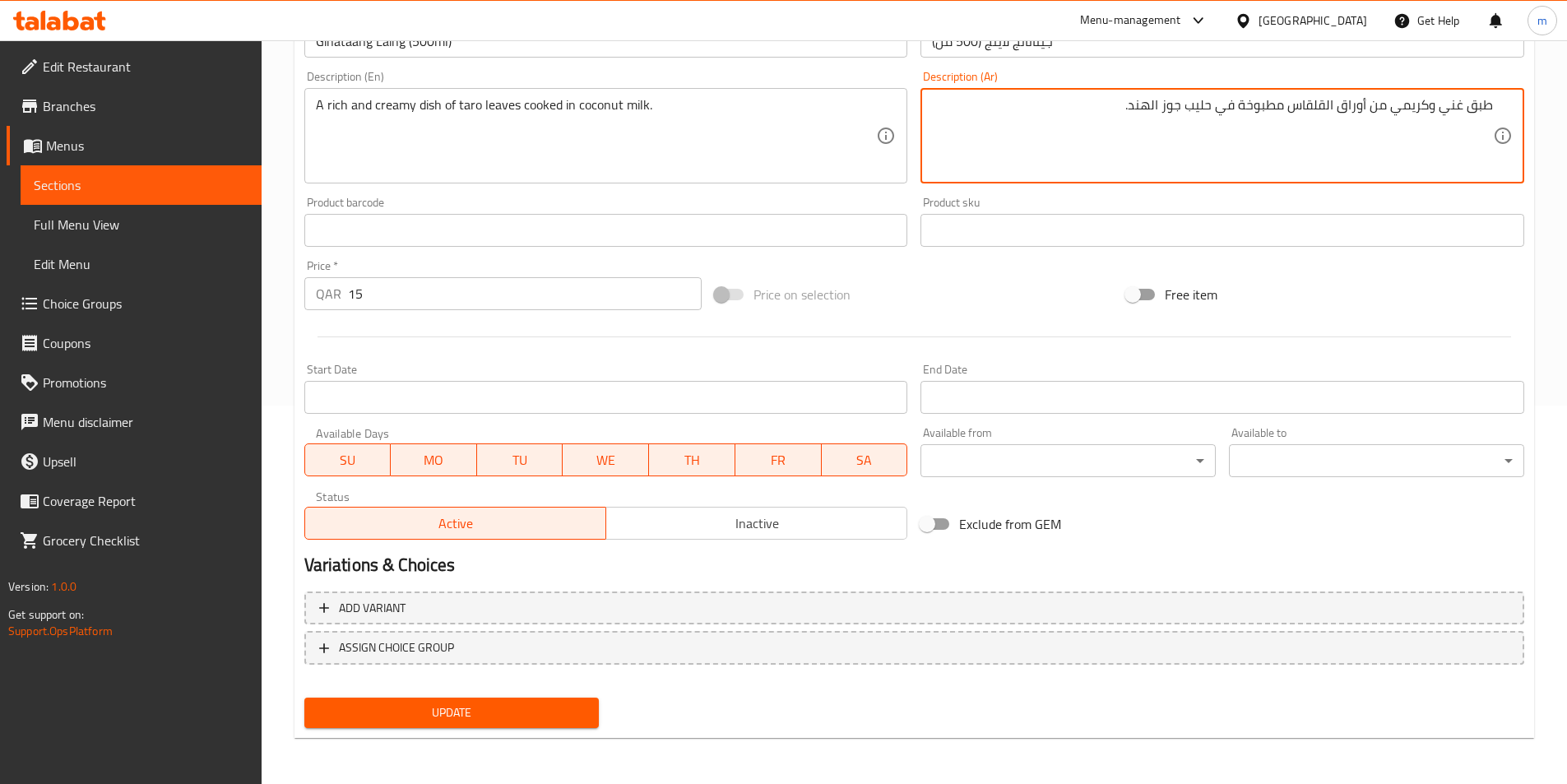
type textarea "طبق غني وكريمي من أوراق القلقاس مطبوخة في حليب جوز الهند."
click at [564, 709] on span "Update" at bounding box center [452, 712] width 270 height 20
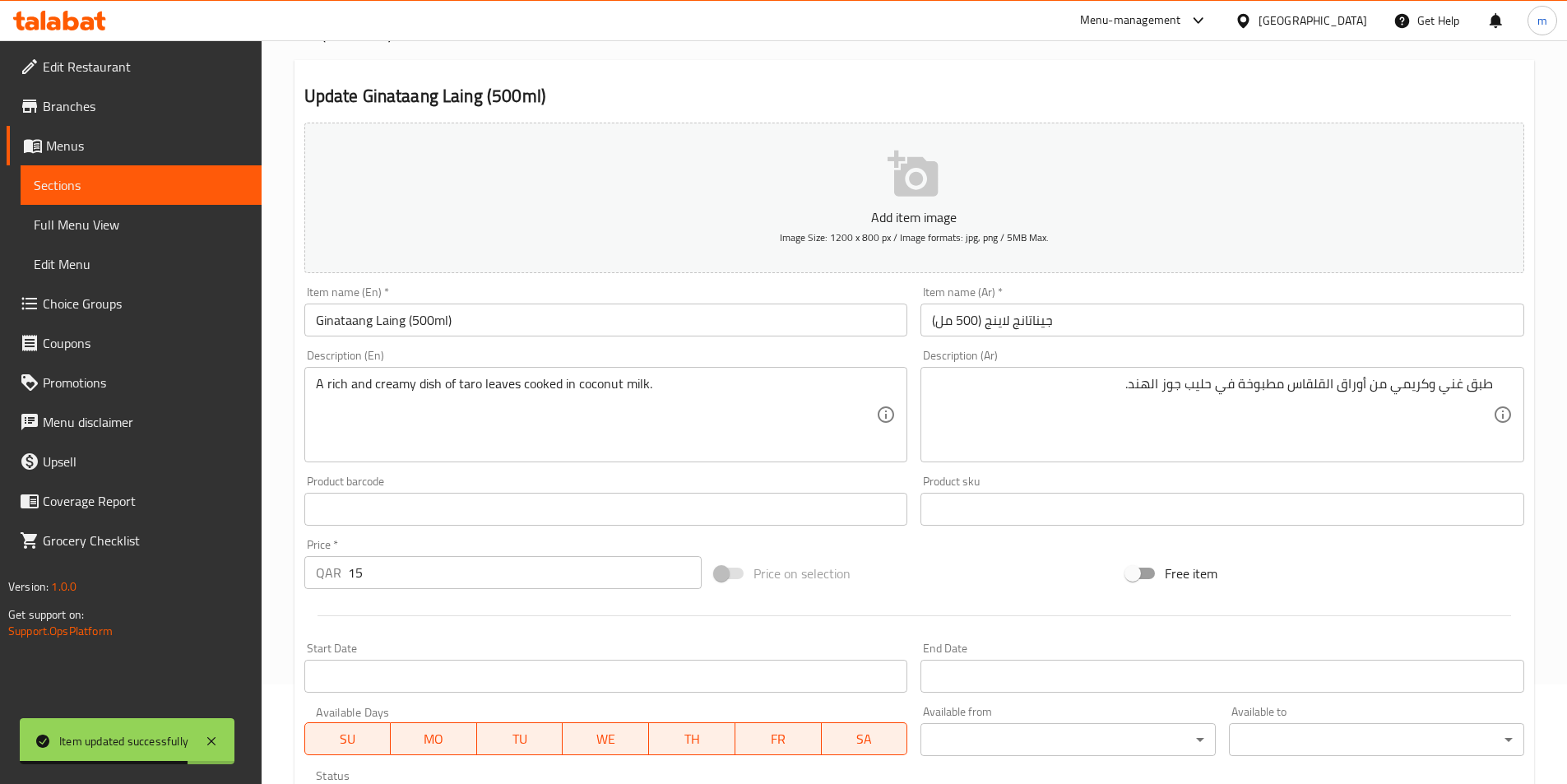
scroll to position [0, 0]
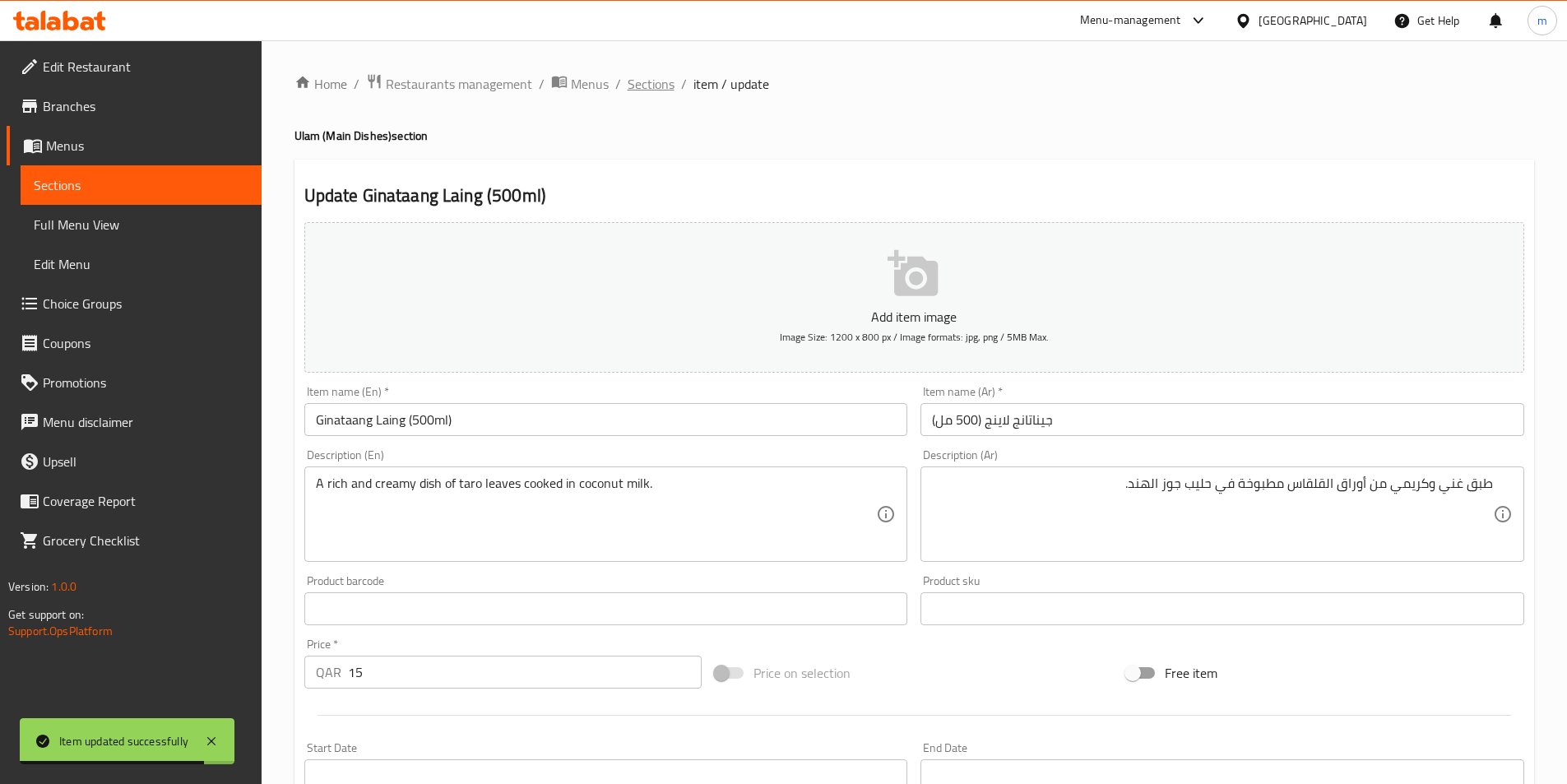
click at [671, 86] on span "Sections" at bounding box center [651, 84] width 47 height 20
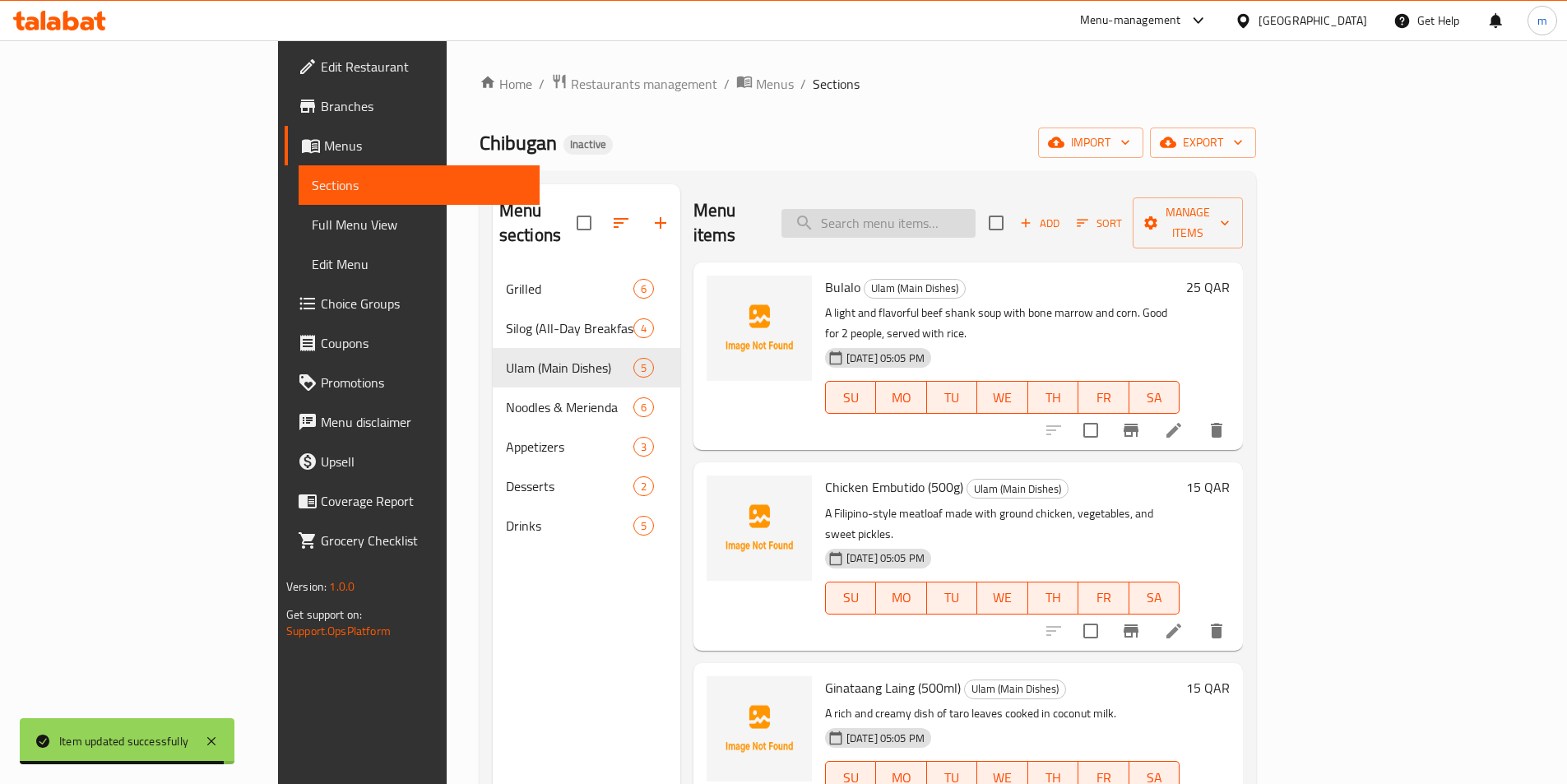
click at [927, 215] on input "search" at bounding box center [879, 223] width 194 height 29
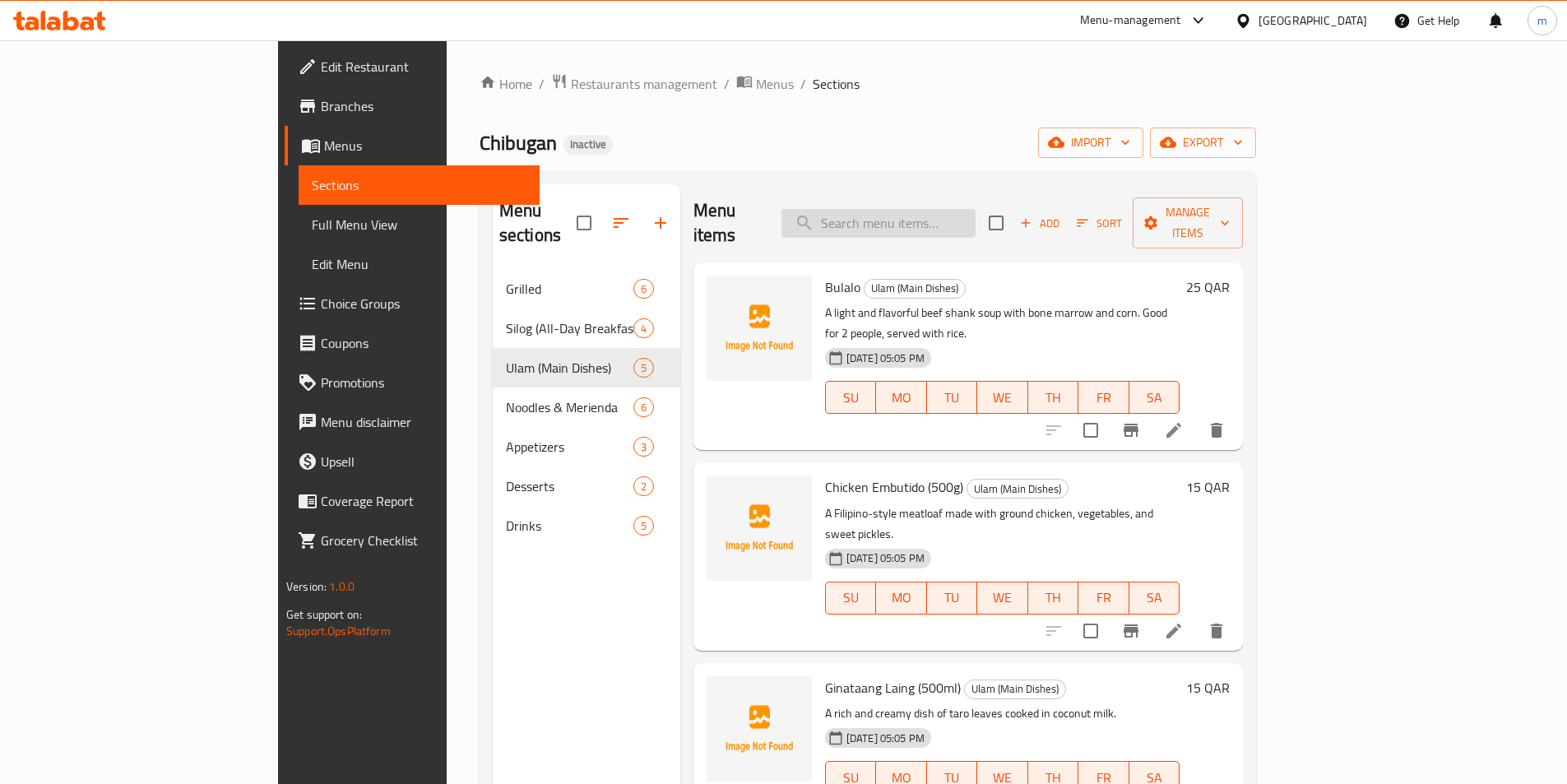
paste input "Chicken Pastil"
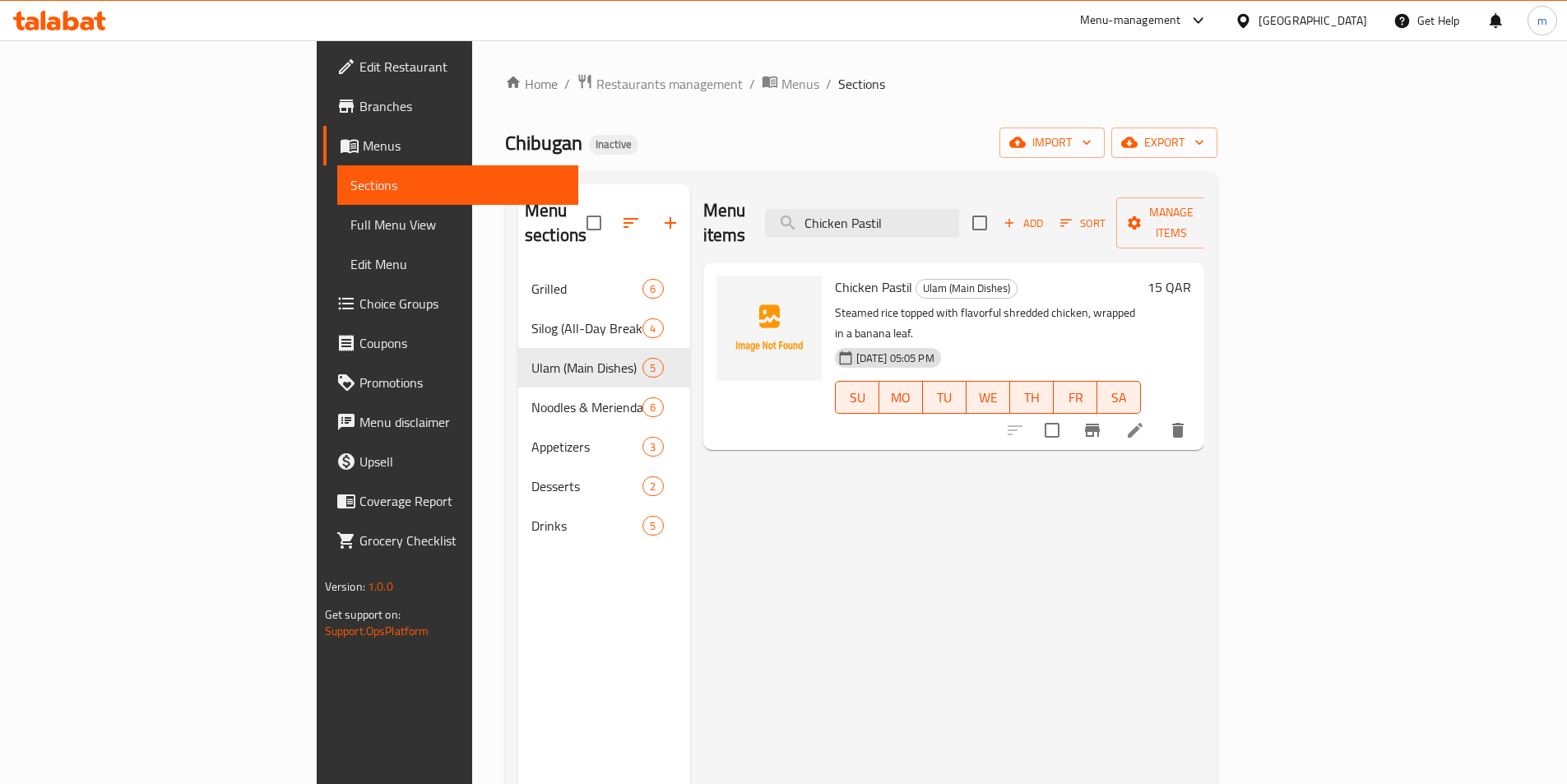
type input "Chicken Pastil"
click at [1145, 420] on icon at bounding box center [1135, 430] width 20 height 20
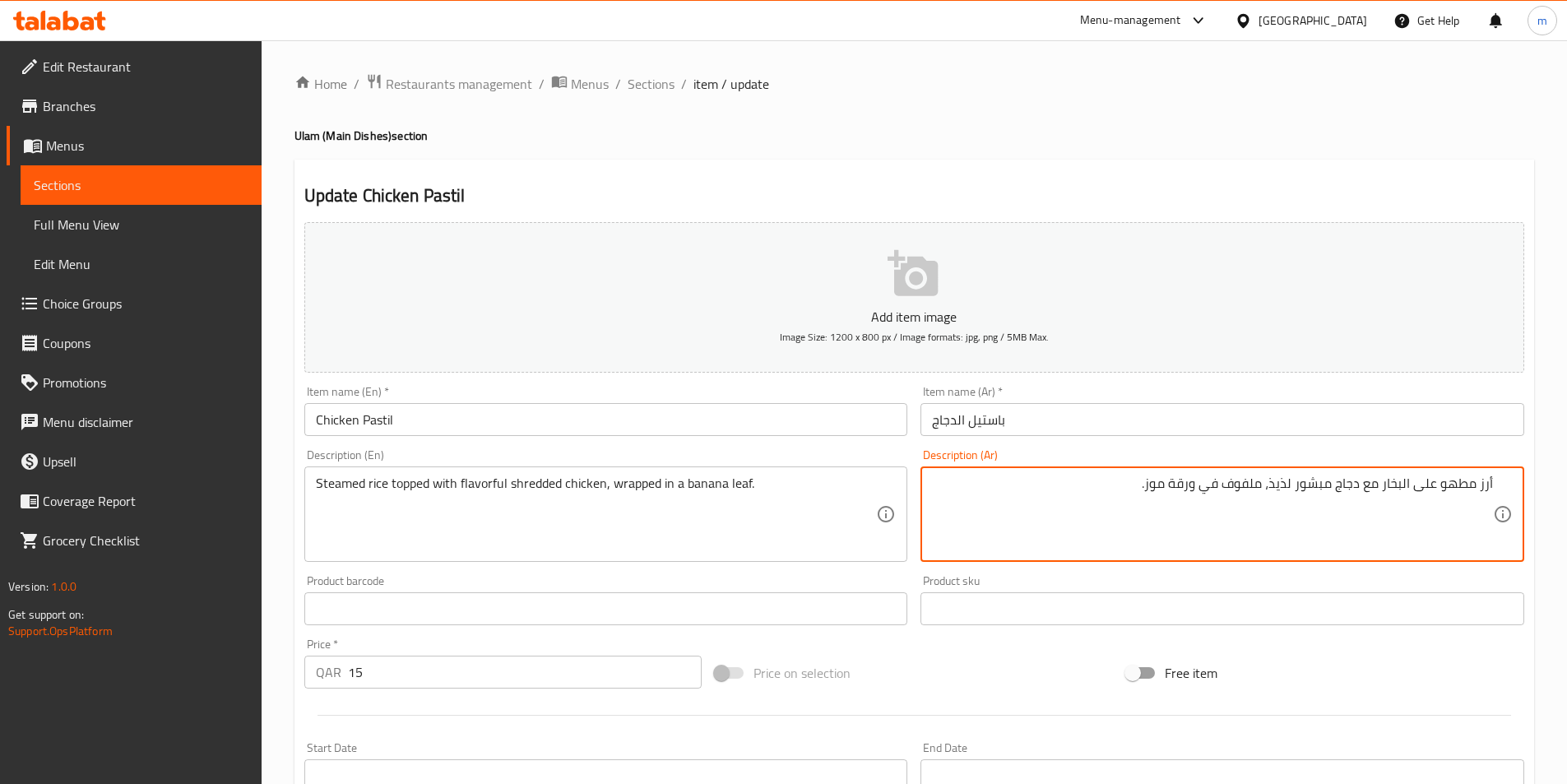
click at [1379, 482] on textarea "أرز مطهو على البخار مع دجاج مبشور لذيذ، ملفوف في ورقة موز." at bounding box center [1212, 514] width 561 height 78
click at [1324, 492] on textarea "أرز مطهو على البخار مغطي مع دجاج مبشور لذيذ، ملفوف في ورقة موز." at bounding box center [1212, 514] width 561 height 78
click at [1328, 489] on textarea "أرز مطهو على البخار مغطي مع دجاج مبشور لذيذ، ملفوف في ورقة موز." at bounding box center [1212, 514] width 561 height 78
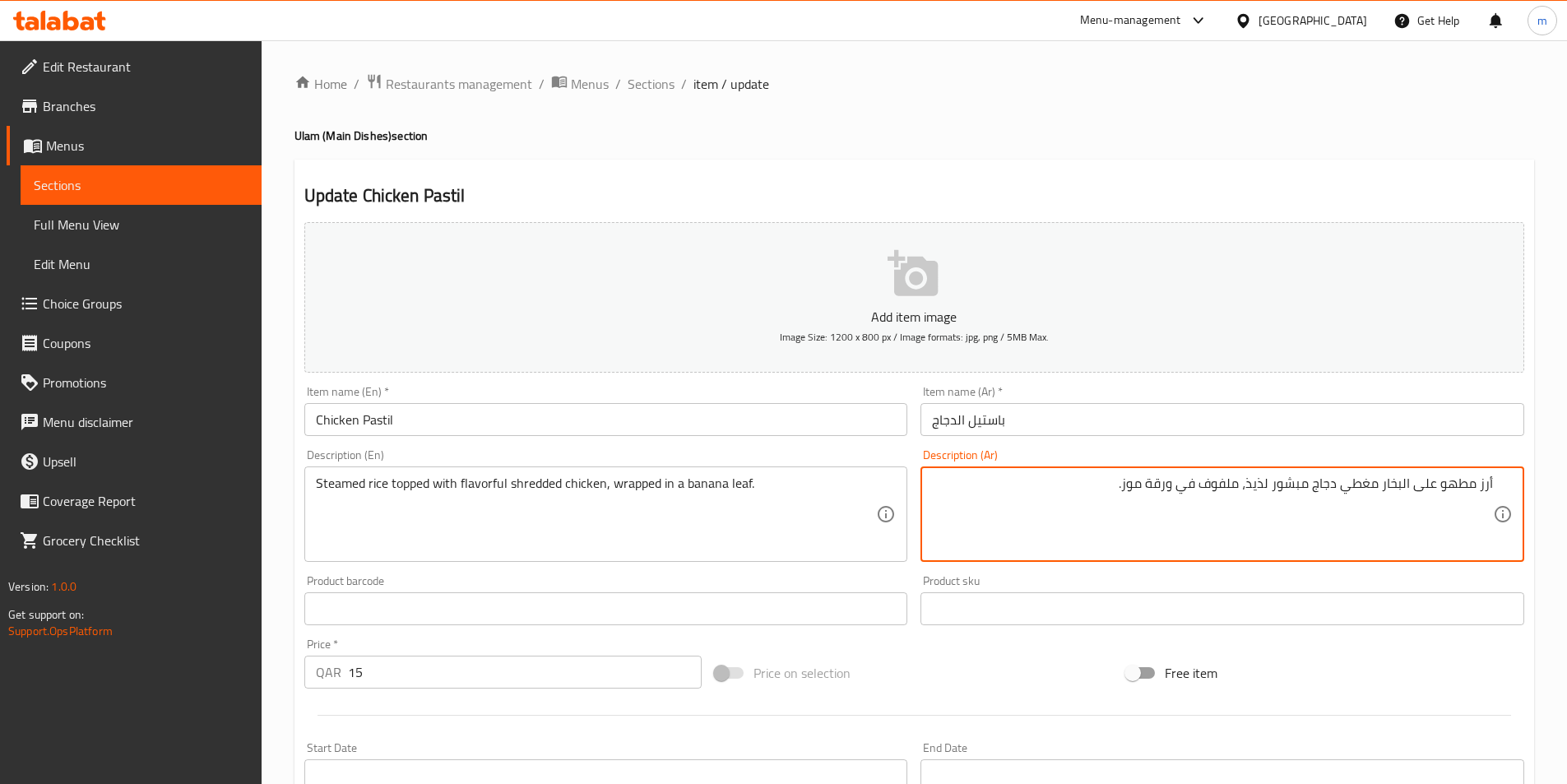
drag, startPoint x: 1473, startPoint y: 486, endPoint x: 1321, endPoint y: 489, distance: 152.0
click at [1321, 489] on textarea "أرز مطهو على البخار مغطي دجاج مبشور لذيذ، ملفوف في ورقة موز." at bounding box center [1212, 514] width 561 height 78
click at [1470, 484] on textarea "أرز مطهو على البخار مغطي دجاج مبشور لذيذ، ملفوف في ورقة موز." at bounding box center [1212, 514] width 561 height 78
drag, startPoint x: 1455, startPoint y: 487, endPoint x: 1333, endPoint y: 485, distance: 122.0
click at [1333, 485] on textarea "أرز مطهو على البخار مغطي دجاج مبشور لذيذ، ملفوف في ورقة موز." at bounding box center [1212, 514] width 561 height 78
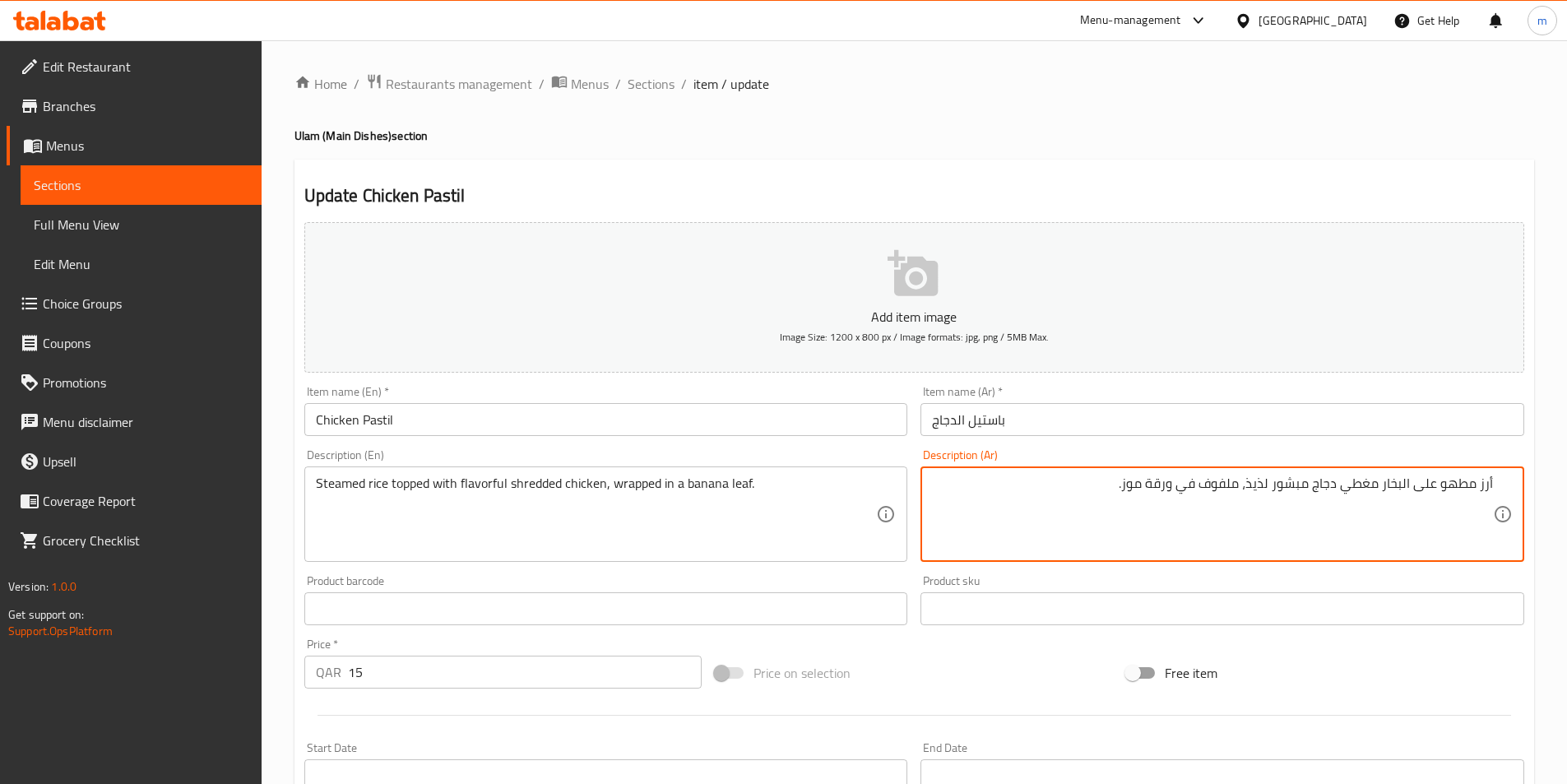
click at [1343, 485] on textarea "أرز مطهو على البخار مغطي دجاج مبشور لذيذ، ملفوف في ورقة موز." at bounding box center [1212, 514] width 561 height 78
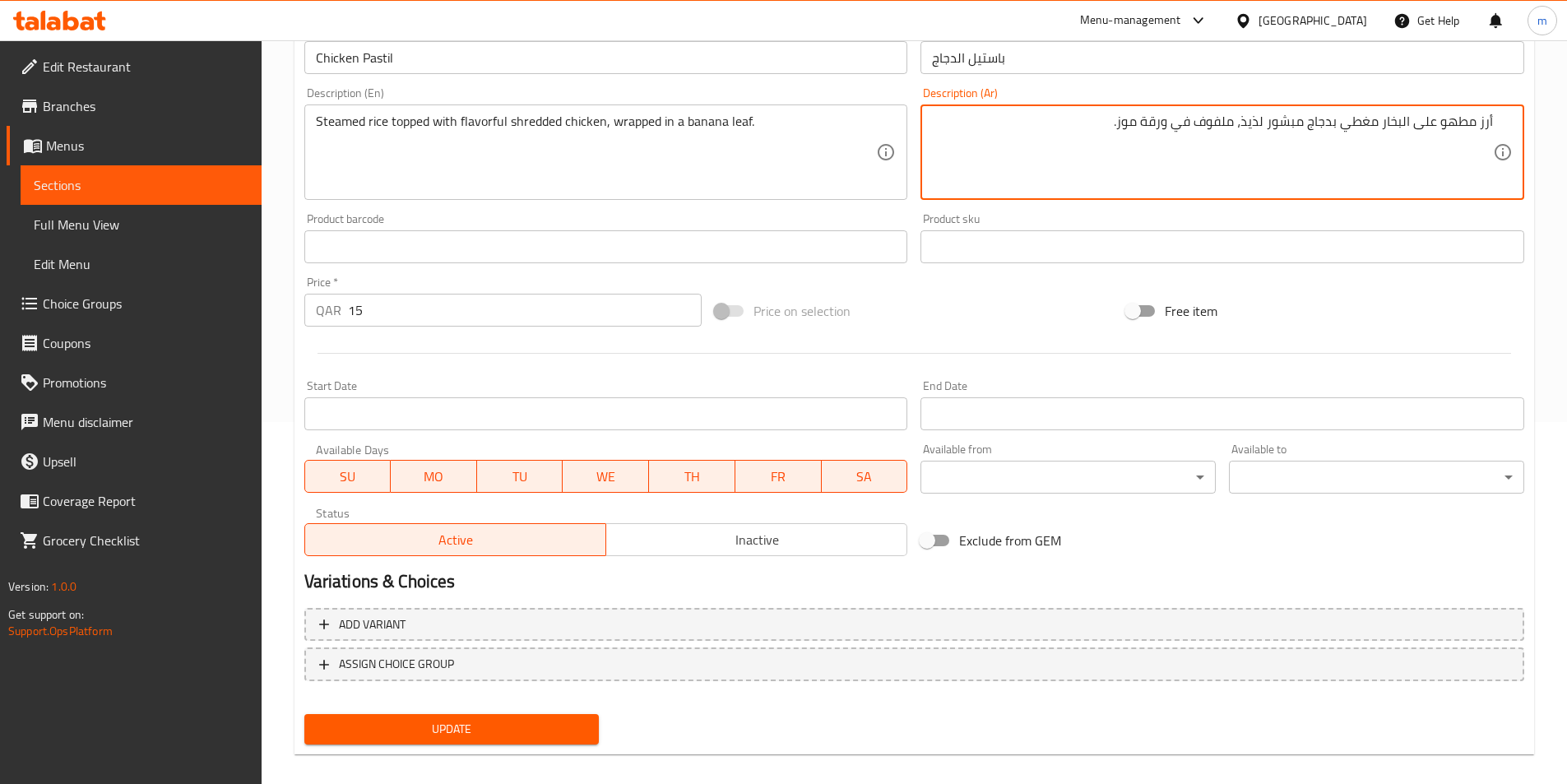
scroll to position [378, 0]
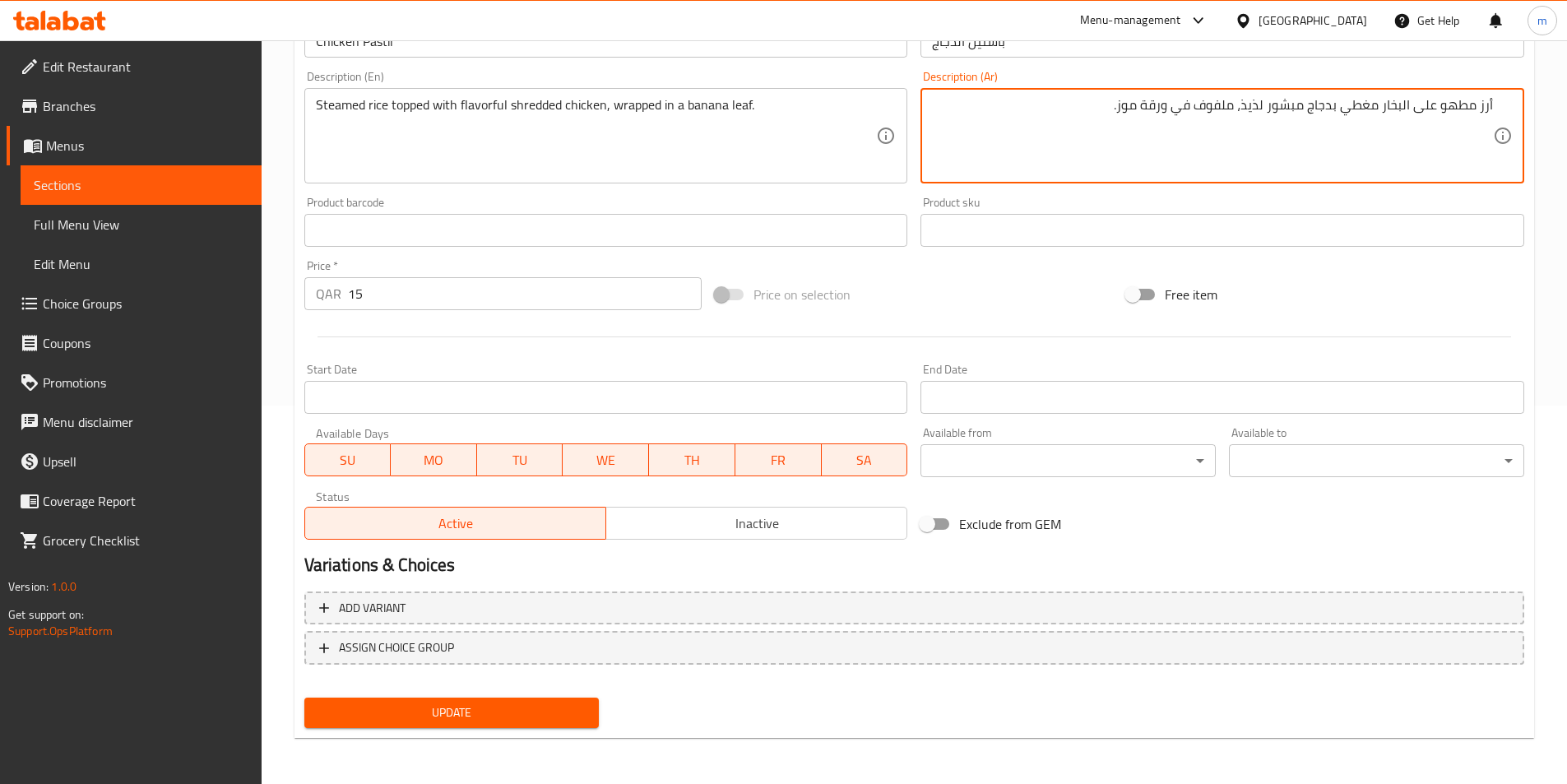
type textarea "أرز مطهو على البخار مغطي بدجاج مبشور لذيذ، ملفوف في ورقة موز."
click at [586, 708] on button "Update" at bounding box center [451, 713] width 295 height 31
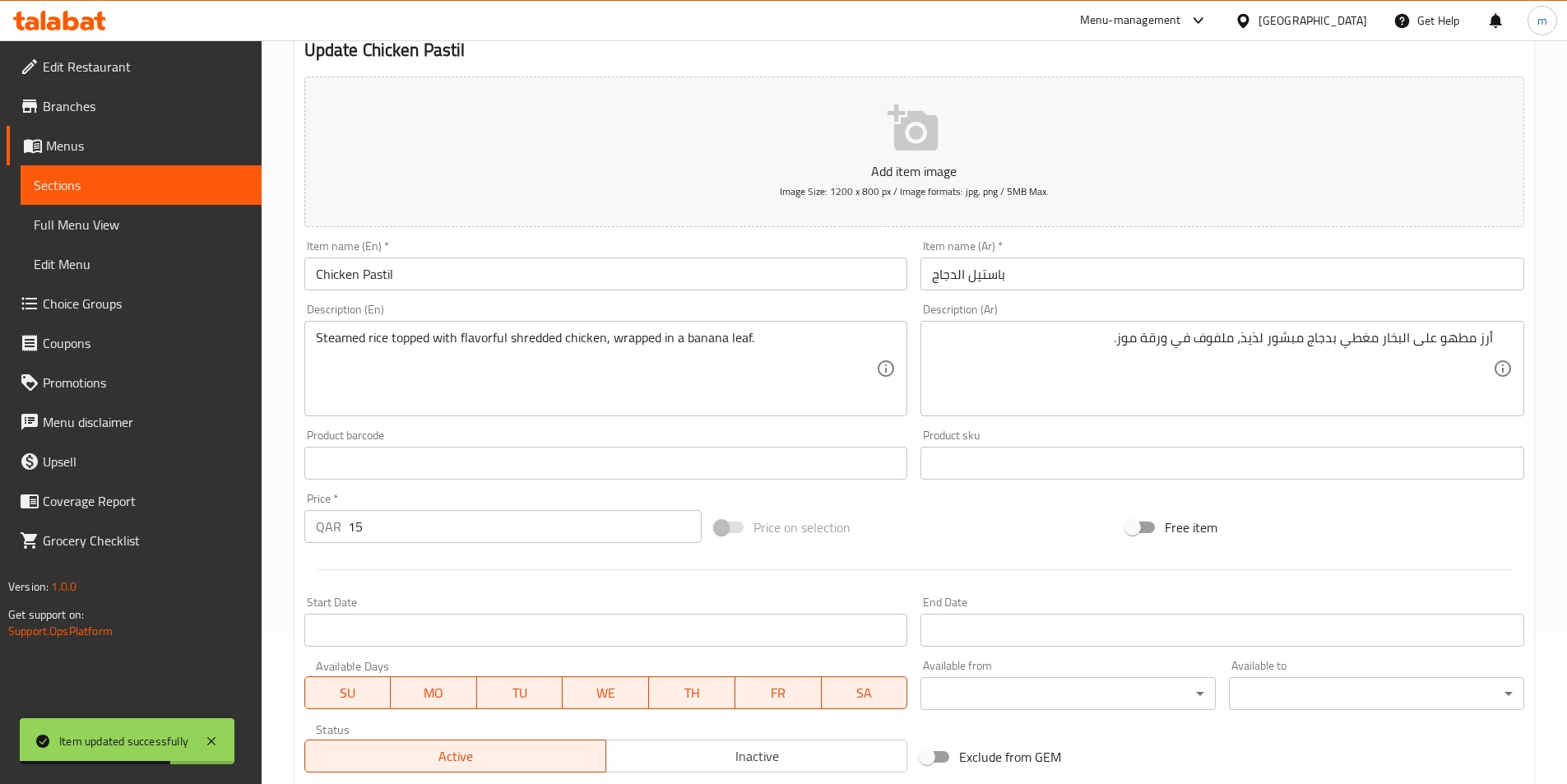
scroll to position [0, 0]
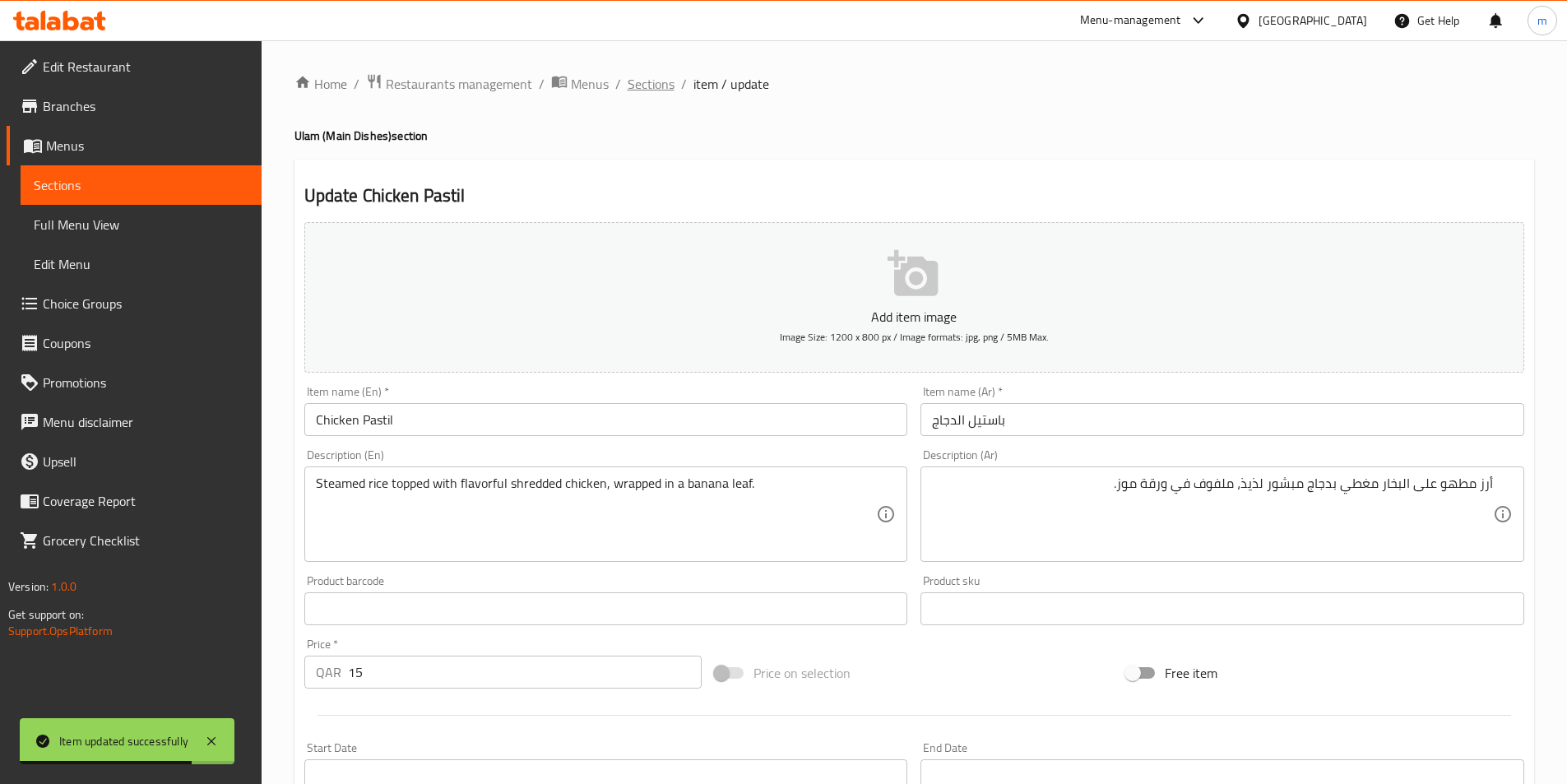
click at [653, 80] on span "Sections" at bounding box center [651, 84] width 47 height 20
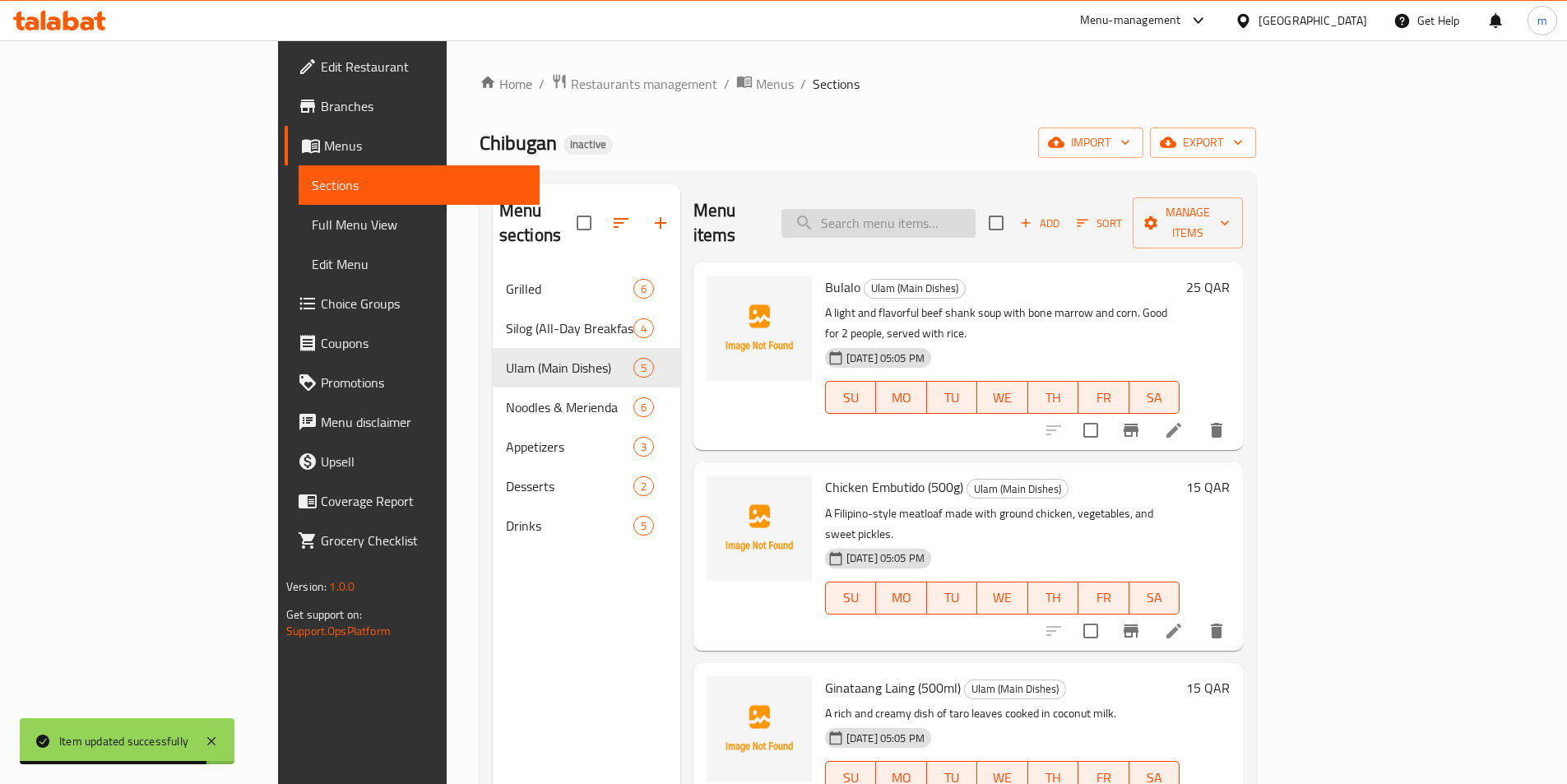
click at [922, 209] on input "search" at bounding box center [879, 223] width 194 height 29
paste input "Spaghetti (500ml)"
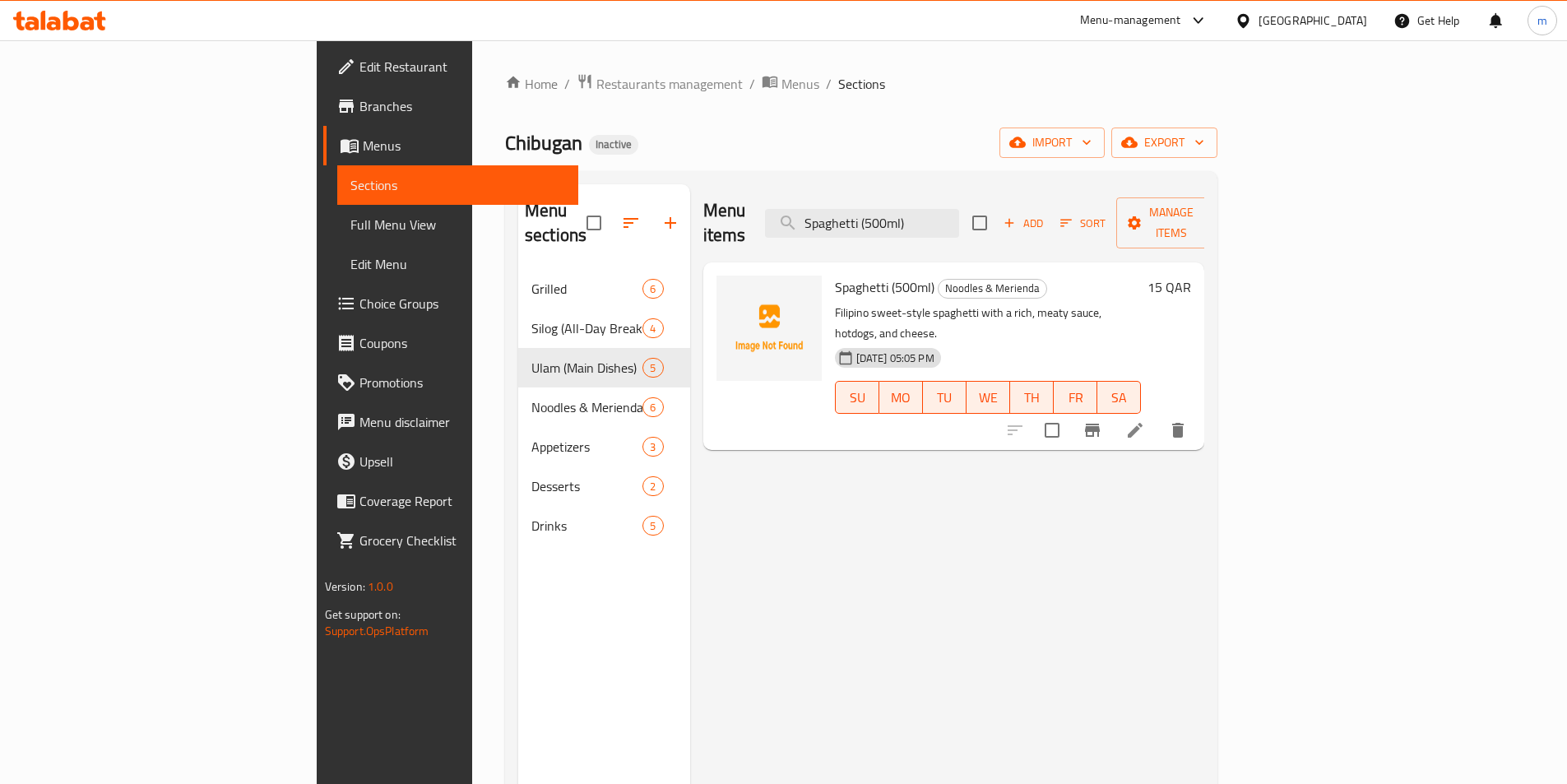
type input "Spaghetti (500ml)"
click at [1159, 416] on li at bounding box center [1136, 430] width 46 height 30
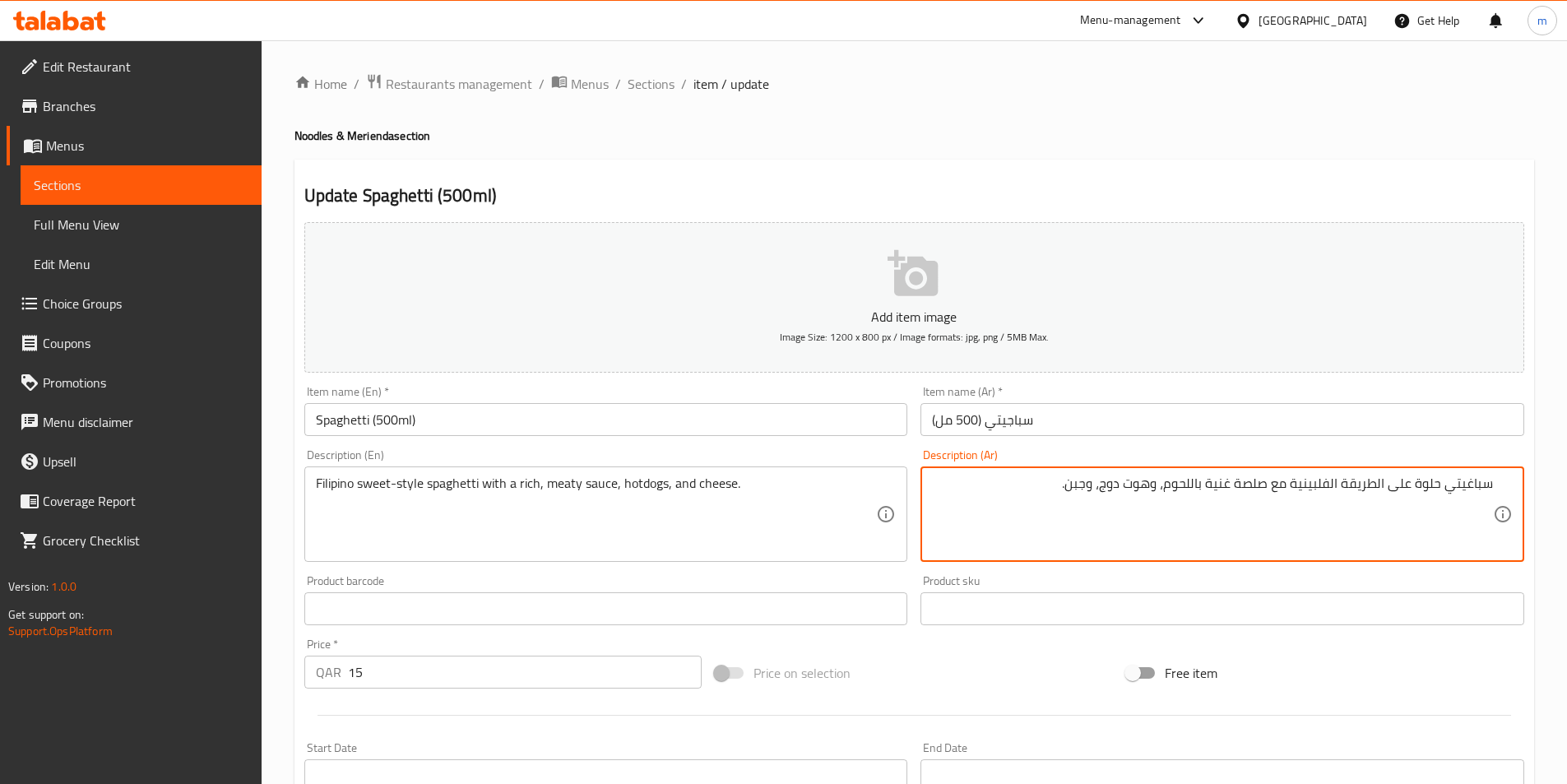
click at [1186, 488] on textarea "سباغيتي حلوة على الطريقة الفلبينية مع صلصة غنية باللحوم، وهوت دوج، وجبن." at bounding box center [1212, 514] width 561 height 78
type textarea "سباغيتي حلوة على الطريقة الفلبينية مع صلصة غنية لحمية، وهوت دوج، وجبن."
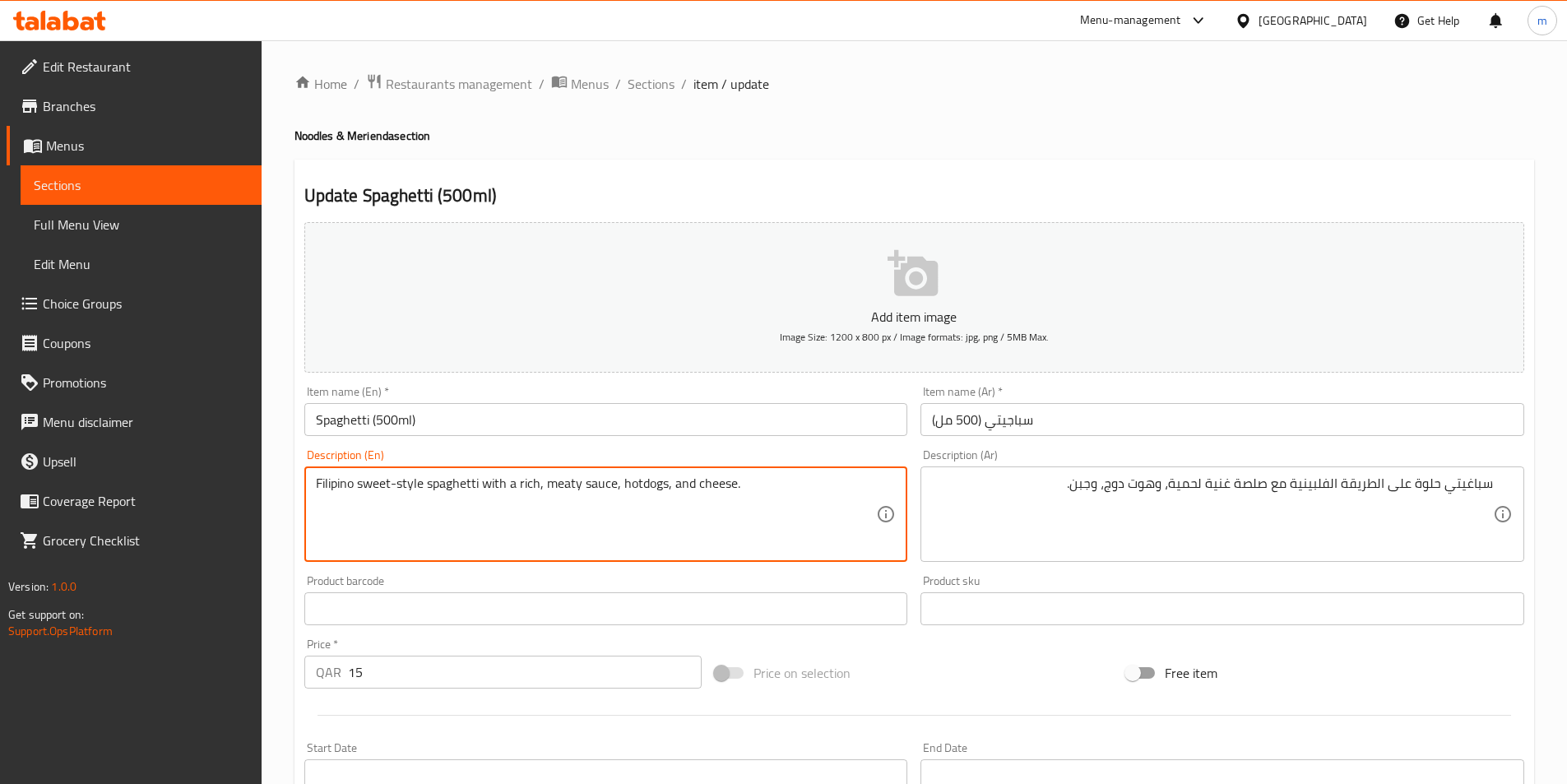
click at [558, 480] on textarea "Filipino sweet-style spaghetti with a rich, meaty sauce, hotdogs, and cheese." at bounding box center [596, 514] width 561 height 78
click at [179, 181] on span "Sections" at bounding box center [141, 185] width 215 height 20
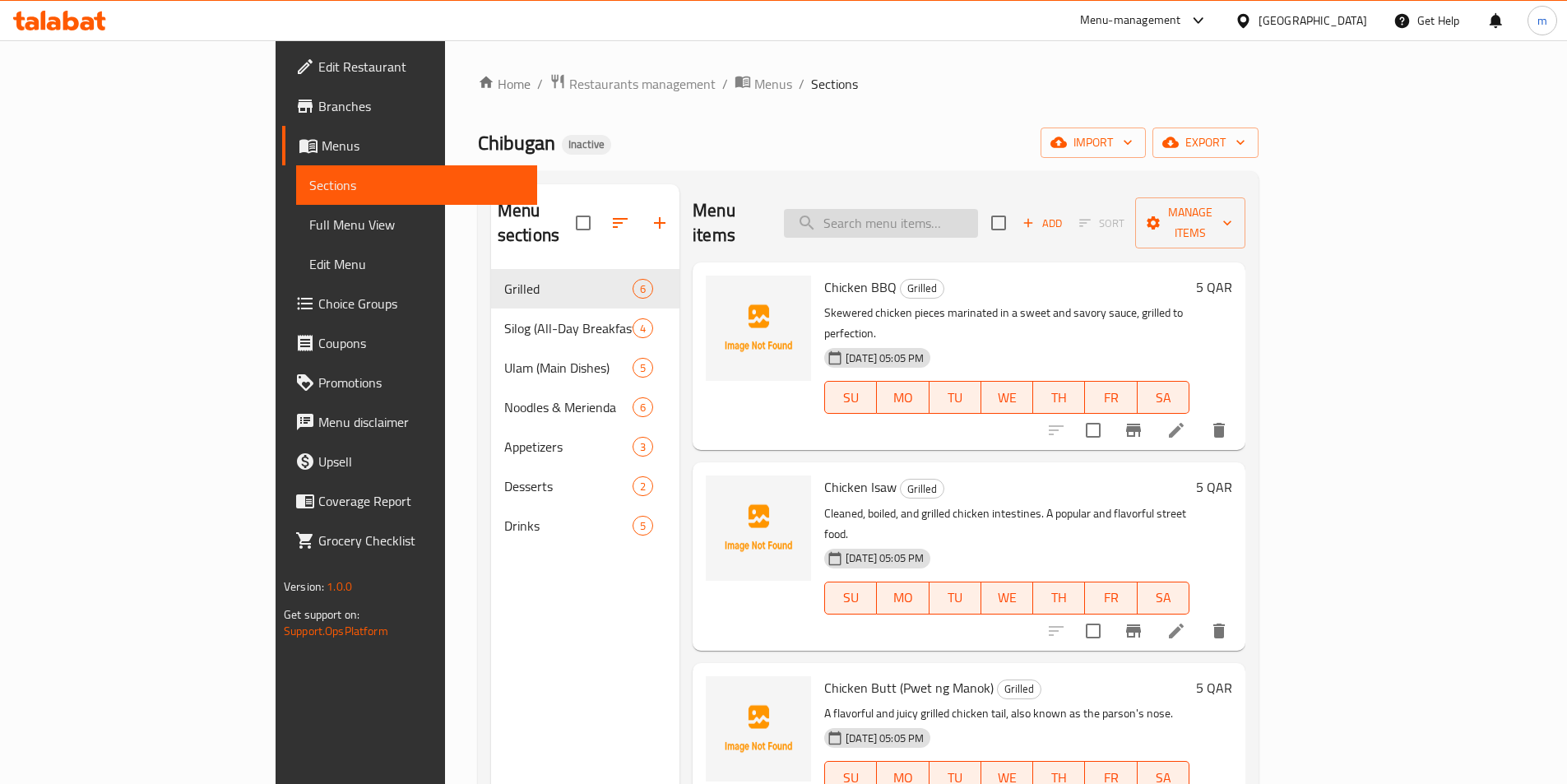
click at [978, 209] on input "search" at bounding box center [882, 223] width 194 height 29
paste input "Ube Champorado (500ml)"
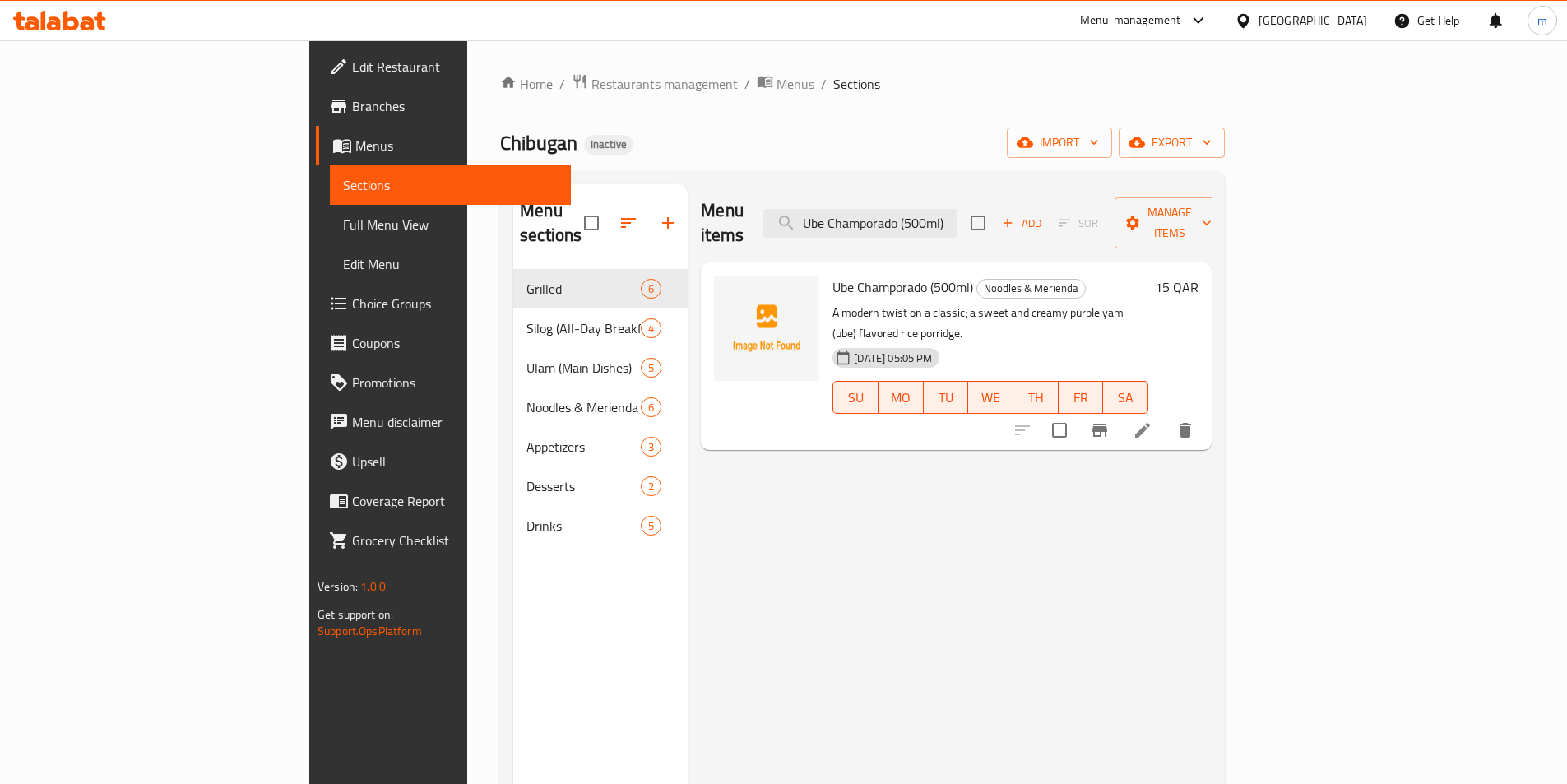
type input "Ube Champorado (500ml)"
click at [1153, 420] on icon at bounding box center [1143, 430] width 20 height 20
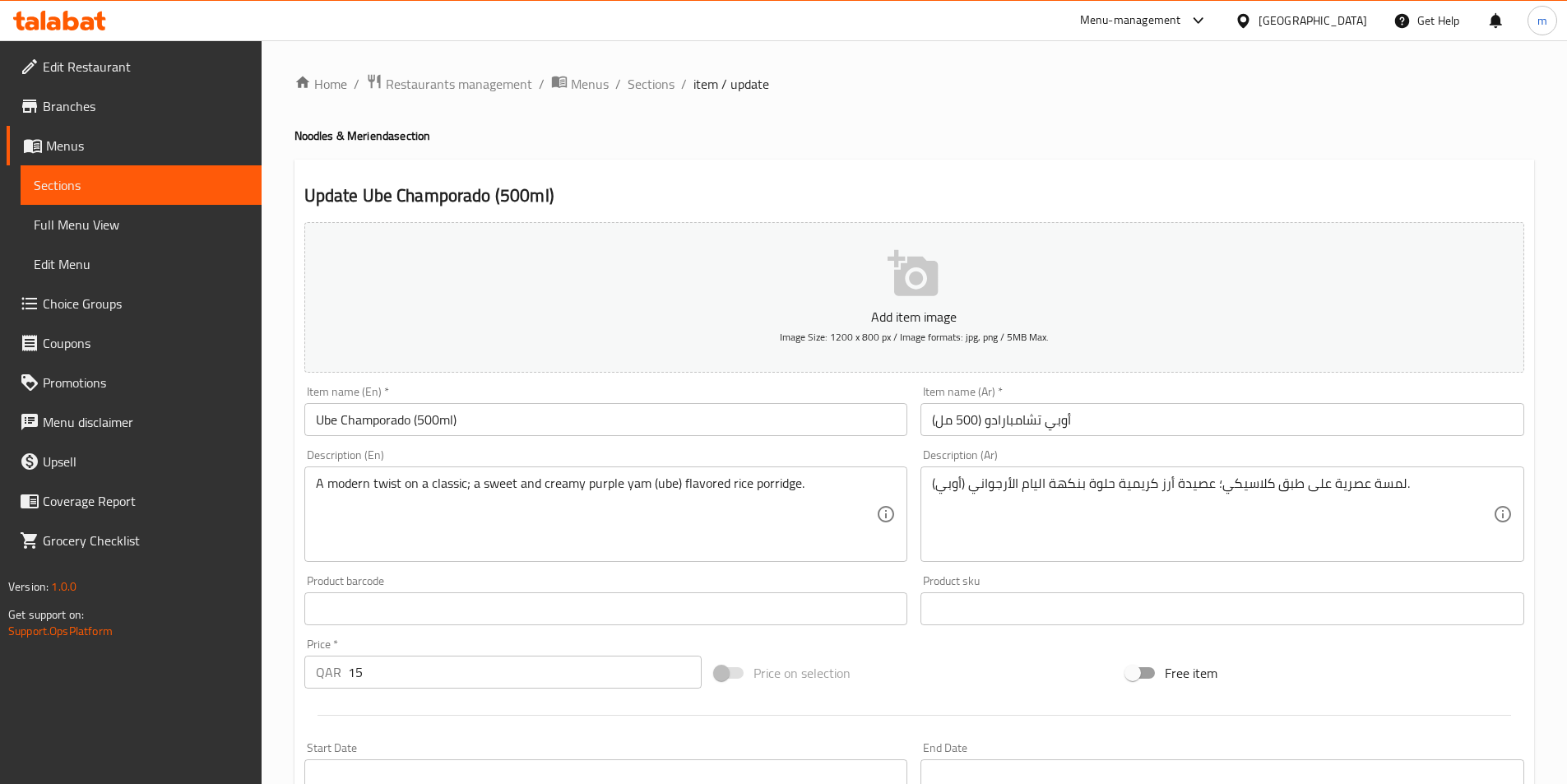
click at [1523, 483] on div "لمسة عصرية على طبق كلاسيكي؛ عصيدة أرز كريمية حلوة بنكهة اليام الأرجواني (أوبي).…" at bounding box center [1221, 514] width 604 height 95
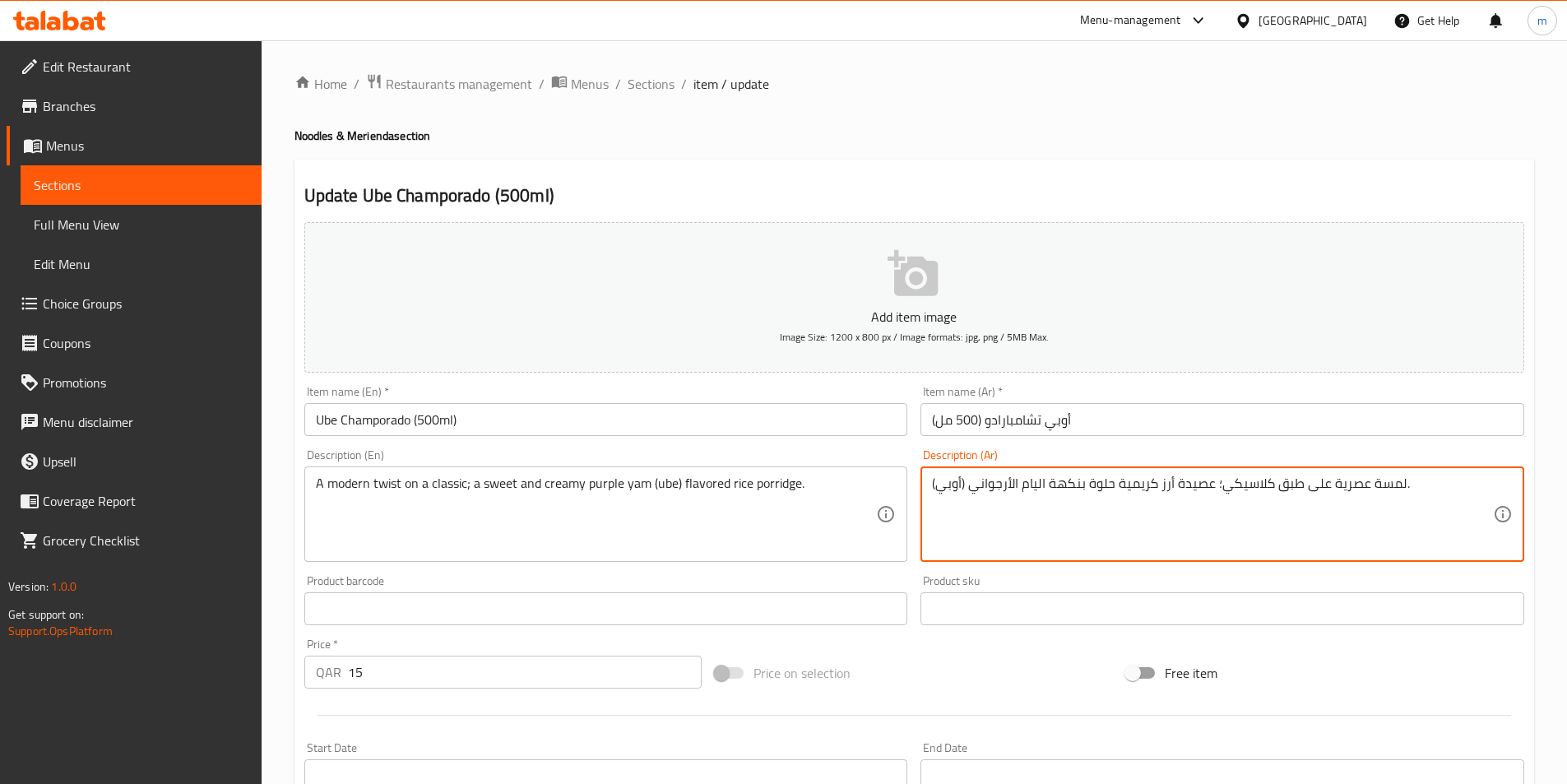
click at [1464, 490] on textarea "لمسة عصرية على طبق كلاسيكي؛ عصيدة أرز كريمية حلوة بنكهة اليام الأرجواني (أوبي)." at bounding box center [1212, 514] width 561 height 78
click at [1486, 486] on textarea "لمسة عصرية على طبق كلاسيكي؛ عصيدة أرز كريمية حلوة بنكهة اليام الأرجواني (أوبي)." at bounding box center [1212, 514] width 561 height 78
click at [1376, 488] on textarea "تويست عصرية على طبق كلاسيكي؛ عصيدة أرز كريمية حلوة بنكهة اليام الأرجواني (أوبي)." at bounding box center [1212, 514] width 561 height 78
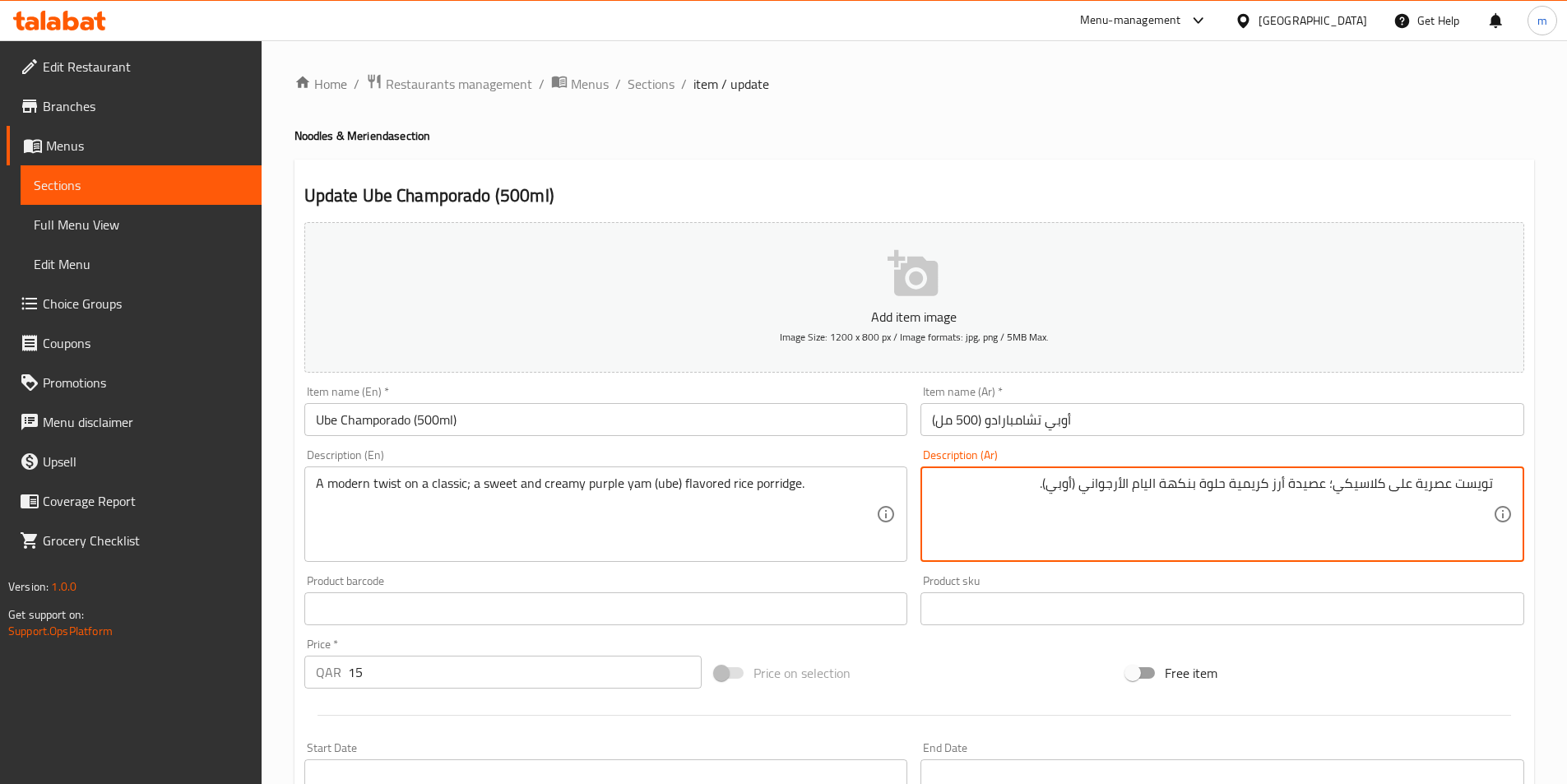
click at [1338, 490] on textarea "تويست عصرية على كلاسيكي؛ عصيدة أرز كريمية حلوة بنكهة اليام الأرجواني (أوبي)." at bounding box center [1212, 514] width 561 height 78
click at [1263, 491] on textarea "تويست عصرية على كلاسيك؛ عصيدة أرز كريمية حلوة بنكهة اليام الأرجواني (أوبي)." at bounding box center [1212, 514] width 561 height 78
click at [1233, 489] on textarea "تويست عصرية على كلاسيك؛ عصيدة أرز كريمية حلوة بنكهة اليام الأرجواني (أوبي)." at bounding box center [1212, 514] width 561 height 78
click at [1196, 490] on textarea "تويست عصرية على كلاسيك؛ عصيدة أرز كريمية حلوة بنكهة اليام الأرجواني (أوبي)." at bounding box center [1212, 514] width 561 height 78
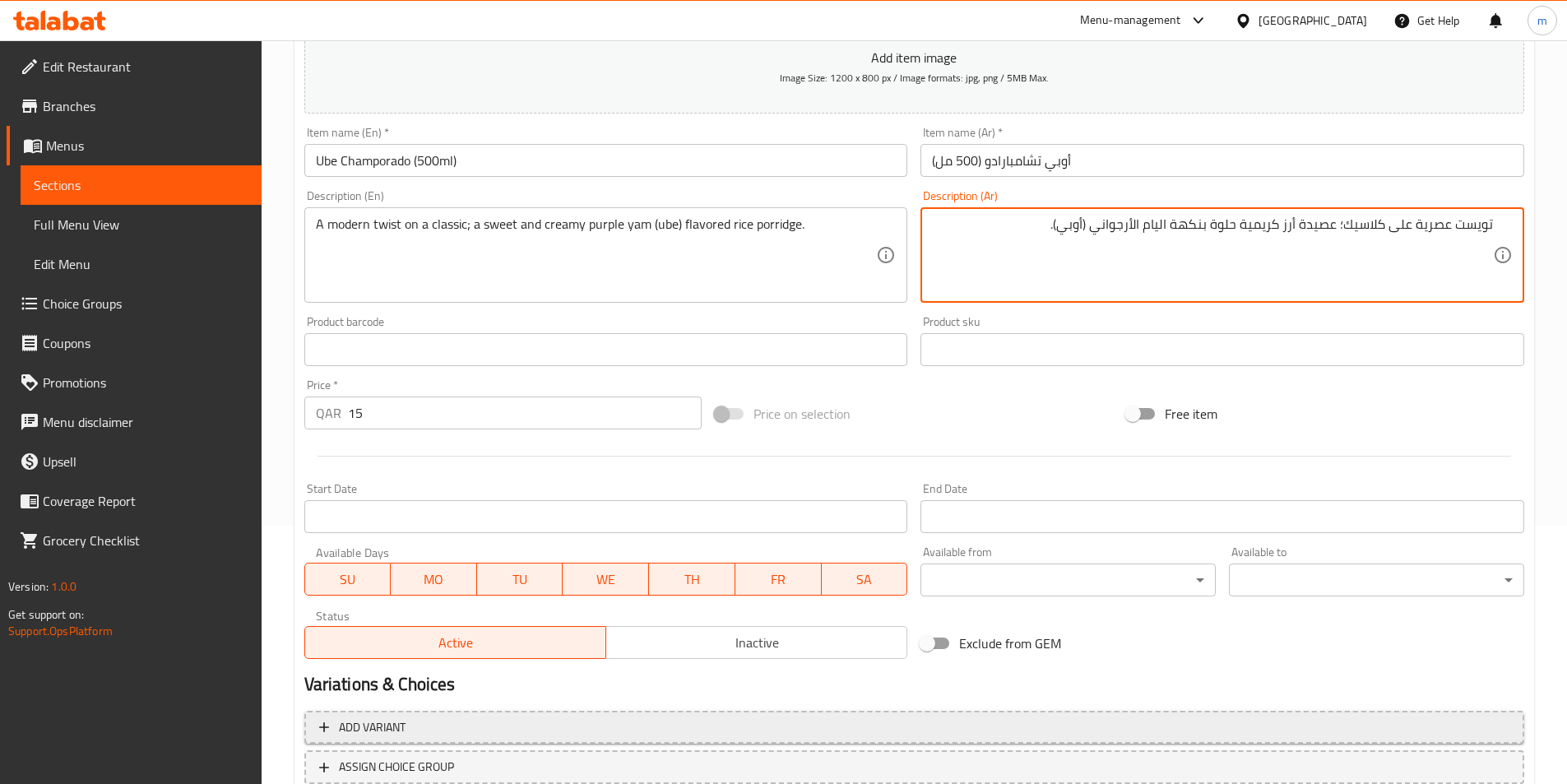
scroll to position [378, 0]
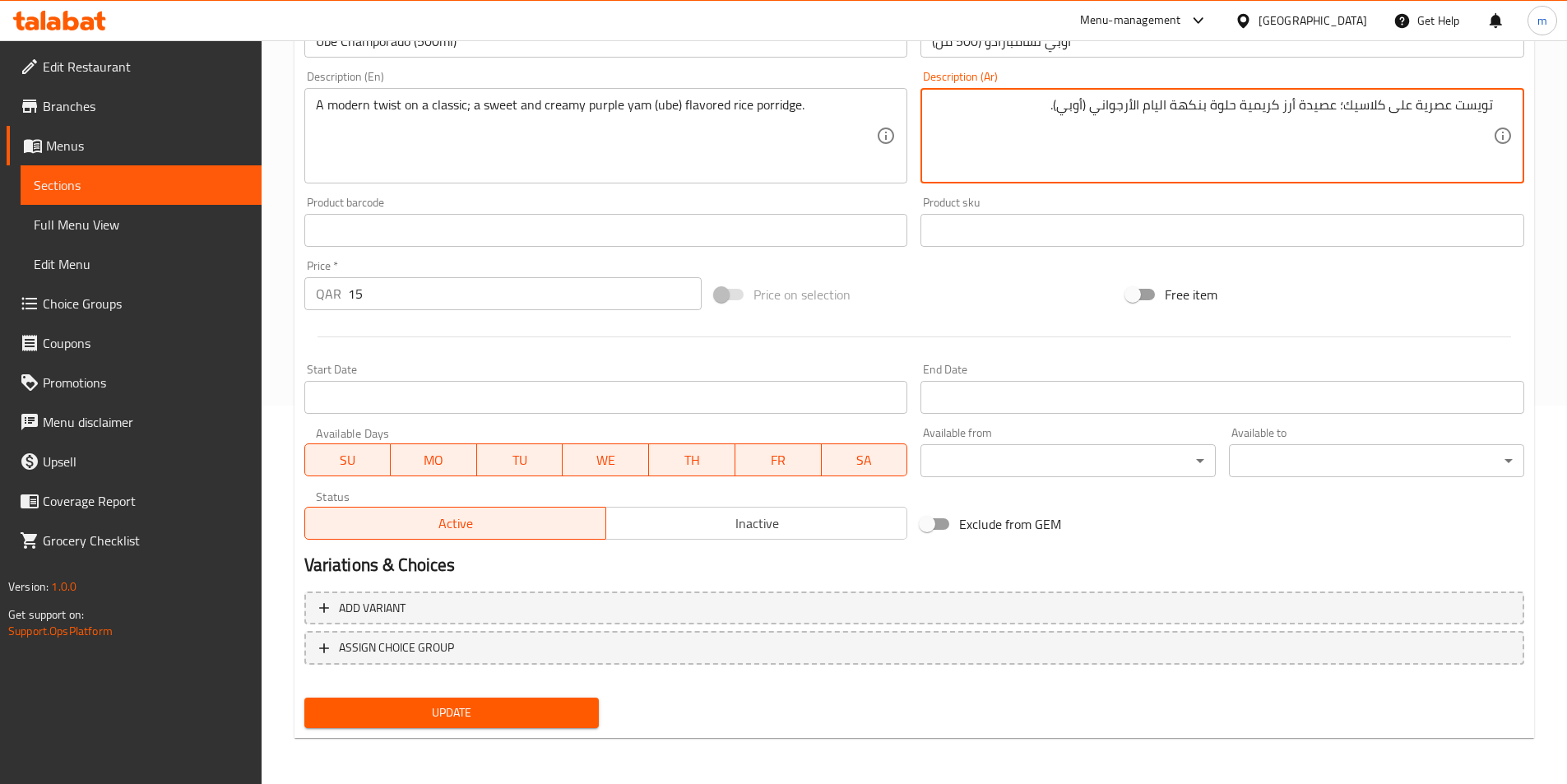
click at [578, 716] on button "Update" at bounding box center [451, 713] width 295 height 31
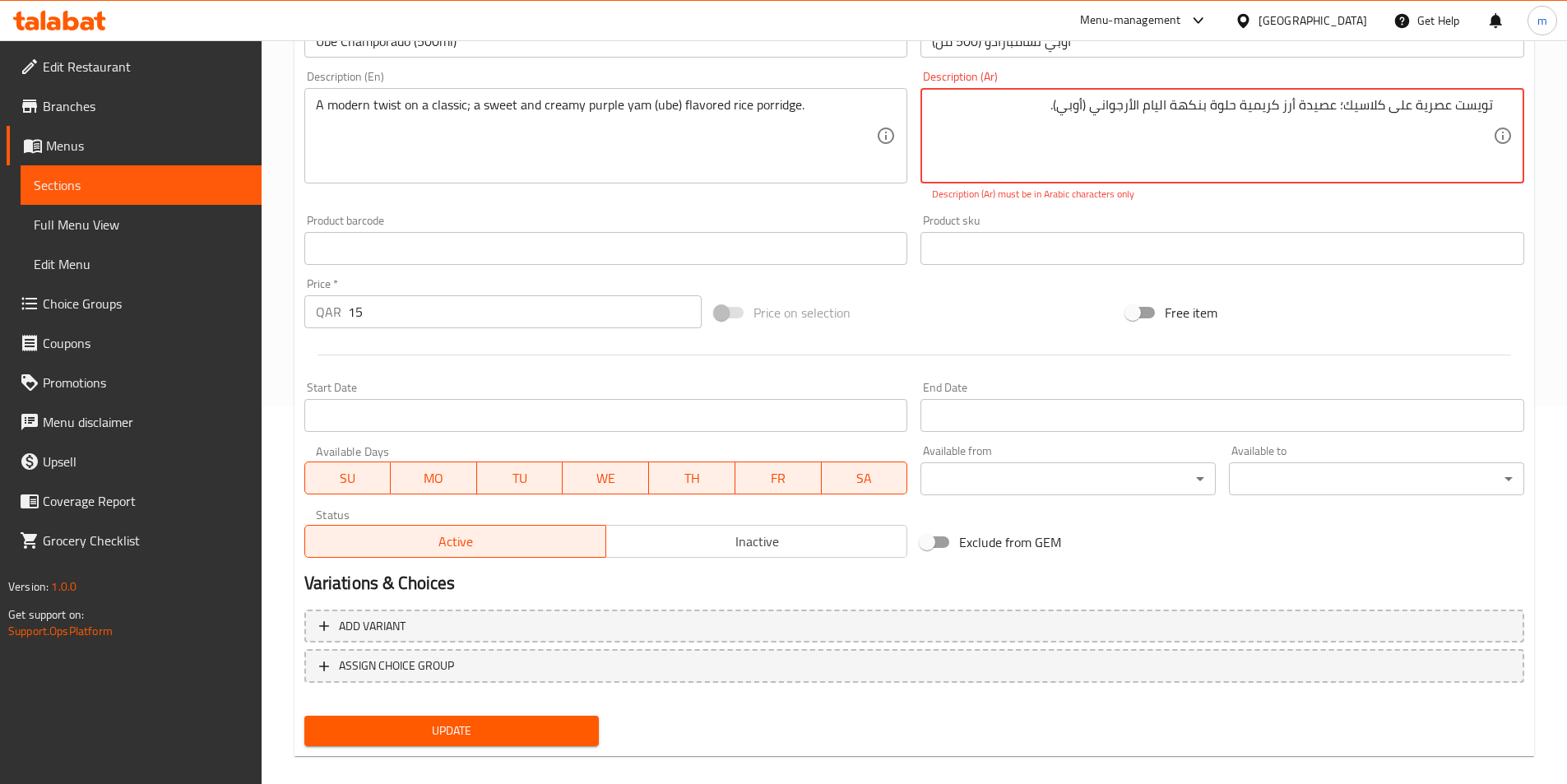
click at [543, 739] on span "Update" at bounding box center [452, 730] width 270 height 20
click at [1244, 126] on textarea "تويست عصرية على كلاسيك؛ عصيدة أرز كريمية حلوة بنكهة اليام الأرجواني (أوبي)." at bounding box center [1212, 136] width 561 height 78
click at [1343, 105] on textarea "تويست عصرية على كلاسيك؛ عصيدة أرز كريمية حلوة بنكهة اليام الأرجواني (أوبي)." at bounding box center [1212, 136] width 561 height 78
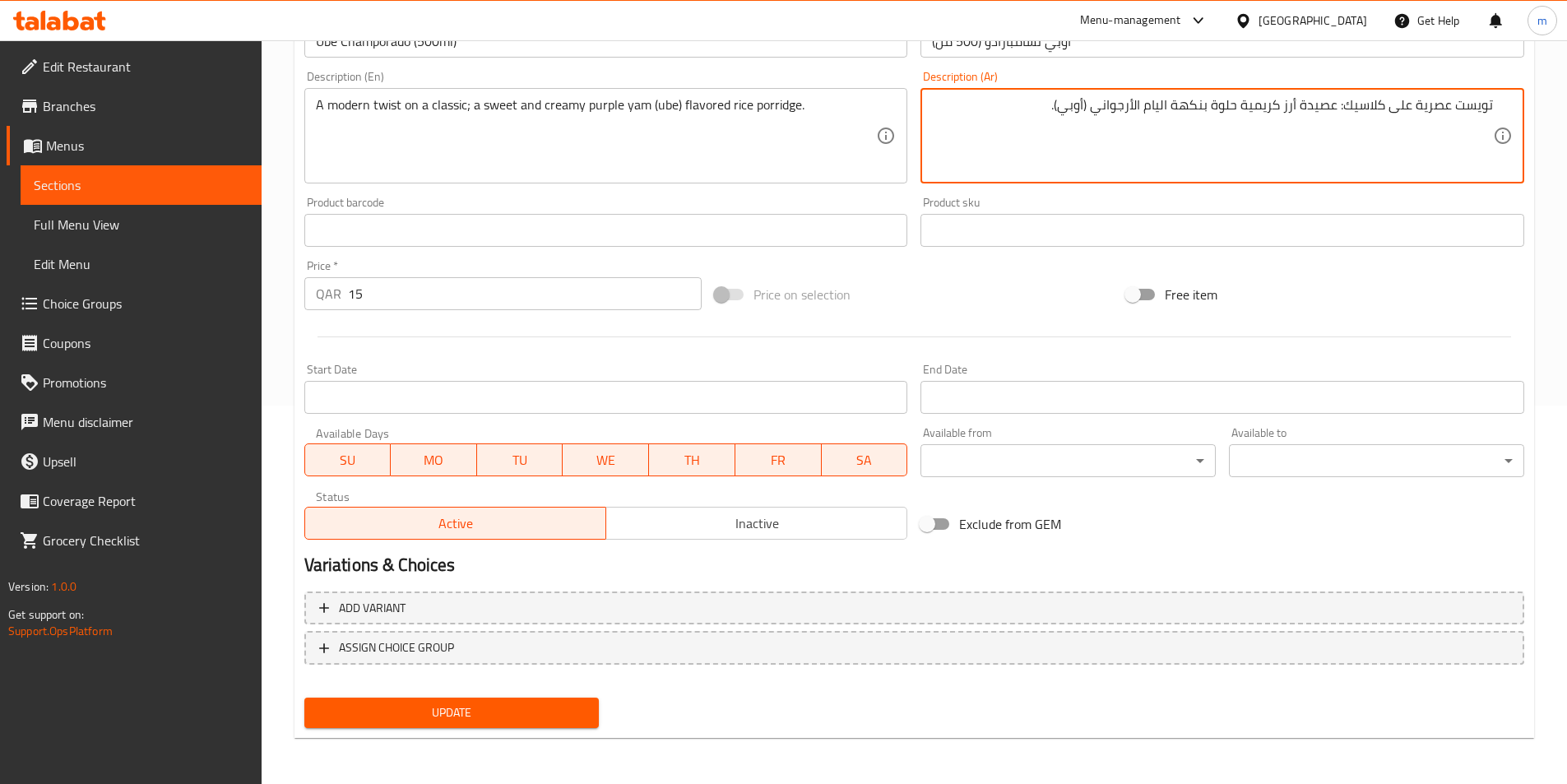
type textarea "تويست عصرية على كلاسيك: عصيدة أرز كريمية حلوة بنكهة اليام الأرجواني (أوبي)."
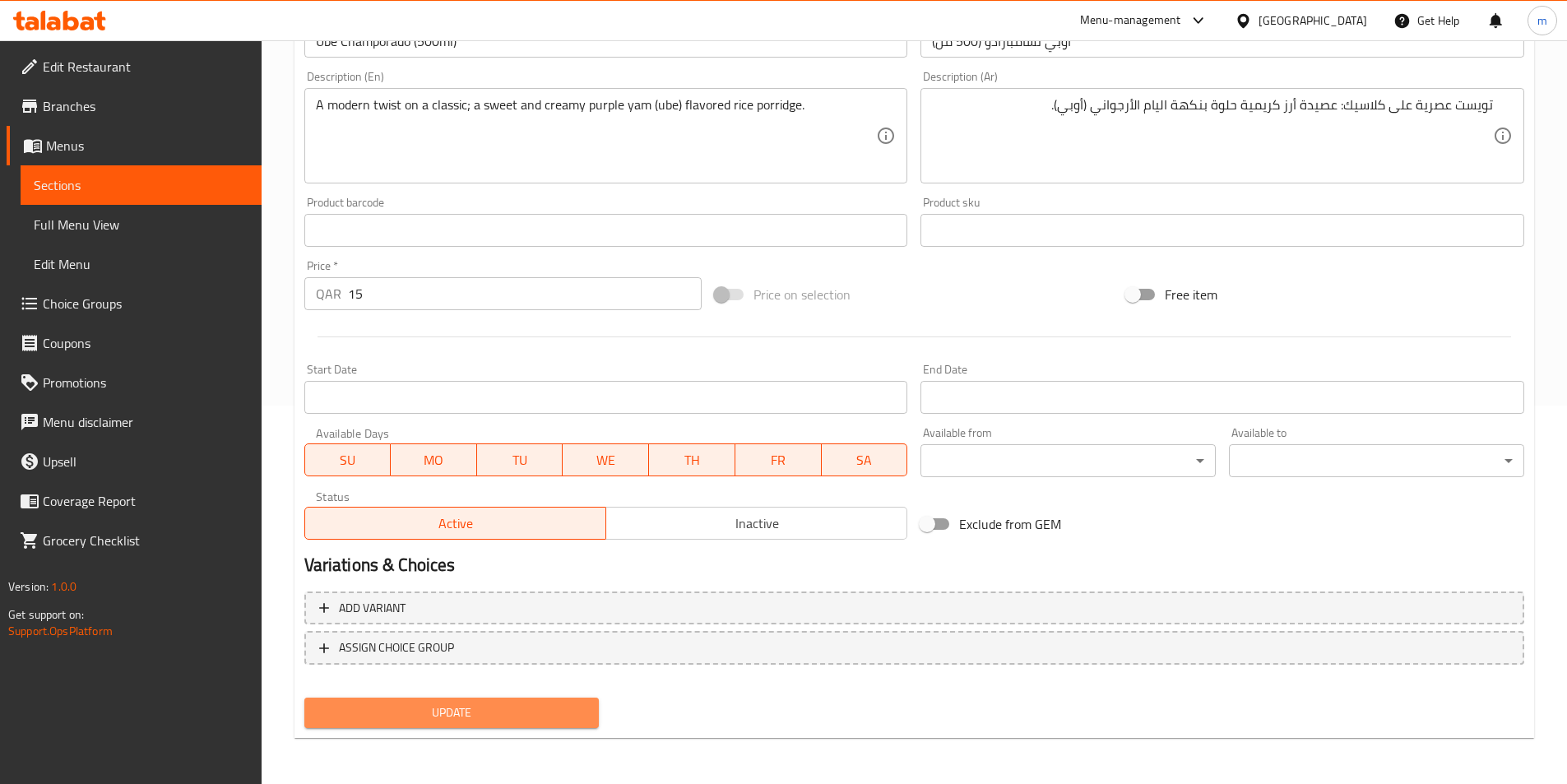
click at [552, 708] on span "Update" at bounding box center [452, 712] width 270 height 20
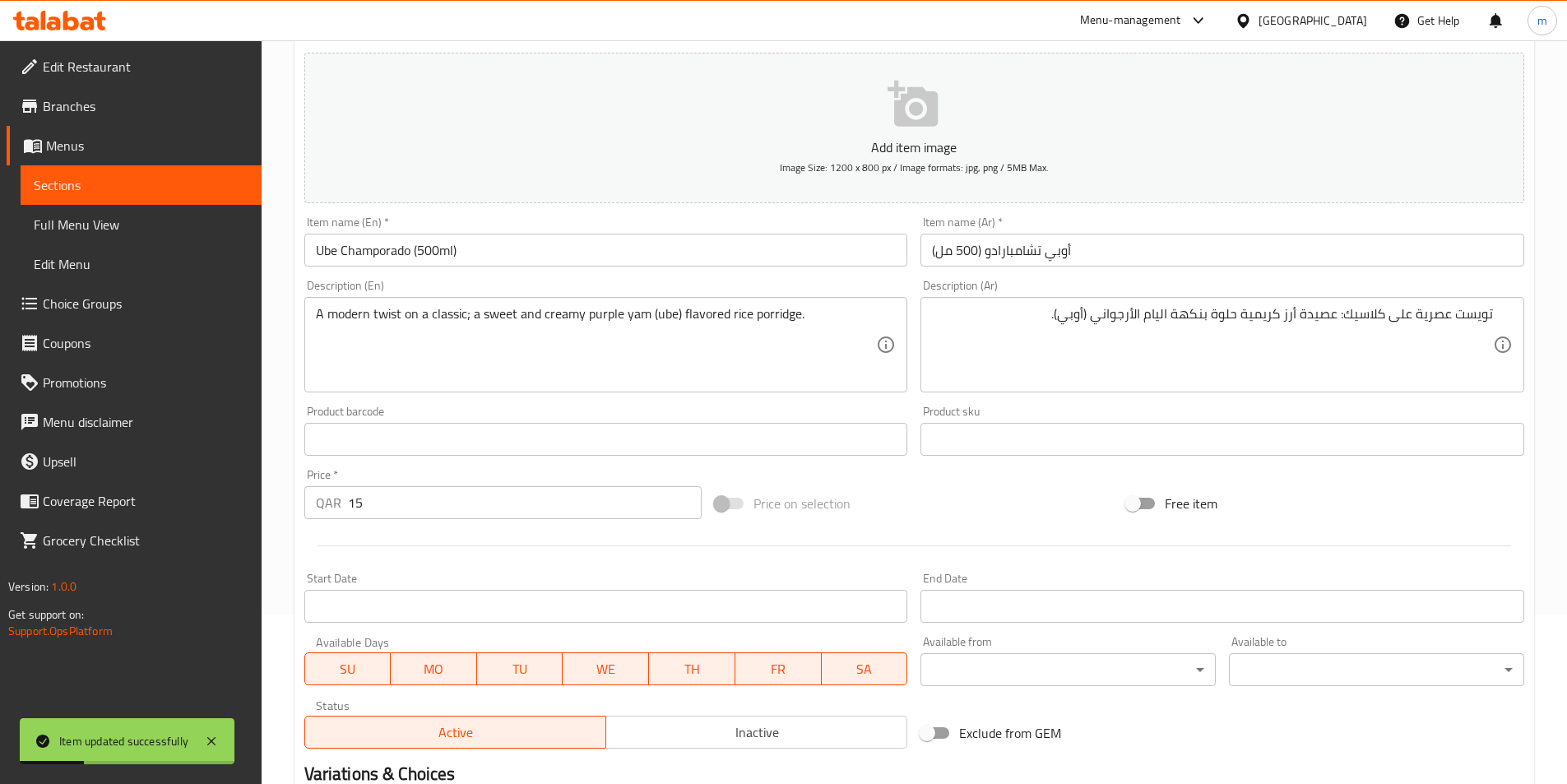
scroll to position [0, 0]
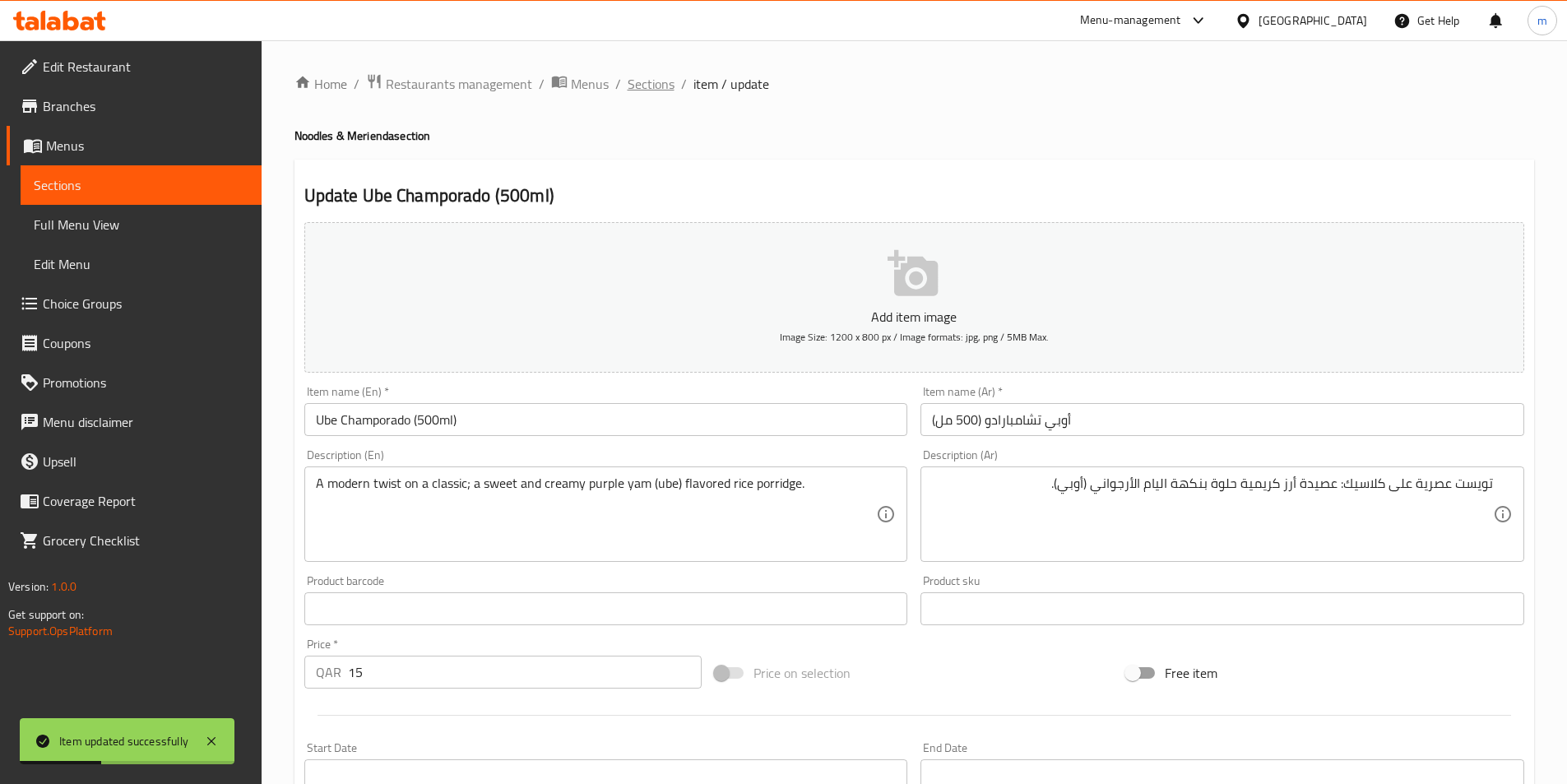
click at [657, 82] on span "Sections" at bounding box center [651, 84] width 47 height 20
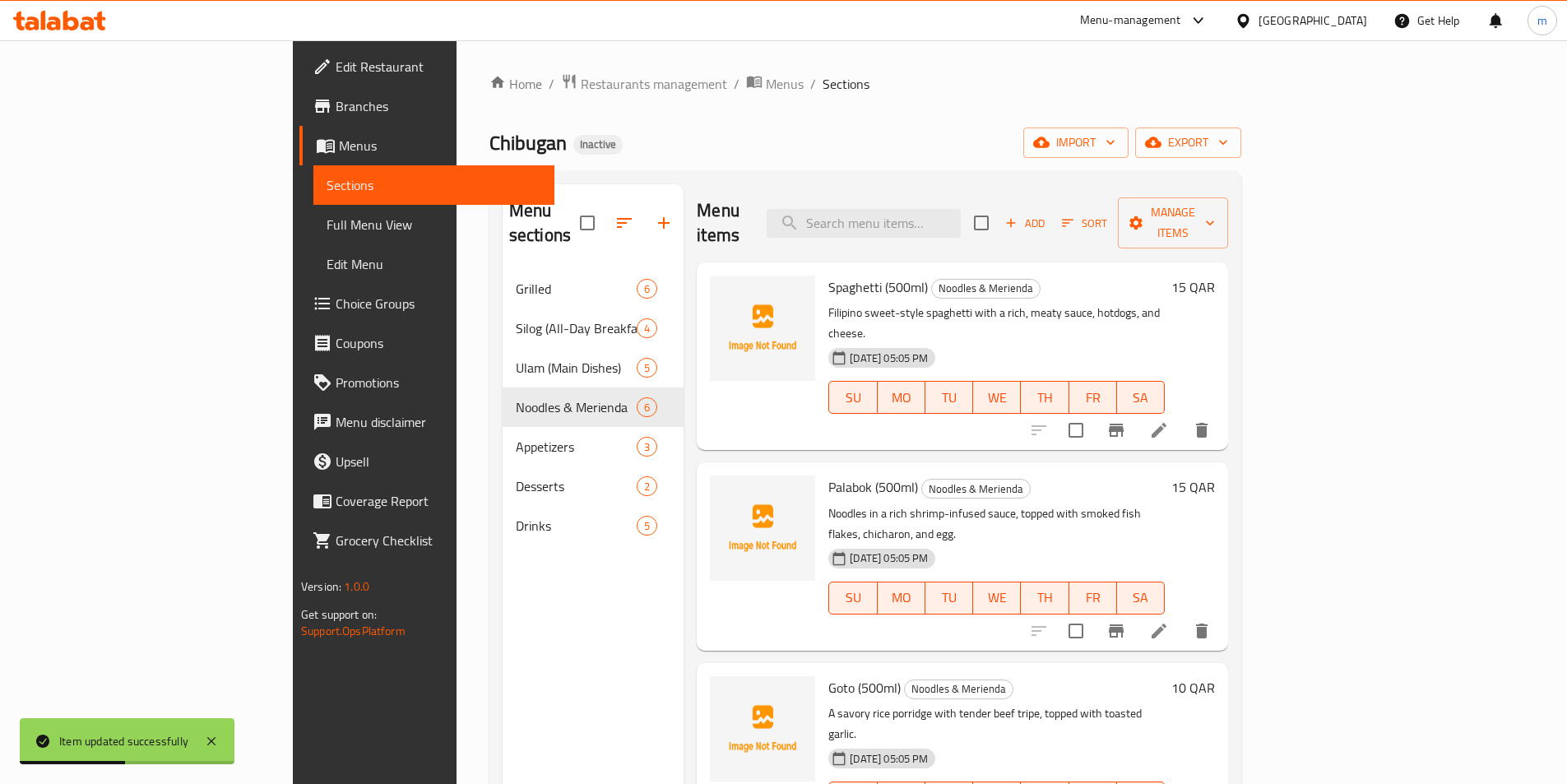
click at [929, 228] on div "Menu items Add Sort Manage items" at bounding box center [963, 222] width 531 height 78
click at [932, 214] on input "search" at bounding box center [864, 223] width 194 height 29
paste input "Ginataang Mais (500ml)"
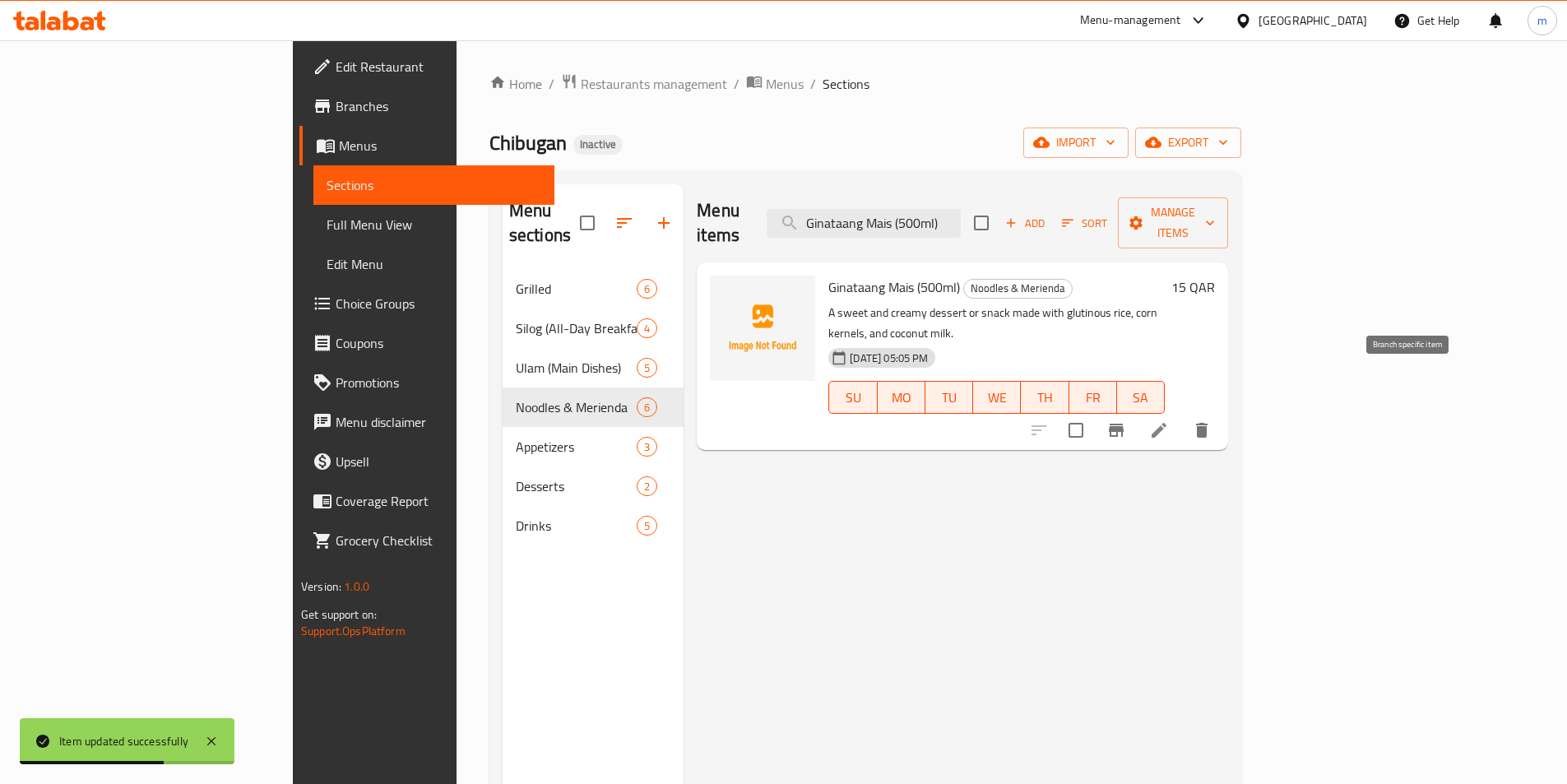
type input "Ginataang Mais (500ml)"
click at [1169, 420] on icon at bounding box center [1159, 430] width 20 height 20
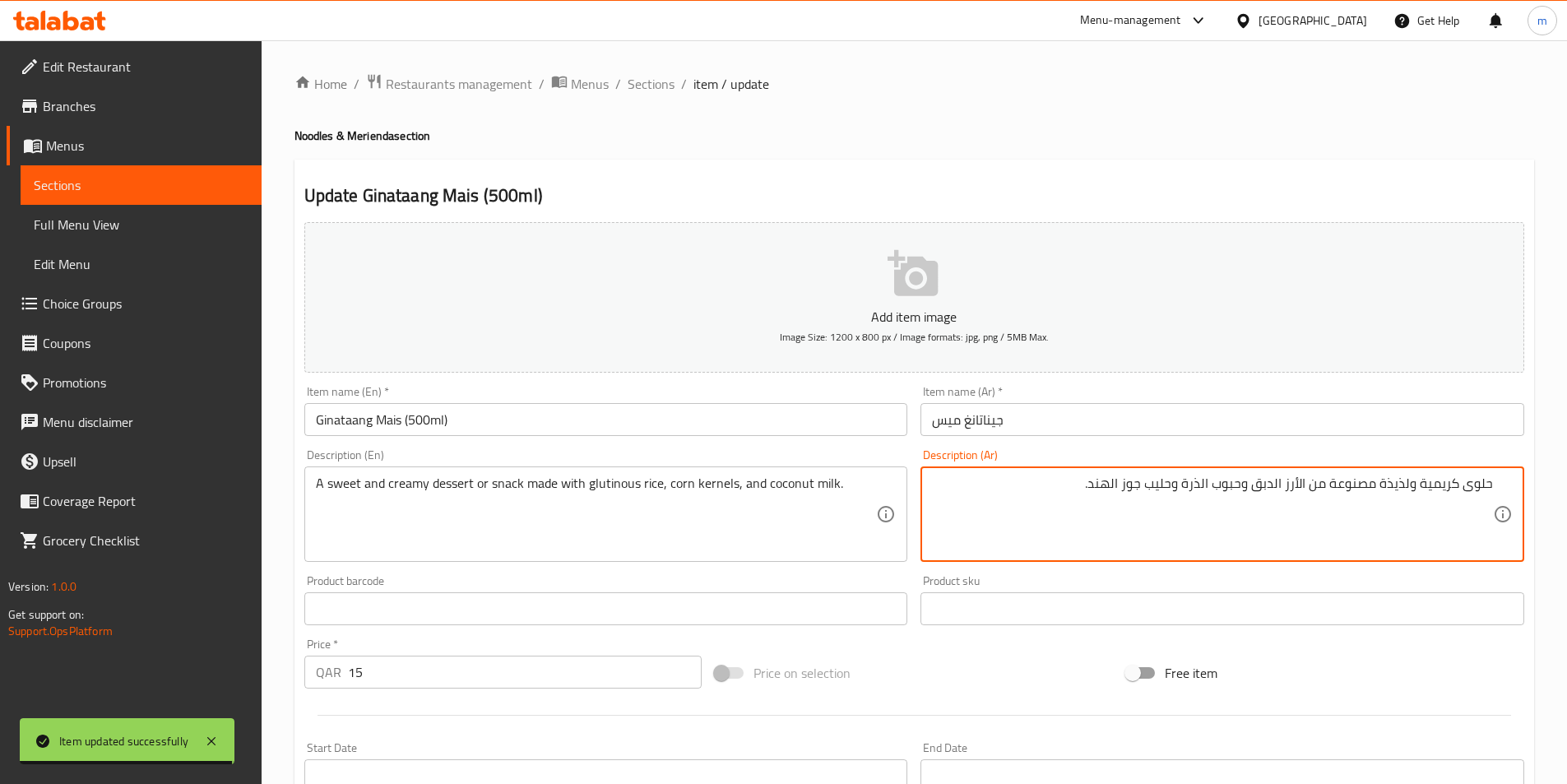
click at [1385, 484] on textarea "حلوى كريمية ولذيذة مصنوعة من الأرز الدبق وحبوب الذرة وحليب جوز الهند." at bounding box center [1212, 514] width 561 height 78
click at [1464, 488] on textarea "حلوى كريمية ولذيذة مصنوعة من الأرز الدبق وحبوب الذرة وحليب جوز الهند." at bounding box center [1212, 514] width 561 height 78
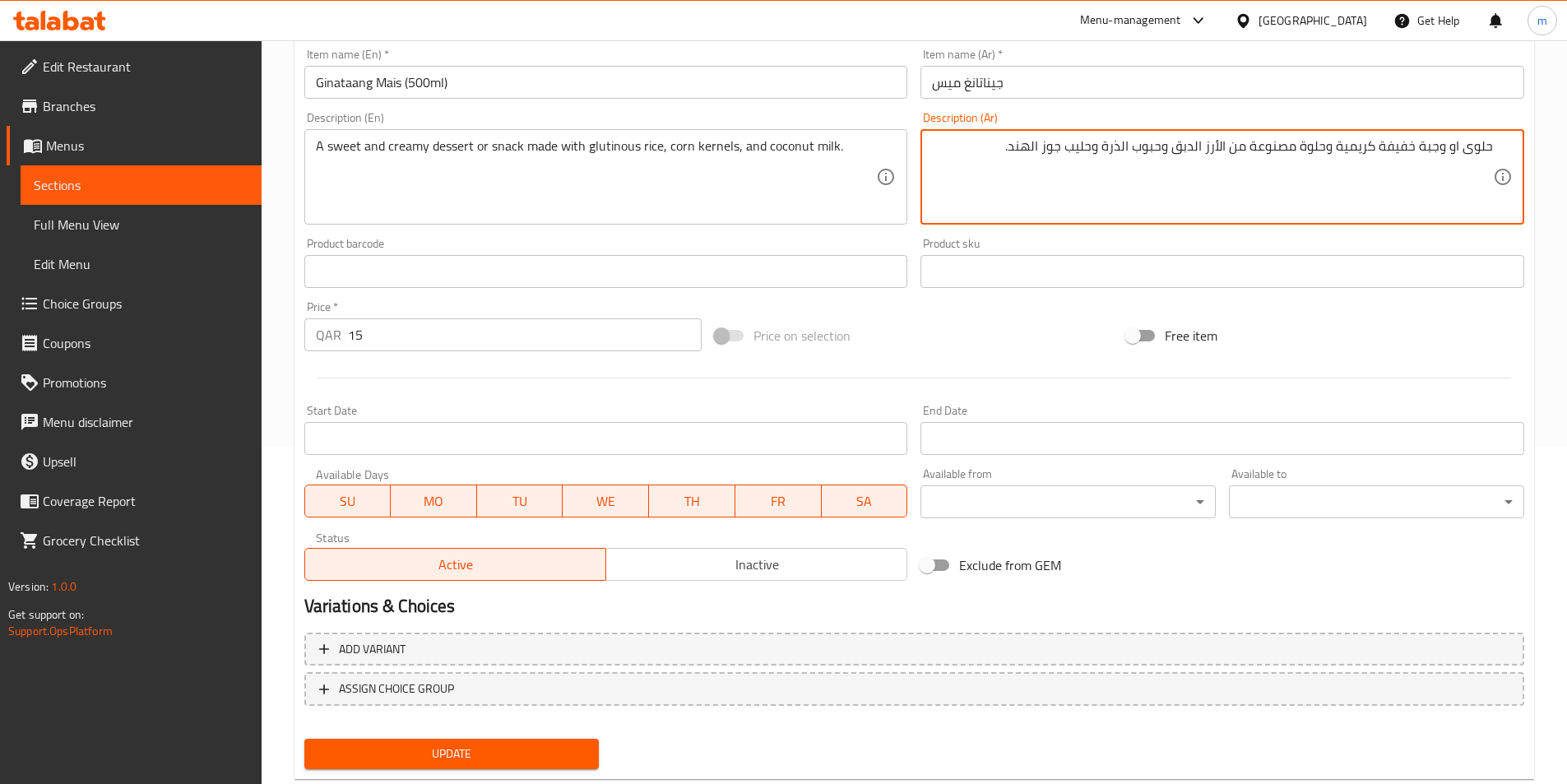
scroll to position [378, 0]
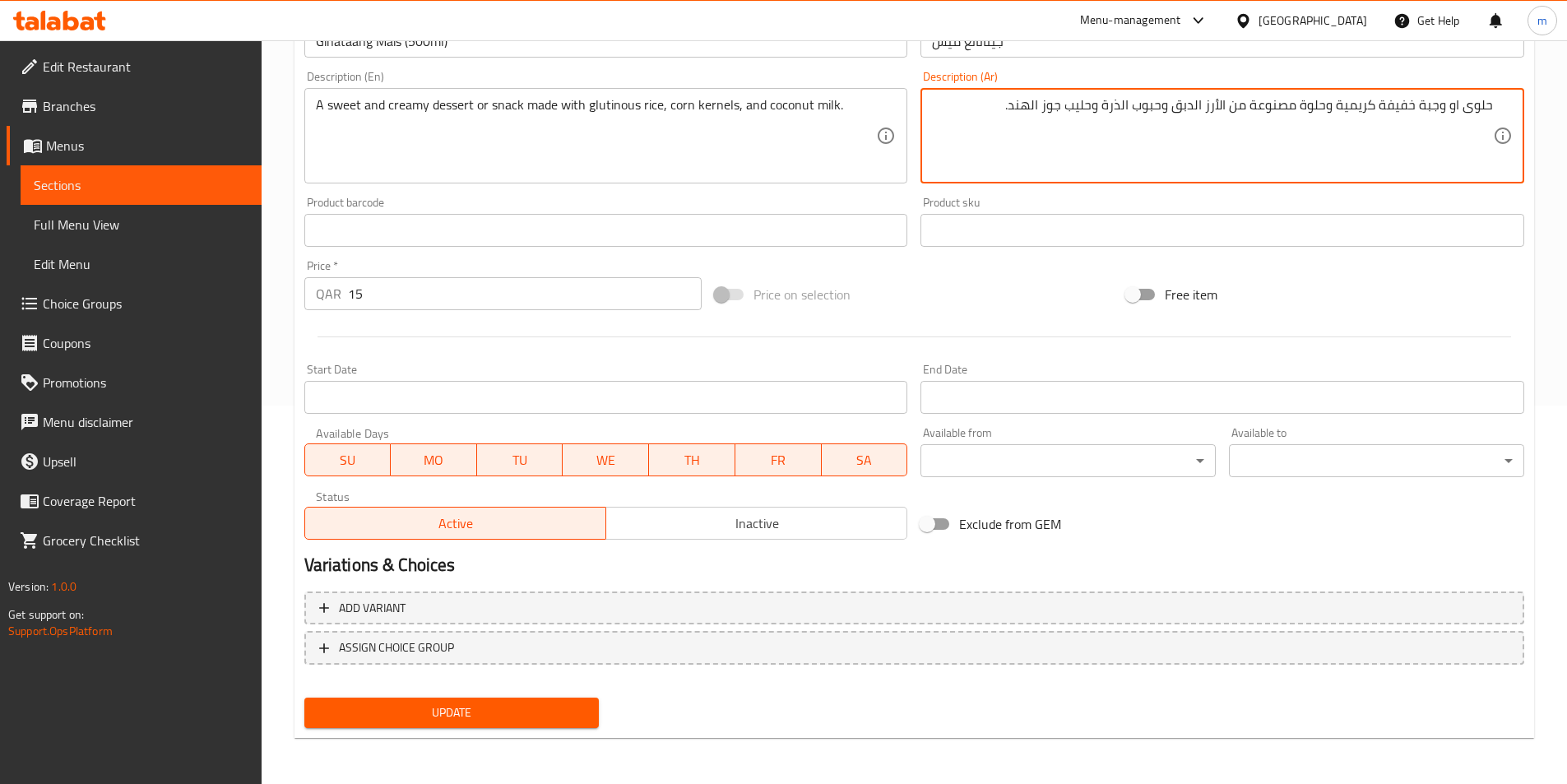
type textarea "حلوى او وجبة خفيفة كريمية وحلوة مصنوعة من الأرز الدبق وحبوب الذرة وحليب جوز اله…"
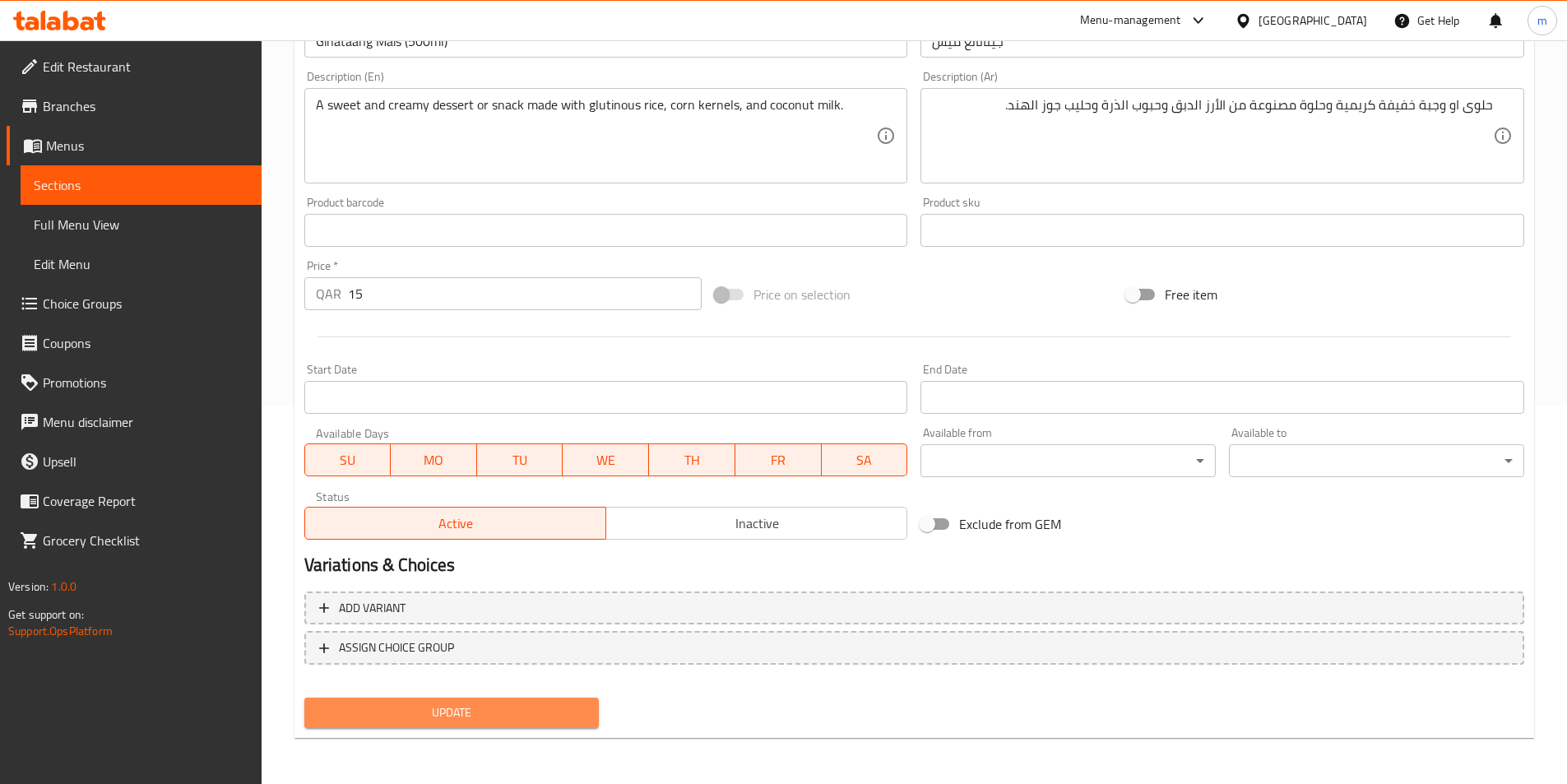
click at [501, 719] on span "Update" at bounding box center [452, 712] width 270 height 20
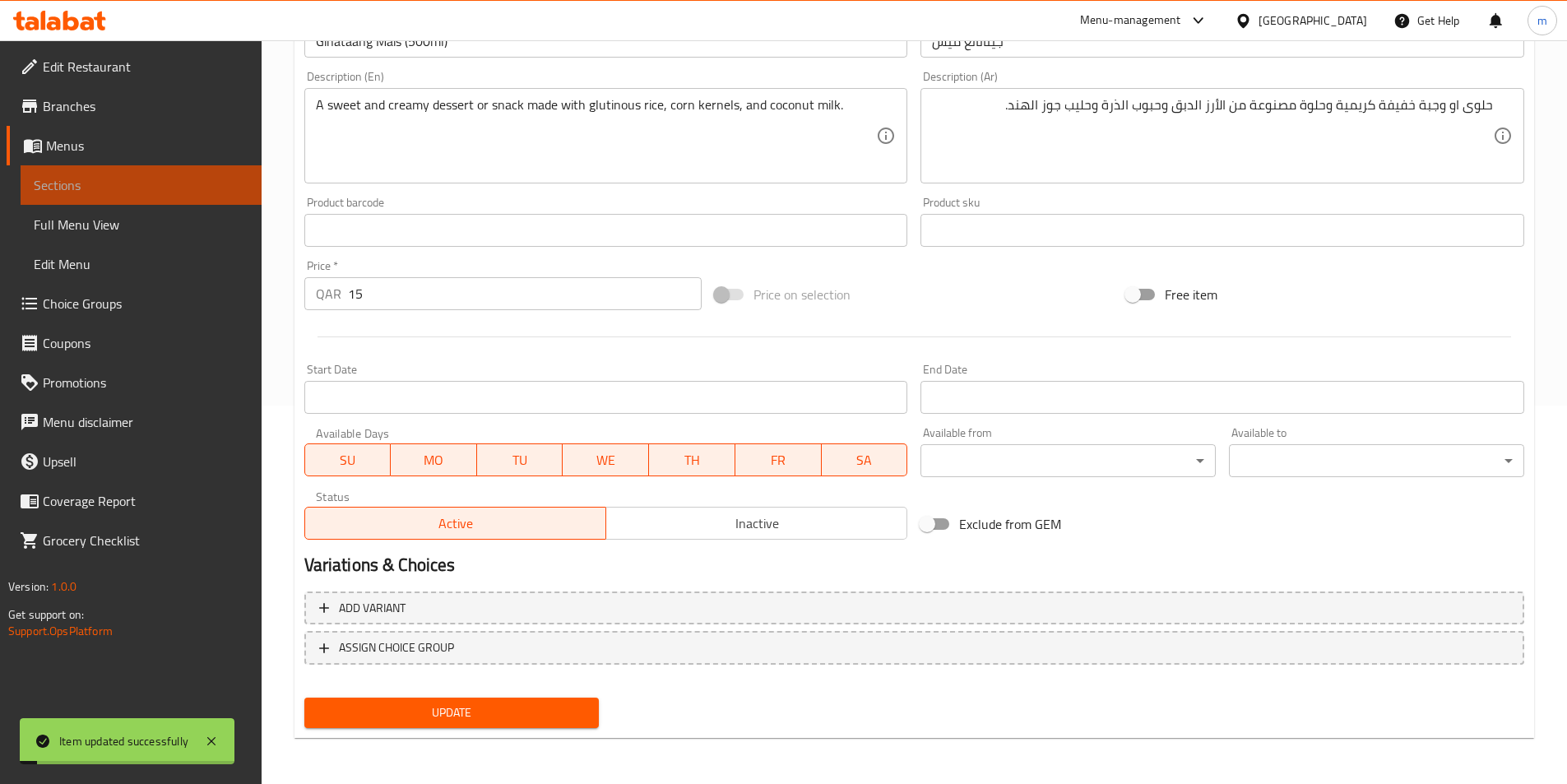
click at [107, 191] on span "Sections" at bounding box center [141, 185] width 215 height 20
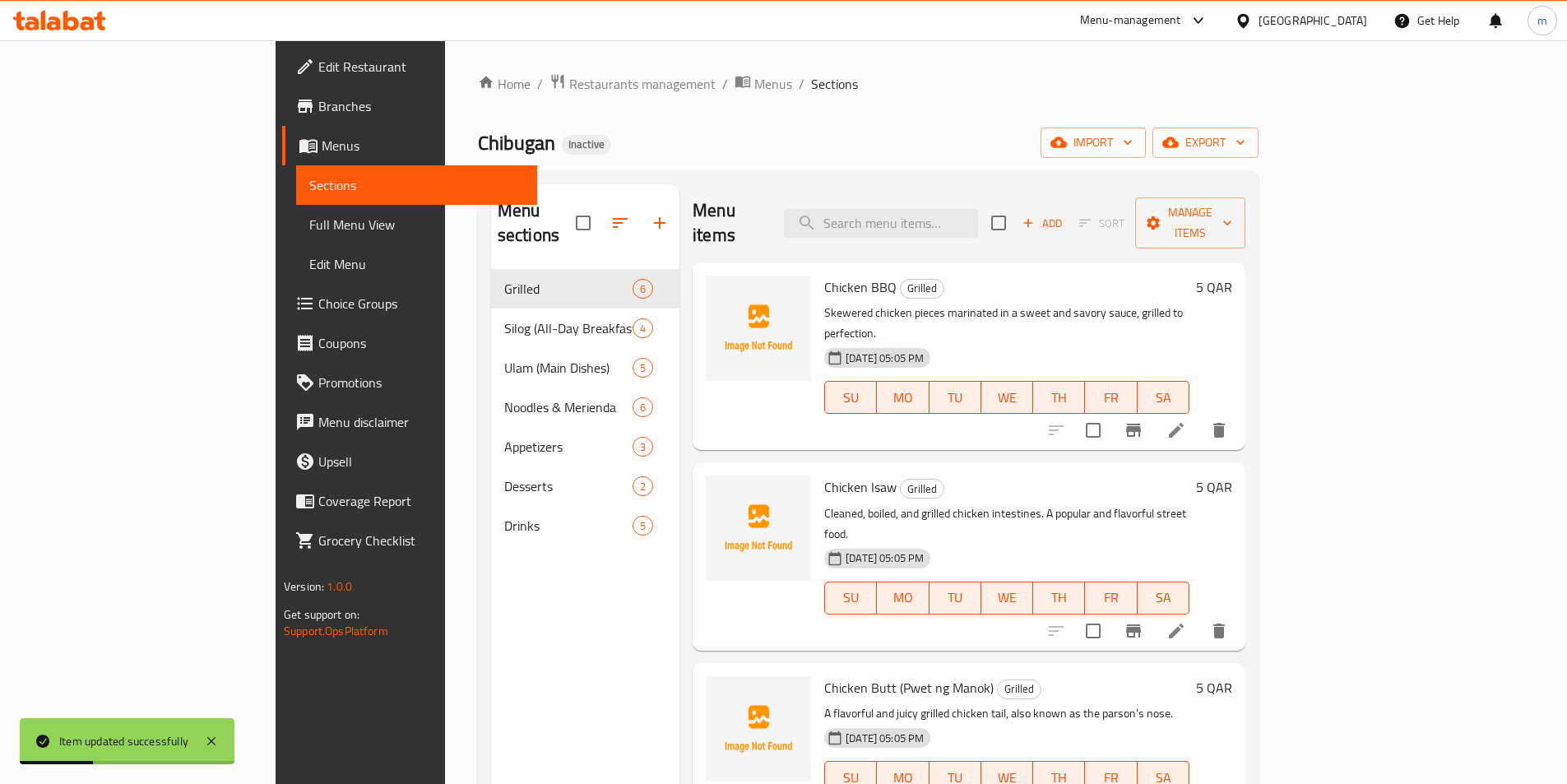
click at [930, 190] on div "Menu items Add Sort Manage items" at bounding box center [969, 222] width 552 height 78
click at [932, 209] on input "search" at bounding box center [882, 223] width 194 height 29
paste input "Fresh Lumpia (1pc)"
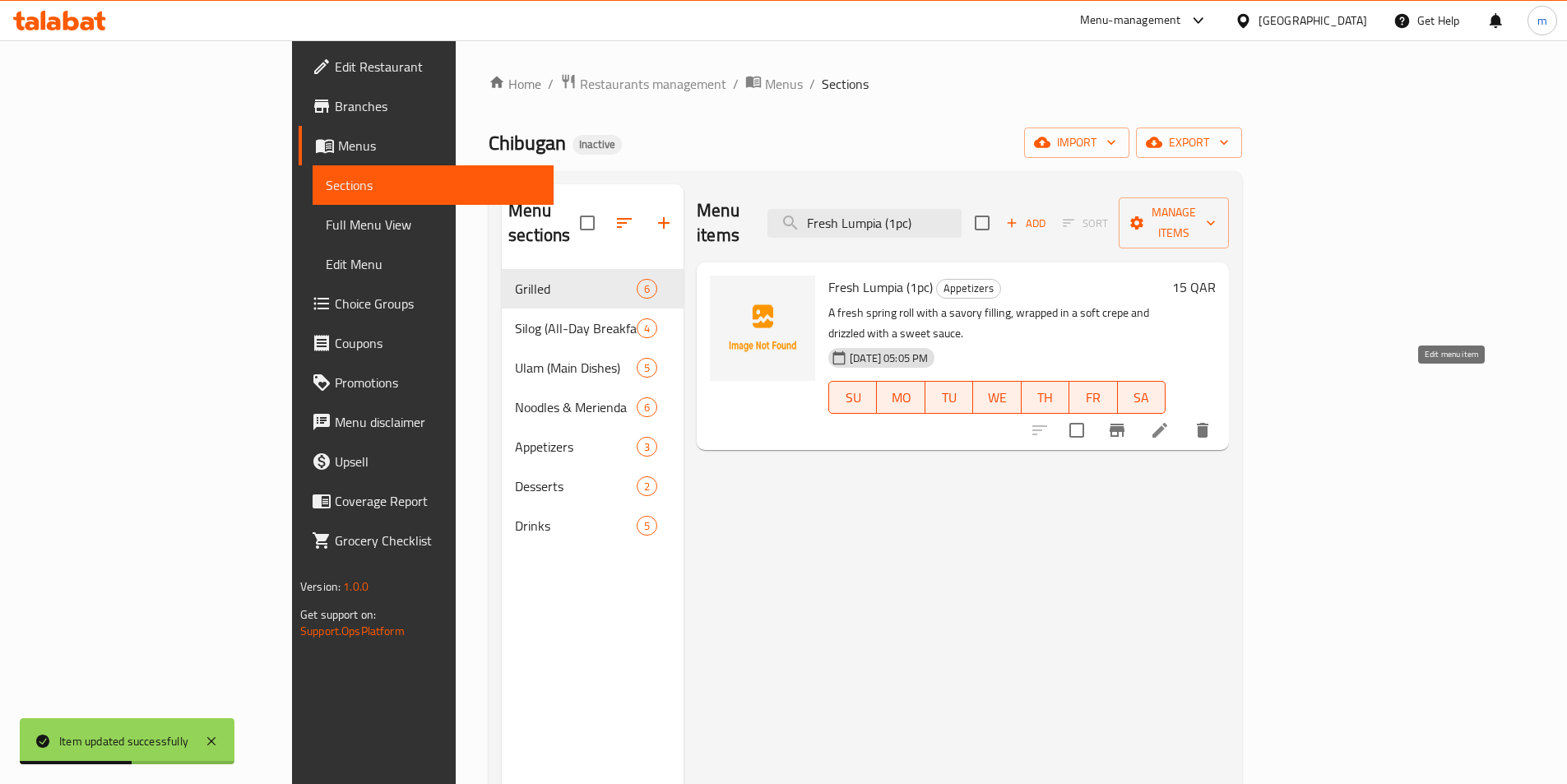
type input "Fresh Lumpia (1pc)"
click at [1168, 422] on icon at bounding box center [1160, 429] width 14 height 14
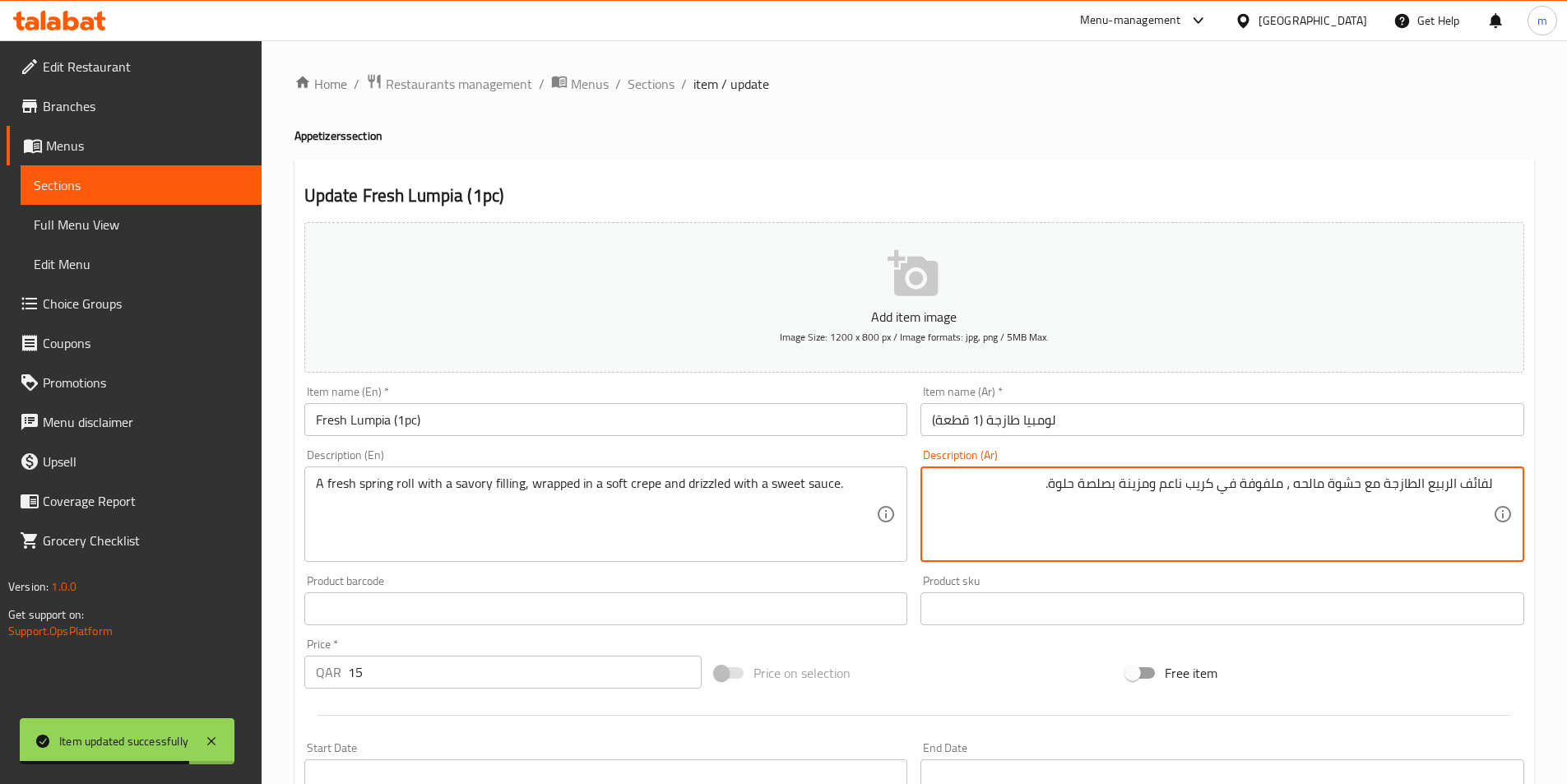
drag, startPoint x: 1430, startPoint y: 488, endPoint x: 1581, endPoint y: 496, distance: 151.2
click at [1566, 496] on html "Item updated successfully ​ Menu-management Qatar Get Help m Edit Restaurant Br…" at bounding box center [784, 392] width 1567 height 784
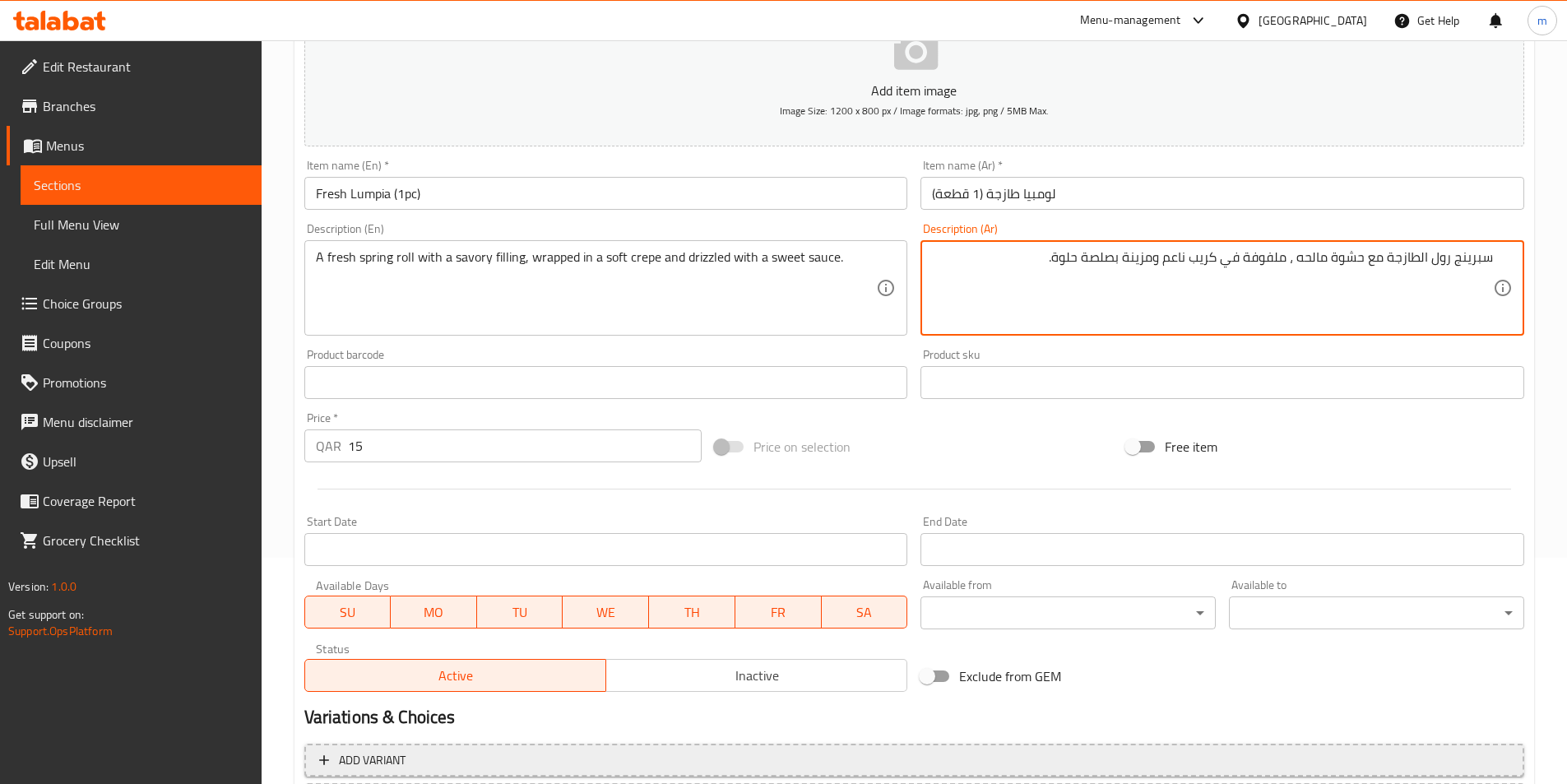
scroll to position [378, 0]
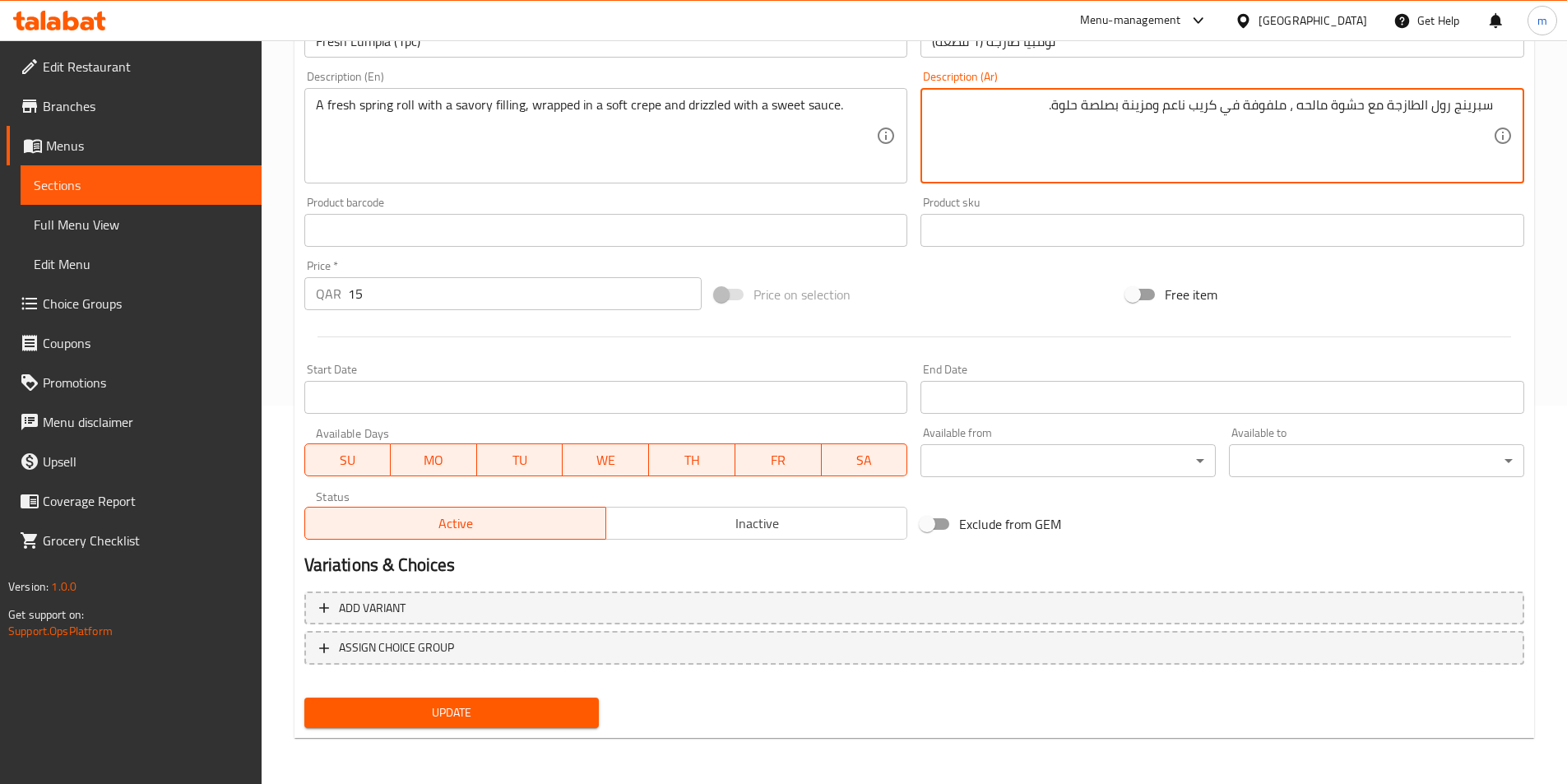
type textarea "سبرينج رول الطازجة مع حشوة مالحه ، ملفوفة في كريب ناعم ومزينة بصلصة حلوة."
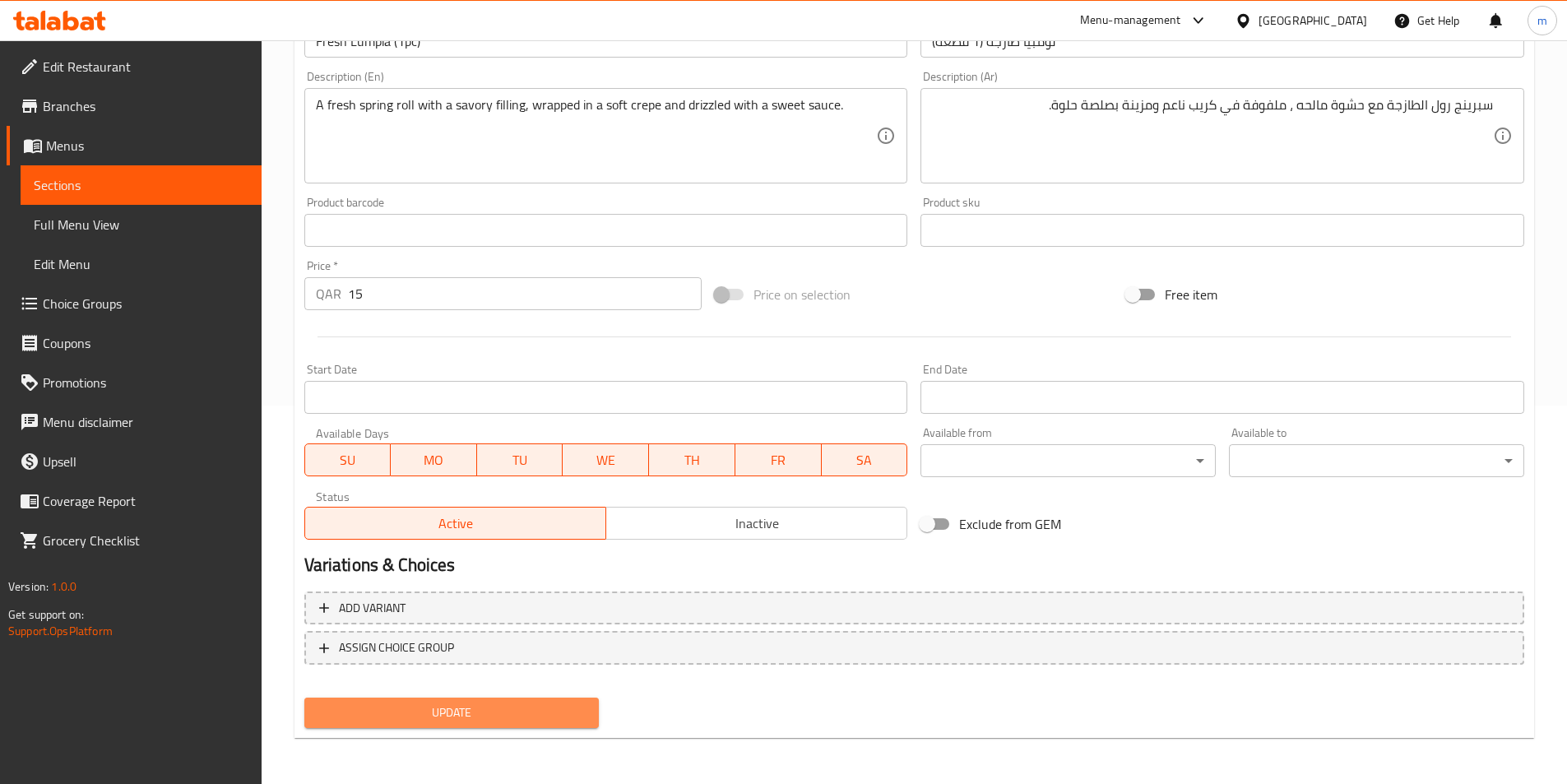
click at [577, 707] on span "Update" at bounding box center [452, 712] width 270 height 20
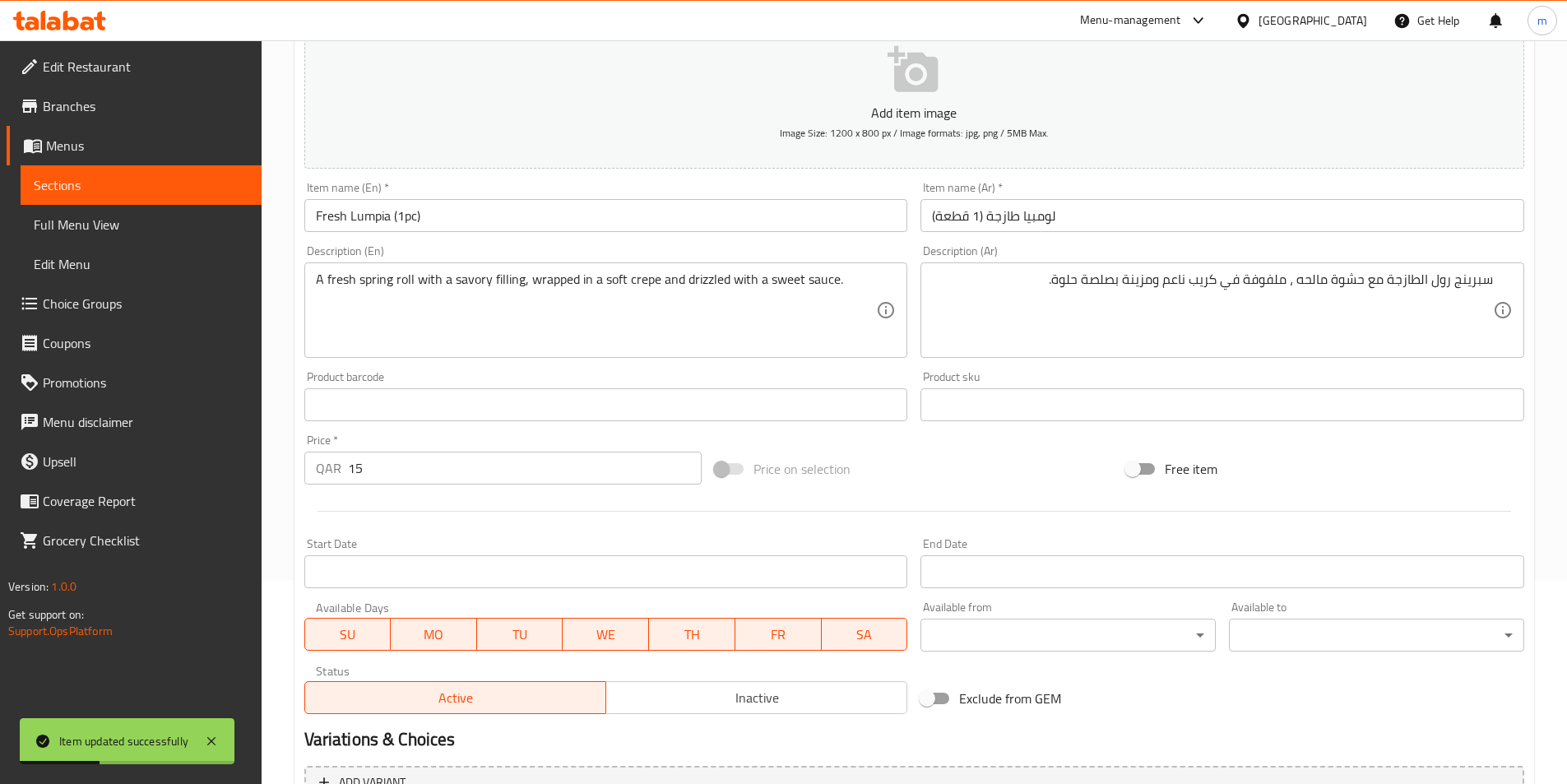
scroll to position [0, 0]
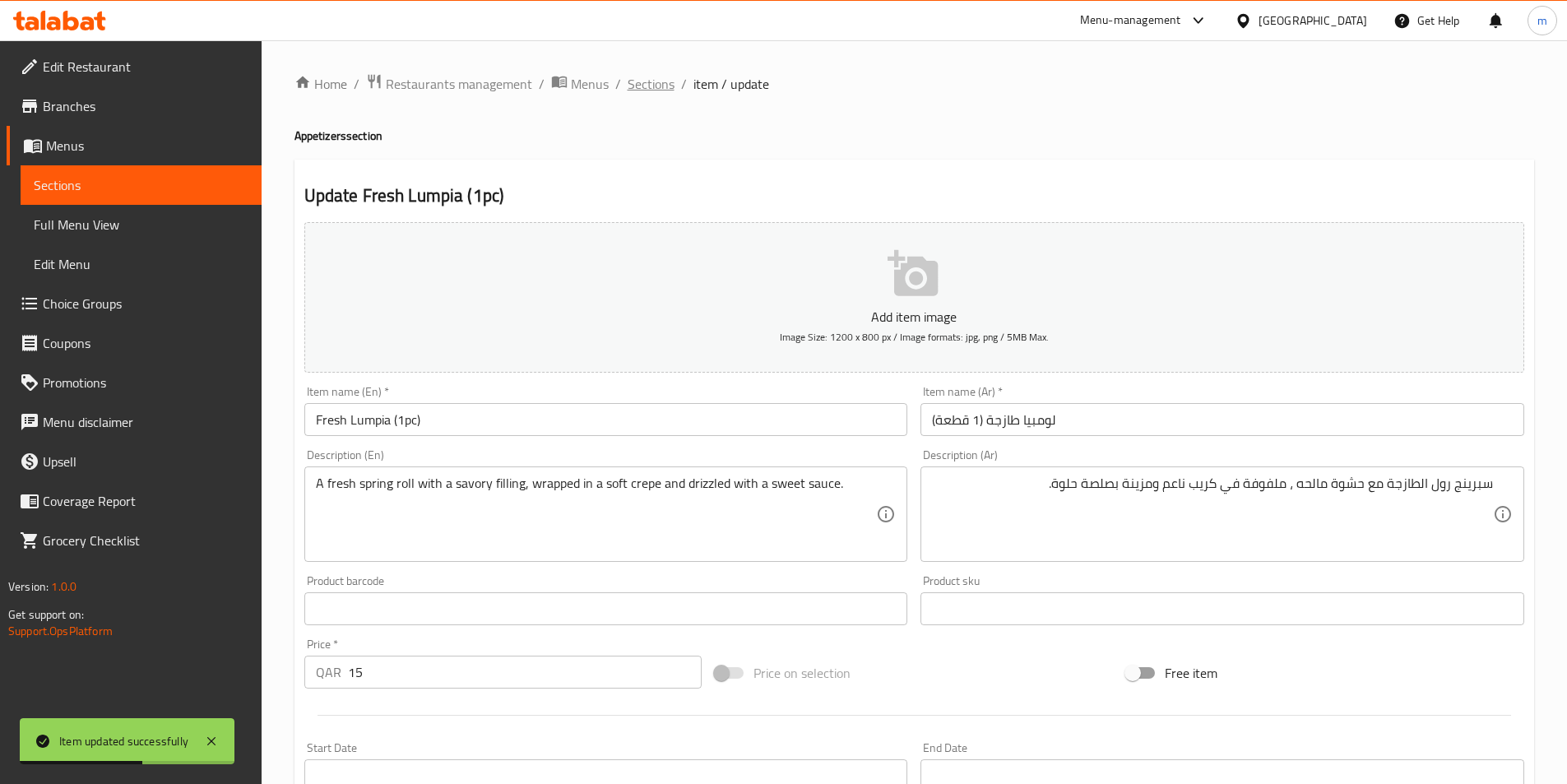
click at [628, 87] on span "Sections" at bounding box center [651, 84] width 47 height 20
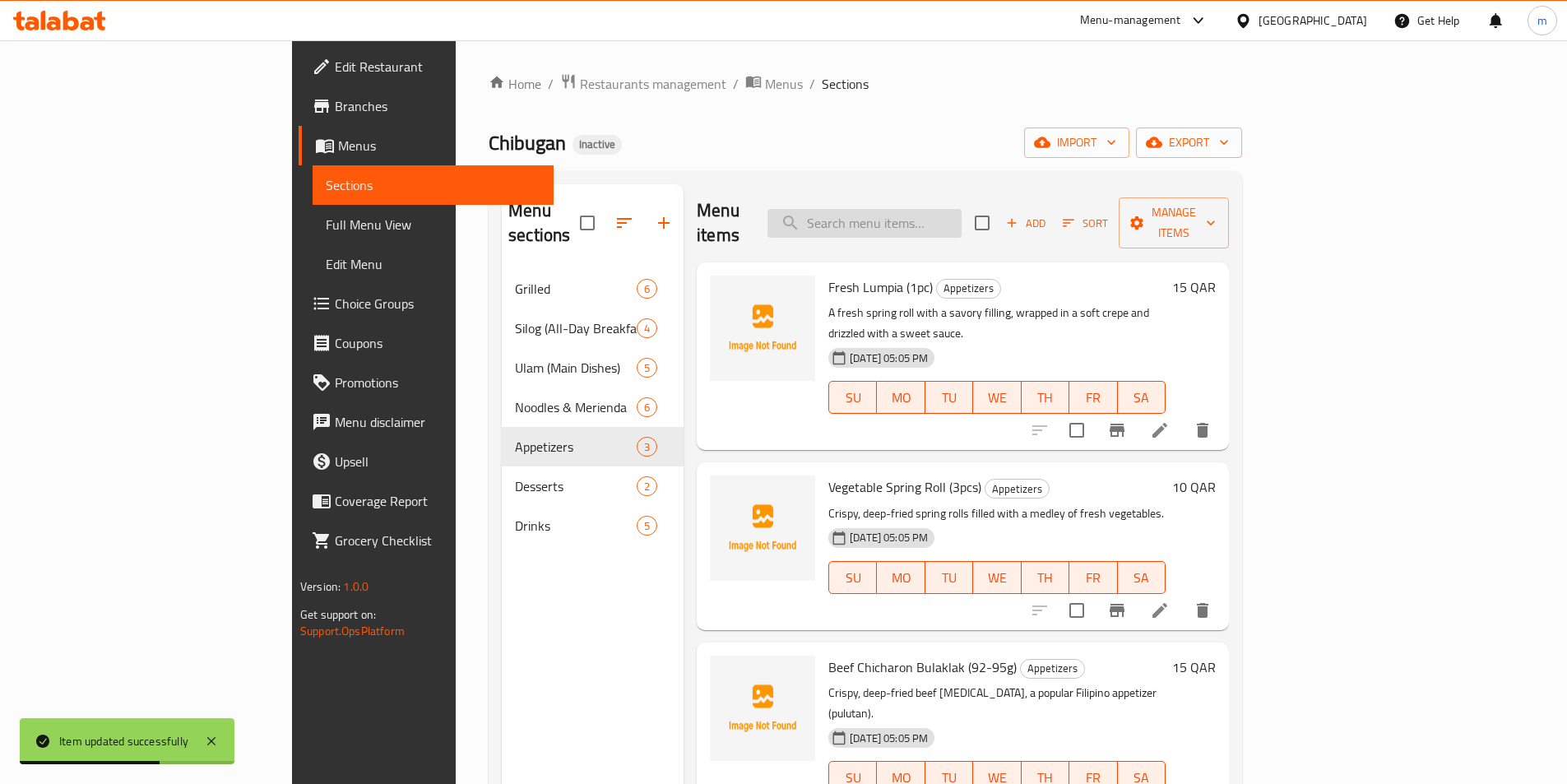
click at [962, 210] on input "search" at bounding box center [865, 223] width 194 height 29
paste input "Vegetable Spring Roll (3pcs)"
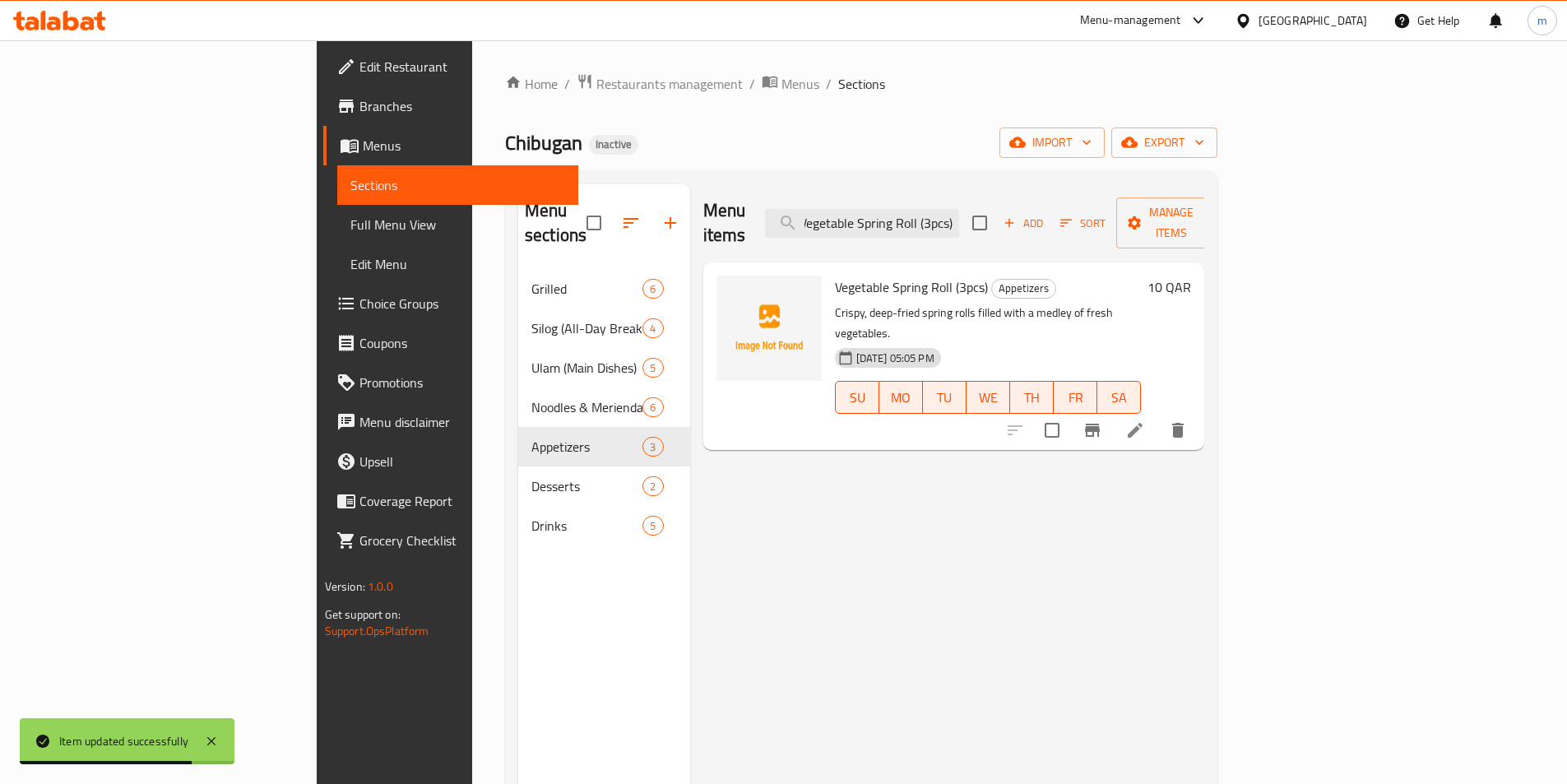
type input "Vegetable Spring Roll (3pcs)"
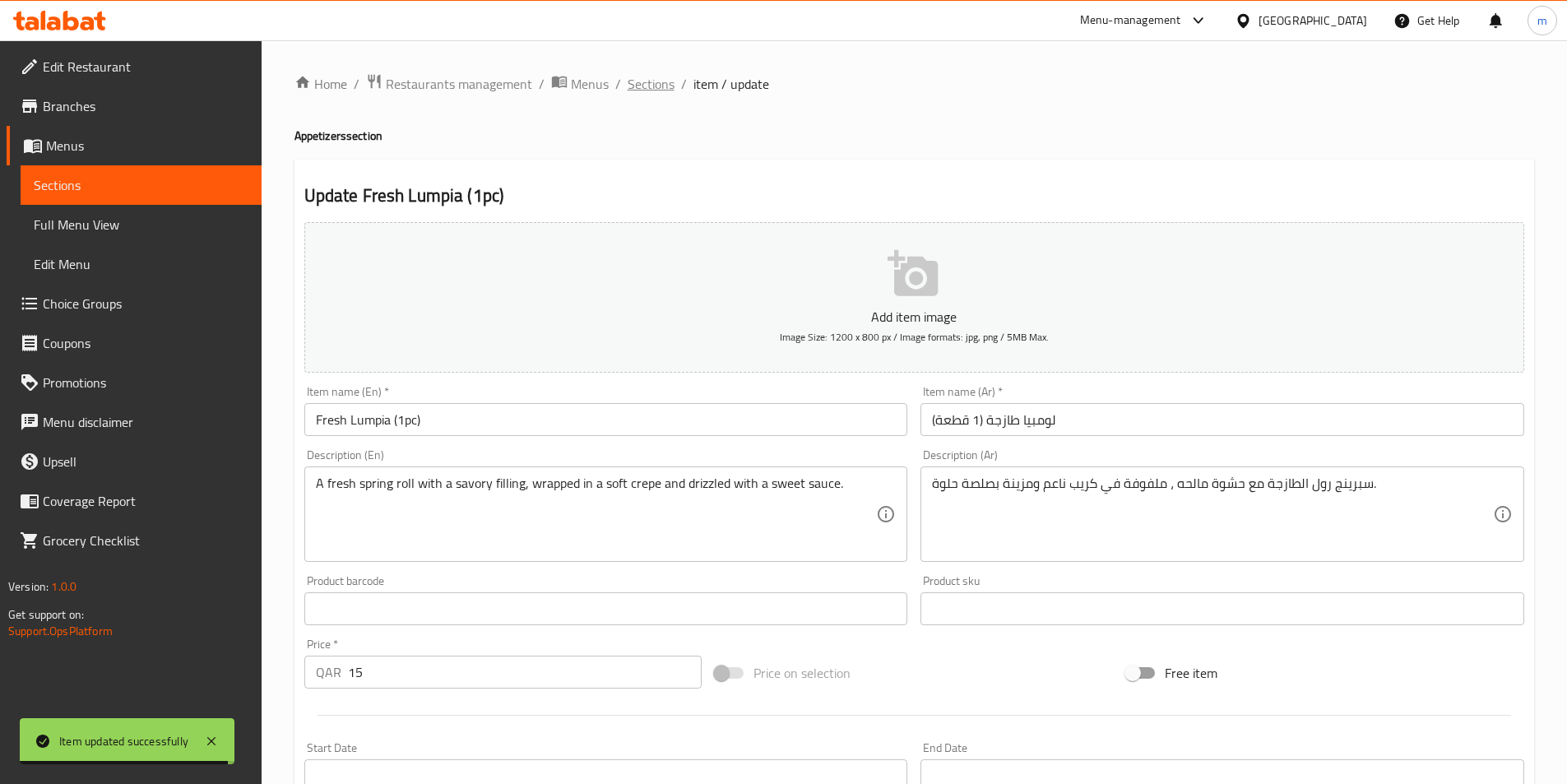
click at [650, 84] on span "Sections" at bounding box center [651, 84] width 47 height 20
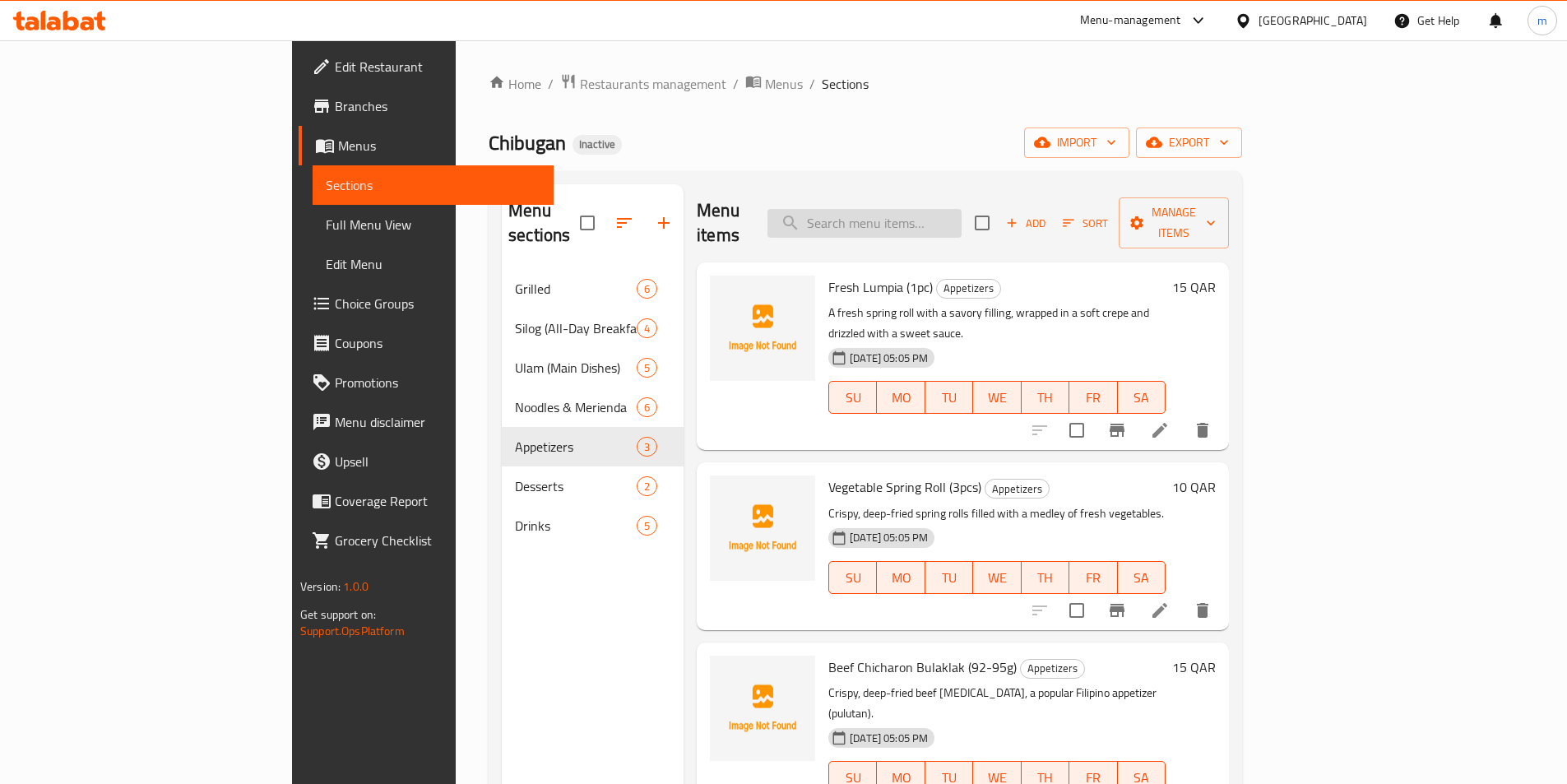
click at [962, 209] on input "search" at bounding box center [865, 223] width 194 height 29
paste input "Vegetable Spring Roll (3pcs)"
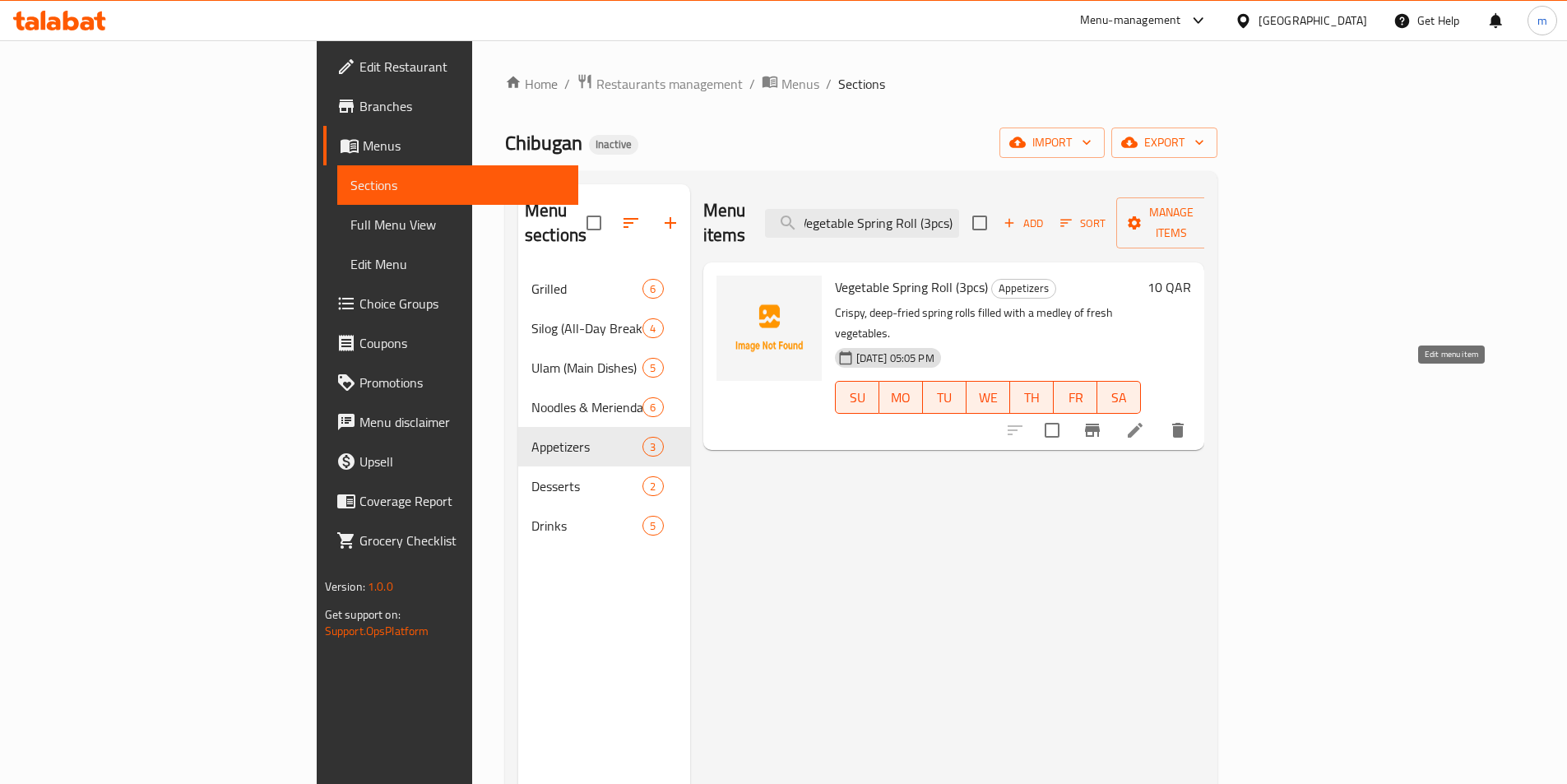
type input "Vegetable Spring Roll (3pcs)"
click at [1145, 420] on icon at bounding box center [1135, 430] width 20 height 20
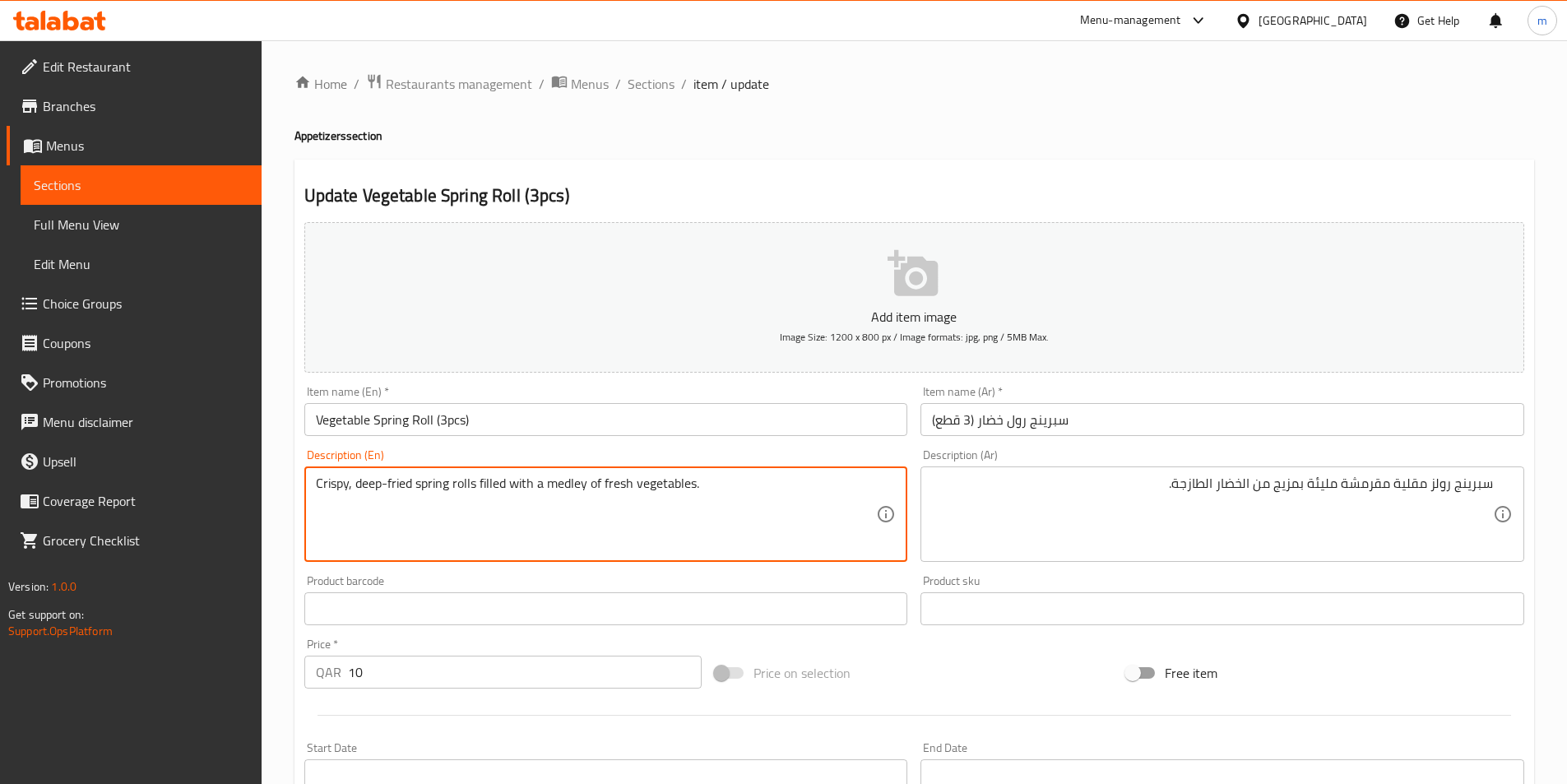
click at [568, 481] on textarea "Crispy, deep-fried spring rolls filled with a medley of fresh vegetables." at bounding box center [596, 514] width 561 height 78
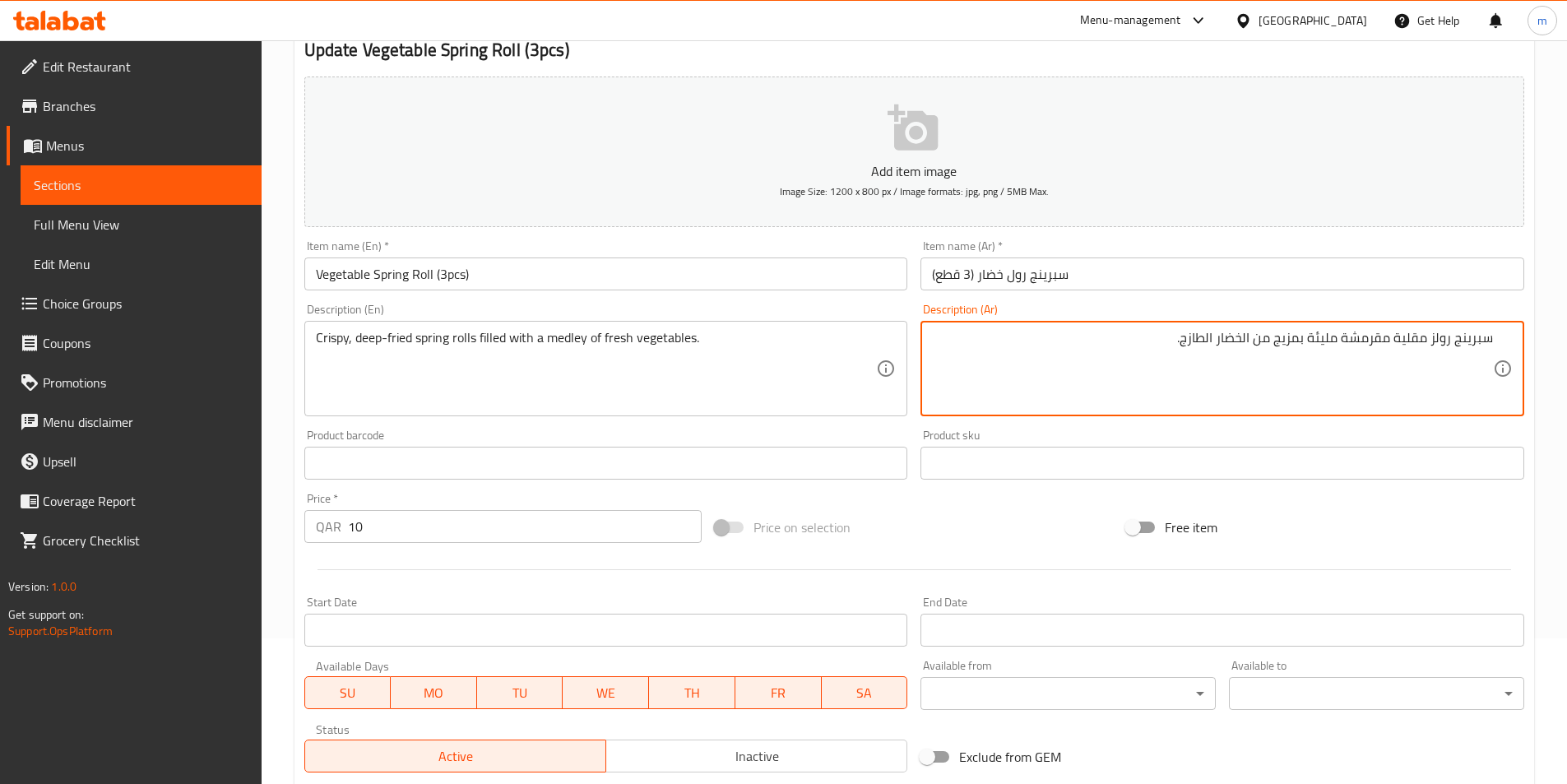
scroll to position [378, 0]
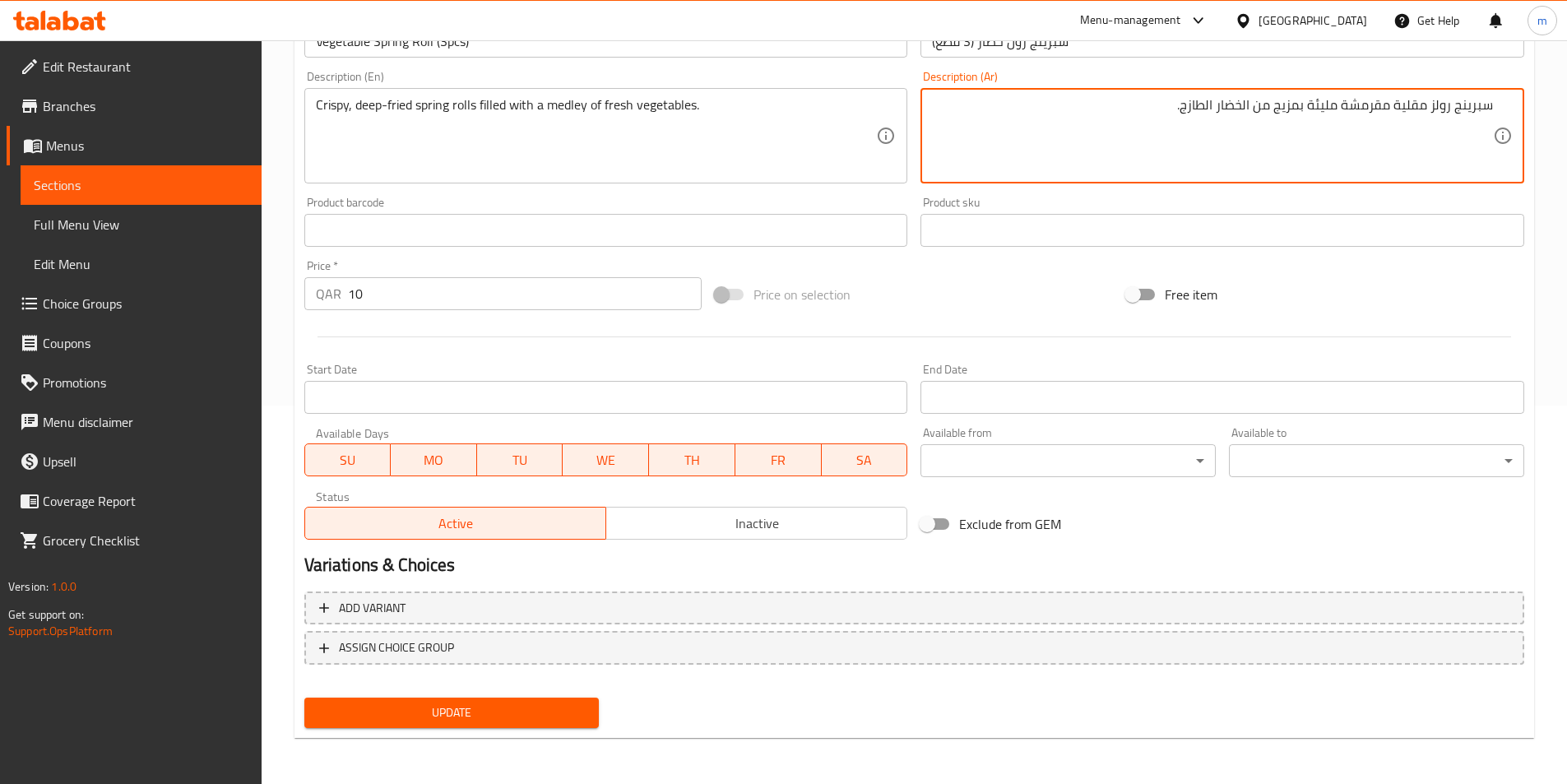
type textarea "سبرينج رولز مقلية مقرمشة مليئة بمزيج من الخضار الطازج."
click at [442, 717] on span "Update" at bounding box center [452, 712] width 270 height 20
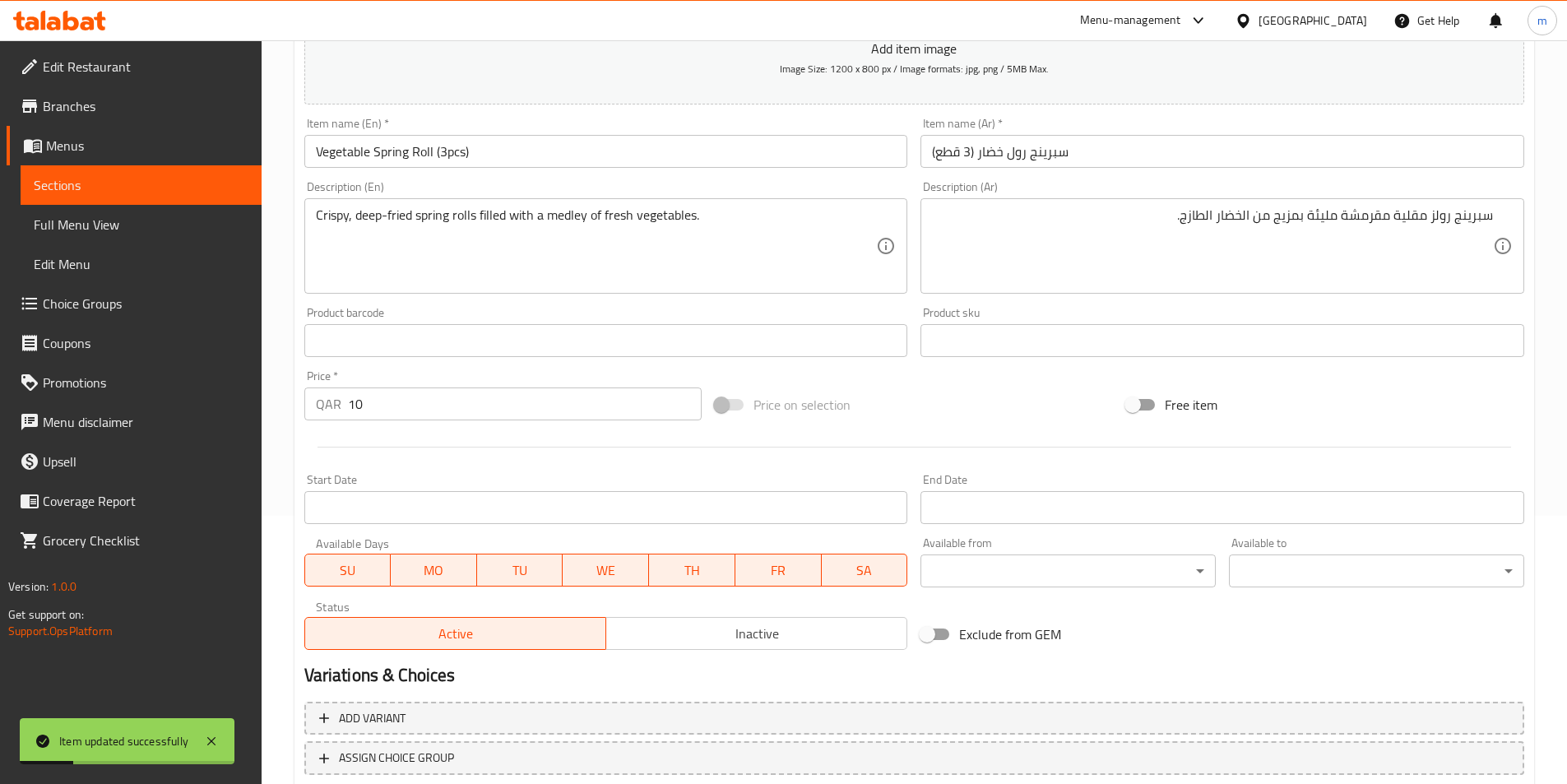
scroll to position [0, 0]
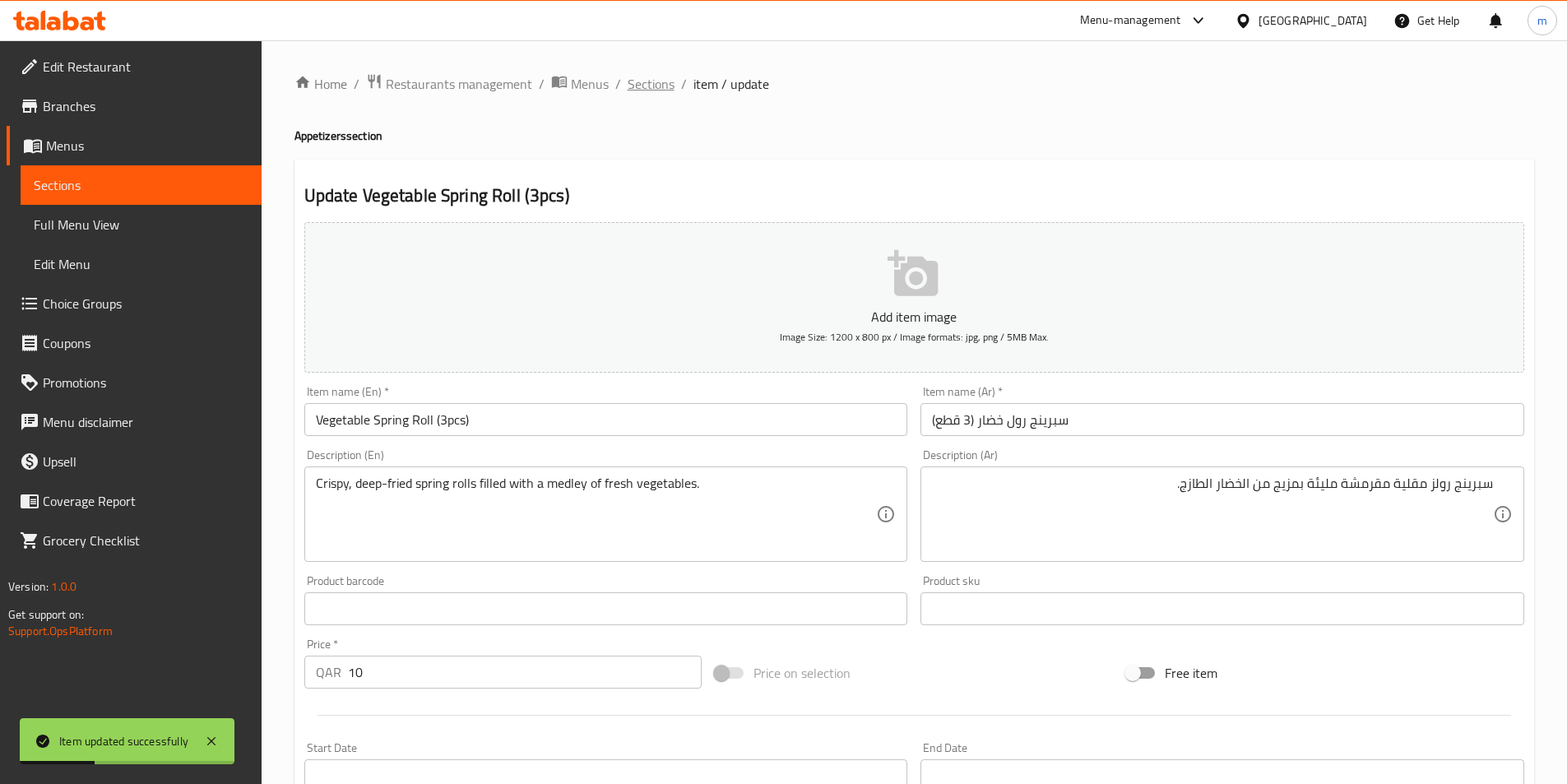
click at [666, 91] on span "Sections" at bounding box center [651, 84] width 47 height 20
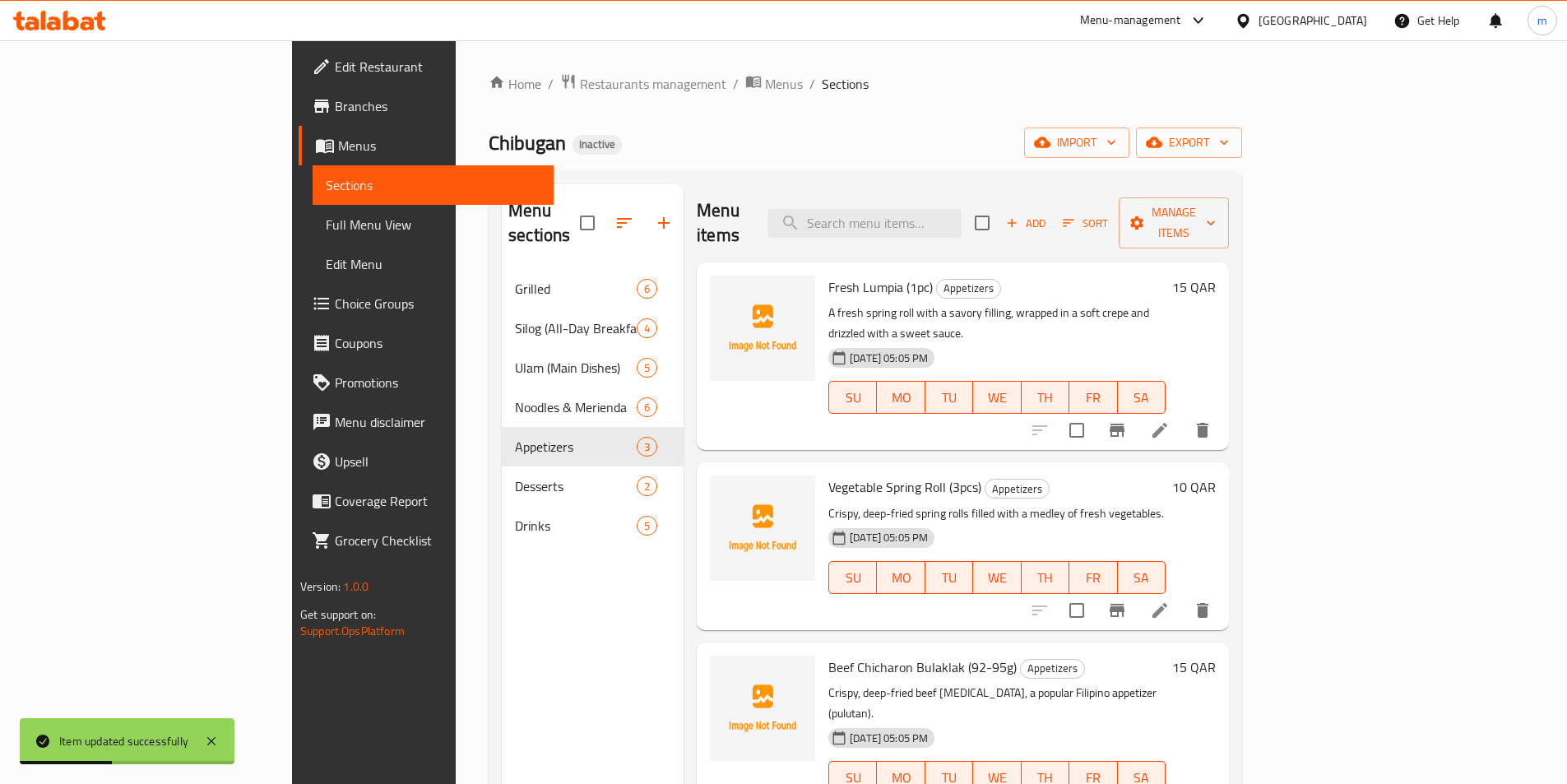
click at [958, 228] on div "Menu items Add Sort Manage items" at bounding box center [963, 222] width 532 height 78
click at [955, 221] on input "search" at bounding box center [865, 223] width 194 height 29
paste input "Beef Chicharon Bulaklak (92-95g)"
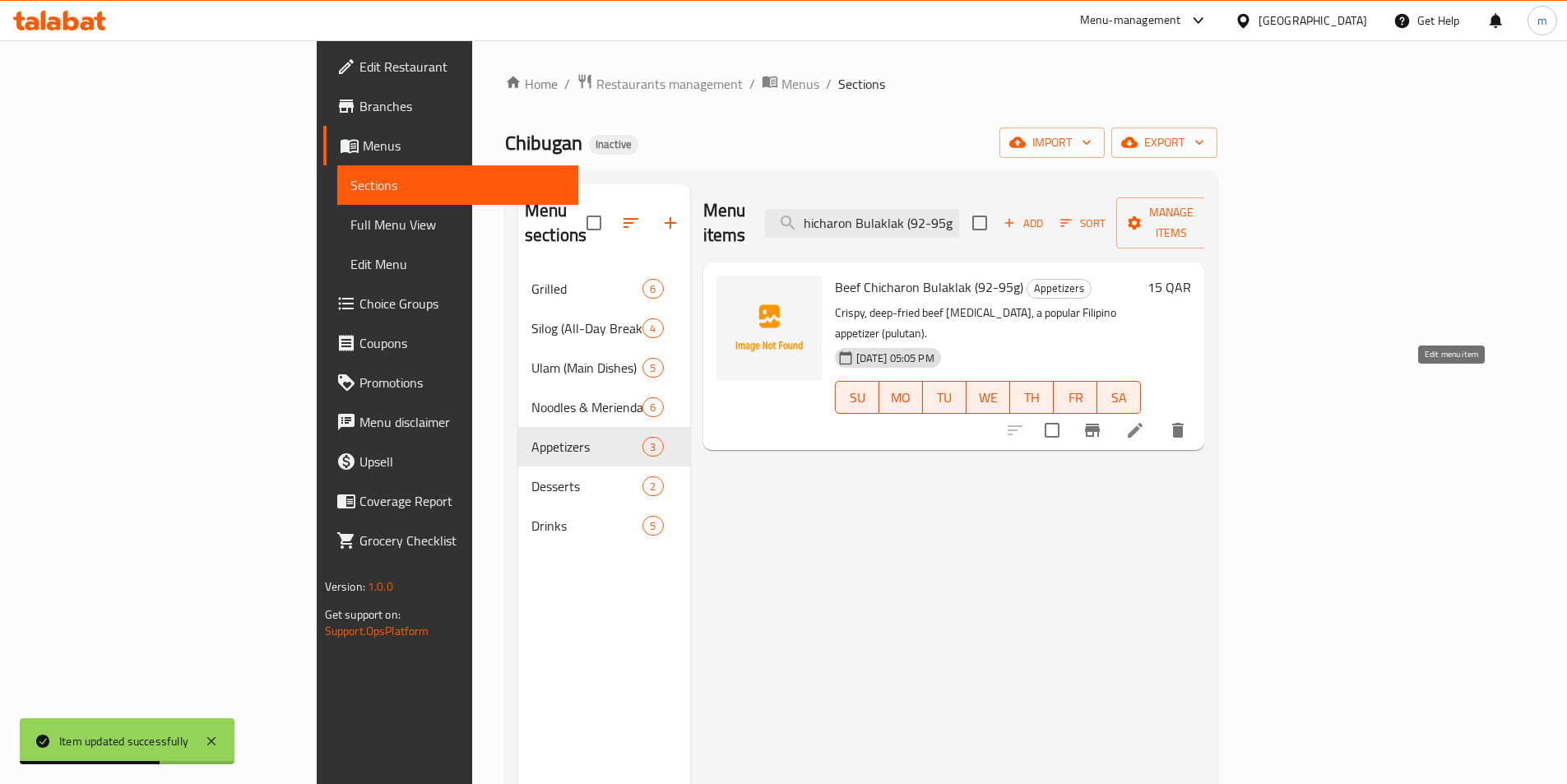
type input "Beef Chicharon Bulaklak (92-95g)"
click at [1143, 422] on icon at bounding box center [1135, 429] width 14 height 14
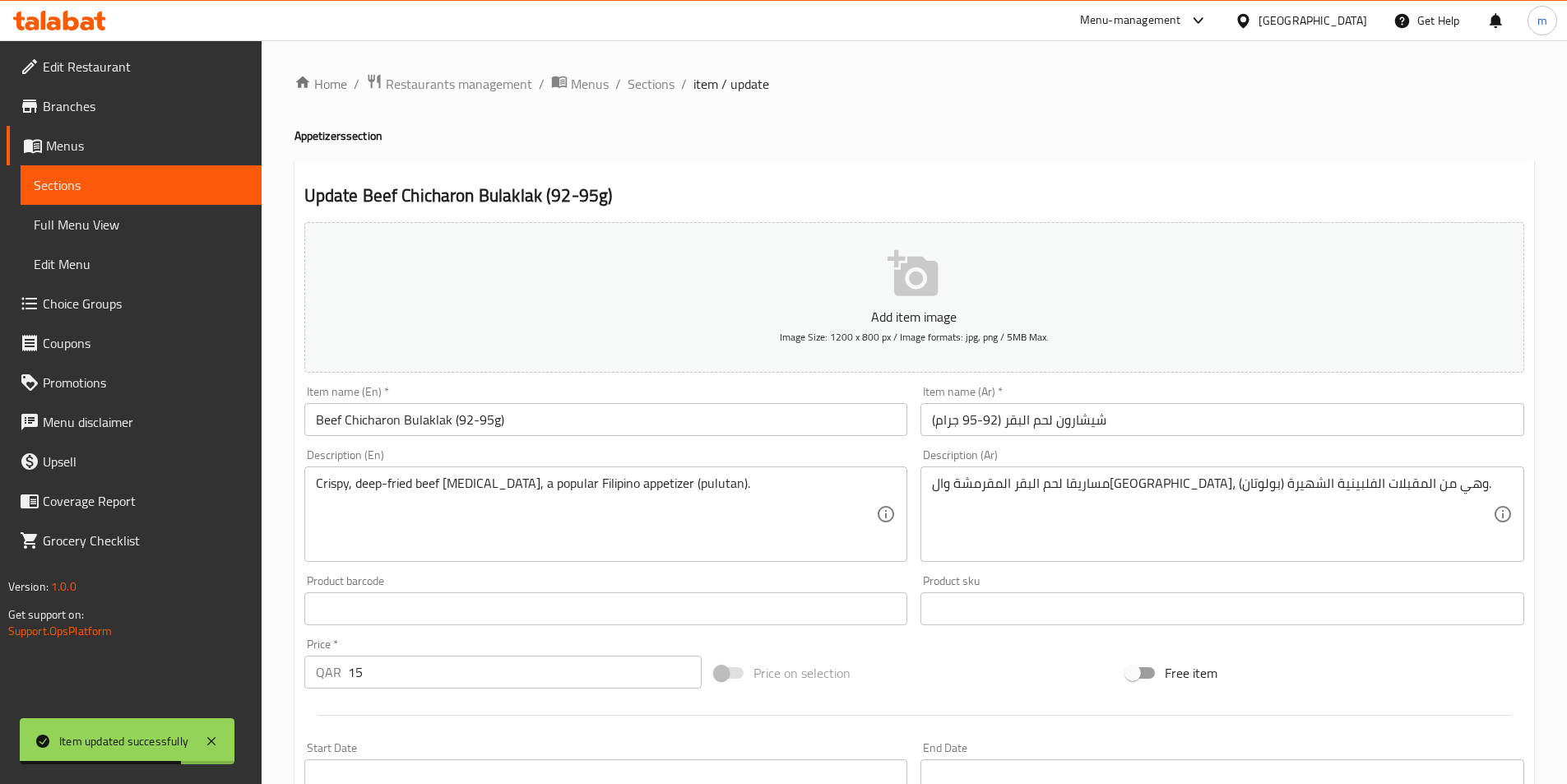
click at [1187, 441] on div "Item name (Ar)   * شيشارون لحم البقر (92-95 جرام) Item name (Ar) *" at bounding box center [1222, 411] width 617 height 63
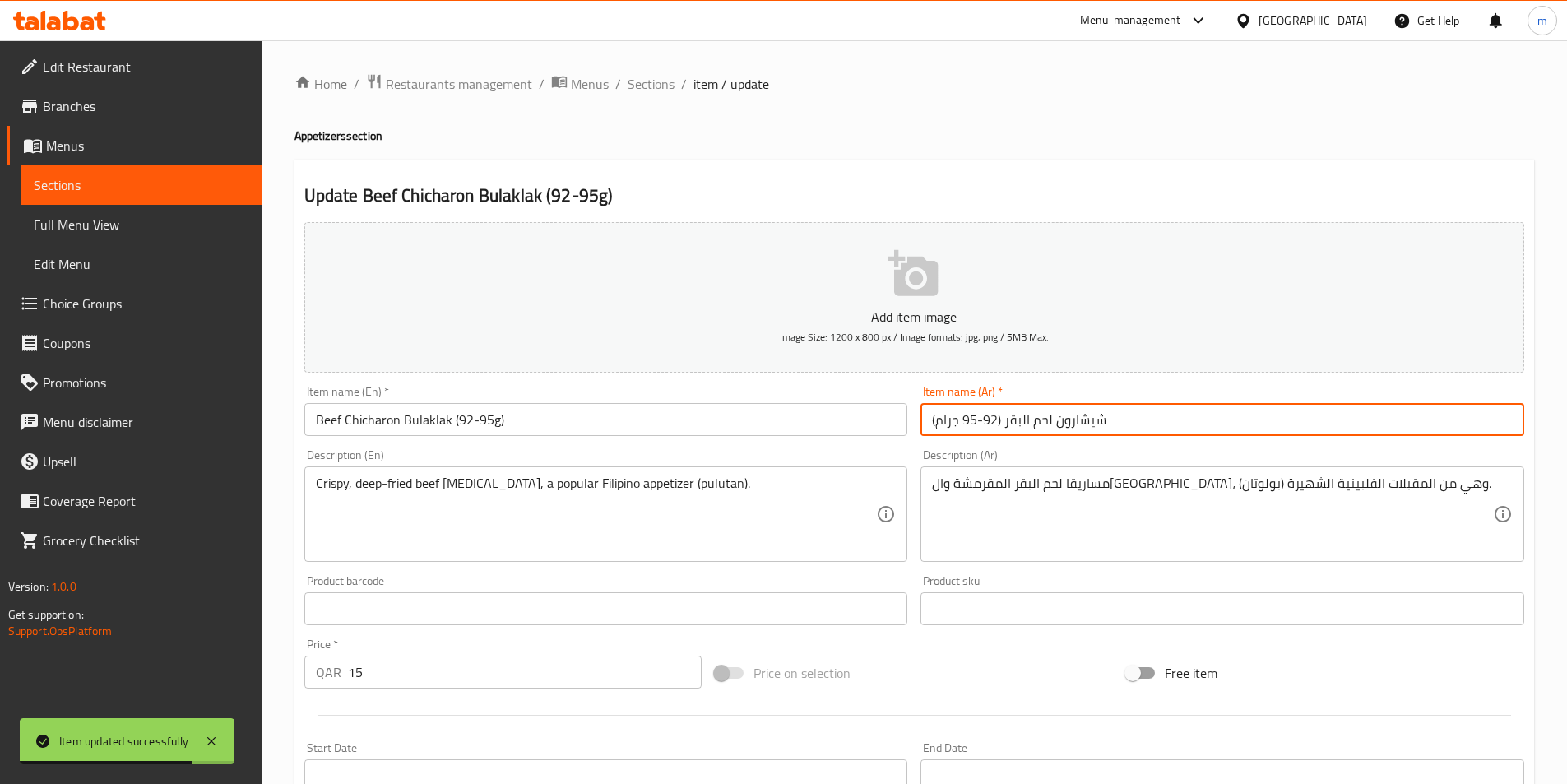
click at [1182, 423] on input "شيشارون لحم البقر (92-95 جرام)" at bounding box center [1221, 419] width 604 height 33
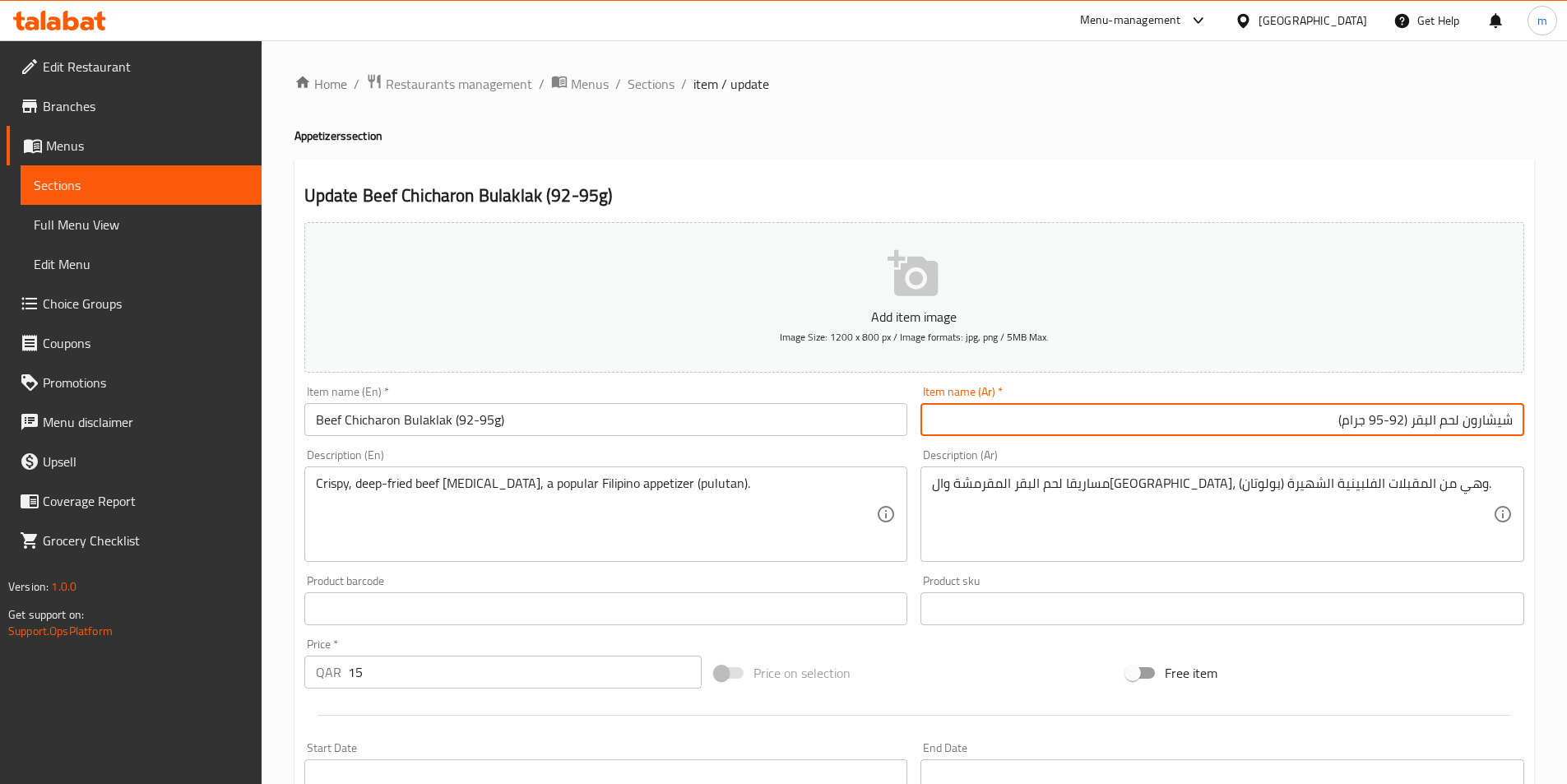
click at [522, 433] on input "Beef Chicharon Bulaklak (92-95g)" at bounding box center [605, 419] width 604 height 33
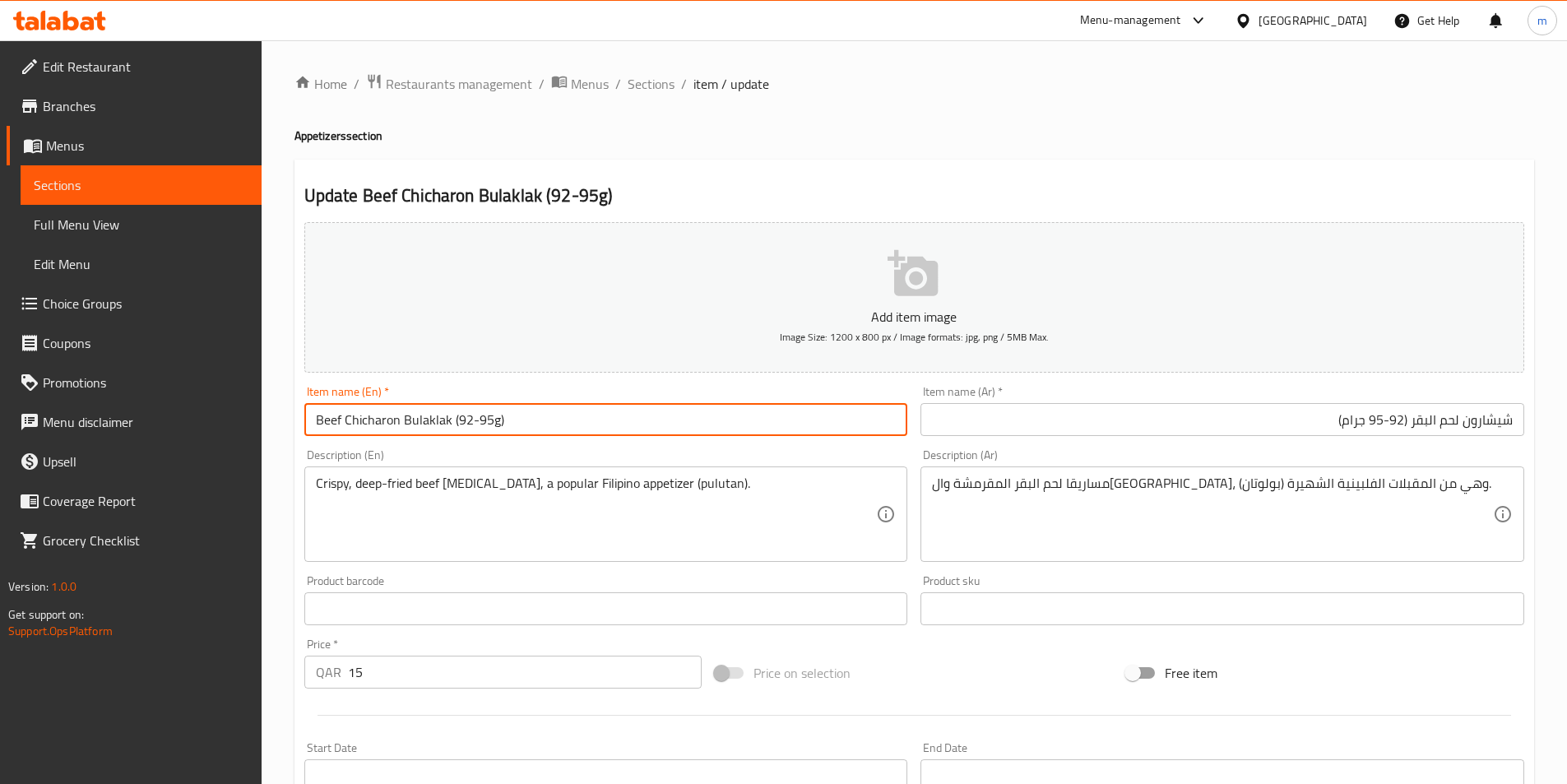
click at [522, 433] on input "Beef Chicharon Bulaklak (92-95g)" at bounding box center [605, 419] width 604 height 33
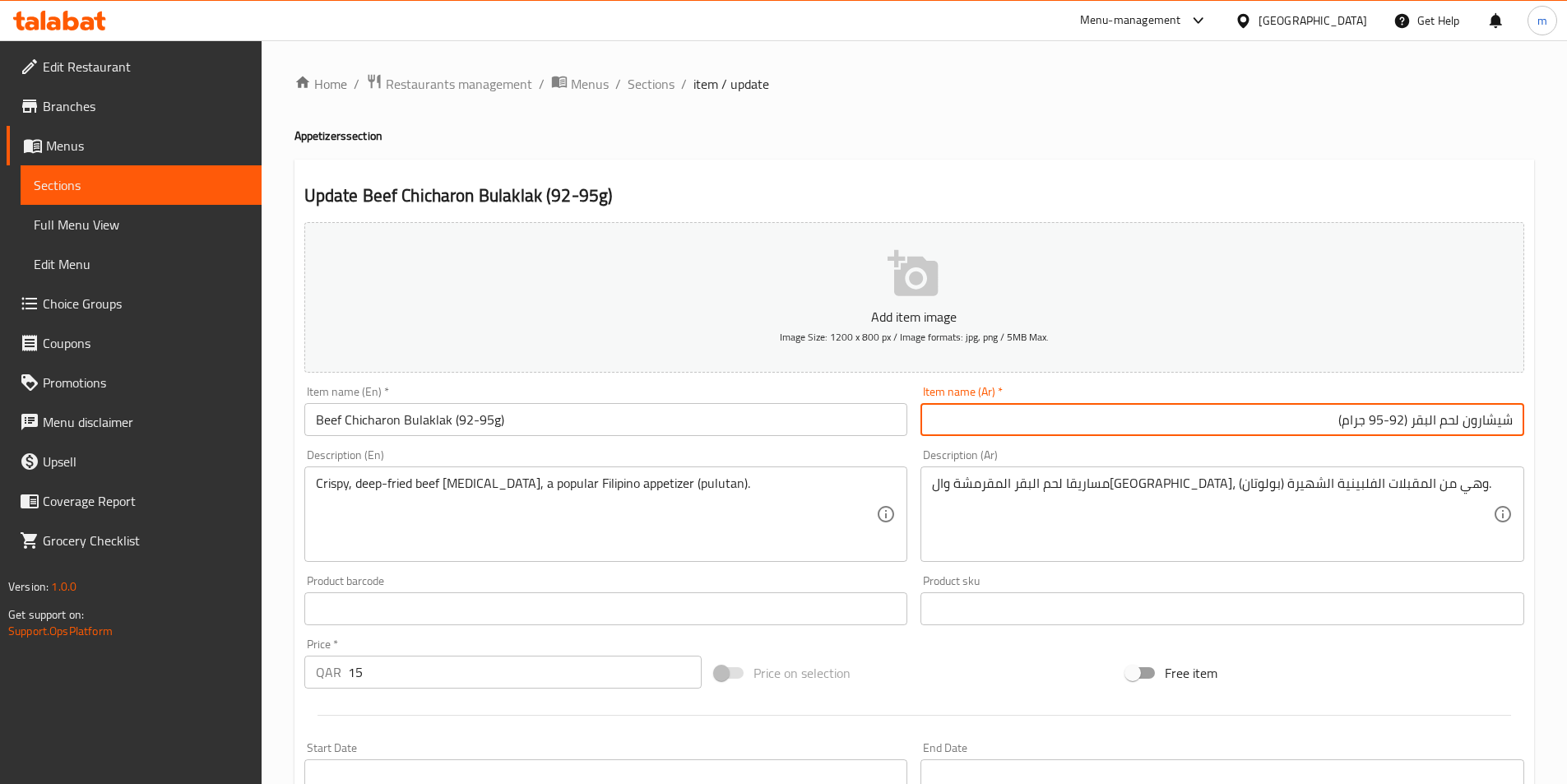
drag, startPoint x: 1464, startPoint y: 427, endPoint x: 1538, endPoint y: 429, distance: 74.0
click at [1538, 429] on div "Home / Restaurants management / Menus / Sections / item / update Appetizers sec…" at bounding box center [914, 601] width 1306 height 1122
paste input "بولاكلاك"
type input "شيشارون بولاكلاك لحم البقر (92-95 جرام)"
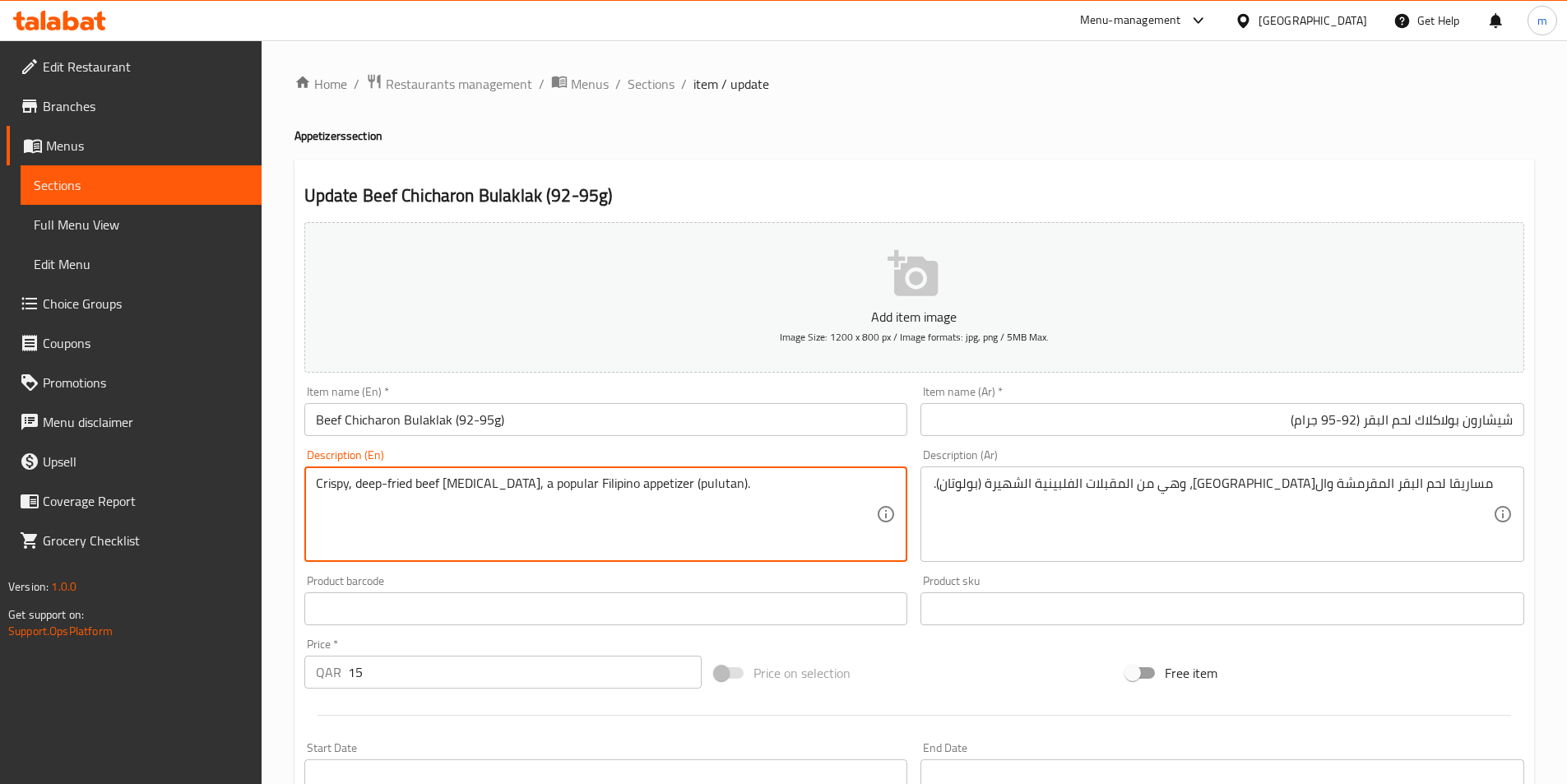
click at [462, 490] on textarea "Crispy, deep-fried beef [MEDICAL_DATA], a popular Filipino appetizer (pulutan)." at bounding box center [596, 514] width 561 height 78
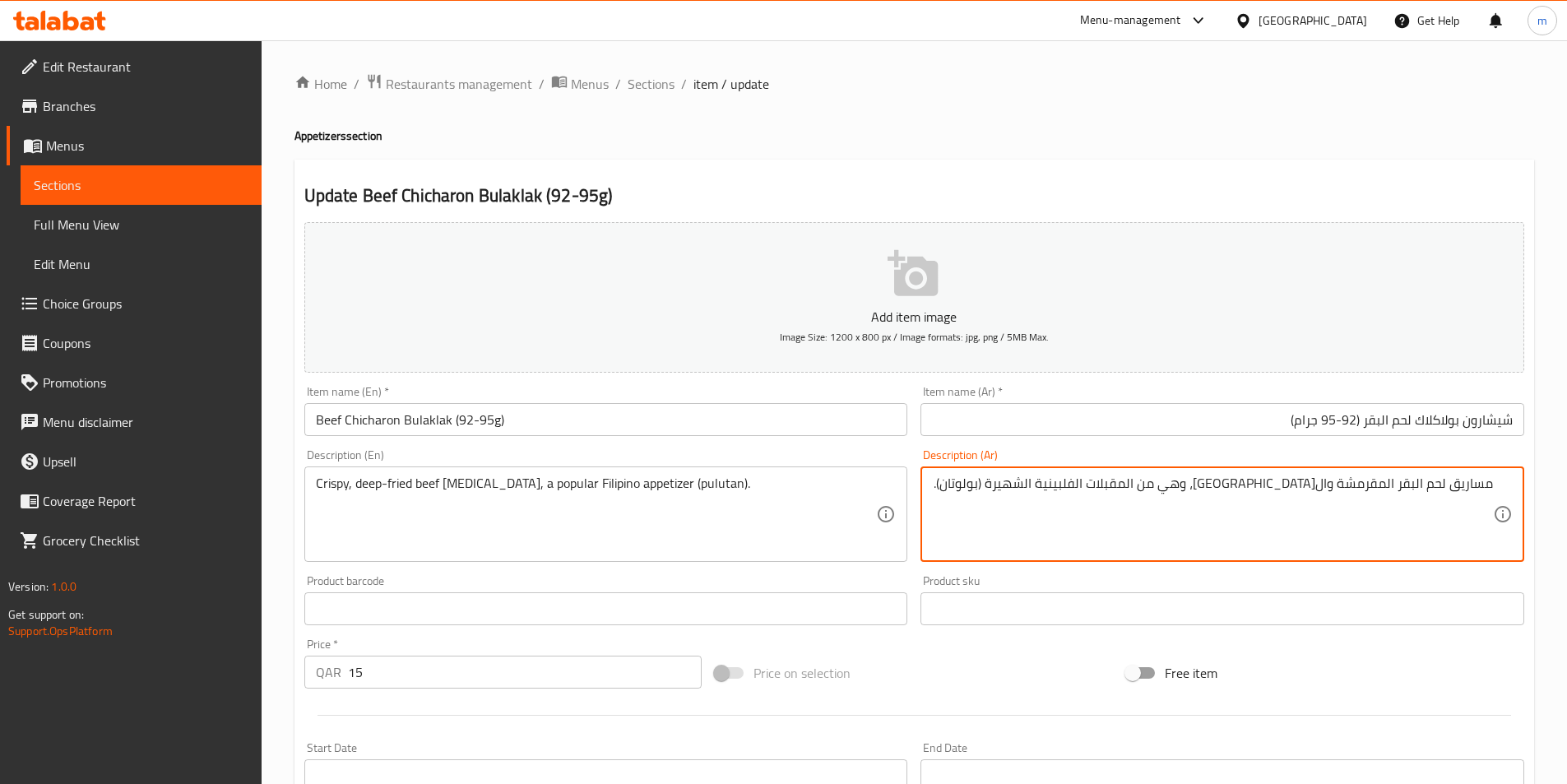
type textarea "مساريق لحم البقر المقرمشة وال[GEOGRAPHIC_DATA]، وهي من المقبلات الفلبينية الشهي…"
click at [457, 487] on textarea "Crispy, deep-fried beef [MEDICAL_DATA], a popular Filipino appetizer (pulutan)." at bounding box center [596, 514] width 561 height 78
drag, startPoint x: 1371, startPoint y: 490, endPoint x: 1072, endPoint y: 484, distance: 299.1
click at [1102, 502] on textarea "مساريق لحم البقر المقرمشة وال[GEOGRAPHIC_DATA]، وهي من المقبلات الفلبينية الشهي…" at bounding box center [1212, 514] width 561 height 78
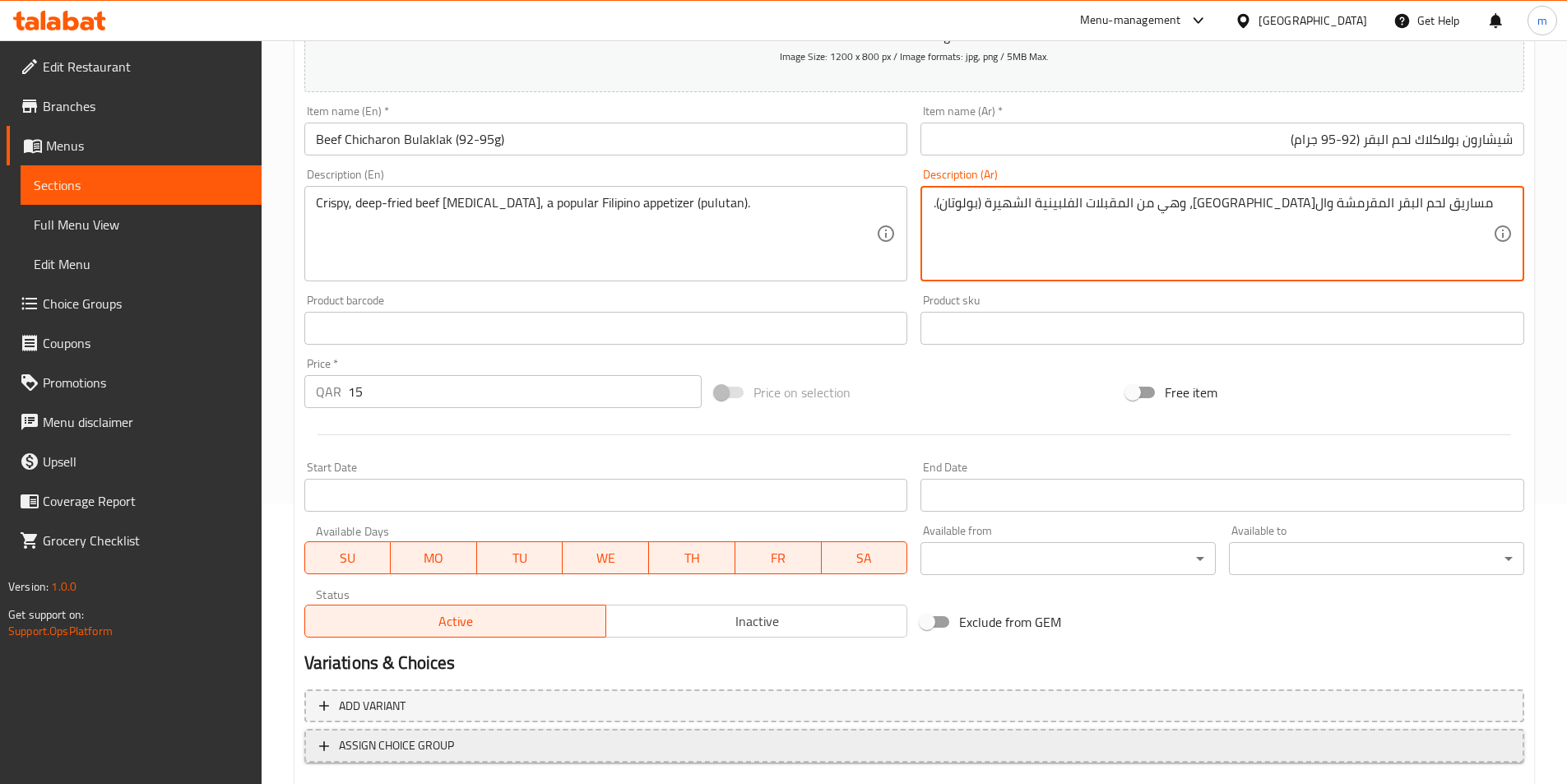
scroll to position [378, 0]
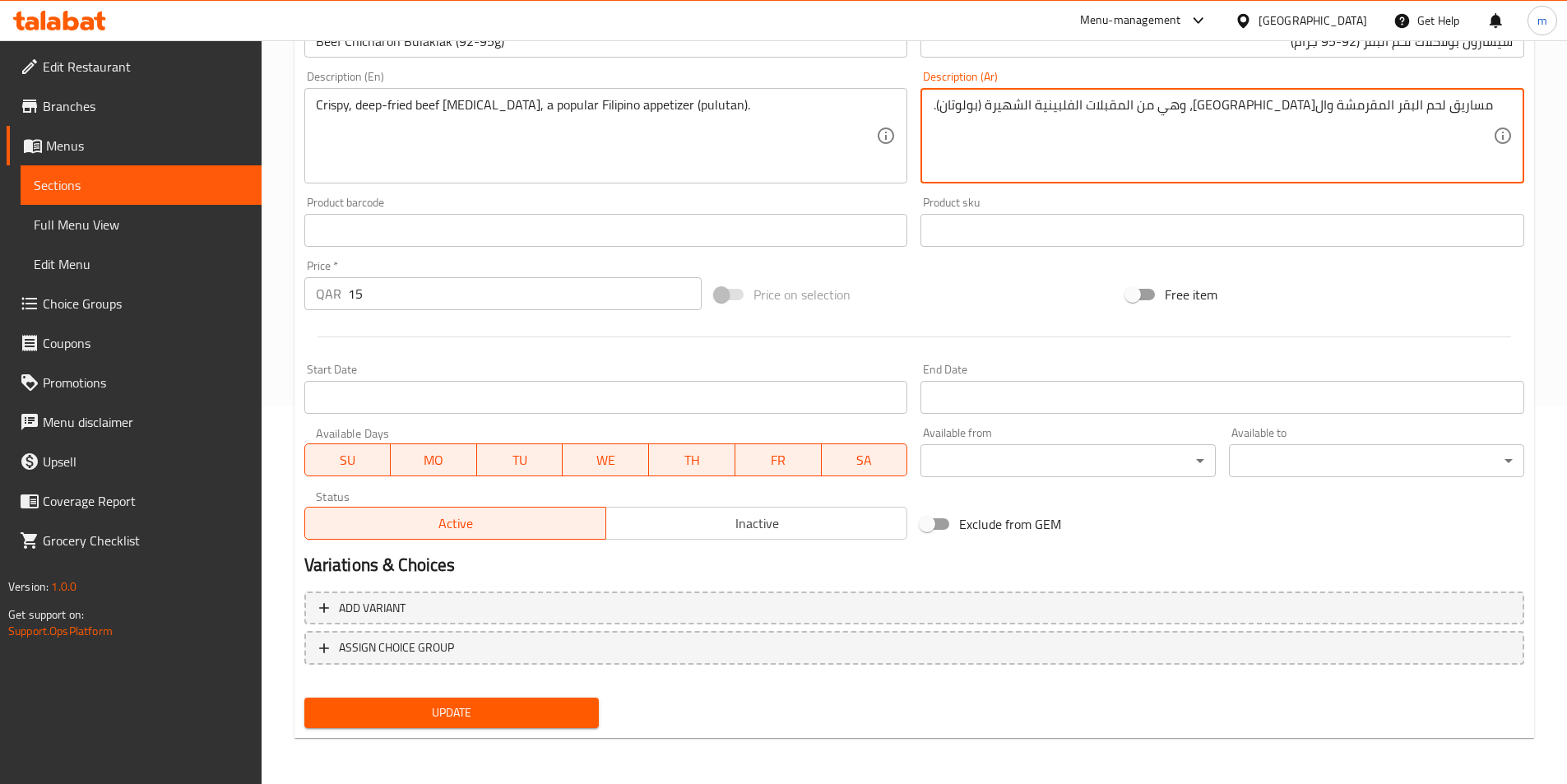
click at [468, 718] on span "Update" at bounding box center [452, 712] width 270 height 20
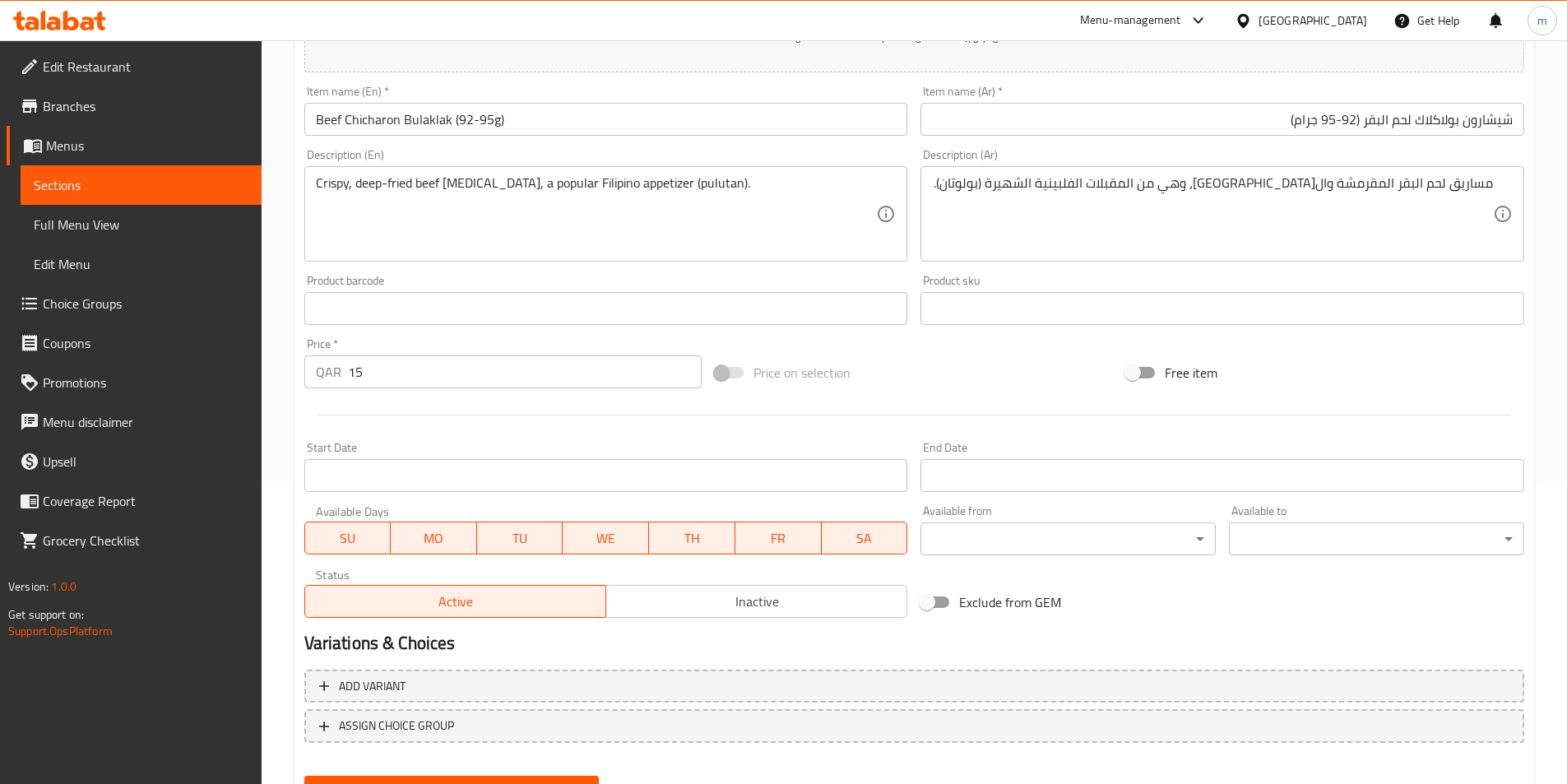
scroll to position [0, 0]
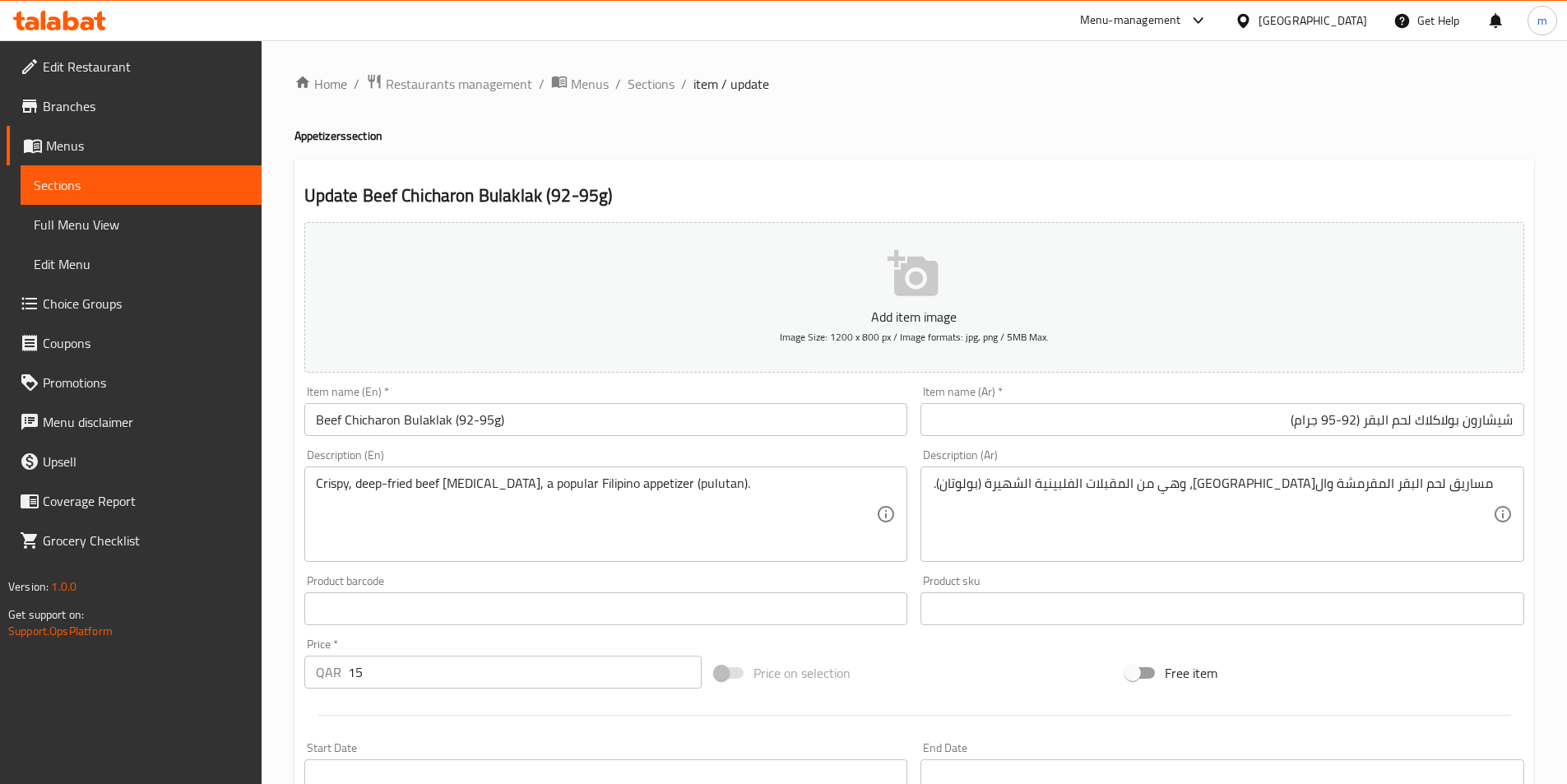
click at [653, 97] on div "Home / Restaurants management / Menus / Sections / item / update Appetizers sec…" at bounding box center [914, 601] width 1240 height 1056
click at [649, 84] on span "Sections" at bounding box center [651, 84] width 47 height 20
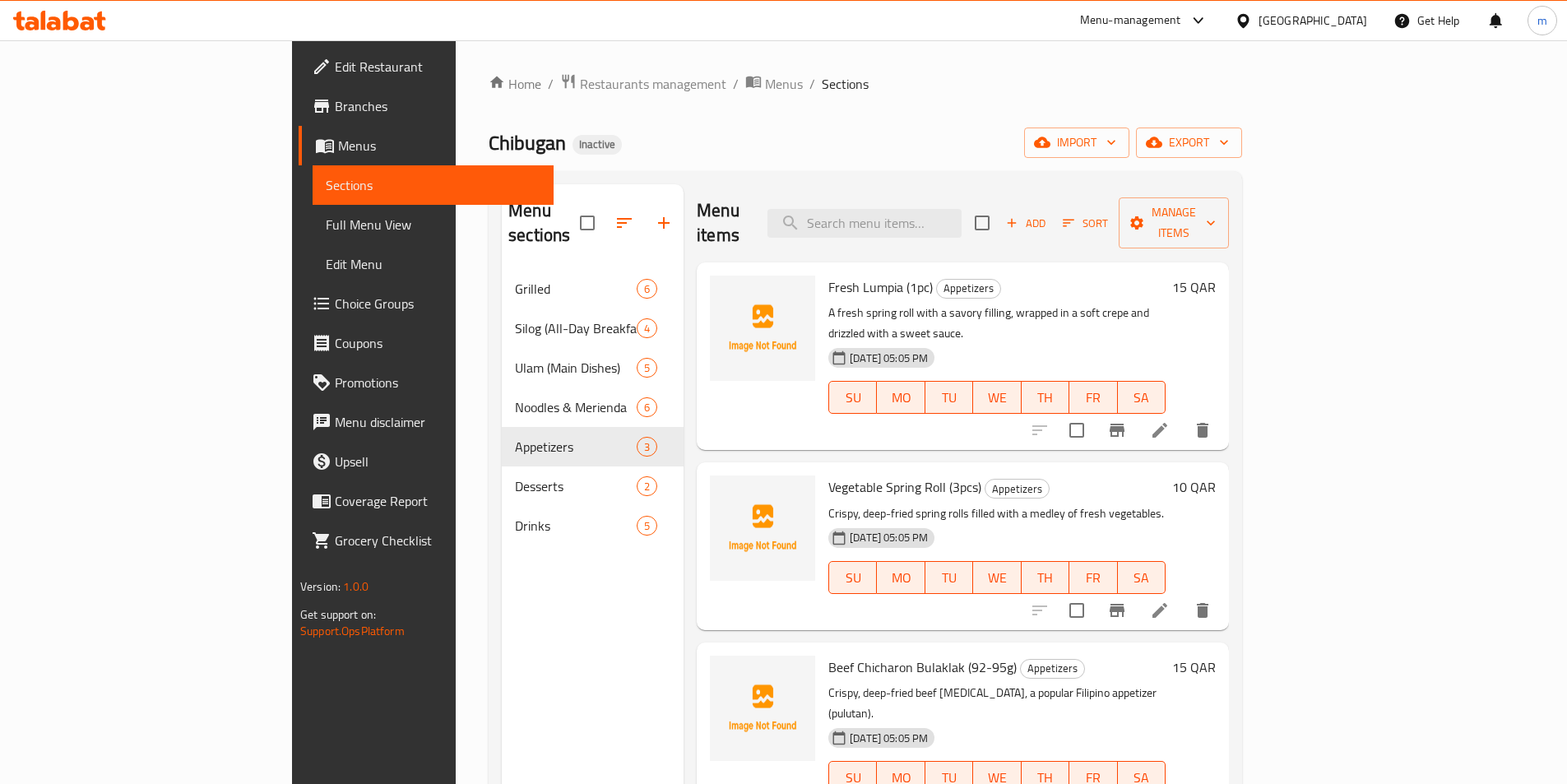
click at [991, 228] on div "Menu items Add Sort Manage items" at bounding box center [963, 222] width 532 height 78
click at [962, 209] on input "search" at bounding box center [865, 223] width 194 height 29
paste input "Halo-halo"
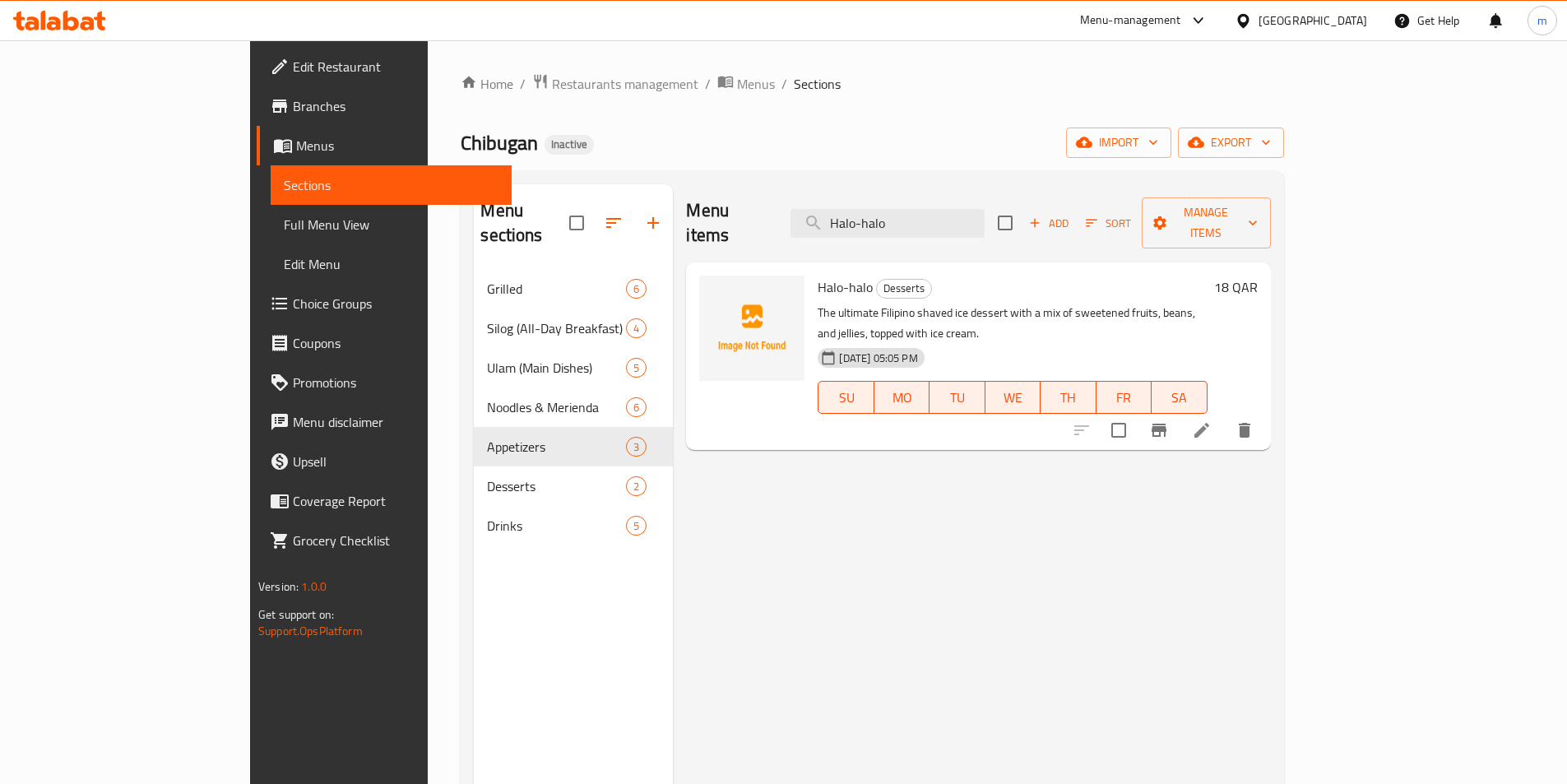
type input "Halo-halo"
click at [1212, 420] on icon at bounding box center [1202, 430] width 20 height 20
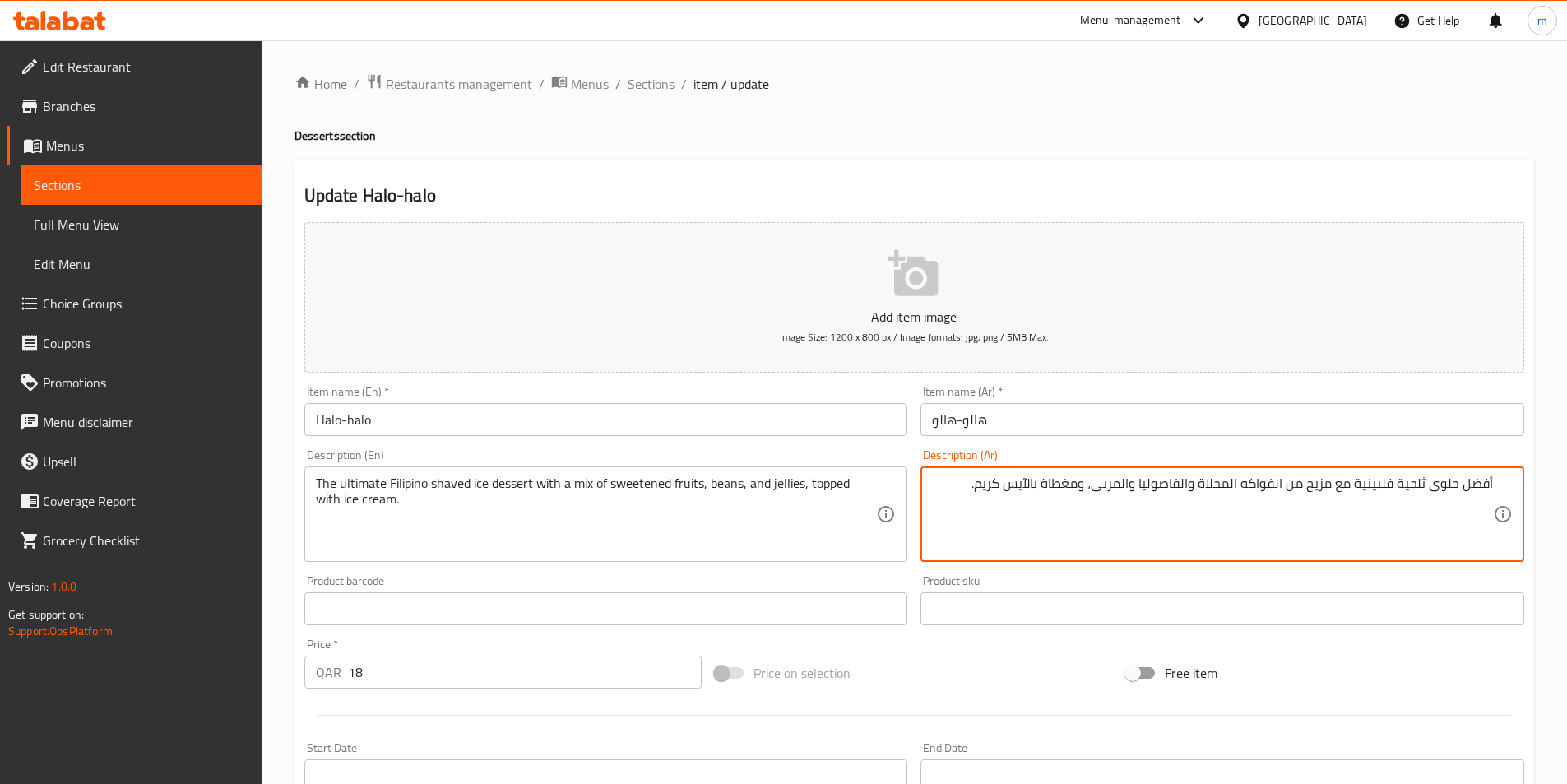
click at [1286, 496] on textarea "أفضل حلوى ثلجية فلبينية مع مزيج من الفواكه المحلاة والفاصوليا والمربى، ومغطاة ب…" at bounding box center [1212, 514] width 561 height 78
click at [1216, 489] on textarea "أفضل حلوى ثلجية فلبينية مع مزيج من الفواكه المحلاة والفاصوليا والمربى، ومغطاة ب…" at bounding box center [1212, 514] width 561 height 78
click at [600, 467] on div "The ultimate Filipino shaved ice dessert with a mix of sweetened fruits, beans,…" at bounding box center [605, 514] width 604 height 95
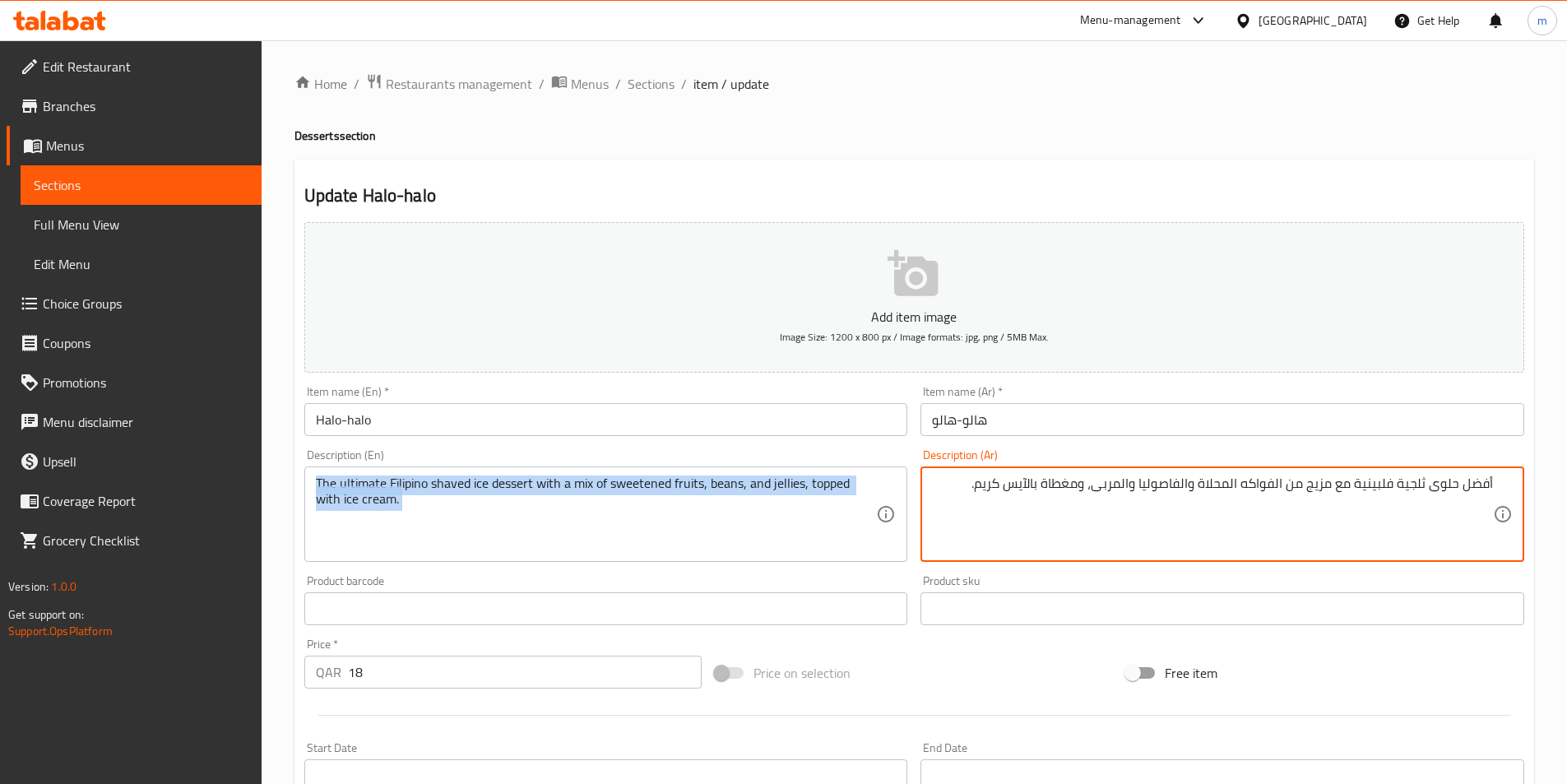
click at [600, 467] on div "The ultimate Filipino shaved ice dessert with a mix of sweetened fruits, beans,…" at bounding box center [605, 514] width 604 height 95
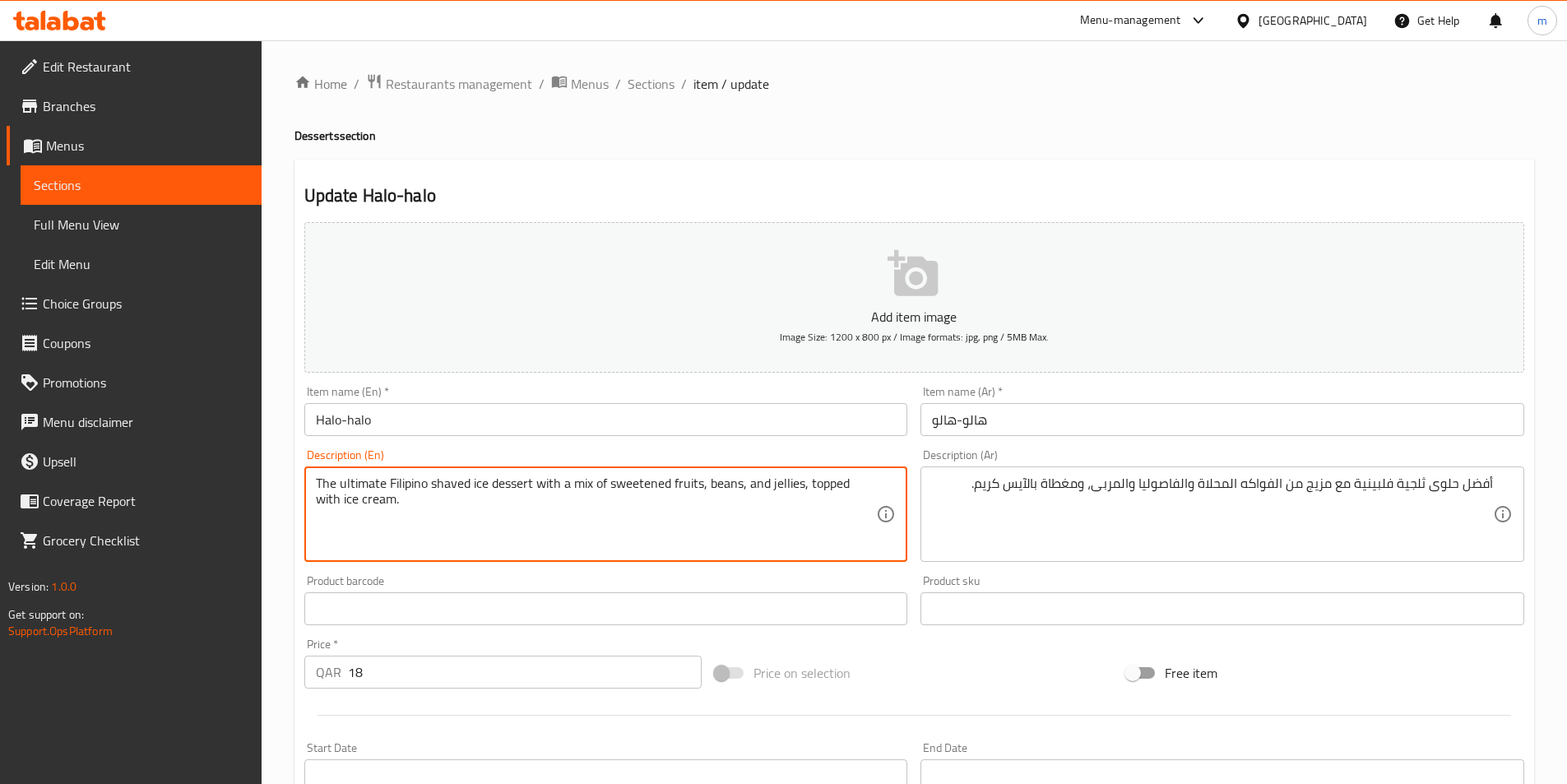
click at [616, 505] on textarea "The ultimate Filipino shaved ice dessert with a mix of sweetened fruits, beans,…" at bounding box center [596, 514] width 561 height 78
click at [609, 490] on textarea "The ultimate Filipino shaved ice dessert with a mix of sweetened fruits, beans,…" at bounding box center [596, 514] width 561 height 78
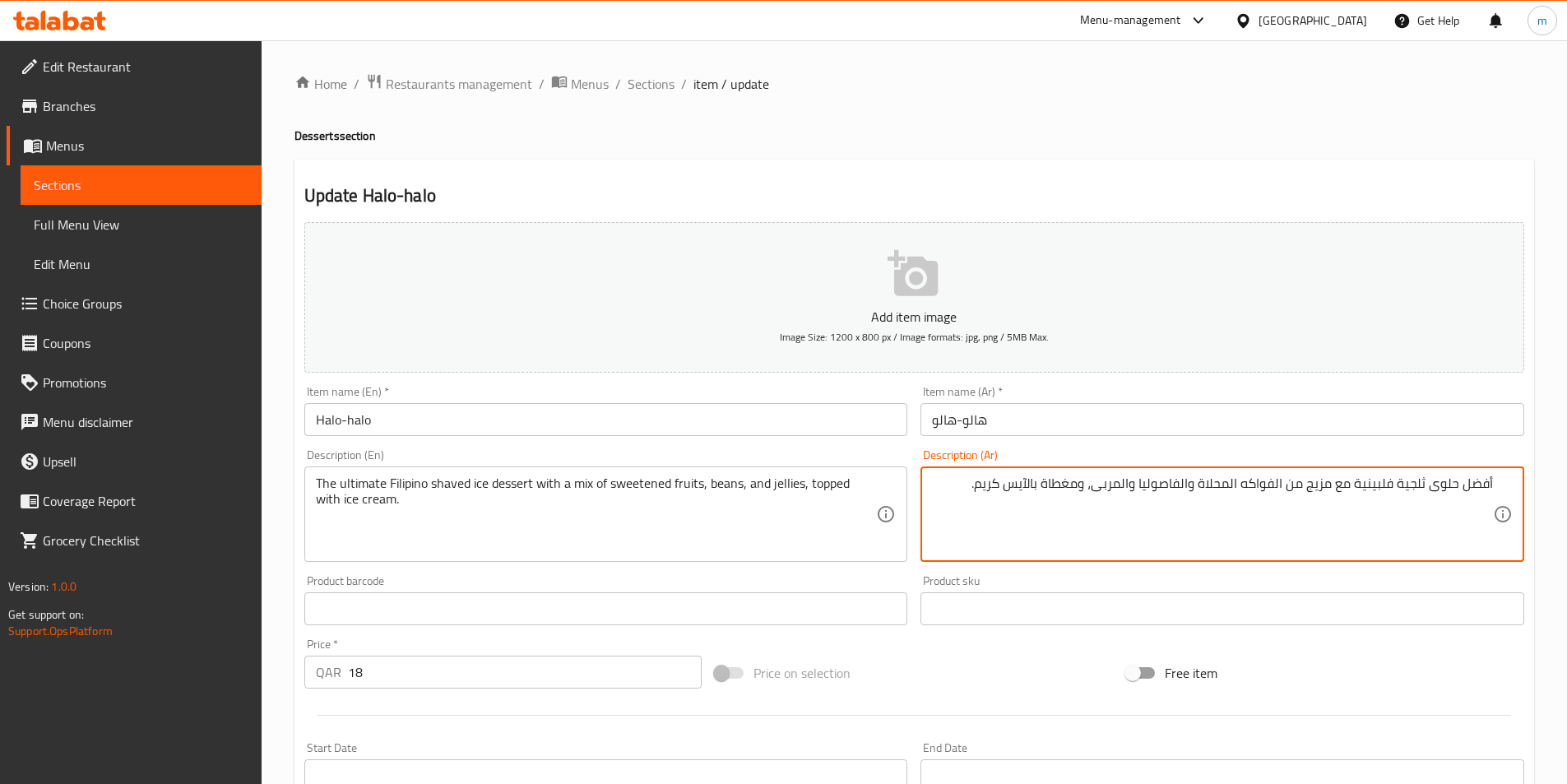
paste textarea "مثلجة فلبينية مبشورة مع مزيج من الفواكه المحلاة والفاصوليا والهلام، ومغطاة بالآ…"
click at [1406, 484] on textarea "أفضل حلوى مثلجة فلبينية مبشورة مع مزيج من الفواكه المحلاة والفاصوليا والهلام، و…" at bounding box center [1212, 514] width 561 height 78
click at [1390, 482] on textarea "أفضل حلوى مثلجة فلبينية مبشورة مع مزيج من الفواكه المحلاة والفاصوليا والهلام، و…" at bounding box center [1212, 514] width 561 height 78
click at [1379, 490] on textarea "أفضل حلوى مثلجة فلبينية مبشورة مع مزيج من الفواكه المحلاة والفاصوليا والهلام، و…" at bounding box center [1212, 514] width 561 height 78
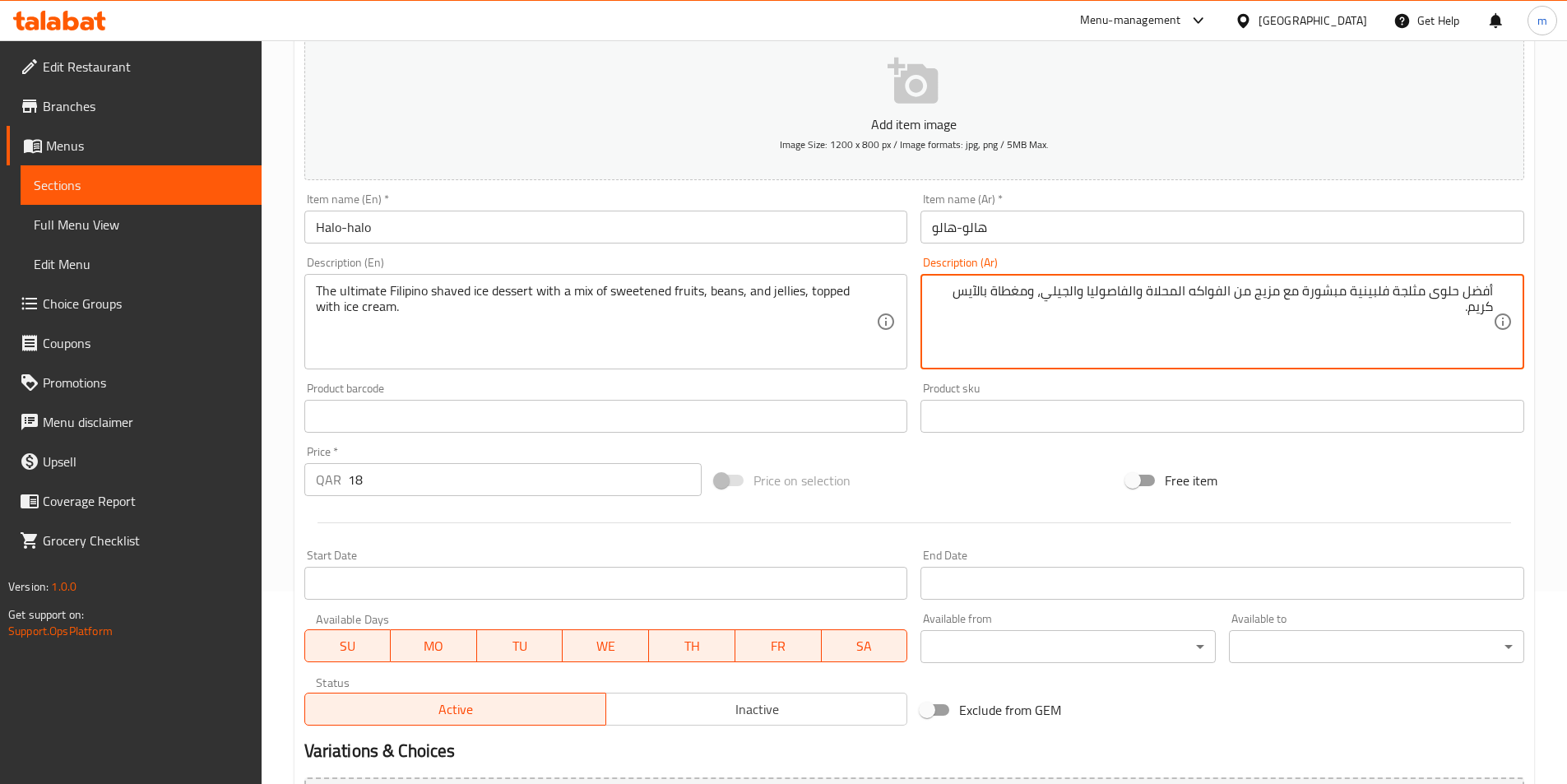
scroll to position [378, 0]
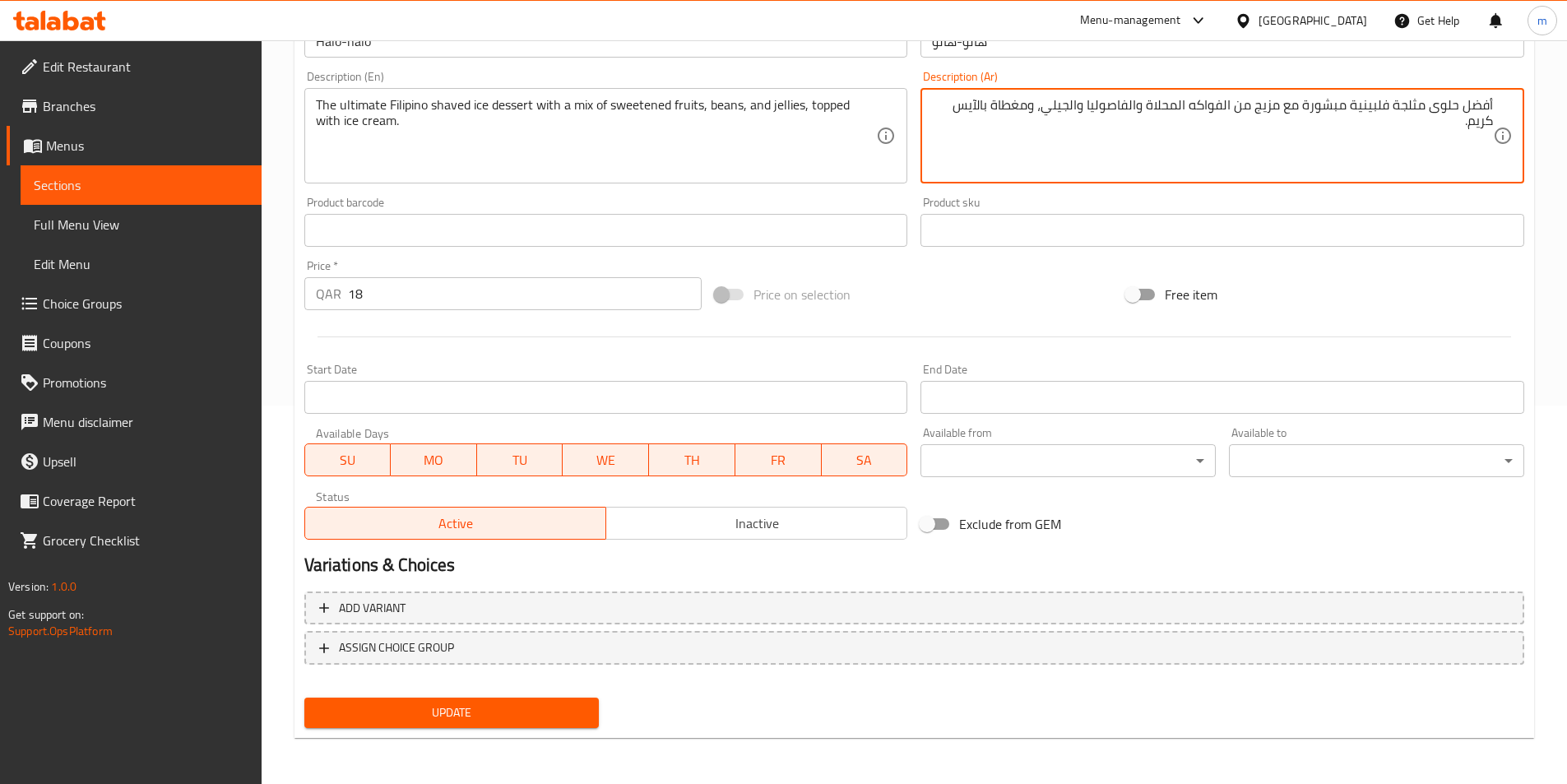
type textarea "أفضل حلوى مثلجة فلبينية مبشورة مع مزيج من الفواكه المحلاة والفاصوليا والجيلي، و…"
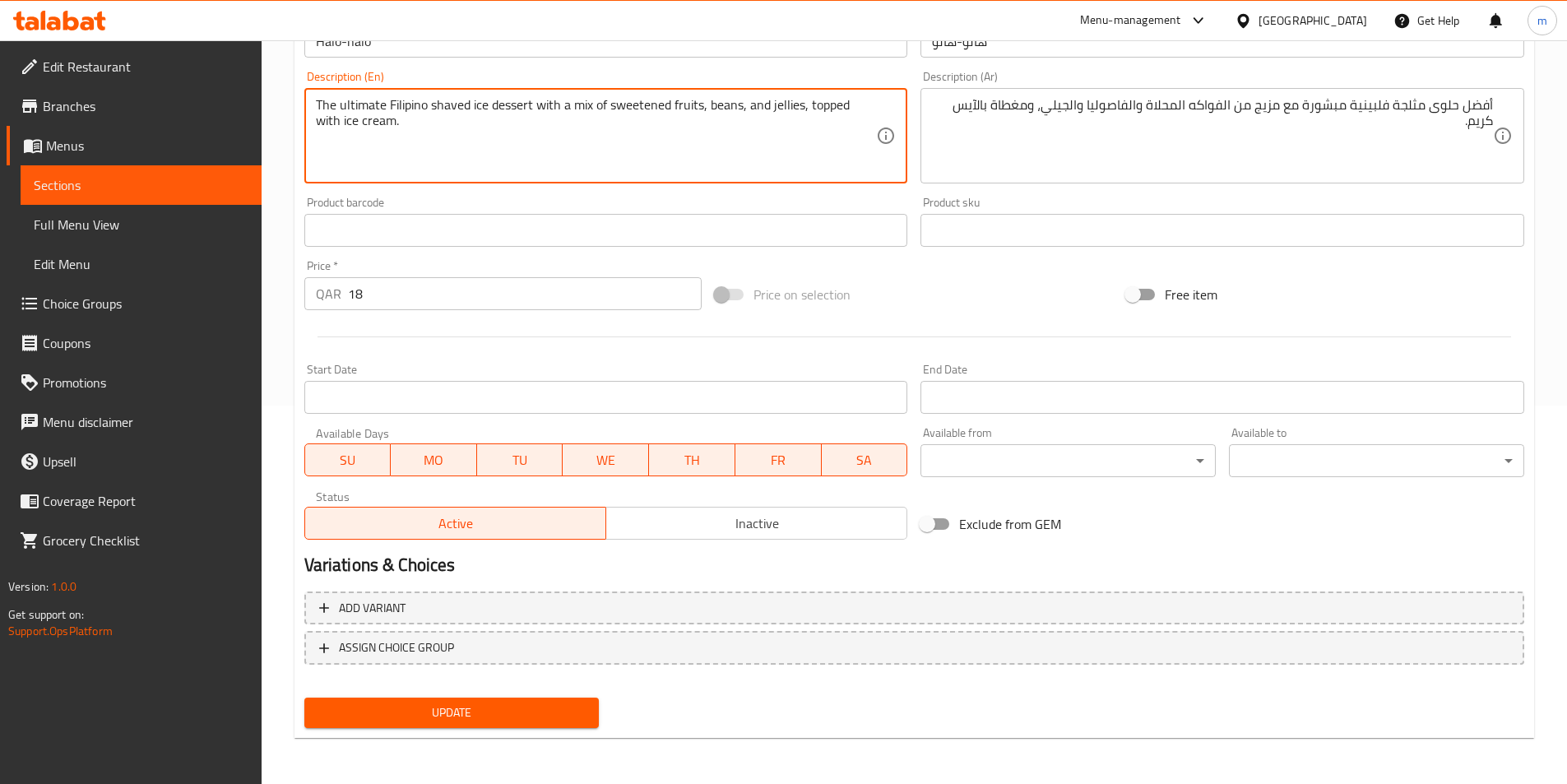
click at [781, 109] on textarea "The ultimate Filipino shaved ice dessert with a mix of sweetened fruits, beans,…" at bounding box center [596, 136] width 561 height 78
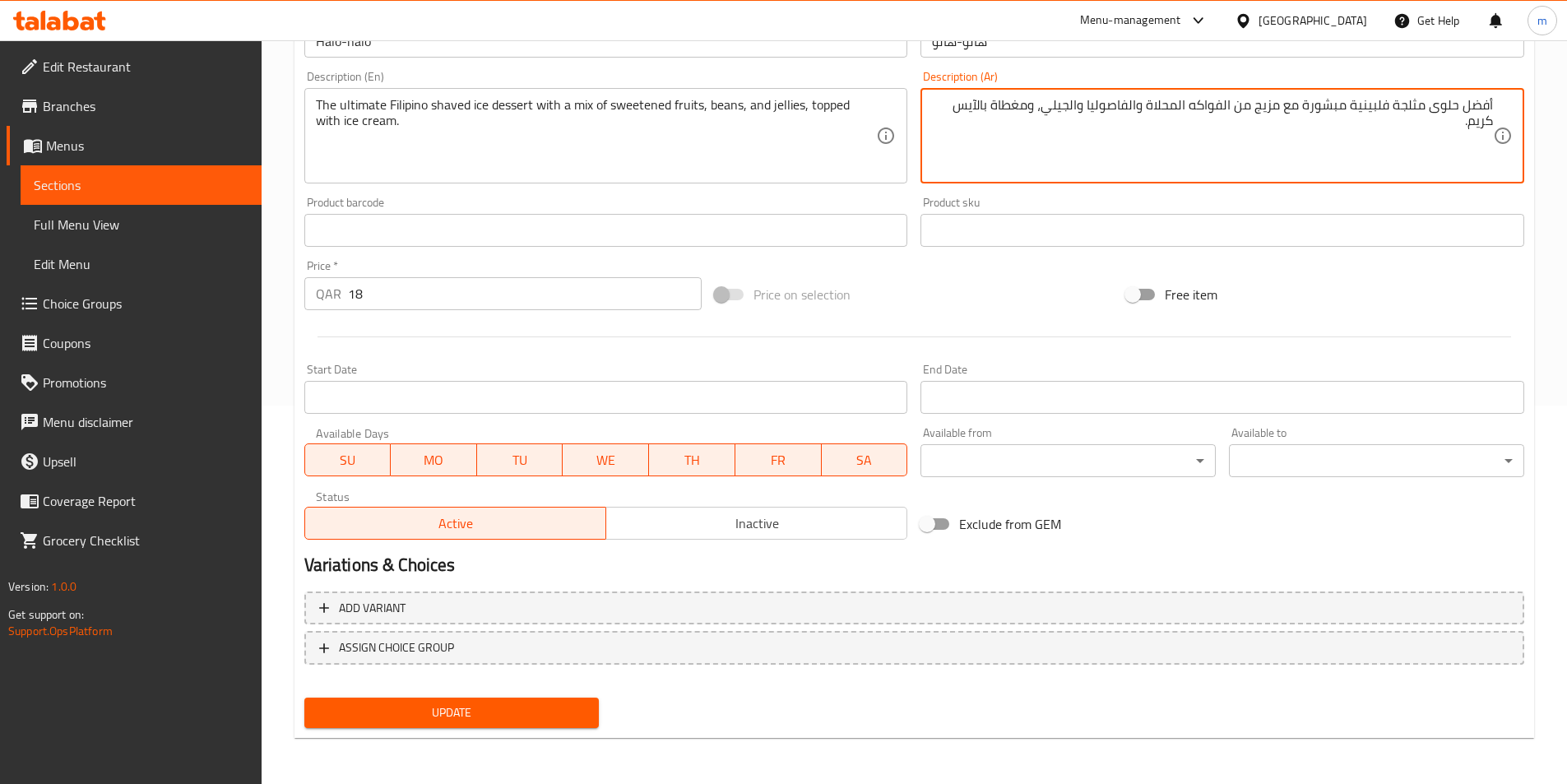
click at [503, 701] on button "Update" at bounding box center [451, 713] width 295 height 31
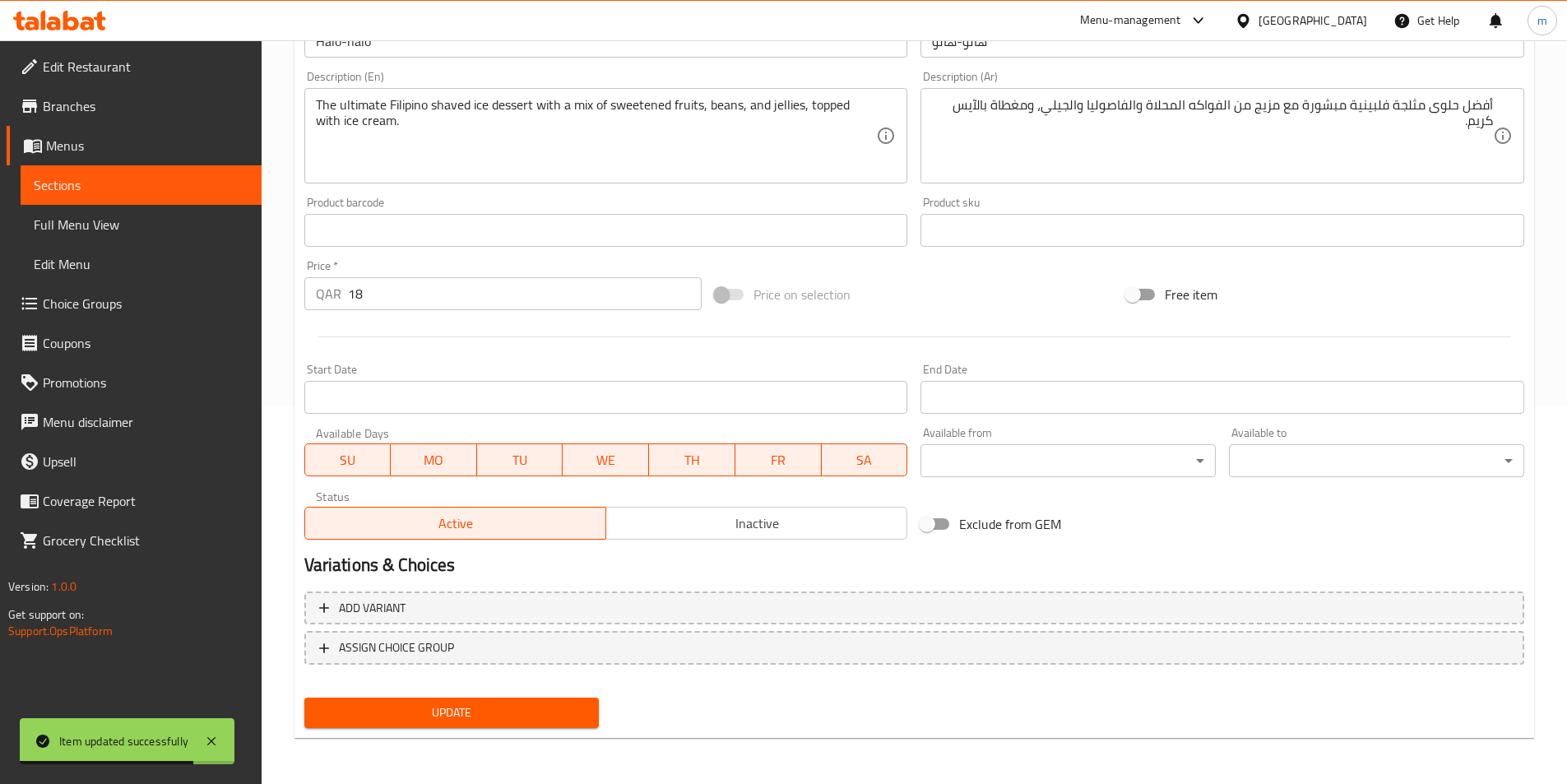
drag, startPoint x: 1034, startPoint y: 301, endPoint x: 209, endPoint y: 235, distance: 827.6
click at [1031, 301] on div "Price on selection" at bounding box center [913, 294] width 411 height 44
click at [93, 222] on span "Full Menu View" at bounding box center [141, 224] width 215 height 20
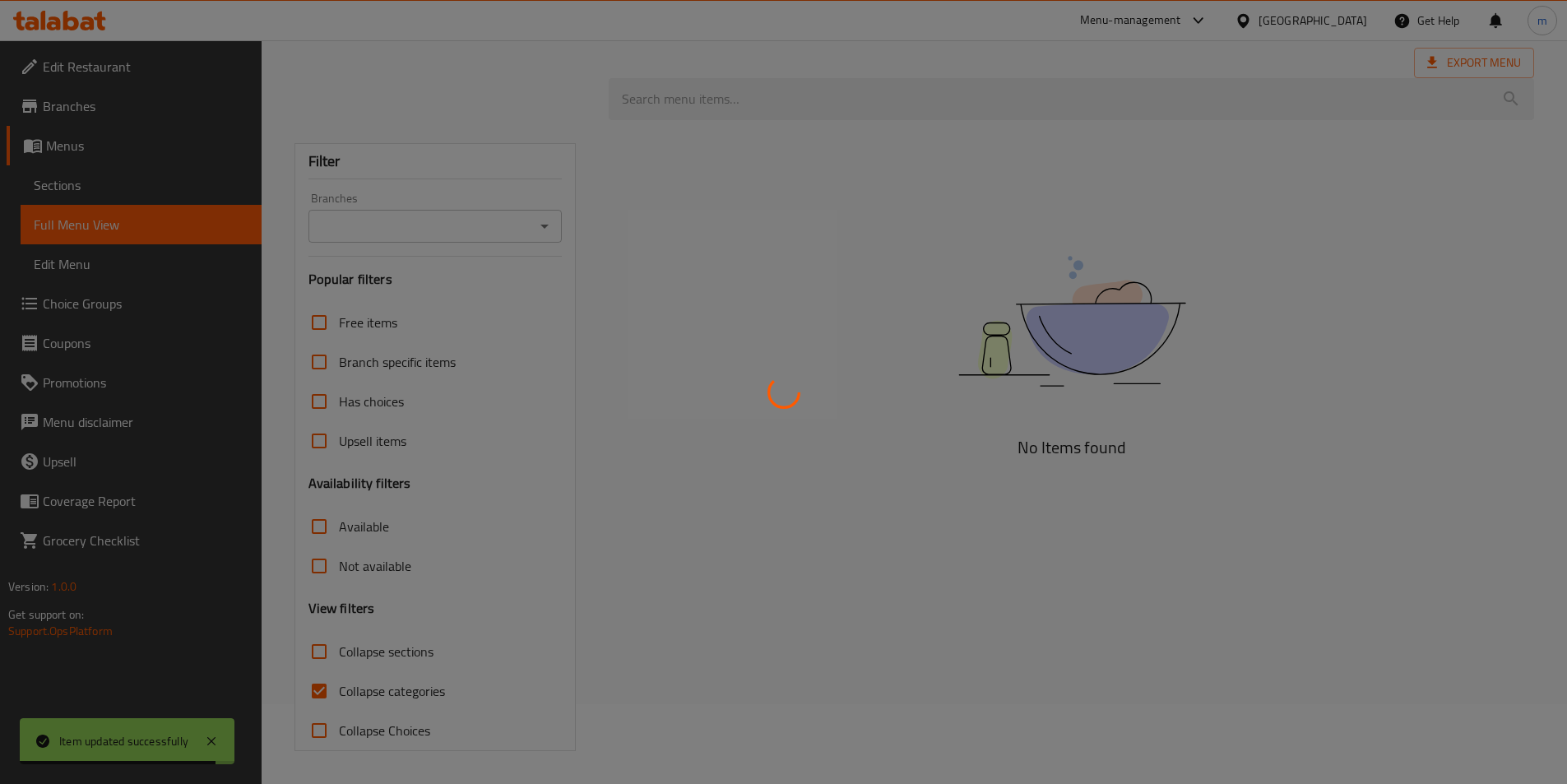
scroll to position [80, 0]
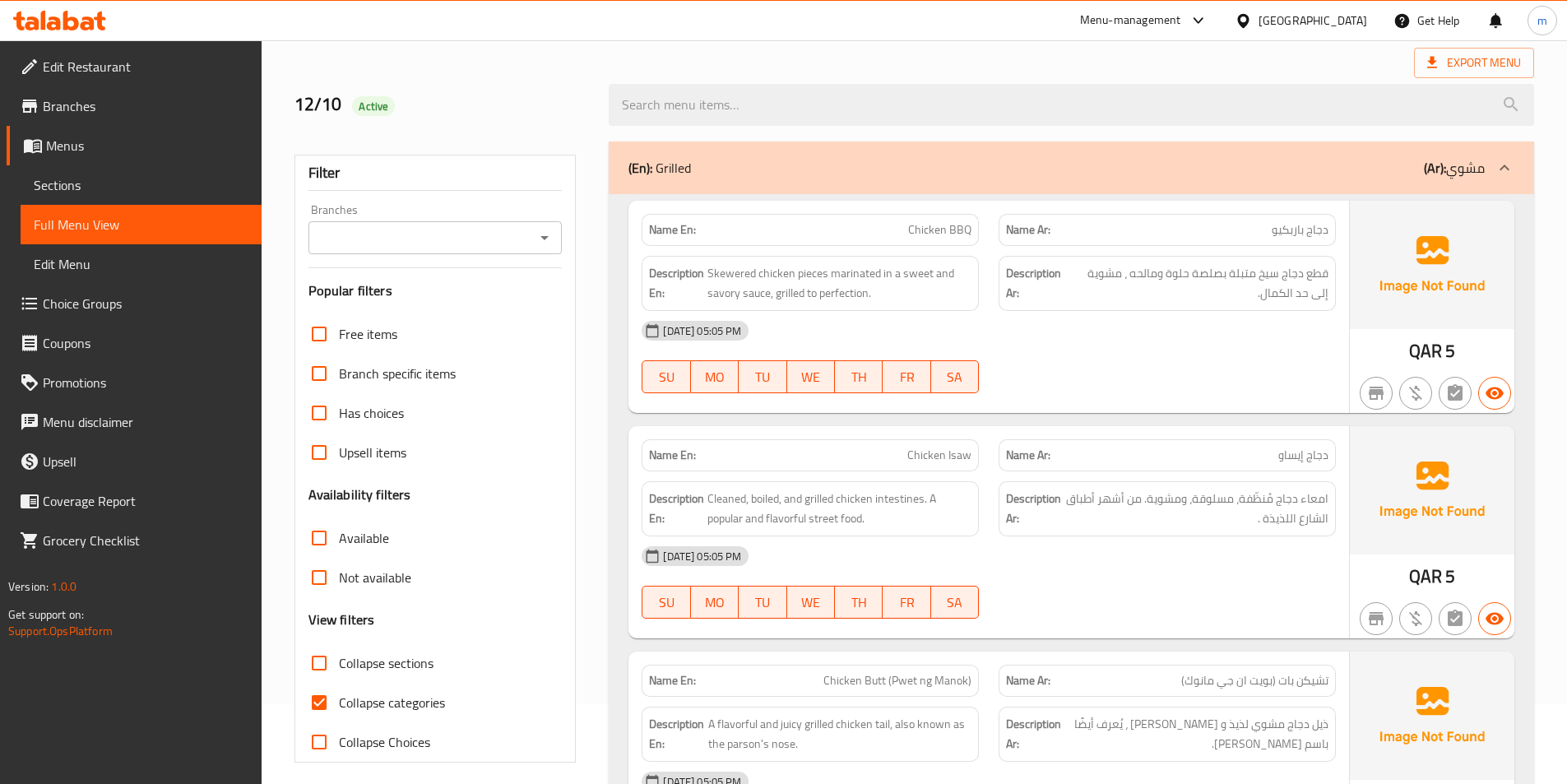
click at [424, 709] on span "Collapse categories" at bounding box center [392, 702] width 106 height 20
click at [339, 709] on input "Collapse categories" at bounding box center [319, 701] width 39 height 39
checkbox input "false"
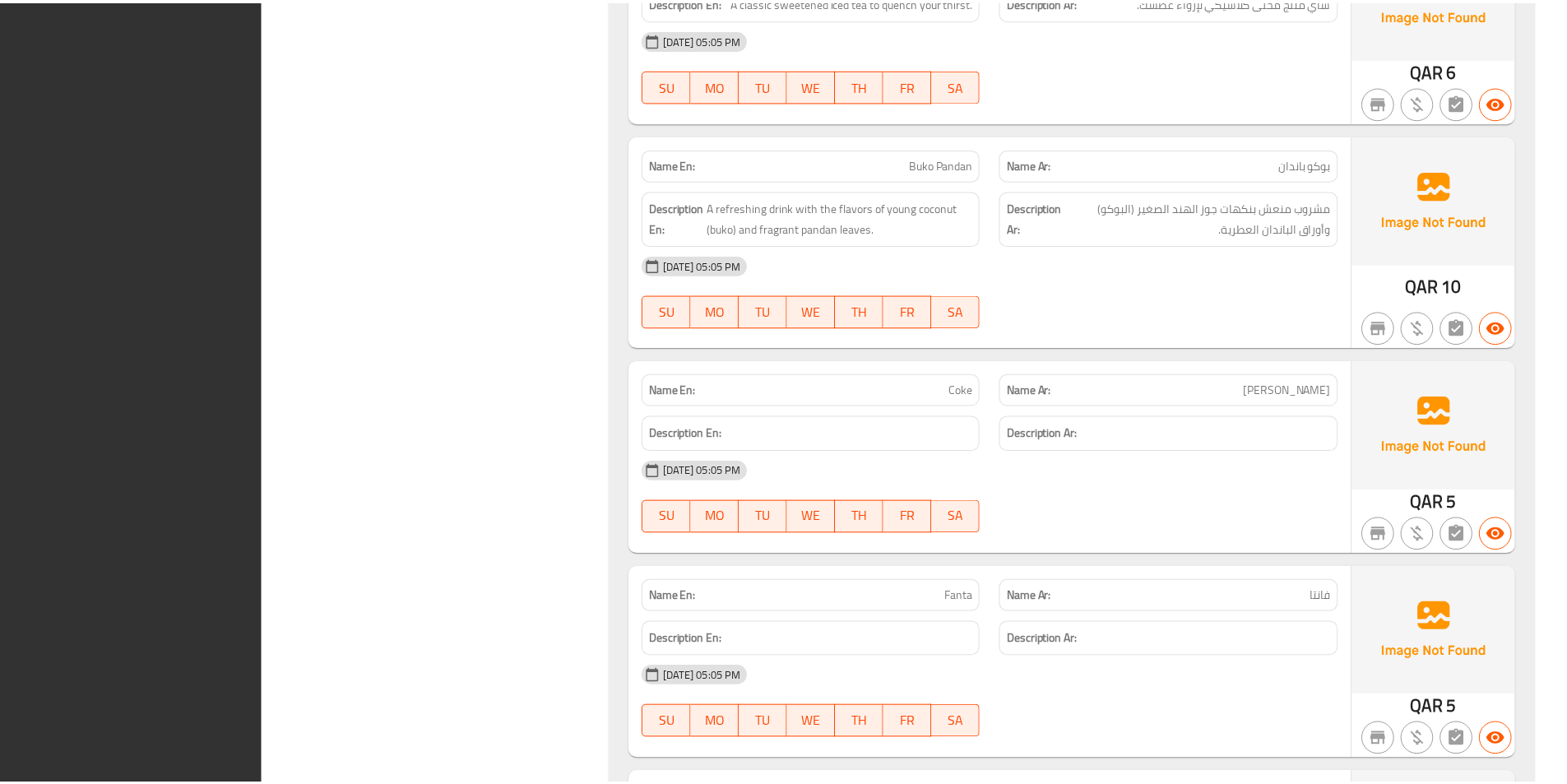
scroll to position [7029, 0]
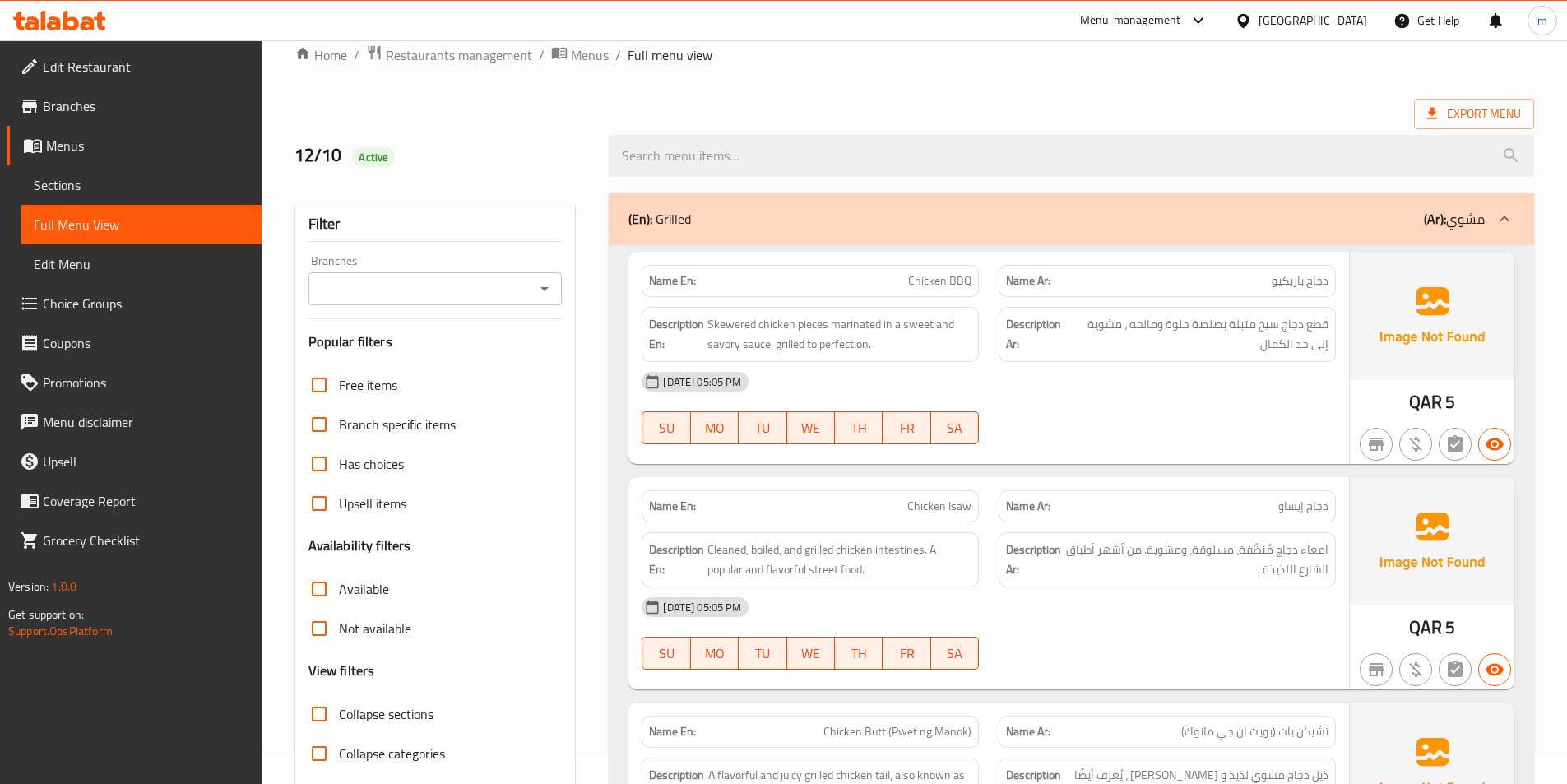
scroll to position [0, 0]
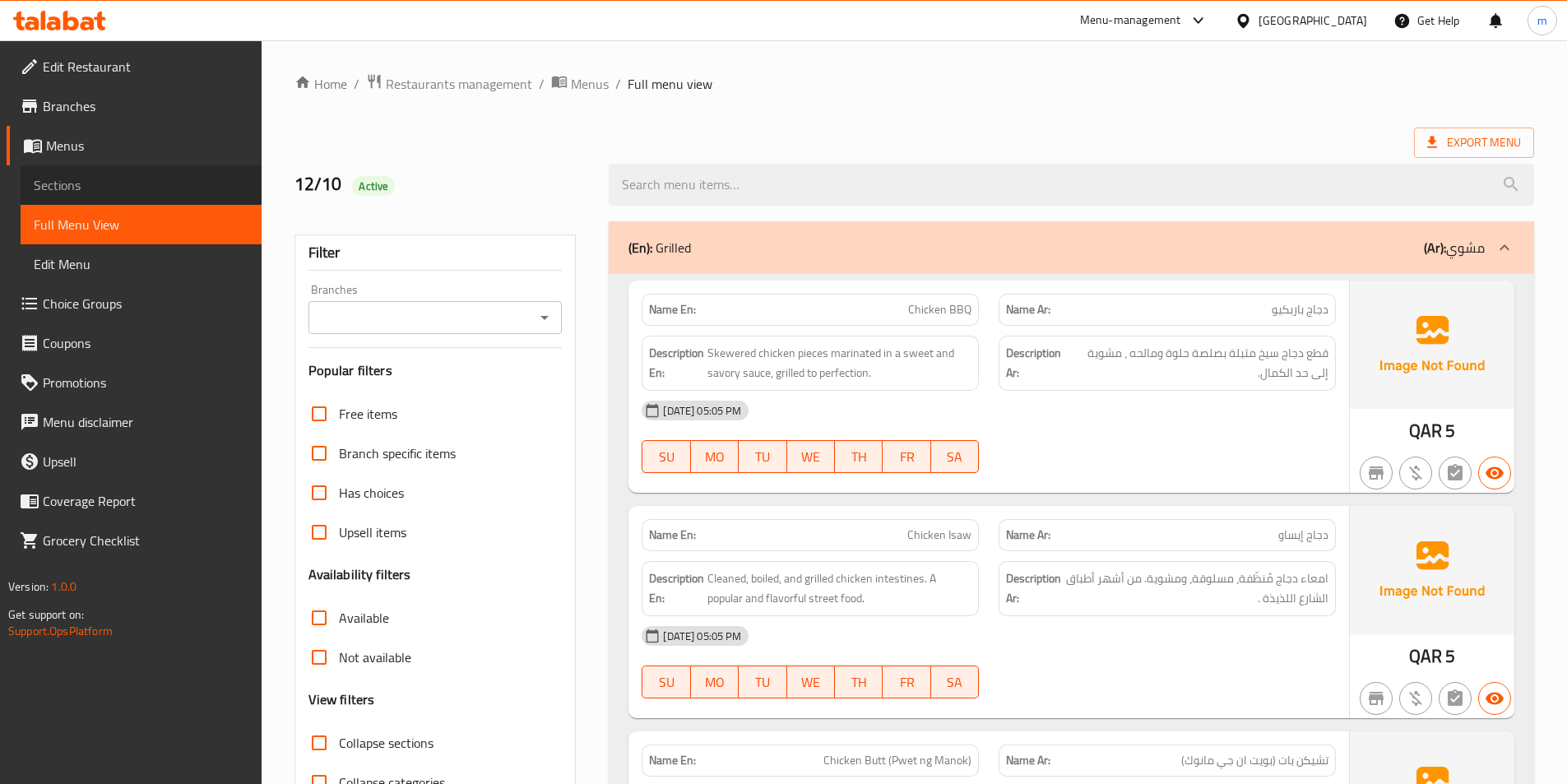
click at [89, 190] on span "Sections" at bounding box center [141, 185] width 215 height 20
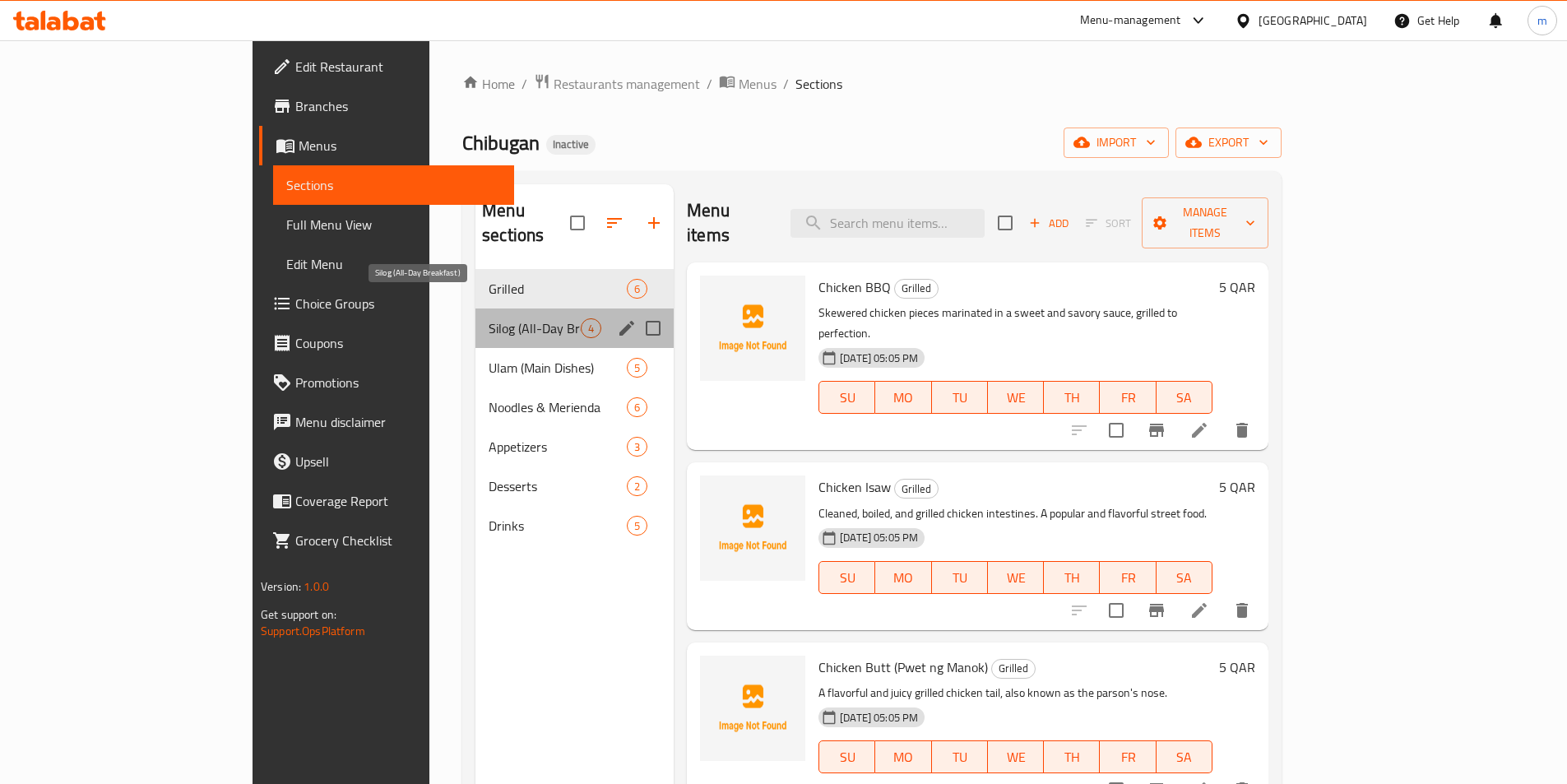
drag, startPoint x: 364, startPoint y: 298, endPoint x: 426, endPoint y: 291, distance: 62.4
click at [489, 318] on span "Silog (All-Day Breakfast)" at bounding box center [535, 328] width 92 height 20
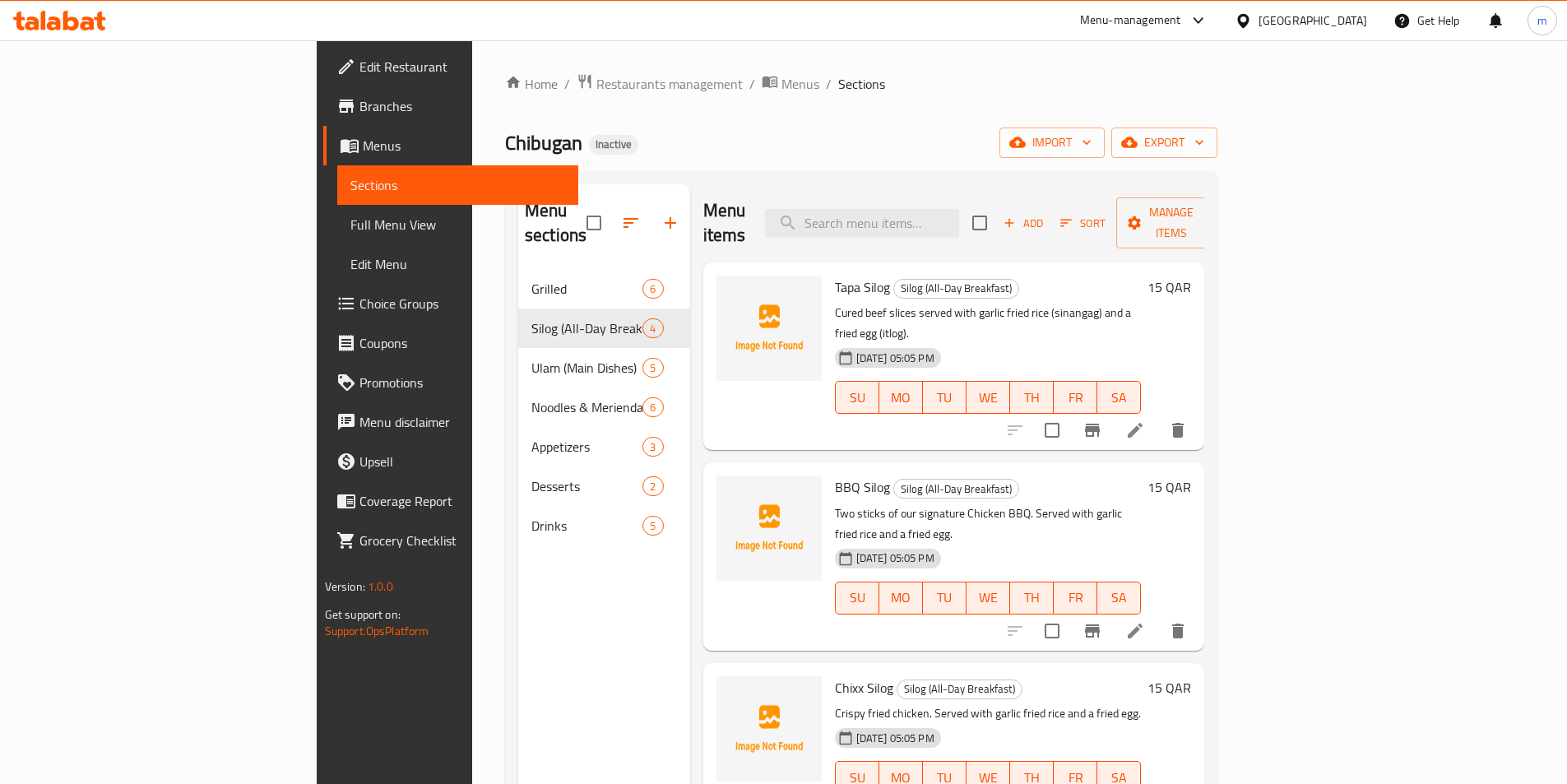
click at [1045, 214] on span "Add" at bounding box center [1023, 223] width 44 height 19
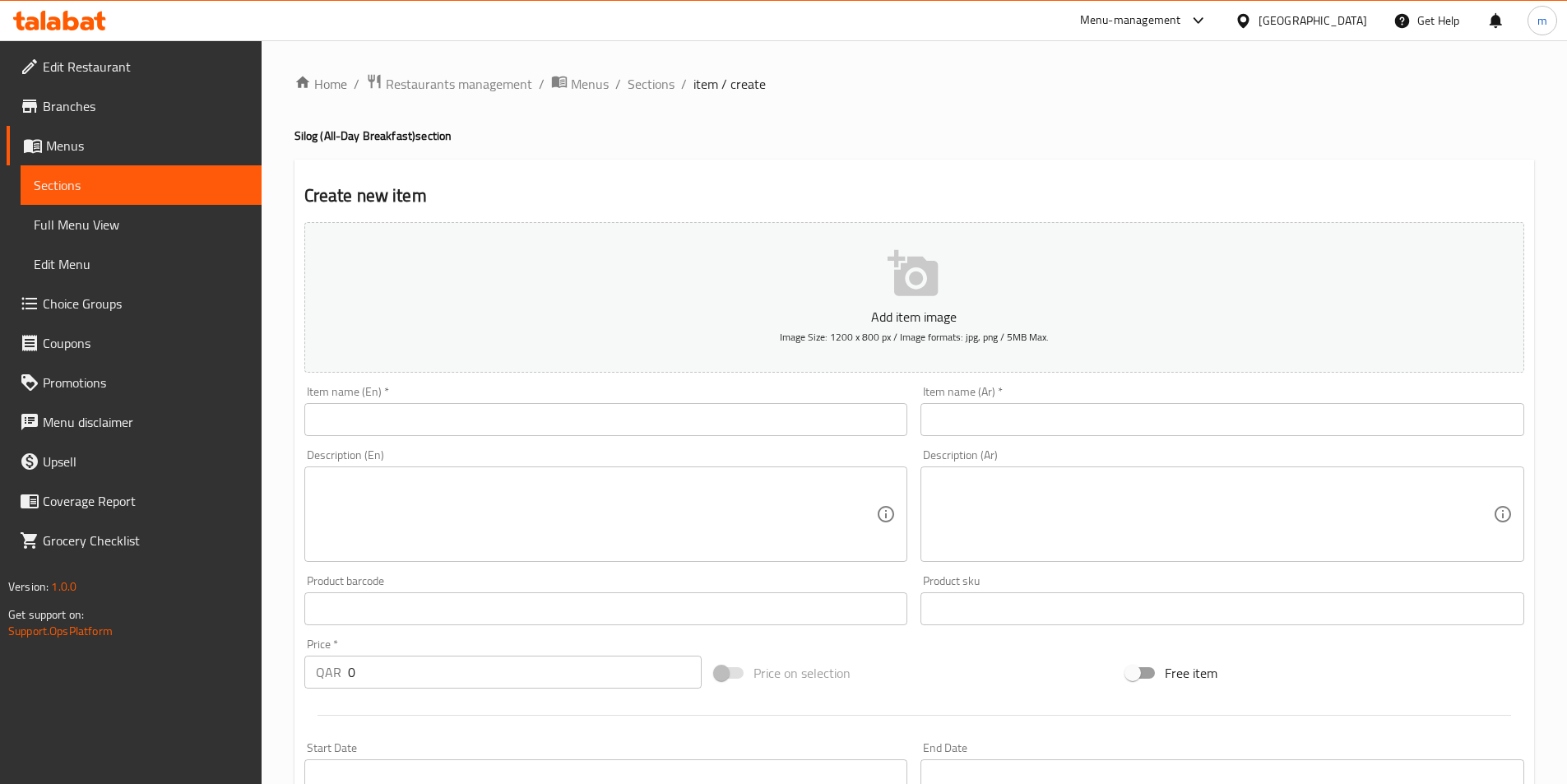
click at [394, 415] on input "text" at bounding box center [605, 419] width 604 height 33
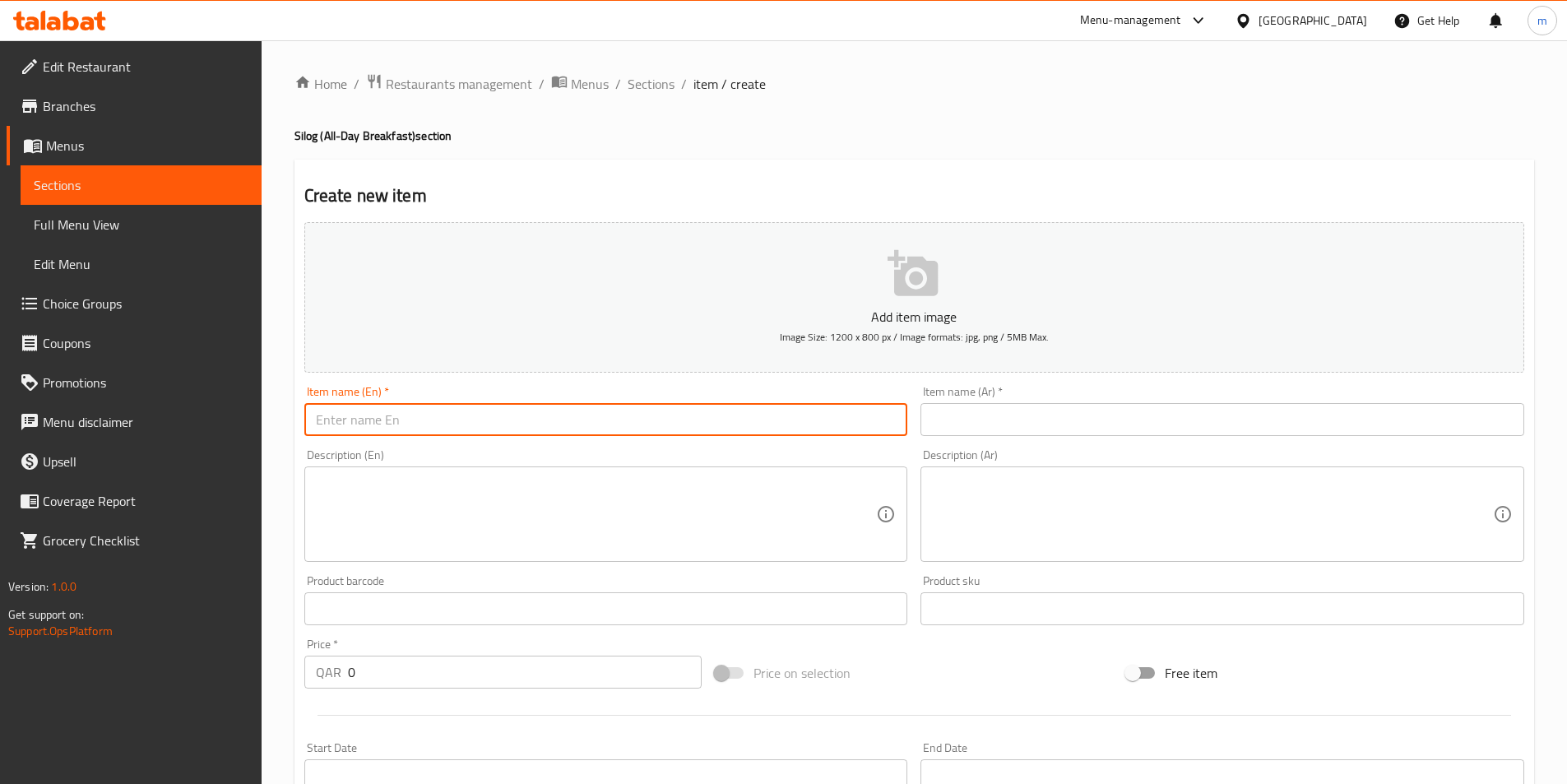
paste input "Longganisa Silog"
type input "Longganisa Silog"
click at [1081, 414] on input "text" at bounding box center [1221, 419] width 604 height 33
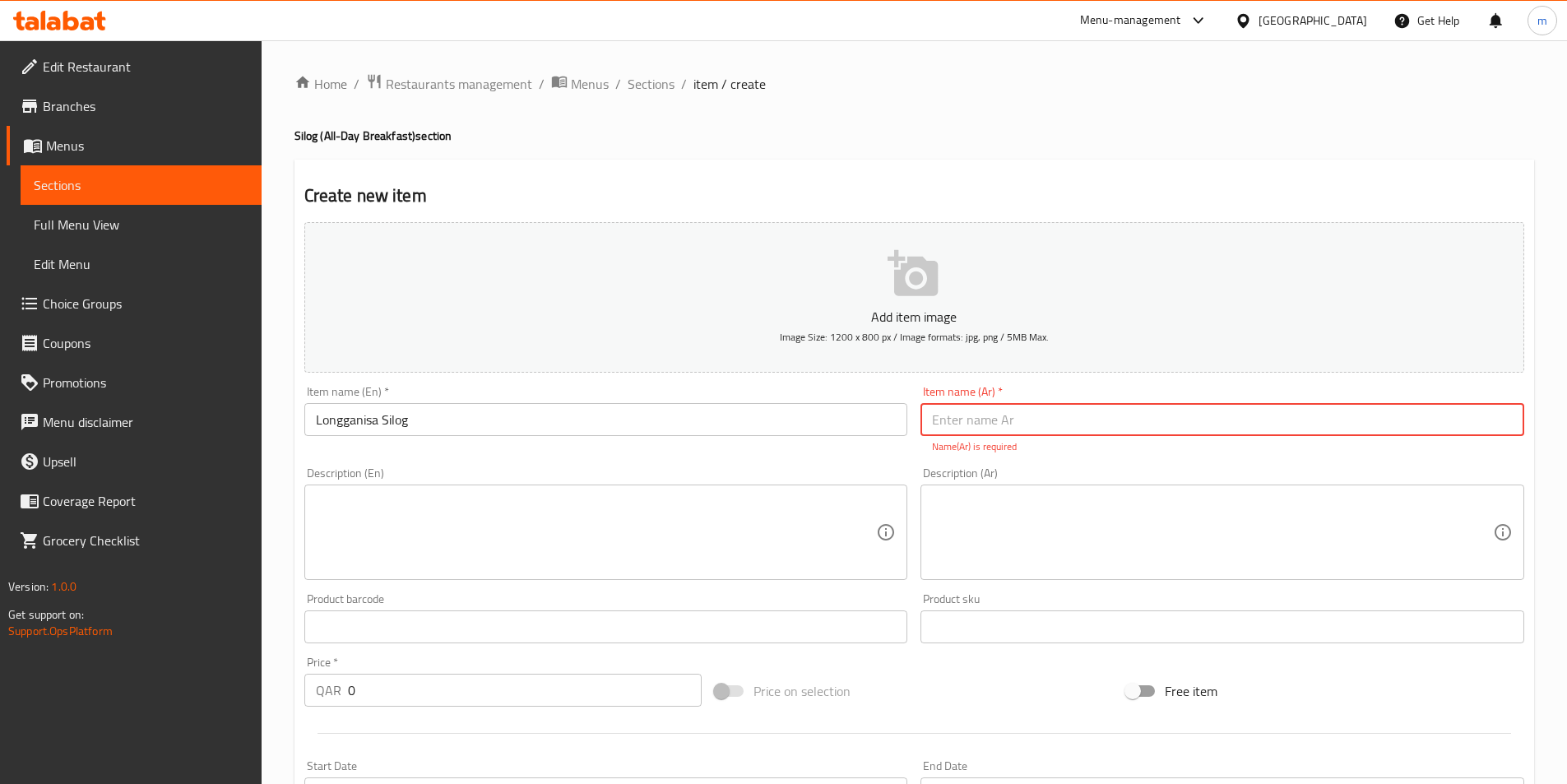
paste input "لونجانيسا سيلوج"
type input "لونجانيسا سيلوج"
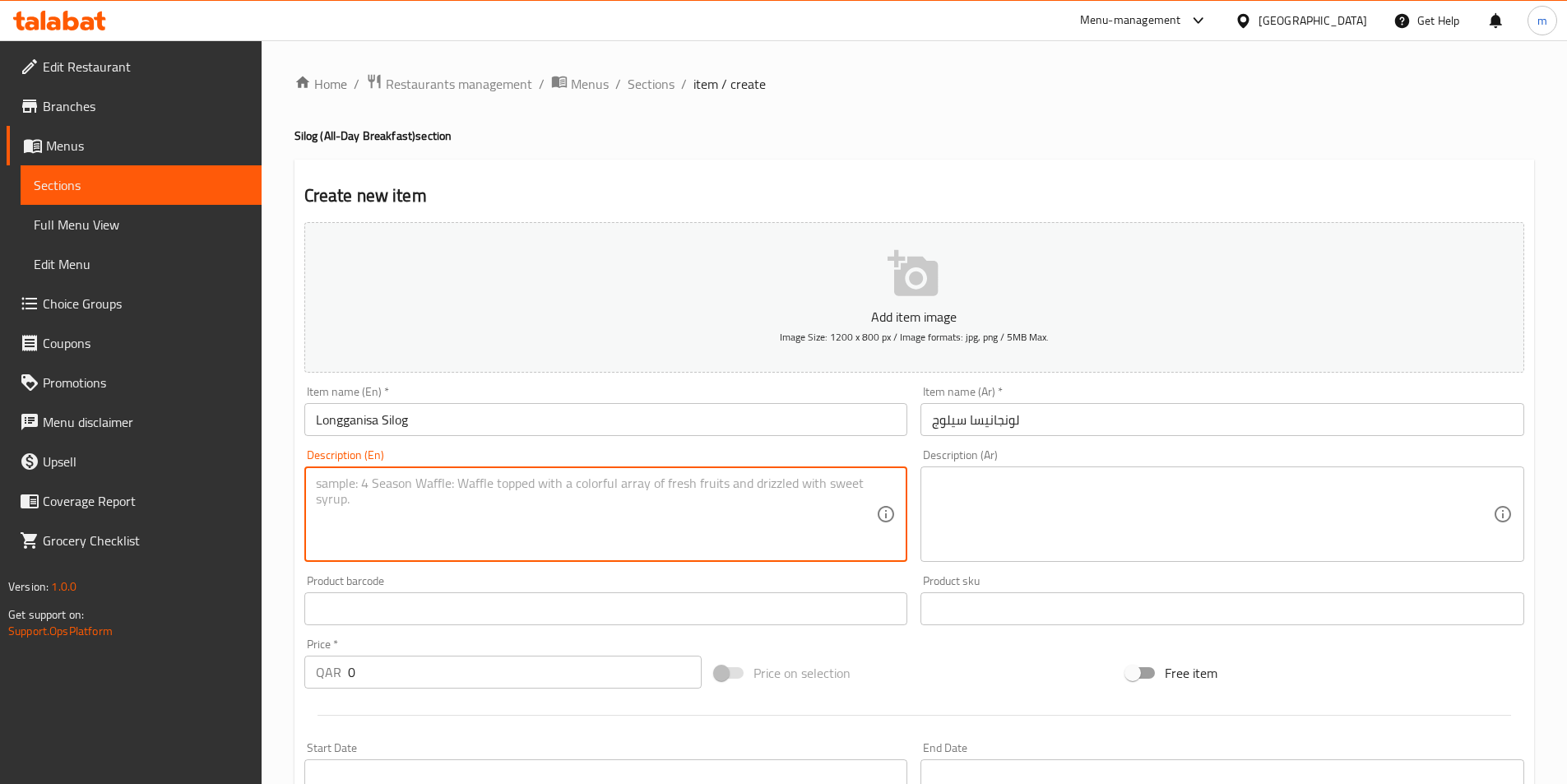
click at [478, 545] on textarea at bounding box center [596, 514] width 561 height 78
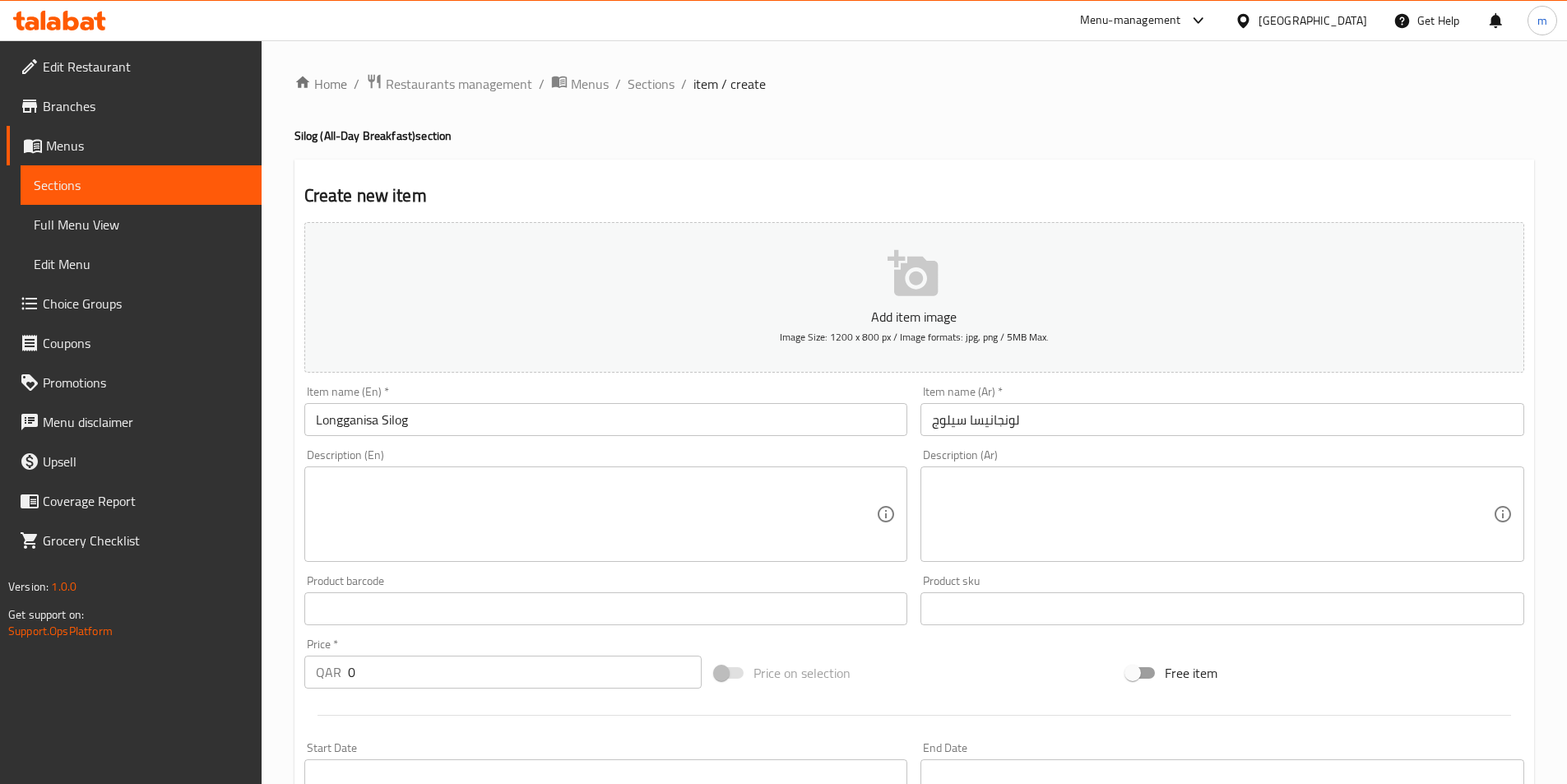
click at [554, 521] on textarea at bounding box center [596, 514] width 561 height 78
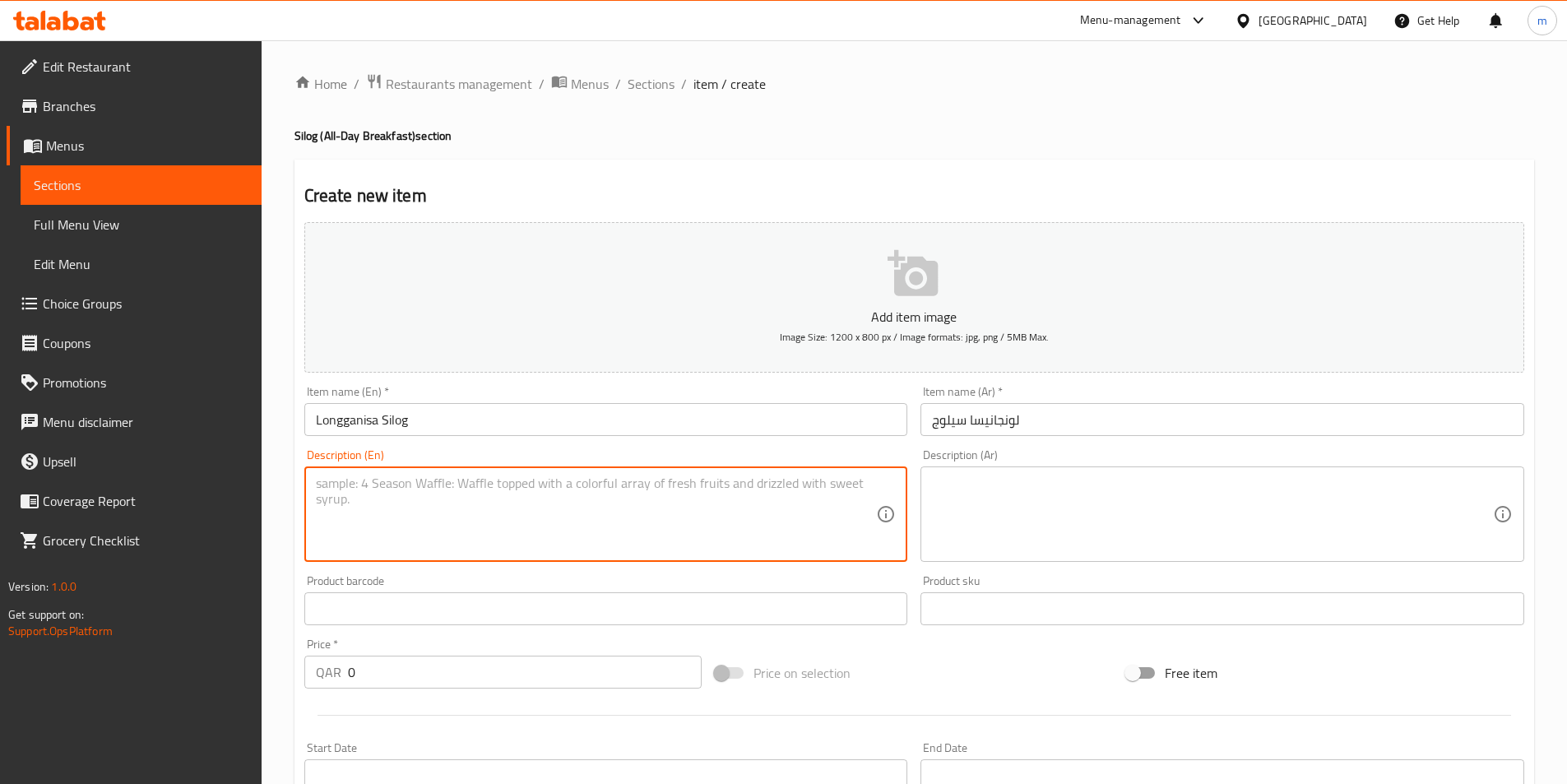
paste textarea "Filipino-style sweet and savory sausage. Served with garlic fried rice and a fr…"
type textarea "Filipino-style sweet and savory sausage. Served with garlic fried rice and a fr…"
click at [957, 469] on div "Description (Ar)" at bounding box center [1221, 514] width 604 height 95
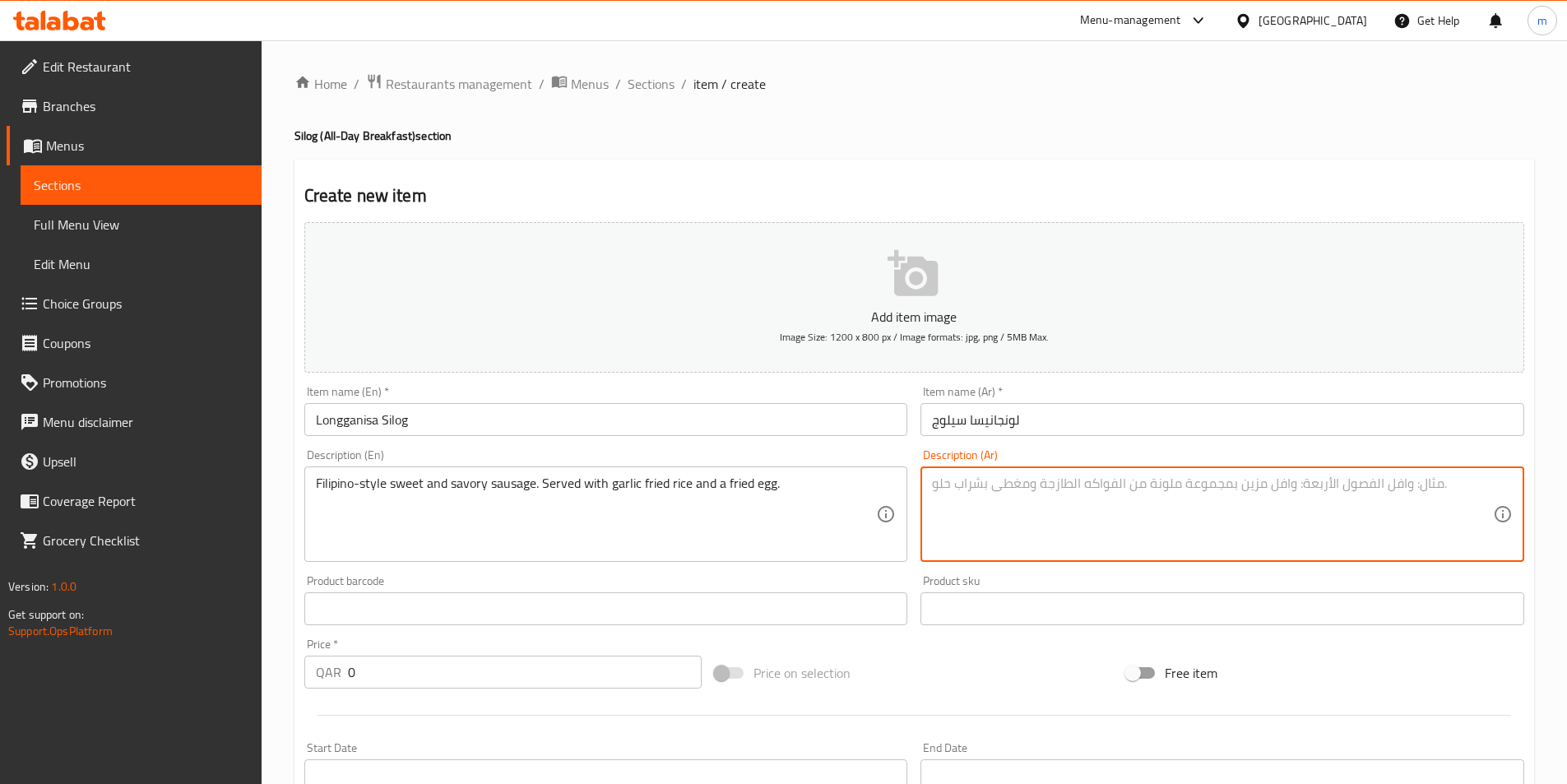
paste textarea "سجق حلو ولذيذ على الطريقة الفلبينية. يقدم مع الأرز المقلي بالثوم والبيض المقلي."
type textarea "سجق حلو ولذيذ على الطريقة الفلبينية. يقدم مع الأرز المقلي بالثوم والبيض المقلي."
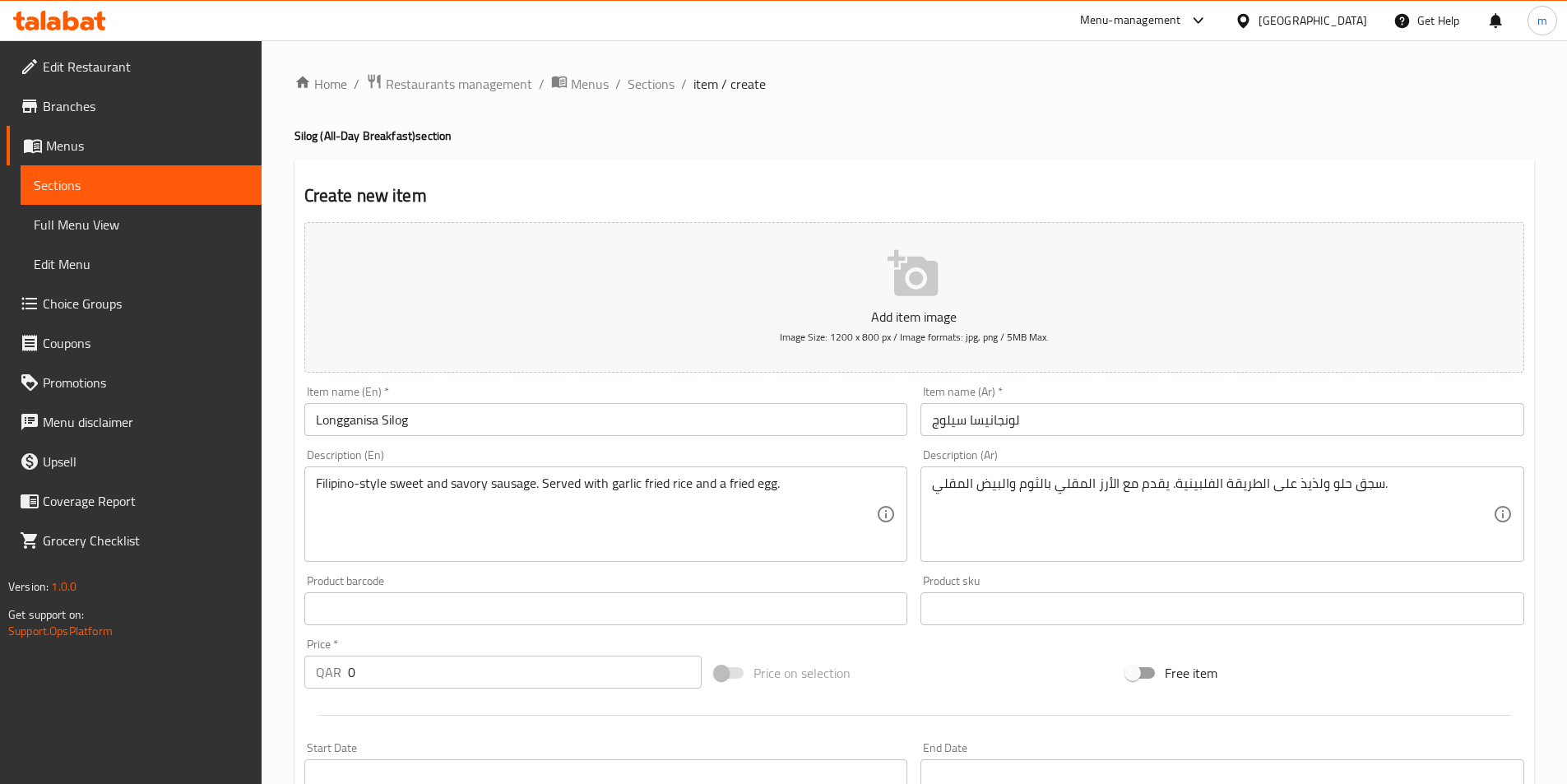
click at [423, 670] on input "0" at bounding box center [526, 671] width 354 height 33
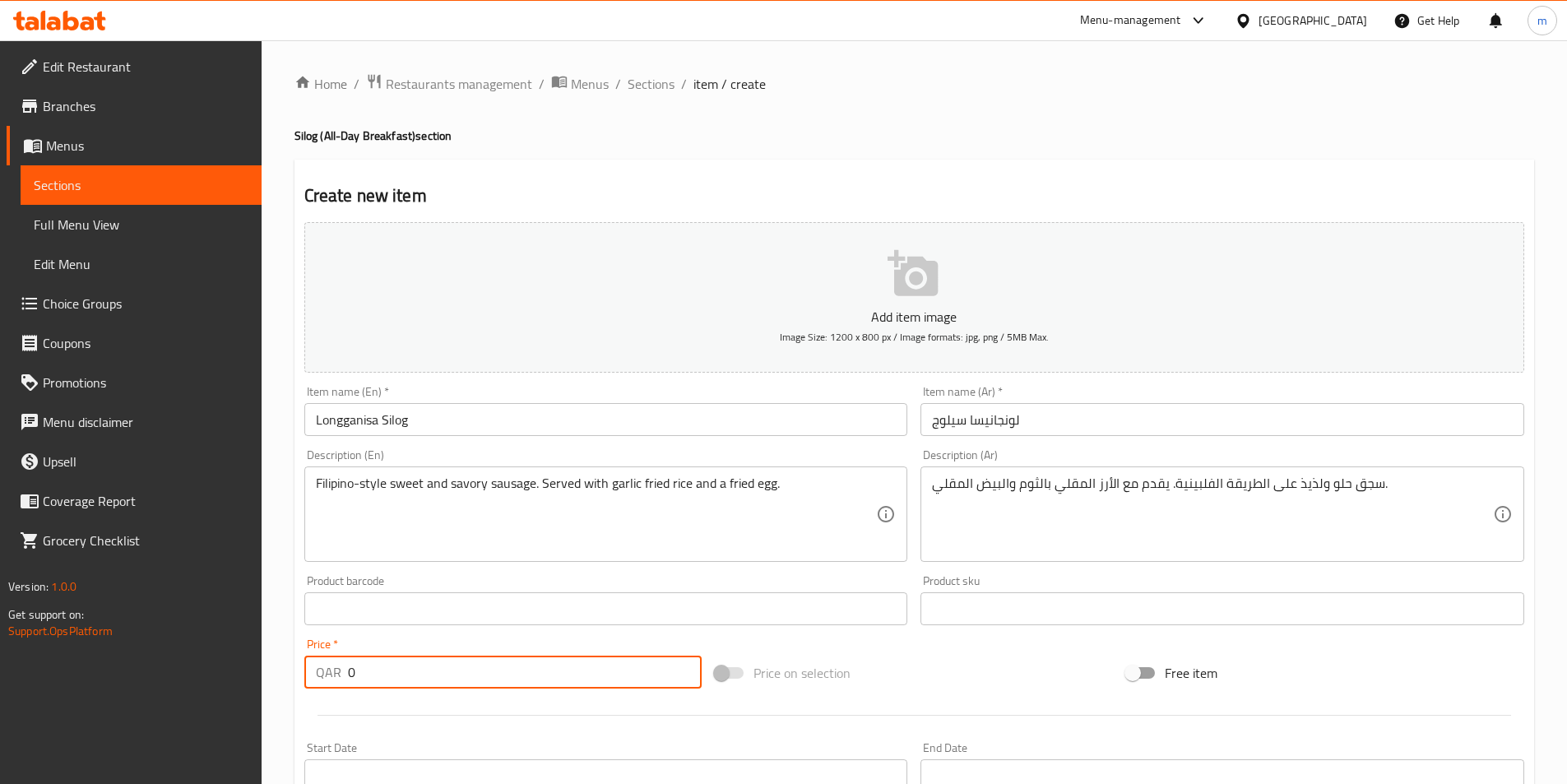
click at [425, 672] on input "0" at bounding box center [526, 671] width 354 height 33
click at [427, 675] on input "0" at bounding box center [526, 671] width 354 height 33
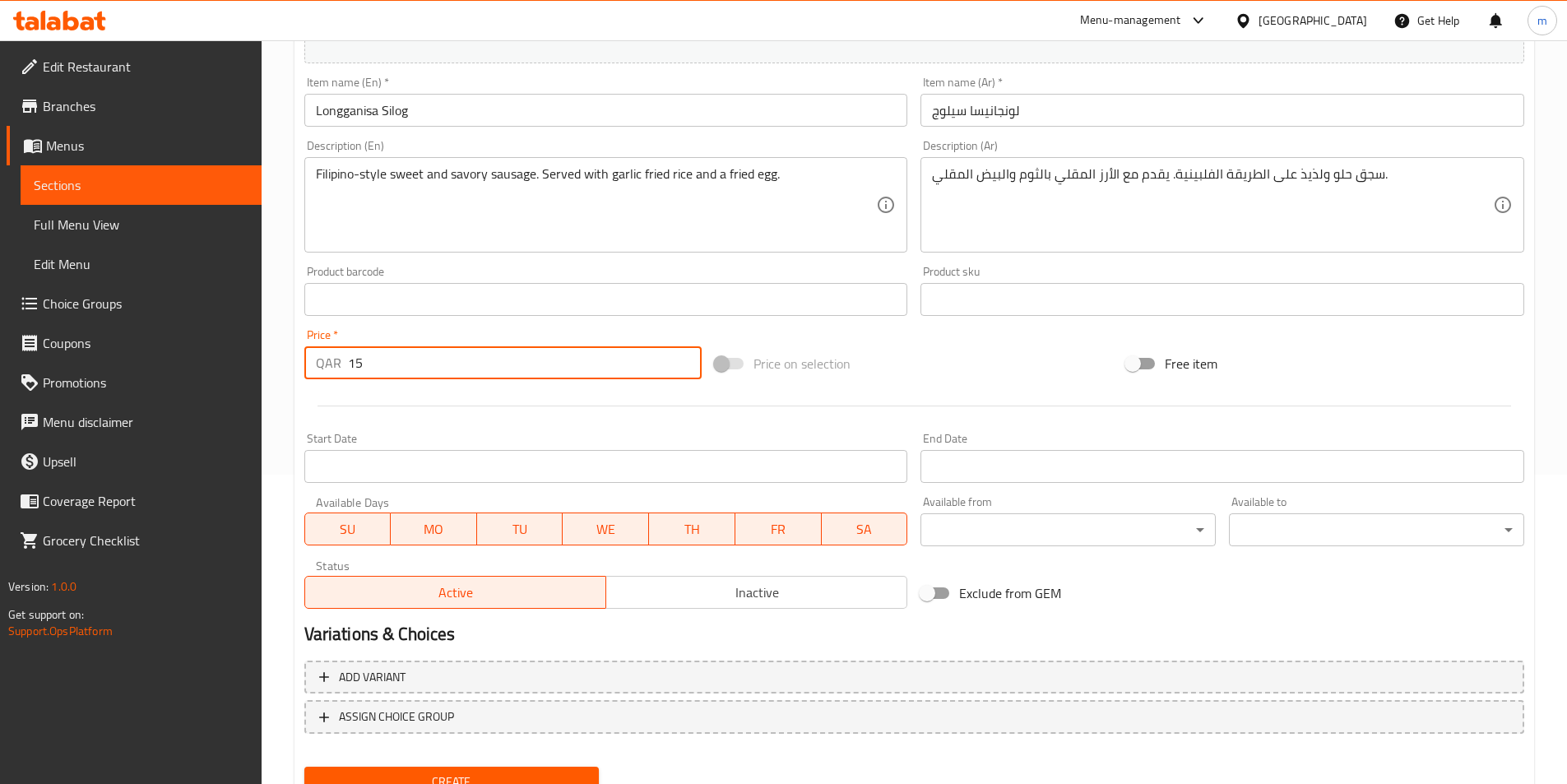
scroll to position [378, 0]
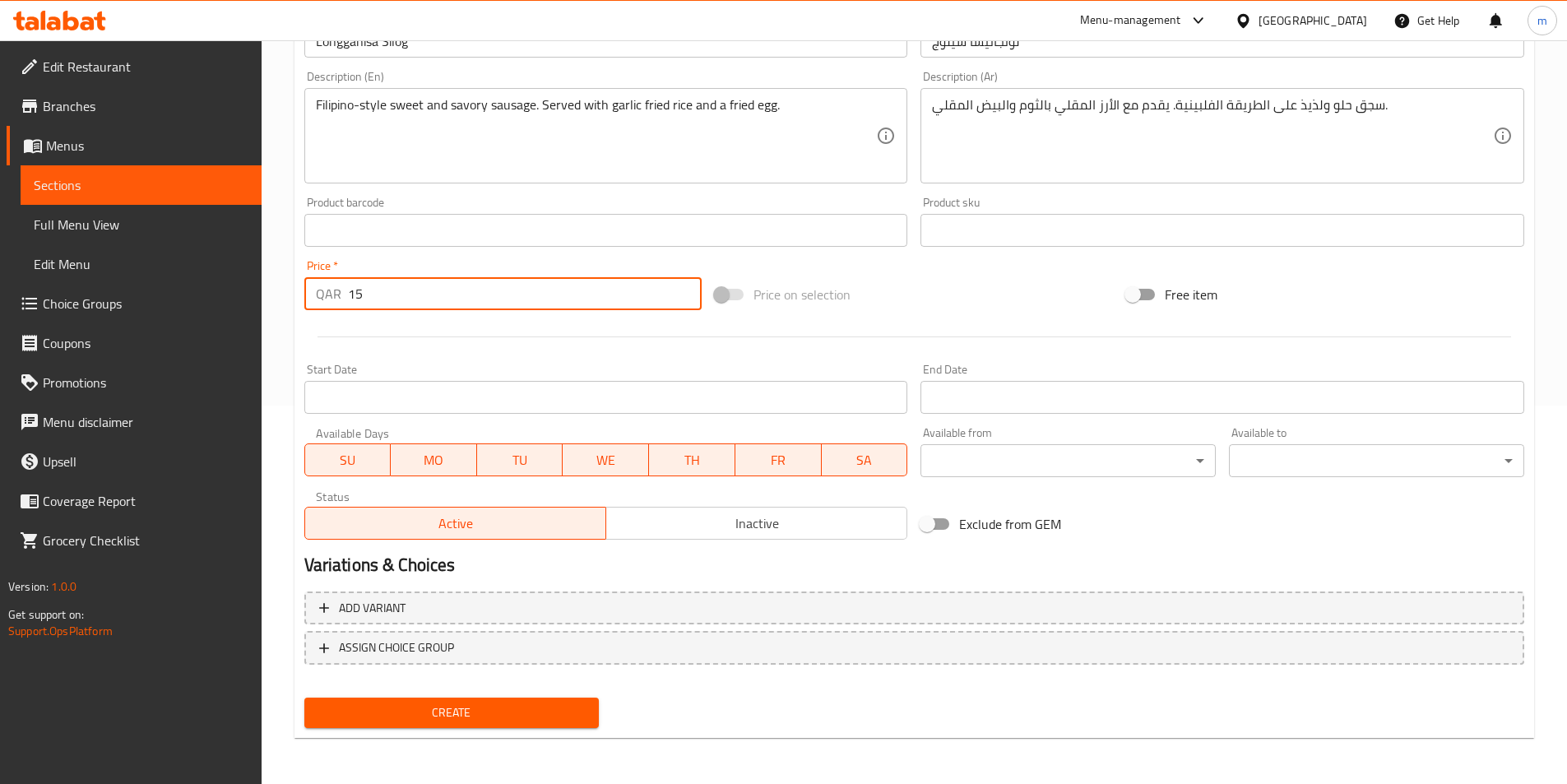
type input "15"
click at [411, 705] on span "Create" at bounding box center [452, 712] width 270 height 20
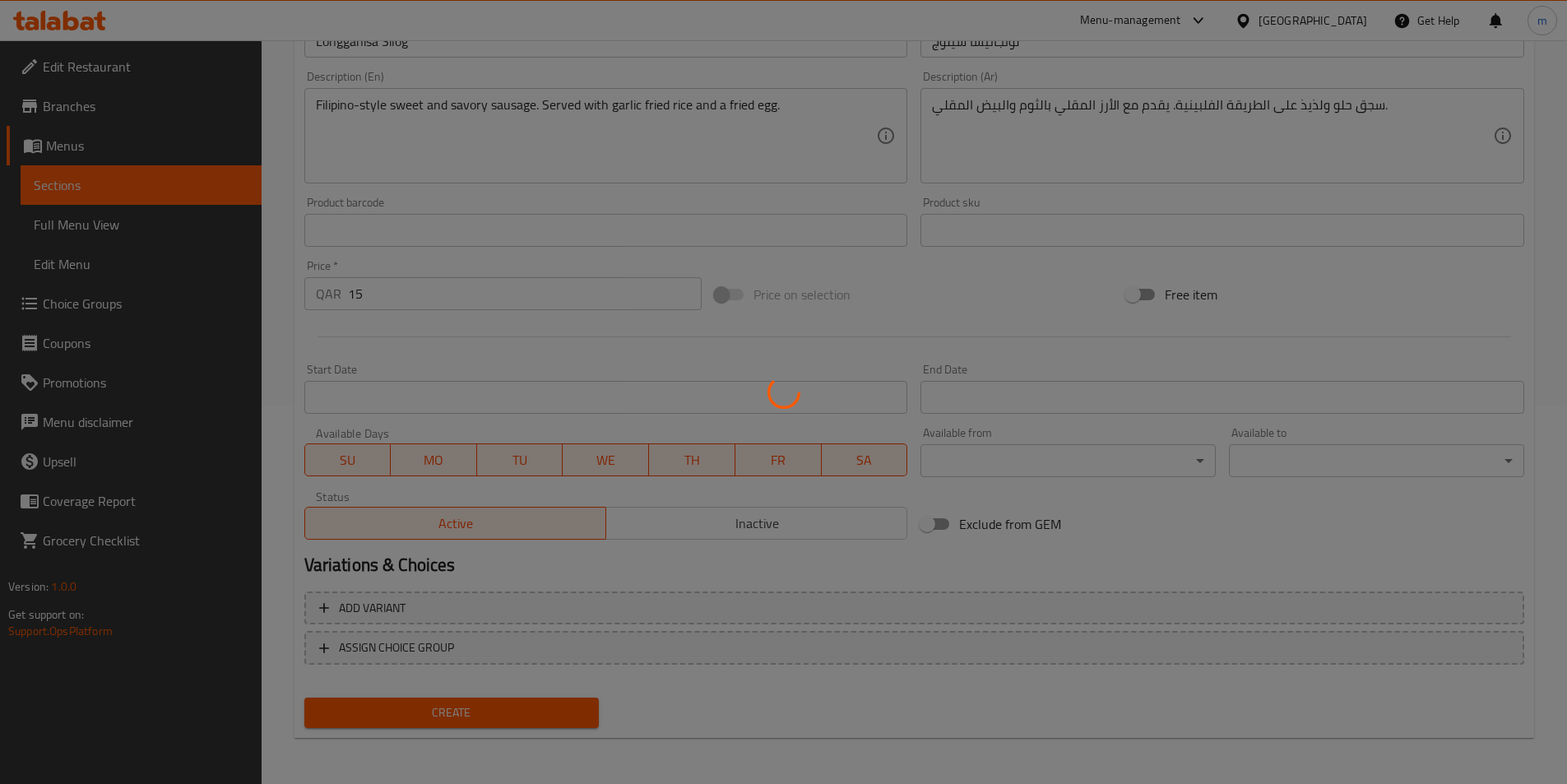
type input "0"
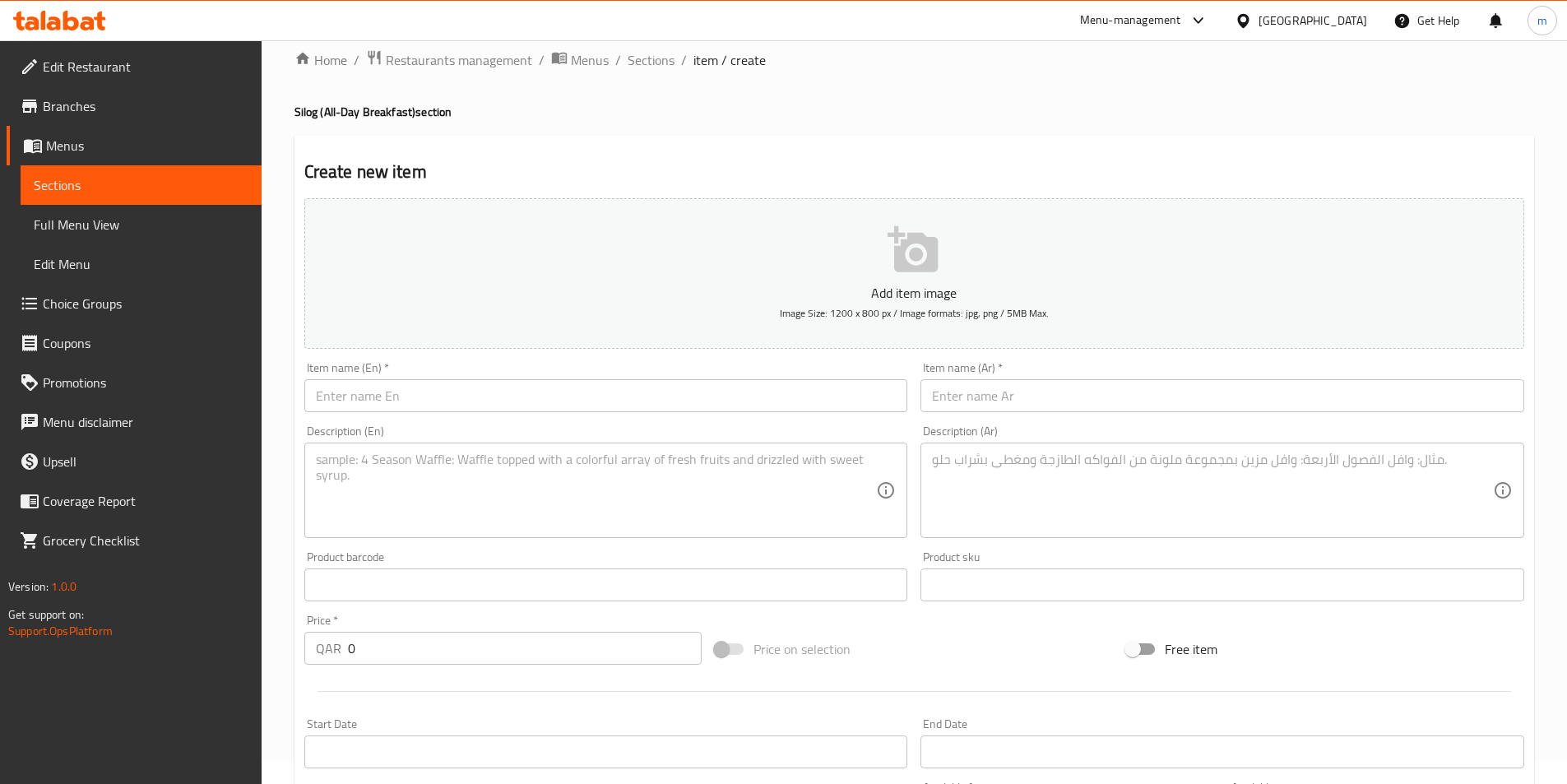
scroll to position [0, 0]
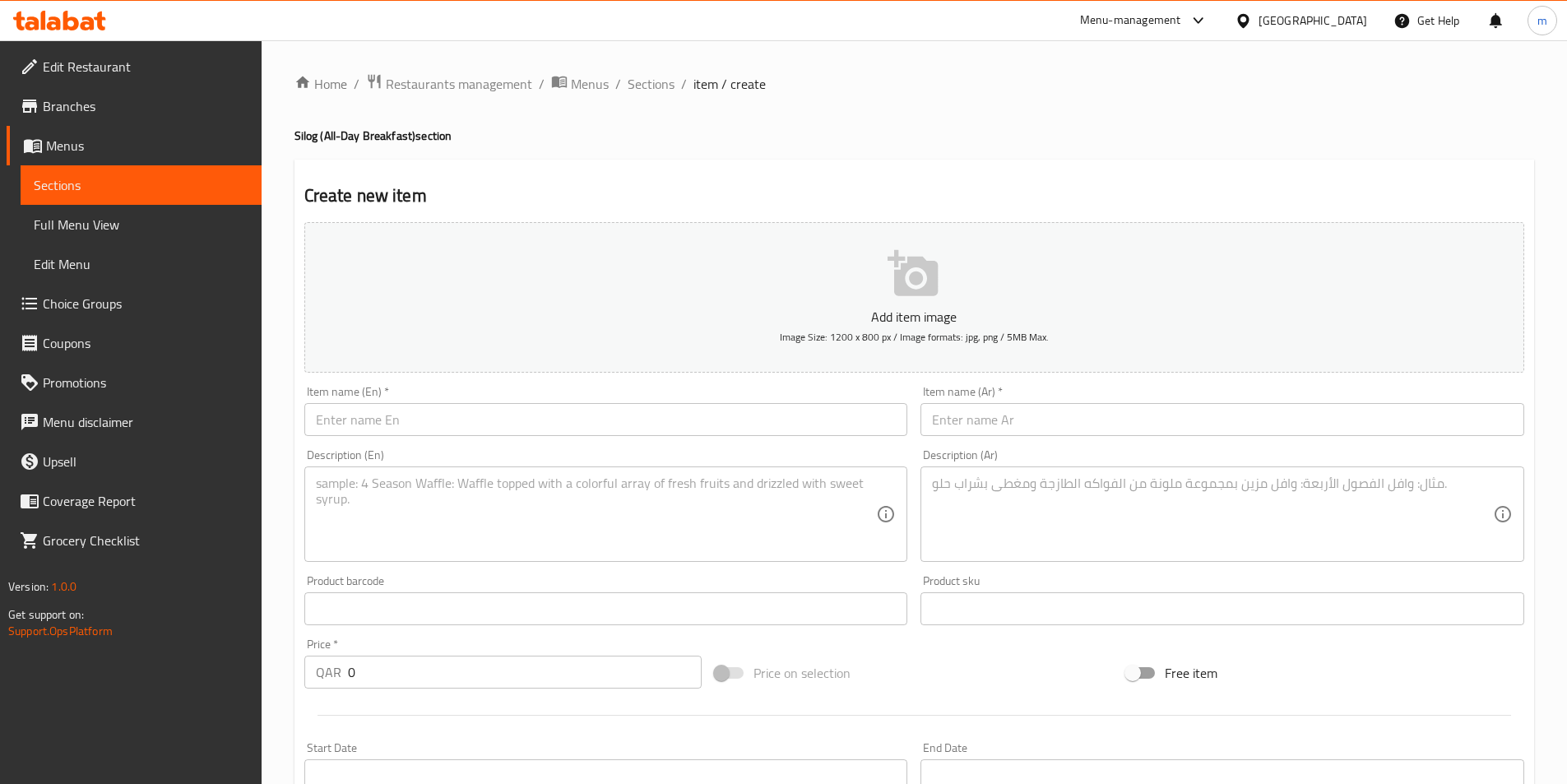
click at [142, 190] on span "Sections" at bounding box center [141, 185] width 215 height 20
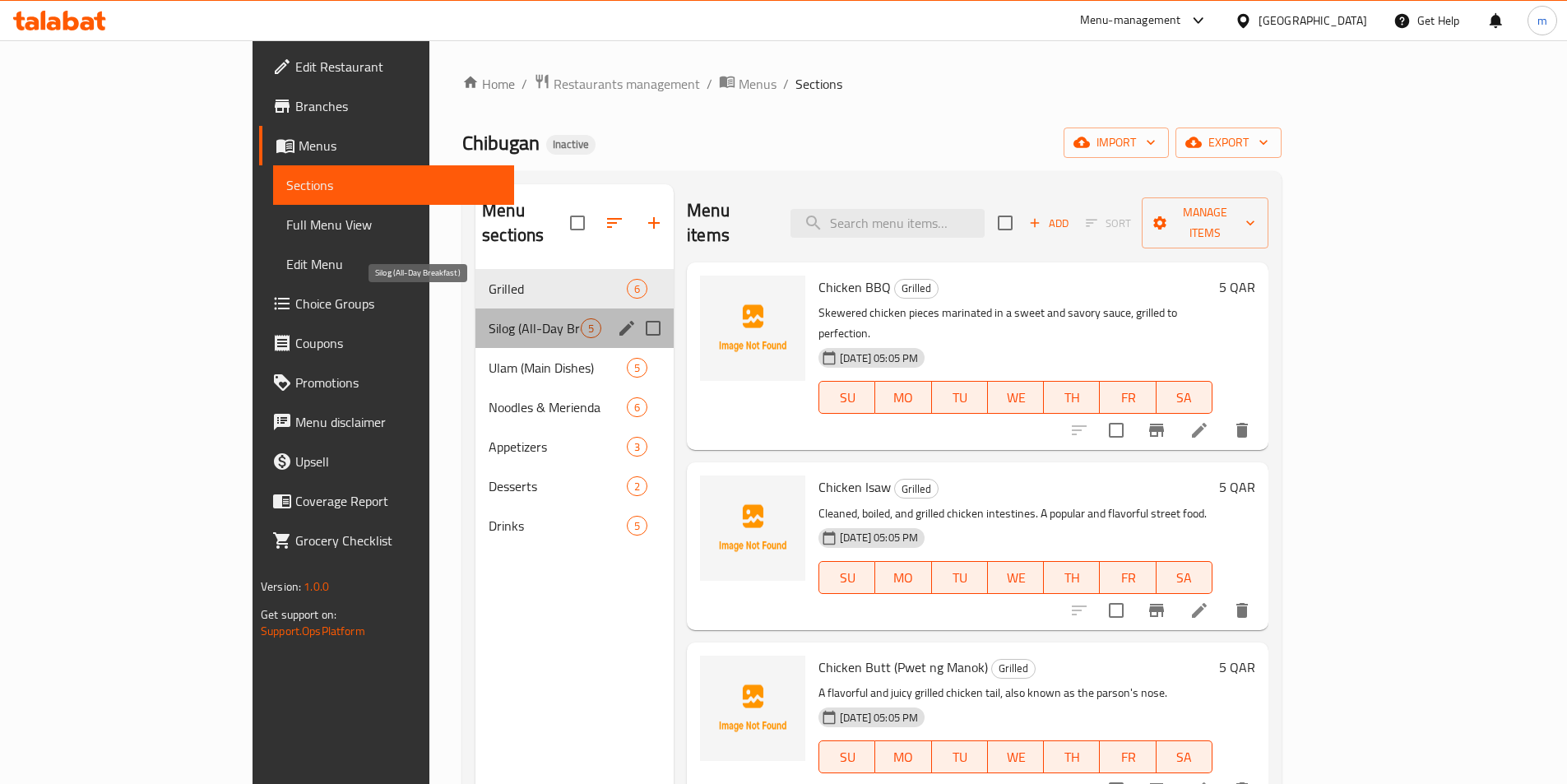
click at [489, 318] on span "Silog (All-Day Breakfast)" at bounding box center [535, 328] width 92 height 20
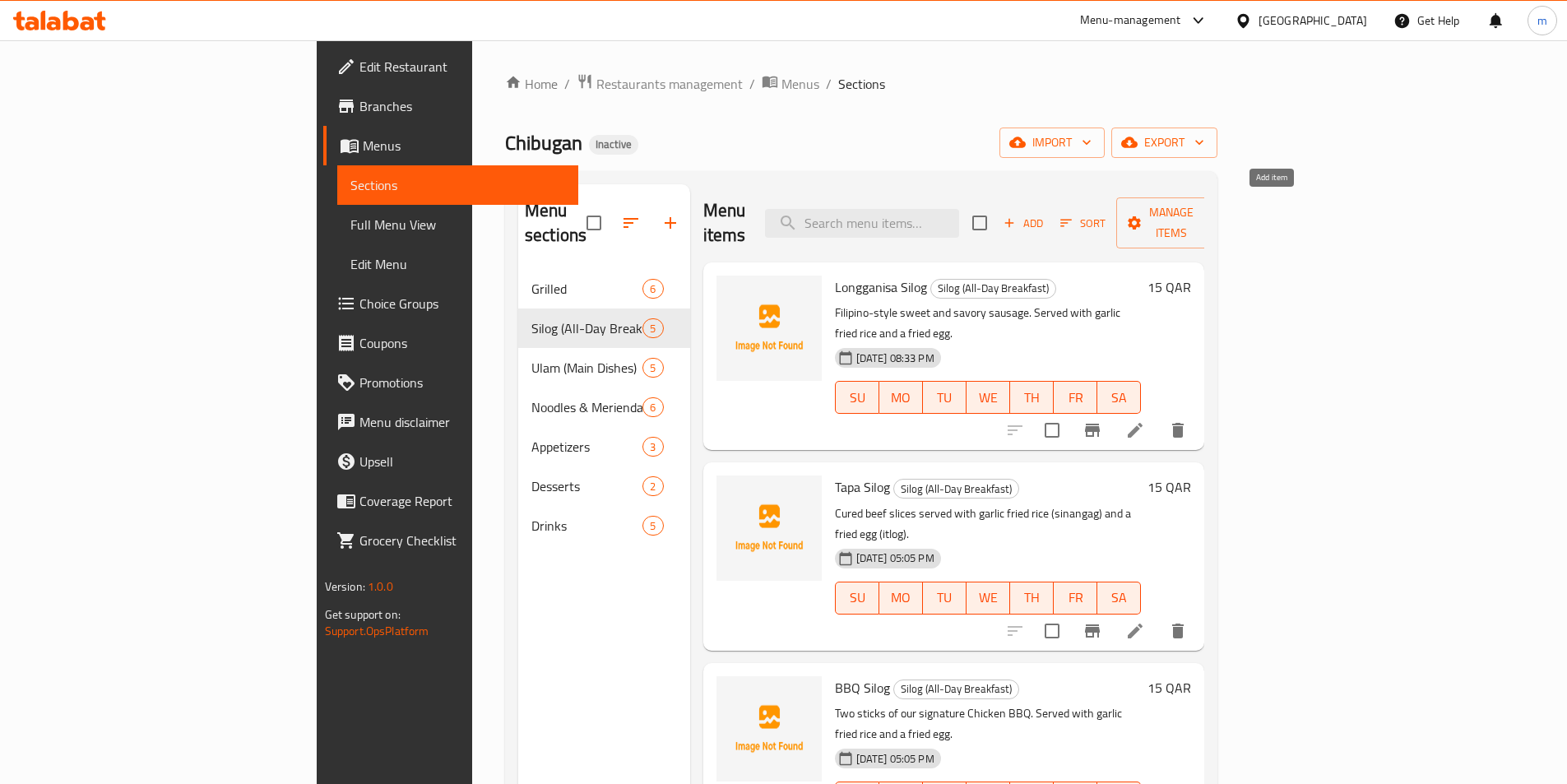
click at [1017, 215] on icon "button" at bounding box center [1009, 222] width 14 height 14
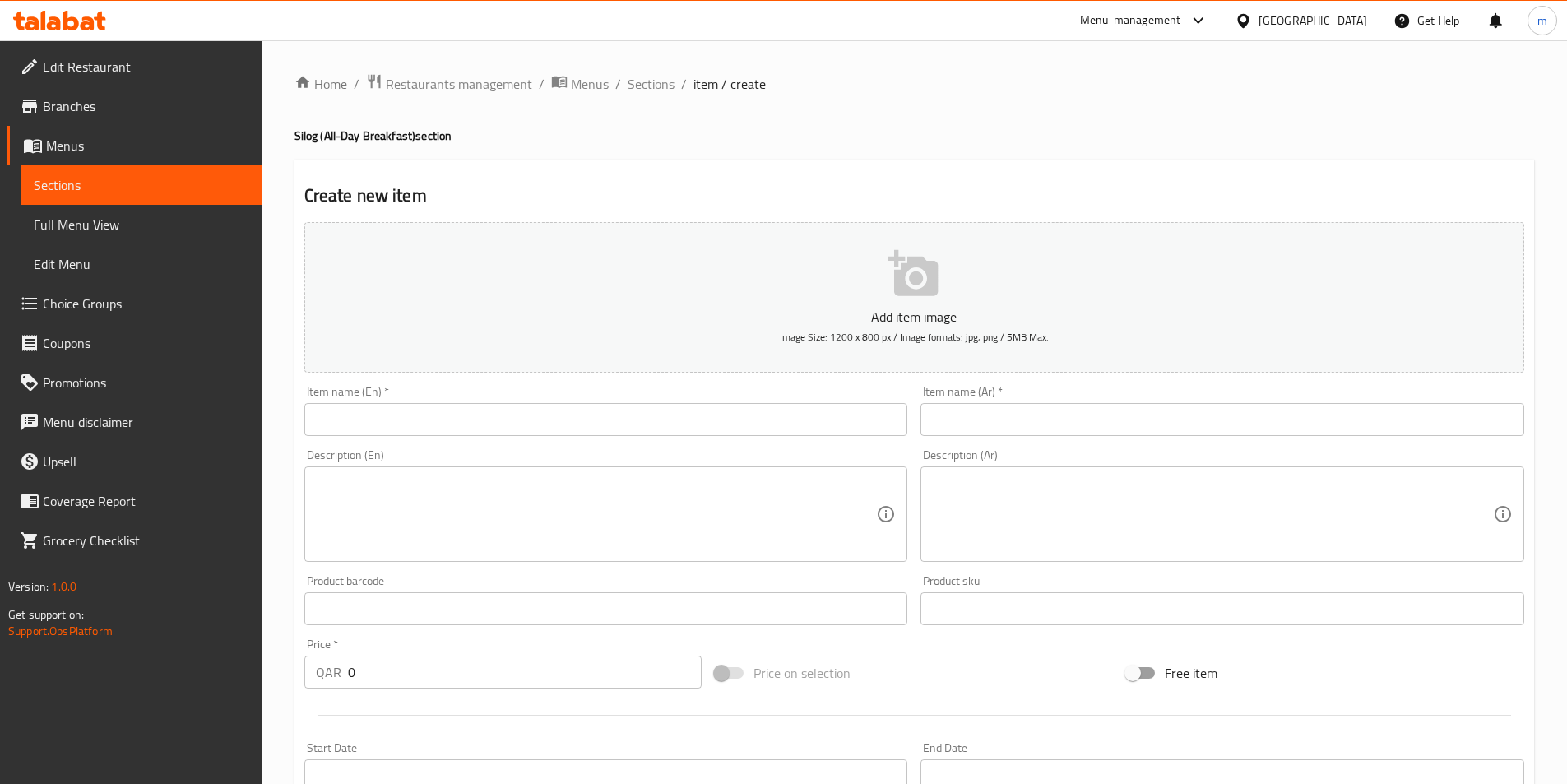
click at [870, 415] on input "text" at bounding box center [605, 419] width 604 height 33
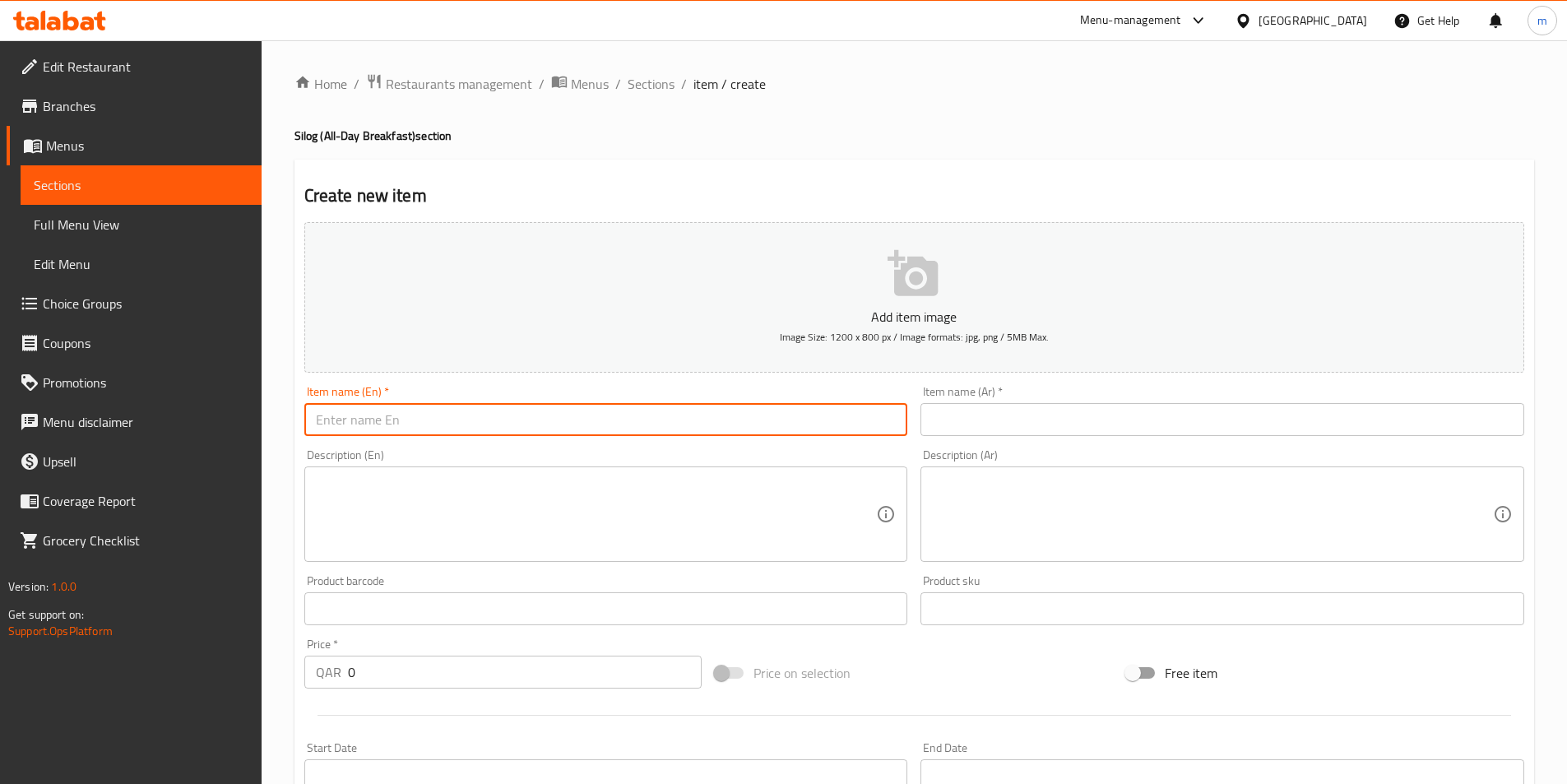
paste input "Maling Silog"
type input "Maling Silog"
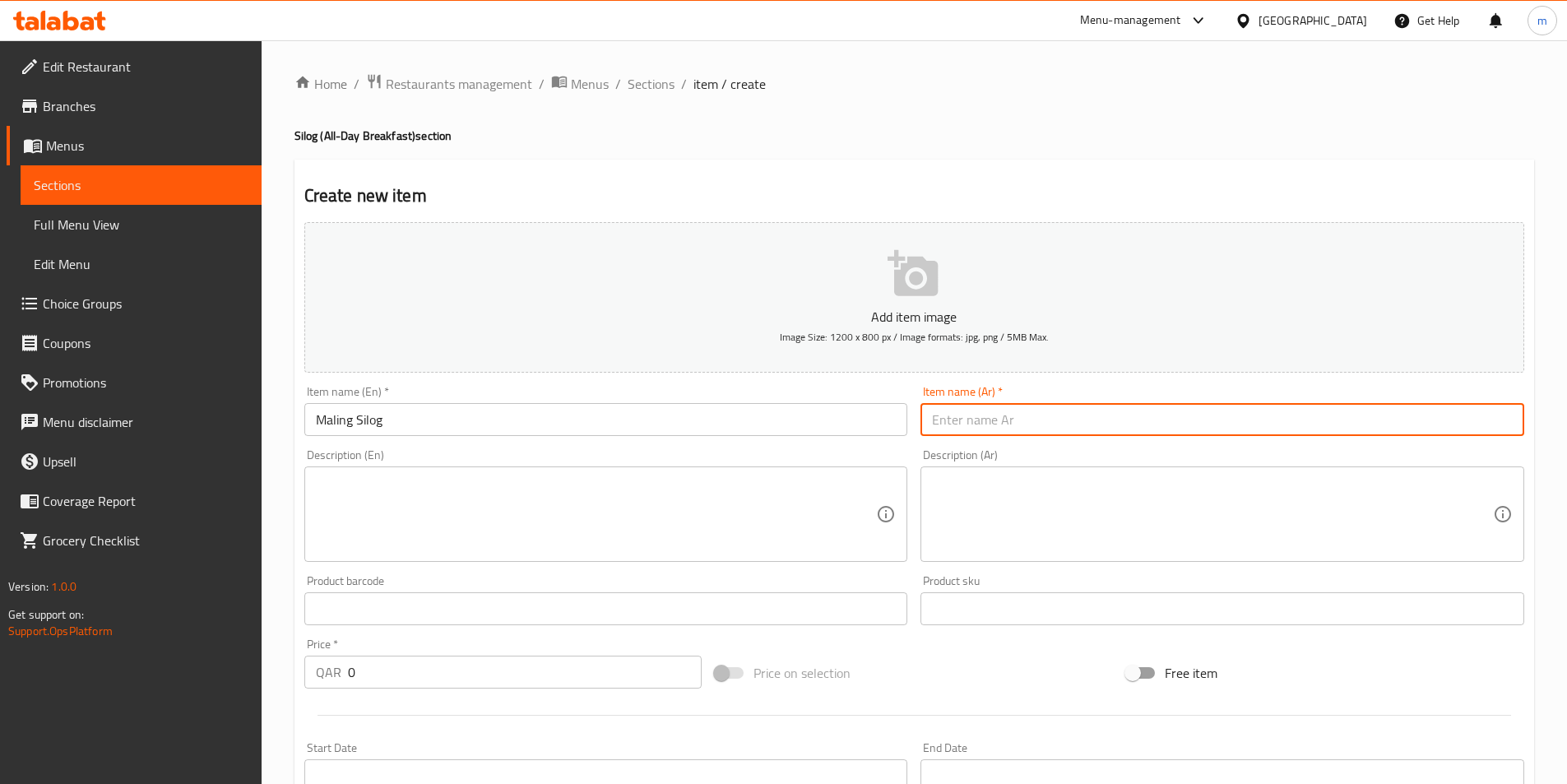
click at [1106, 426] on input "text" at bounding box center [1221, 419] width 604 height 33
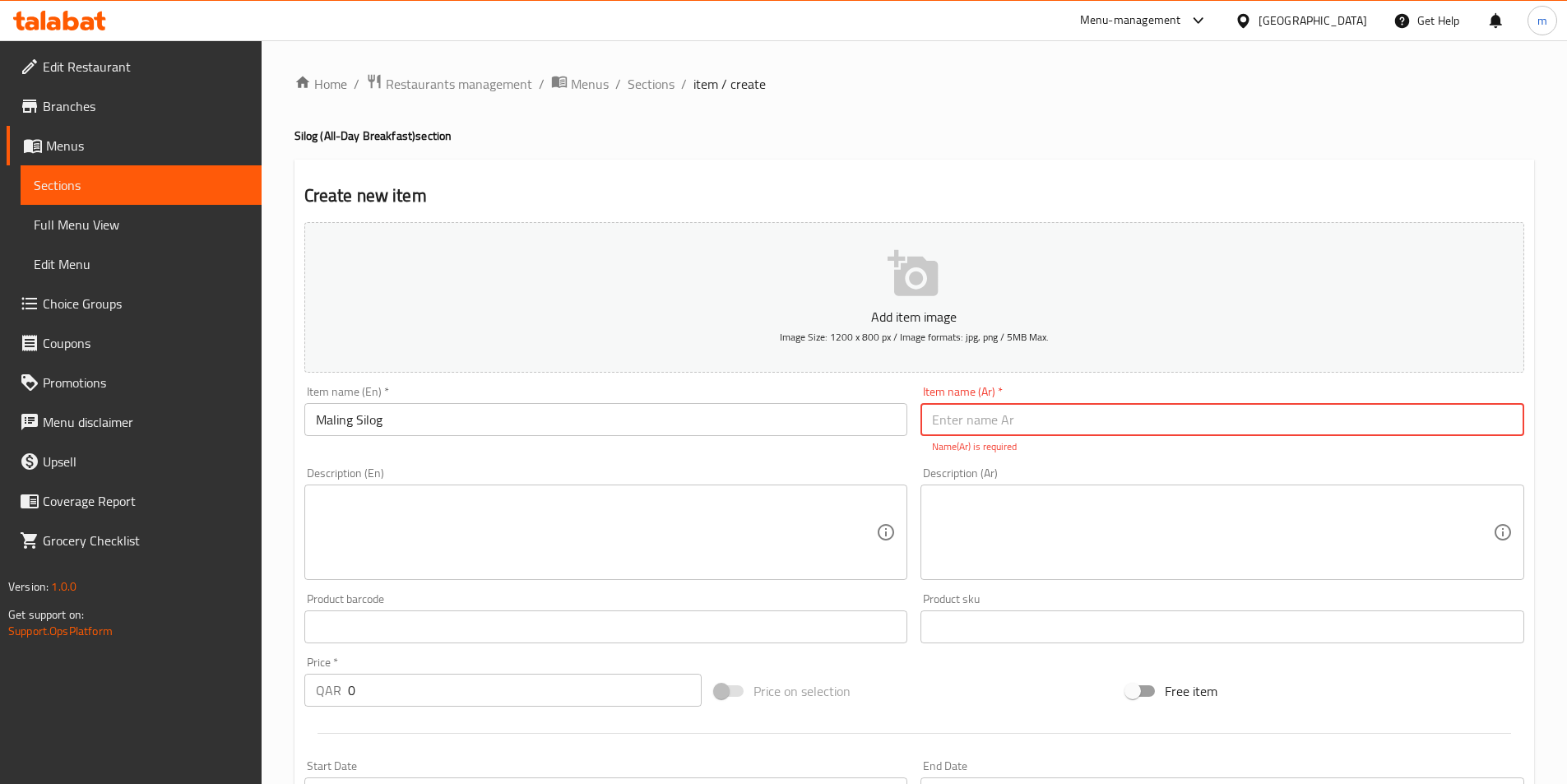
paste input "مالينغ سيلوج"
type input "مالينغ سيلوج"
click at [758, 559] on div "Description (En)" at bounding box center [605, 531] width 604 height 95
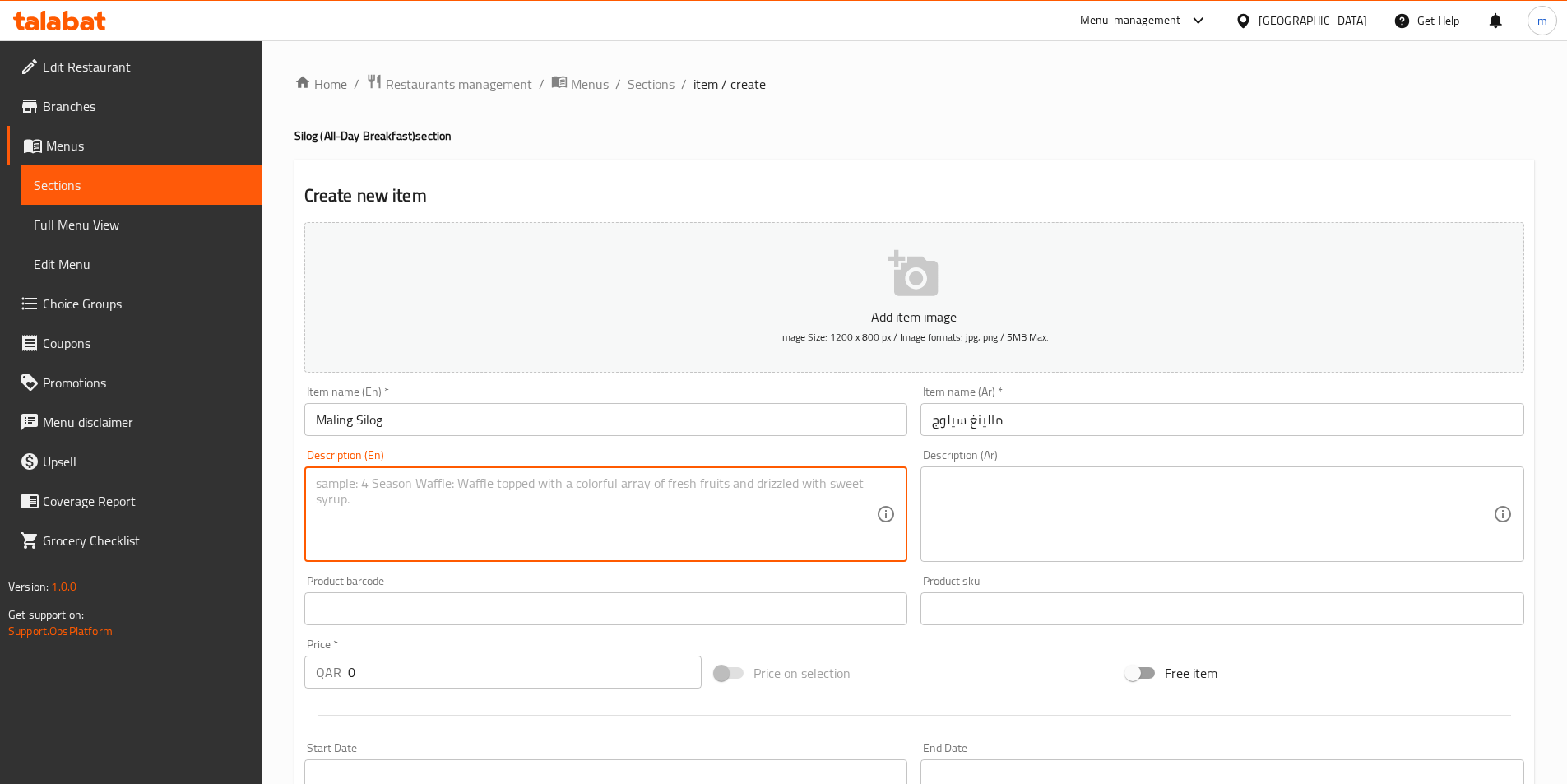
paste textarea "Classic savory luncheon meat. Served with garlic fried rice and a fried egg."
type textarea "Classic savory luncheon meat. Served with garlic fried rice and a fried egg."
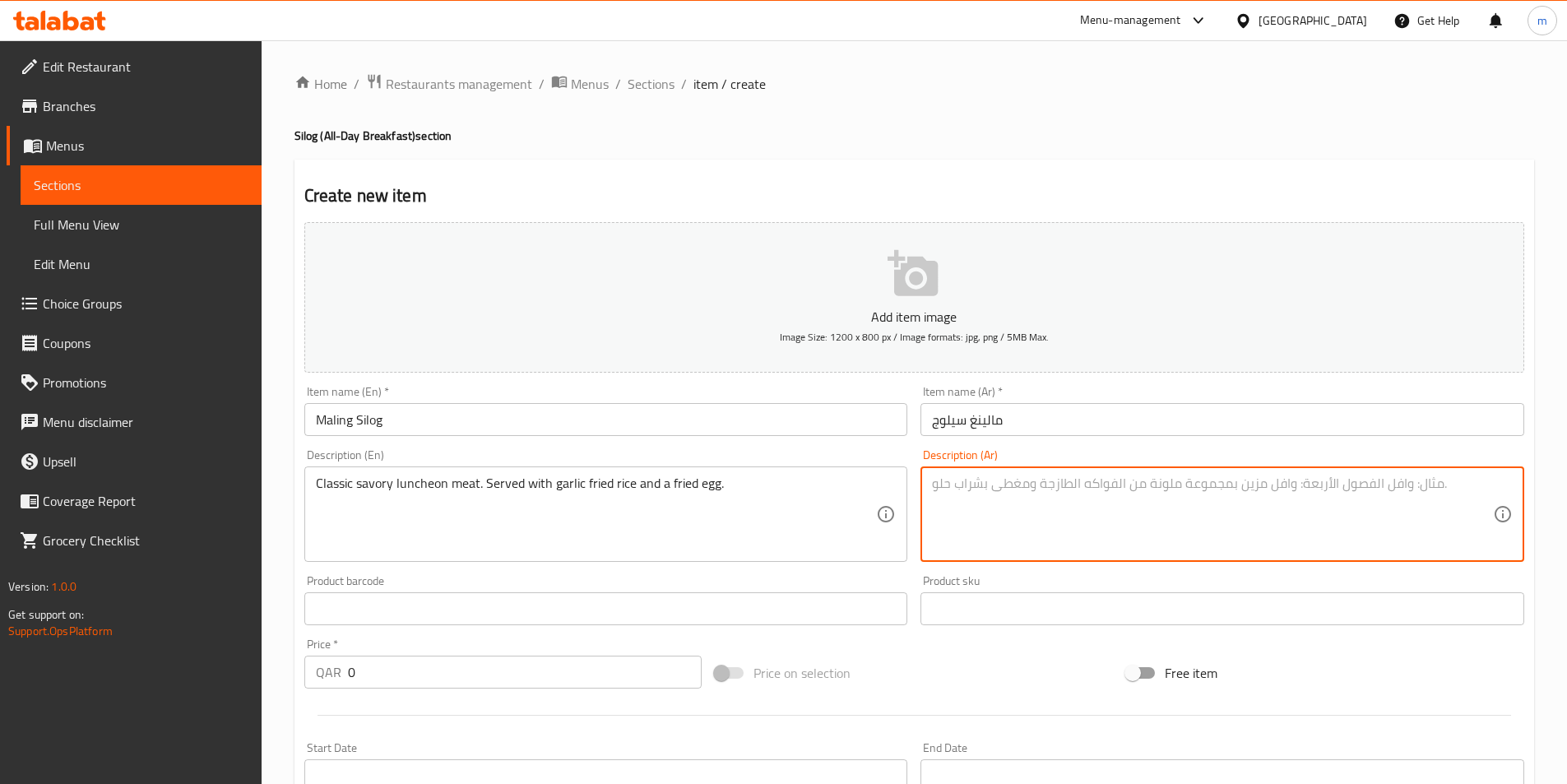
click at [994, 493] on textarea at bounding box center [1212, 514] width 561 height 78
paste textarea "لحم الغداء اللذيذ الكلاسيكي. يقدم مع الأرز المقلي بالثوم والبيض المقلي."
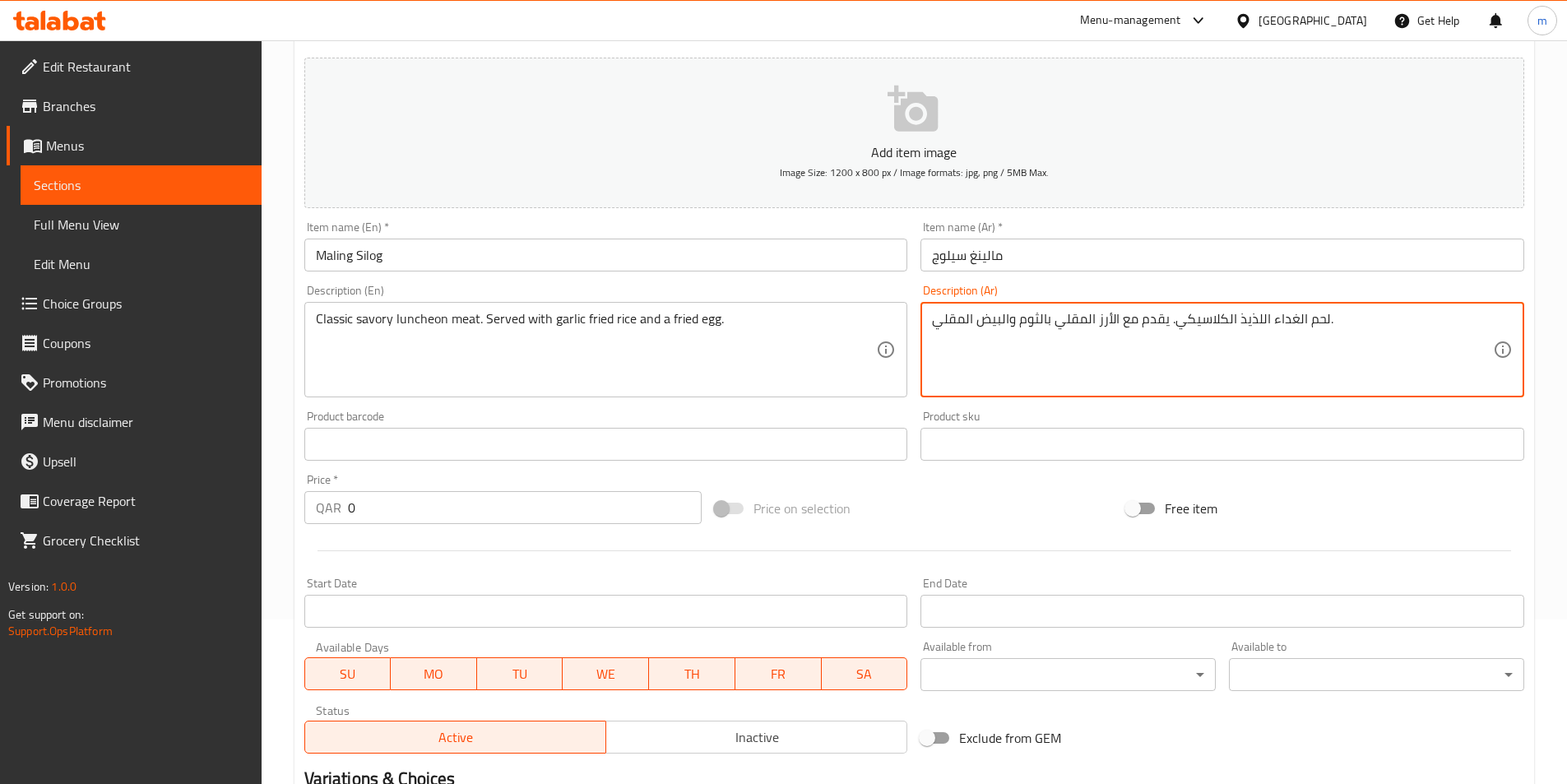
type textarea "لحم الغداء اللذيذ الكلاسيكي. يقدم مع الأرز المقلي بالثوم والبيض المقلي."
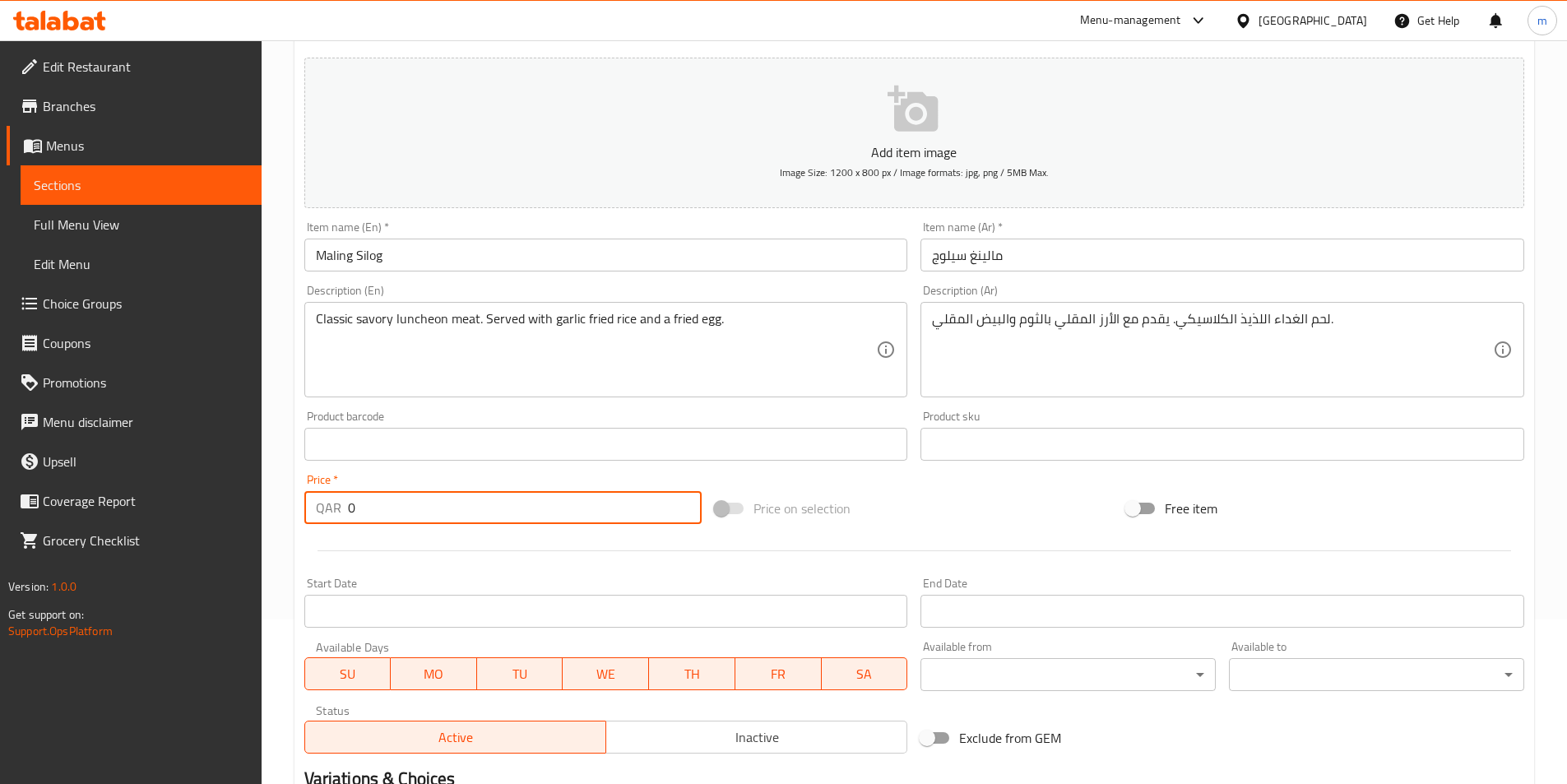
click at [433, 513] on input "0" at bounding box center [526, 507] width 354 height 33
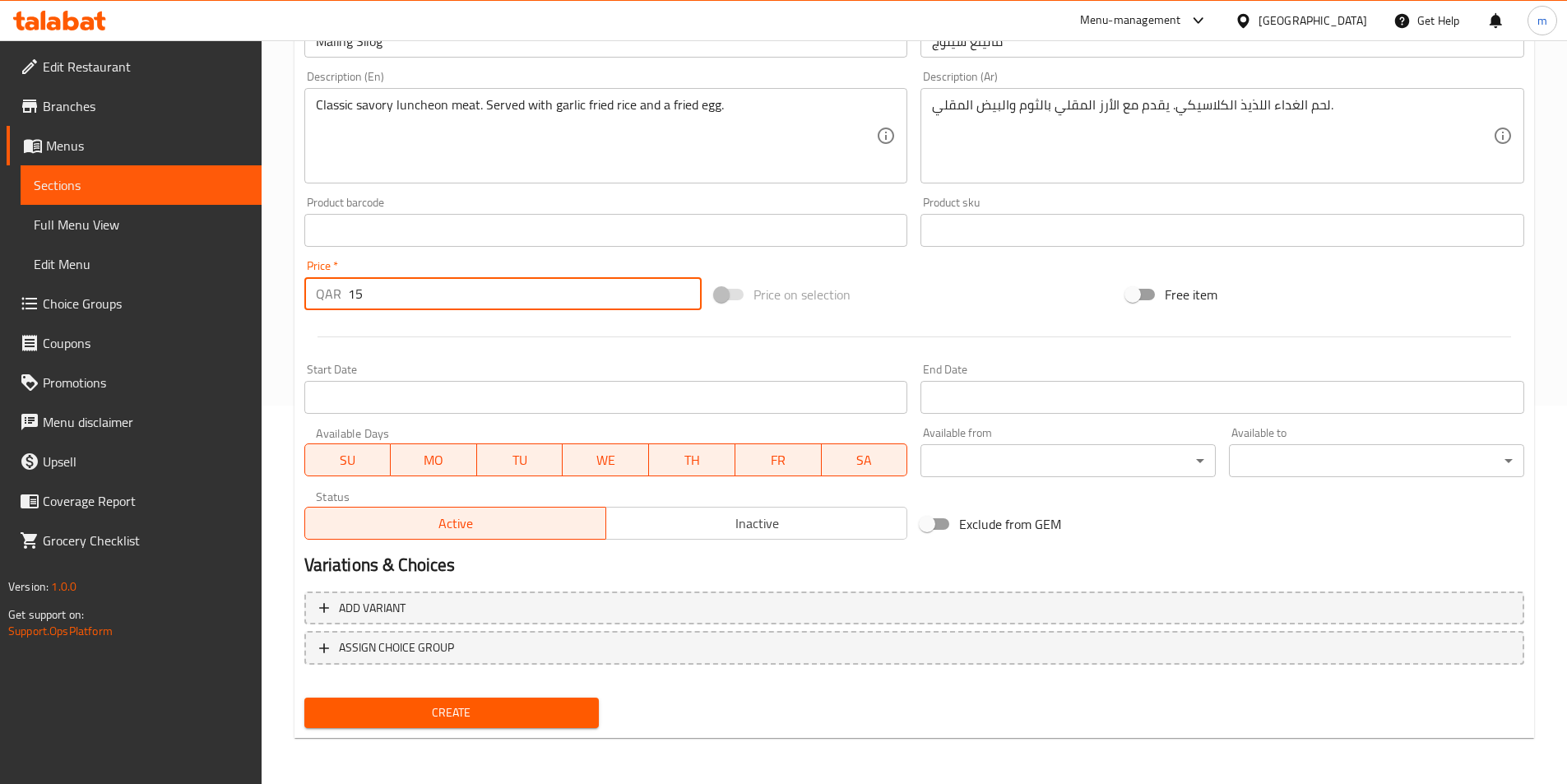
type input "15"
click at [497, 701] on button "Create" at bounding box center [451, 713] width 295 height 31
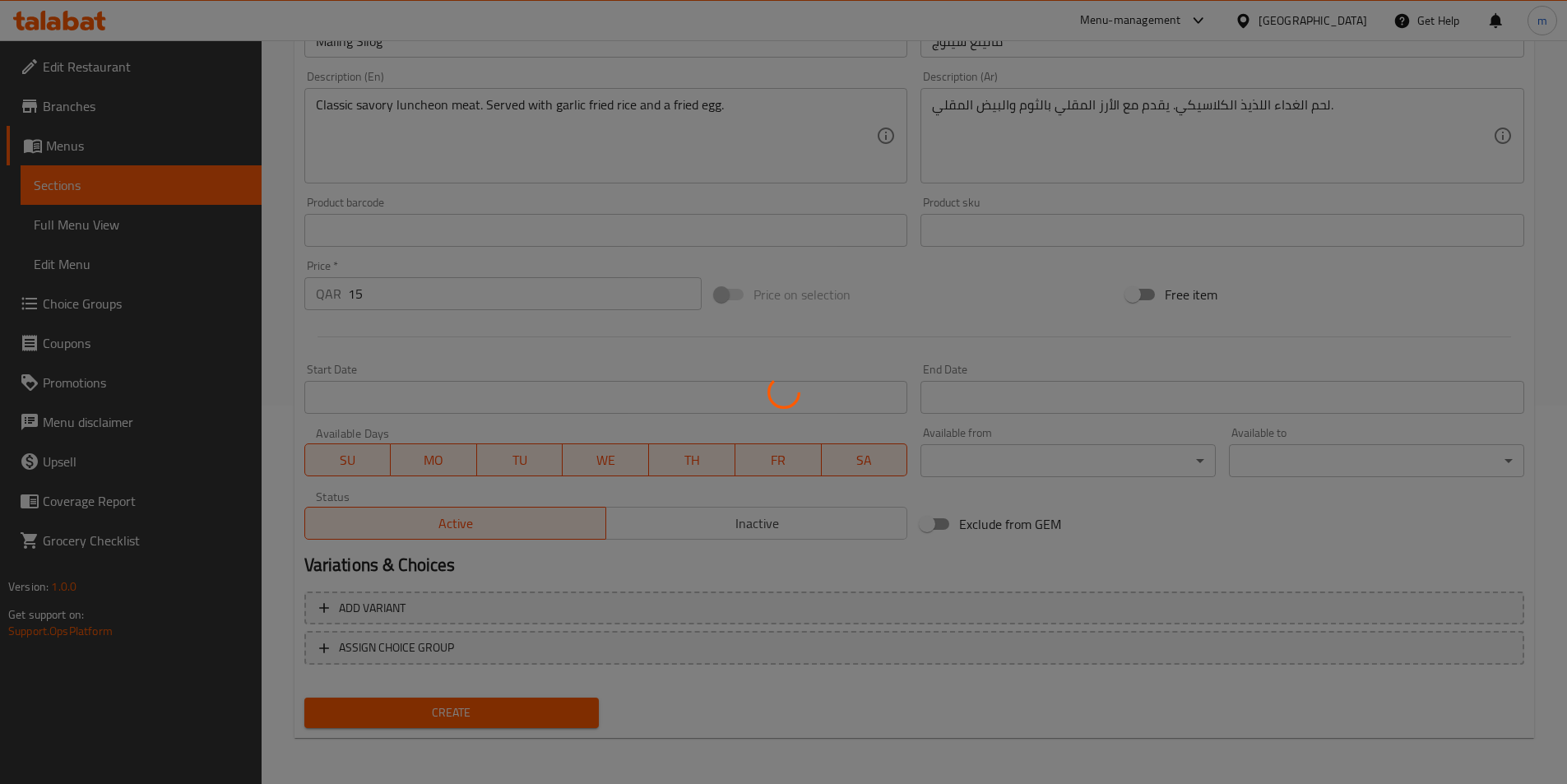
type input "0"
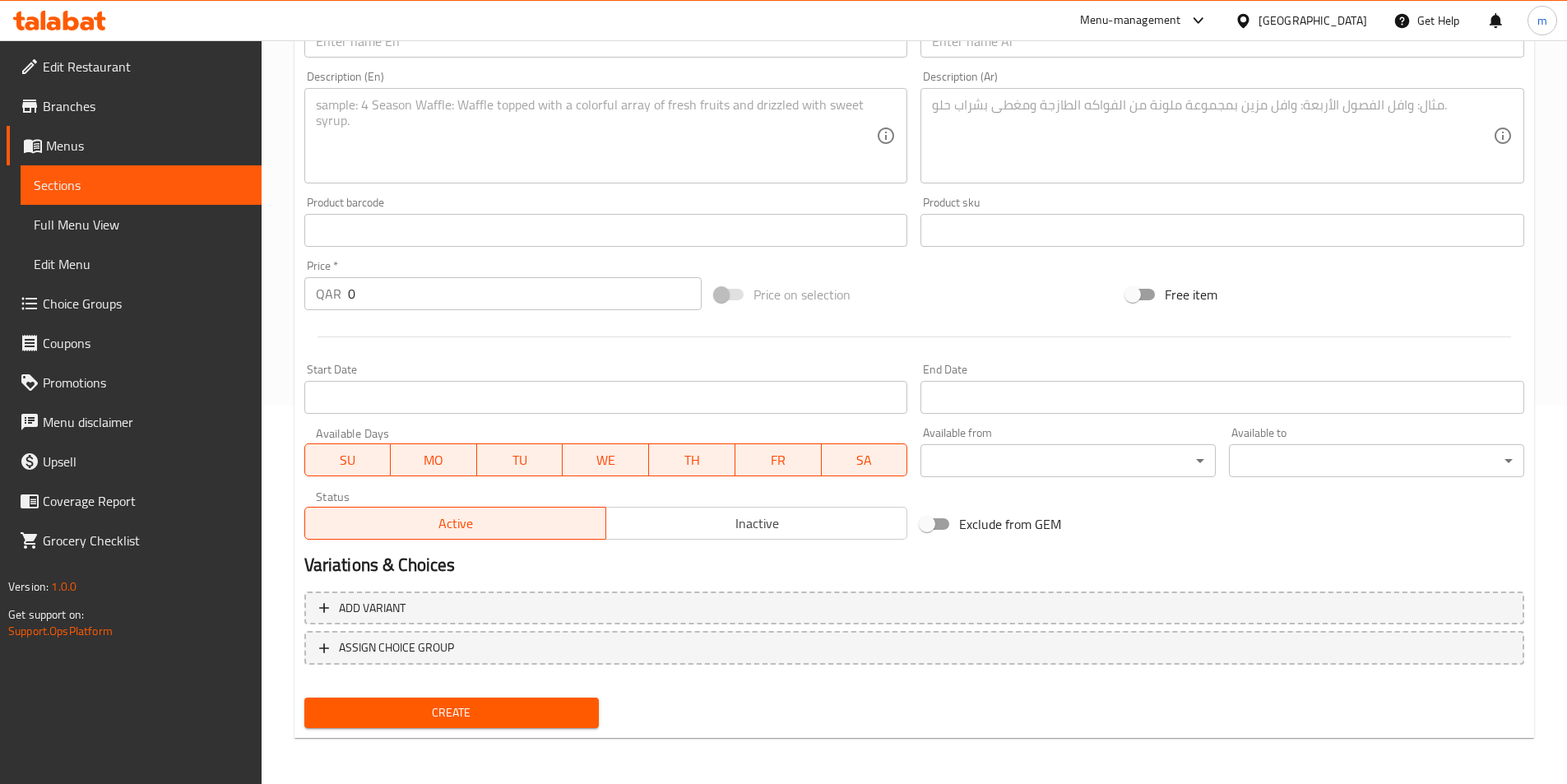
click at [87, 147] on span "Menus" at bounding box center [147, 145] width 202 height 20
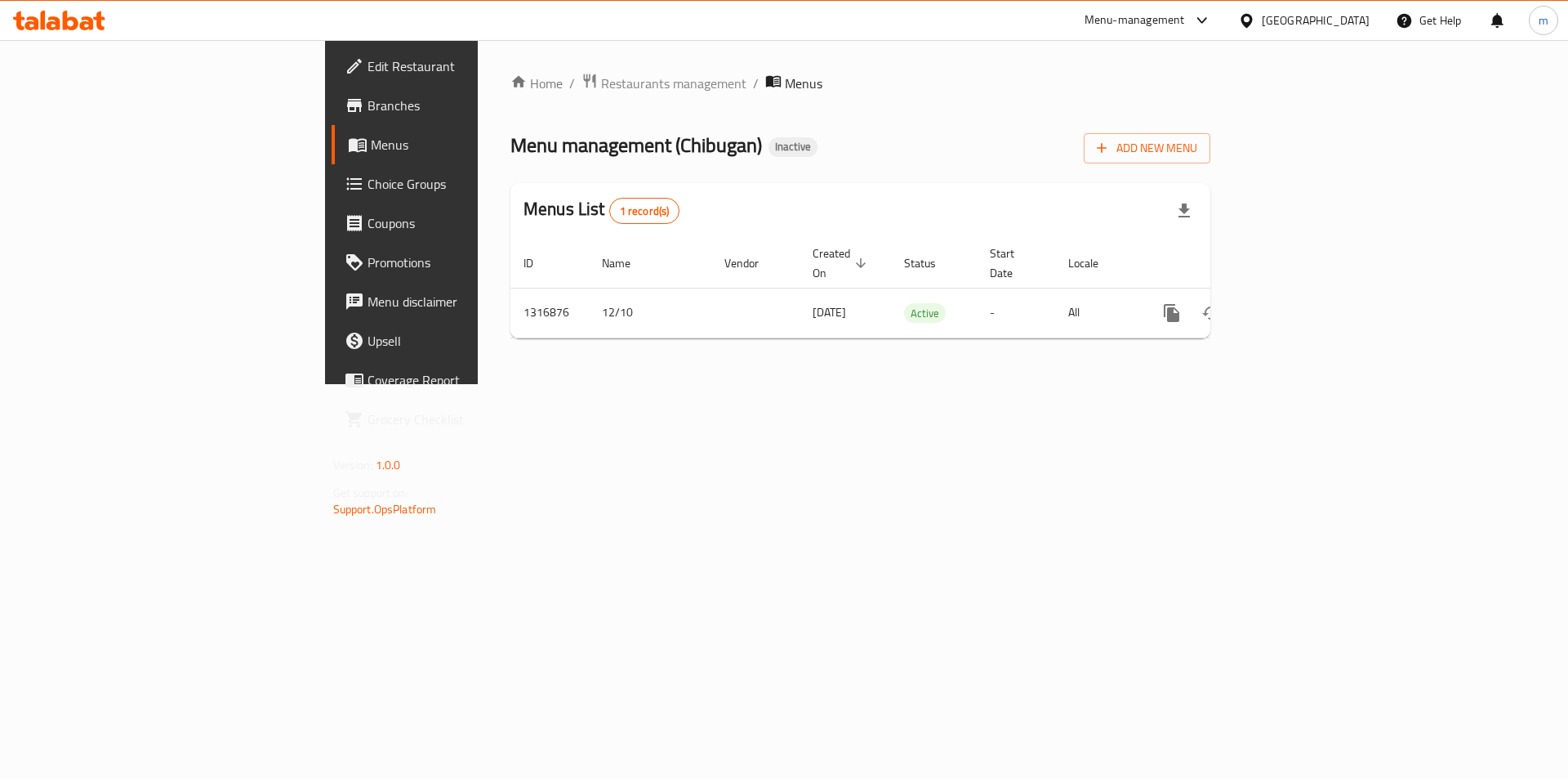
click at [371, 144] on span "Menus" at bounding box center [472, 144] width 204 height 20
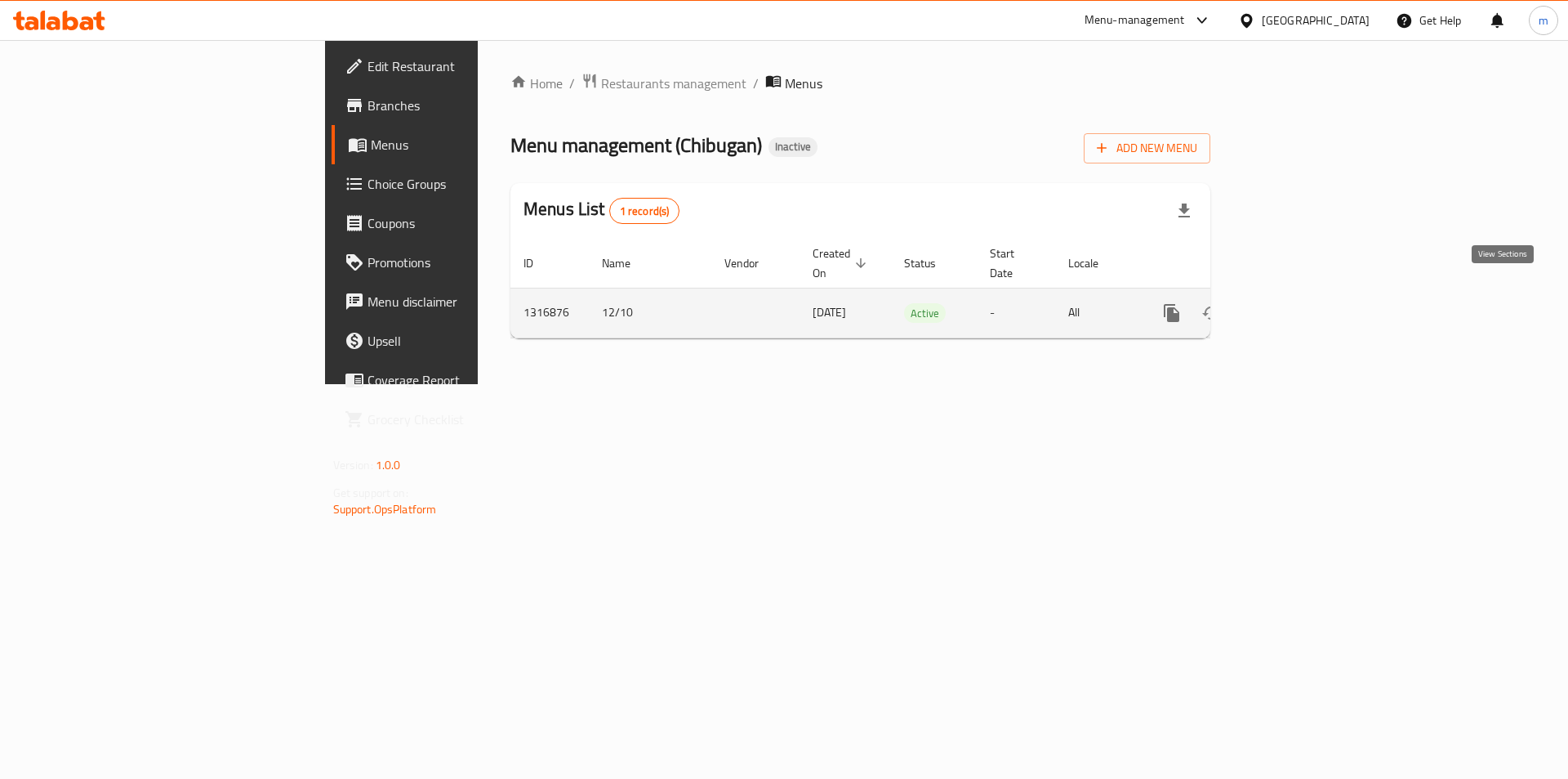
click at [1309, 293] on link "enhanced table" at bounding box center [1289, 313] width 39 height 39
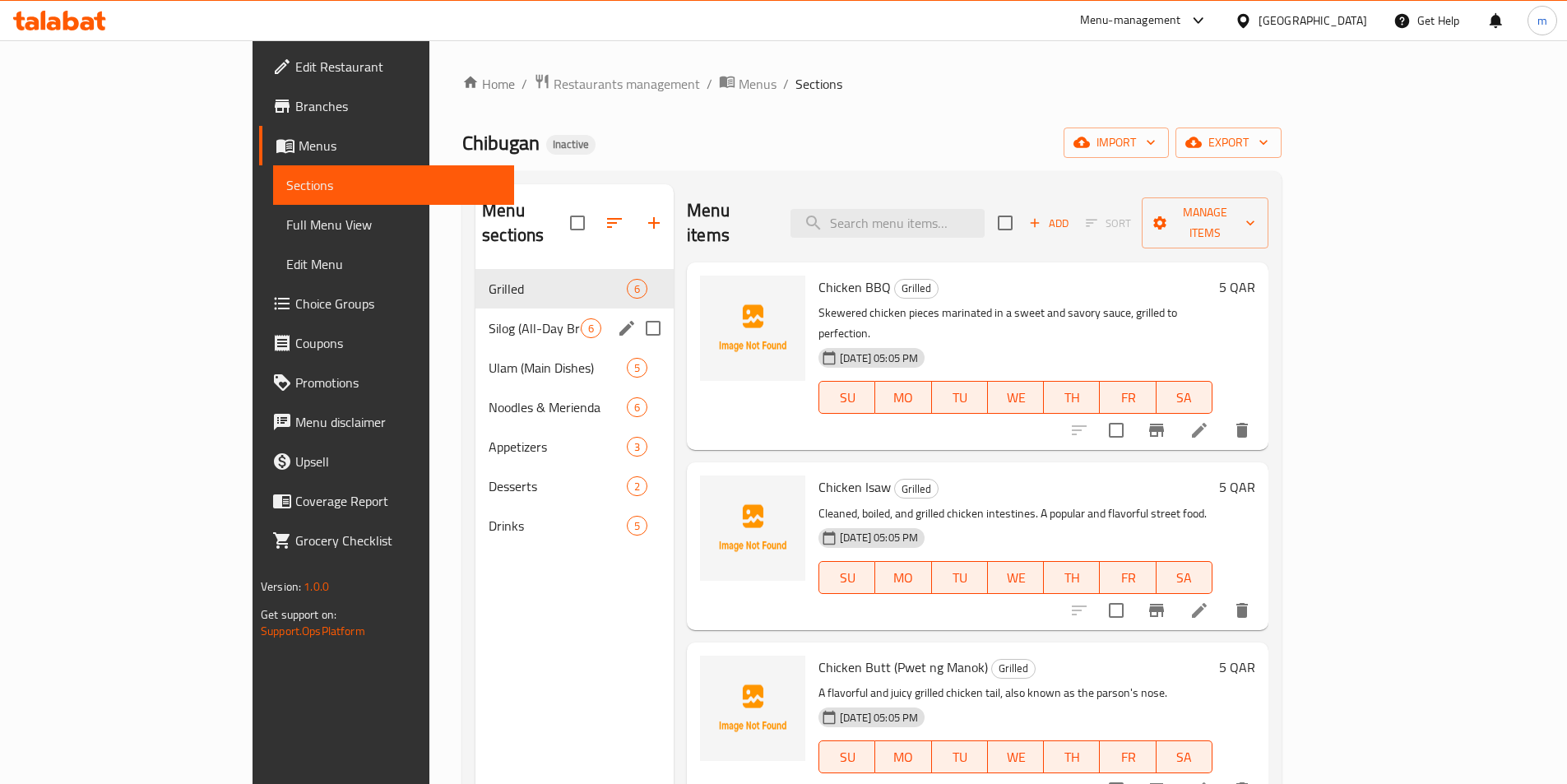
click at [475, 309] on div "Silog (All-Day Breakfast) 6" at bounding box center [575, 328] width 198 height 39
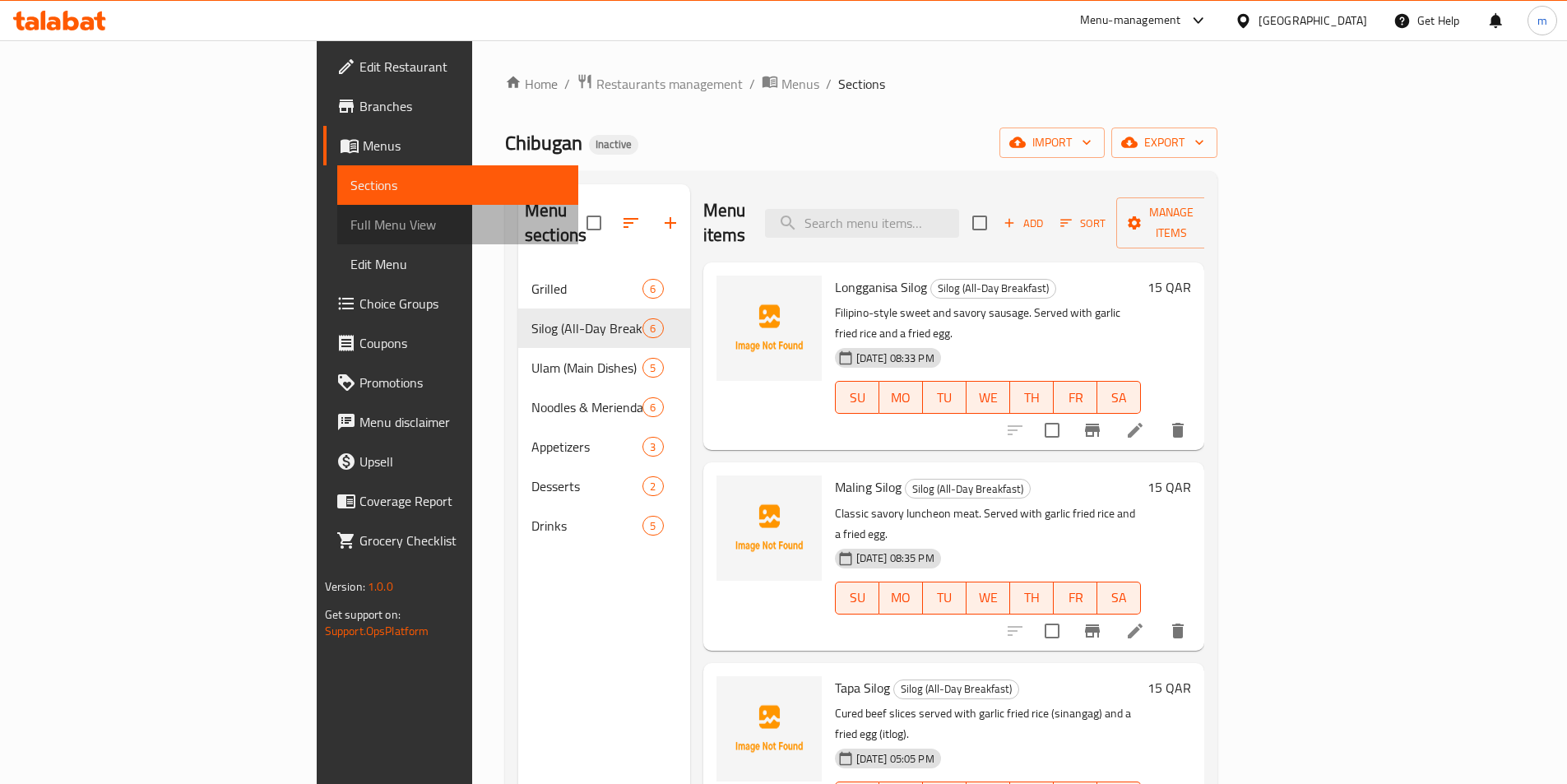
click at [350, 230] on span "Full Menu View" at bounding box center [457, 224] width 215 height 20
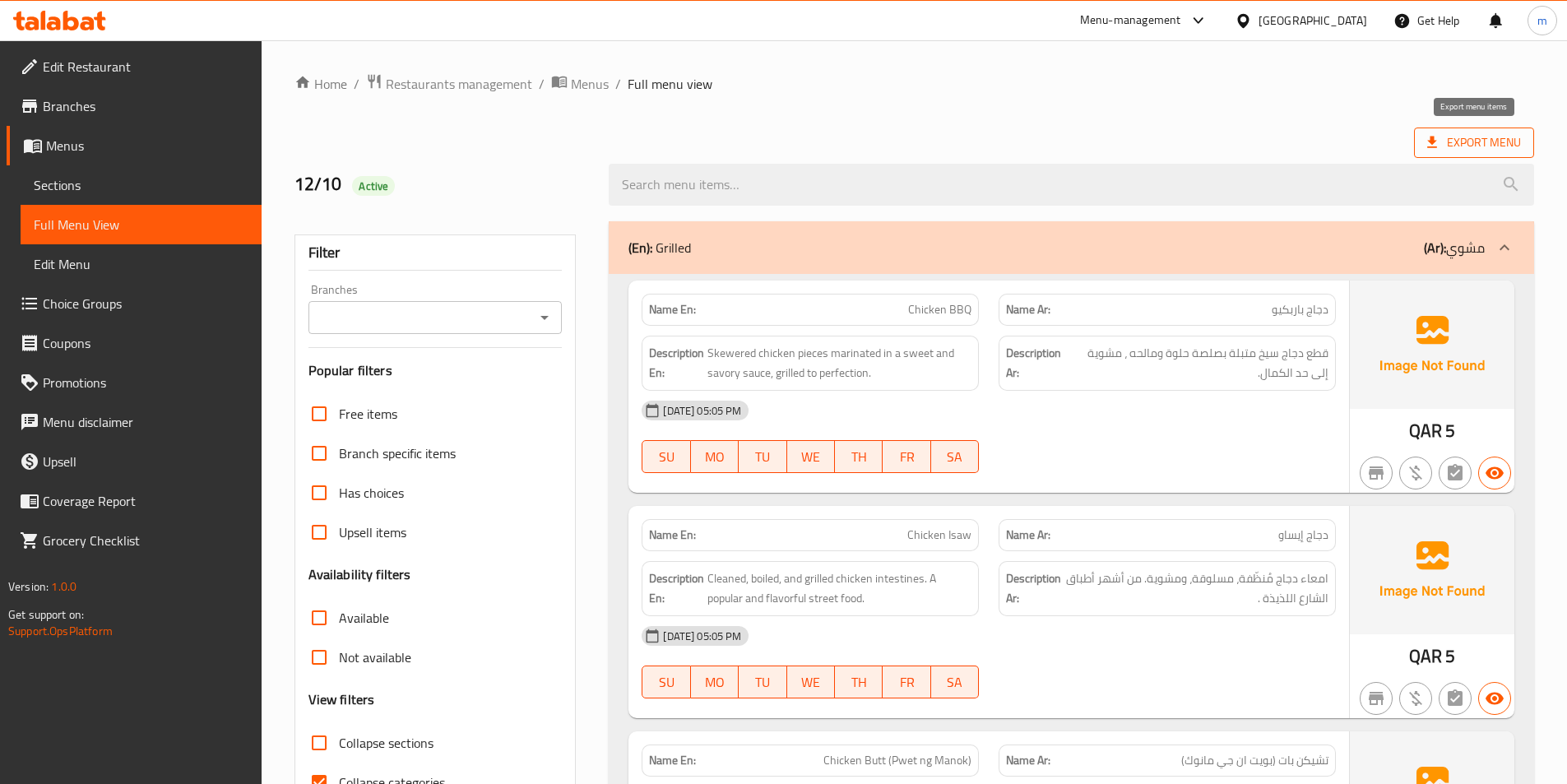
click at [1439, 140] on icon at bounding box center [1432, 141] width 16 height 16
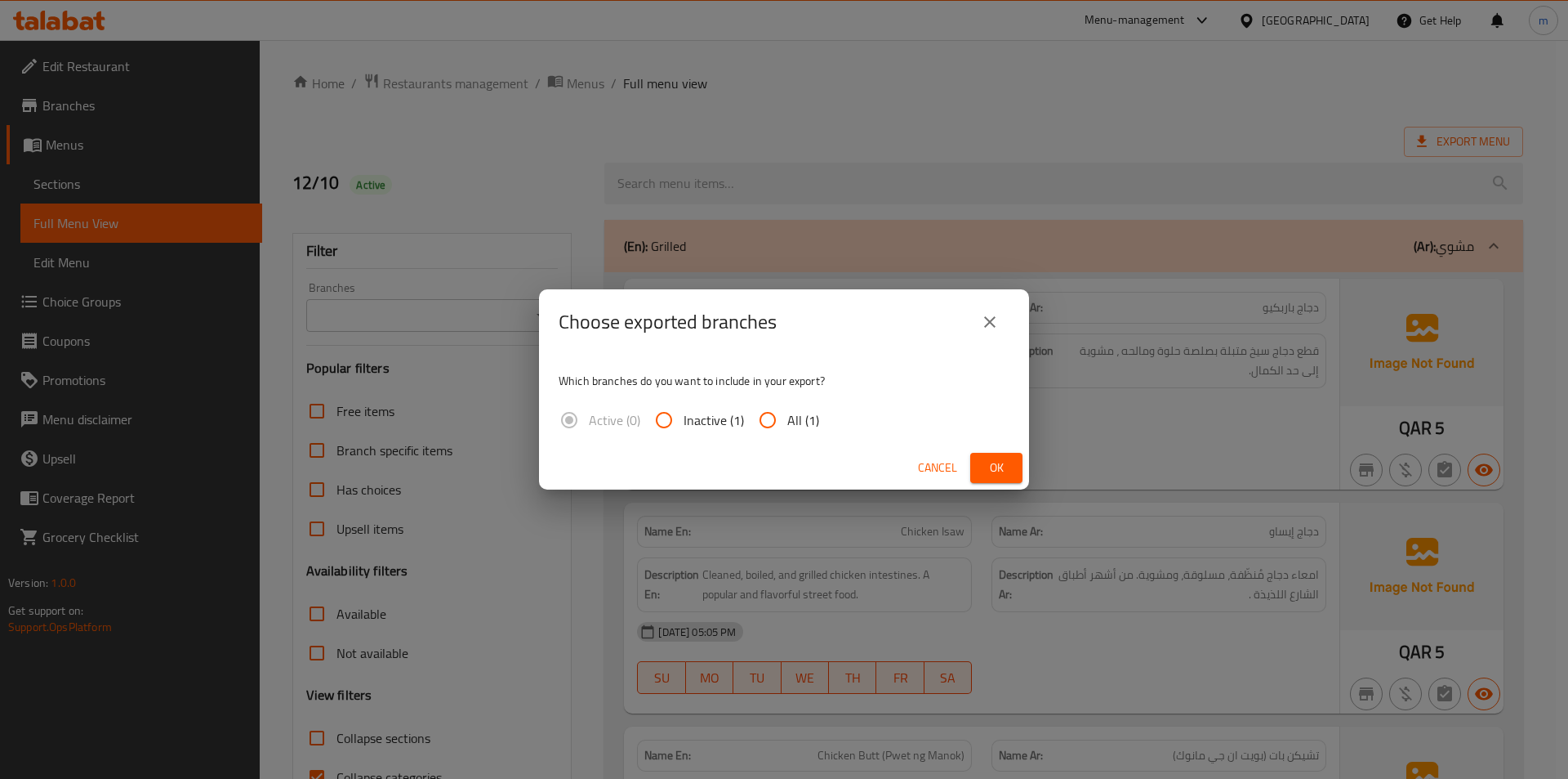
click at [1260, 145] on div "Choose exported branches Which branches do you want to include in your export? …" at bounding box center [784, 389] width 1568 height 779
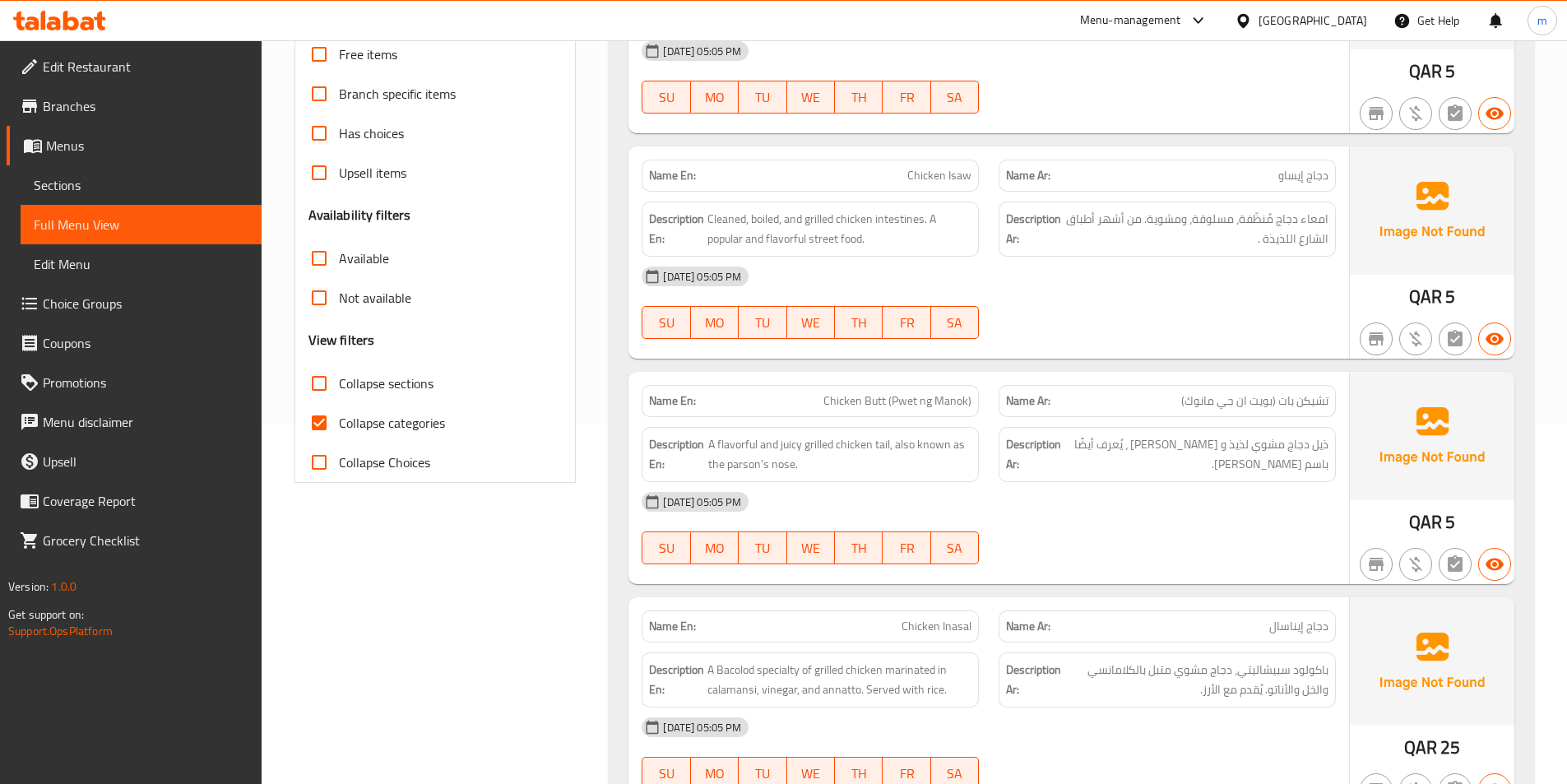
scroll to position [572, 0]
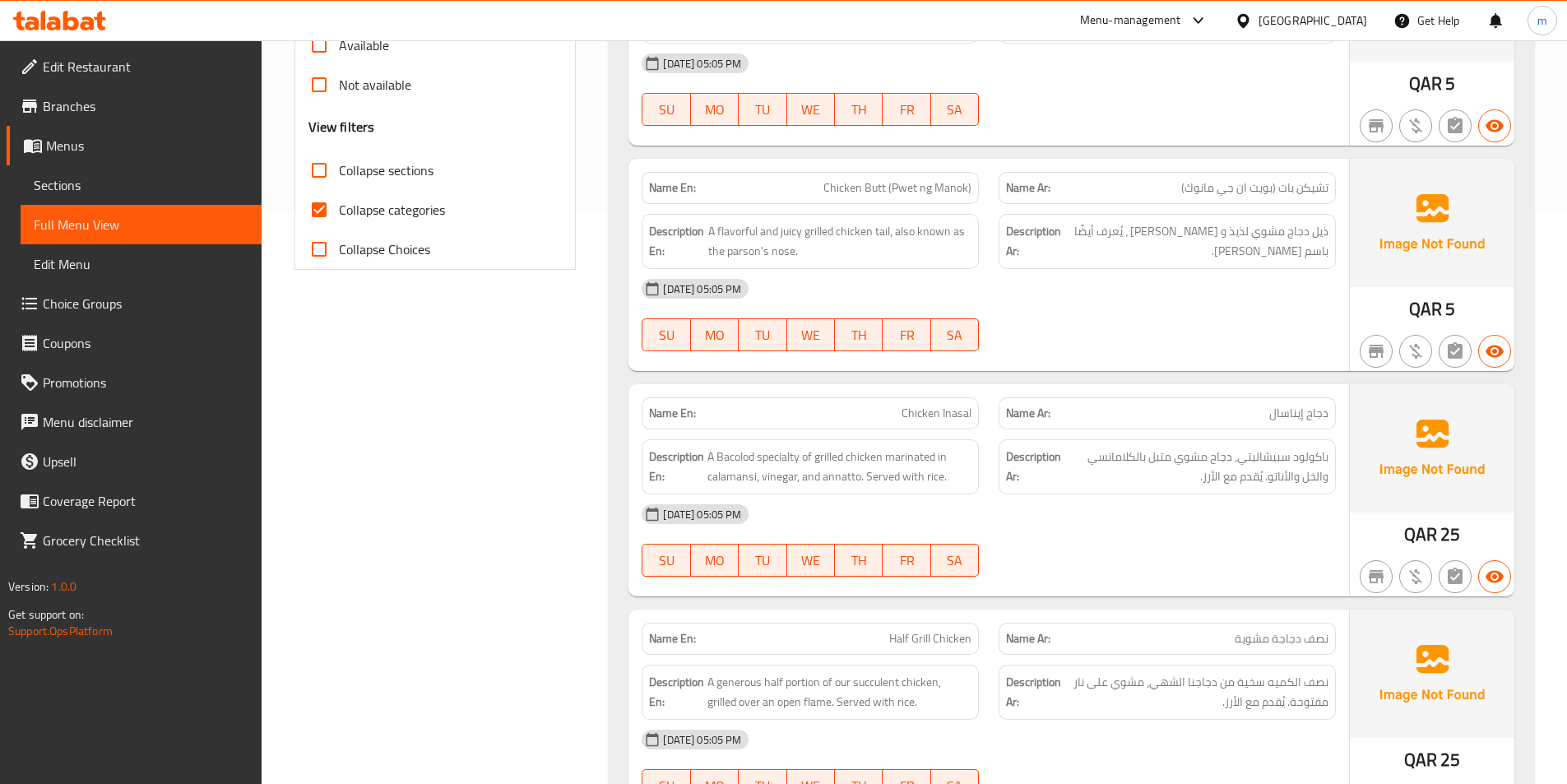
click at [341, 200] on span "Collapse categories" at bounding box center [392, 210] width 106 height 20
click at [339, 198] on input "Collapse categories" at bounding box center [319, 209] width 39 height 39
checkbox input "false"
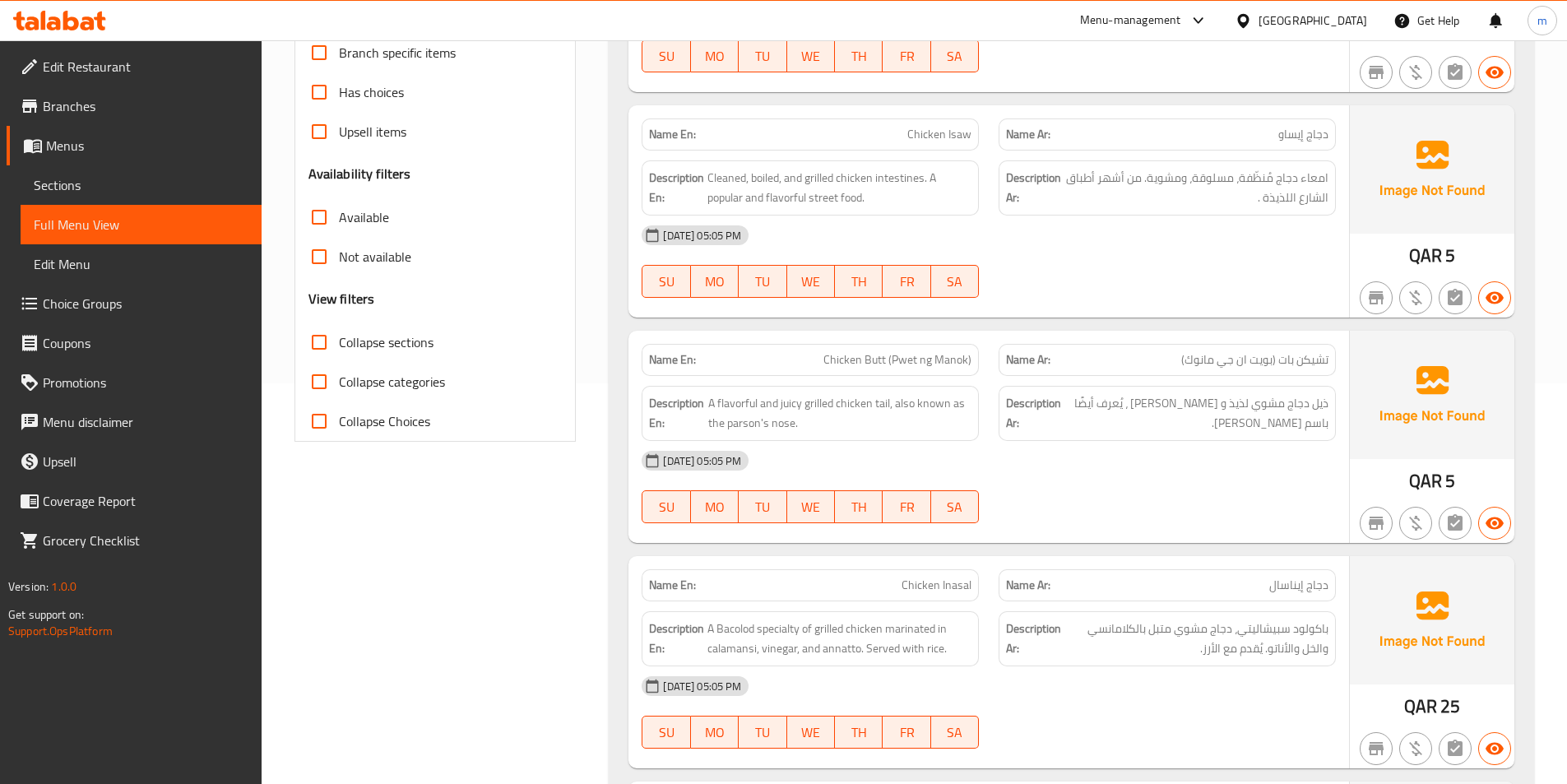
scroll to position [0, 0]
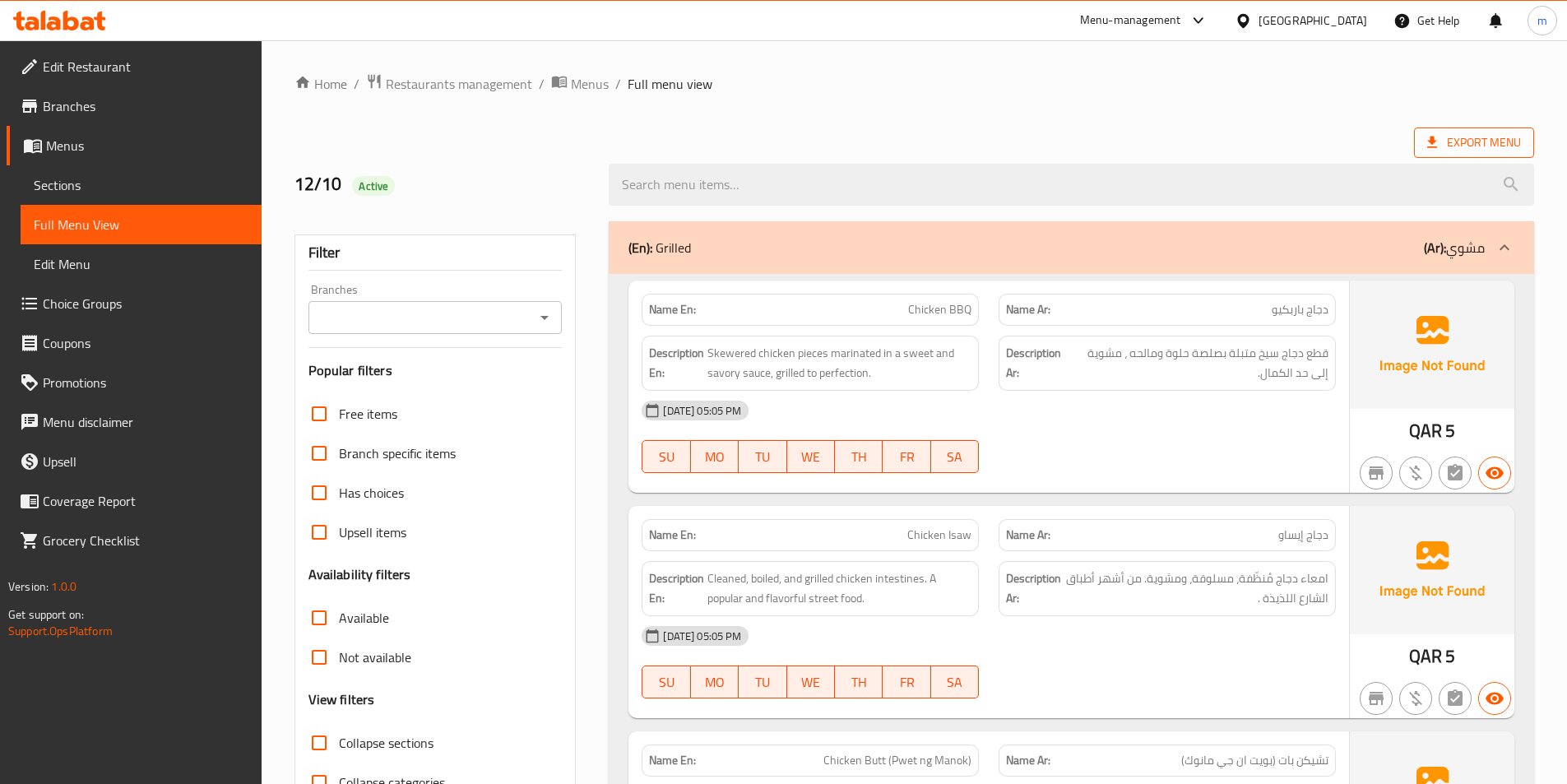
click at [1480, 135] on span "Export Menu" at bounding box center [1474, 142] width 93 height 20
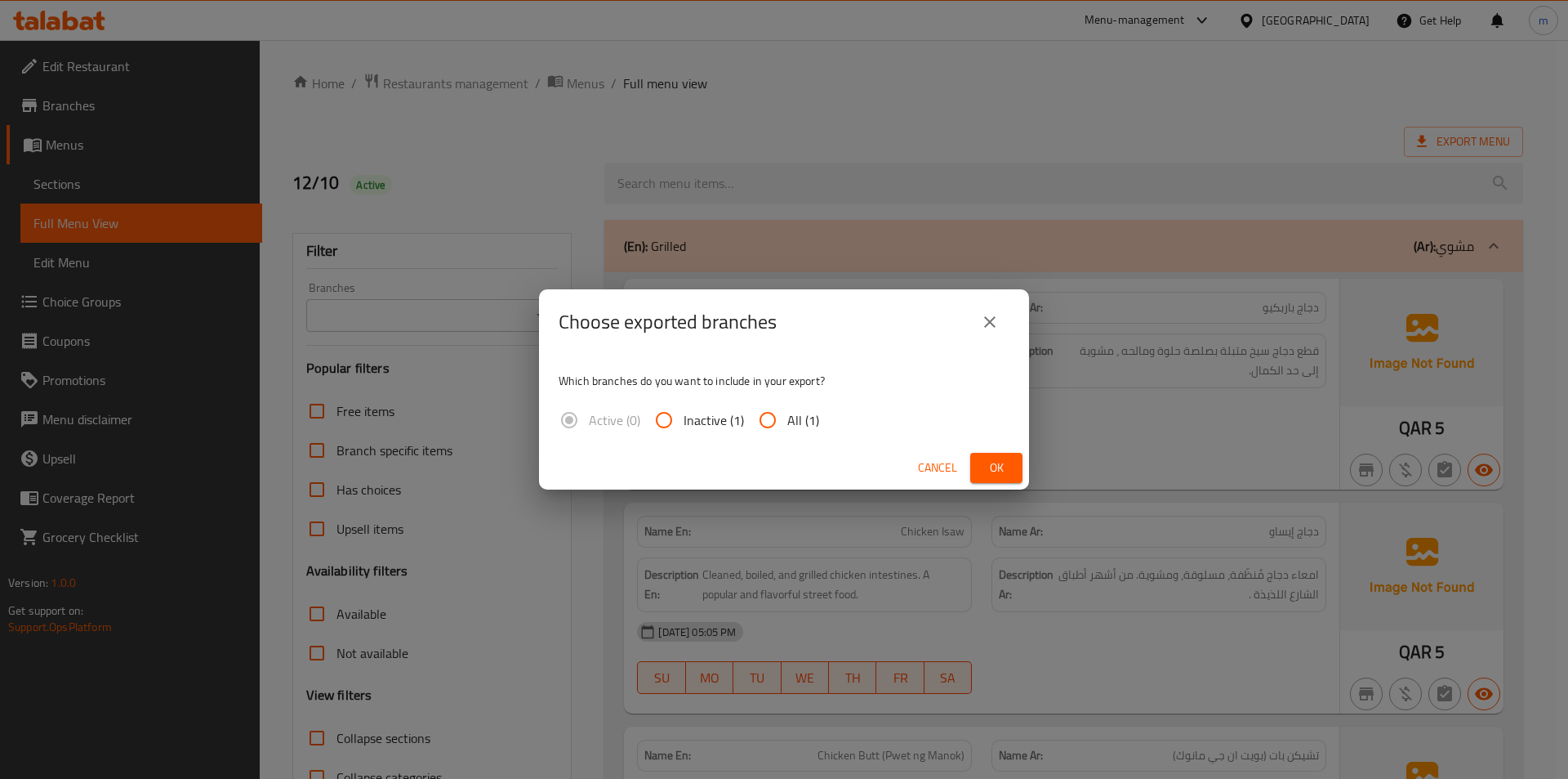
click at [774, 422] on input "All (1)" at bounding box center [767, 420] width 39 height 39
radio input "true"
click at [986, 469] on span "Ok" at bounding box center [996, 467] width 26 height 20
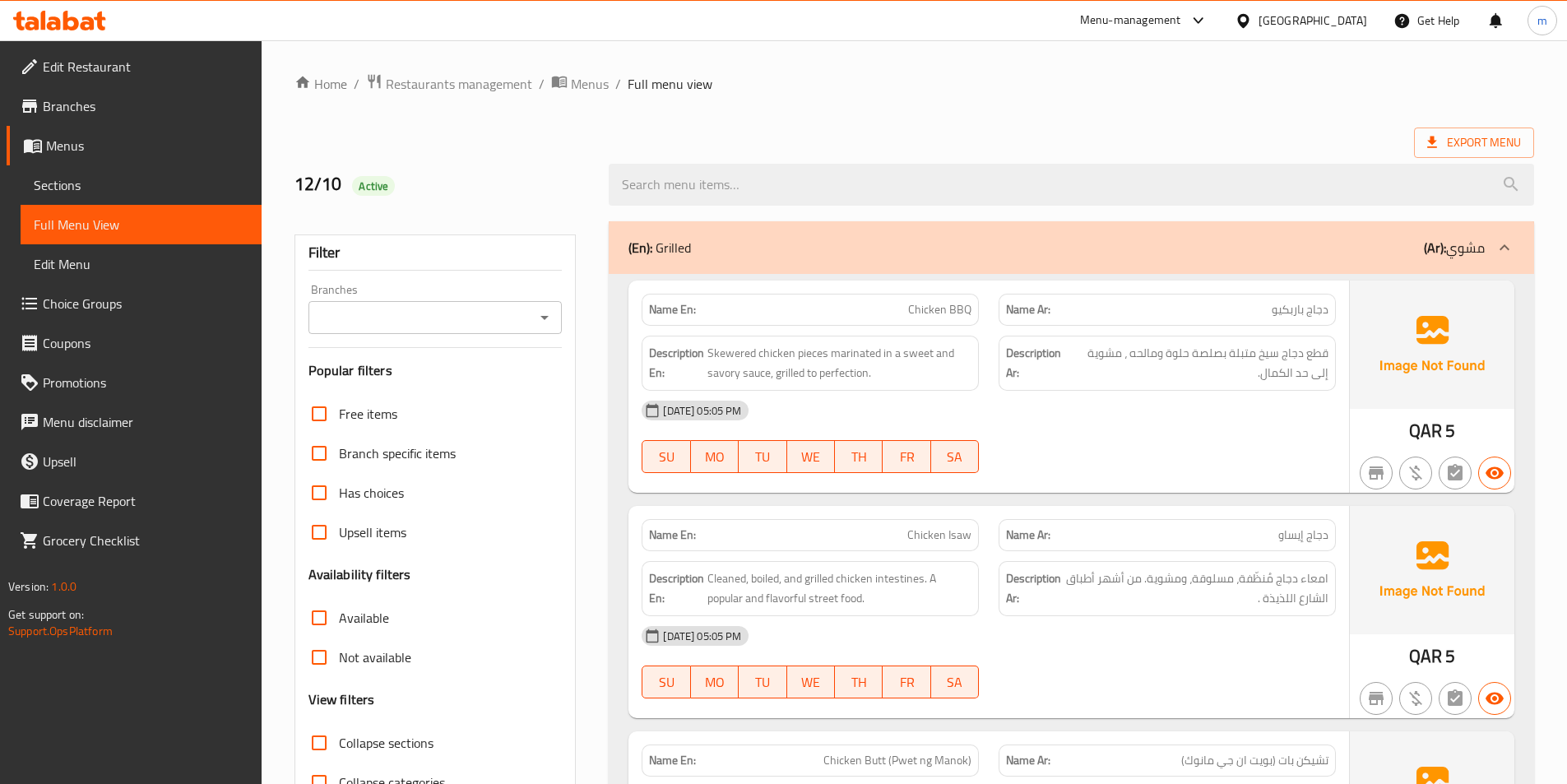
click at [1450, 139] on span "Export Menu" at bounding box center [1474, 142] width 93 height 20
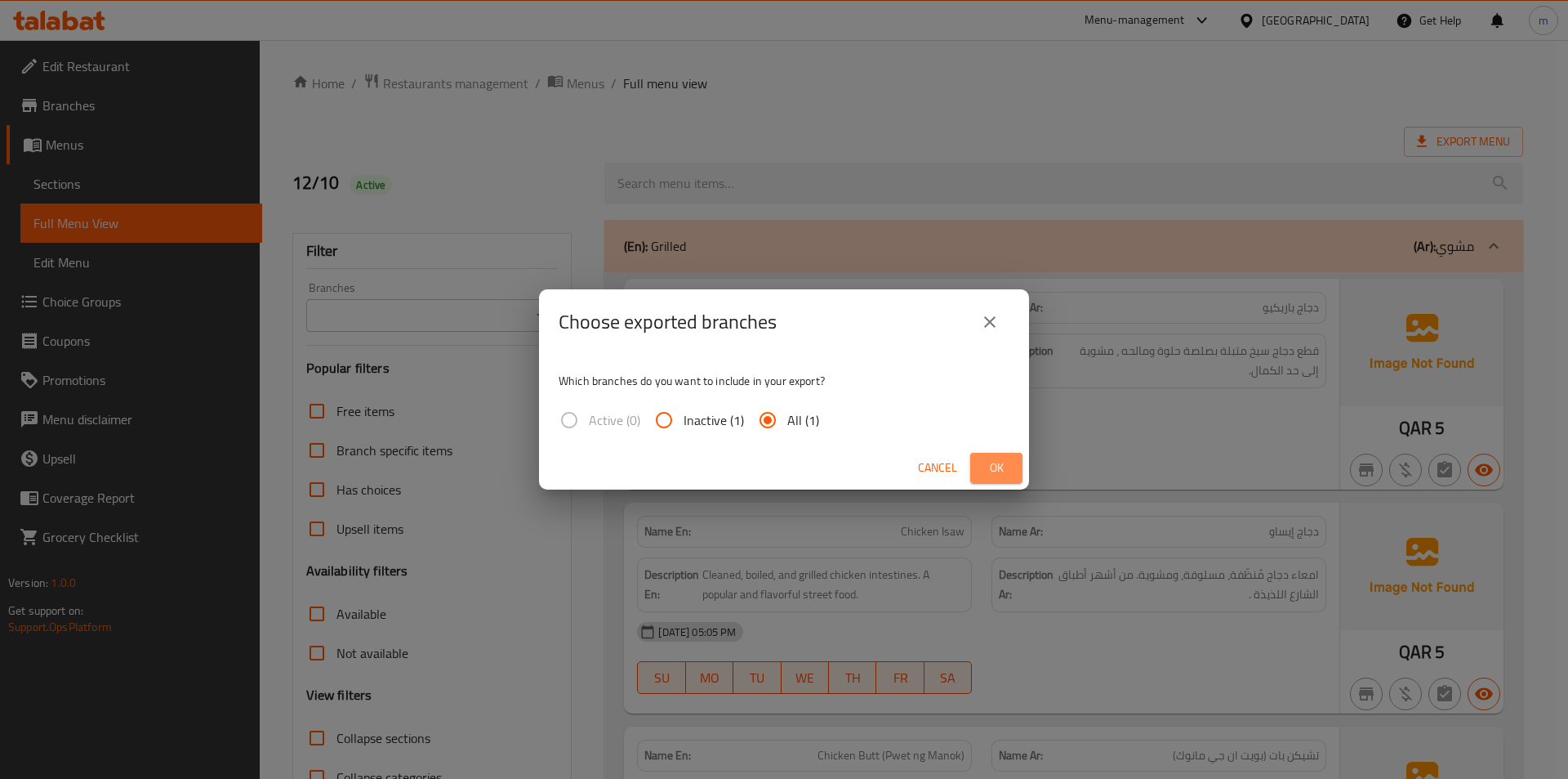
click at [992, 468] on span "Ok" at bounding box center [996, 467] width 26 height 20
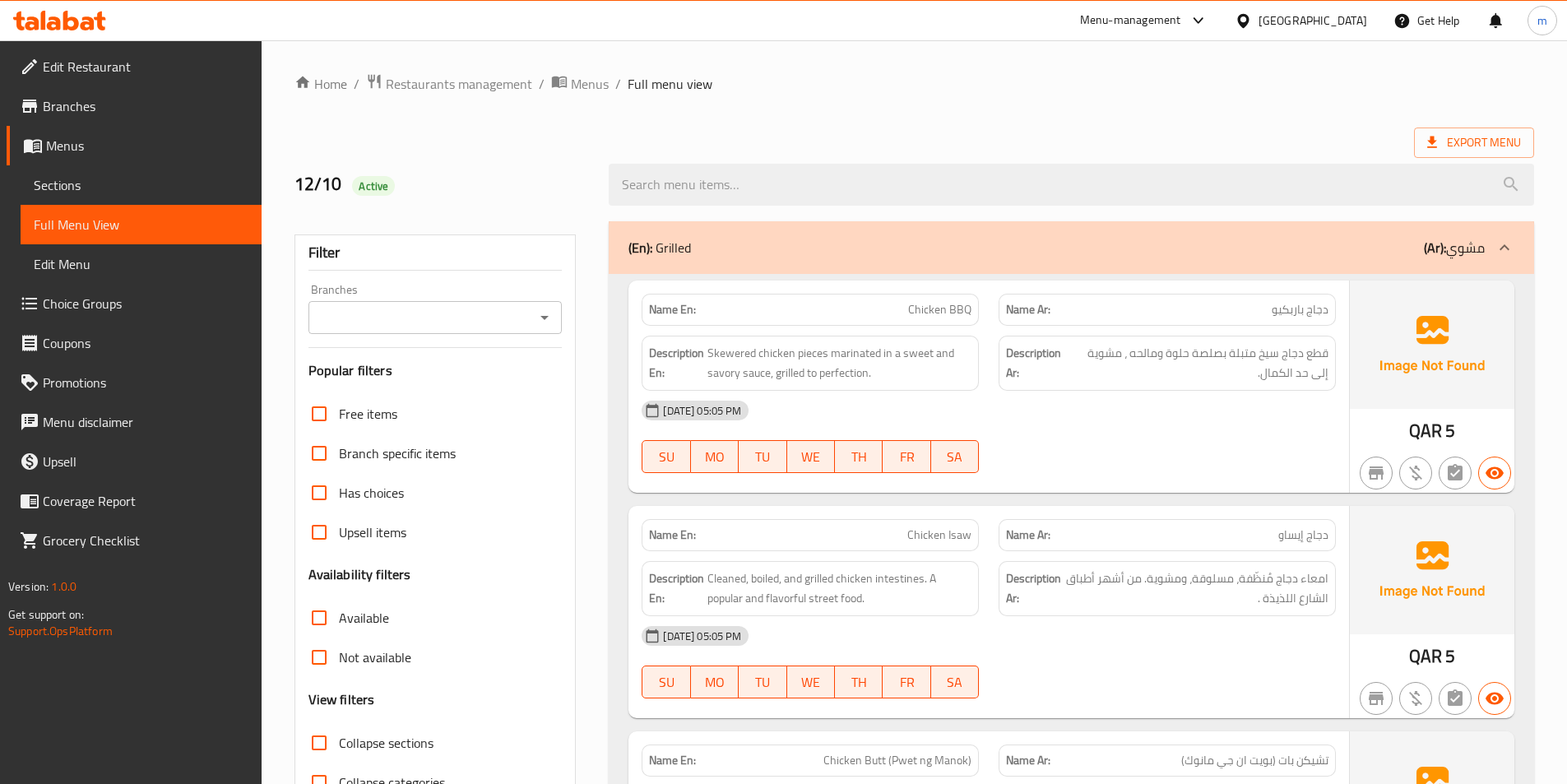
click at [1262, 141] on div "Export Menu" at bounding box center [914, 142] width 1240 height 31
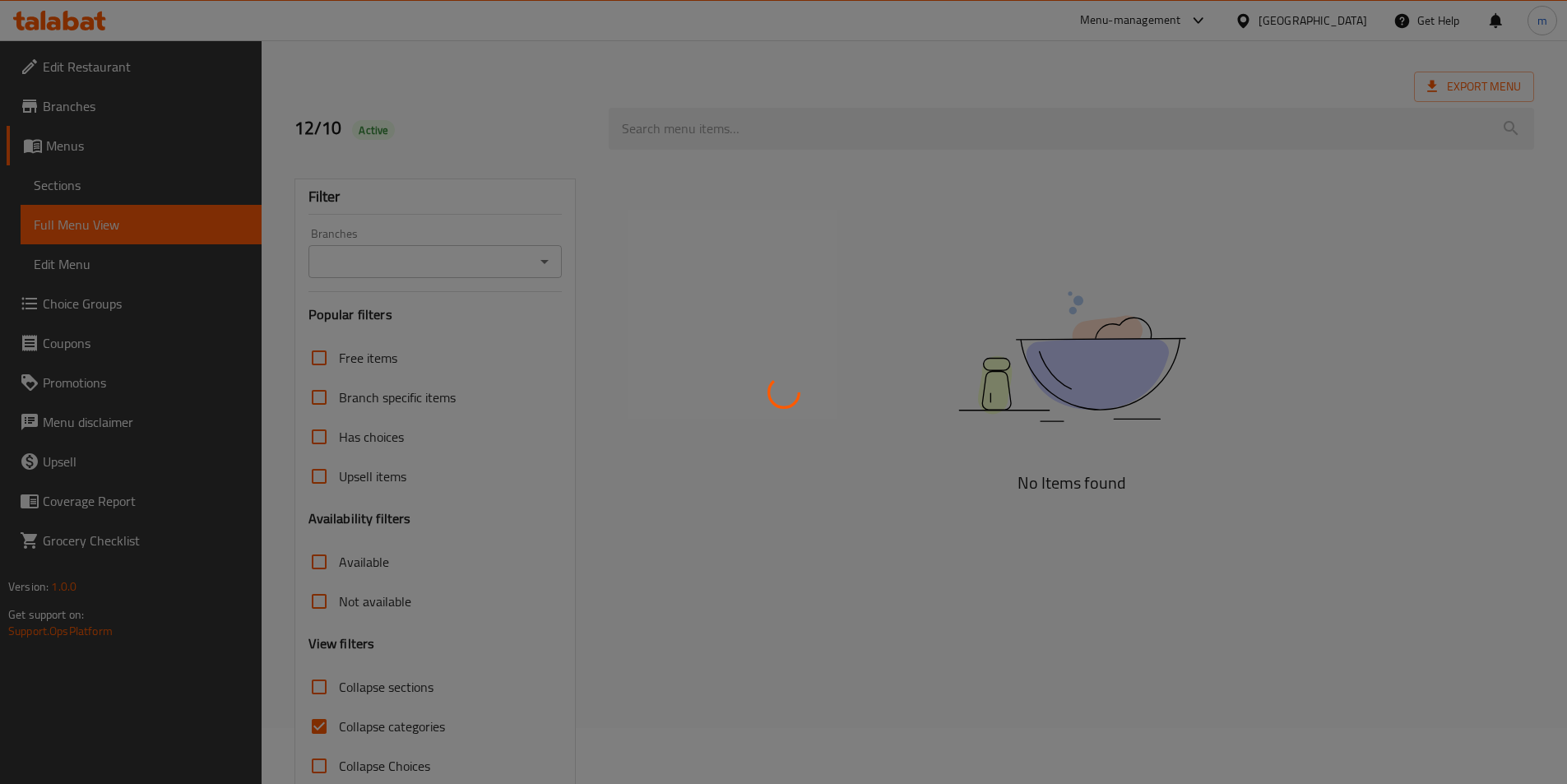
scroll to position [91, 0]
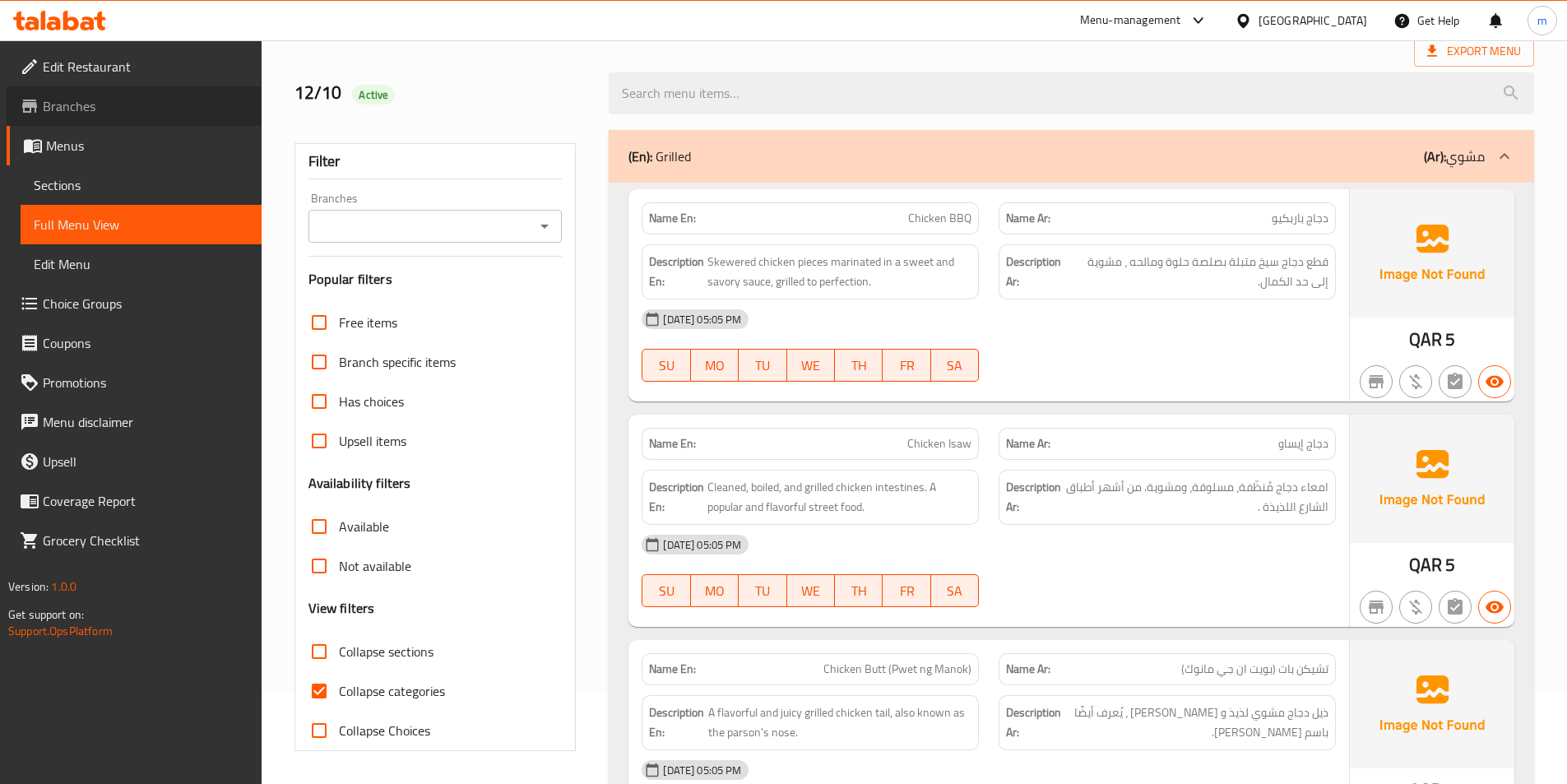
click at [156, 95] on link "Branches" at bounding box center [134, 106] width 255 height 39
